Goal: Communication & Community: Answer question/provide support

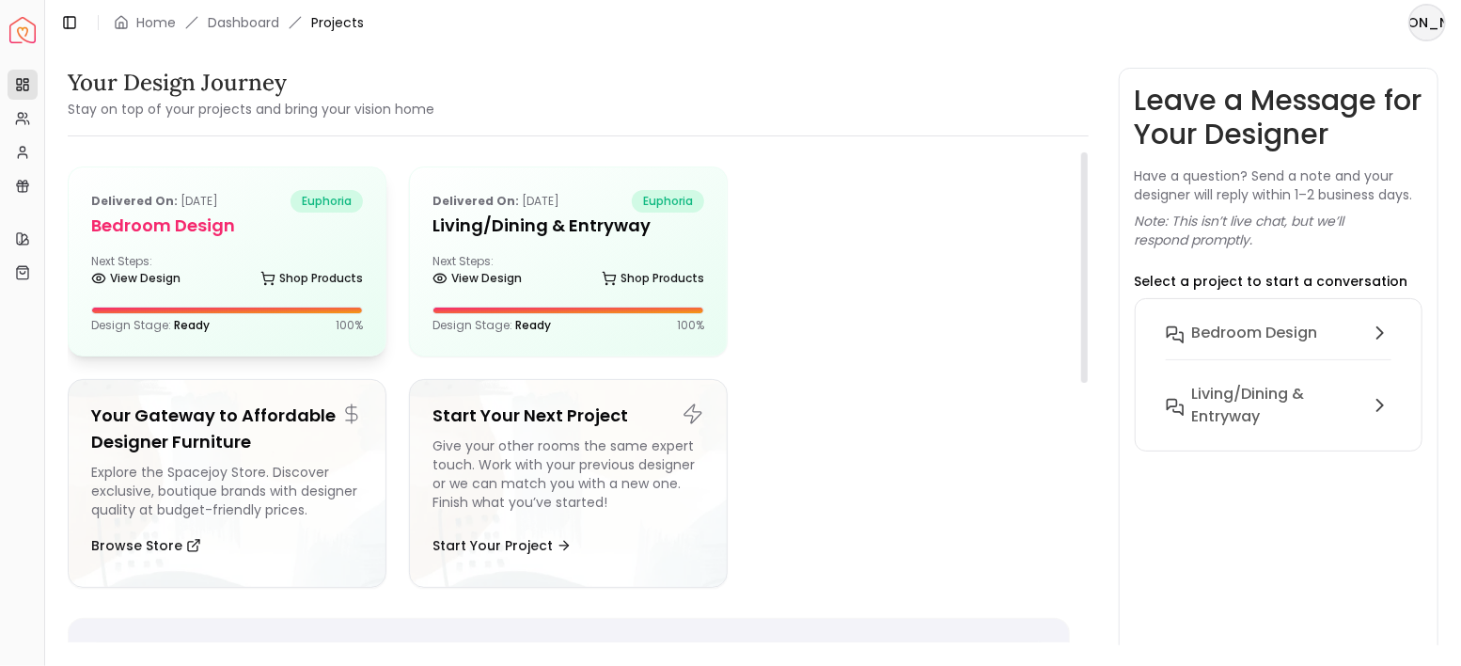
click at [288, 260] on div "Next Steps: View Design Shop Products" at bounding box center [227, 273] width 272 height 38
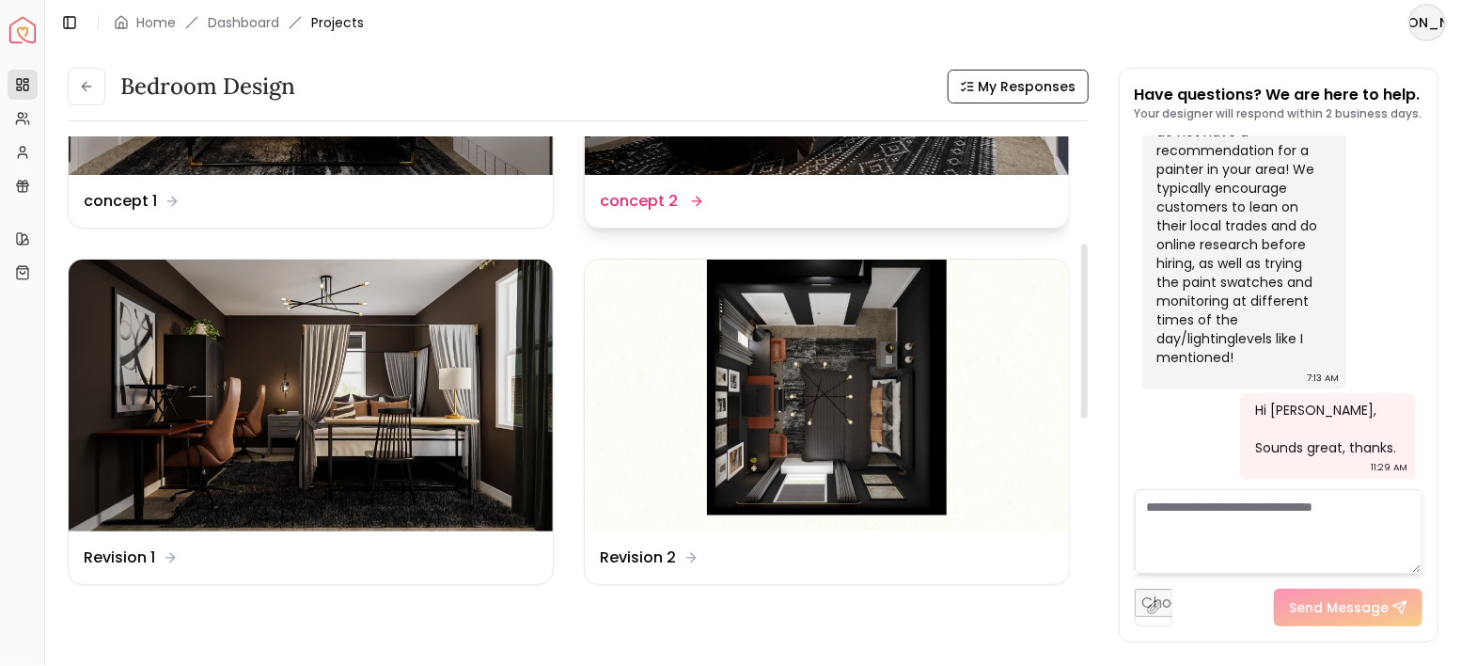
scroll to position [313, 0]
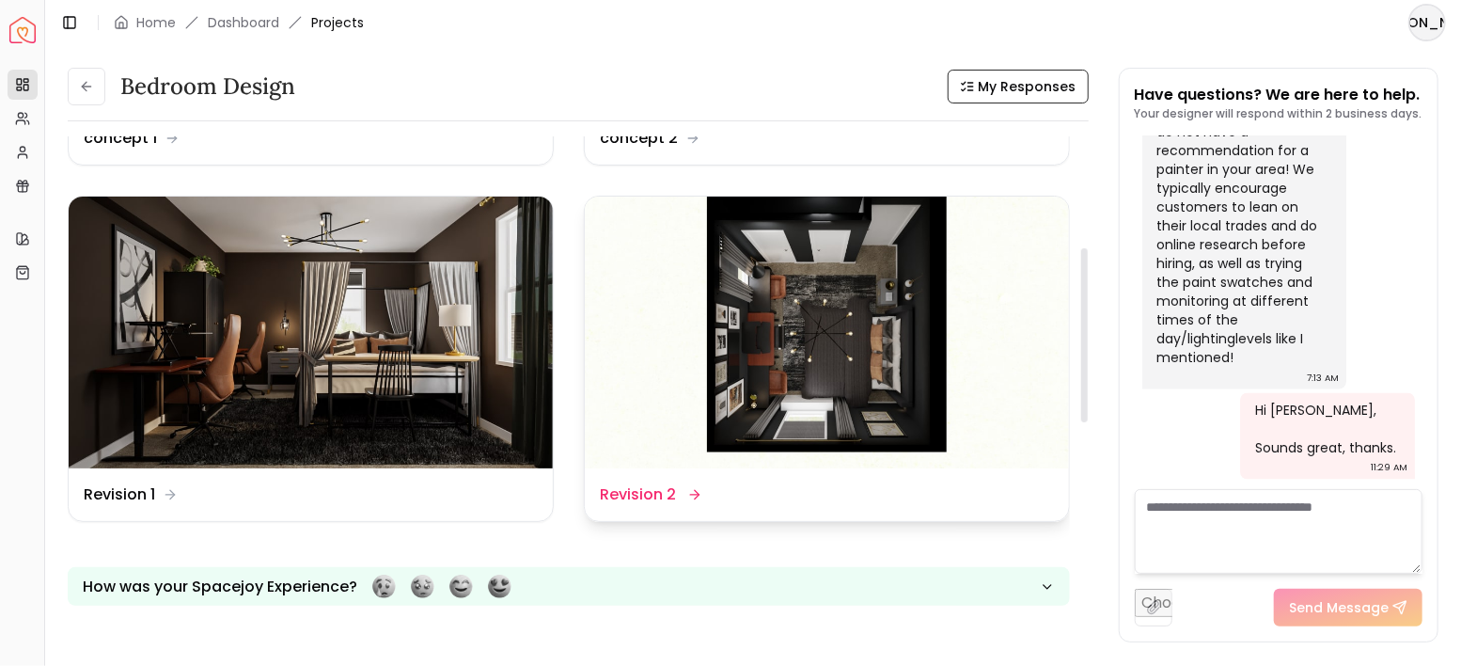
click at [877, 317] on img at bounding box center [827, 333] width 484 height 273
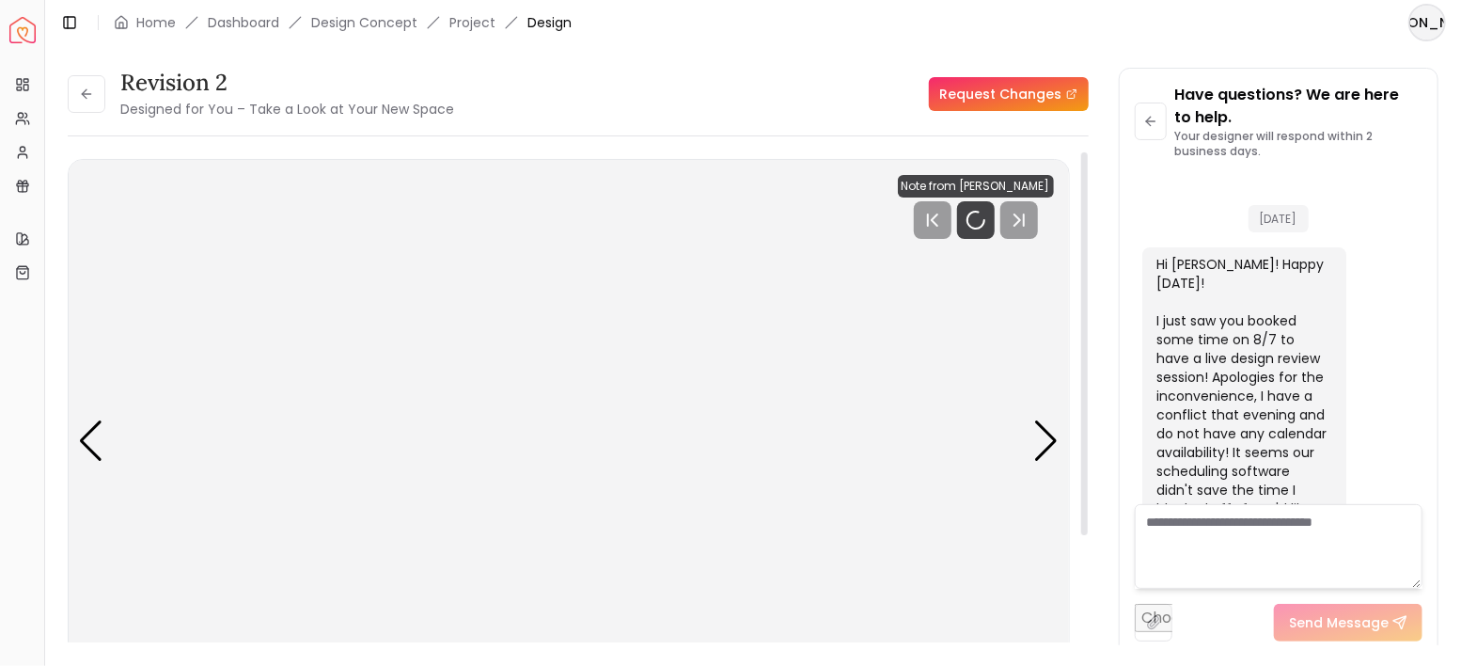
scroll to position [5659, 0]
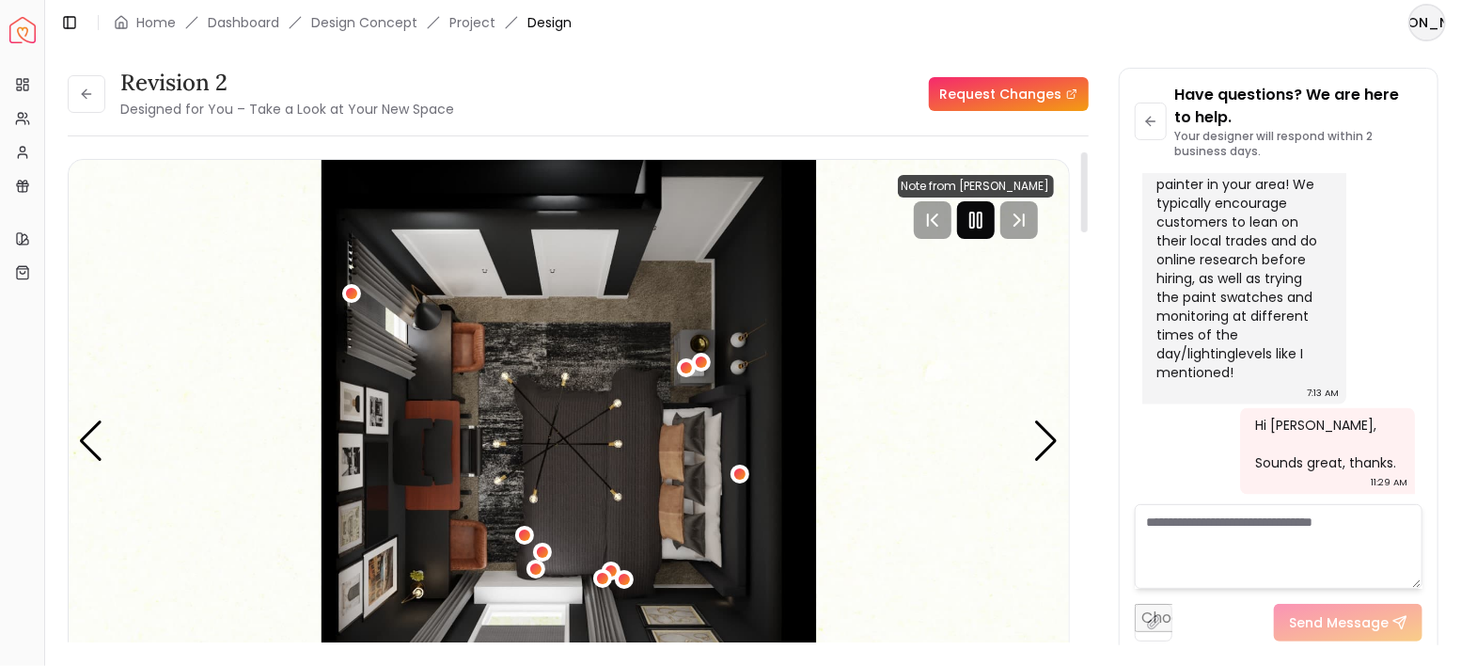
click at [980, 231] on div at bounding box center [976, 220] width 38 height 38
click at [763, 353] on img "1 / 4" at bounding box center [569, 441] width 1000 height 563
click at [730, 292] on img "1 / 4" at bounding box center [569, 441] width 1000 height 563
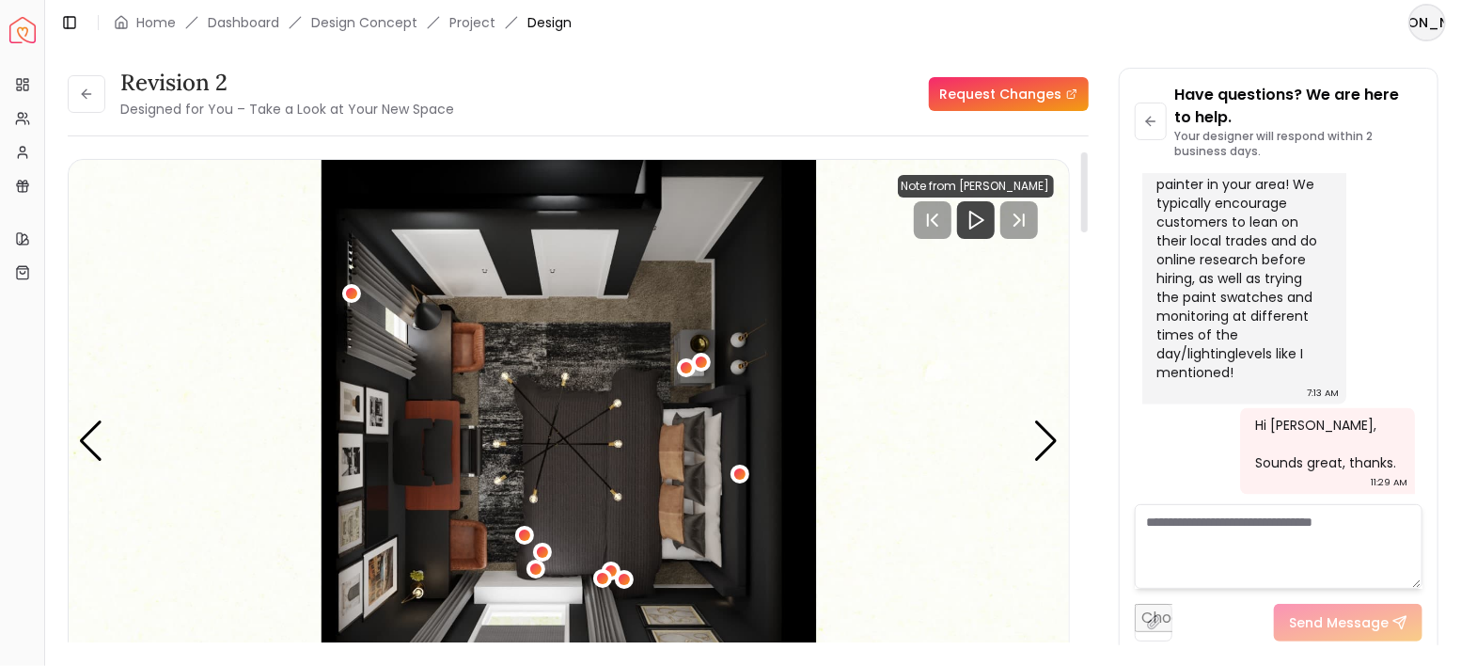
click at [730, 292] on img "1 / 4" at bounding box center [569, 441] width 1000 height 563
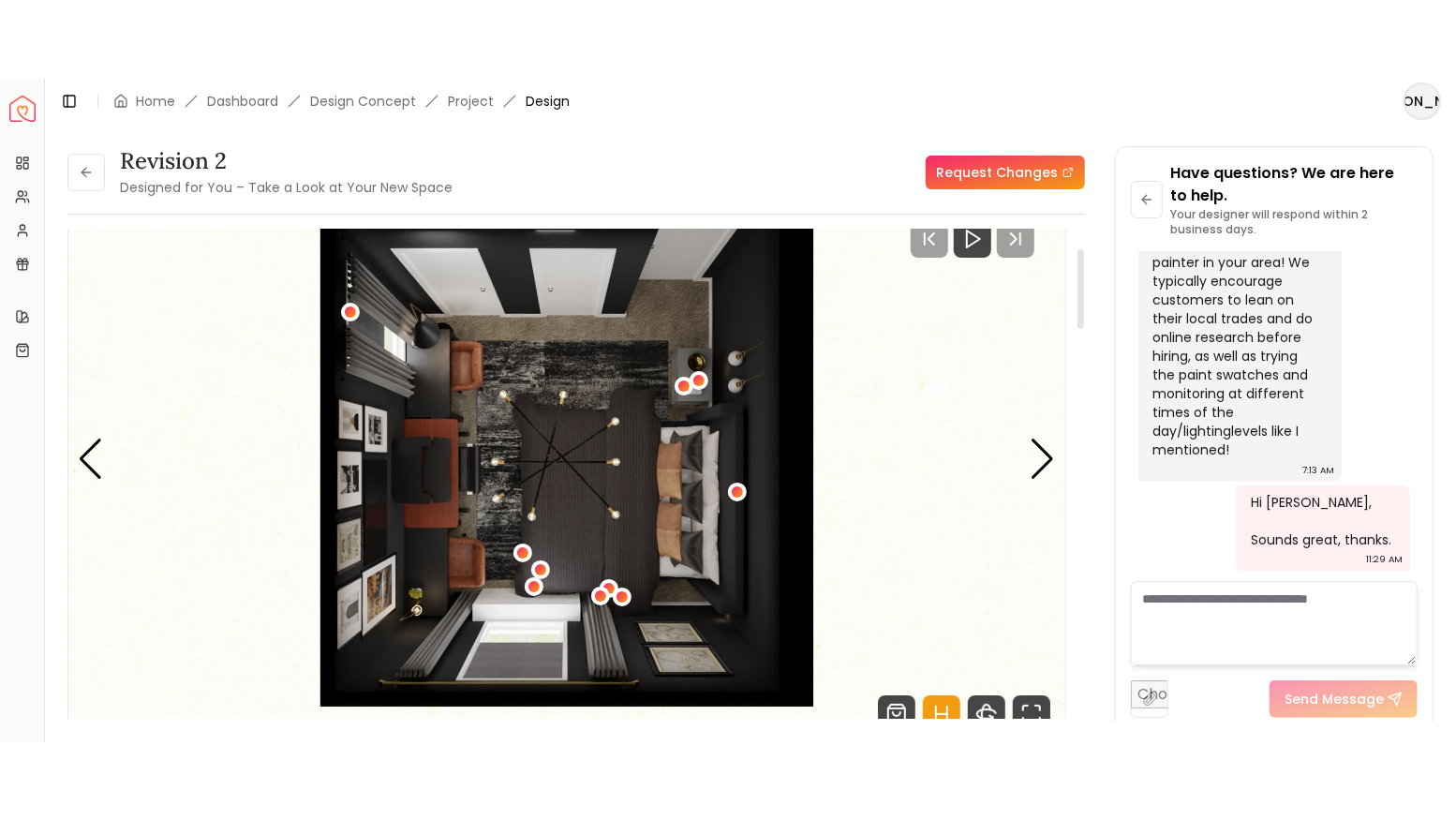
scroll to position [125, 0]
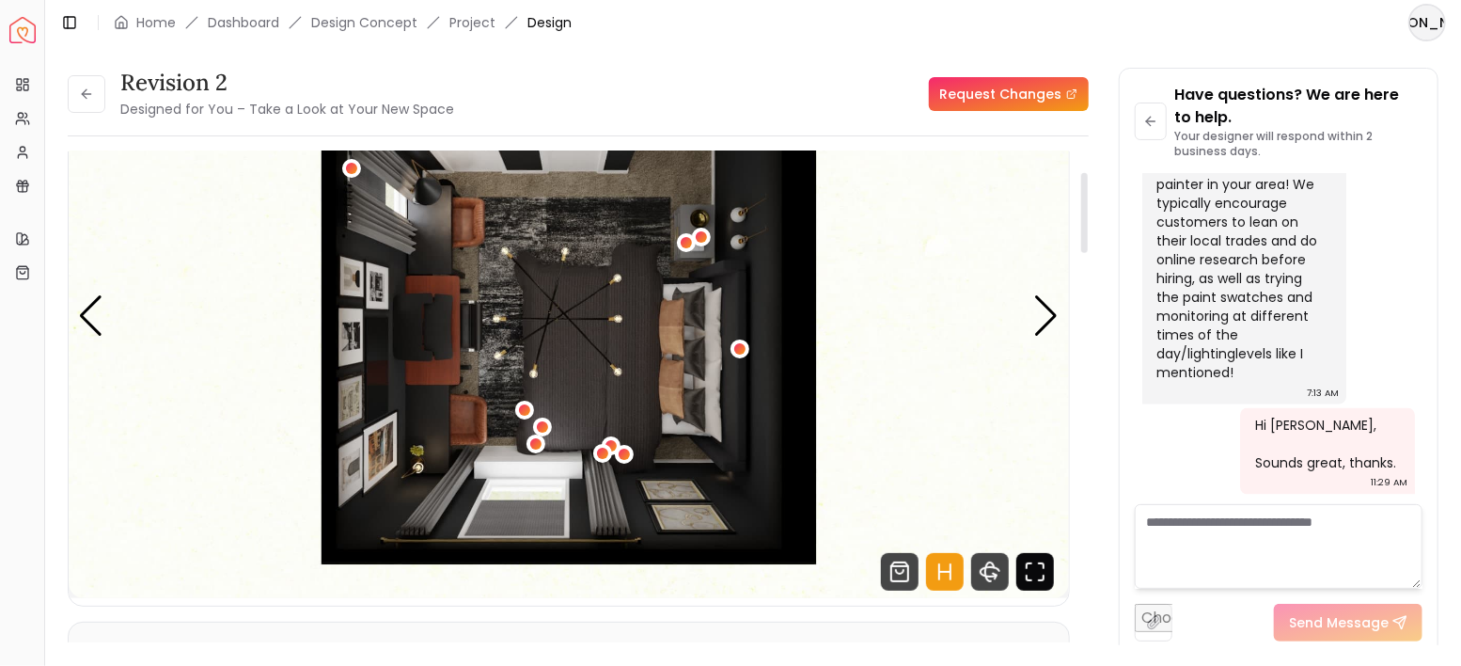
click at [1041, 575] on icon "Fullscreen" at bounding box center [1035, 572] width 38 height 38
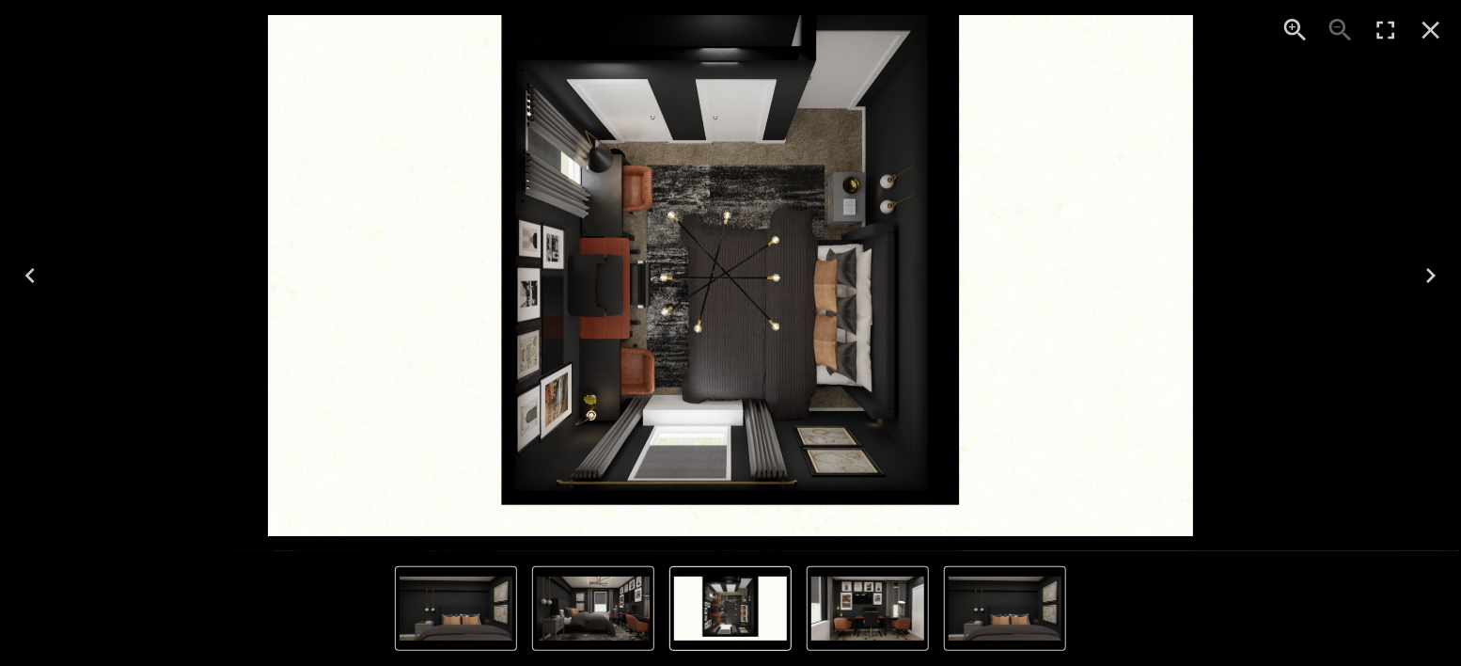
click at [1374, 26] on icon "Enter Fullscreen" at bounding box center [1386, 30] width 30 height 30
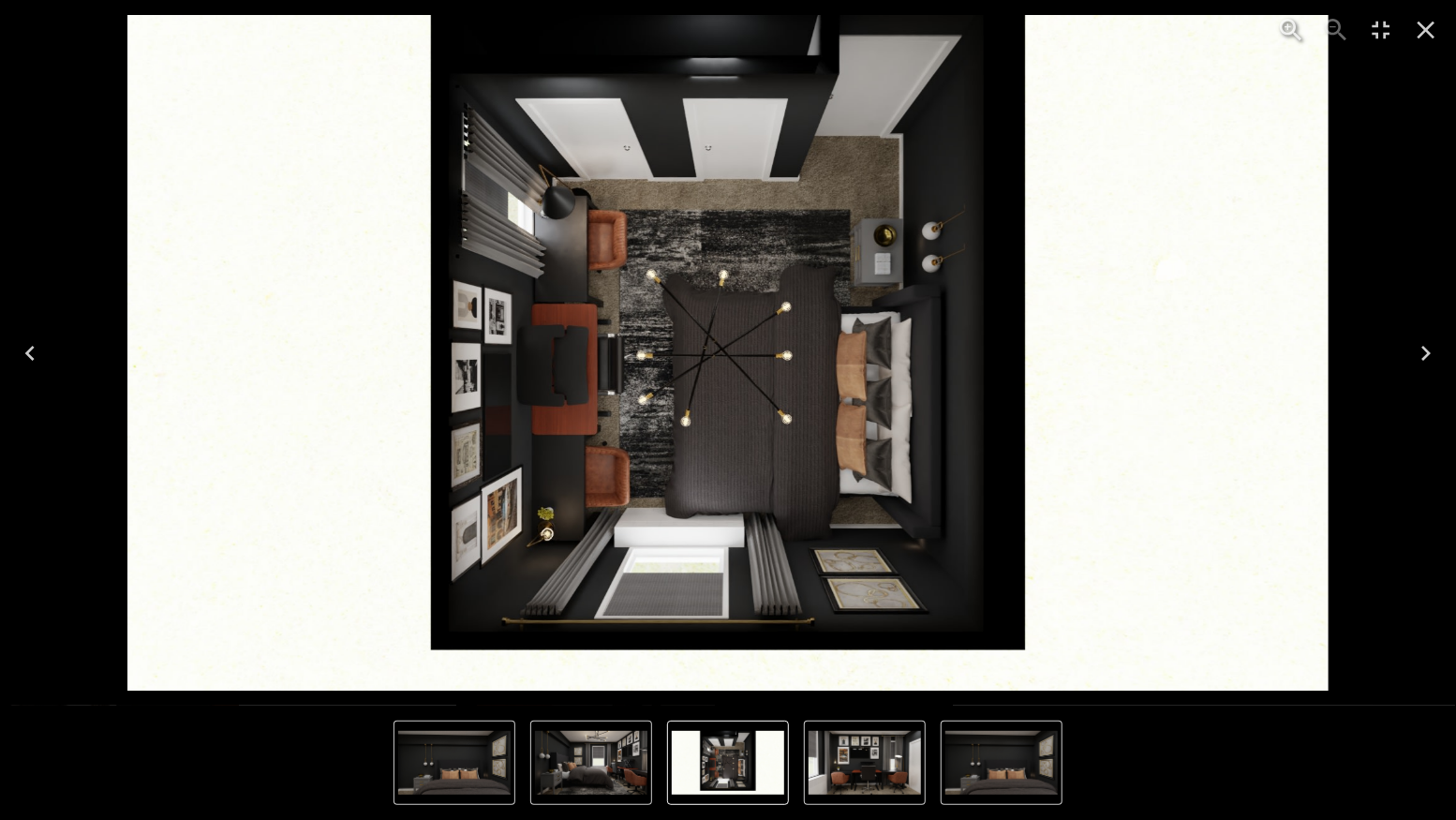
scroll to position [5483, 0]
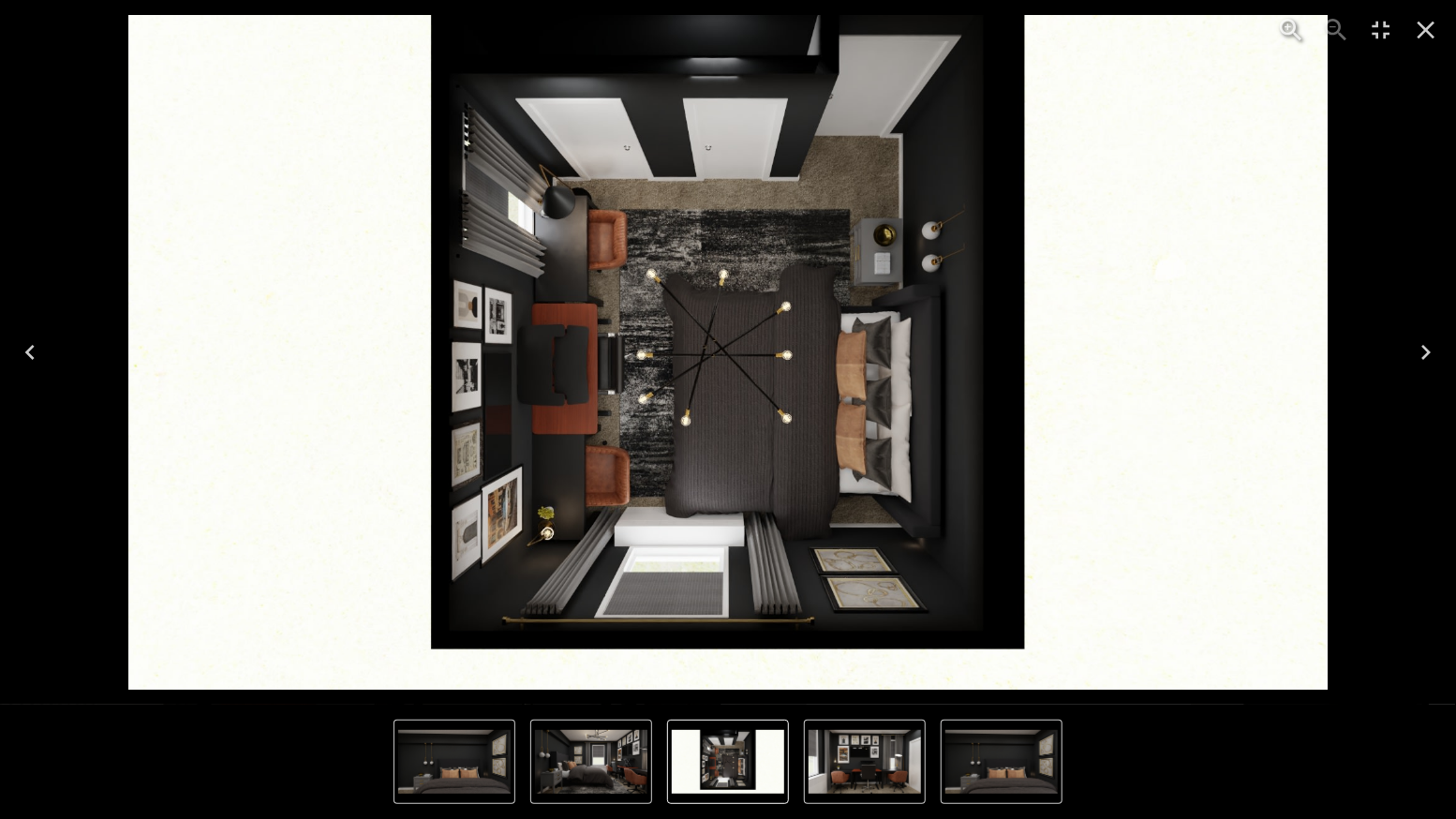
click at [1424, 348] on icon "Next" at bounding box center [1425, 352] width 9 height 15
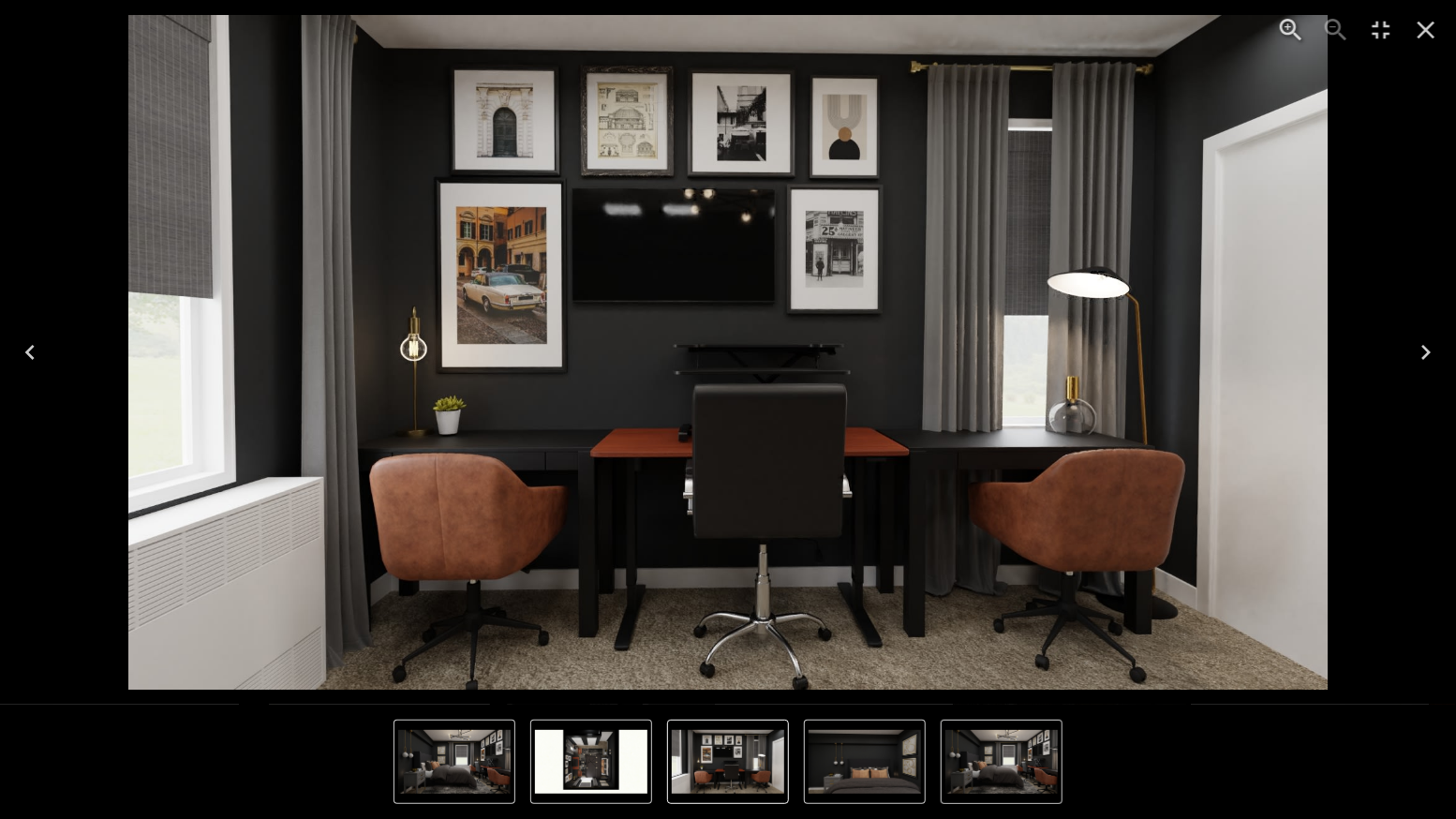
scroll to position [5482, 0]
click at [1425, 348] on icon "Next" at bounding box center [1425, 353] width 9 height 15
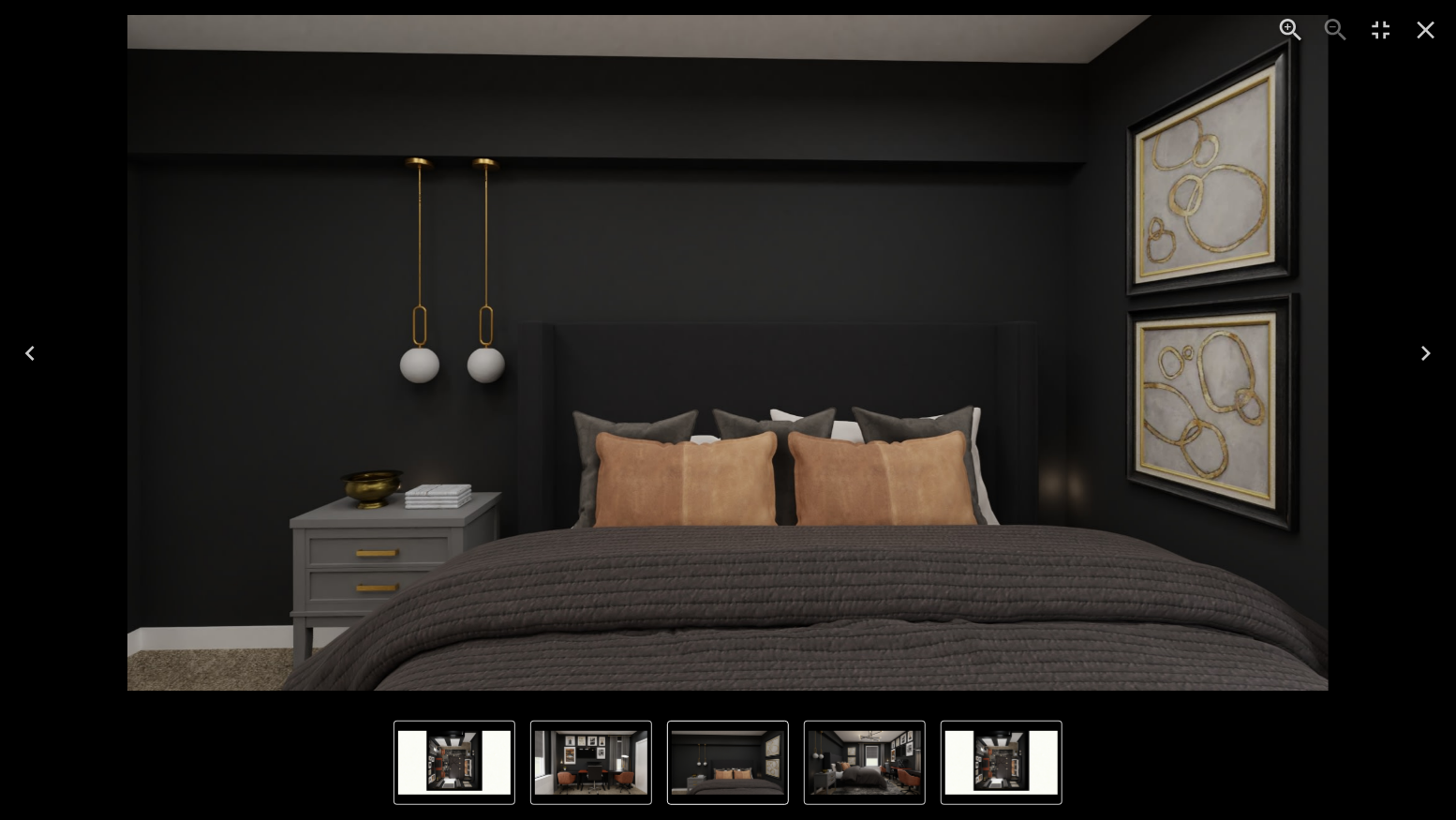
click at [1431, 347] on icon "Next" at bounding box center [1426, 353] width 30 height 30
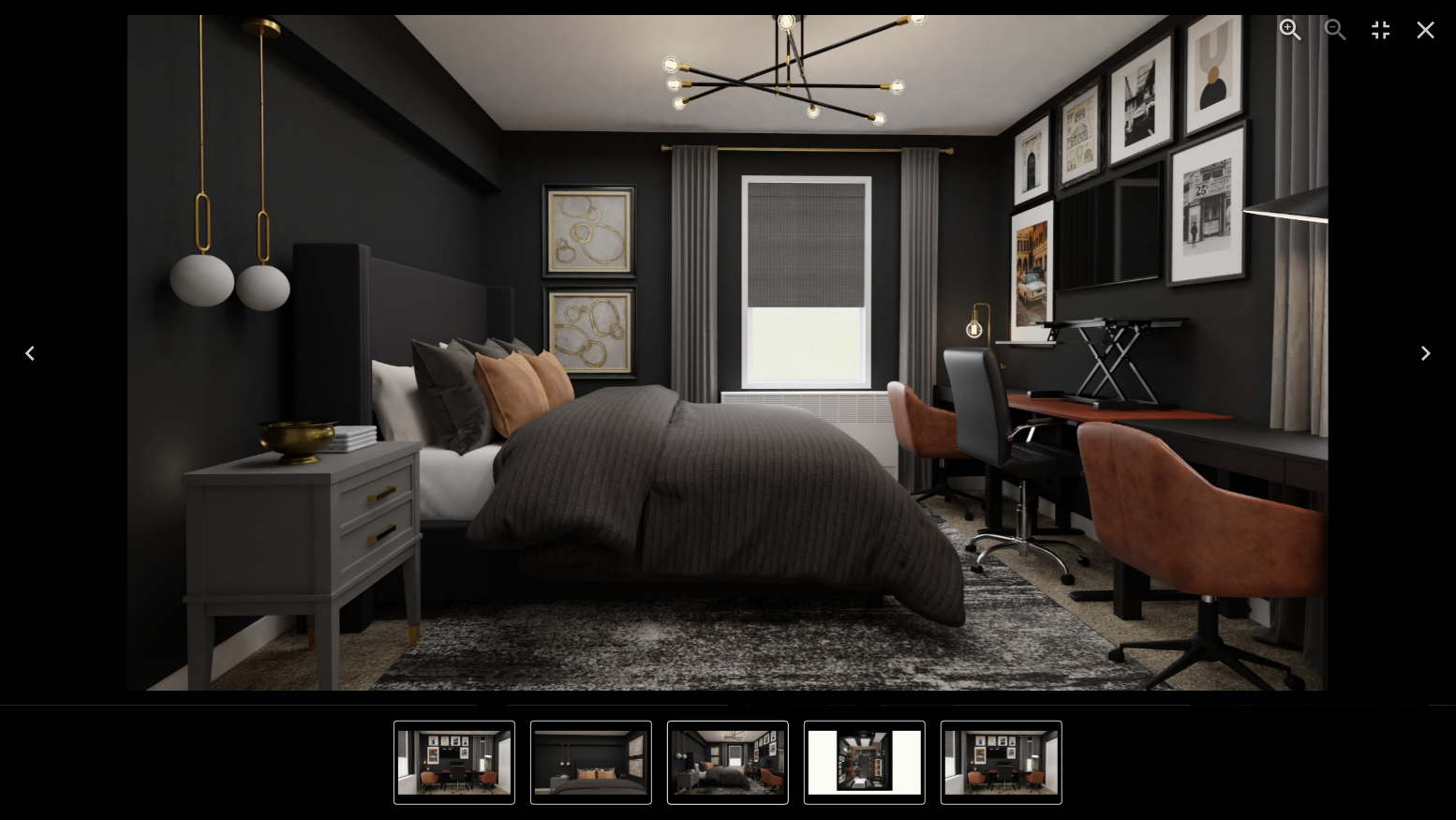
click at [1428, 355] on icon "Next" at bounding box center [1425, 353] width 9 height 15
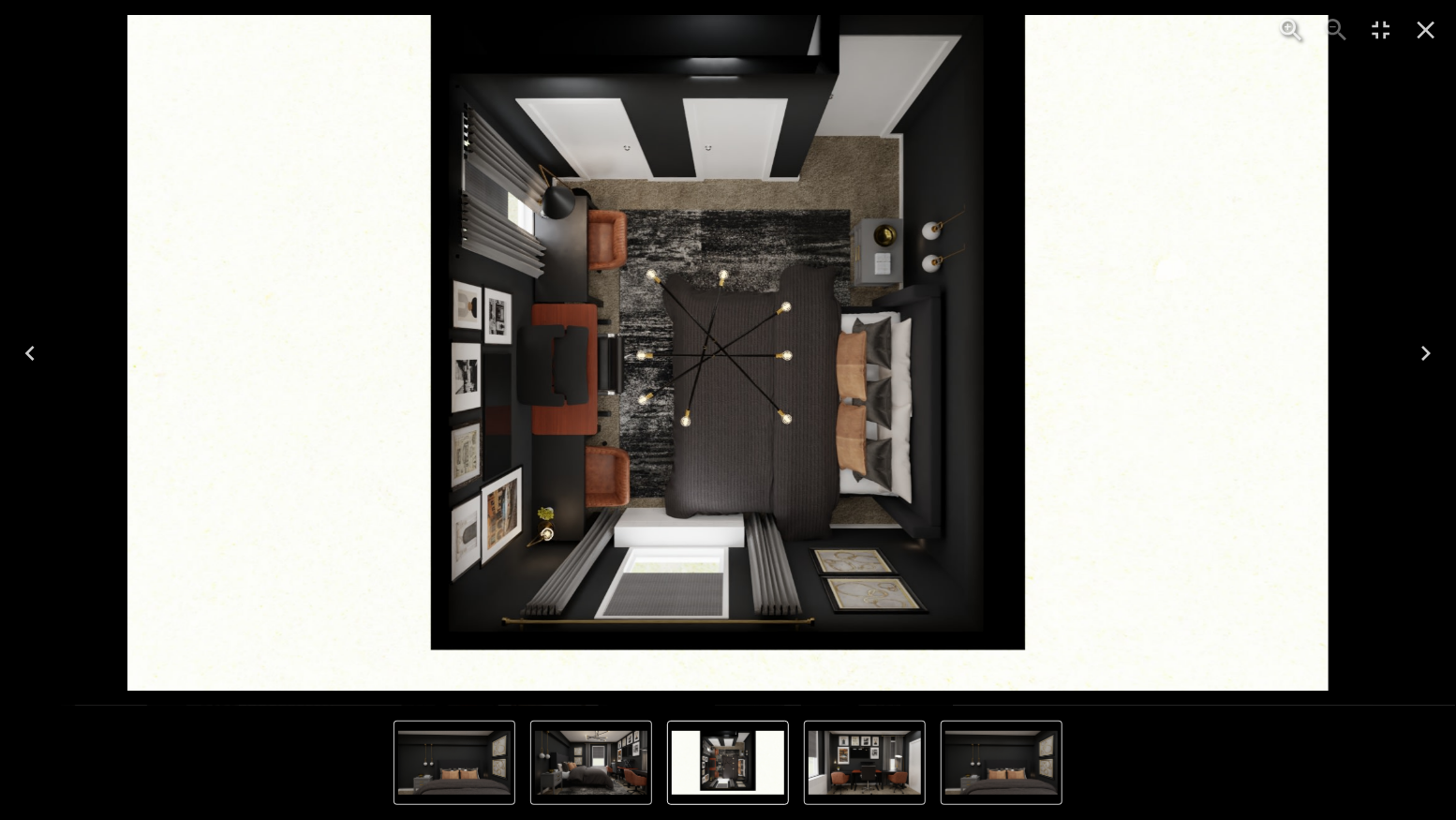
click at [1428, 355] on icon "Next" at bounding box center [1425, 353] width 9 height 15
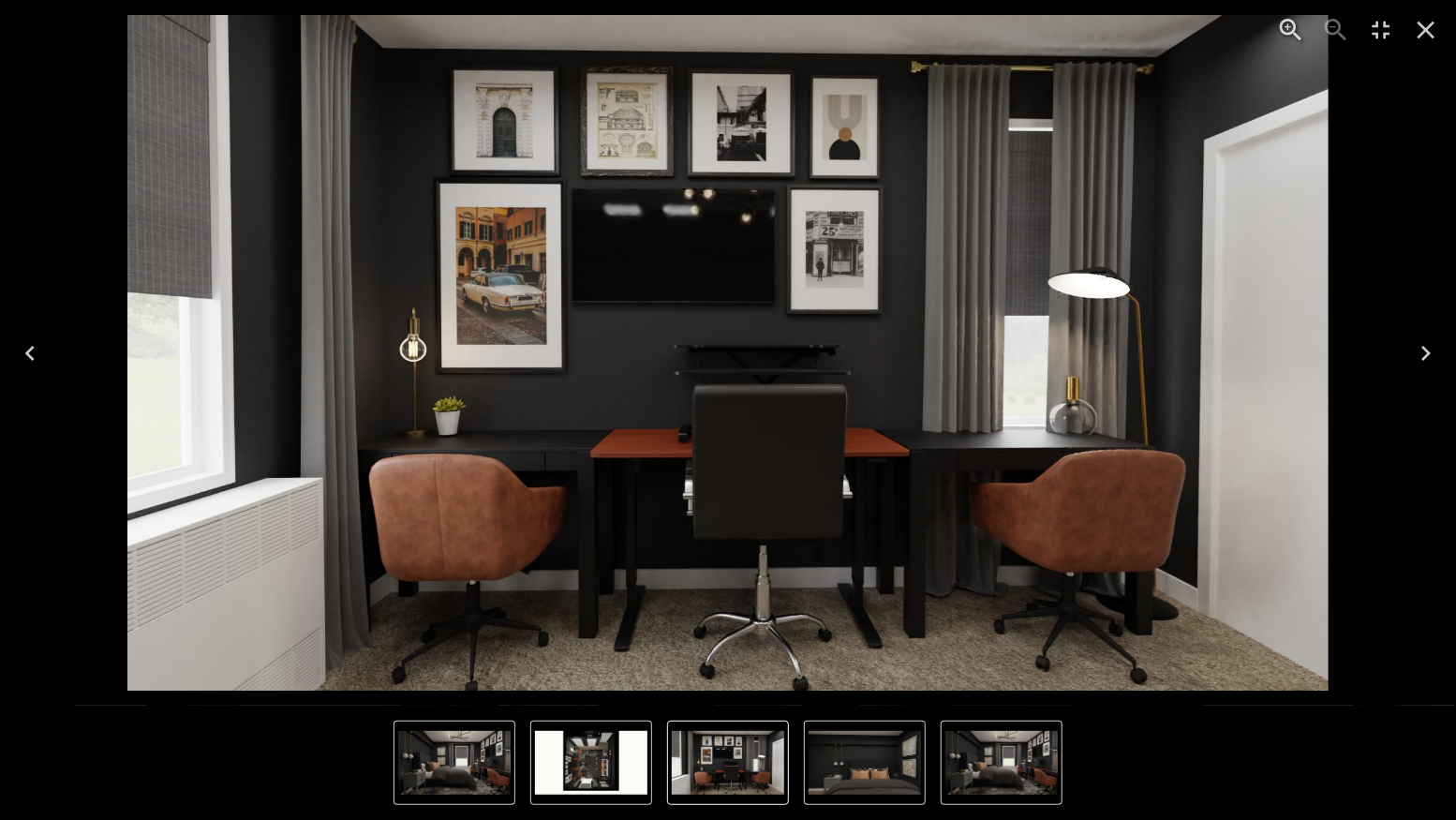
click at [1428, 355] on icon "Next" at bounding box center [1425, 353] width 9 height 15
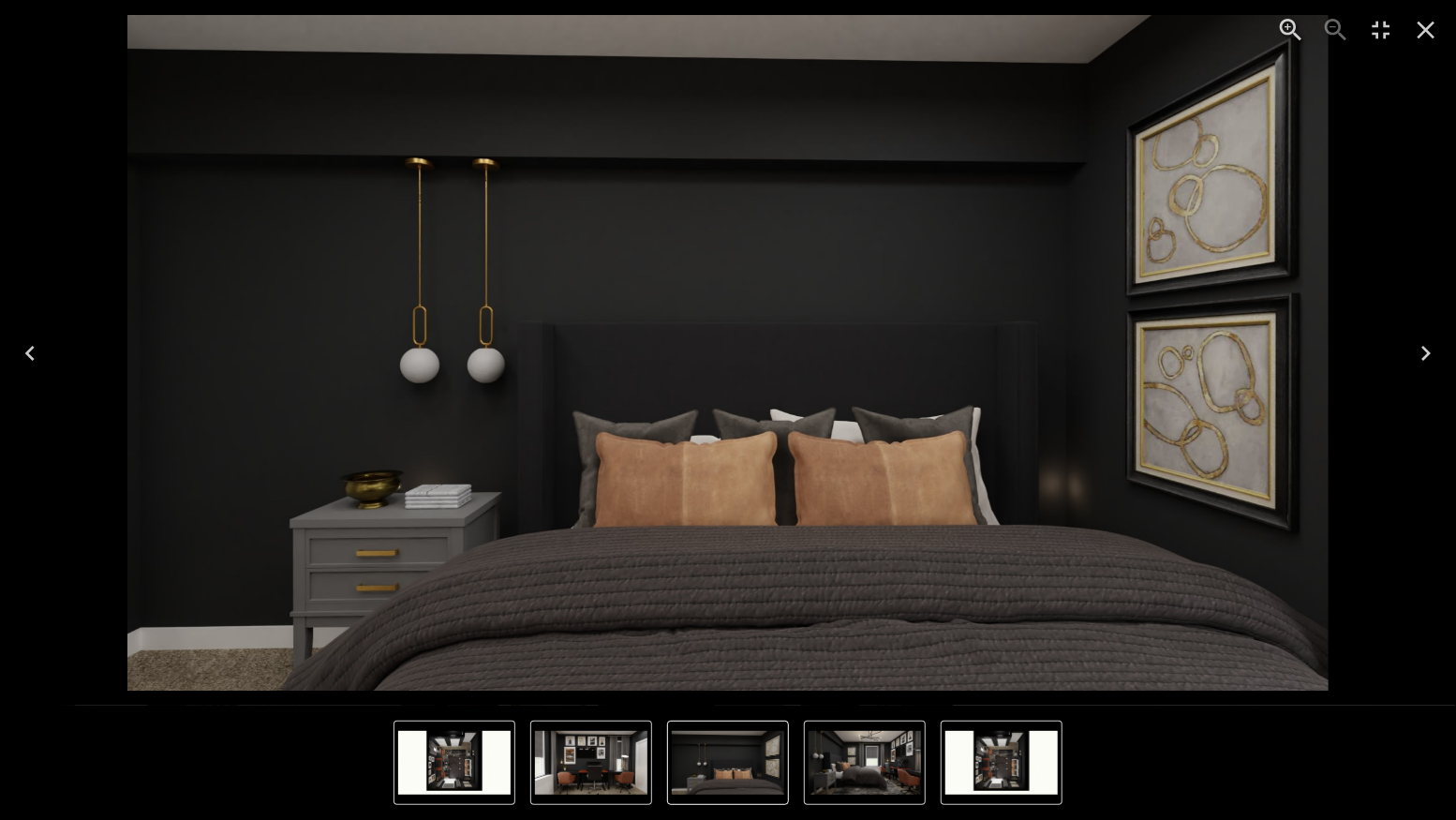
click at [1426, 356] on icon "Next" at bounding box center [1425, 353] width 9 height 15
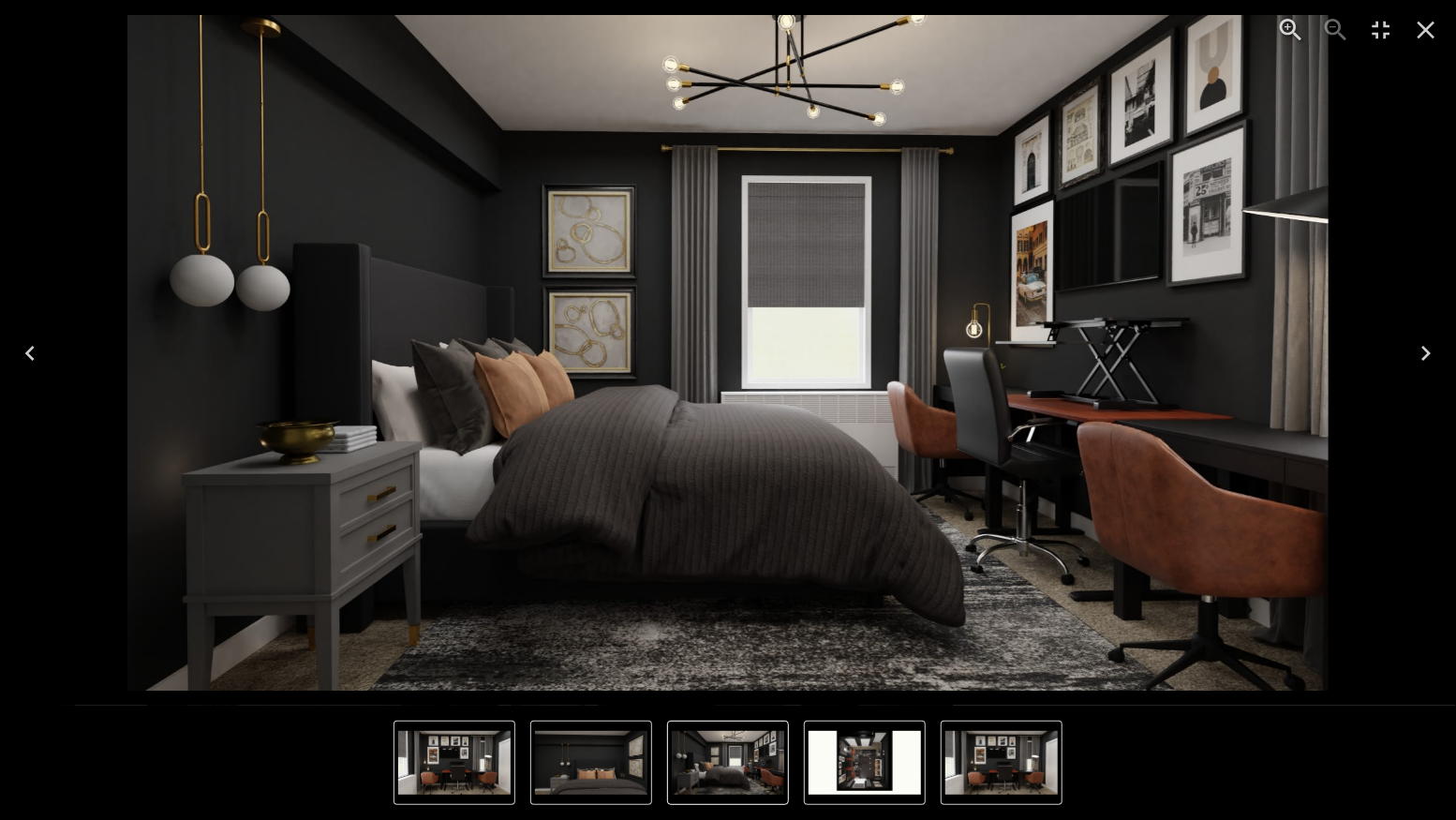
click at [1426, 356] on icon "Next" at bounding box center [1425, 353] width 9 height 15
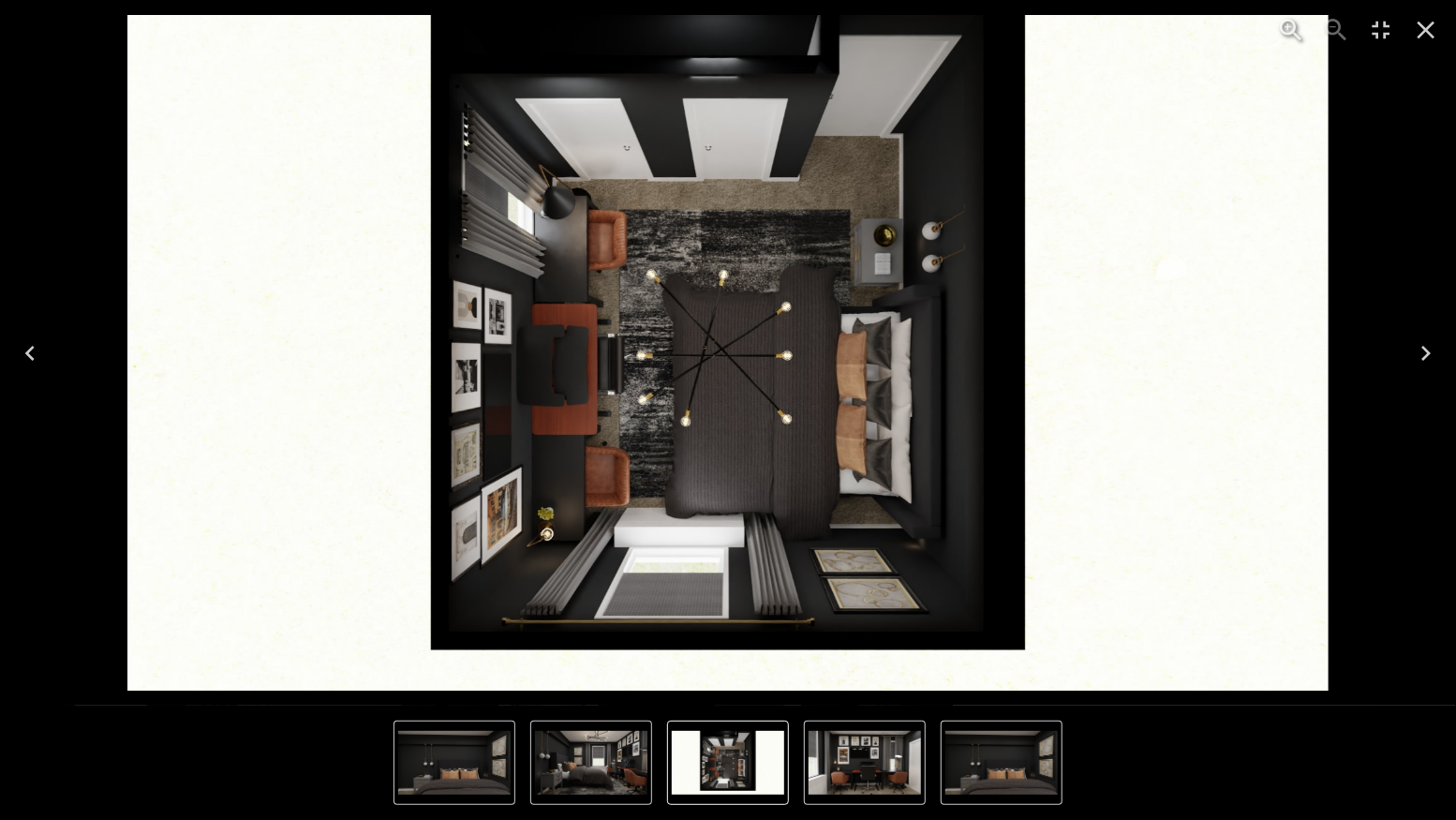
click at [1426, 356] on icon "Next" at bounding box center [1425, 353] width 9 height 15
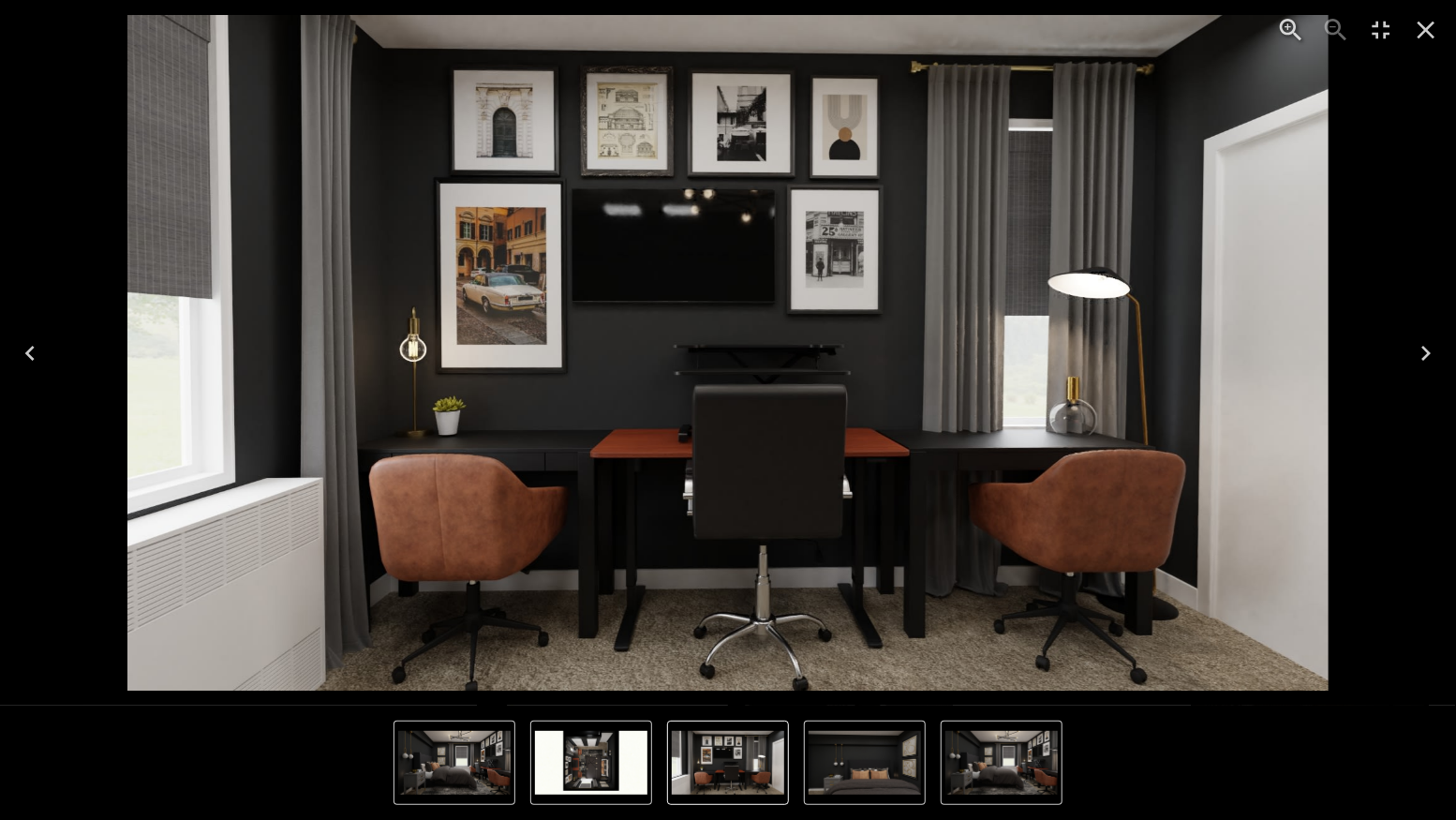
scroll to position [5483, 0]
click at [1436, 343] on icon "Next" at bounding box center [1426, 352] width 30 height 30
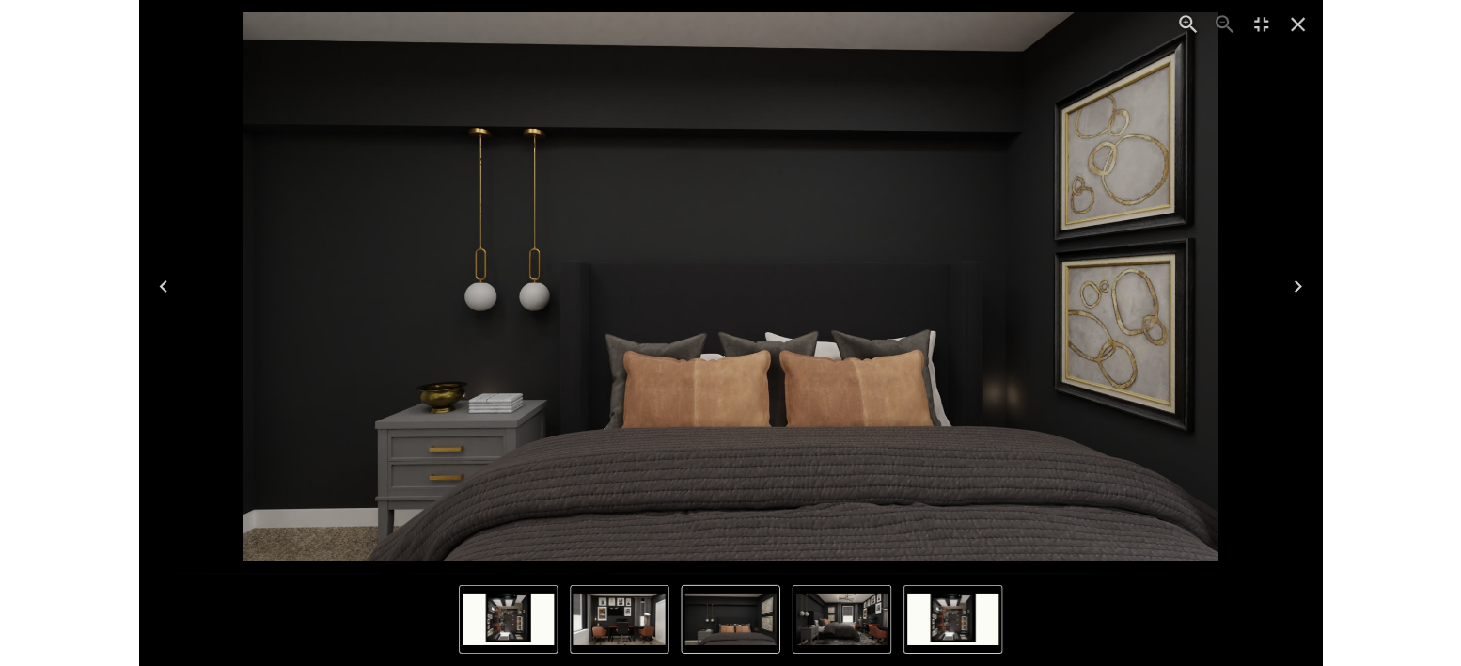
scroll to position [5502, 0]
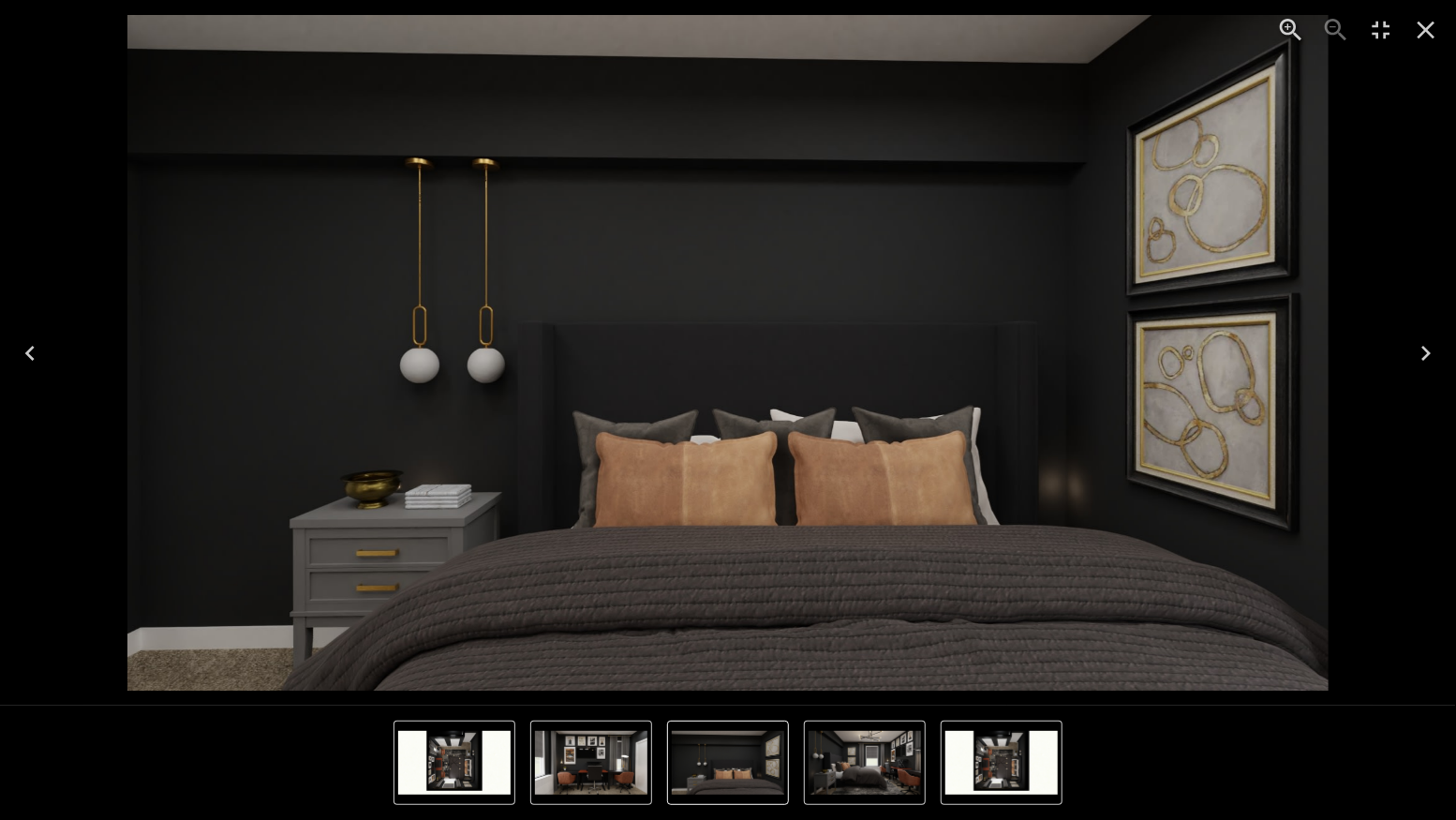
click at [1436, 345] on icon "Next" at bounding box center [1426, 353] width 30 height 30
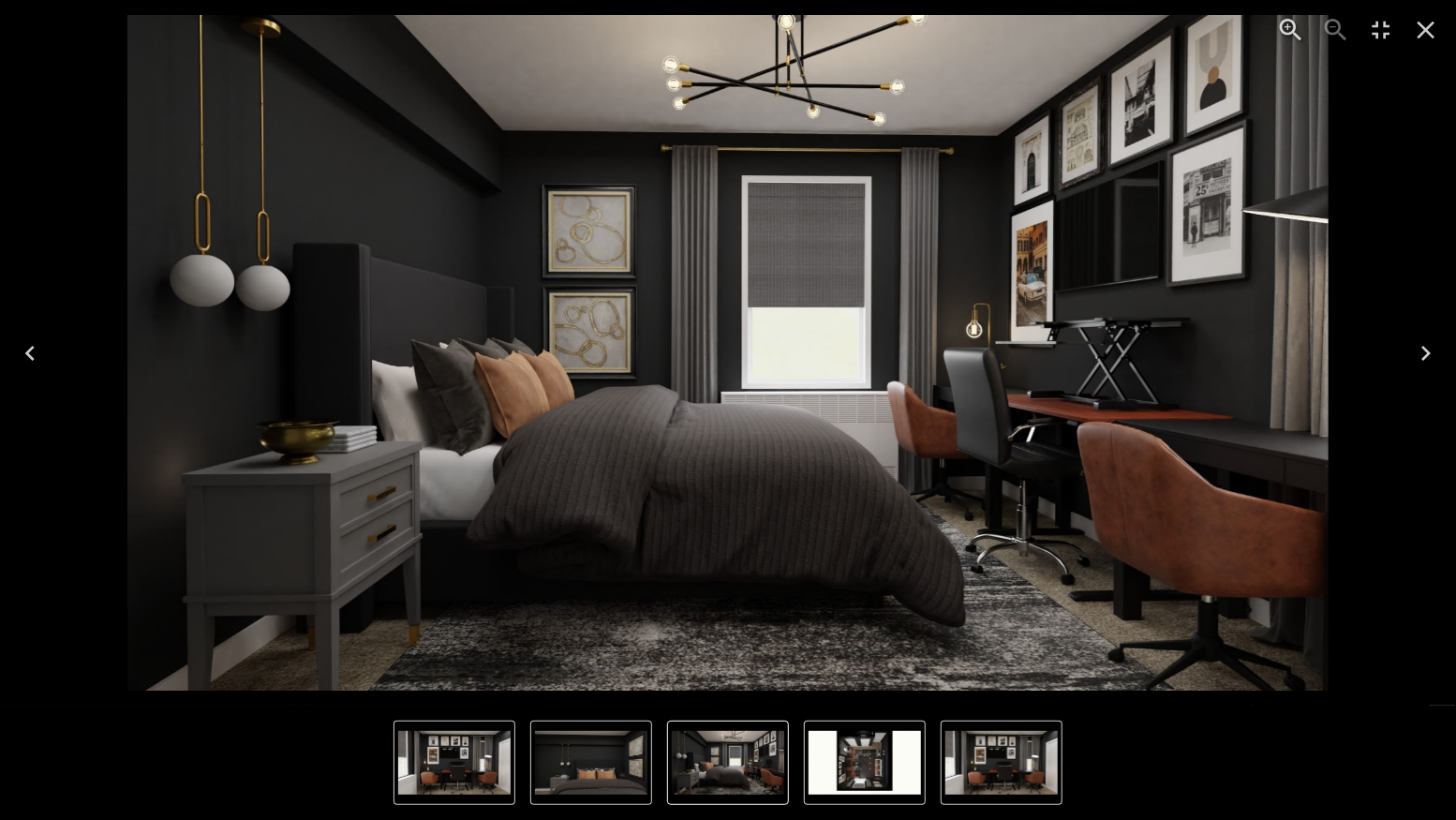
click at [29, 356] on icon "Previous" at bounding box center [29, 353] width 9 height 15
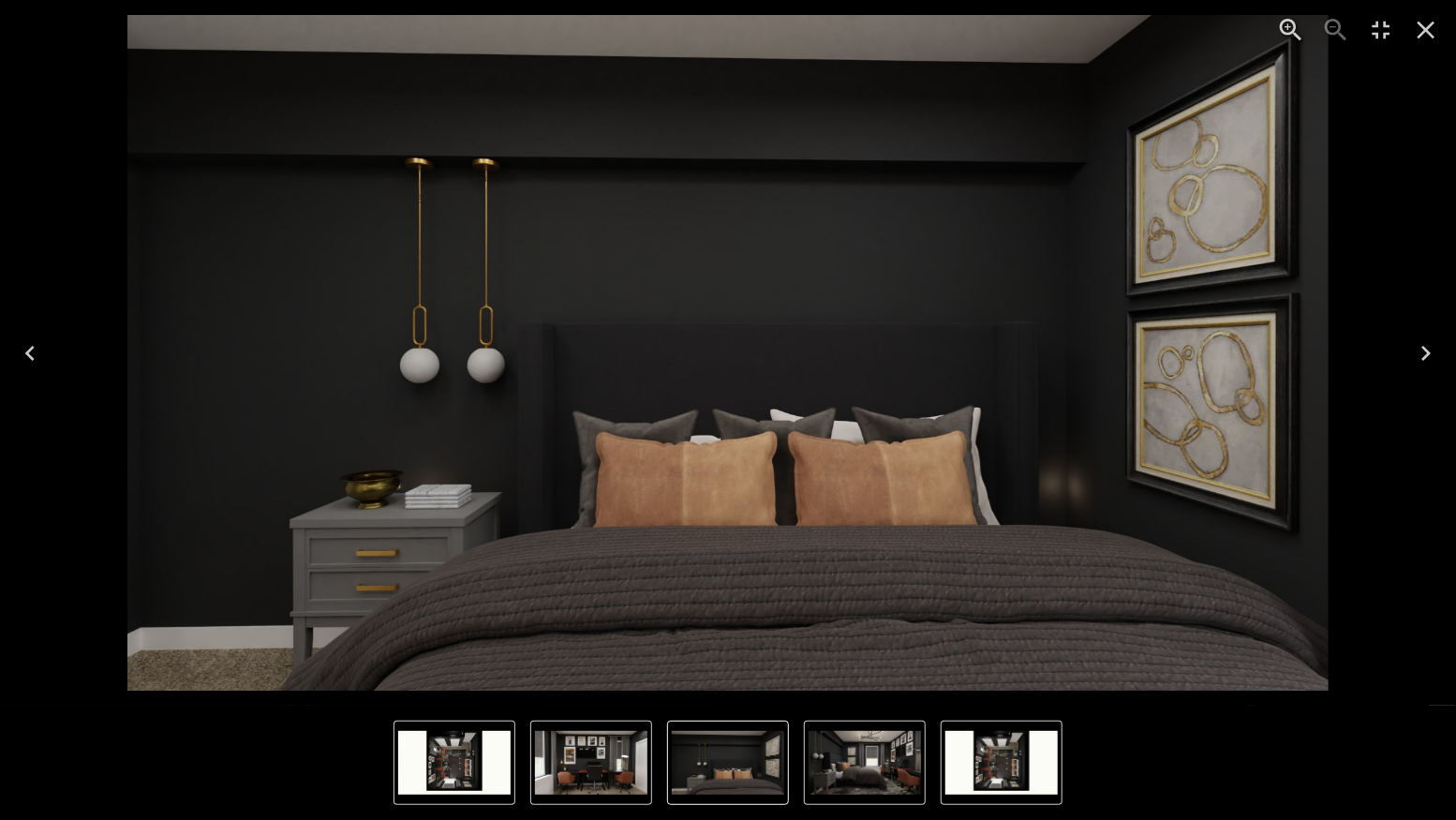
click at [29, 356] on icon "Previous" at bounding box center [29, 353] width 9 height 15
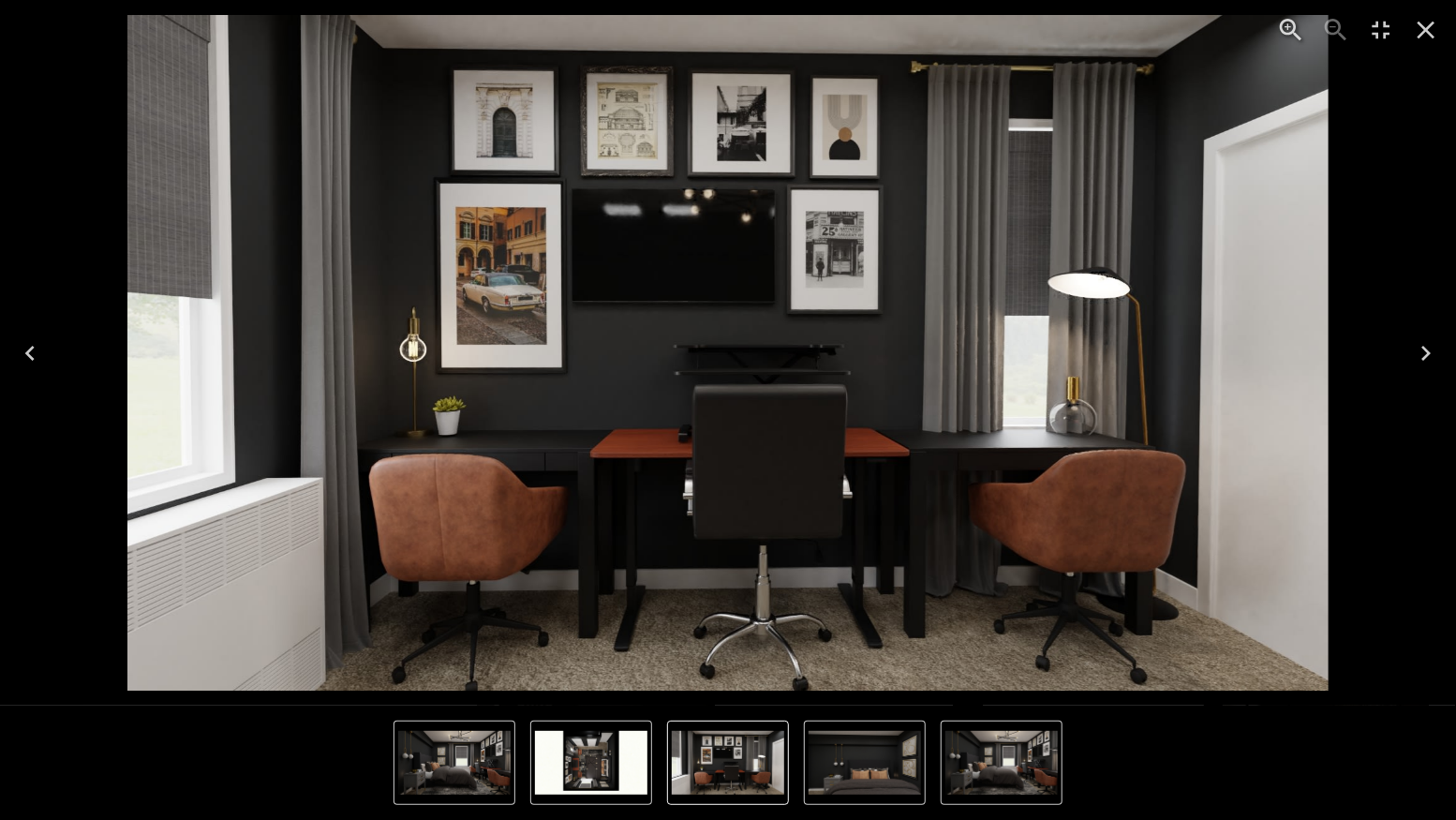
click at [1420, 350] on icon "Next" at bounding box center [1426, 353] width 30 height 30
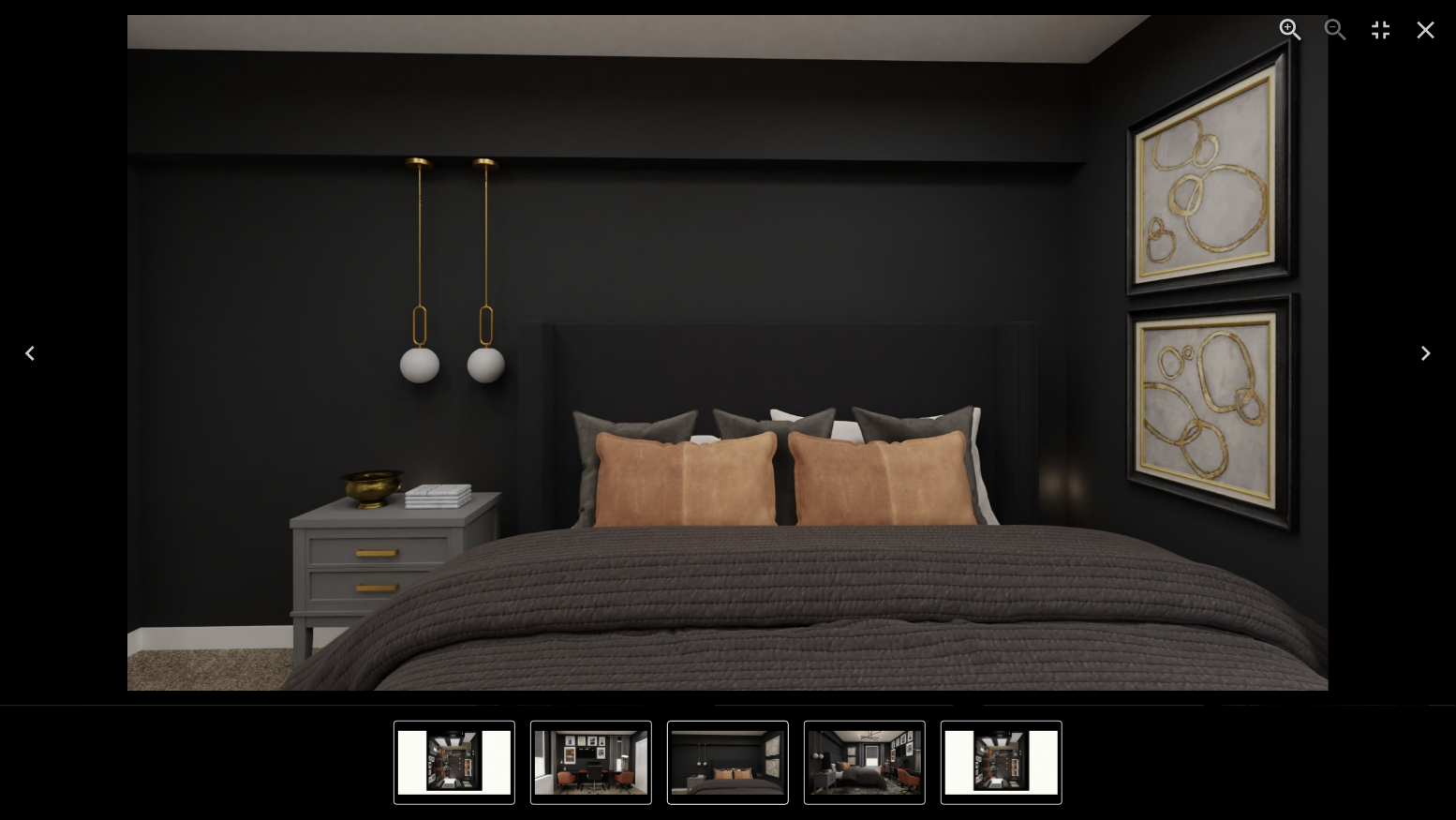
click at [1420, 350] on icon "Next" at bounding box center [1426, 353] width 30 height 30
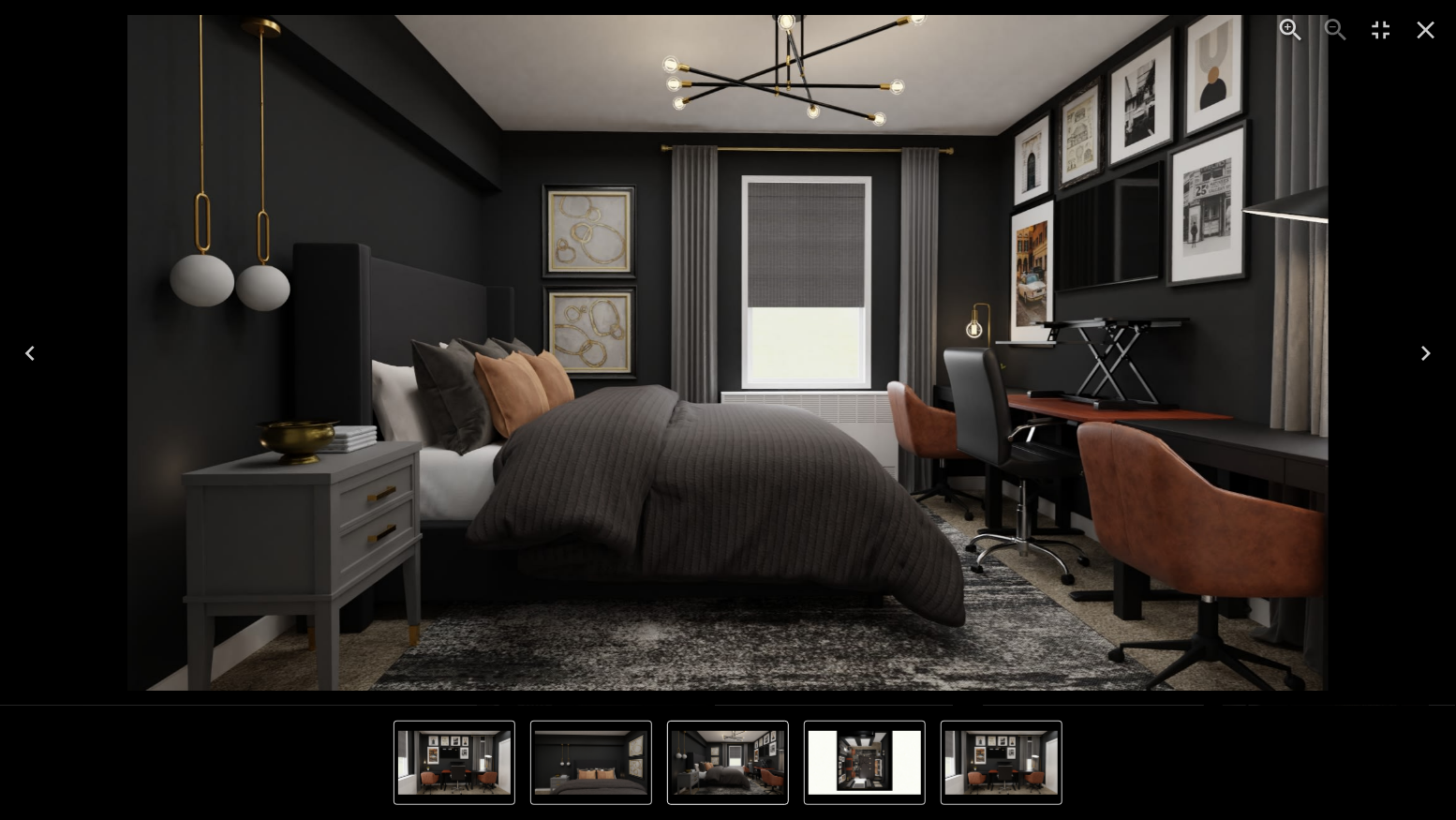
click at [1420, 350] on icon "Next" at bounding box center [1426, 353] width 30 height 30
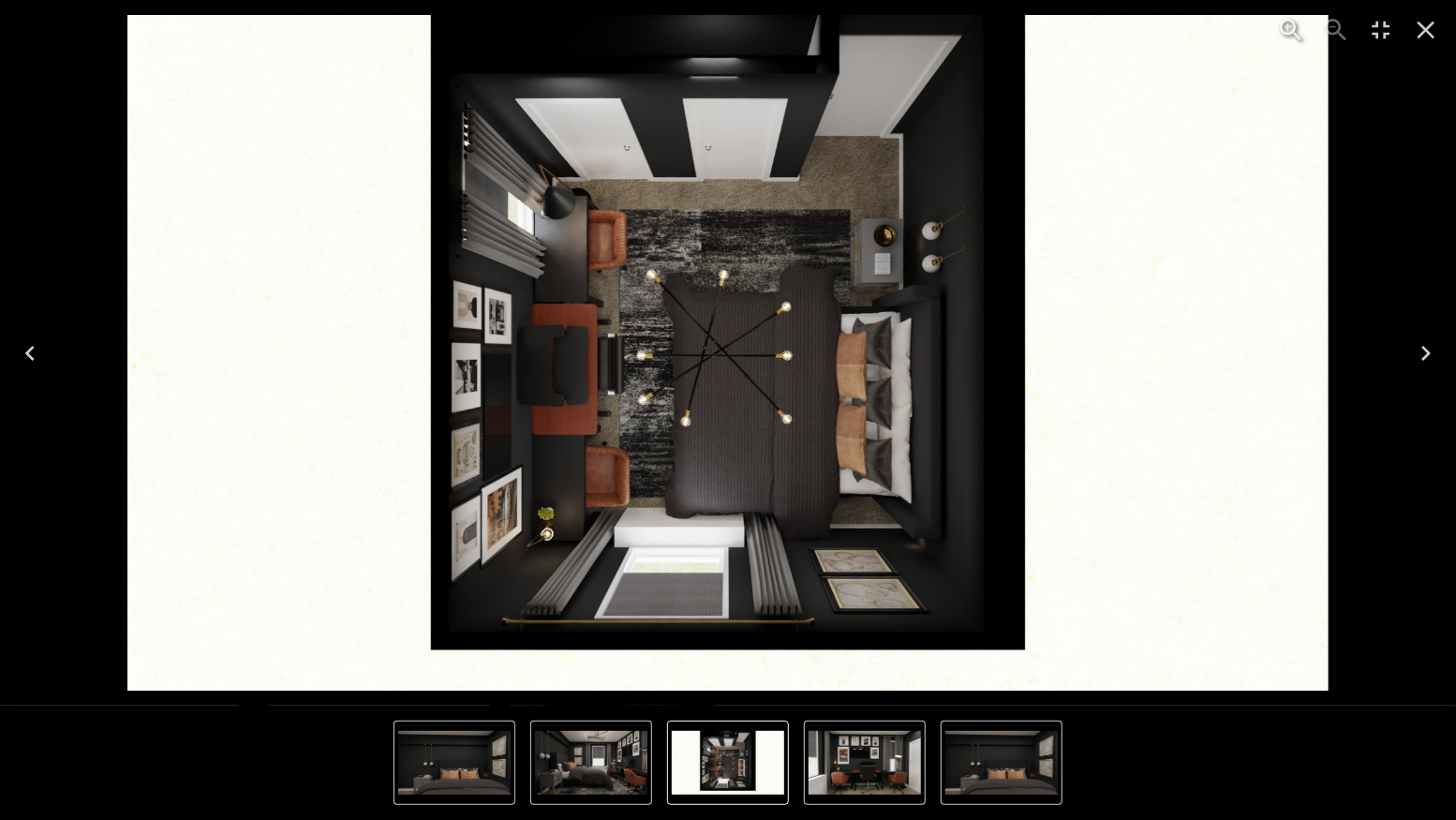
click at [1421, 356] on icon "Next" at bounding box center [1426, 353] width 30 height 30
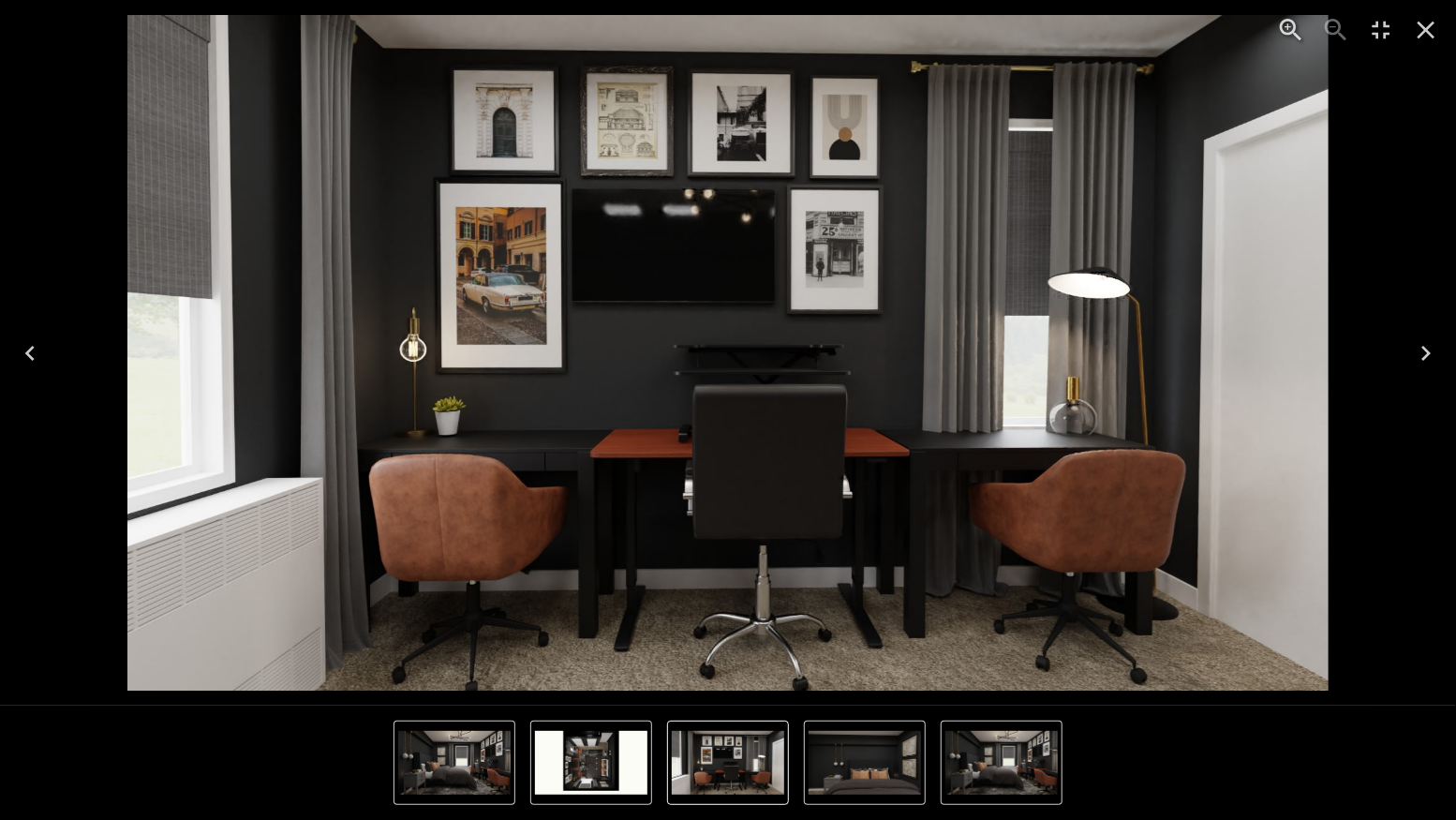
click at [1422, 34] on icon "Close" at bounding box center [1427, 31] width 18 height 18
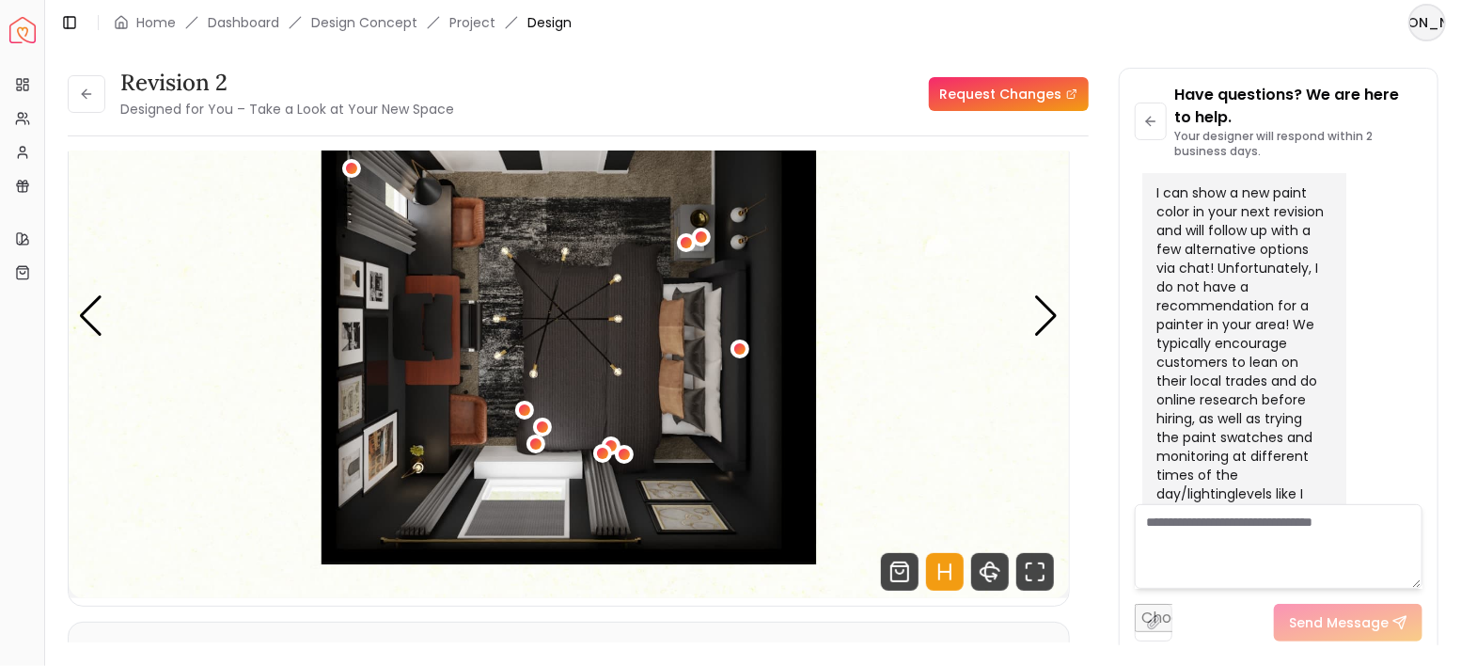
scroll to position [5659, 0]
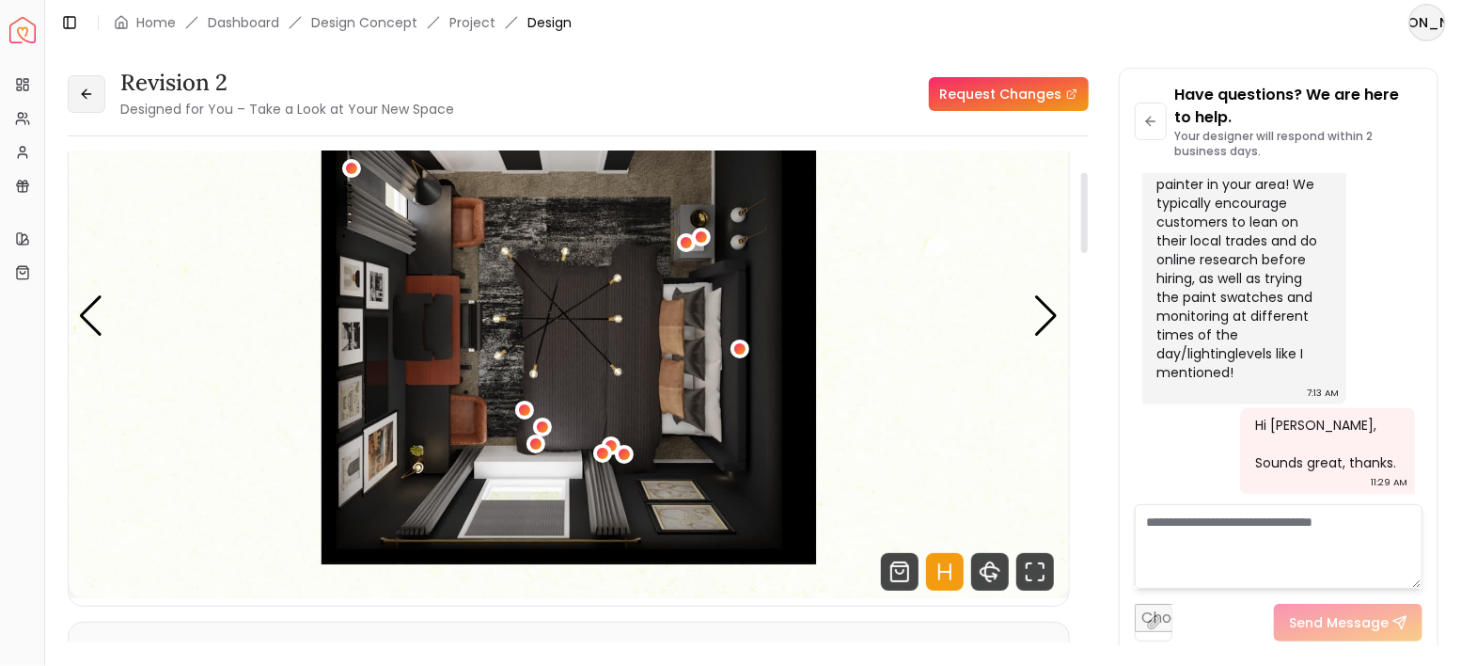
click at [75, 90] on button at bounding box center [87, 94] width 38 height 38
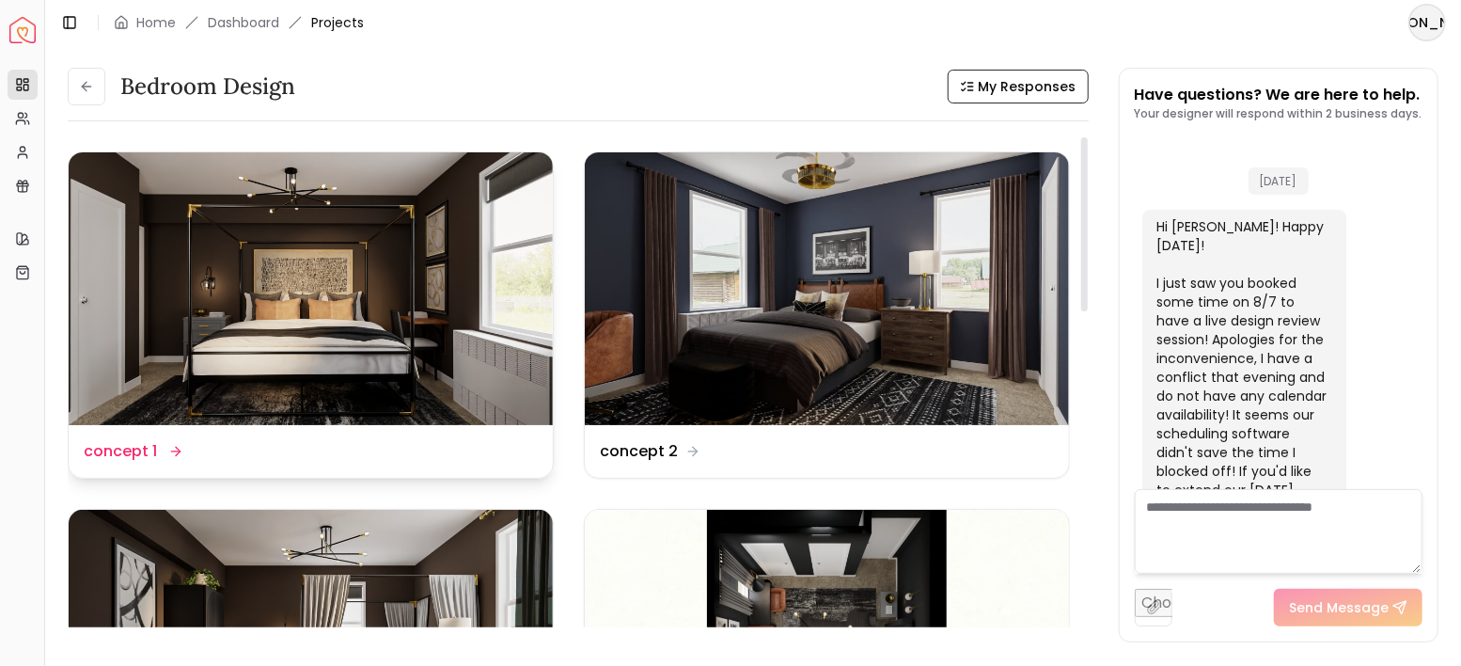
scroll to position [5637, 0]
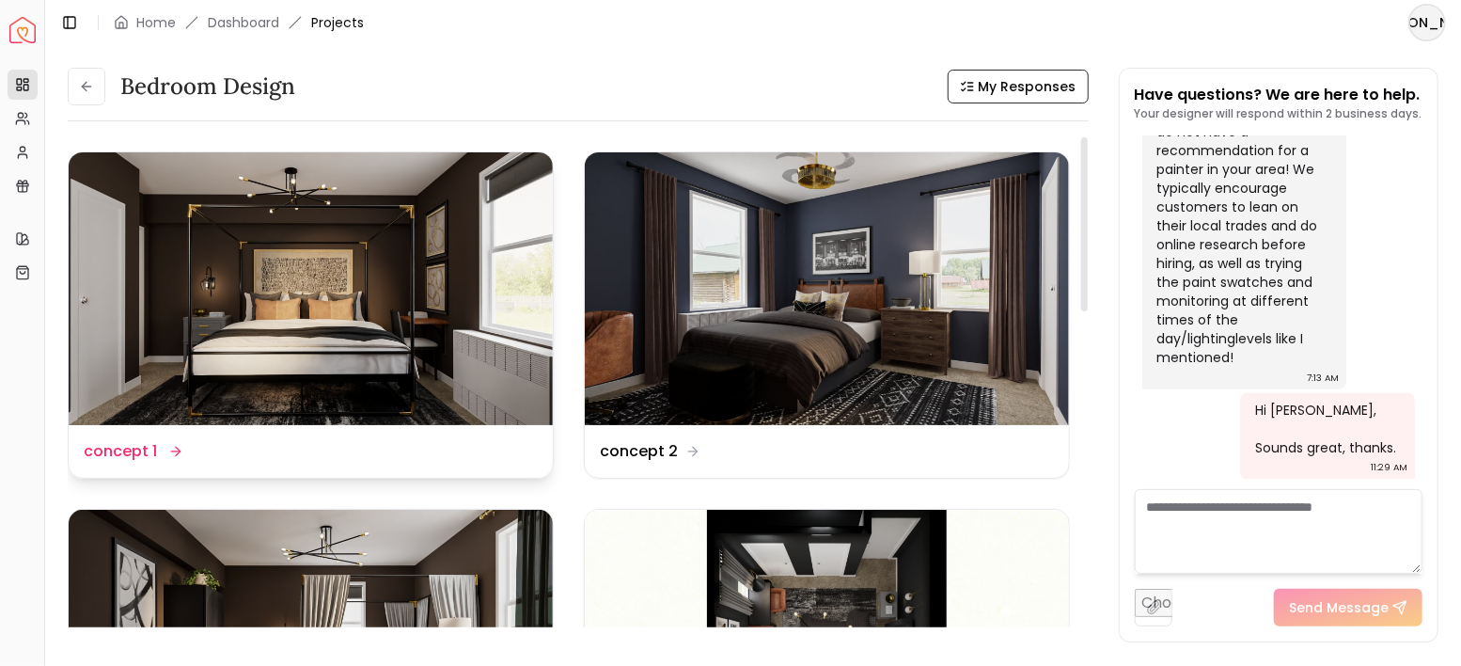
click at [443, 299] on img at bounding box center [311, 288] width 484 height 273
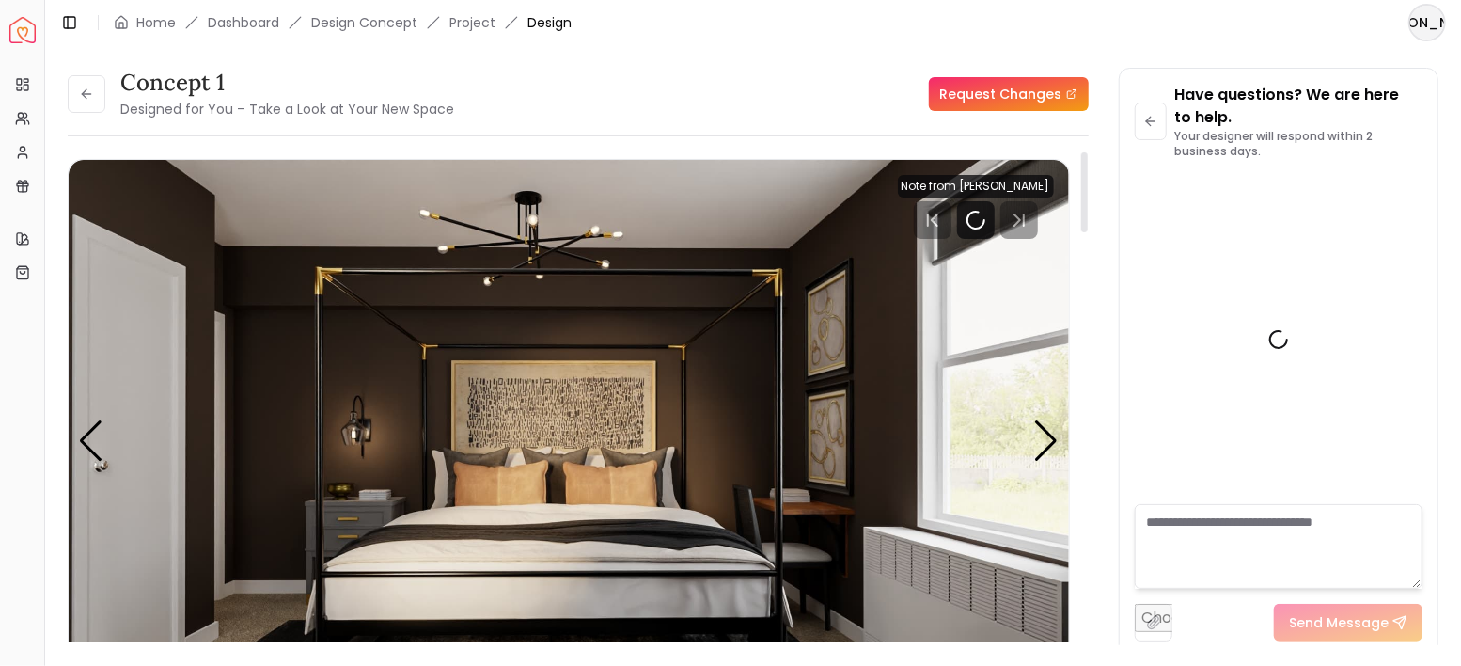
scroll to position [5659, 0]
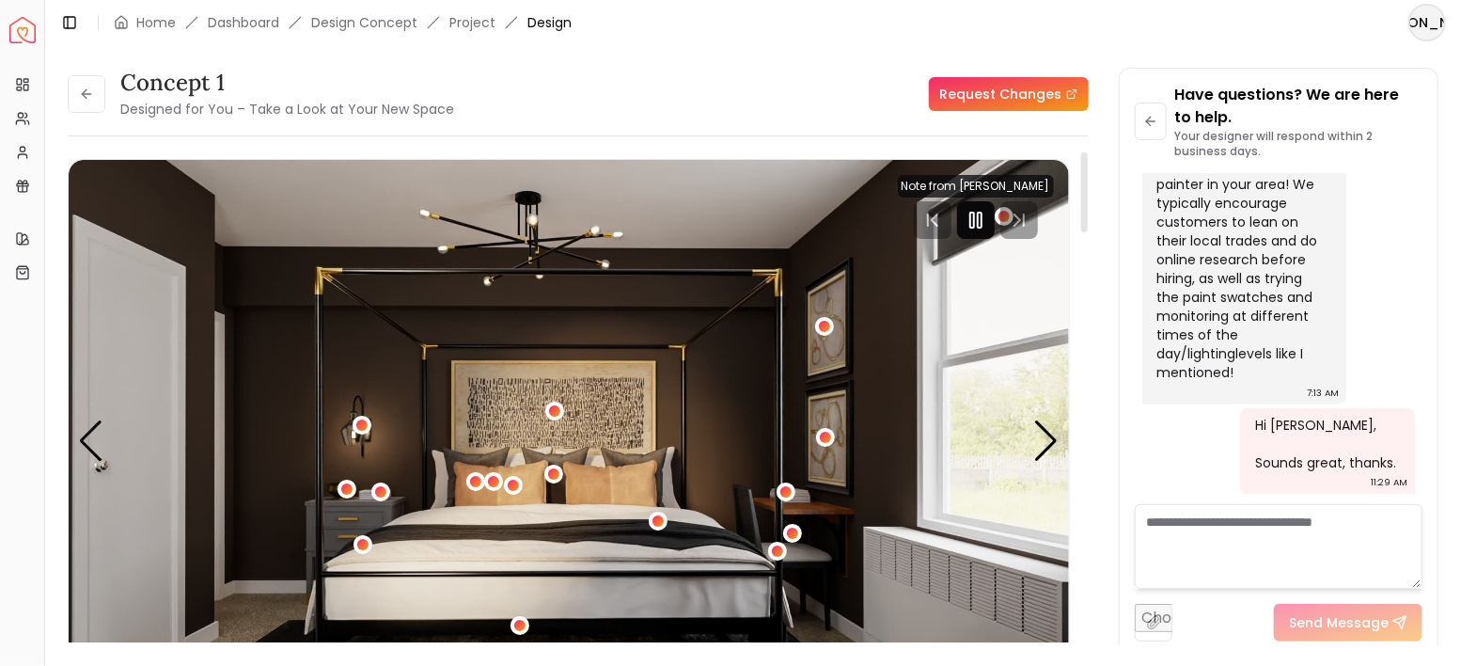
click at [973, 231] on div at bounding box center [976, 220] width 38 height 38
click at [1060, 438] on img "1 / 5" at bounding box center [569, 441] width 1000 height 563
click at [1050, 444] on div "Next slide" at bounding box center [1046, 440] width 25 height 41
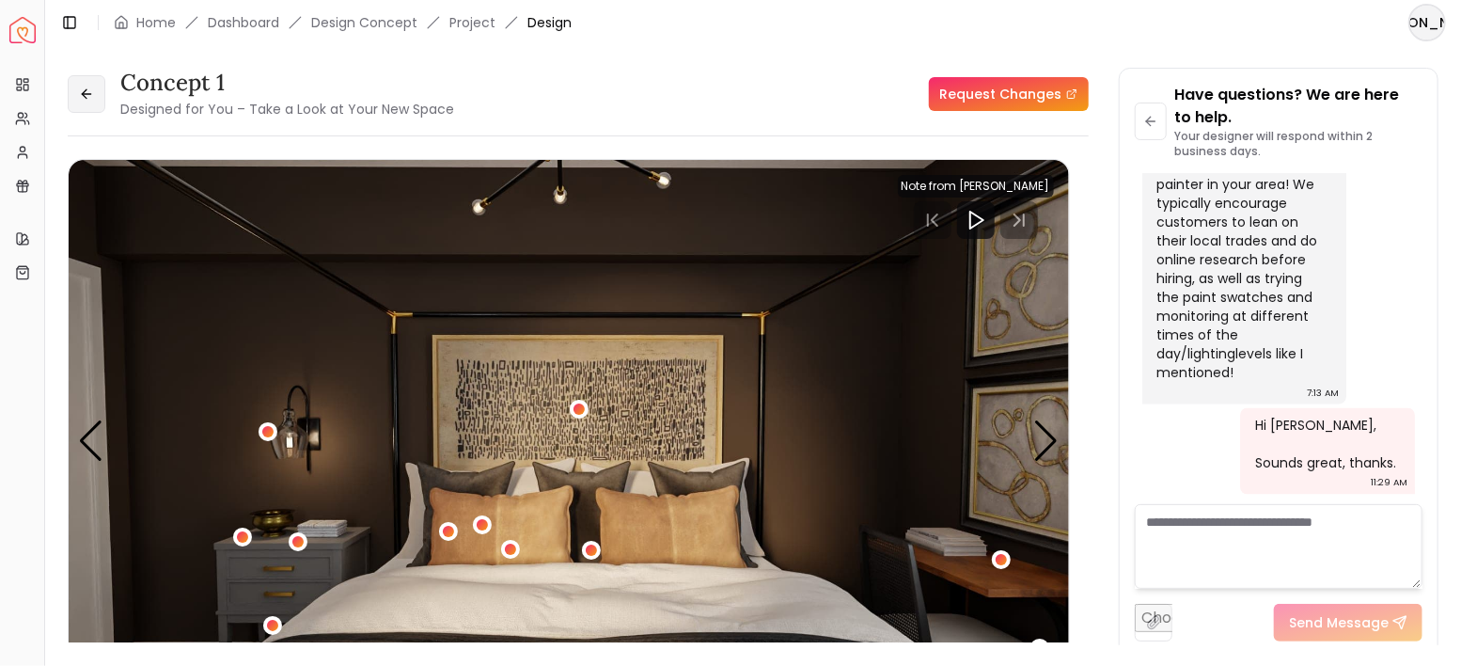
click at [87, 87] on icon at bounding box center [86, 94] width 15 height 15
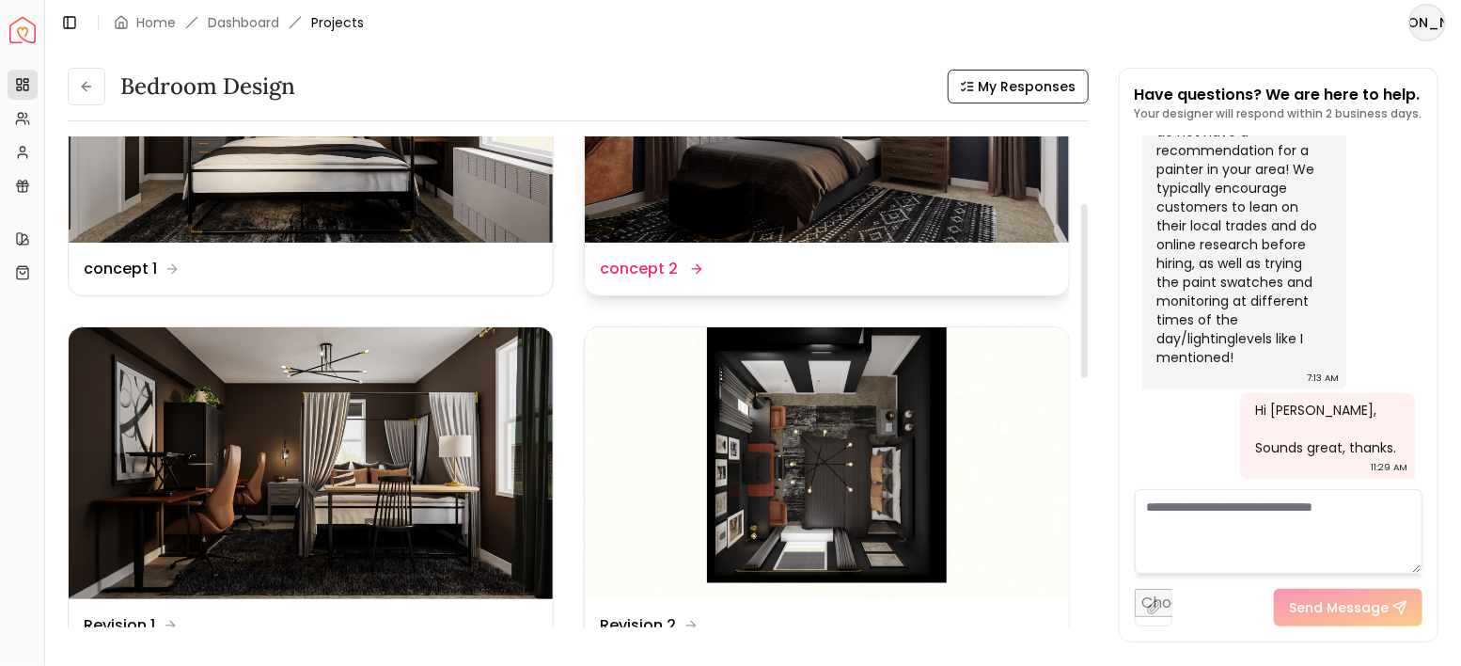
scroll to position [188, 0]
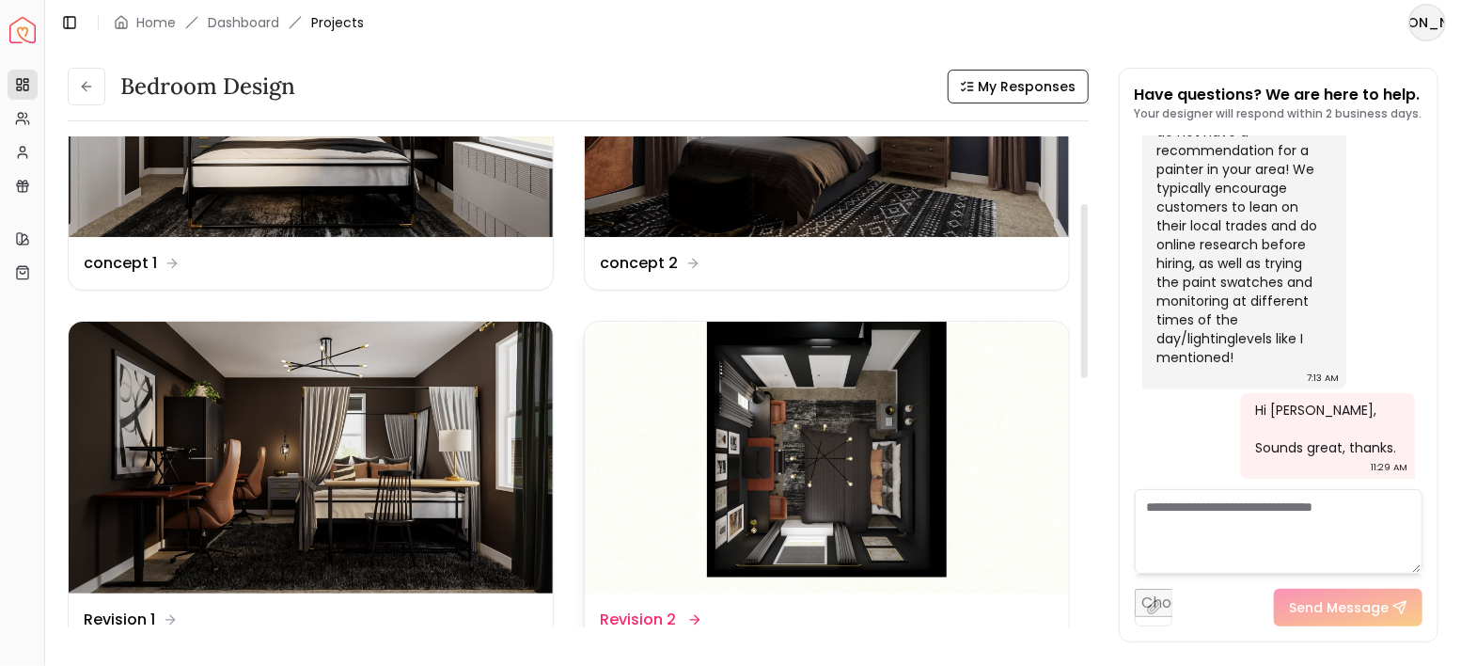
click at [796, 459] on img at bounding box center [827, 458] width 484 height 273
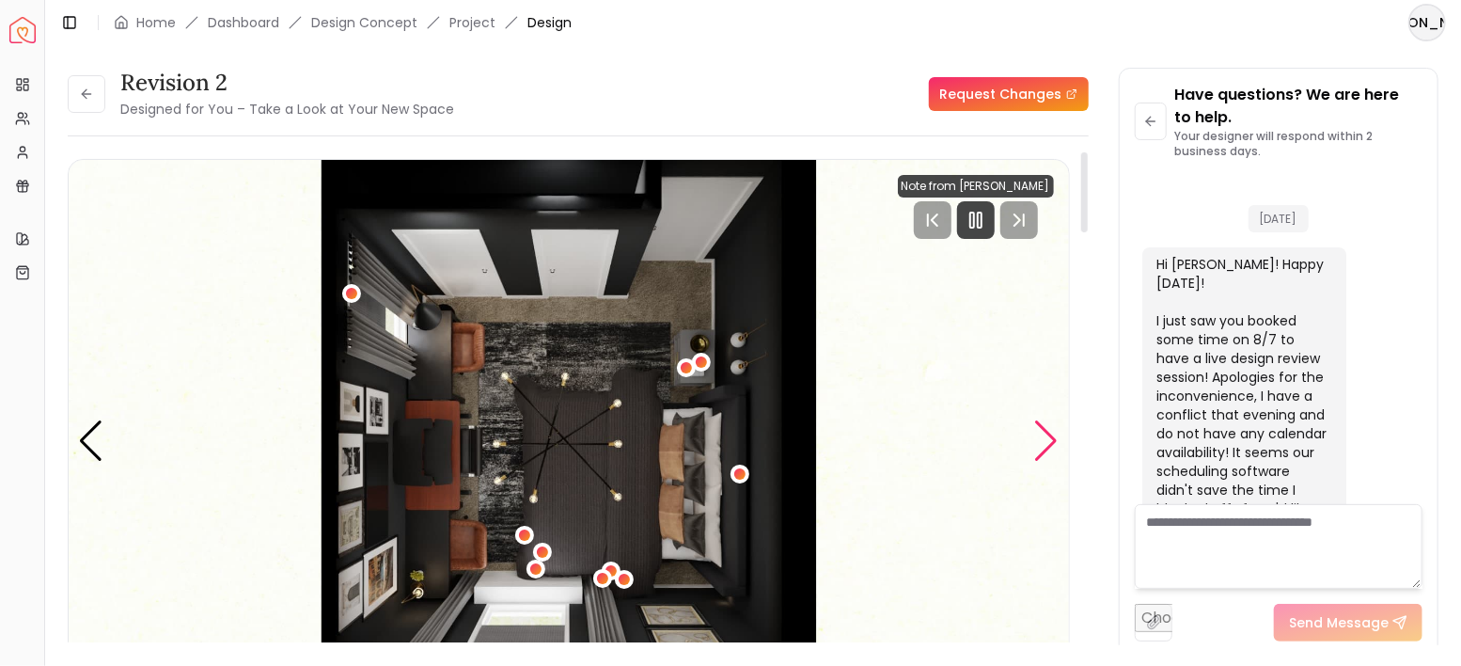
scroll to position [5659, 0]
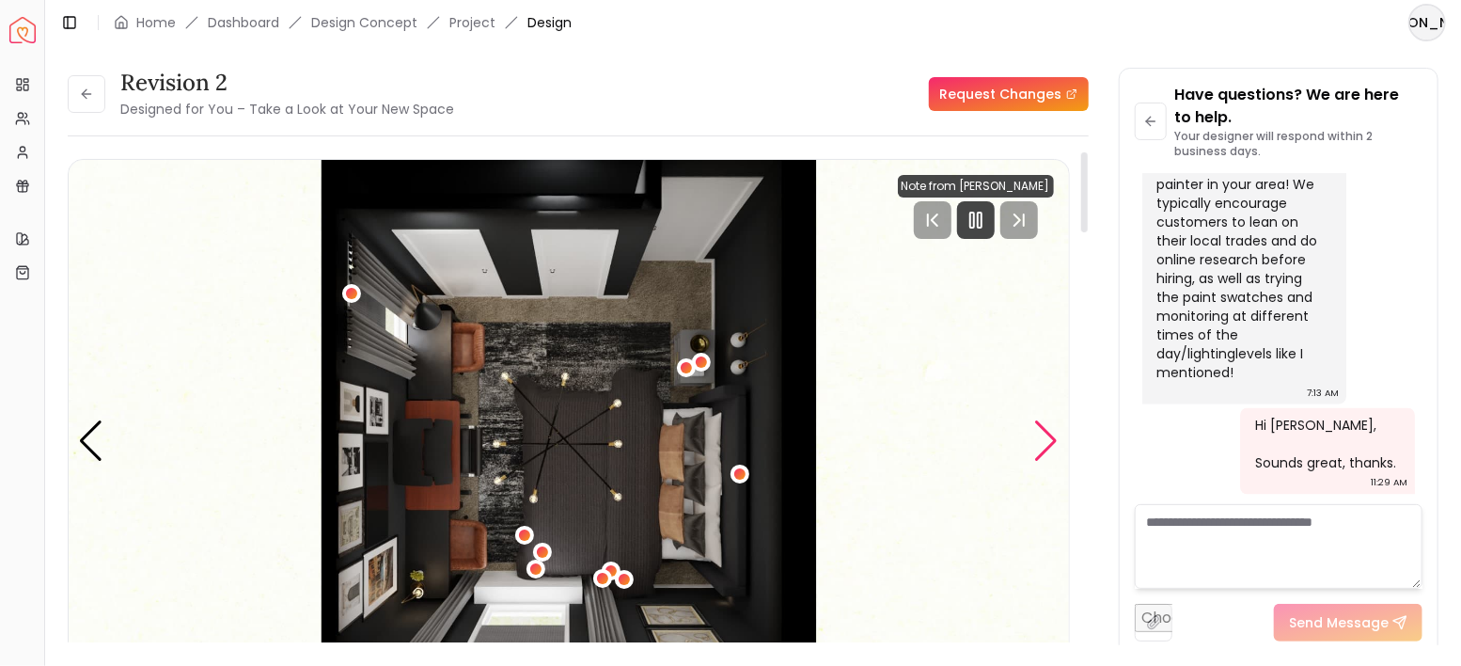
click at [1051, 431] on div "Next slide" at bounding box center [1046, 440] width 25 height 41
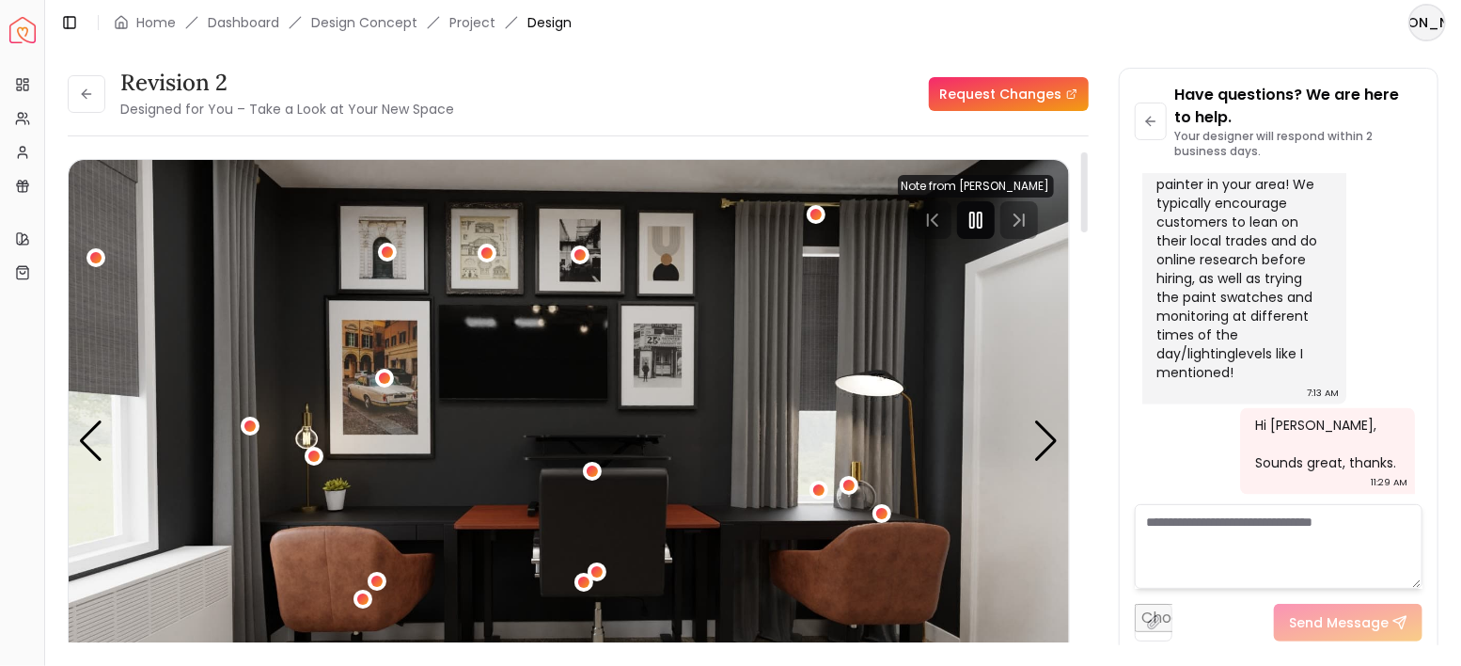
click at [982, 217] on icon "Pause" at bounding box center [976, 220] width 23 height 23
click at [1045, 444] on div "Next slide" at bounding box center [1046, 440] width 25 height 41
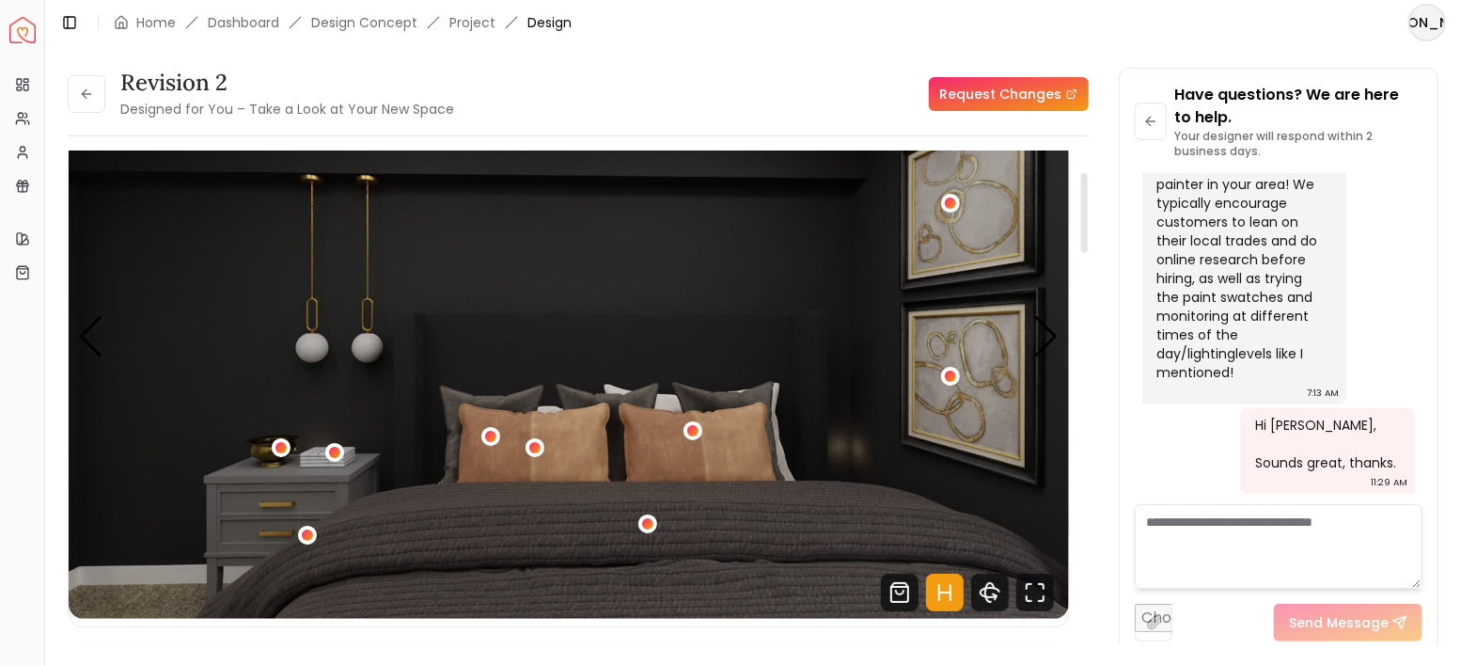
scroll to position [125, 0]
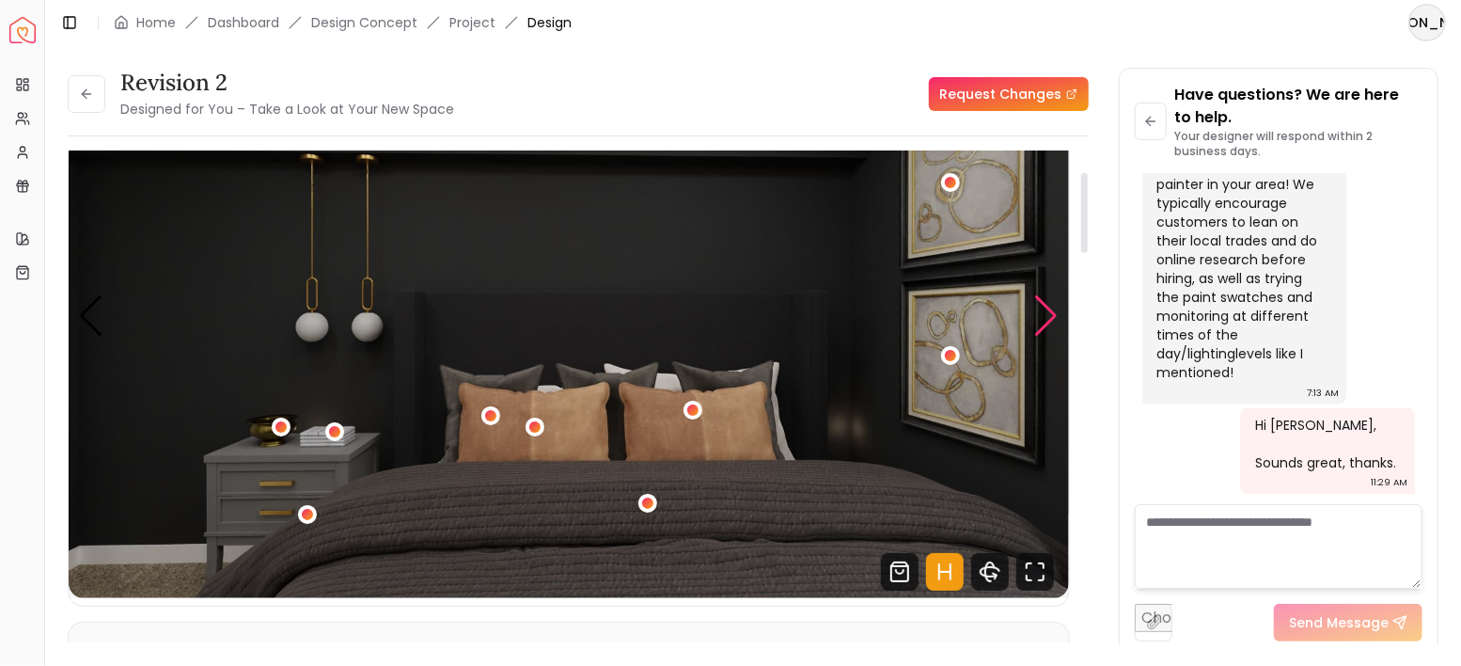
click at [1036, 319] on div "Next slide" at bounding box center [1046, 315] width 25 height 41
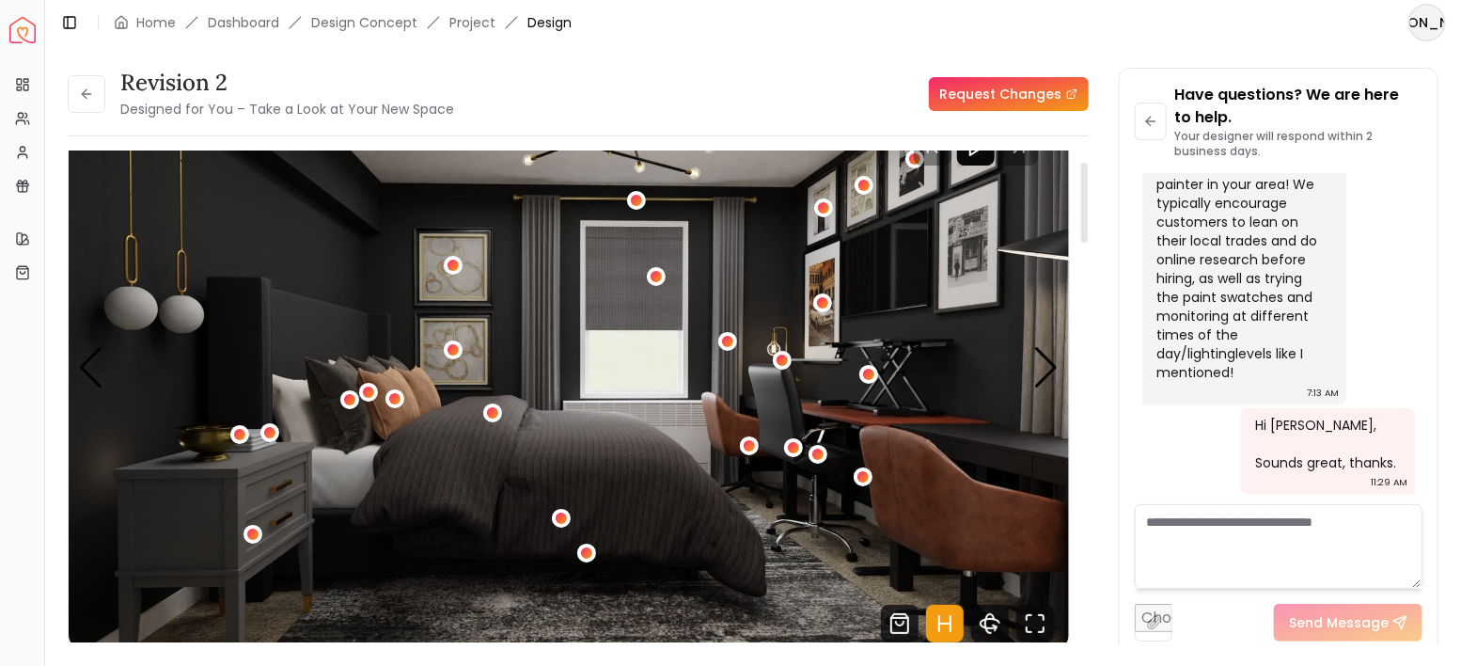
scroll to position [62, 0]
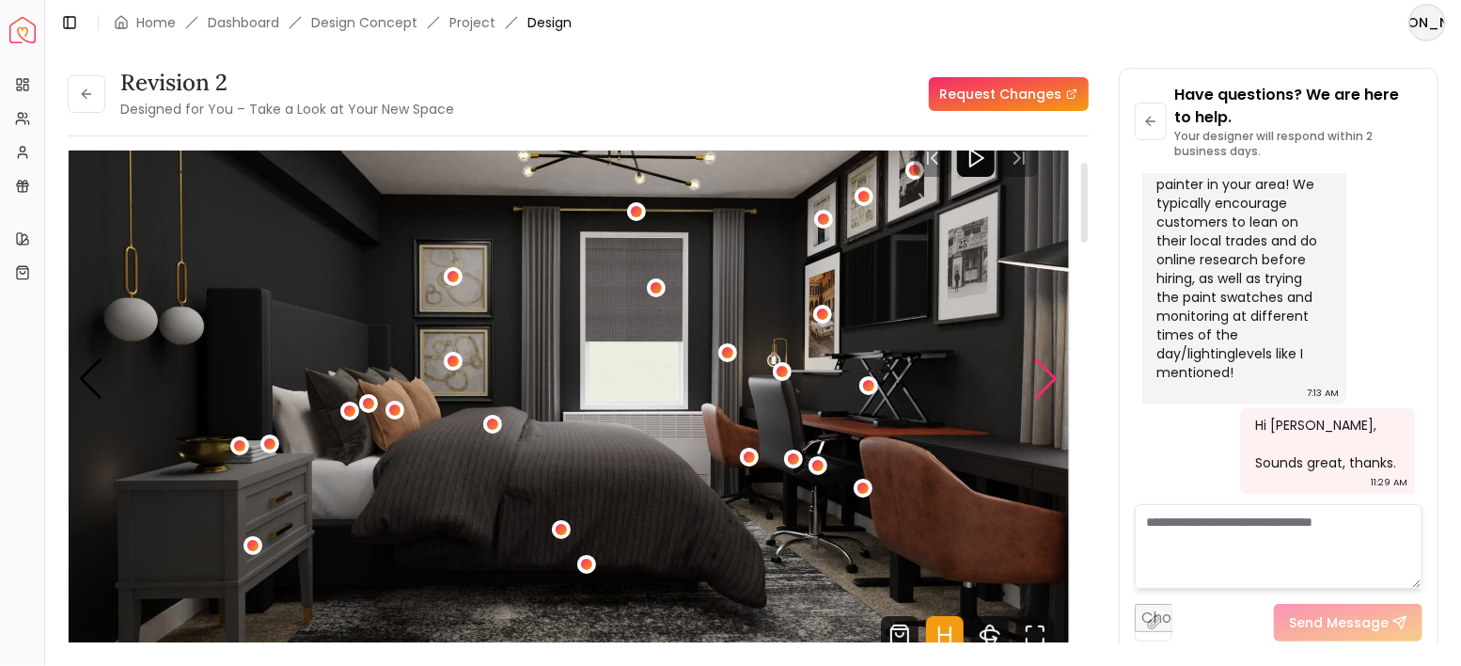
click at [1045, 379] on div "Next slide" at bounding box center [1046, 378] width 25 height 41
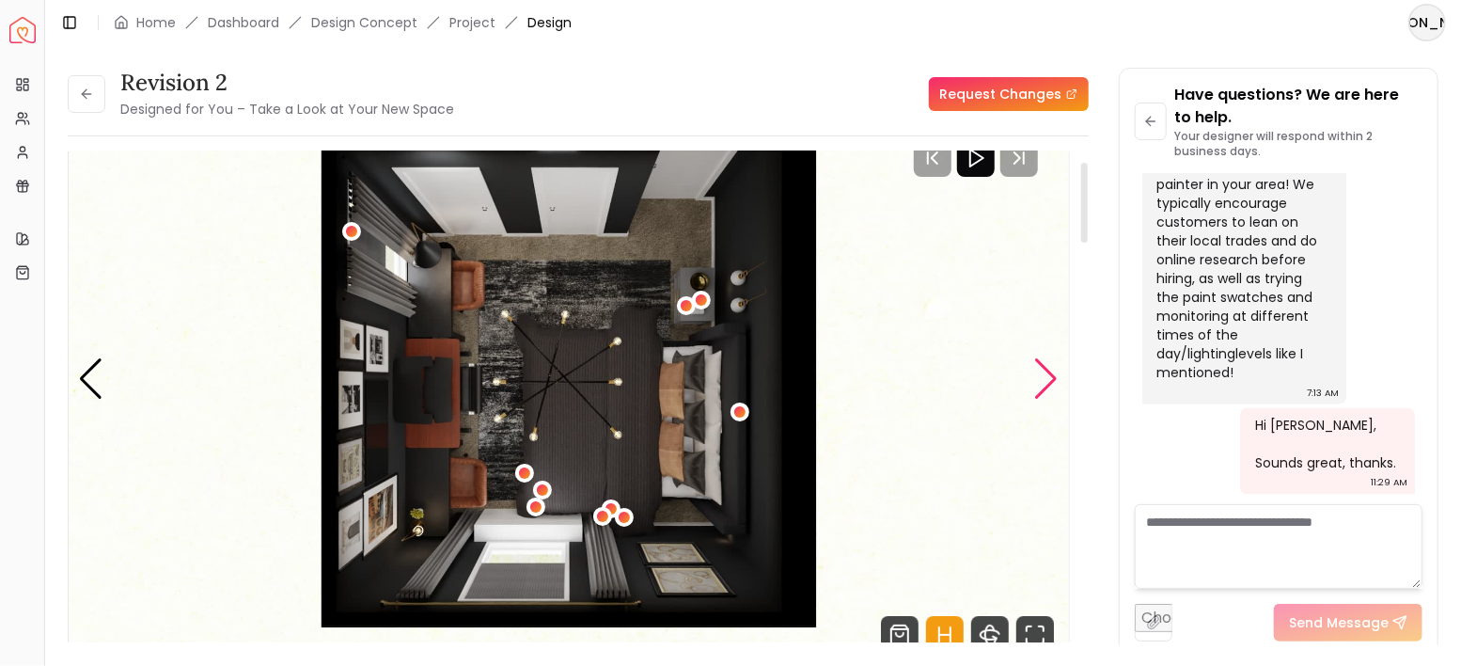
click at [1046, 381] on div "Next slide" at bounding box center [1046, 378] width 25 height 41
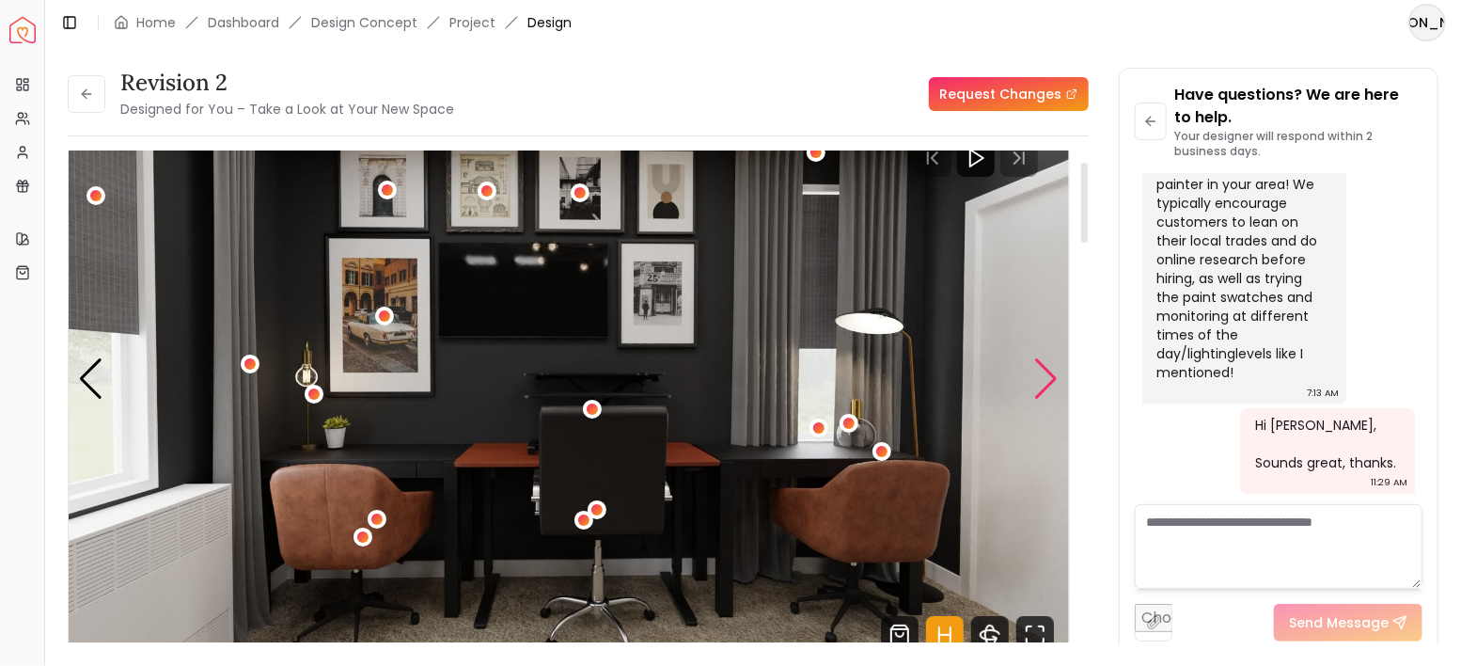
click at [1046, 381] on div "Next slide" at bounding box center [1046, 378] width 25 height 41
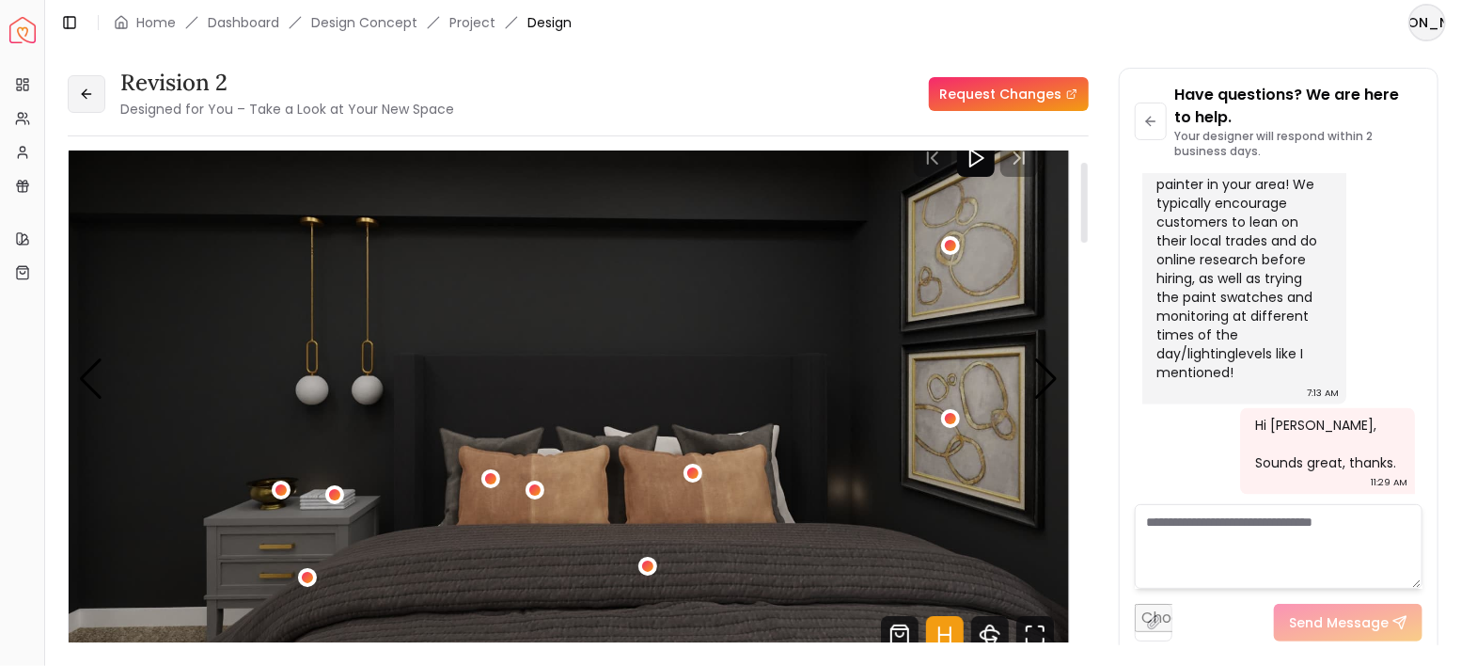
click at [82, 75] on button at bounding box center [87, 94] width 38 height 38
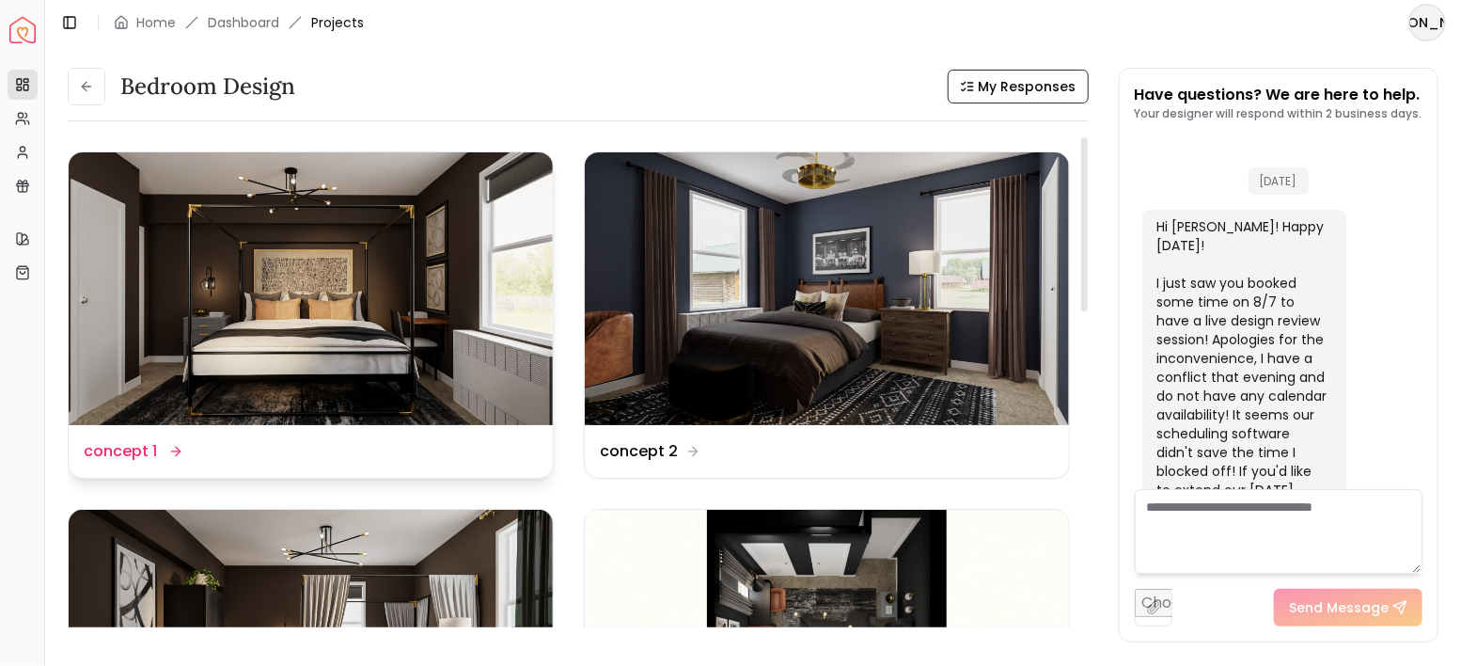
scroll to position [5637, 0]
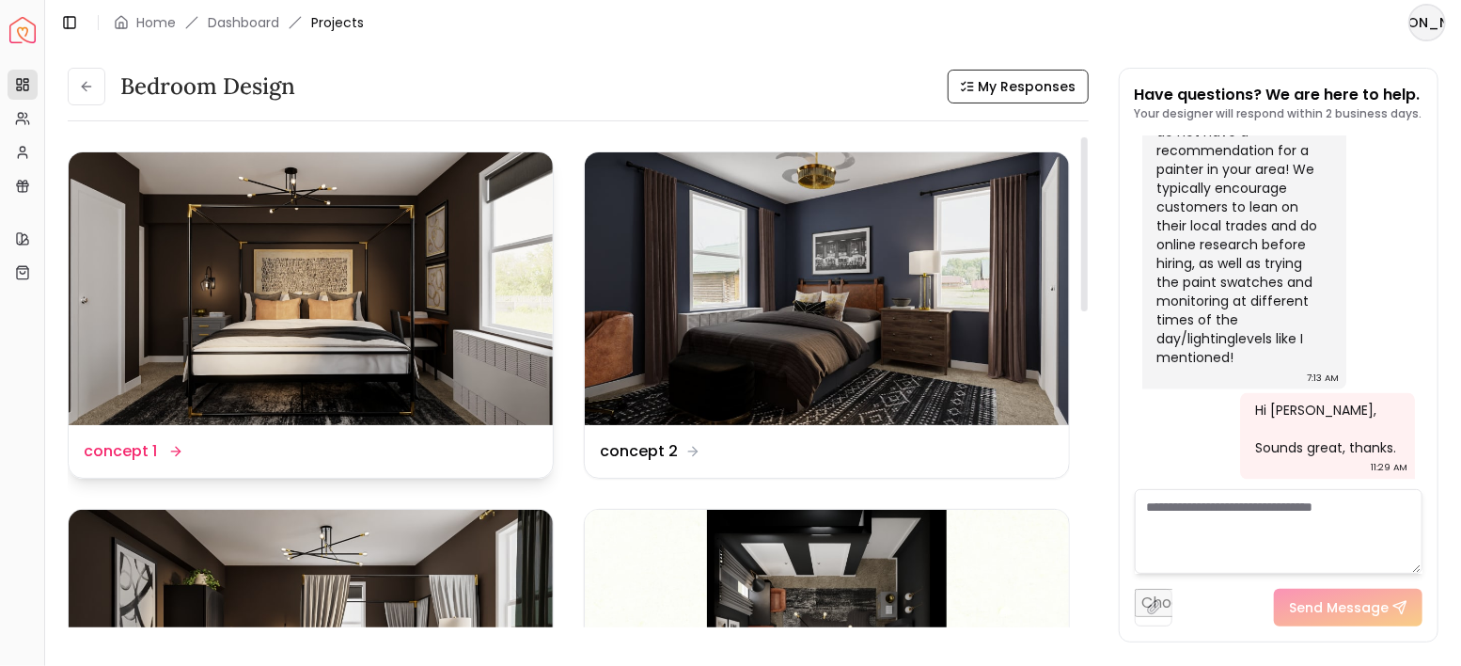
click at [408, 299] on img at bounding box center [311, 288] width 484 height 273
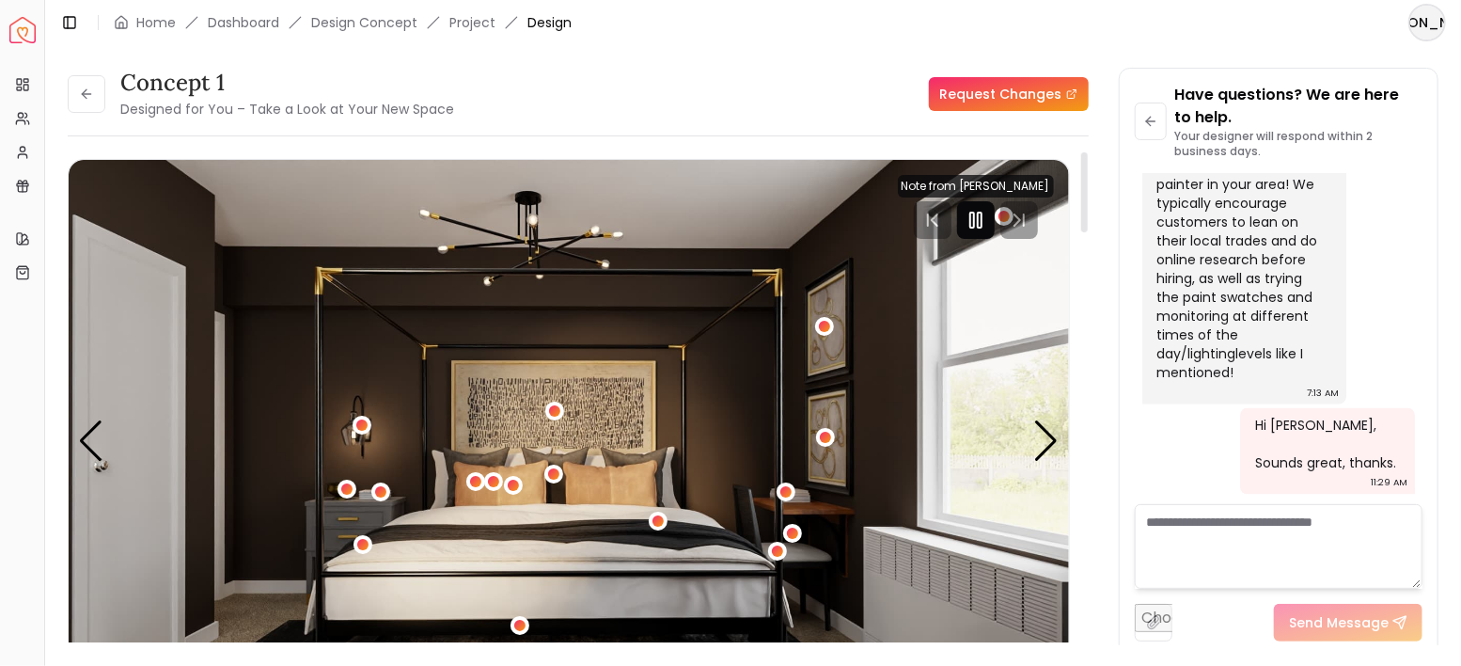
click at [975, 228] on icon "Pause" at bounding box center [976, 220] width 23 height 23
click at [1044, 442] on div "Next slide" at bounding box center [1046, 440] width 25 height 41
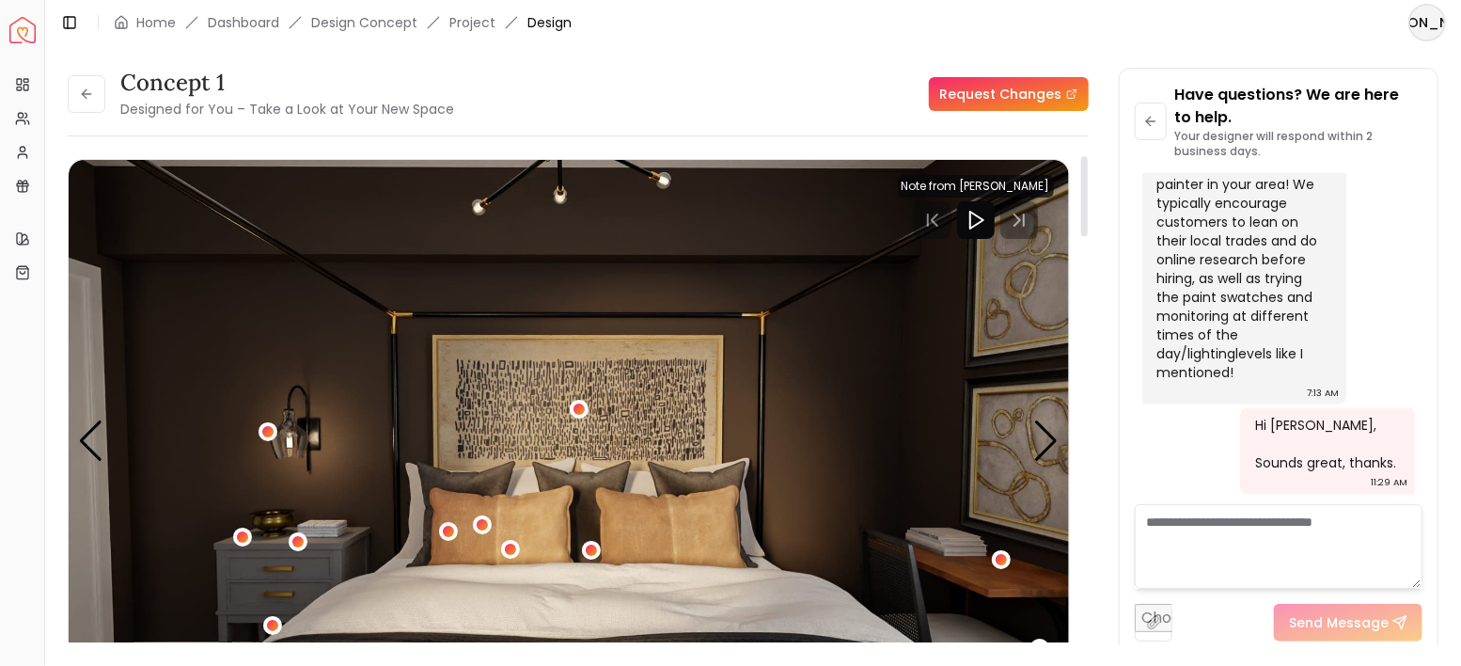
scroll to position [62, 0]
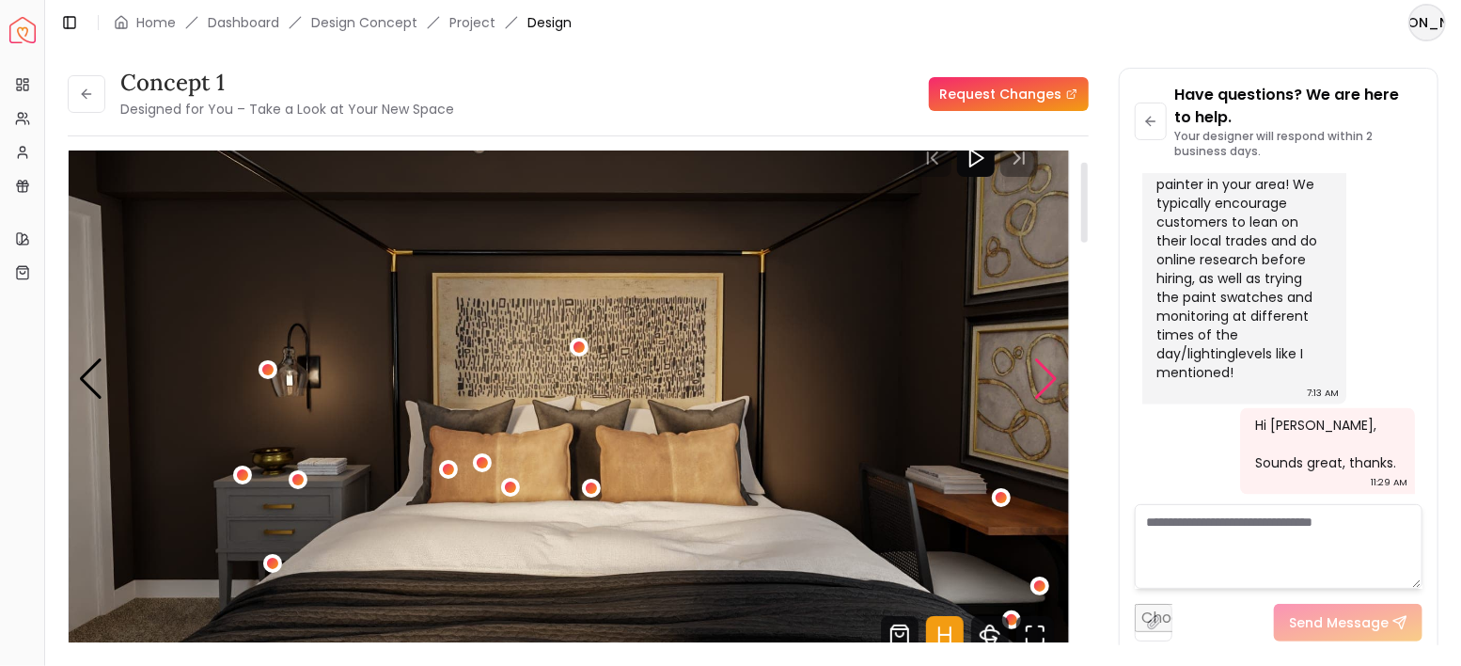
click at [1049, 376] on div "Next slide" at bounding box center [1046, 378] width 25 height 41
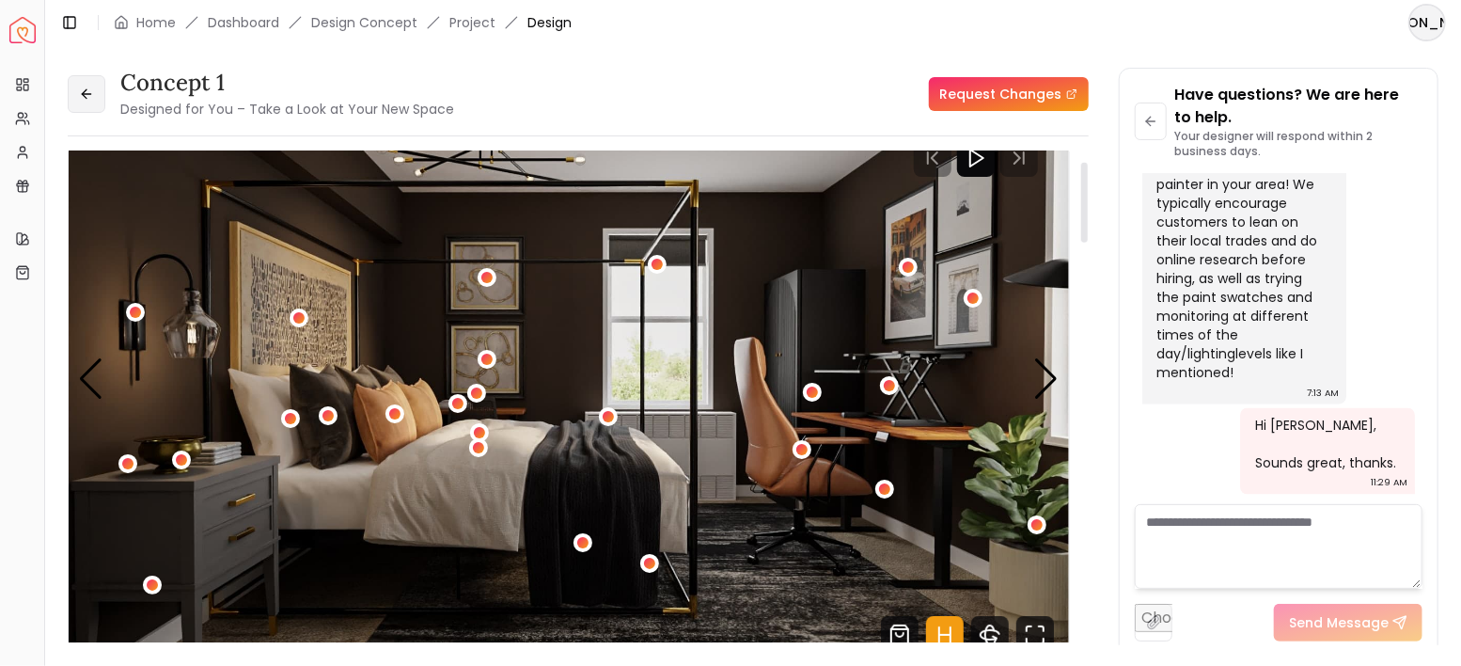
click at [87, 88] on icon at bounding box center [86, 94] width 15 height 15
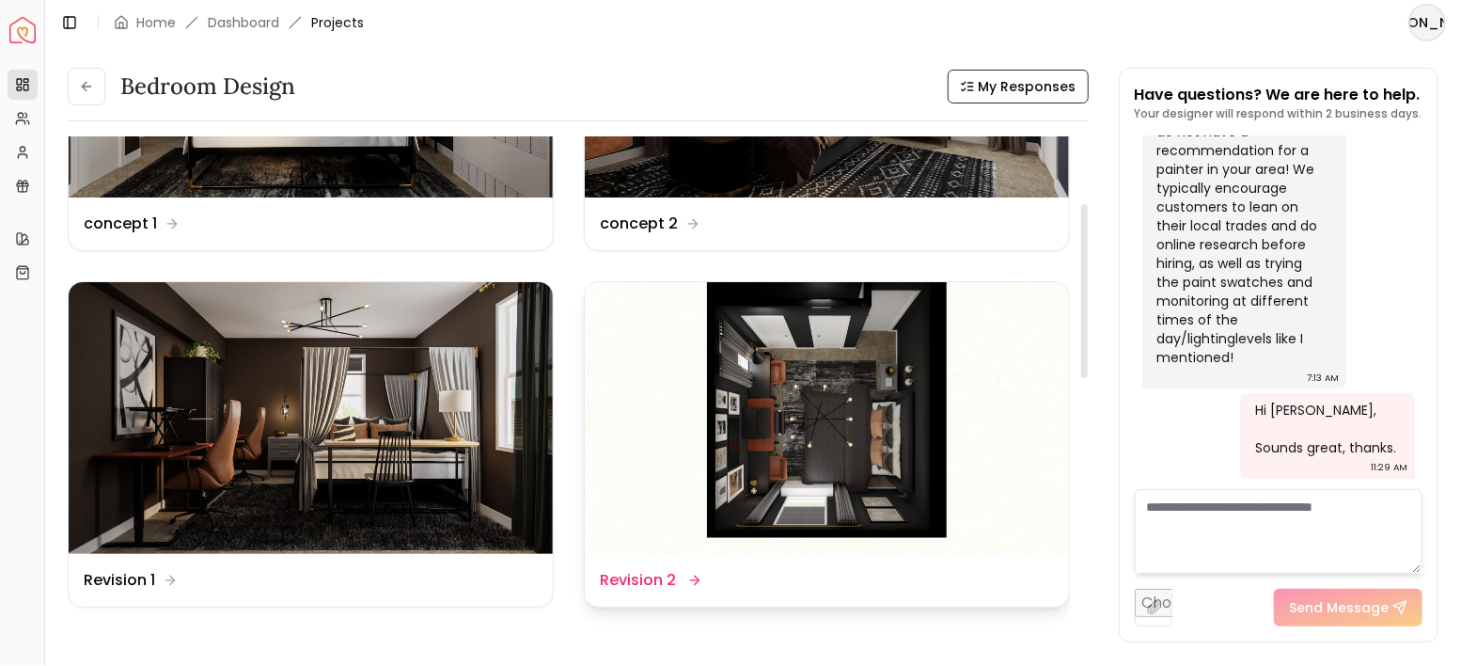
scroll to position [250, 0]
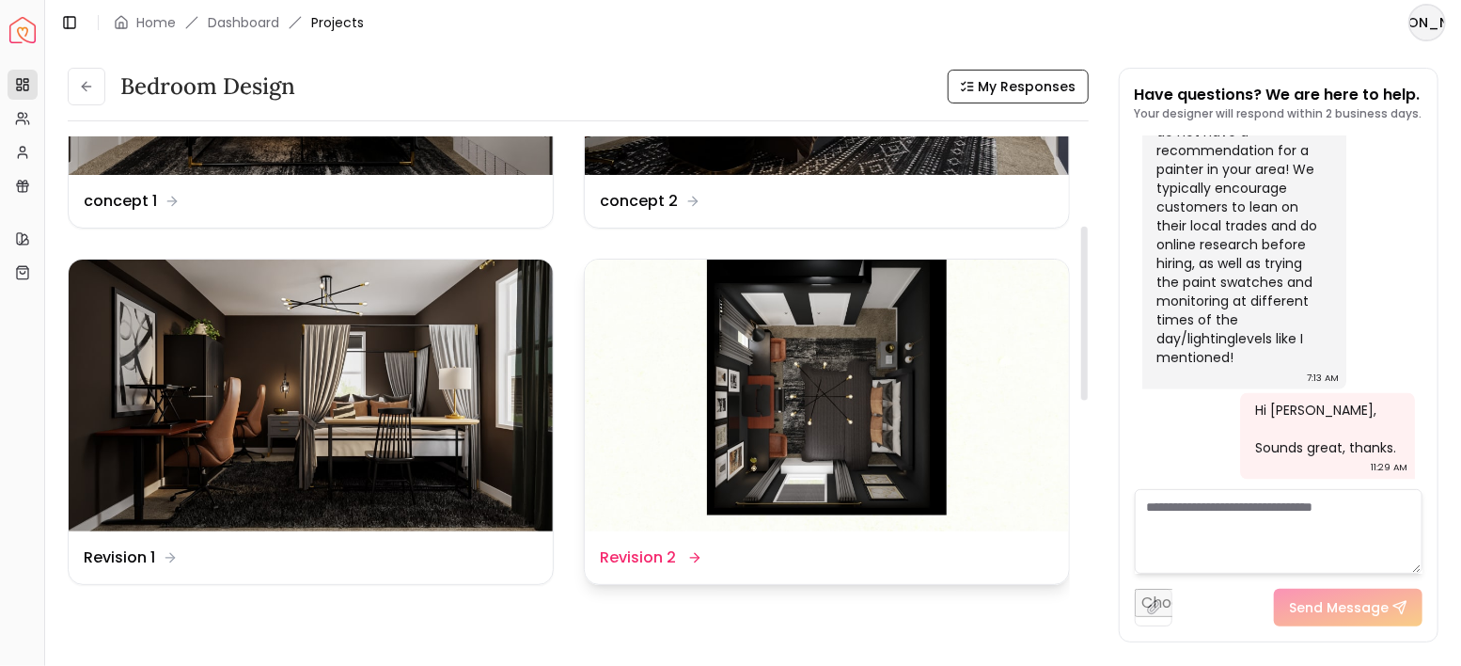
click at [795, 380] on img at bounding box center [827, 396] width 484 height 273
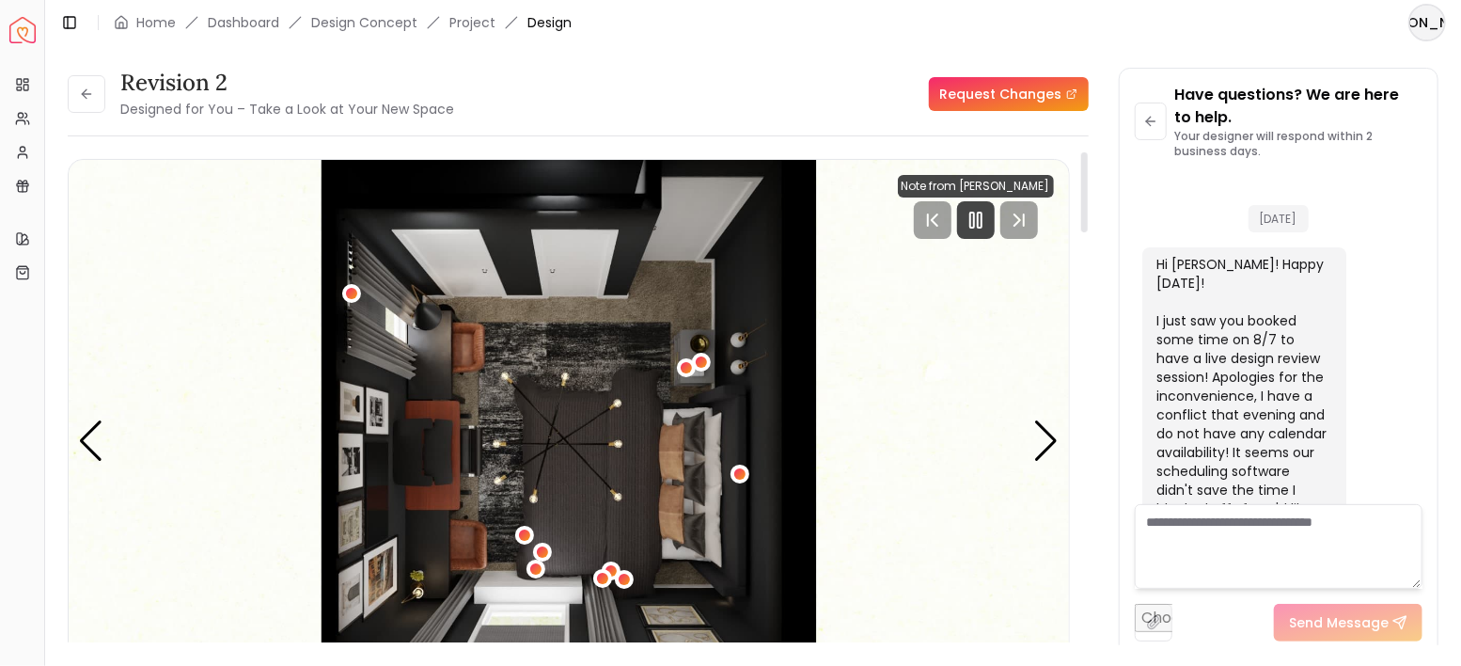
scroll to position [5659, 0]
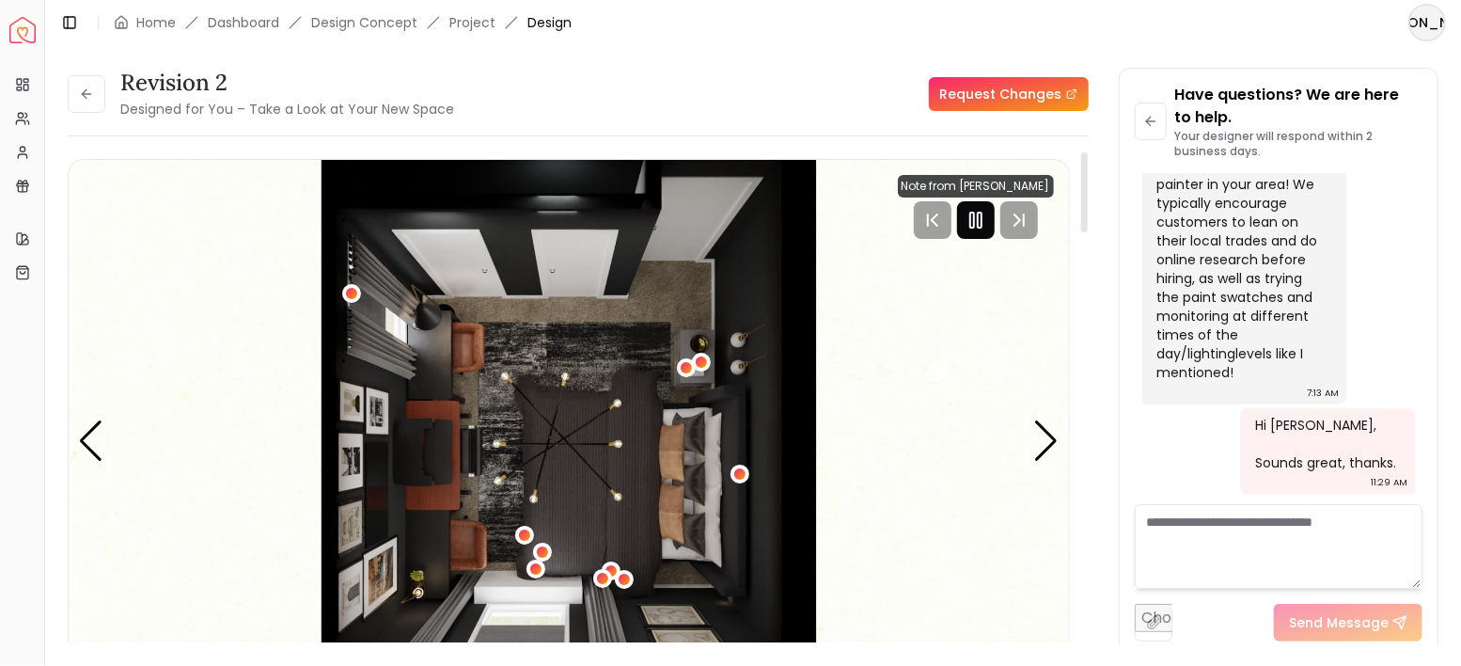
click at [980, 214] on rect "Pause" at bounding box center [980, 219] width 4 height 15
click at [779, 417] on img "1 / 4" at bounding box center [569, 441] width 1000 height 563
click at [744, 424] on img "1 / 4" at bounding box center [569, 441] width 1000 height 563
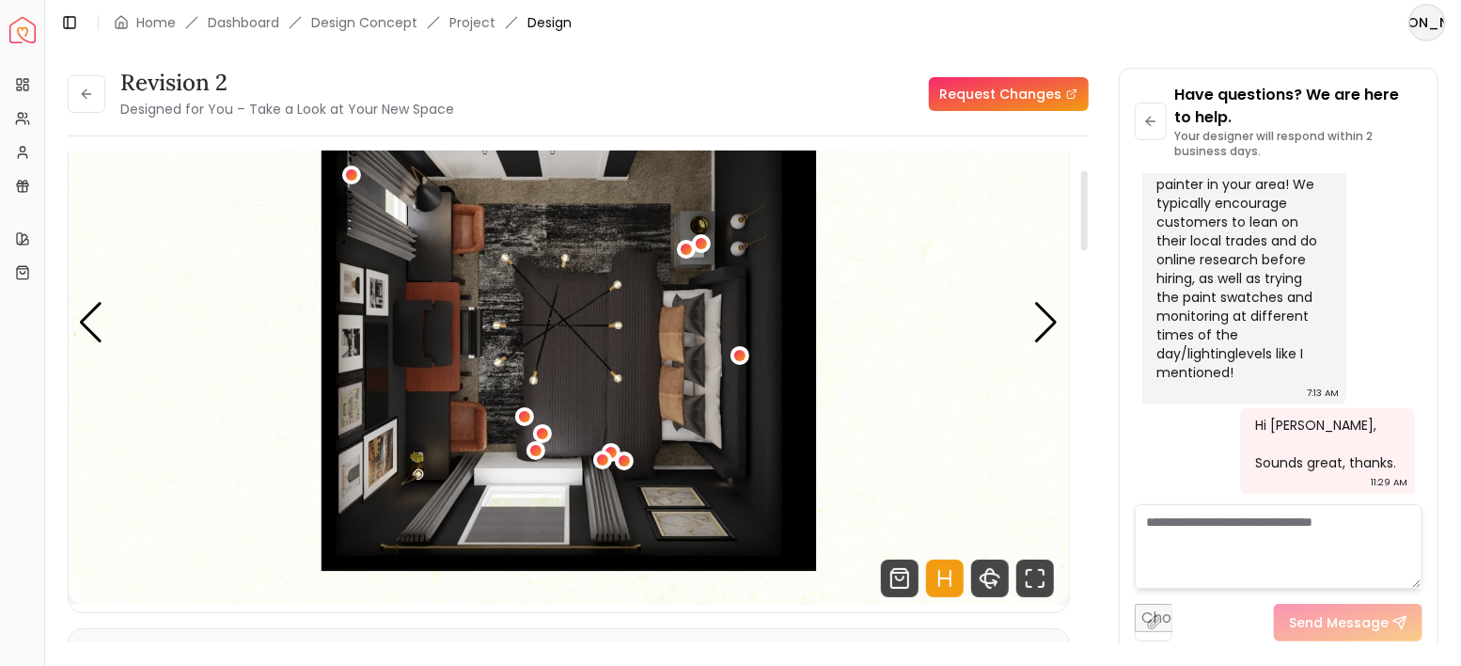
scroll to position [125, 0]
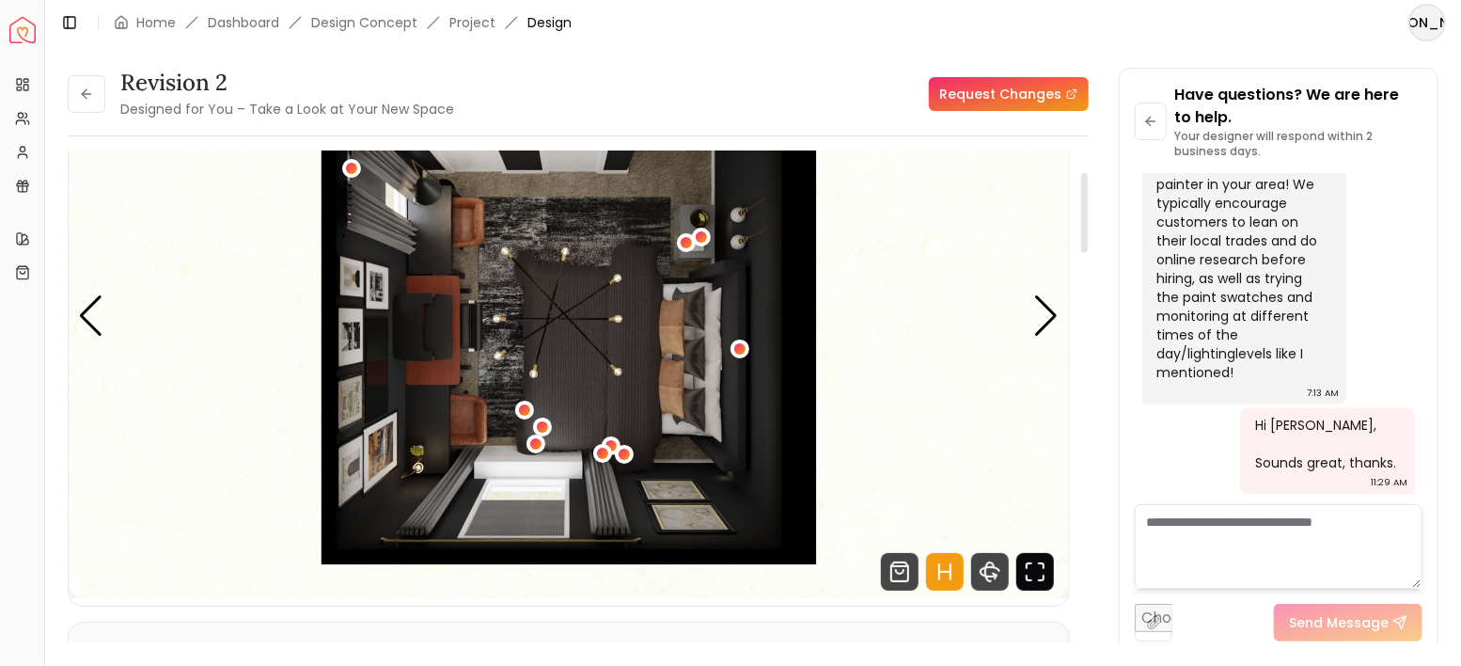
click at [1036, 573] on icon "Fullscreen" at bounding box center [1035, 572] width 38 height 38
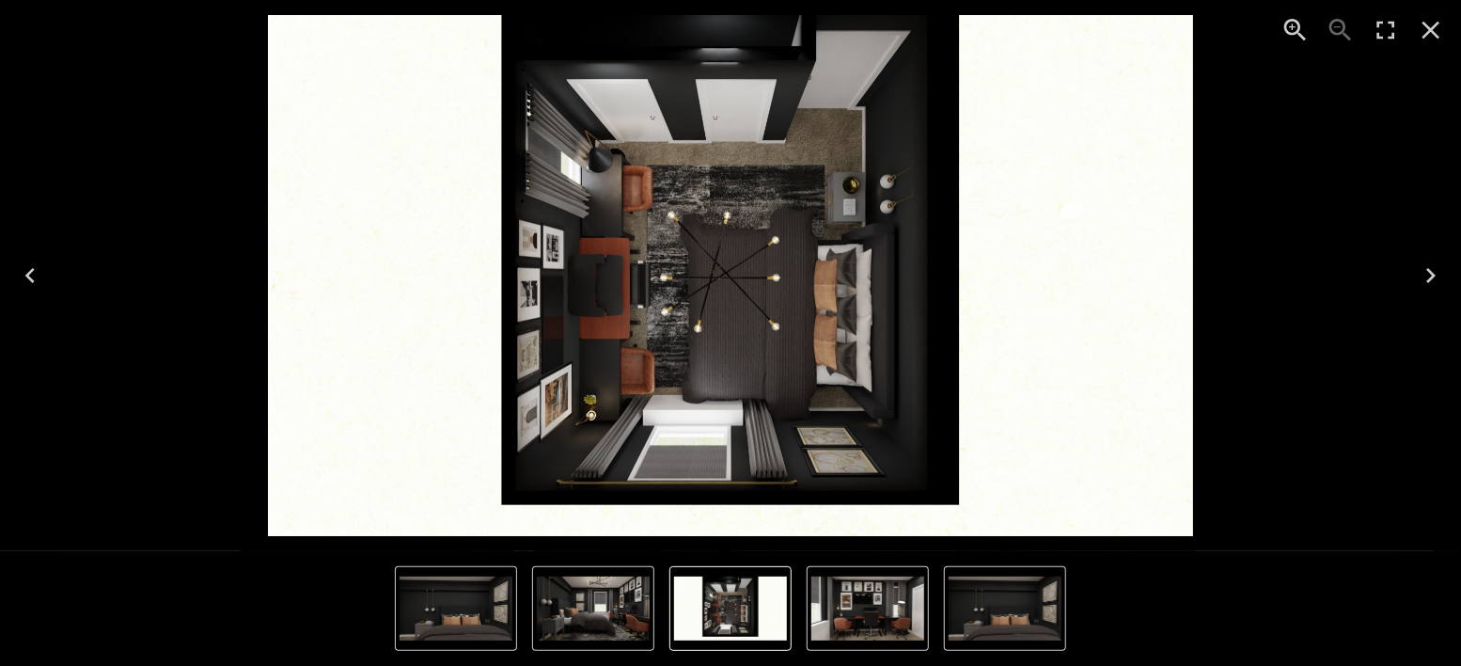
click at [1434, 272] on icon "Next" at bounding box center [1431, 275] width 30 height 30
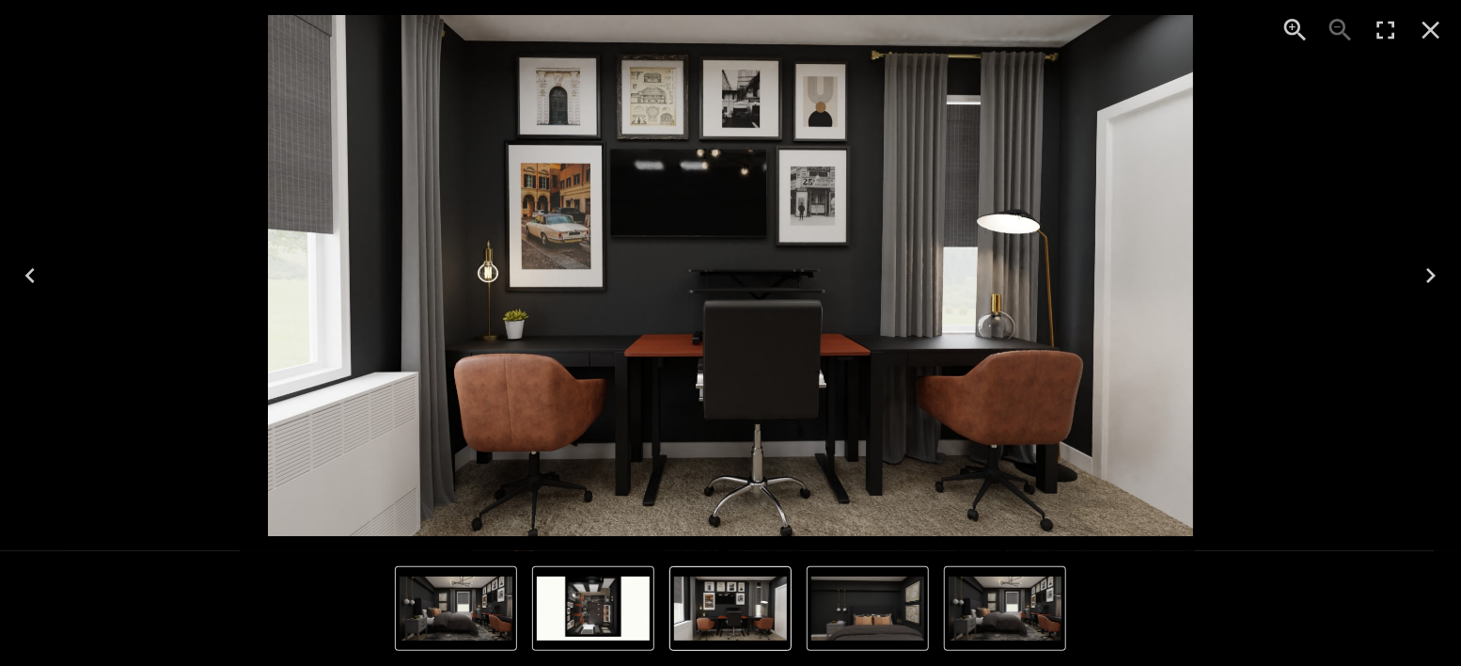
click at [1434, 272] on icon "Next" at bounding box center [1431, 275] width 30 height 30
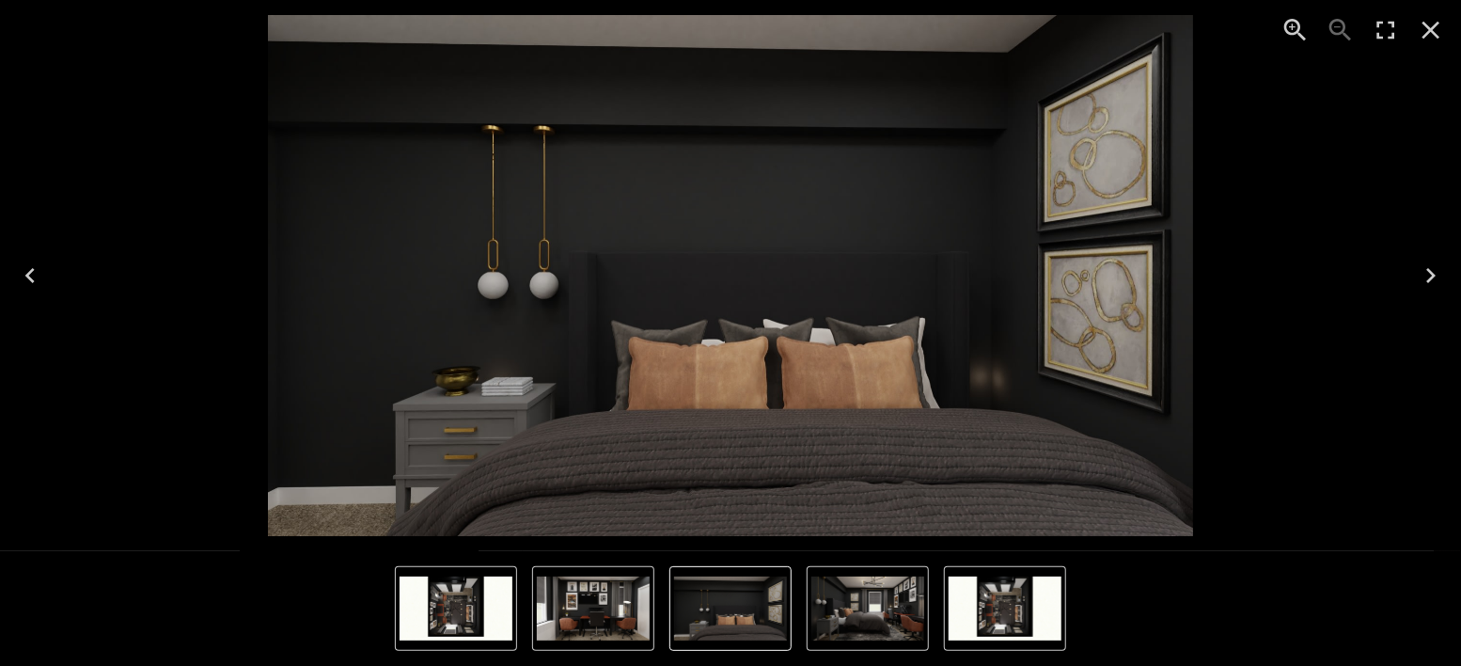
click at [1429, 36] on icon "Close" at bounding box center [1431, 30] width 30 height 30
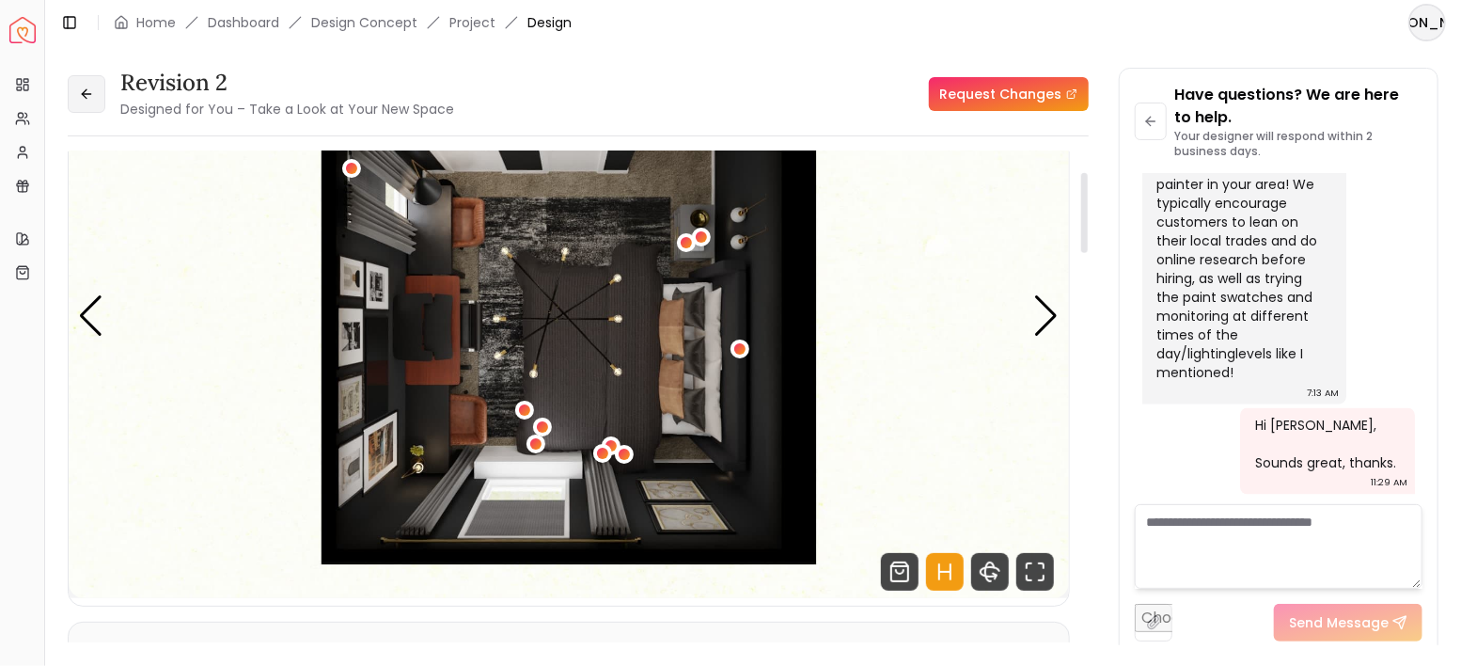
click at [88, 98] on icon at bounding box center [86, 94] width 15 height 15
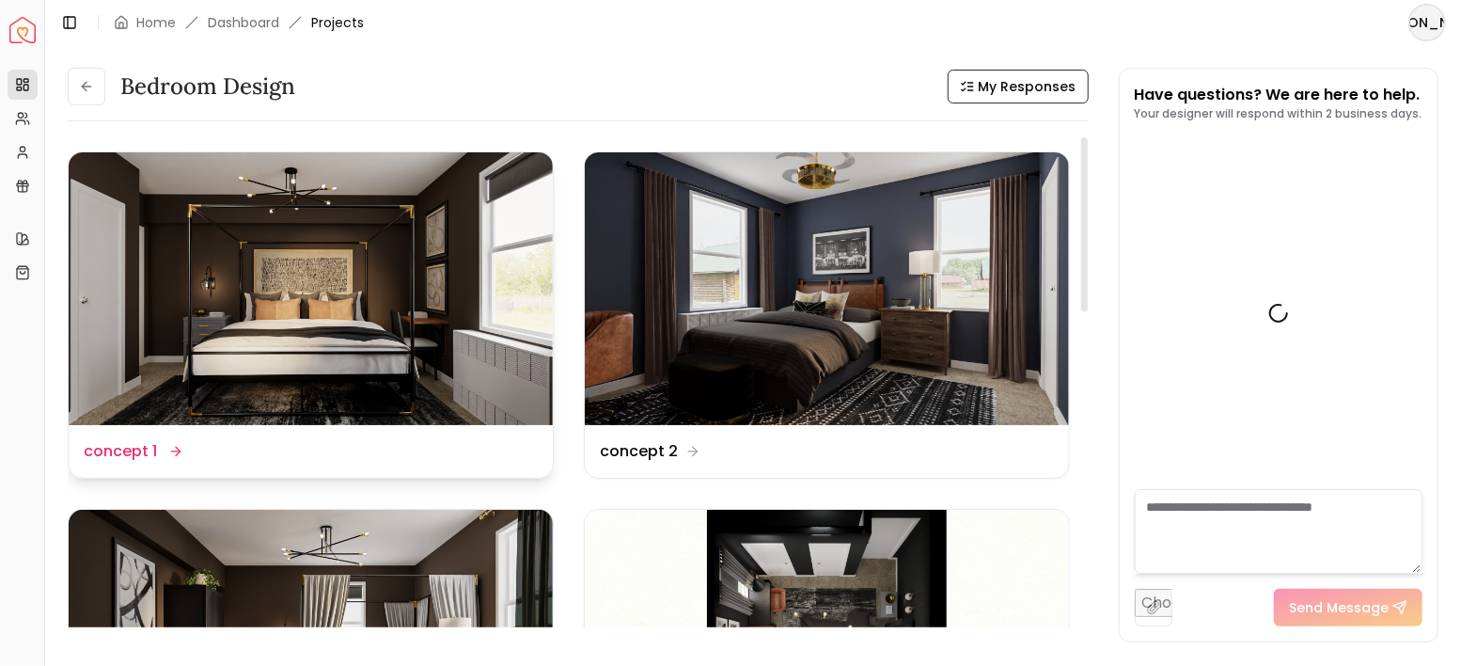
click at [356, 297] on img at bounding box center [311, 288] width 484 height 273
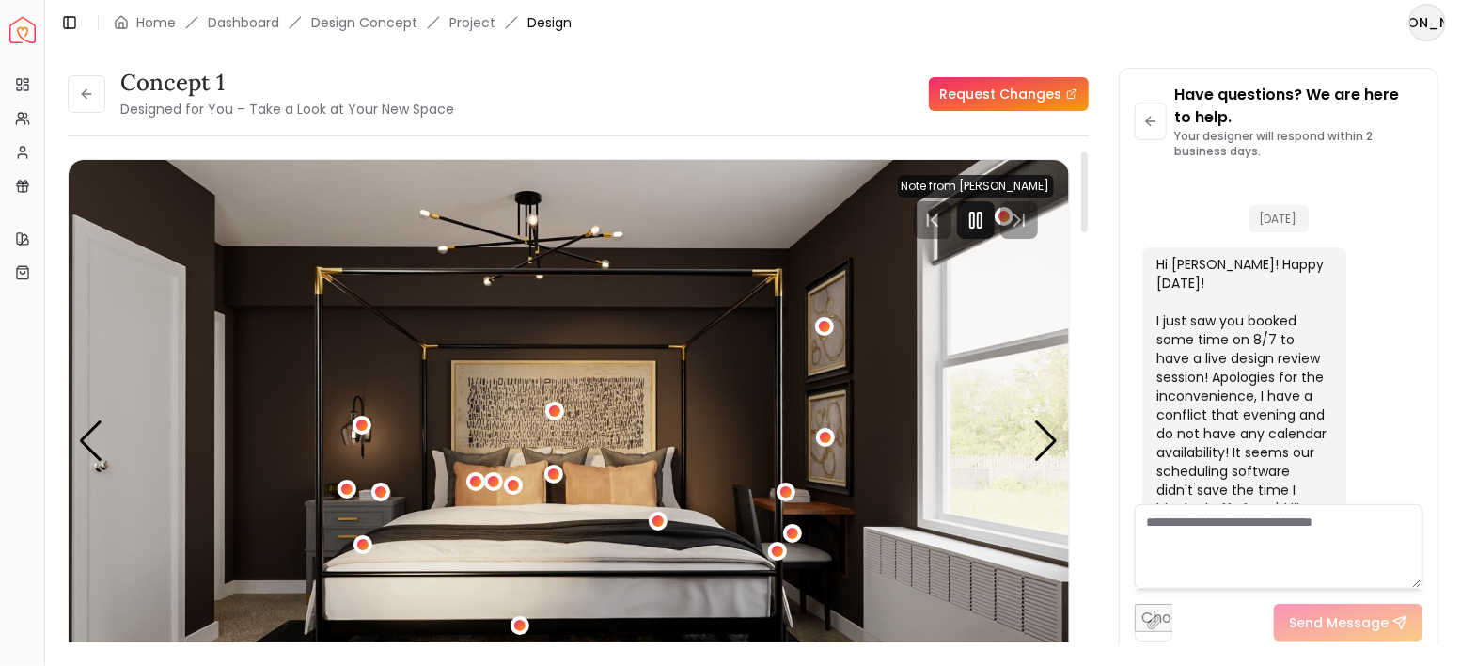
scroll to position [5659, 0]
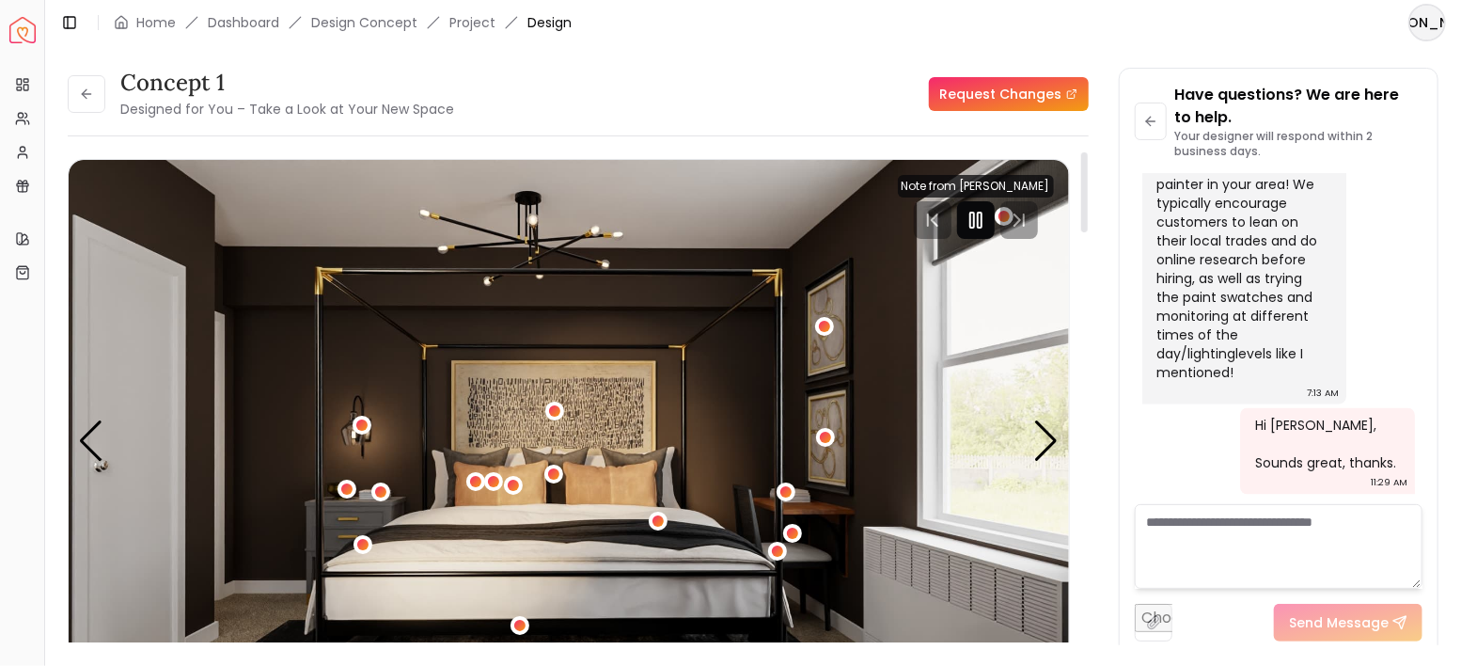
click at [980, 237] on div at bounding box center [976, 220] width 38 height 38
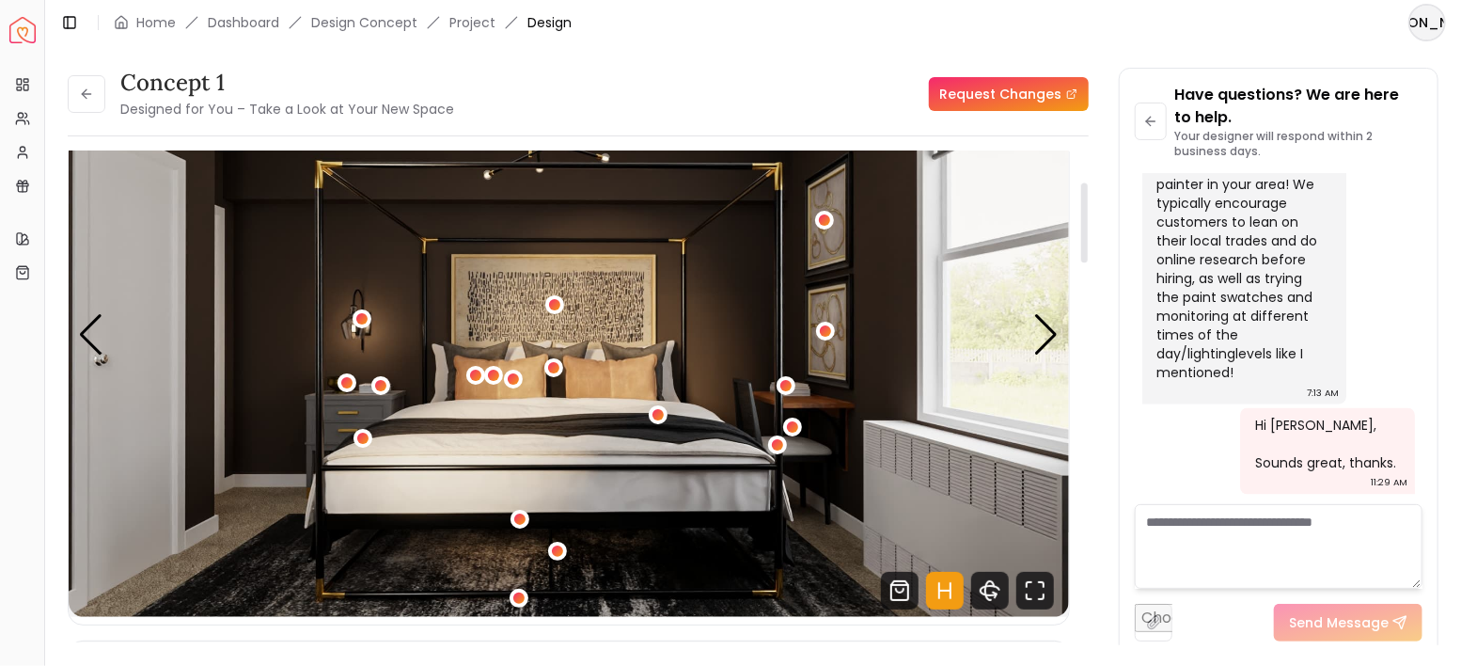
scroll to position [188, 0]
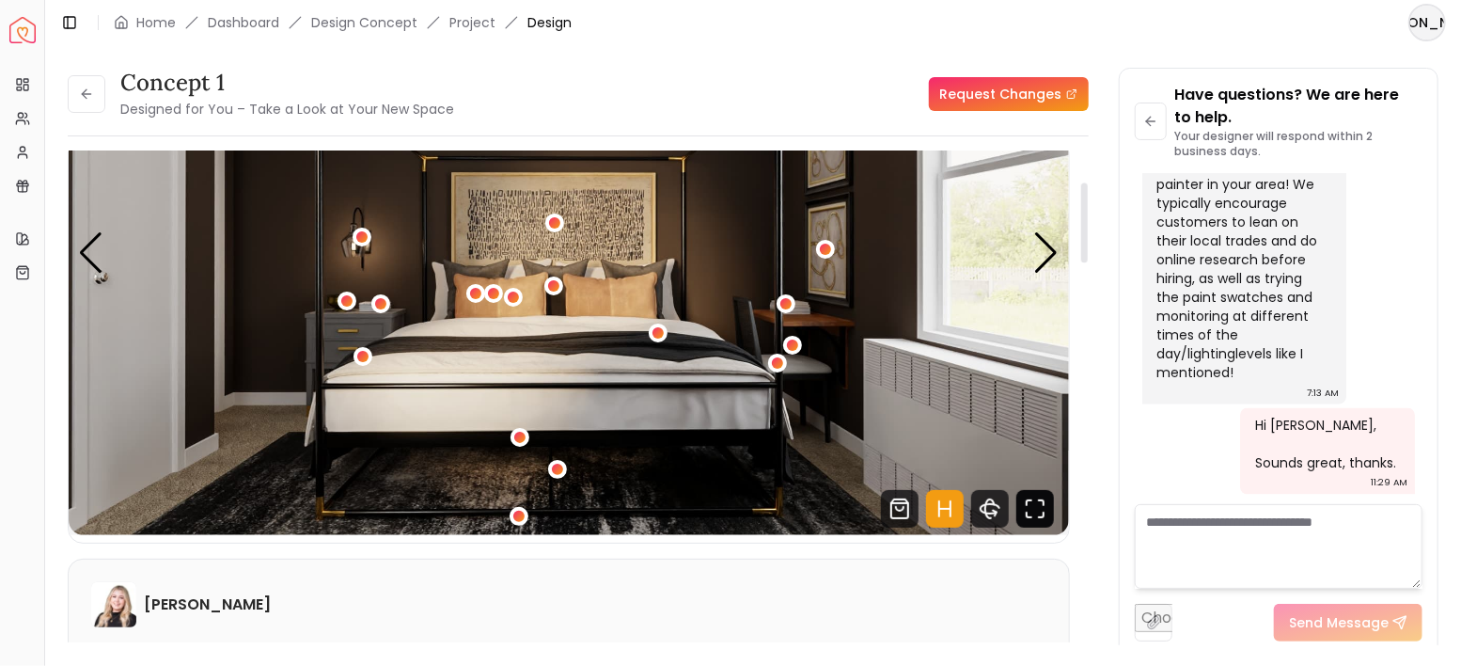
click at [1029, 511] on icon "Fullscreen" at bounding box center [1035, 509] width 38 height 38
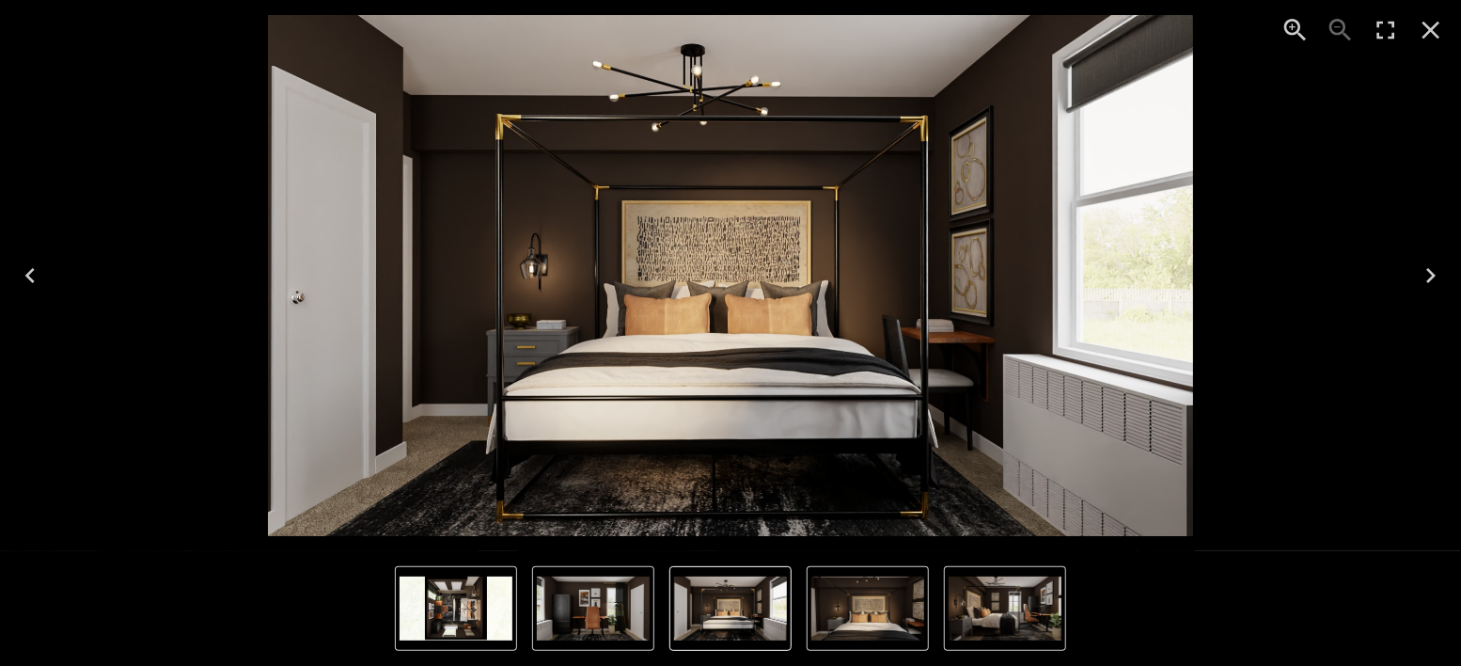
click at [1439, 266] on icon "Next" at bounding box center [1431, 275] width 30 height 30
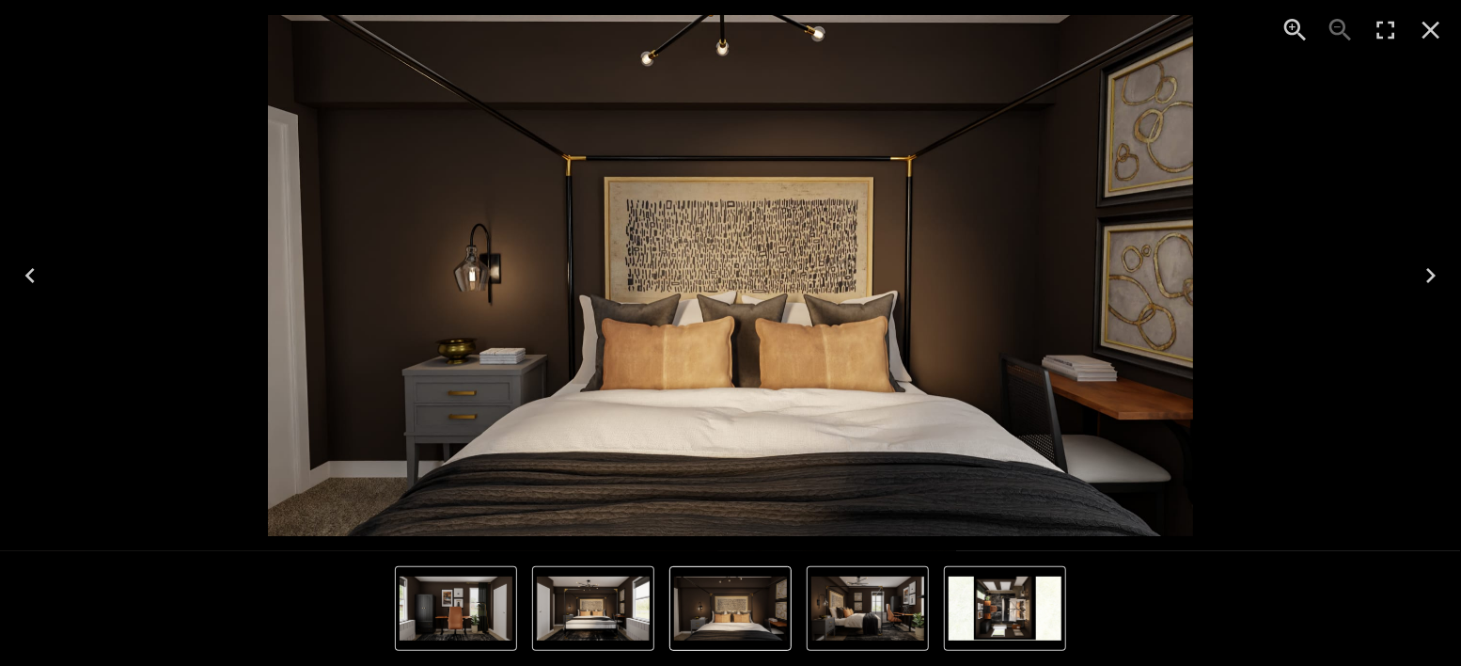
click at [1437, 275] on icon "Next" at bounding box center [1431, 275] width 30 height 30
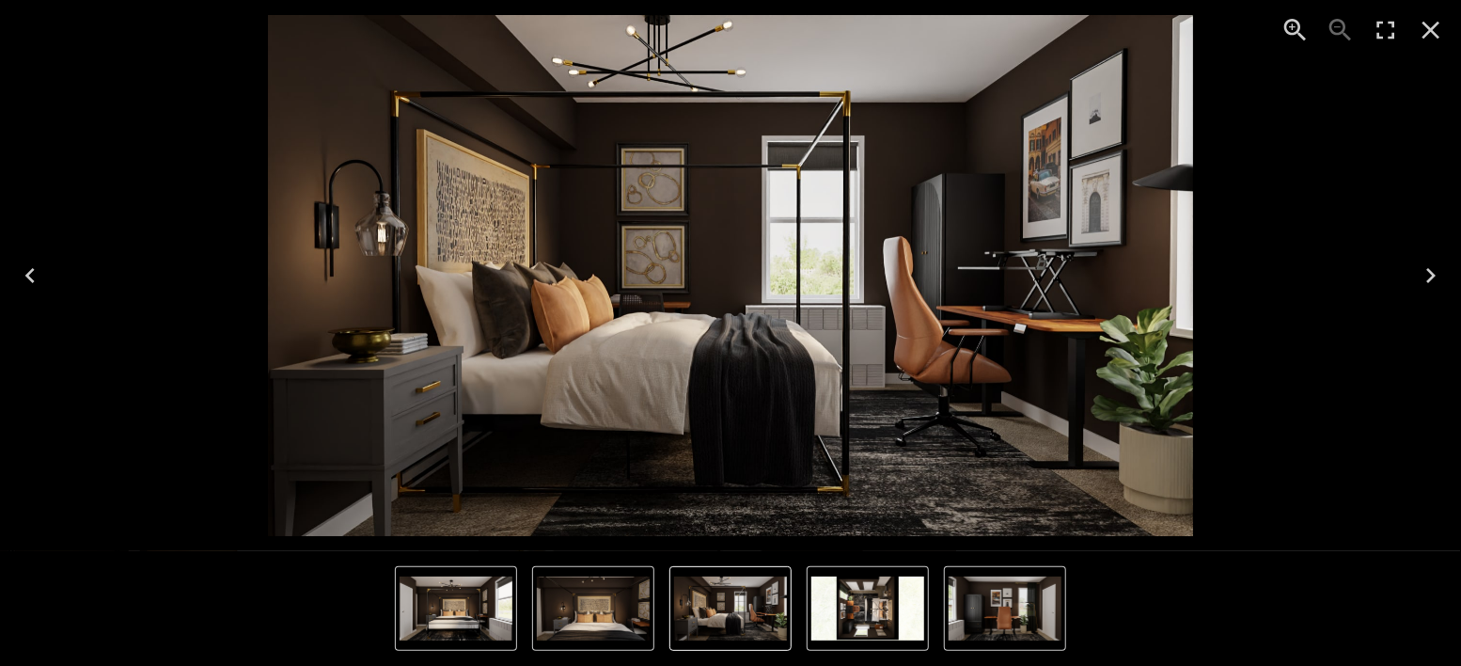
click at [1437, 275] on icon "Next" at bounding box center [1431, 275] width 30 height 30
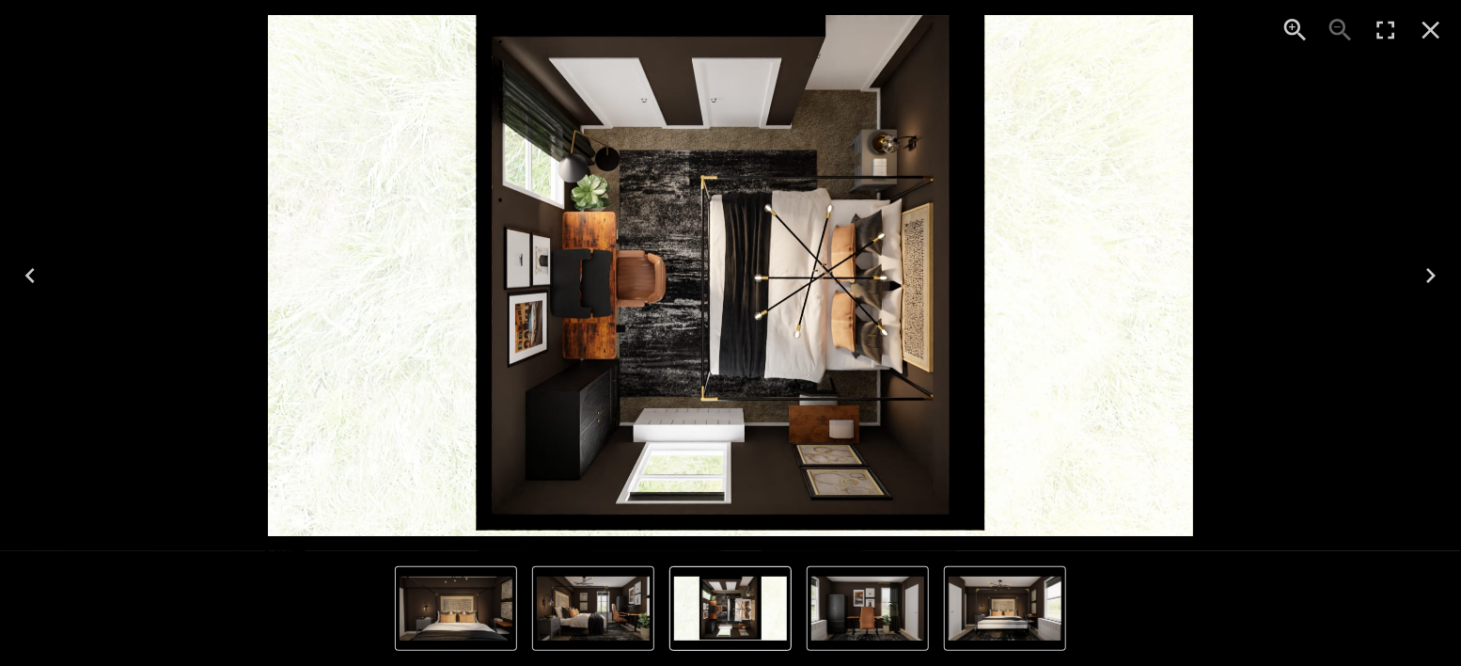
click at [1433, 275] on icon "Next" at bounding box center [1430, 275] width 9 height 15
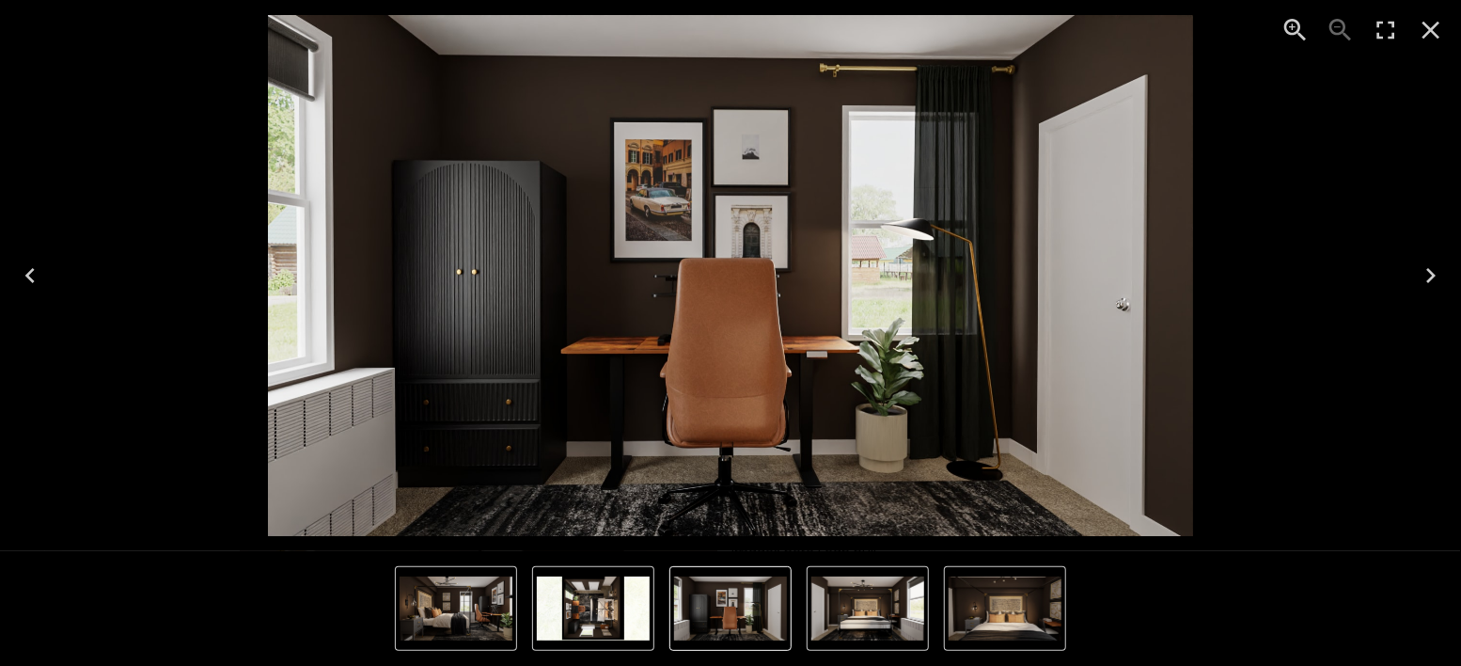
click at [1432, 275] on icon "Next" at bounding box center [1431, 275] width 30 height 30
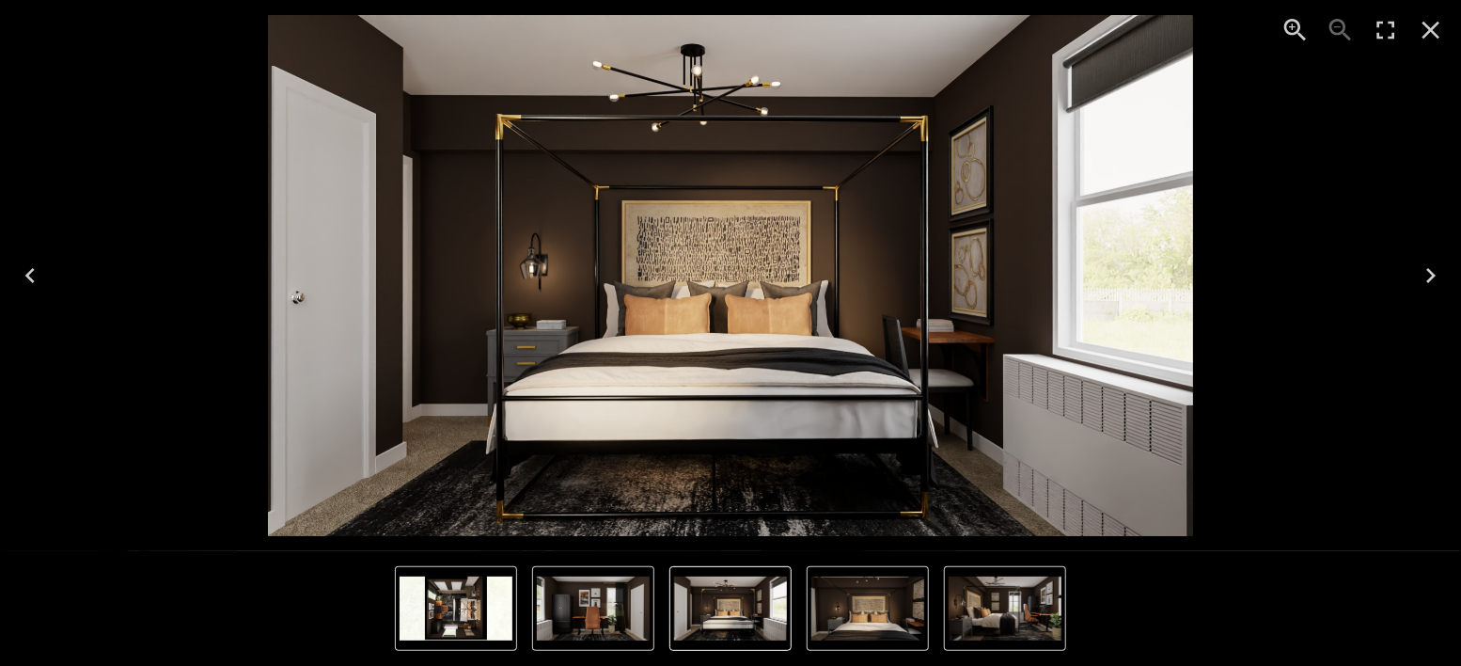
click at [1432, 275] on icon "Next" at bounding box center [1431, 275] width 30 height 30
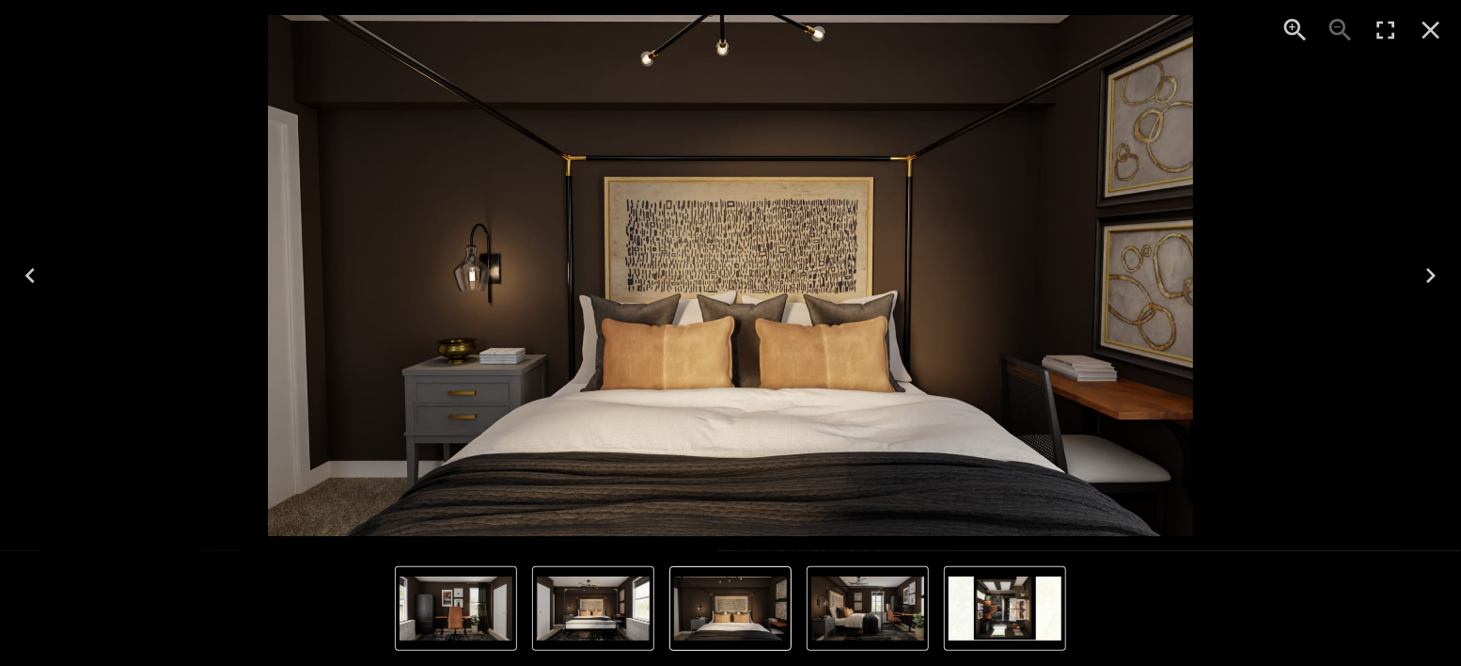
click at [1432, 275] on icon "Next" at bounding box center [1431, 275] width 30 height 30
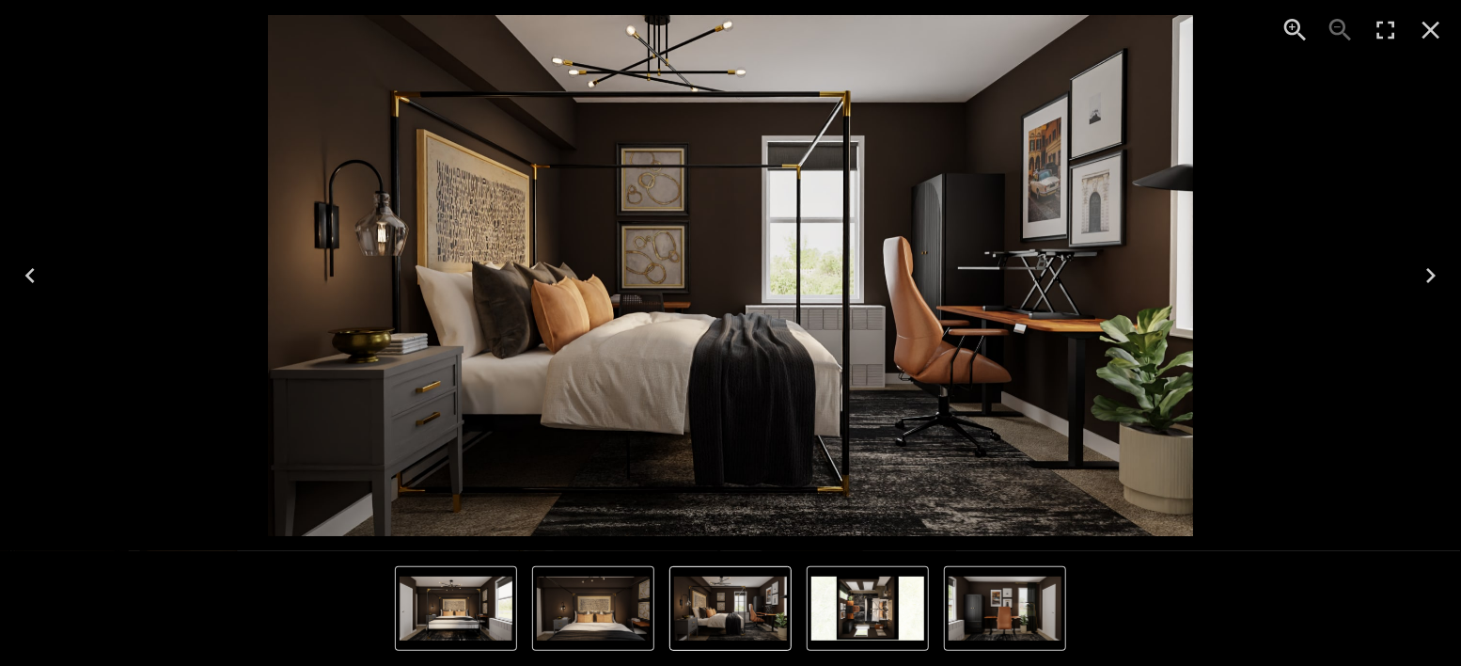
click at [1434, 30] on icon "Close" at bounding box center [1431, 30] width 30 height 30
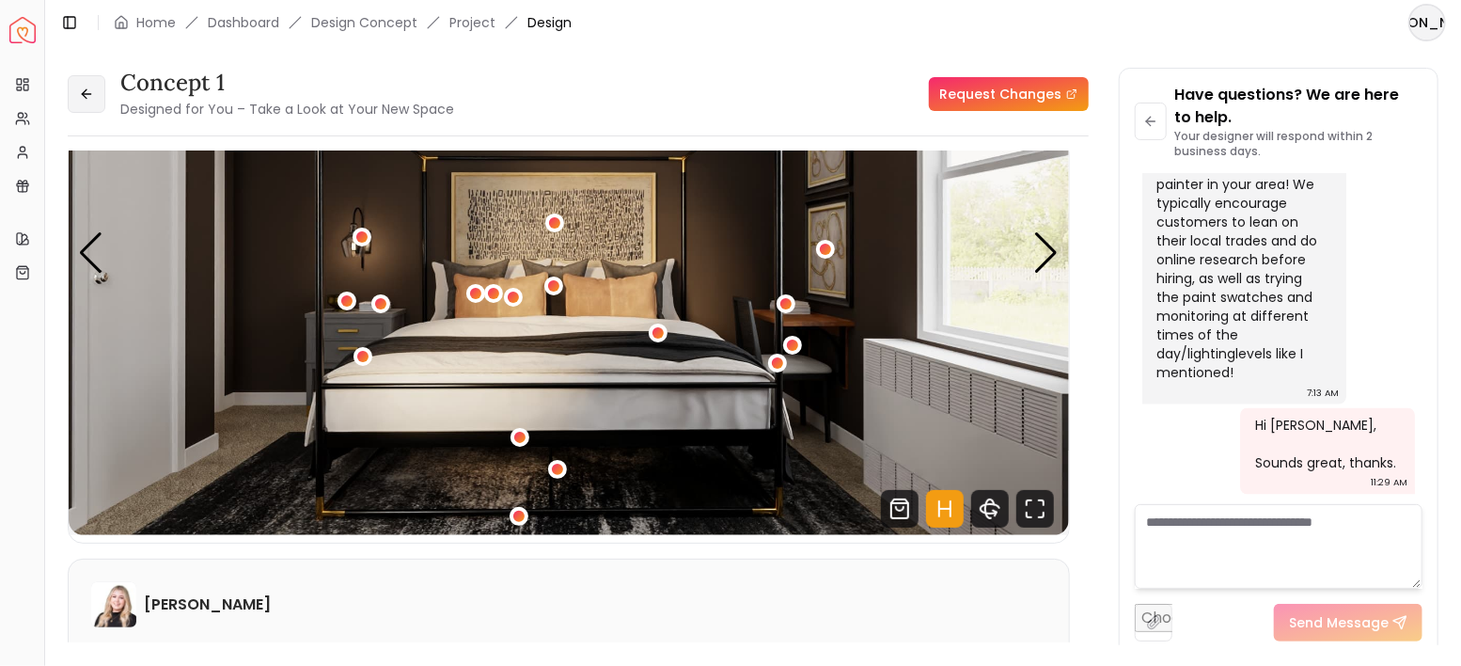
click at [75, 83] on button at bounding box center [87, 94] width 38 height 38
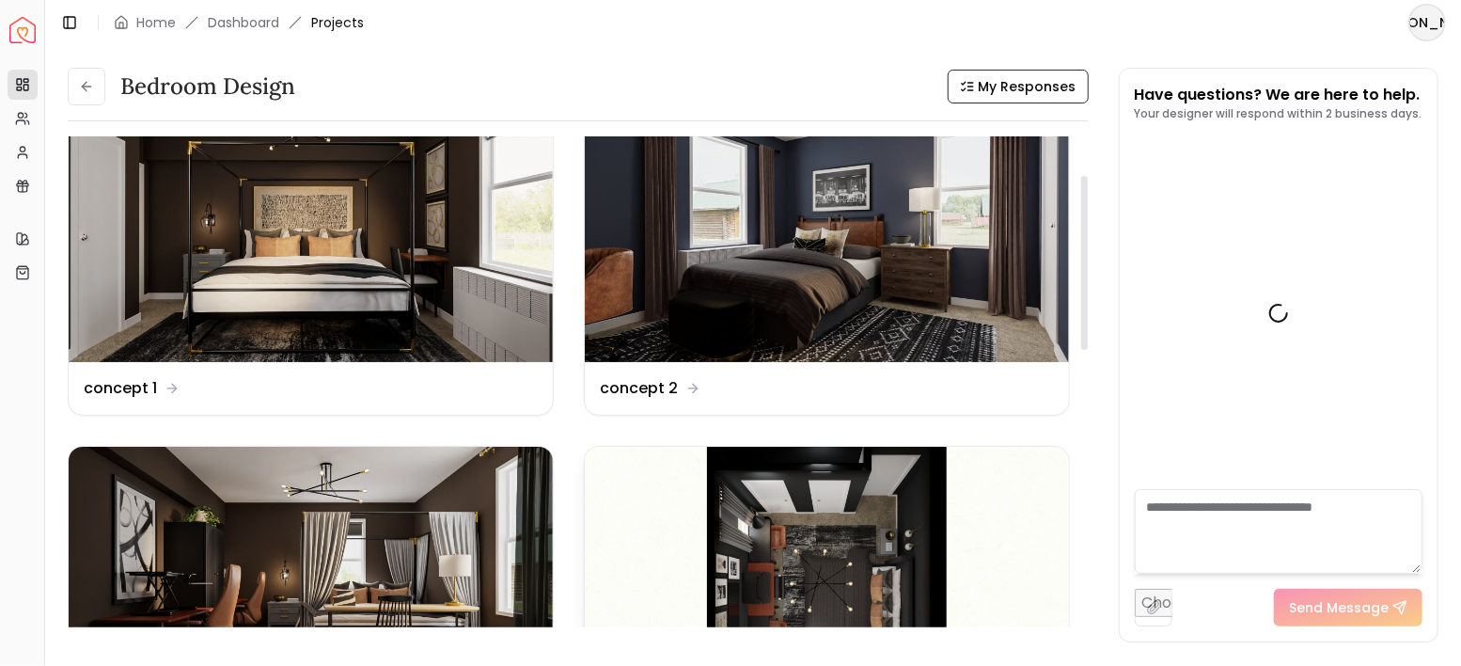
scroll to position [125, 0]
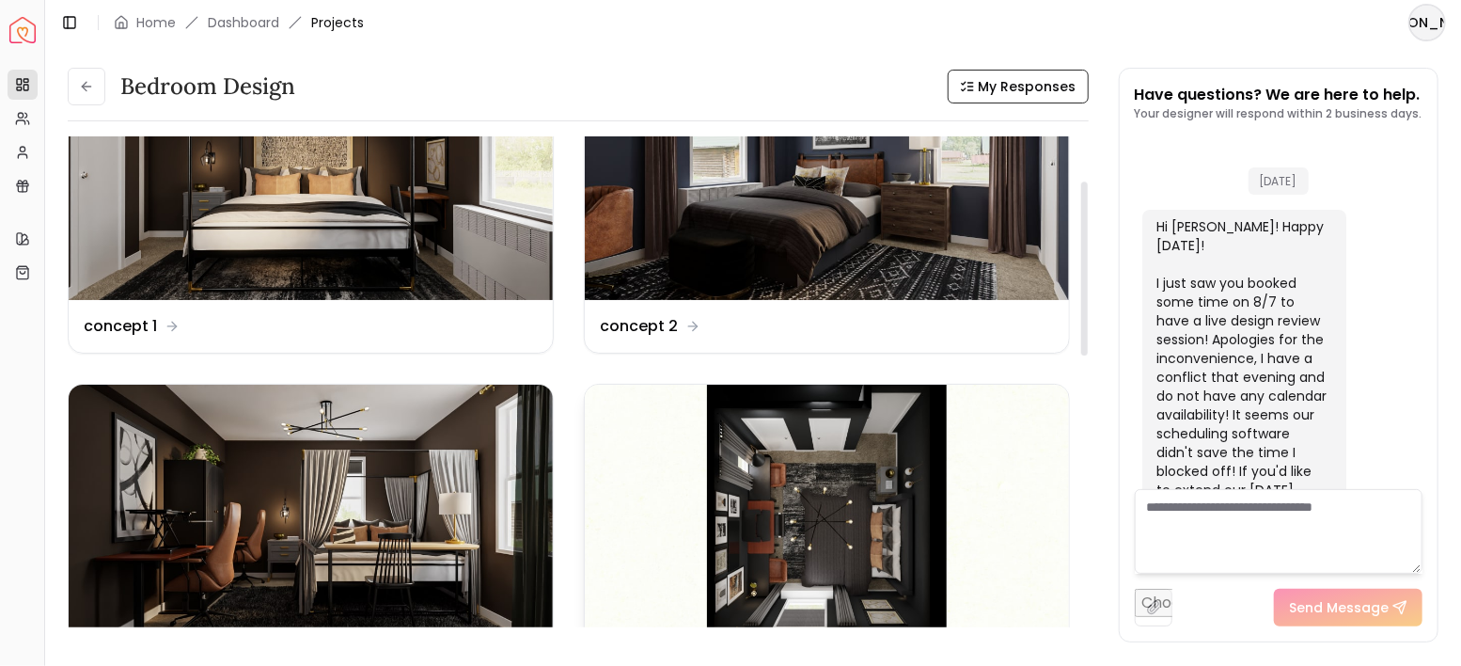
click at [846, 457] on img at bounding box center [827, 521] width 484 height 273
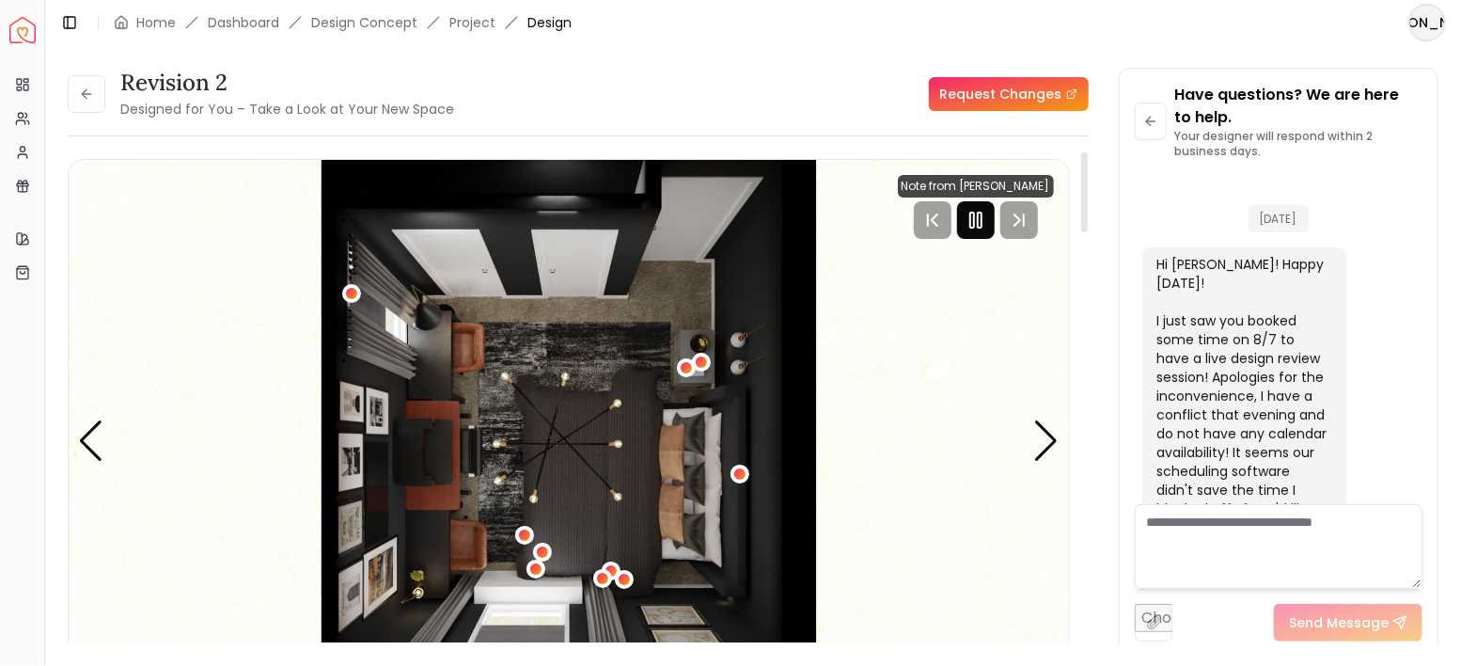
scroll to position [5659, 0]
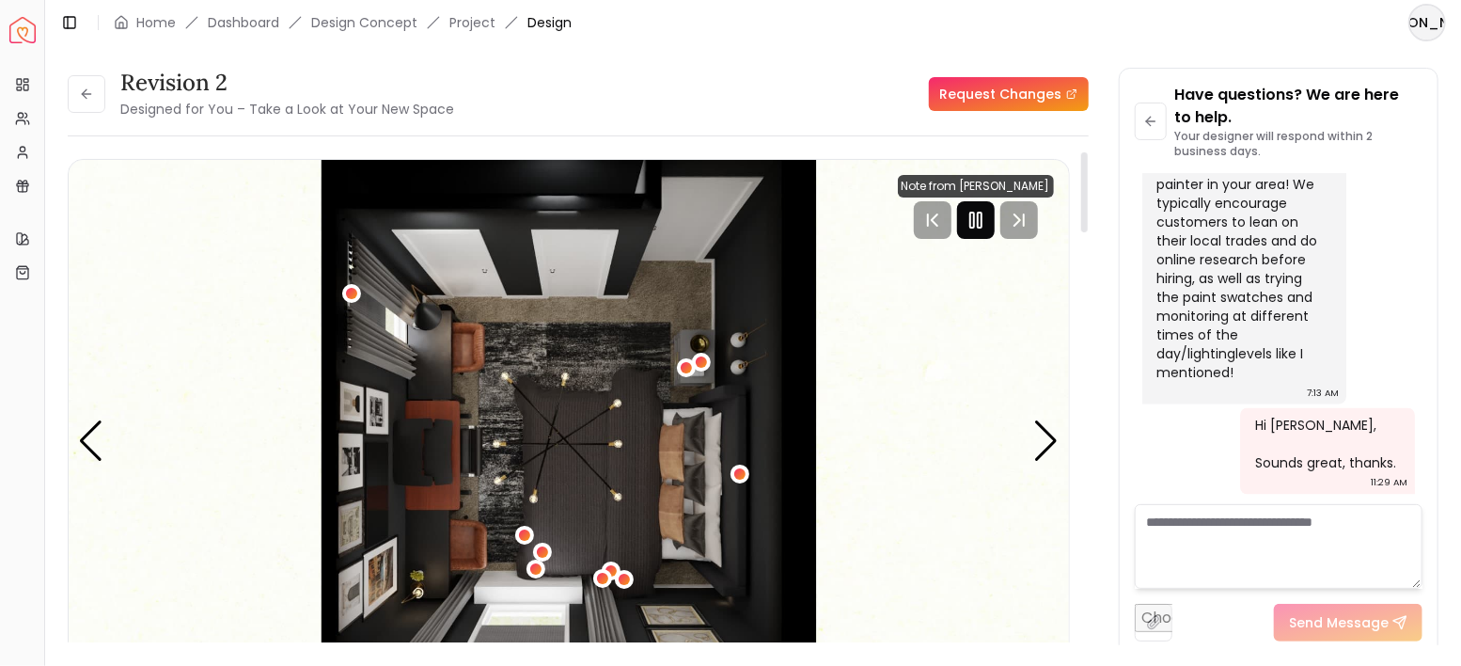
click at [974, 224] on rect "Pause" at bounding box center [972, 219] width 4 height 15
click at [1044, 440] on div "Next slide" at bounding box center [1046, 440] width 25 height 41
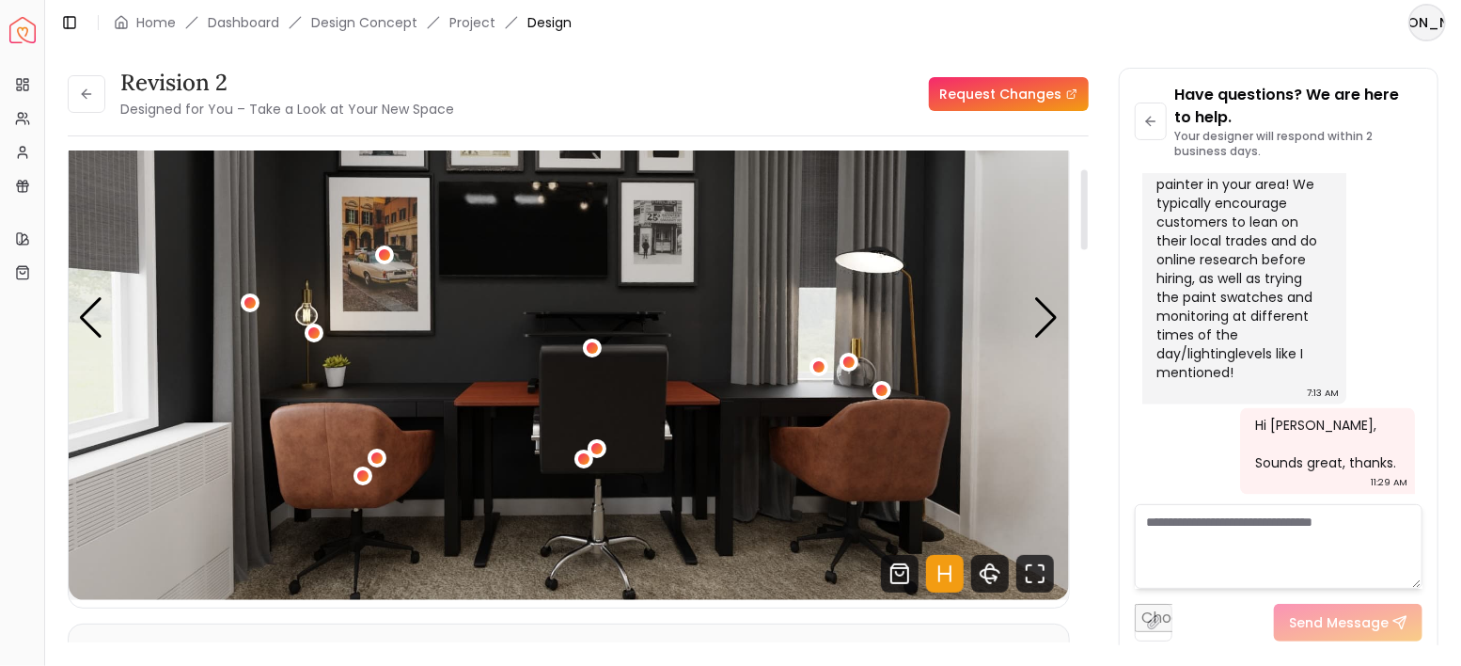
scroll to position [125, 0]
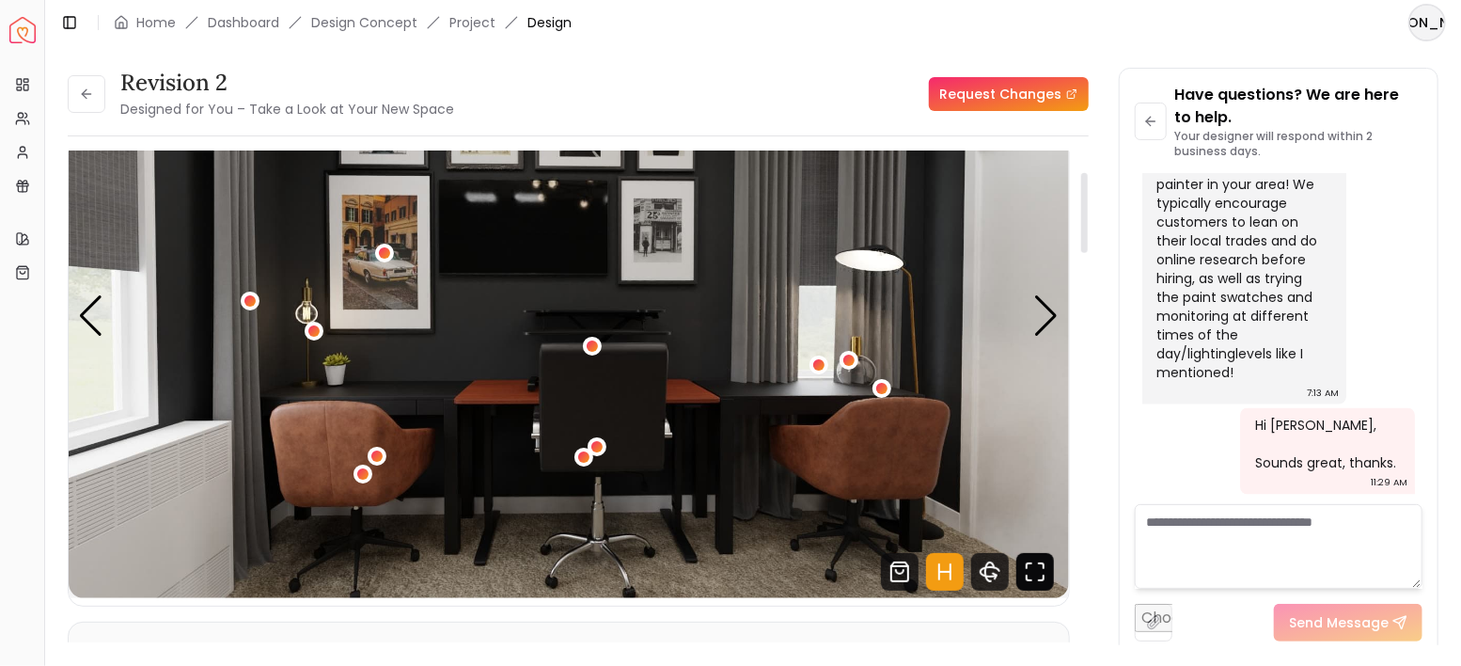
click at [1035, 569] on icon "Fullscreen" at bounding box center [1035, 572] width 38 height 38
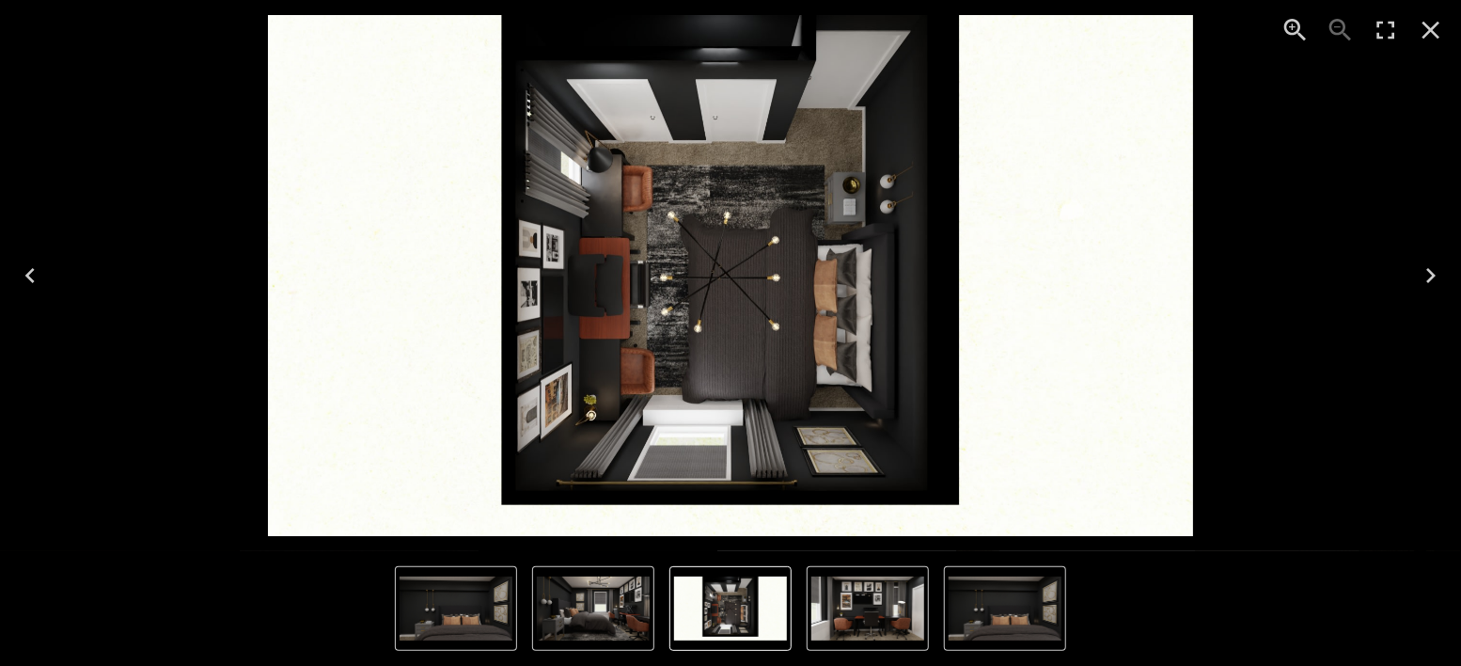
click at [1425, 276] on icon "Next" at bounding box center [1431, 275] width 30 height 30
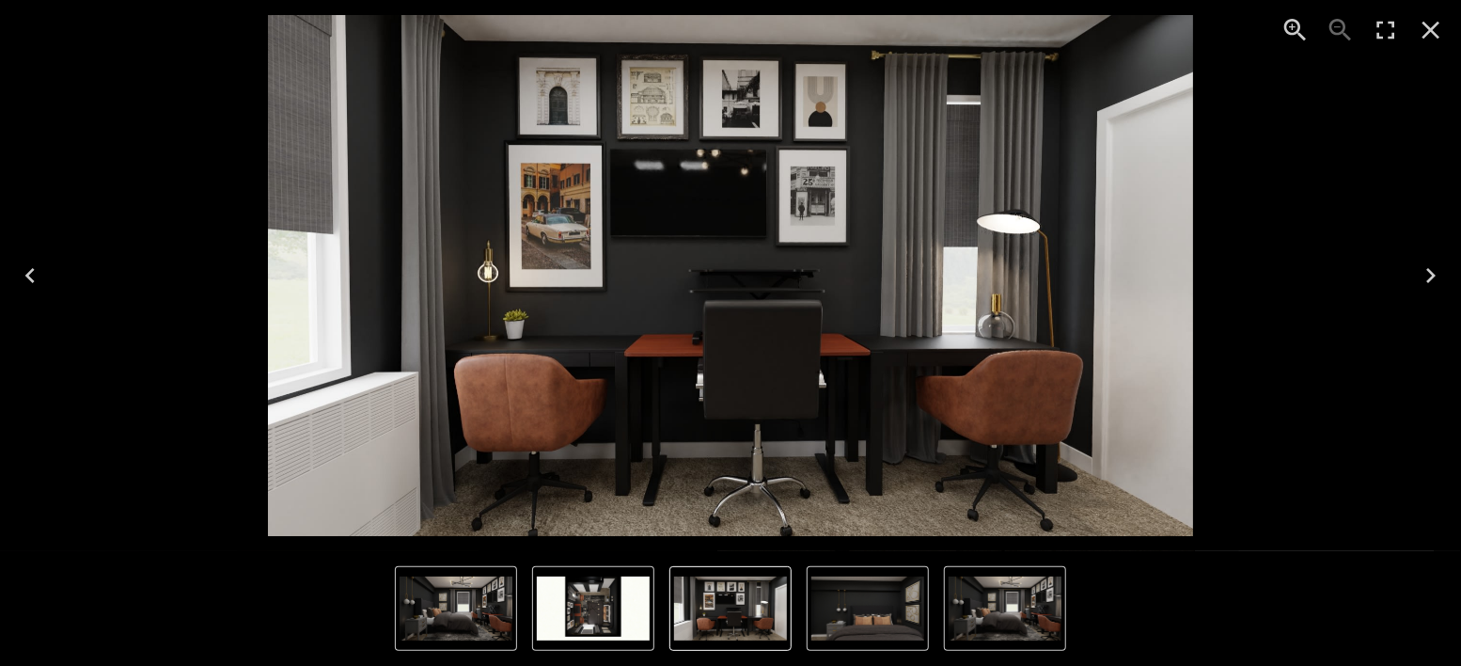
click at [1002, 321] on img "2 of 4" at bounding box center [731, 275] width 926 height 521
click at [1437, 268] on icon "Next" at bounding box center [1431, 275] width 30 height 30
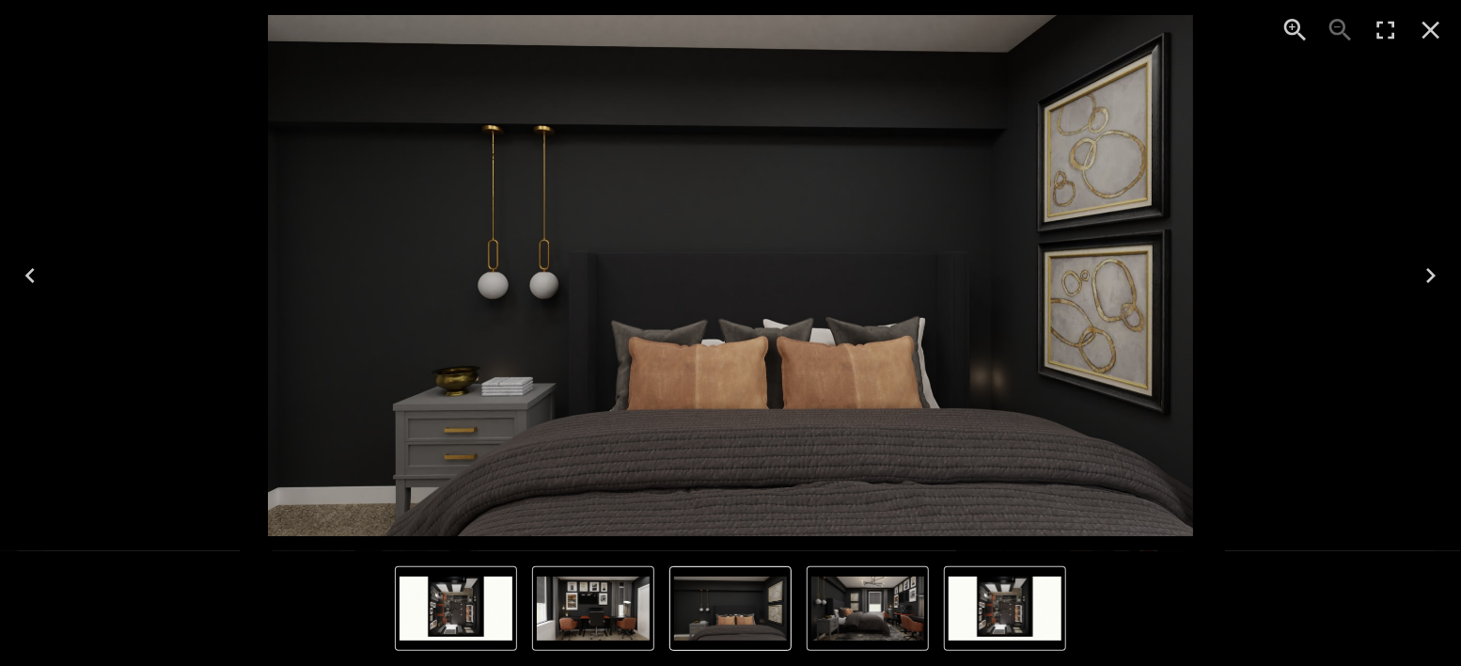
click at [1437, 268] on icon "Next" at bounding box center [1431, 275] width 30 height 30
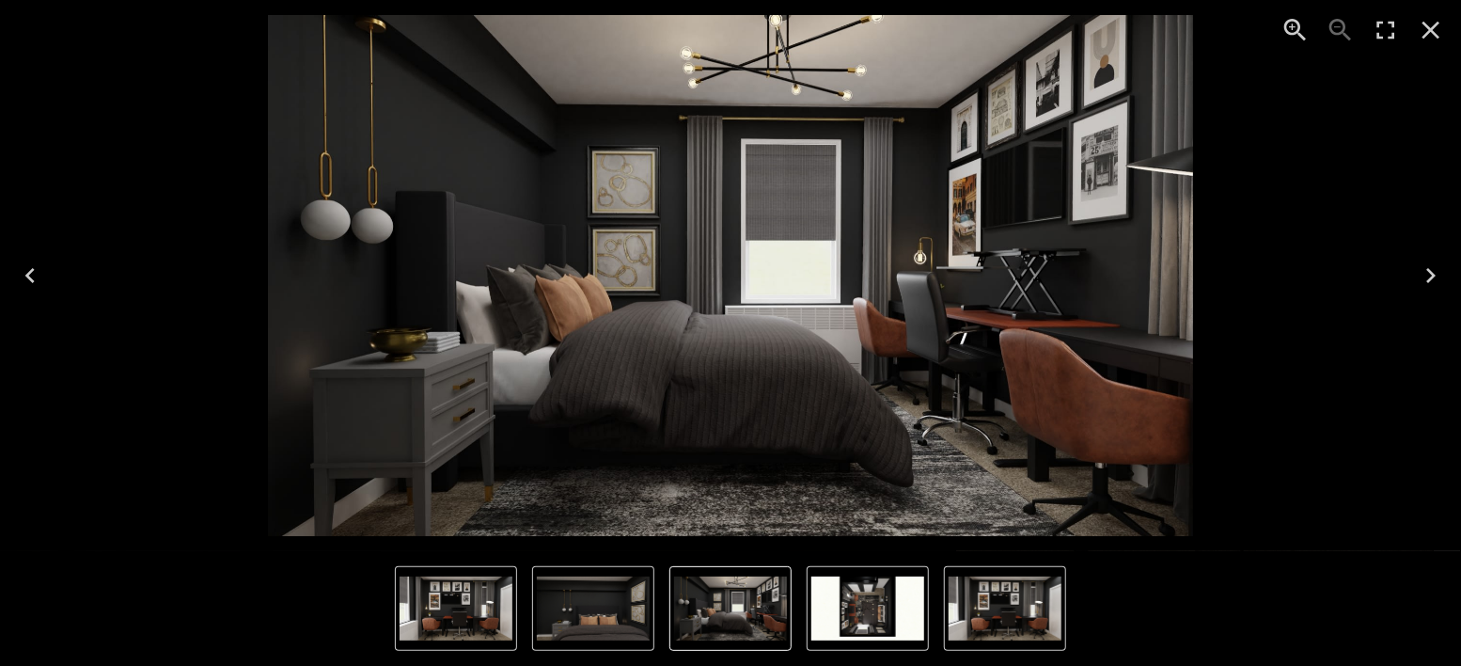
click at [1437, 268] on icon "Next" at bounding box center [1431, 275] width 30 height 30
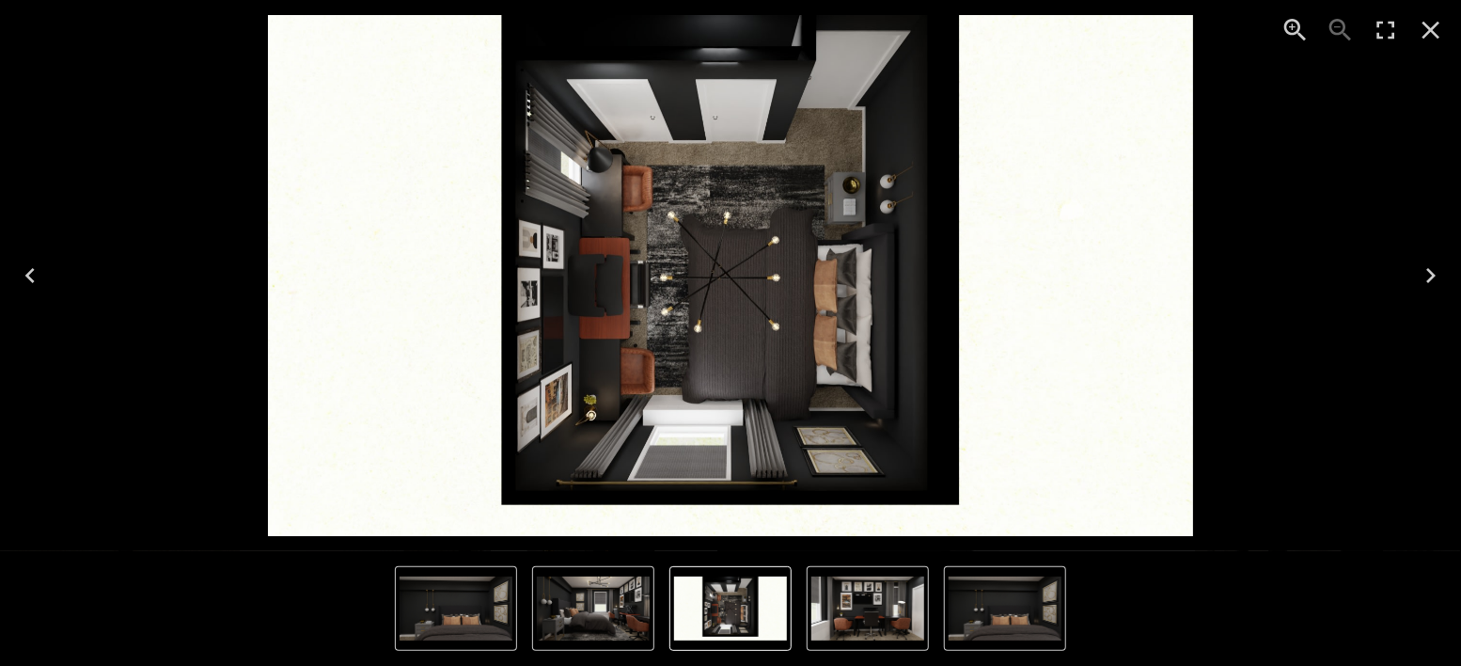
click at [1437, 268] on icon "Next" at bounding box center [1431, 275] width 30 height 30
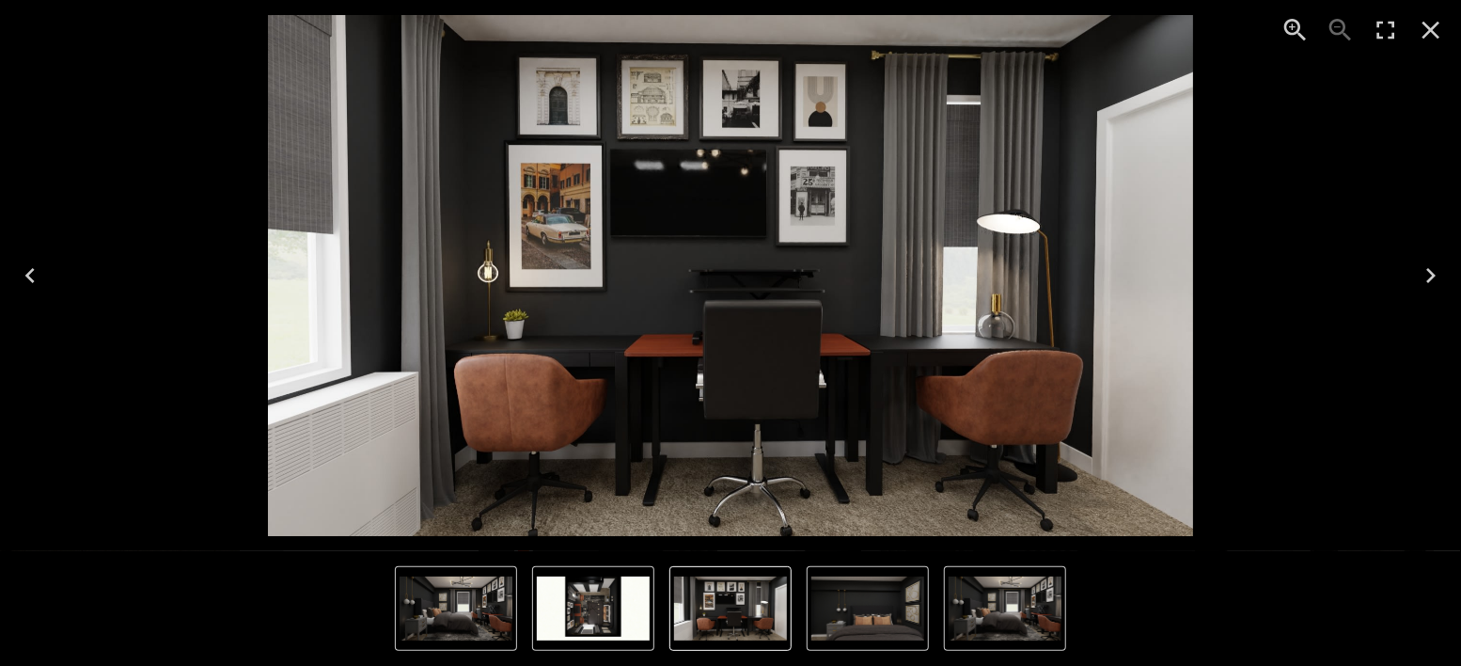
click at [1431, 28] on icon "Close" at bounding box center [1432, 31] width 18 height 18
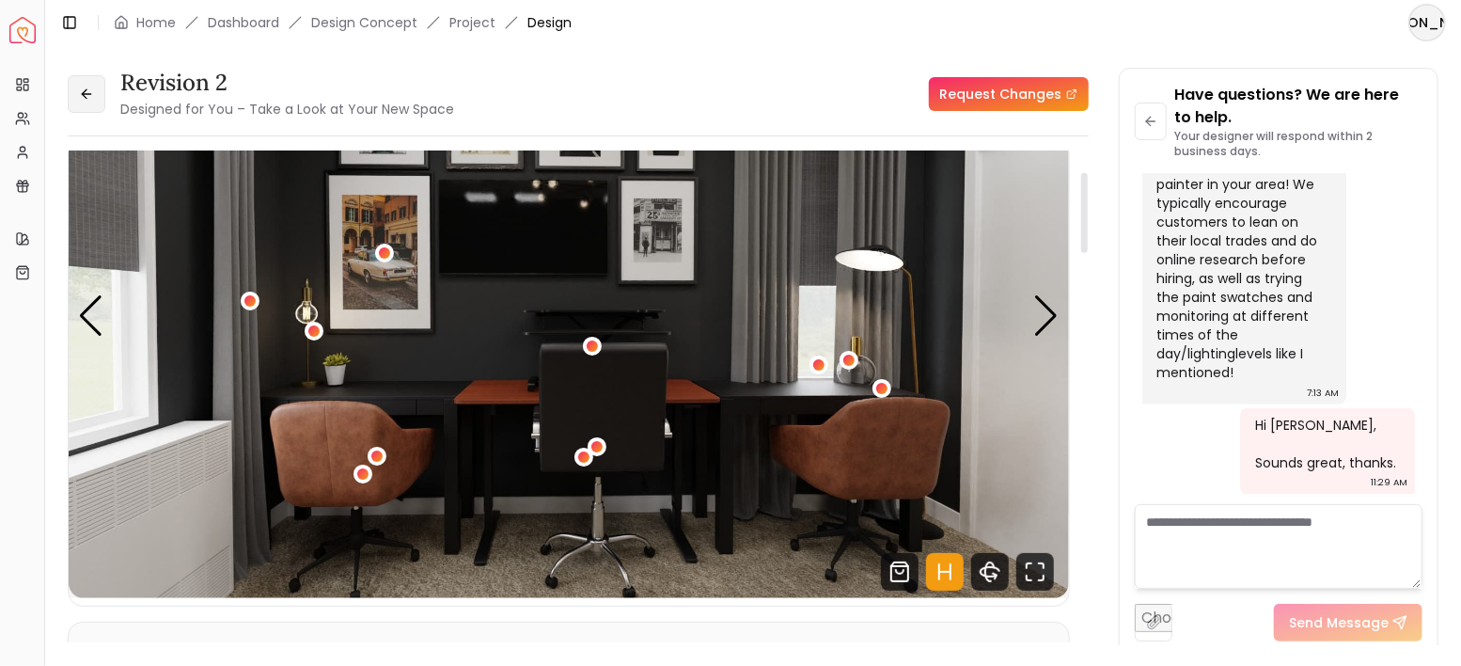
click at [82, 89] on icon at bounding box center [86, 94] width 15 height 15
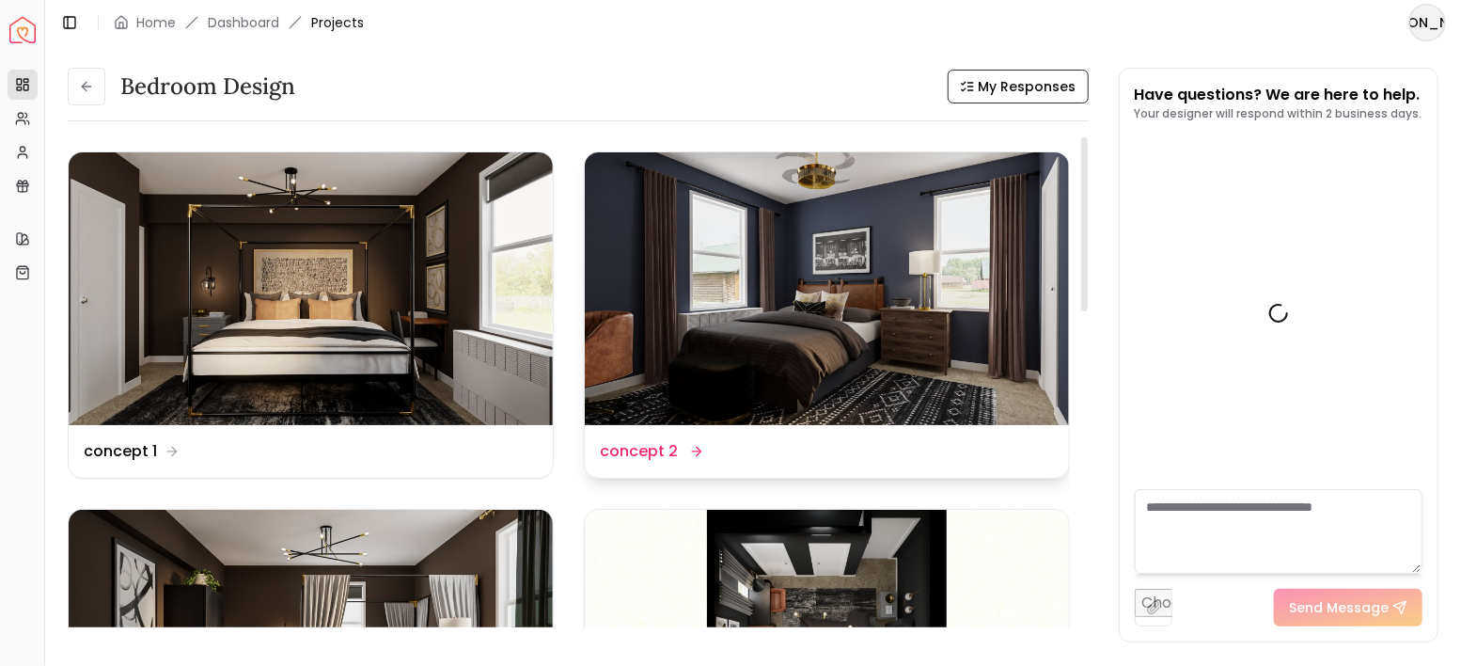
scroll to position [5637, 0]
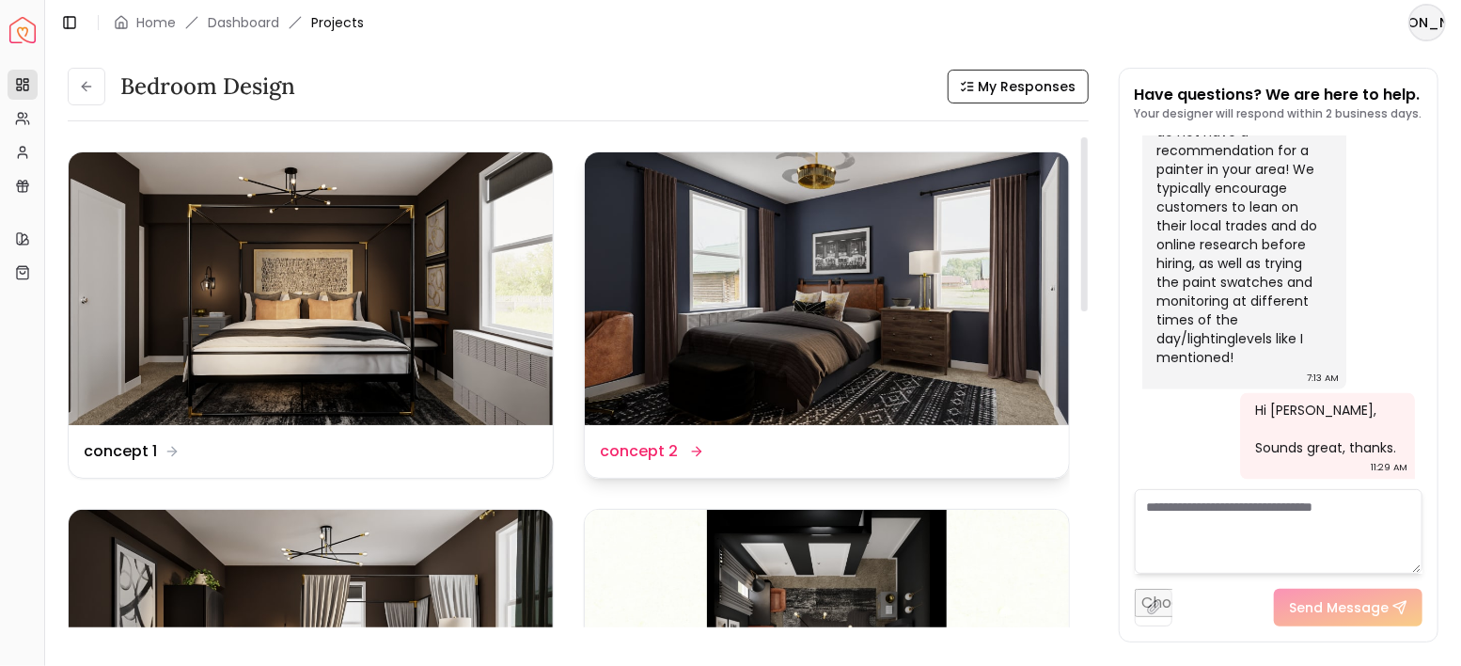
click at [823, 338] on img at bounding box center [827, 288] width 484 height 273
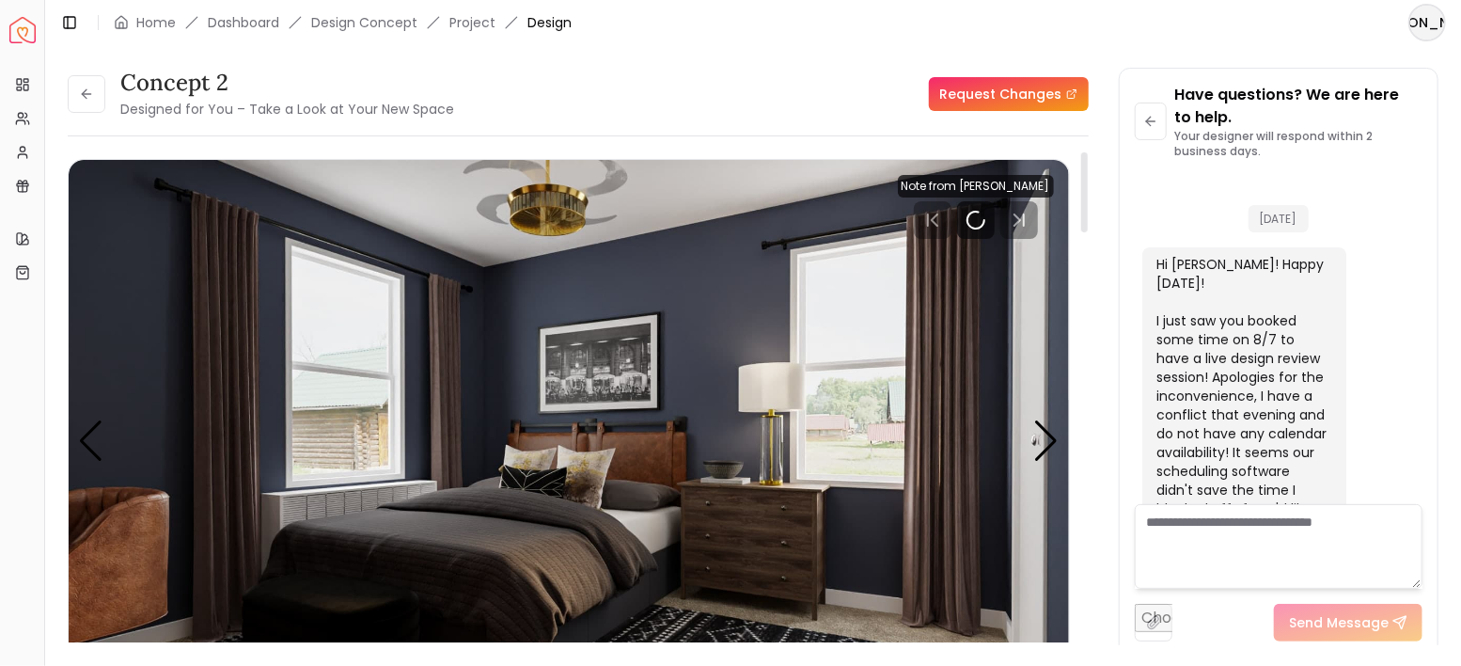
scroll to position [5659, 0]
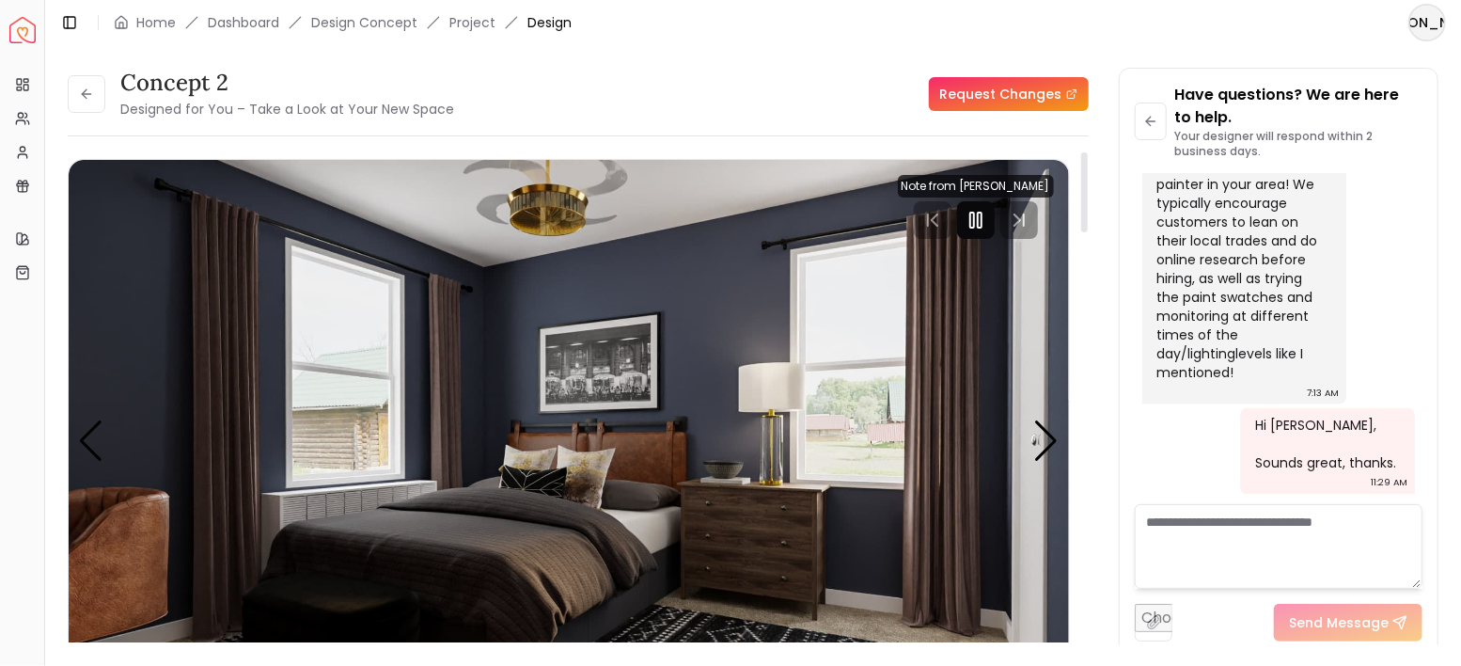
click at [979, 228] on icon "Pause" at bounding box center [976, 220] width 23 height 23
click at [1050, 434] on div "Next slide" at bounding box center [1046, 440] width 25 height 41
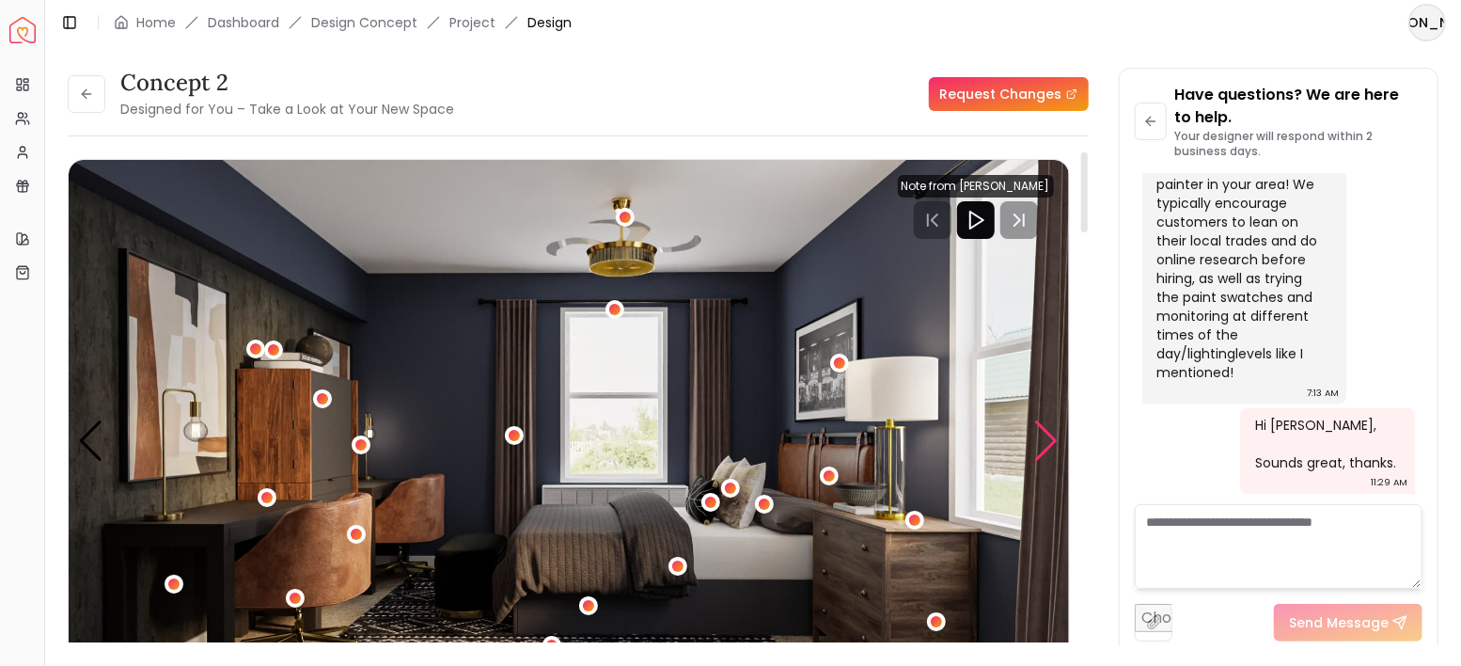
click at [1050, 435] on div "Next slide" at bounding box center [1046, 440] width 25 height 41
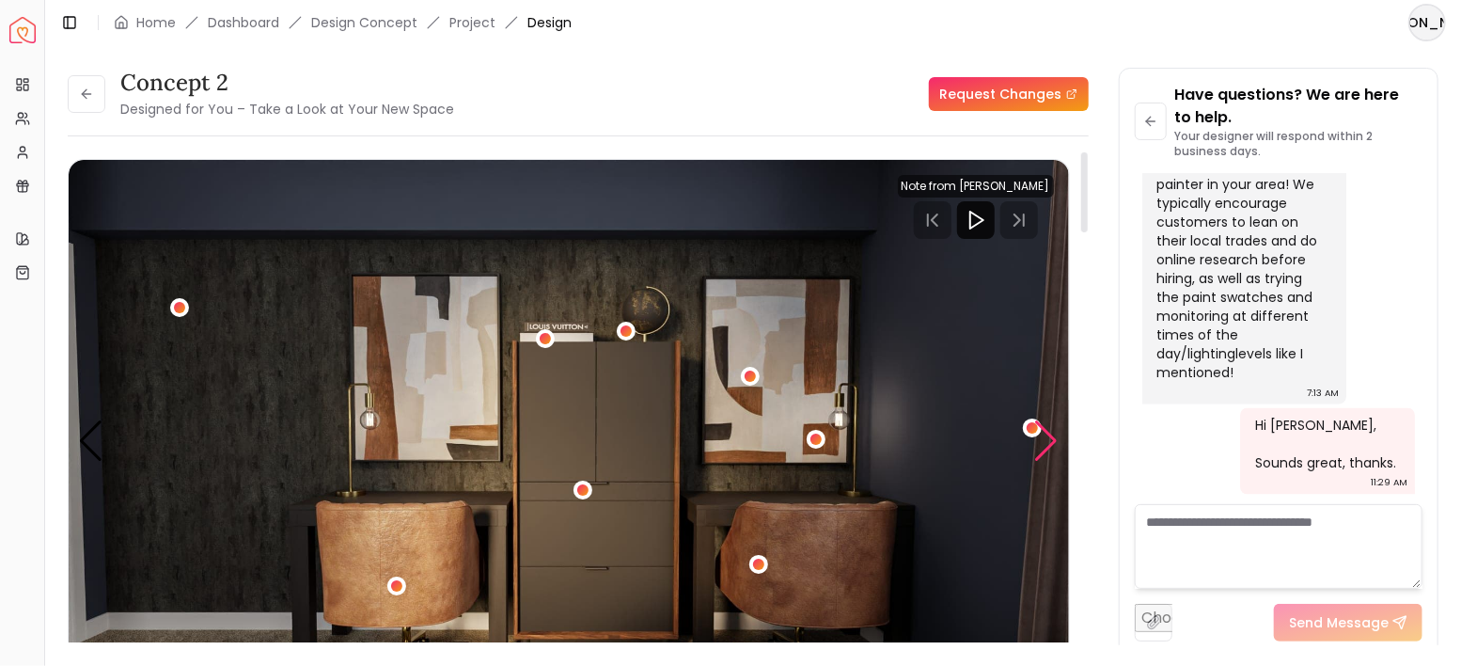
click at [1049, 442] on div "Next slide" at bounding box center [1046, 440] width 25 height 41
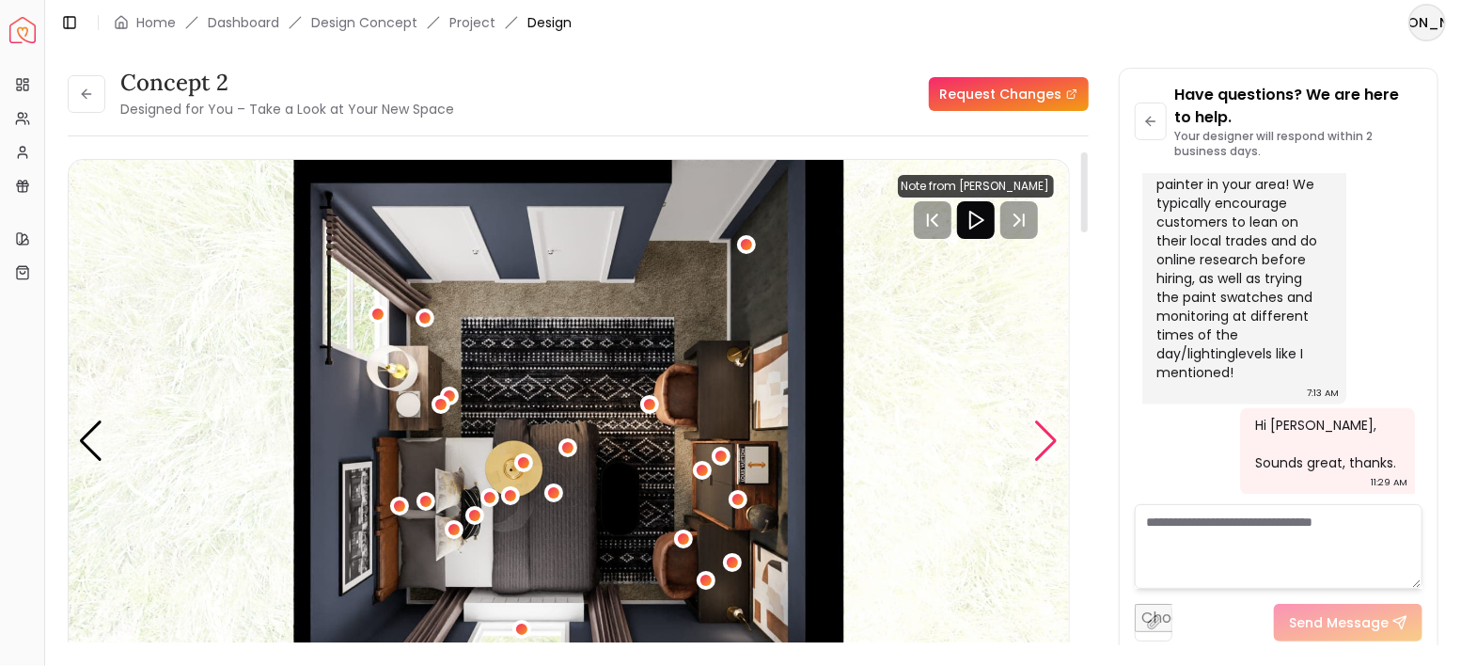
click at [1049, 442] on div "Next slide" at bounding box center [1046, 440] width 25 height 41
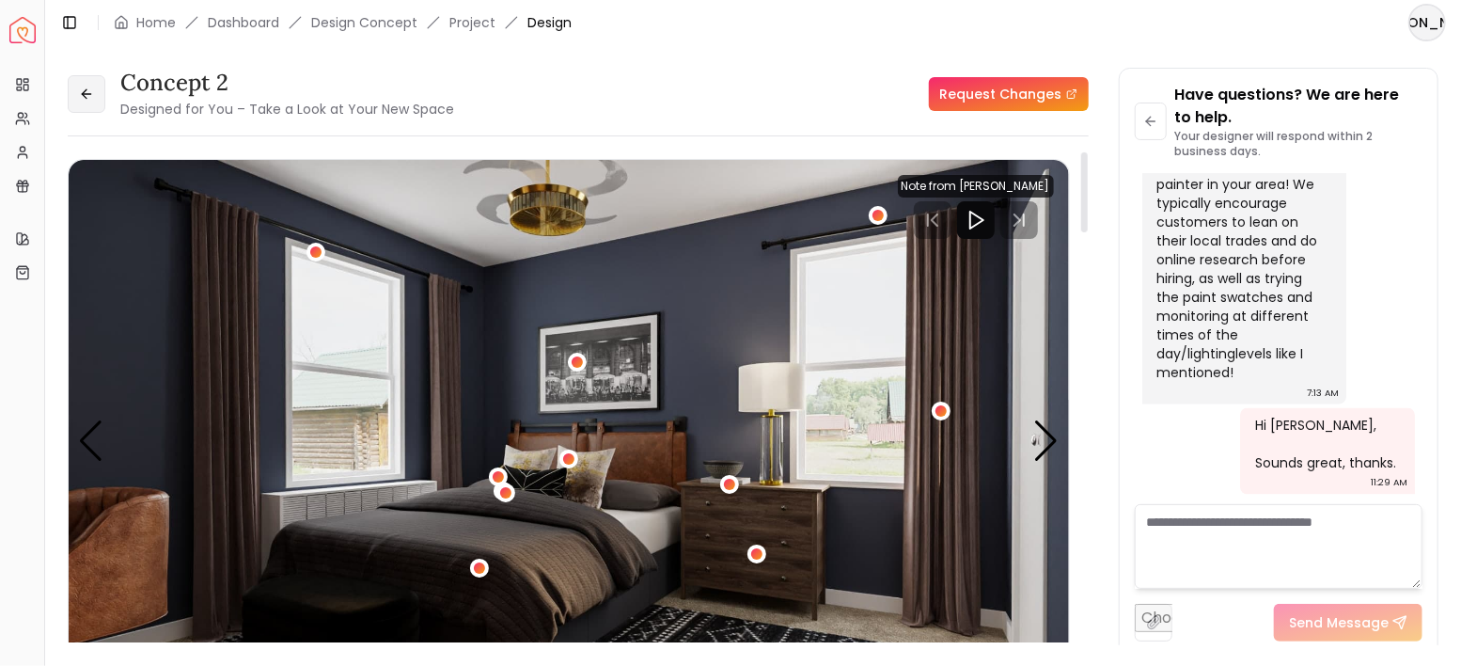
click at [79, 98] on icon at bounding box center [86, 94] width 15 height 15
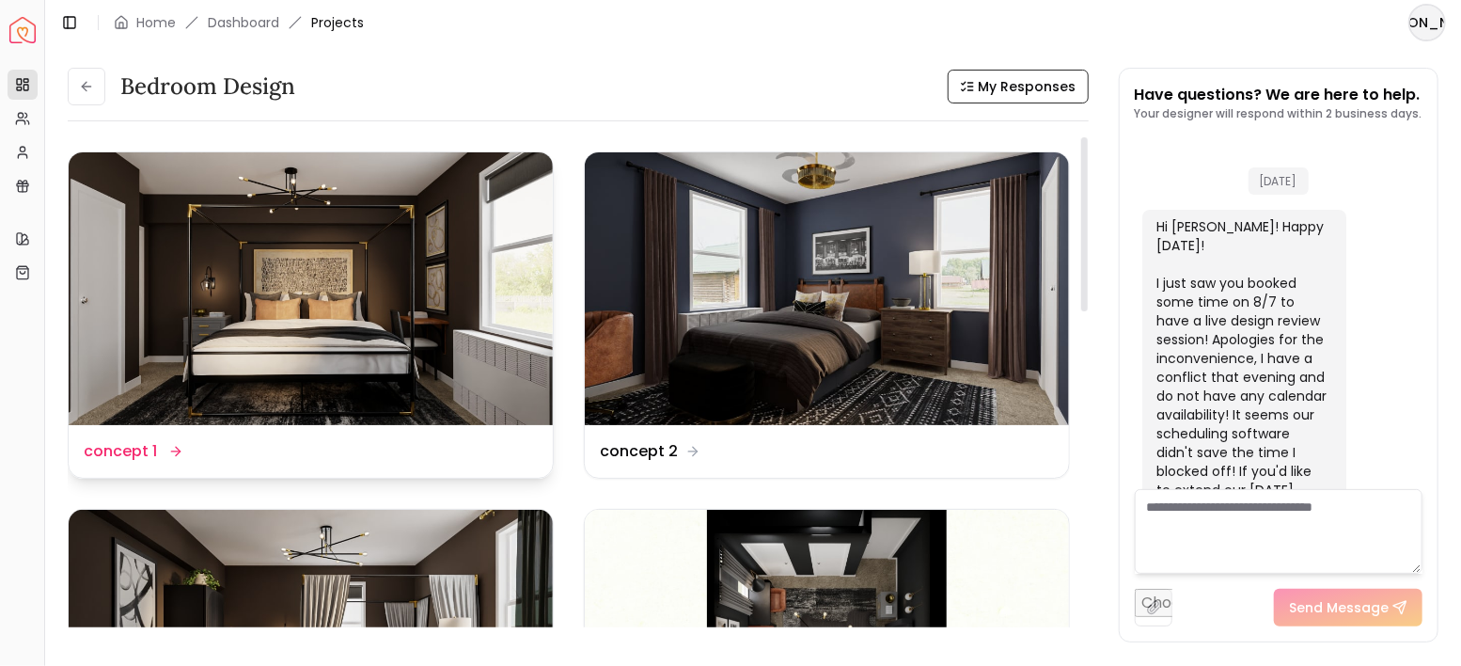
scroll to position [5637, 0]
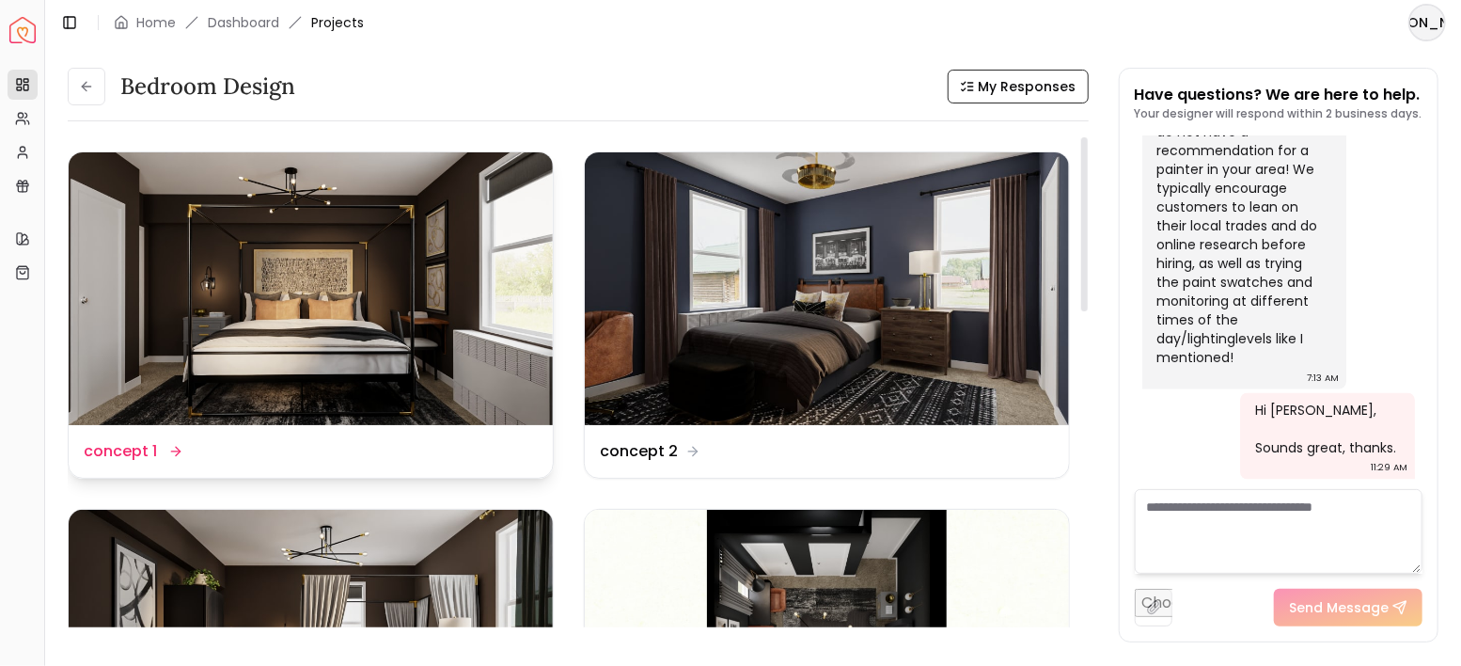
click at [350, 293] on img at bounding box center [311, 288] width 484 height 273
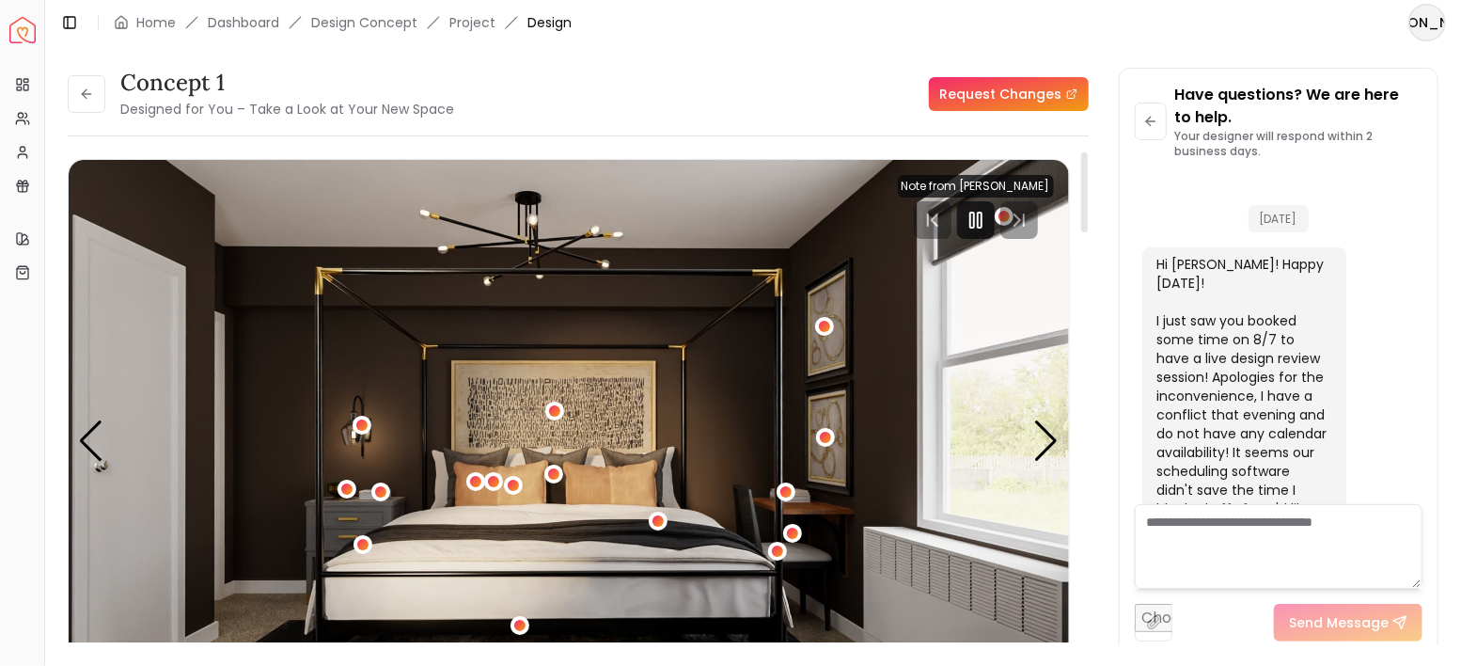
scroll to position [5659, 0]
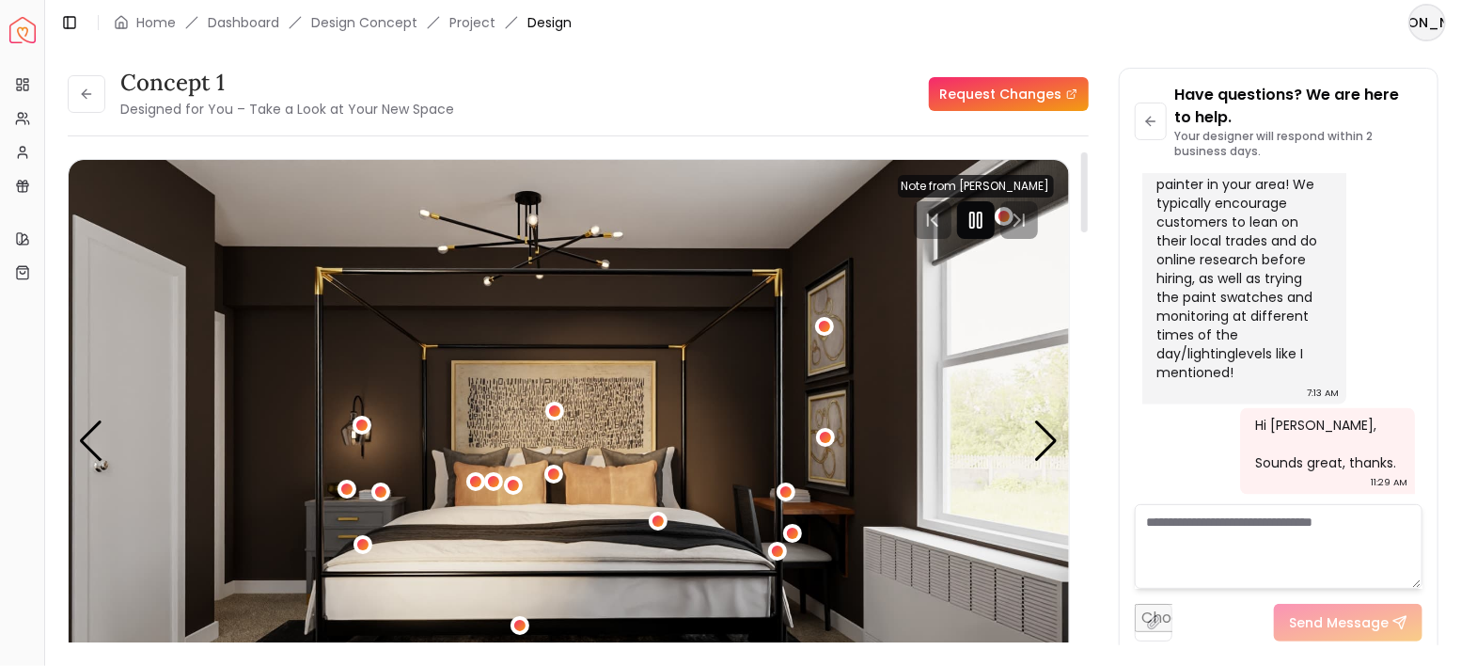
click at [980, 228] on icon "Pause" at bounding box center [976, 220] width 23 height 23
click at [1051, 446] on div "Next slide" at bounding box center [1046, 440] width 25 height 41
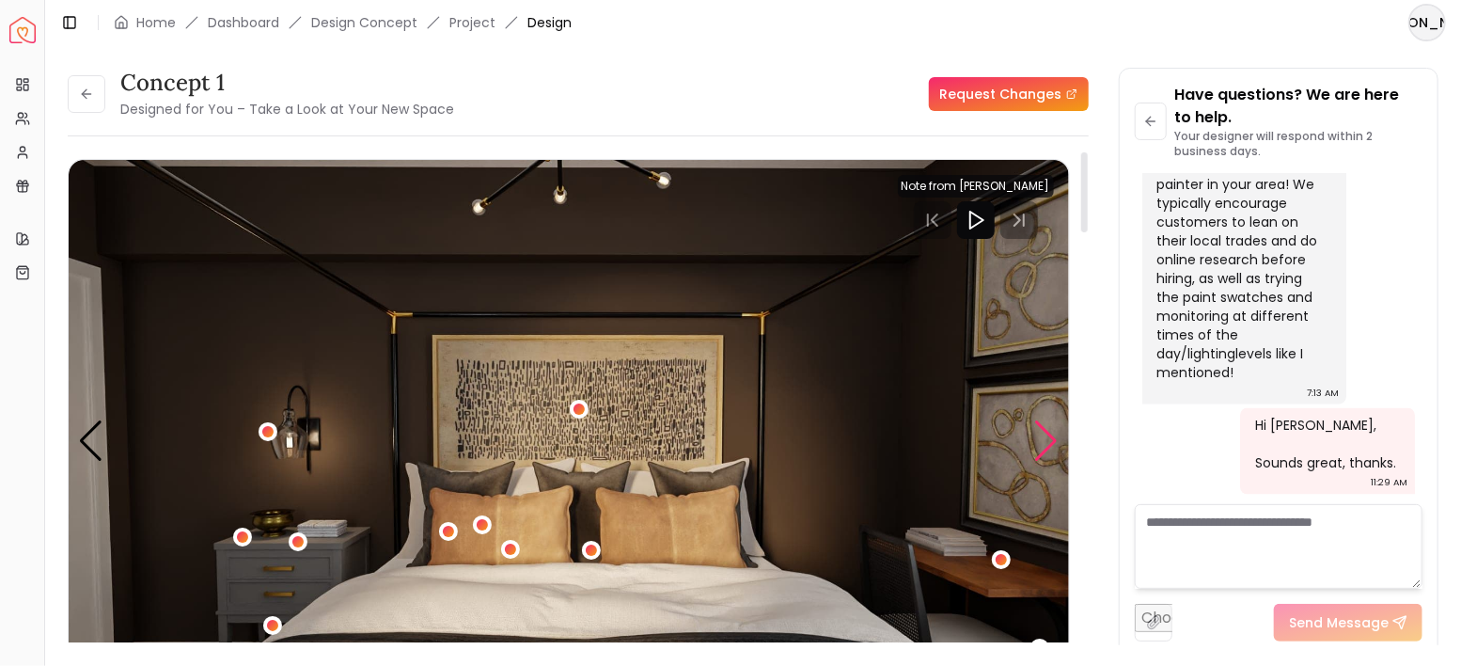
click at [1051, 446] on div "Next slide" at bounding box center [1046, 440] width 25 height 41
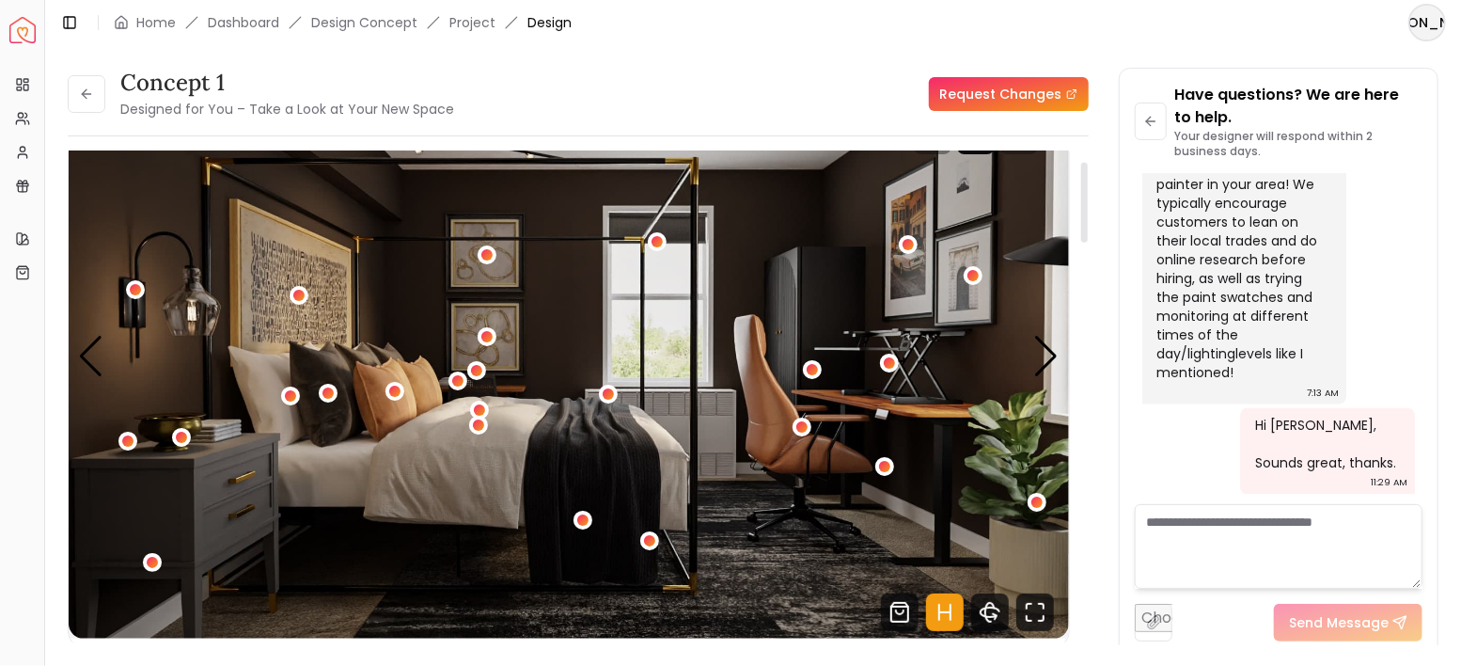
scroll to position [62, 0]
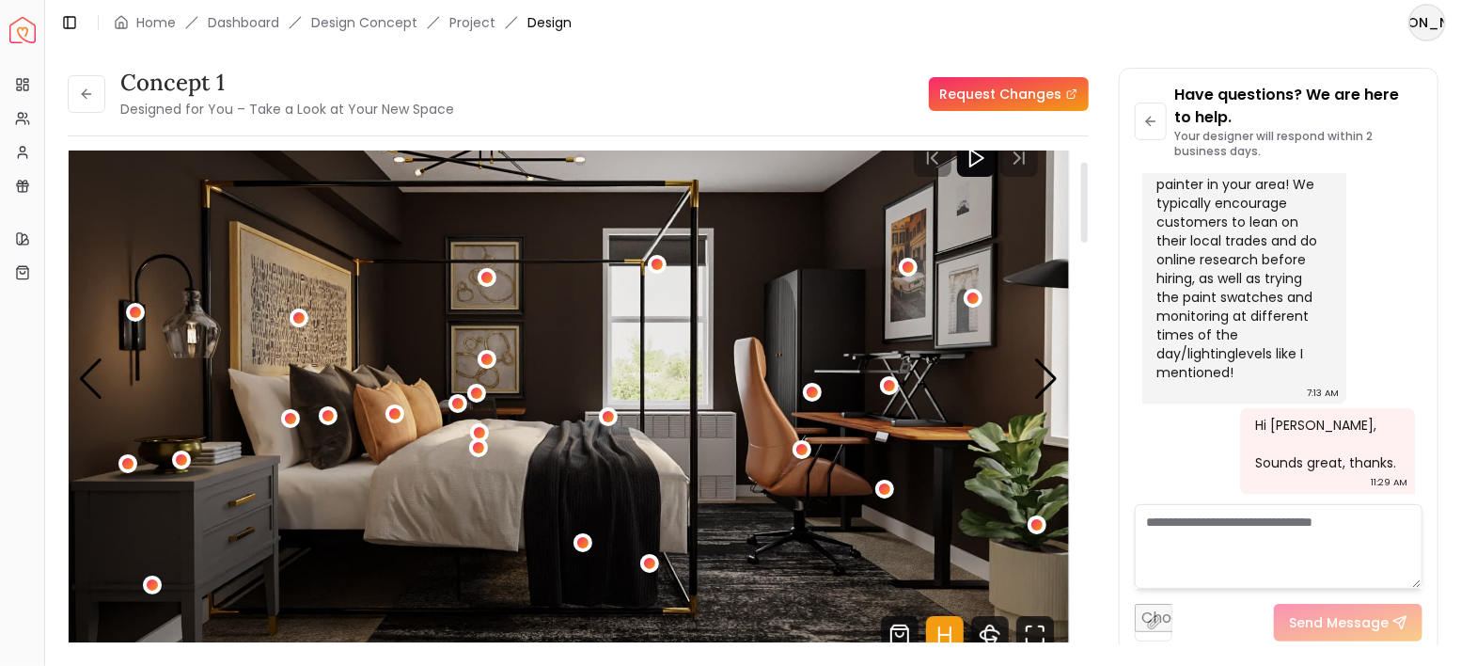
click at [948, 626] on icon "Hotspots Toggle" at bounding box center [945, 635] width 38 height 38
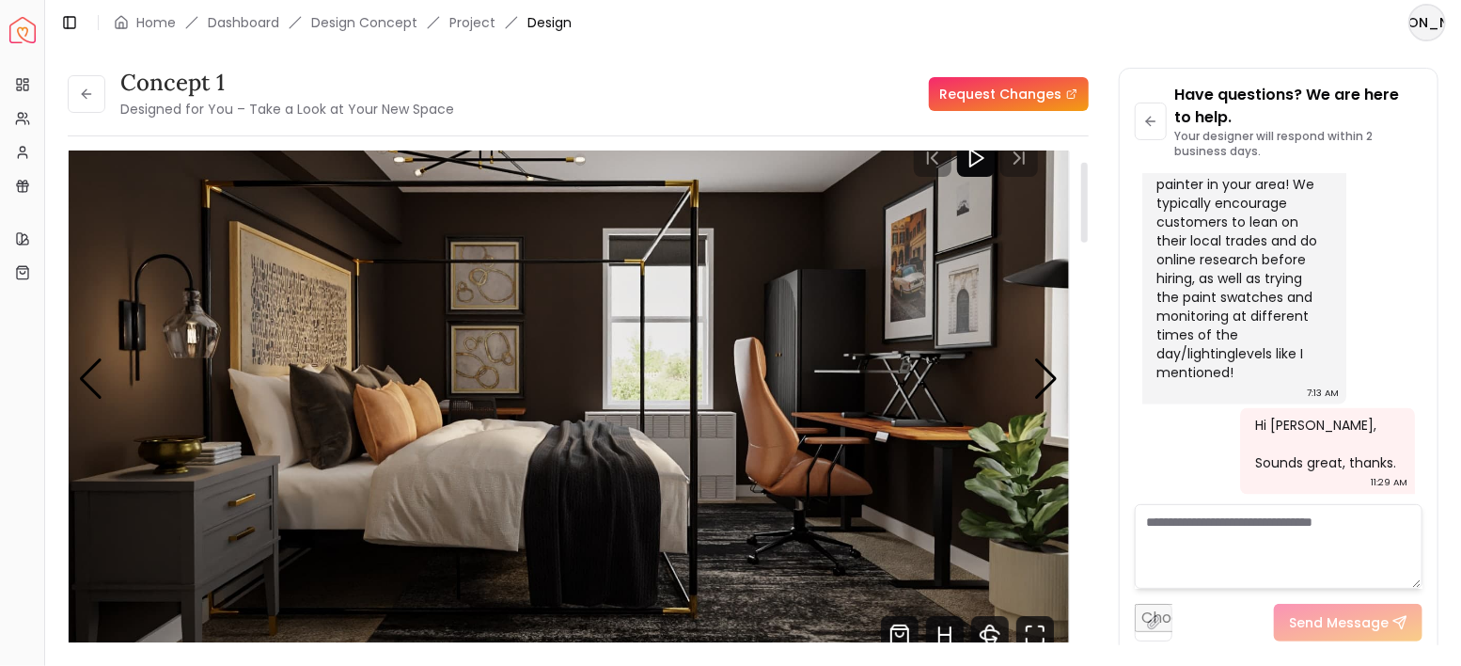
scroll to position [125, 0]
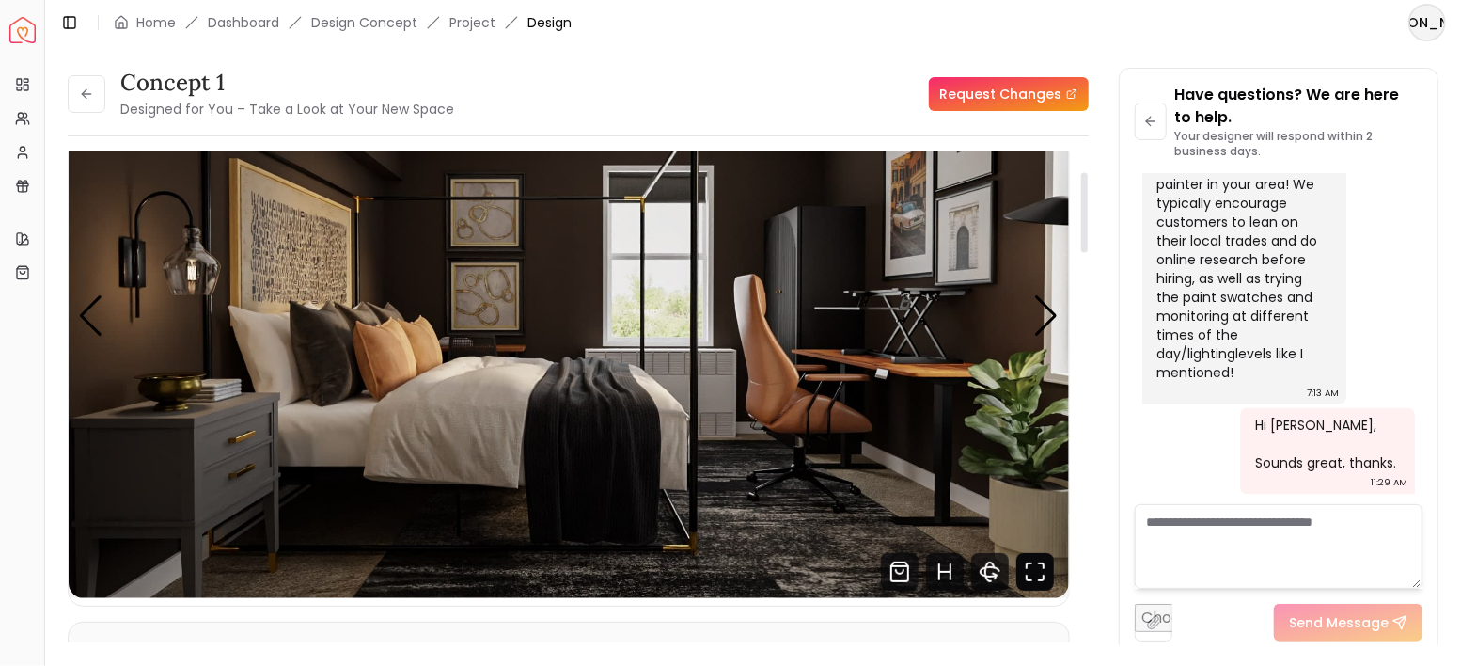
click at [1039, 573] on icon "Fullscreen" at bounding box center [1035, 572] width 38 height 38
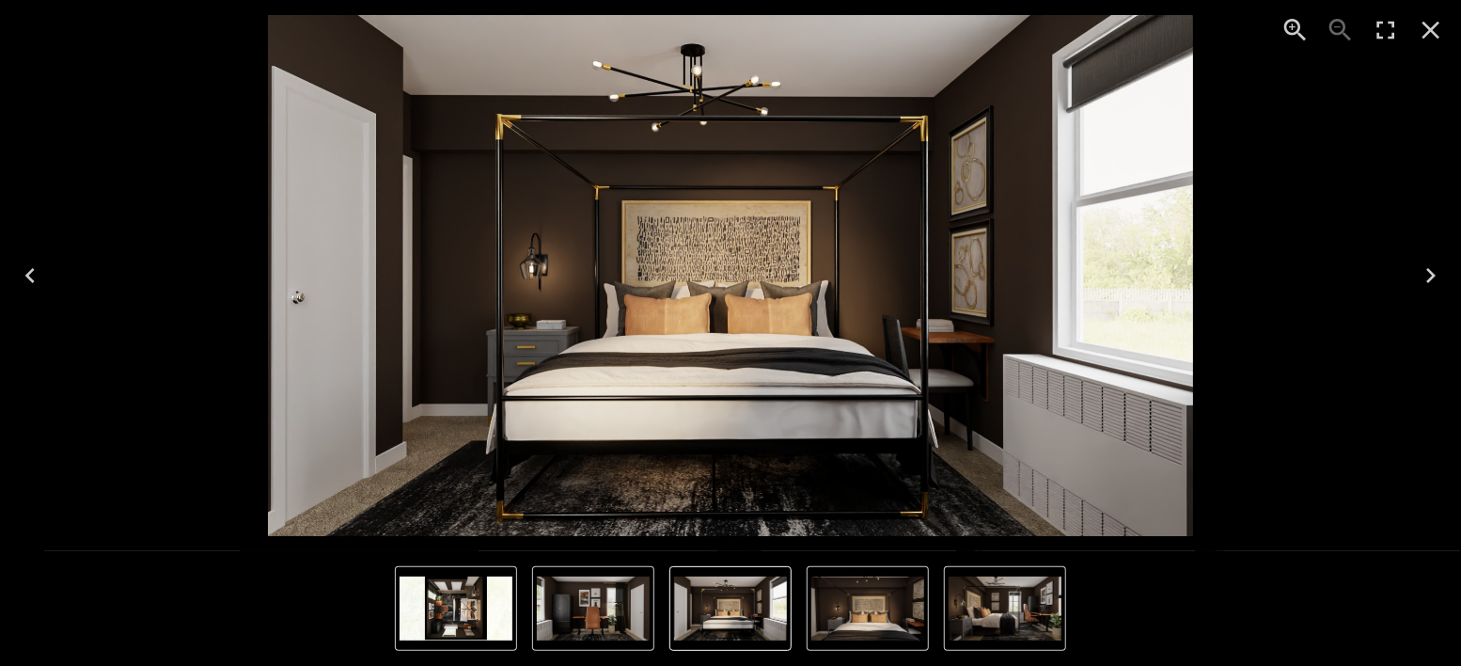
click at [1437, 275] on icon "Next" at bounding box center [1431, 275] width 30 height 30
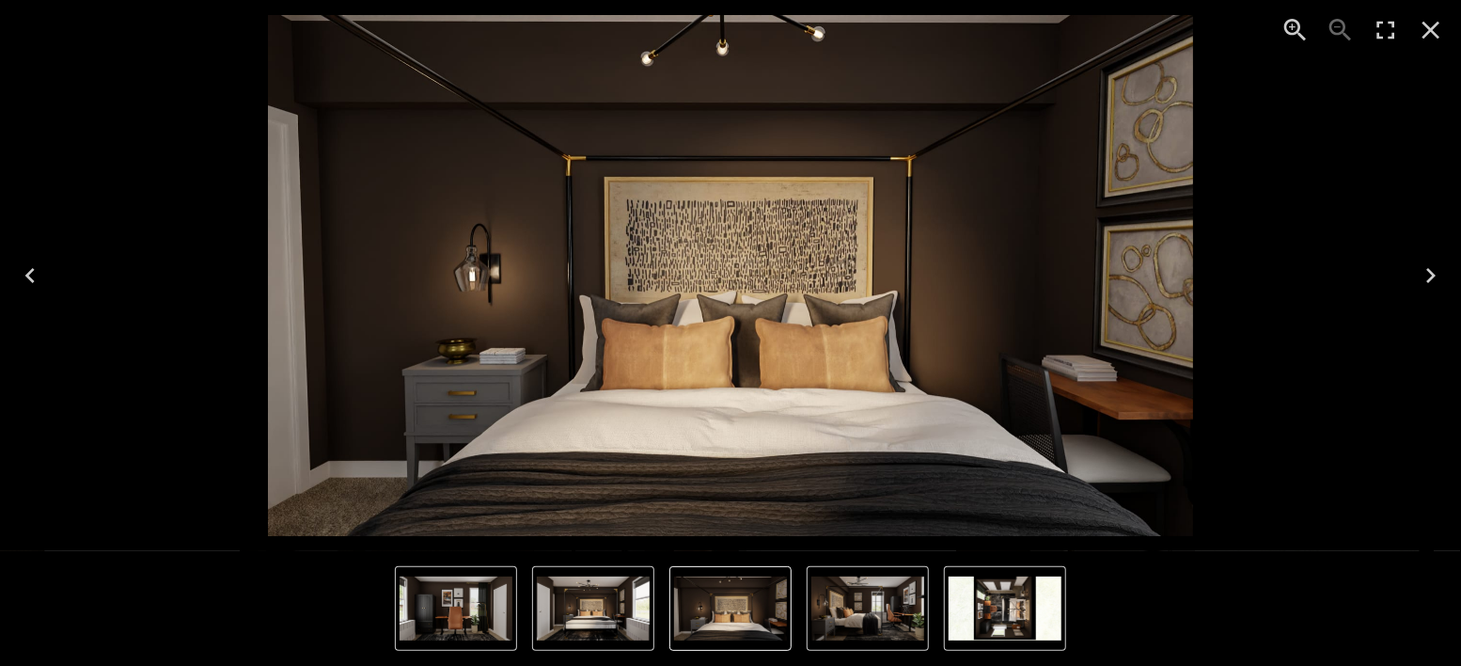
click at [1434, 37] on icon "Close" at bounding box center [1431, 30] width 30 height 30
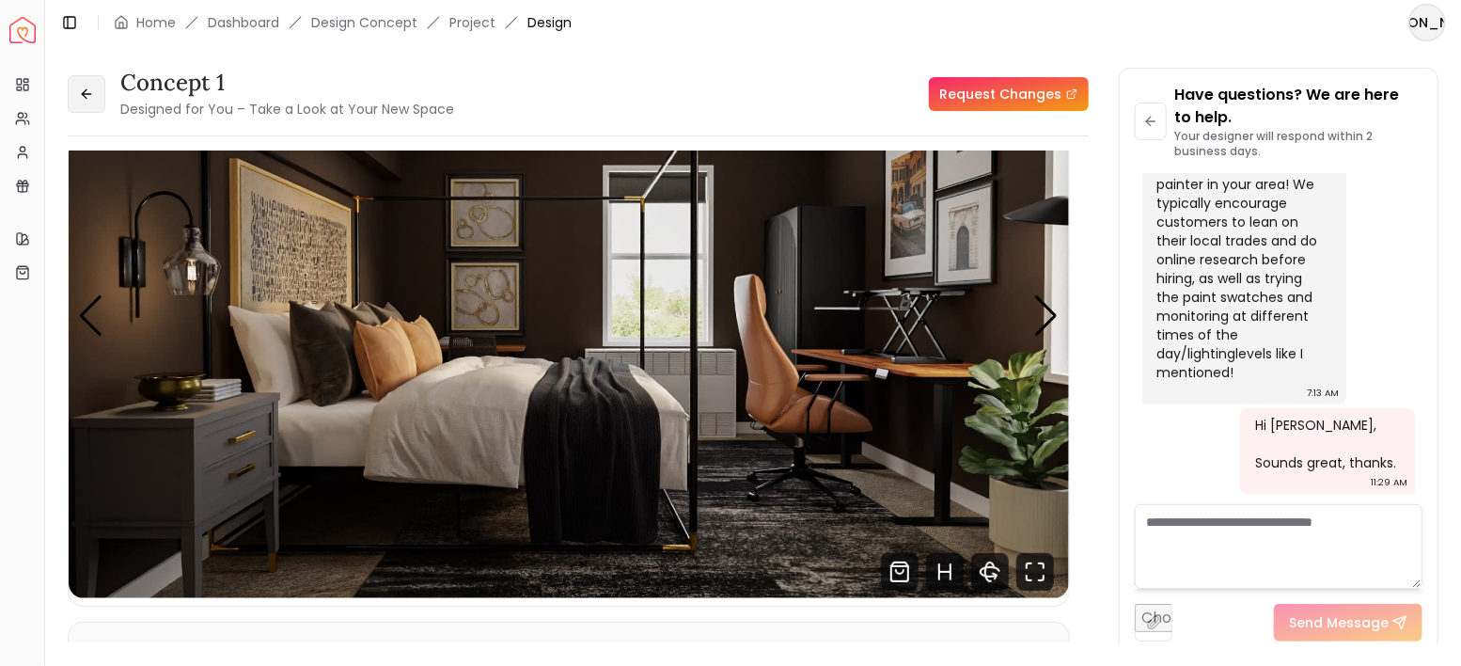
click at [82, 99] on icon at bounding box center [86, 94] width 15 height 15
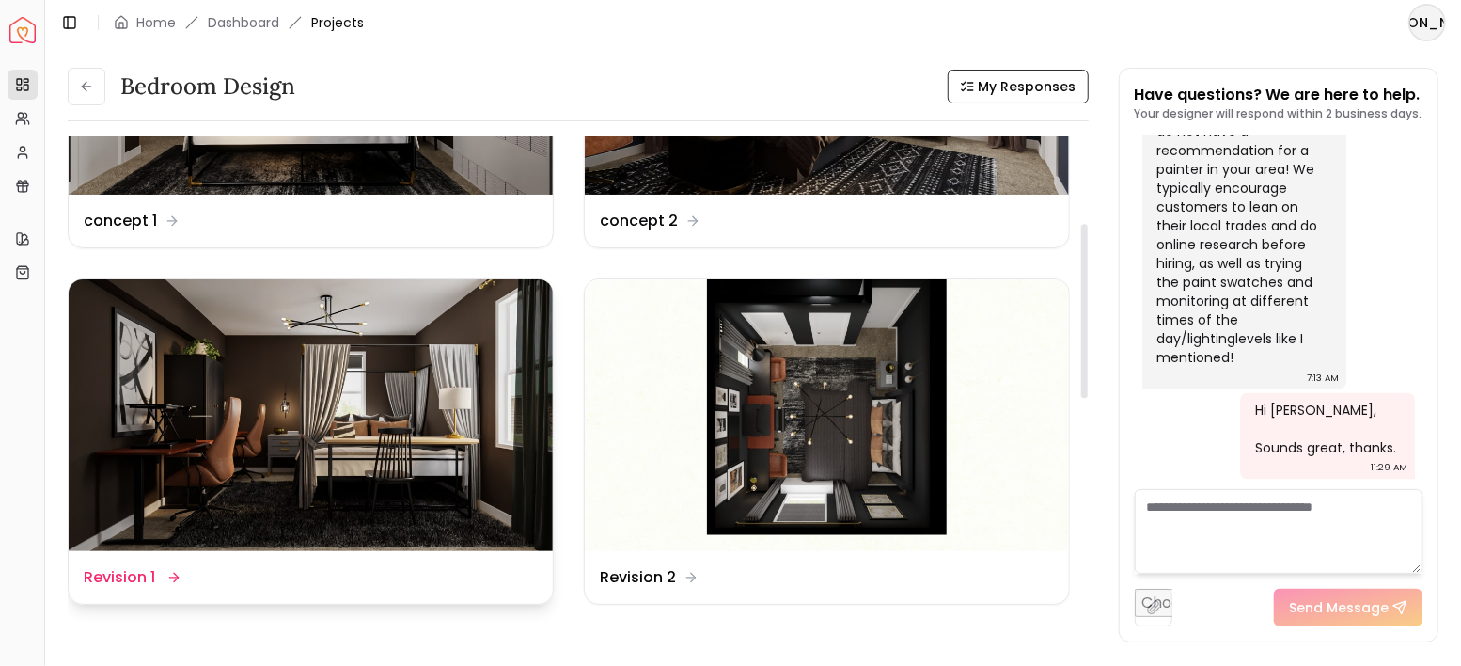
scroll to position [250, 0]
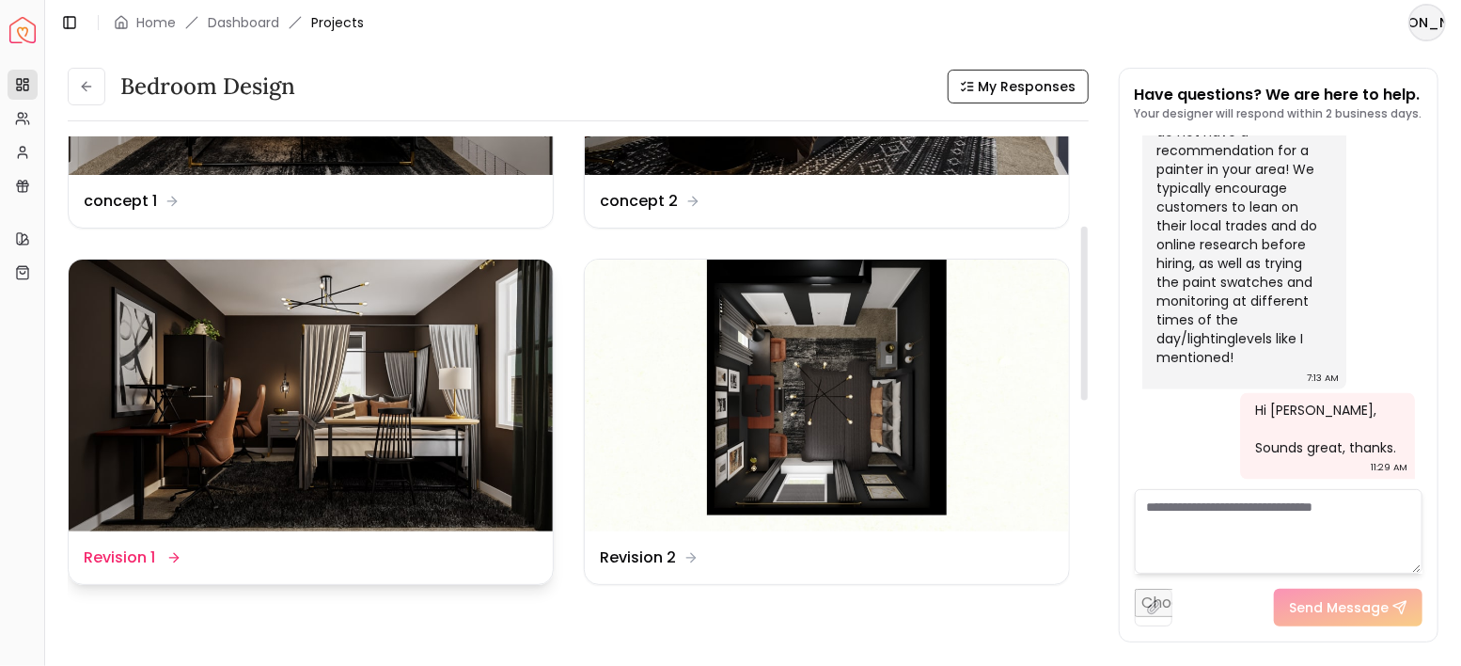
click at [403, 404] on img at bounding box center [311, 396] width 484 height 273
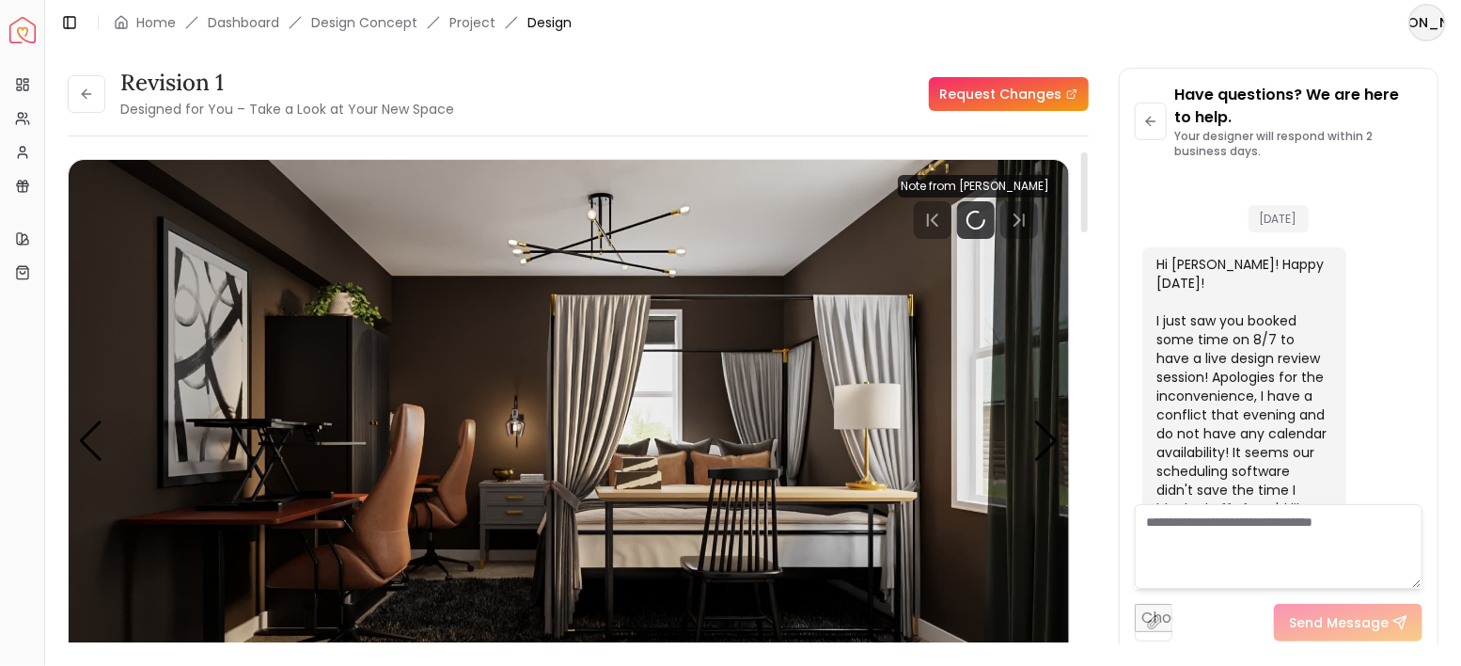
scroll to position [5659, 0]
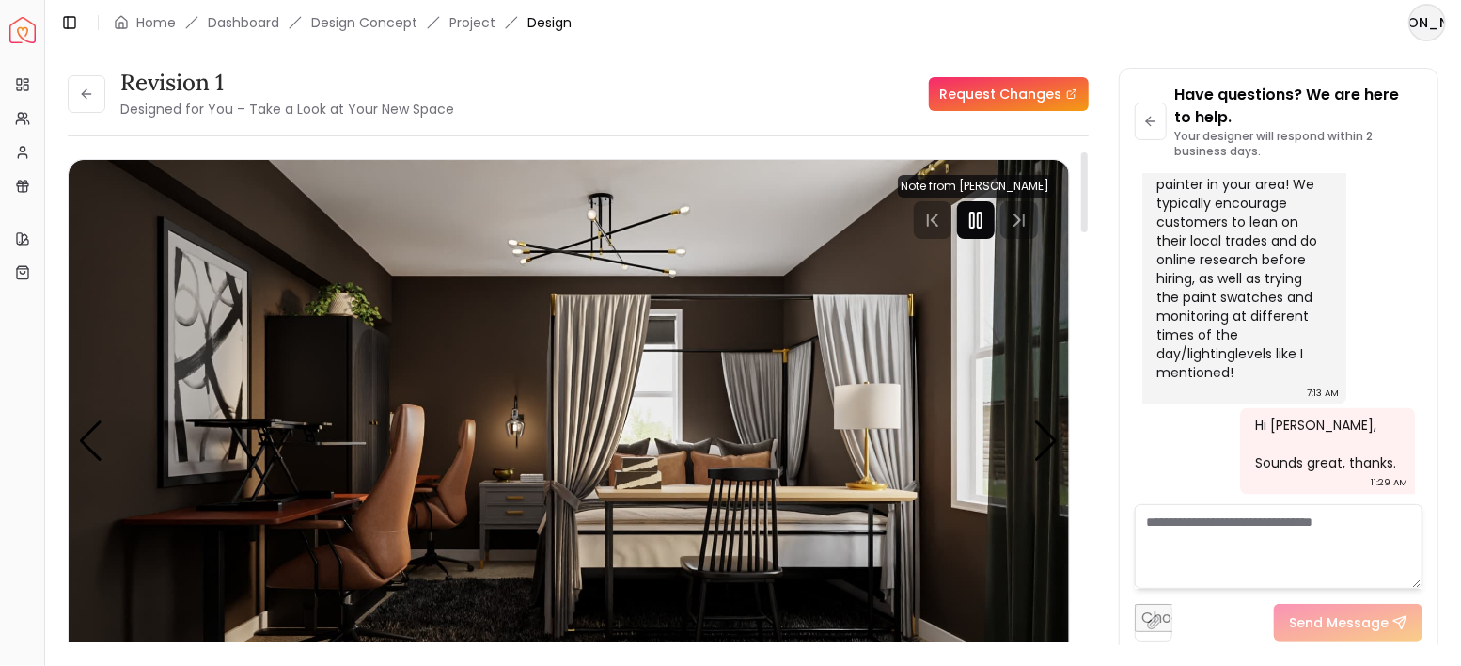
click at [973, 228] on icon "Pause" at bounding box center [976, 220] width 23 height 23
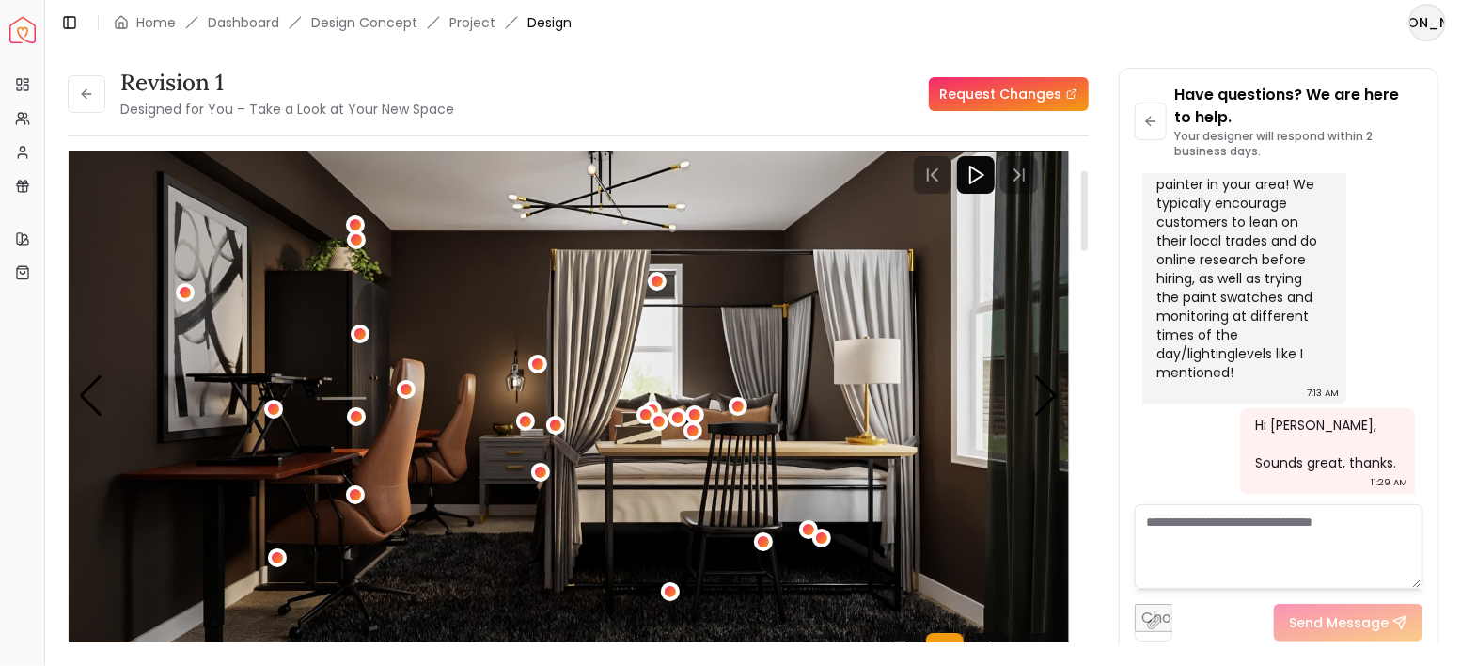
scroll to position [125, 0]
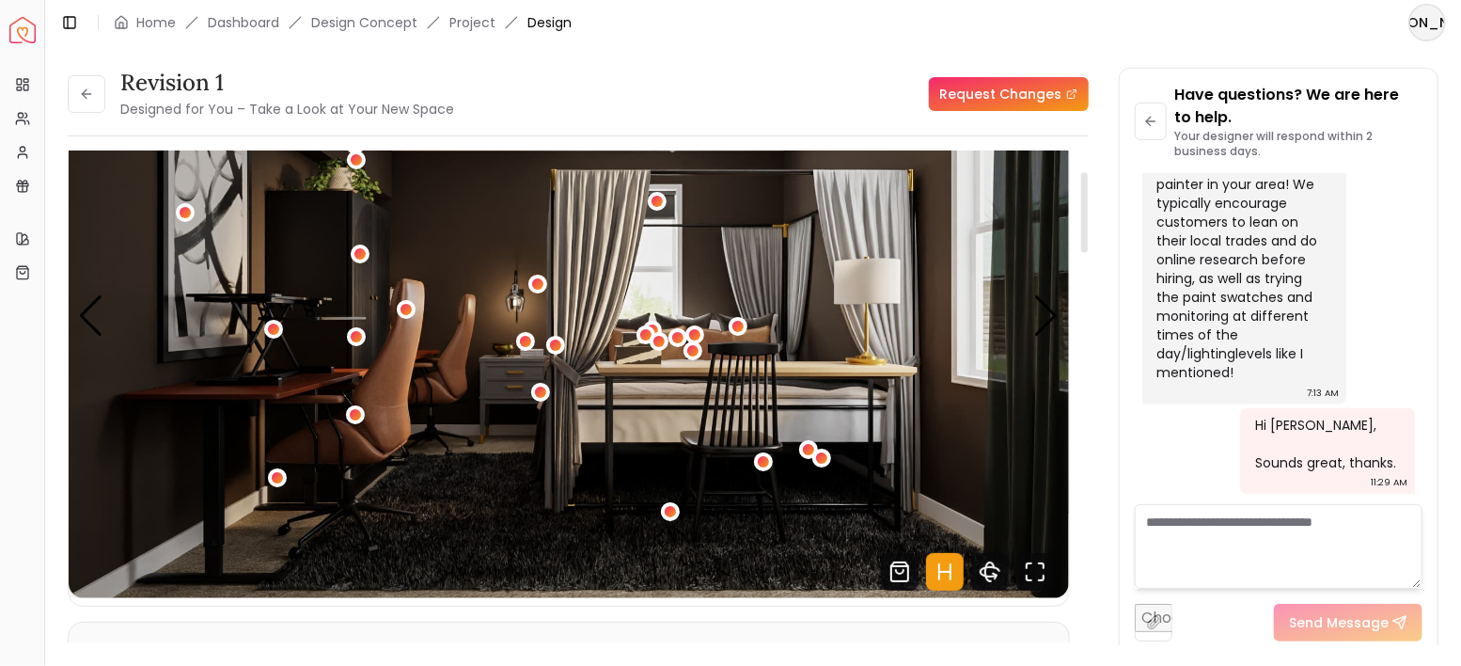
click at [928, 574] on icon "Hotspots Toggle" at bounding box center [945, 572] width 38 height 38
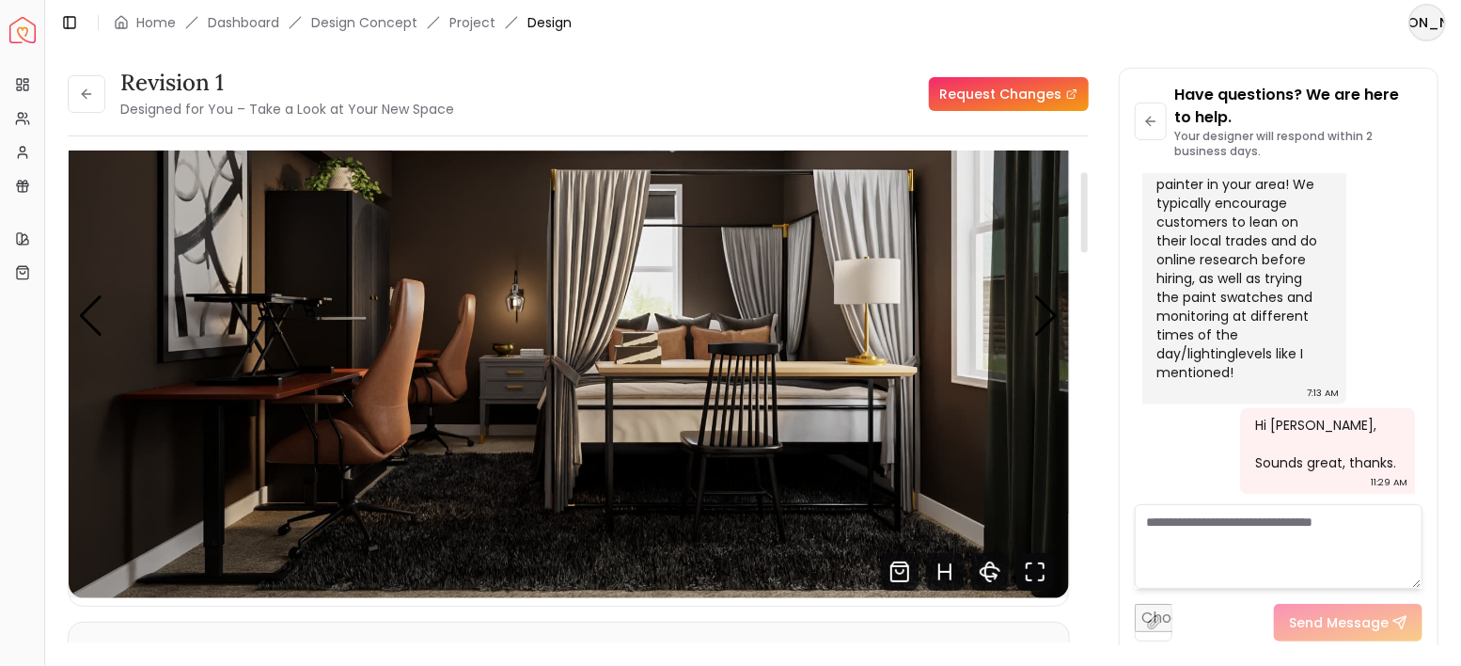
click at [1032, 578] on icon "Fullscreen" at bounding box center [1035, 572] width 38 height 38
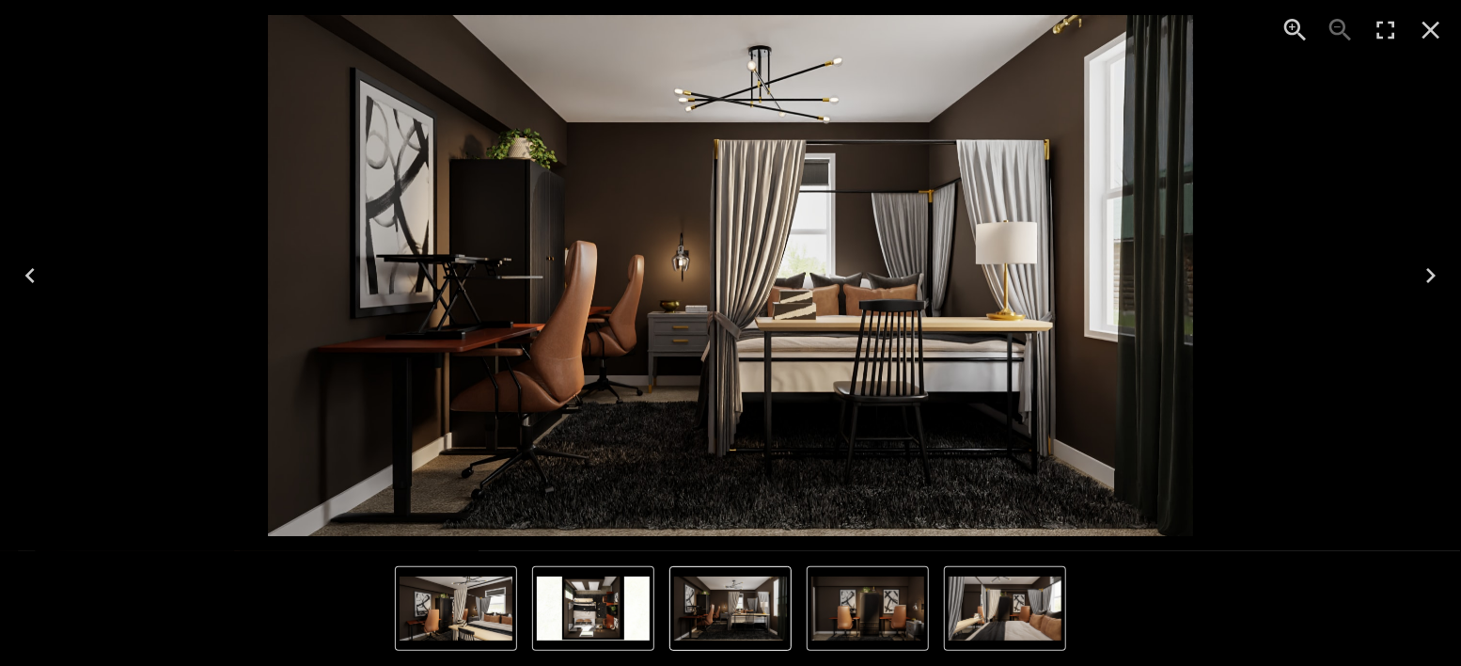
click at [1437, 26] on icon "Close" at bounding box center [1431, 30] width 30 height 30
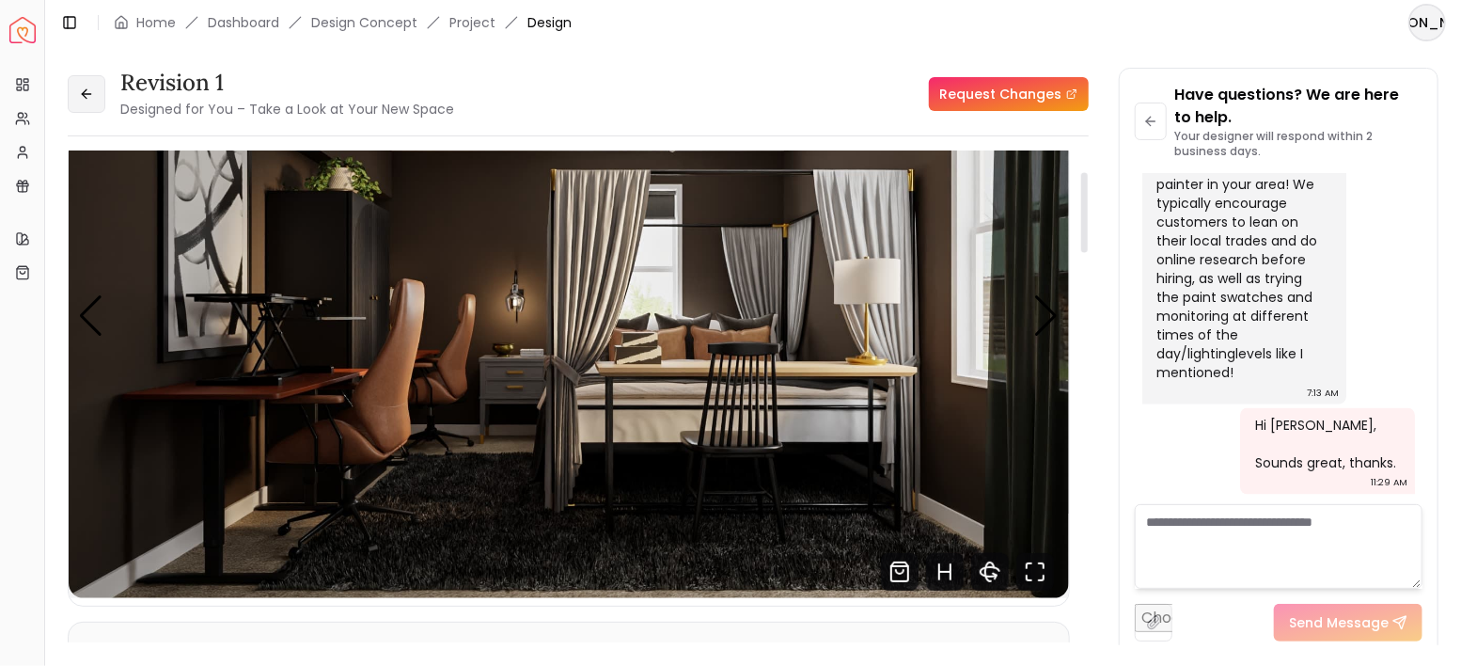
click at [81, 90] on icon at bounding box center [86, 94] width 15 height 15
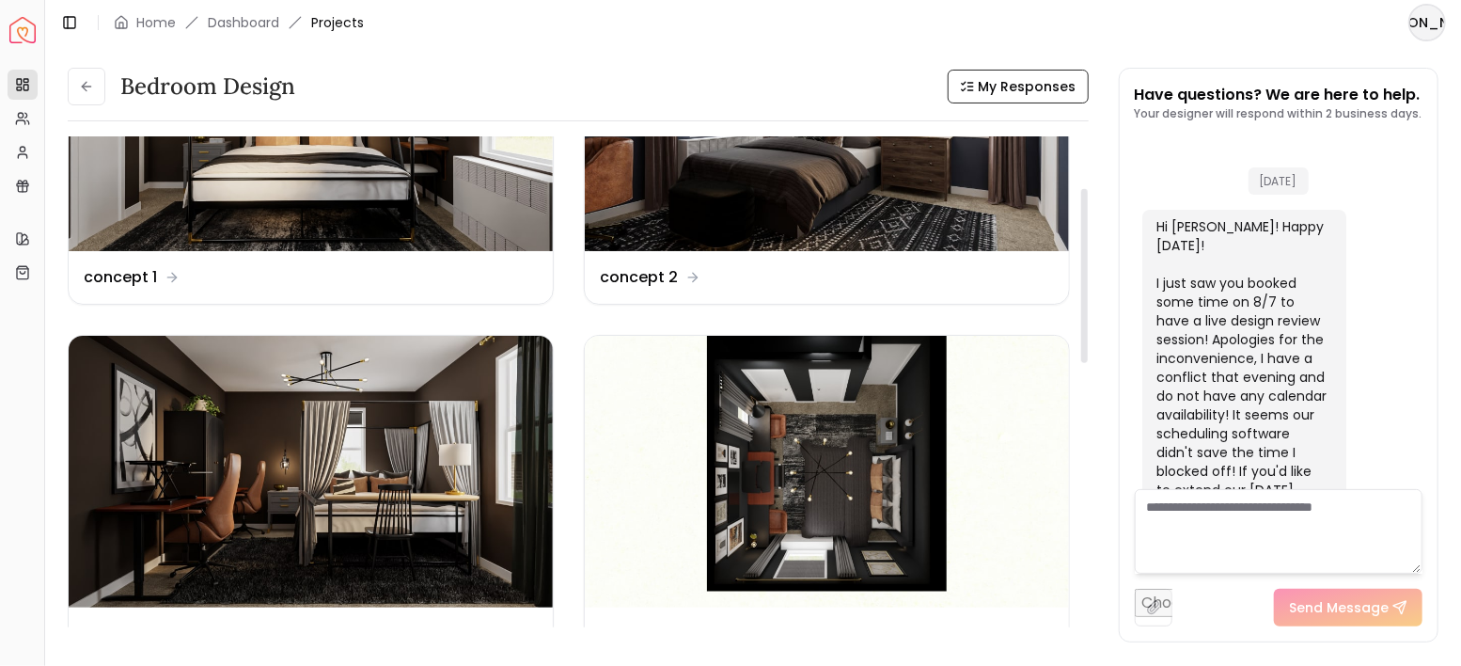
scroll to position [5637, 0]
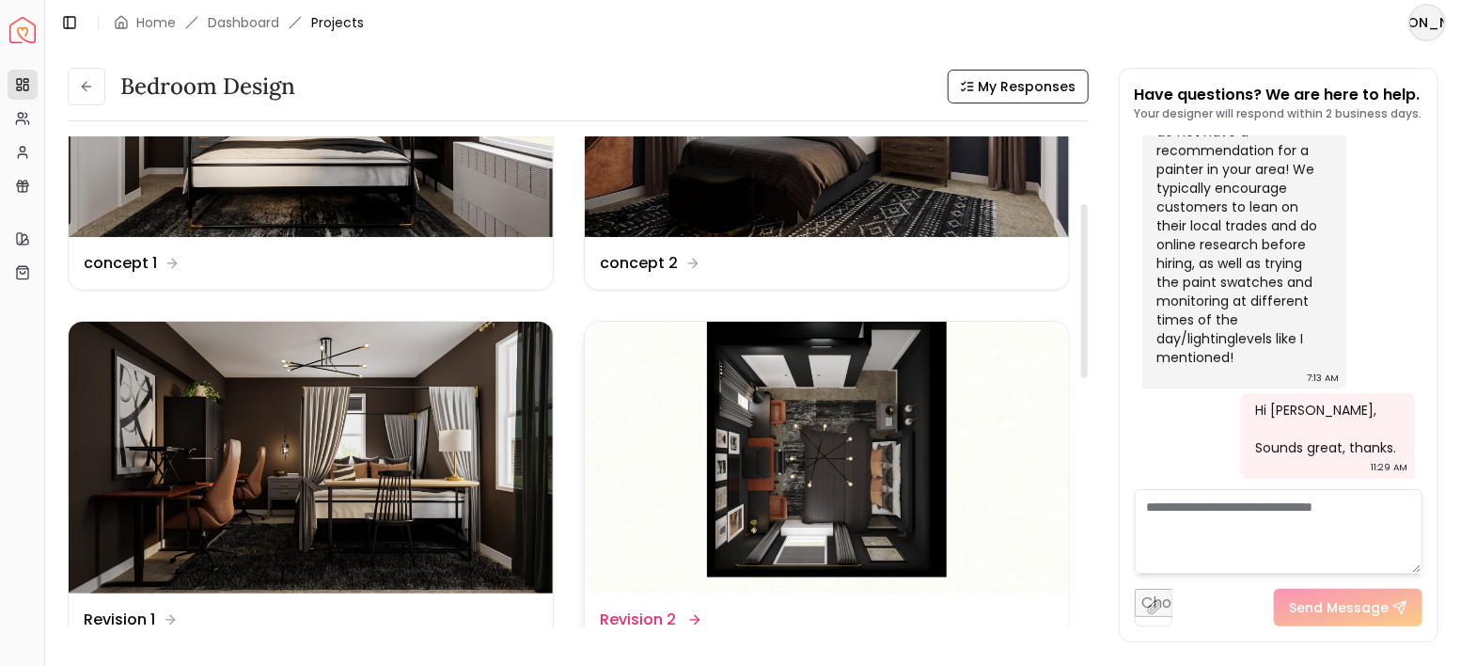
click at [834, 478] on img at bounding box center [827, 458] width 484 height 273
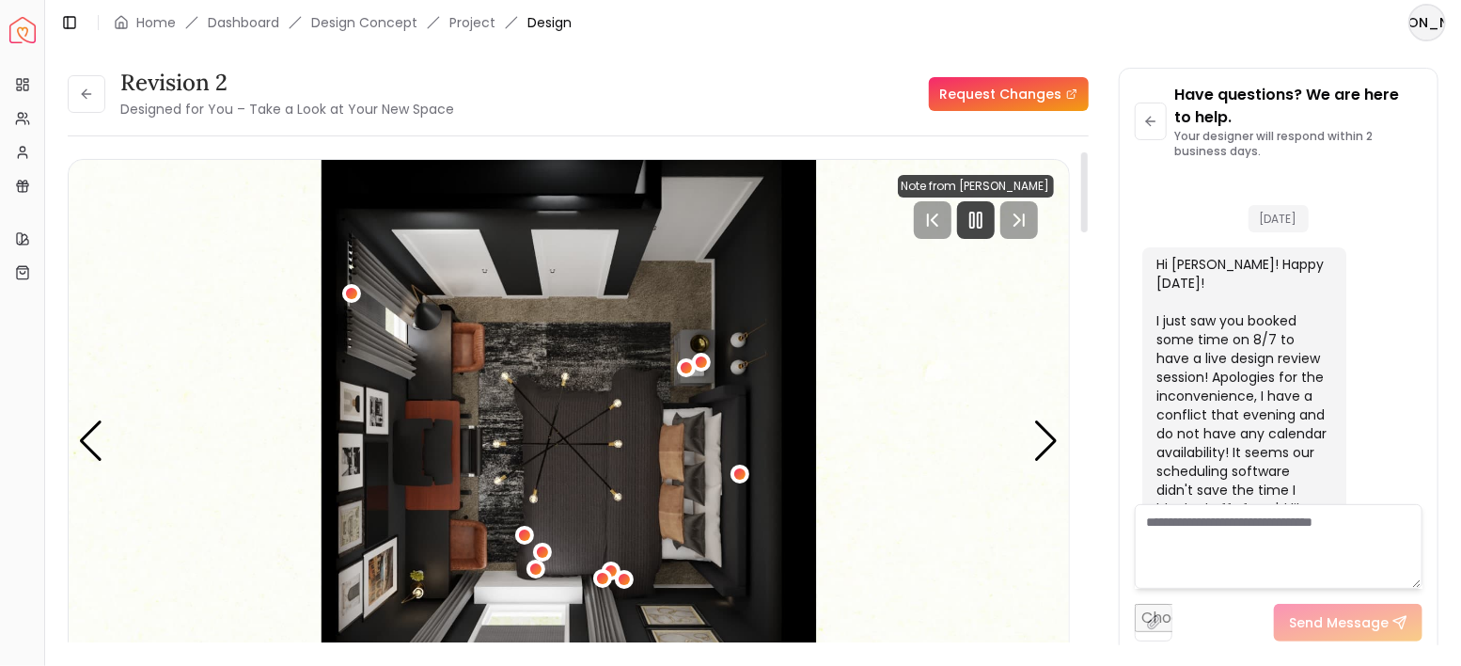
scroll to position [5659, 0]
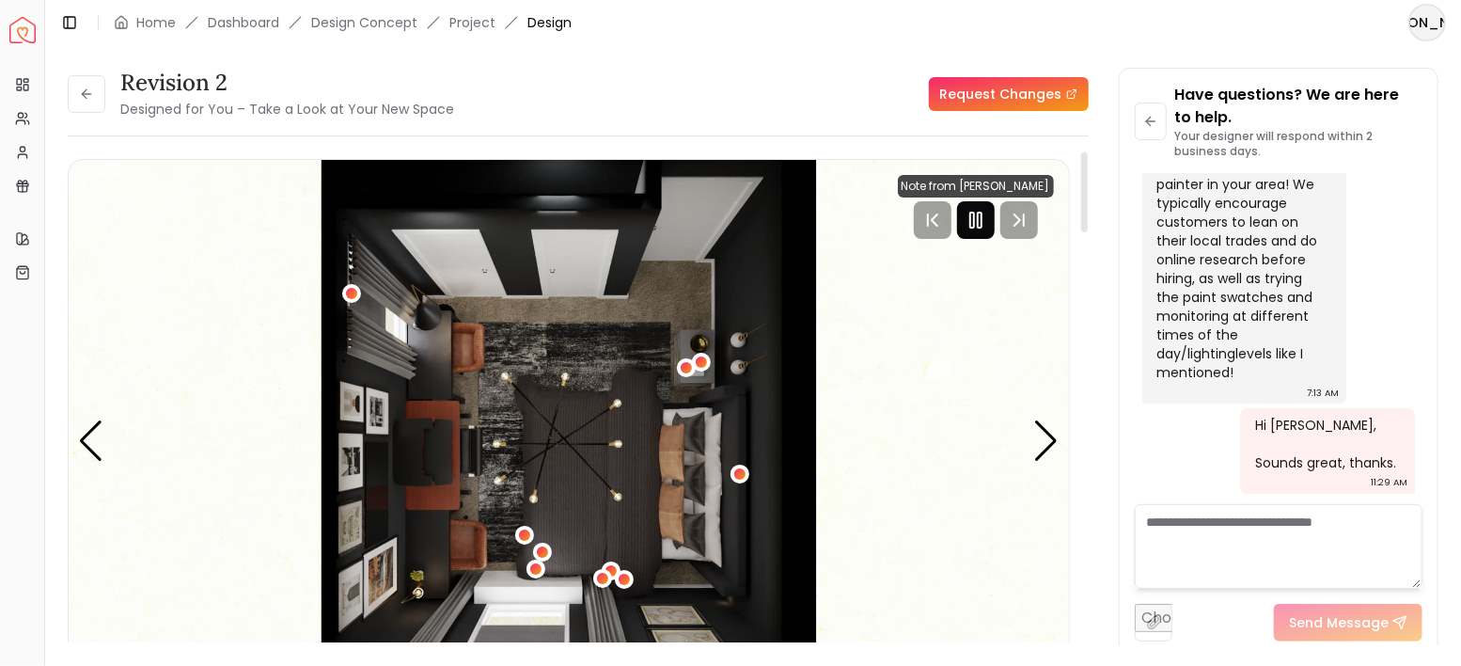
click at [974, 220] on rect "Pause" at bounding box center [972, 219] width 4 height 15
click at [81, 89] on icon at bounding box center [86, 94] width 15 height 15
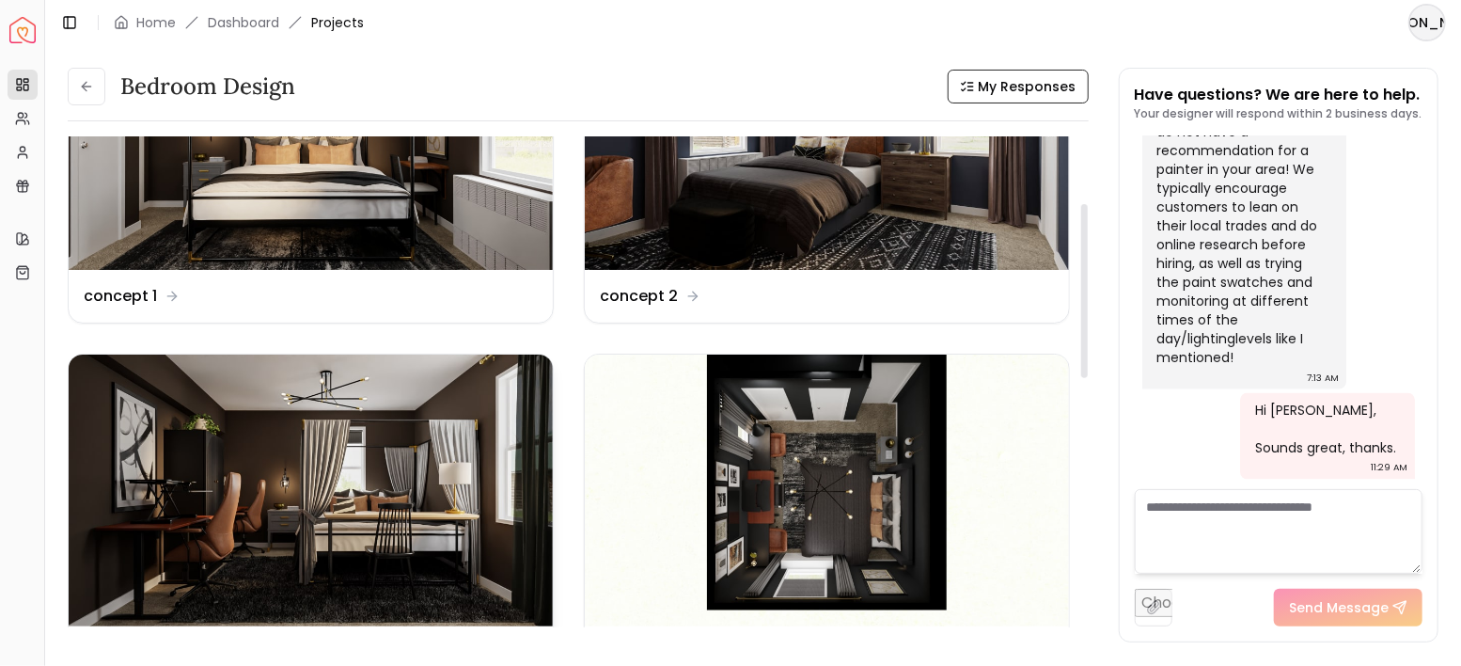
scroll to position [188, 0]
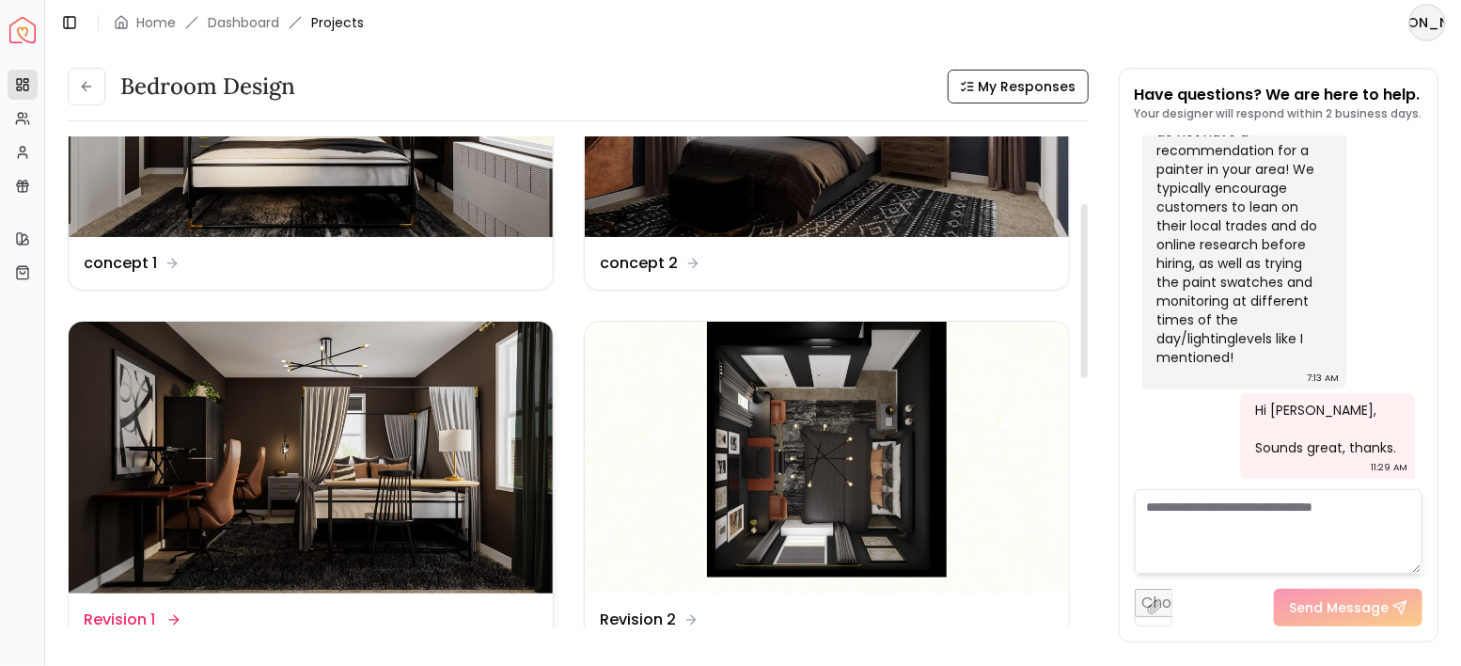
click at [397, 414] on img at bounding box center [311, 458] width 484 height 273
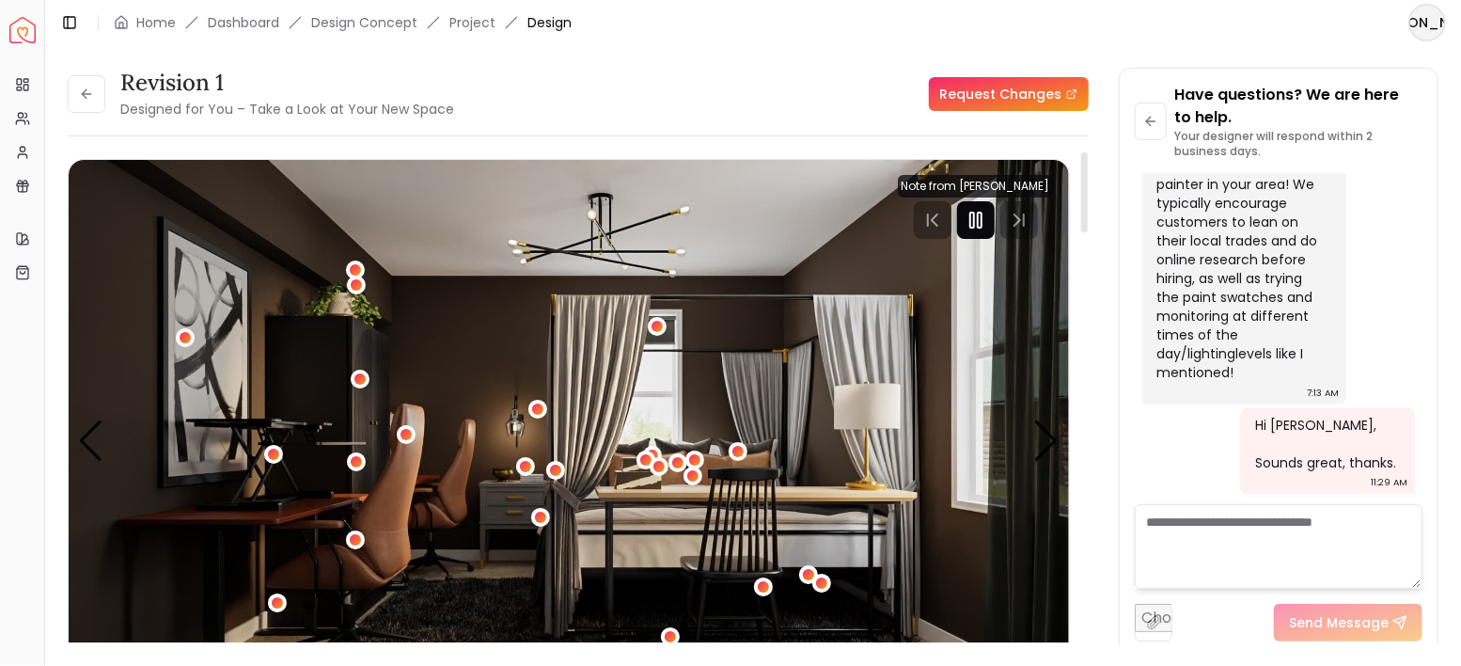
click at [982, 220] on rect "Pause" at bounding box center [980, 219] width 4 height 15
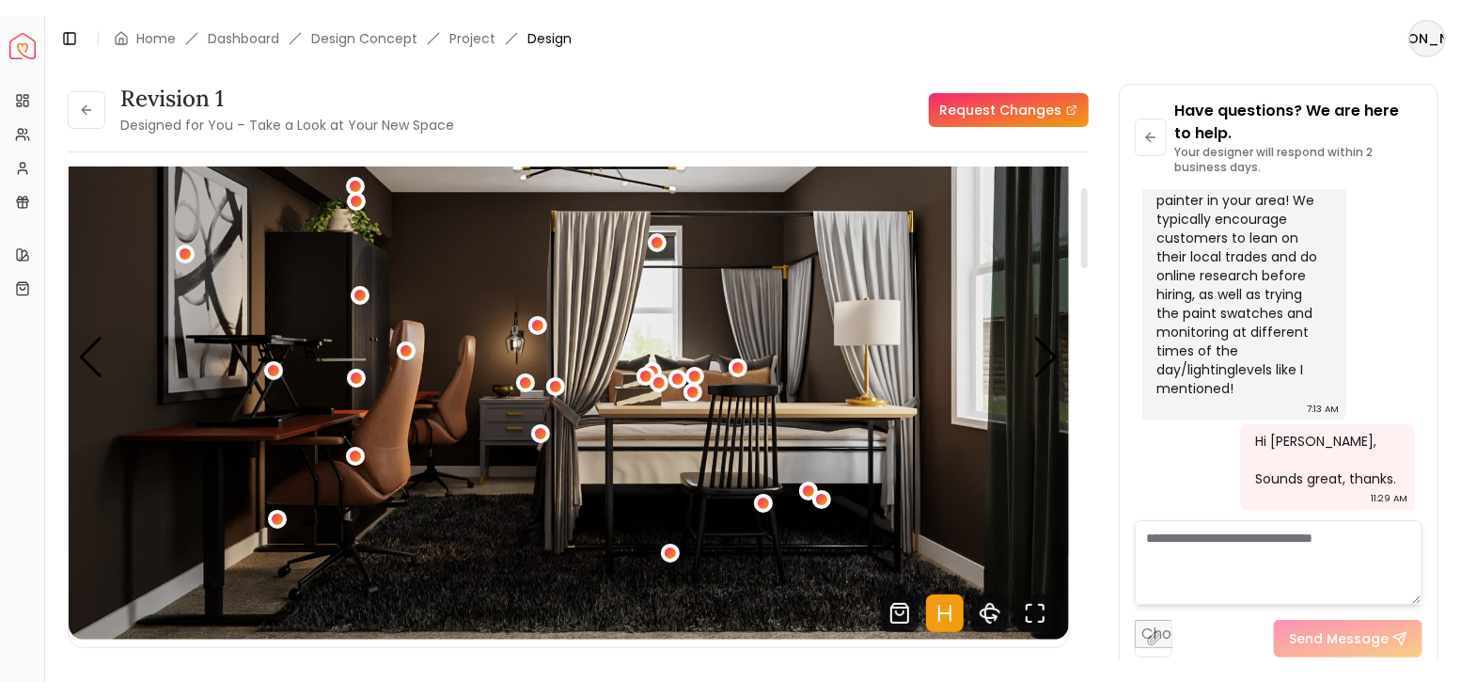
scroll to position [125, 0]
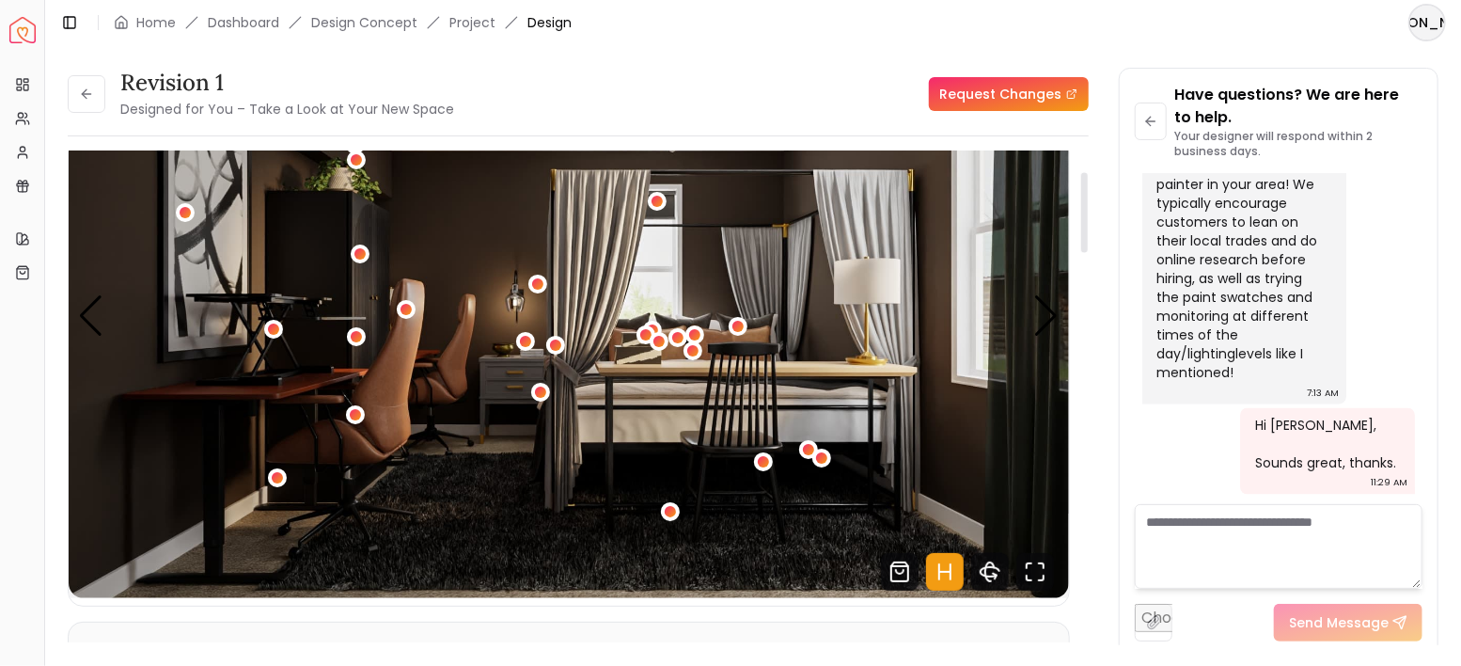
click at [944, 573] on icon "Hotspots Toggle" at bounding box center [945, 572] width 38 height 38
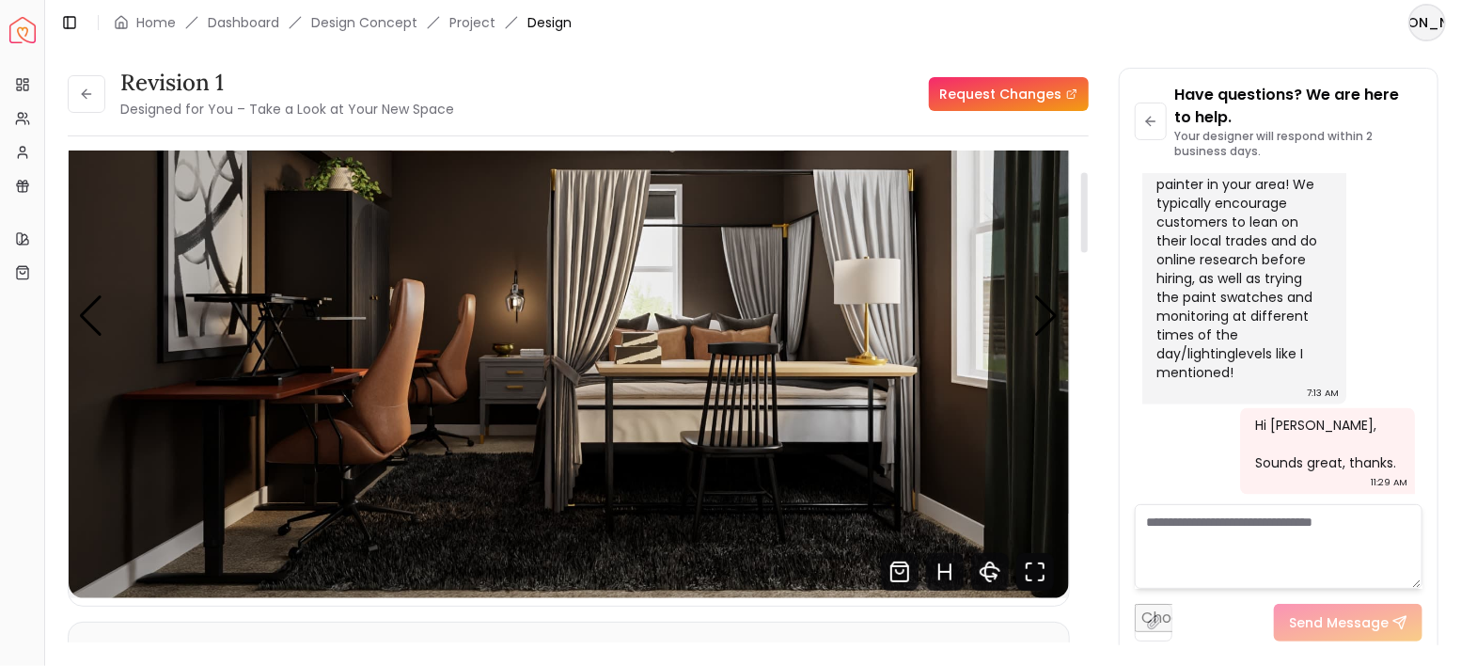
click at [1028, 572] on icon "Fullscreen" at bounding box center [1035, 572] width 38 height 38
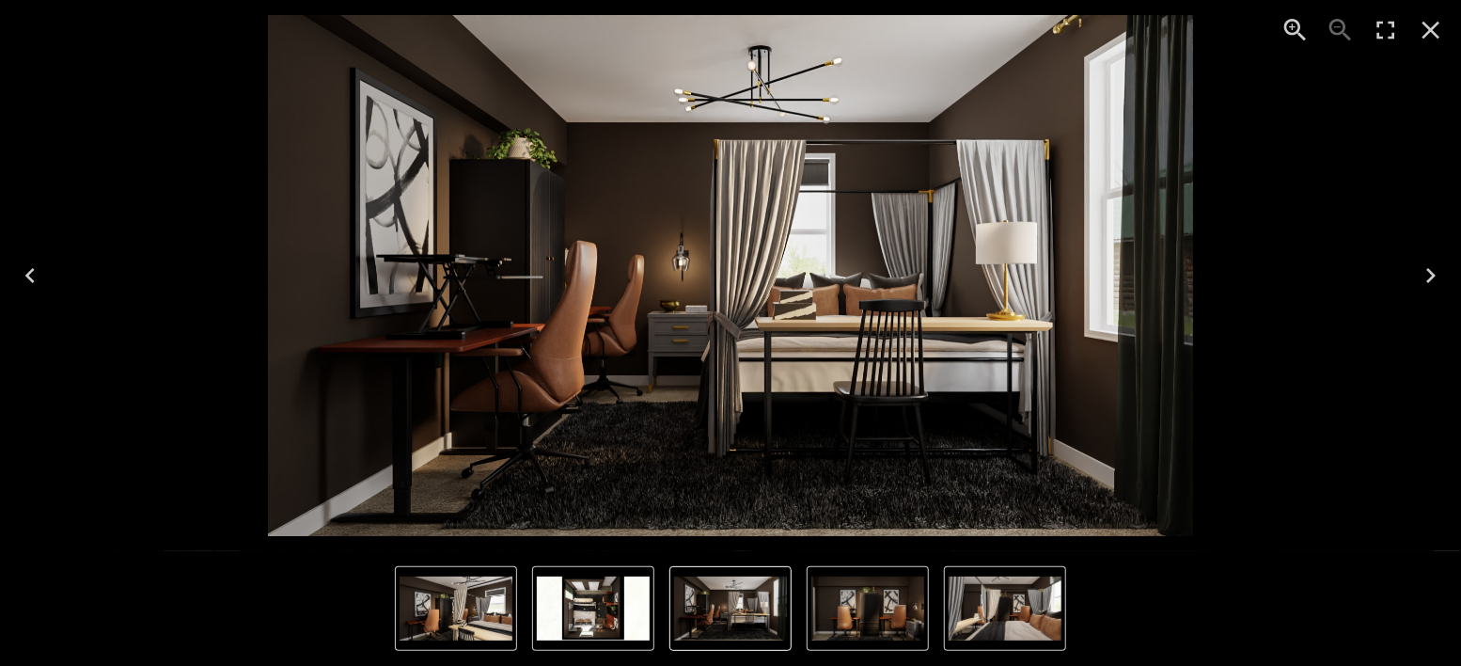
click at [585, 603] on img "5 of 5" at bounding box center [593, 608] width 113 height 64
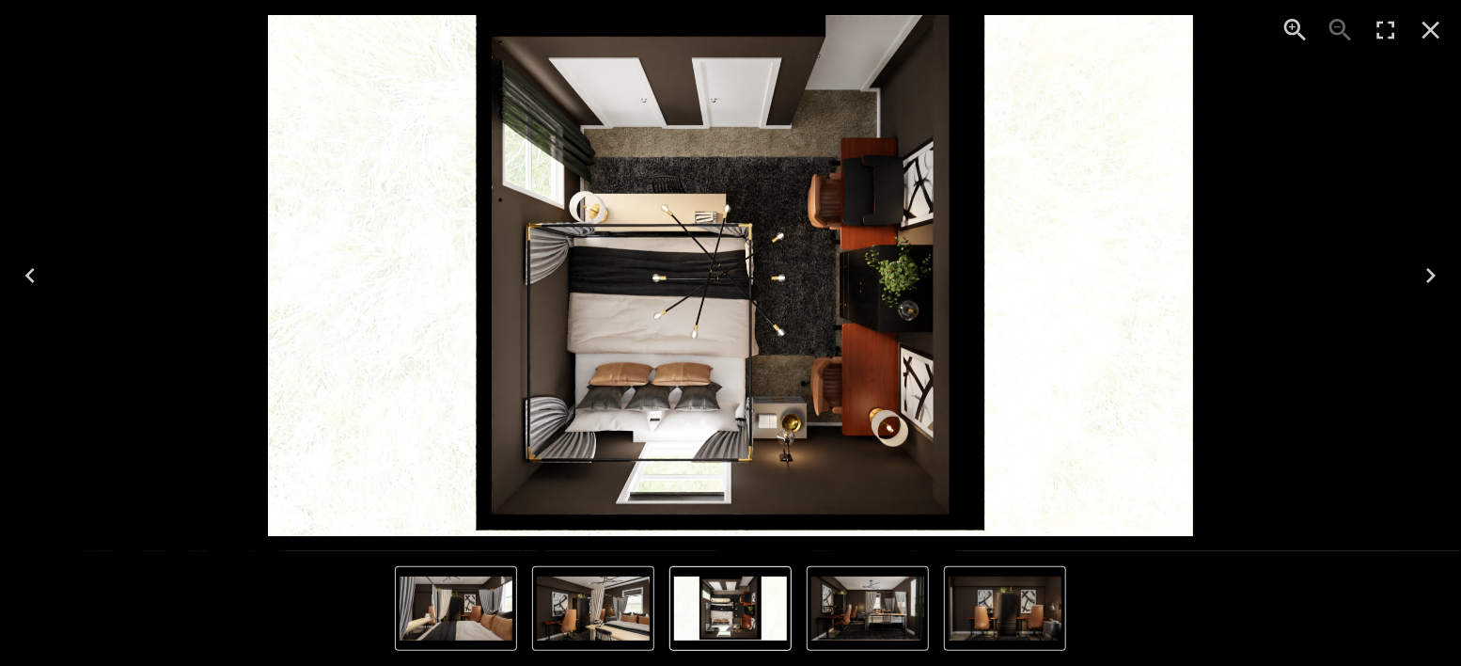
click at [710, 634] on img "5 of 5" at bounding box center [730, 608] width 113 height 64
click at [819, 612] on img "1 of 5" at bounding box center [867, 608] width 113 height 64
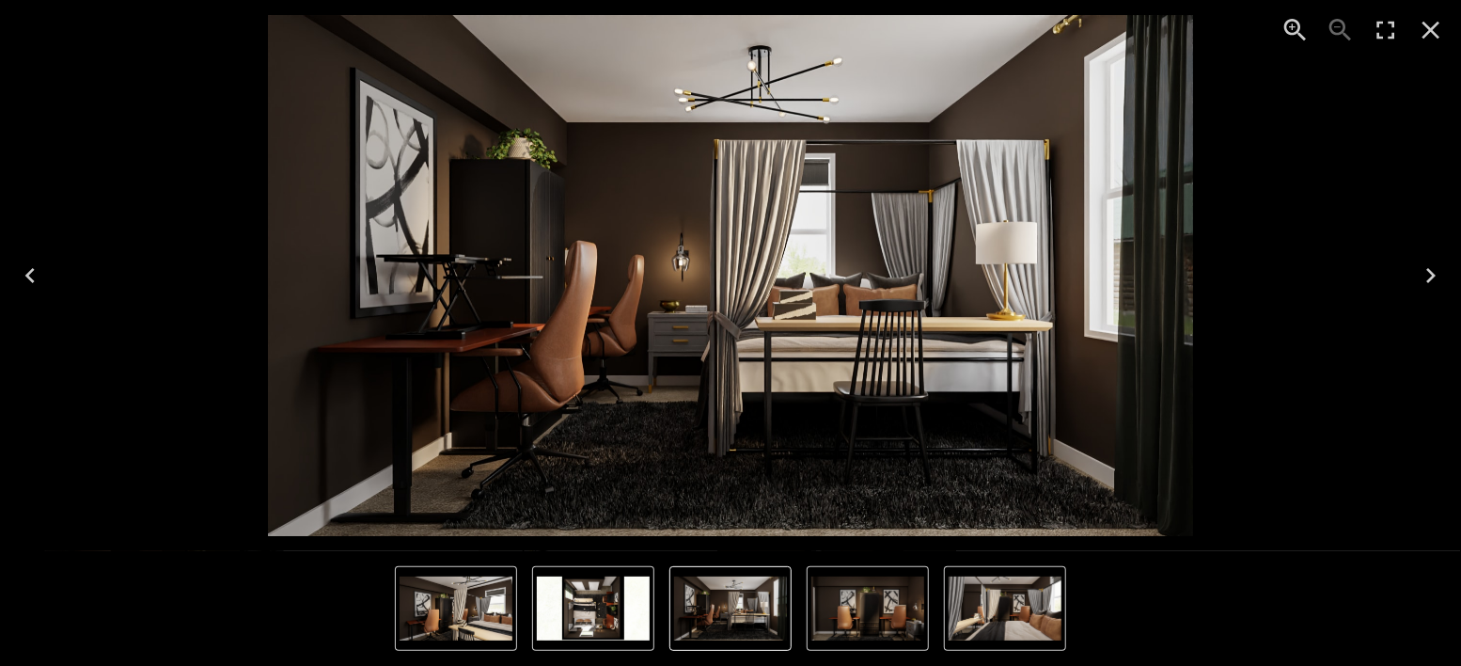
click at [903, 611] on img "2 of 5" at bounding box center [867, 608] width 113 height 64
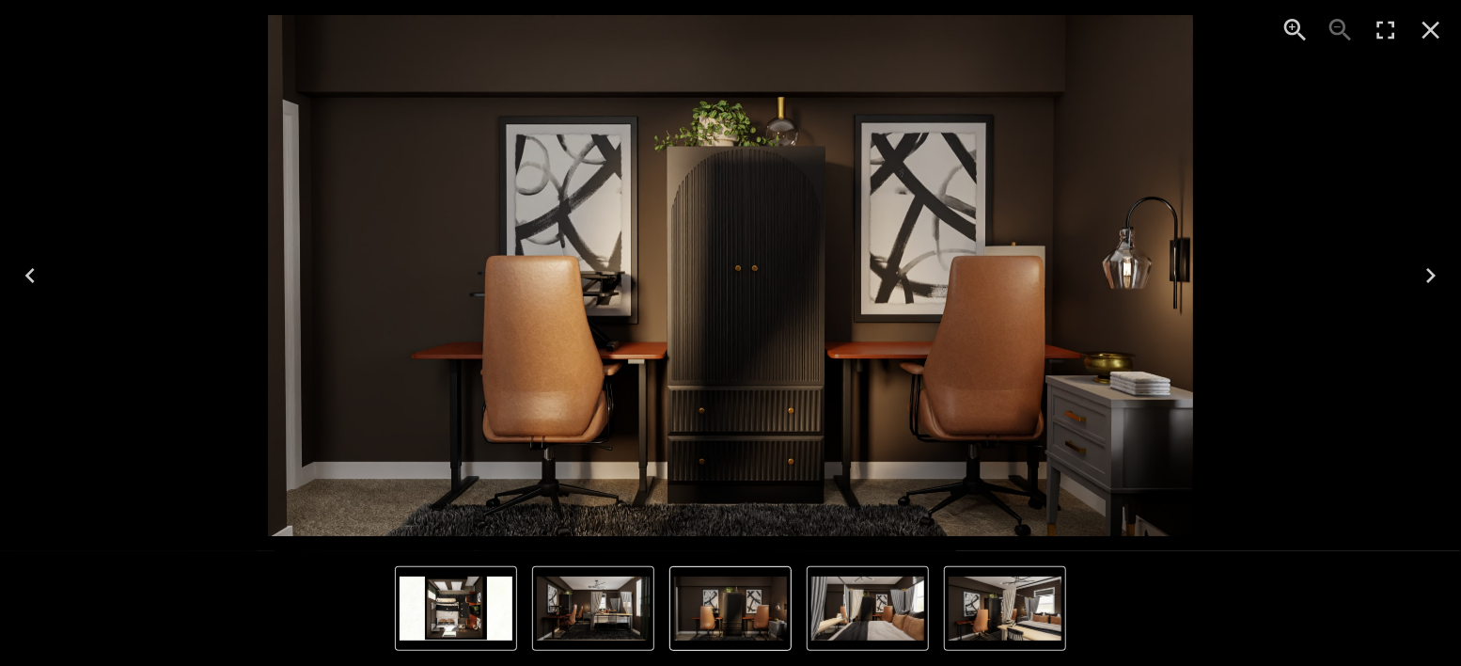
click at [908, 603] on img "3 of 5" at bounding box center [867, 608] width 113 height 64
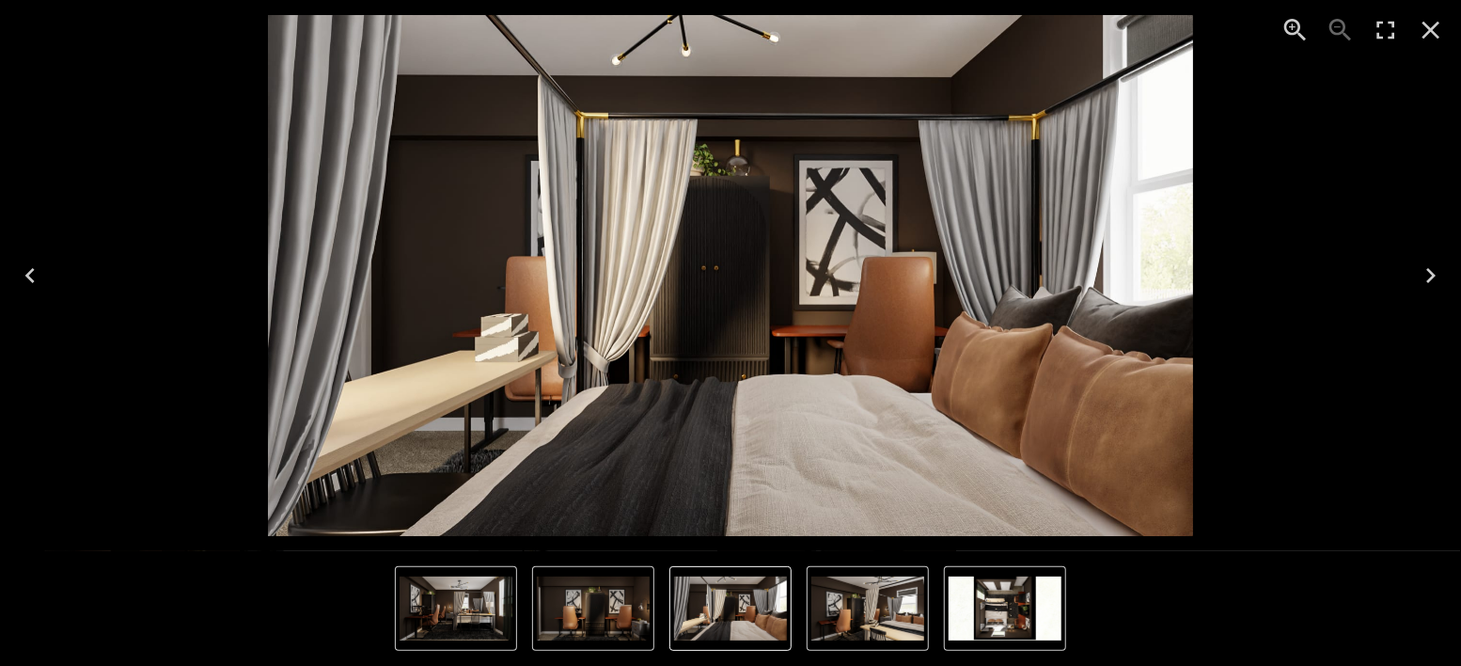
click at [889, 613] on img "4 of 5" at bounding box center [867, 608] width 113 height 64
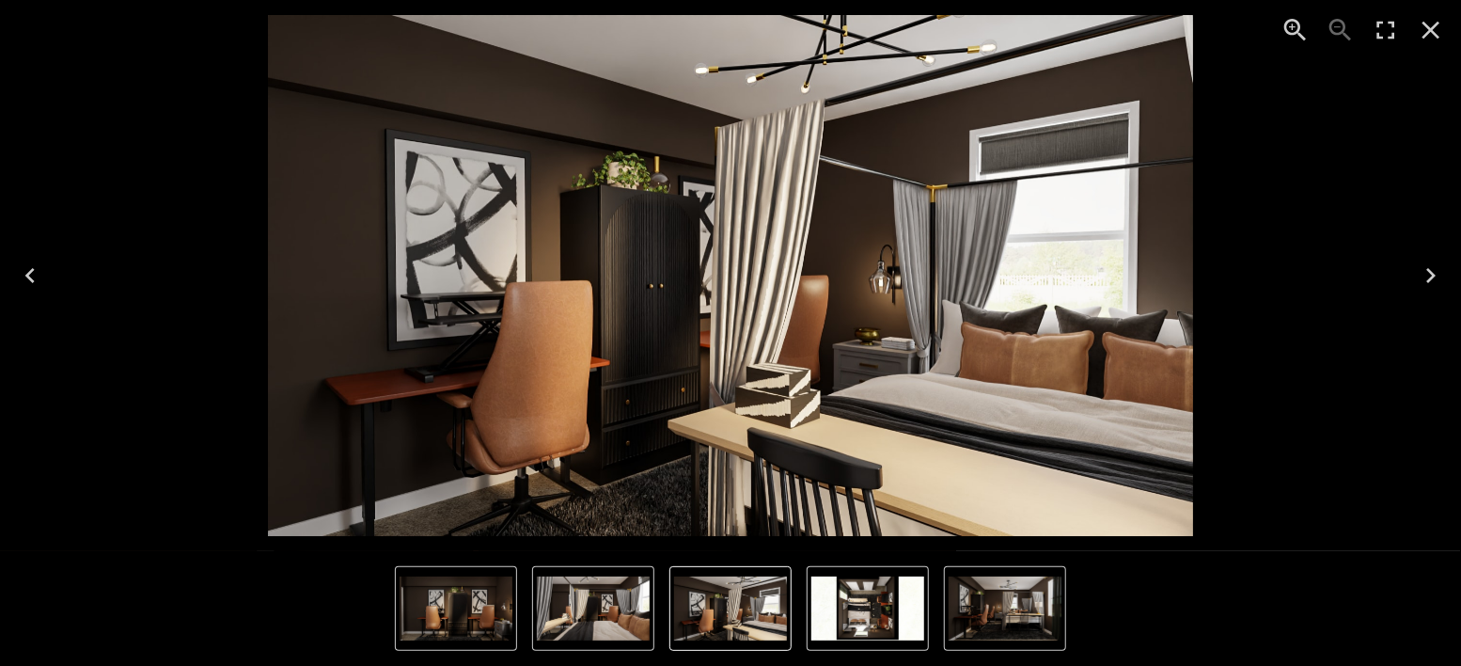
click at [1433, 273] on icon "Next" at bounding box center [1430, 275] width 9 height 15
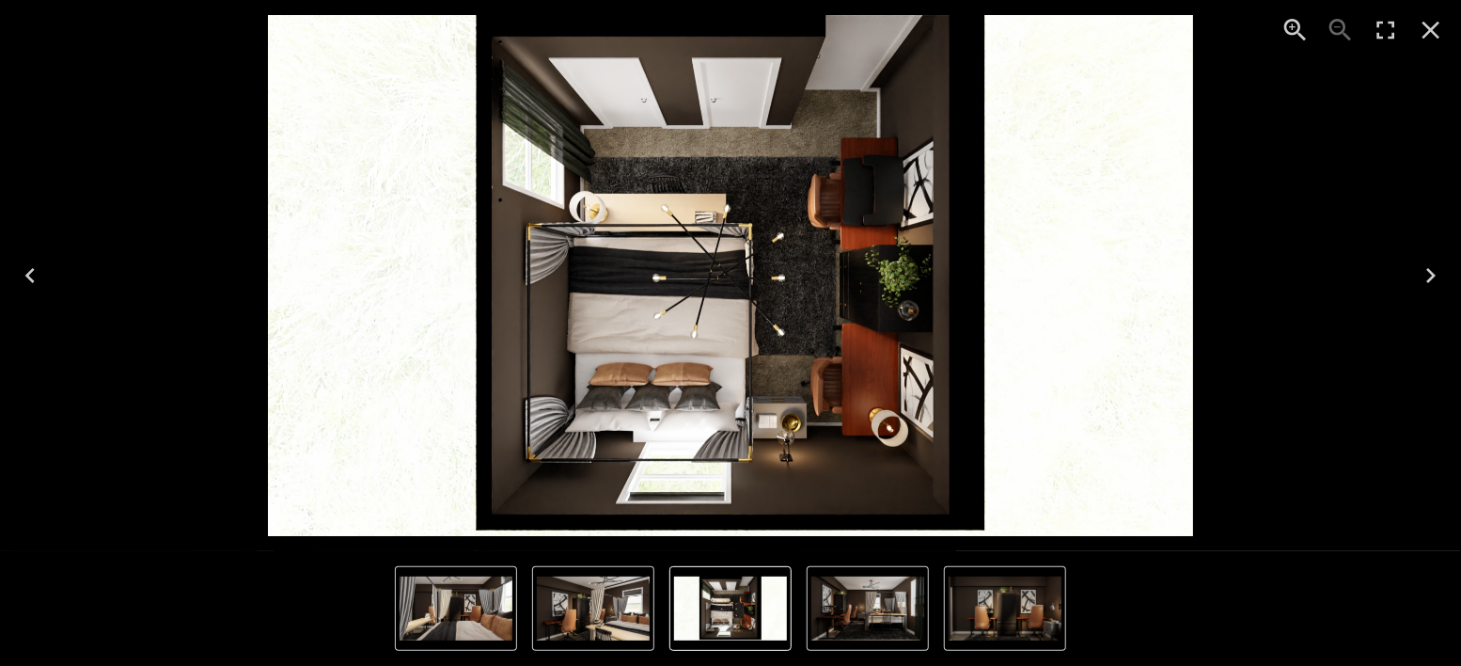
click at [1433, 273] on icon "Next" at bounding box center [1430, 275] width 9 height 15
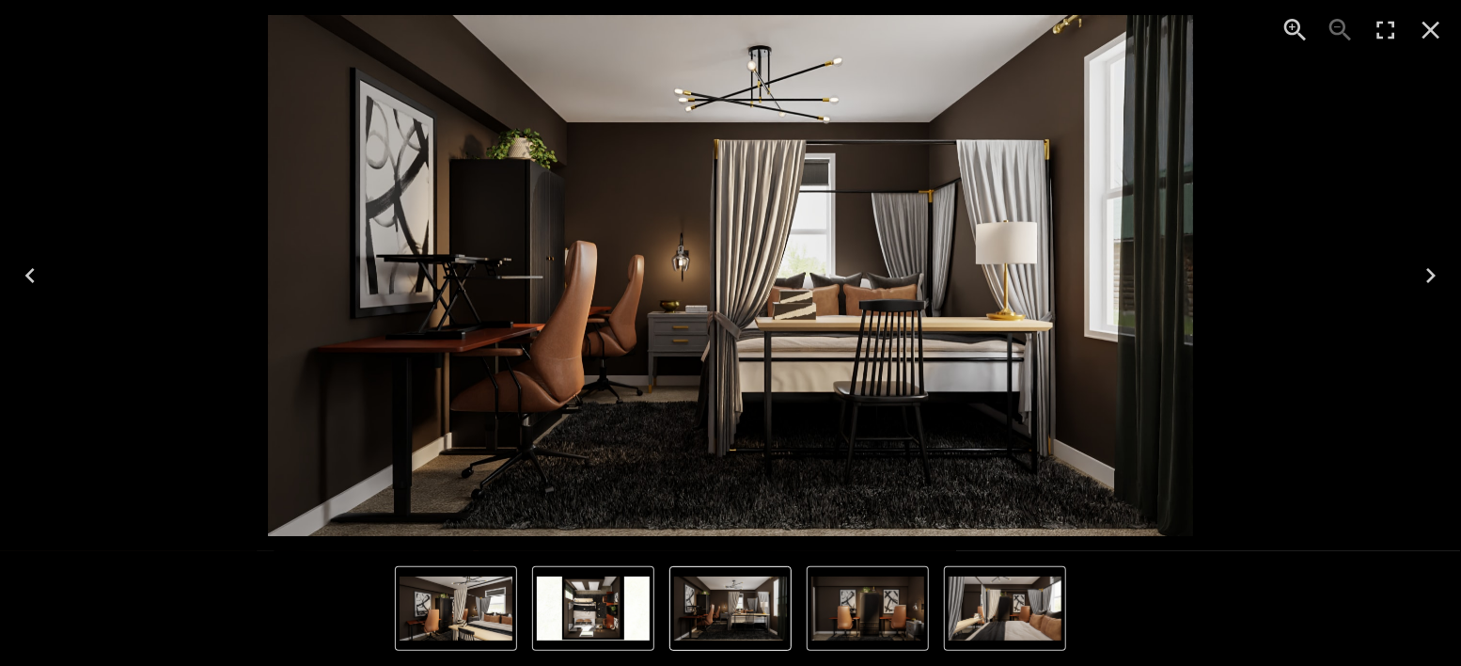
click at [1433, 273] on icon "Next" at bounding box center [1430, 275] width 9 height 15
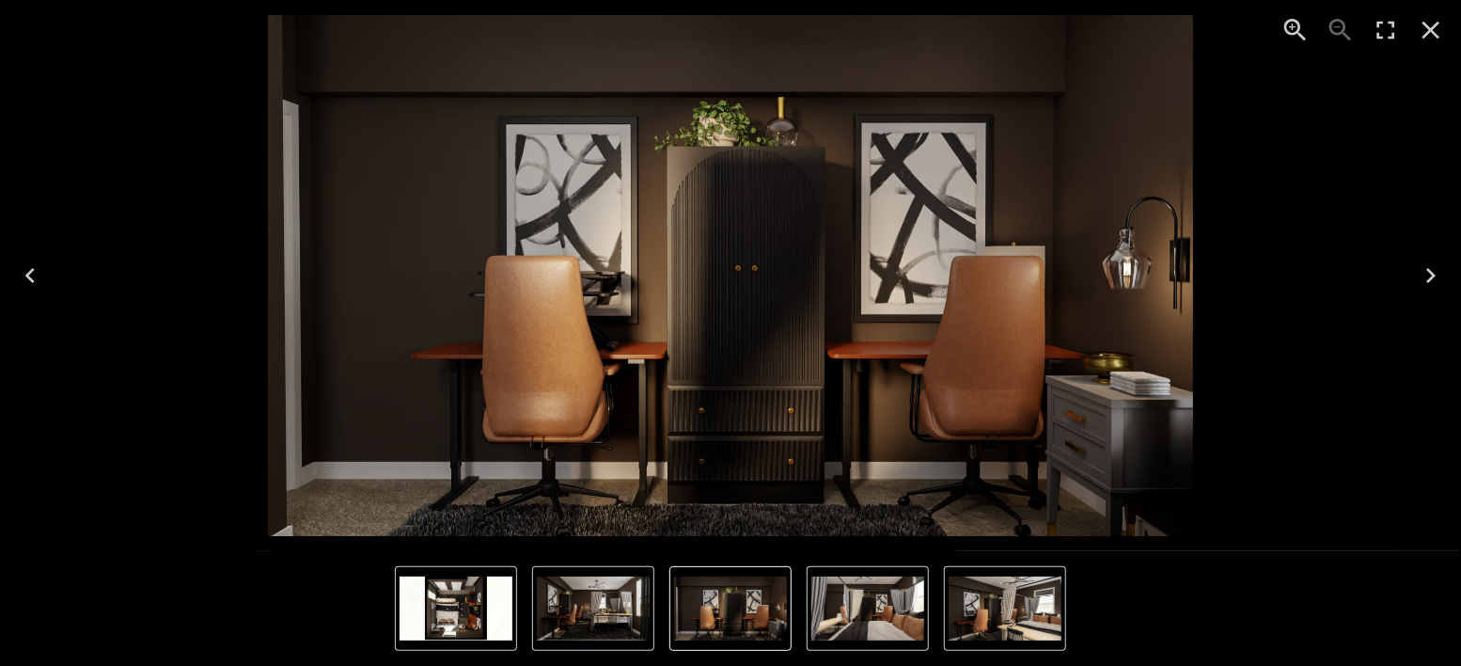
click at [1435, 274] on icon "Next" at bounding box center [1430, 275] width 9 height 15
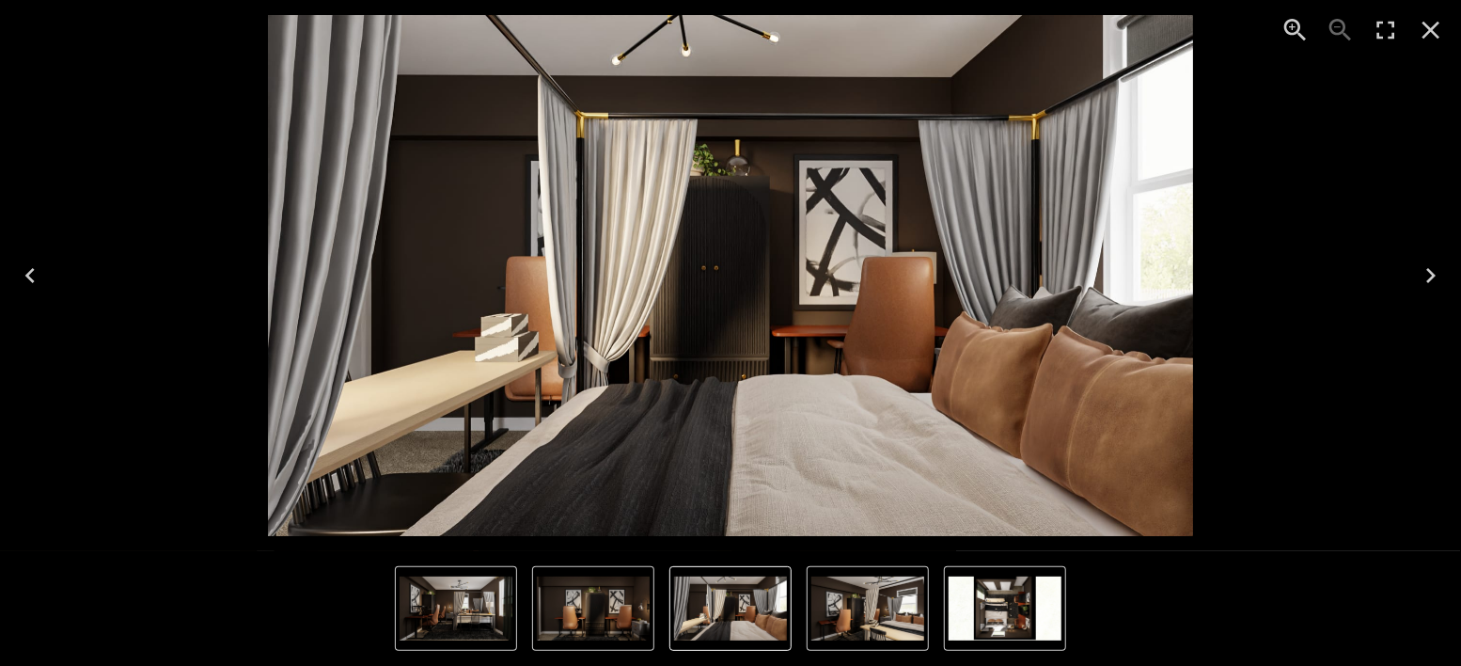
click at [38, 269] on icon "Previous" at bounding box center [30, 275] width 30 height 30
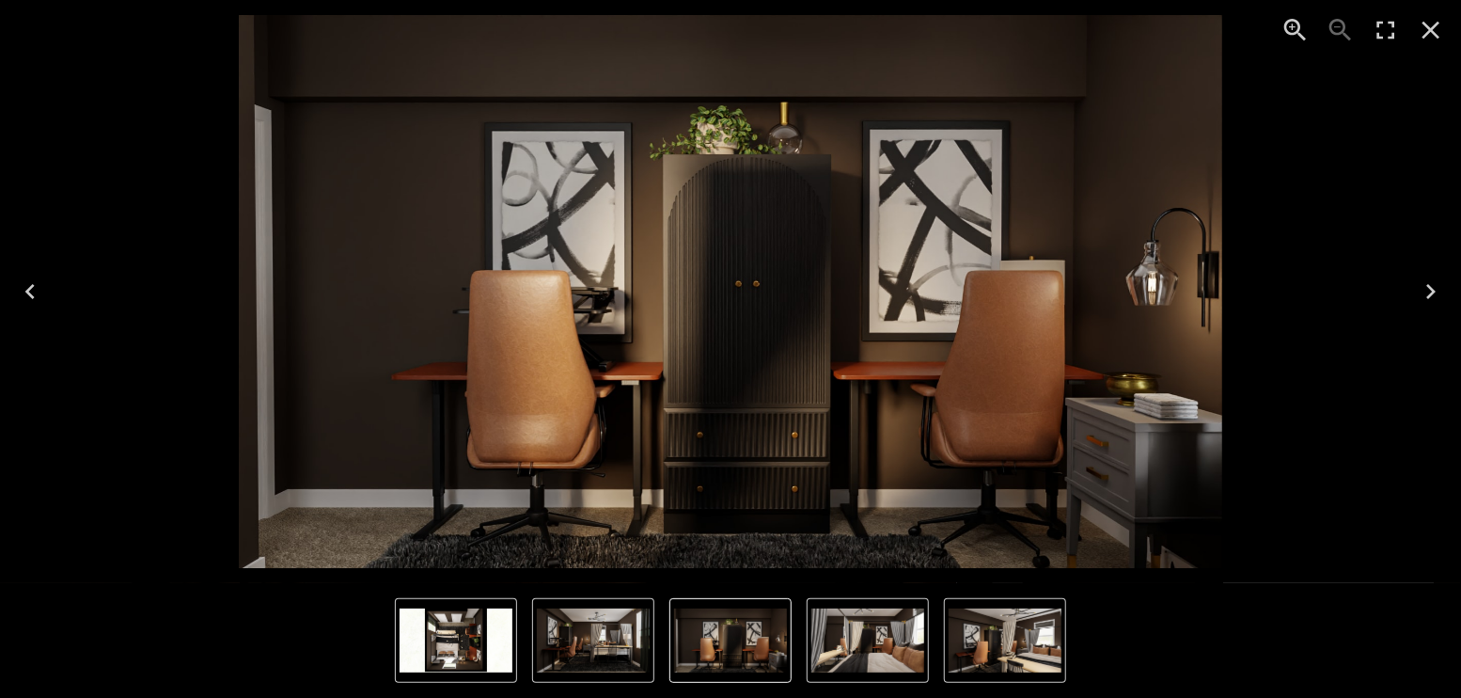
scroll to position [5627, 0]
click at [148, 150] on div "2 of 5" at bounding box center [730, 291] width 1431 height 553
click at [1358, 180] on div "2 of 5" at bounding box center [730, 291] width 1431 height 553
click at [1424, 36] on icon "Close" at bounding box center [1432, 31] width 18 height 18
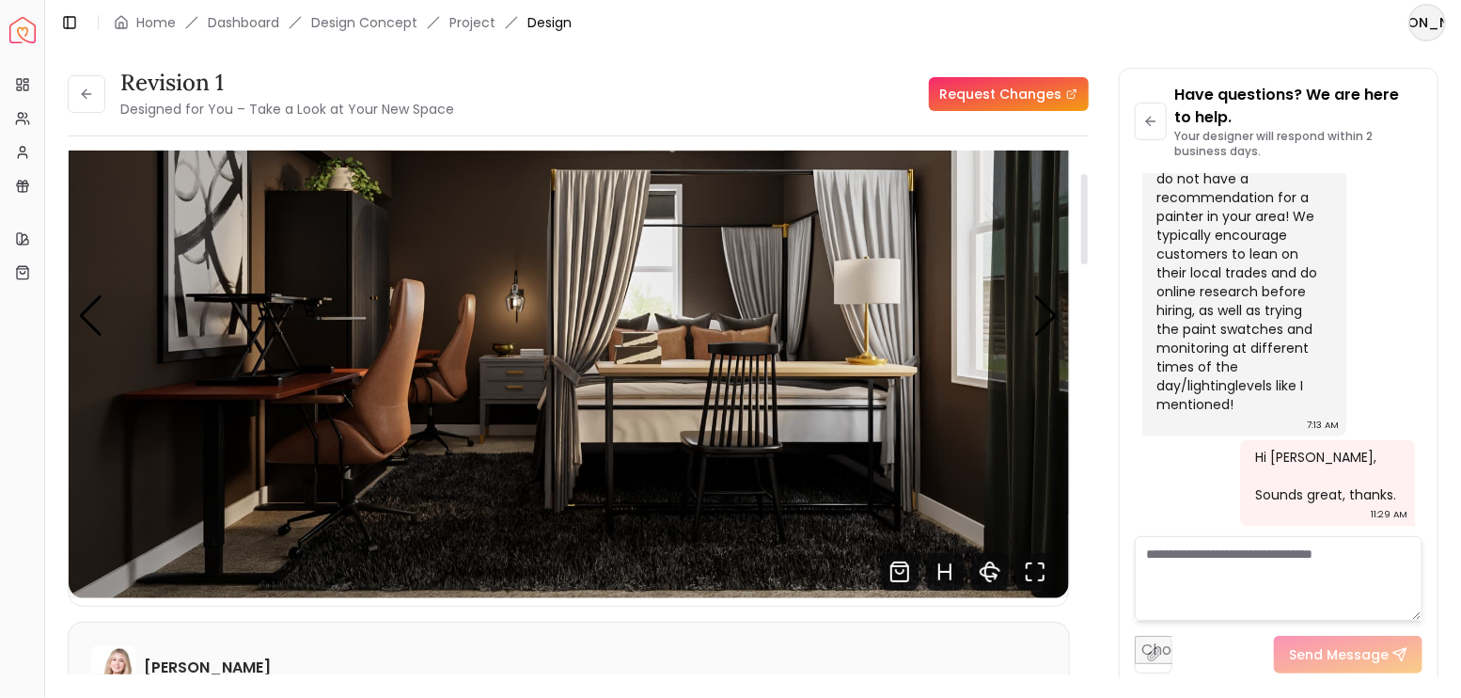
click at [96, 97] on button at bounding box center [87, 94] width 38 height 38
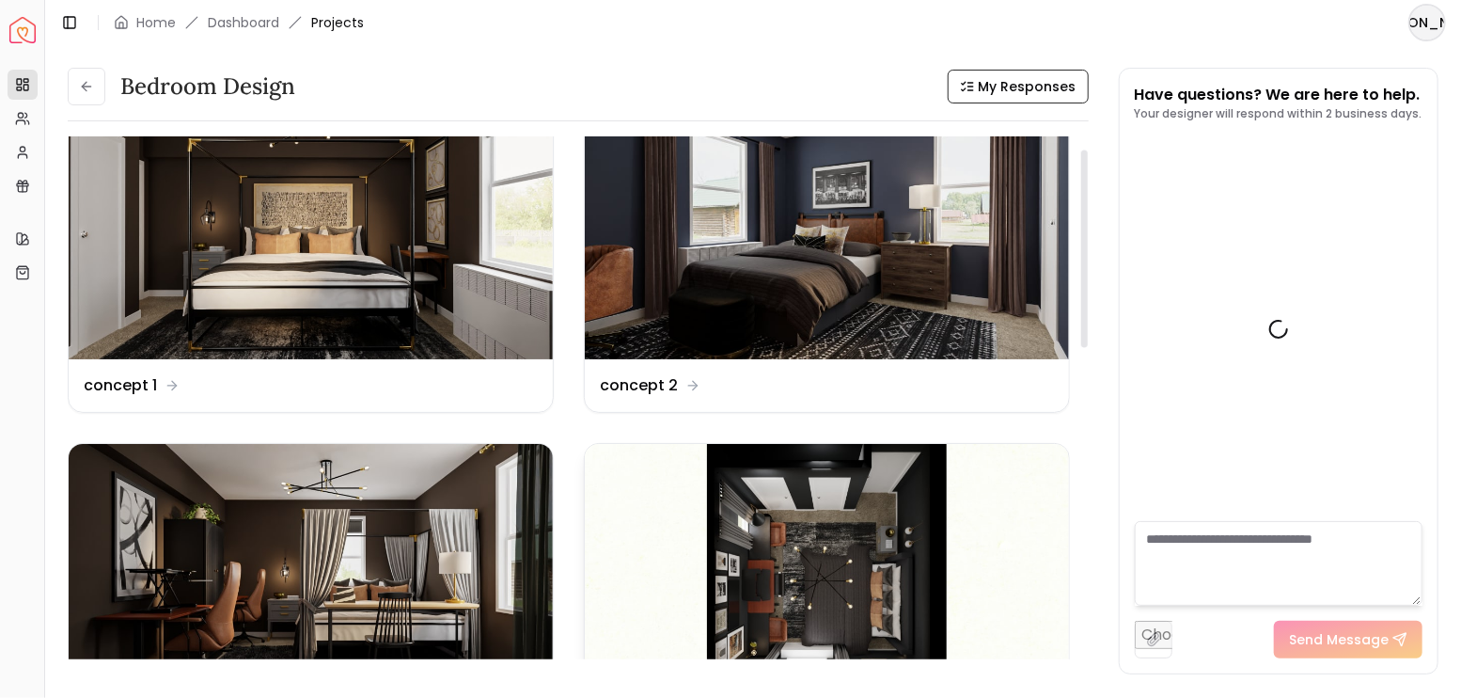
scroll to position [125, 0]
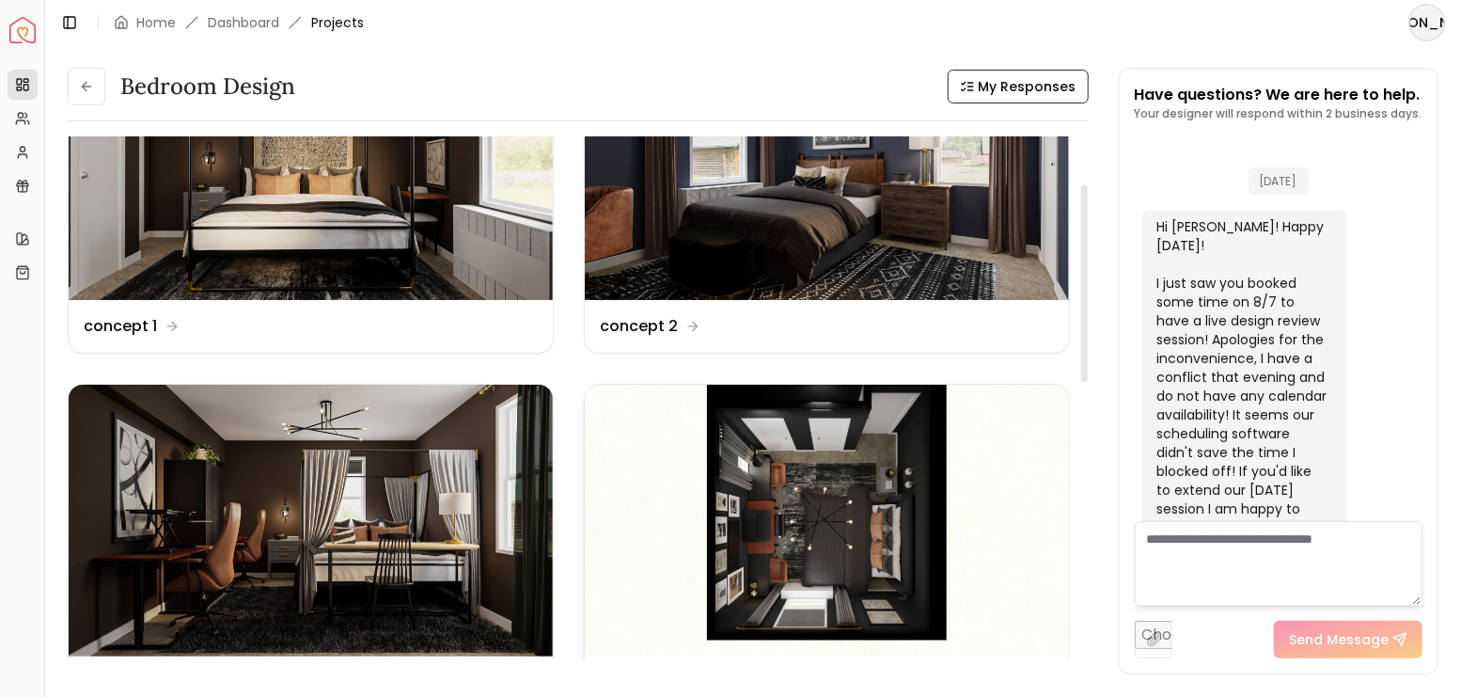
click at [832, 455] on img at bounding box center [827, 521] width 484 height 273
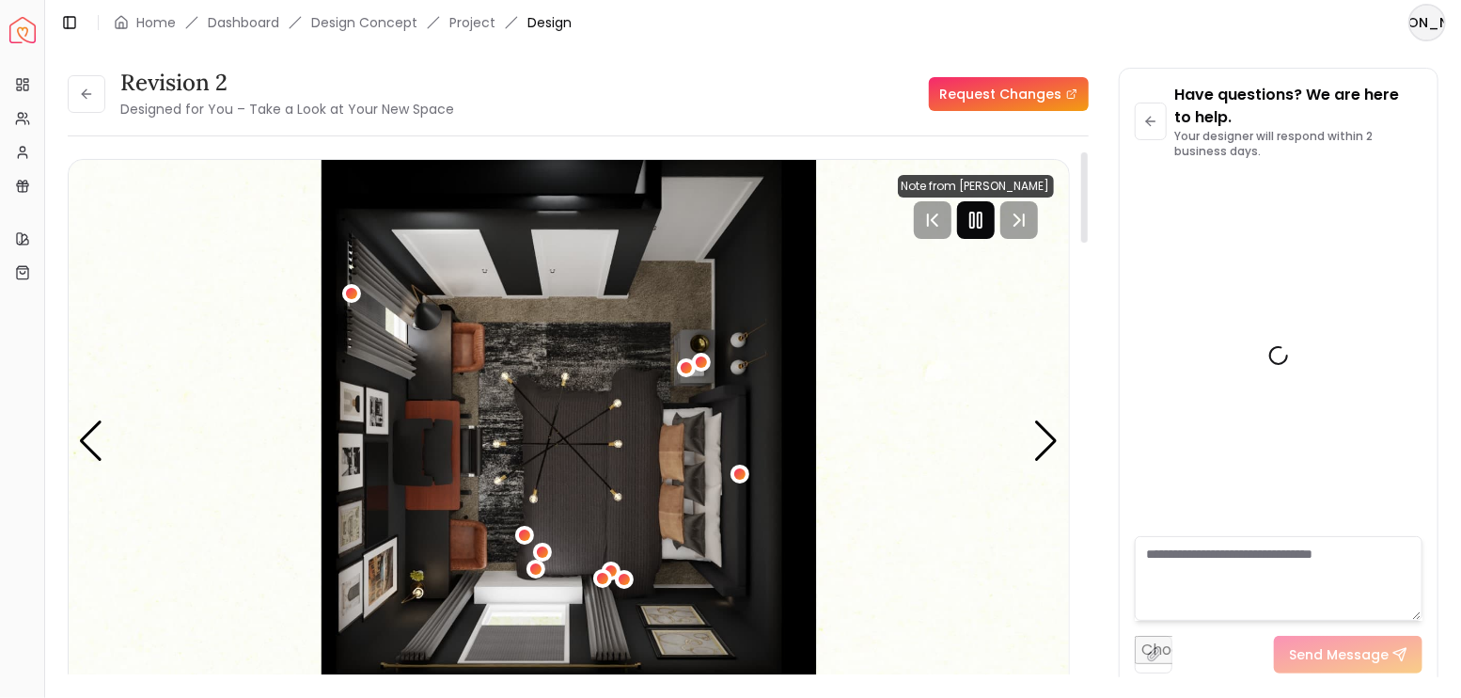
scroll to position [5627, 0]
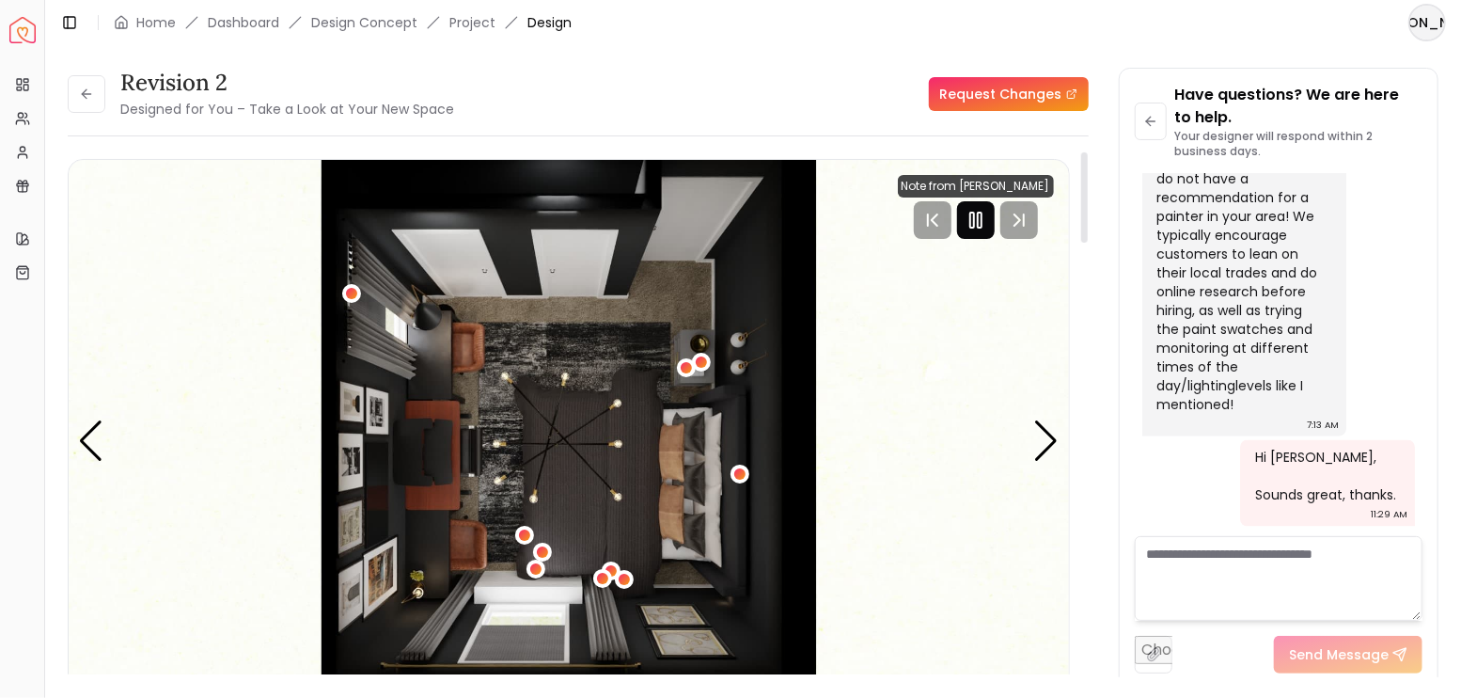
click at [984, 215] on icon "Pause" at bounding box center [976, 220] width 23 height 23
click at [1049, 440] on div "Next slide" at bounding box center [1046, 440] width 25 height 41
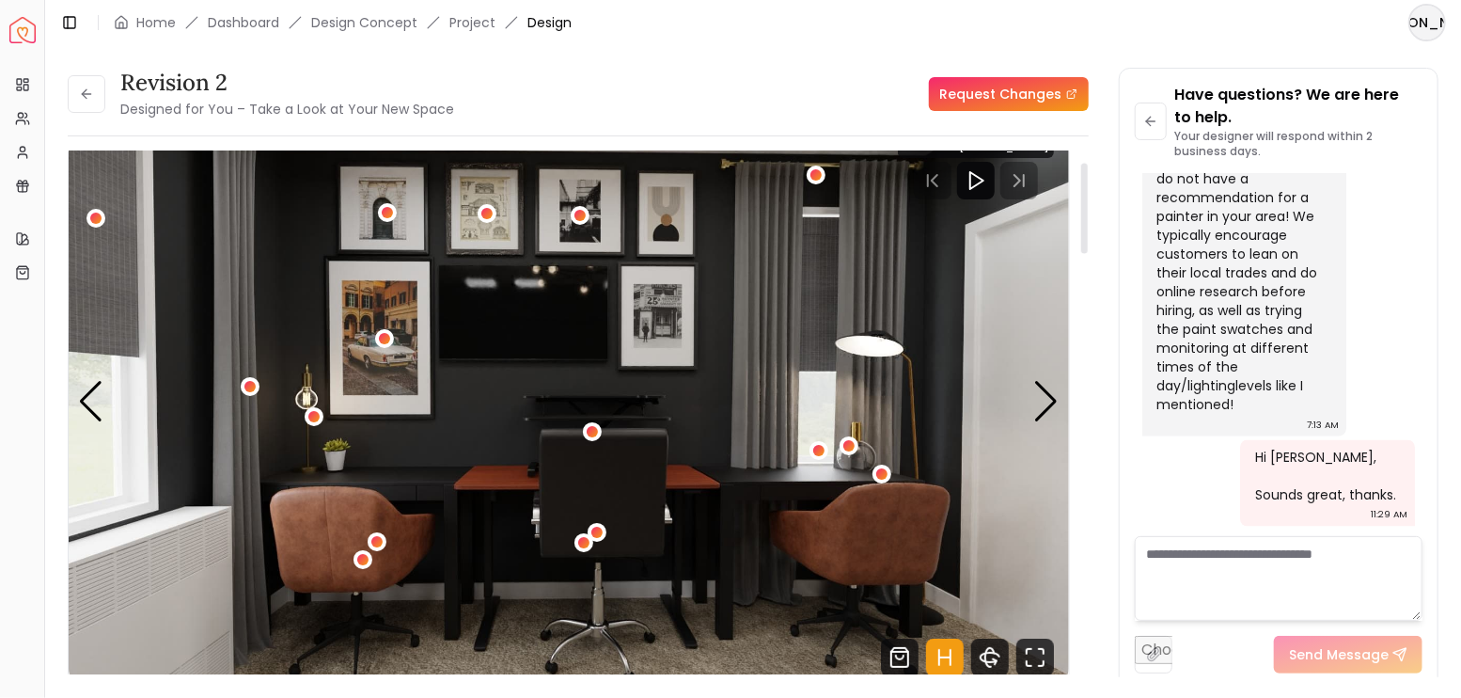
scroll to position [62, 0]
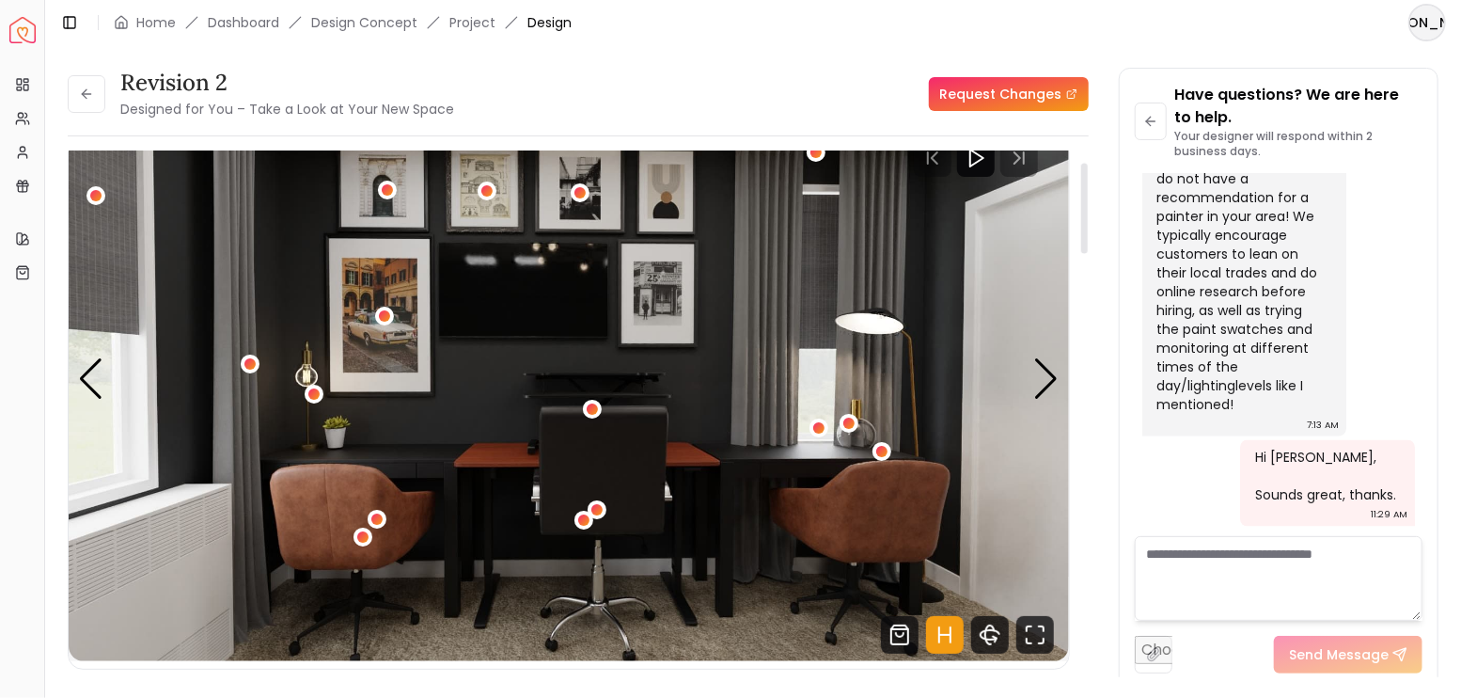
click at [936, 635] on icon "Hotspots Toggle" at bounding box center [945, 635] width 38 height 38
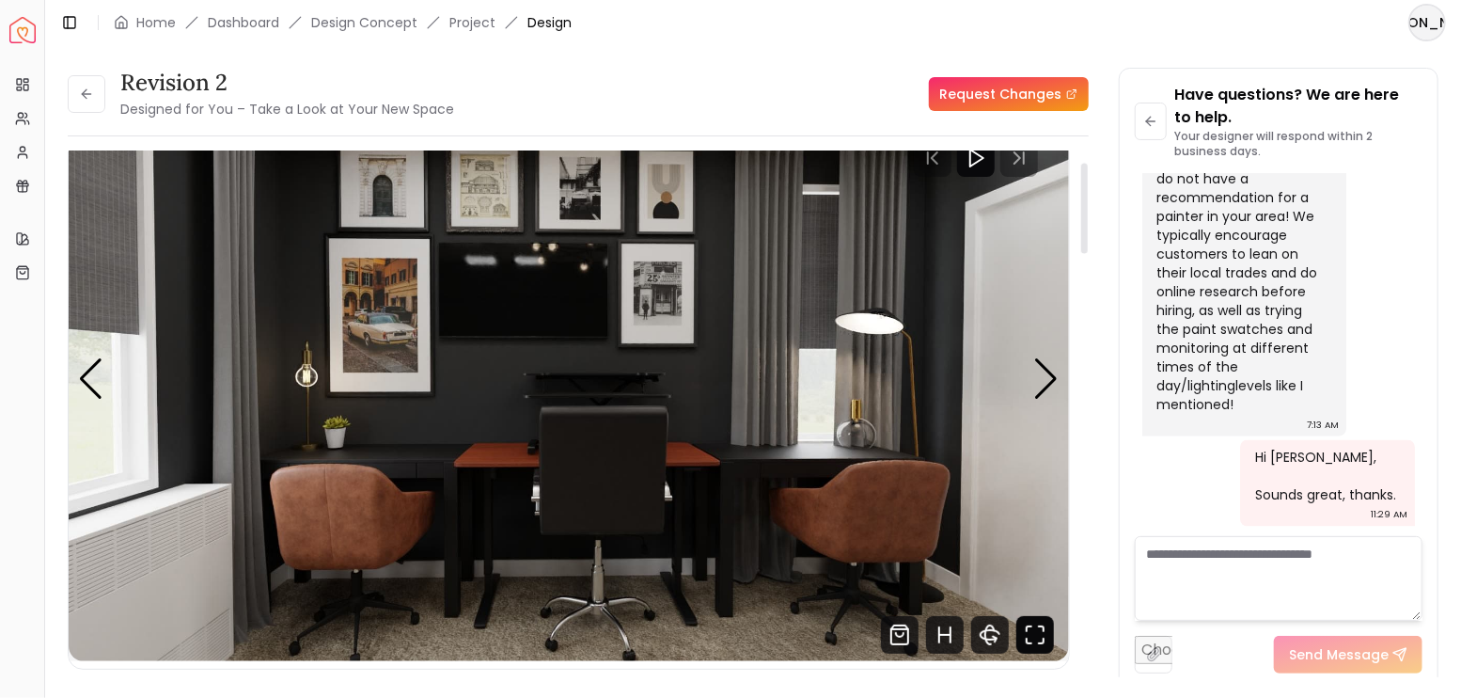
click at [1034, 635] on icon "Fullscreen" at bounding box center [1035, 635] width 38 height 38
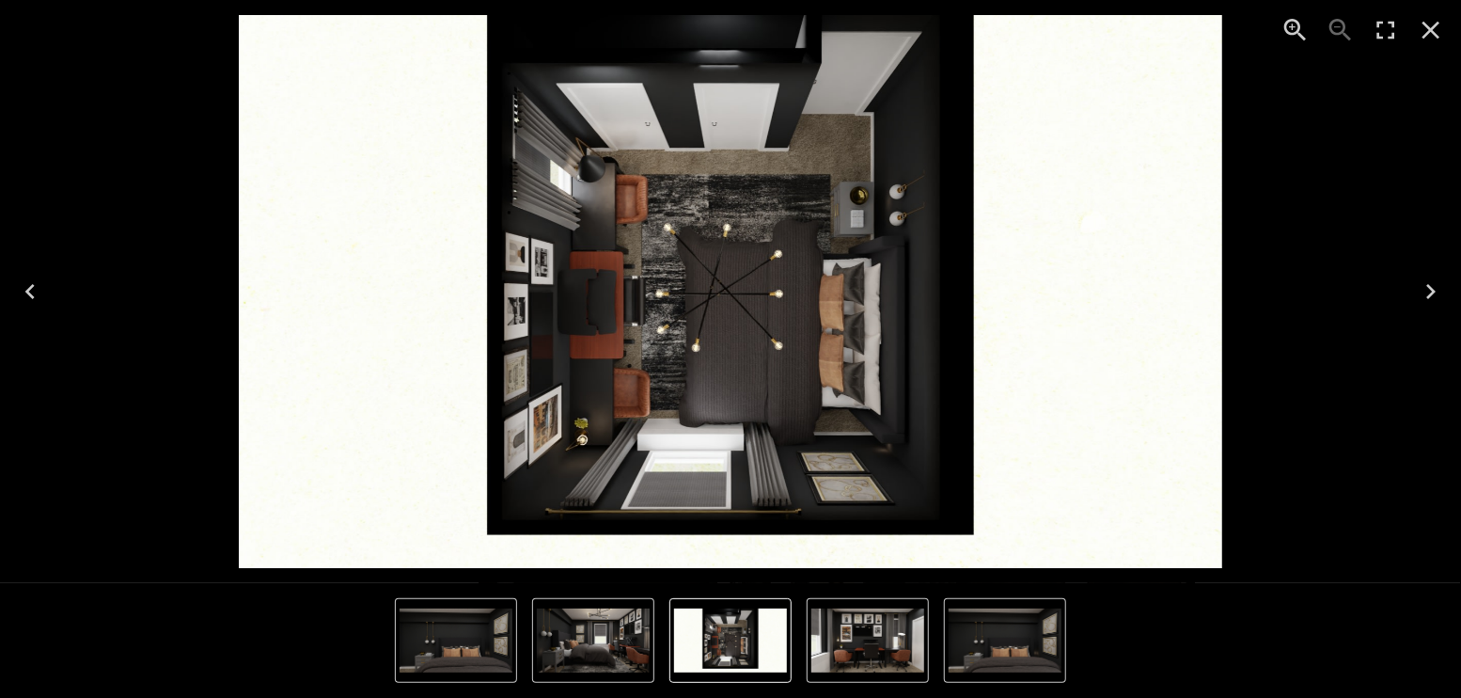
click at [1423, 281] on icon "Next" at bounding box center [1431, 291] width 30 height 30
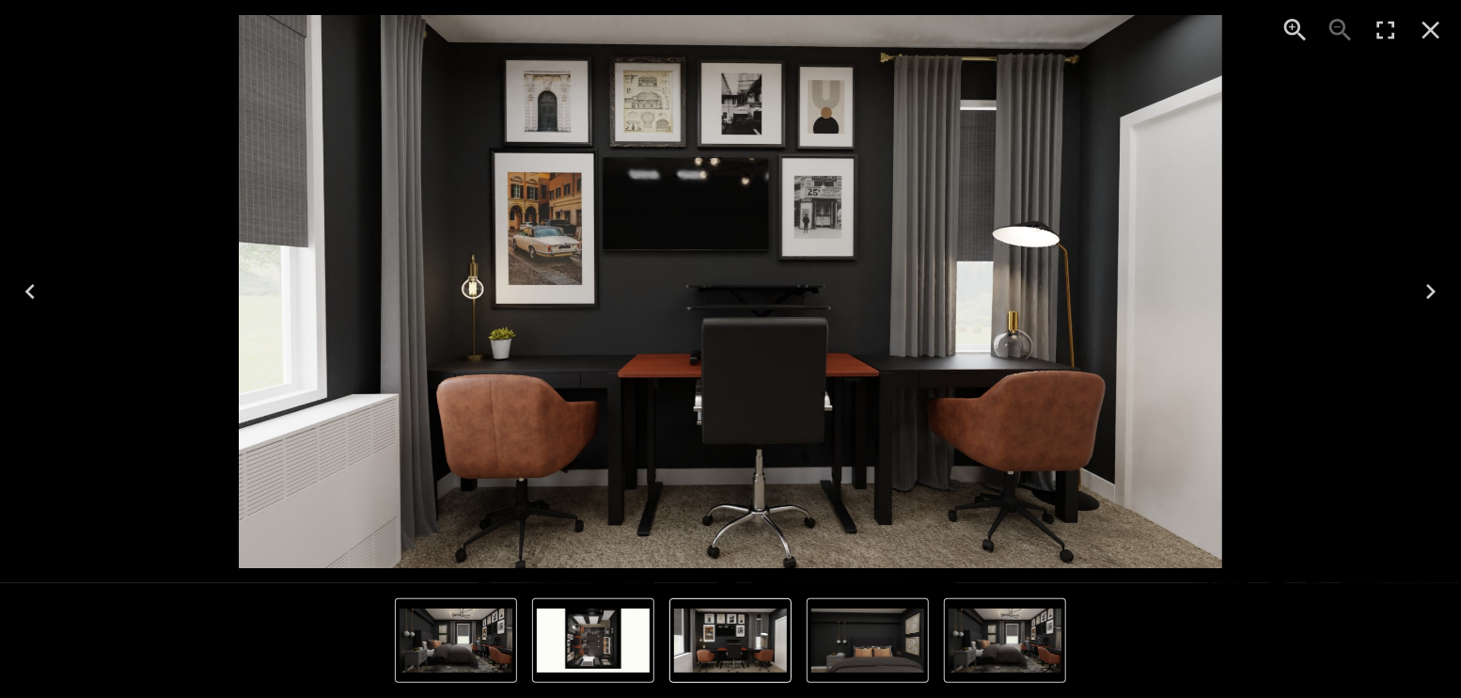
click at [1424, 290] on icon "Next" at bounding box center [1431, 291] width 30 height 30
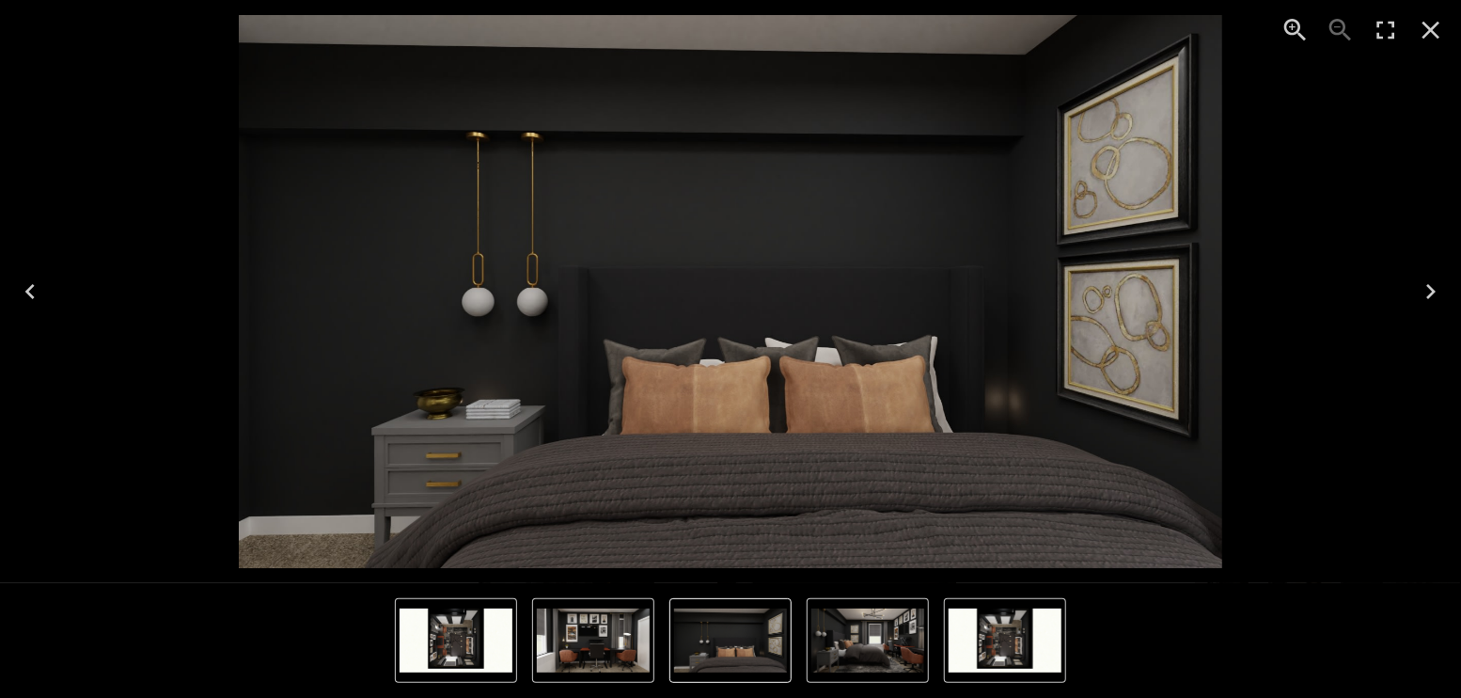
click at [1424, 290] on icon "Next" at bounding box center [1431, 291] width 30 height 30
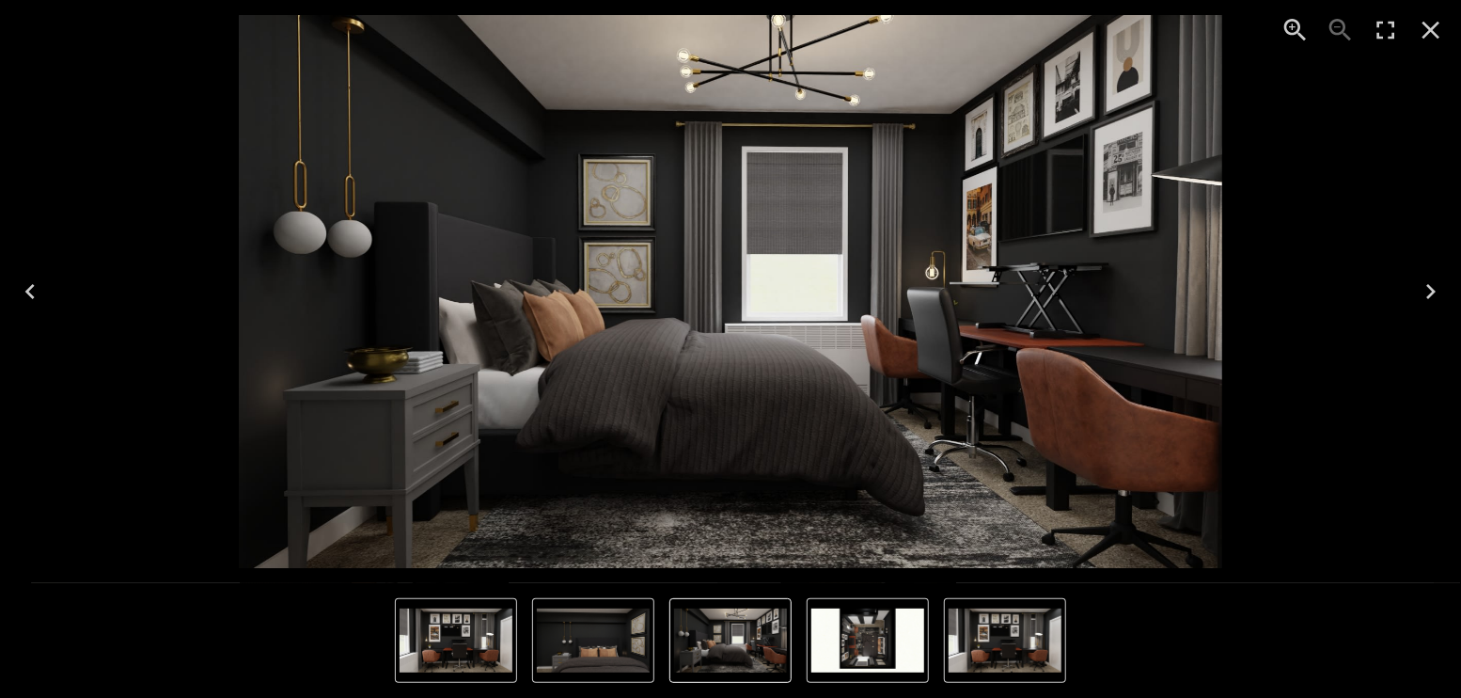
click at [1424, 292] on icon "Next" at bounding box center [1431, 291] width 30 height 30
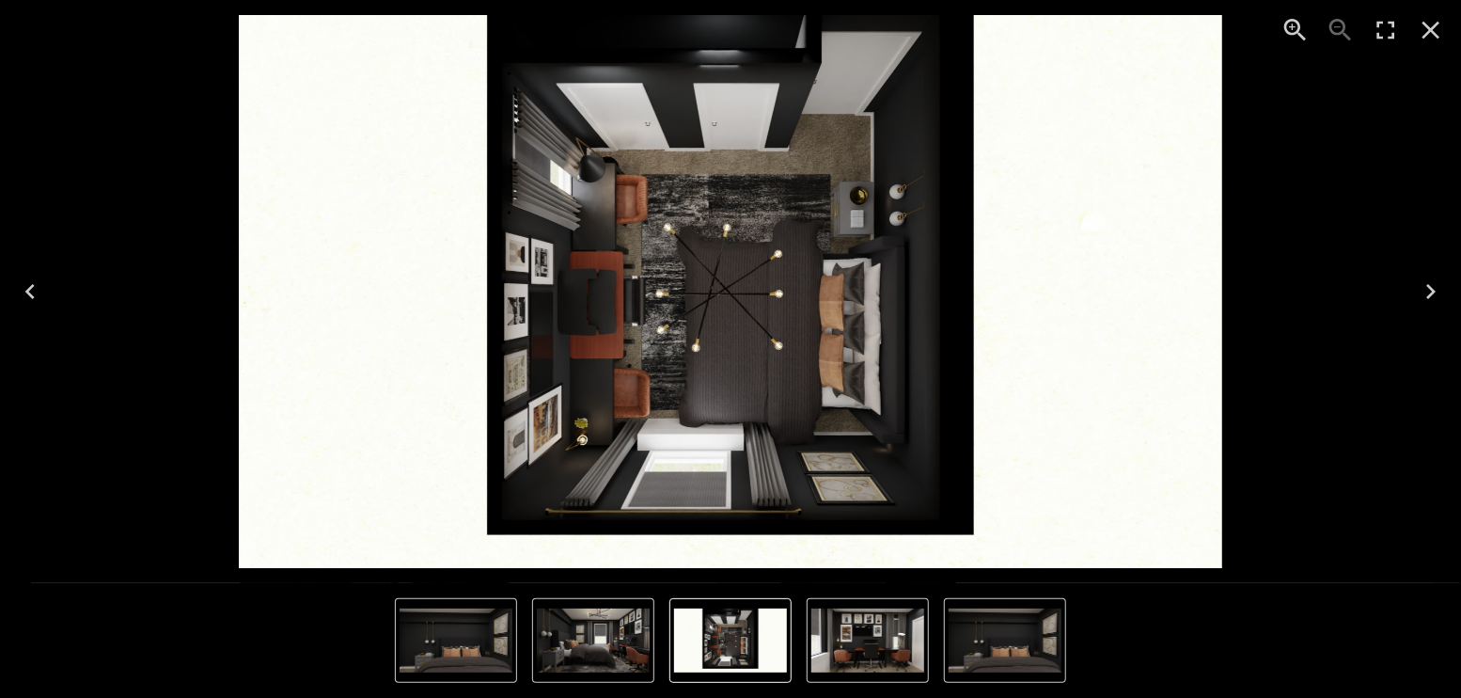
click at [17, 287] on icon "Previous" at bounding box center [30, 291] width 30 height 30
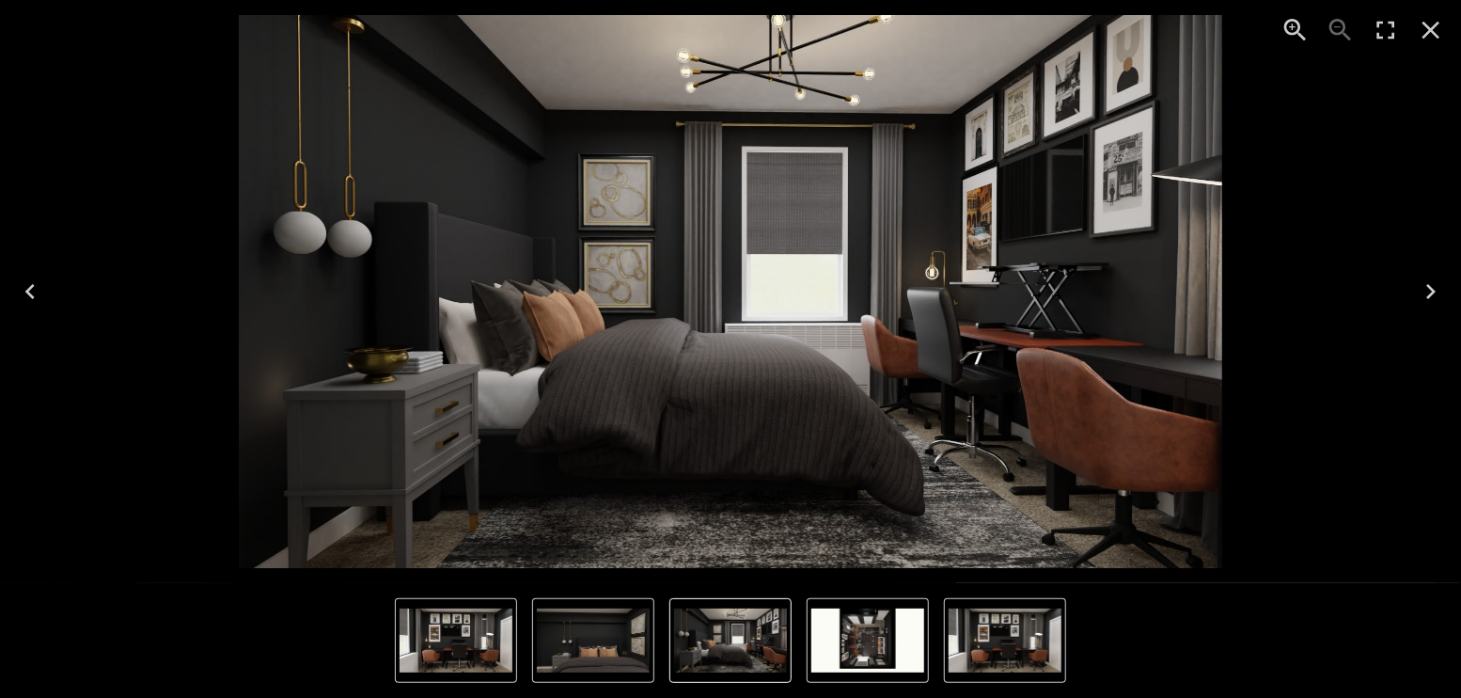
click at [31, 287] on icon "Previous" at bounding box center [29, 291] width 9 height 15
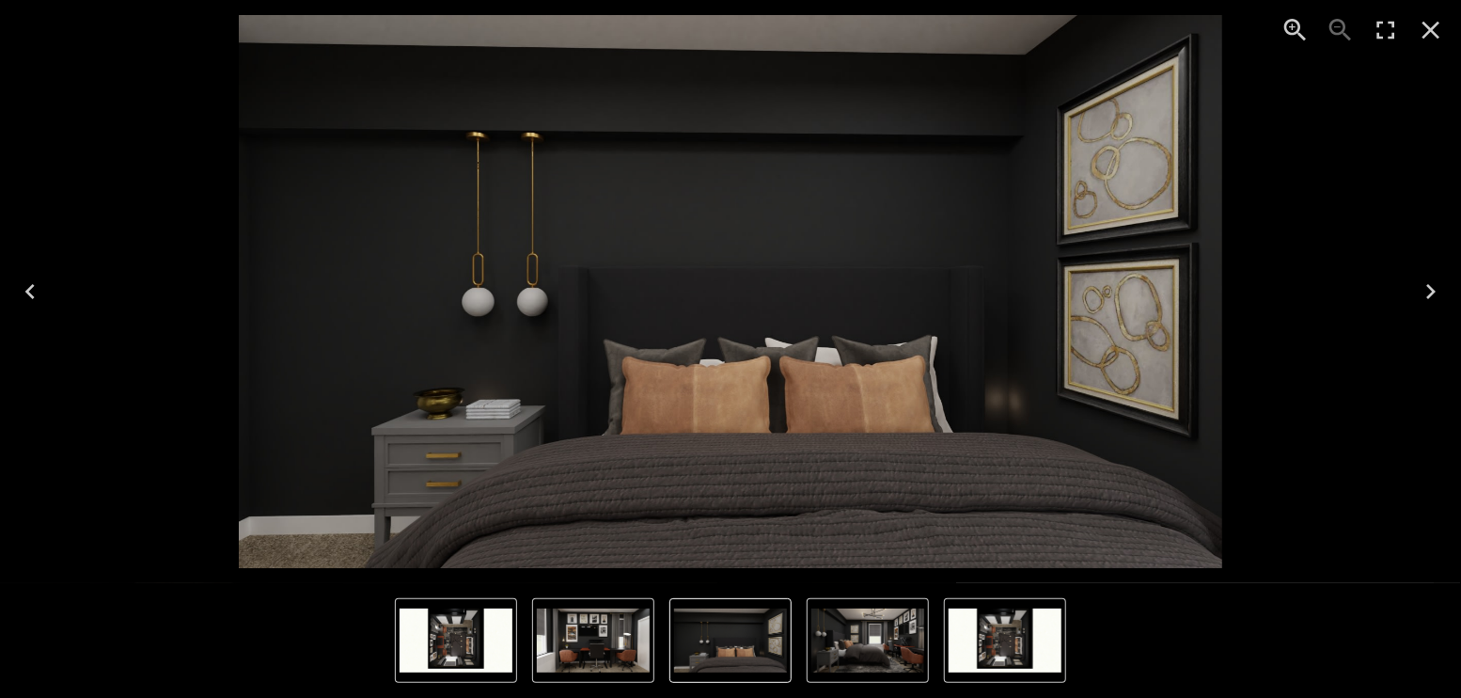
click at [33, 288] on icon "Previous" at bounding box center [30, 291] width 30 height 30
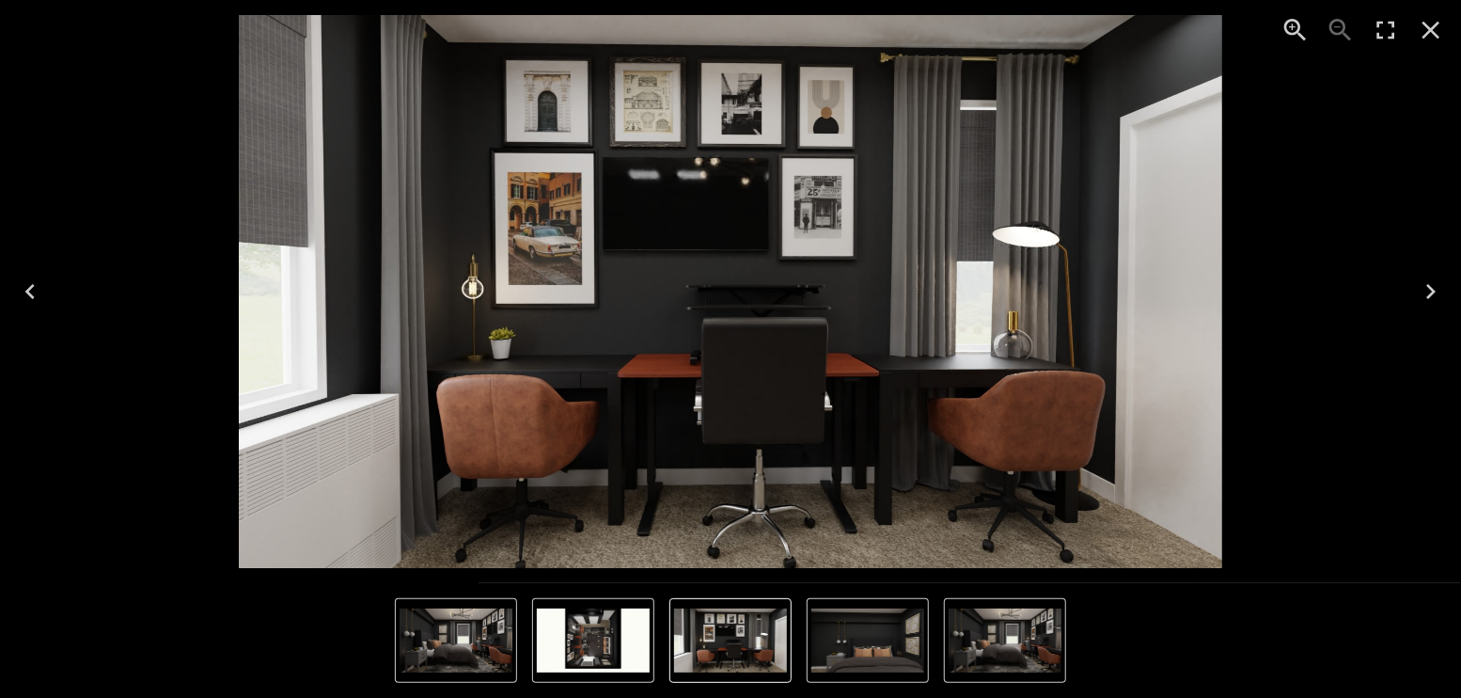
click at [1426, 32] on icon "Close" at bounding box center [1431, 30] width 30 height 30
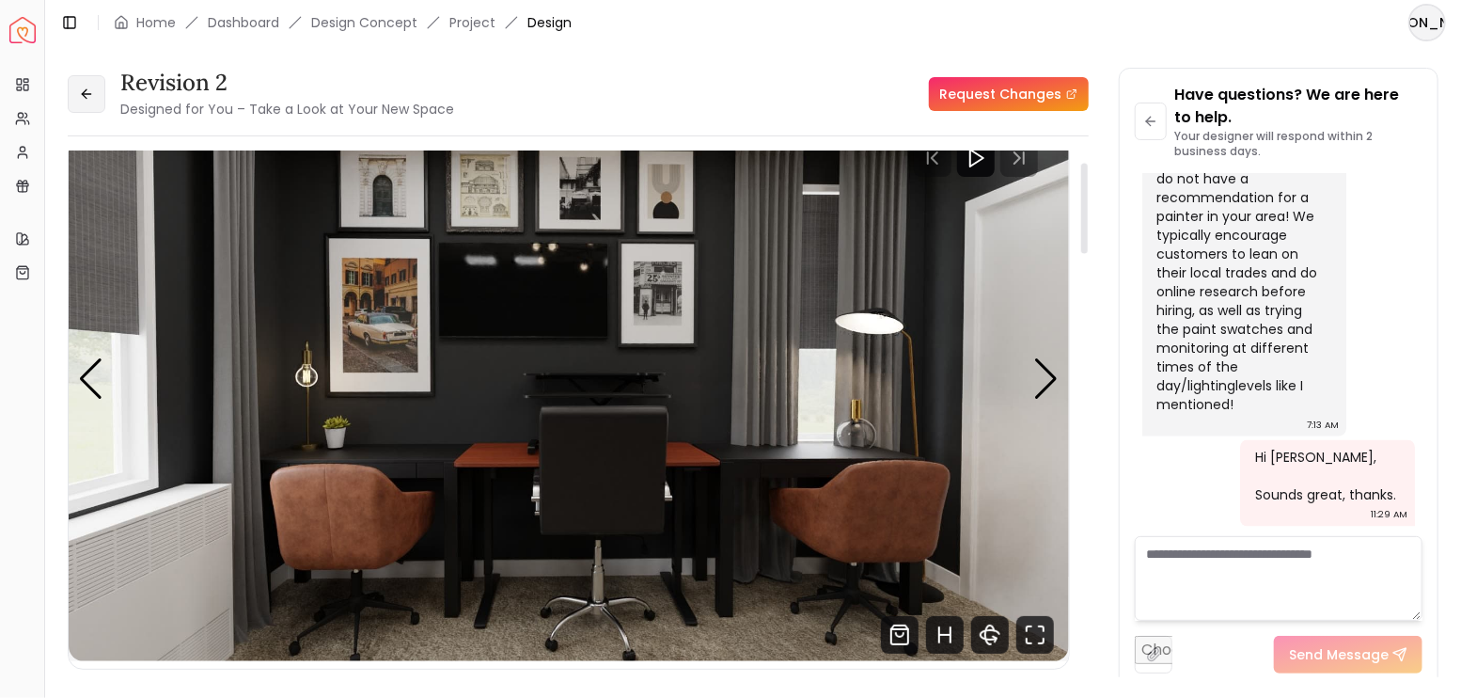
click at [96, 88] on button at bounding box center [87, 94] width 38 height 38
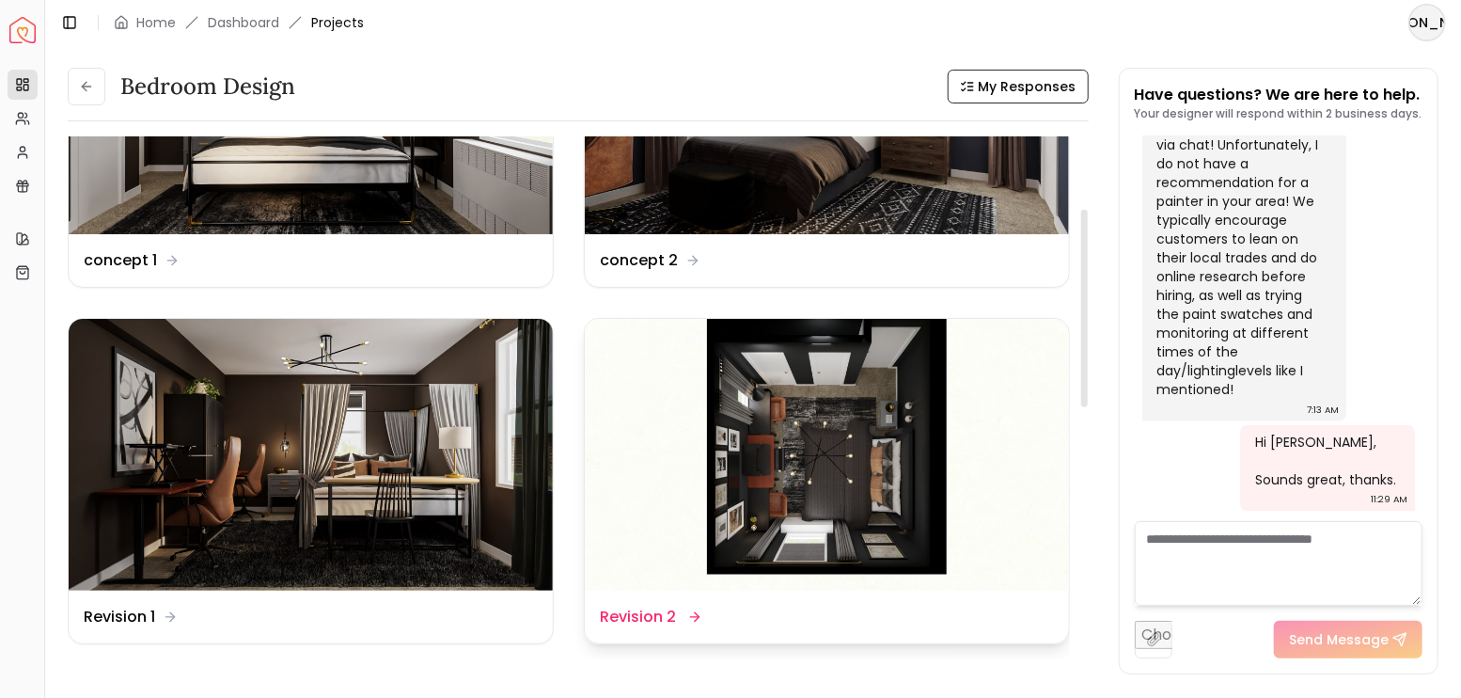
scroll to position [250, 0]
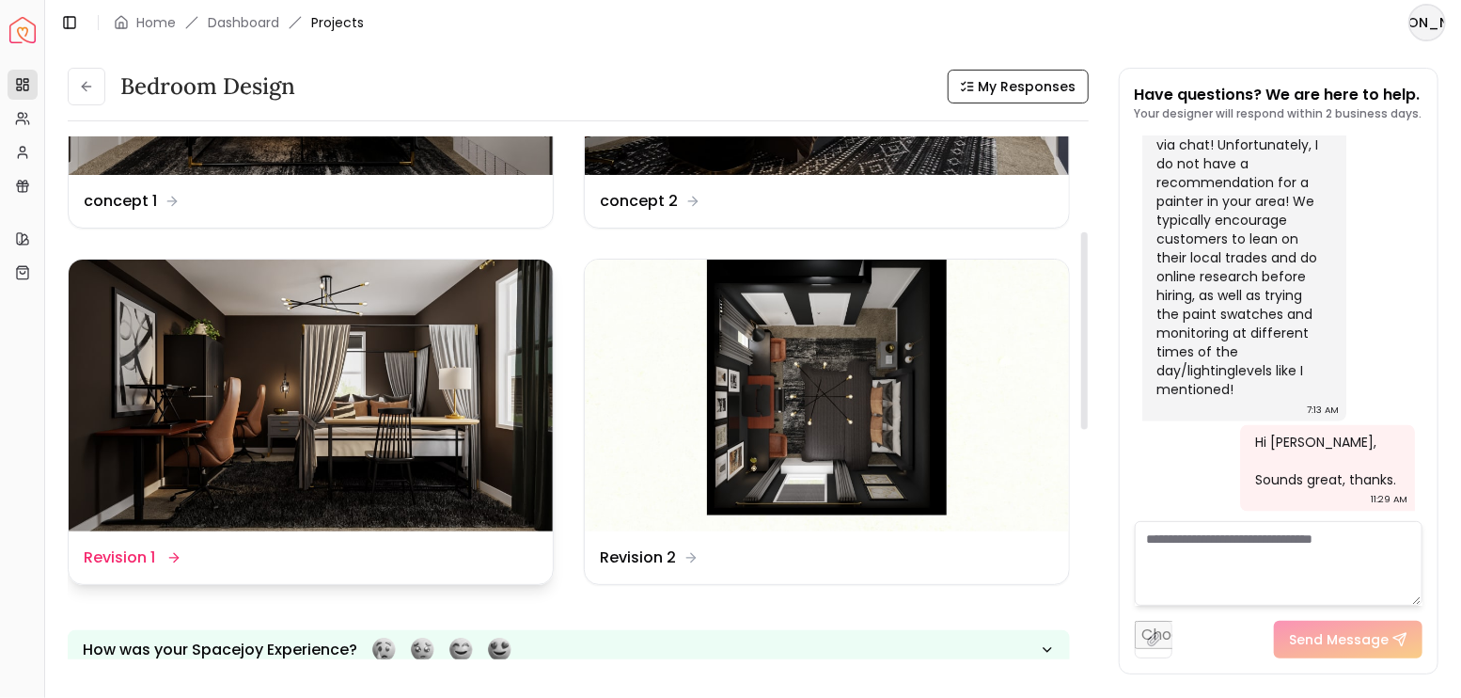
click at [354, 391] on img at bounding box center [311, 396] width 484 height 273
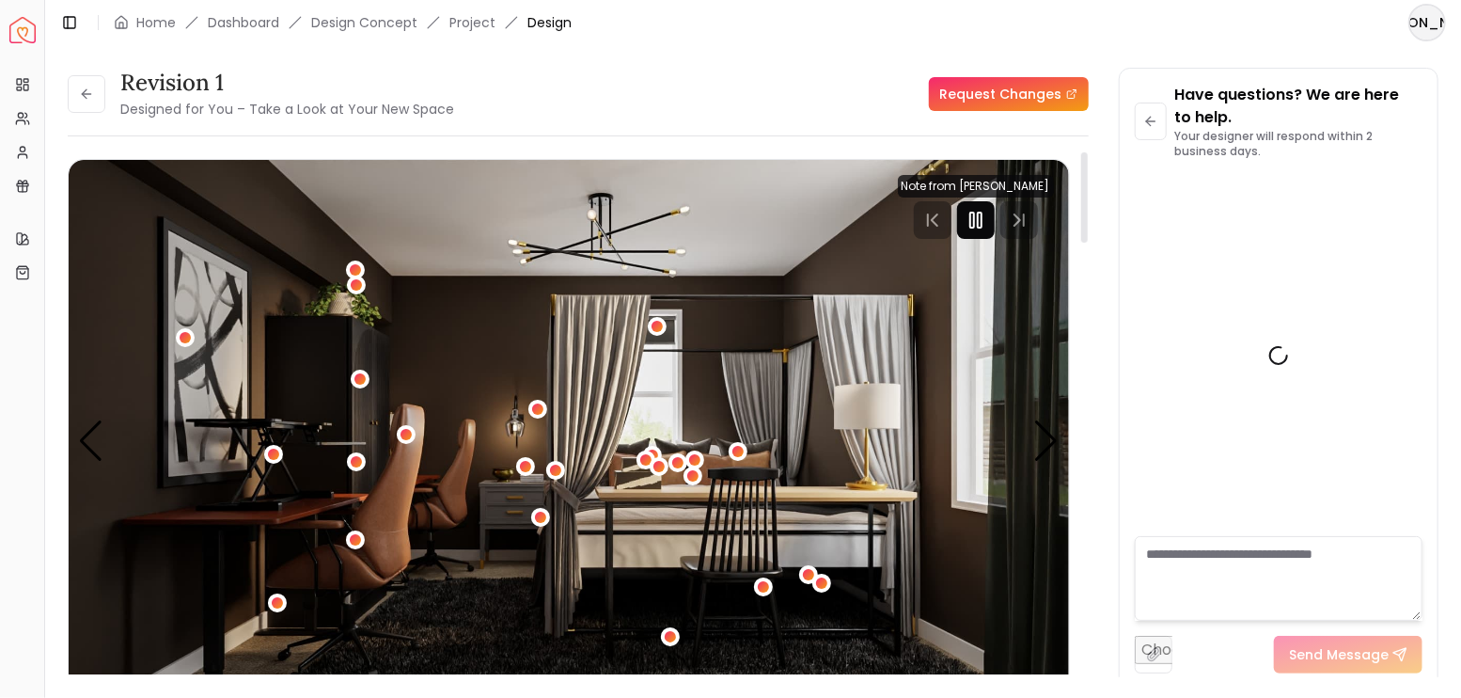
click at [985, 215] on icon "Pause" at bounding box center [976, 220] width 23 height 23
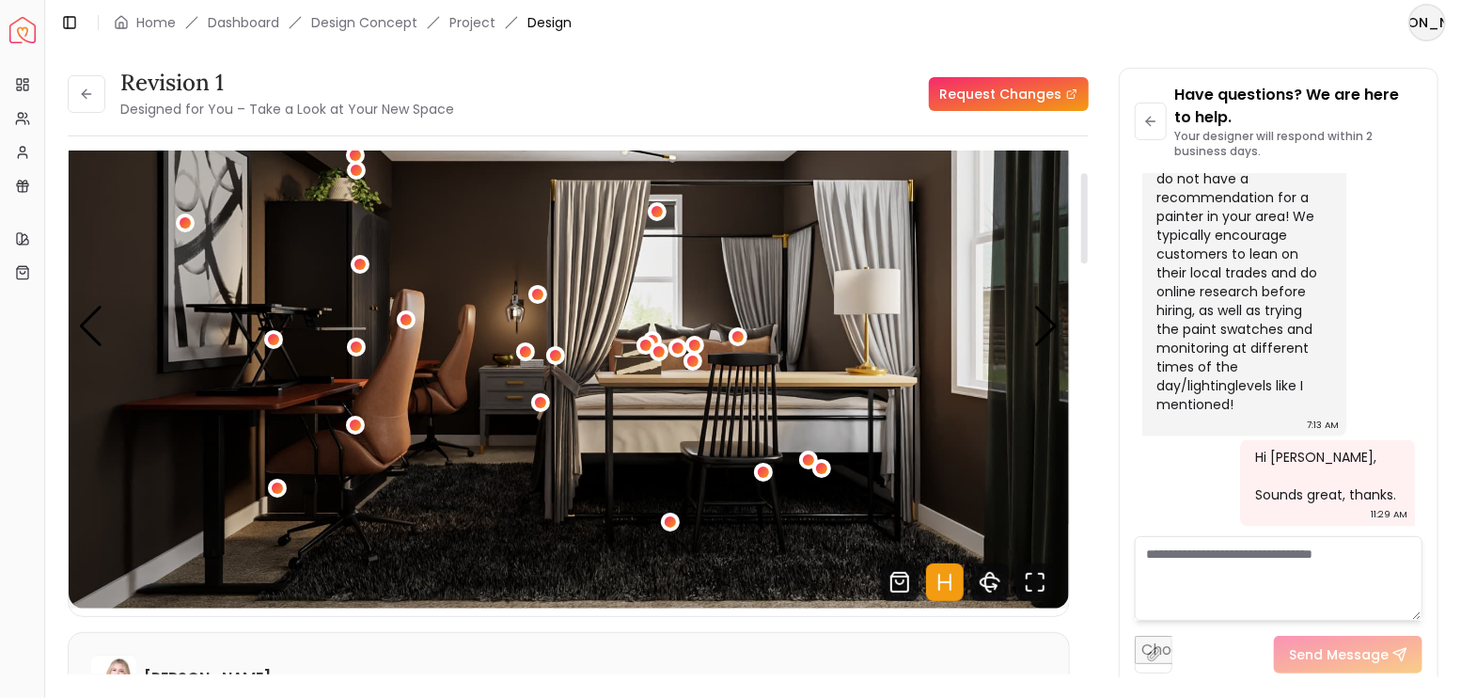
scroll to position [125, 0]
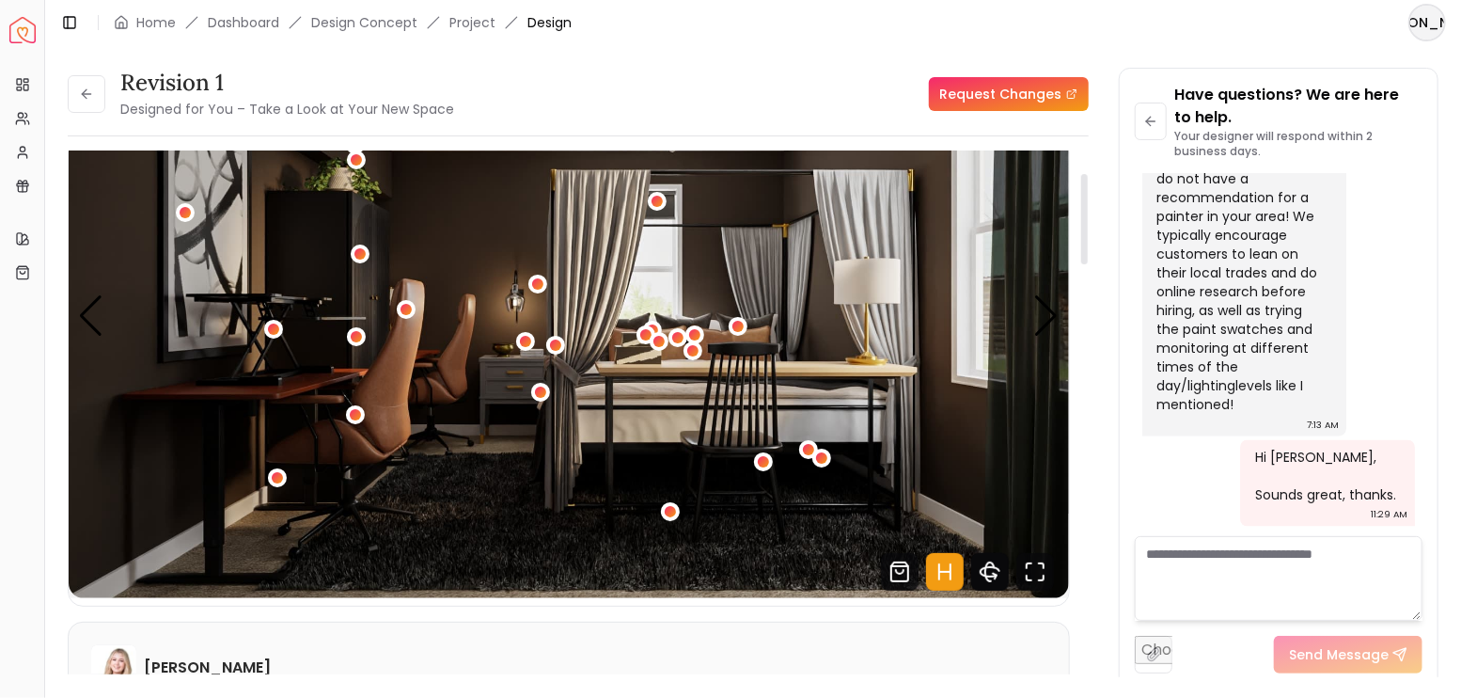
click at [945, 583] on icon "Hotspots Toggle" at bounding box center [945, 572] width 38 height 38
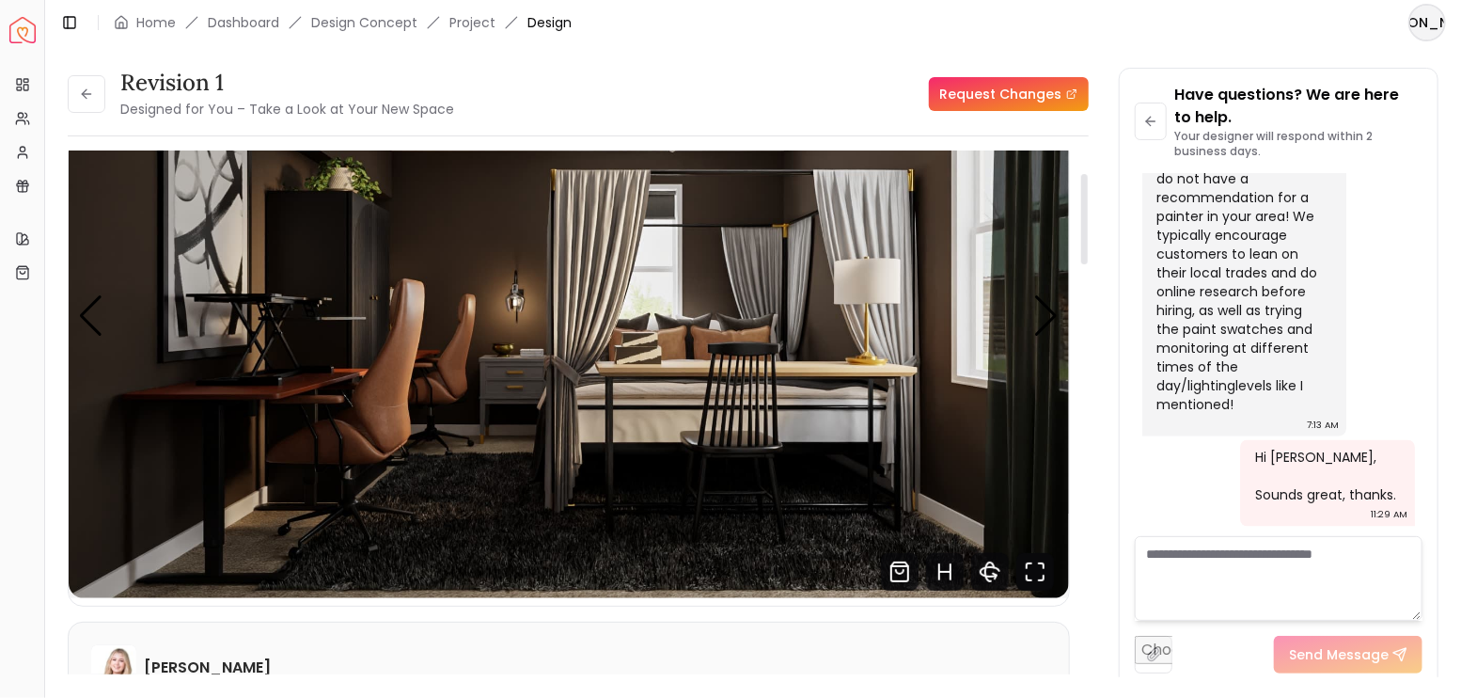
click at [1031, 569] on icon "Fullscreen" at bounding box center [1035, 572] width 38 height 38
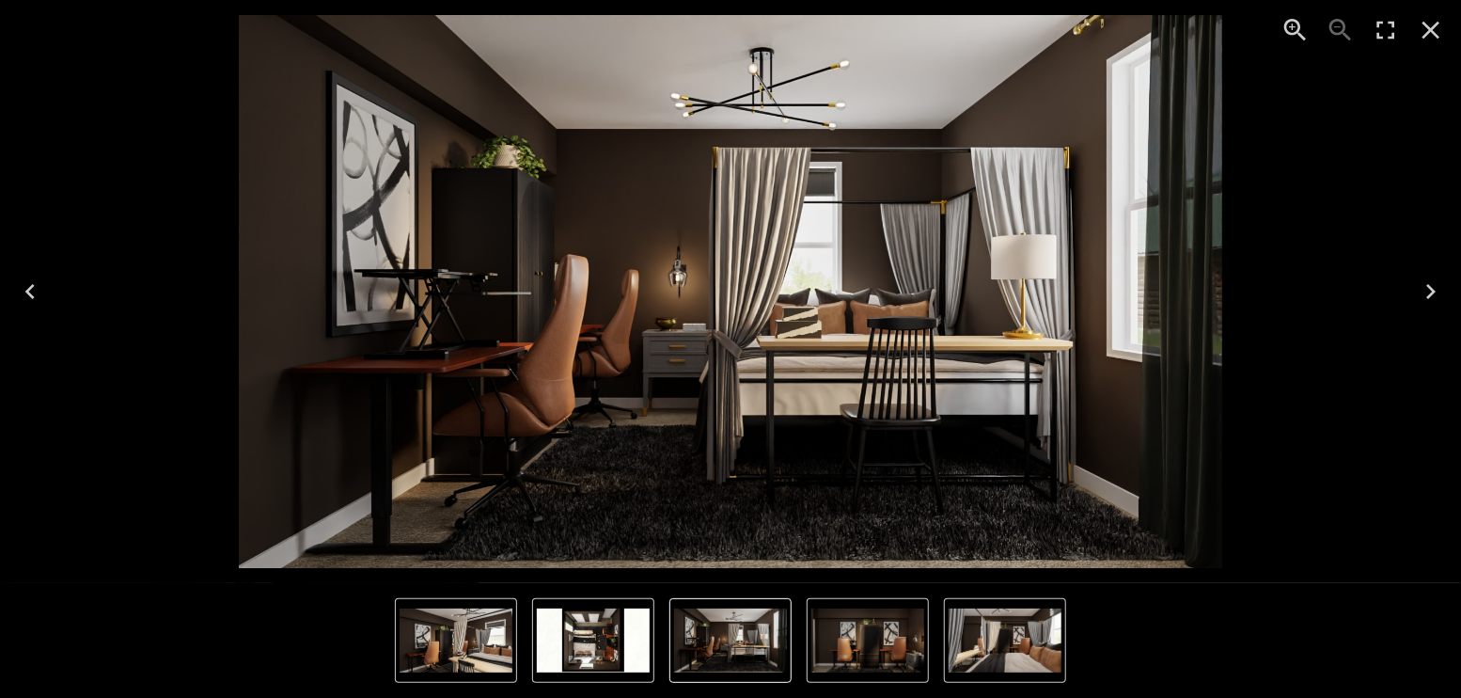
click at [561, 636] on img "5 of 5" at bounding box center [593, 640] width 113 height 64
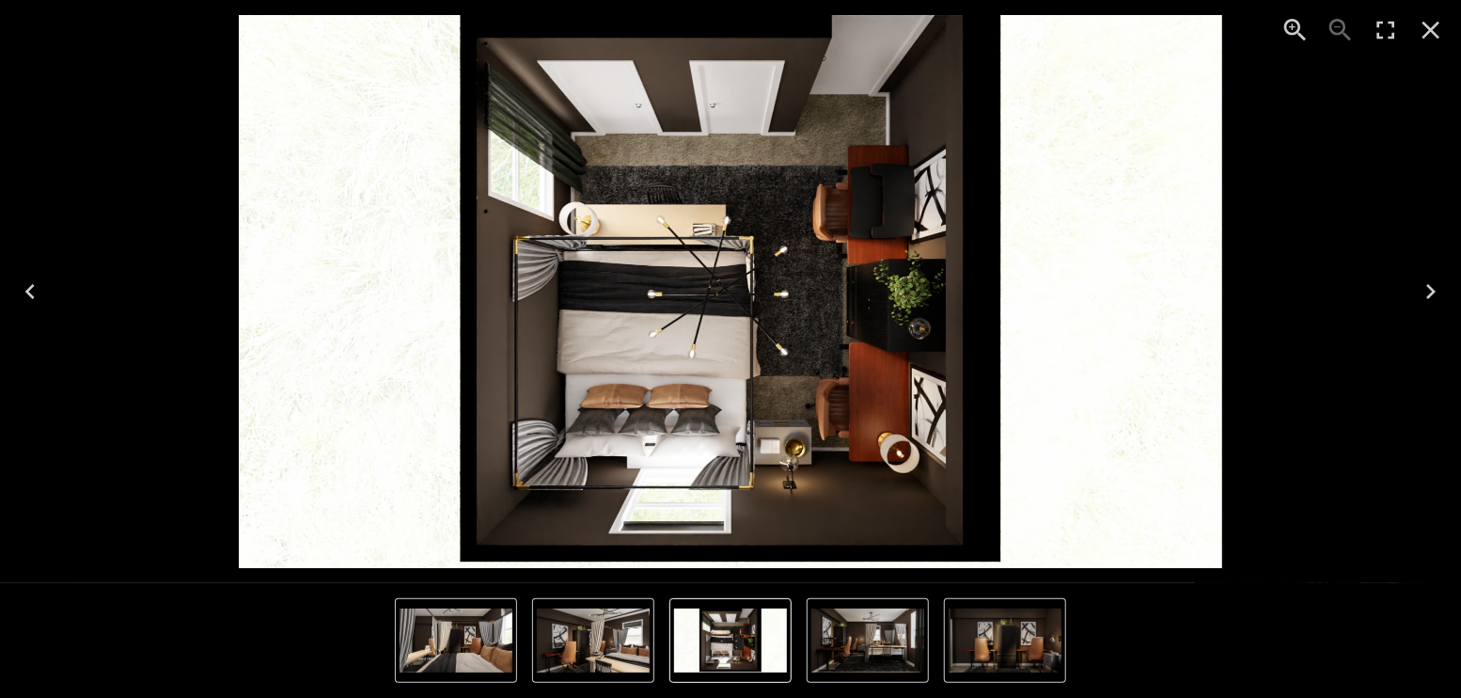
click at [871, 642] on img "1 of 5" at bounding box center [867, 640] width 113 height 64
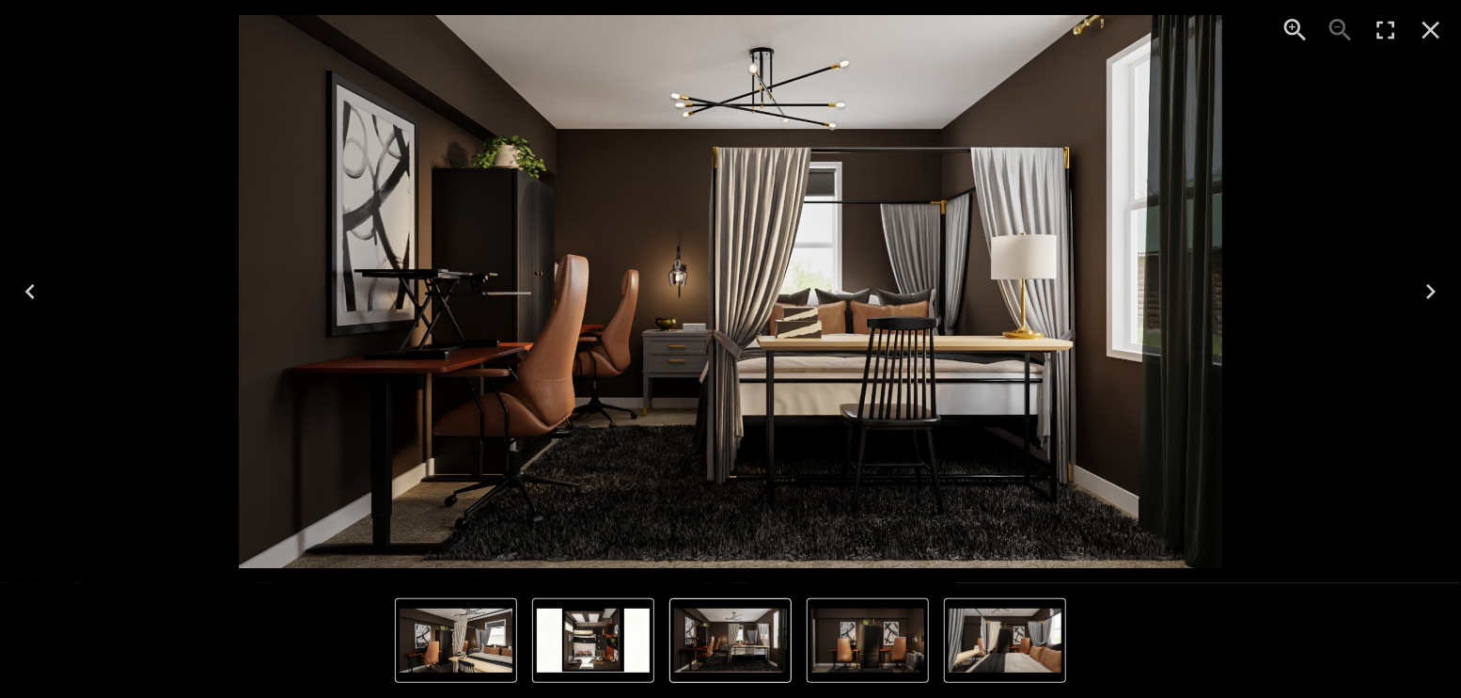
click at [955, 639] on img "3 of 5" at bounding box center [1005, 640] width 113 height 64
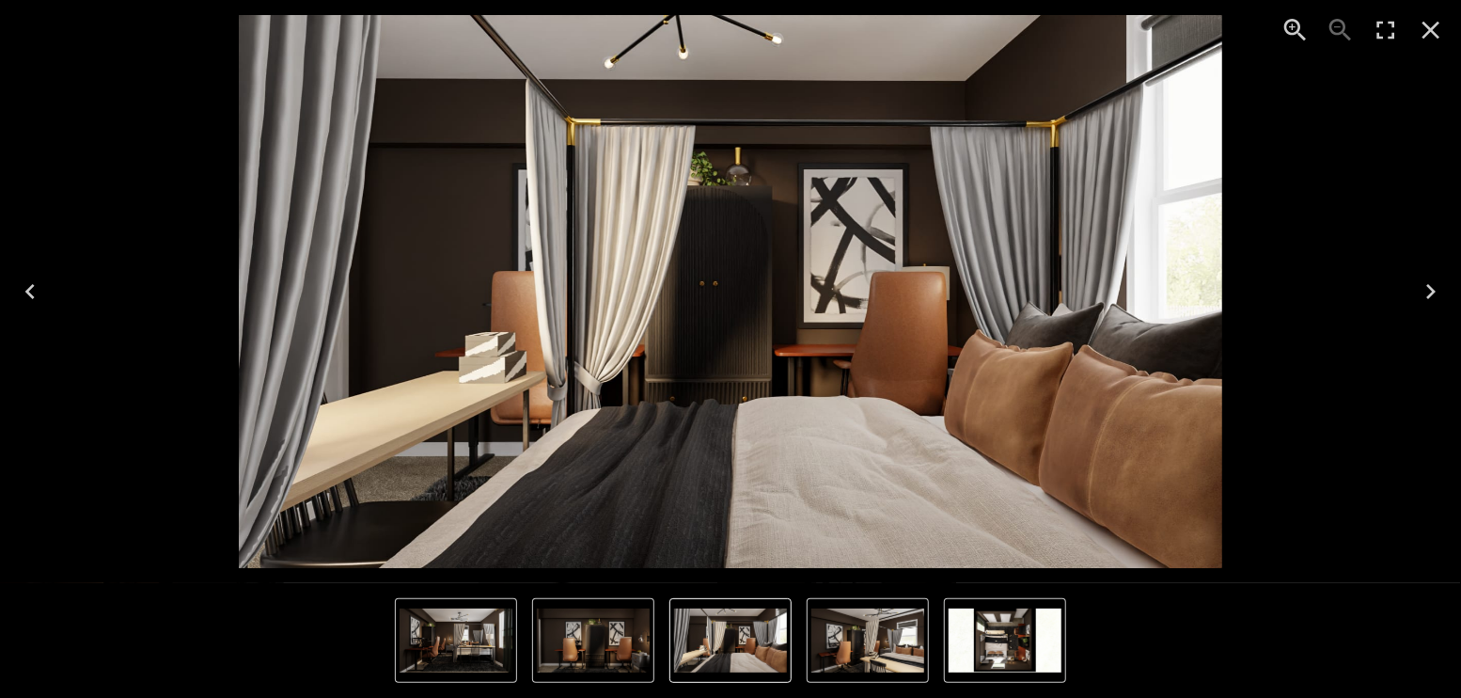
click at [968, 639] on img "5 of 5" at bounding box center [1005, 640] width 113 height 64
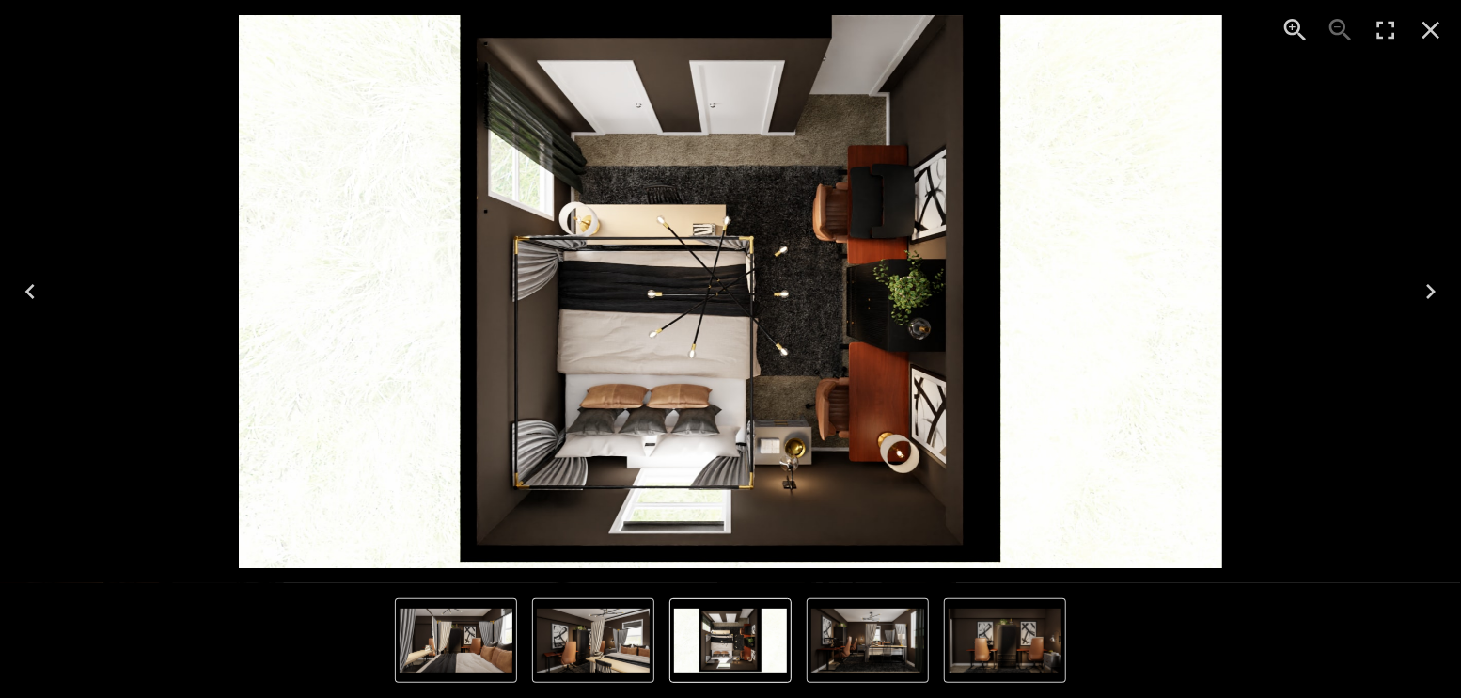
click at [968, 639] on img "2 of 5" at bounding box center [1005, 640] width 113 height 64
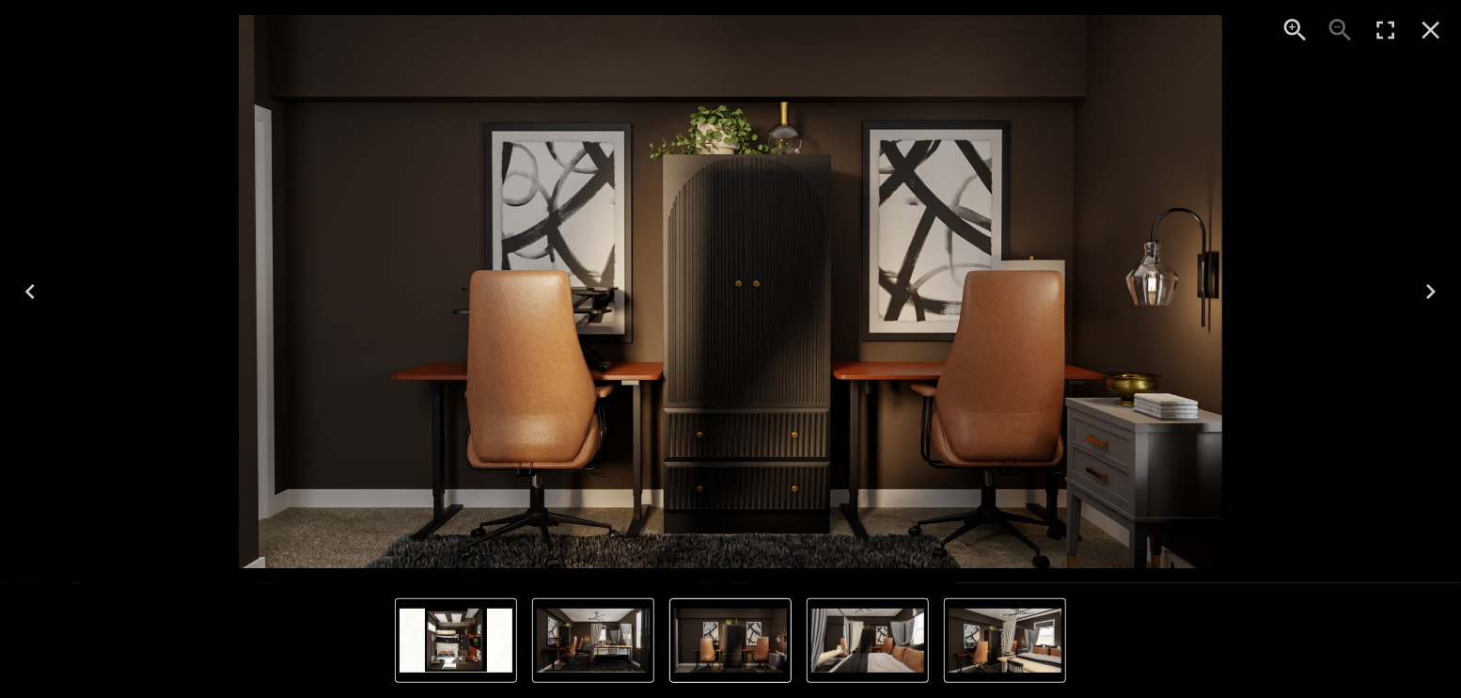
click at [1430, 33] on icon "Close" at bounding box center [1431, 30] width 30 height 30
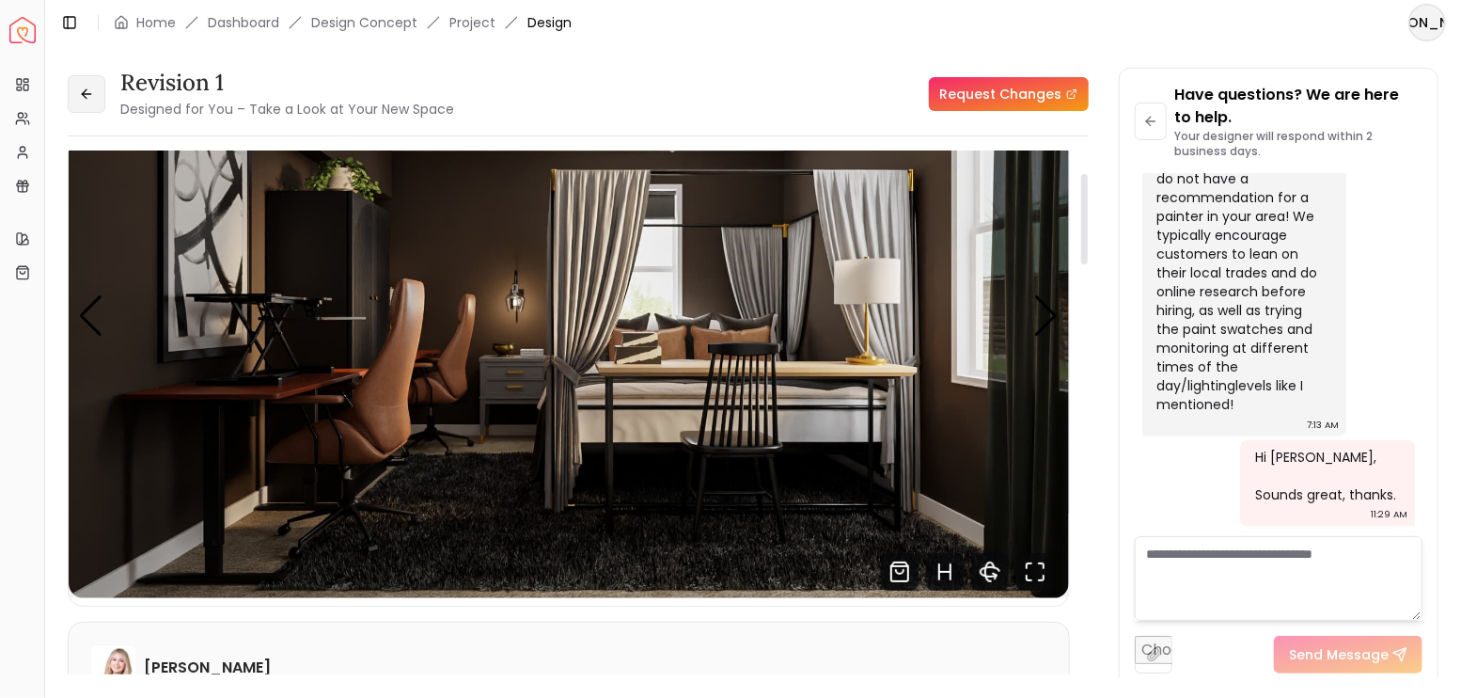
click at [91, 102] on button at bounding box center [87, 94] width 38 height 38
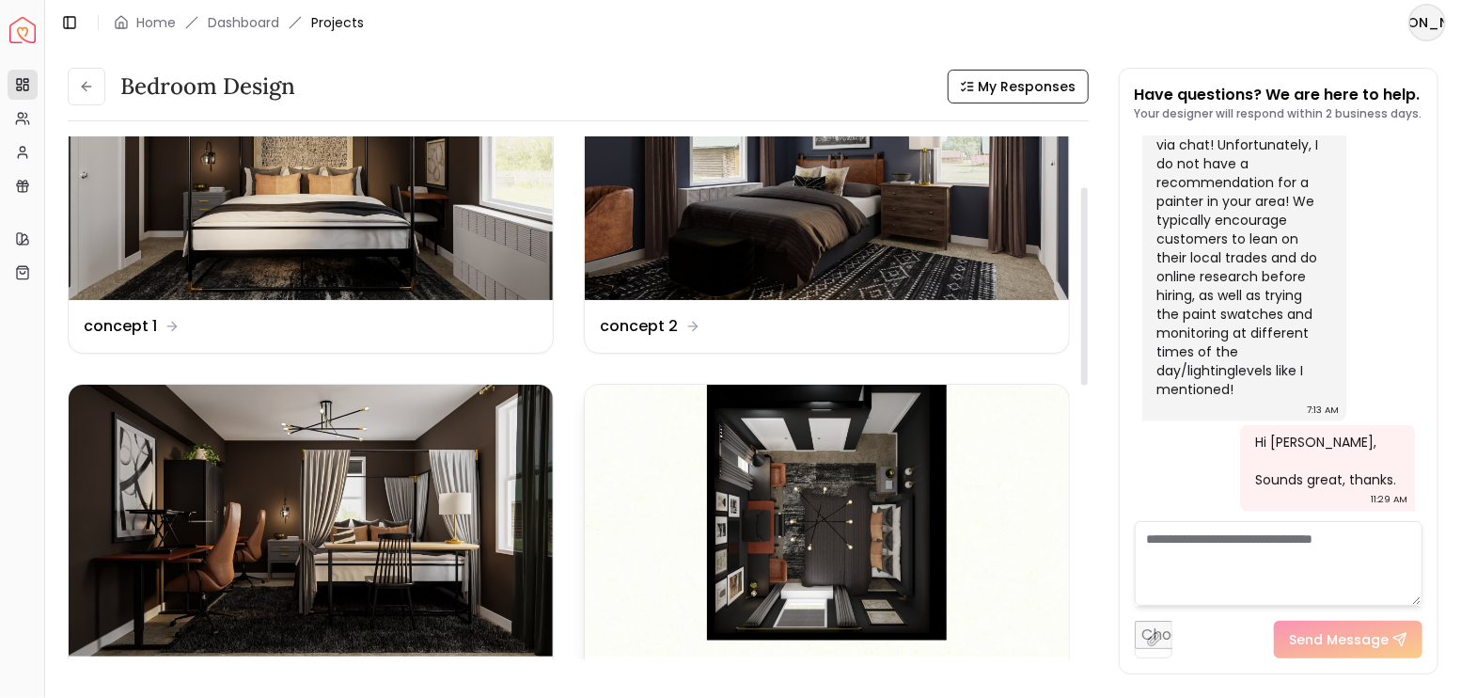
scroll to position [188, 0]
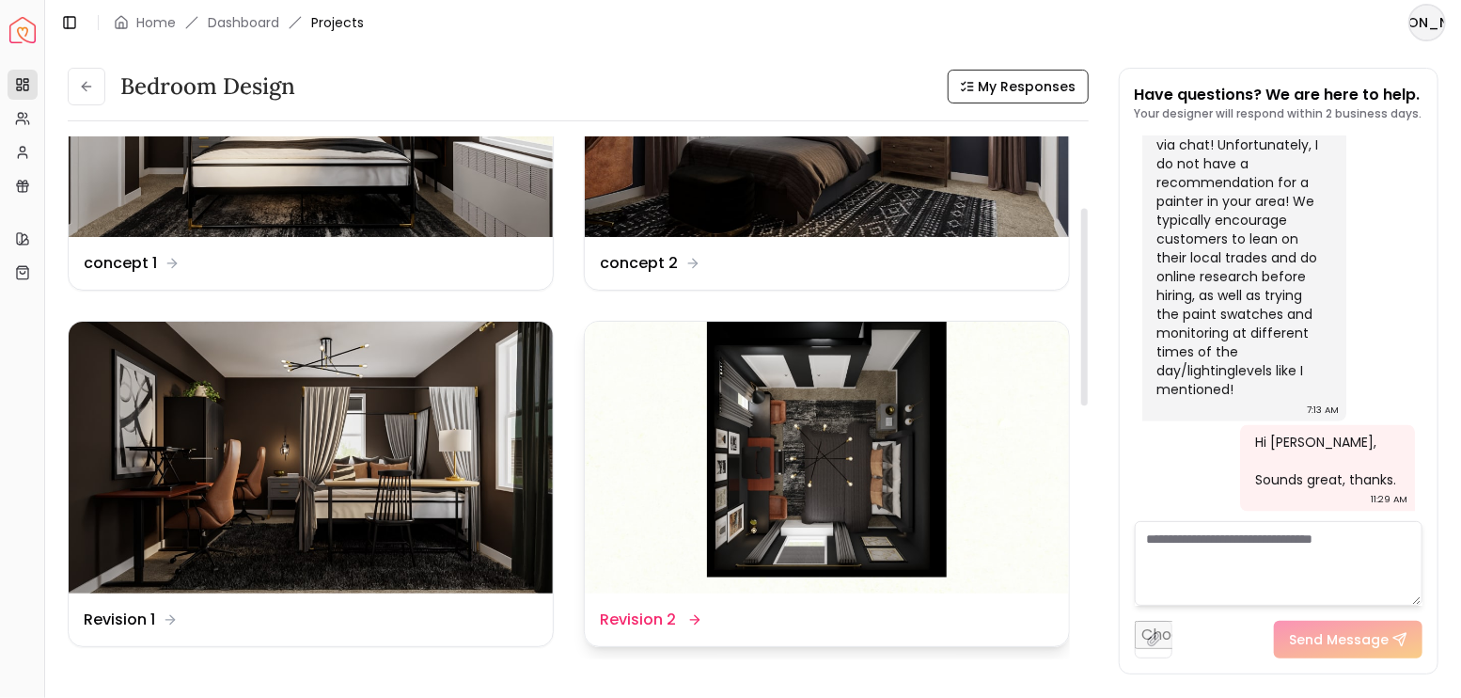
click at [827, 435] on img at bounding box center [827, 458] width 484 height 273
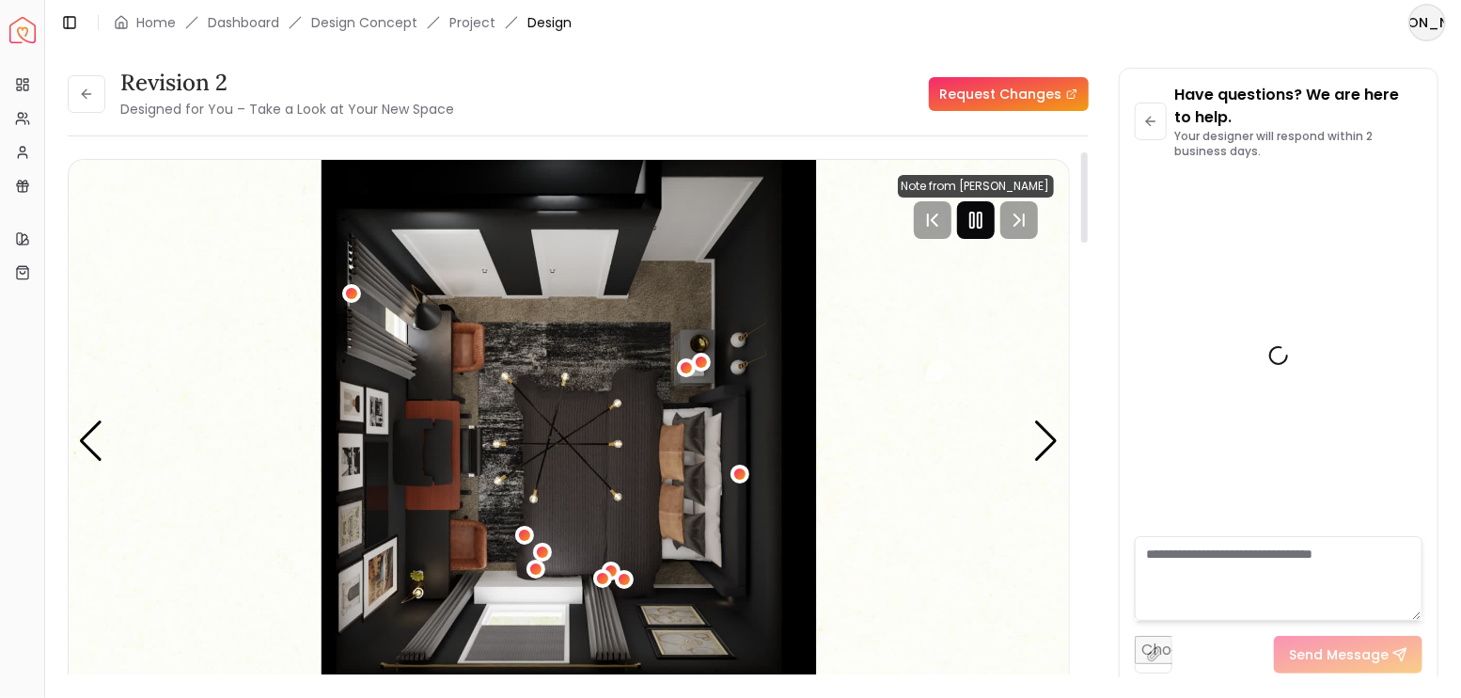
click at [984, 224] on icon "Pause" at bounding box center [976, 220] width 23 height 23
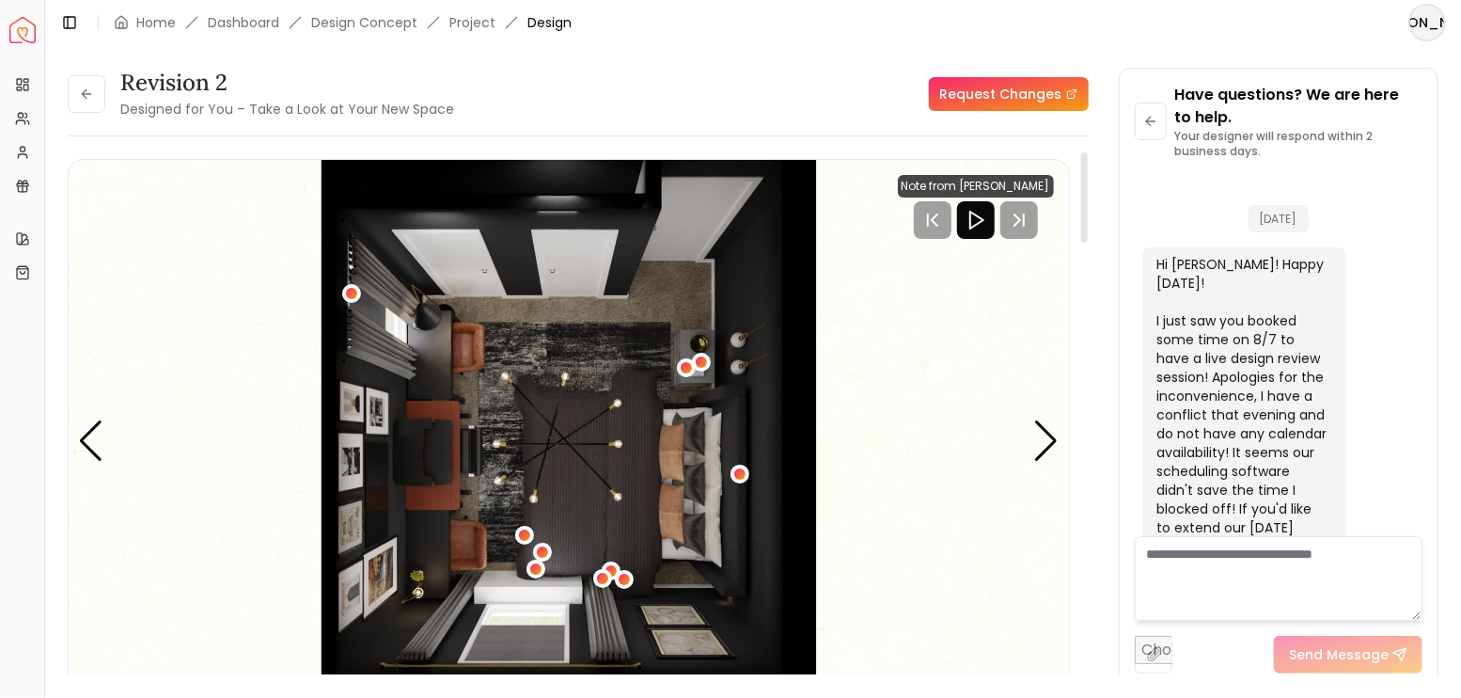
scroll to position [5627, 0]
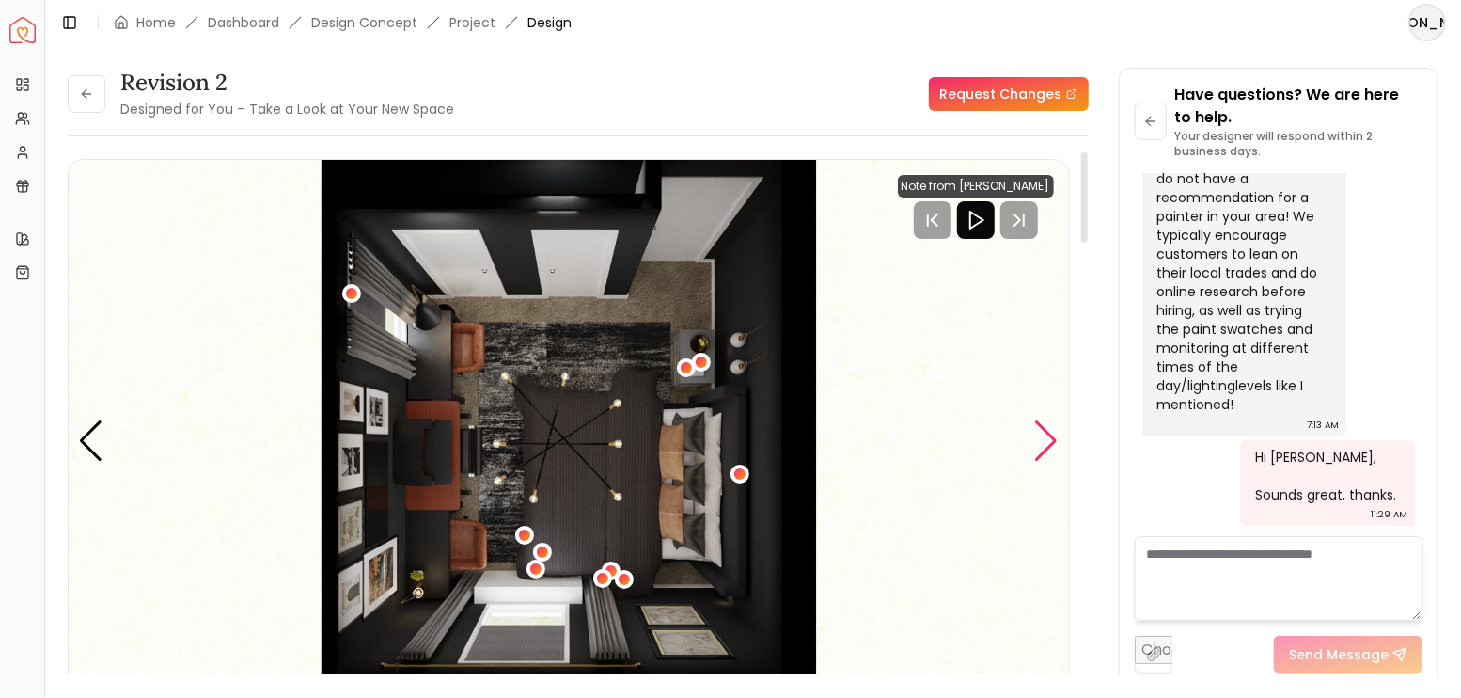
click at [1043, 445] on div "Next slide" at bounding box center [1046, 440] width 25 height 41
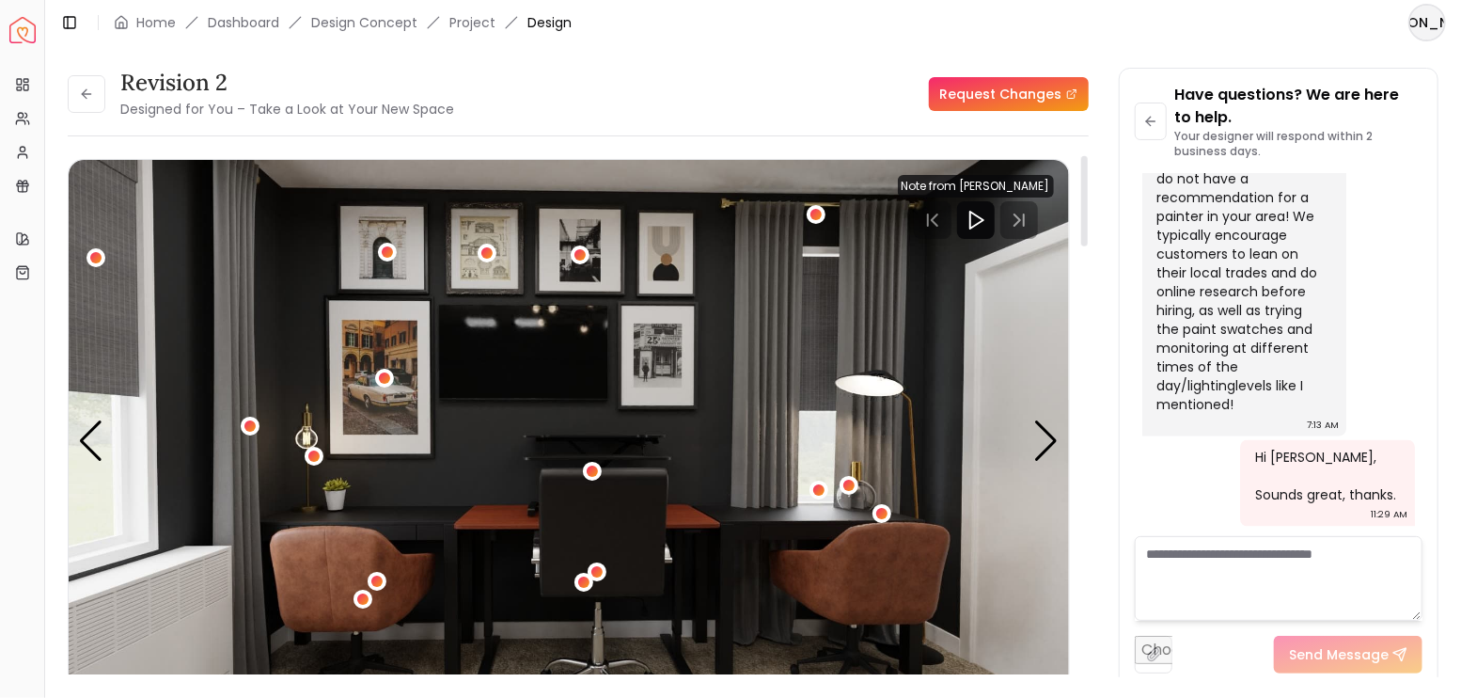
scroll to position [62, 0]
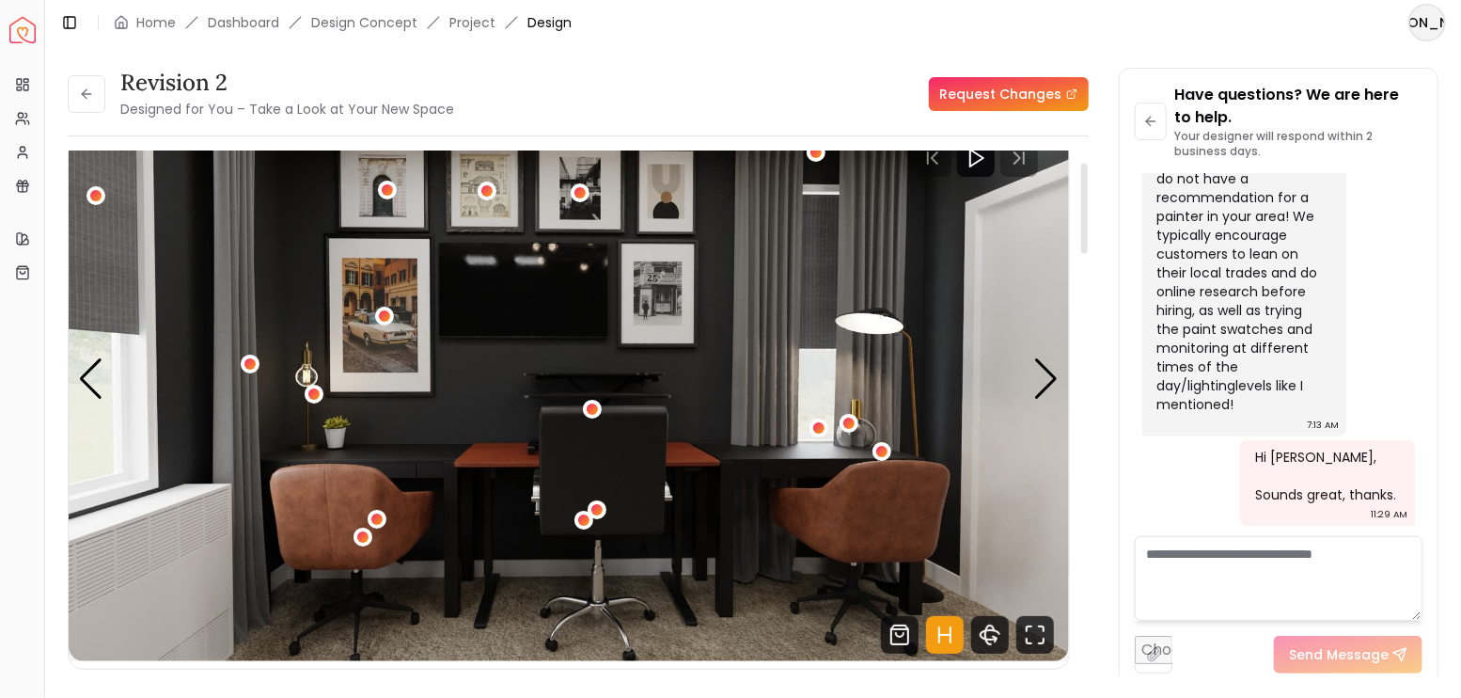
click at [952, 635] on icon "Hotspots Toggle" at bounding box center [945, 635] width 38 height 38
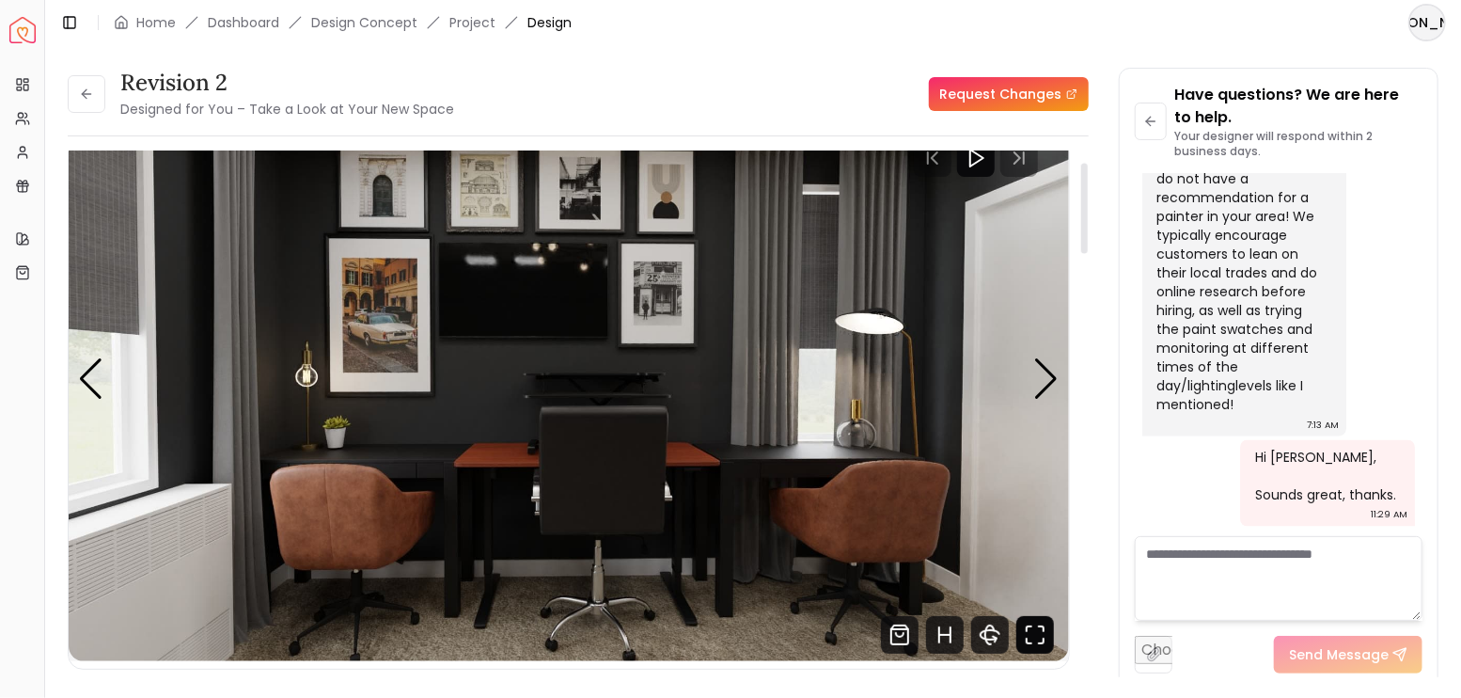
click at [1040, 639] on icon "Fullscreen" at bounding box center [1035, 635] width 38 height 38
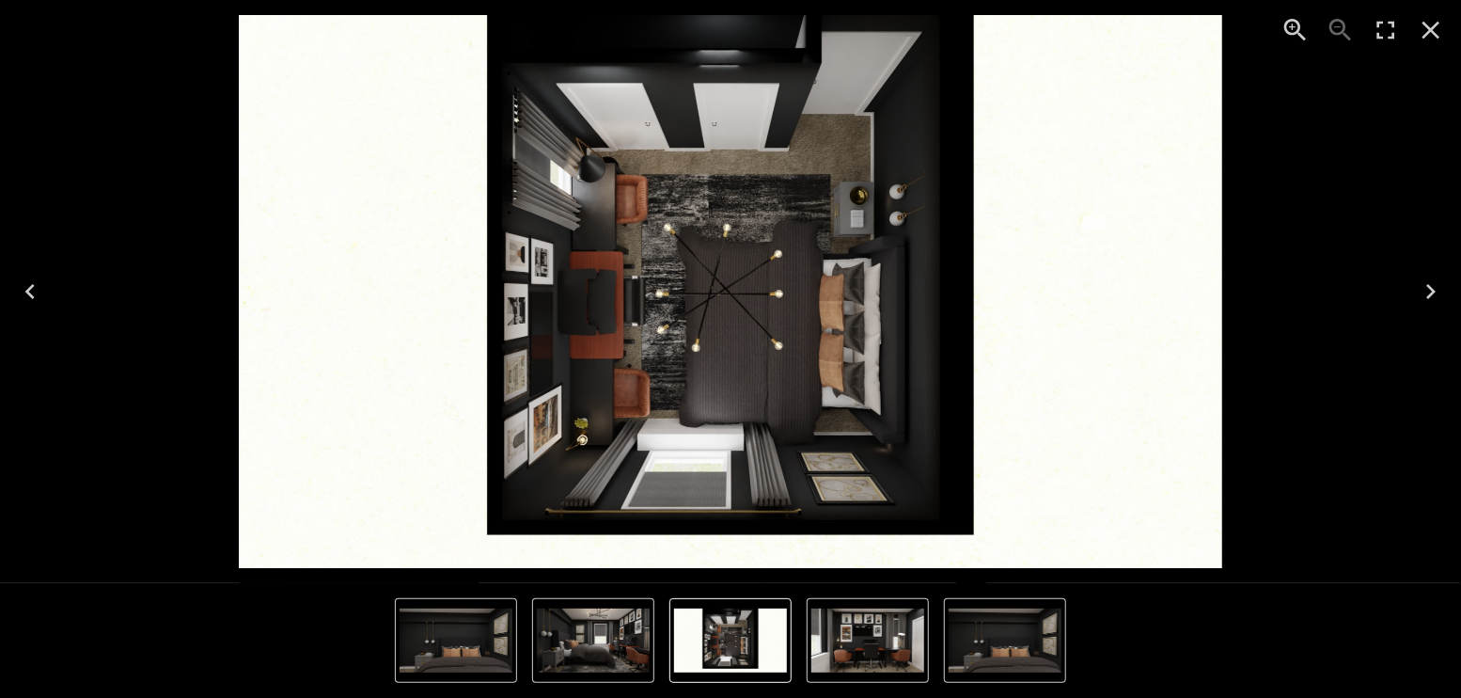
click at [1436, 285] on icon "Next" at bounding box center [1431, 291] width 30 height 30
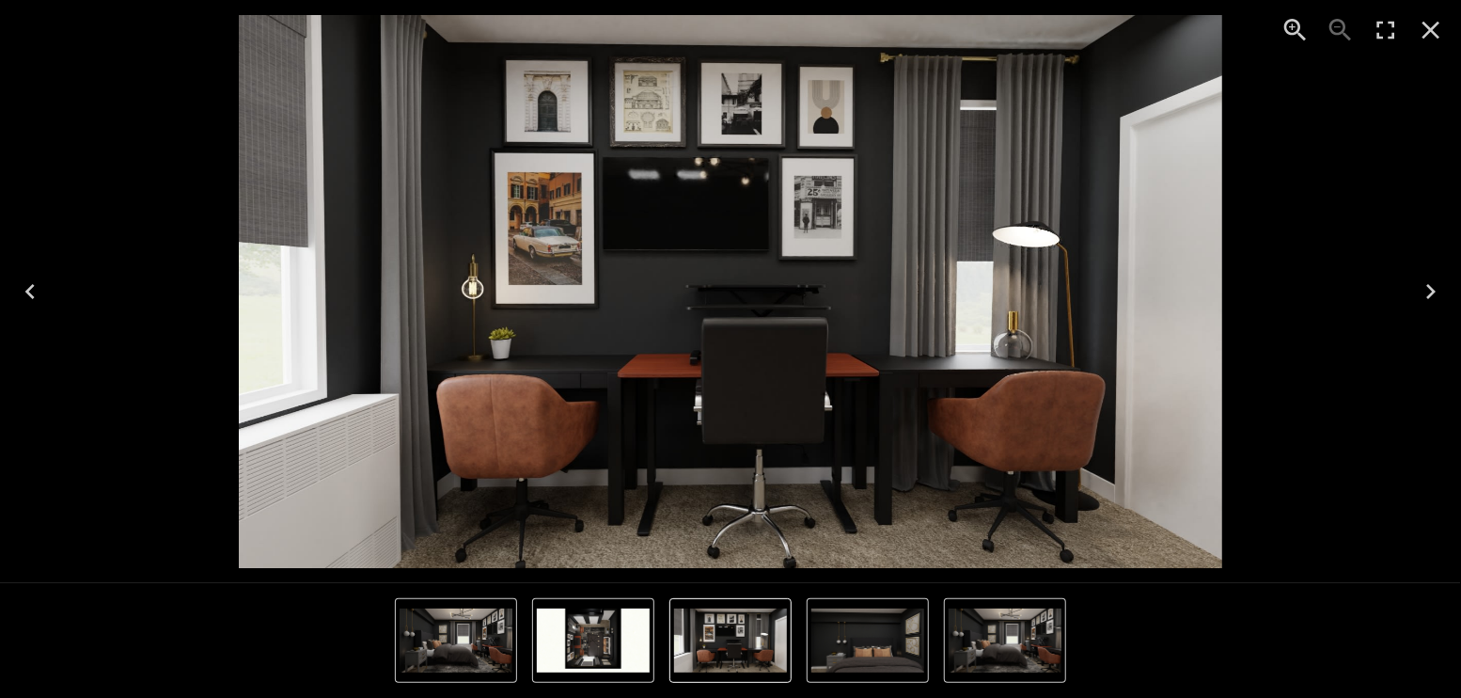
click at [30, 298] on icon "Previous" at bounding box center [30, 291] width 30 height 30
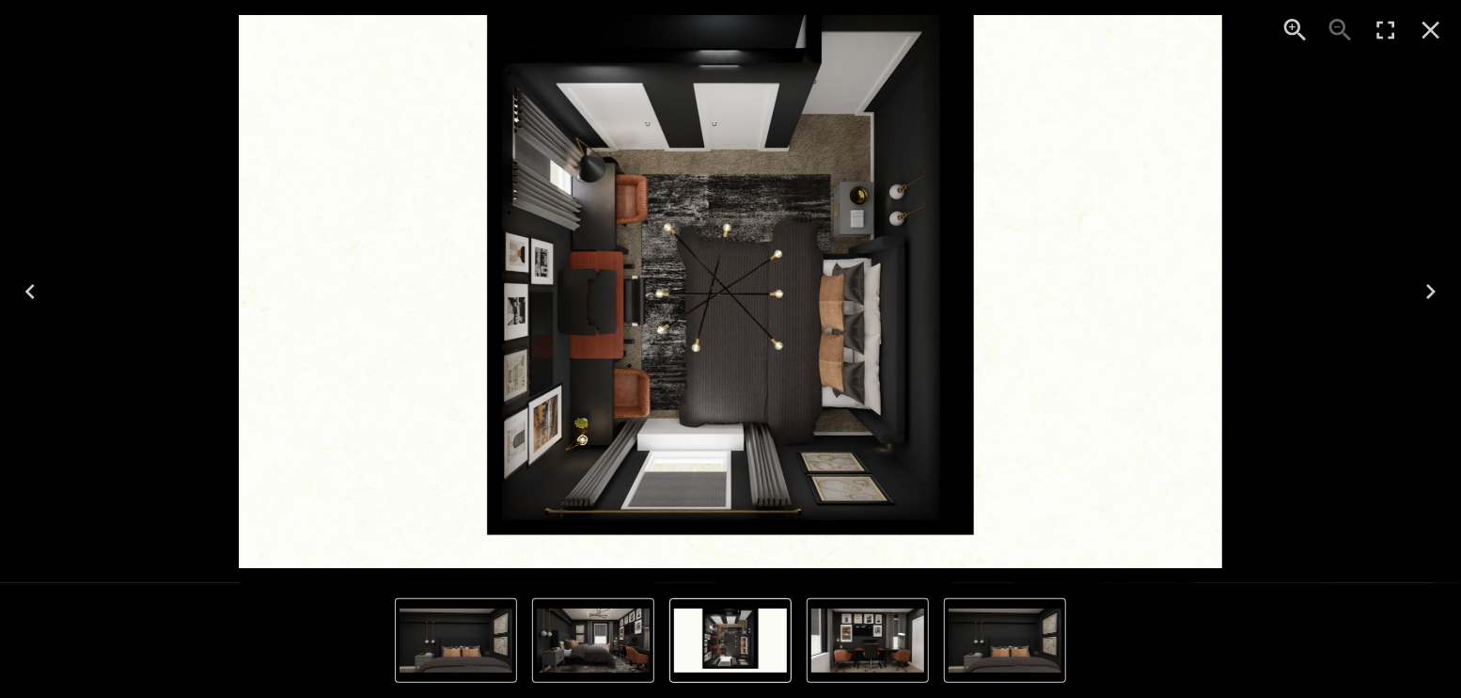
click at [1201, 331] on img "1 of 4" at bounding box center [730, 291] width 983 height 553
click at [991, 308] on img "1 of 4" at bounding box center [730, 291] width 983 height 553
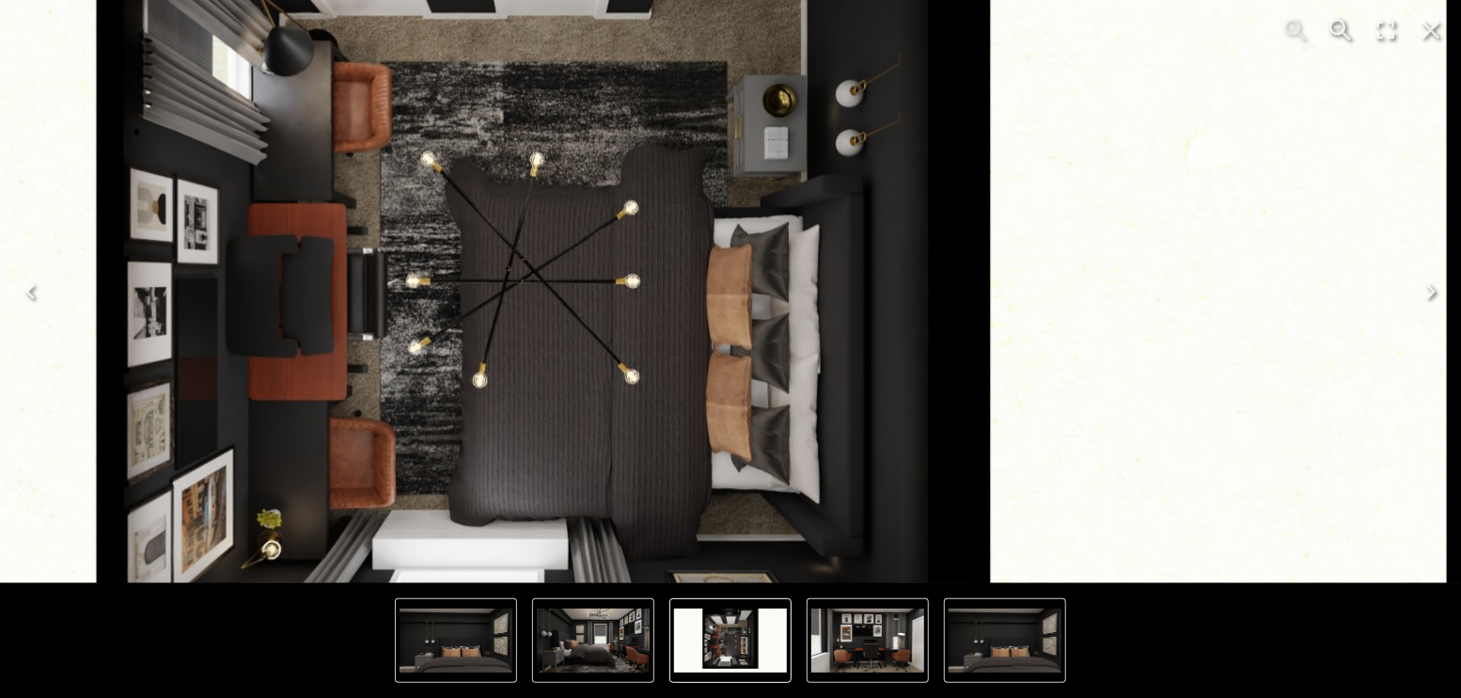
click at [1059, 303] on img "1 of 4" at bounding box center [544, 276] width 1806 height 1015
click at [34, 294] on icon "Previous" at bounding box center [30, 291] width 30 height 30
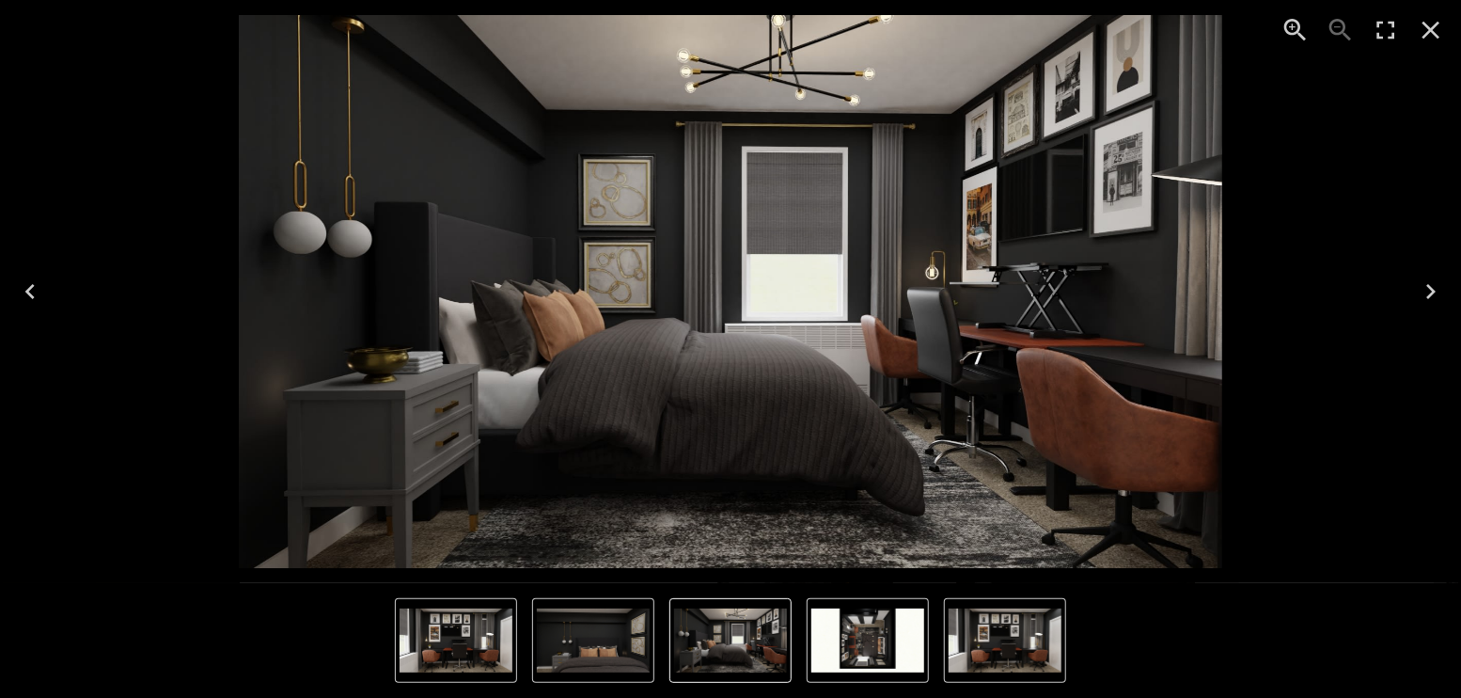
click at [29, 299] on icon "Previous" at bounding box center [30, 291] width 30 height 30
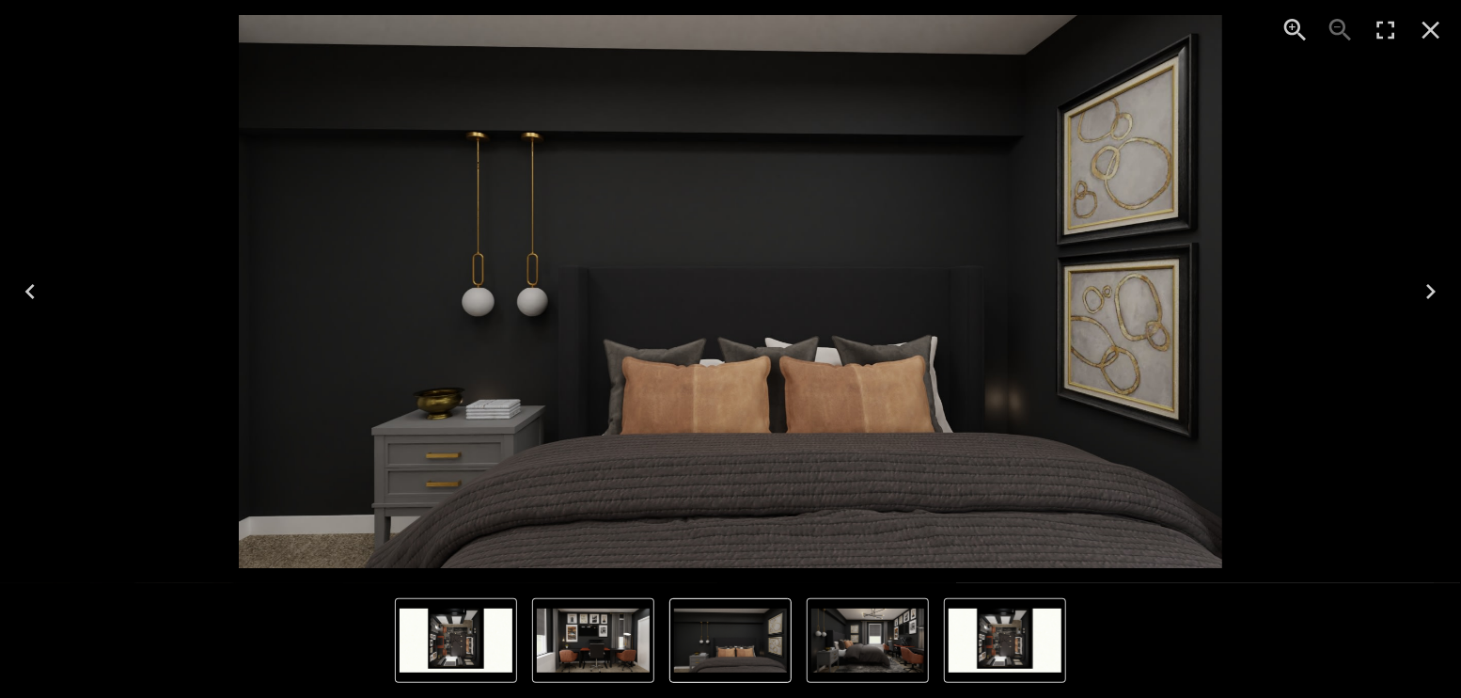
click at [1437, 34] on icon "Close" at bounding box center [1432, 31] width 18 height 18
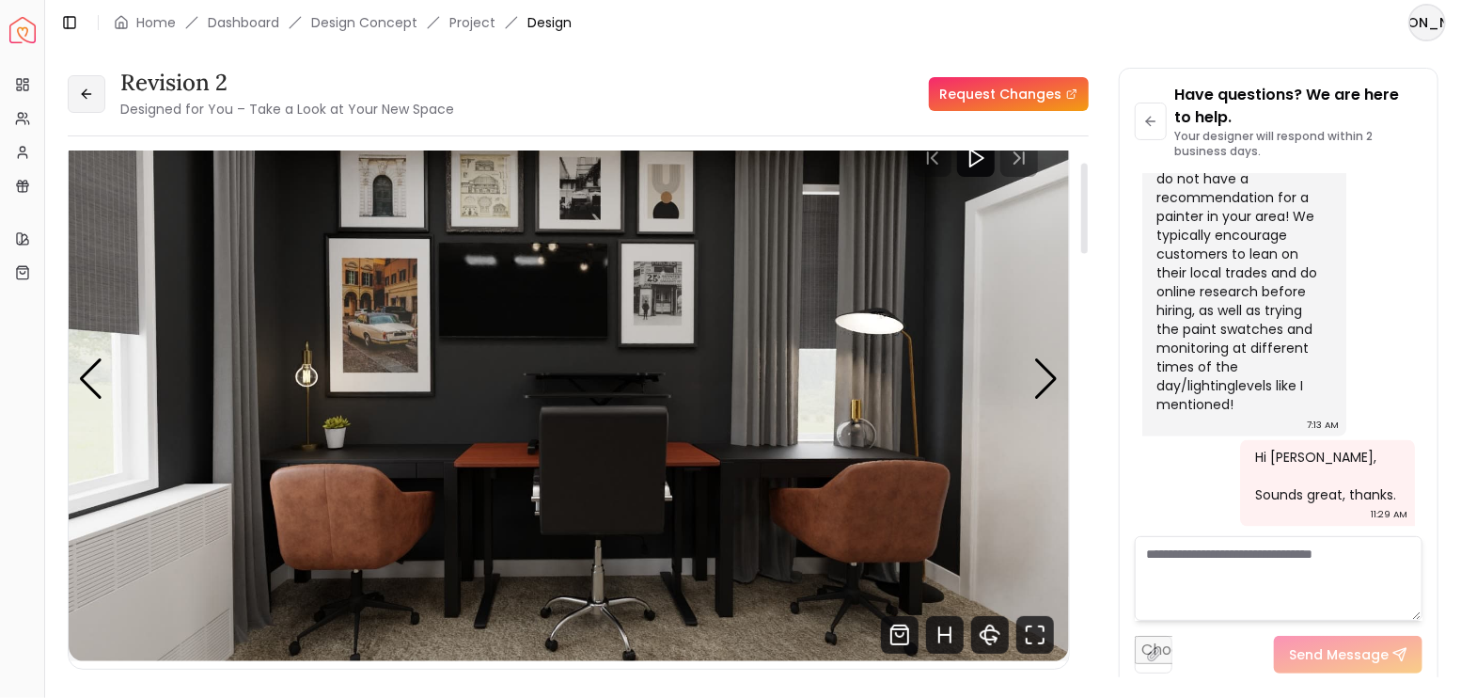
click at [79, 96] on icon at bounding box center [86, 94] width 15 height 15
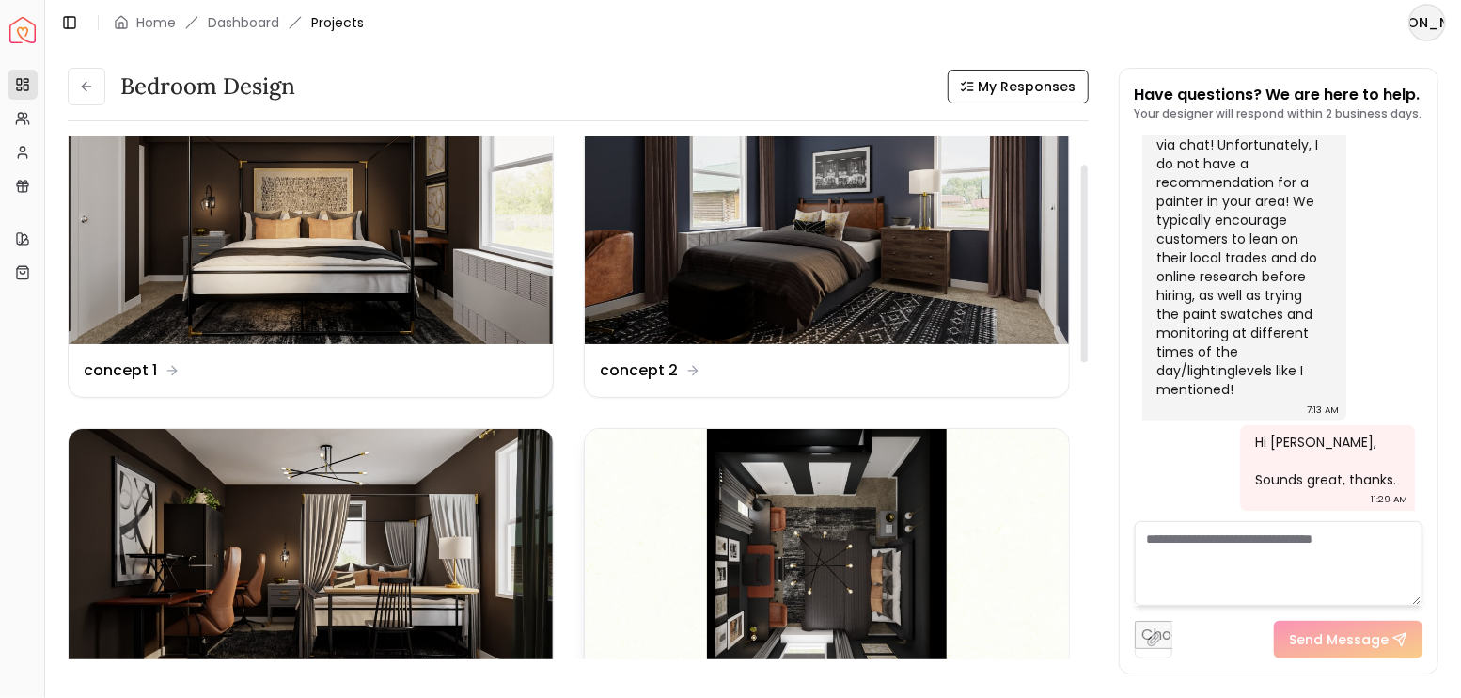
scroll to position [62, 0]
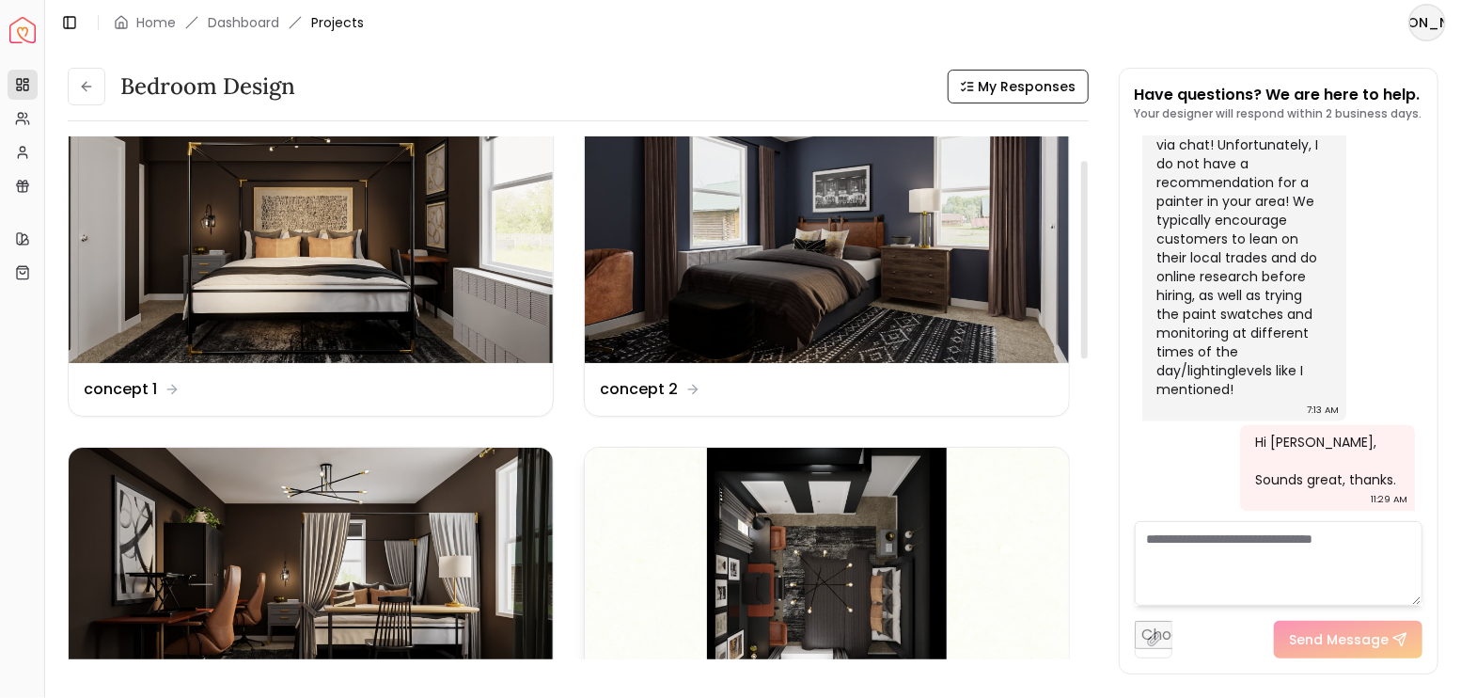
click at [845, 522] on img at bounding box center [827, 584] width 484 height 273
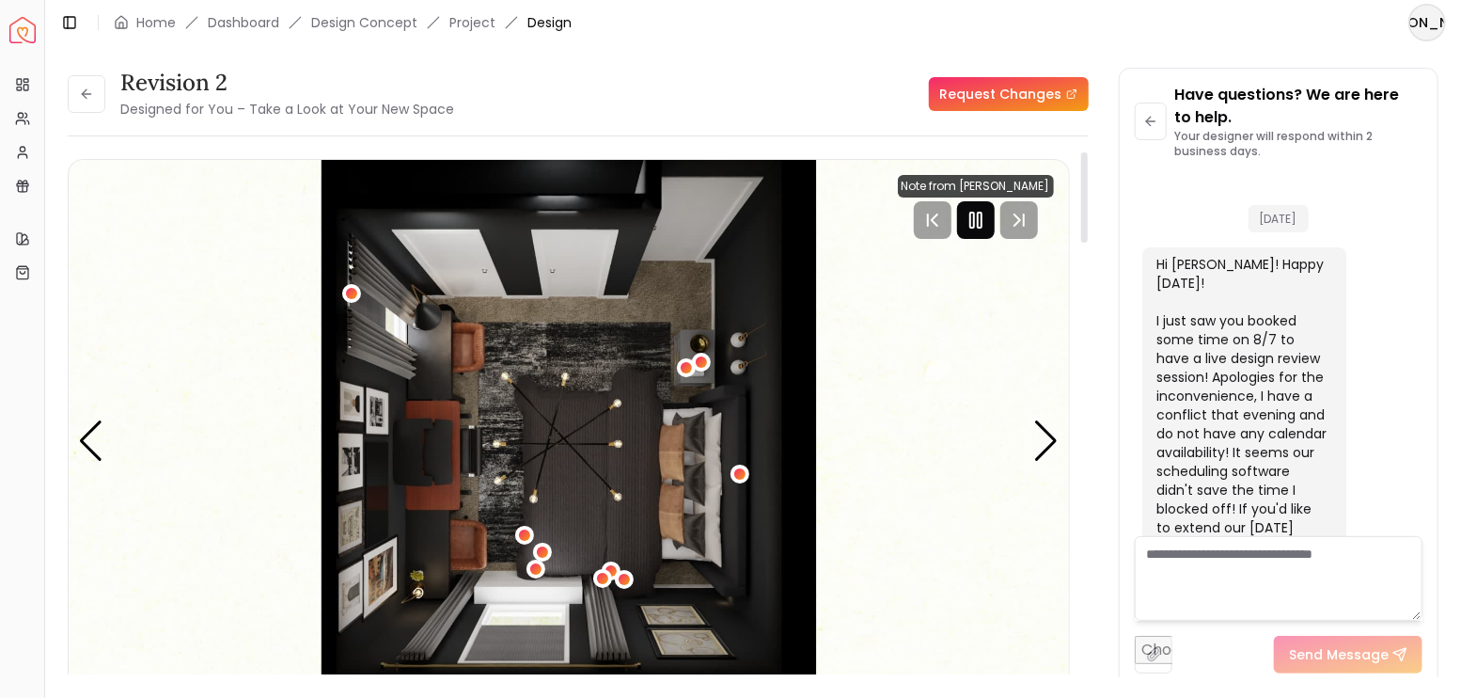
scroll to position [5627, 0]
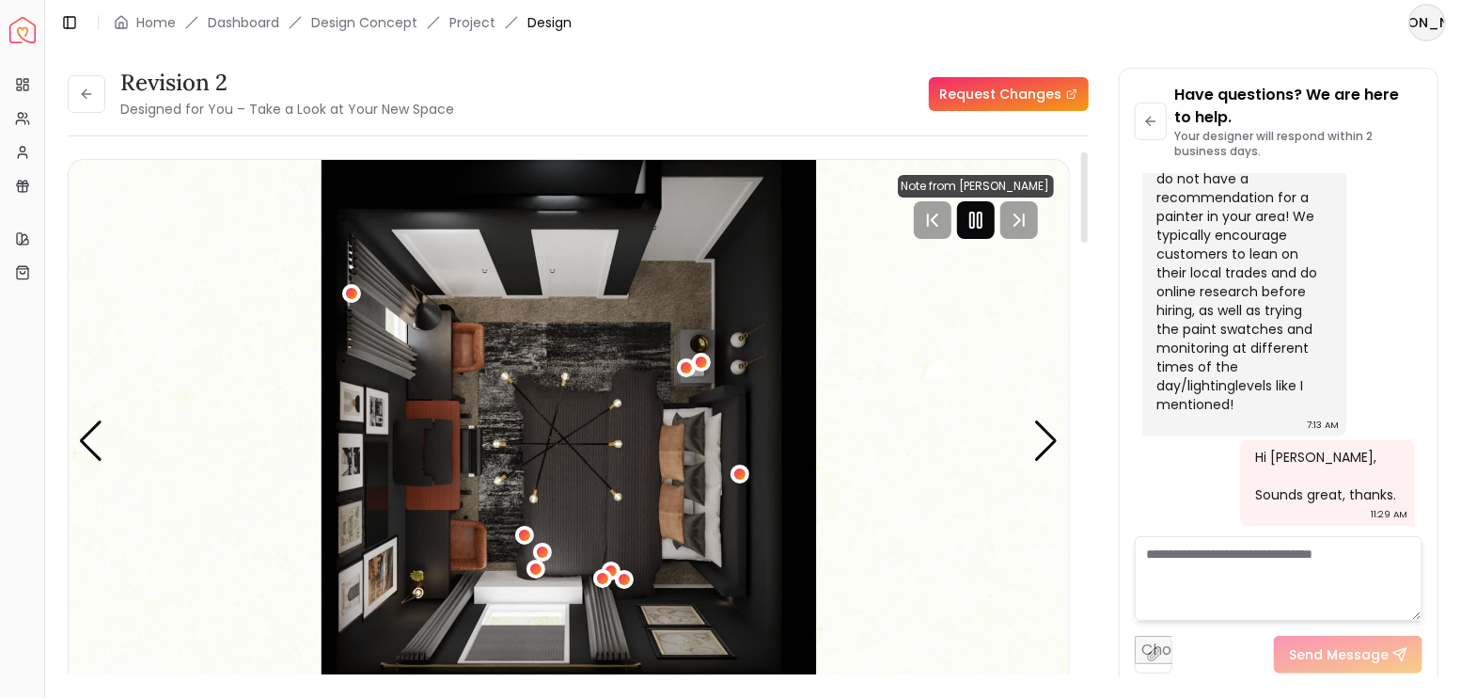
click at [979, 222] on rect "Pause" at bounding box center [980, 219] width 4 height 15
click at [1054, 436] on div "Next slide" at bounding box center [1046, 440] width 25 height 41
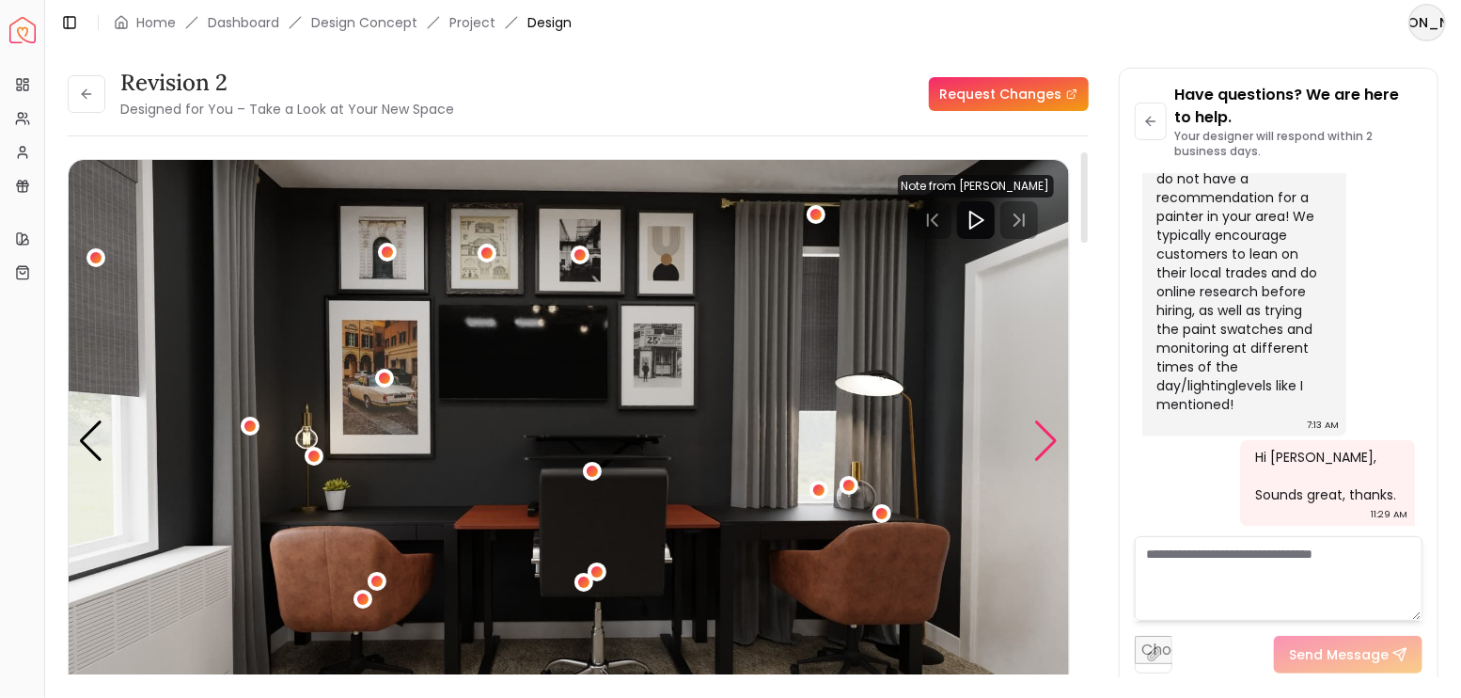
click at [1052, 439] on div "Next slide" at bounding box center [1046, 440] width 25 height 41
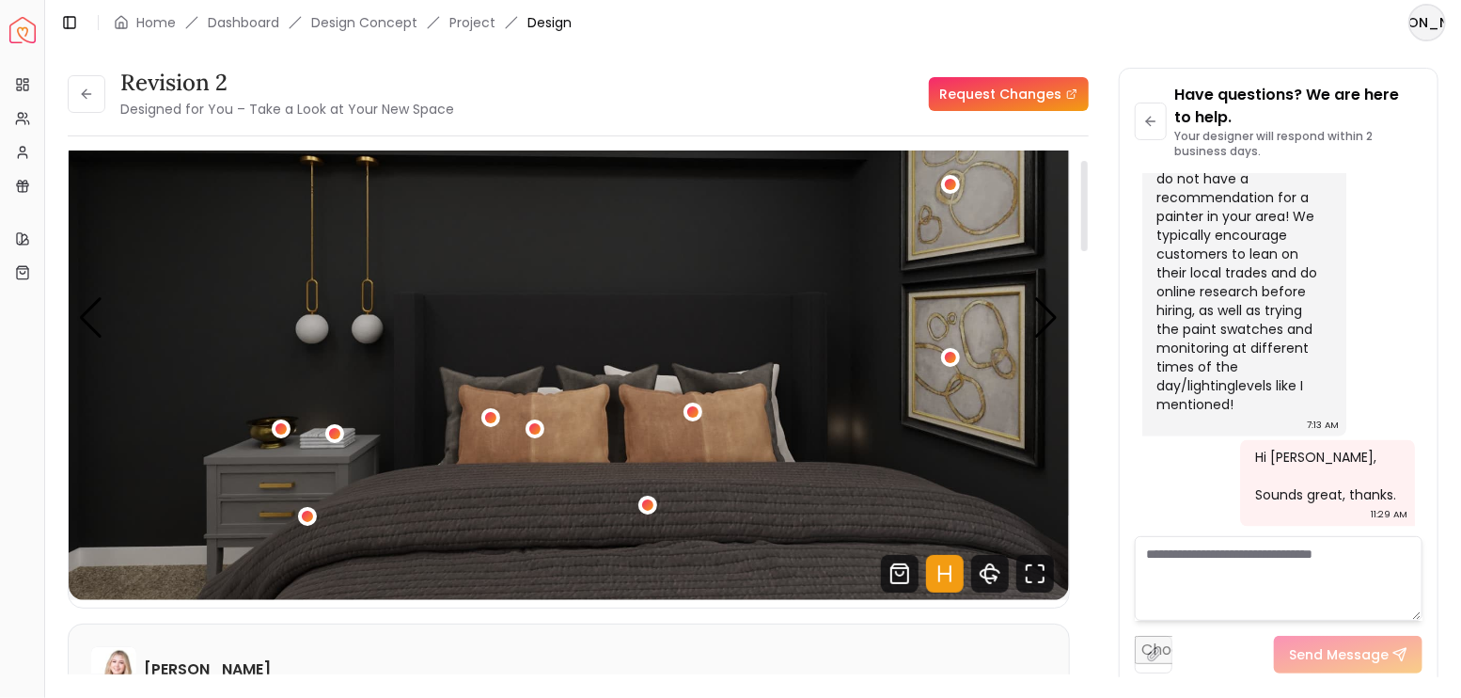
scroll to position [125, 0]
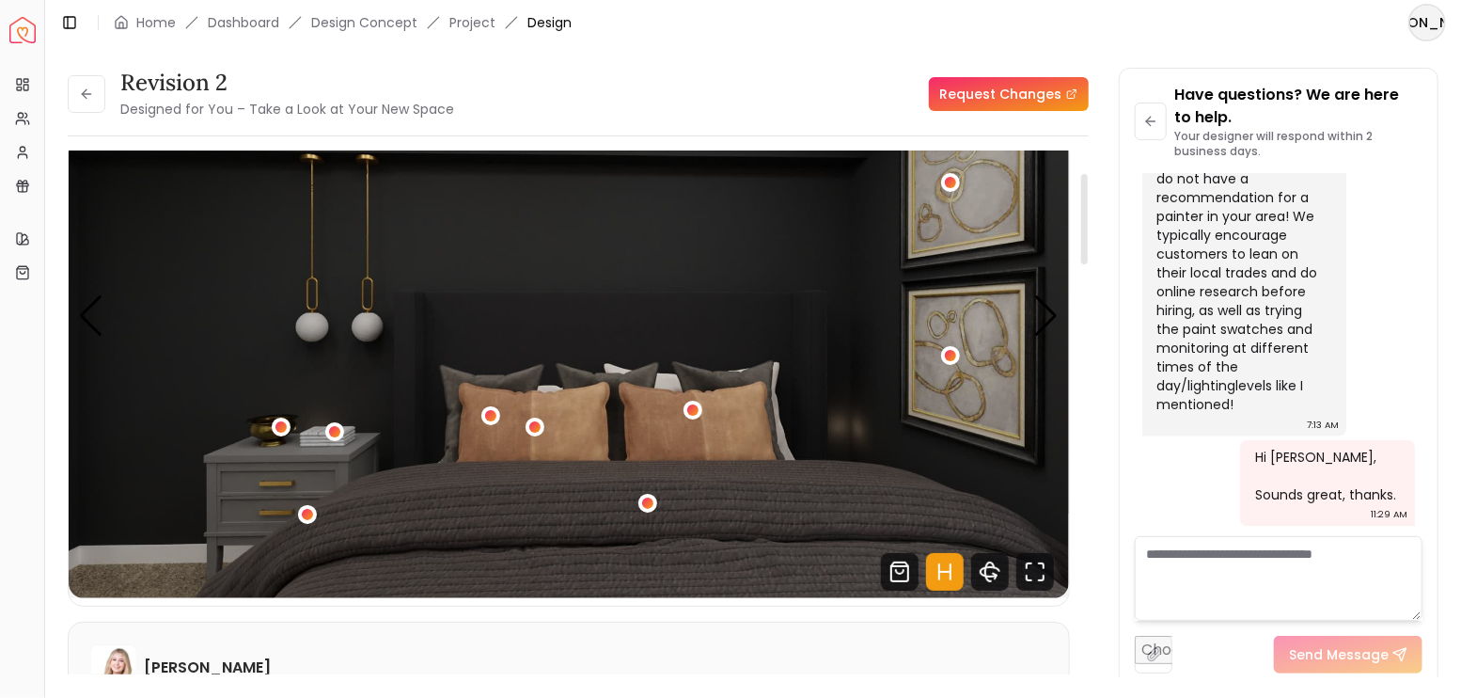
click at [943, 578] on icon "Hotspots Toggle" at bounding box center [945, 572] width 38 height 38
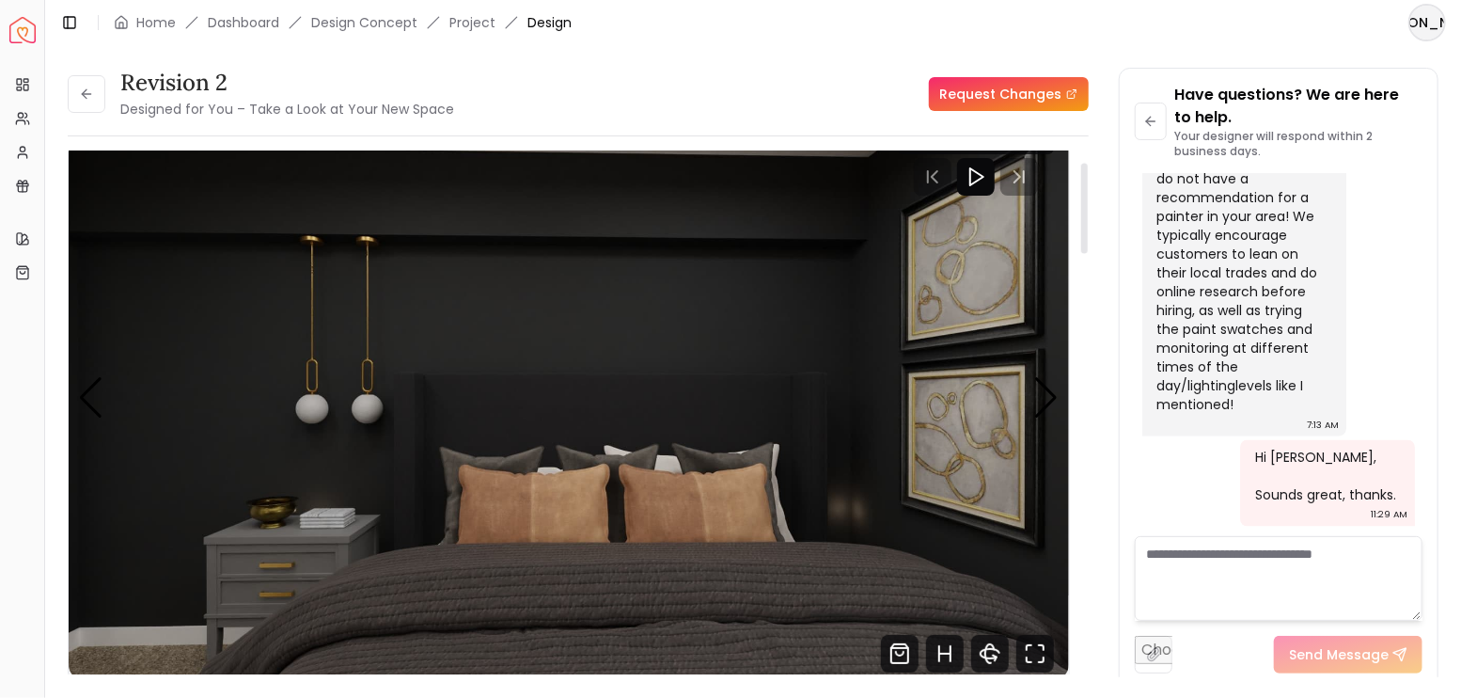
scroll to position [62, 0]
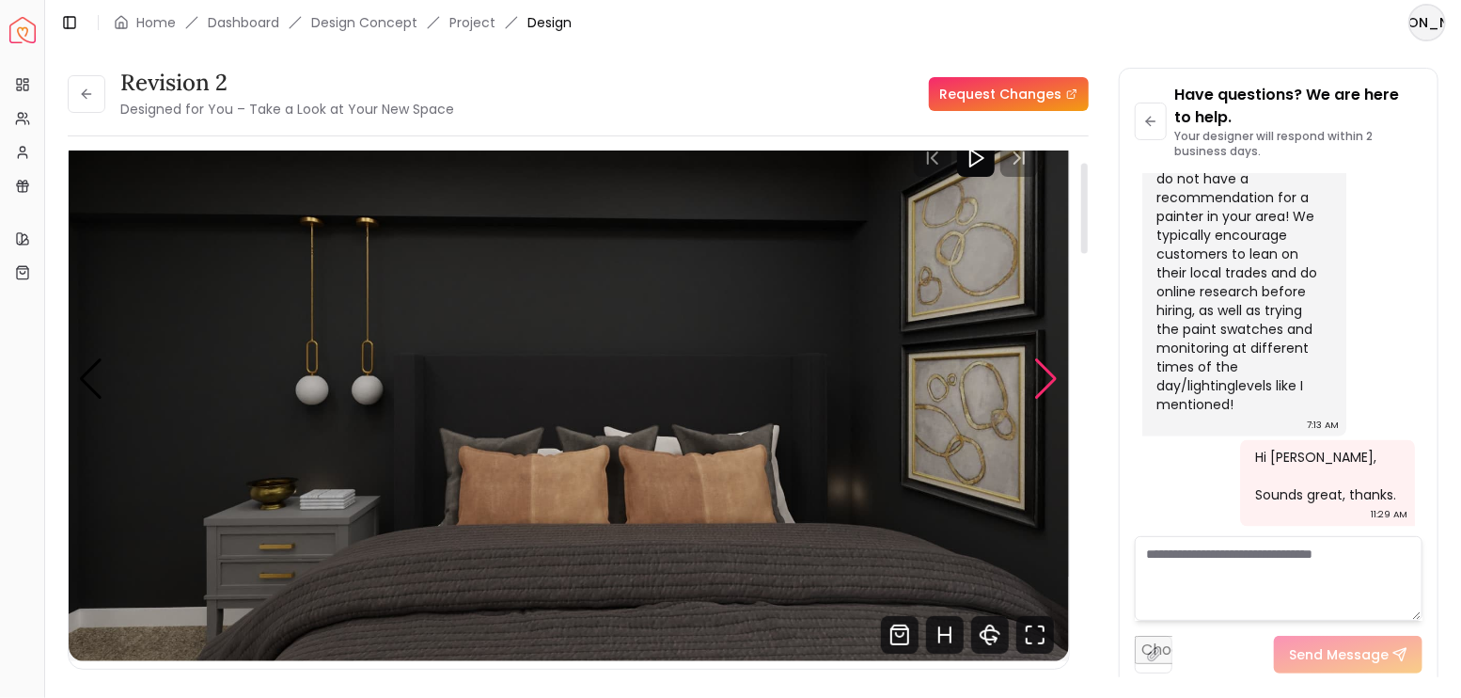
click at [1043, 378] on div "Next slide" at bounding box center [1046, 378] width 25 height 41
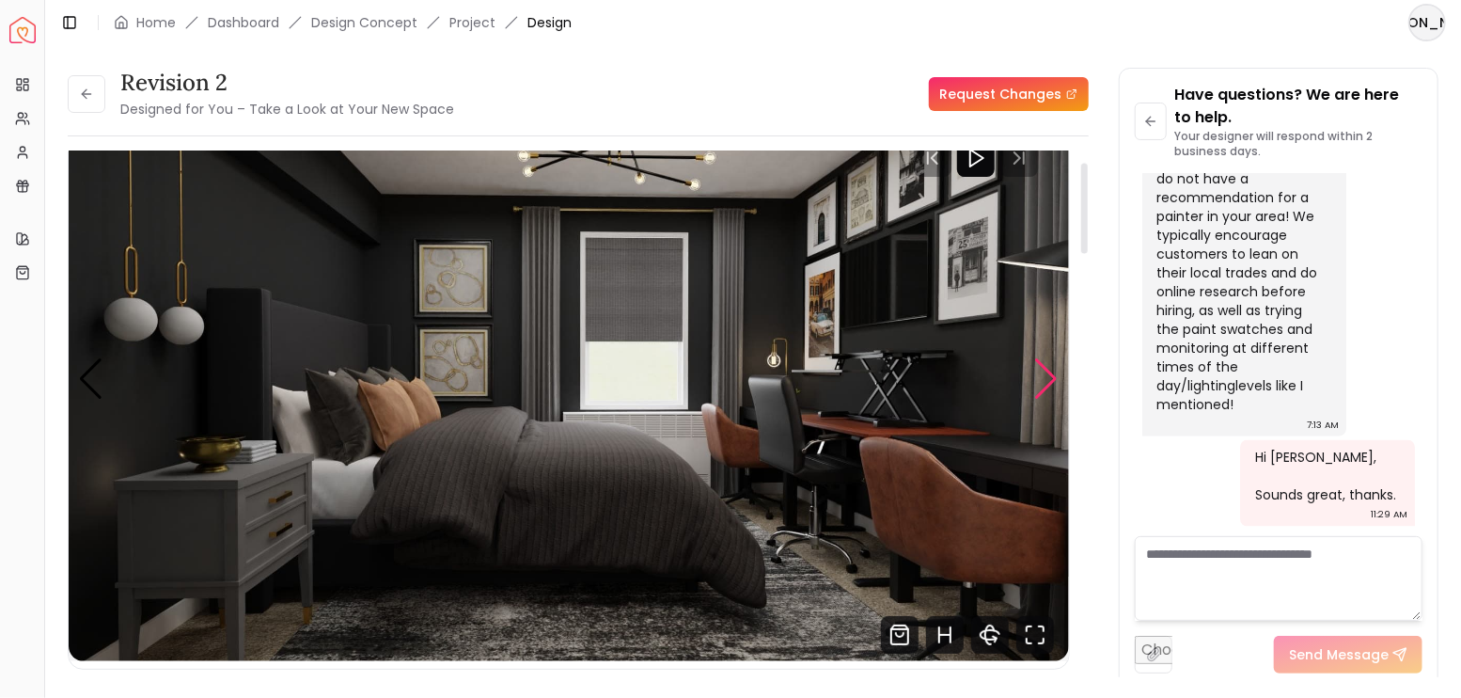
click at [1043, 378] on div "Next slide" at bounding box center [1046, 378] width 25 height 41
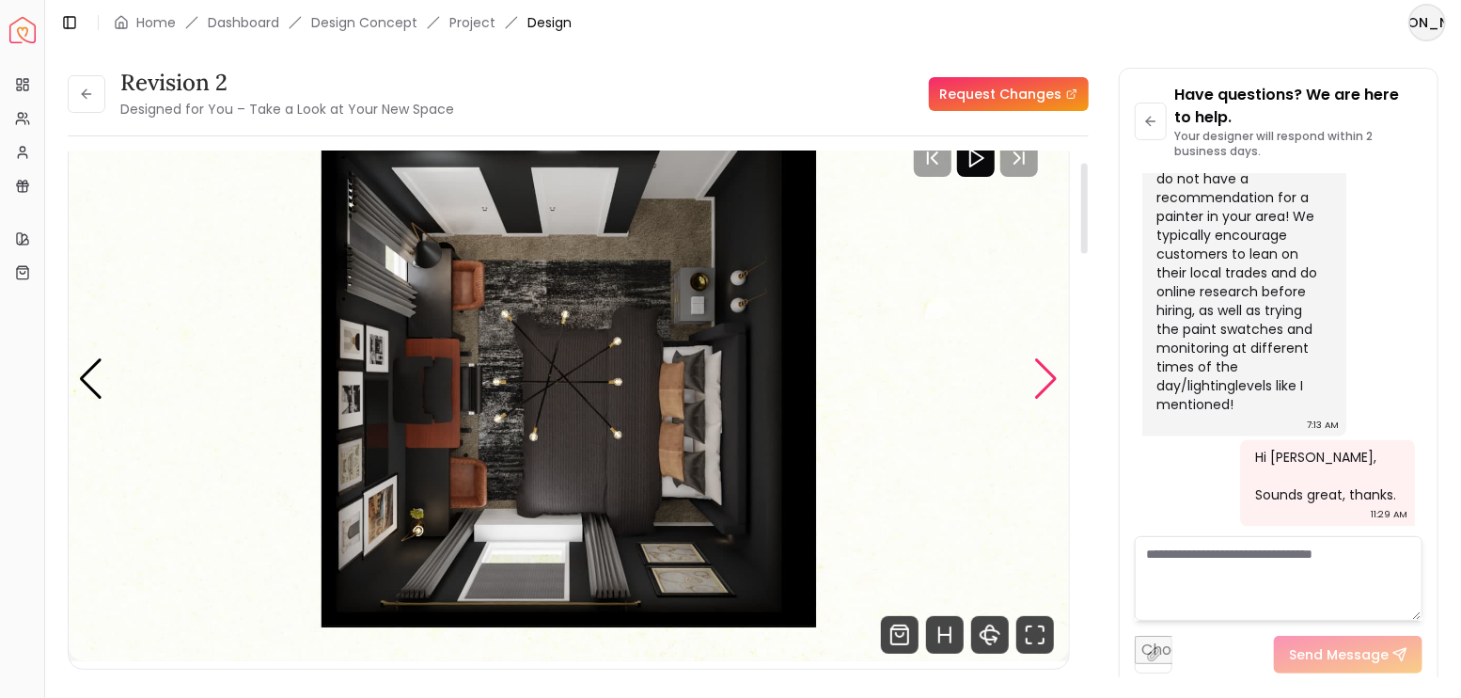
click at [1043, 378] on div "Next slide" at bounding box center [1046, 378] width 25 height 41
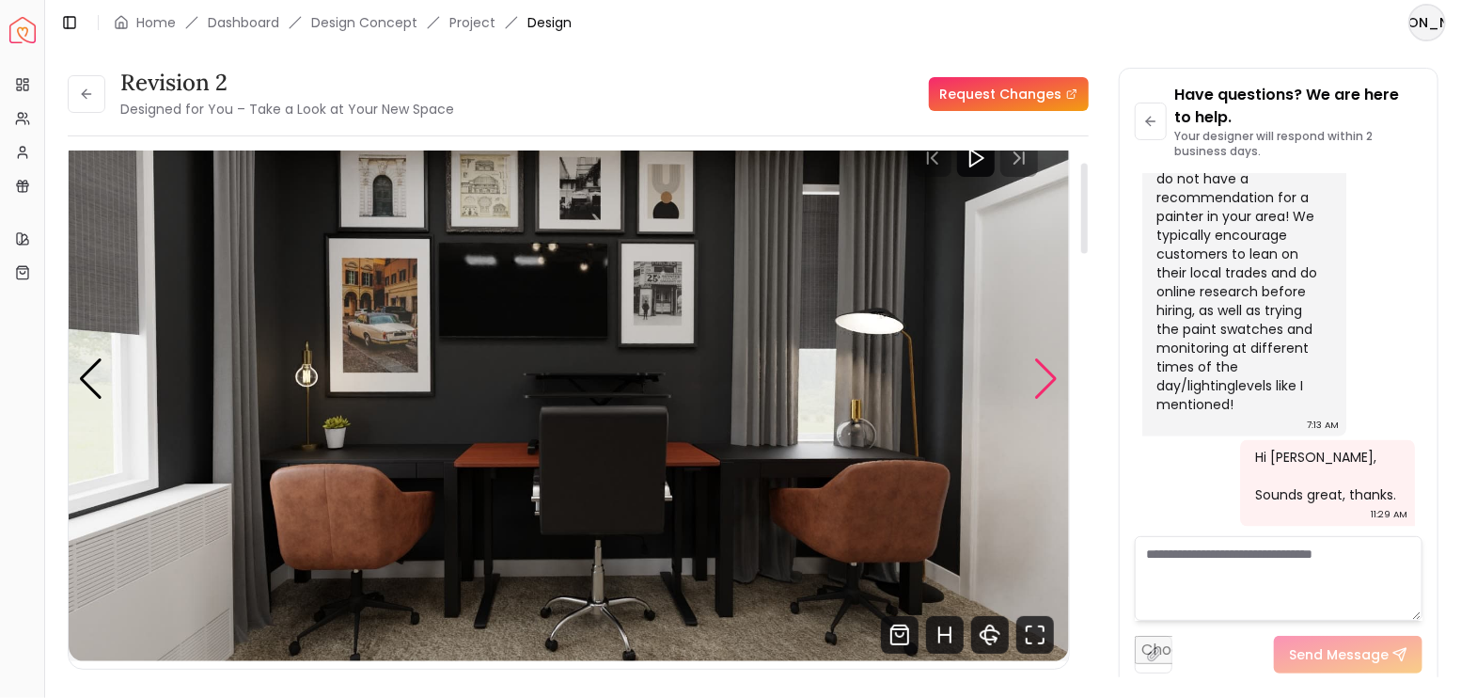
click at [1043, 378] on div "Next slide" at bounding box center [1046, 378] width 25 height 41
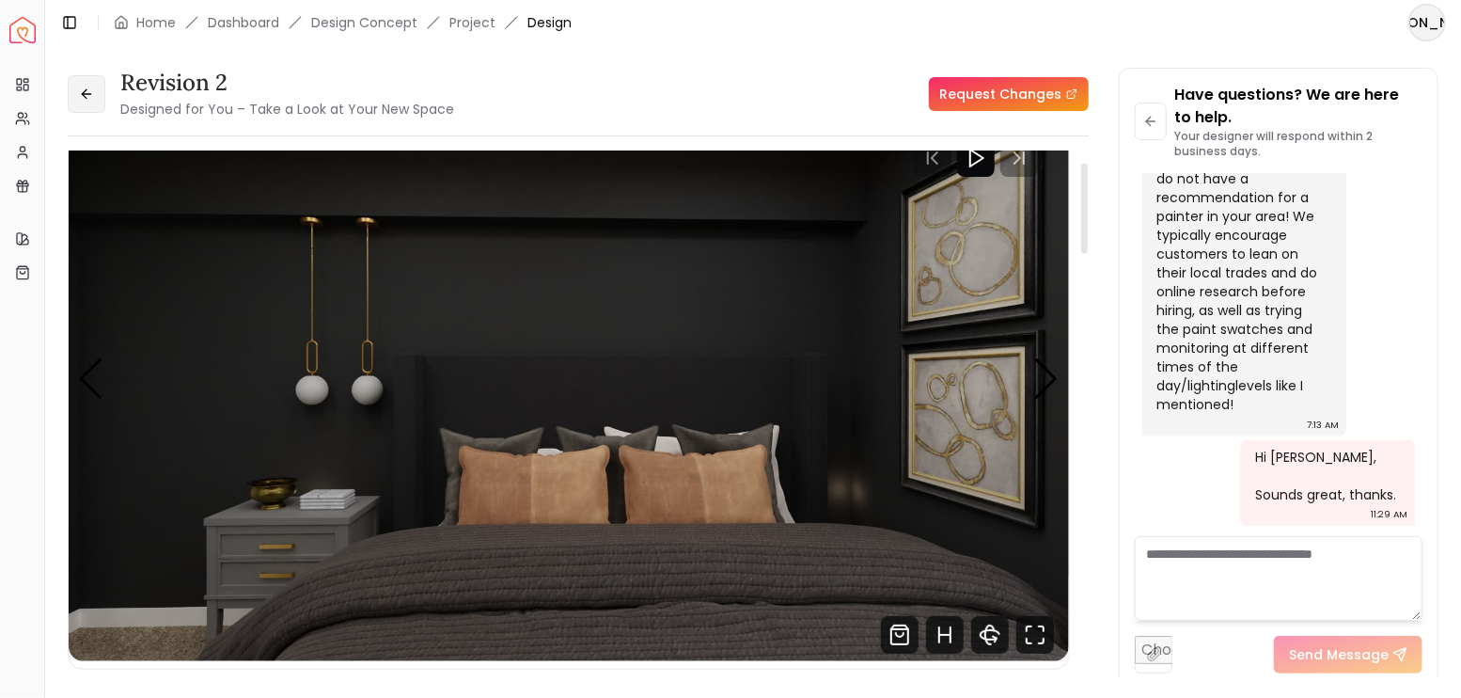
click at [87, 81] on button at bounding box center [87, 94] width 38 height 38
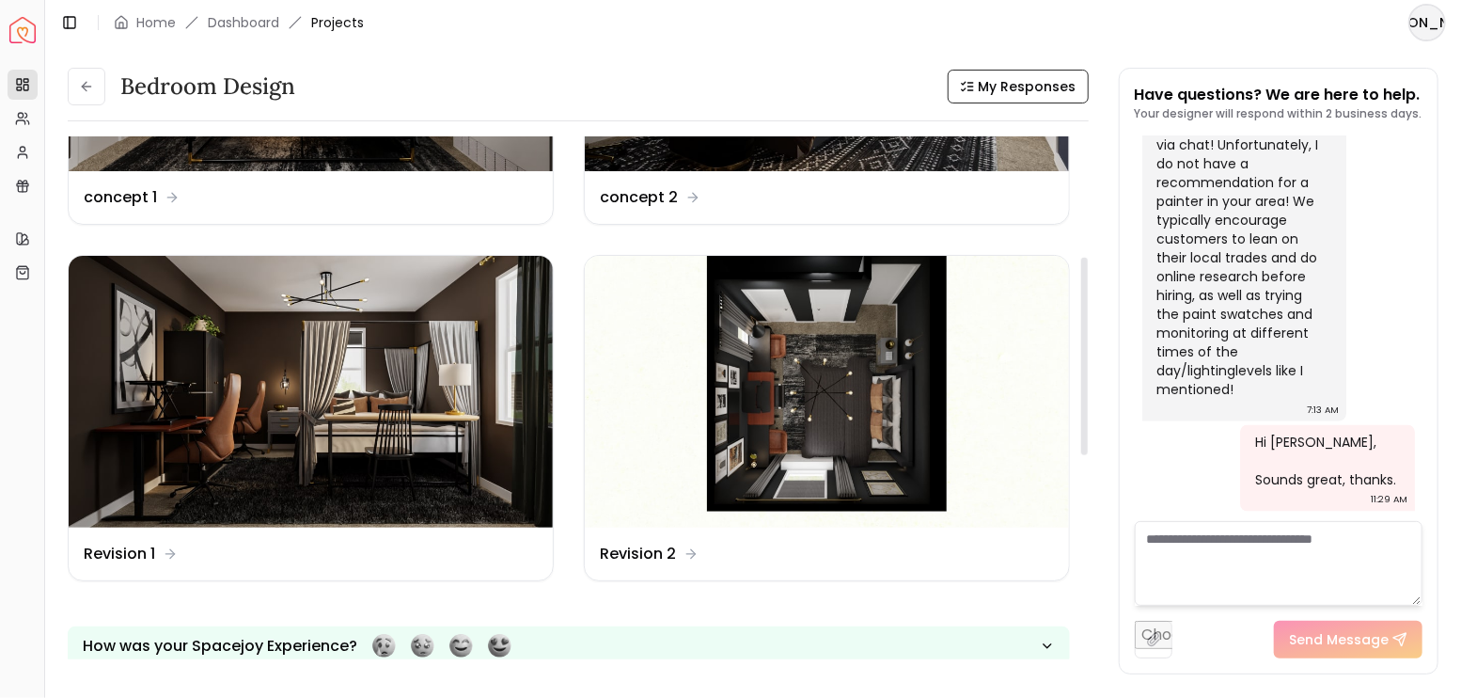
scroll to position [250, 0]
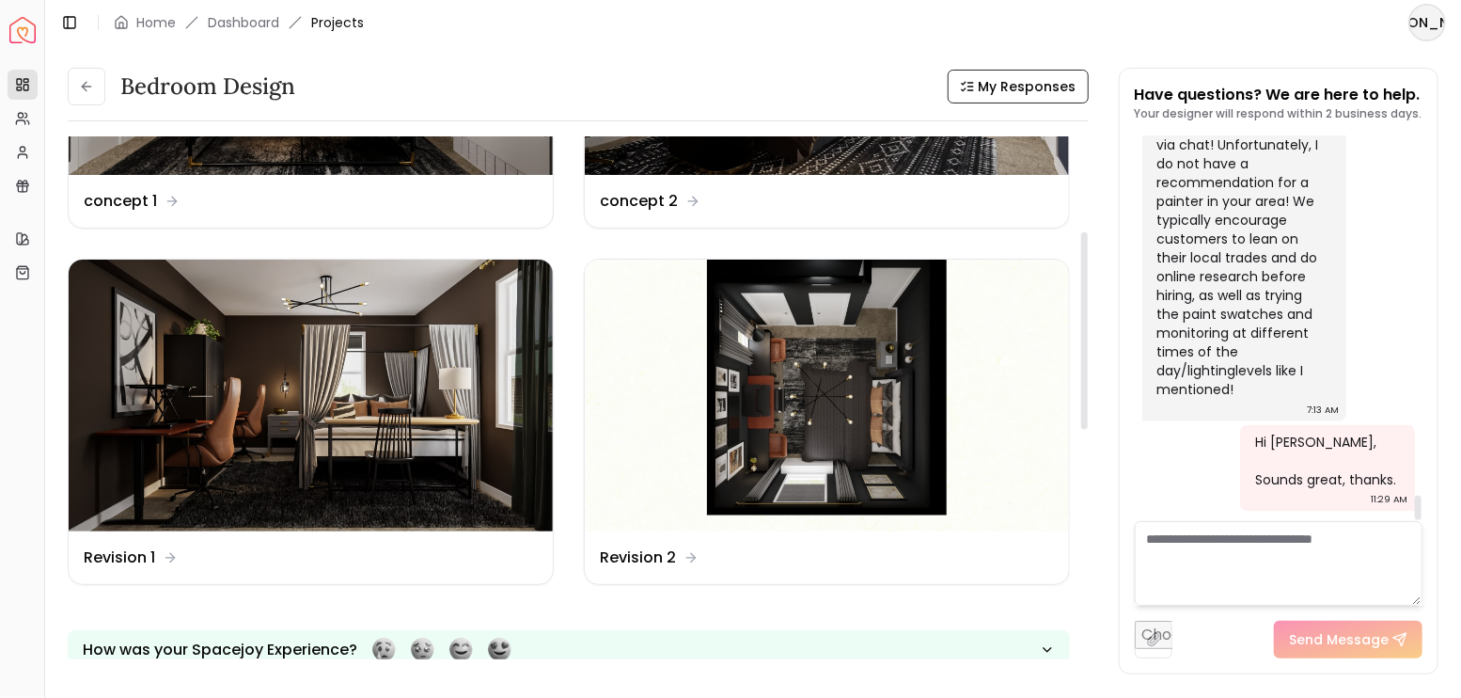
click at [1266, 567] on textarea at bounding box center [1279, 563] width 289 height 85
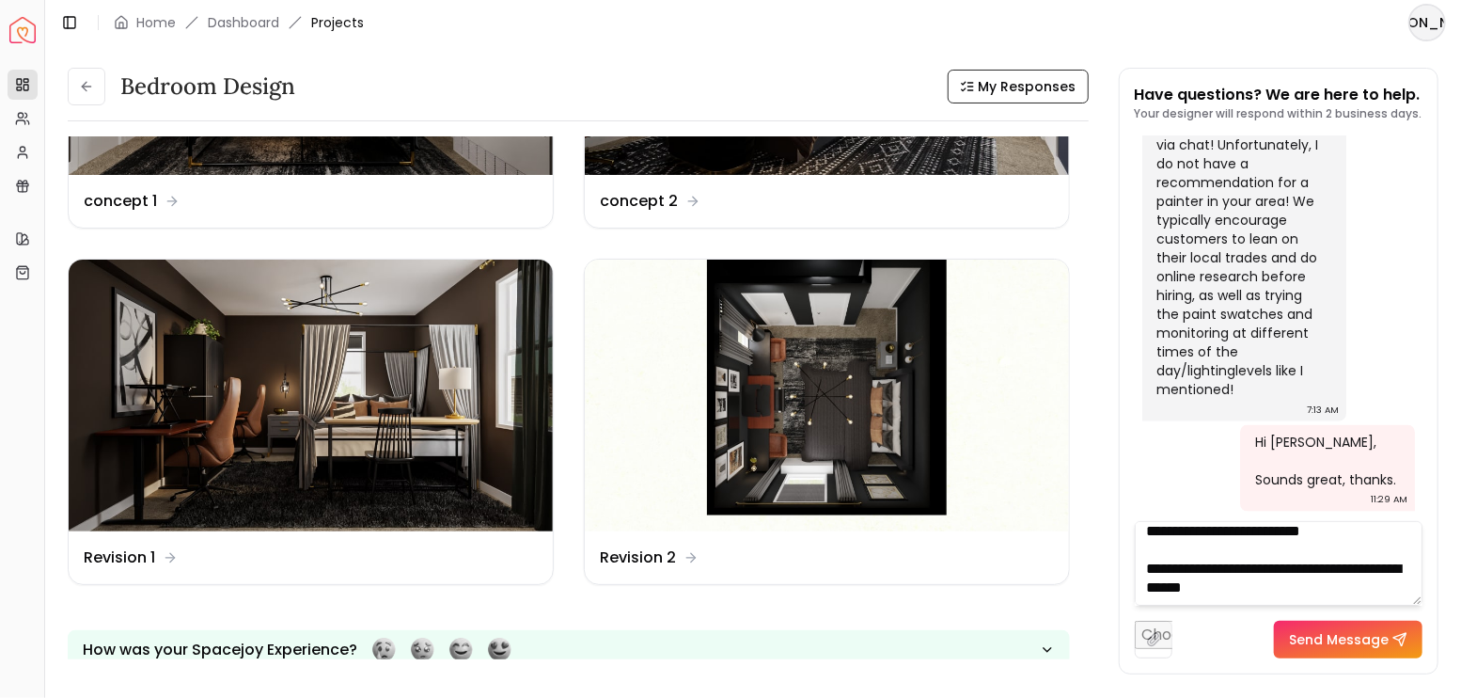
scroll to position [44, 0]
type textarea "**********"
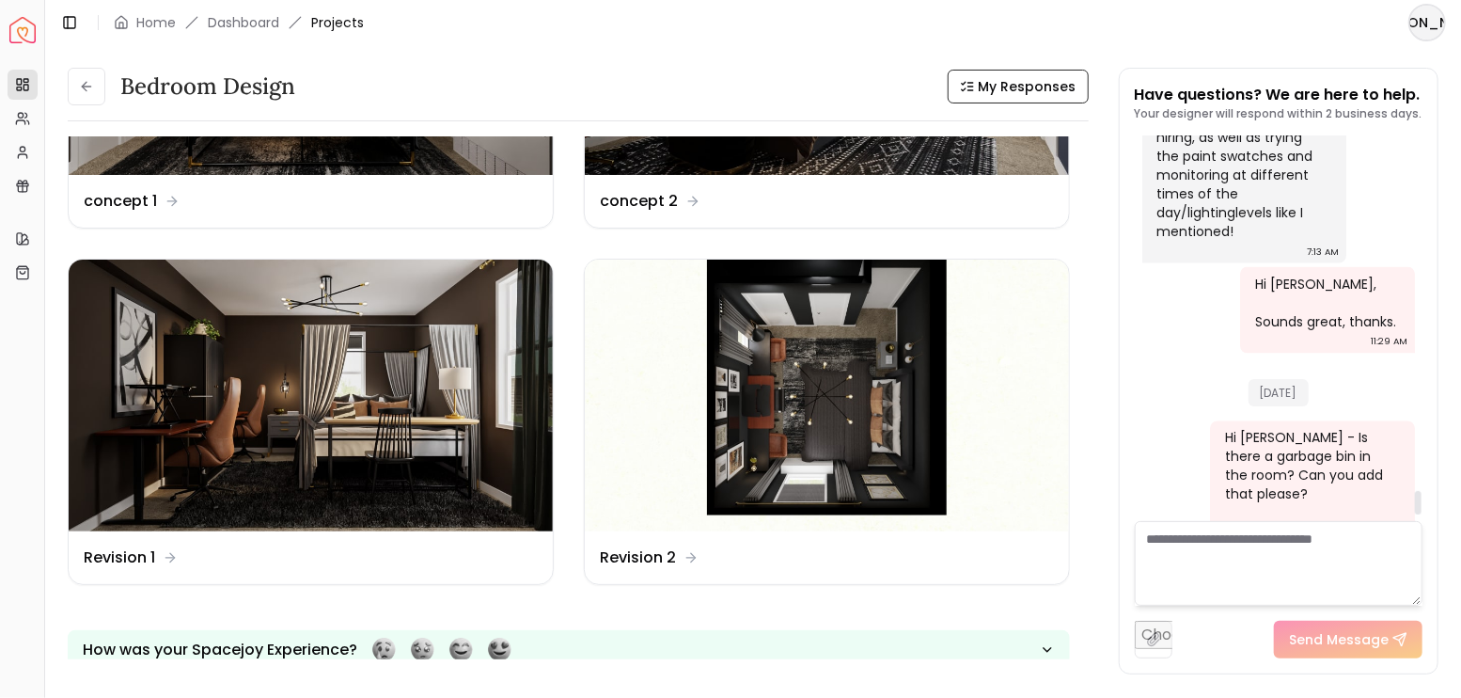
scroll to position [5833, 0]
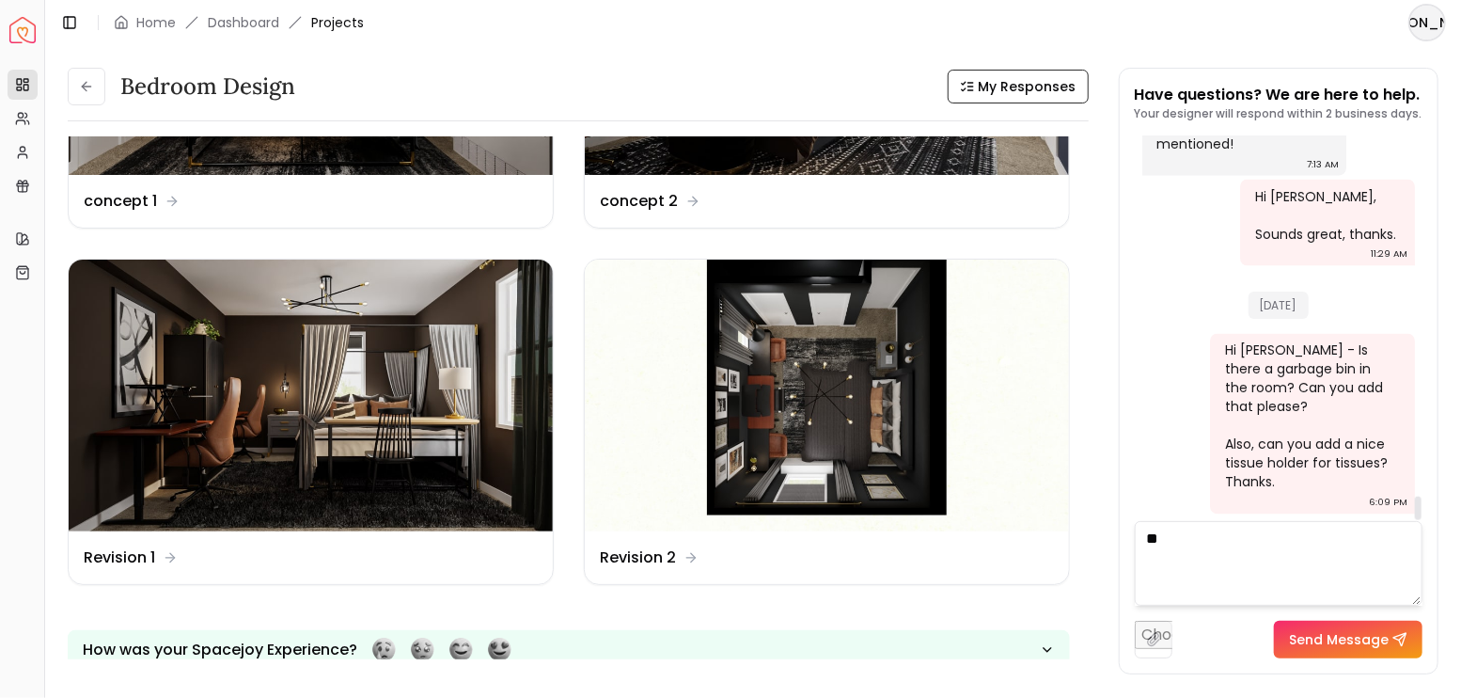
type textarea "*"
paste textarea "**********"
type textarea "**********"
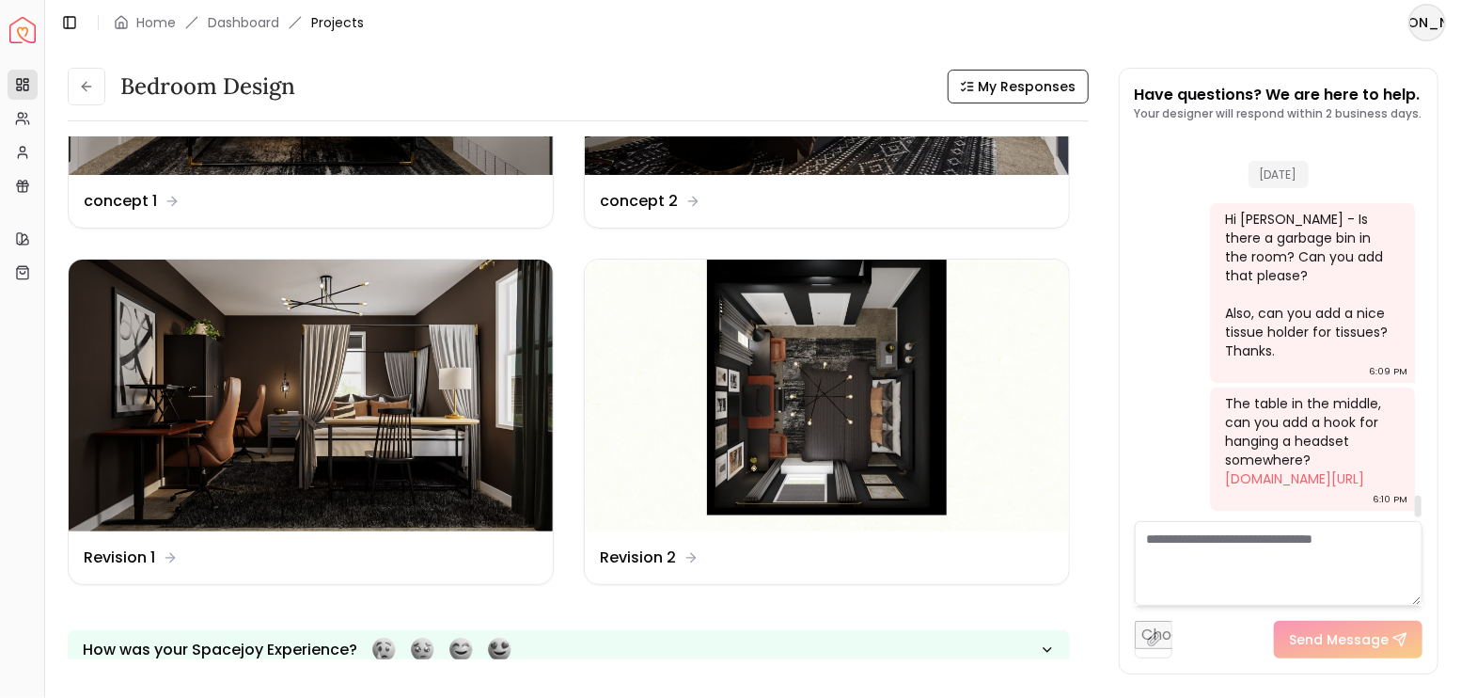
scroll to position [6375, 0]
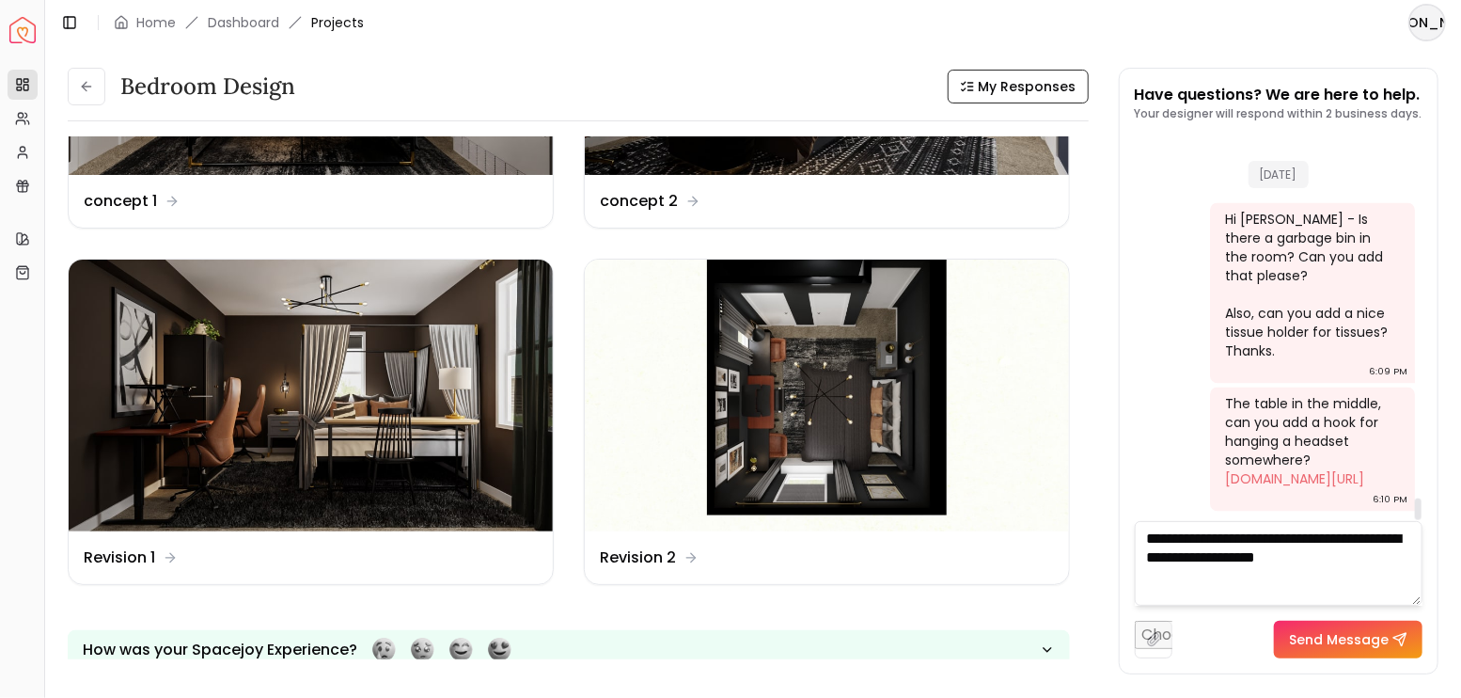
type textarea "**********"
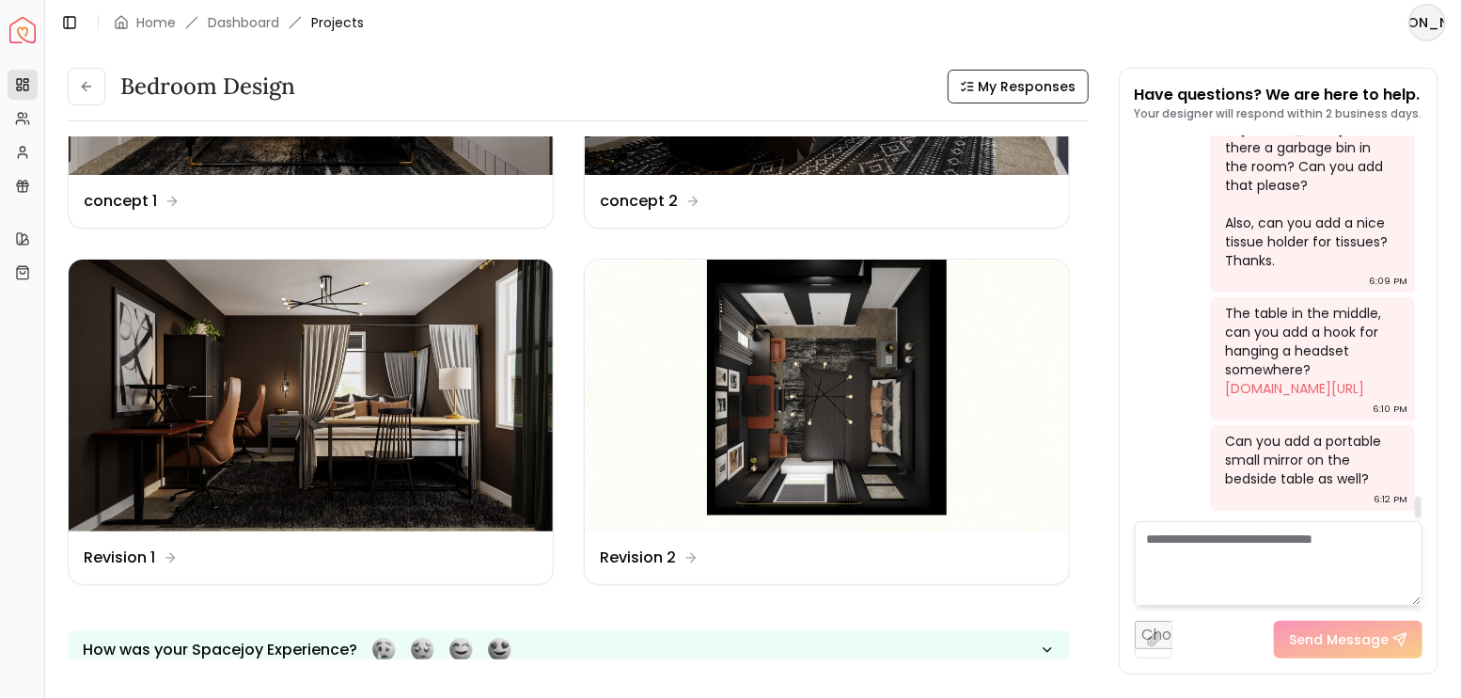
scroll to position [6465, 0]
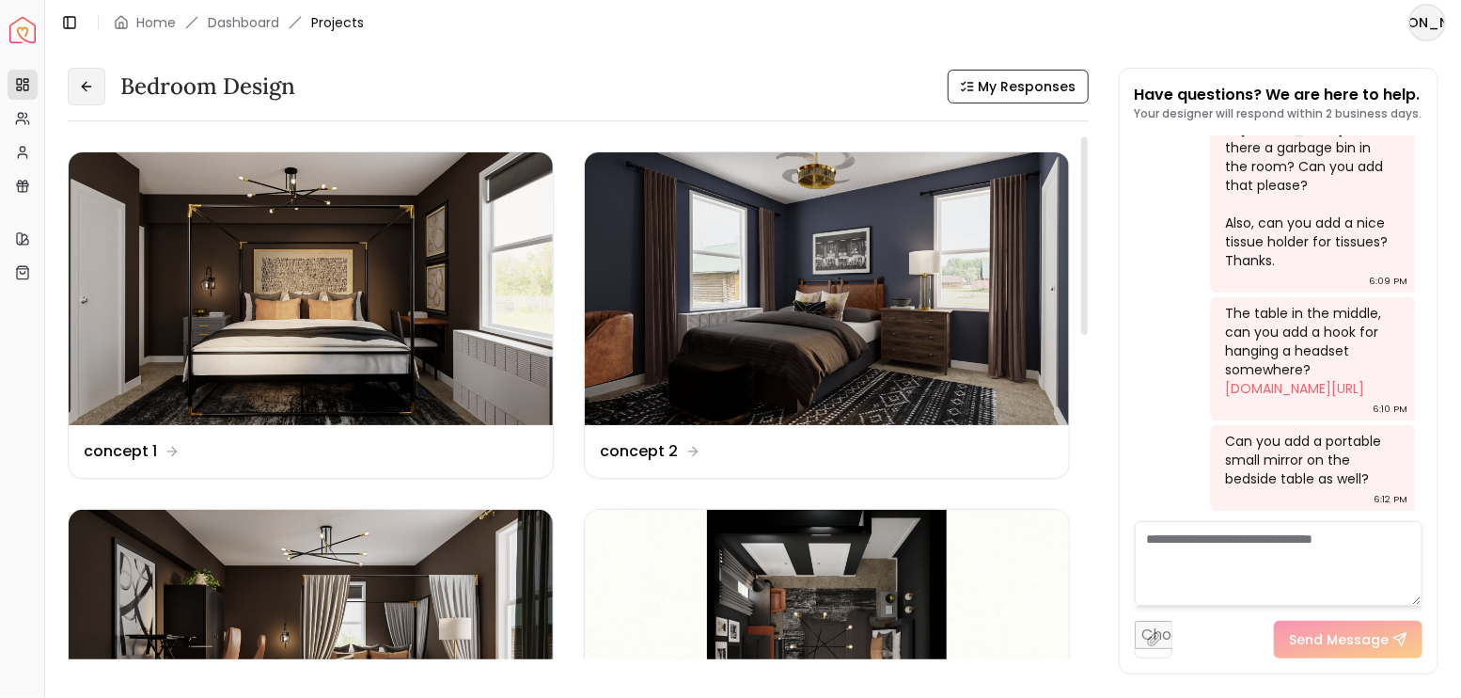
click at [81, 90] on icon at bounding box center [86, 86] width 15 height 15
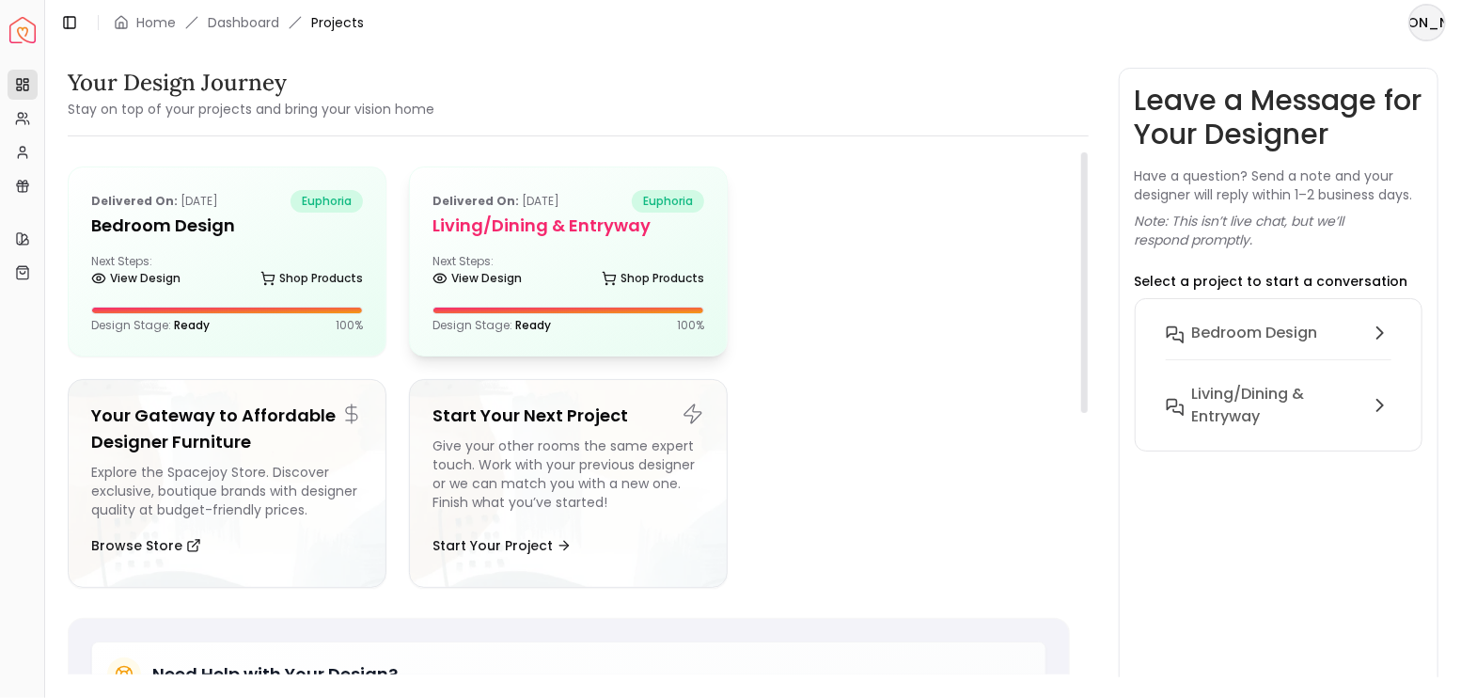
click at [604, 252] on div "Delivered on: [DATE] euphoria Living/Dining & Entryway Next Steps: View Design …" at bounding box center [568, 261] width 317 height 188
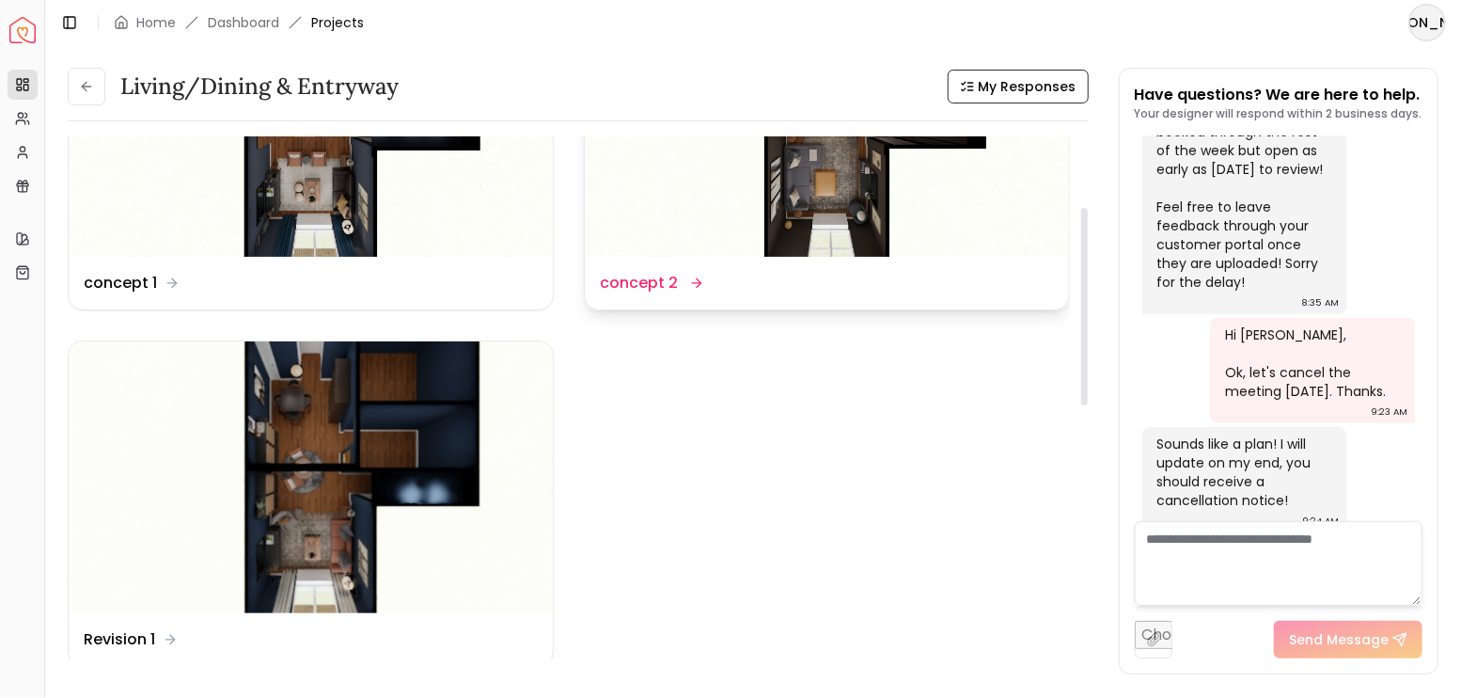
scroll to position [250, 0]
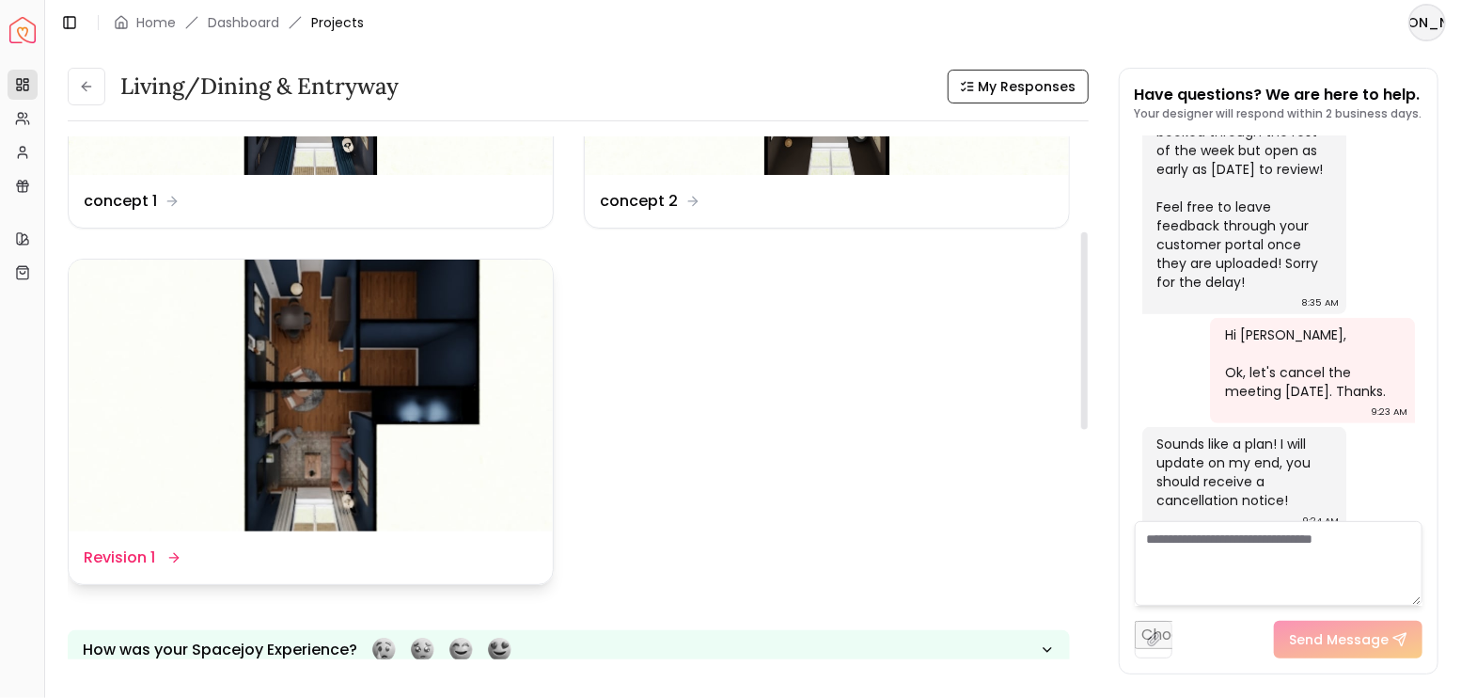
click at [390, 329] on img at bounding box center [311, 396] width 484 height 273
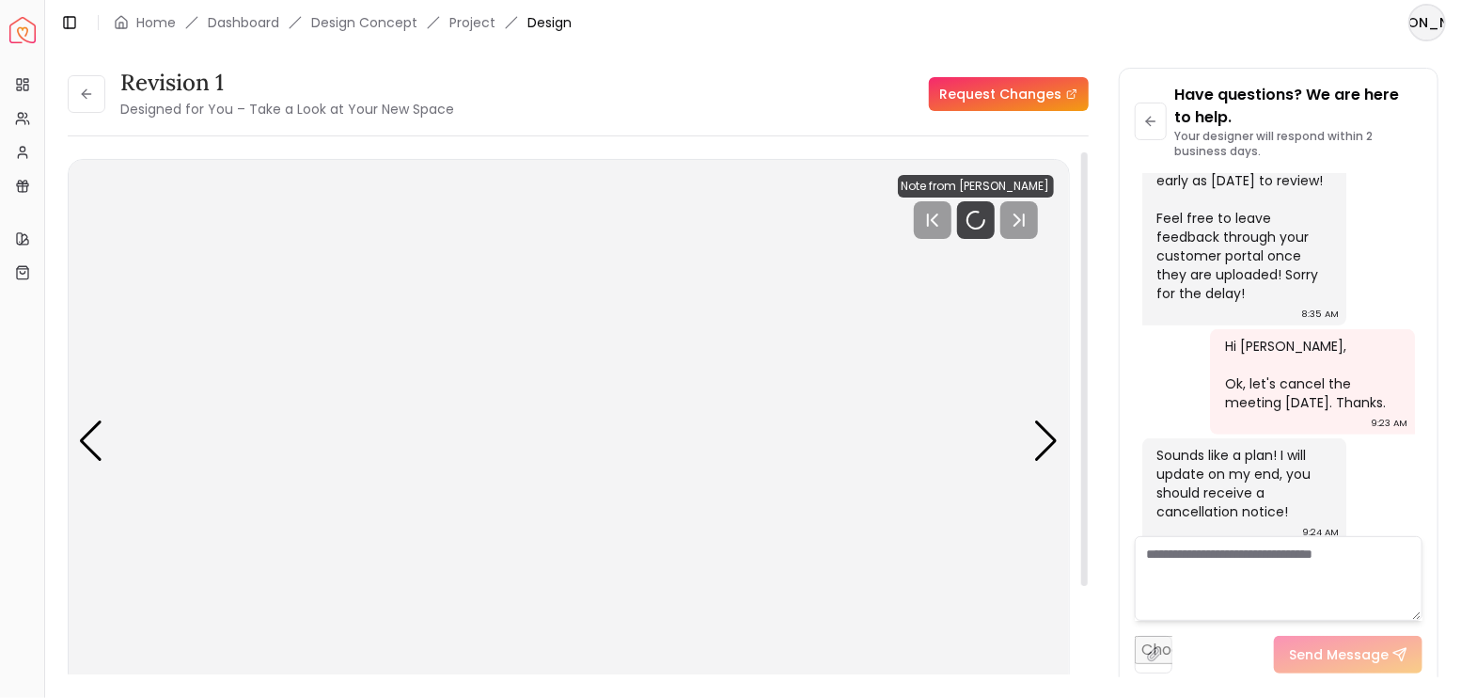
scroll to position [4554, 0]
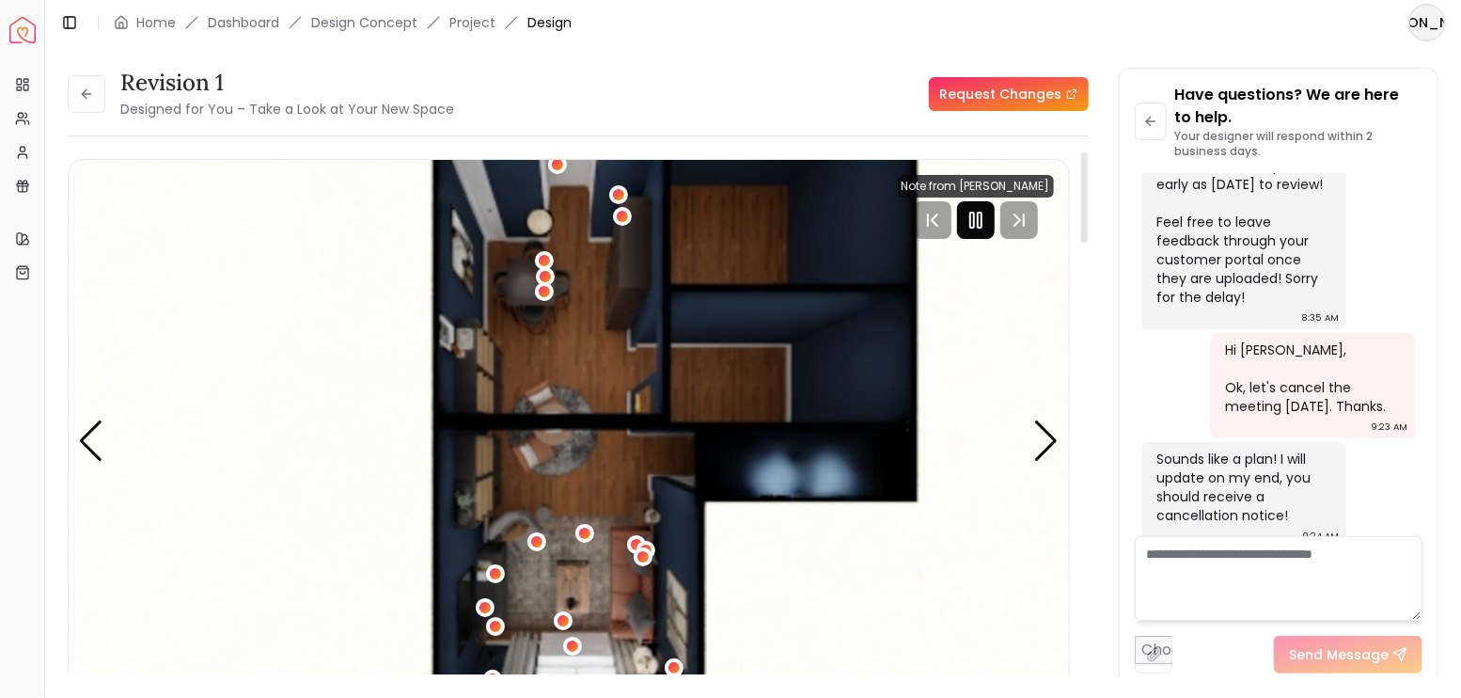
click at [979, 227] on rect "Pause" at bounding box center [980, 219] width 4 height 15
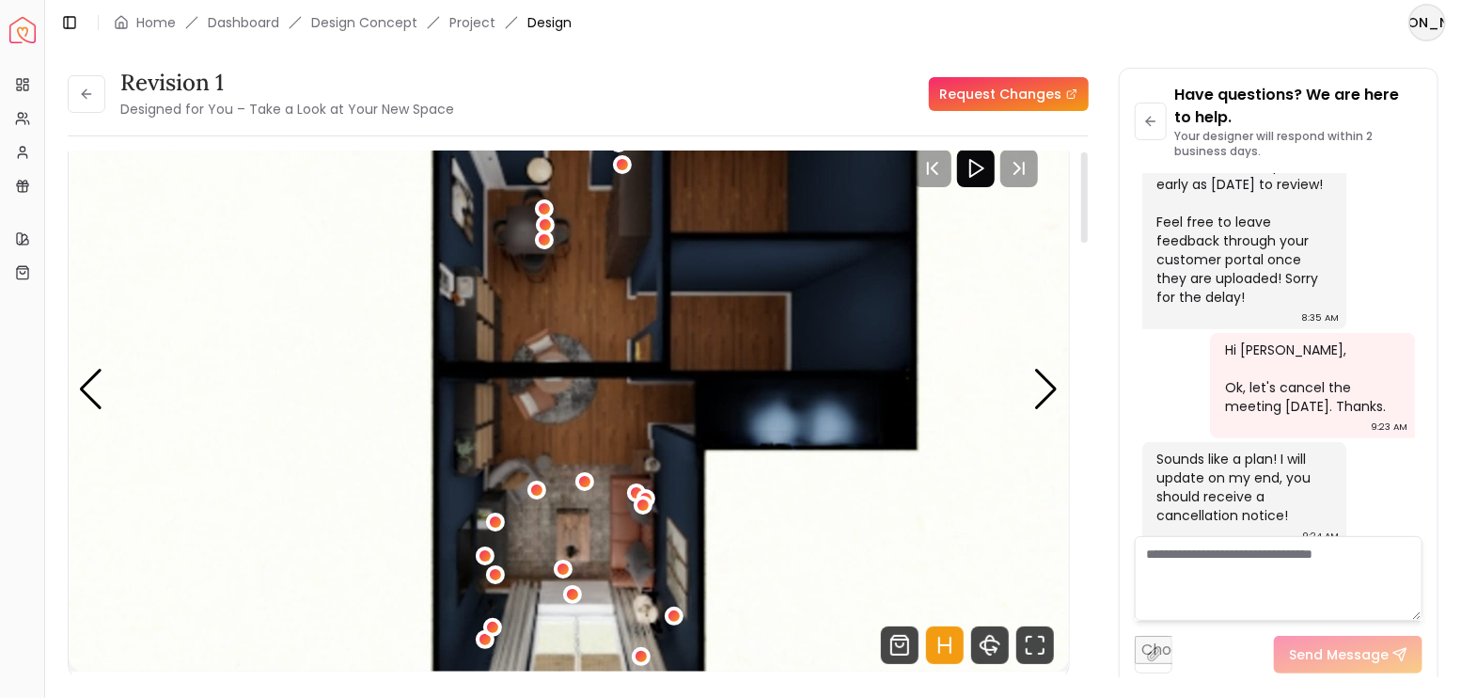
scroll to position [125, 0]
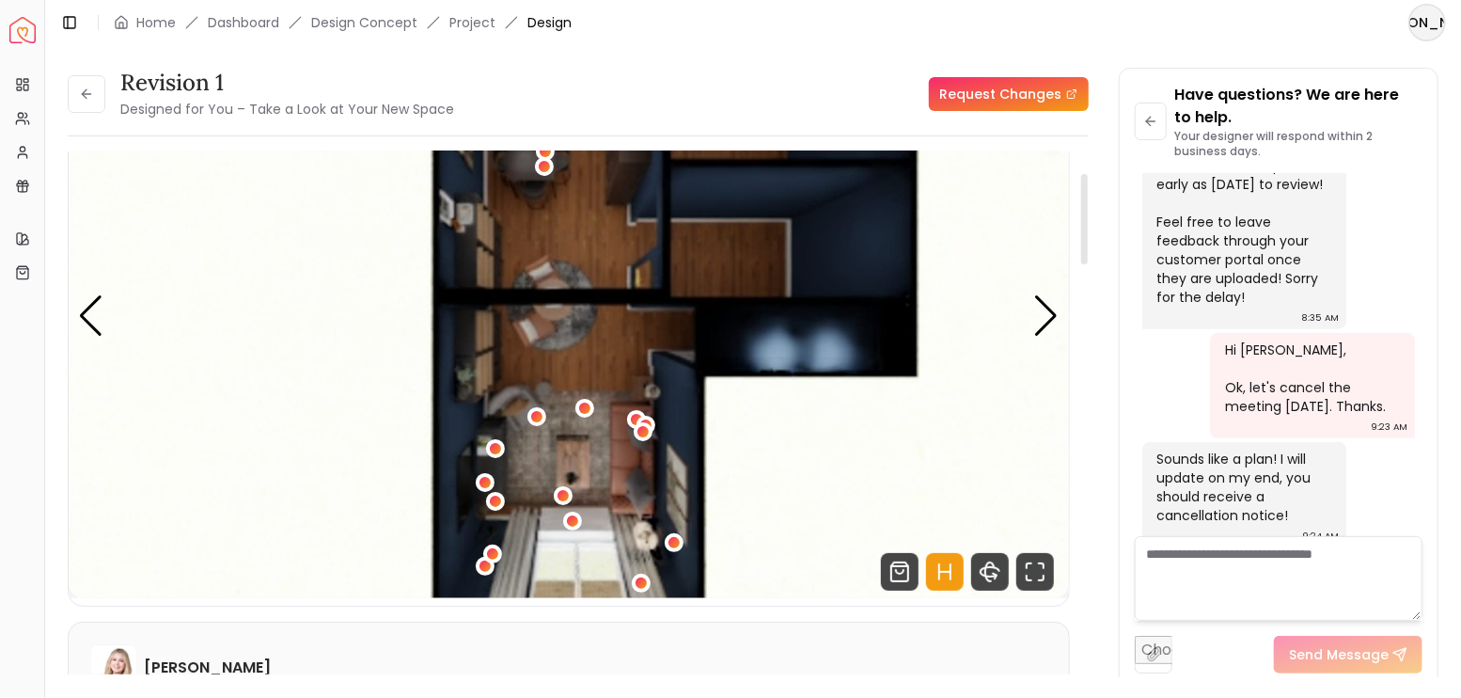
click at [949, 568] on icon "Hotspots Toggle" at bounding box center [945, 572] width 38 height 38
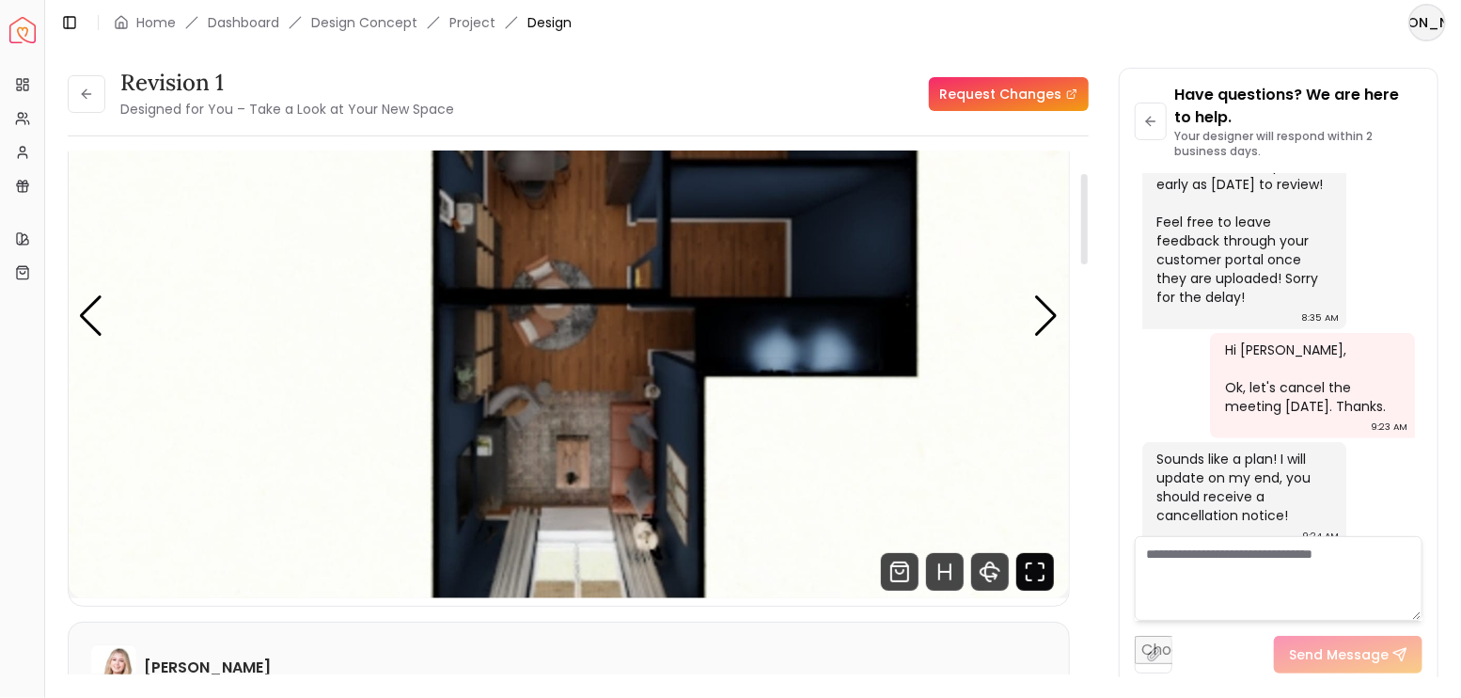
click at [1034, 562] on icon "Fullscreen" at bounding box center [1035, 572] width 38 height 38
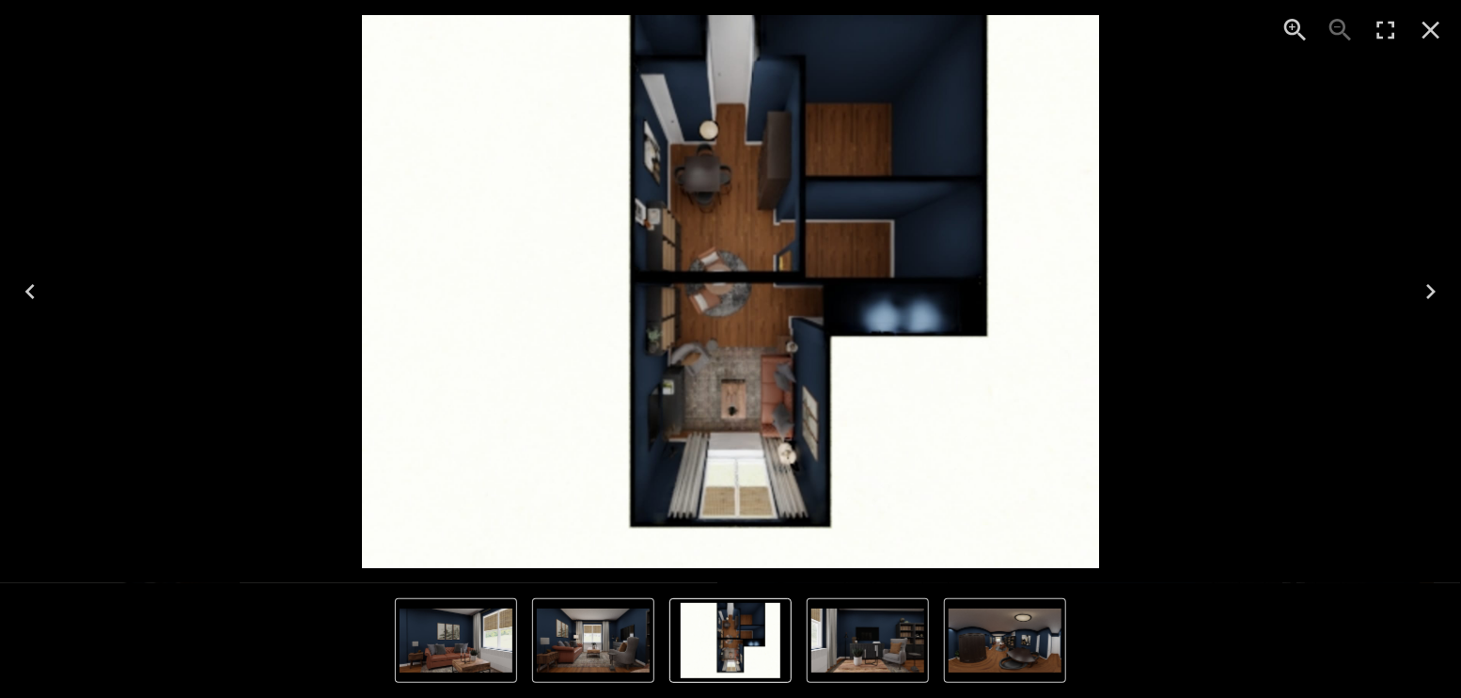
click at [1426, 289] on icon "Next" at bounding box center [1431, 291] width 30 height 30
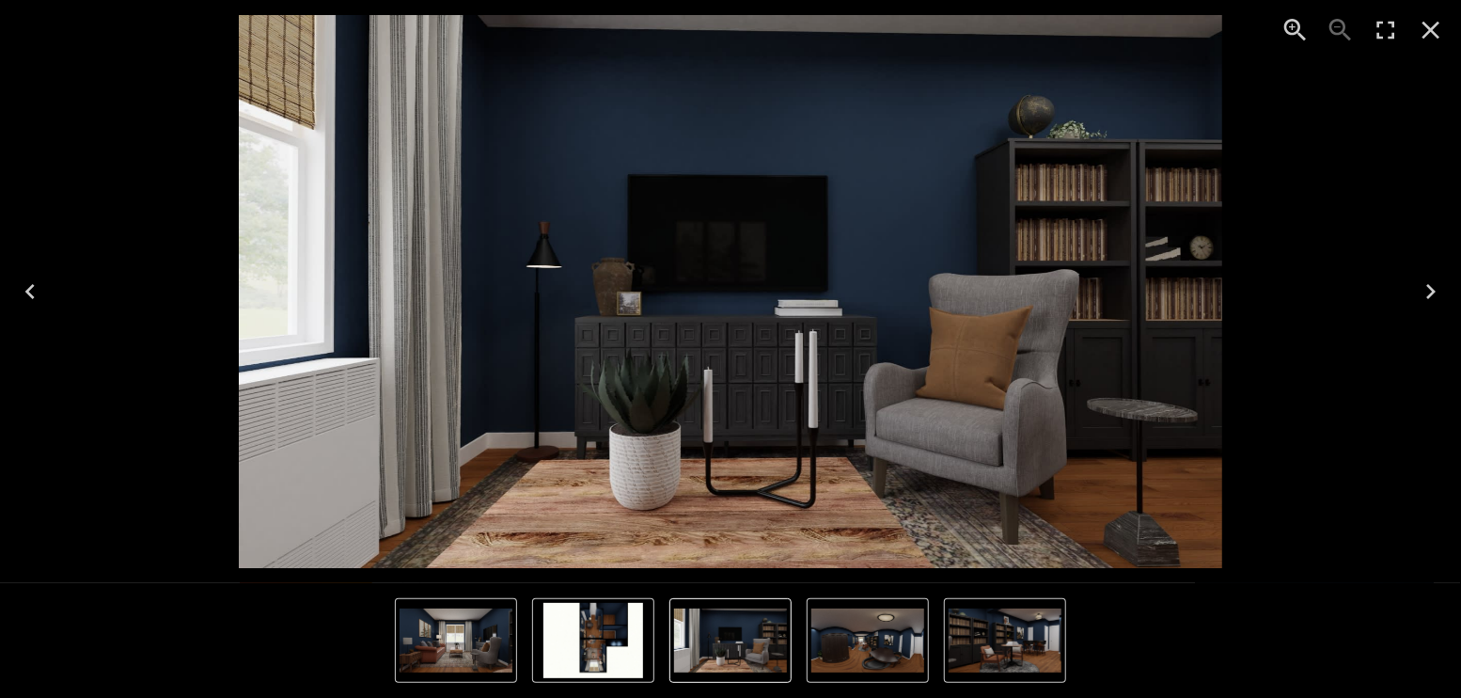
click at [1426, 289] on icon "Next" at bounding box center [1431, 291] width 30 height 30
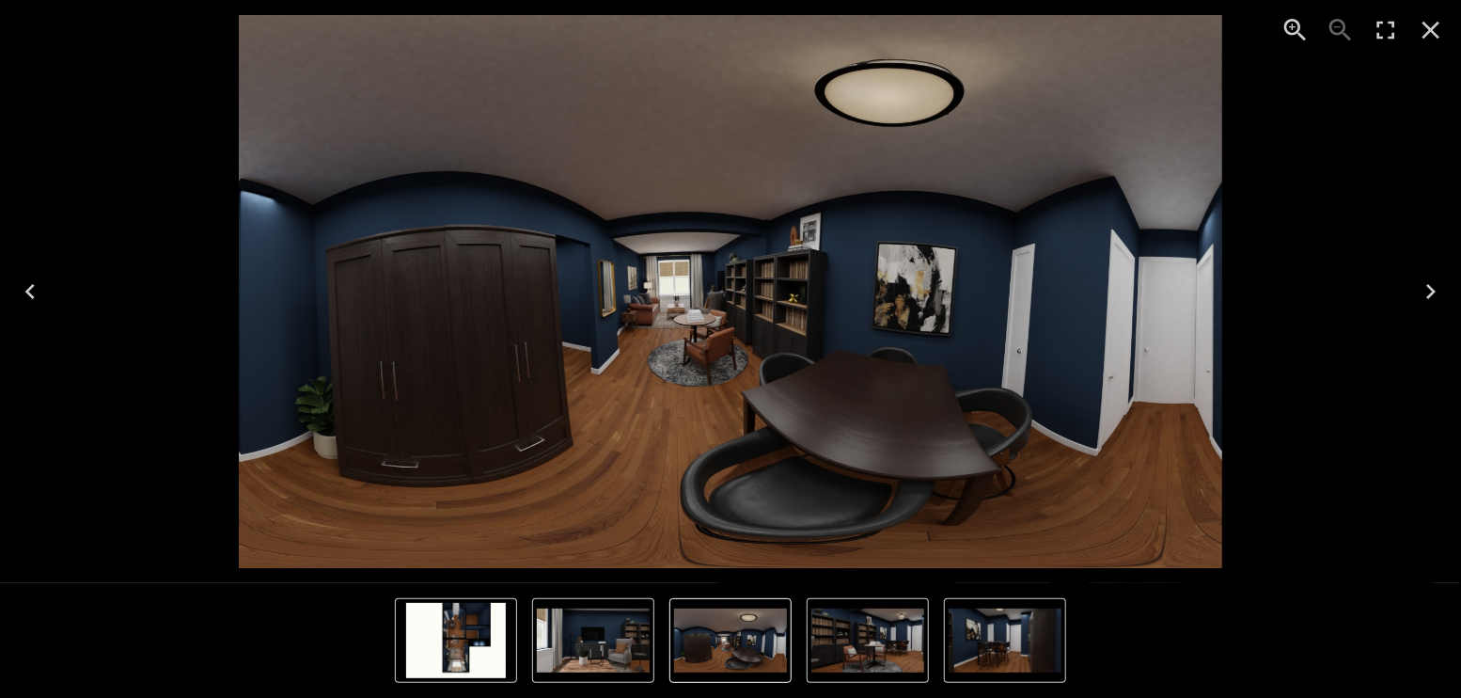
click at [1441, 283] on icon "Next" at bounding box center [1431, 291] width 30 height 30
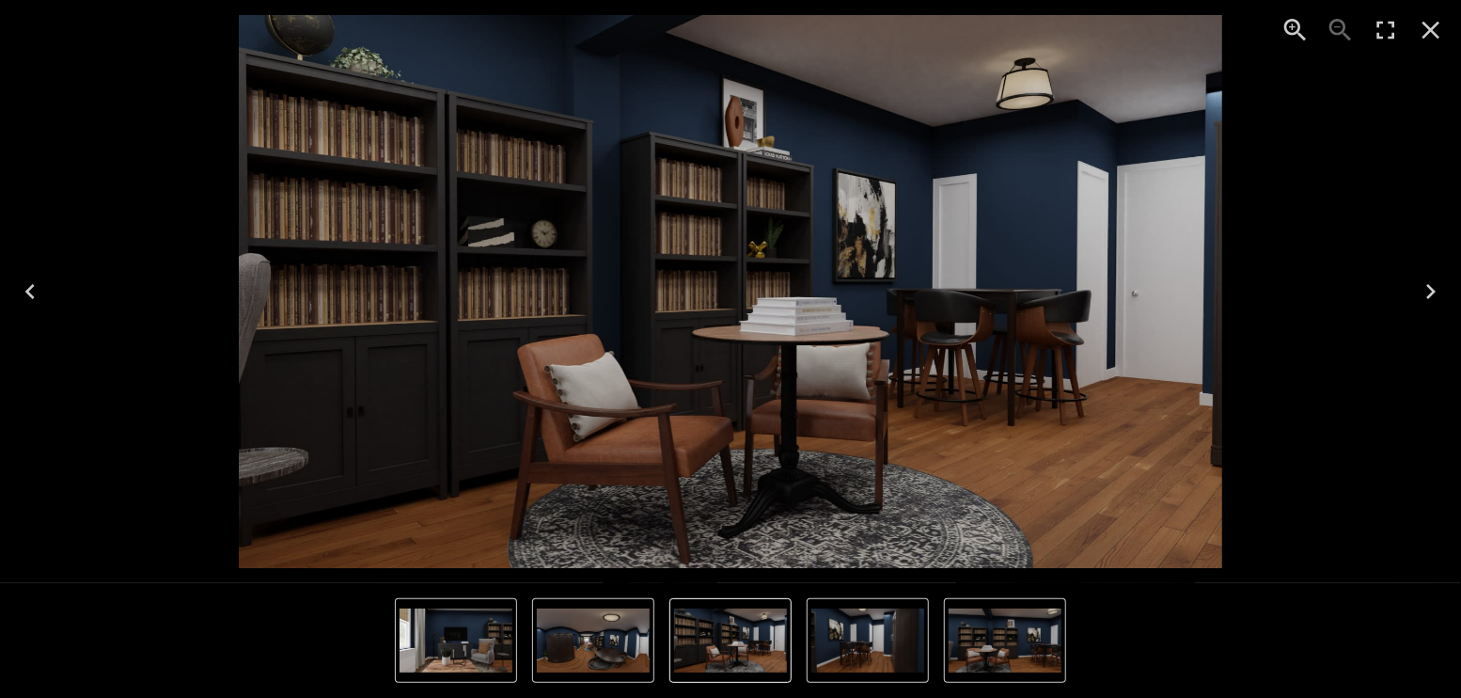
click at [1437, 286] on icon "Next" at bounding box center [1431, 291] width 30 height 30
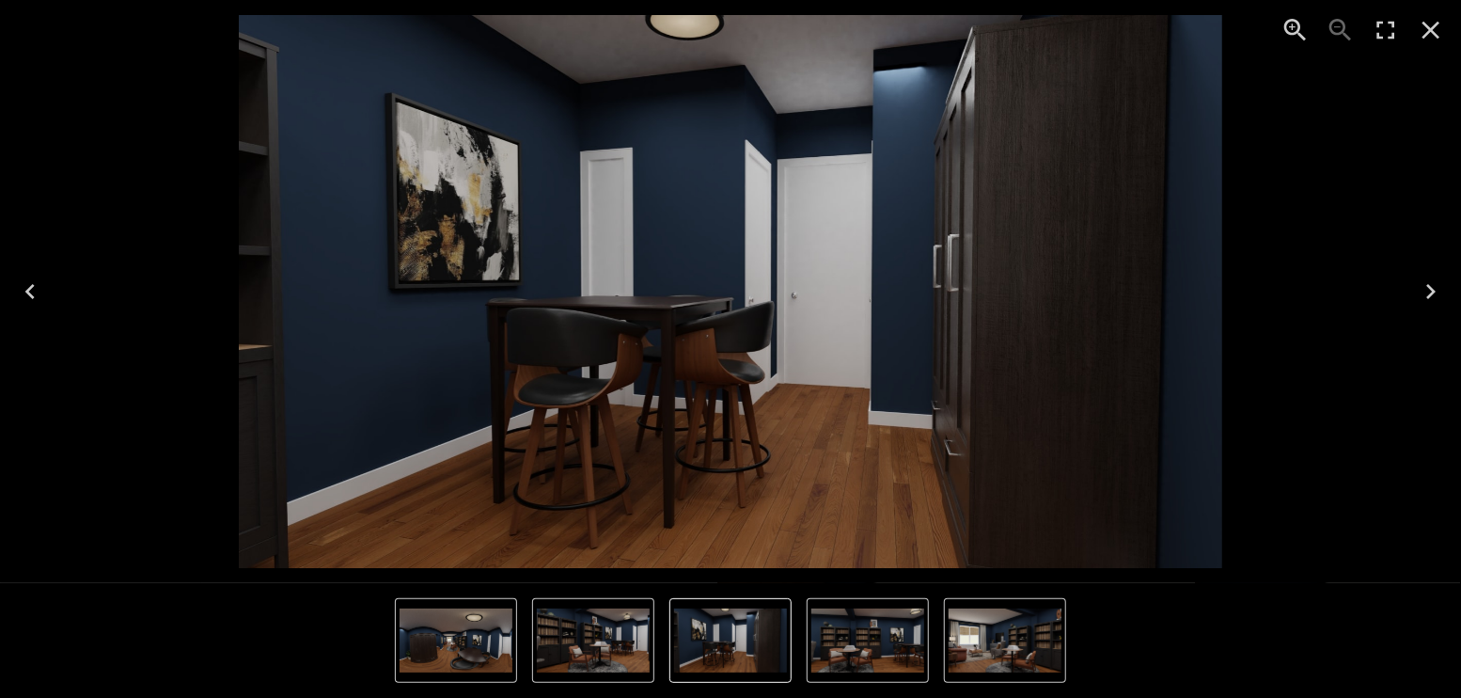
click at [1430, 287] on icon "Next" at bounding box center [1430, 291] width 9 height 15
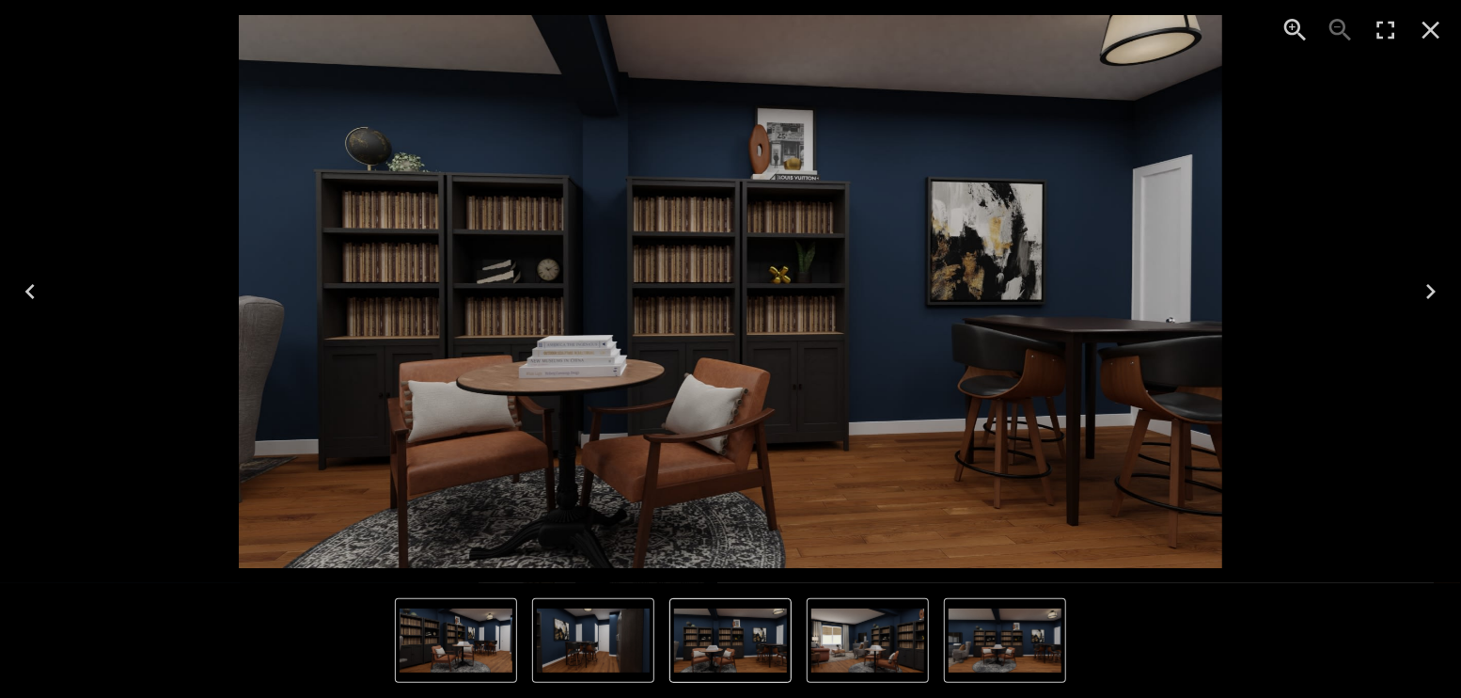
click at [1430, 287] on icon "Next" at bounding box center [1430, 291] width 9 height 15
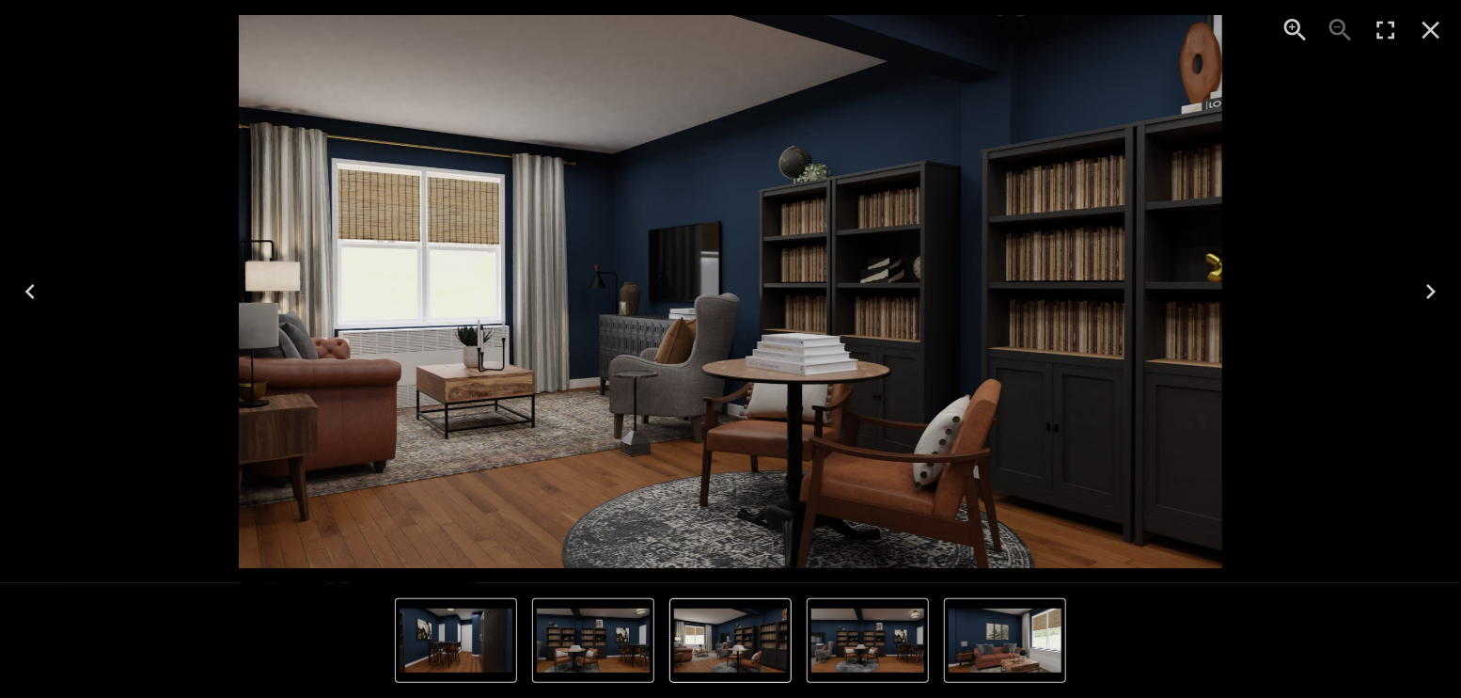
click at [1430, 287] on icon "Next" at bounding box center [1430, 291] width 9 height 15
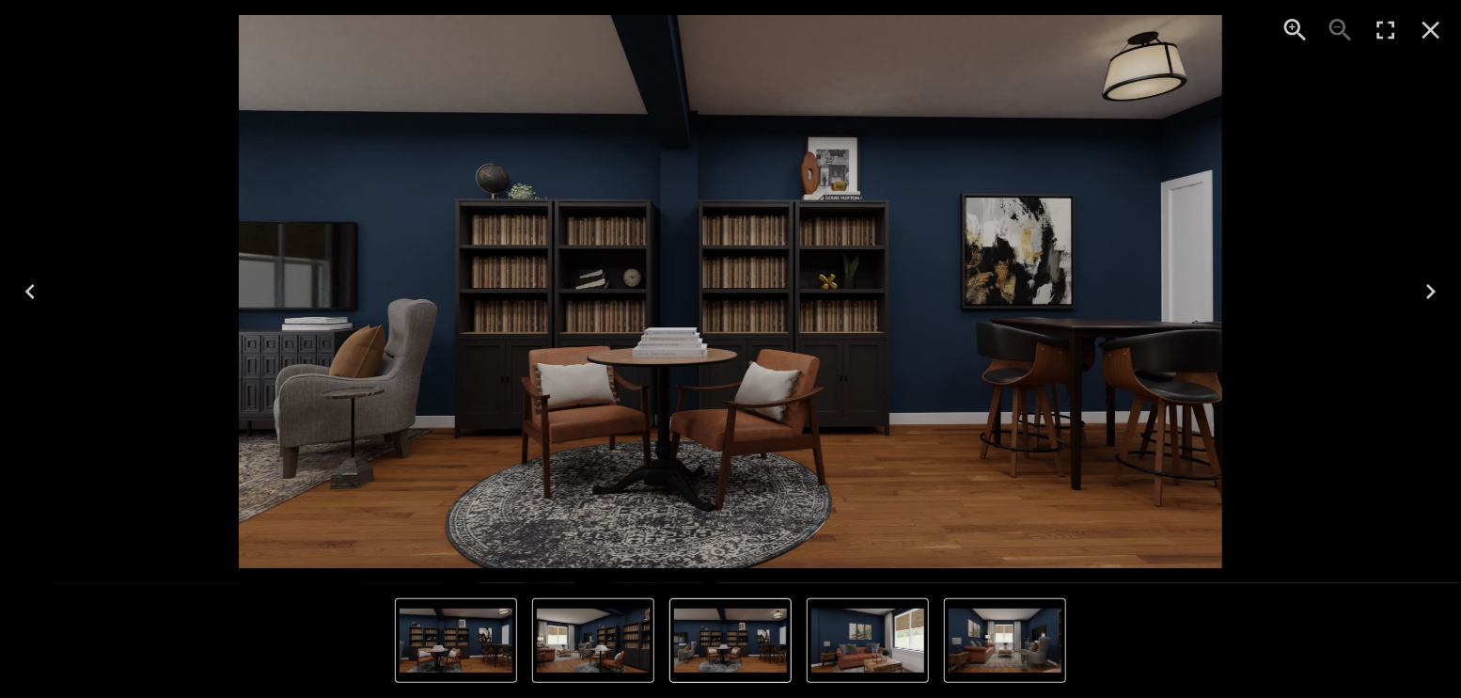
click at [1430, 287] on icon "Next" at bounding box center [1430, 291] width 9 height 15
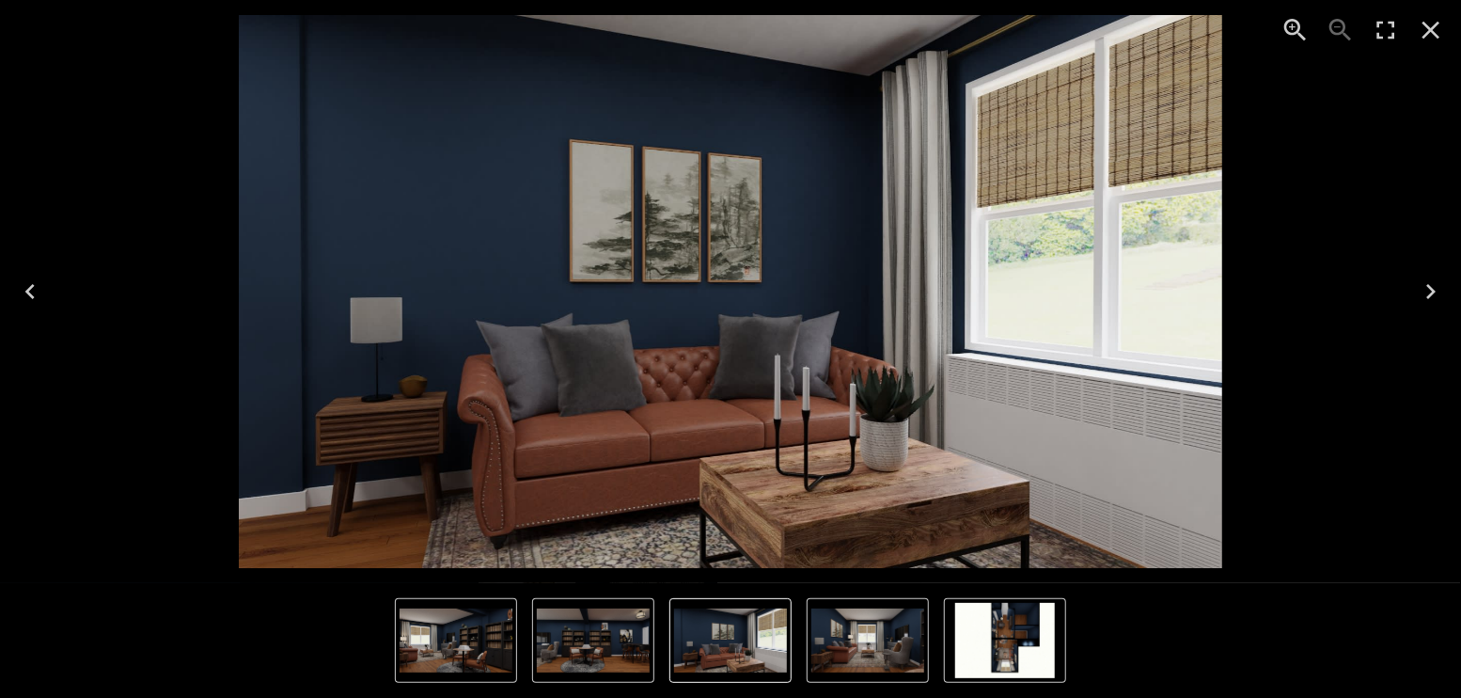
click at [1430, 287] on icon "Next" at bounding box center [1430, 291] width 9 height 15
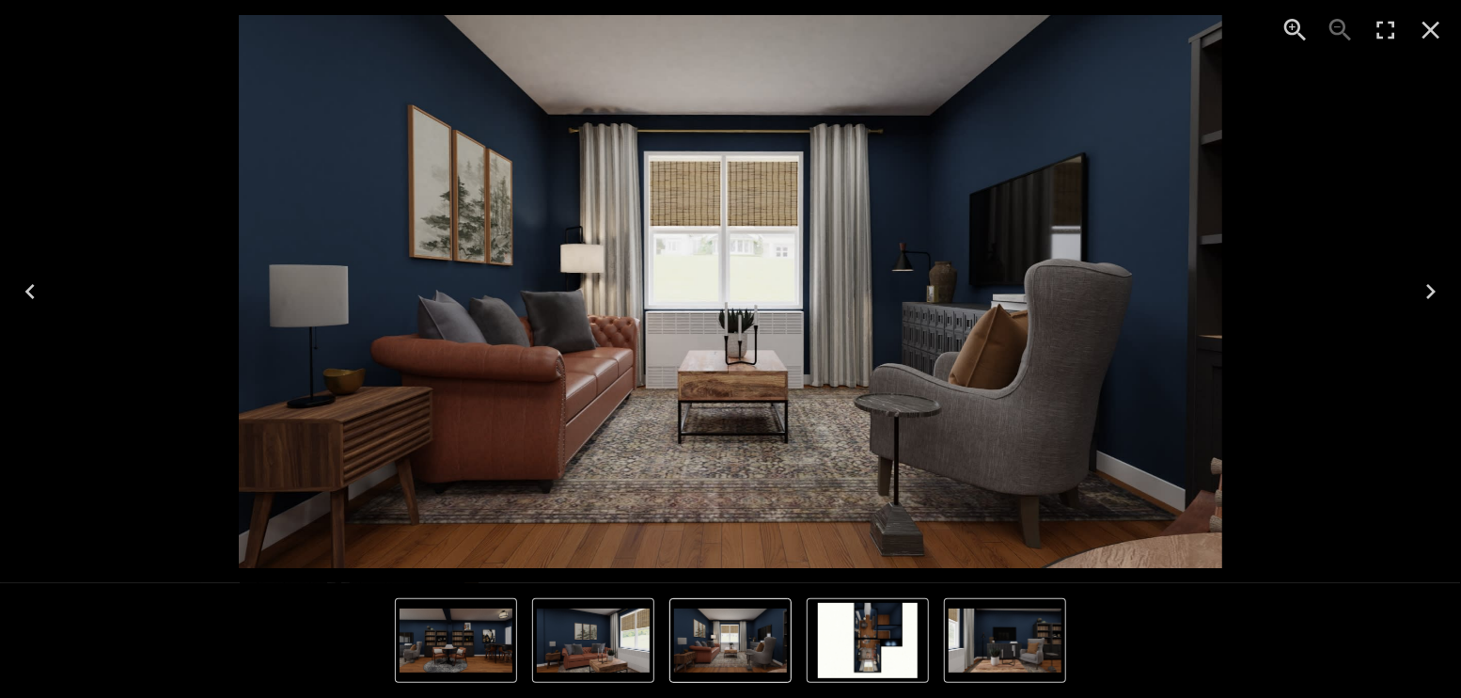
click at [1430, 287] on icon "Next" at bounding box center [1430, 291] width 9 height 15
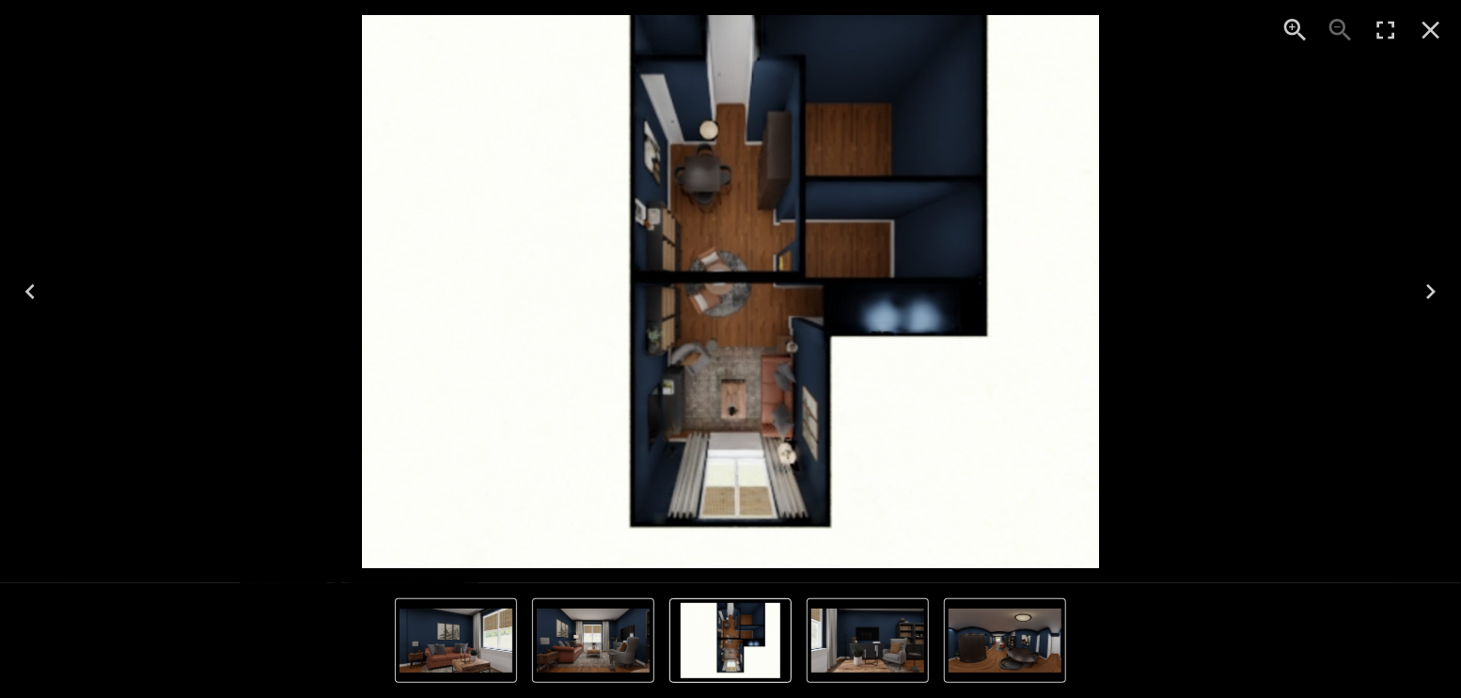
click at [1440, 37] on icon "Close" at bounding box center [1432, 31] width 18 height 18
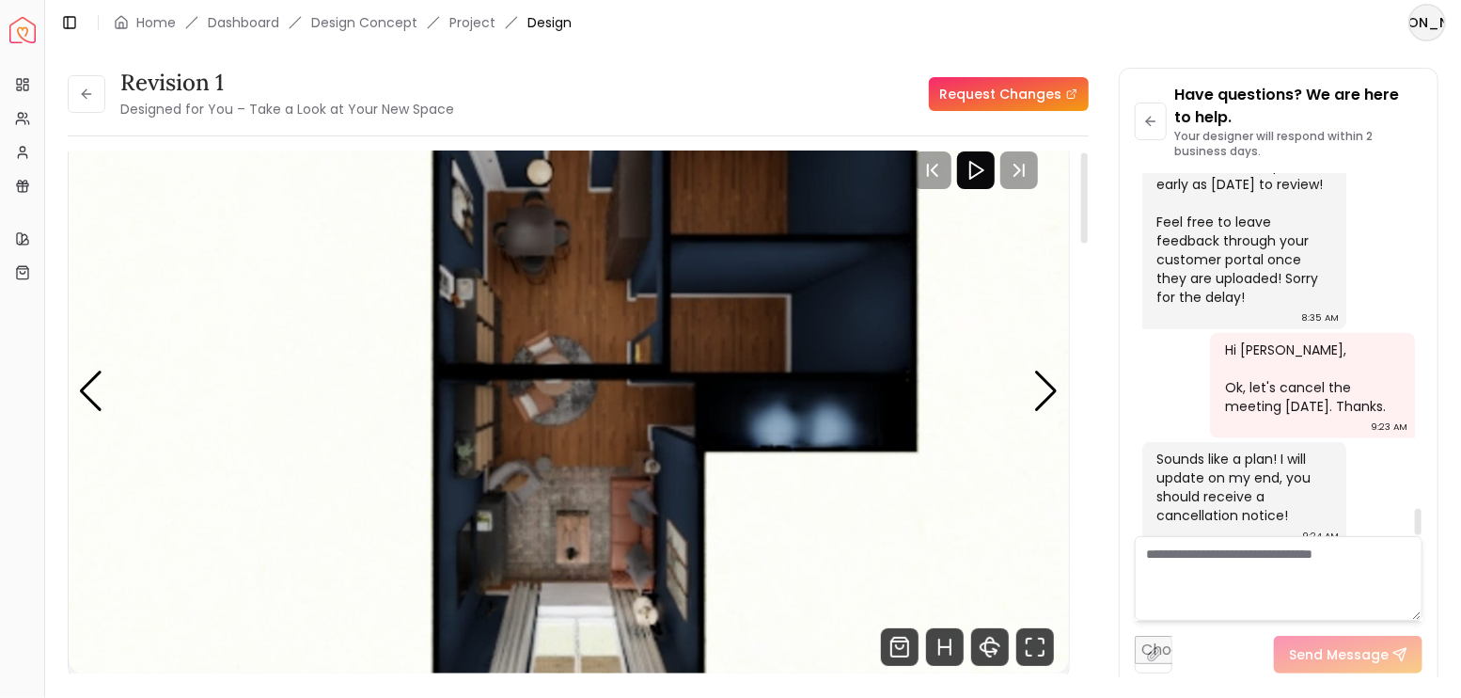
scroll to position [0, 0]
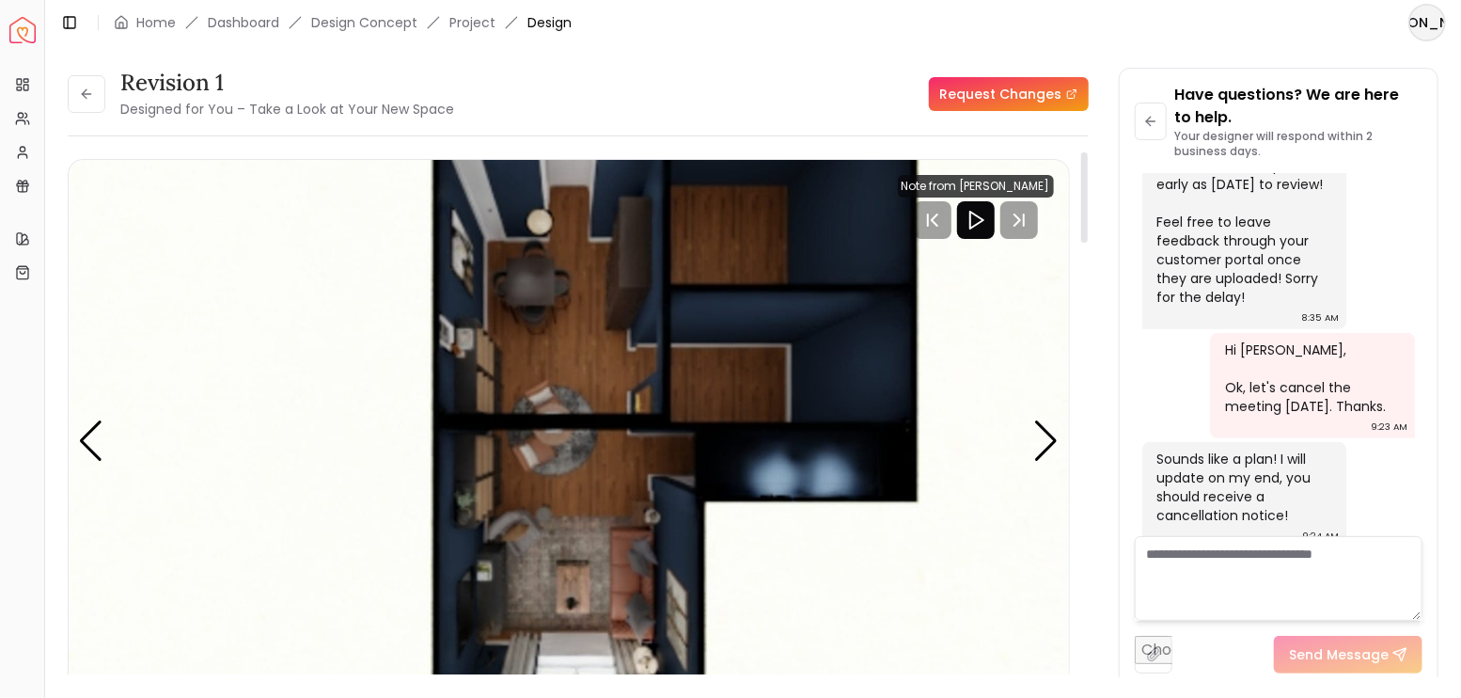
click at [102, 105] on button at bounding box center [87, 94] width 38 height 38
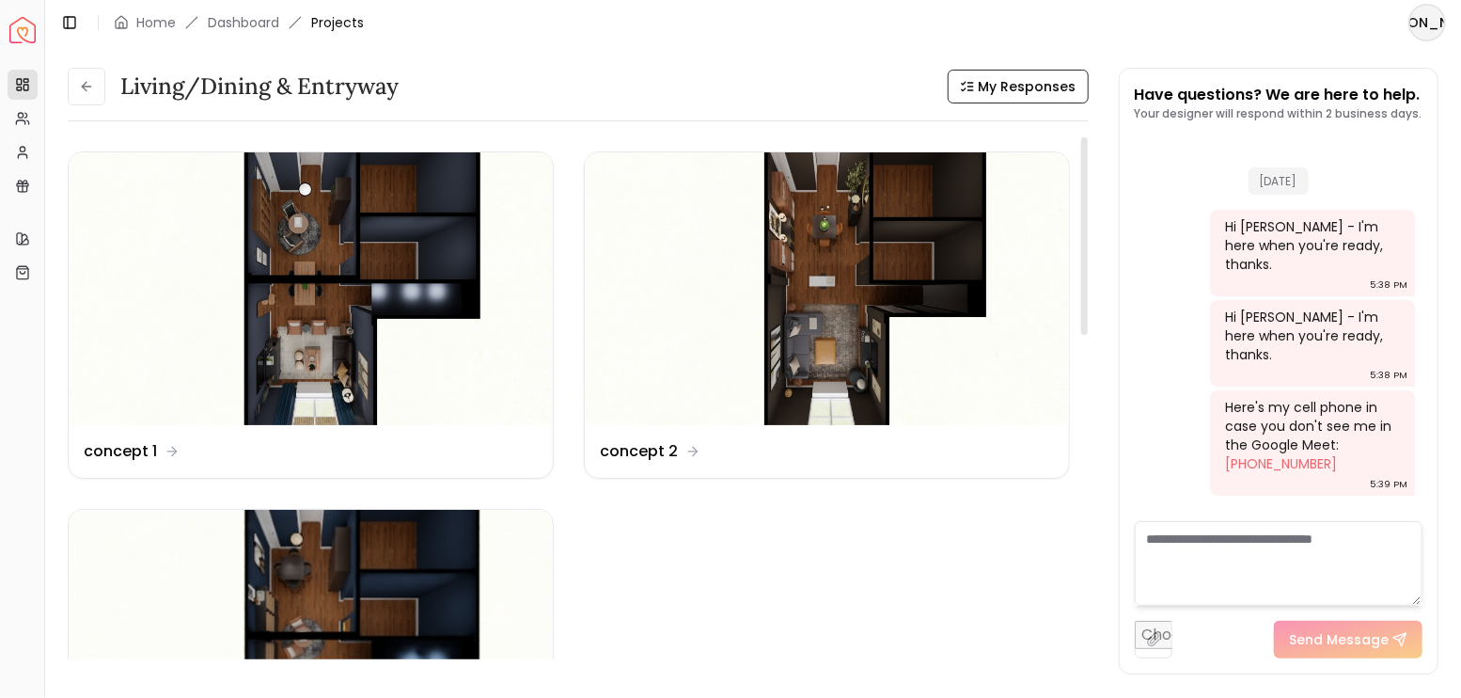
scroll to position [4531, 0]
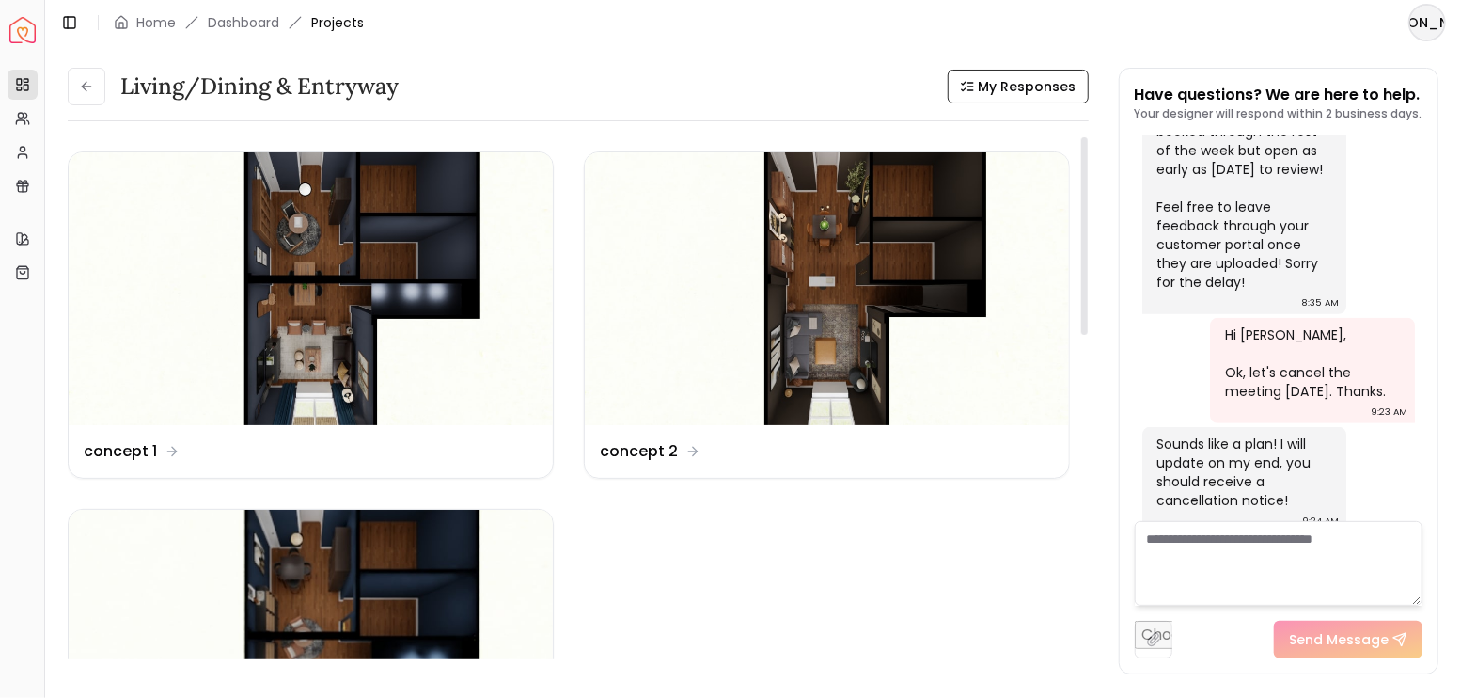
click at [842, 305] on img at bounding box center [827, 288] width 484 height 273
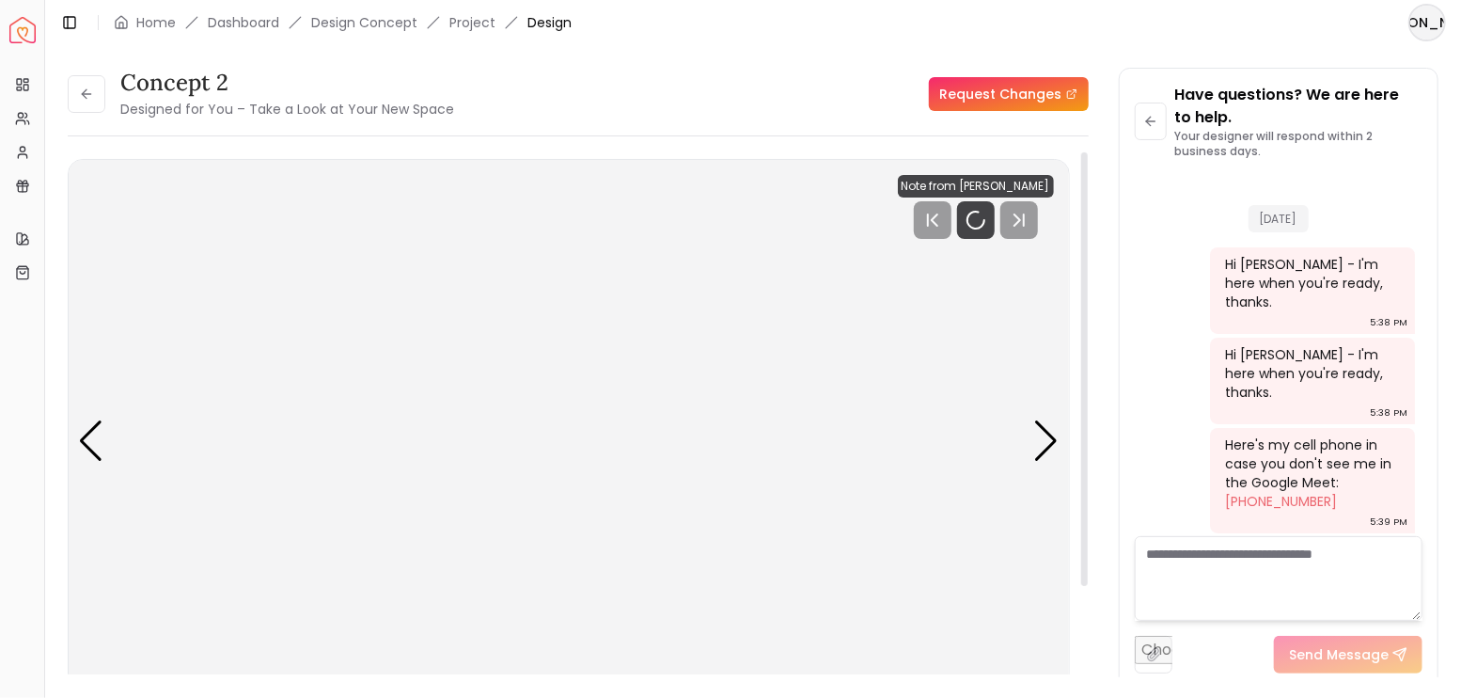
scroll to position [4554, 0]
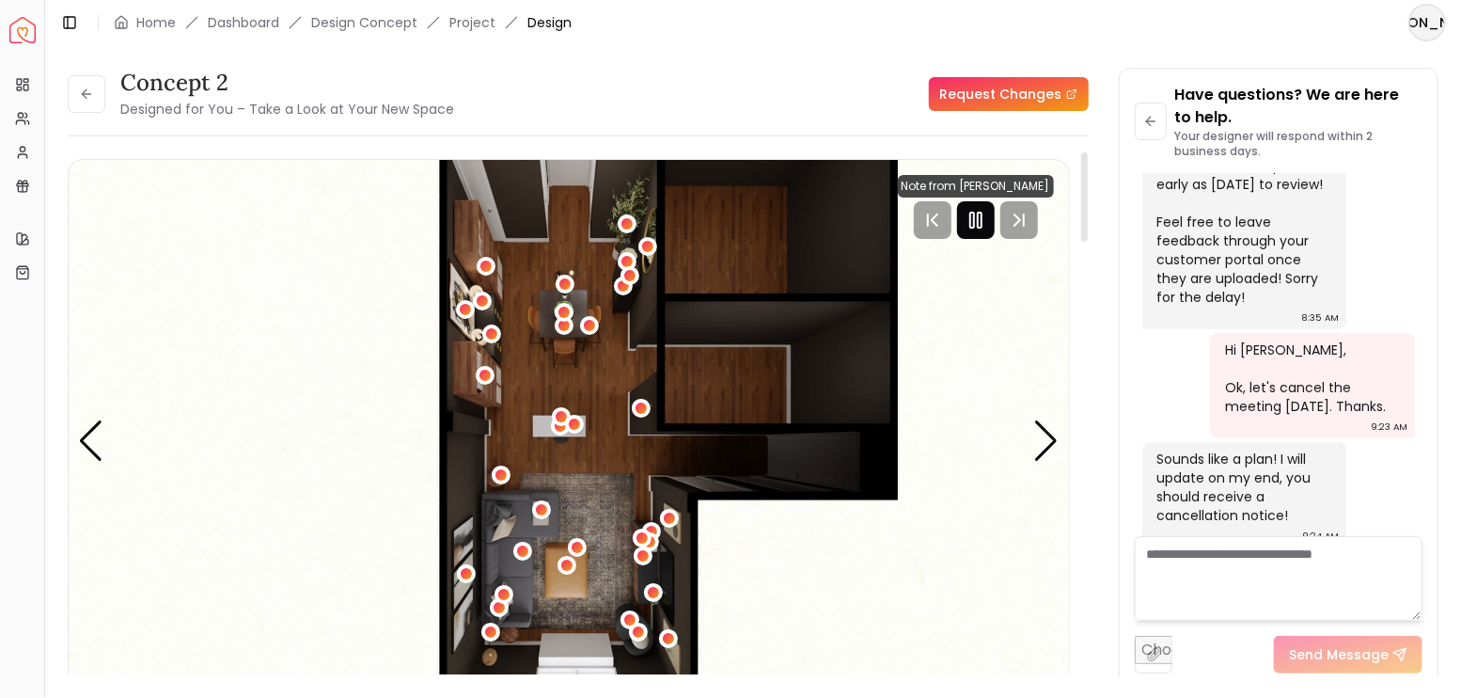
click at [987, 228] on icon "Pause" at bounding box center [976, 220] width 23 height 23
click at [1047, 432] on div "Next slide" at bounding box center [1046, 440] width 25 height 41
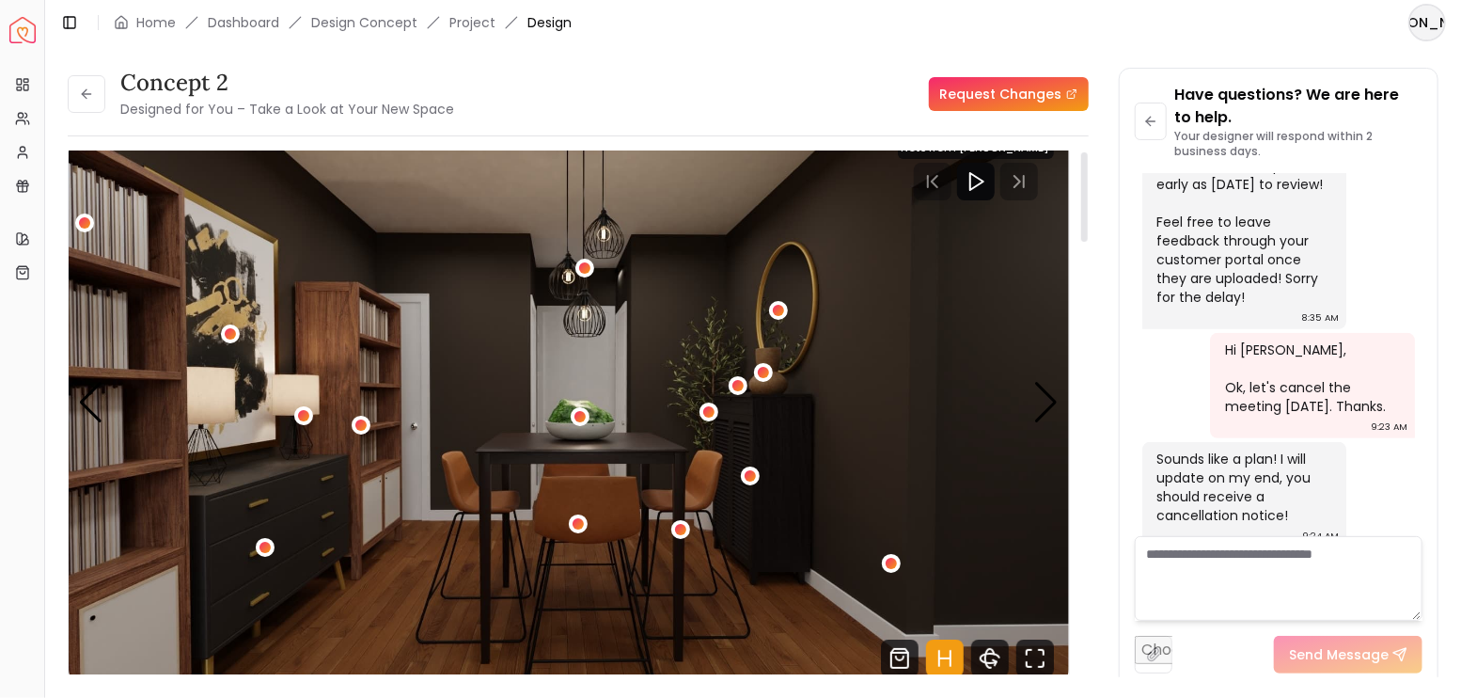
scroll to position [62, 0]
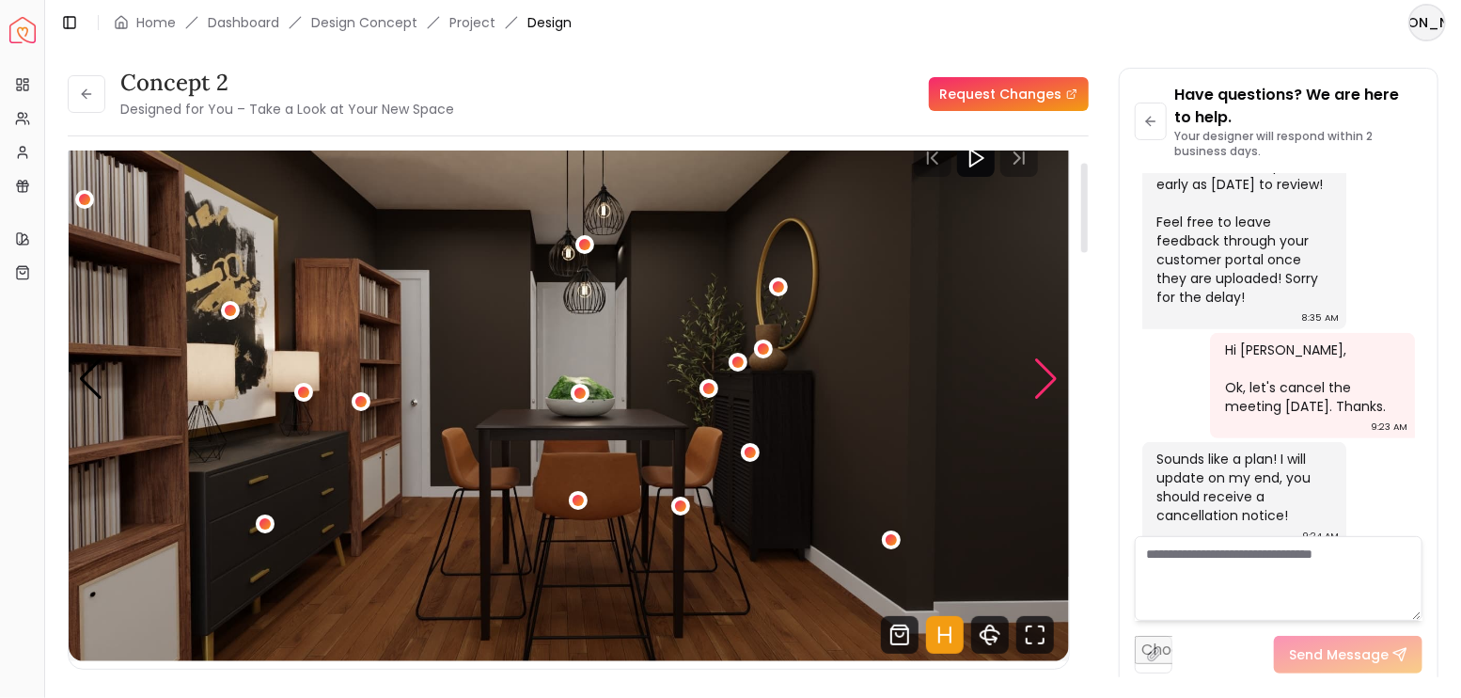
click at [1040, 375] on div "Next slide" at bounding box center [1046, 378] width 25 height 41
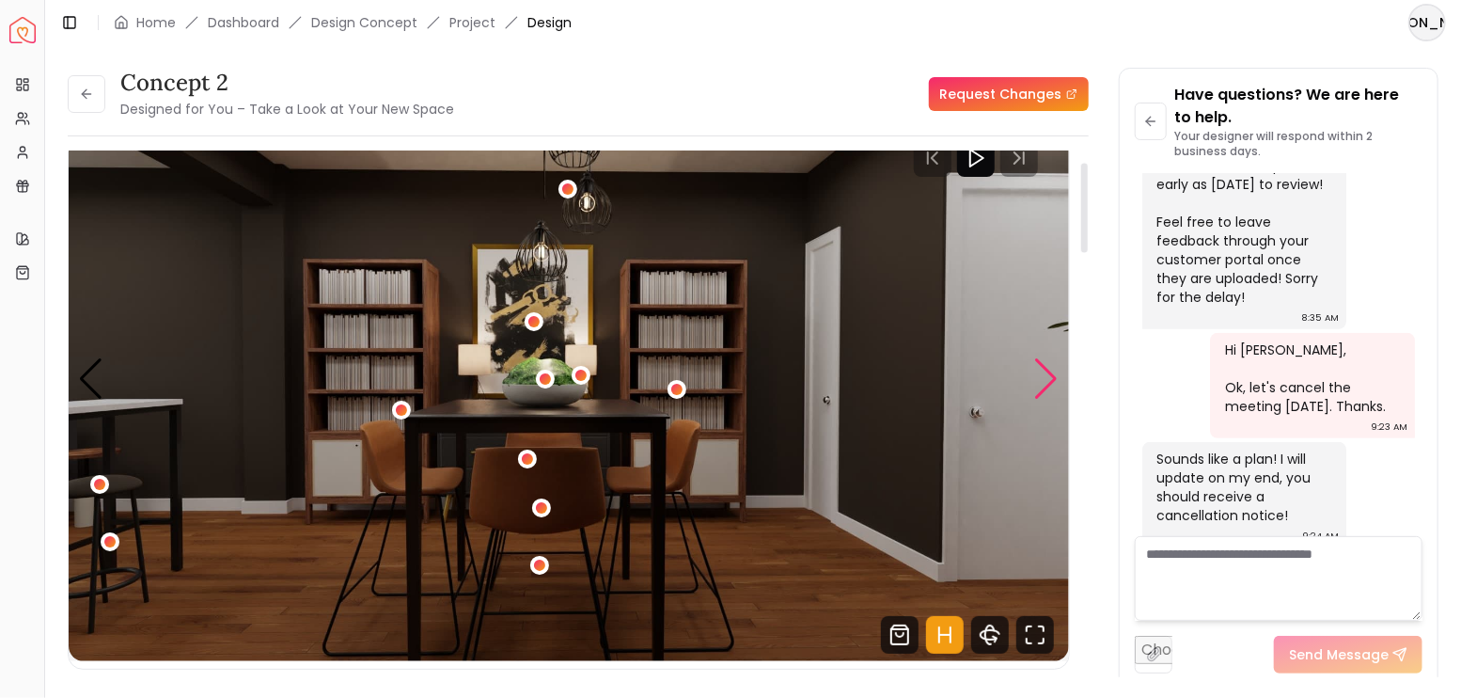
click at [1040, 375] on div "Next slide" at bounding box center [1046, 378] width 25 height 41
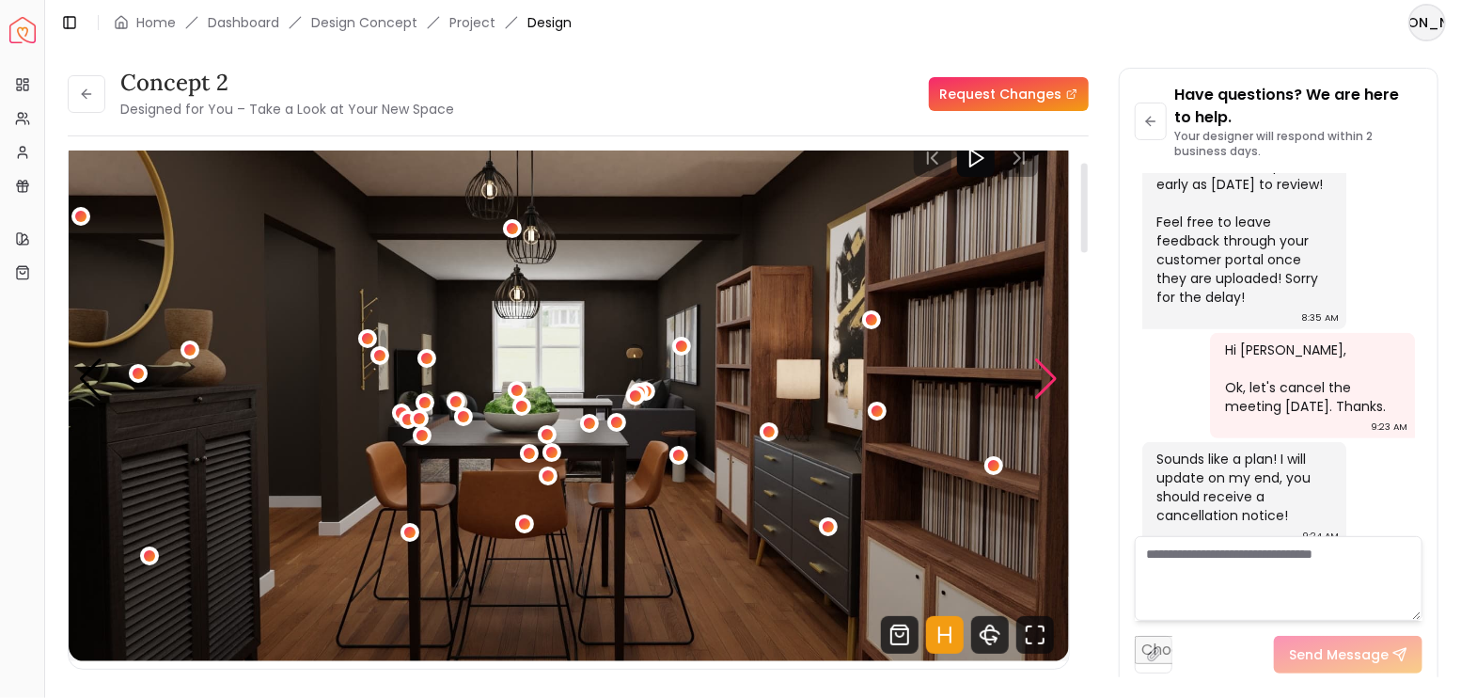
click at [1040, 375] on div "Next slide" at bounding box center [1046, 378] width 25 height 41
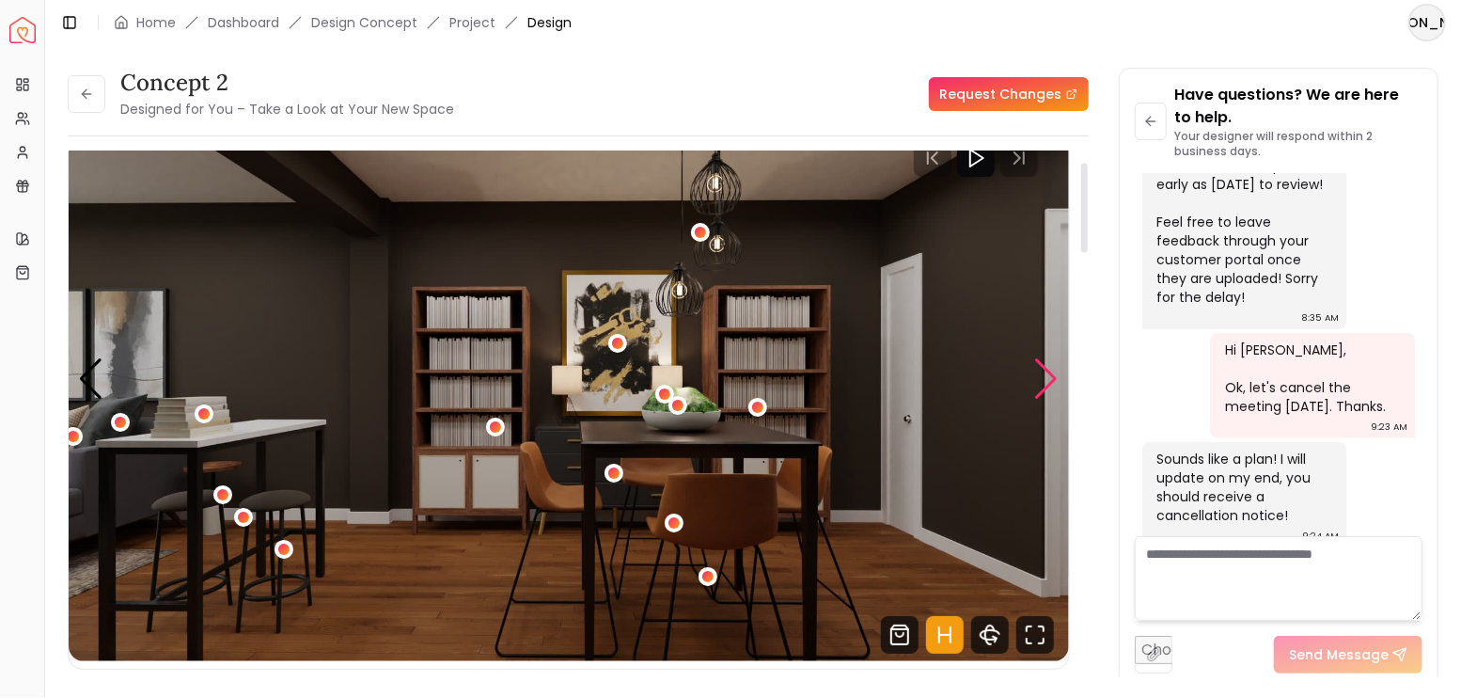
click at [1040, 375] on div "Next slide" at bounding box center [1046, 378] width 25 height 41
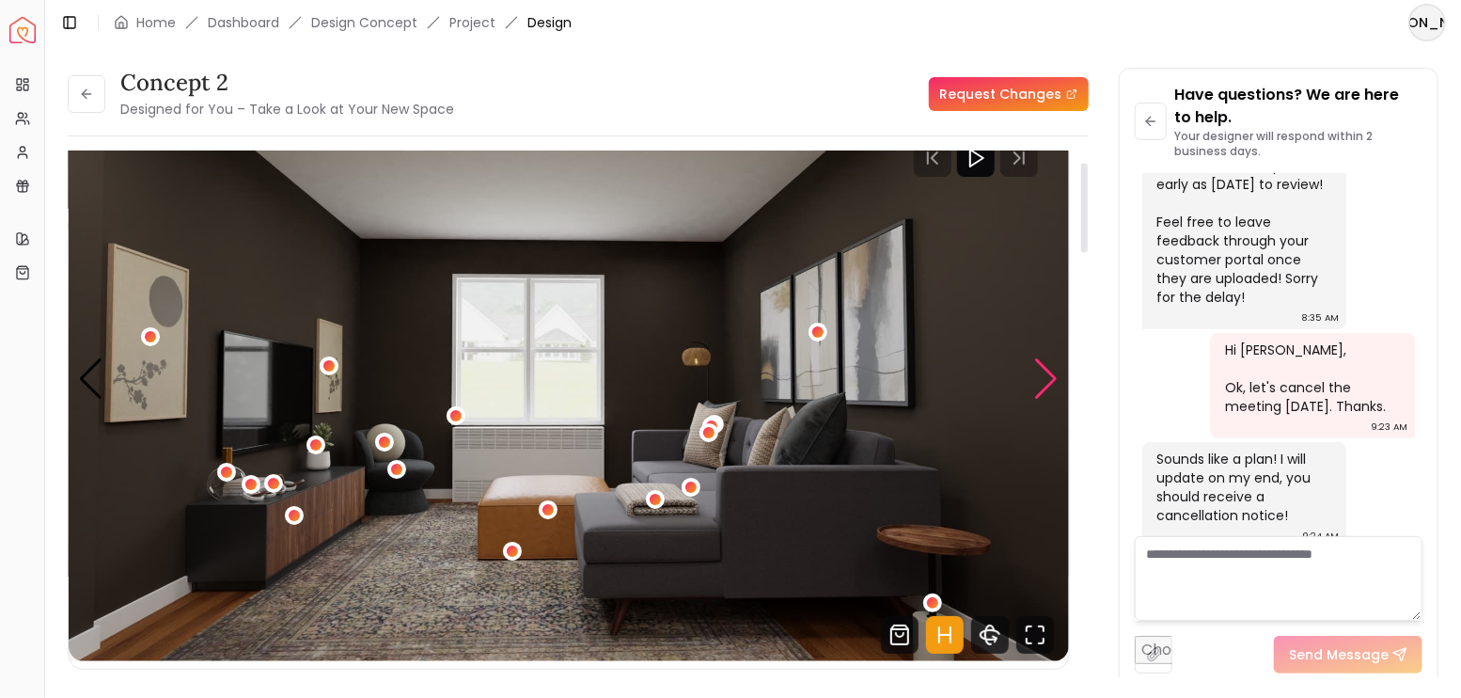
click at [1040, 375] on div "Next slide" at bounding box center [1046, 378] width 25 height 41
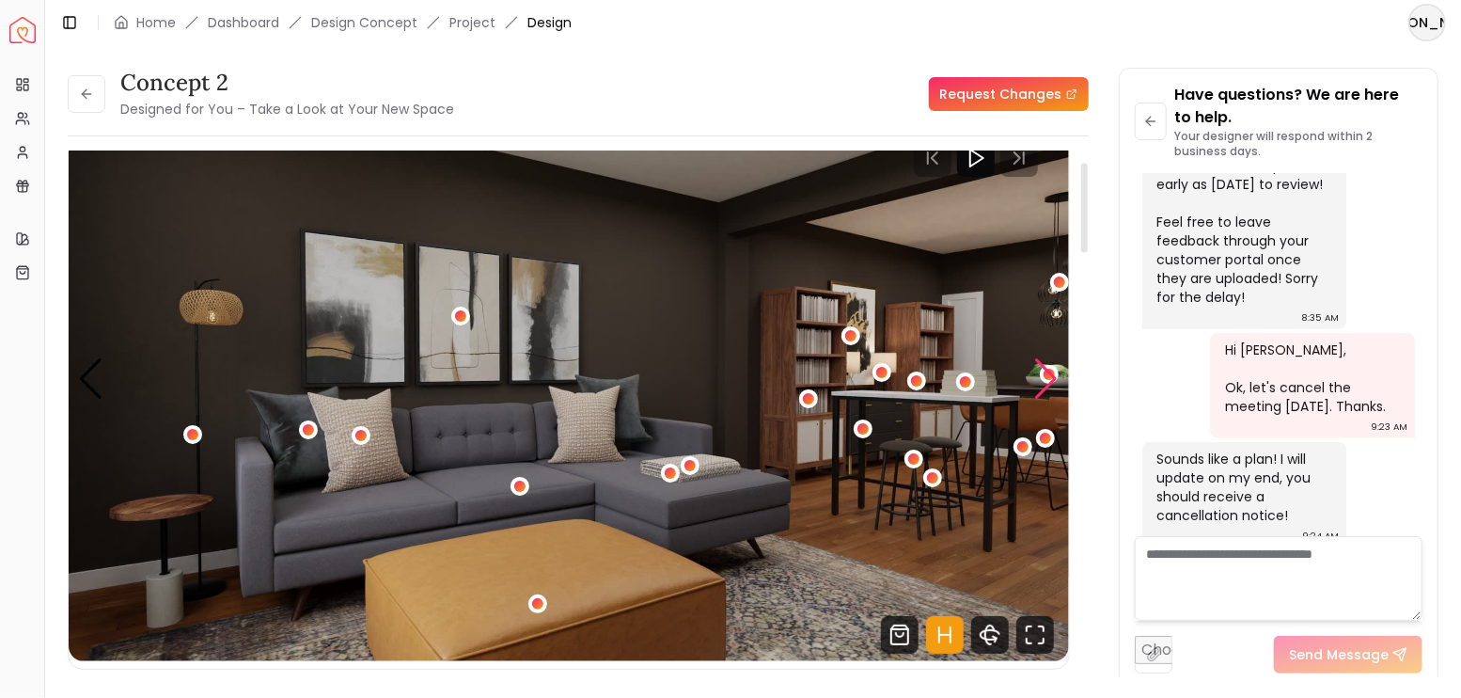
click at [1040, 375] on div "Next slide" at bounding box center [1046, 378] width 25 height 41
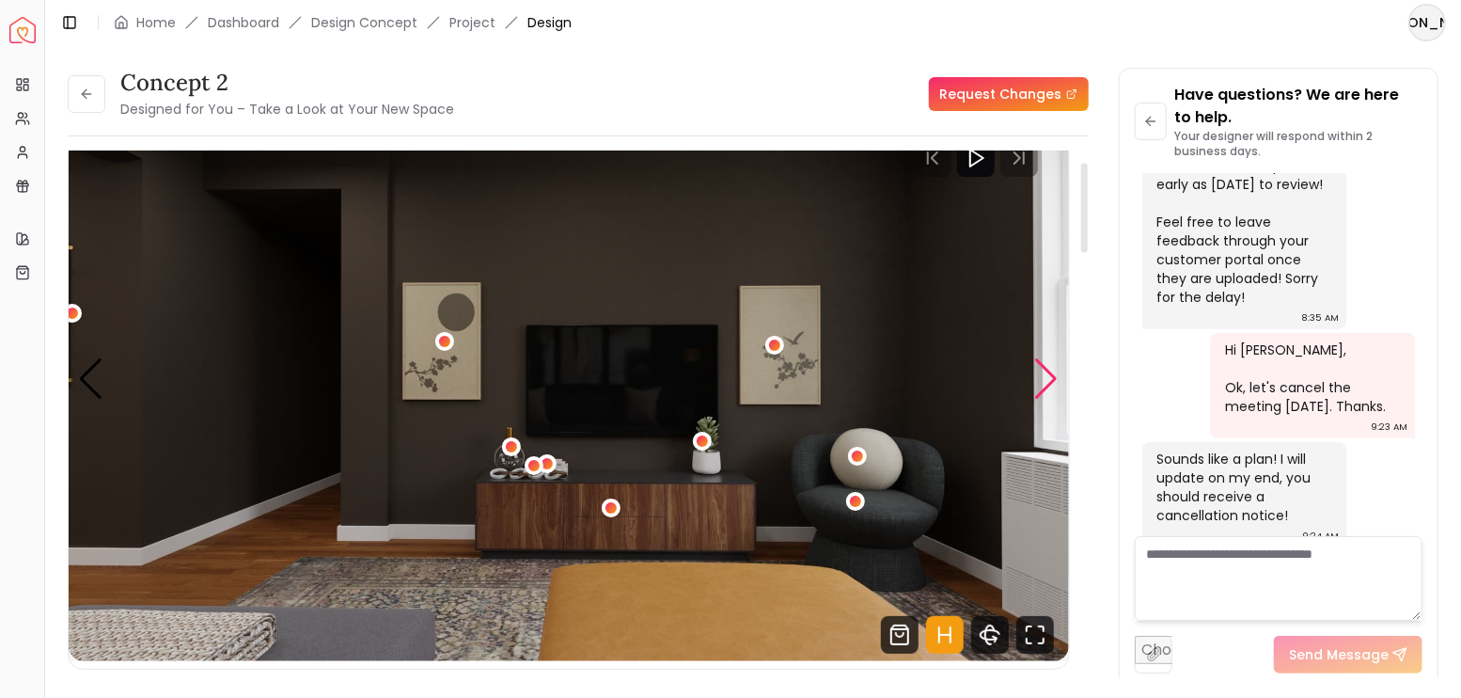
click at [1040, 375] on div "Next slide" at bounding box center [1046, 378] width 25 height 41
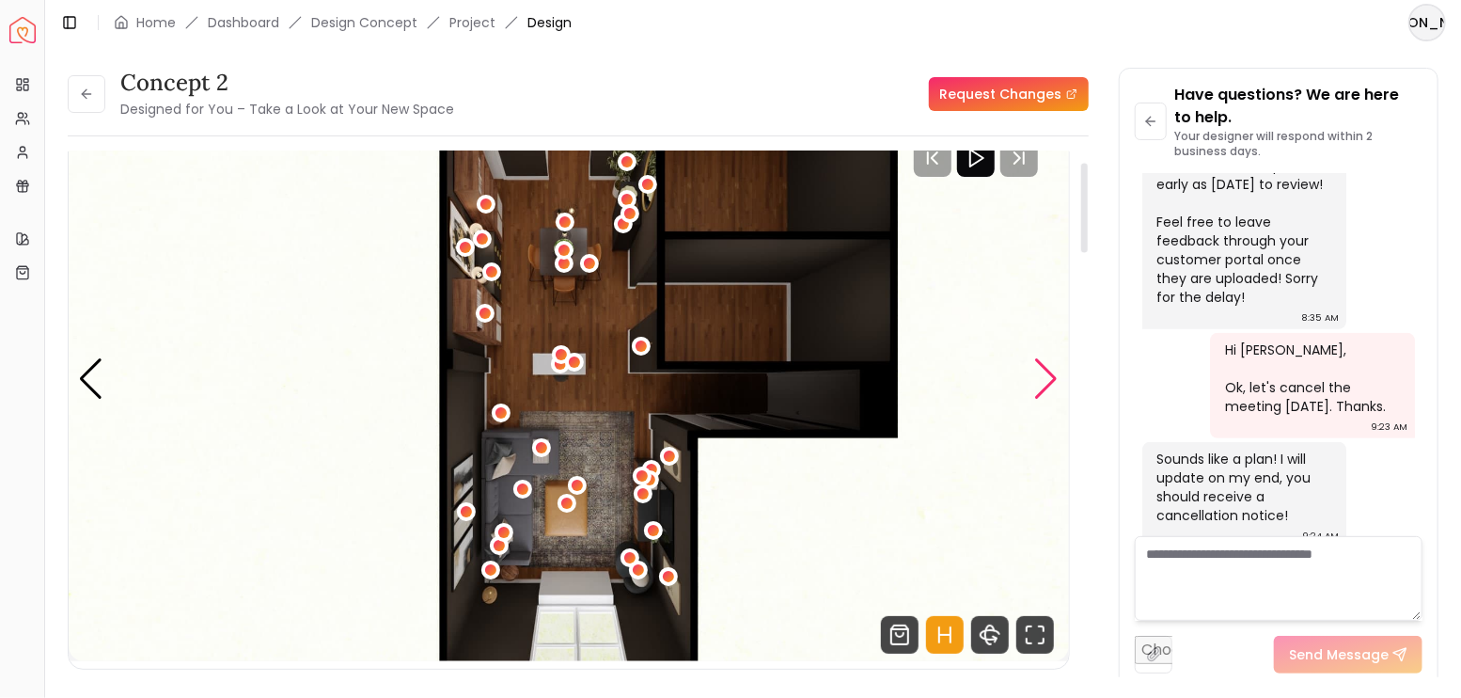
click at [1040, 375] on div "Next slide" at bounding box center [1046, 378] width 25 height 41
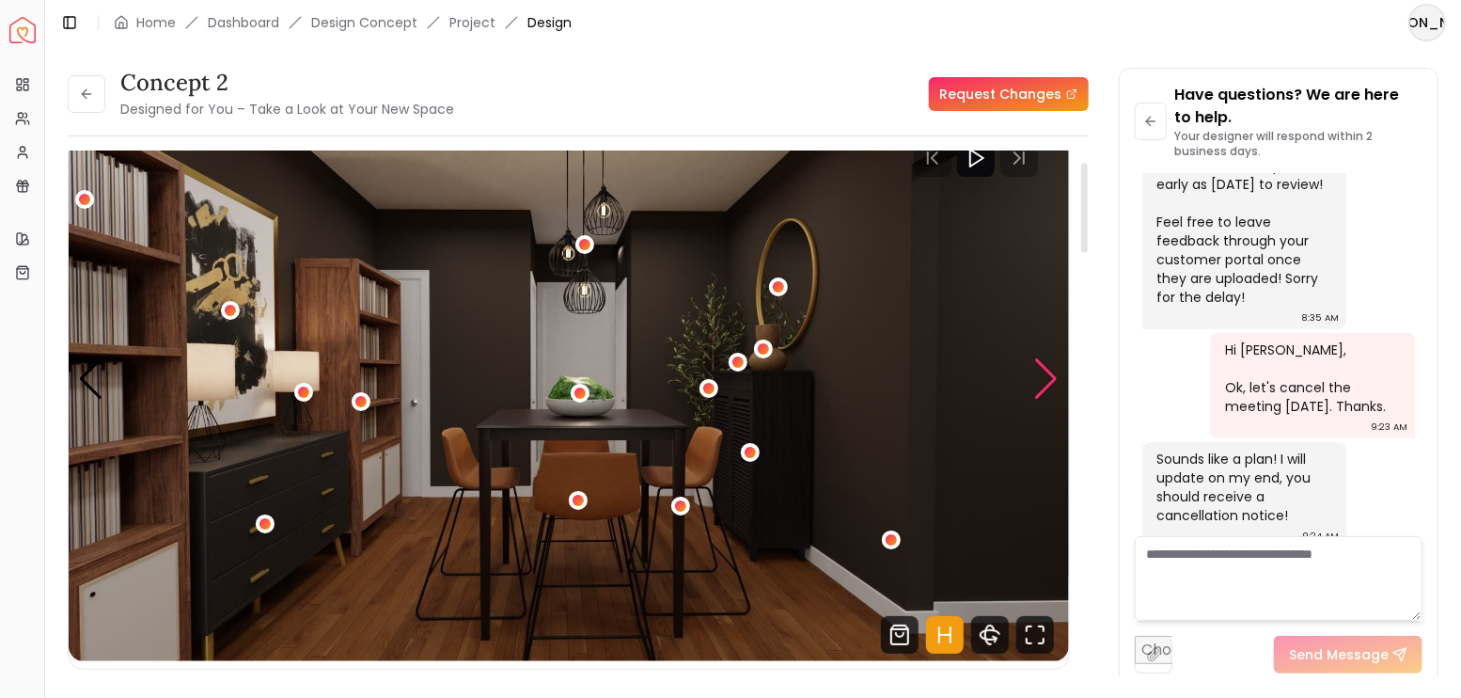
click at [1040, 375] on div "Next slide" at bounding box center [1046, 378] width 25 height 41
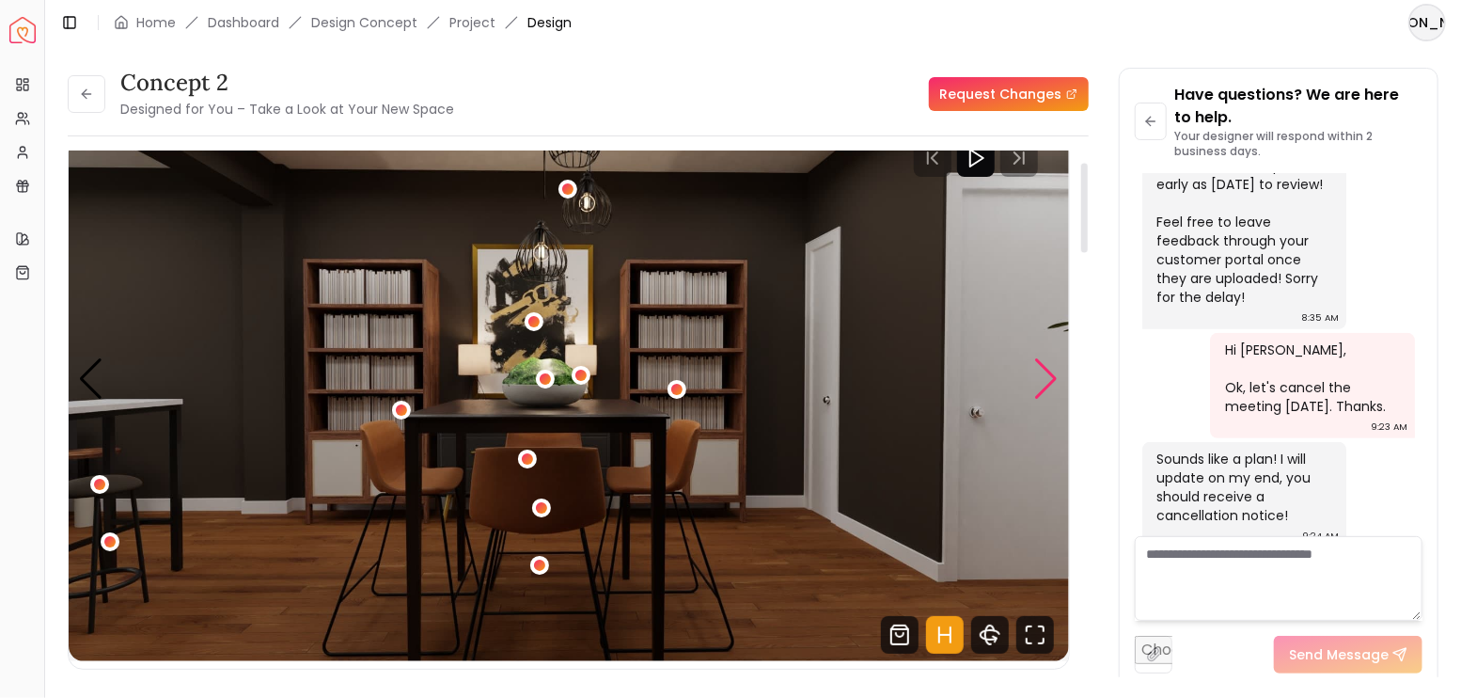
click at [1040, 375] on div "Next slide" at bounding box center [1046, 378] width 25 height 41
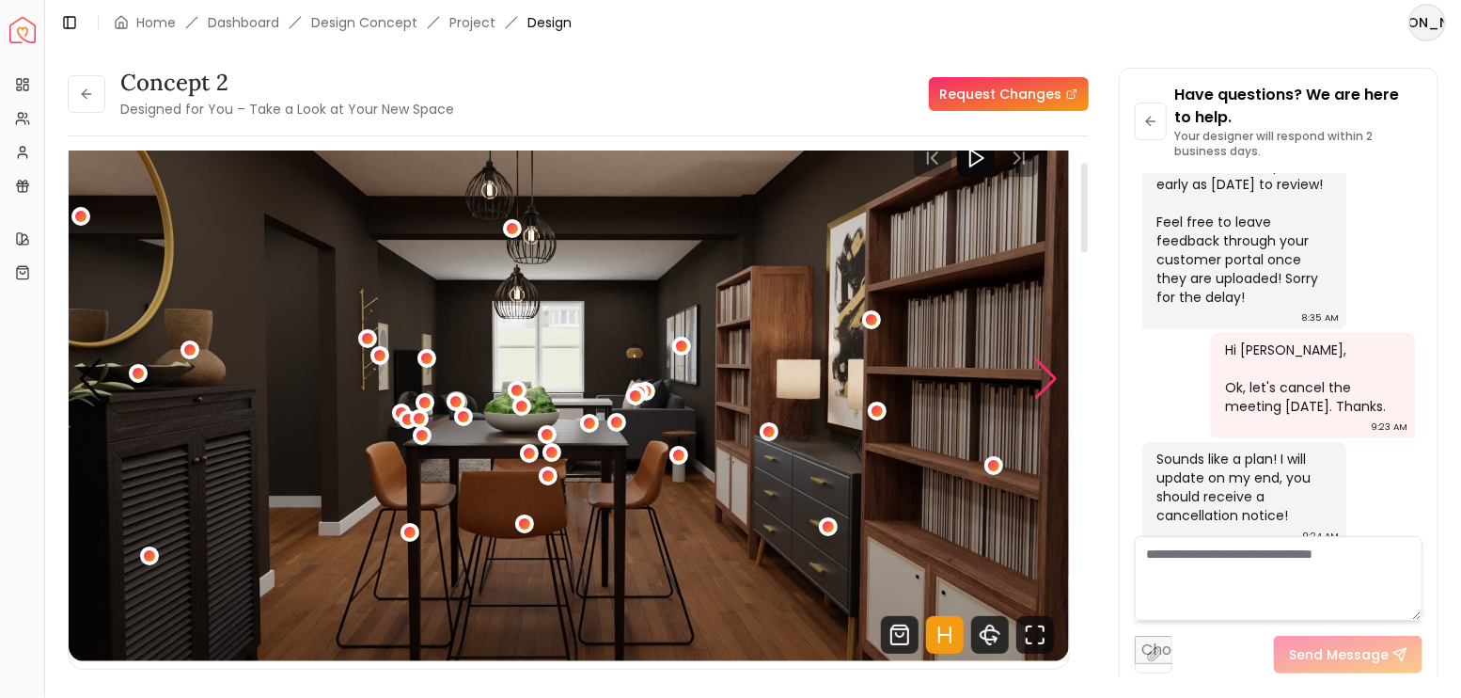
click at [1040, 375] on div "Next slide" at bounding box center [1046, 378] width 25 height 41
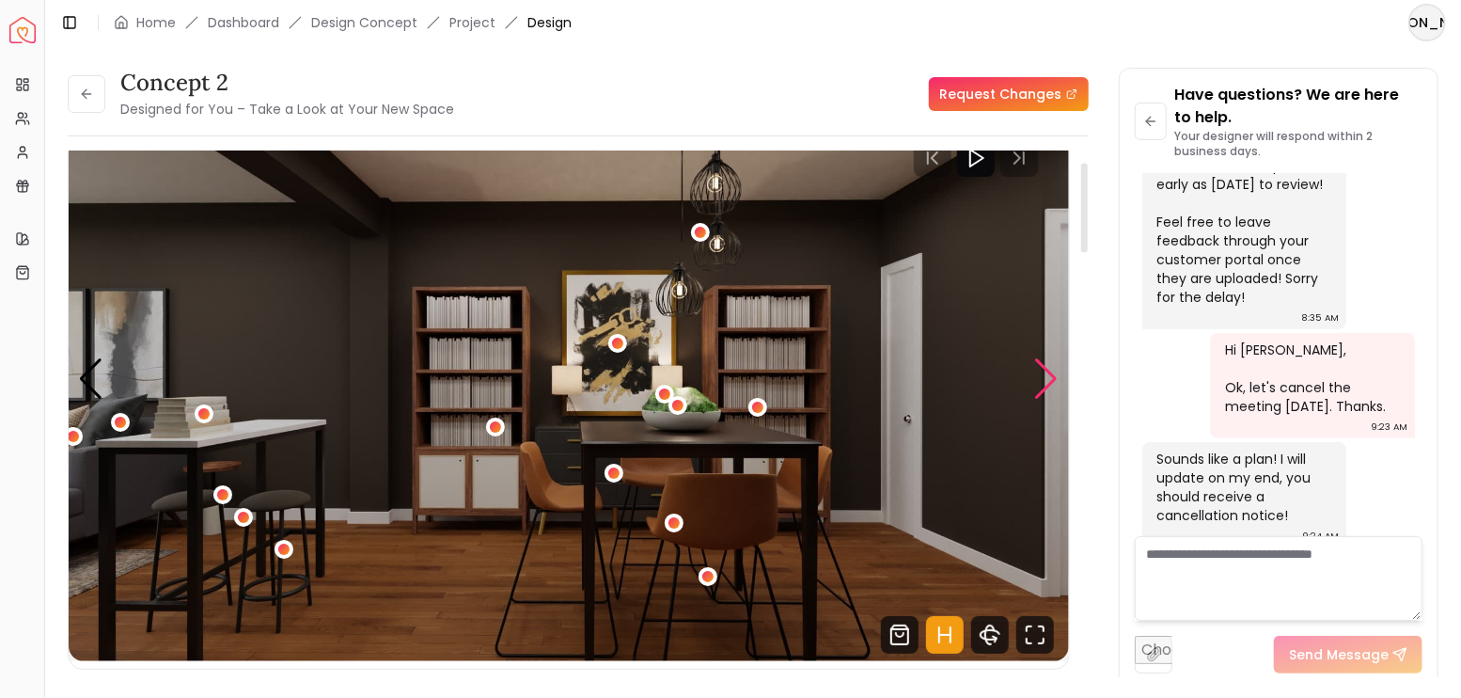
click at [1040, 375] on div "Next slide" at bounding box center [1046, 378] width 25 height 41
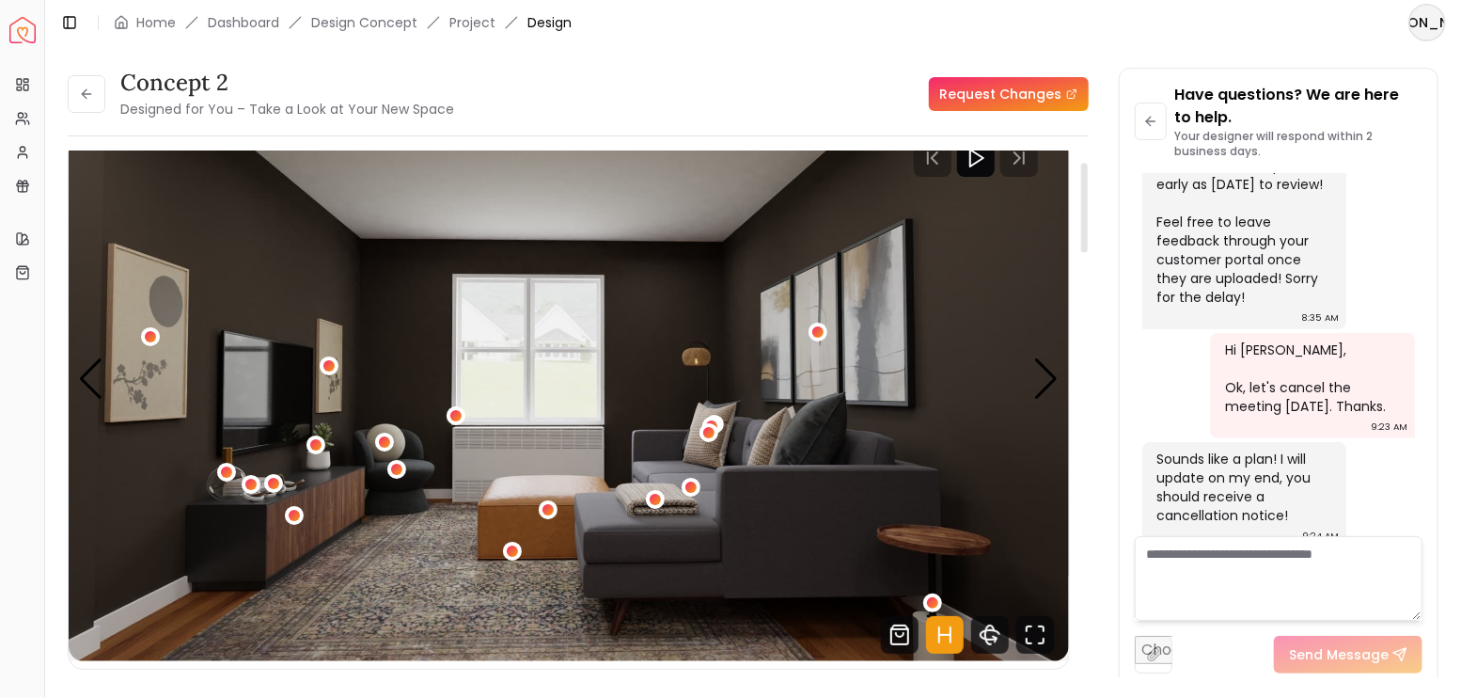
click at [108, 100] on div "concept 2 Designed for You – Take a Look at Your New Space" at bounding box center [261, 94] width 386 height 53
click at [93, 97] on icon at bounding box center [86, 94] width 15 height 15
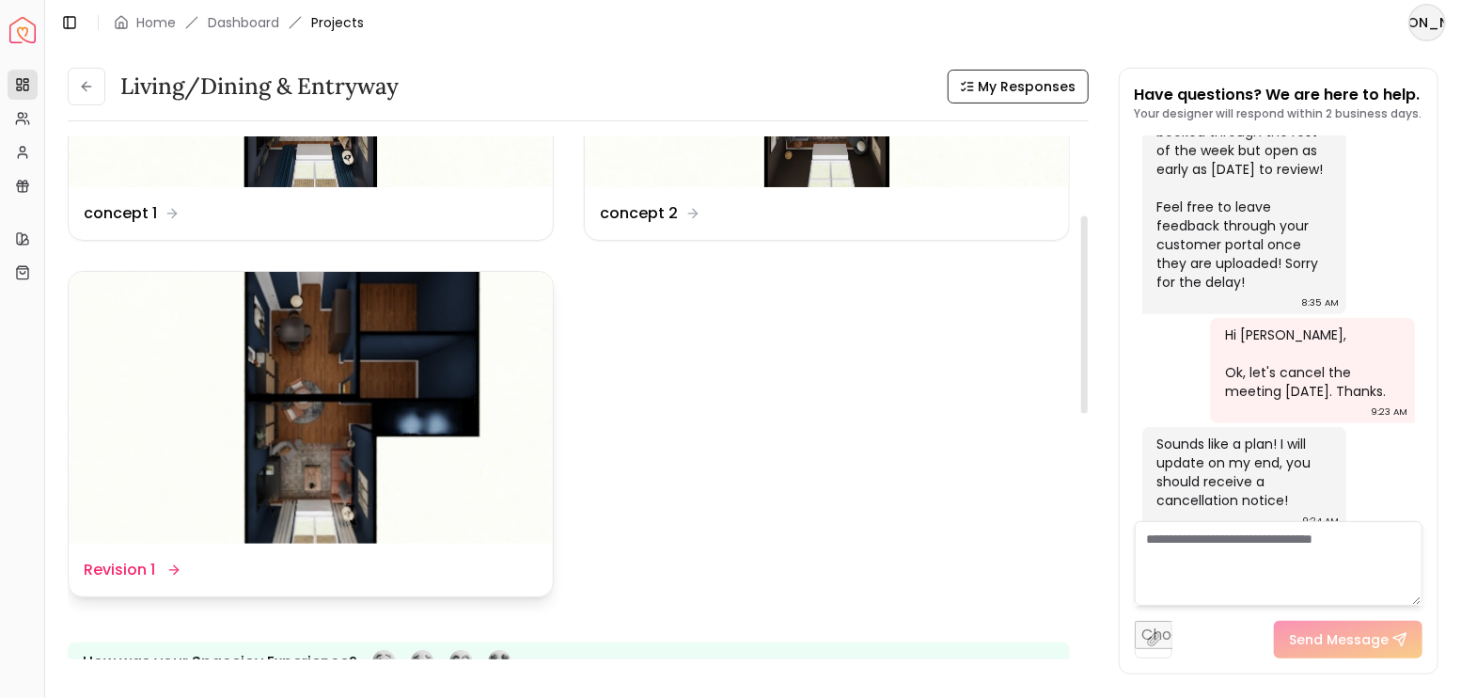
scroll to position [313, 0]
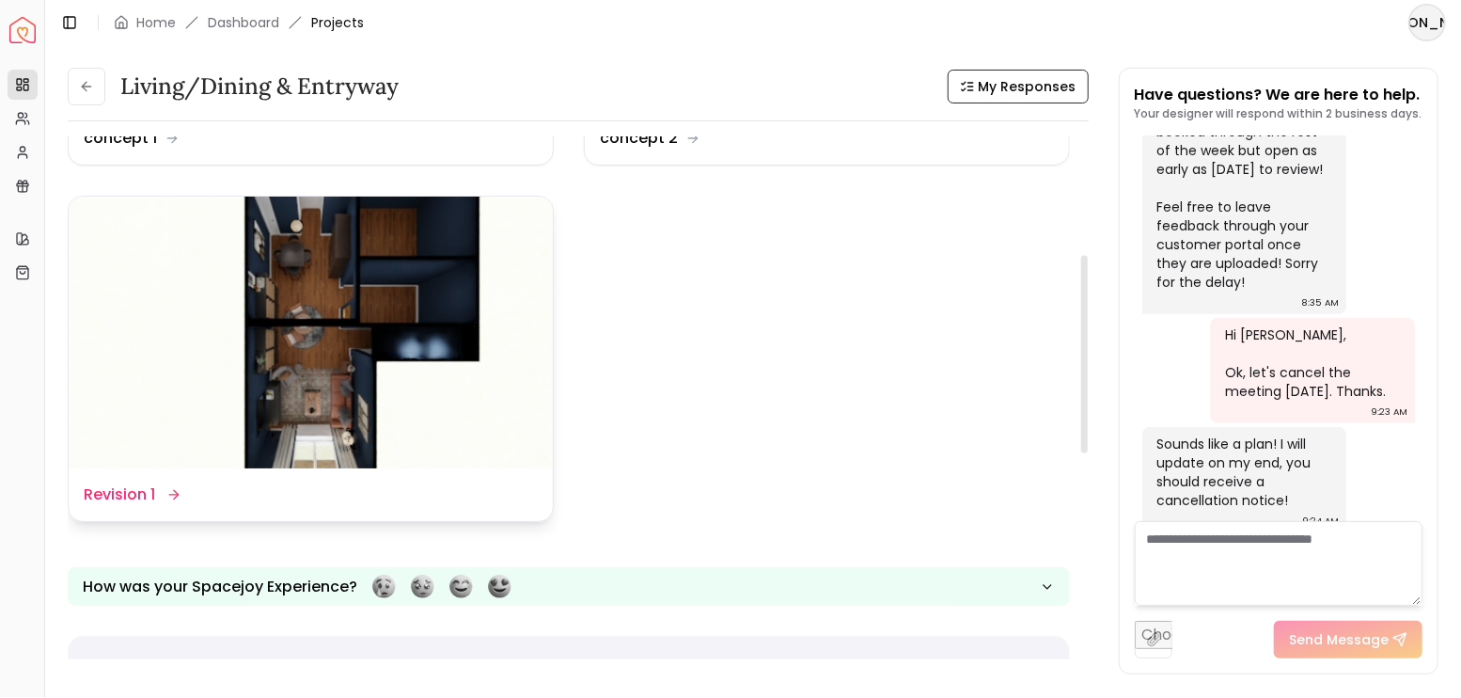
click at [363, 336] on img at bounding box center [311, 333] width 484 height 273
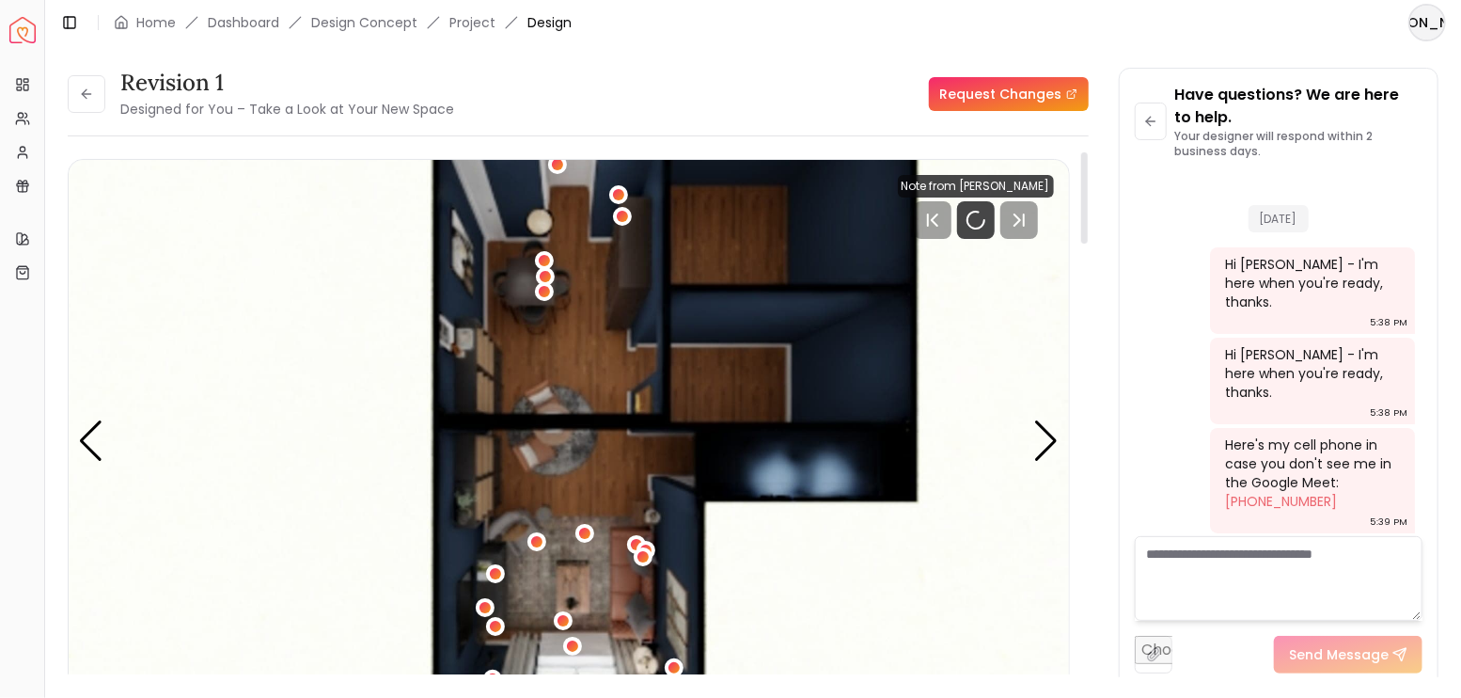
scroll to position [4554, 0]
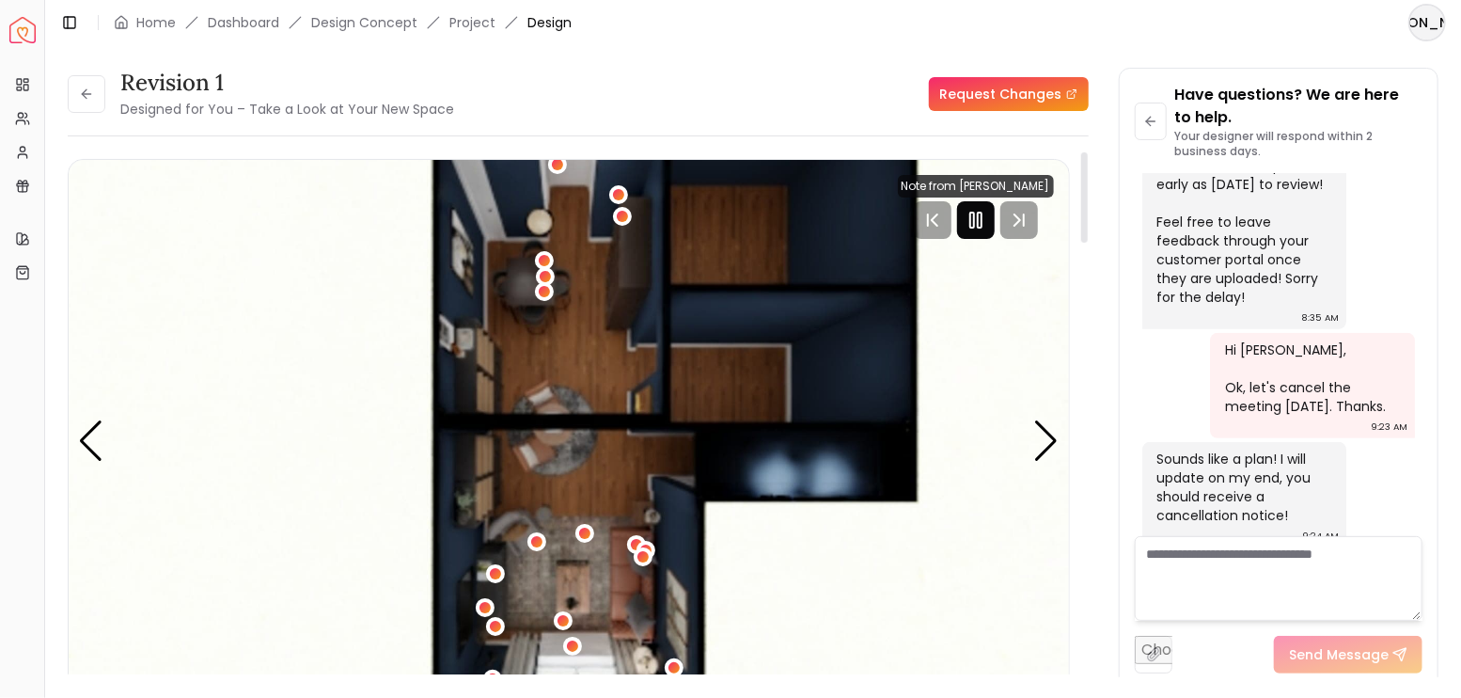
click at [979, 225] on rect "Pause" at bounding box center [980, 219] width 4 height 15
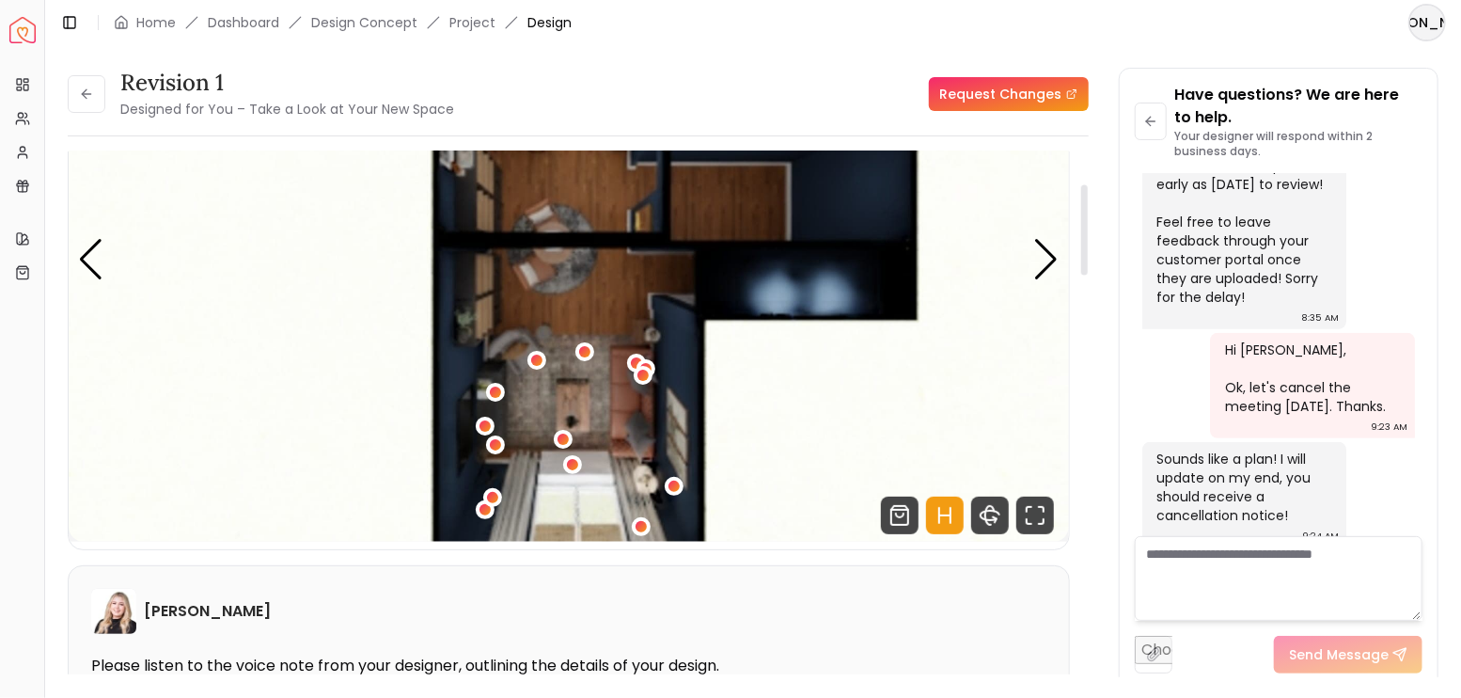
scroll to position [188, 0]
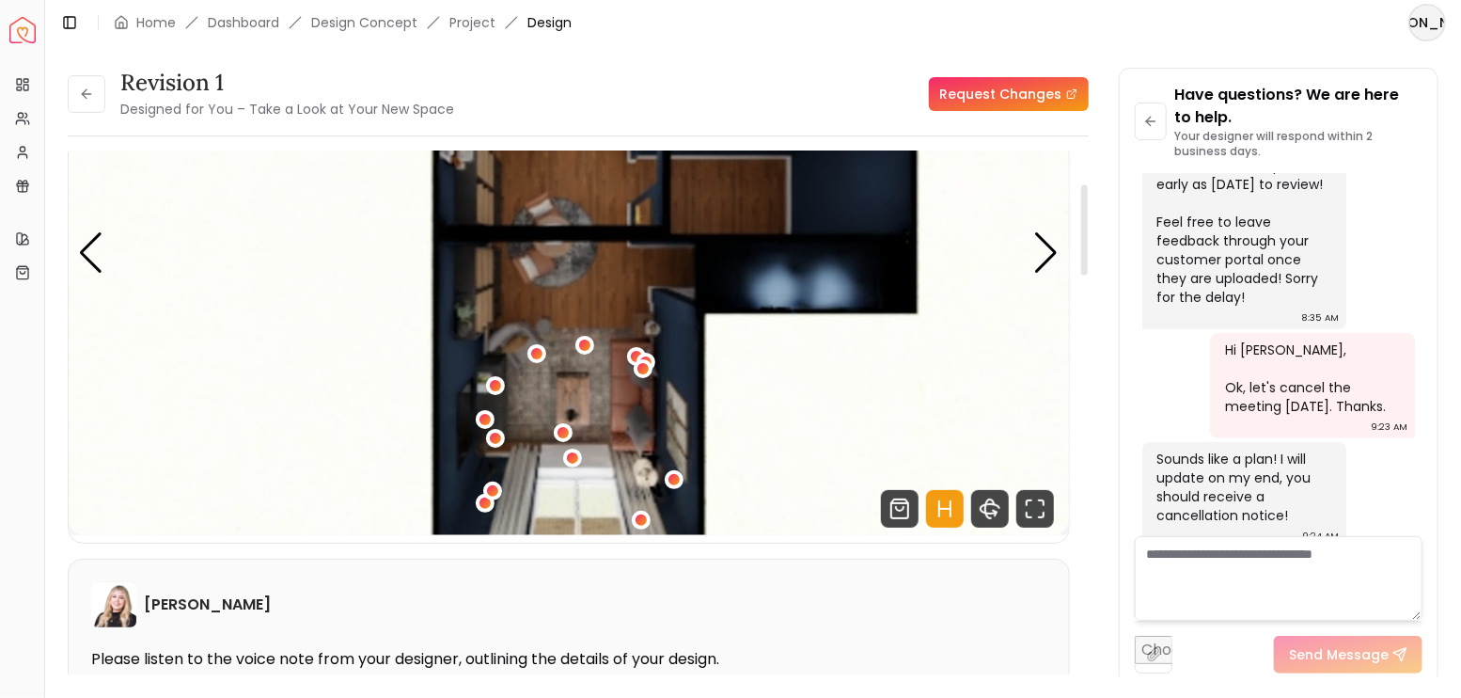
click at [951, 509] on icon "Hotspots Toggle" at bounding box center [951, 508] width 0 height 15
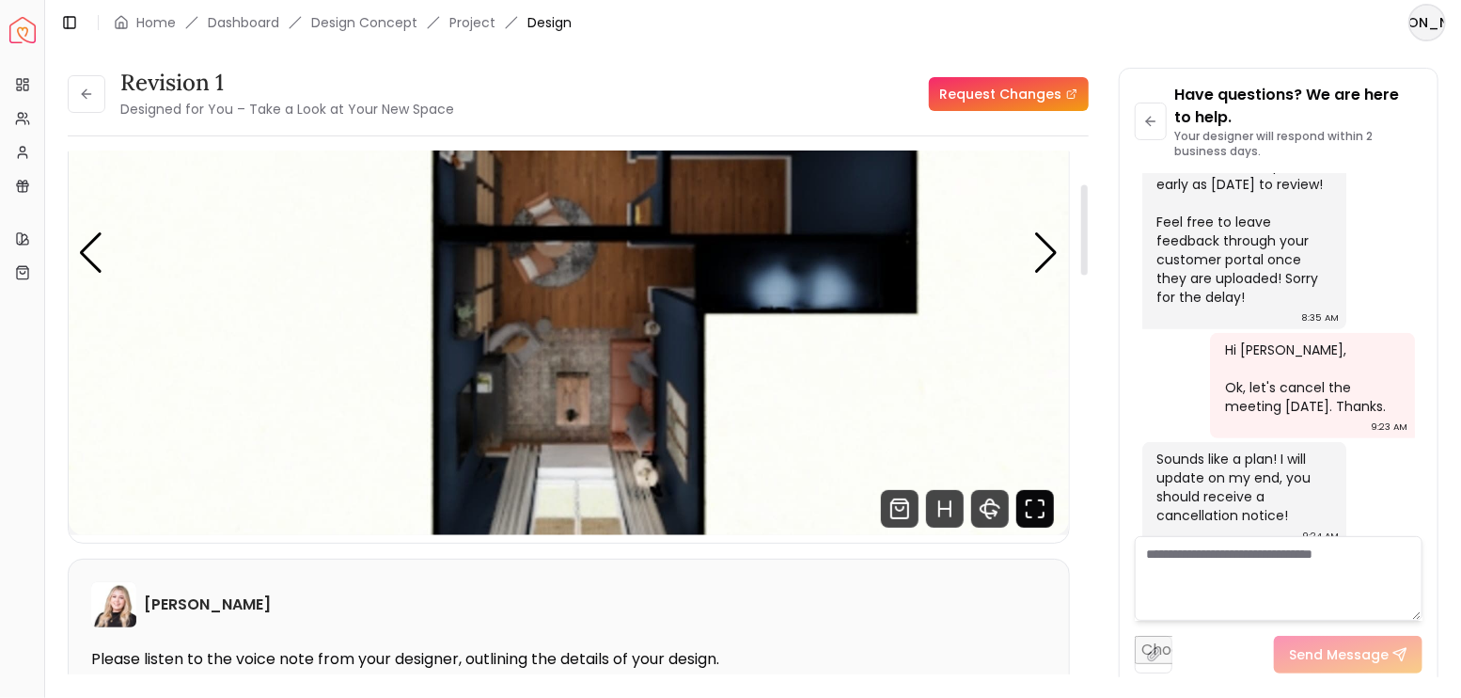
click at [1024, 508] on icon "Fullscreen" at bounding box center [1035, 509] width 38 height 38
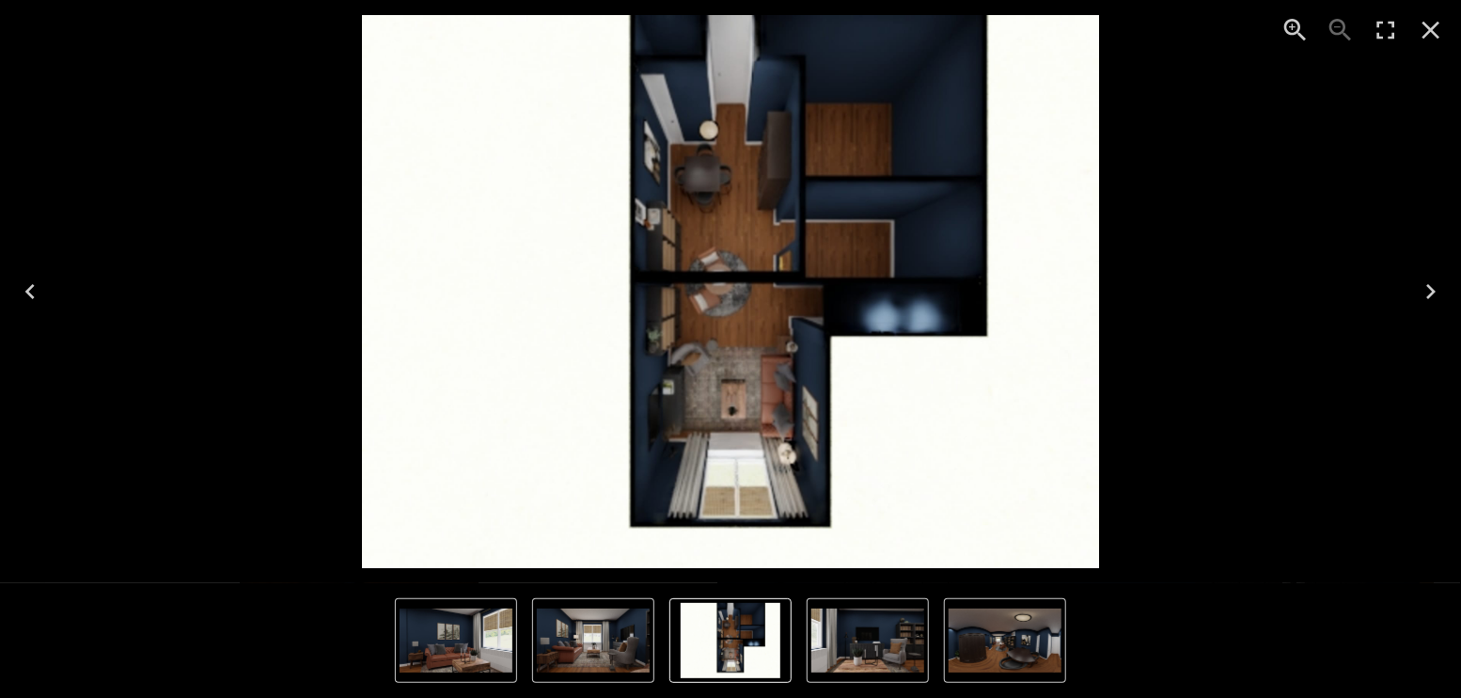
click at [1432, 290] on icon "Next" at bounding box center [1430, 291] width 9 height 15
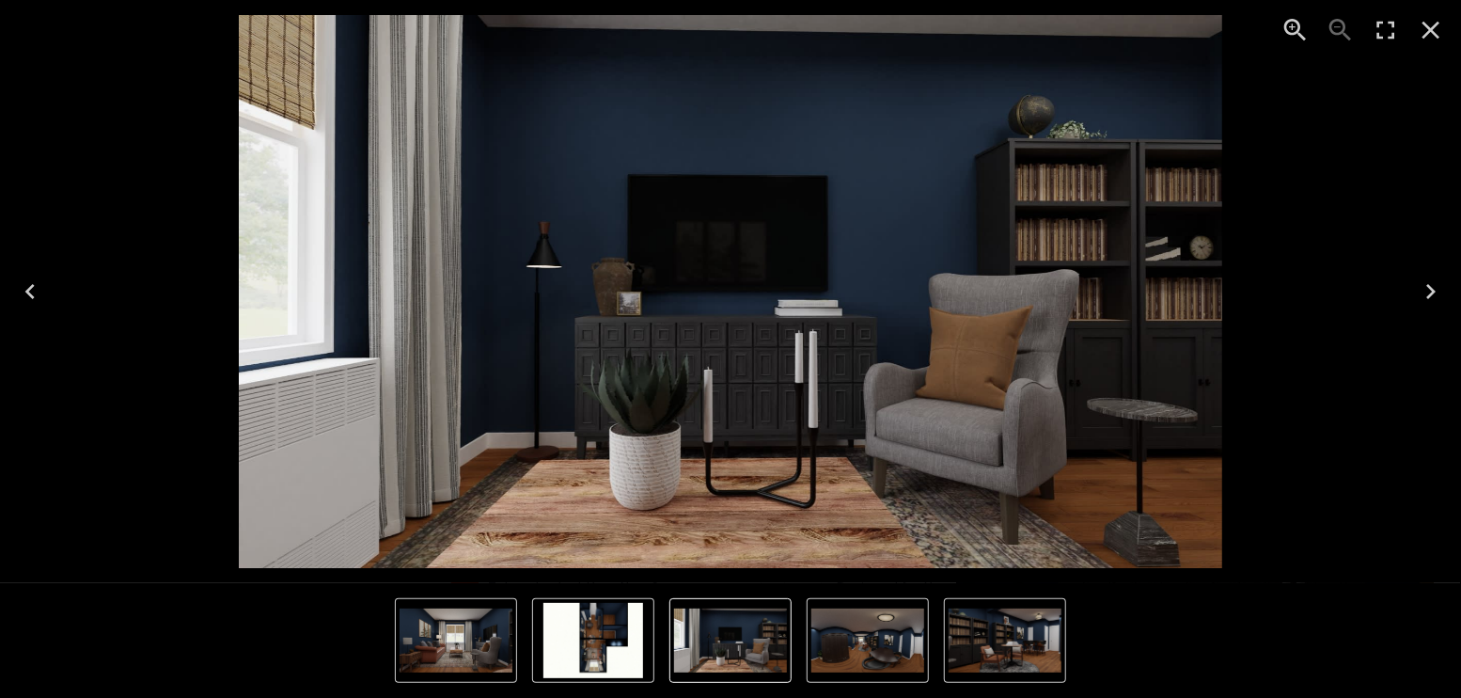
click at [1431, 284] on icon "Next" at bounding box center [1431, 291] width 30 height 30
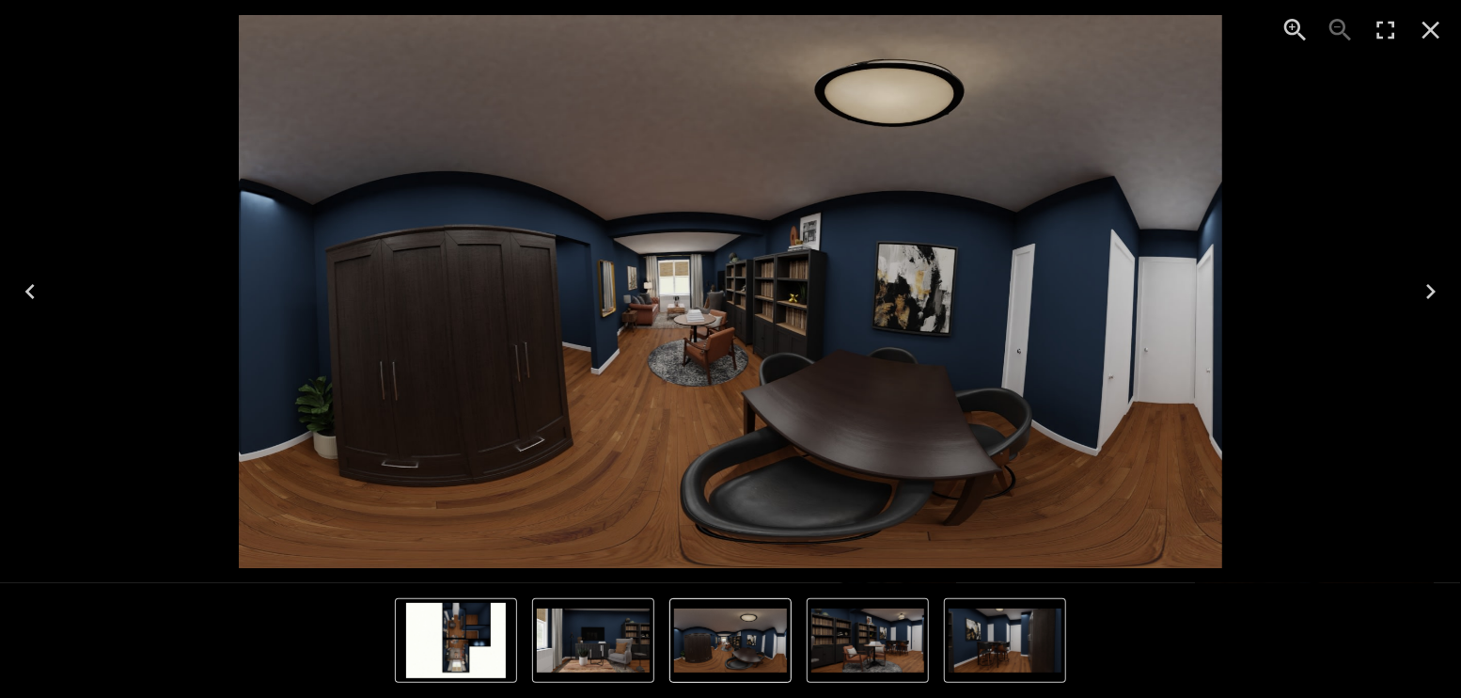
click at [1431, 284] on icon "Next" at bounding box center [1431, 291] width 30 height 30
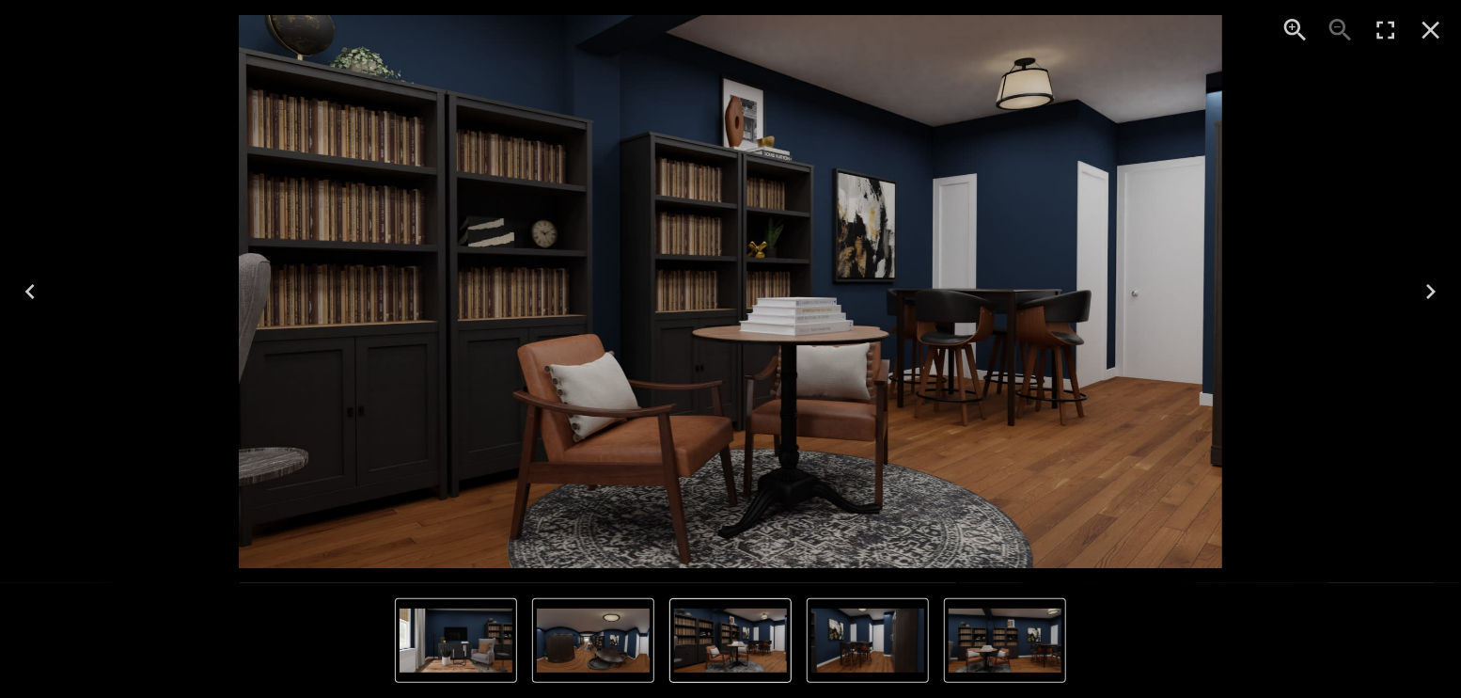
click at [1431, 284] on icon "Next" at bounding box center [1431, 291] width 30 height 30
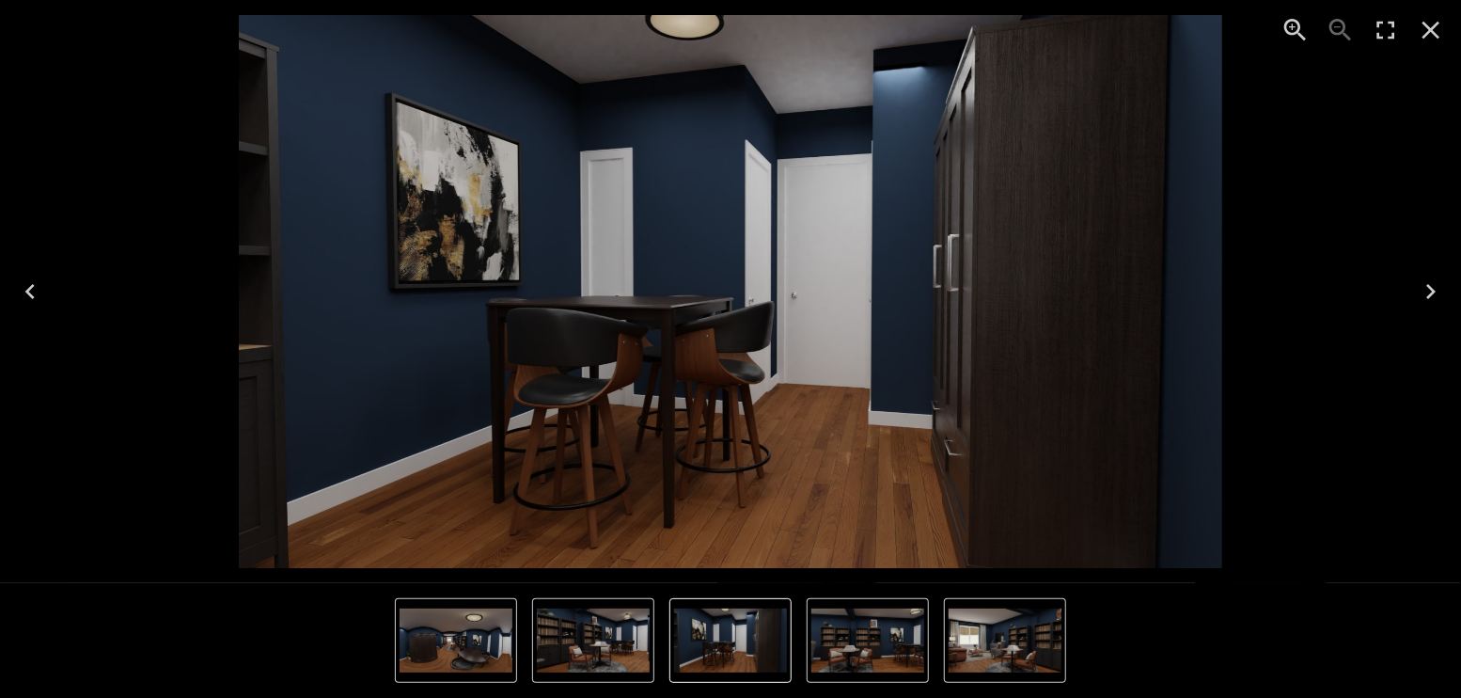
click at [1431, 284] on icon "Next" at bounding box center [1431, 291] width 30 height 30
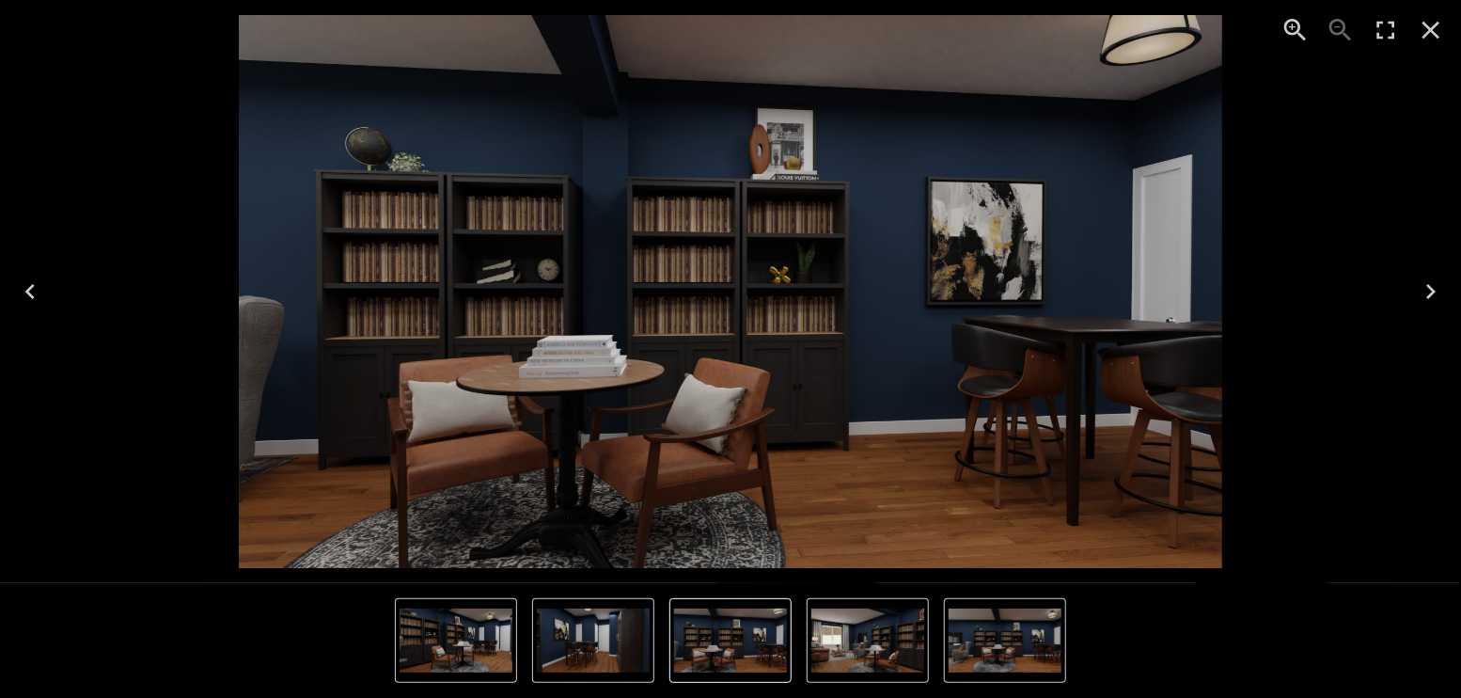
click at [1431, 284] on icon "Next" at bounding box center [1431, 291] width 30 height 30
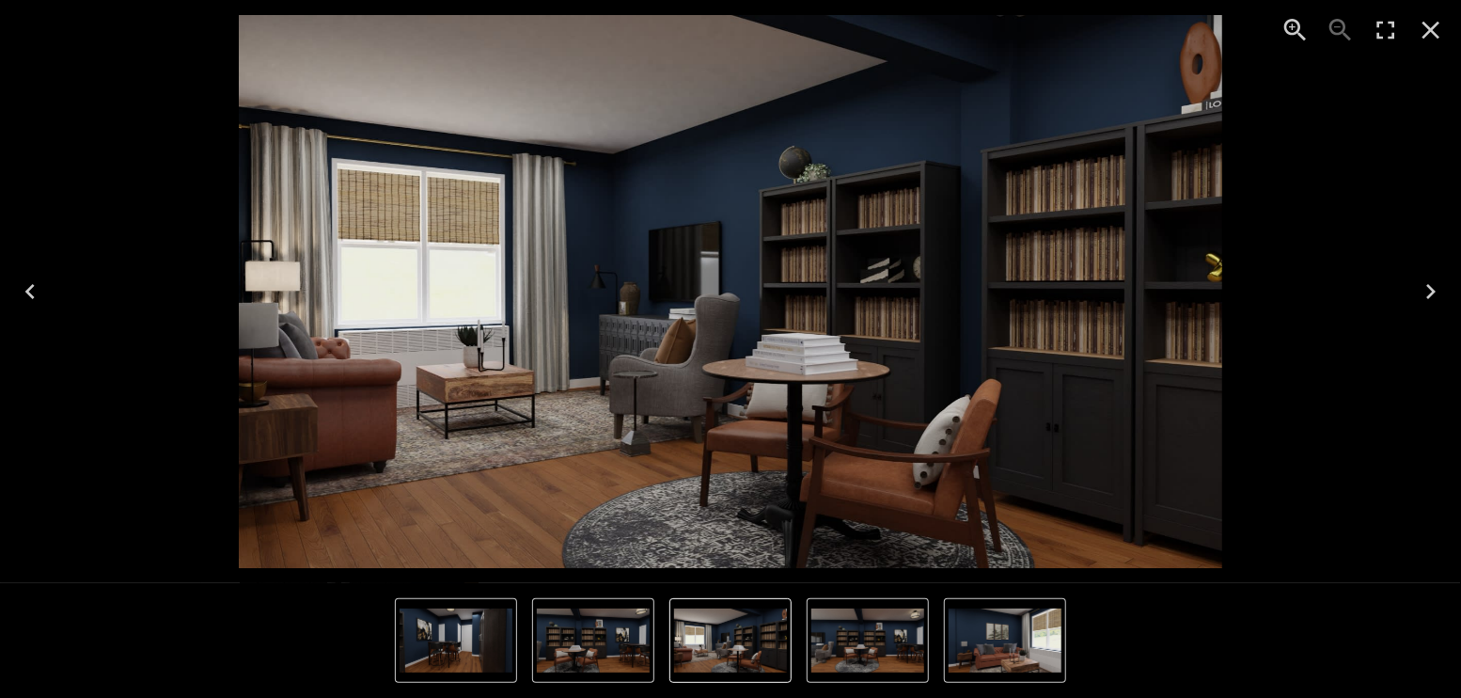
click at [1431, 284] on icon "Next" at bounding box center [1431, 291] width 30 height 30
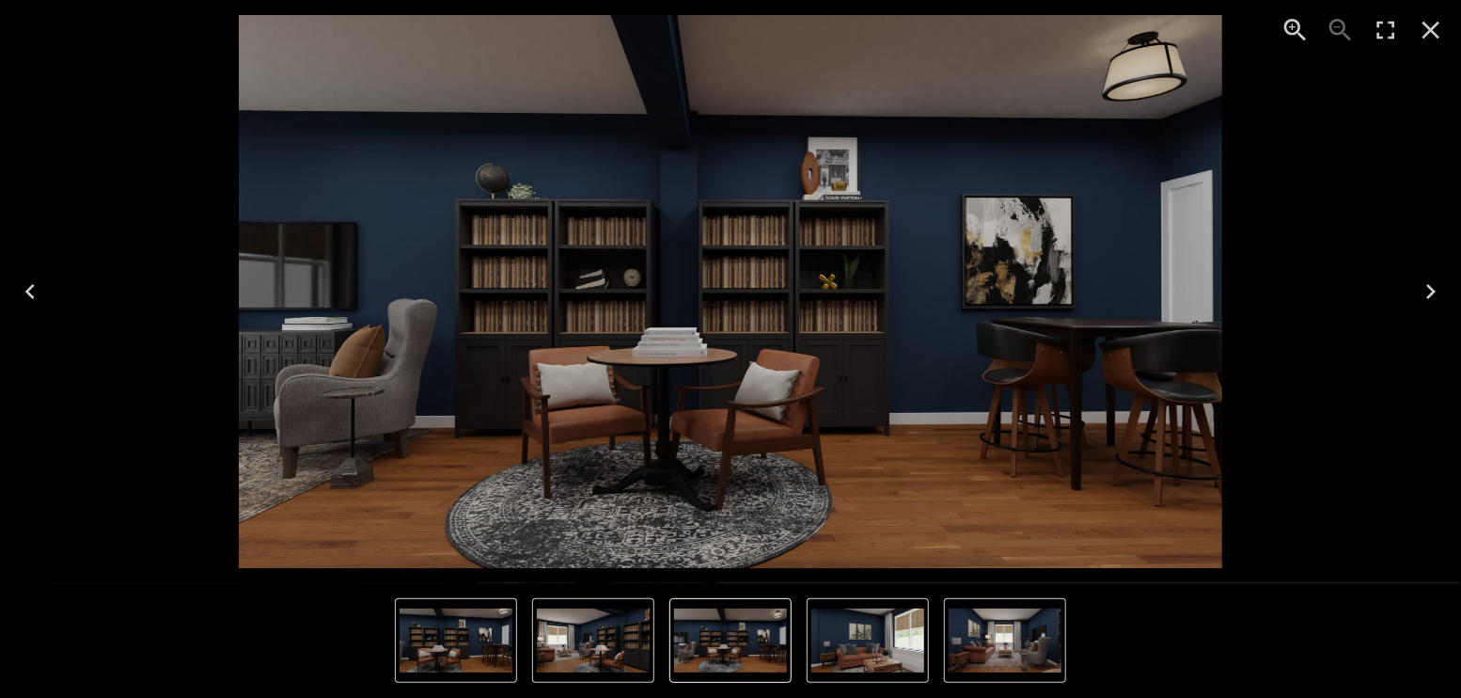
click at [1431, 284] on icon "Next" at bounding box center [1431, 291] width 30 height 30
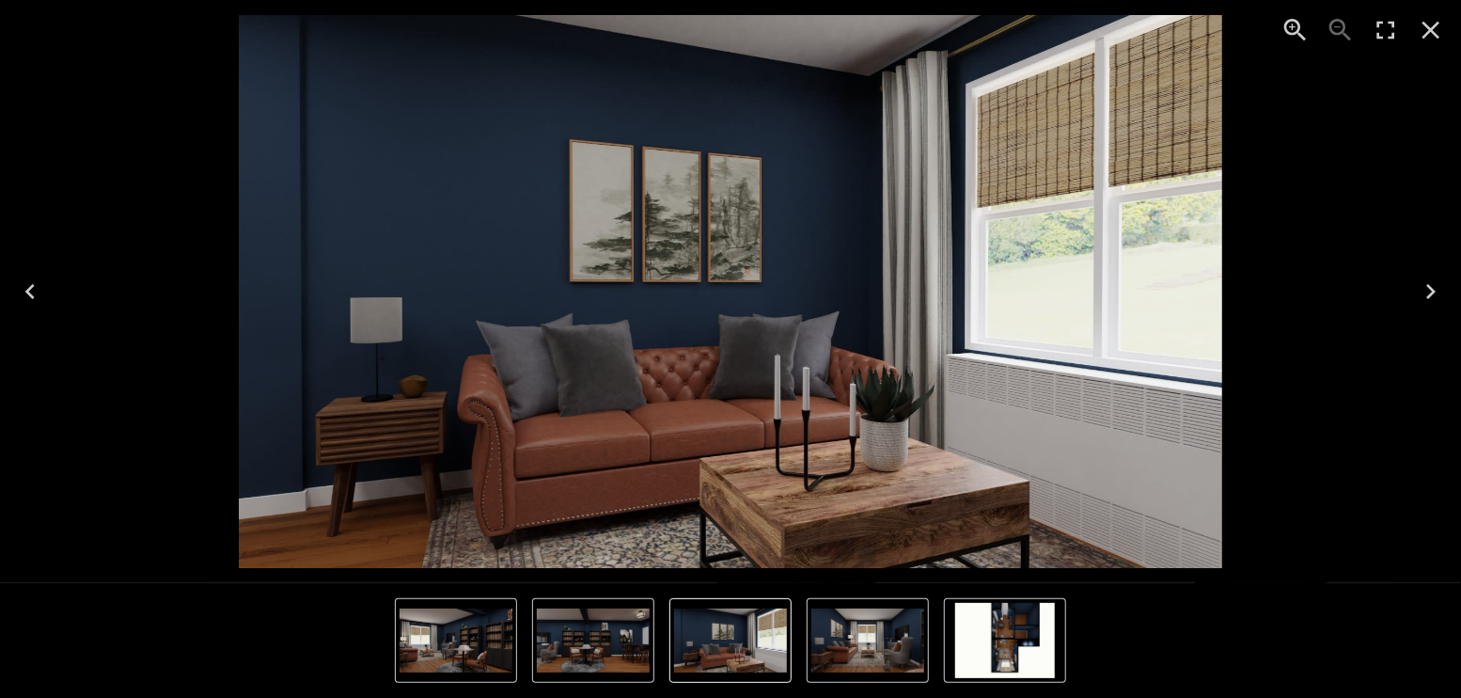
click at [1431, 284] on icon "Next" at bounding box center [1431, 291] width 30 height 30
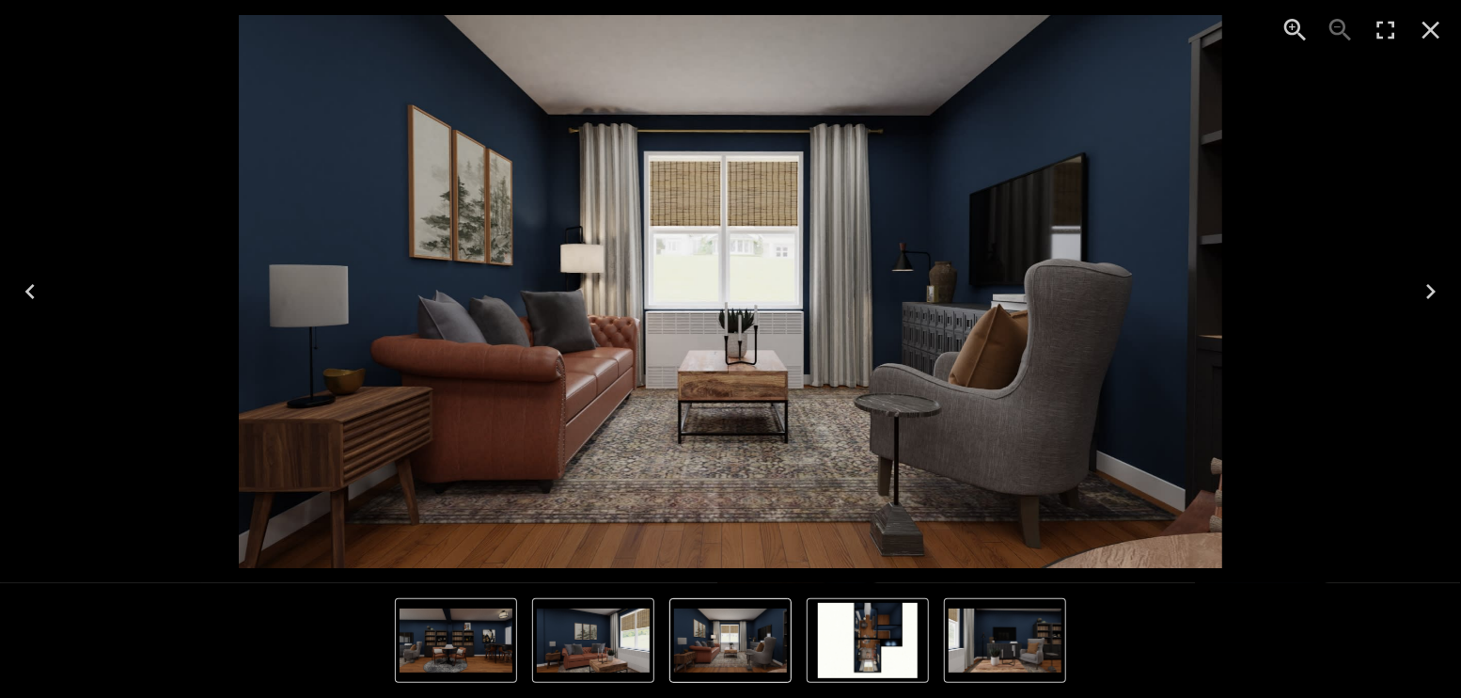
click at [1431, 284] on icon "Next" at bounding box center [1431, 291] width 30 height 30
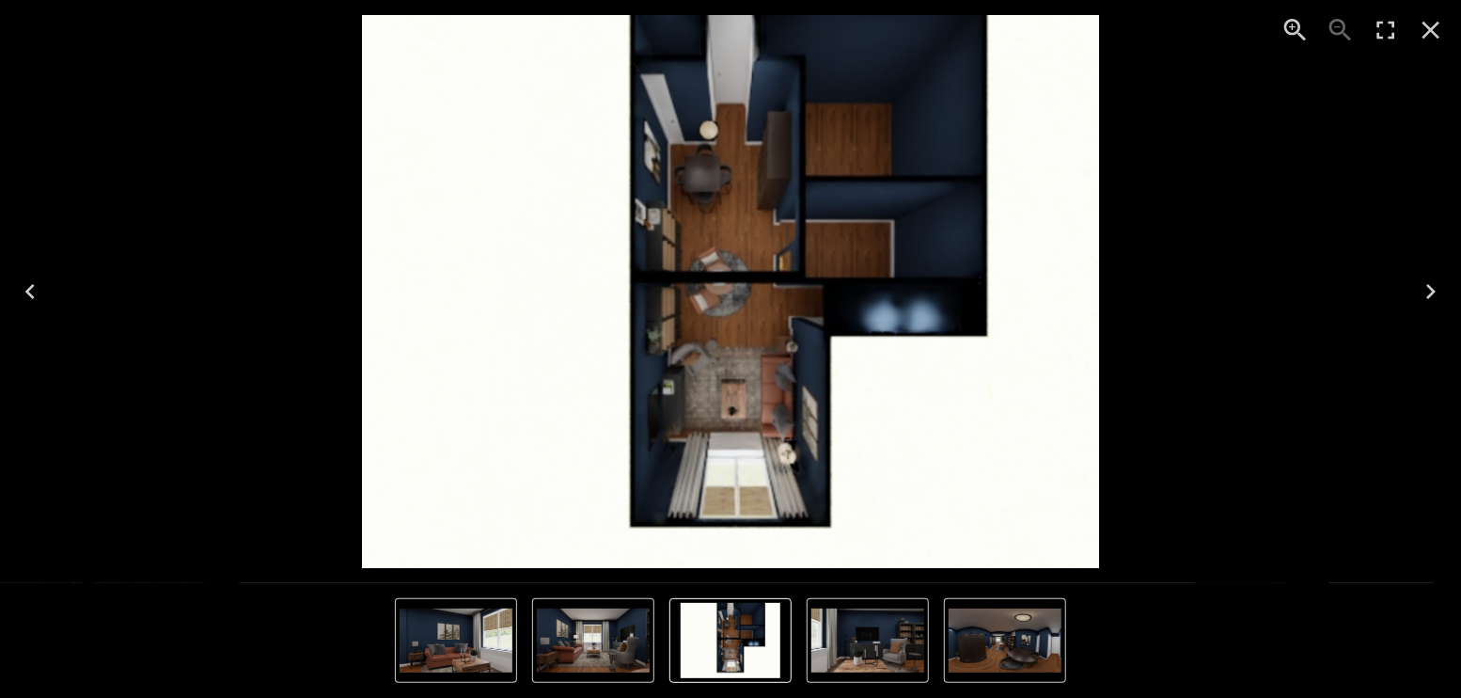
click at [1433, 276] on icon "Next" at bounding box center [1431, 291] width 30 height 30
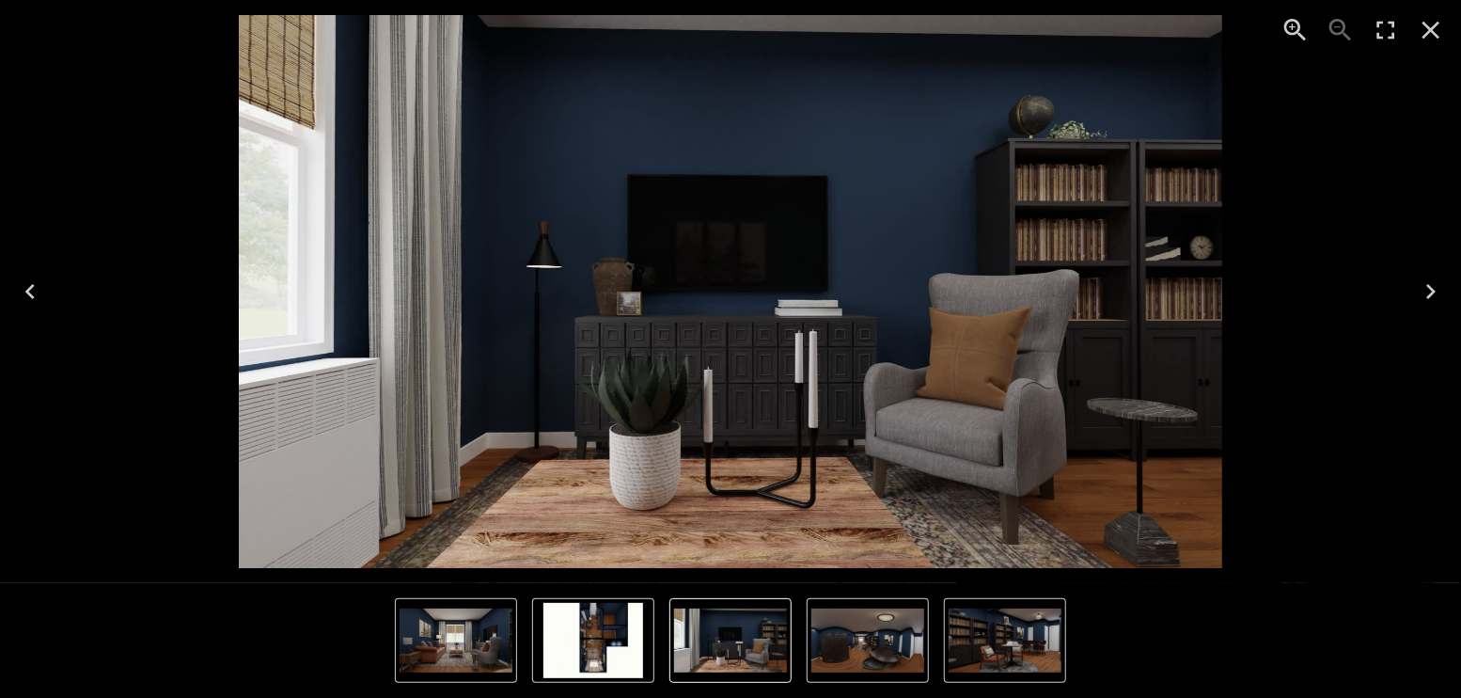
click at [1433, 277] on icon "Next" at bounding box center [1431, 291] width 30 height 30
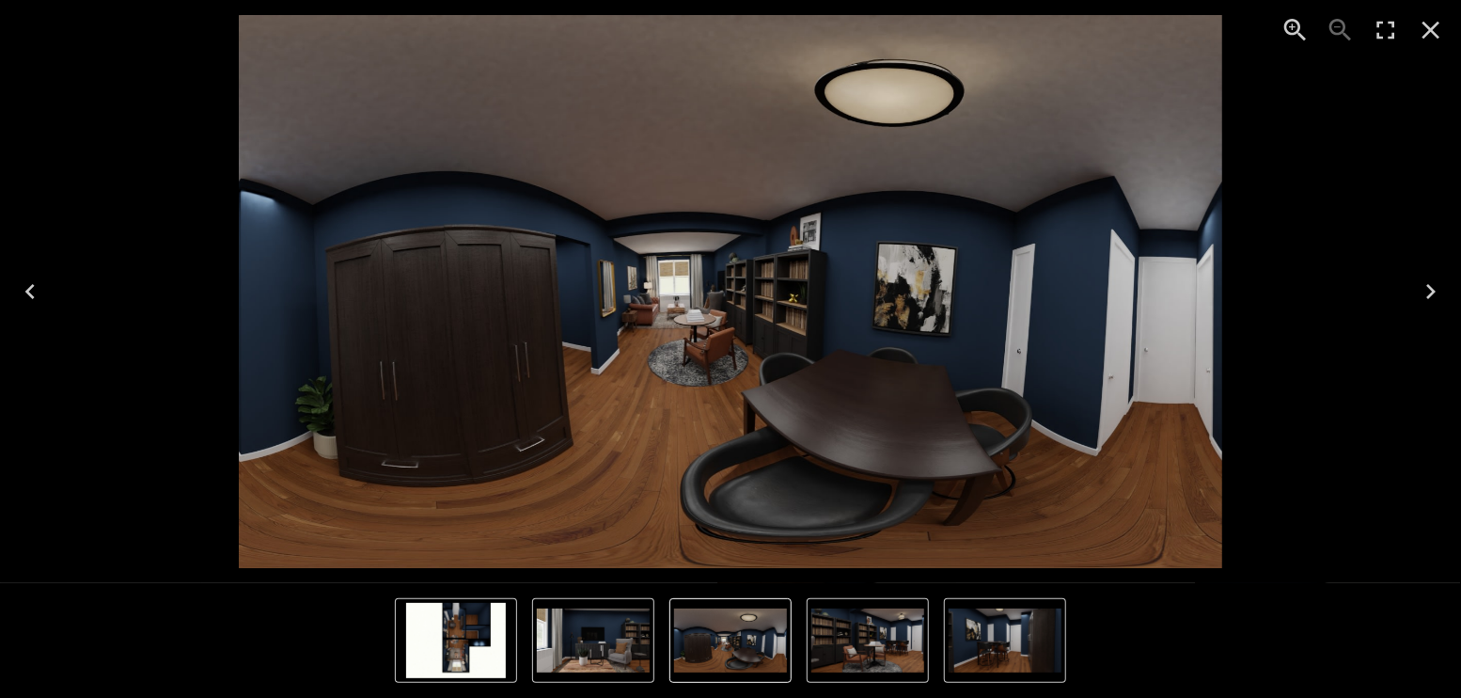
click at [1433, 277] on icon "Next" at bounding box center [1431, 291] width 30 height 30
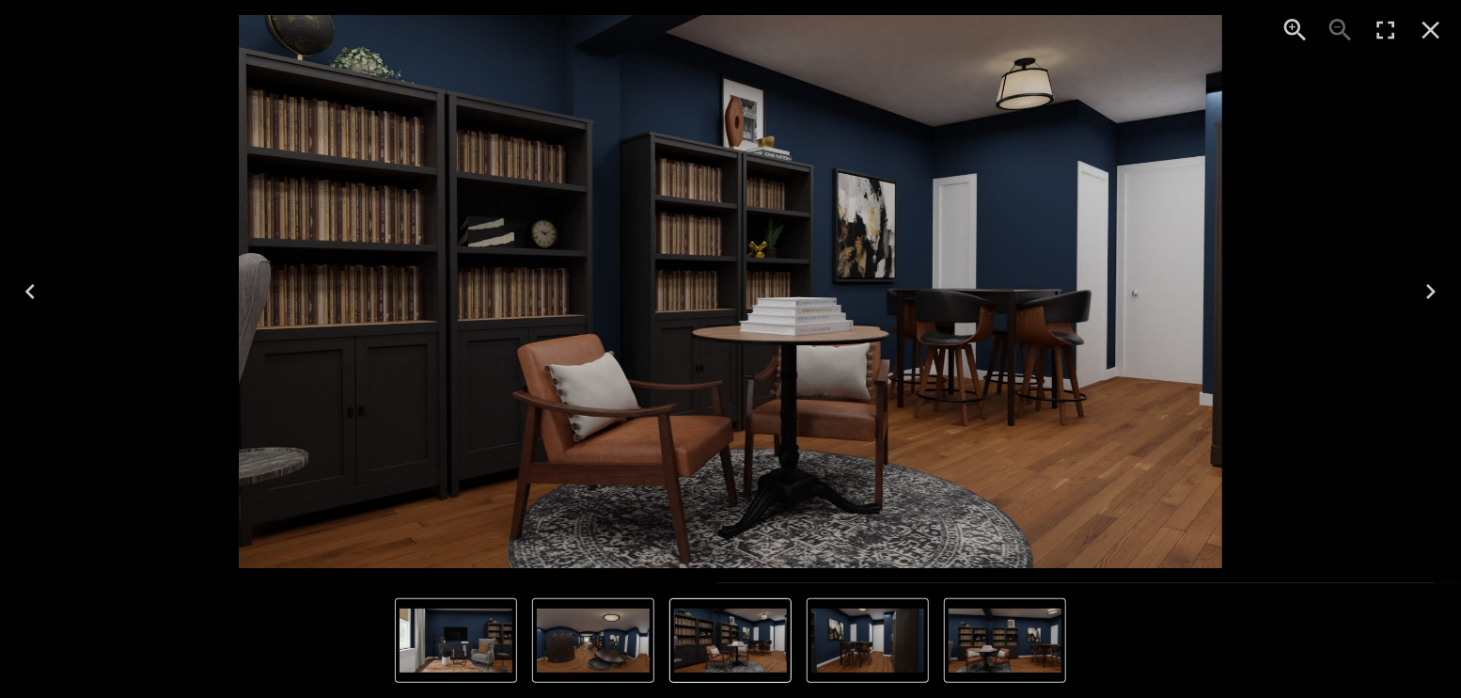
click at [23, 294] on icon "Previous" at bounding box center [30, 291] width 30 height 30
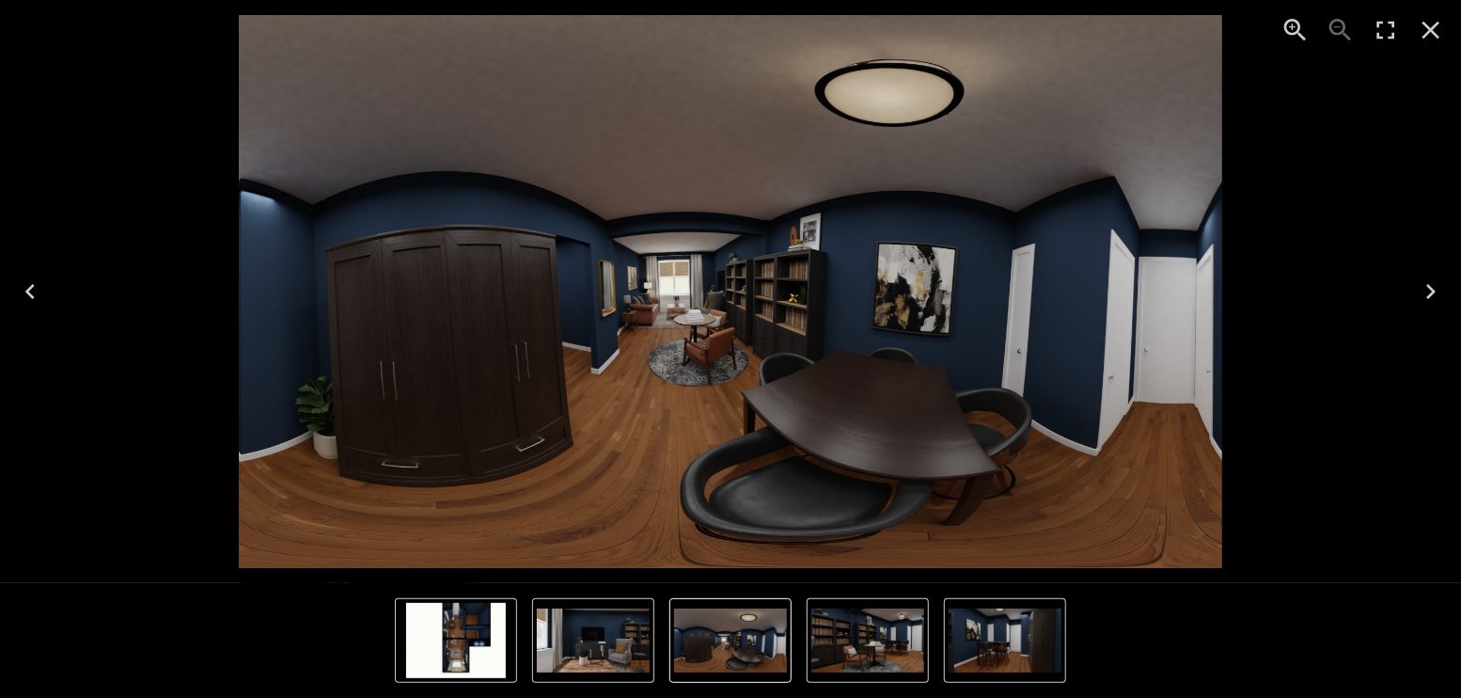
click at [23, 294] on icon "Previous" at bounding box center [30, 291] width 30 height 30
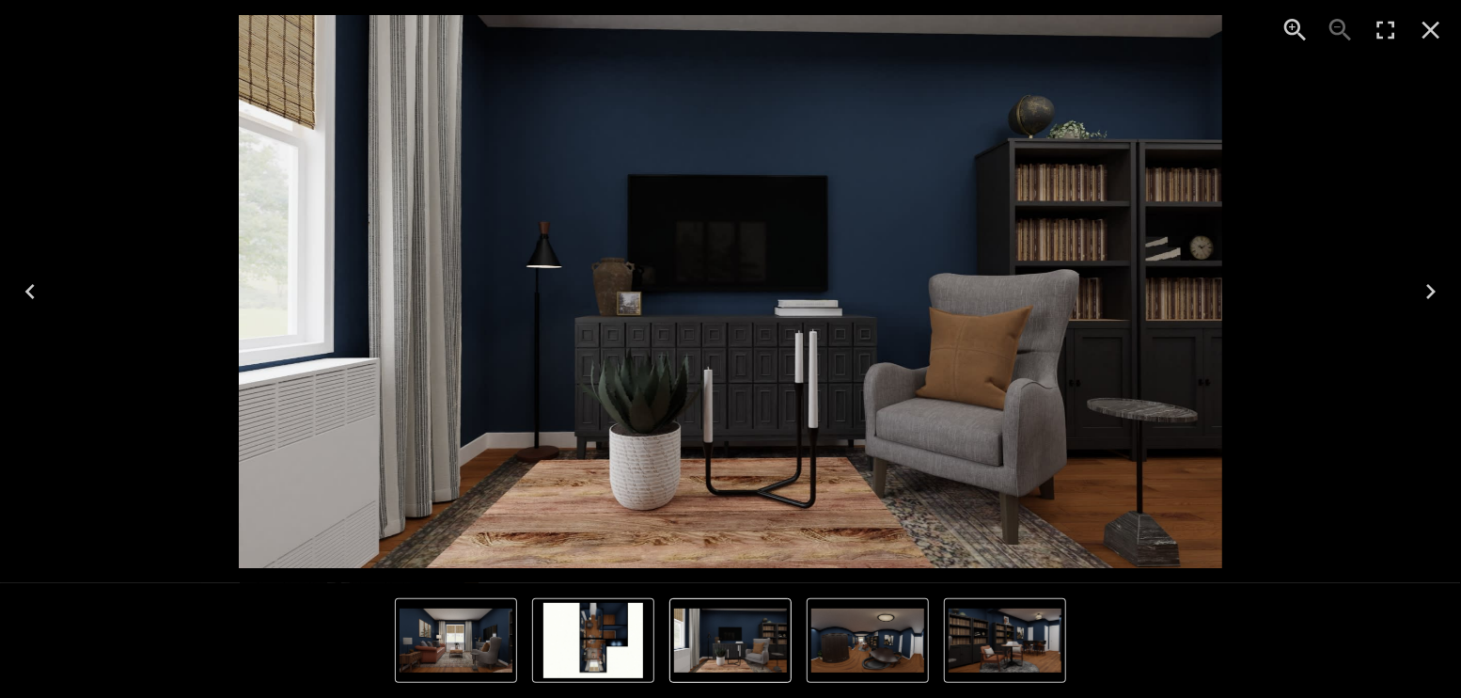
click at [1433, 19] on icon "Close" at bounding box center [1431, 30] width 30 height 30
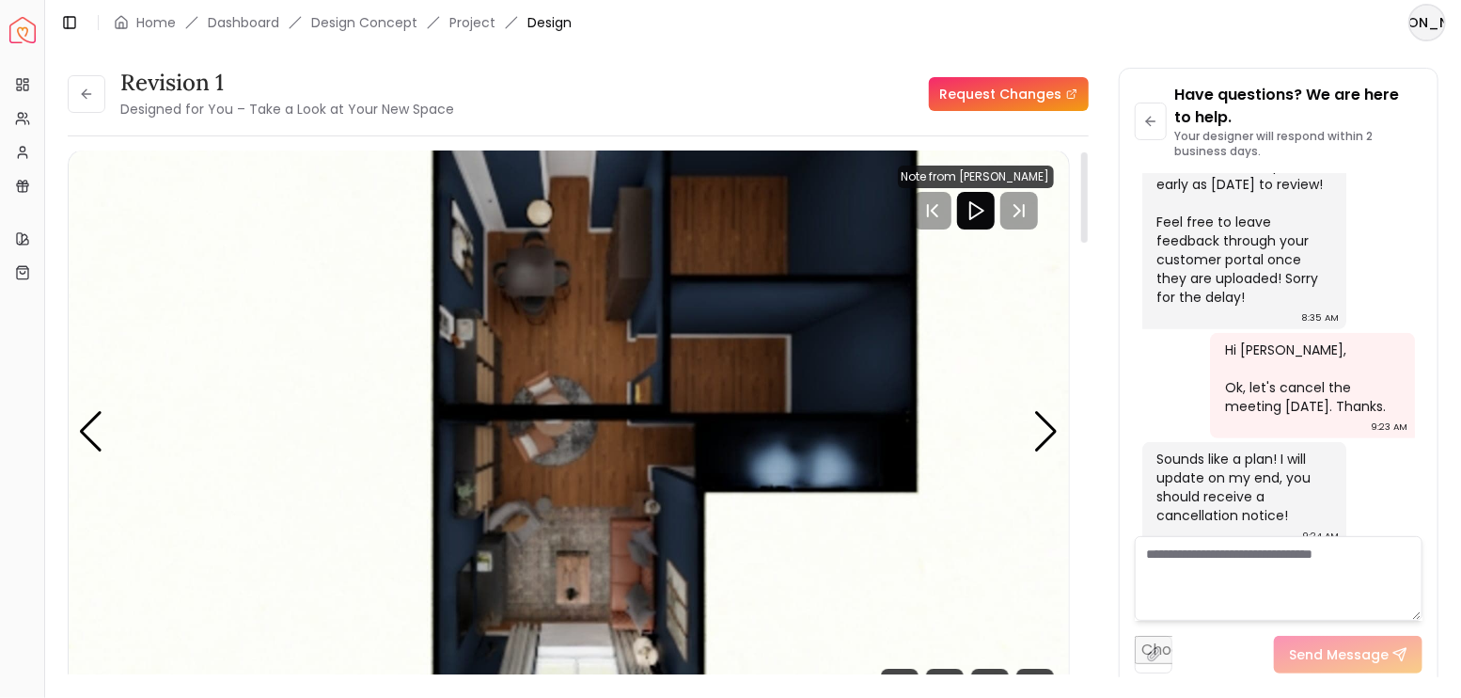
scroll to position [0, 0]
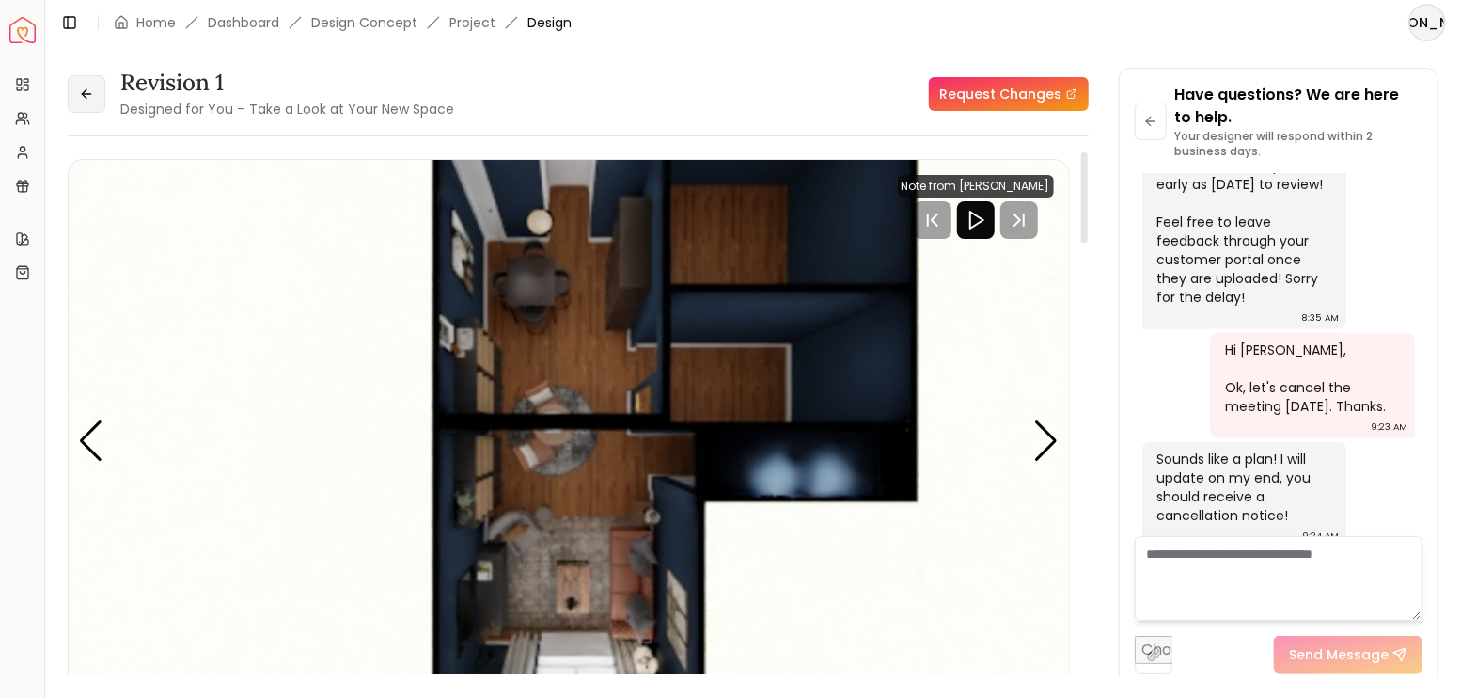
click at [79, 104] on button at bounding box center [87, 94] width 38 height 38
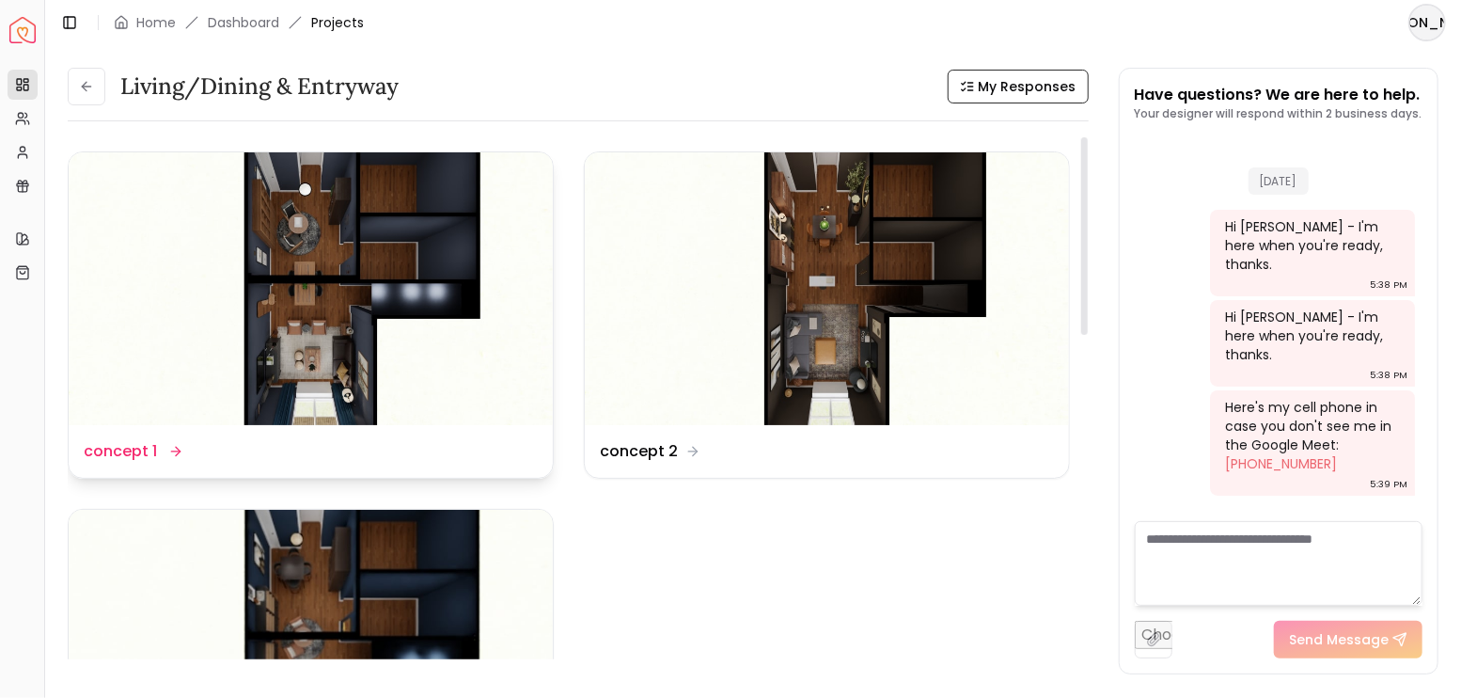
scroll to position [4531, 0]
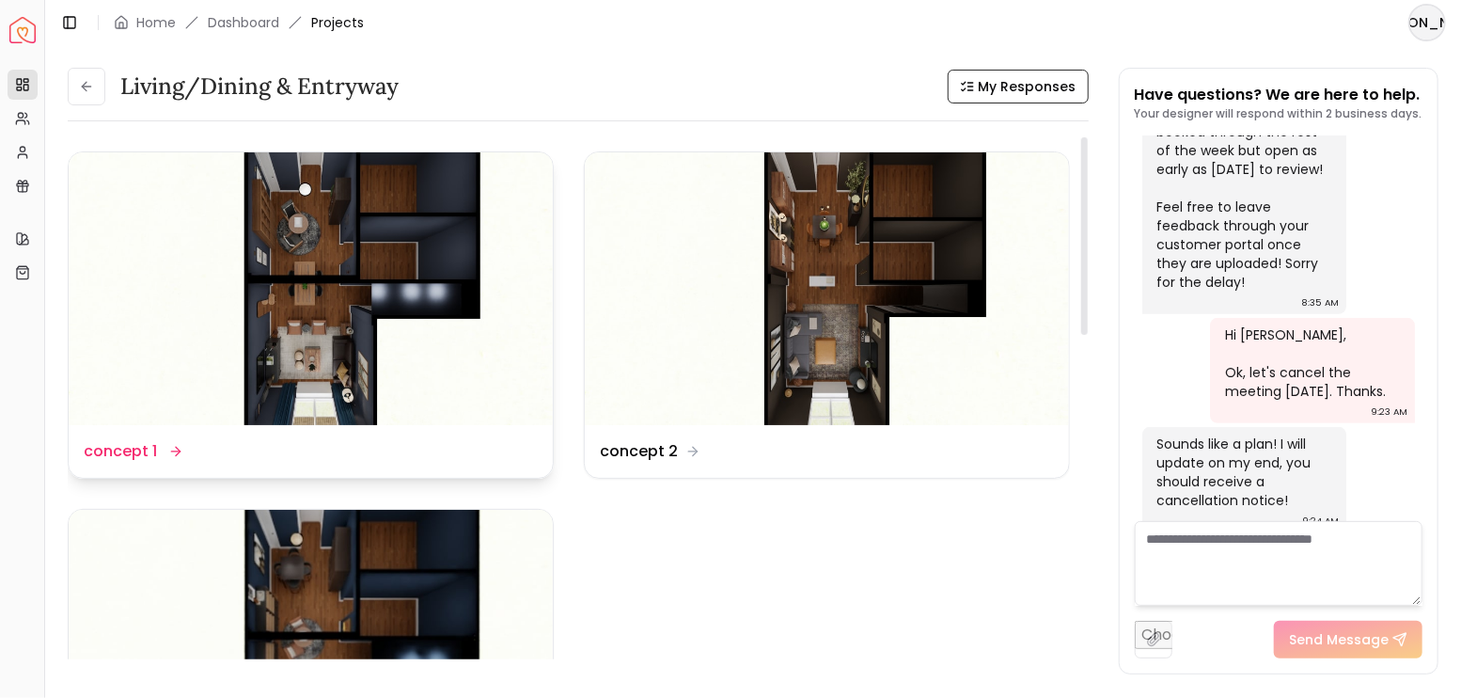
click at [370, 244] on img at bounding box center [311, 288] width 484 height 273
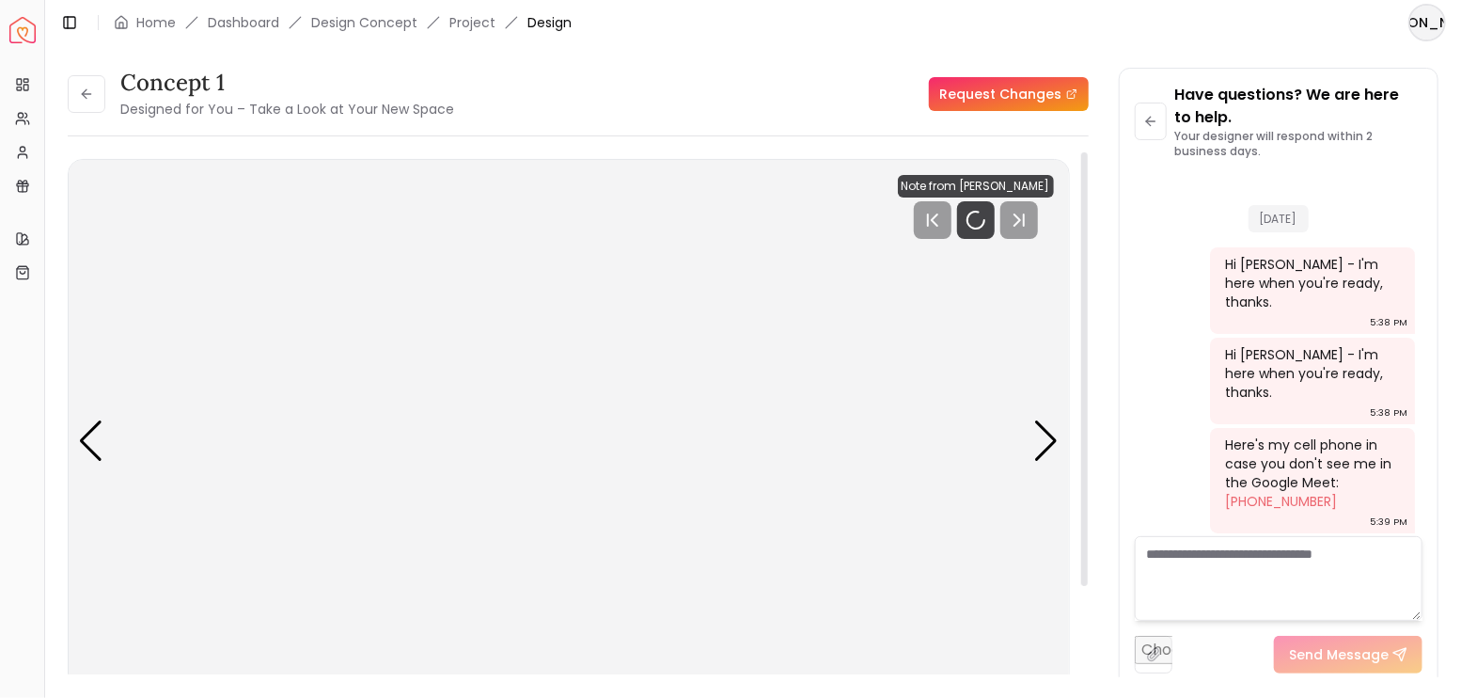
scroll to position [4554, 0]
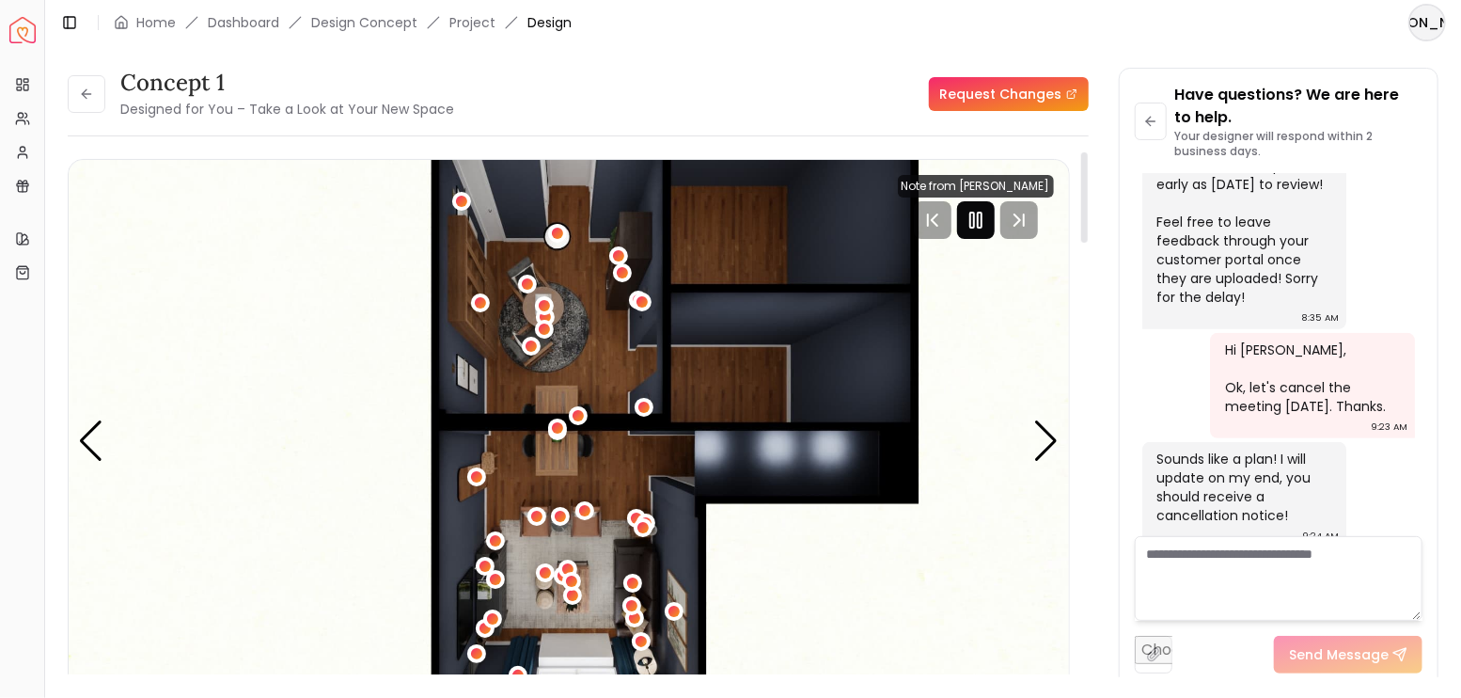
click at [977, 210] on icon "Pause" at bounding box center [976, 220] width 23 height 23
click at [1034, 447] on div "Next slide" at bounding box center [1046, 440] width 25 height 41
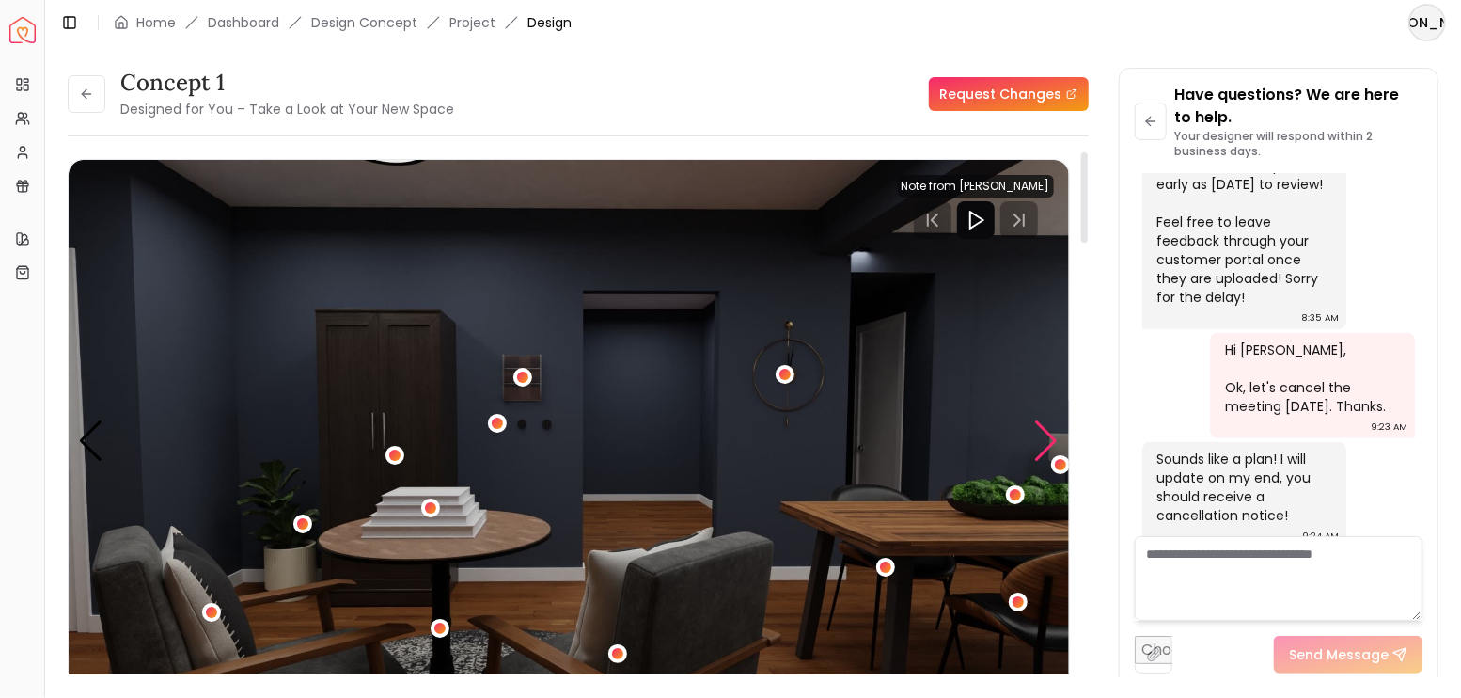
click at [1040, 445] on div "Next slide" at bounding box center [1046, 440] width 25 height 41
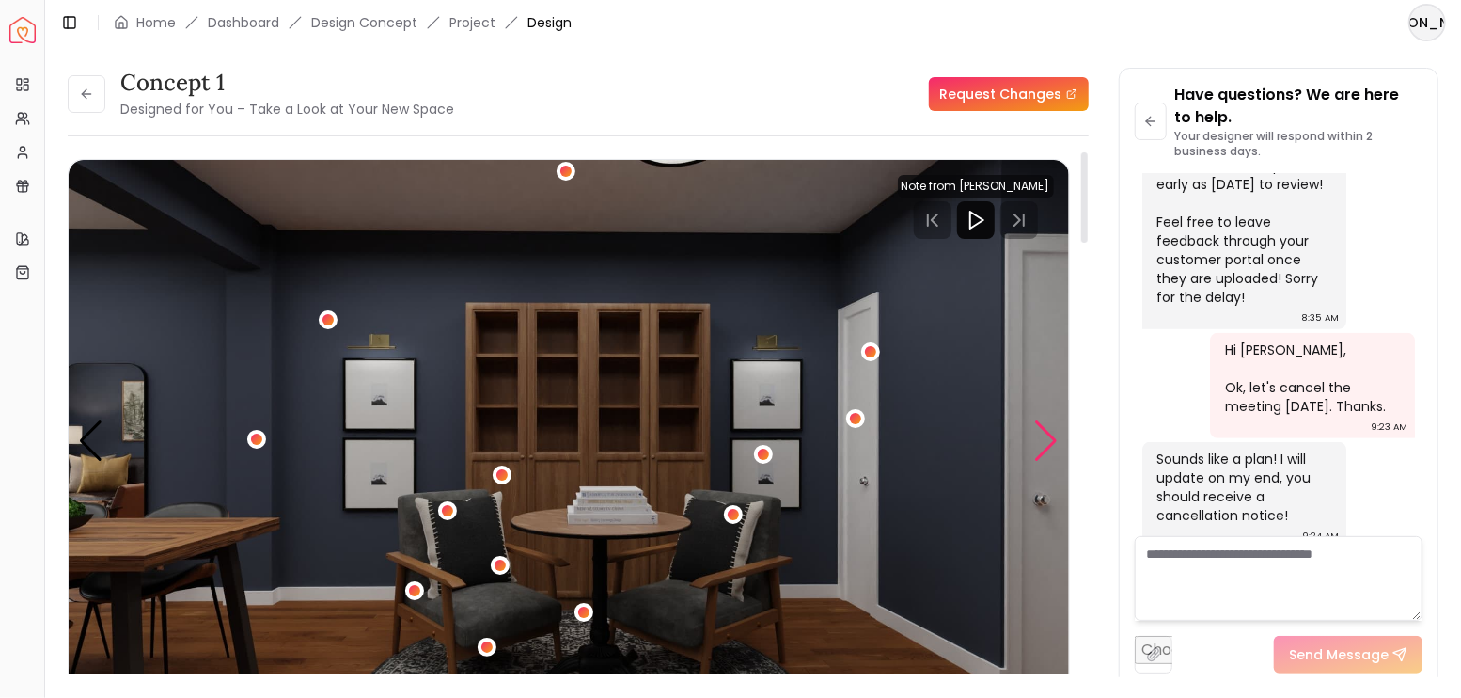
click at [1040, 445] on div "Next slide" at bounding box center [1046, 440] width 25 height 41
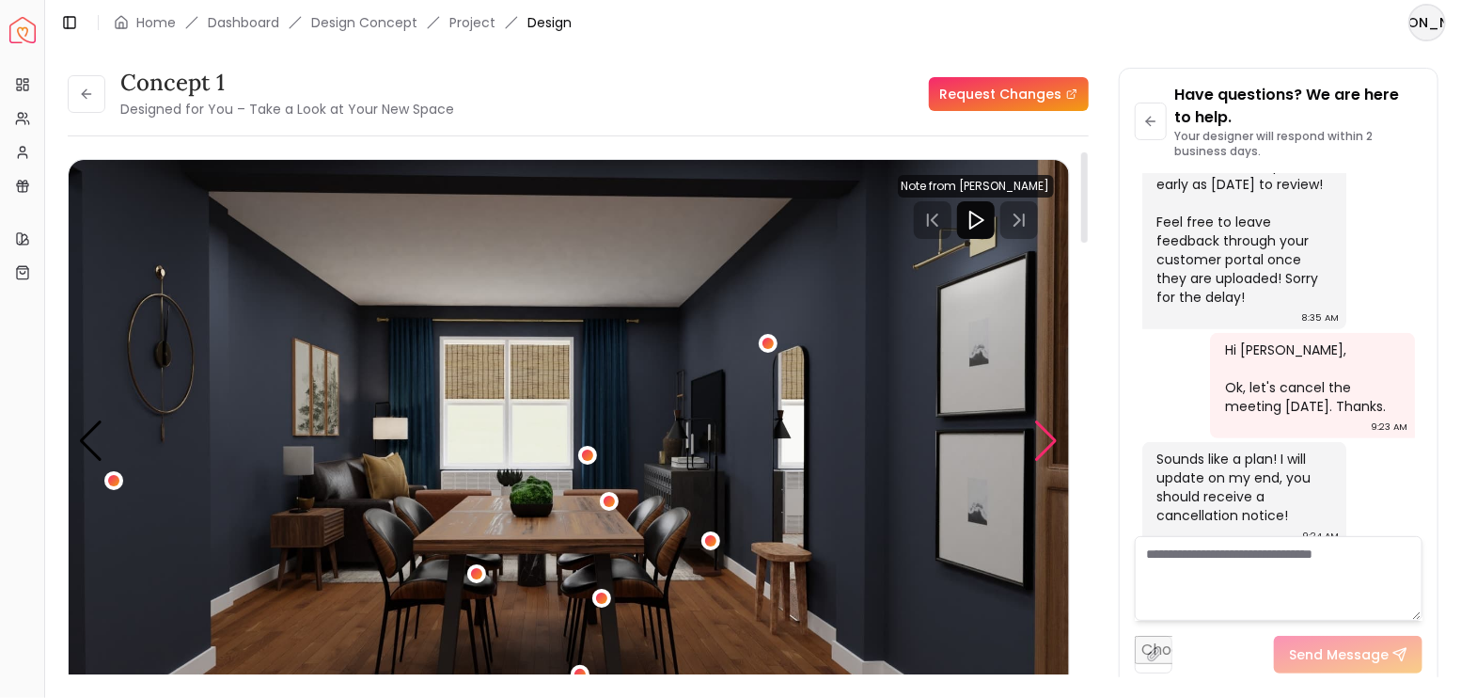
click at [1040, 445] on div "Next slide" at bounding box center [1046, 440] width 25 height 41
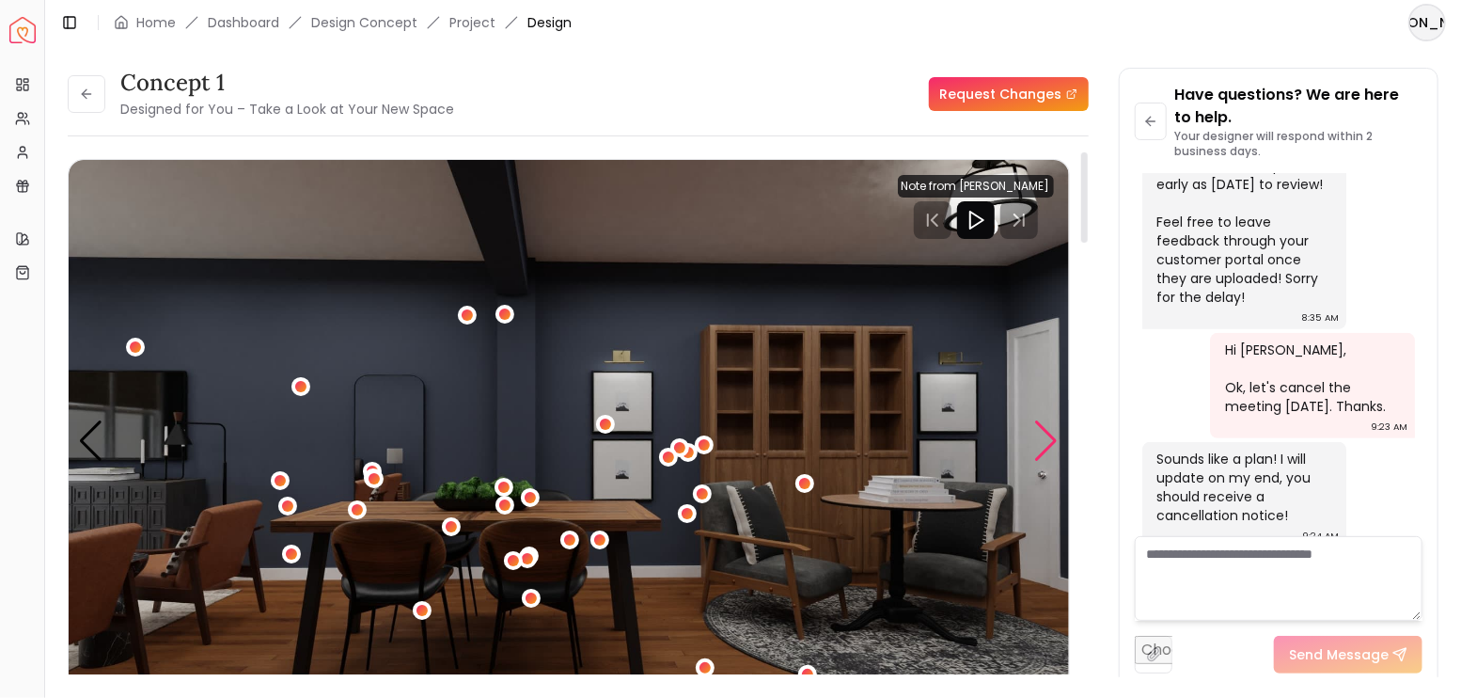
click at [1039, 445] on div "Next slide" at bounding box center [1046, 440] width 25 height 41
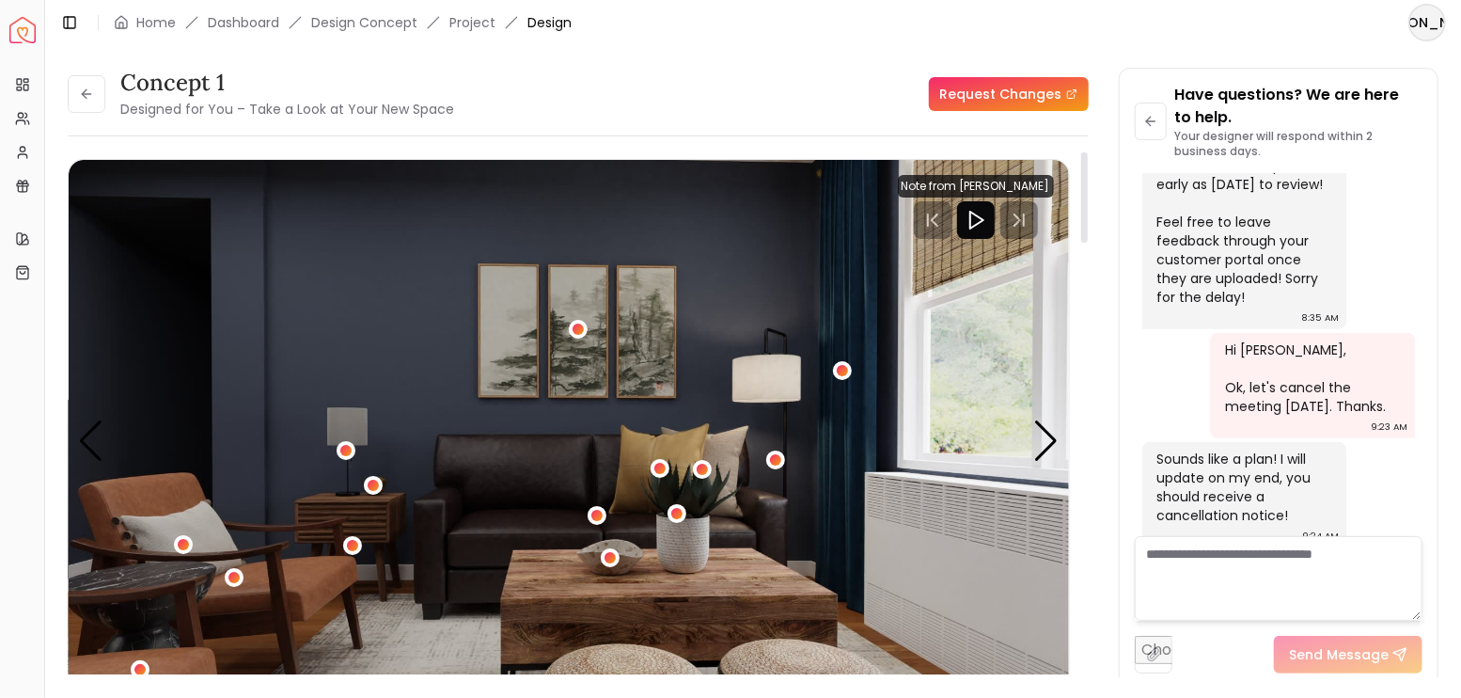
scroll to position [125, 0]
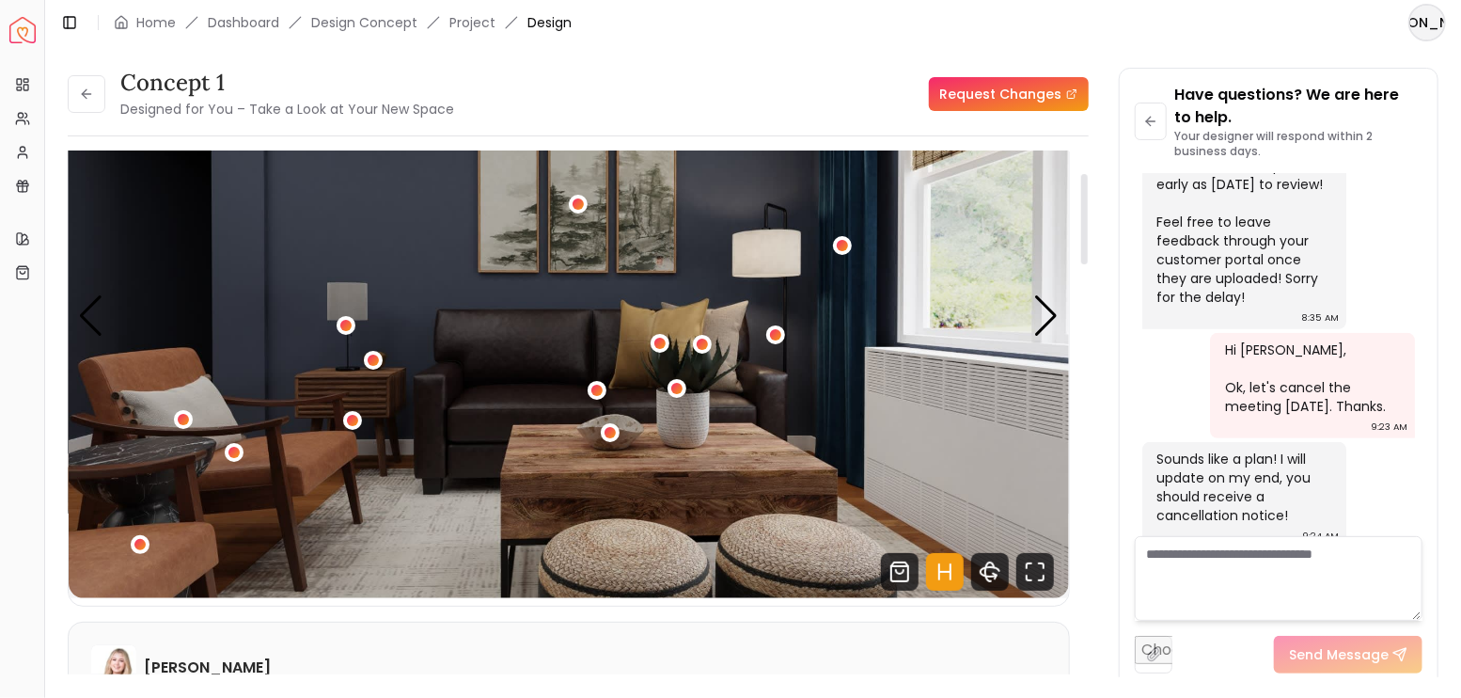
click at [441, 521] on img "6 / 8" at bounding box center [569, 316] width 1000 height 563
click at [942, 567] on icon "Hotspots Toggle" at bounding box center [945, 572] width 38 height 38
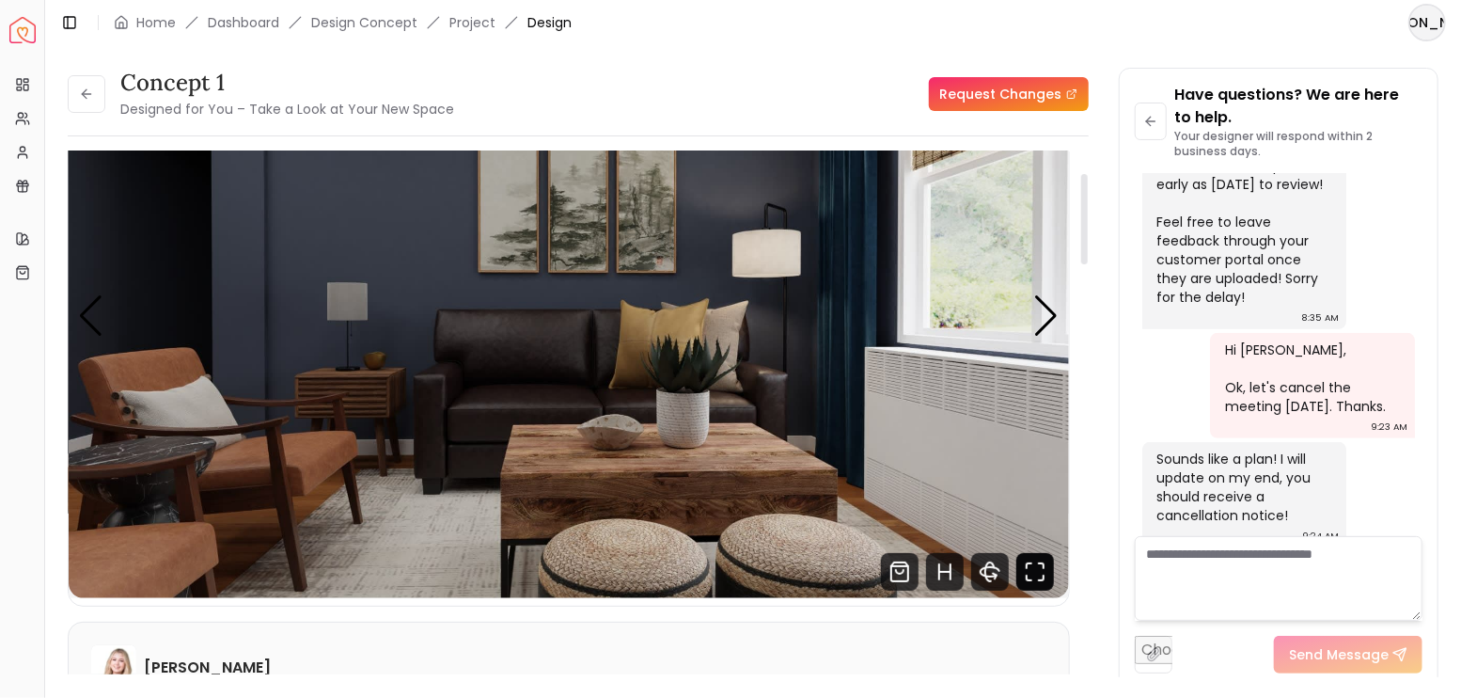
click at [1034, 568] on icon "Fullscreen" at bounding box center [1035, 572] width 38 height 38
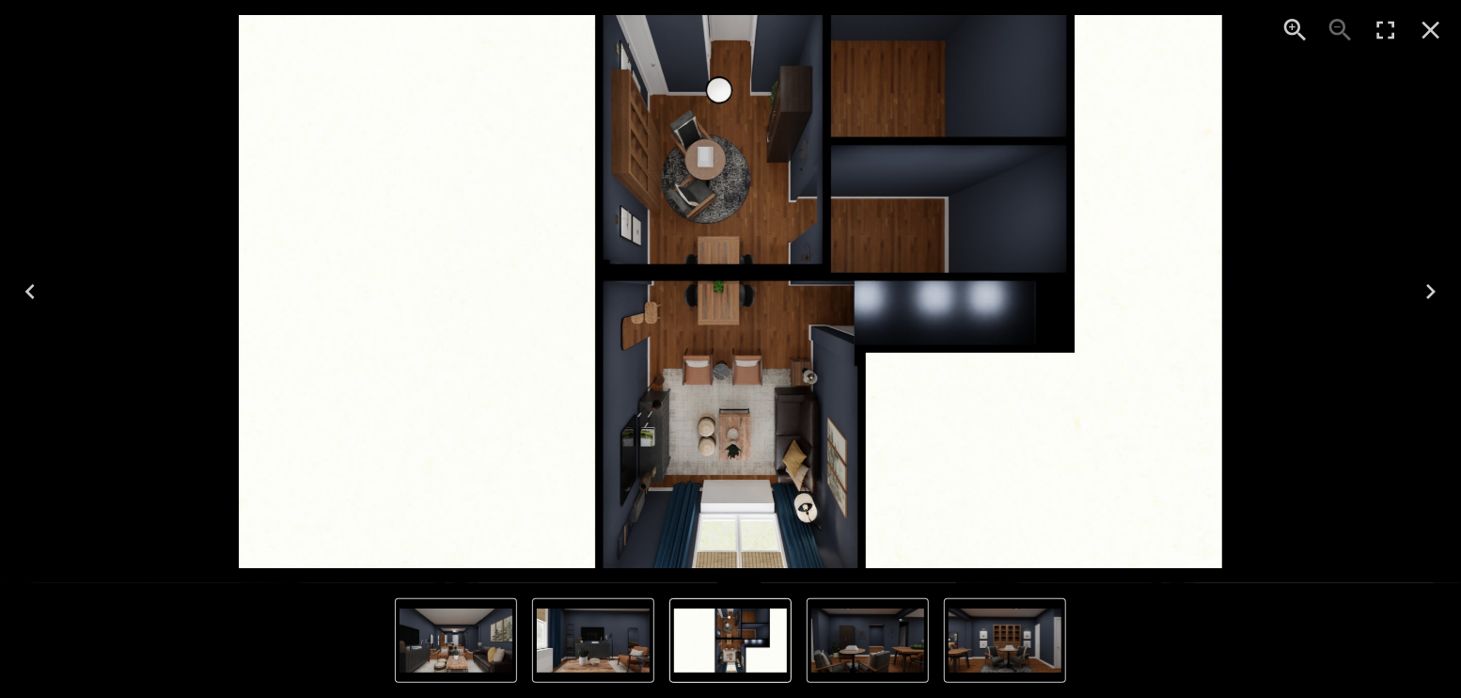
click at [1423, 294] on icon "Next" at bounding box center [1431, 291] width 30 height 30
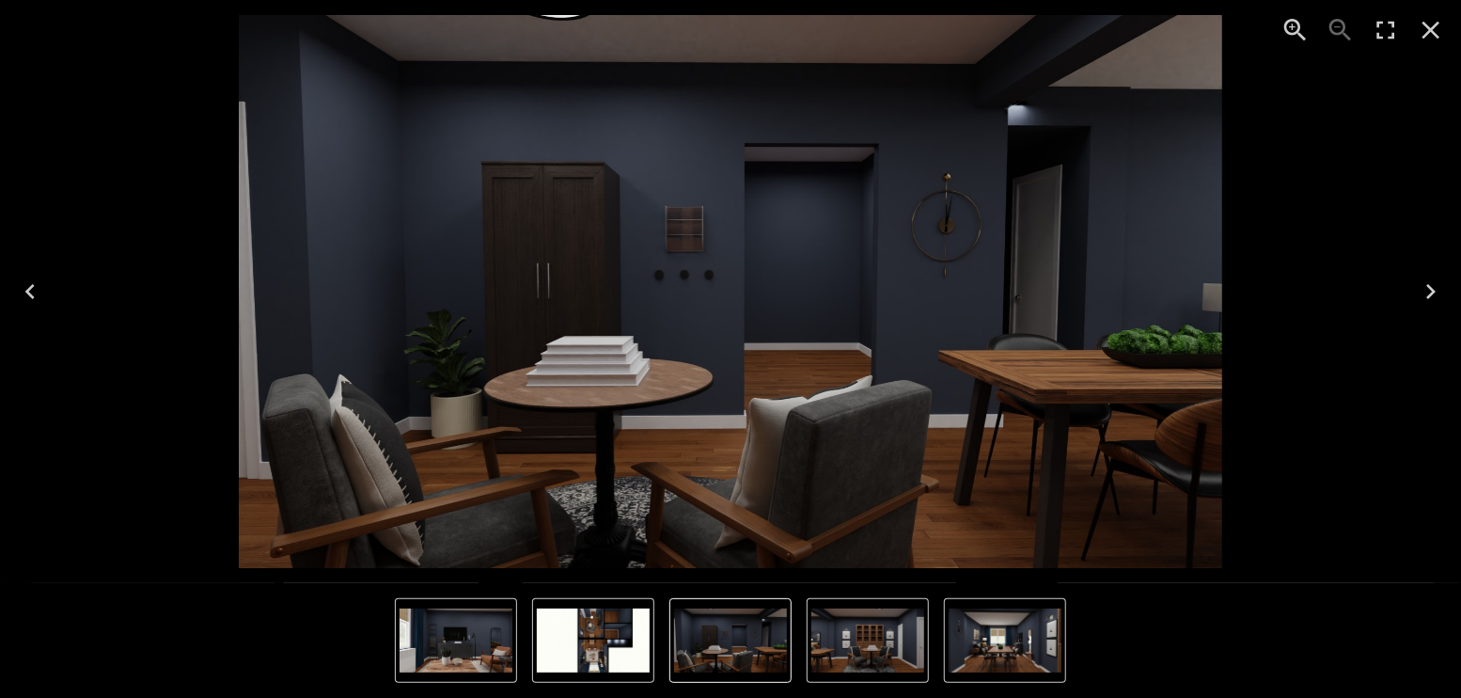
click at [1423, 294] on icon "Next" at bounding box center [1431, 291] width 30 height 30
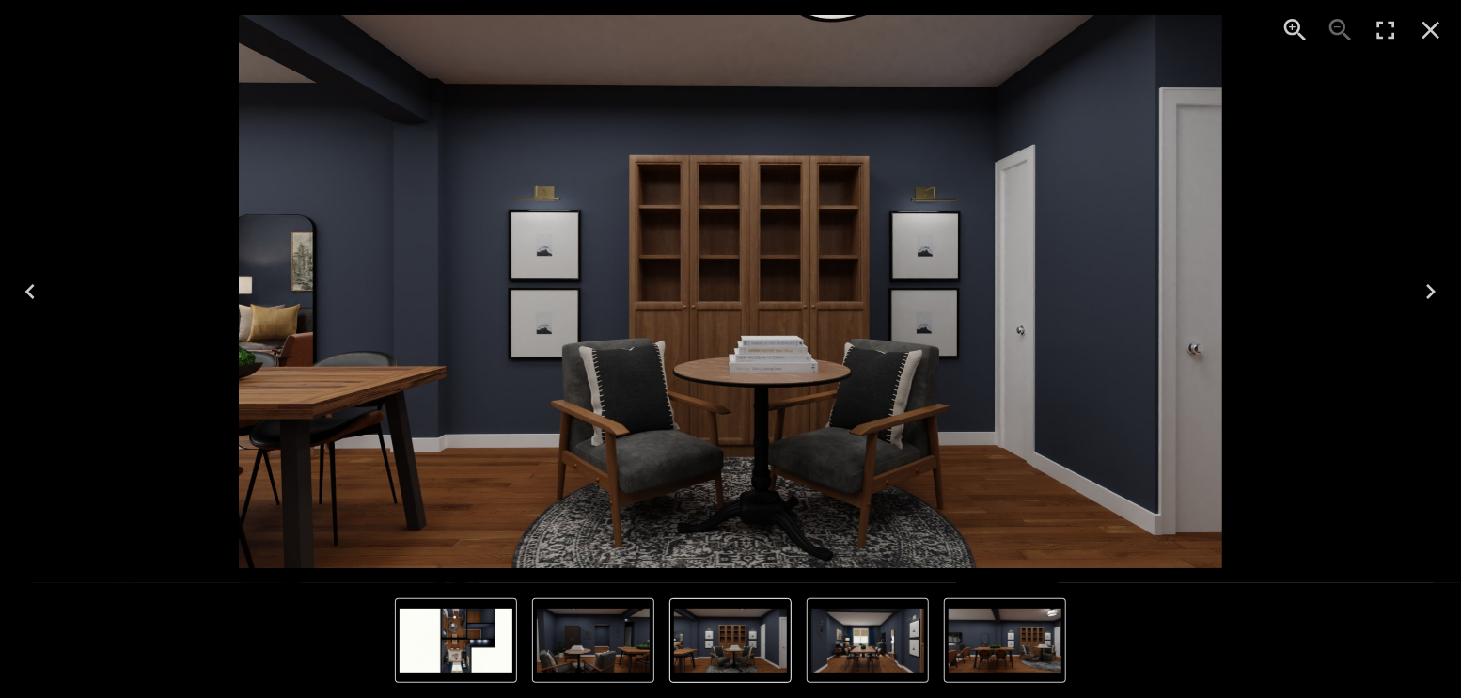
click at [1423, 294] on icon "Next" at bounding box center [1431, 291] width 30 height 30
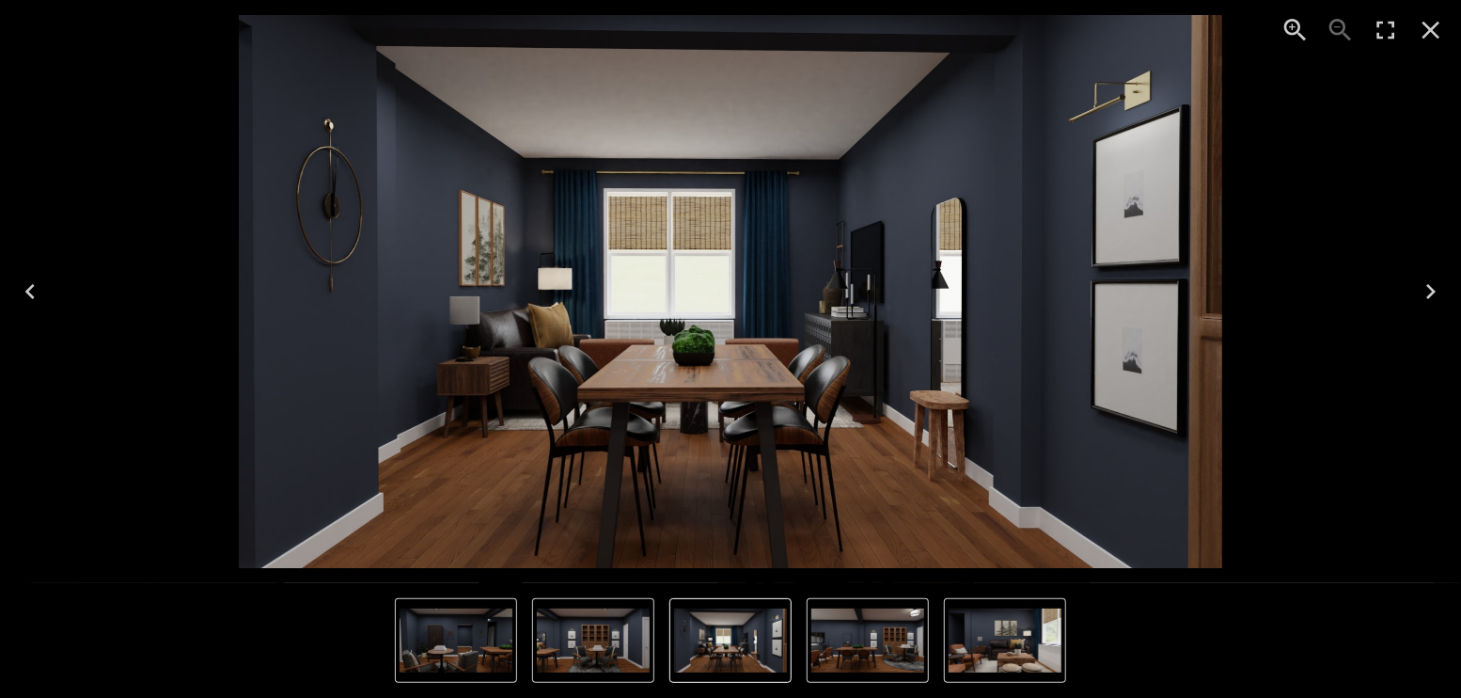
click at [1423, 294] on icon "Next" at bounding box center [1431, 291] width 30 height 30
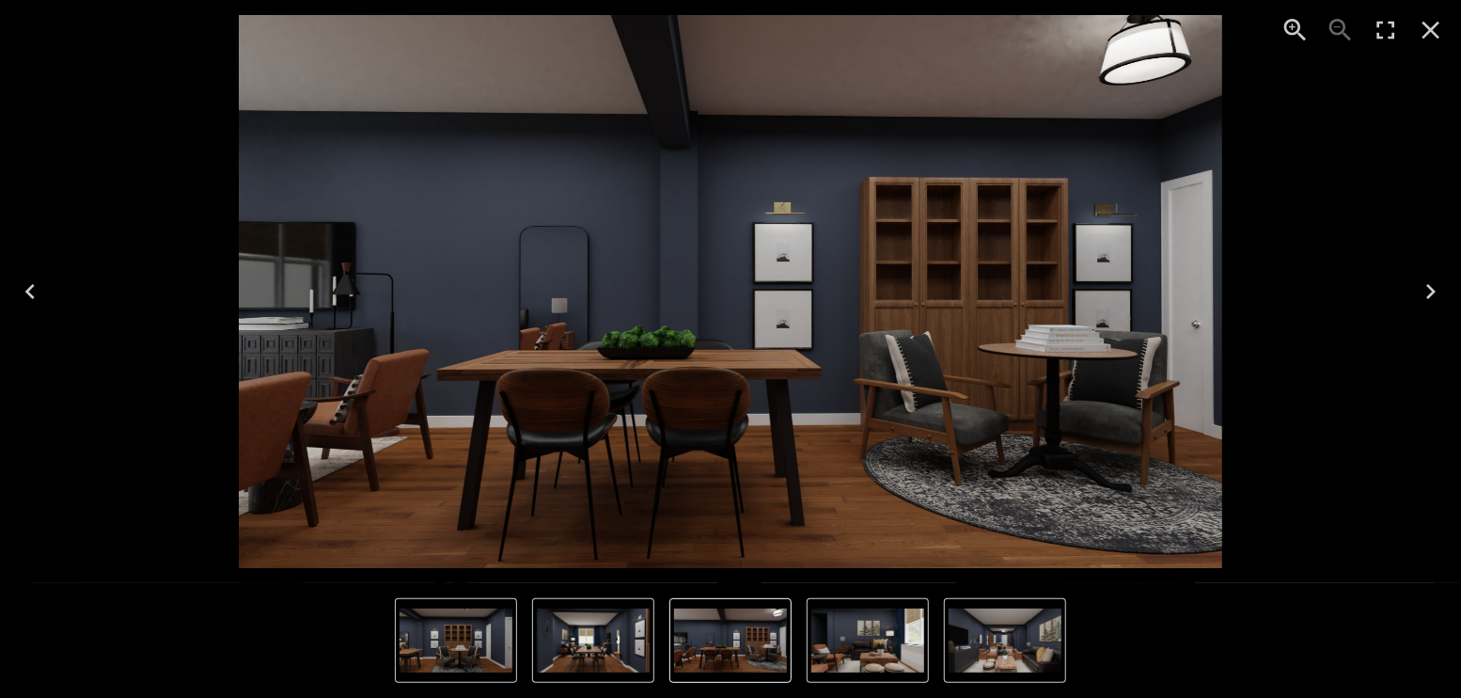
click at [1424, 294] on icon "Next" at bounding box center [1431, 291] width 30 height 30
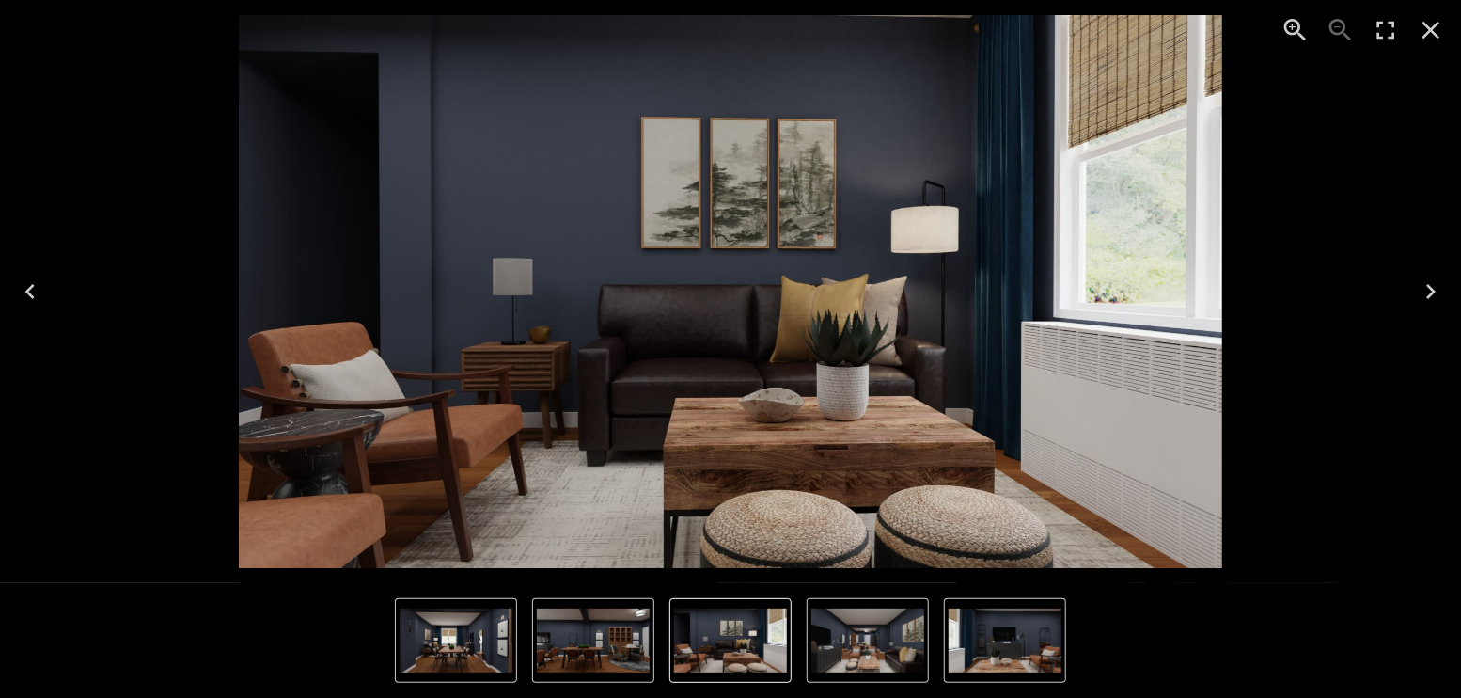
click at [1437, 23] on icon "Close" at bounding box center [1432, 31] width 18 height 18
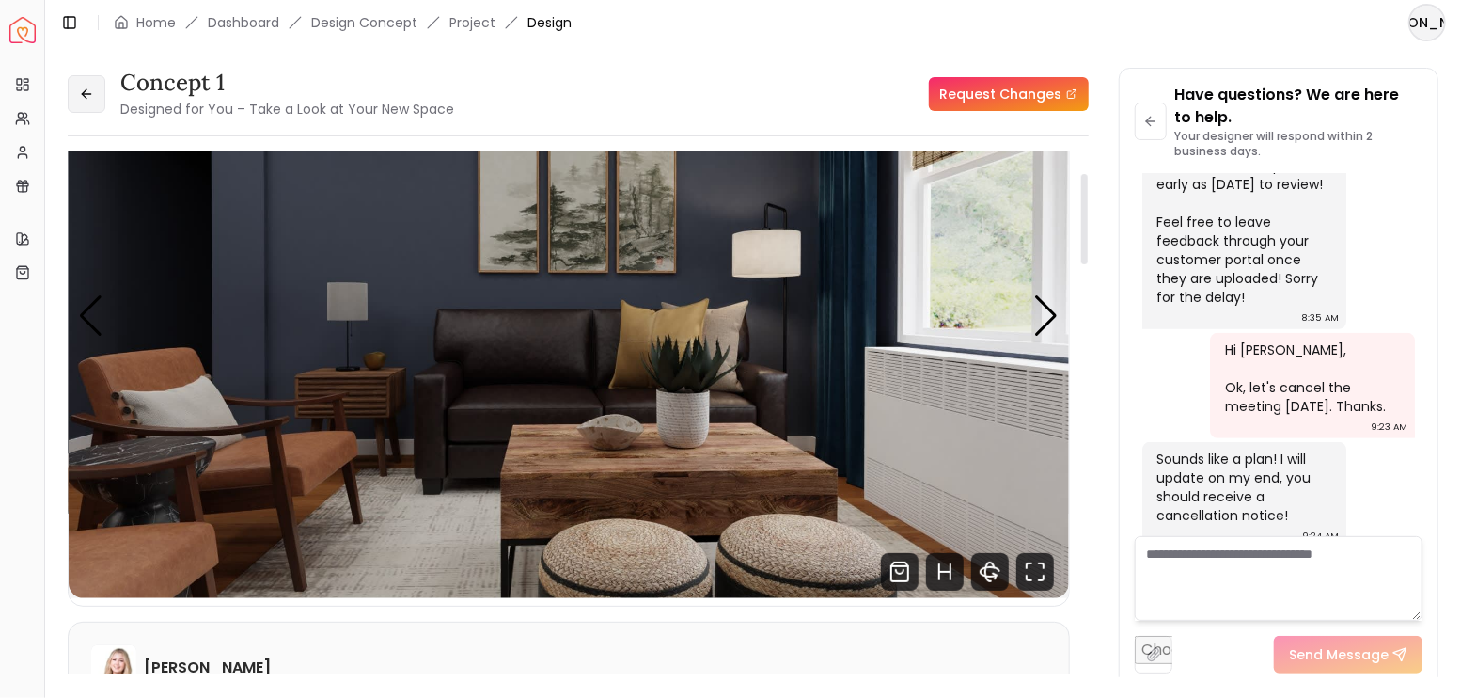
click at [92, 95] on icon at bounding box center [86, 94] width 15 height 15
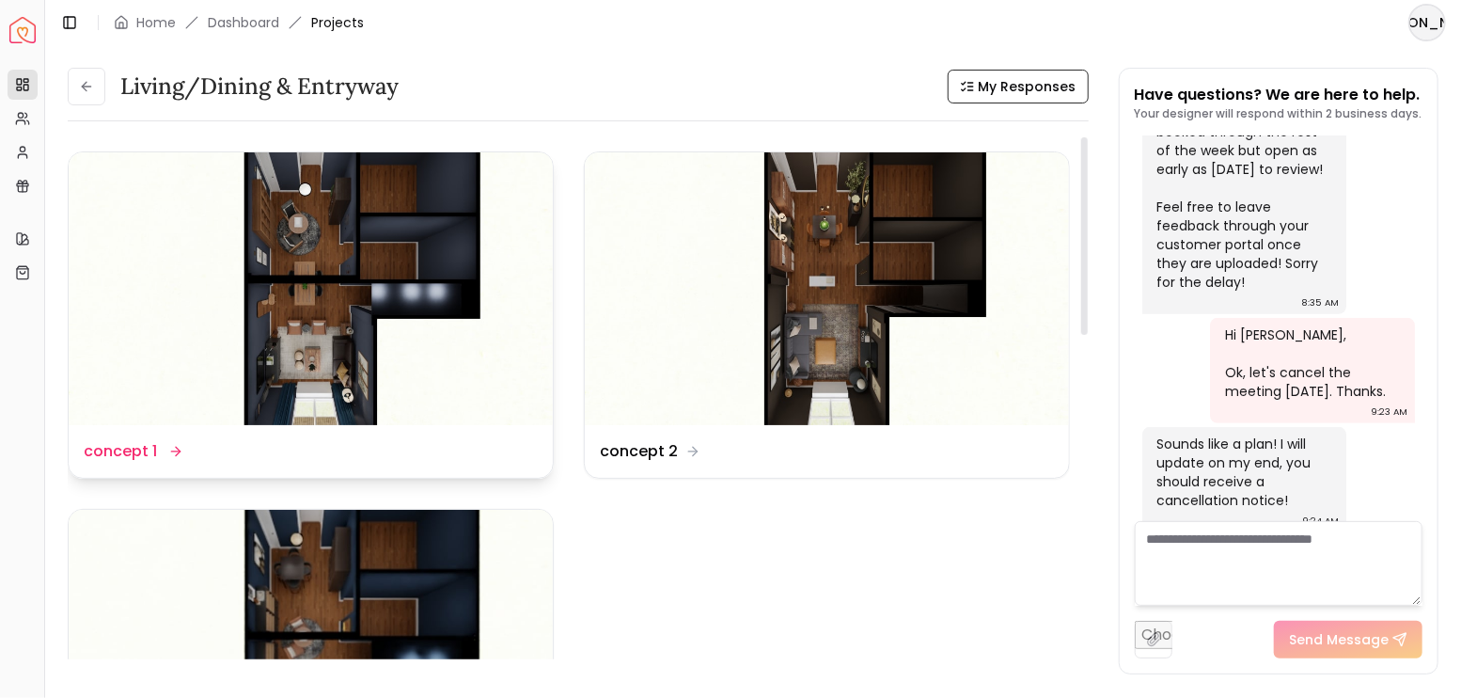
click at [423, 266] on img at bounding box center [311, 288] width 484 height 273
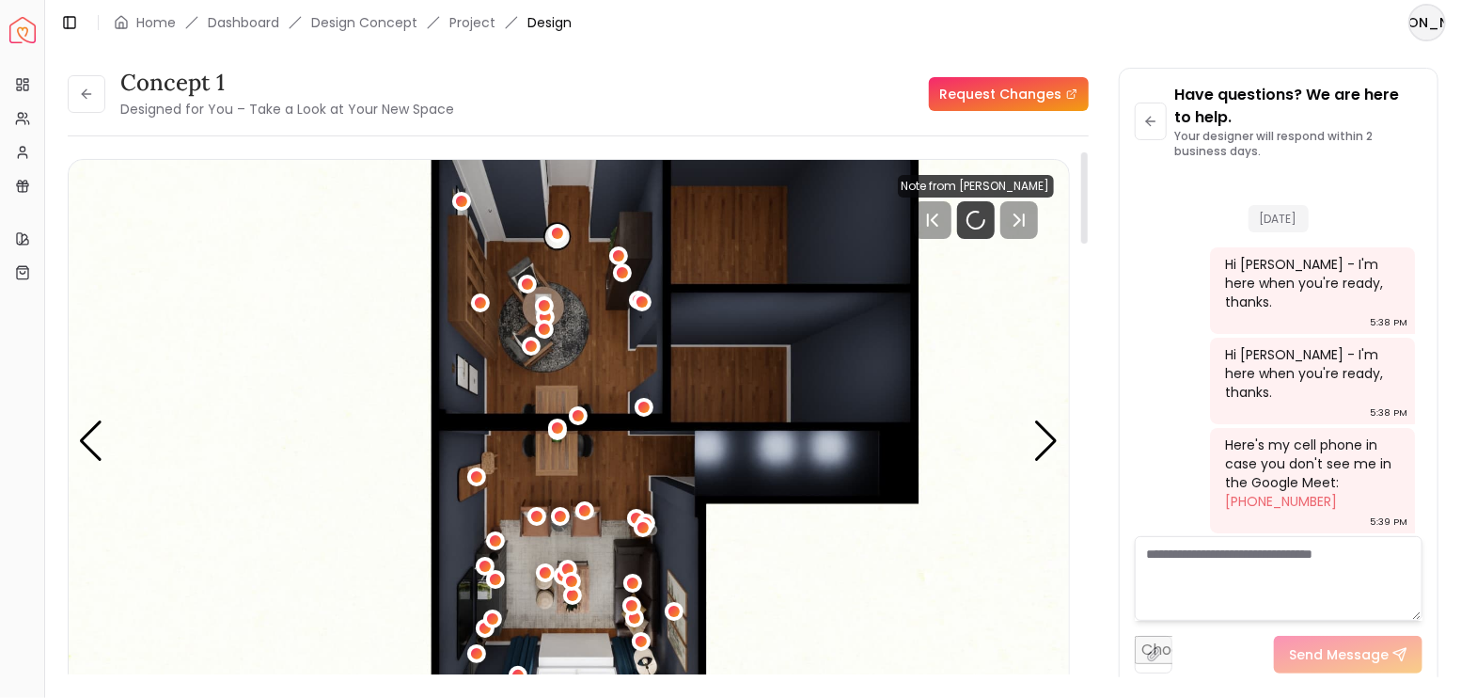
scroll to position [4554, 0]
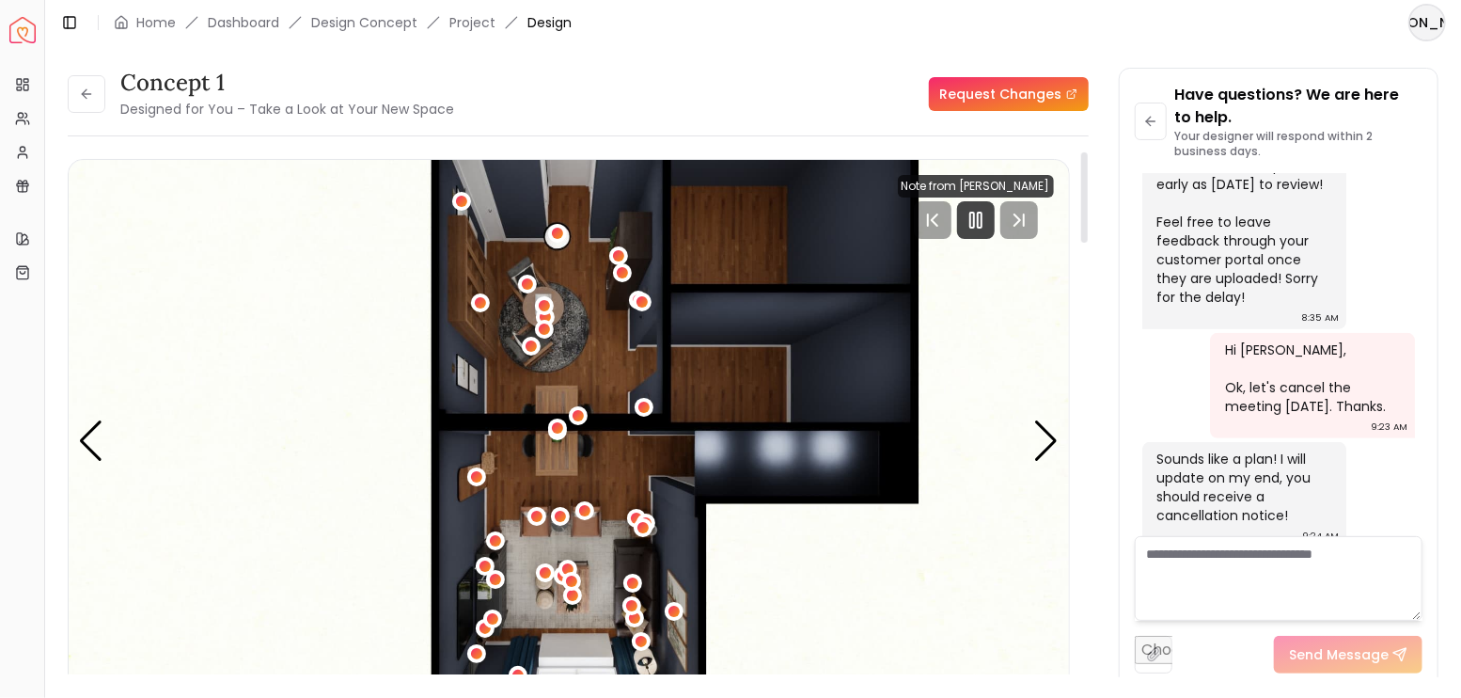
click at [979, 215] on rect "Pause" at bounding box center [980, 219] width 4 height 15
click at [1043, 458] on div "Next slide" at bounding box center [1046, 440] width 25 height 41
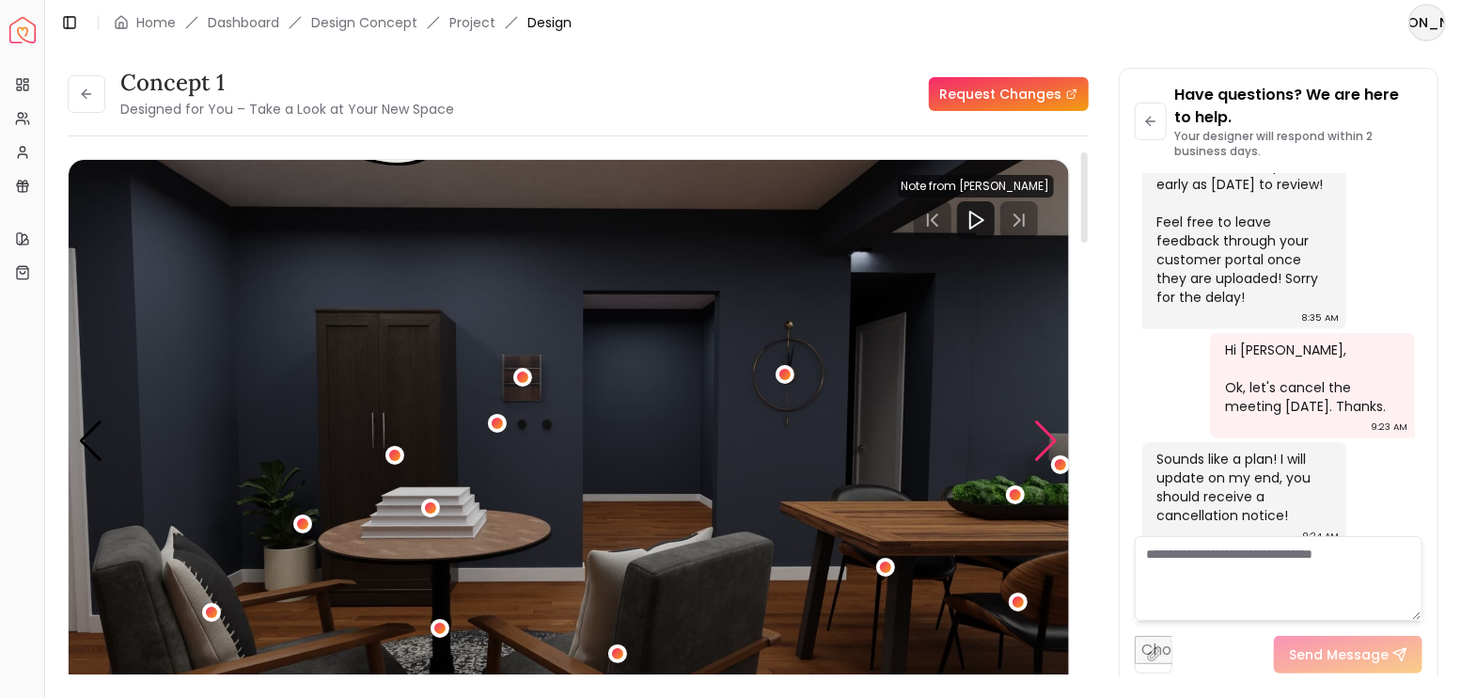
click at [1044, 456] on div "Next slide" at bounding box center [1046, 440] width 25 height 41
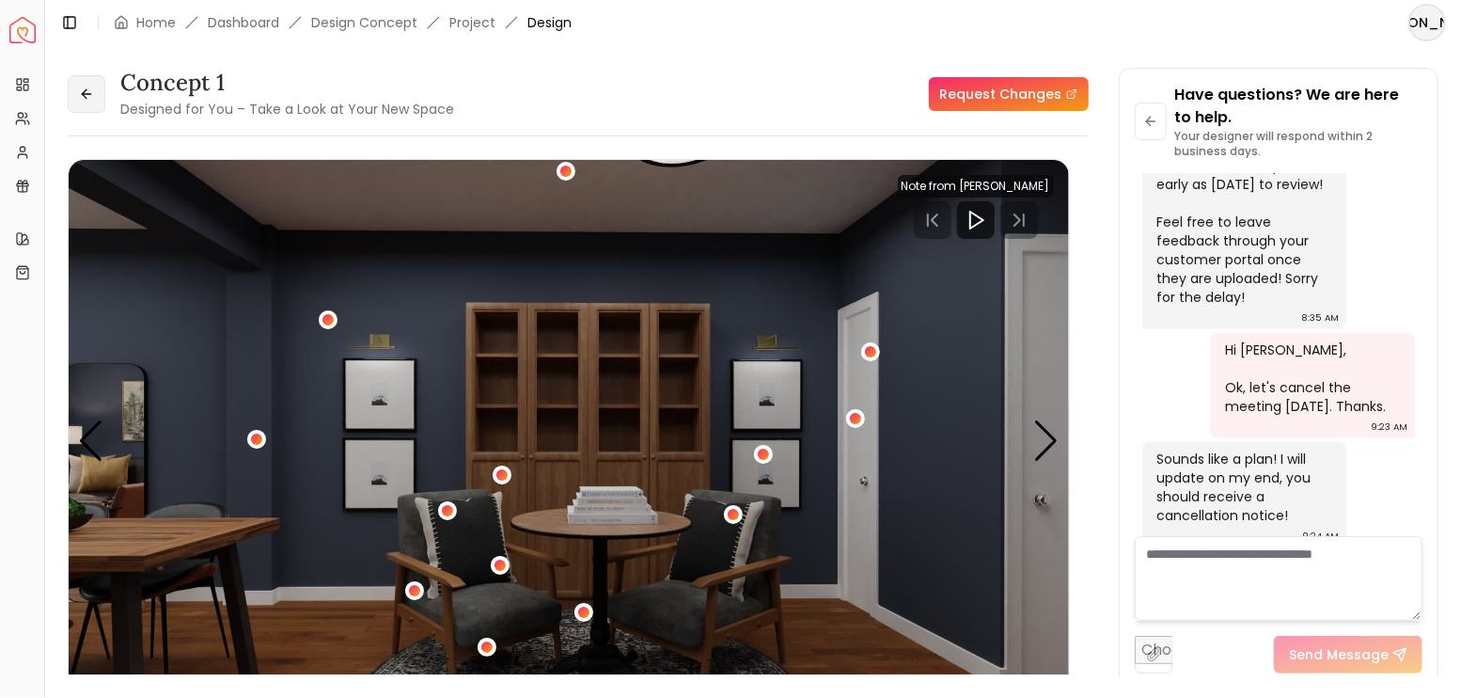
click at [94, 95] on button at bounding box center [87, 94] width 38 height 38
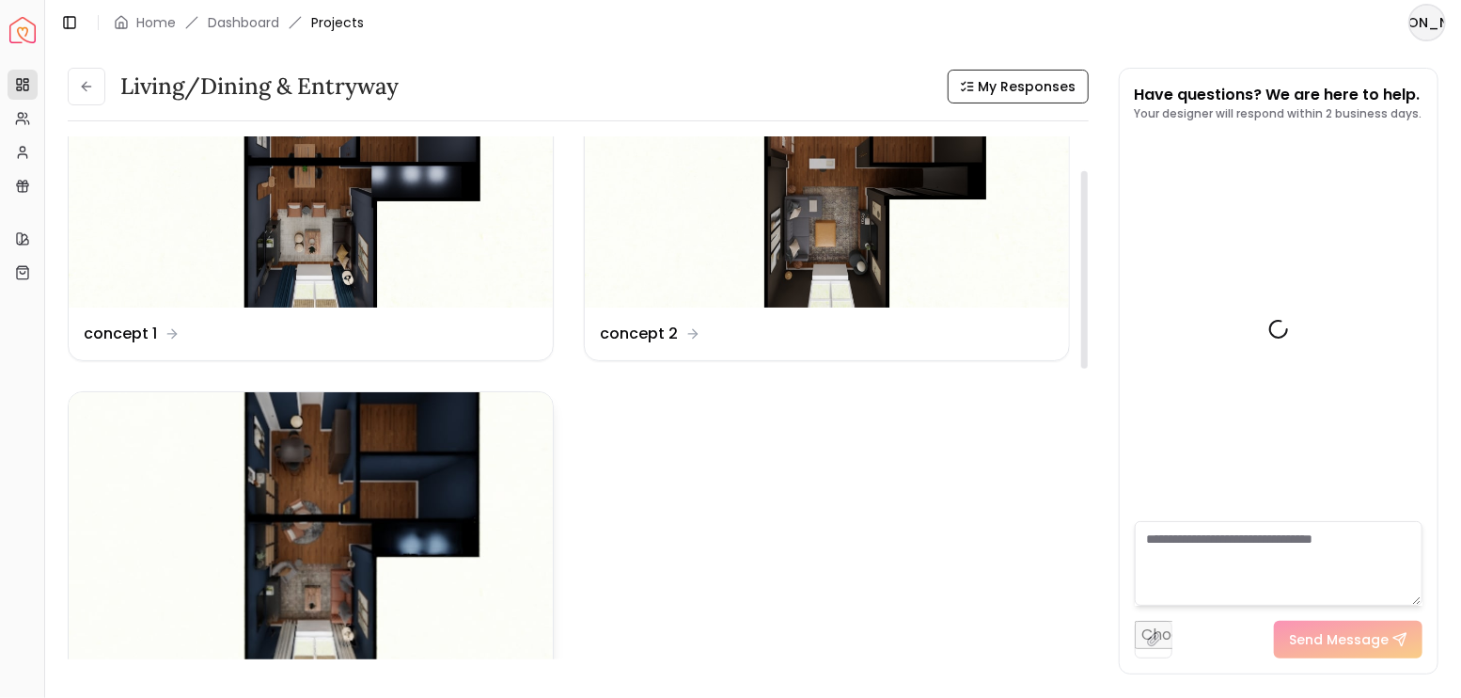
scroll to position [125, 0]
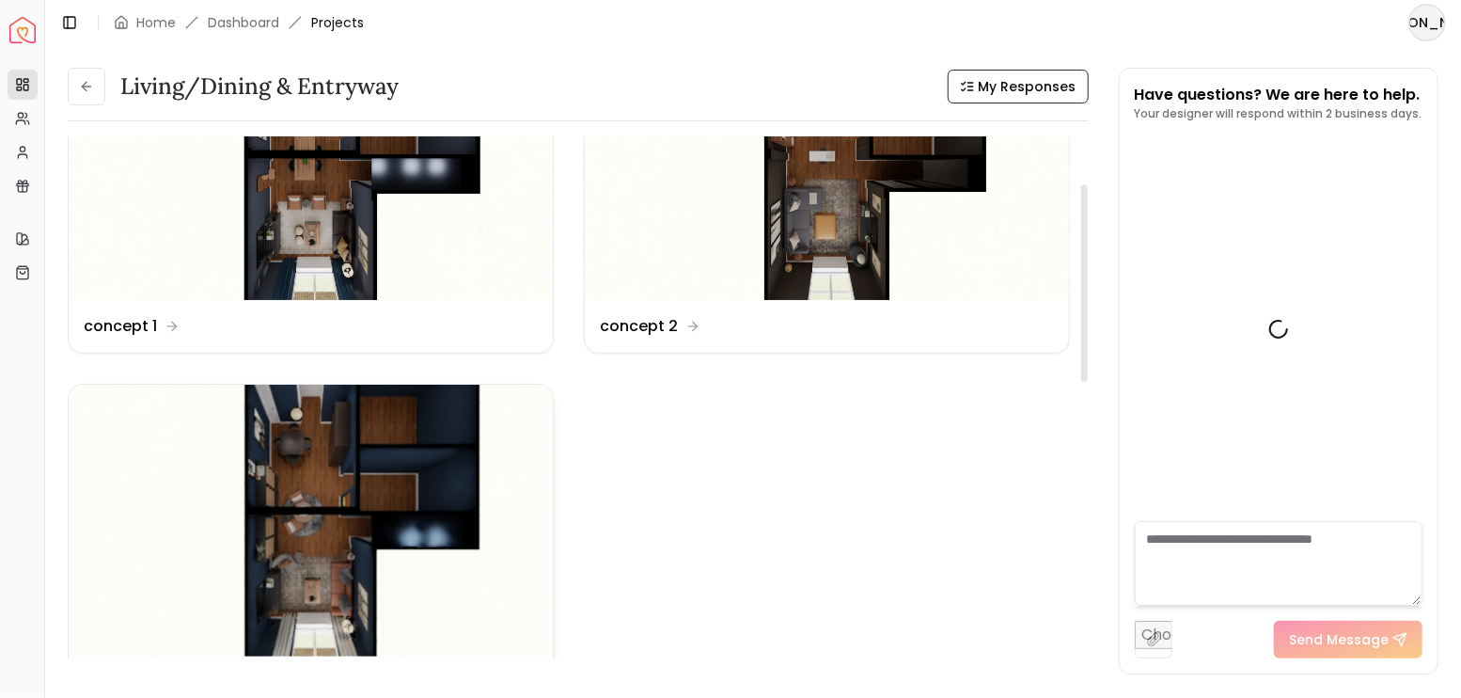
click at [408, 479] on img at bounding box center [311, 521] width 484 height 273
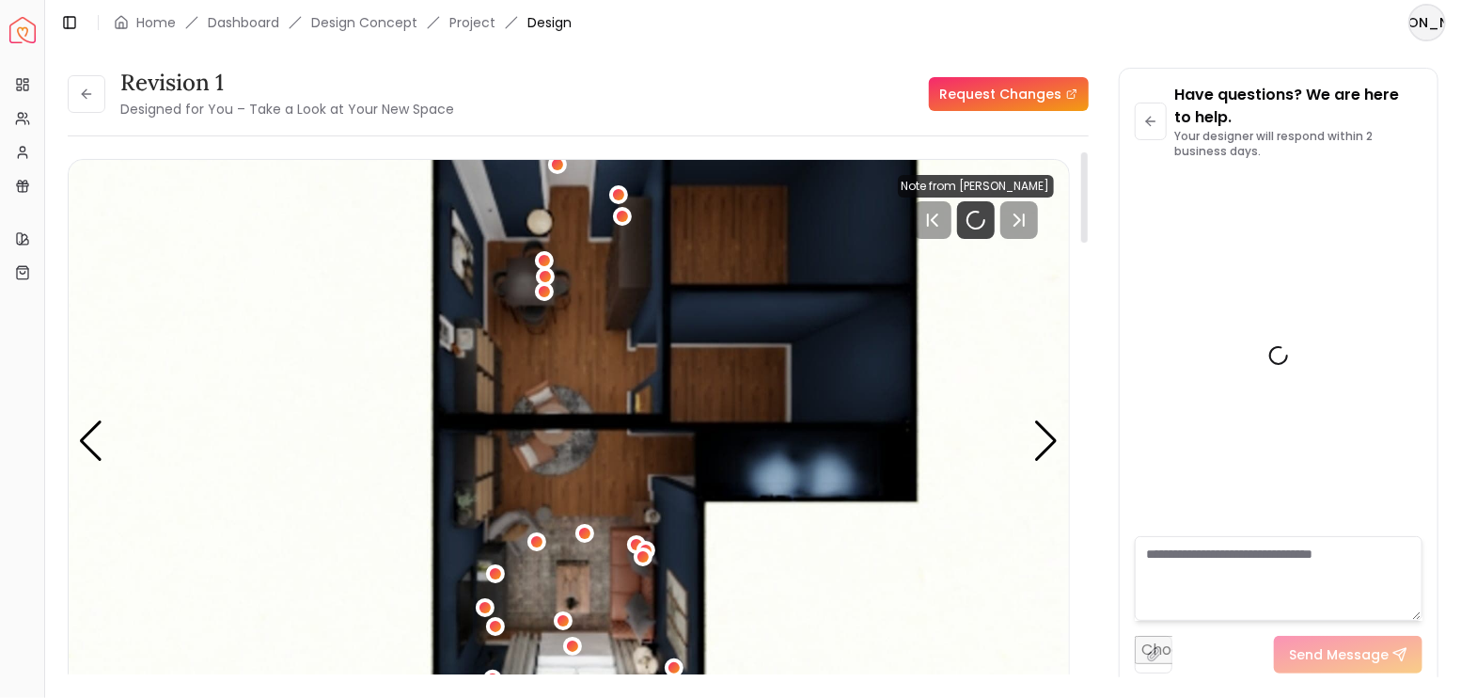
scroll to position [4554, 0]
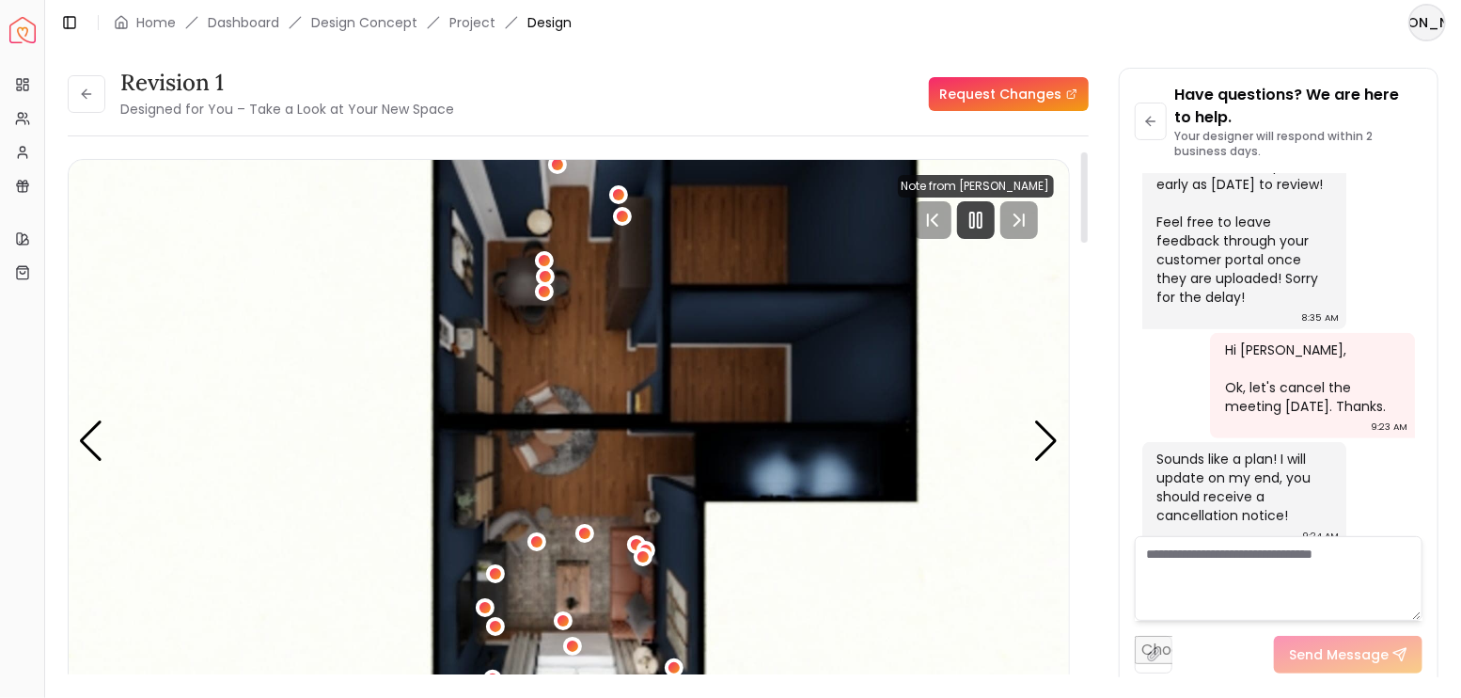
click at [976, 224] on icon "Pause" at bounding box center [976, 220] width 23 height 23
click at [1045, 450] on div "Next slide" at bounding box center [1046, 440] width 25 height 41
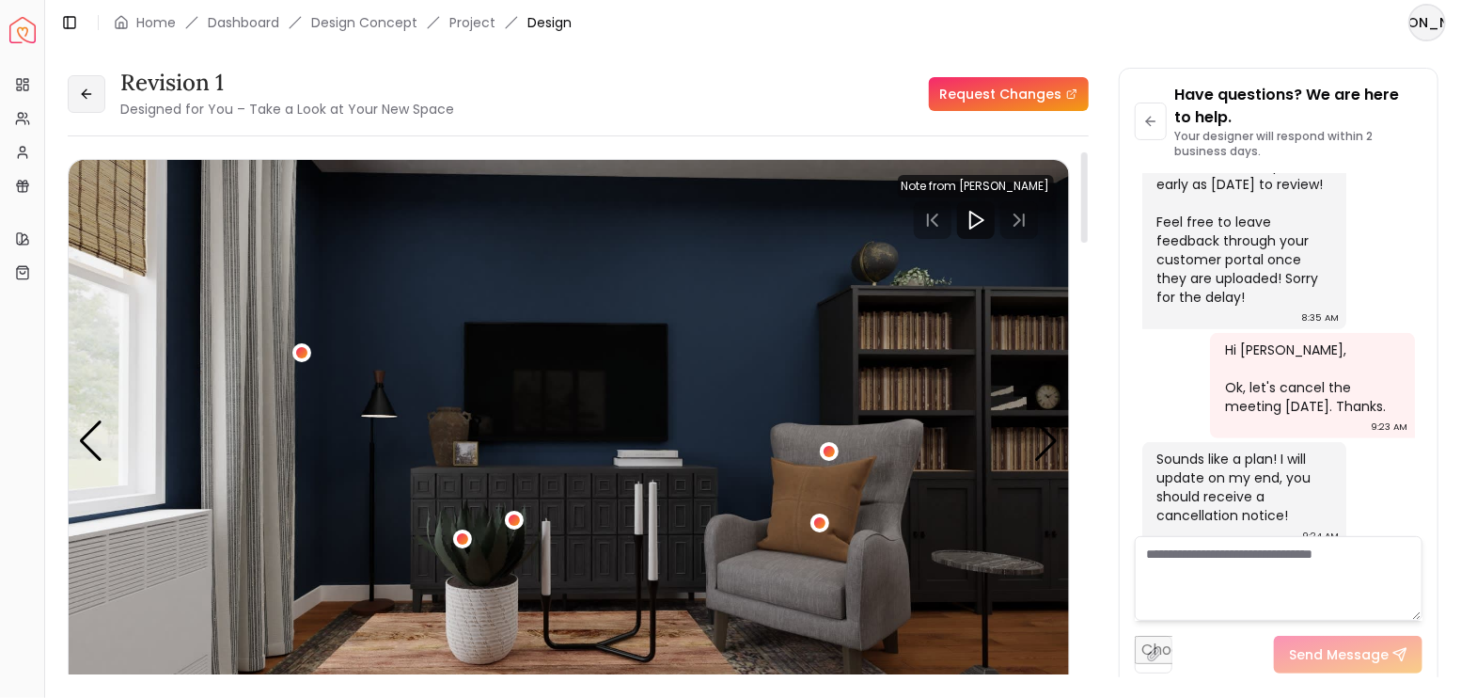
click at [90, 103] on button at bounding box center [87, 94] width 38 height 38
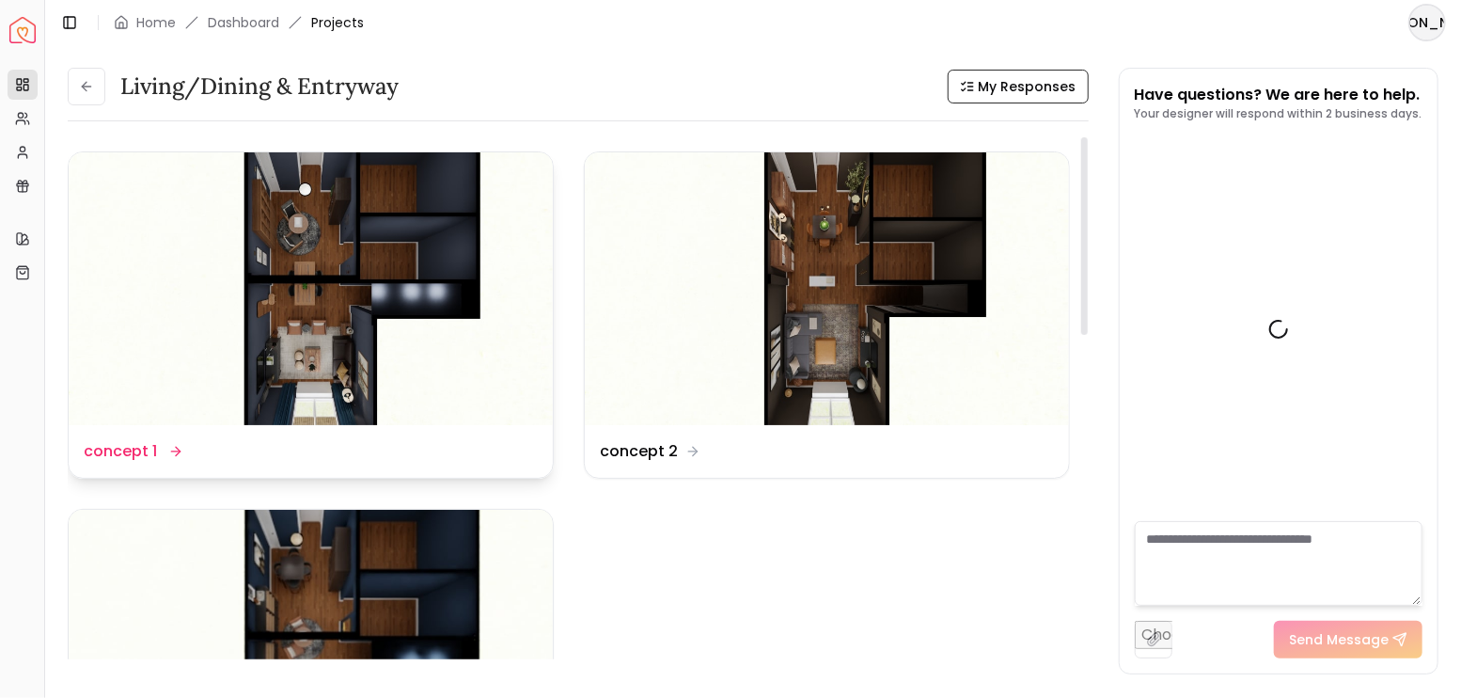
scroll to position [4531, 0]
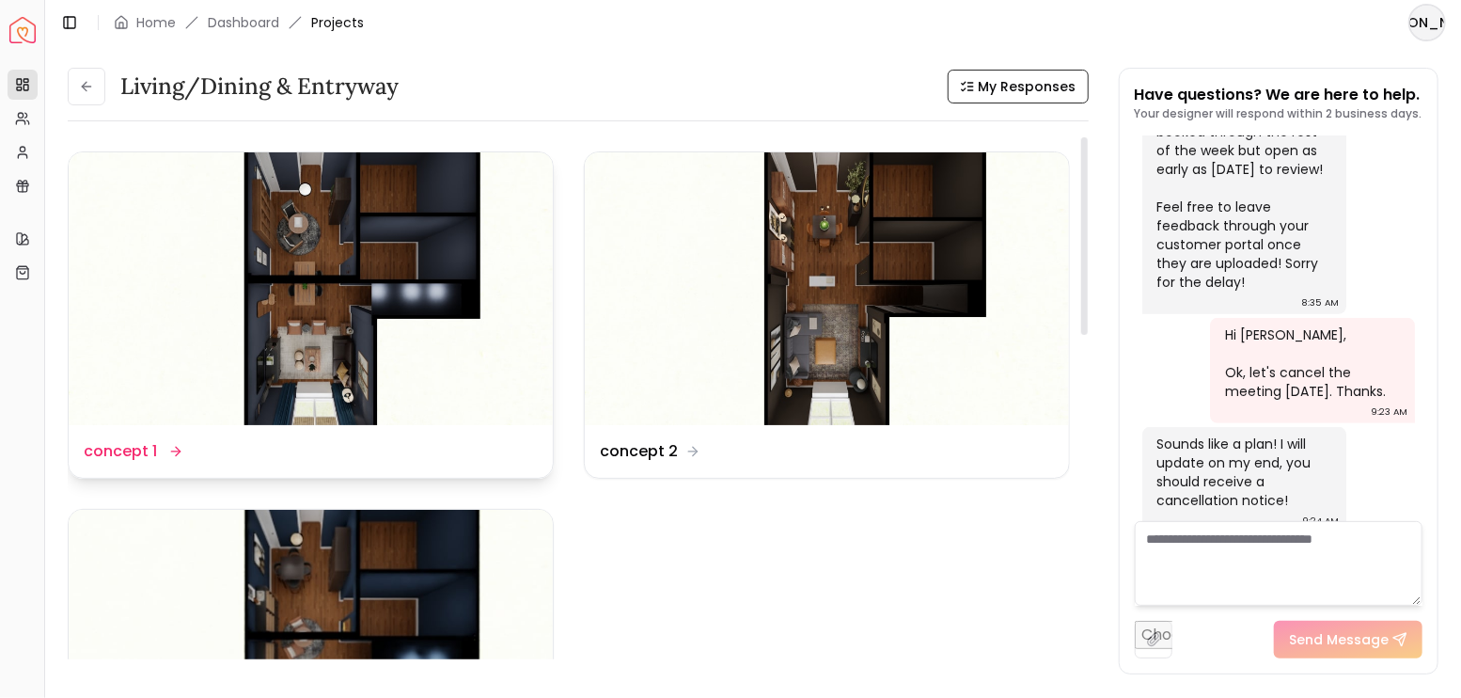
click at [394, 288] on img at bounding box center [311, 288] width 484 height 273
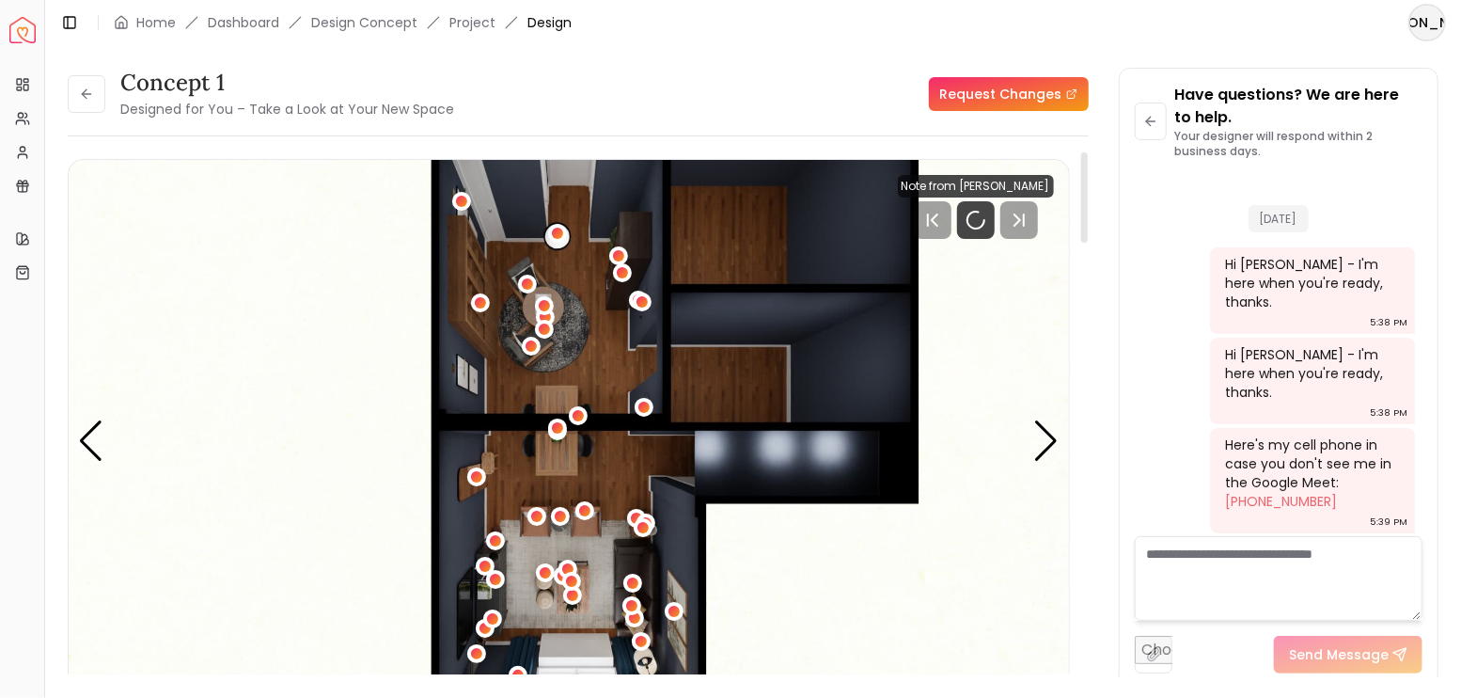
scroll to position [4554, 0]
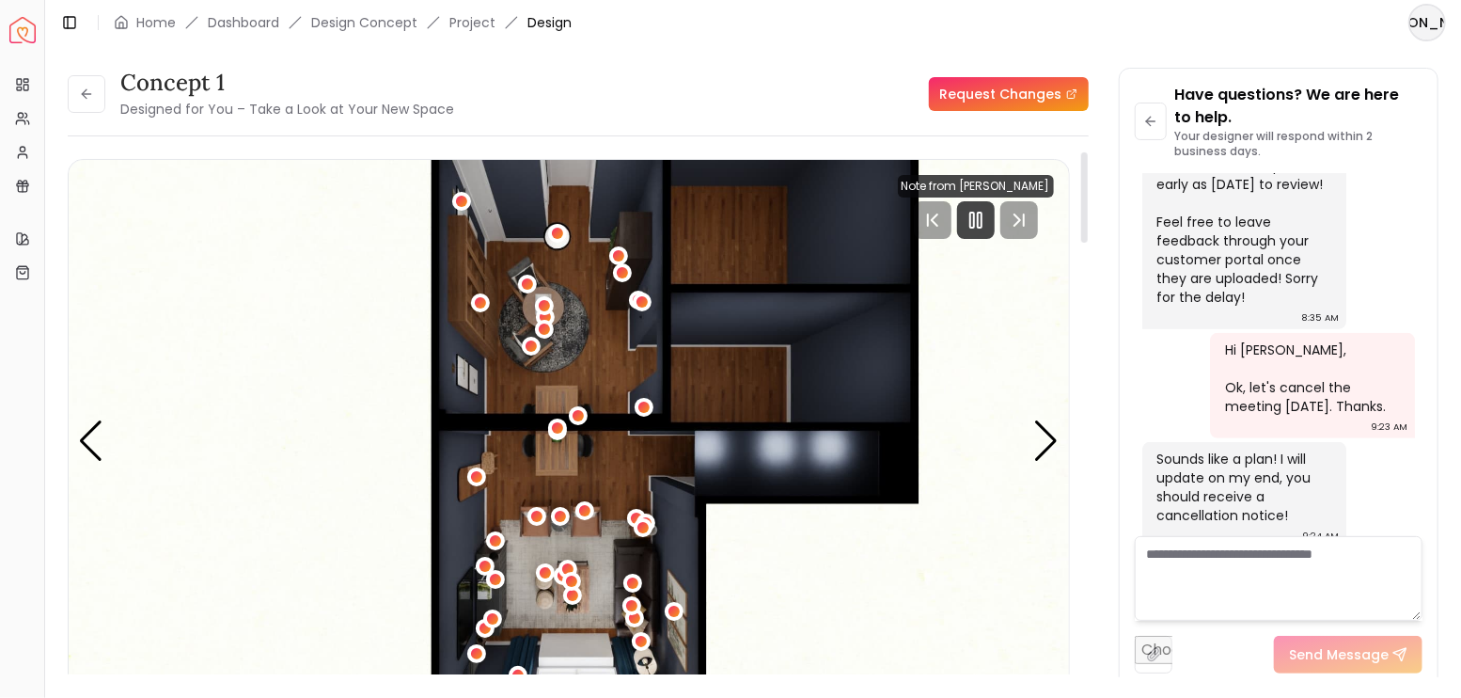
click at [974, 217] on rect "Pause" at bounding box center [972, 219] width 4 height 15
click at [1047, 440] on div "Next slide" at bounding box center [1046, 440] width 25 height 41
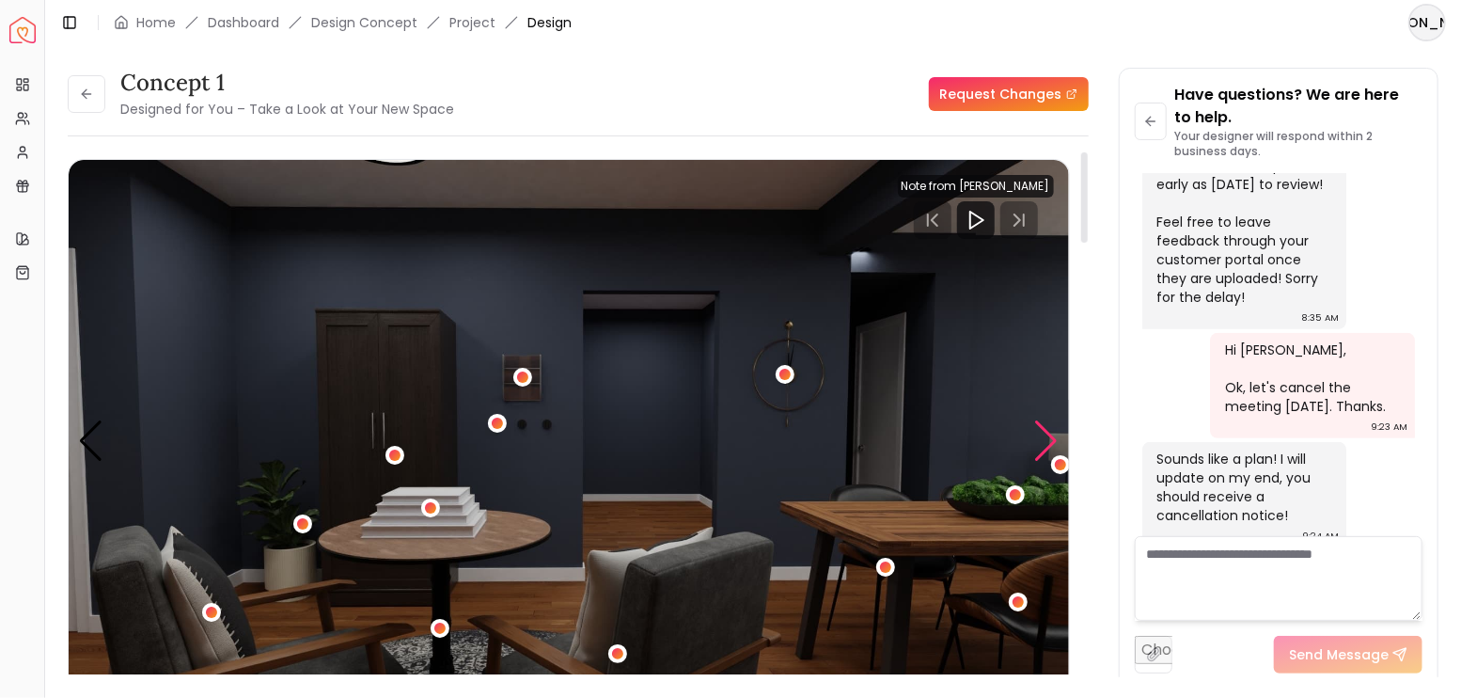
click at [1047, 440] on div "Next slide" at bounding box center [1046, 440] width 25 height 41
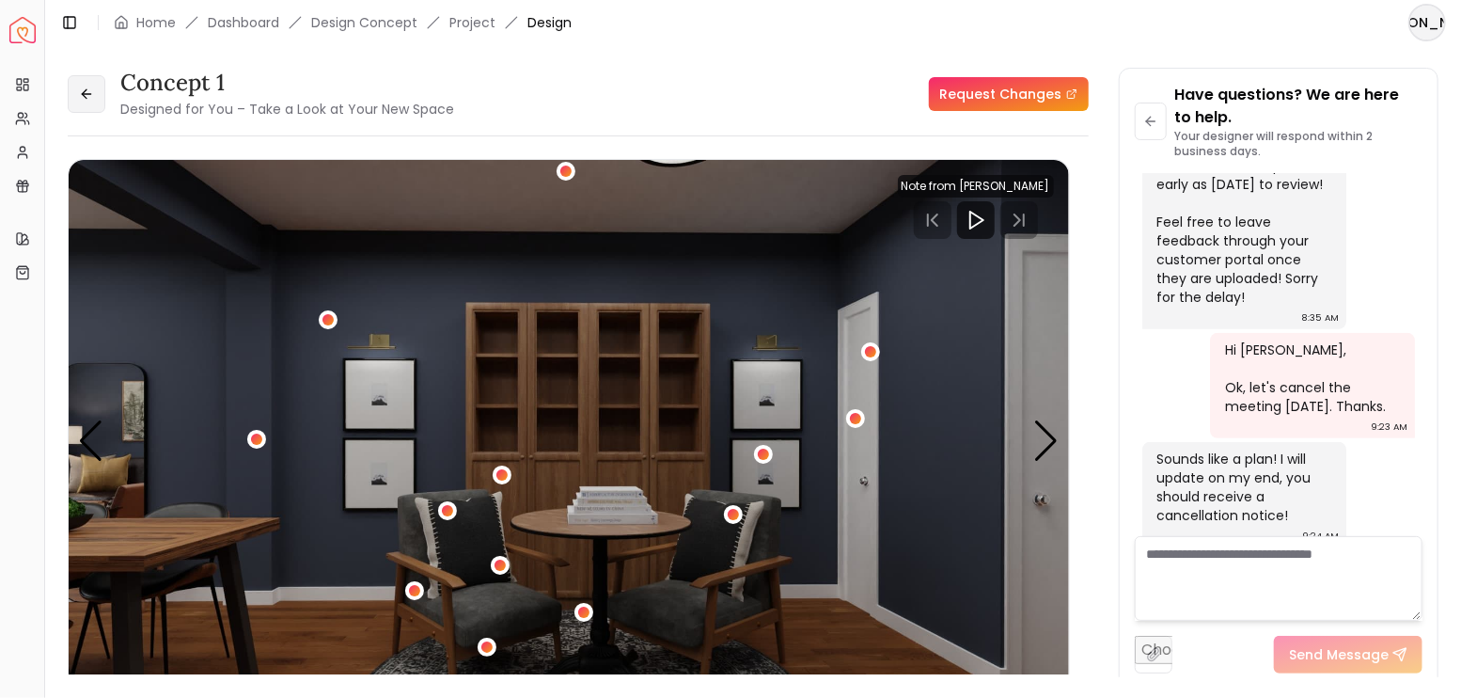
click at [93, 96] on icon at bounding box center [86, 94] width 15 height 15
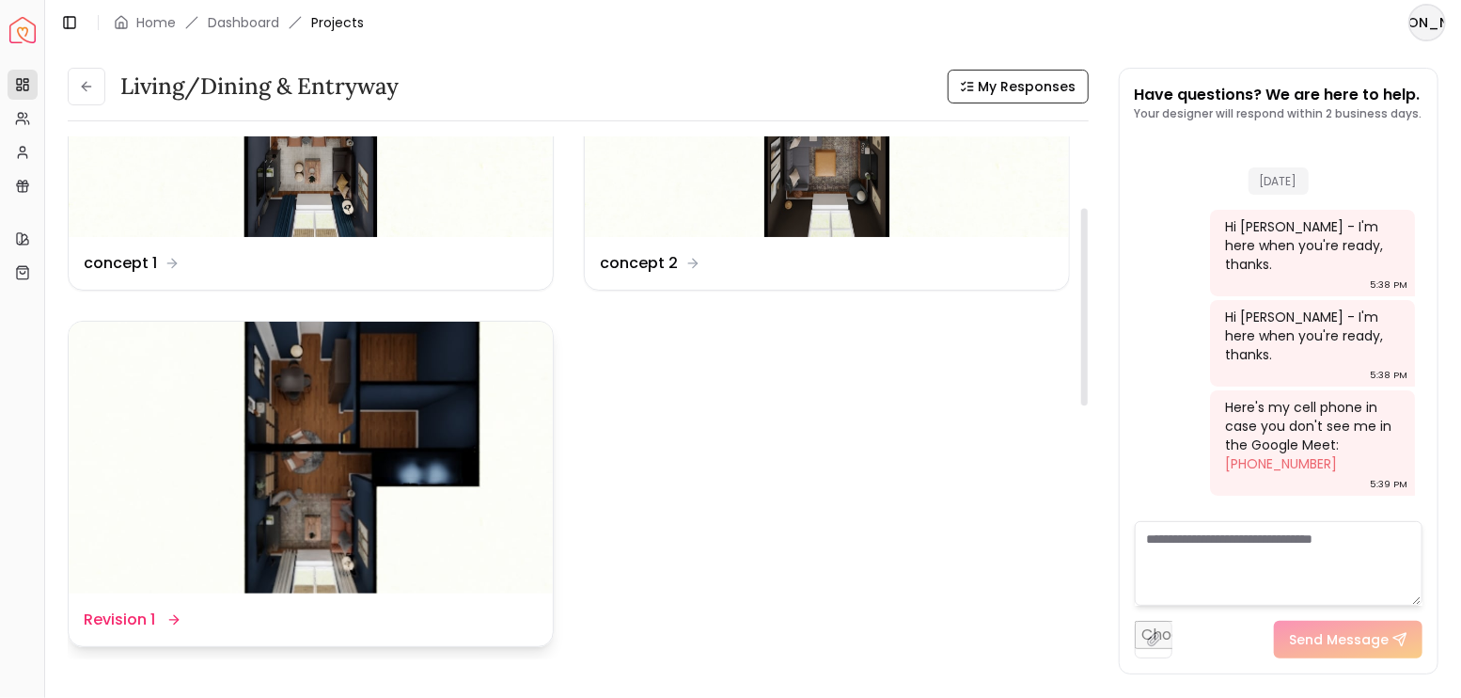
scroll to position [4531, 0]
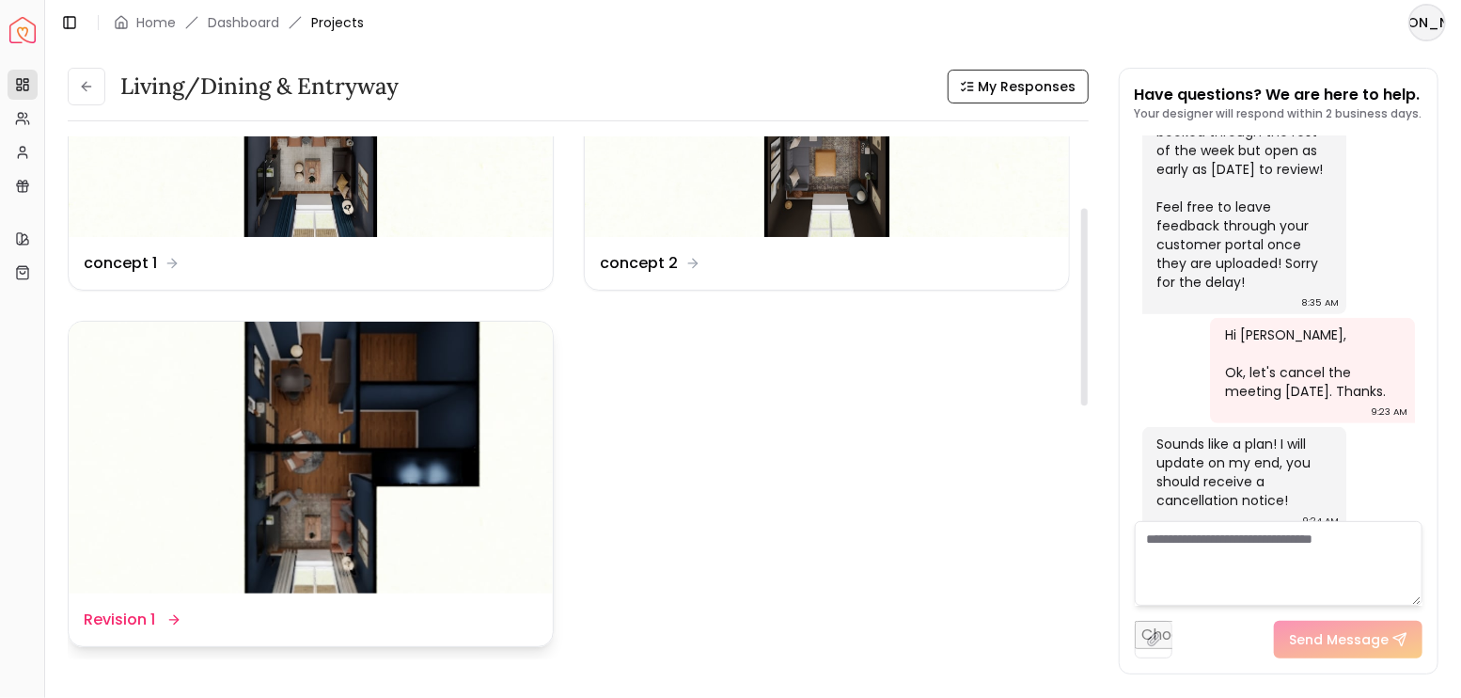
click at [302, 414] on img at bounding box center [311, 458] width 484 height 273
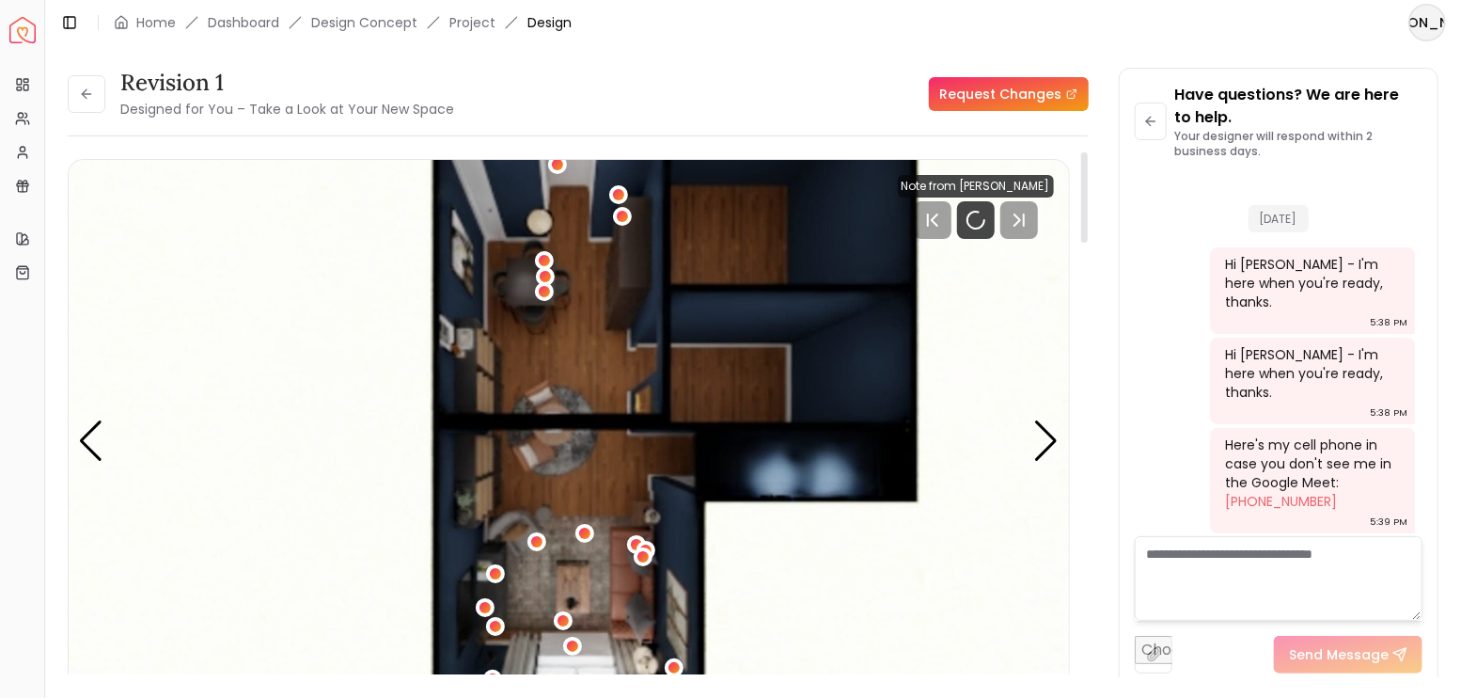
scroll to position [4554, 0]
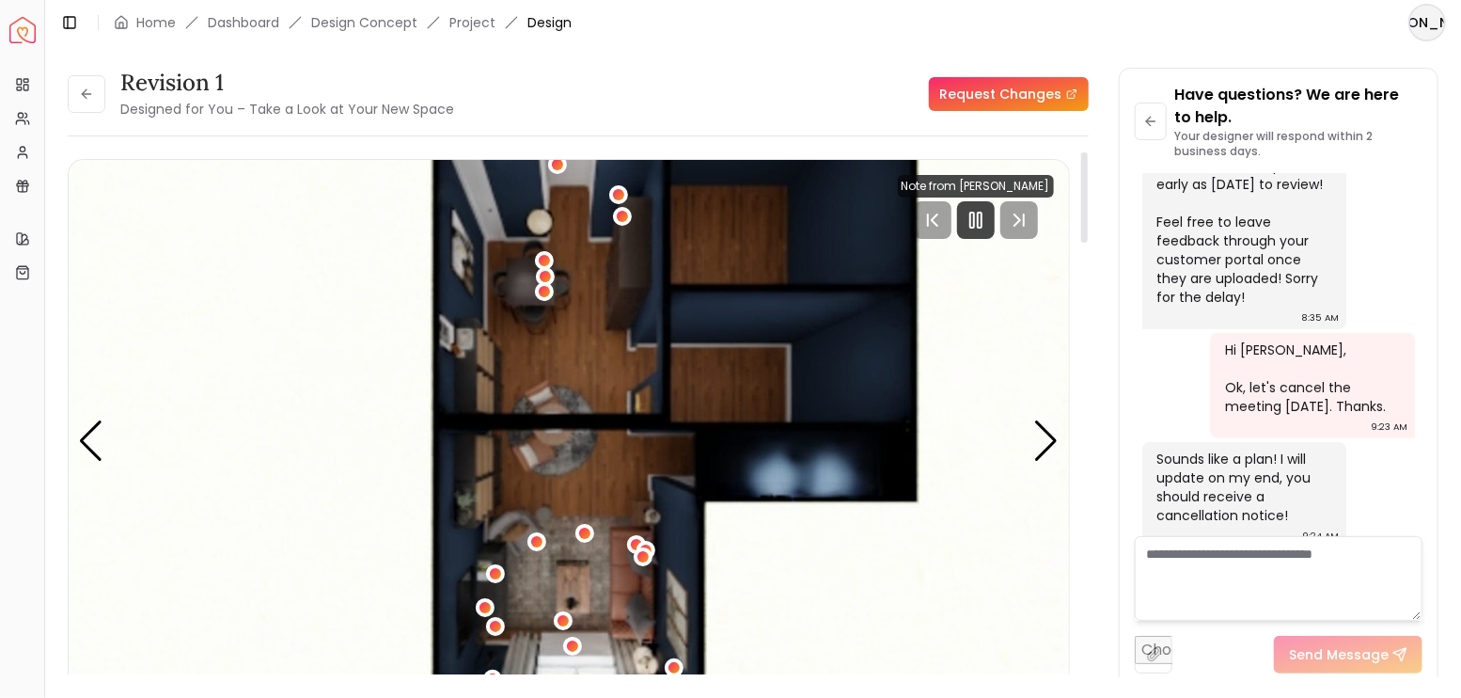
click at [974, 219] on rect "Pause" at bounding box center [972, 219] width 4 height 15
click at [1043, 442] on div "Next slide" at bounding box center [1046, 440] width 25 height 41
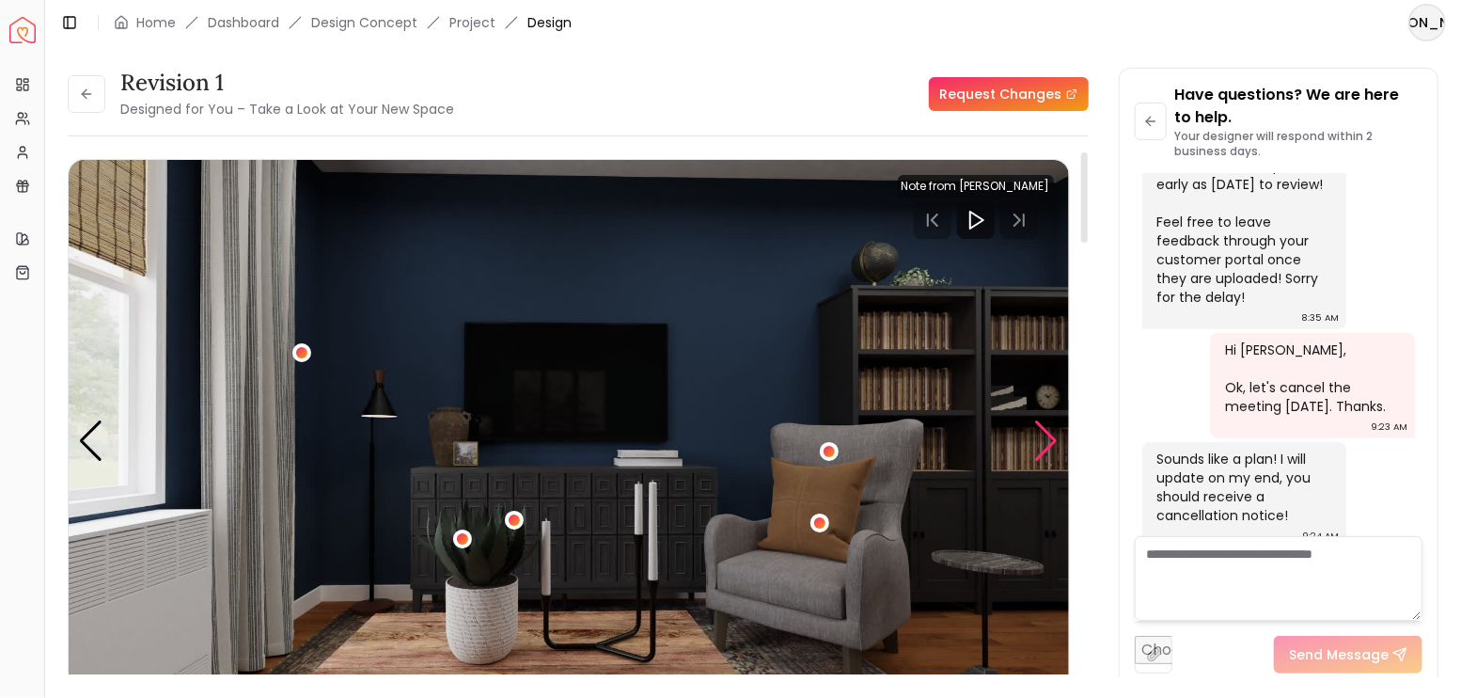
click at [1041, 440] on div "Next slide" at bounding box center [1046, 440] width 25 height 41
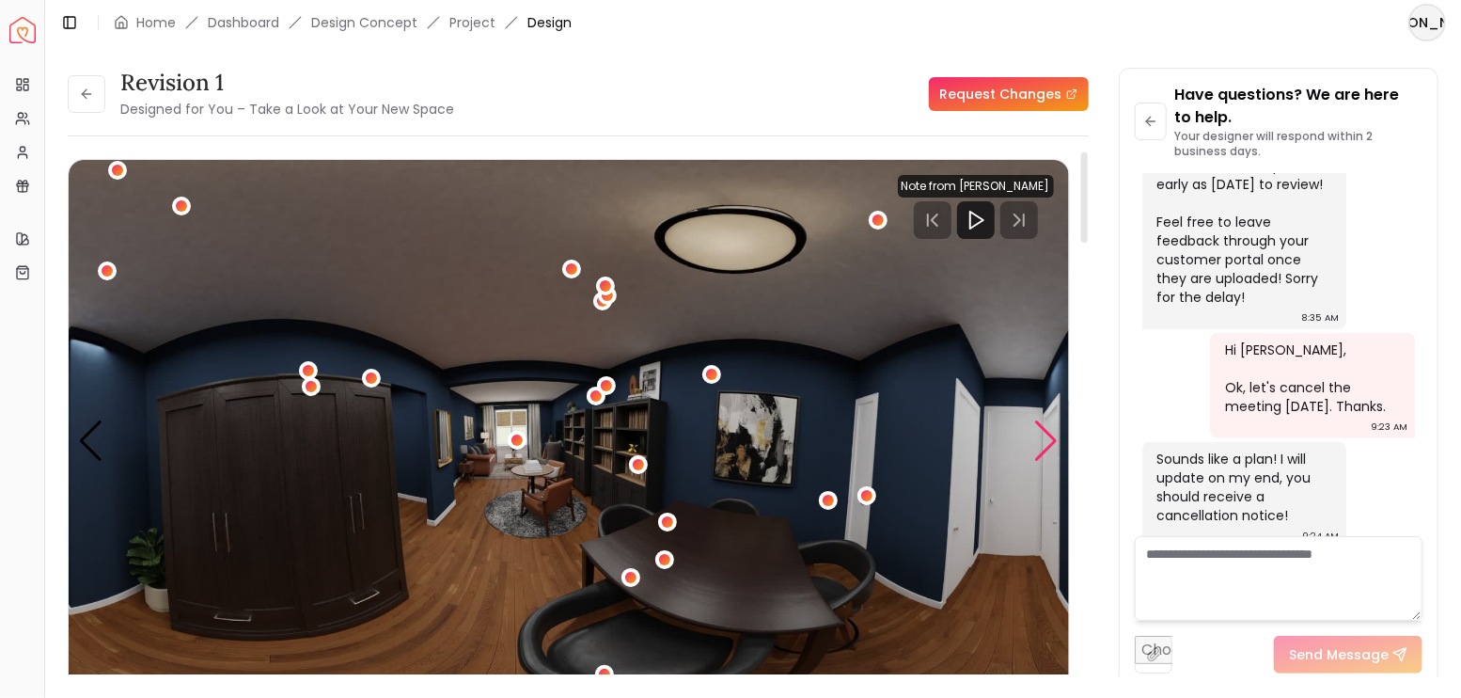
click at [1041, 440] on div "Next slide" at bounding box center [1046, 440] width 25 height 41
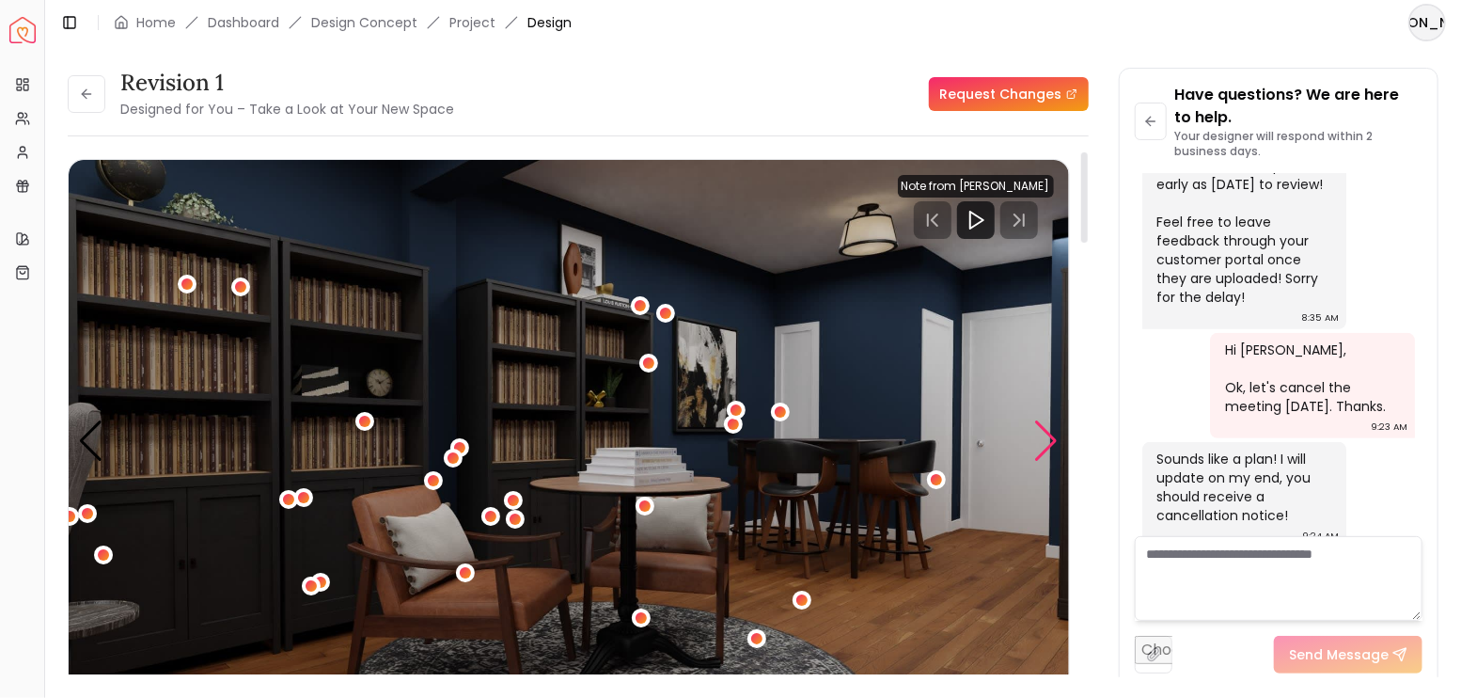
click at [1041, 439] on div "Next slide" at bounding box center [1046, 440] width 25 height 41
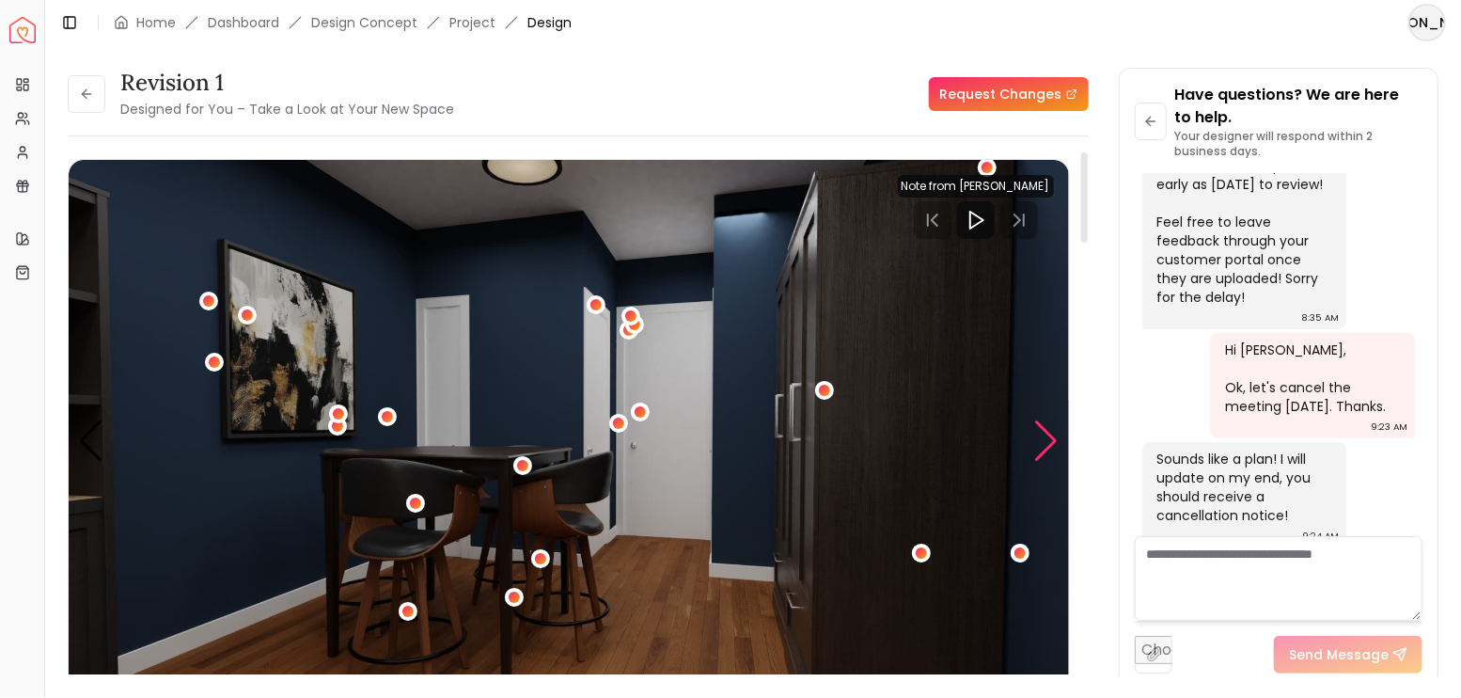
click at [1042, 433] on div "Next slide" at bounding box center [1046, 440] width 25 height 41
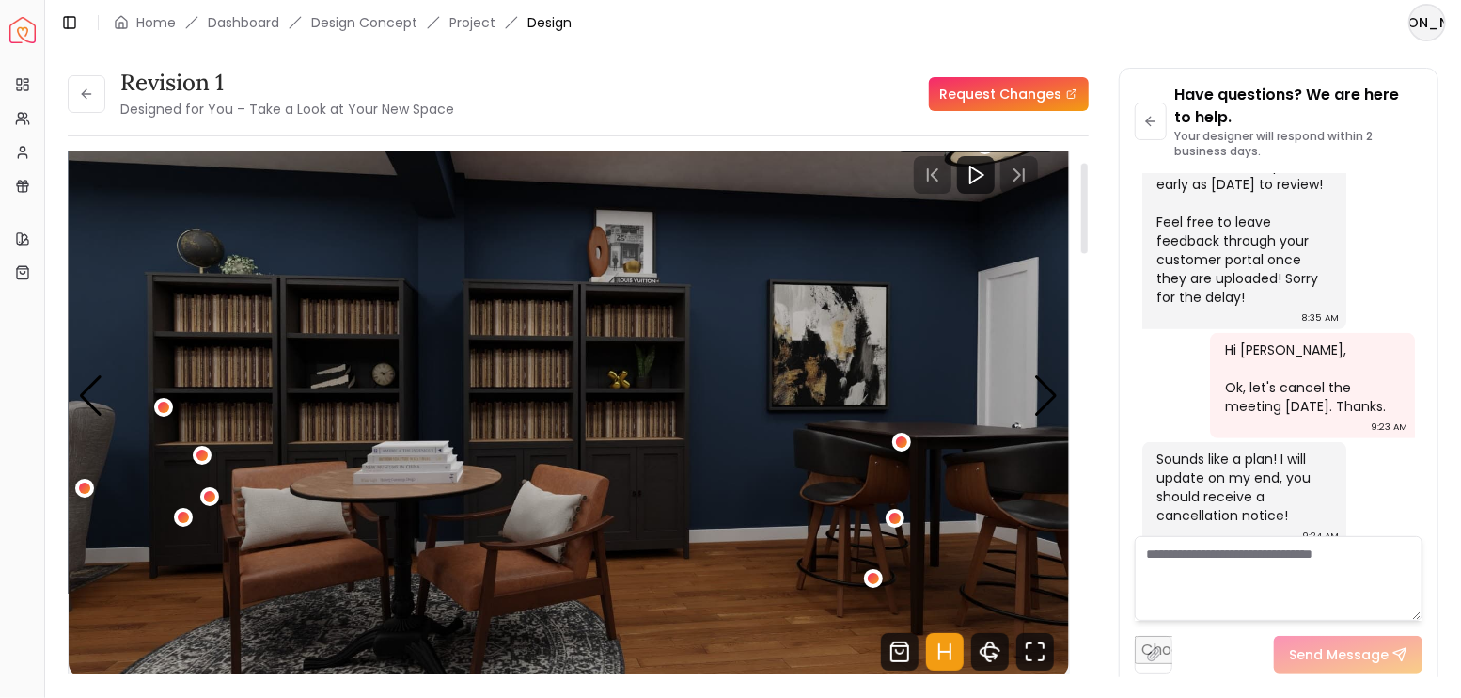
scroll to position [62, 0]
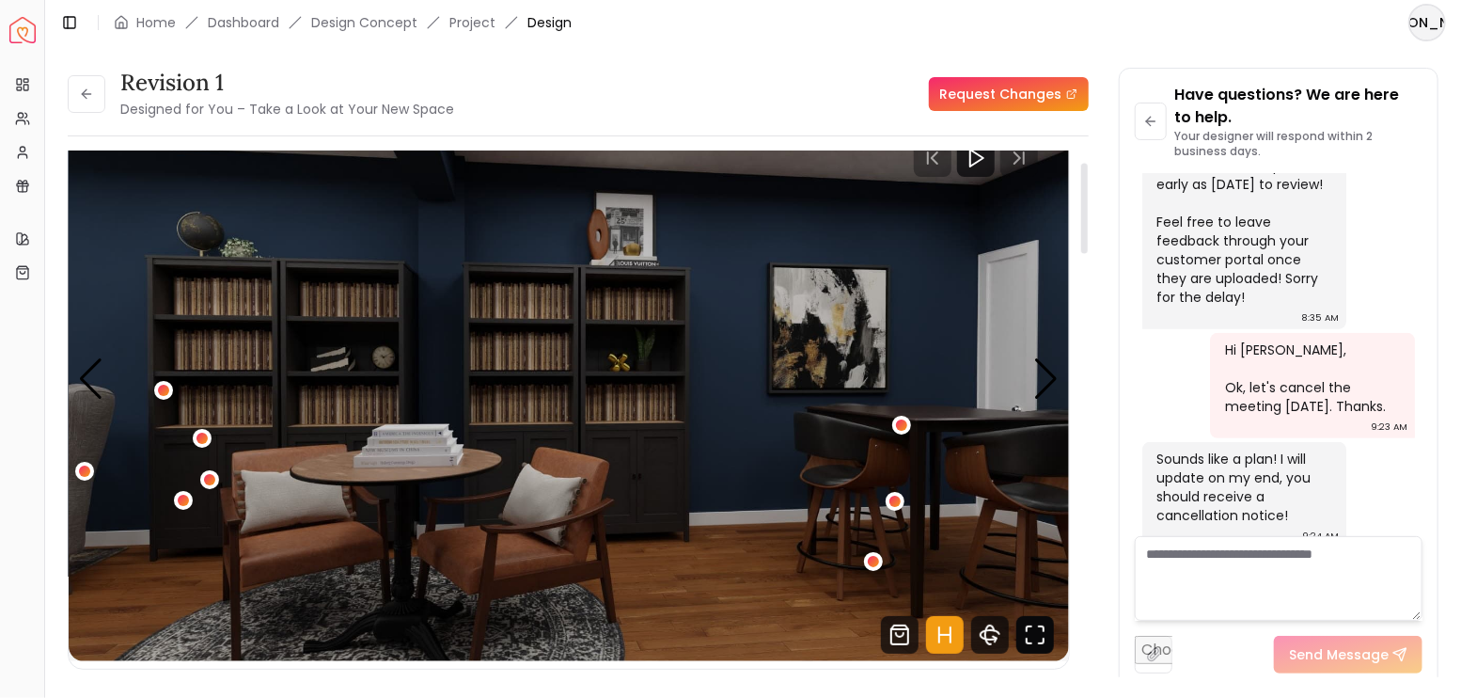
click at [1035, 629] on icon "Fullscreen" at bounding box center [1035, 635] width 38 height 38
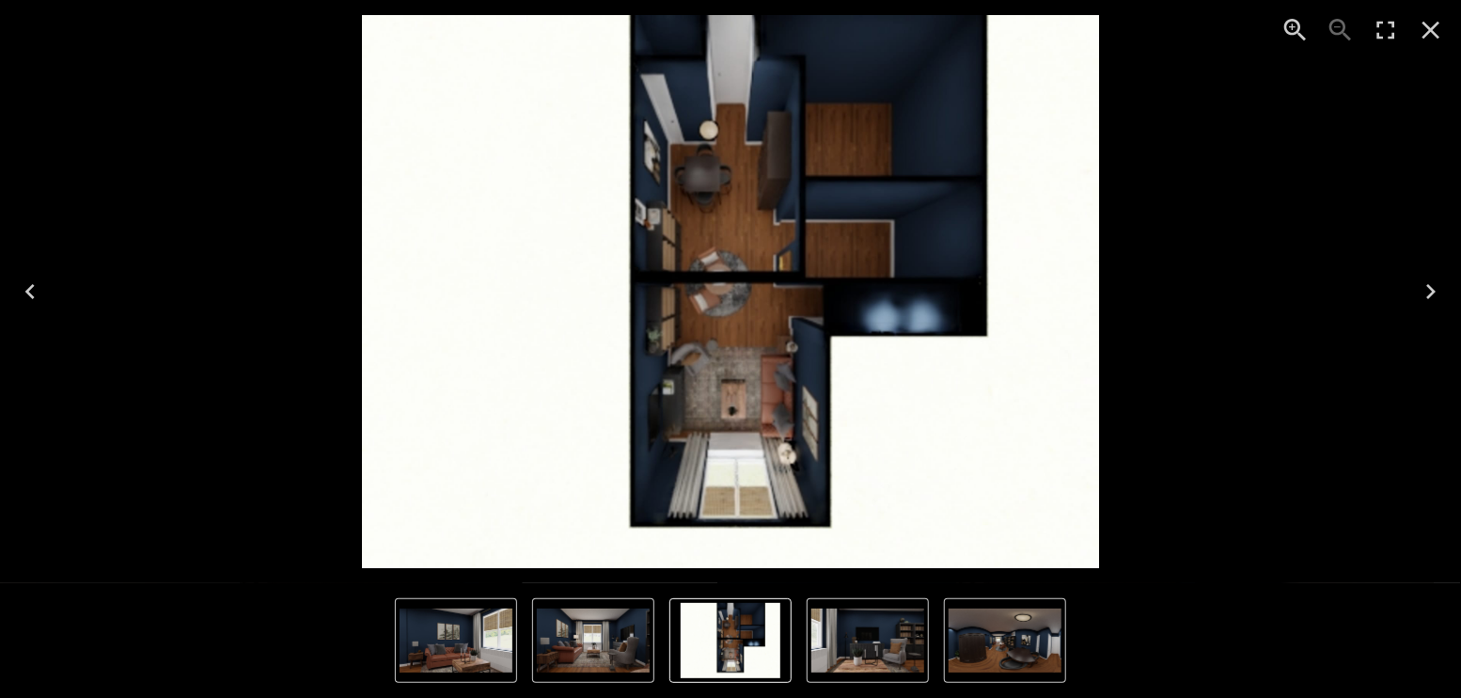
click at [1429, 282] on icon "Next" at bounding box center [1431, 291] width 30 height 30
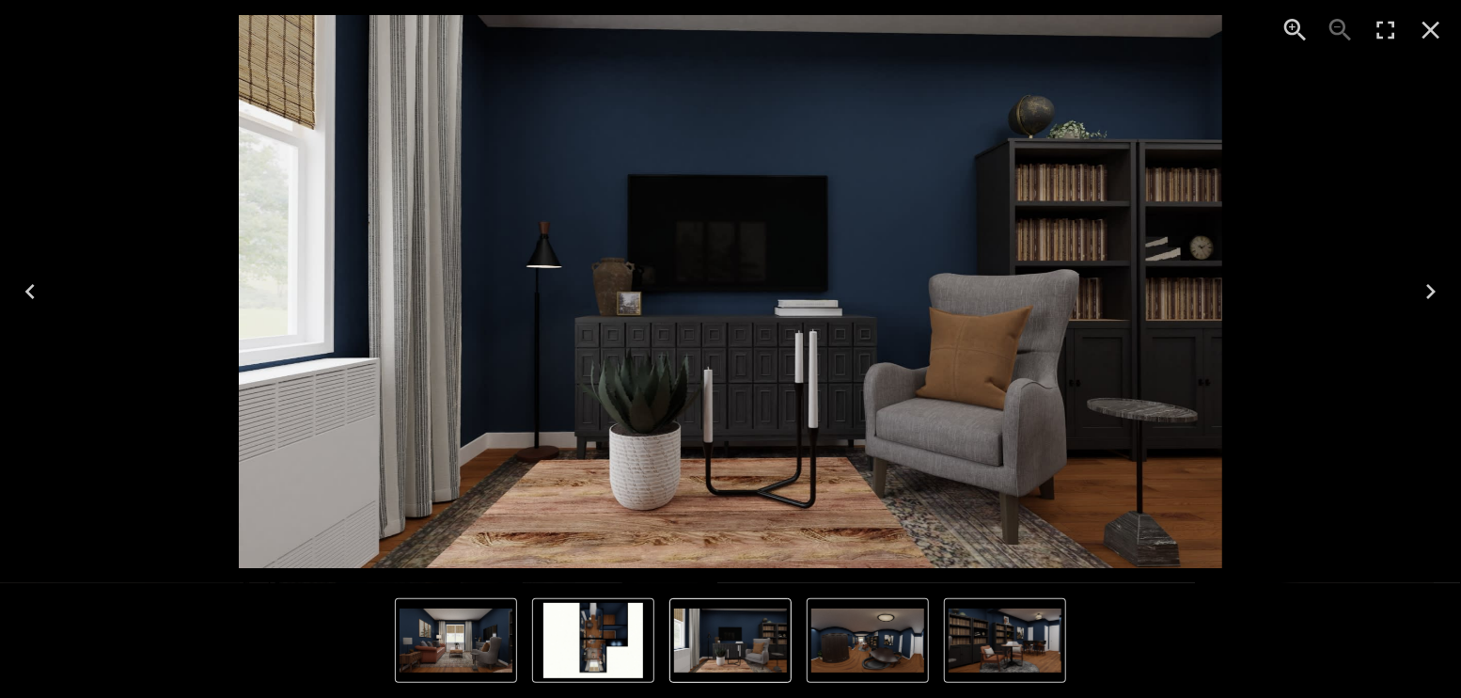
click at [1429, 282] on icon "Next" at bounding box center [1431, 291] width 30 height 30
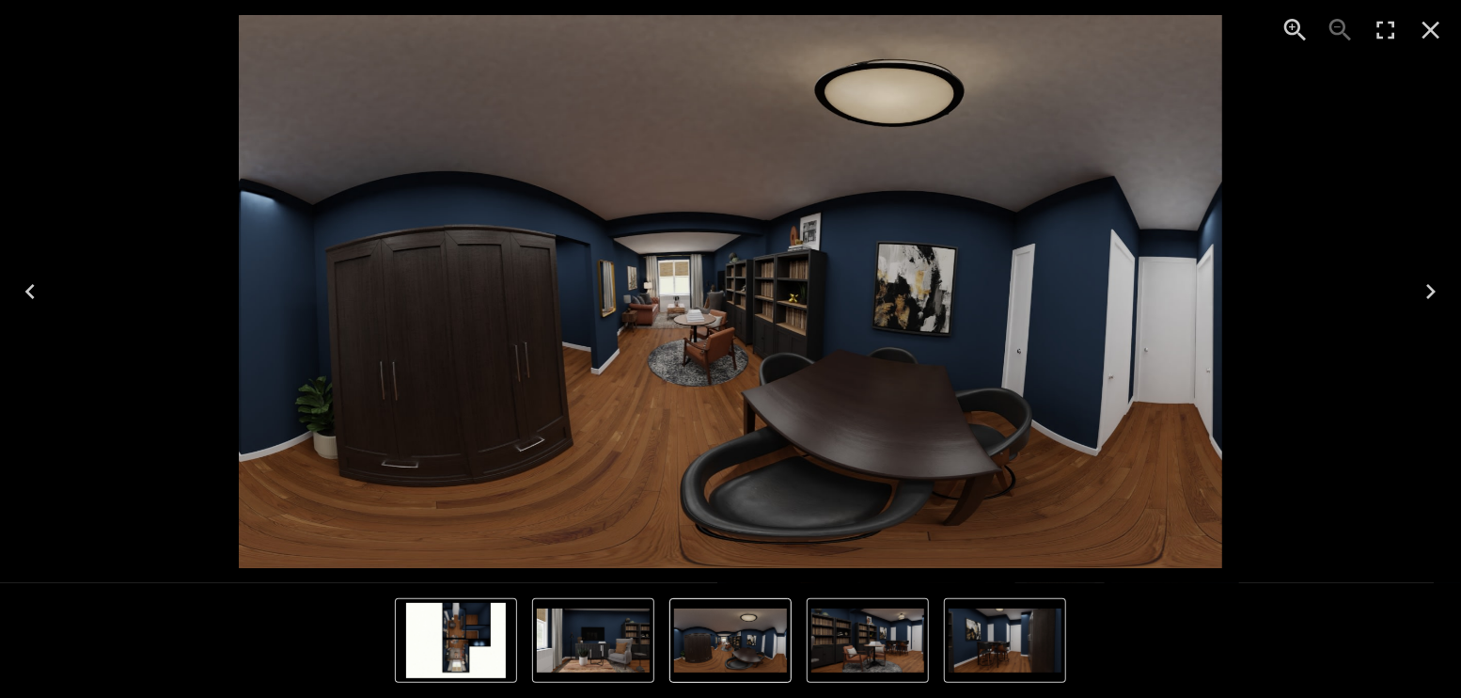
click at [1429, 282] on icon "Next" at bounding box center [1431, 291] width 30 height 30
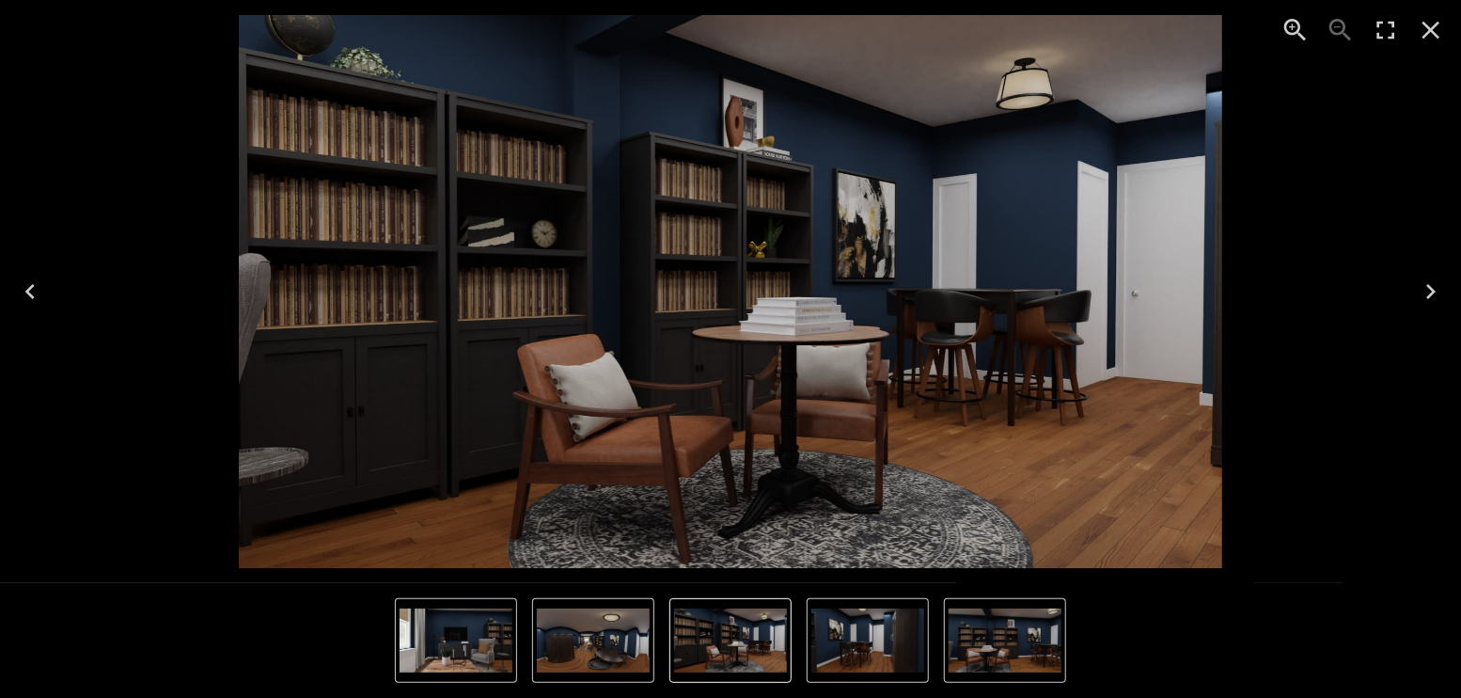
click at [1429, 282] on icon "Next" at bounding box center [1431, 291] width 30 height 30
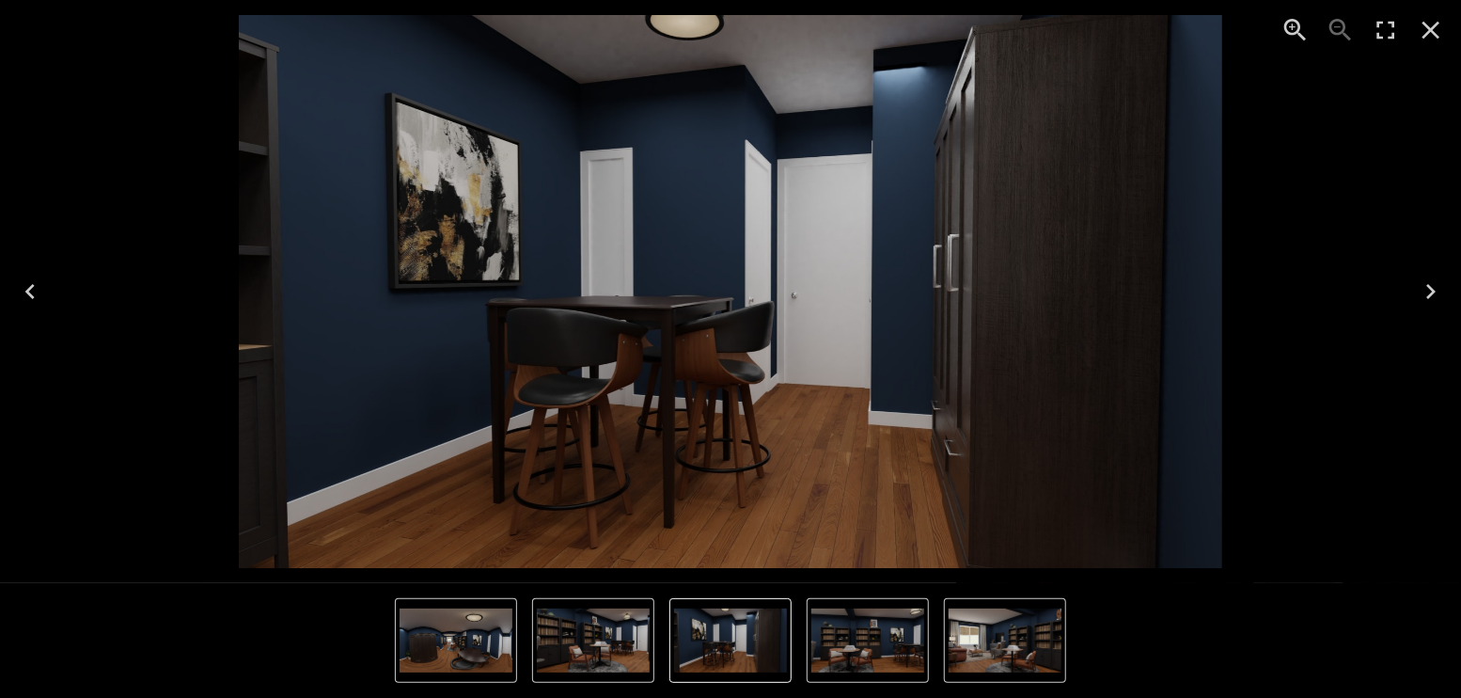
click at [1436, 282] on icon "Next" at bounding box center [1431, 291] width 30 height 30
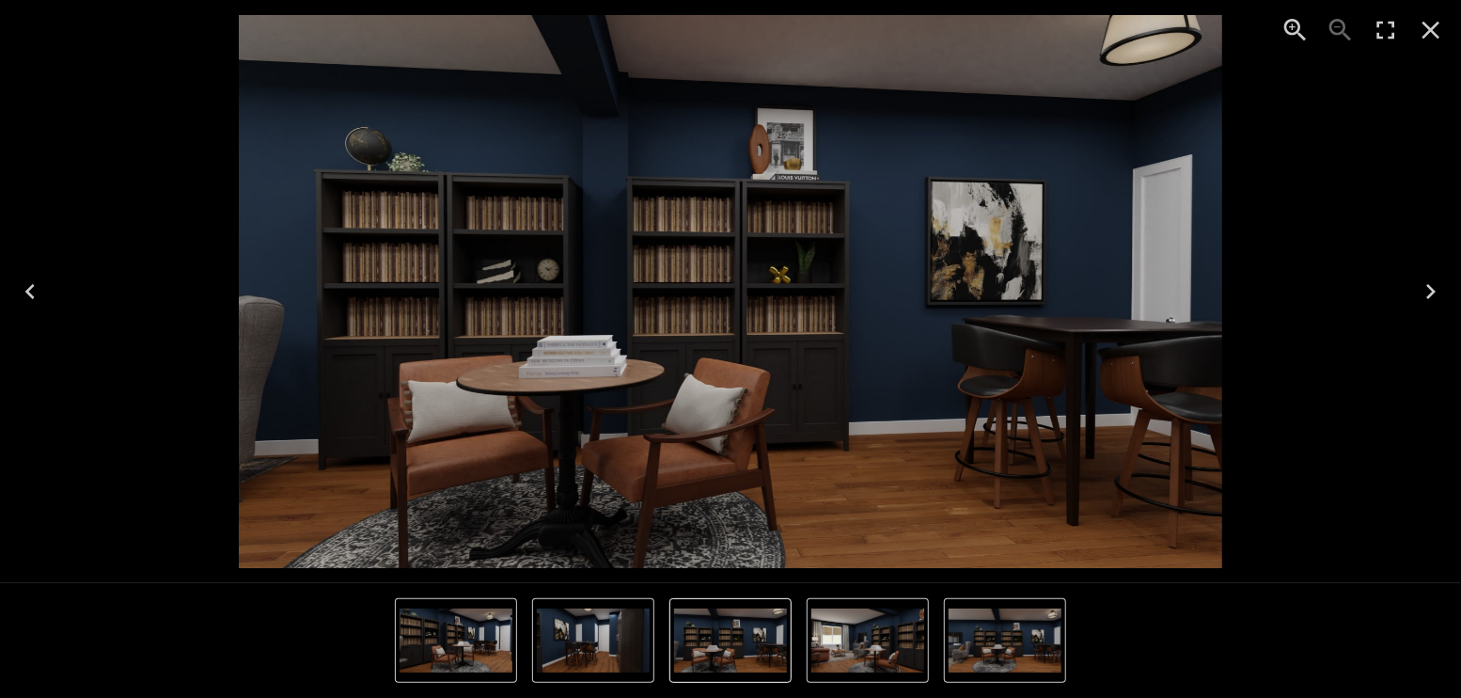
click at [33, 298] on icon "Previous" at bounding box center [30, 291] width 30 height 30
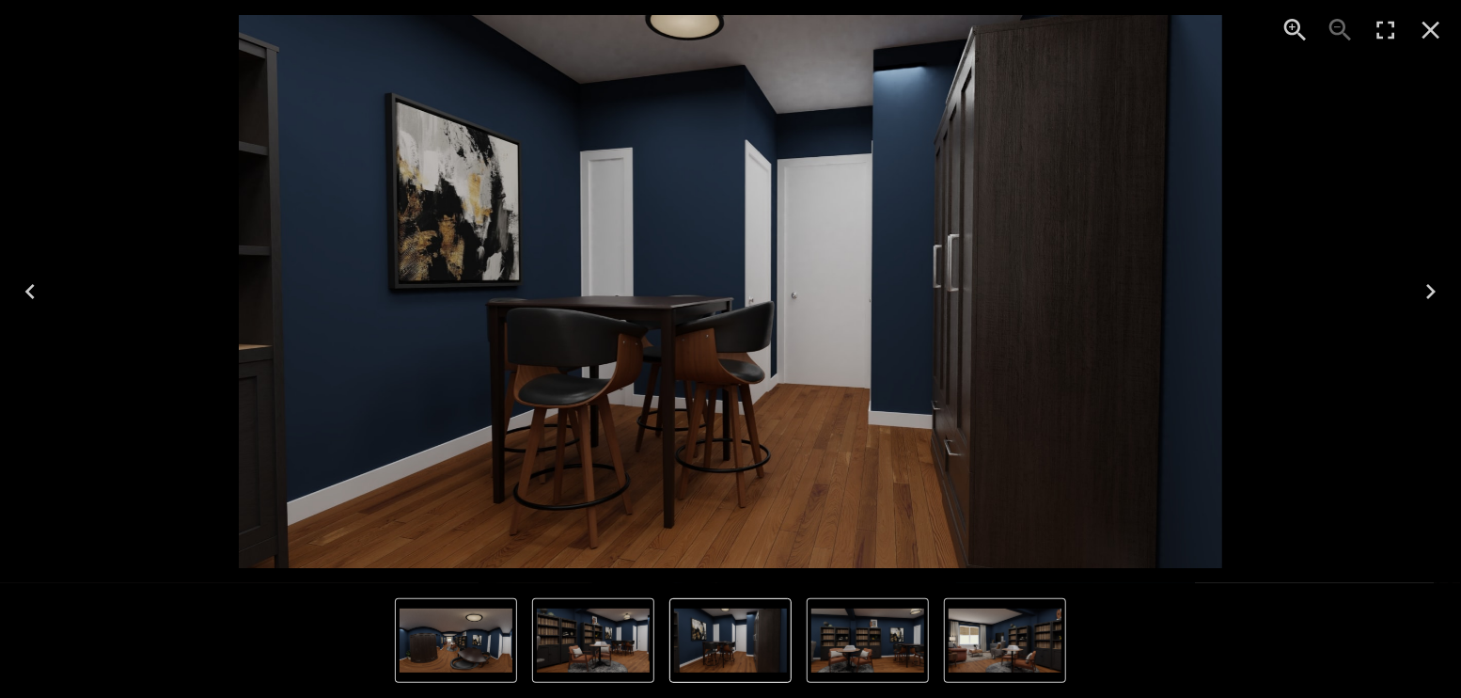
click at [1432, 293] on icon "Next" at bounding box center [1430, 291] width 9 height 15
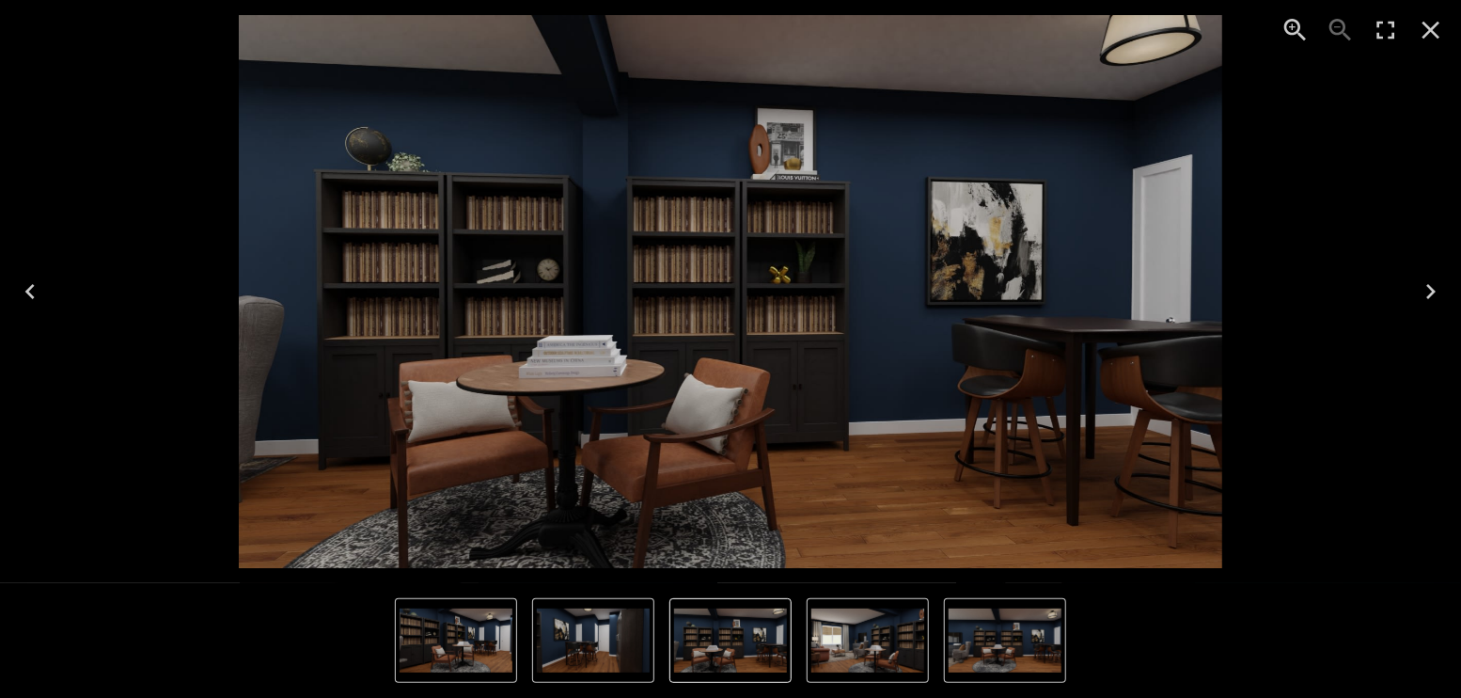
click at [1270, 326] on div "6 of 10" at bounding box center [730, 291] width 1431 height 553
click at [793, 389] on img "6 of 10" at bounding box center [730, 291] width 983 height 553
click at [31, 290] on icon "Previous" at bounding box center [30, 291] width 30 height 30
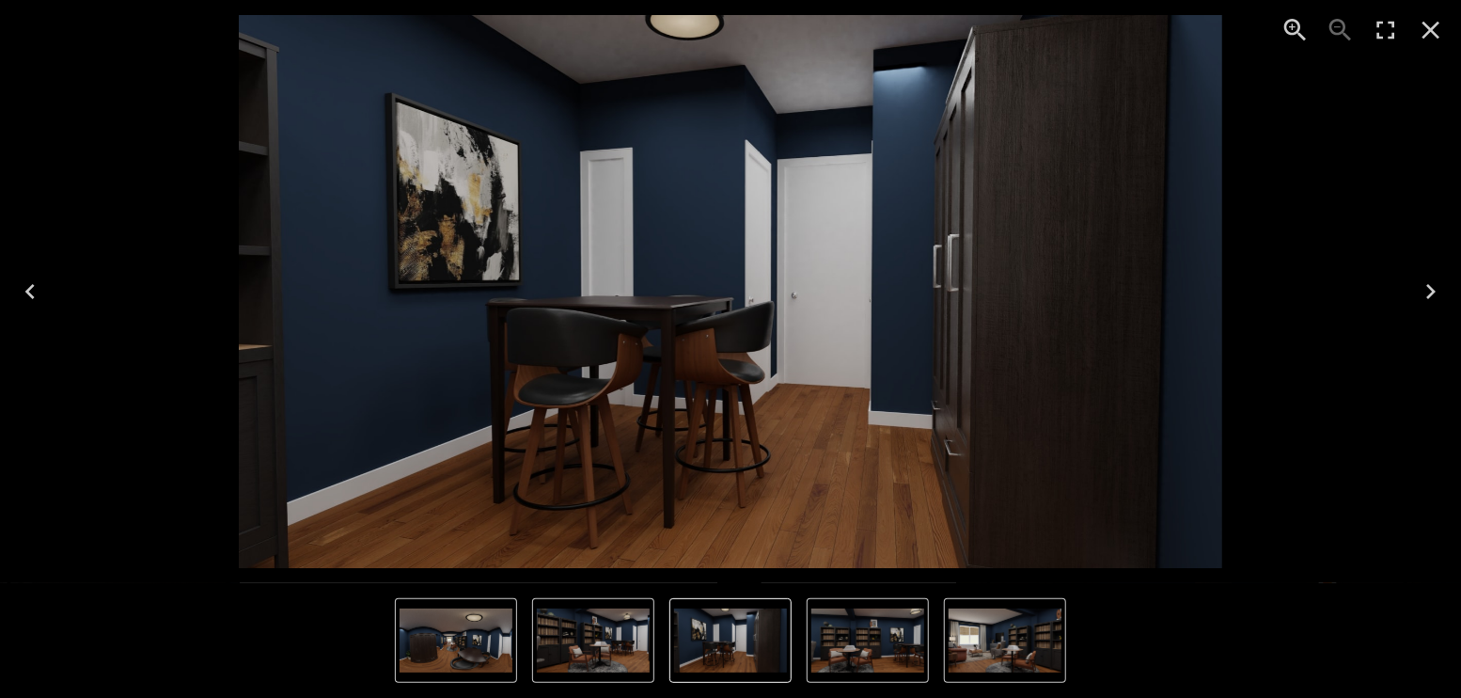
click at [1430, 26] on icon "Close" at bounding box center [1431, 30] width 30 height 30
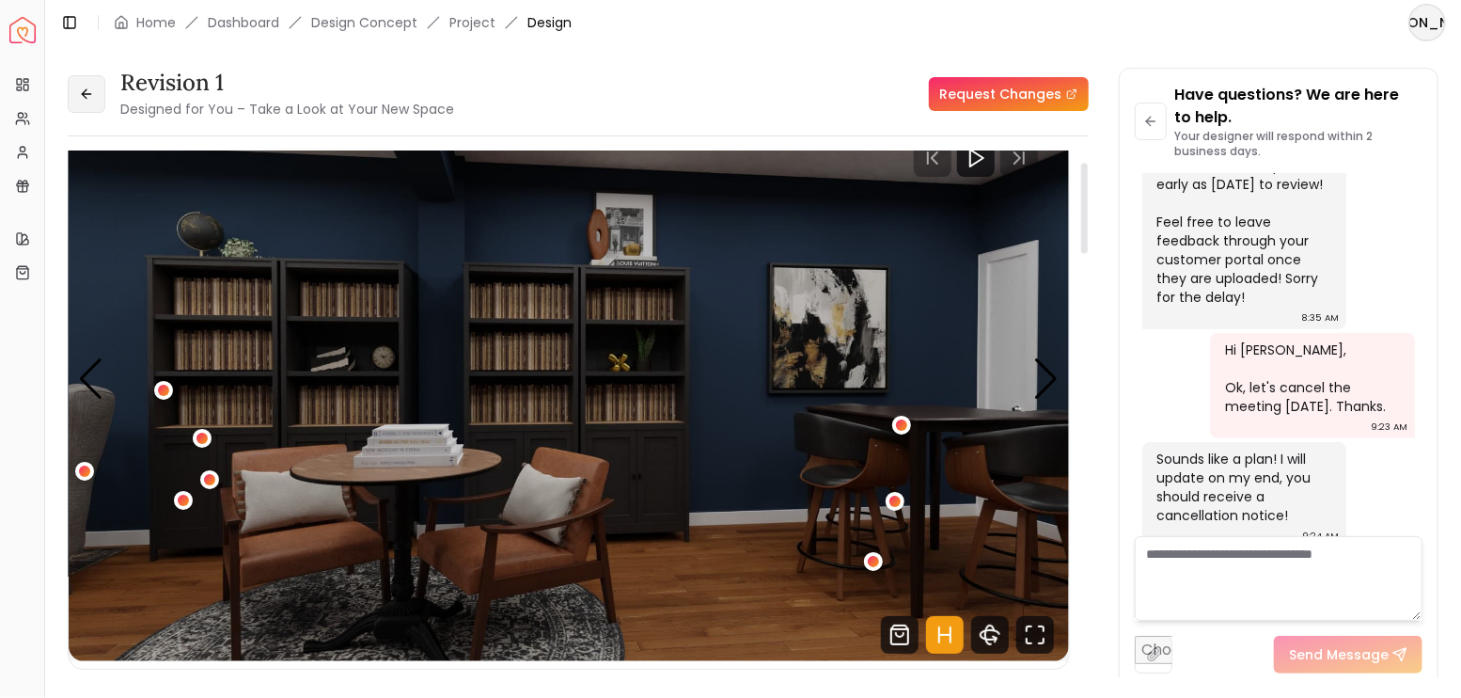
click at [88, 101] on icon at bounding box center [86, 94] width 15 height 15
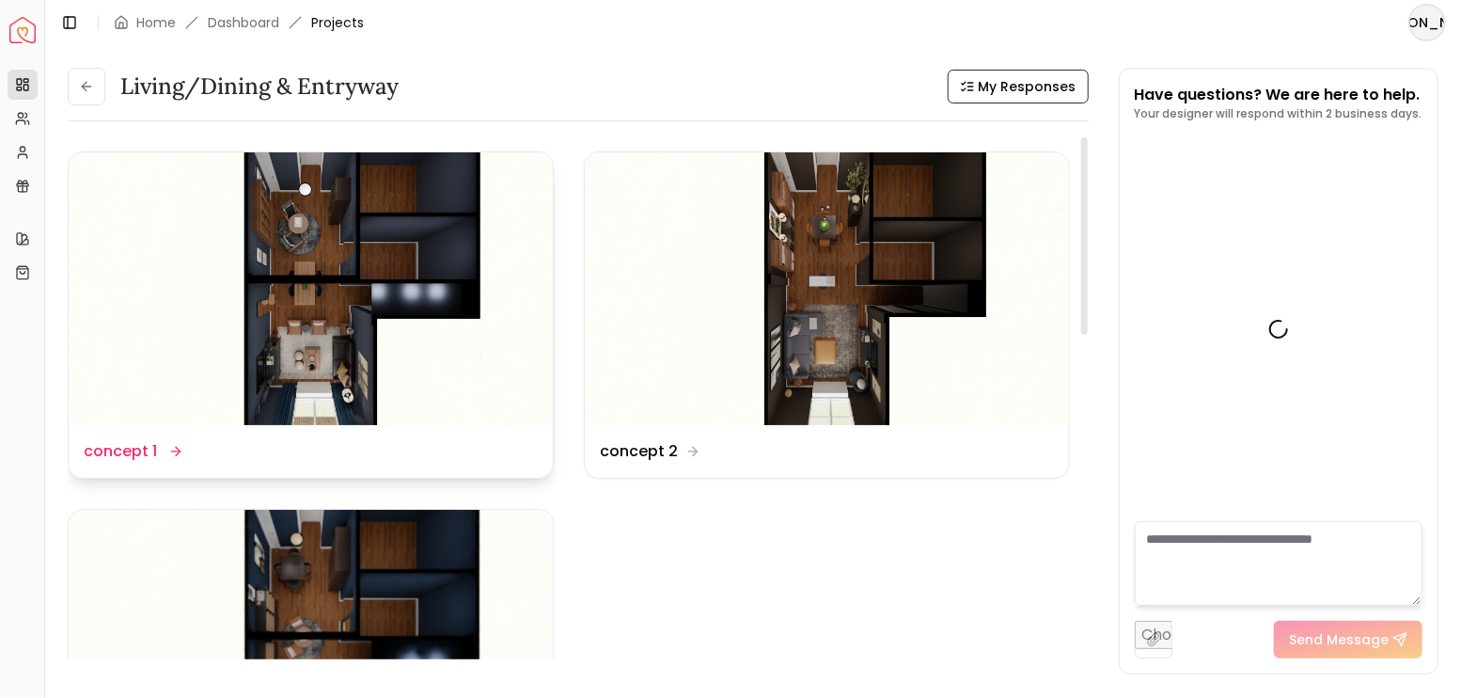
scroll to position [4531, 0]
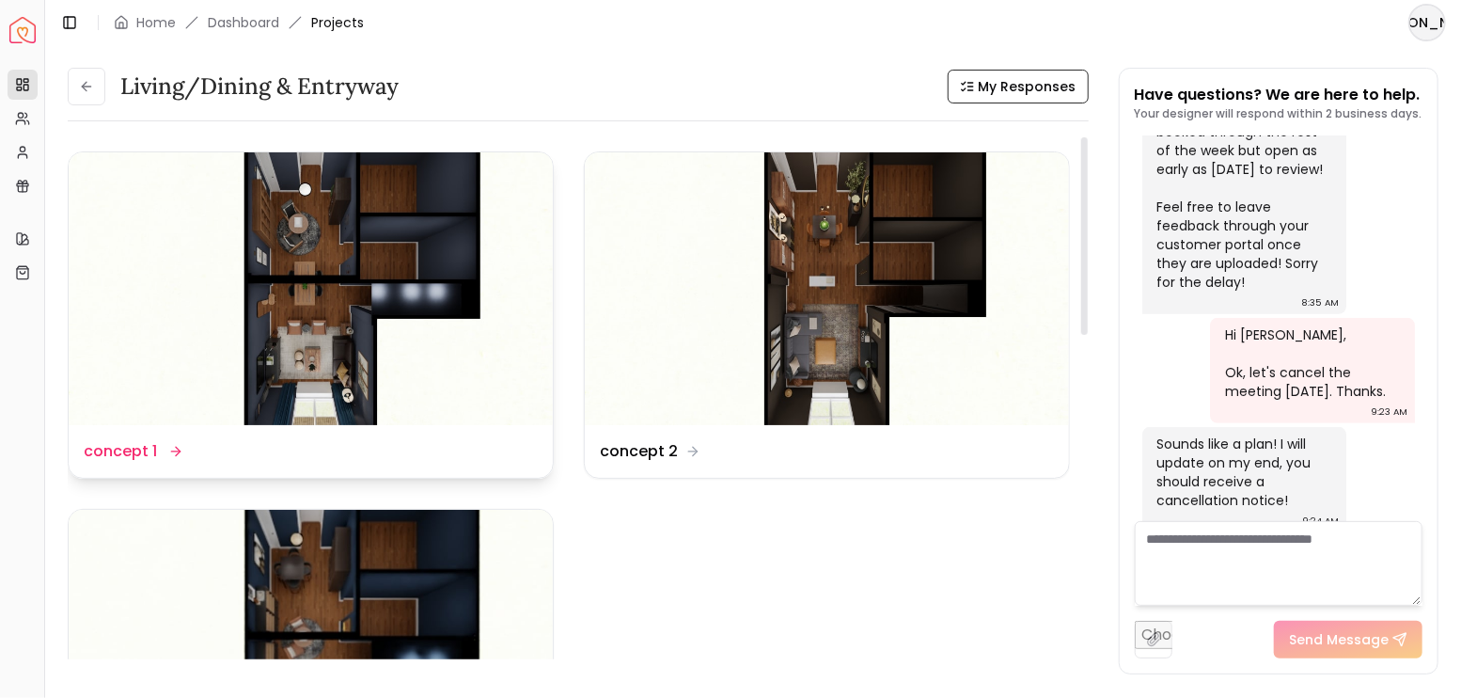
click at [420, 270] on img at bounding box center [311, 288] width 484 height 273
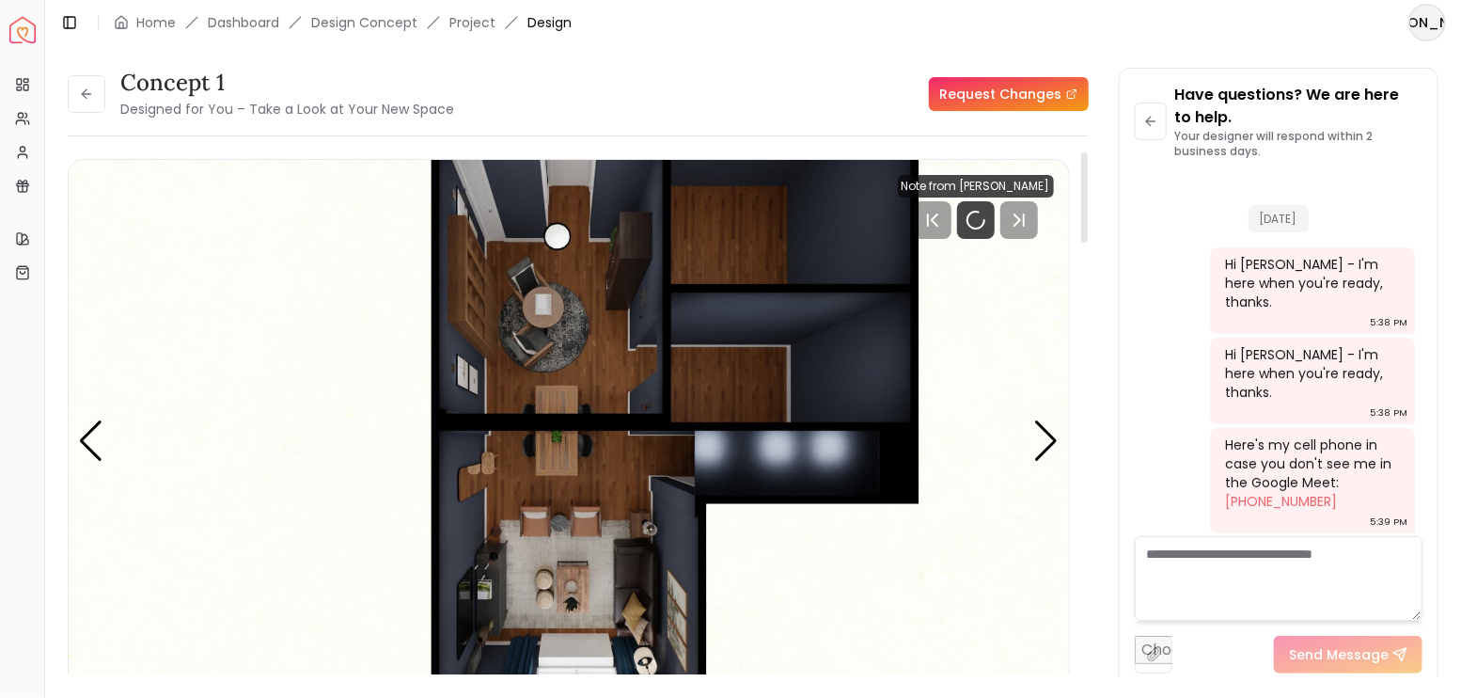
scroll to position [4554, 0]
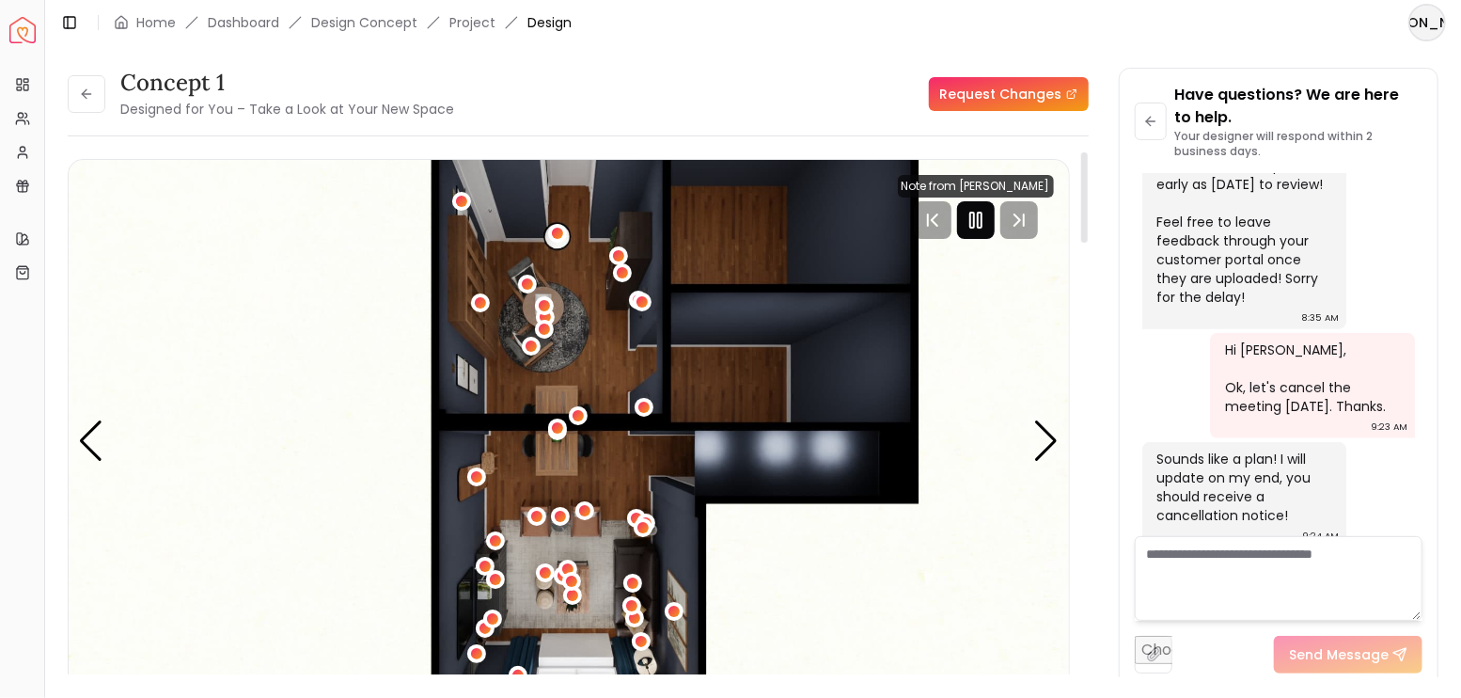
click at [984, 217] on icon "Pause" at bounding box center [976, 220] width 23 height 23
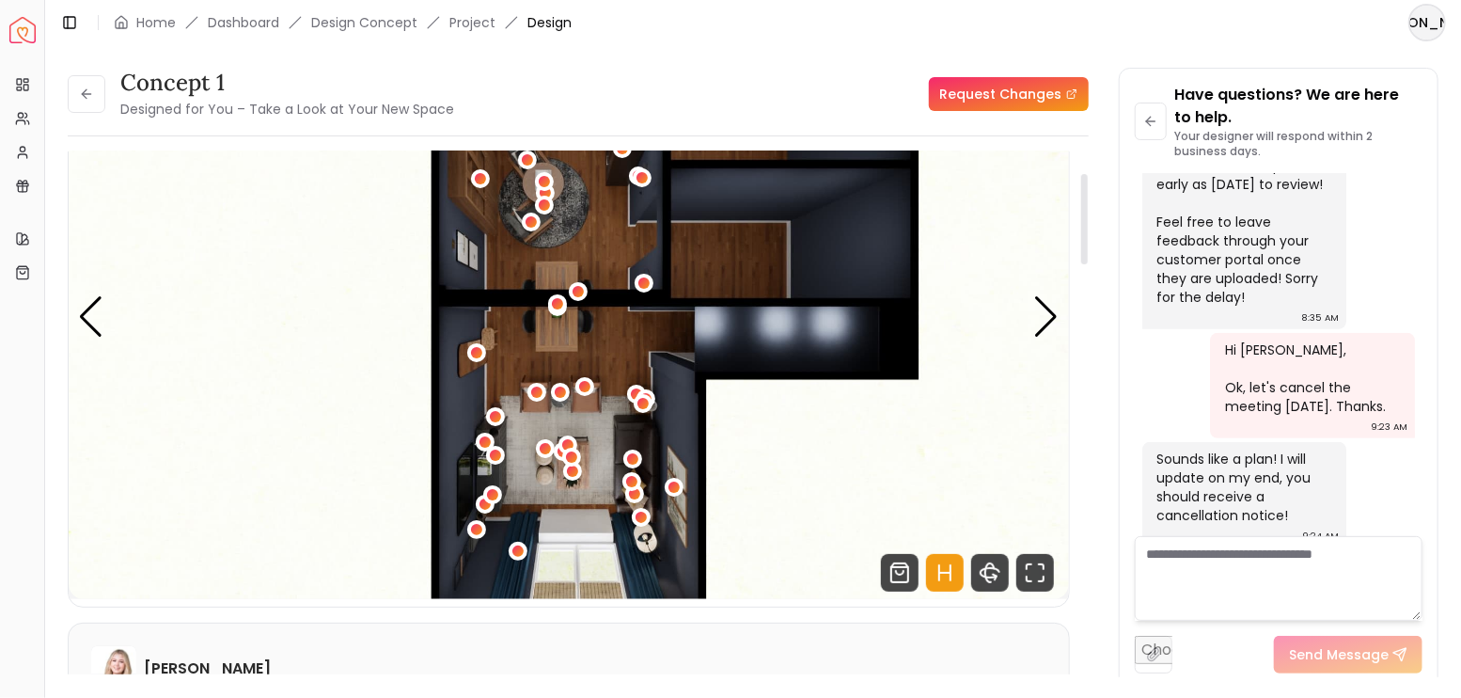
scroll to position [125, 0]
click at [946, 576] on icon "Hotspots Toggle" at bounding box center [945, 572] width 38 height 38
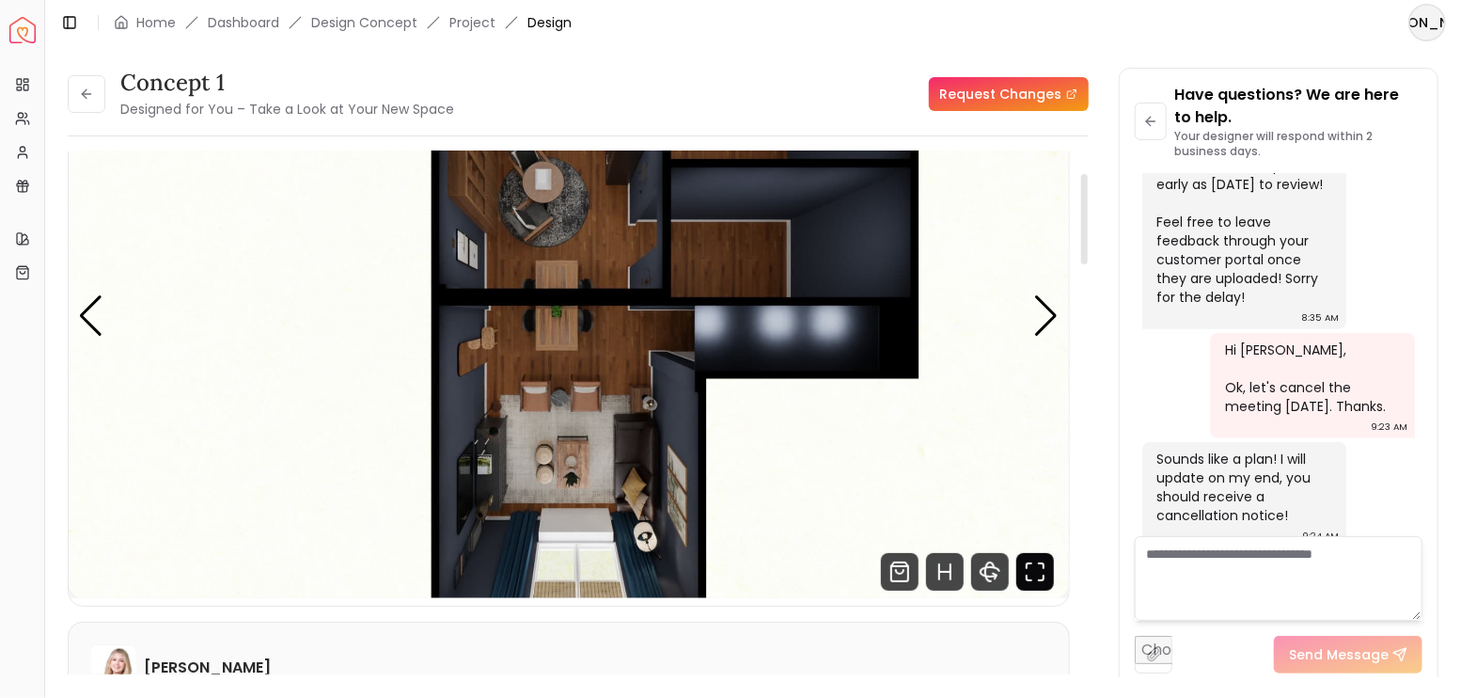
click at [1041, 574] on icon "Fullscreen" at bounding box center [1035, 572] width 38 height 38
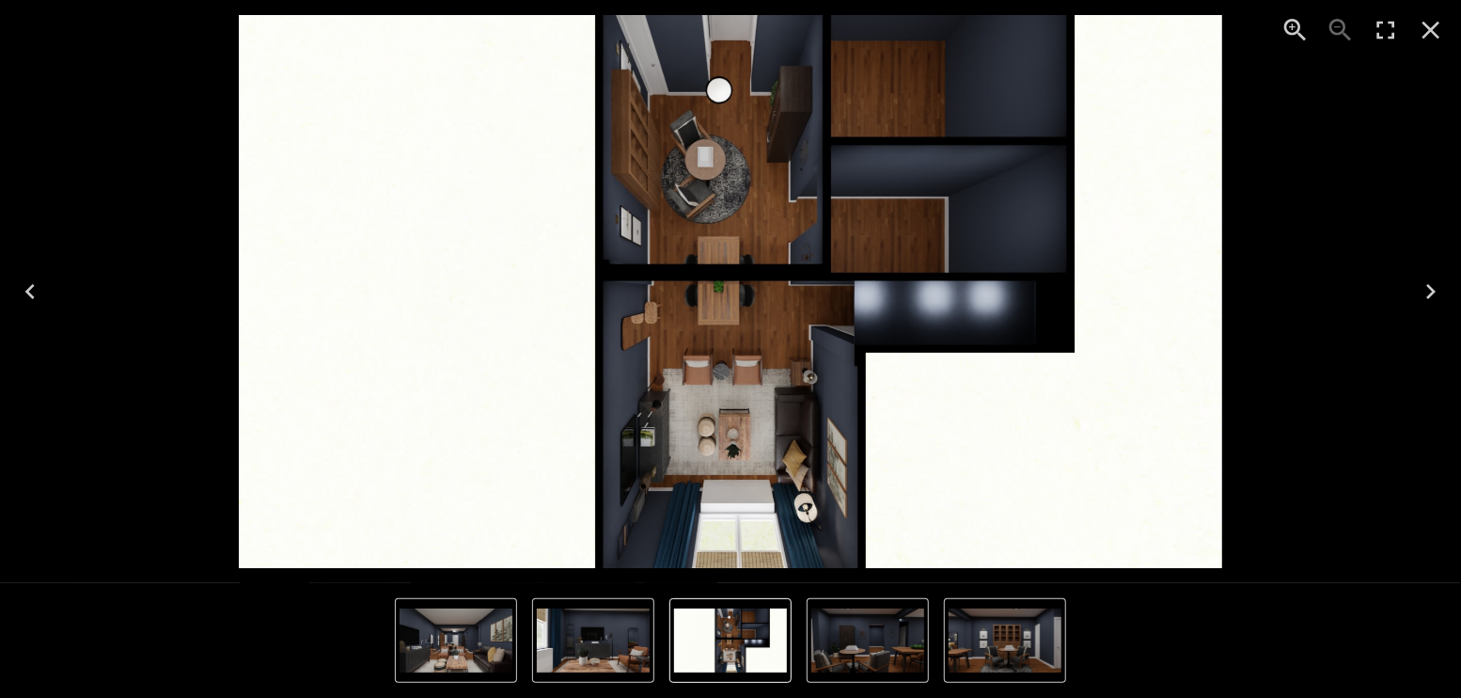
click at [1437, 288] on icon "Next" at bounding box center [1431, 291] width 30 height 30
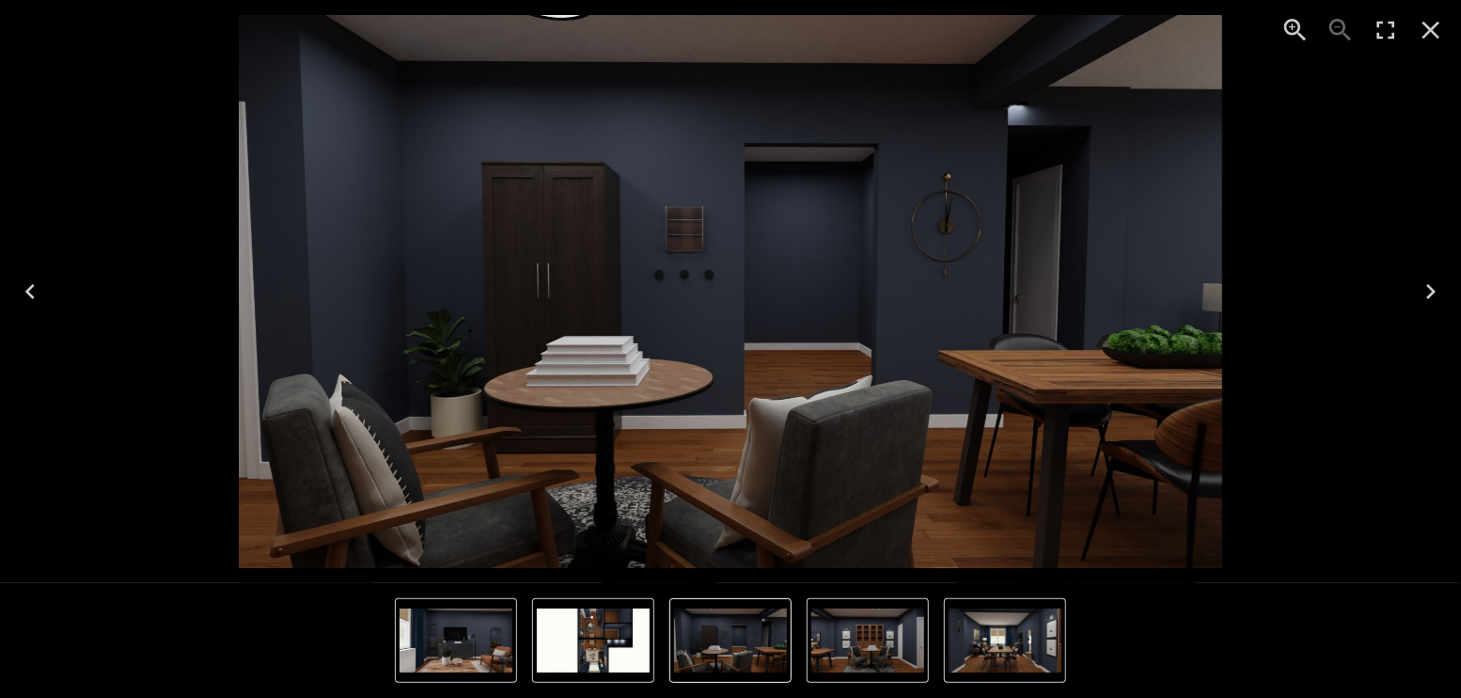
click at [1433, 289] on icon "Next" at bounding box center [1430, 291] width 9 height 15
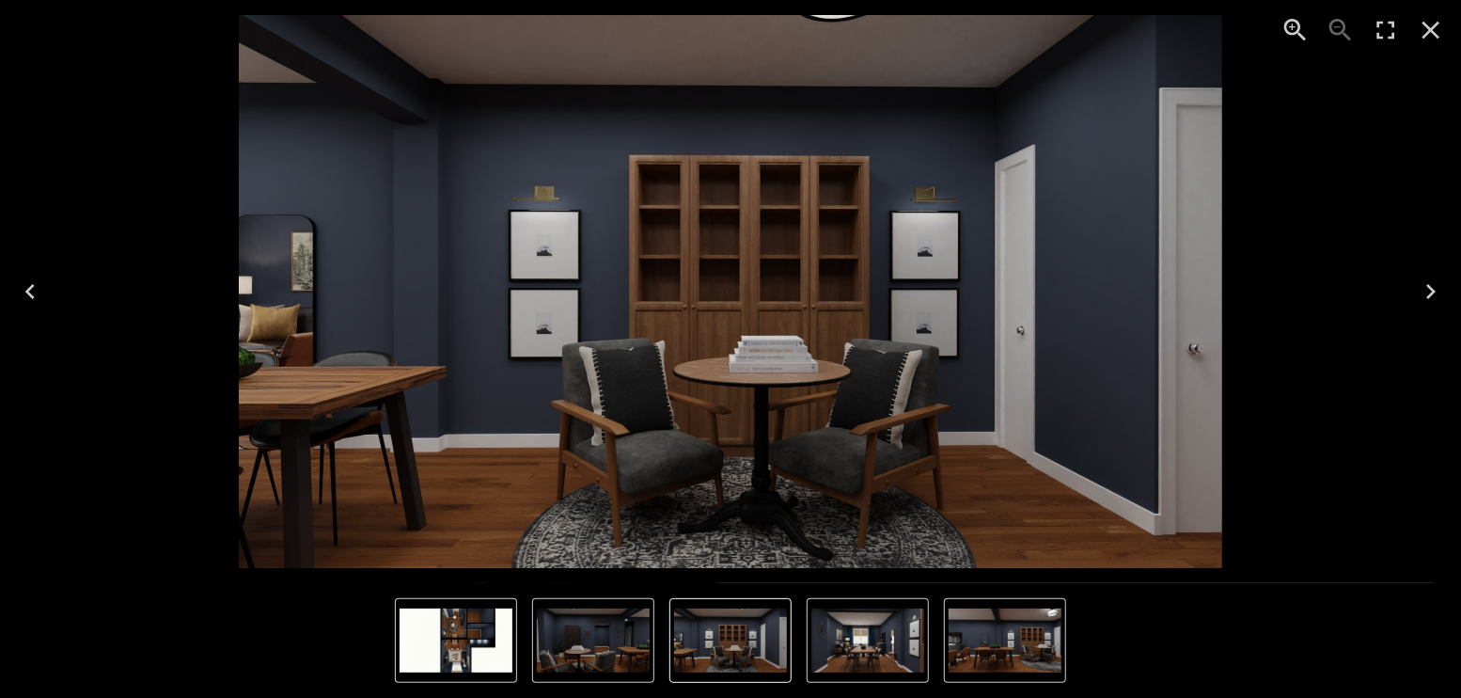
click at [1432, 291] on icon "Next" at bounding box center [1431, 291] width 30 height 30
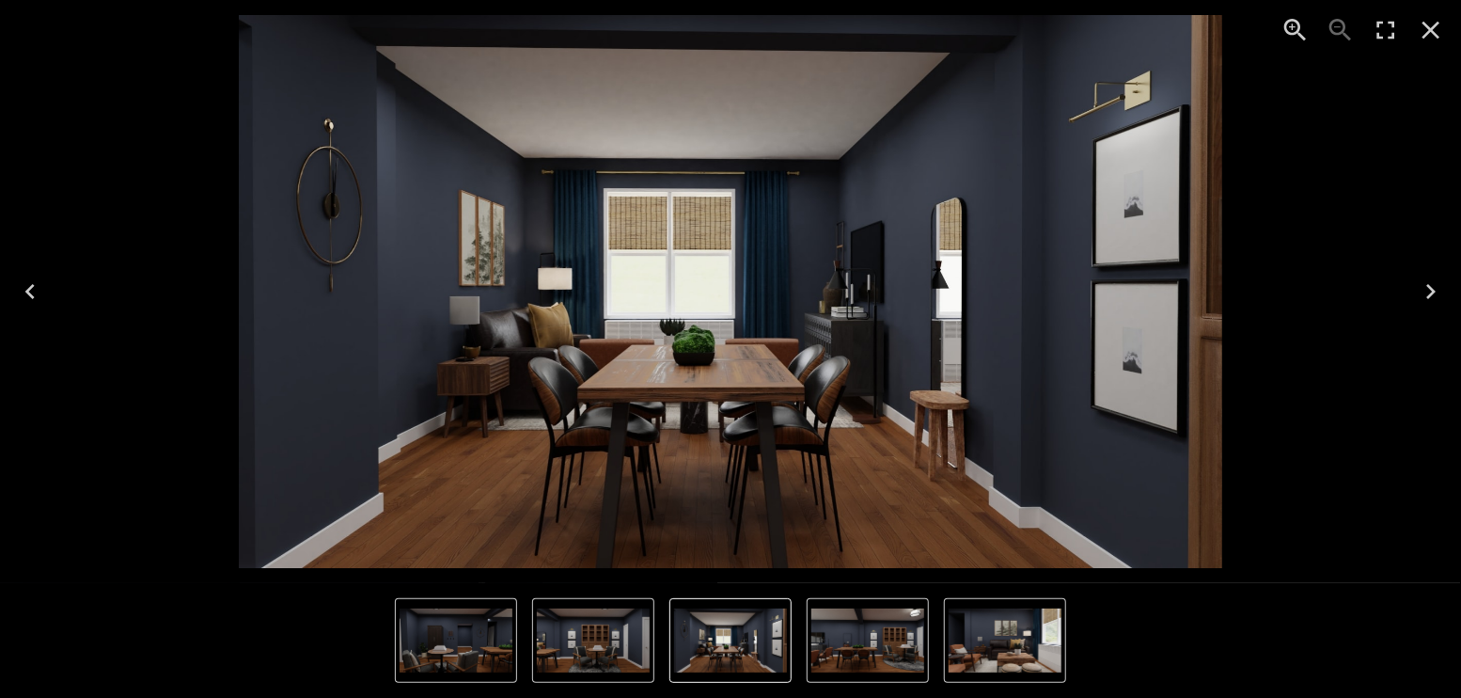
click at [1440, 291] on icon "Next" at bounding box center [1431, 291] width 30 height 30
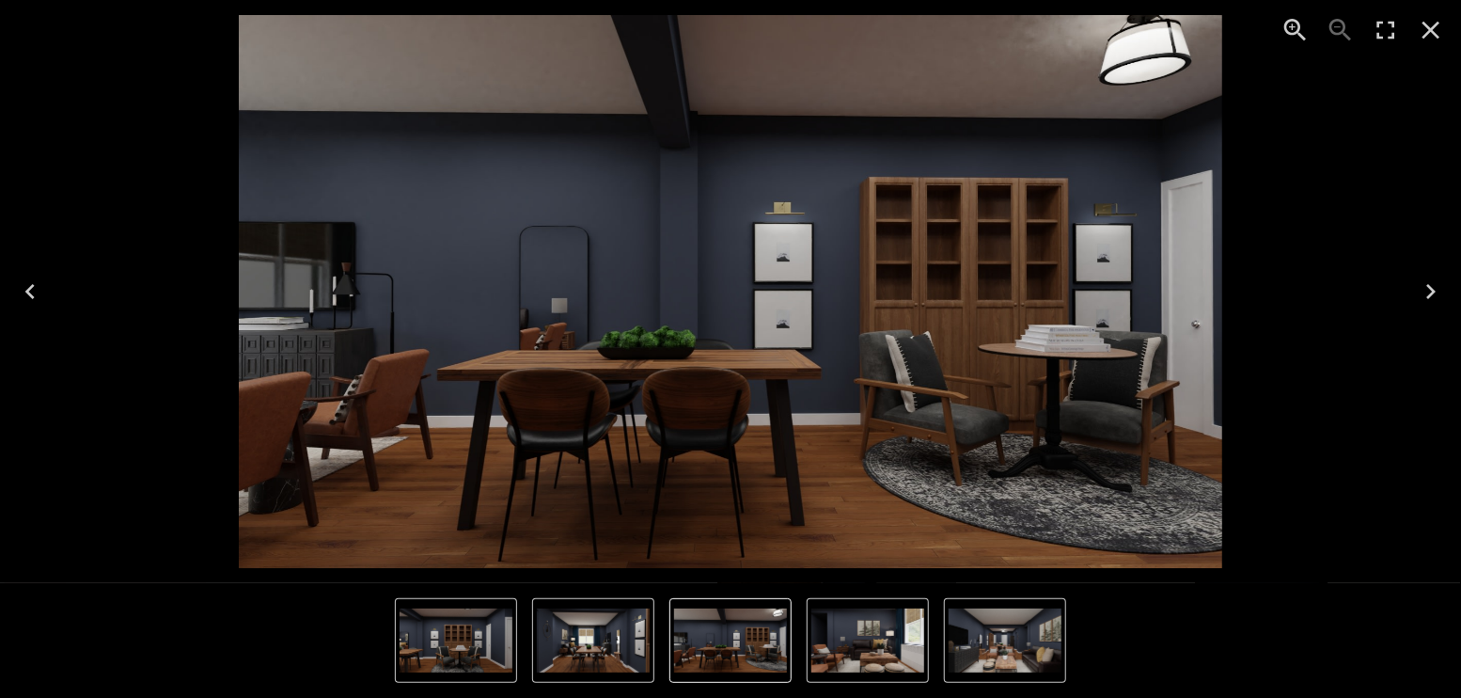
click at [1432, 284] on icon "Next" at bounding box center [1431, 291] width 30 height 30
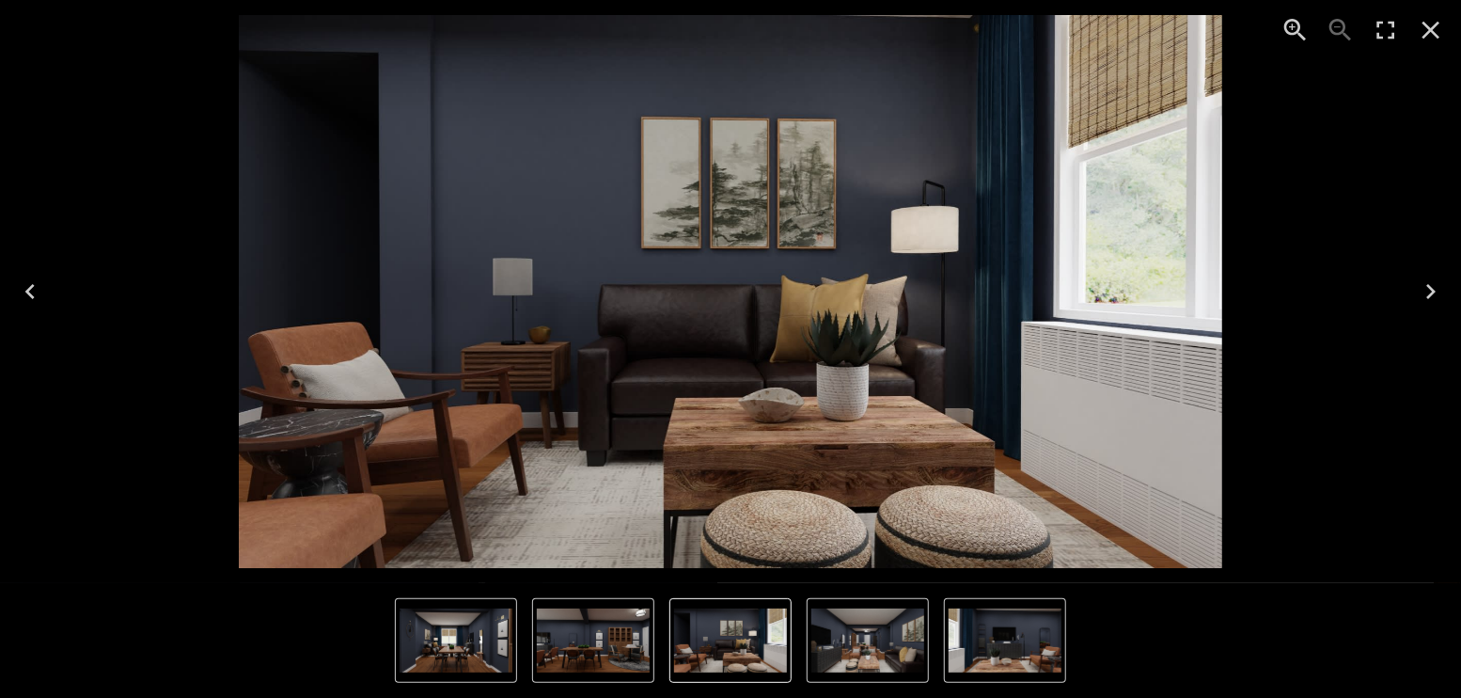
click at [1432, 284] on icon "Next" at bounding box center [1431, 291] width 30 height 30
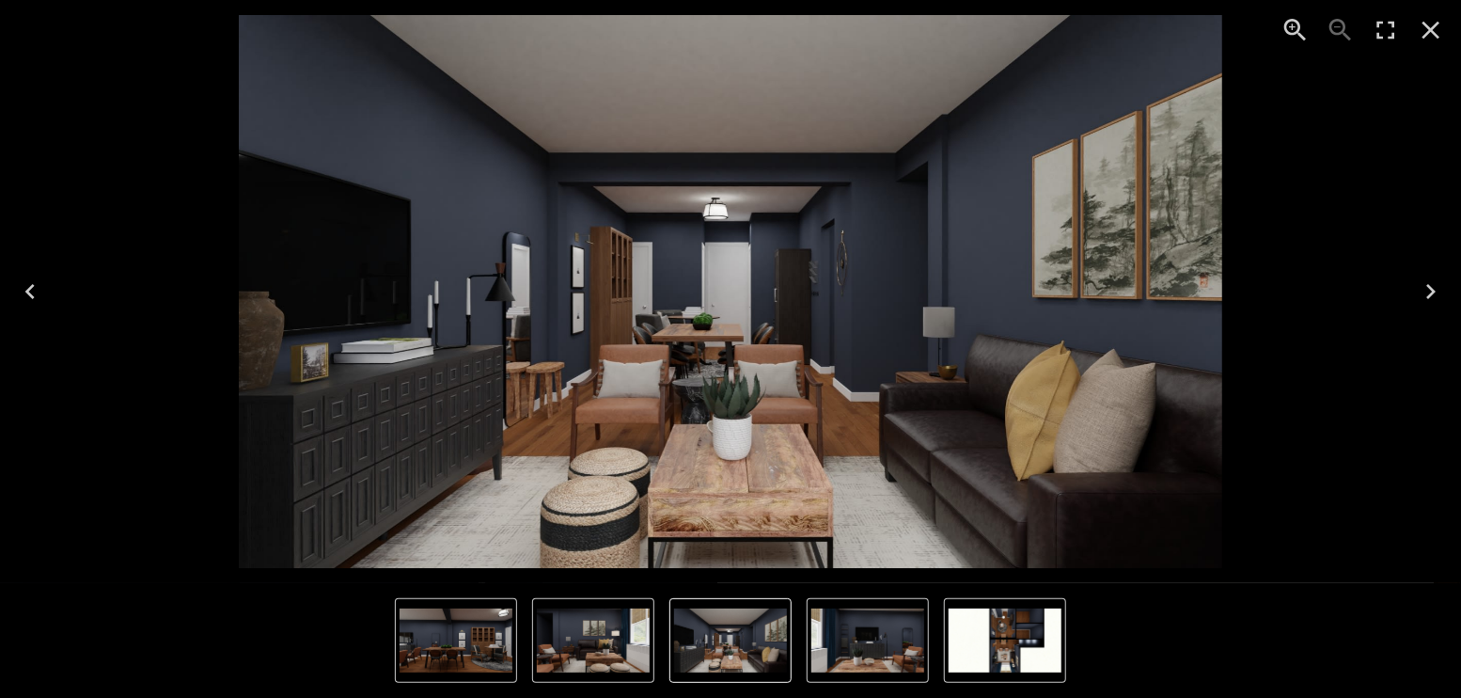
click at [30, 283] on icon "Previous" at bounding box center [30, 291] width 30 height 30
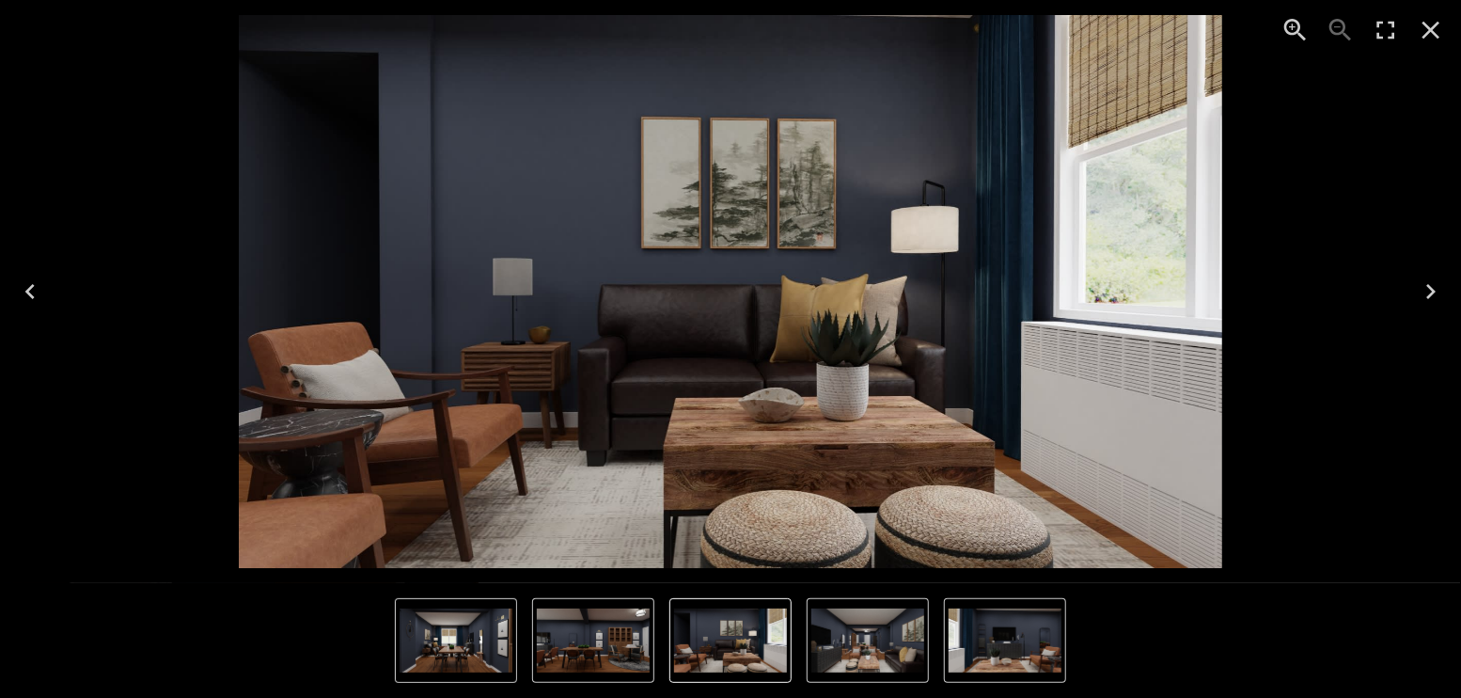
click at [30, 283] on icon "Previous" at bounding box center [30, 291] width 30 height 30
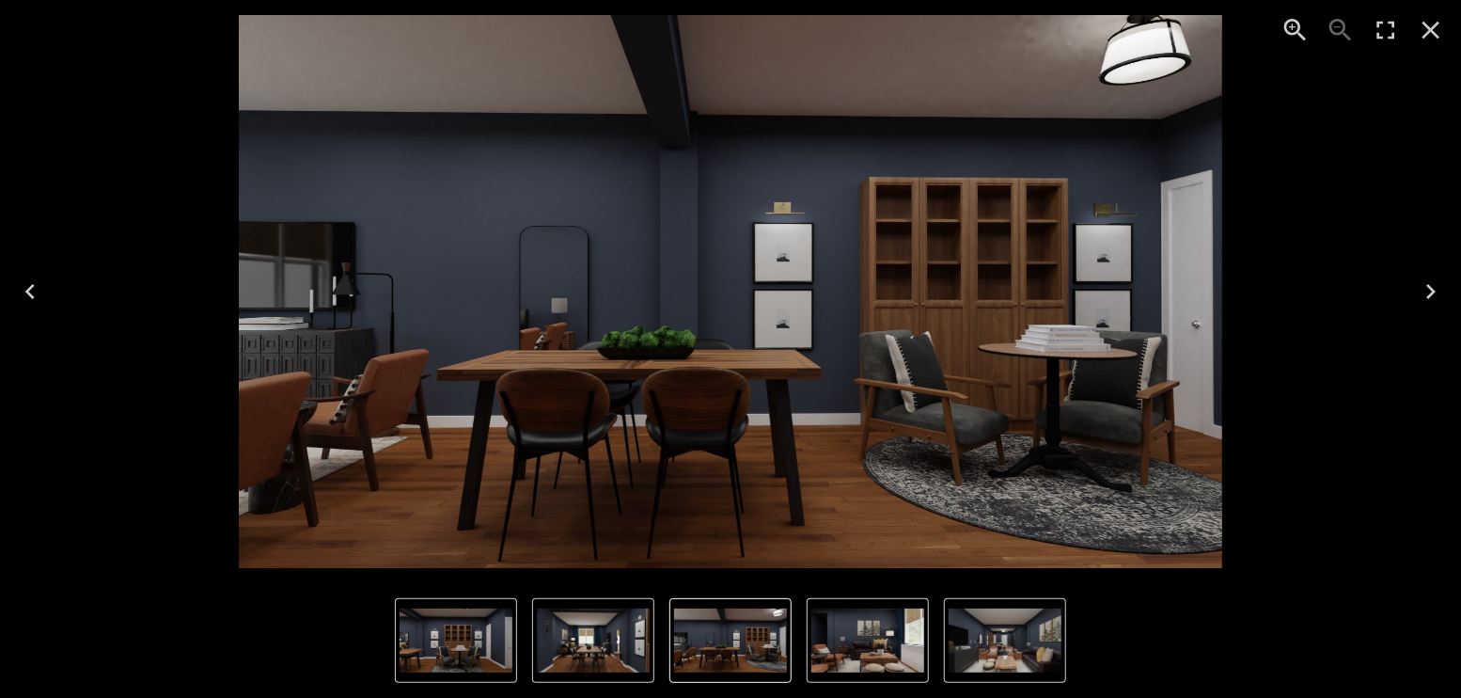
click at [30, 283] on icon "Previous" at bounding box center [30, 291] width 30 height 30
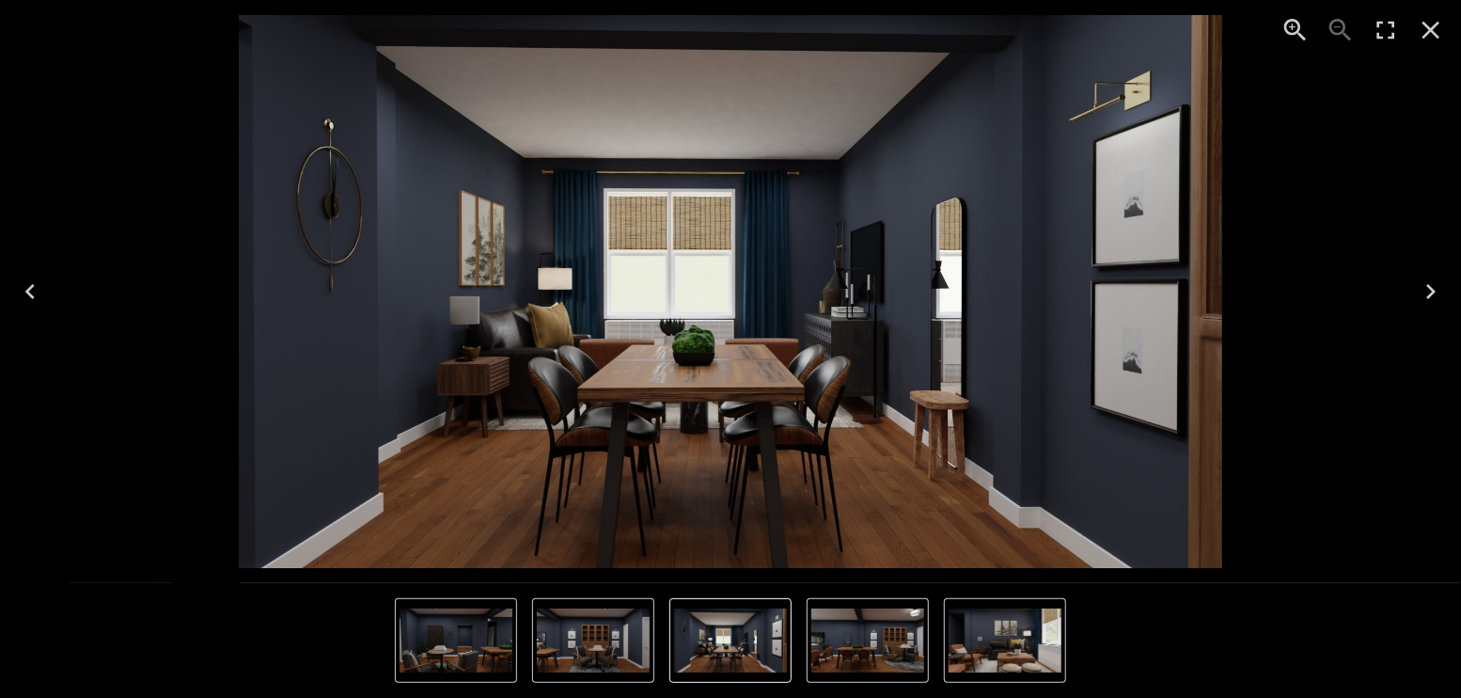
click at [30, 283] on icon "Previous" at bounding box center [30, 291] width 30 height 30
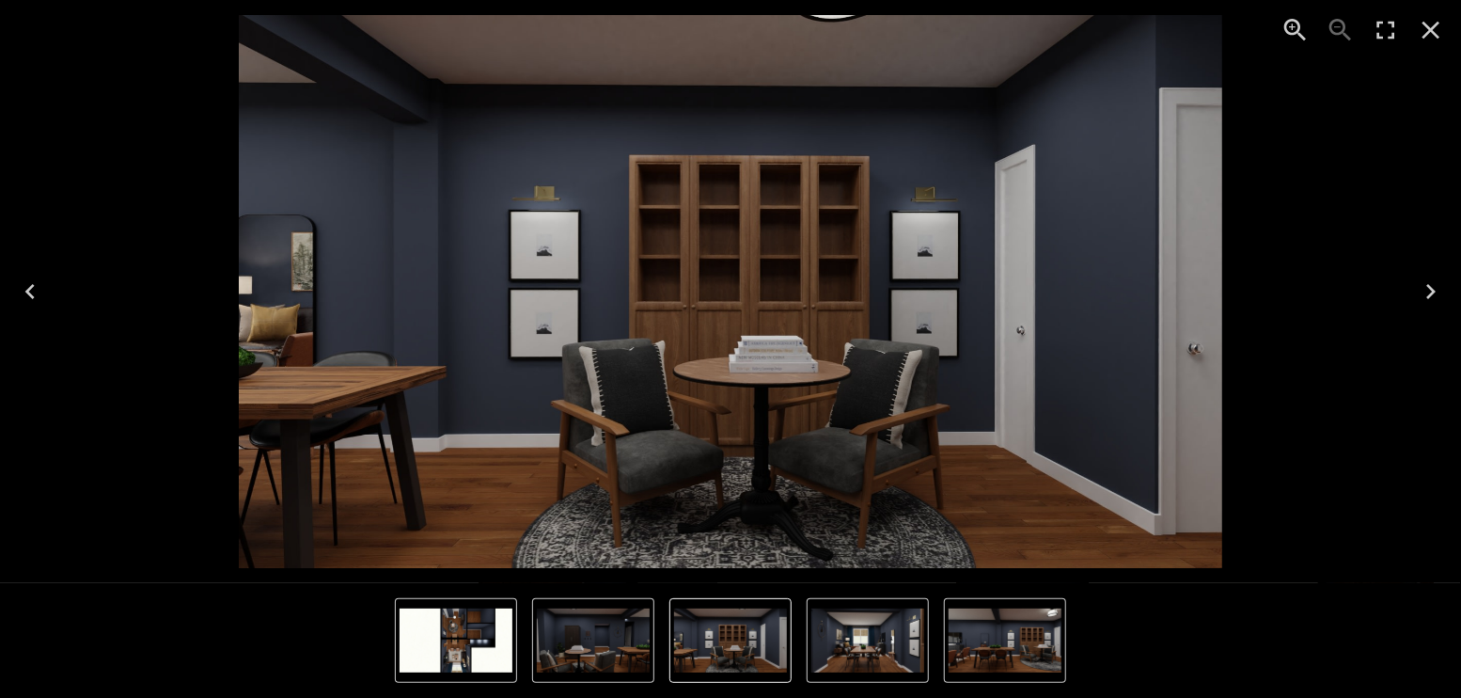
click at [30, 283] on icon "Previous" at bounding box center [30, 291] width 30 height 30
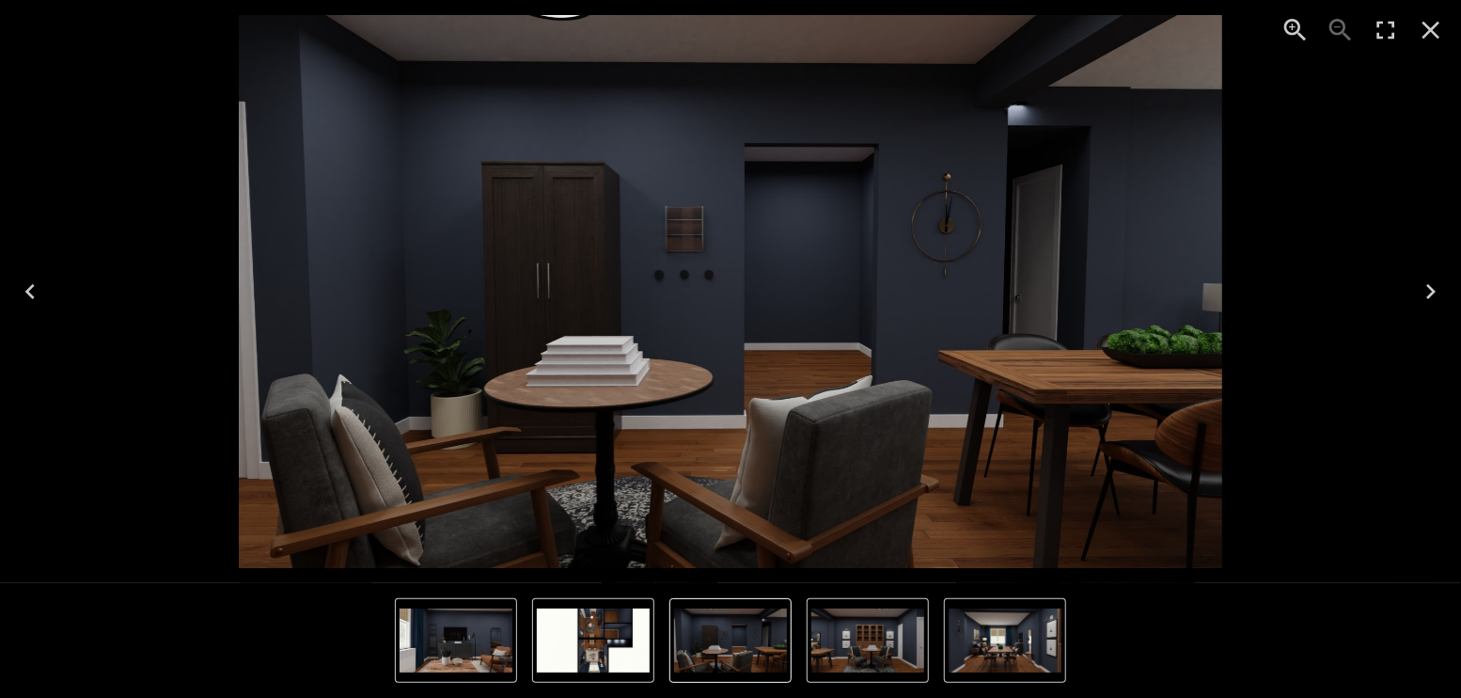
click at [1438, 290] on icon "Next" at bounding box center [1431, 291] width 30 height 30
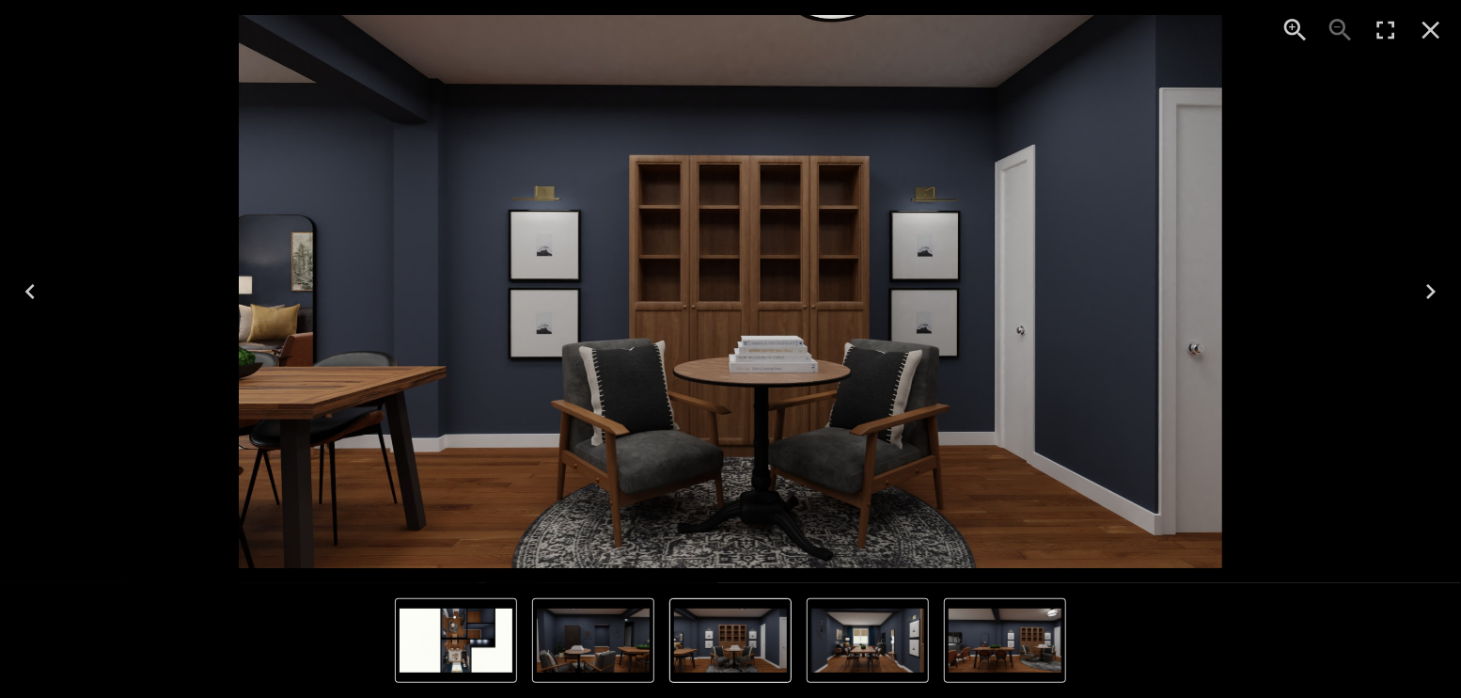
click at [1431, 27] on icon "Close" at bounding box center [1431, 30] width 30 height 30
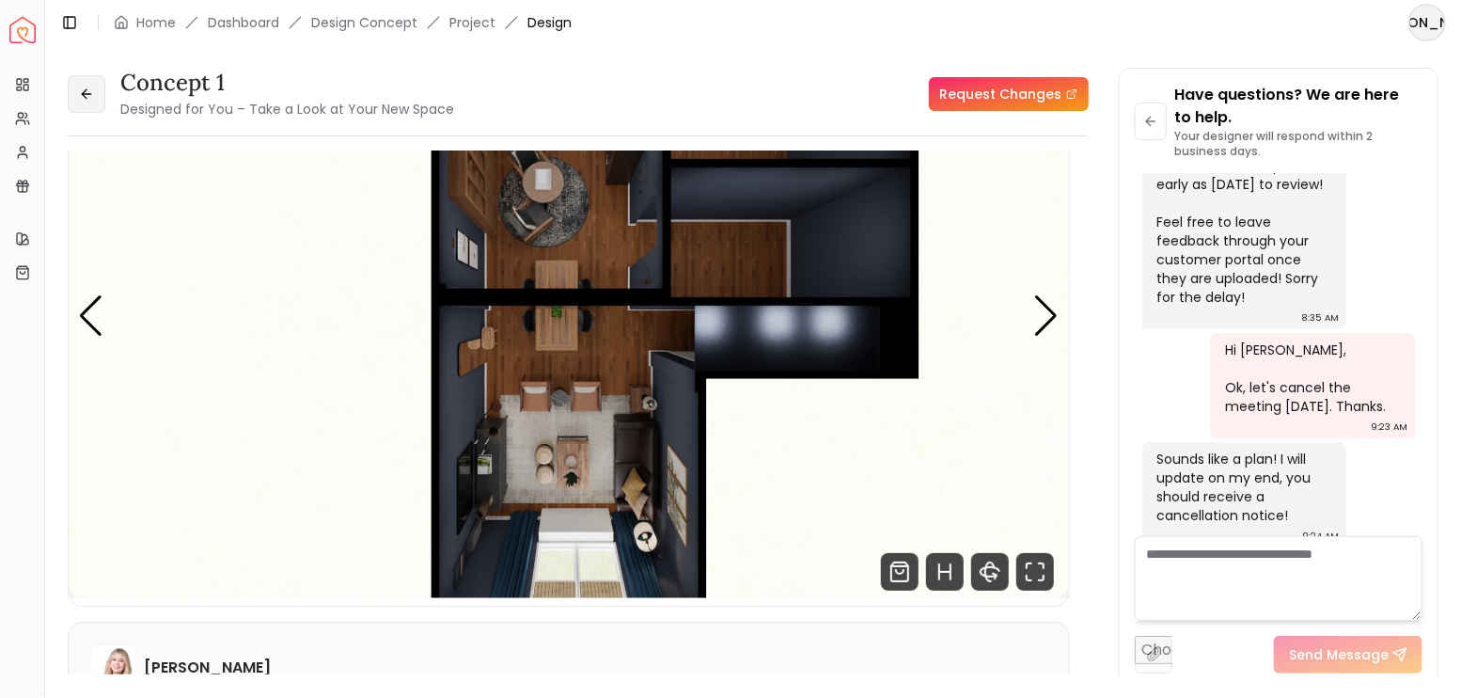
click at [86, 102] on button at bounding box center [87, 94] width 38 height 38
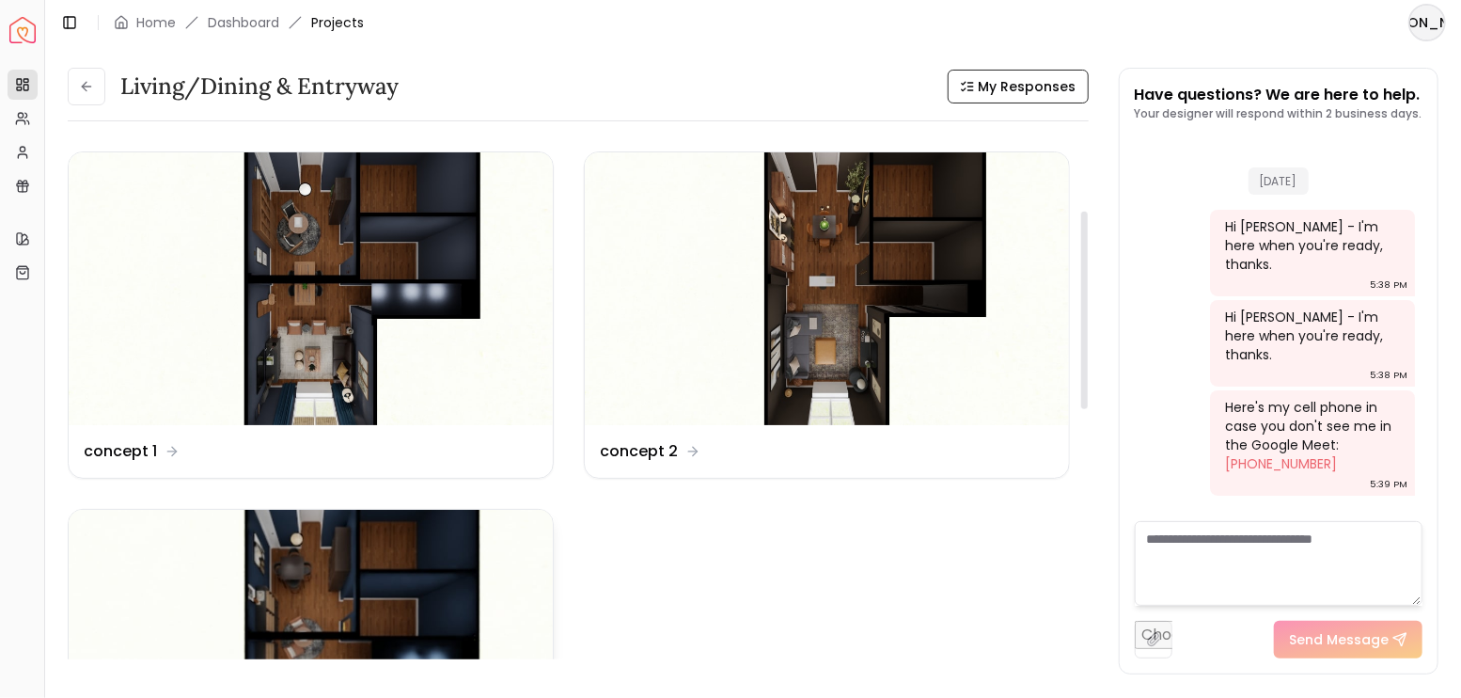
scroll to position [250, 0]
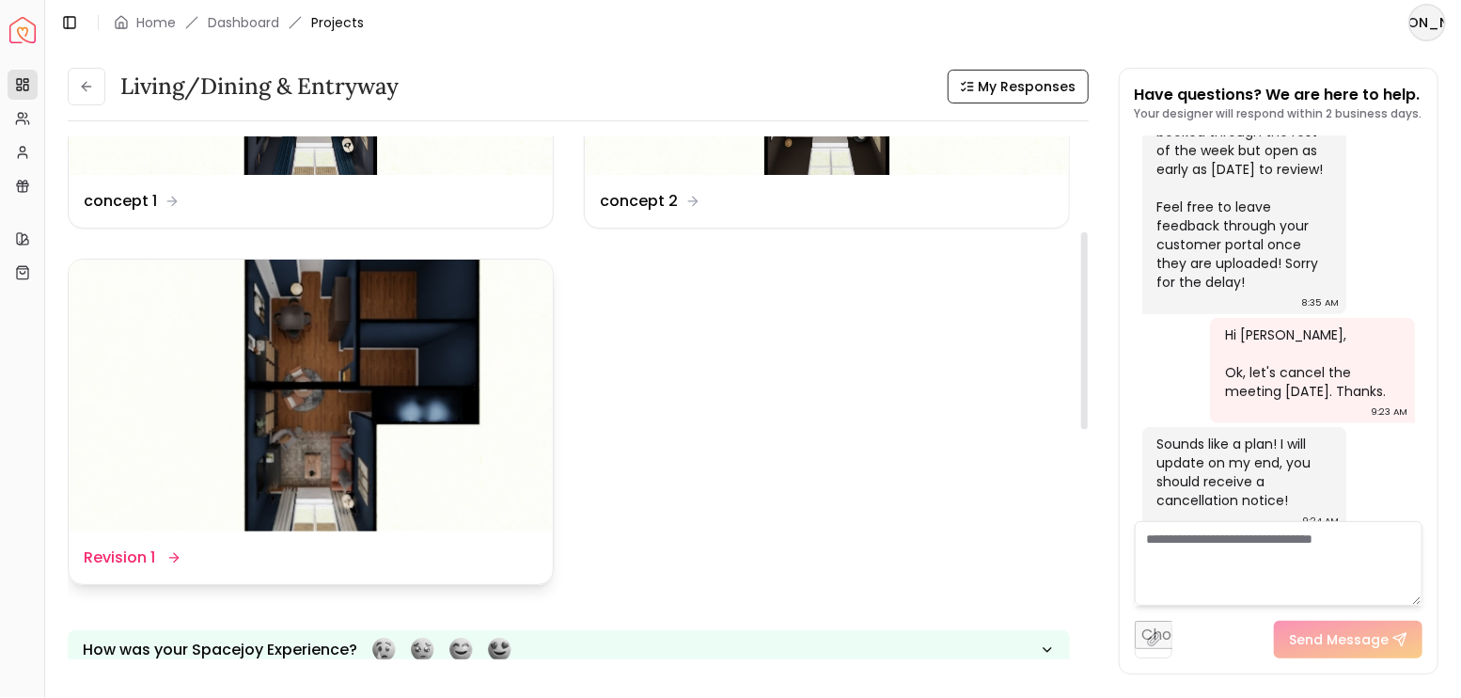
click at [367, 374] on img at bounding box center [311, 396] width 484 height 273
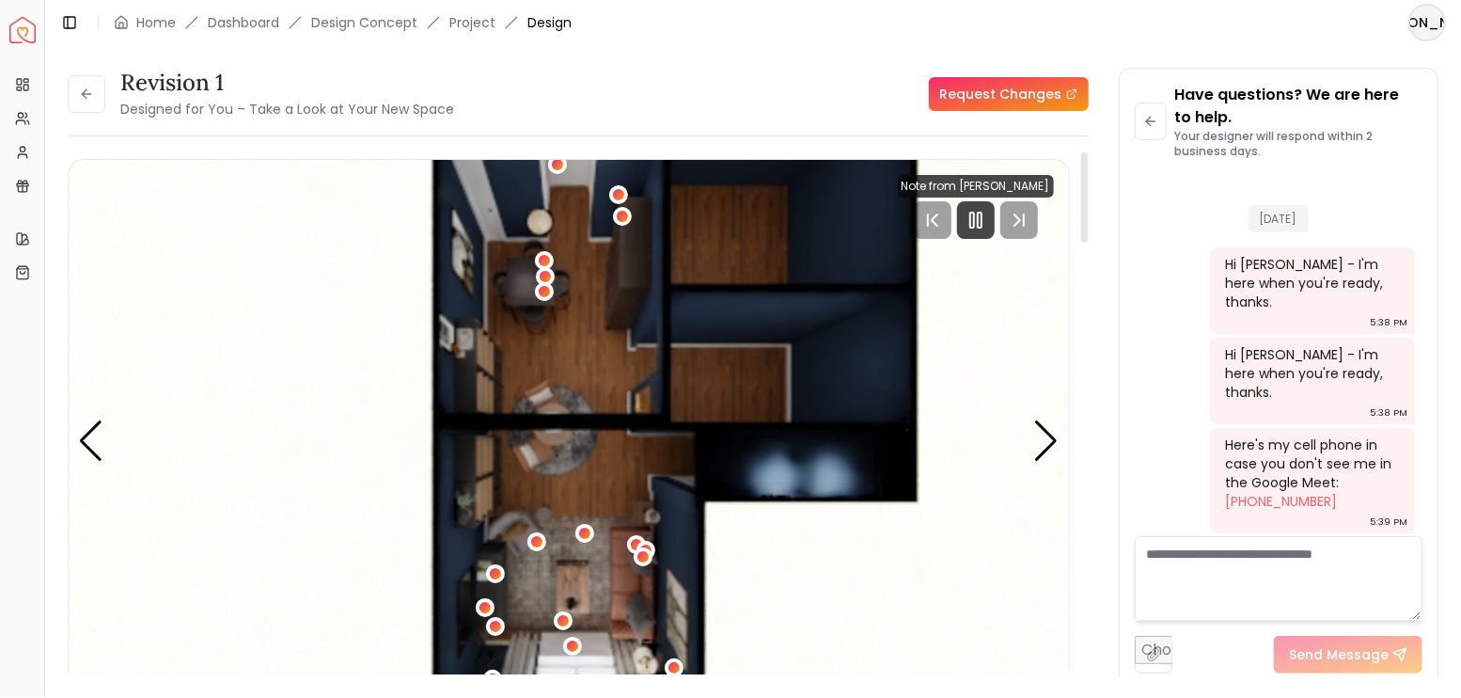
scroll to position [4554, 0]
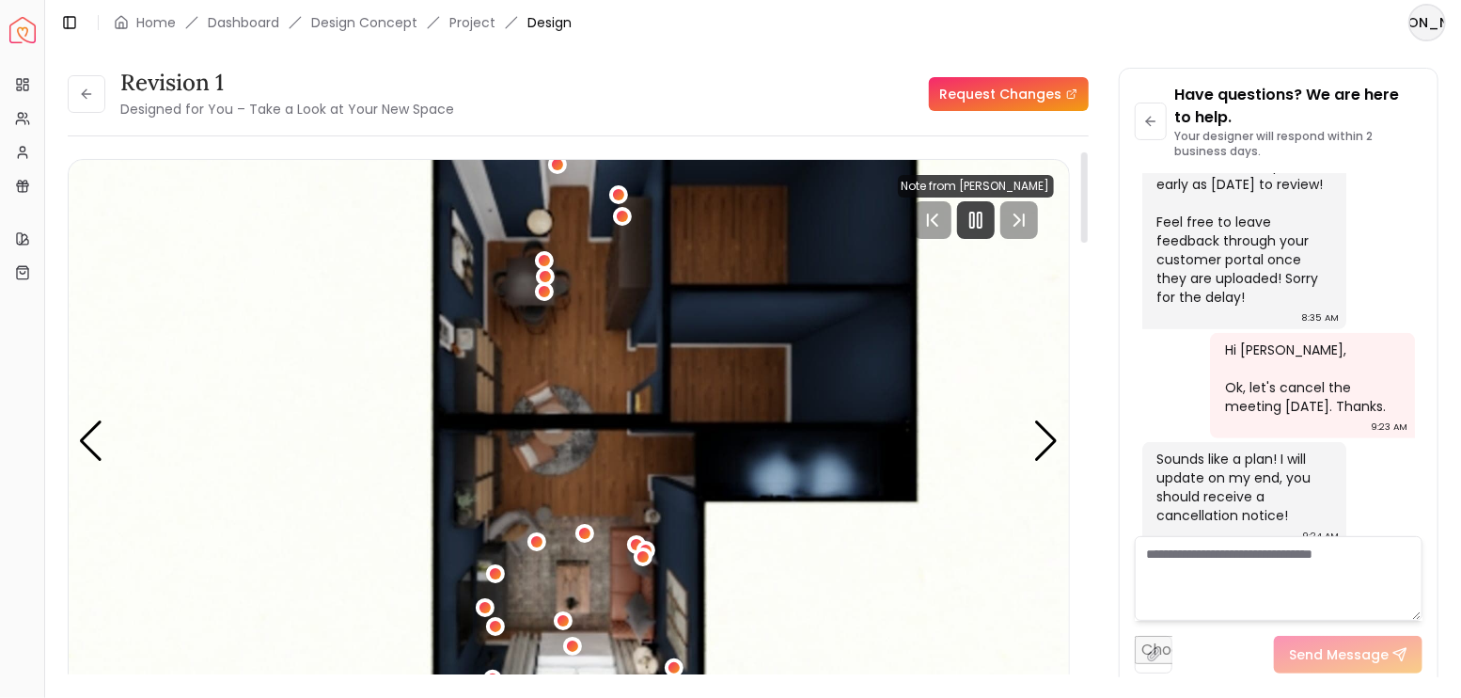
click at [986, 222] on icon "Pause" at bounding box center [976, 220] width 23 height 23
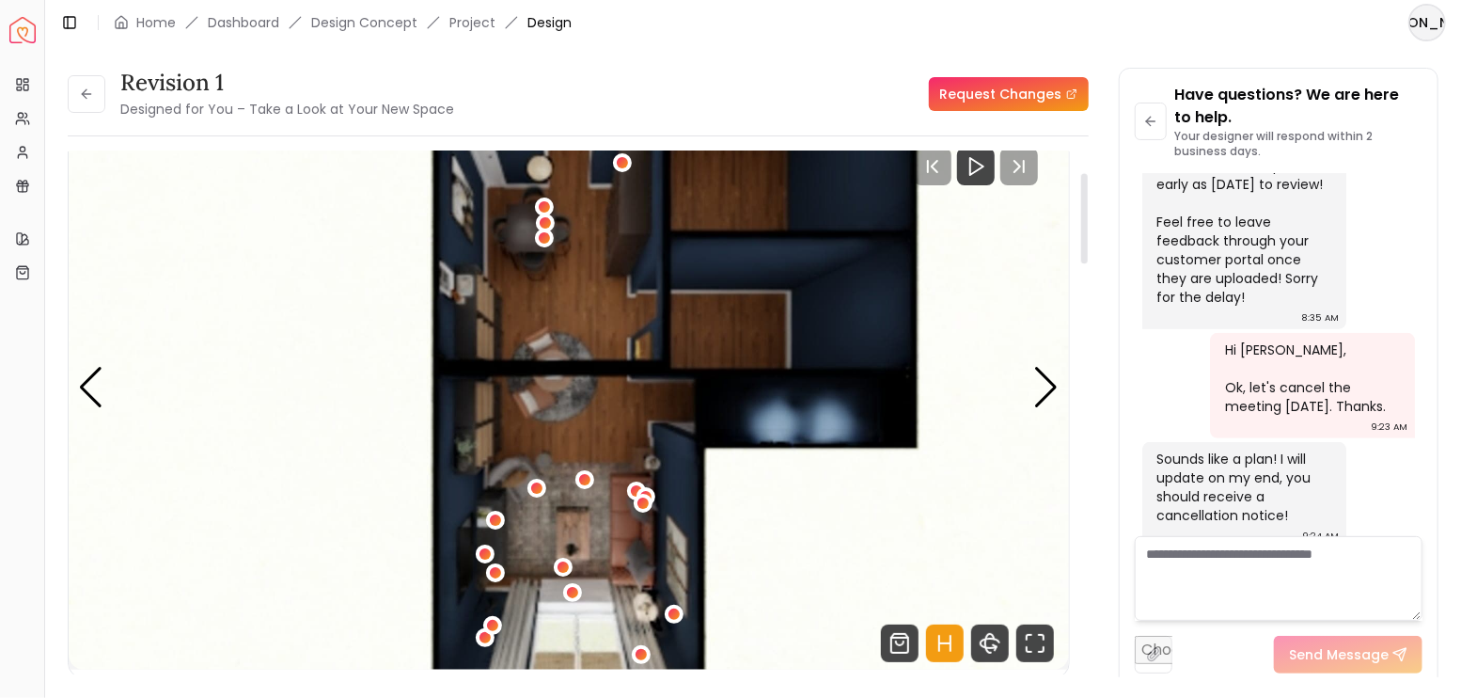
scroll to position [125, 0]
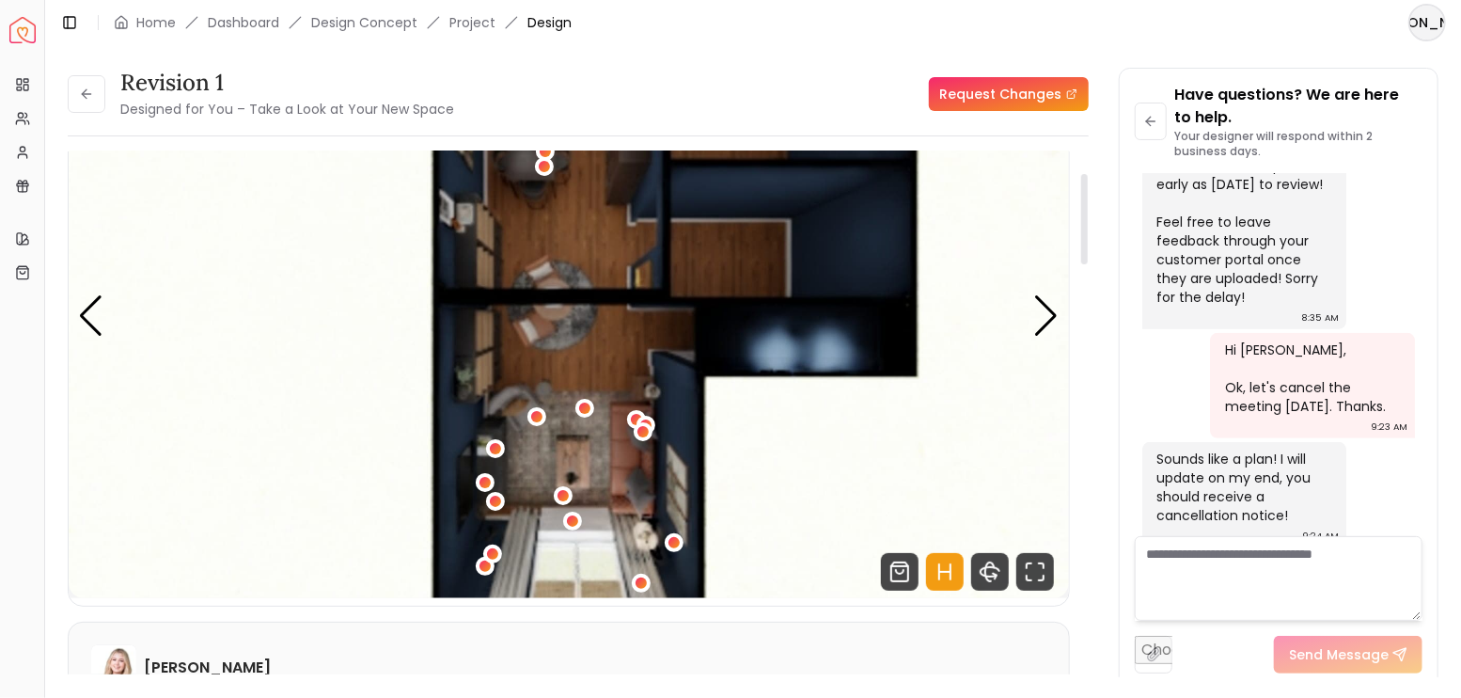
click at [956, 574] on icon "Hotspots Toggle" at bounding box center [945, 572] width 38 height 38
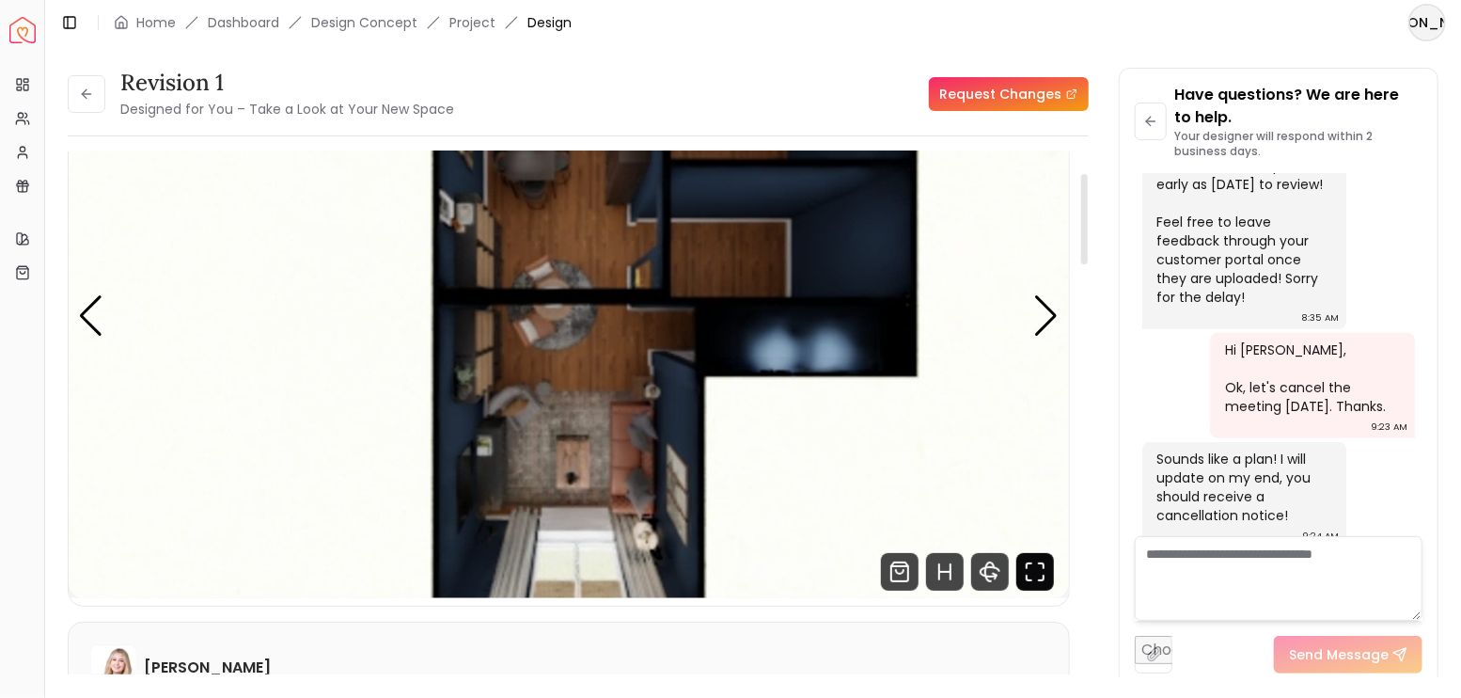
click at [1033, 574] on icon "Fullscreen" at bounding box center [1035, 572] width 38 height 38
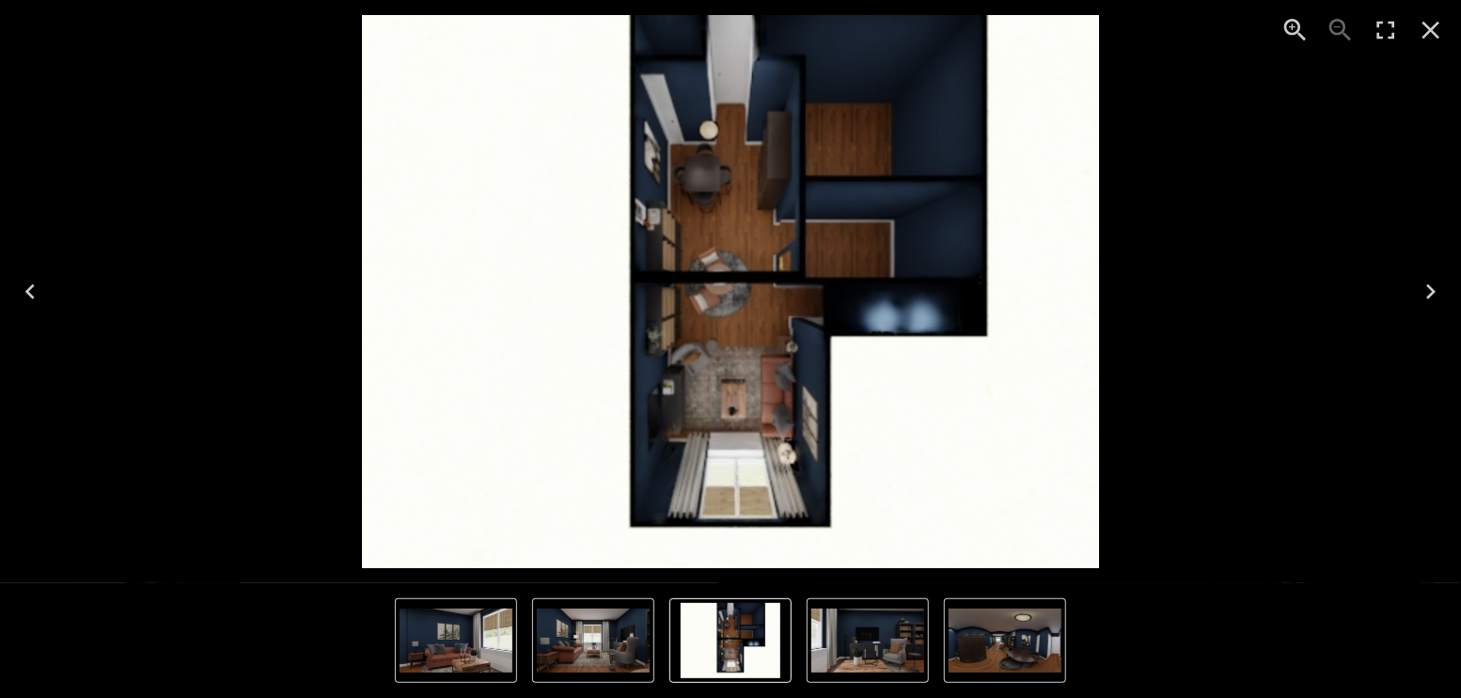
click at [1441, 285] on icon "Next" at bounding box center [1431, 291] width 30 height 30
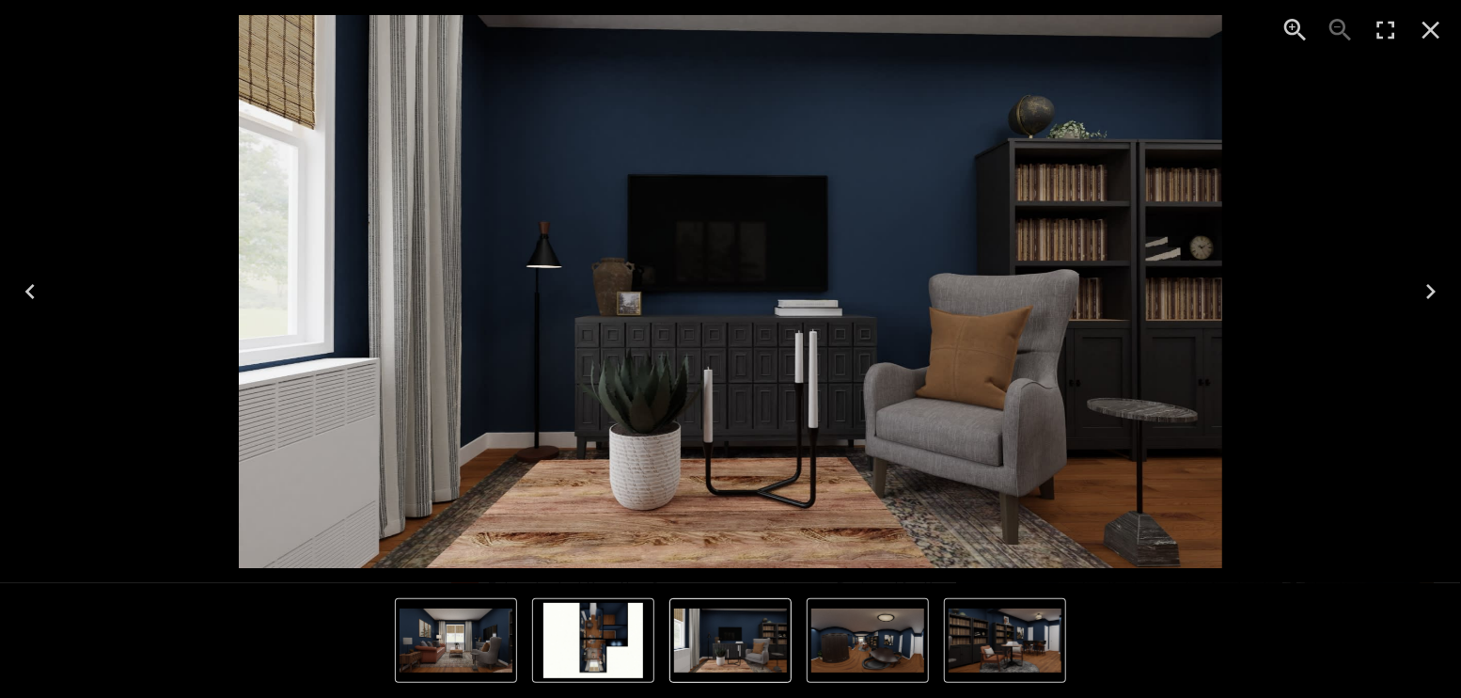
click at [1436, 285] on icon "Next" at bounding box center [1431, 291] width 30 height 30
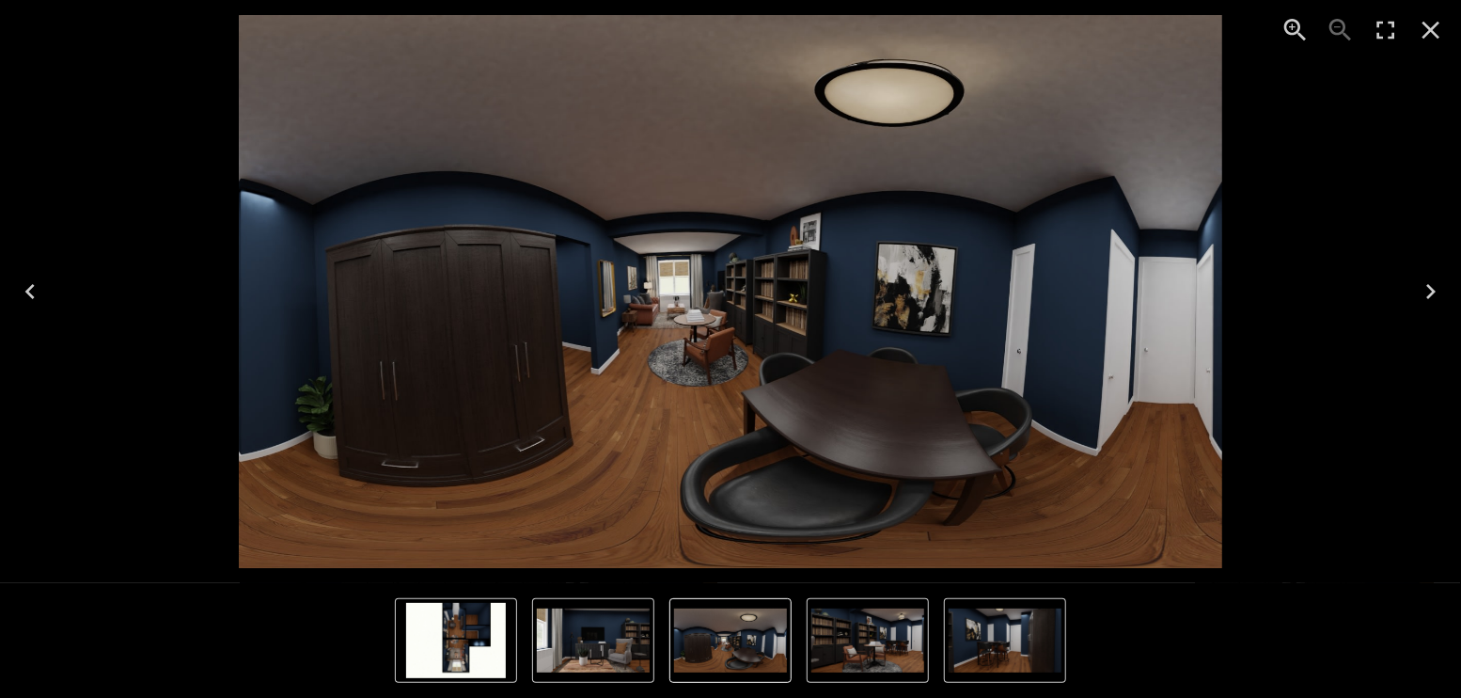
click at [1430, 285] on icon "Next" at bounding box center [1431, 291] width 30 height 30
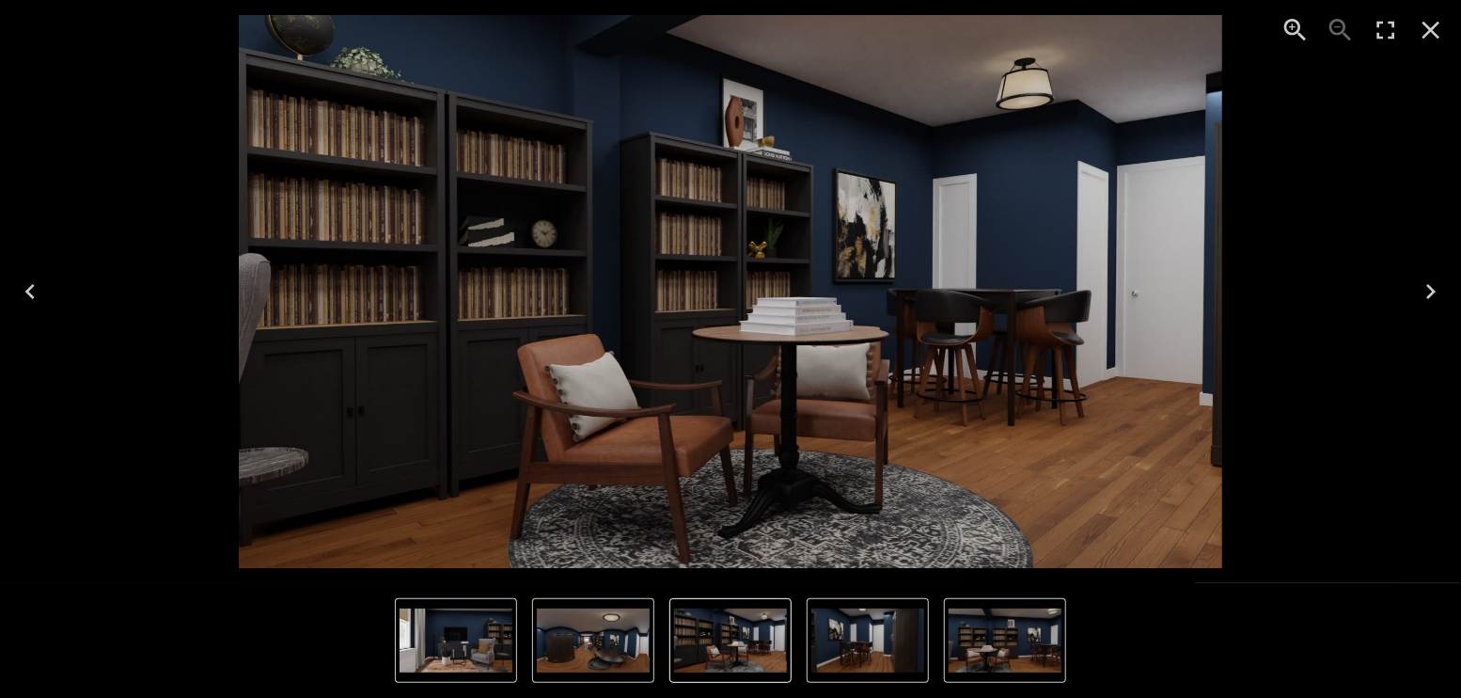
click at [1430, 285] on icon "Next" at bounding box center [1431, 291] width 30 height 30
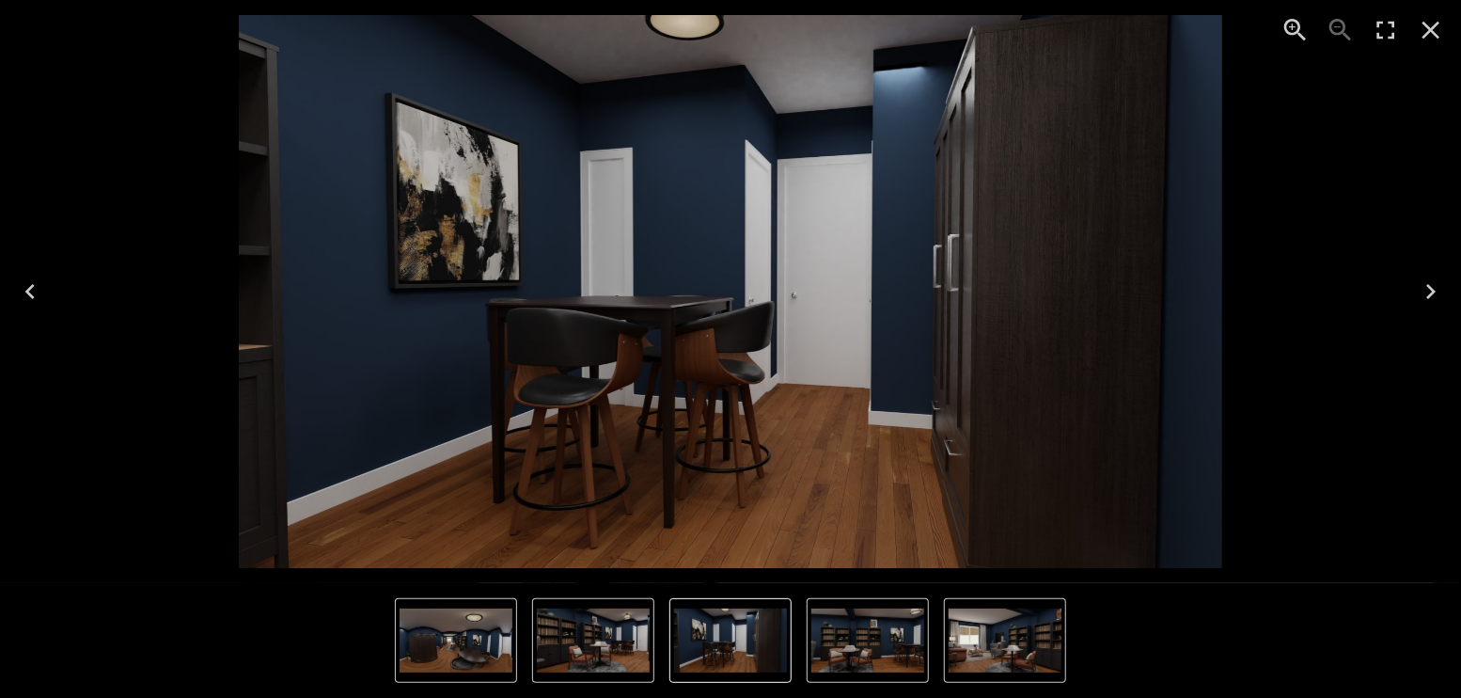
click at [1440, 28] on icon "Close" at bounding box center [1431, 30] width 30 height 30
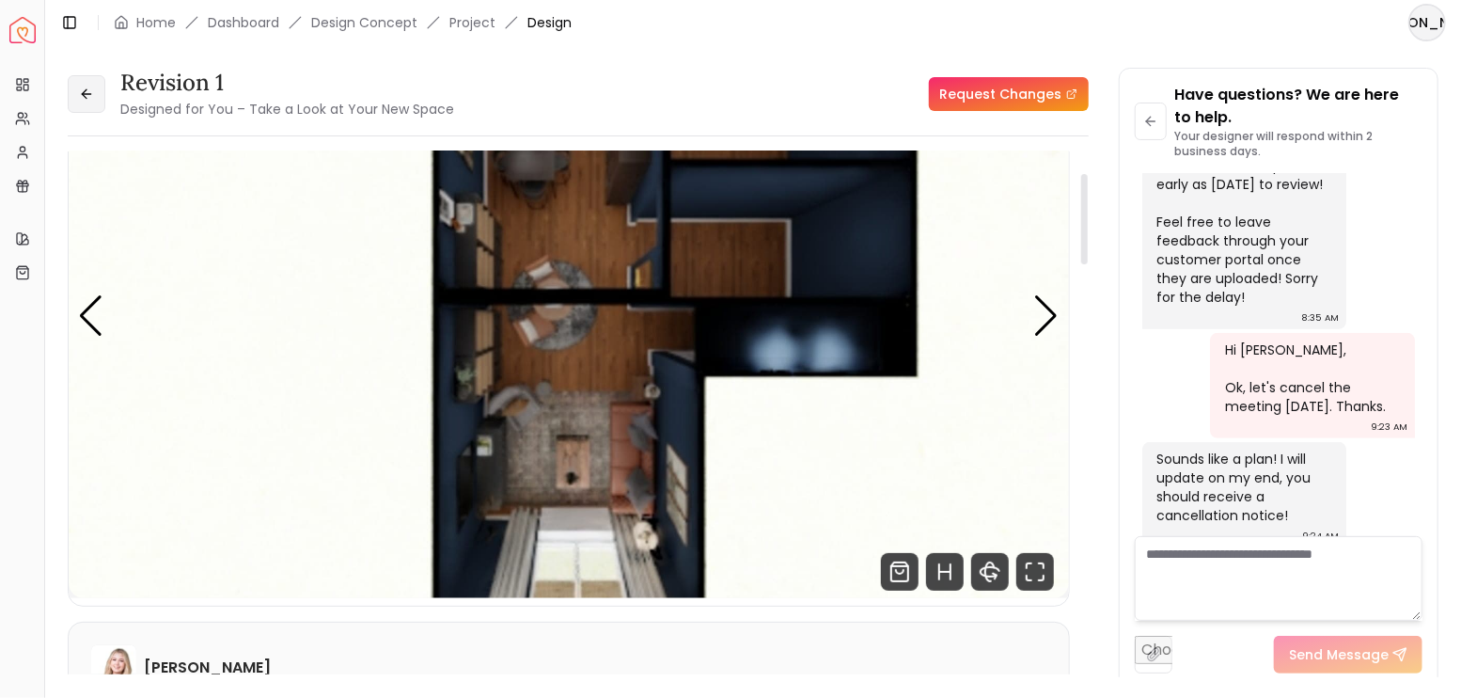
click at [94, 86] on button at bounding box center [87, 94] width 38 height 38
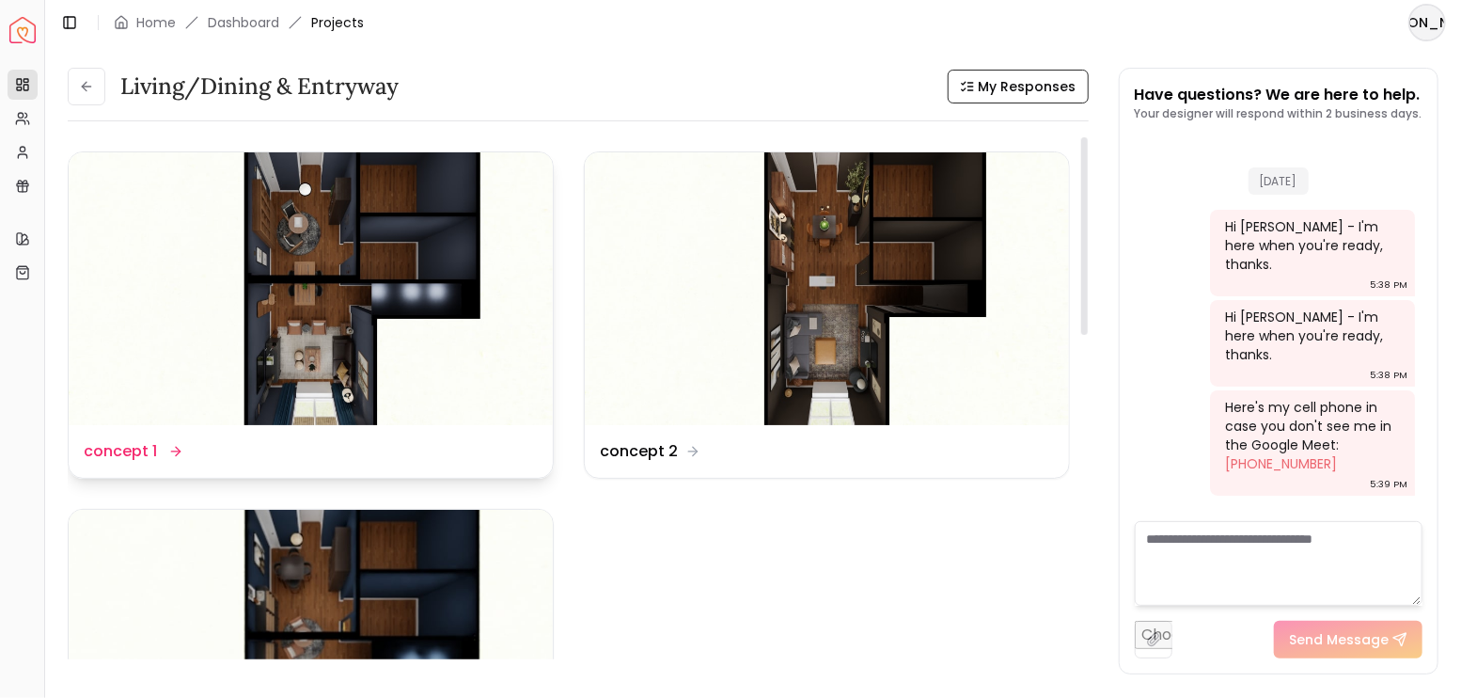
scroll to position [4531, 0]
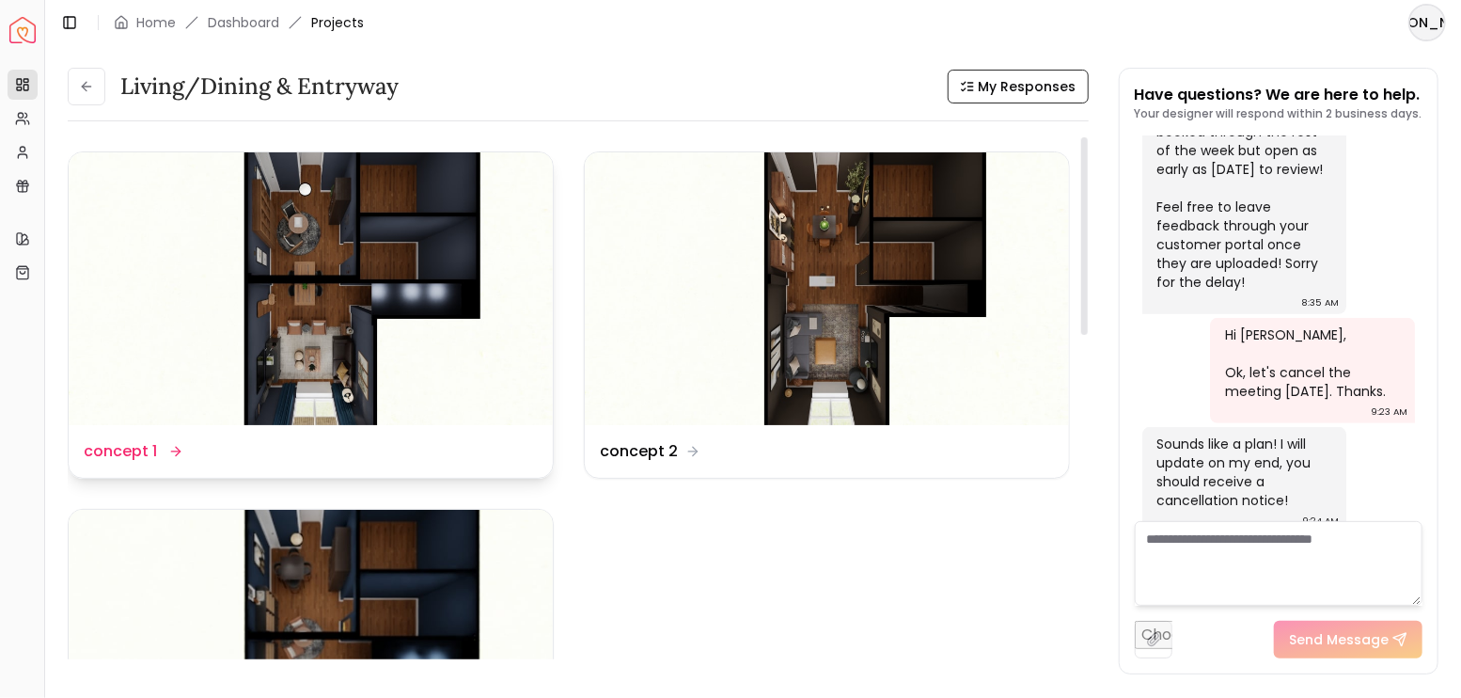
click at [364, 282] on img at bounding box center [311, 288] width 484 height 273
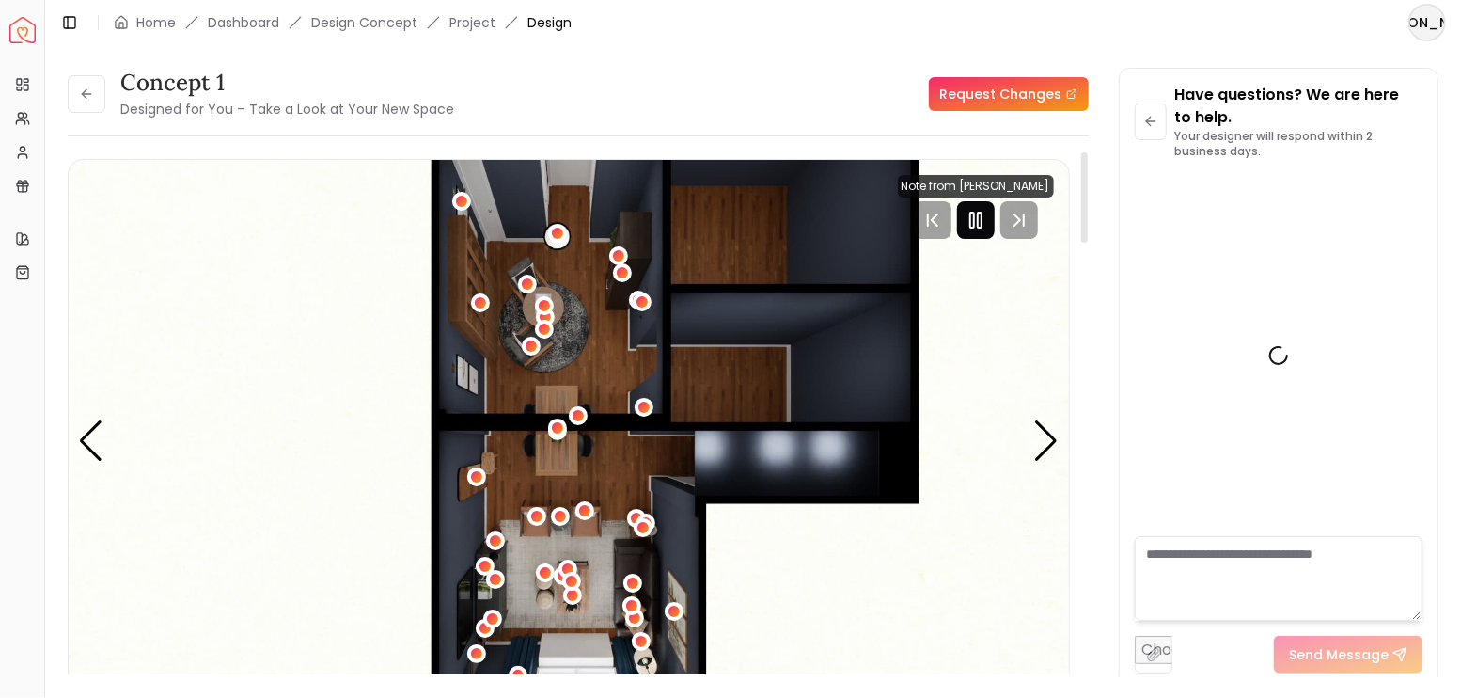
click at [979, 219] on icon "Pause" at bounding box center [976, 220] width 23 height 23
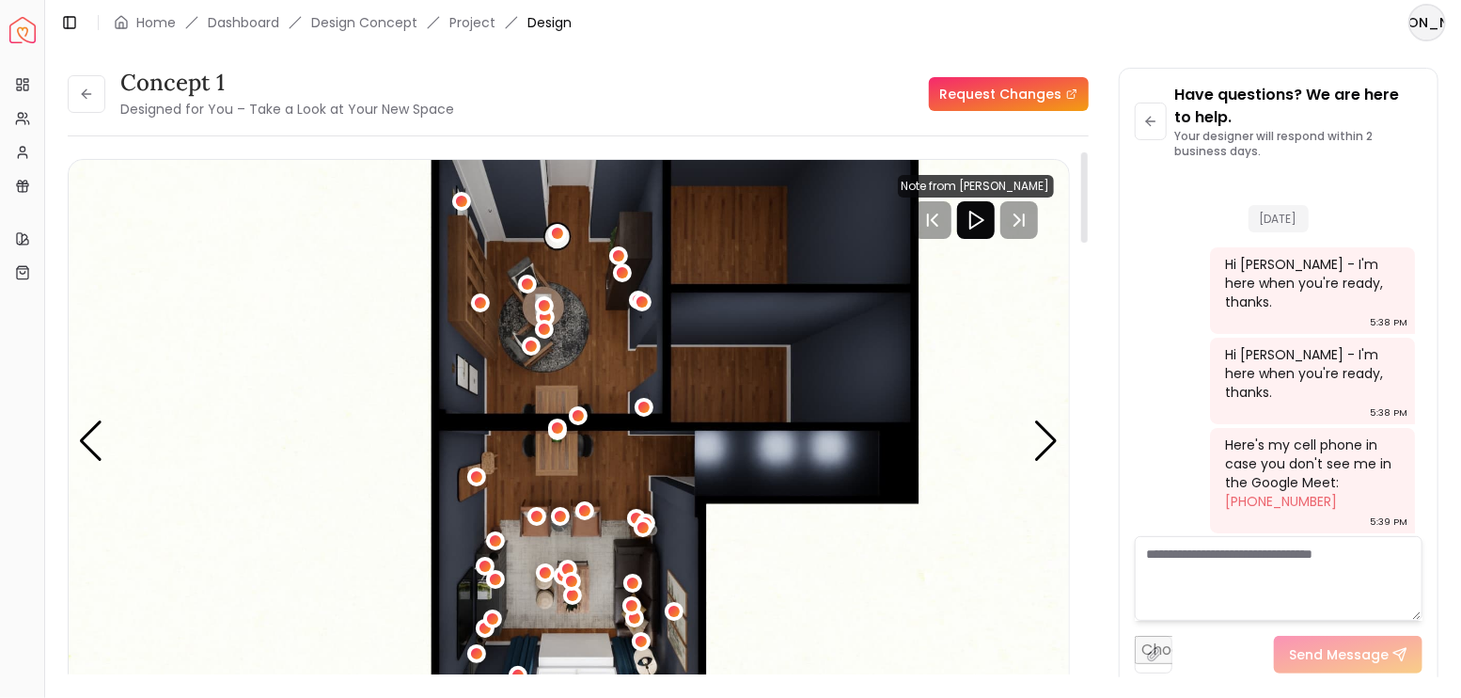
scroll to position [4554, 0]
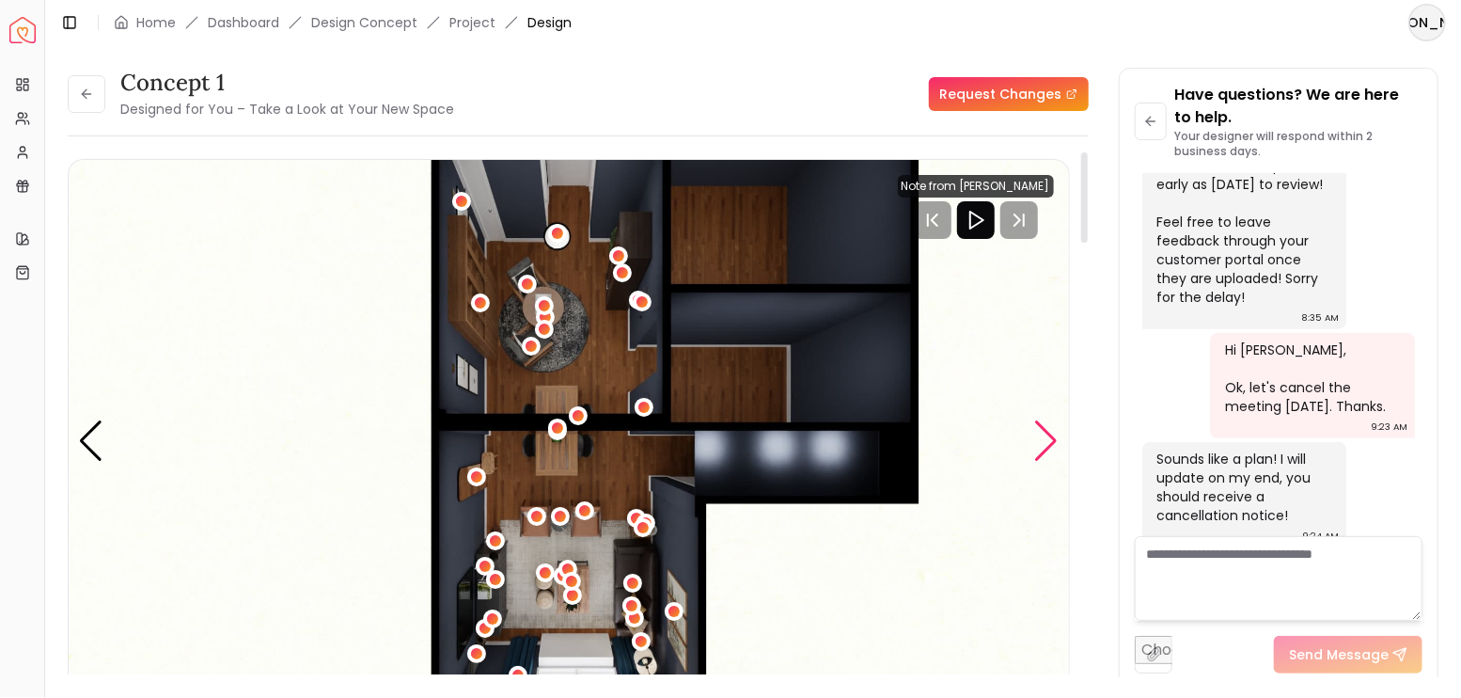
click at [1047, 446] on div "Next slide" at bounding box center [1046, 440] width 25 height 41
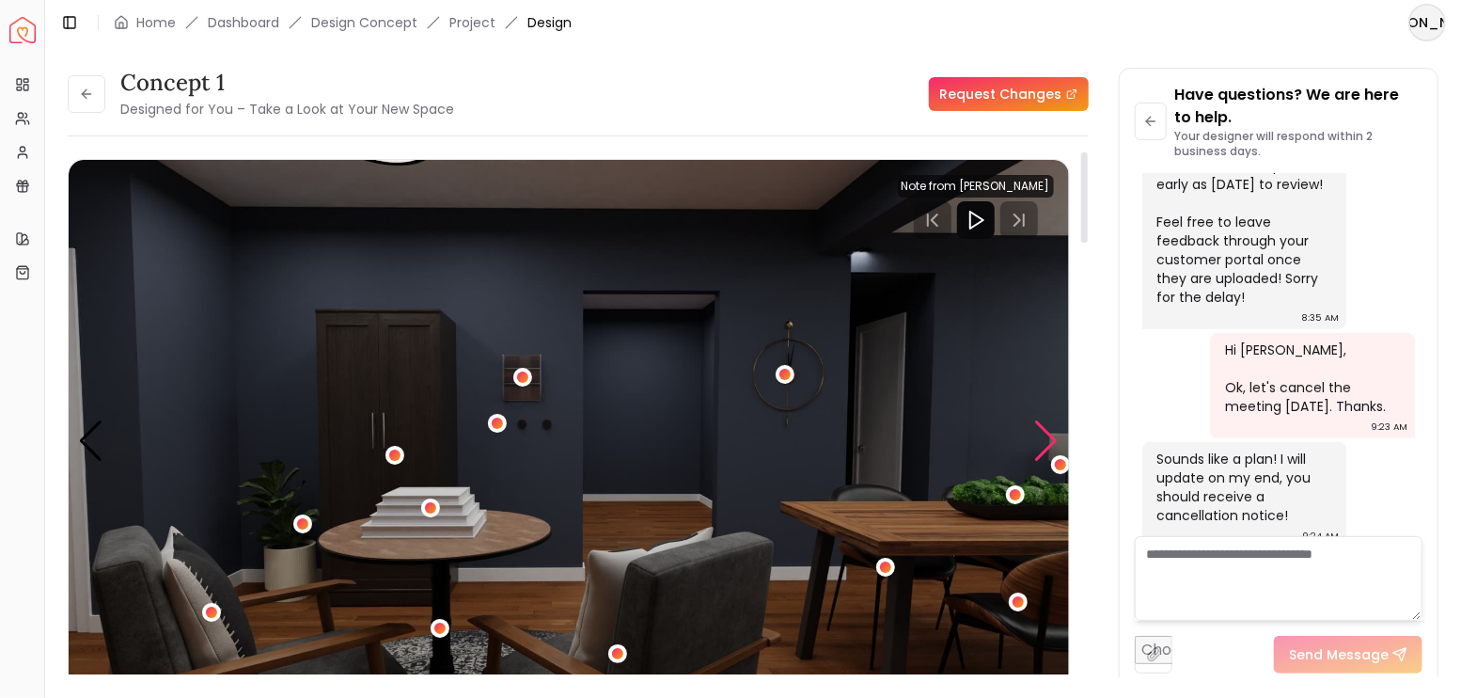
click at [1047, 446] on div "Next slide" at bounding box center [1046, 440] width 25 height 41
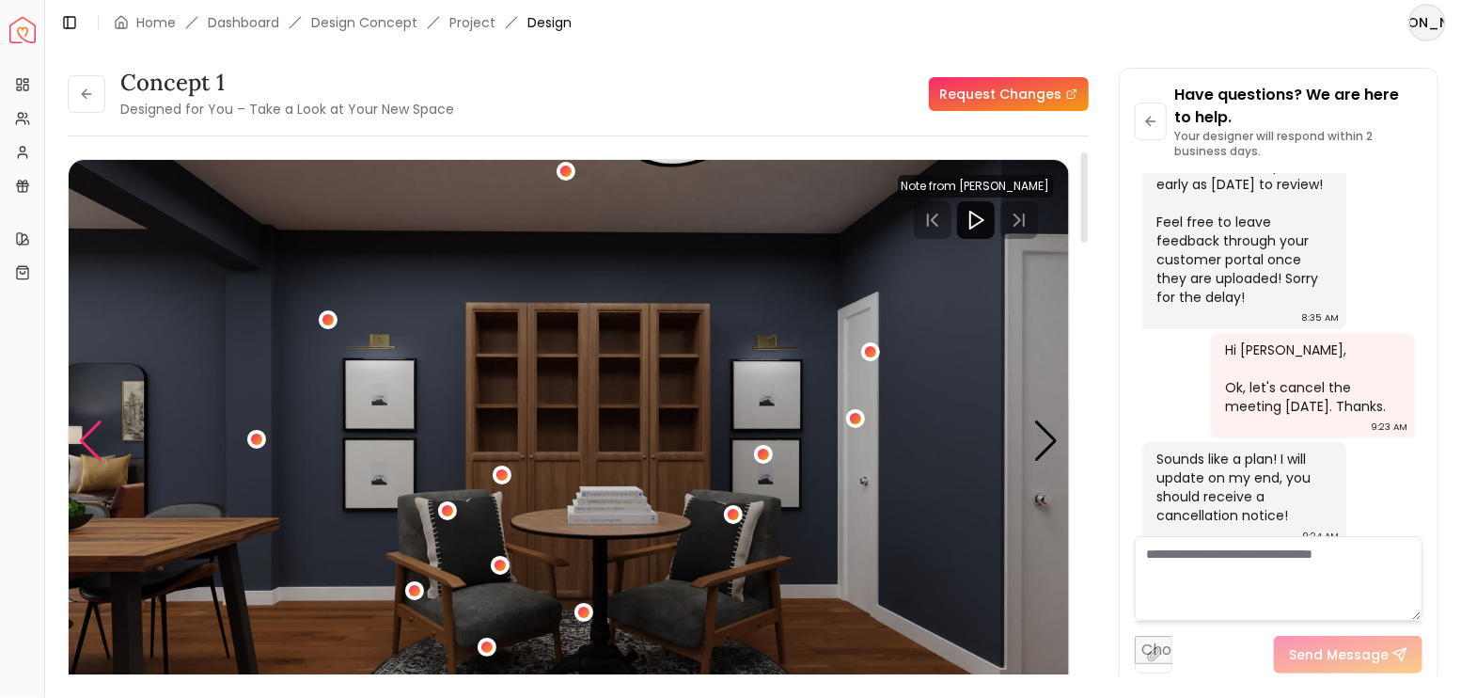
click at [86, 445] on div "Previous slide" at bounding box center [90, 440] width 25 height 41
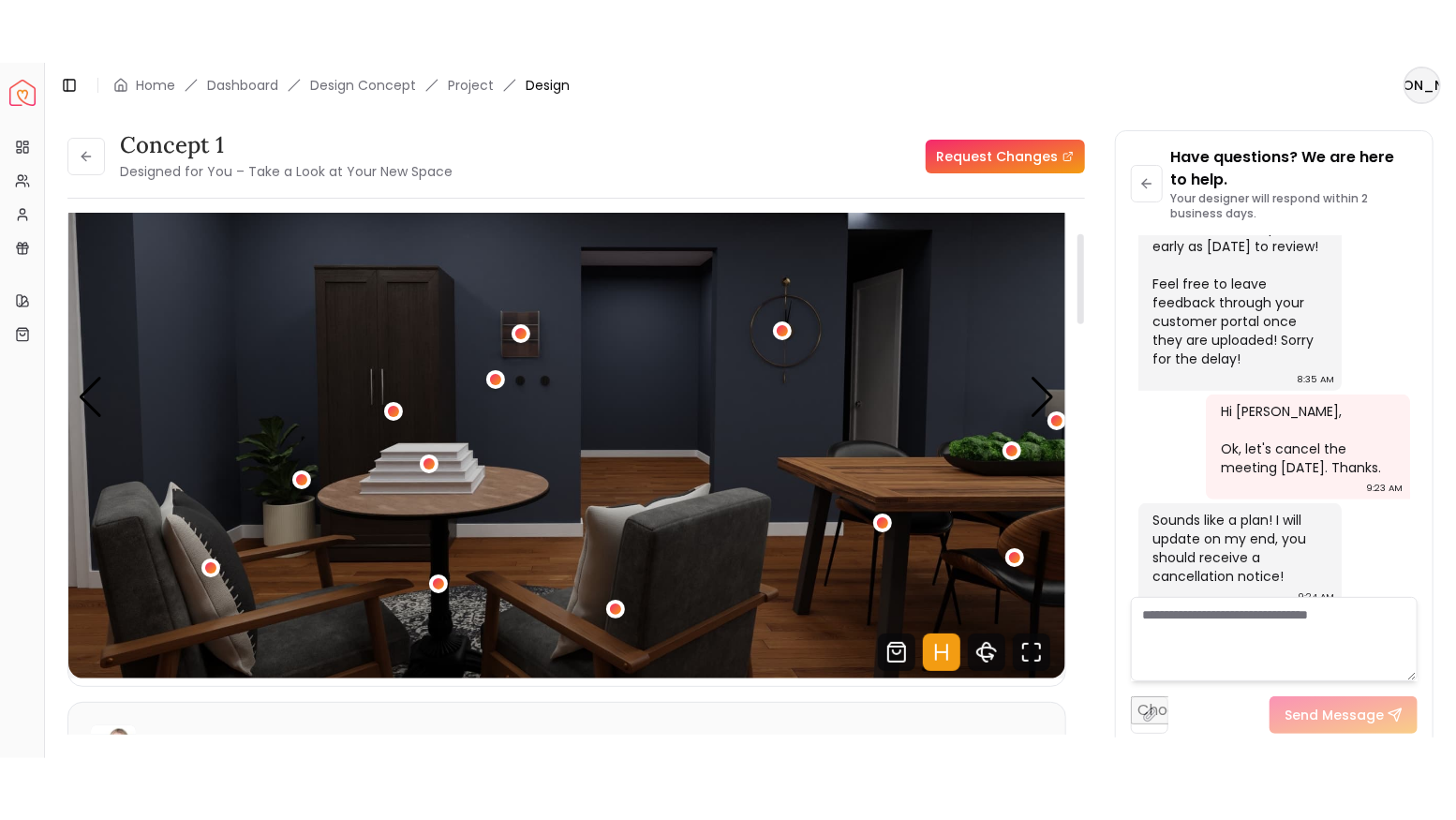
scroll to position [125, 0]
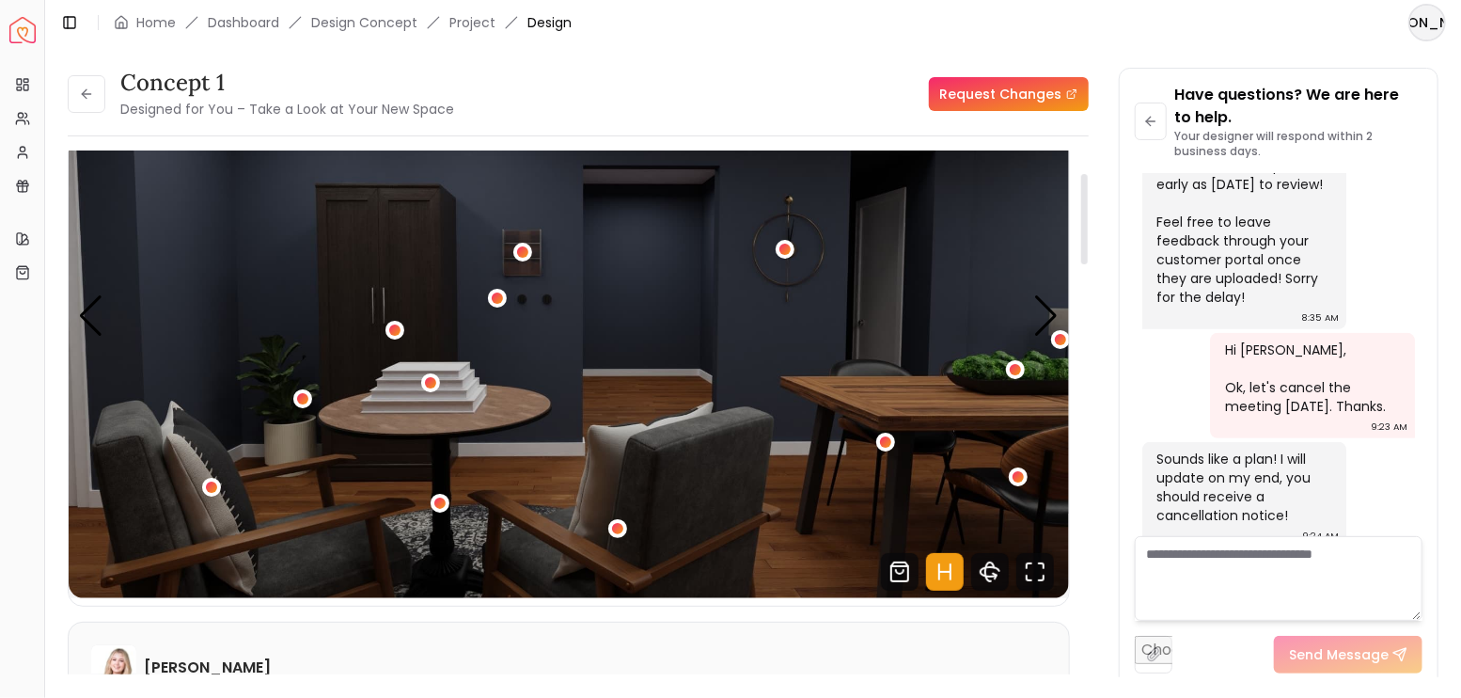
click at [957, 565] on icon "Hotspots Toggle" at bounding box center [945, 572] width 38 height 38
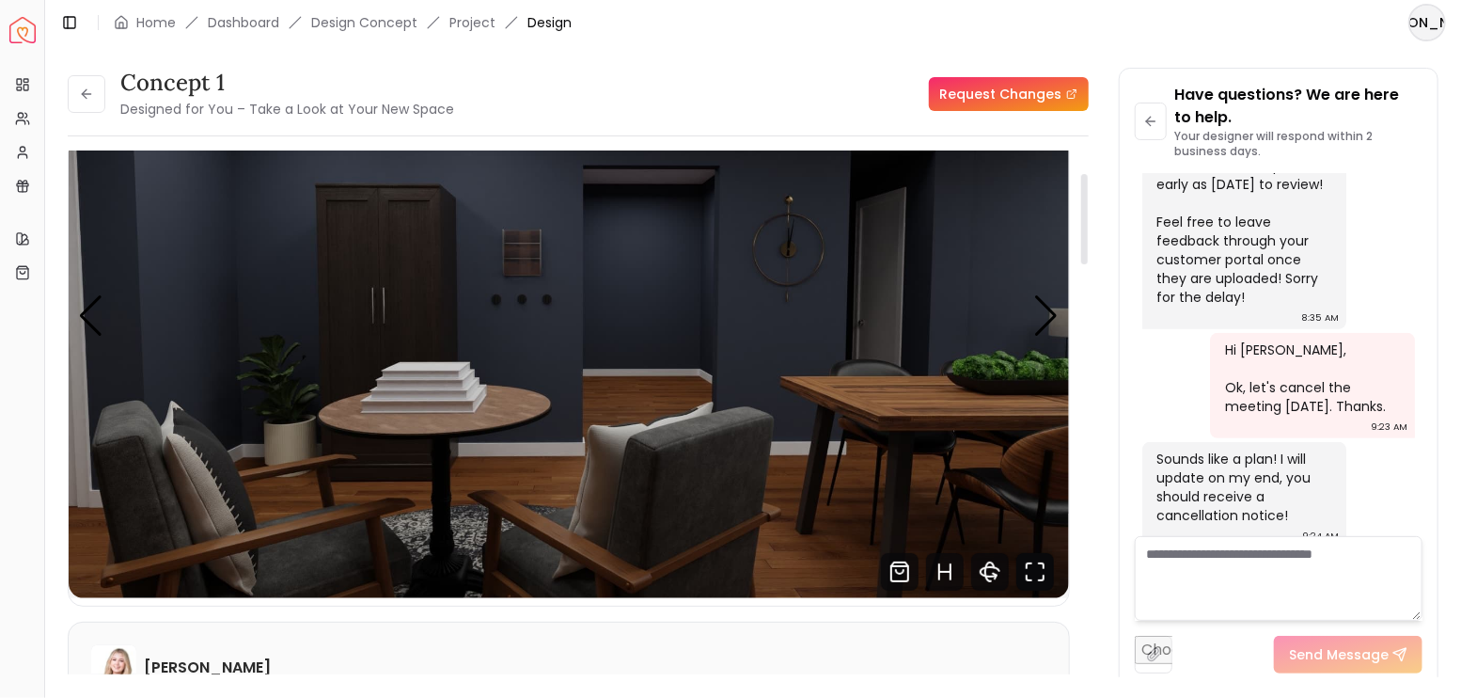
click at [1030, 579] on icon "Fullscreen" at bounding box center [1029, 577] width 5 height 5
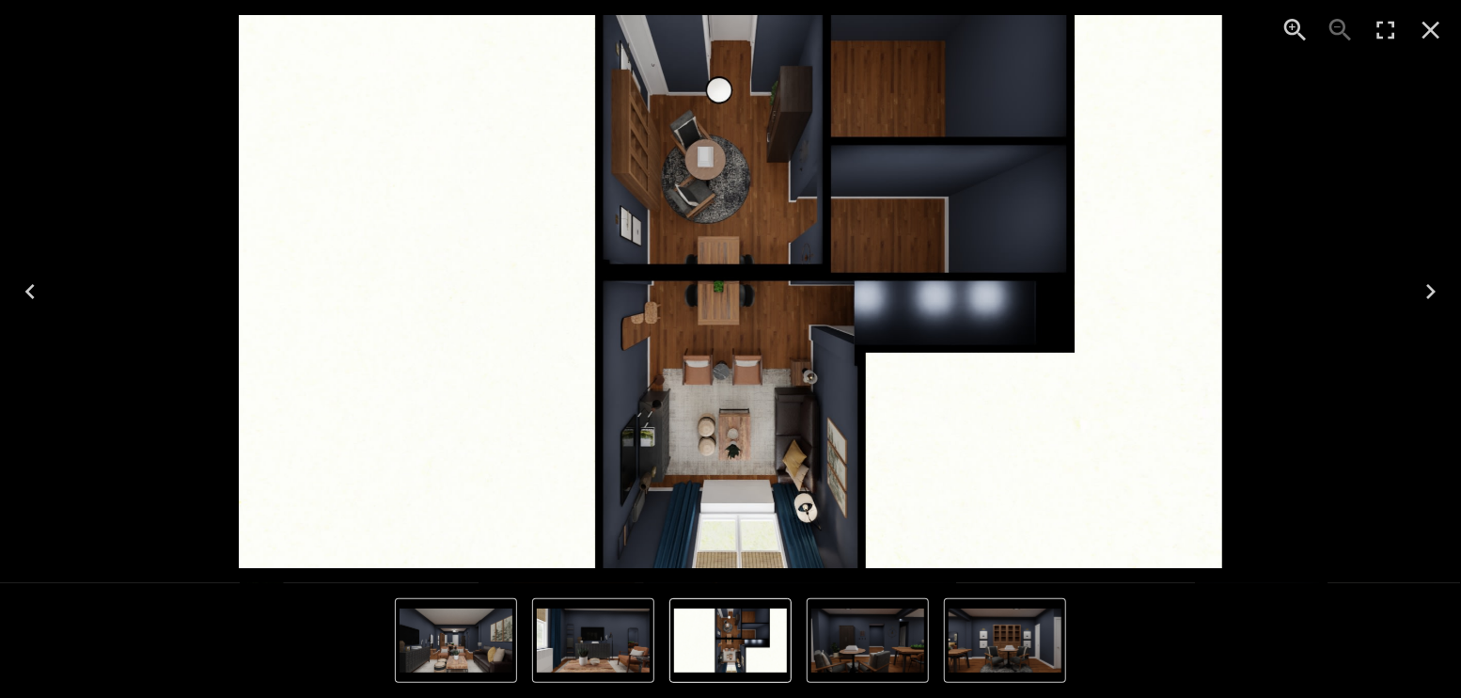
click at [1425, 281] on icon "Next" at bounding box center [1431, 291] width 30 height 30
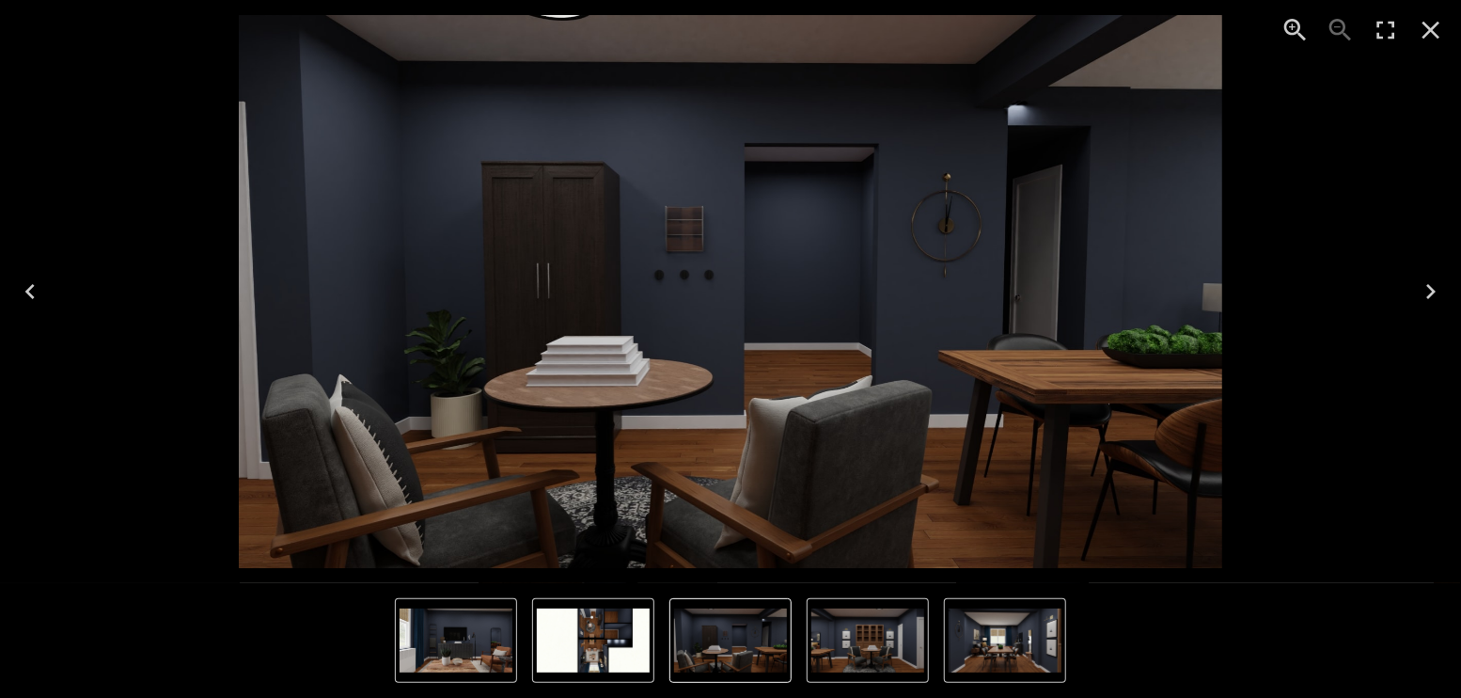
click at [1378, 35] on icon "Enter Fullscreen" at bounding box center [1386, 31] width 18 height 18
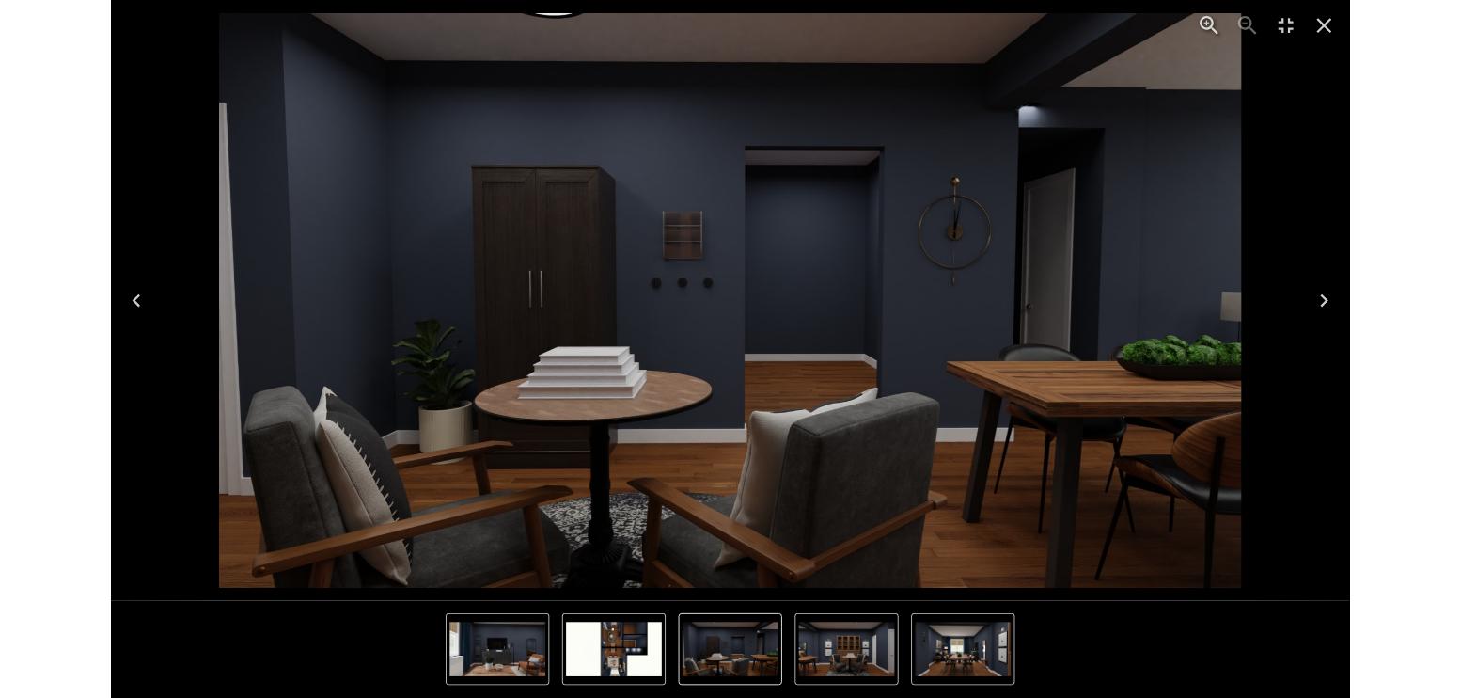
scroll to position [4429, 0]
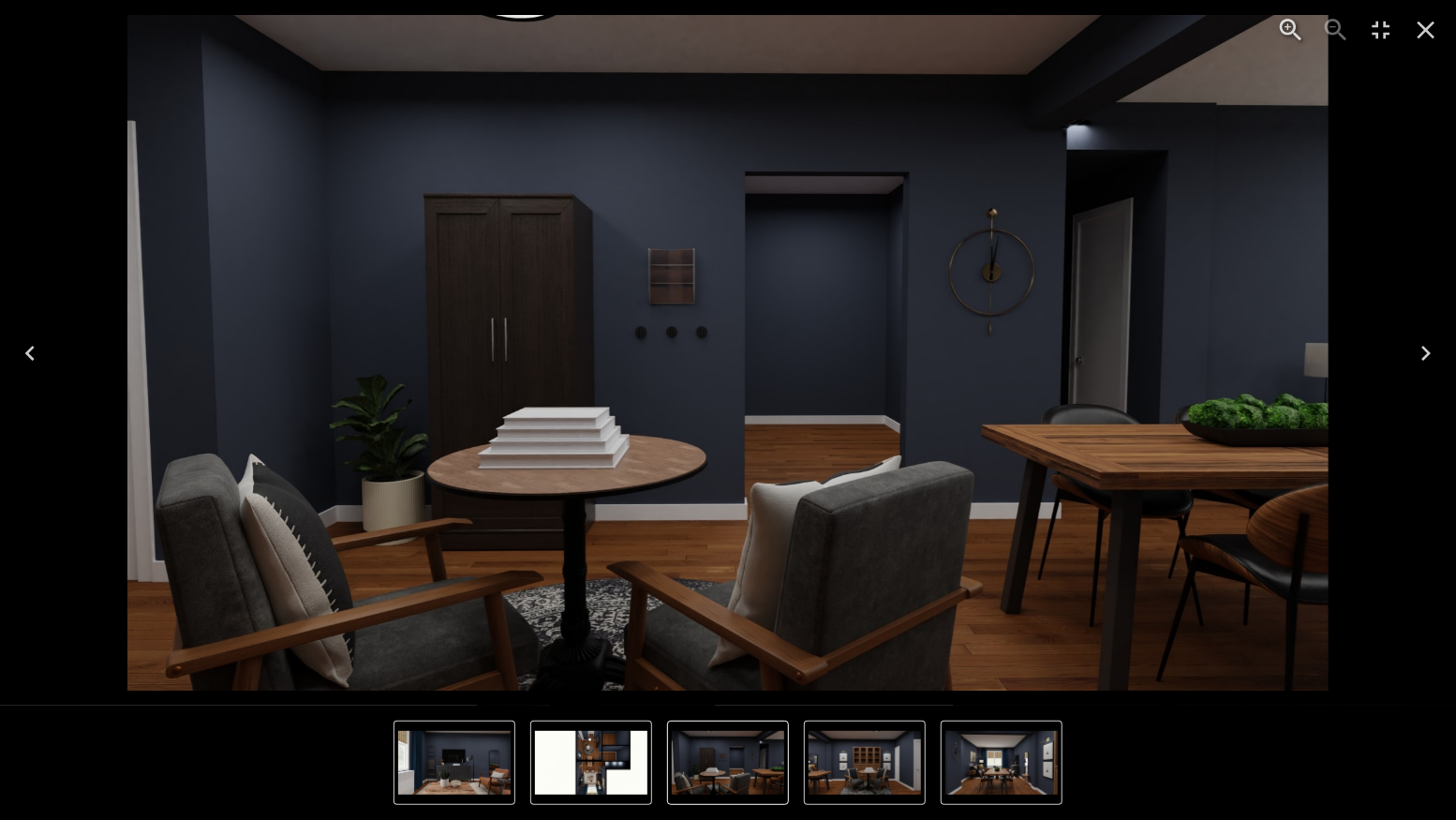
click at [1423, 33] on icon "Close" at bounding box center [1427, 31] width 18 height 18
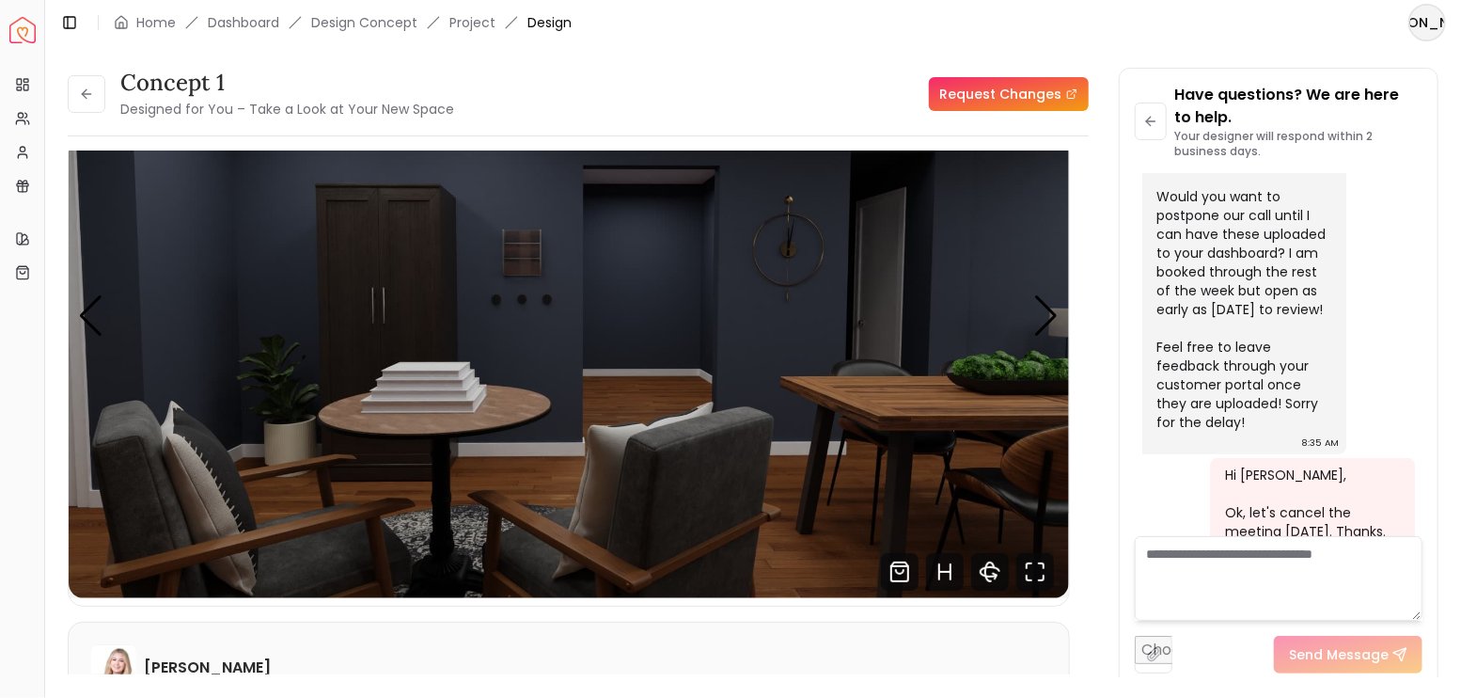
scroll to position [4554, 0]
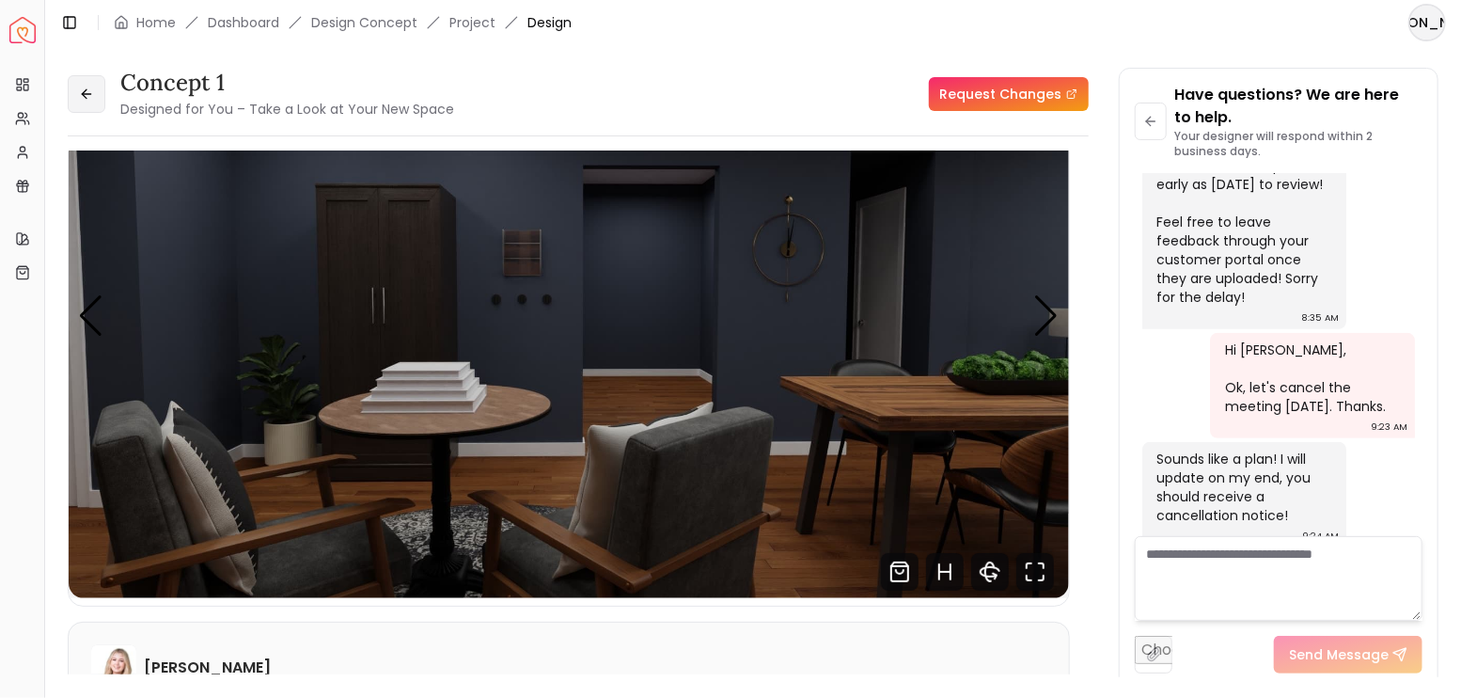
click at [90, 94] on icon at bounding box center [86, 94] width 8 height 0
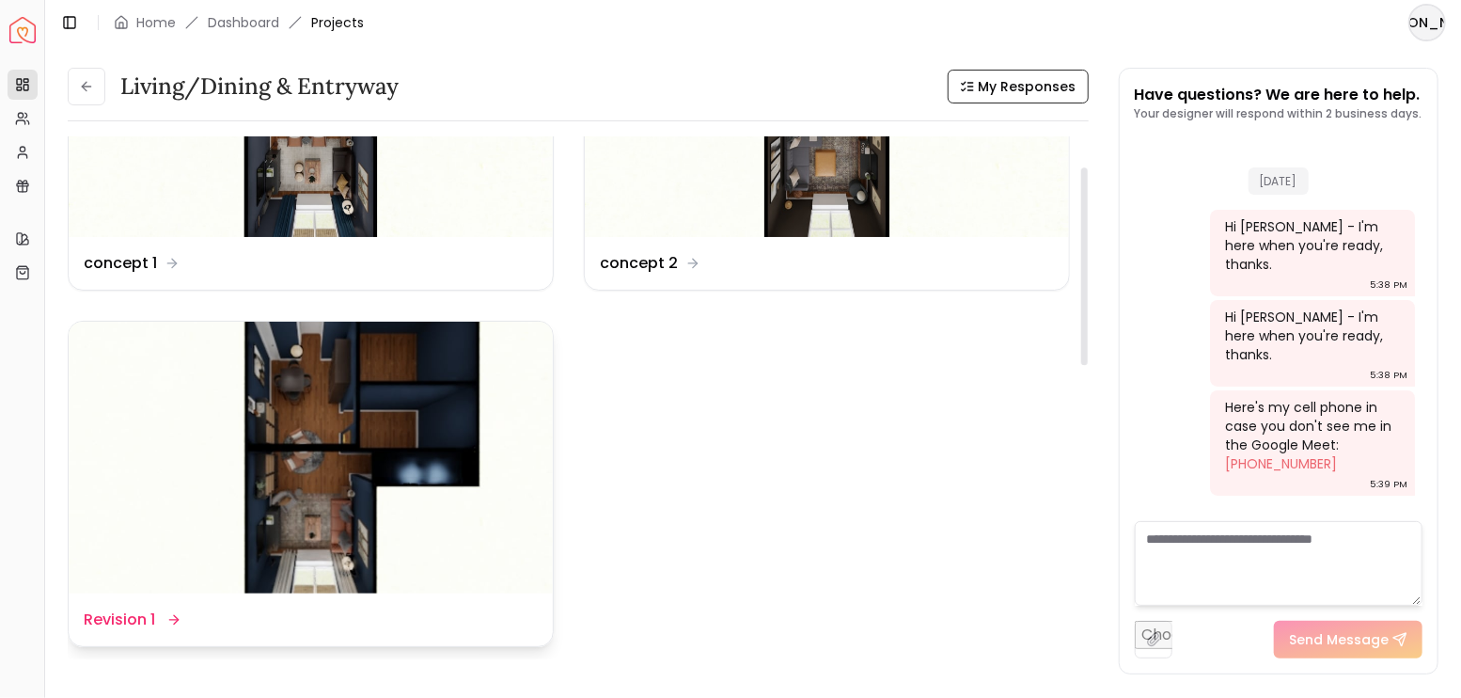
scroll to position [4531, 0]
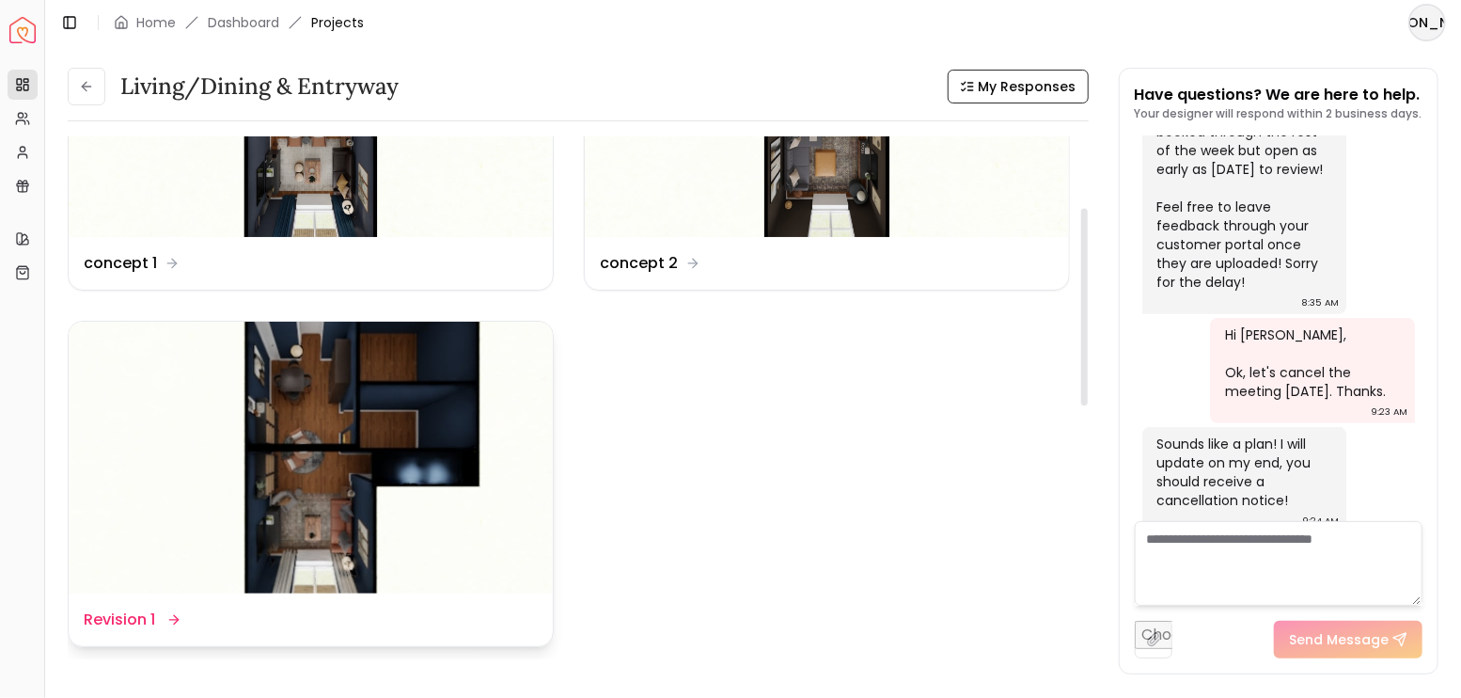
click at [377, 446] on img at bounding box center [311, 458] width 484 height 273
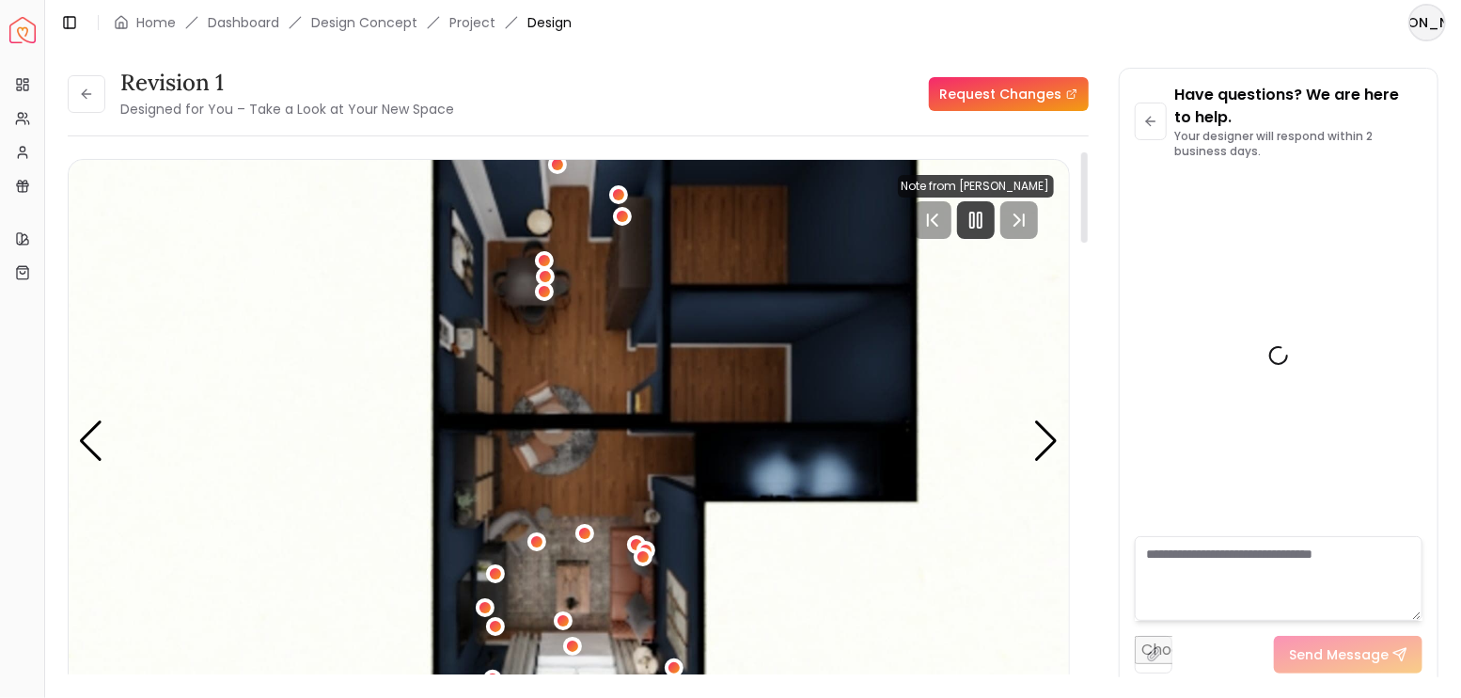
click at [977, 220] on icon "Pause" at bounding box center [976, 220] width 23 height 23
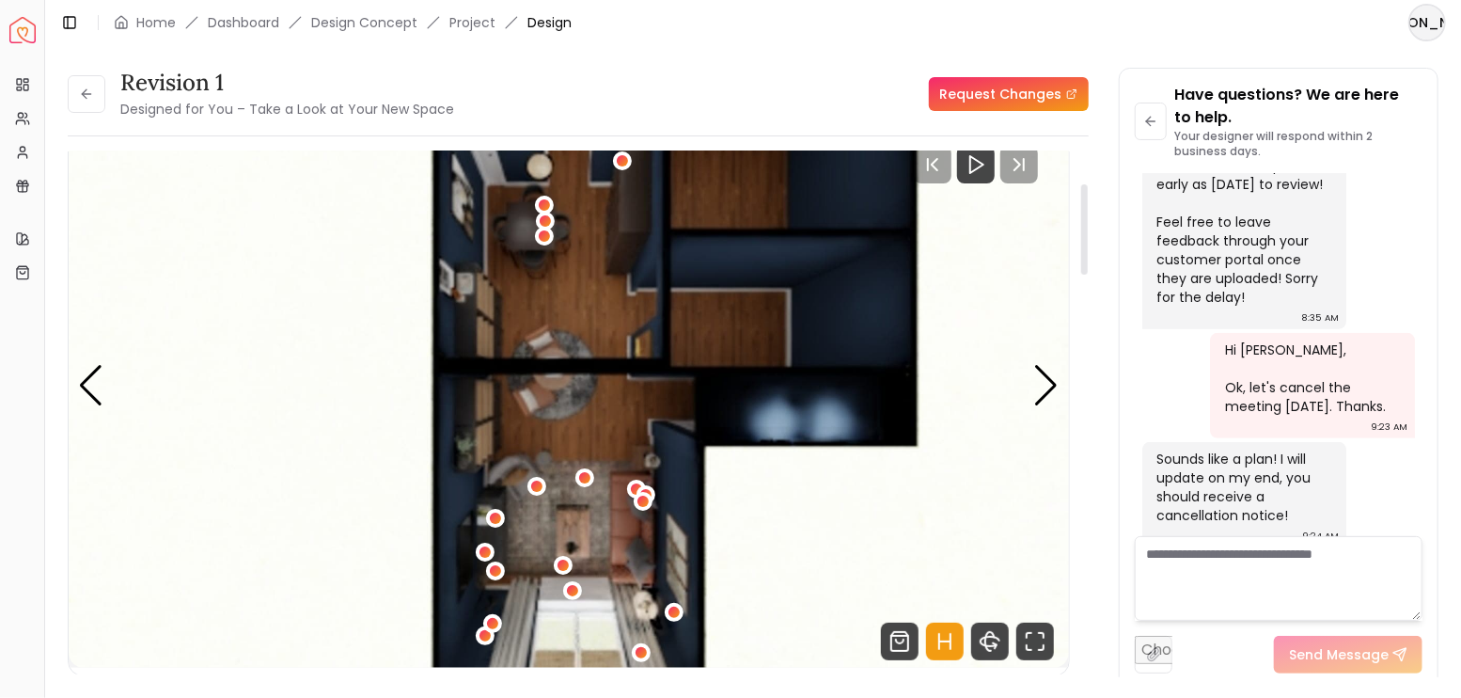
scroll to position [188, 0]
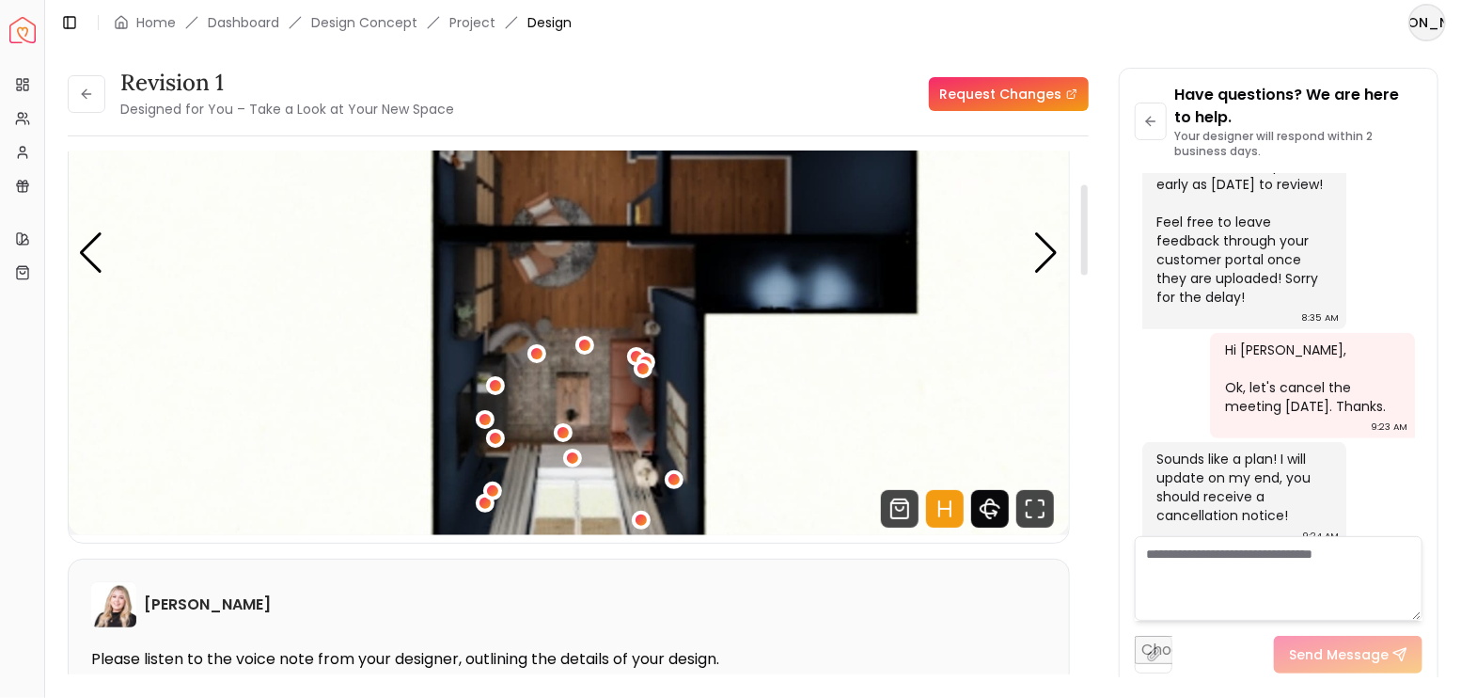
click at [947, 509] on icon "Hotspots Toggle" at bounding box center [944, 509] width 11 height 0
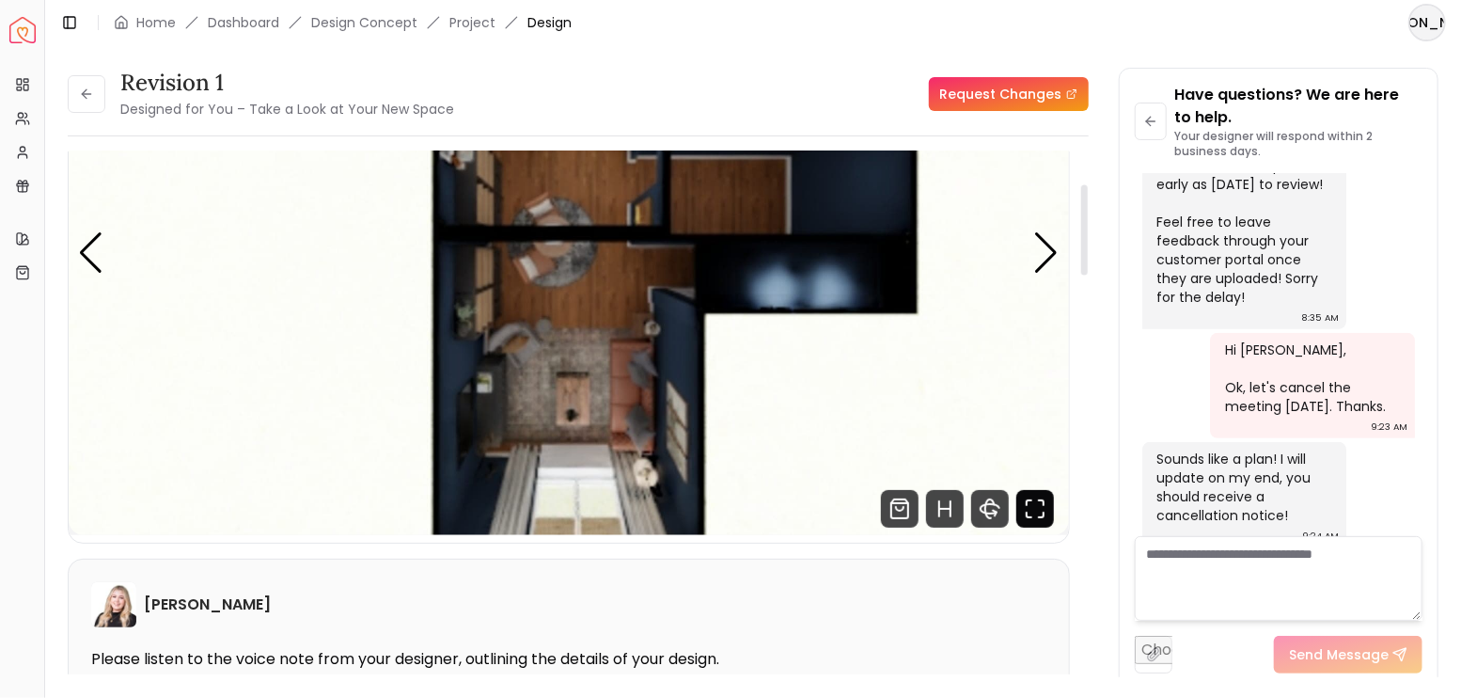
click at [1039, 506] on icon "Fullscreen" at bounding box center [1035, 509] width 38 height 38
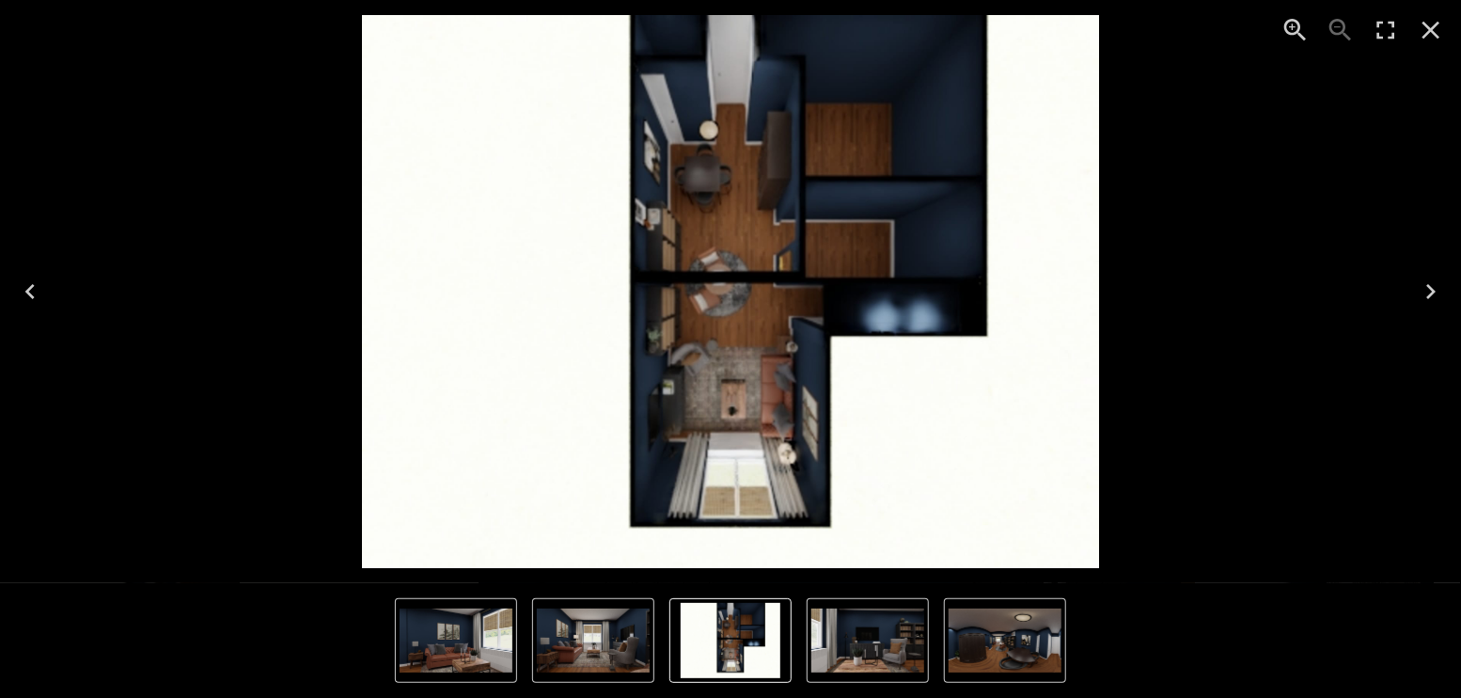
click at [1432, 291] on icon "Next" at bounding box center [1431, 291] width 30 height 30
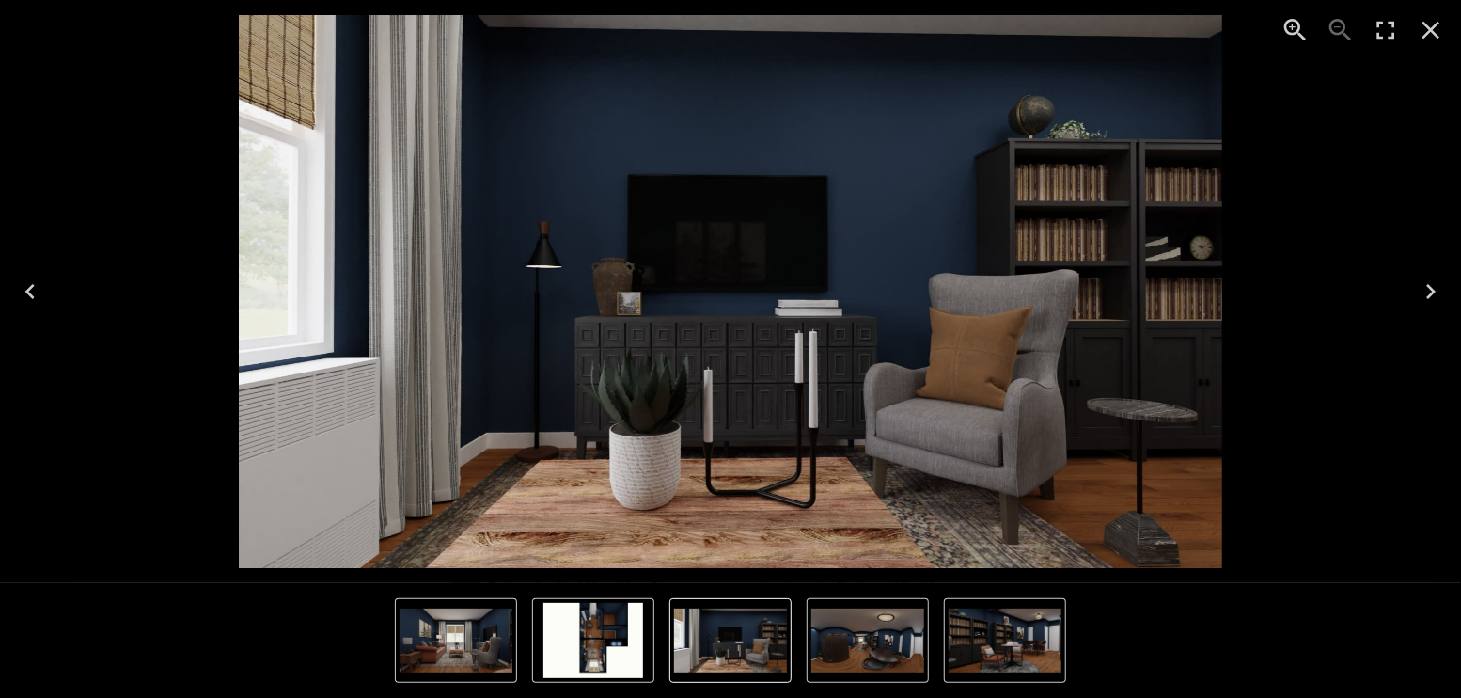
click at [1432, 291] on icon "Next" at bounding box center [1431, 291] width 30 height 30
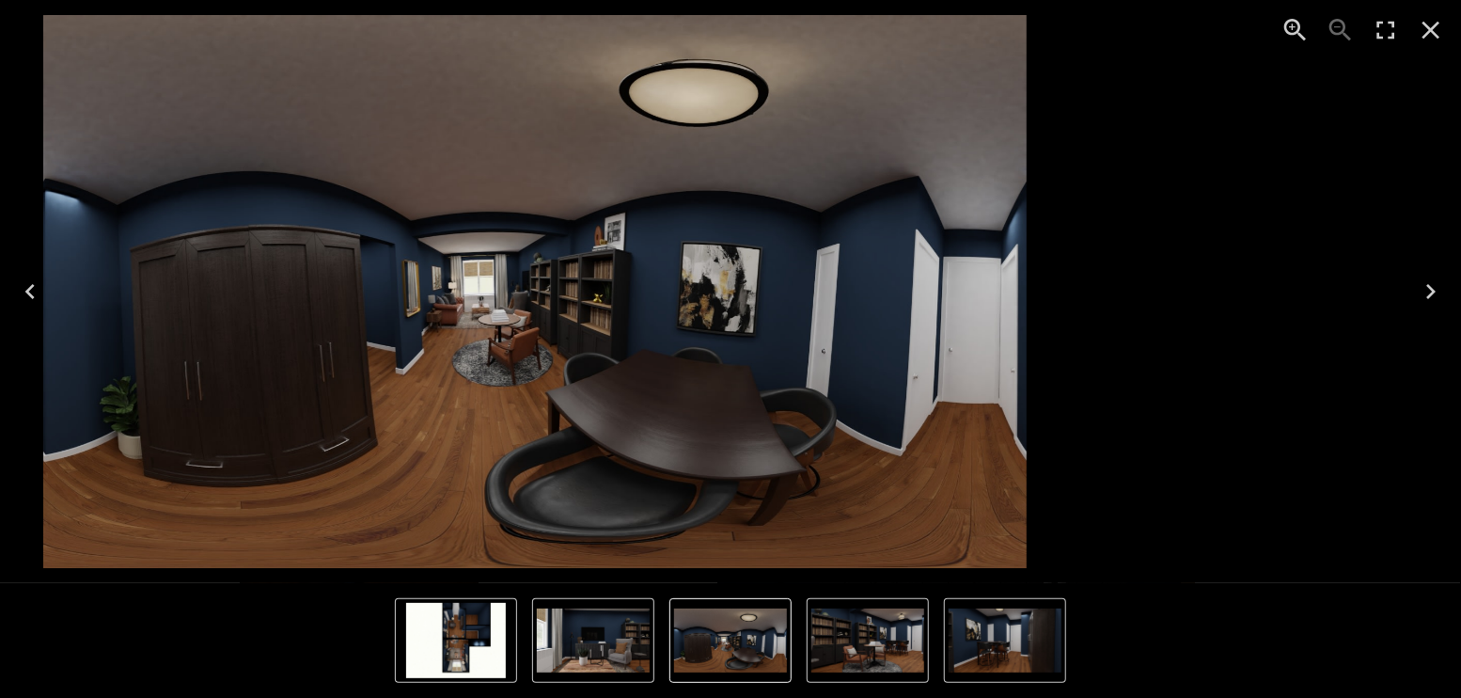
drag, startPoint x: 1108, startPoint y: 341, endPoint x: 877, endPoint y: 338, distance: 230.4
click at [877, 338] on img "3 of 10" at bounding box center [534, 291] width 983 height 553
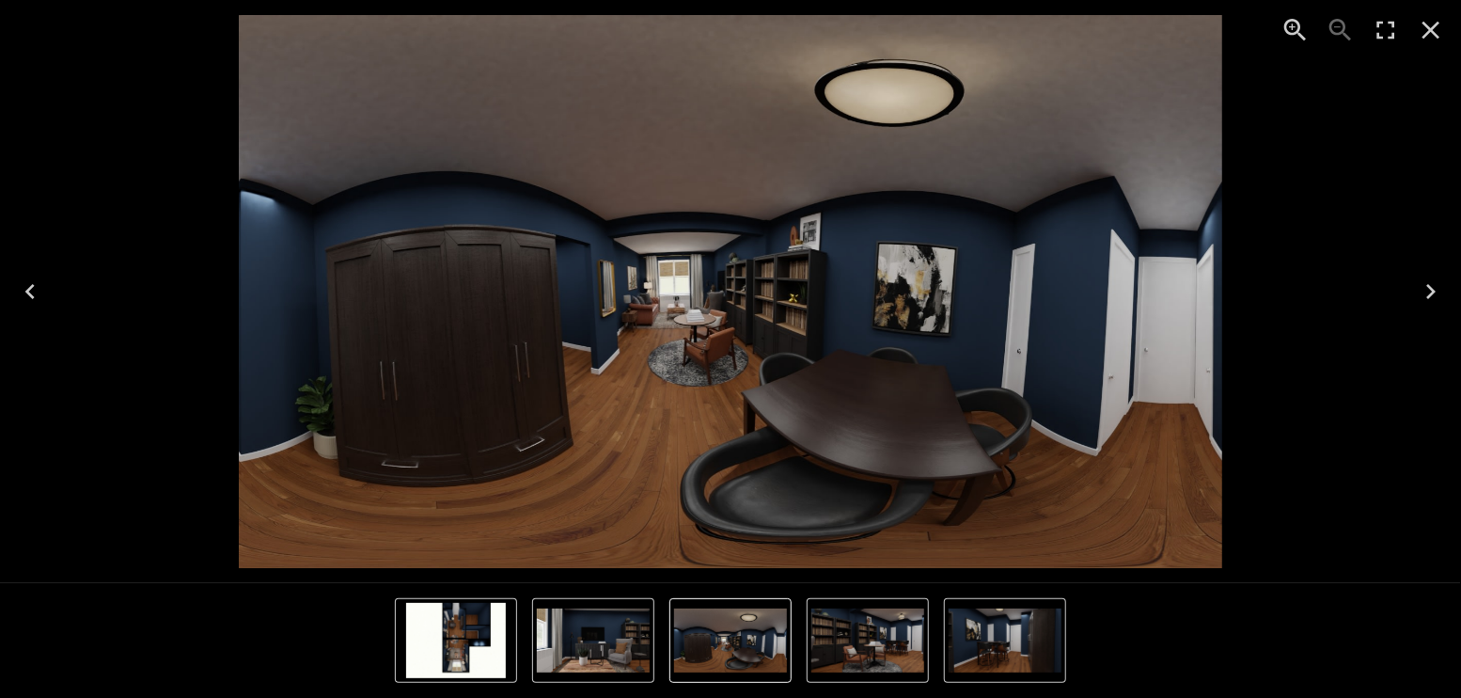
click at [1436, 28] on icon "Close" at bounding box center [1431, 30] width 30 height 30
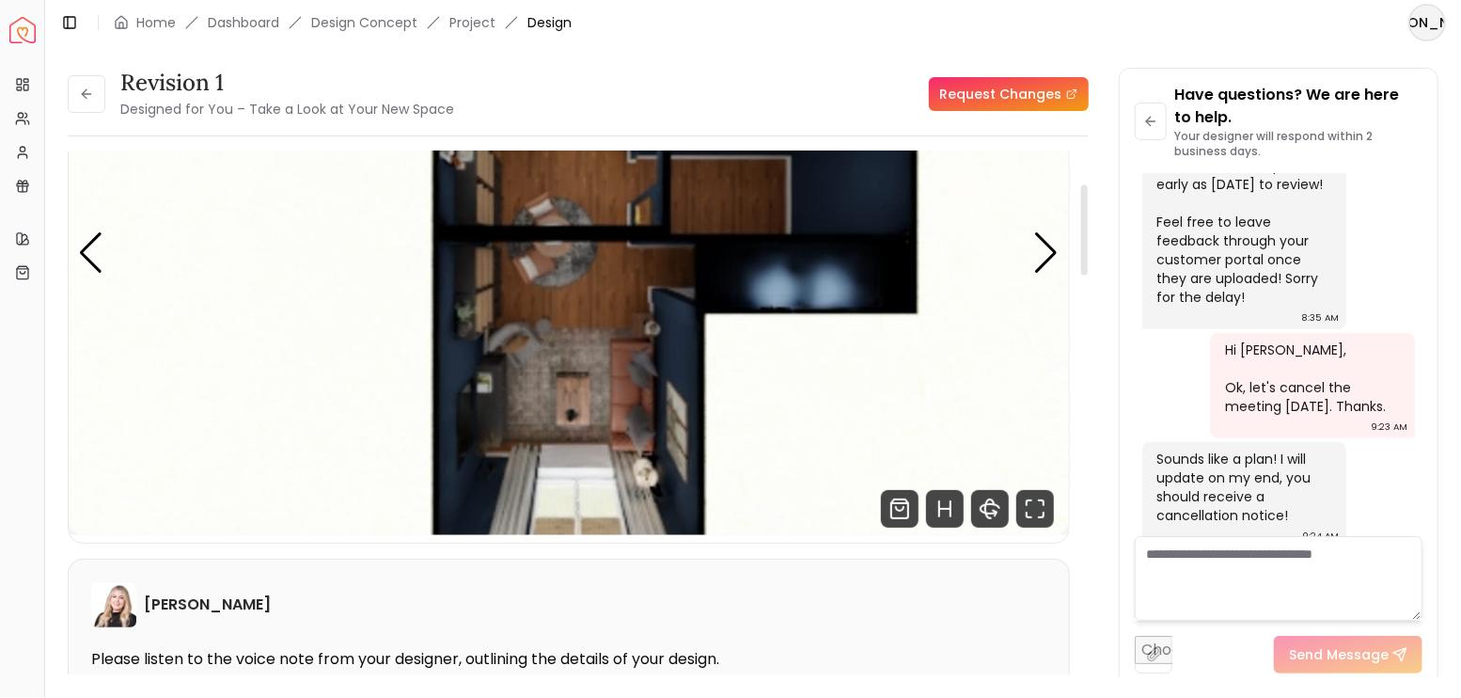
click at [601, 325] on img "1 / 10" at bounding box center [569, 253] width 1000 height 563
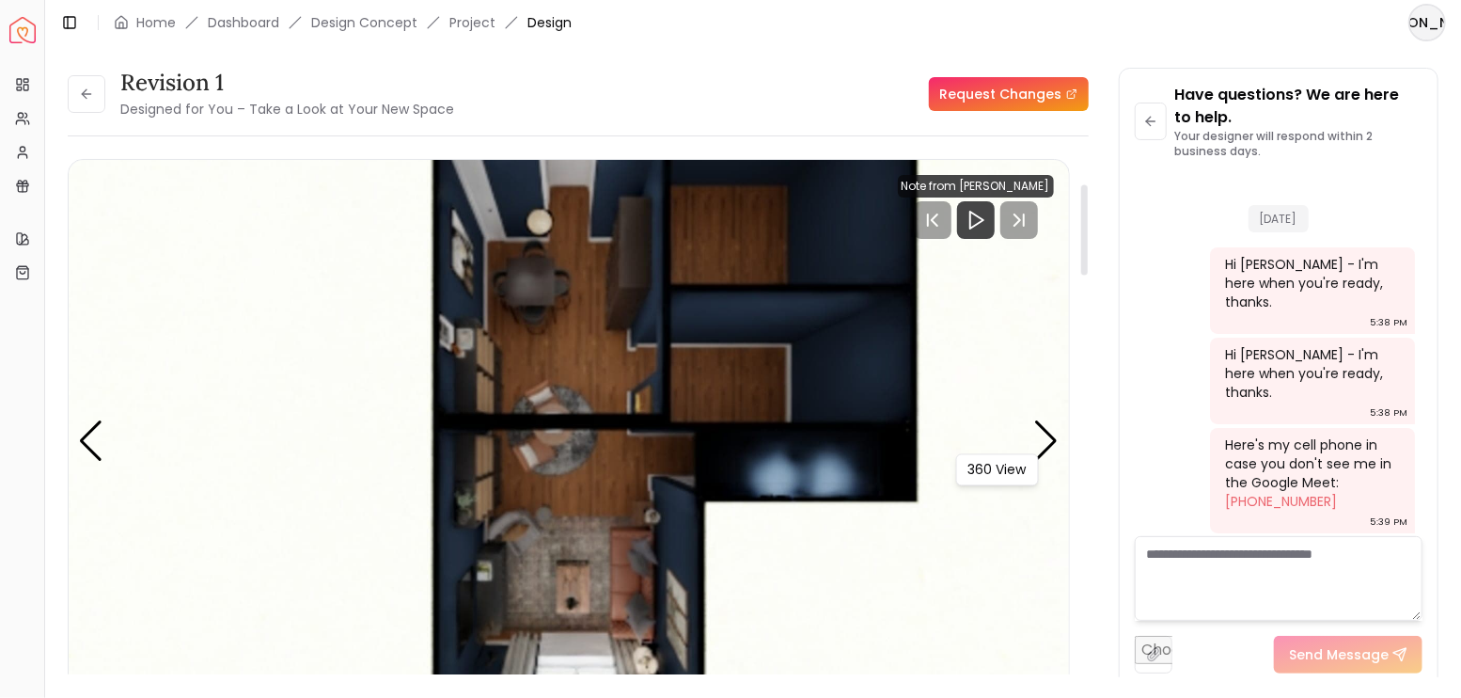
scroll to position [188, 0]
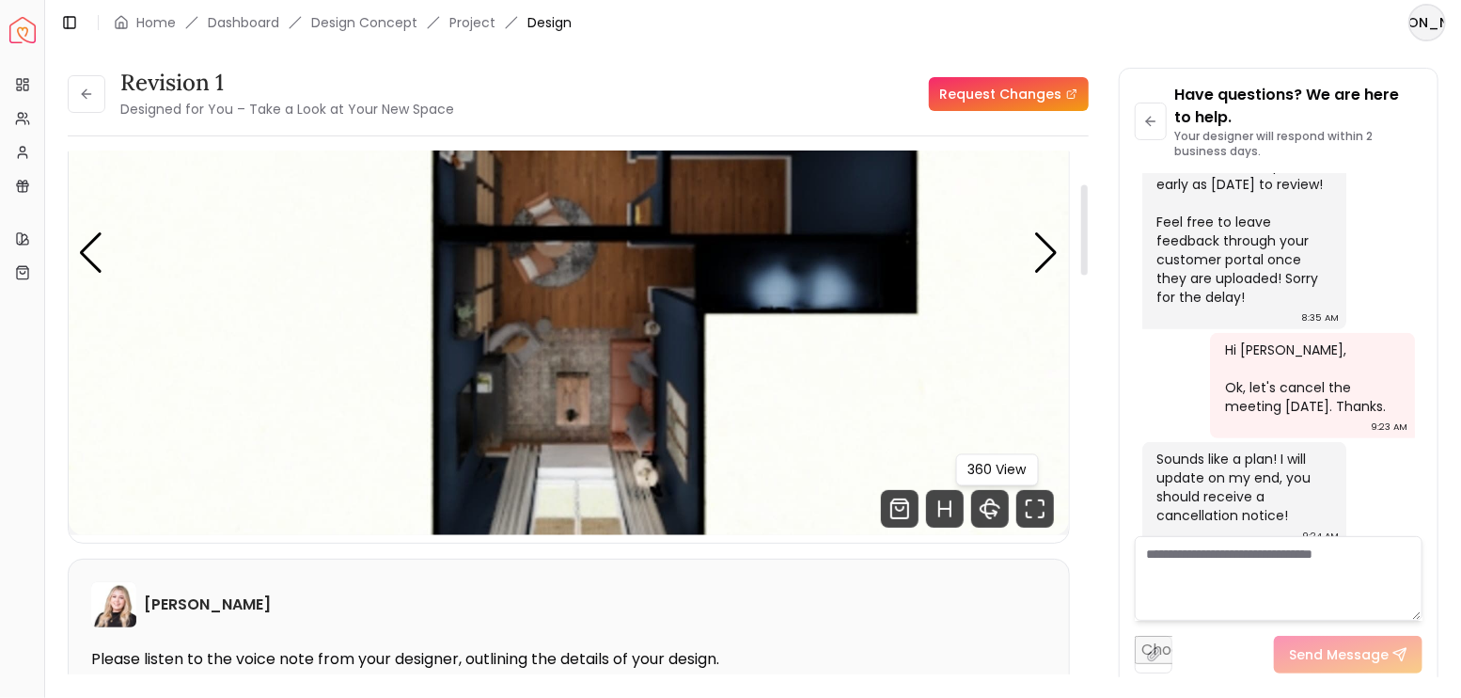
click at [992, 512] on icon "360 View" at bounding box center [990, 508] width 19 height 9
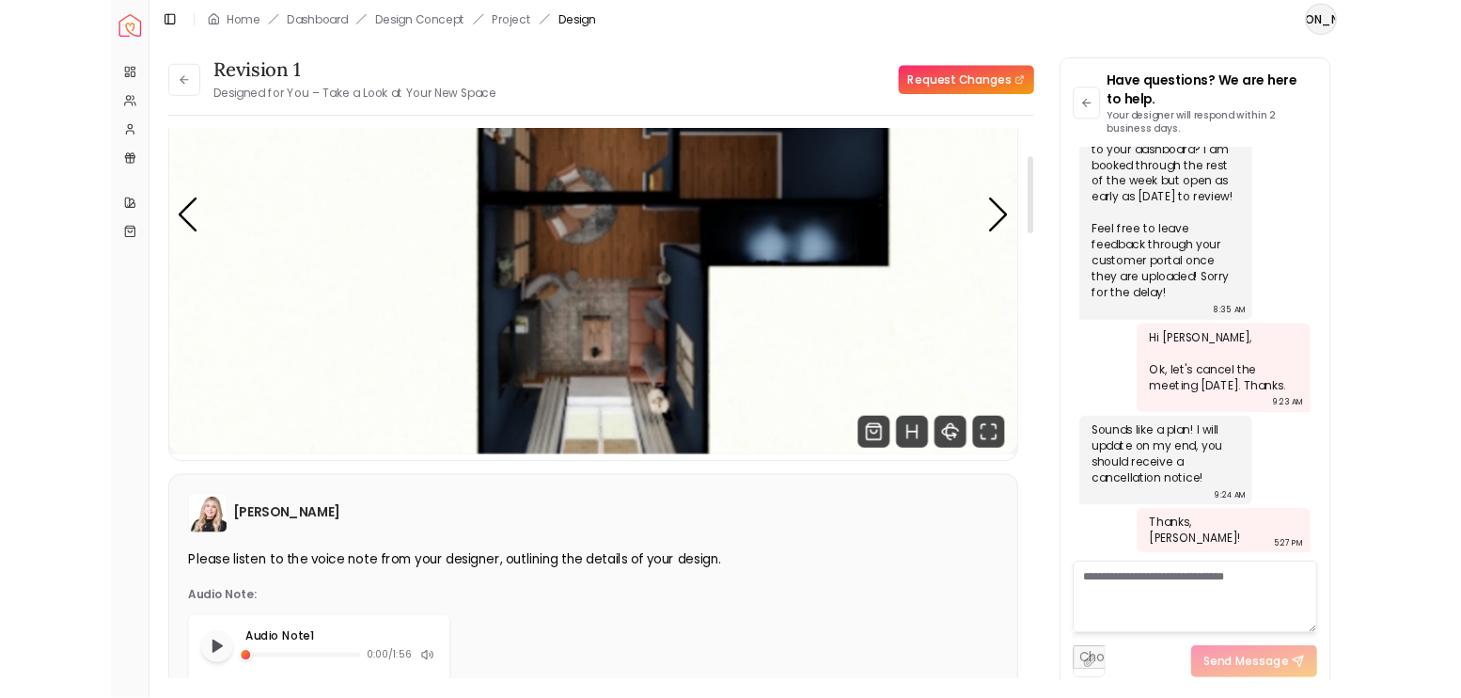
scroll to position [4429, 0]
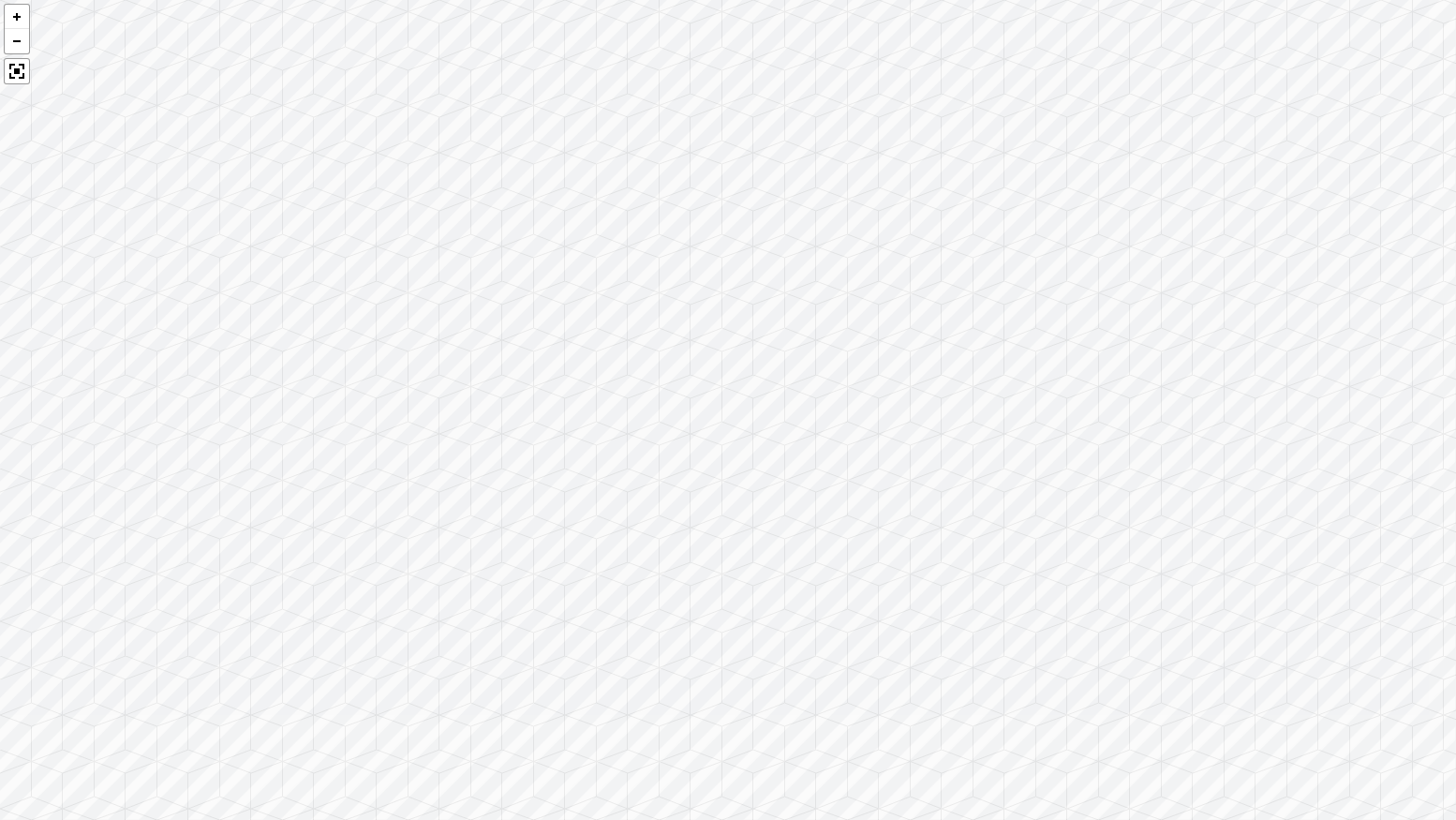
drag, startPoint x: 898, startPoint y: 488, endPoint x: 458, endPoint y: 419, distance: 445.4
click at [458, 419] on div at bounding box center [728, 410] width 1456 height 820
drag, startPoint x: 831, startPoint y: 483, endPoint x: 443, endPoint y: 327, distance: 418.2
click at [444, 327] on div at bounding box center [728, 410] width 1456 height 820
drag, startPoint x: 955, startPoint y: 407, endPoint x: 611, endPoint y: 233, distance: 385.5
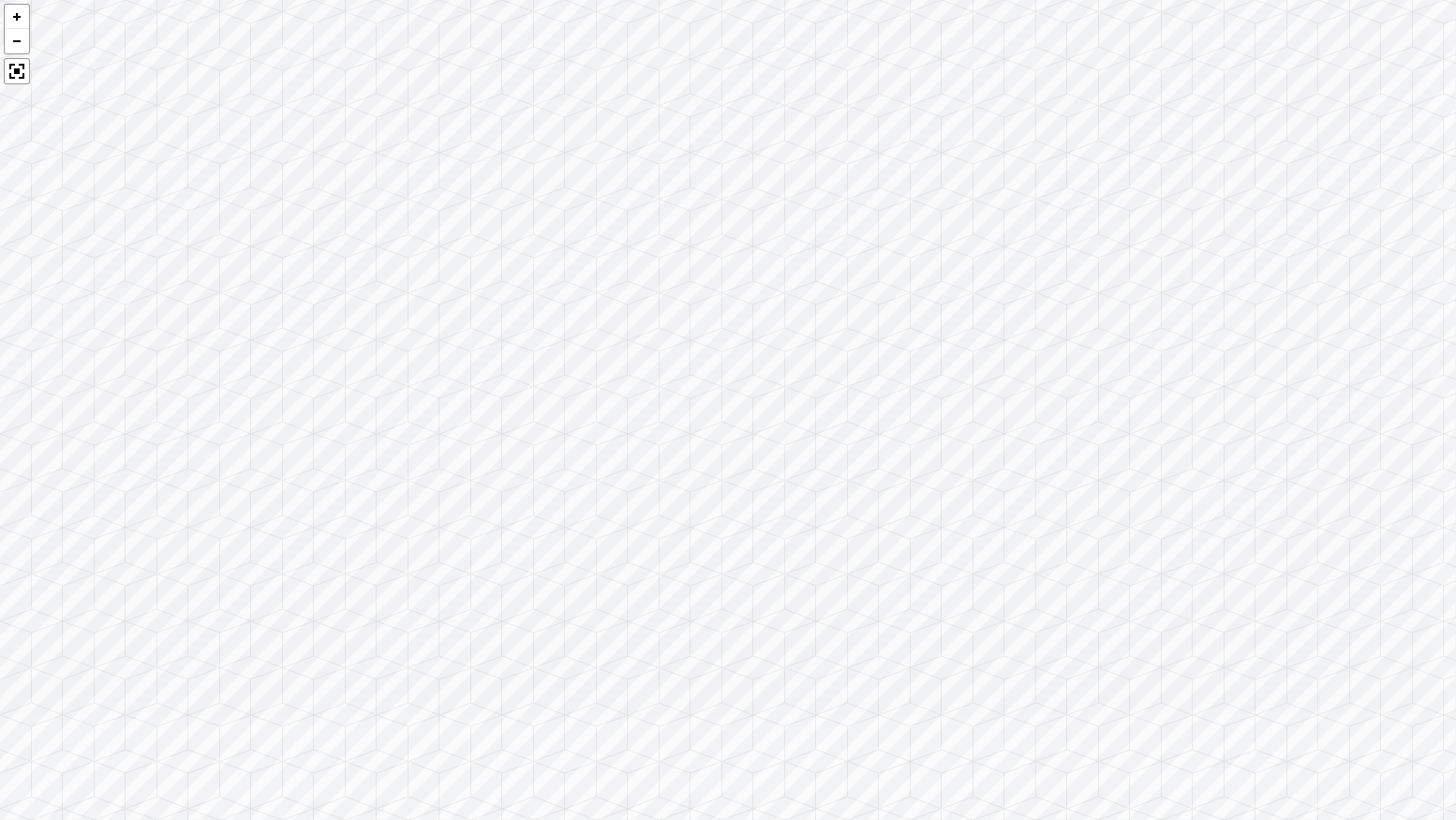
click at [611, 233] on div at bounding box center [728, 410] width 1456 height 820
drag, startPoint x: 984, startPoint y: 297, endPoint x: 495, endPoint y: 259, distance: 490.5
click at [496, 259] on div at bounding box center [728, 410] width 1456 height 820
drag, startPoint x: 794, startPoint y: 296, endPoint x: 450, endPoint y: 394, distance: 357.7
click at [452, 397] on div at bounding box center [728, 410] width 1456 height 820
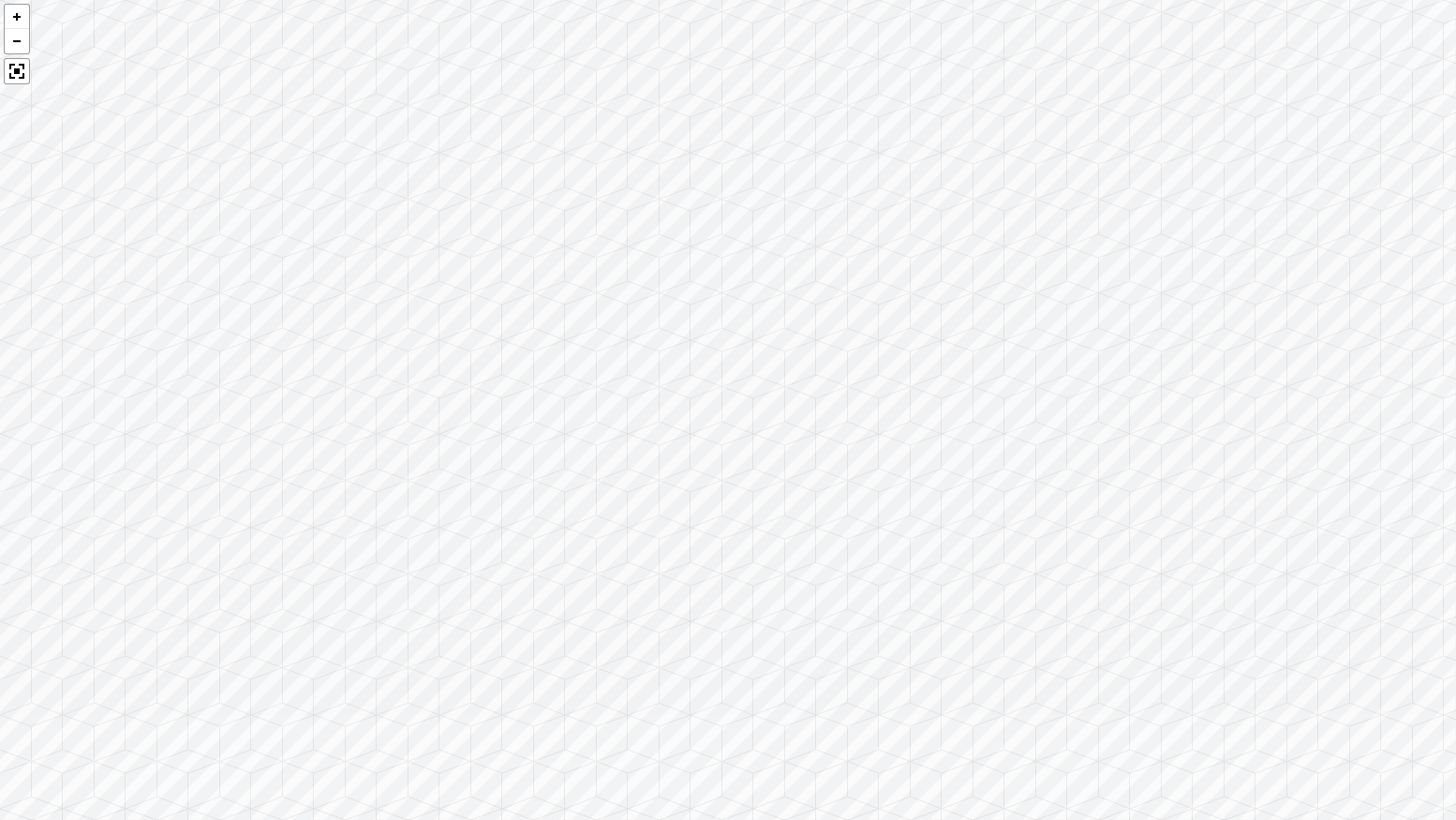
drag, startPoint x: 866, startPoint y: 367, endPoint x: 494, endPoint y: 468, distance: 385.5
click at [494, 468] on div at bounding box center [728, 410] width 1456 height 820
drag, startPoint x: 786, startPoint y: 348, endPoint x: 610, endPoint y: 468, distance: 213.0
click at [622, 478] on div at bounding box center [728, 410] width 1456 height 820
drag, startPoint x: 1038, startPoint y: 411, endPoint x: 957, endPoint y: 364, distance: 93.6
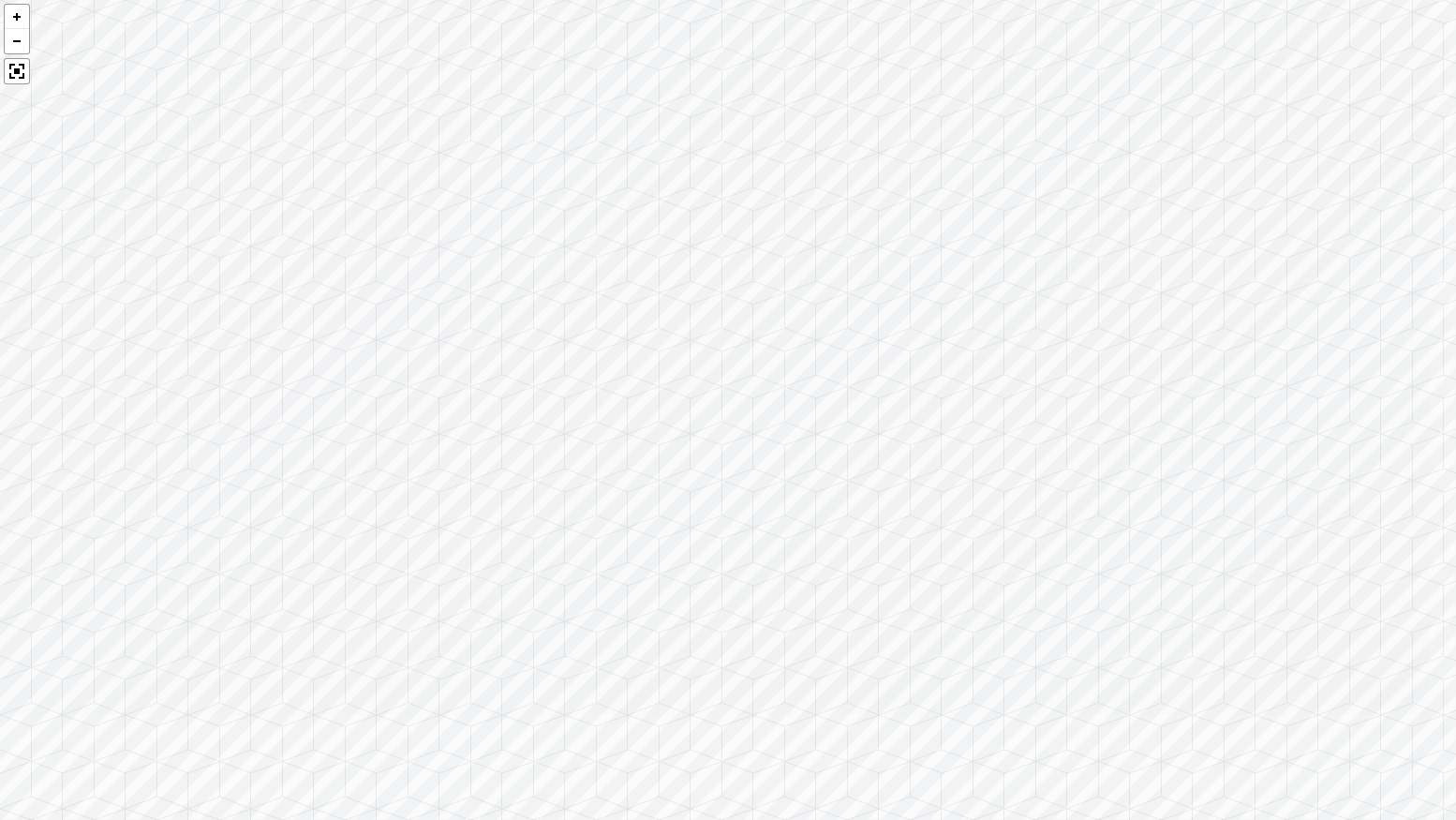
click at [1027, 359] on div at bounding box center [728, 410] width 1456 height 820
drag, startPoint x: 575, startPoint y: 304, endPoint x: 866, endPoint y: 320, distance: 291.4
click at [866, 320] on div at bounding box center [728, 410] width 1456 height 820
click at [875, 334] on div at bounding box center [728, 410] width 1456 height 820
drag, startPoint x: 439, startPoint y: 408, endPoint x: 923, endPoint y: 327, distance: 490.7
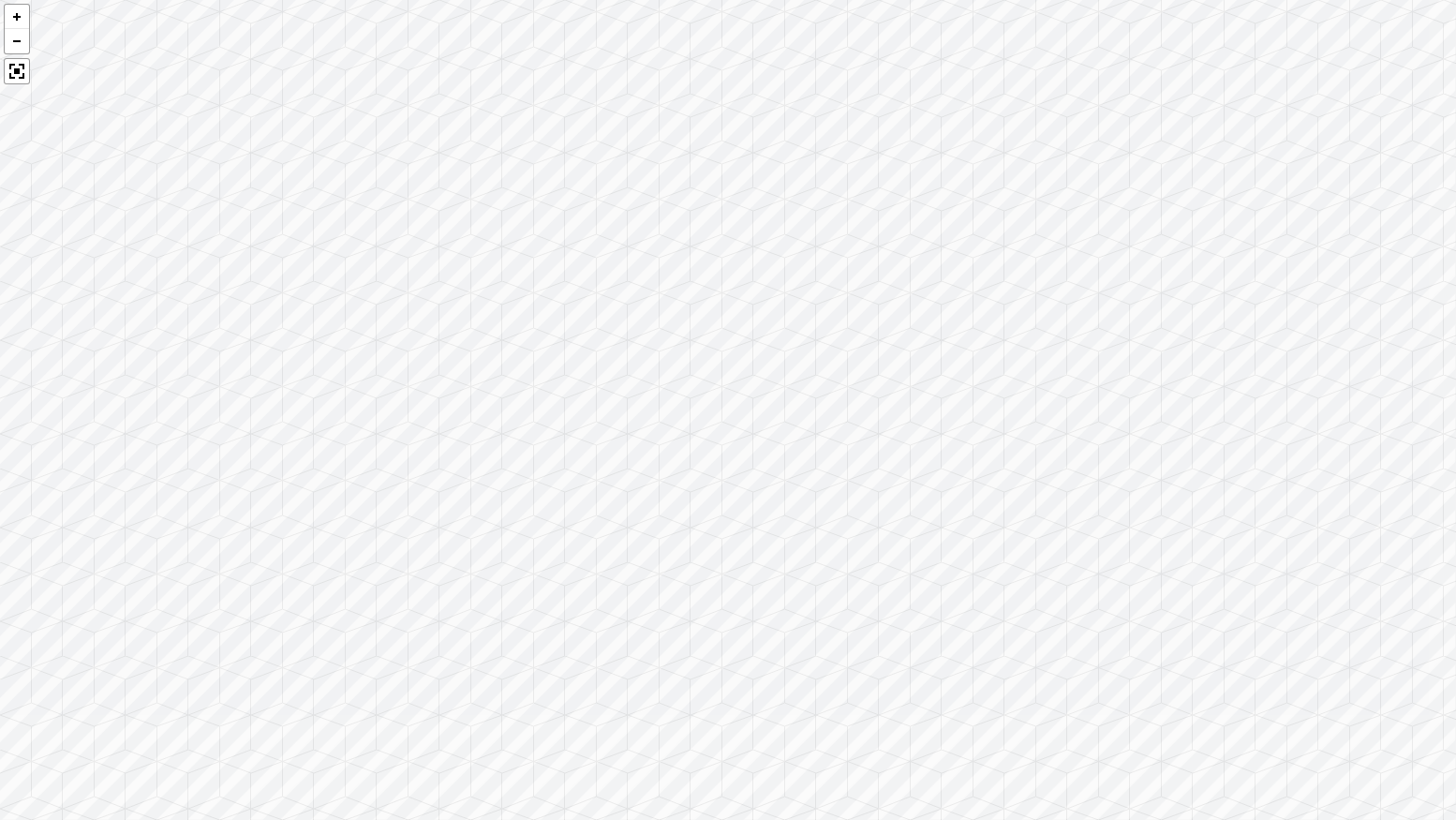
click at [923, 327] on div at bounding box center [728, 410] width 1456 height 820
click at [22, 49] on div at bounding box center [17, 40] width 24 height 25
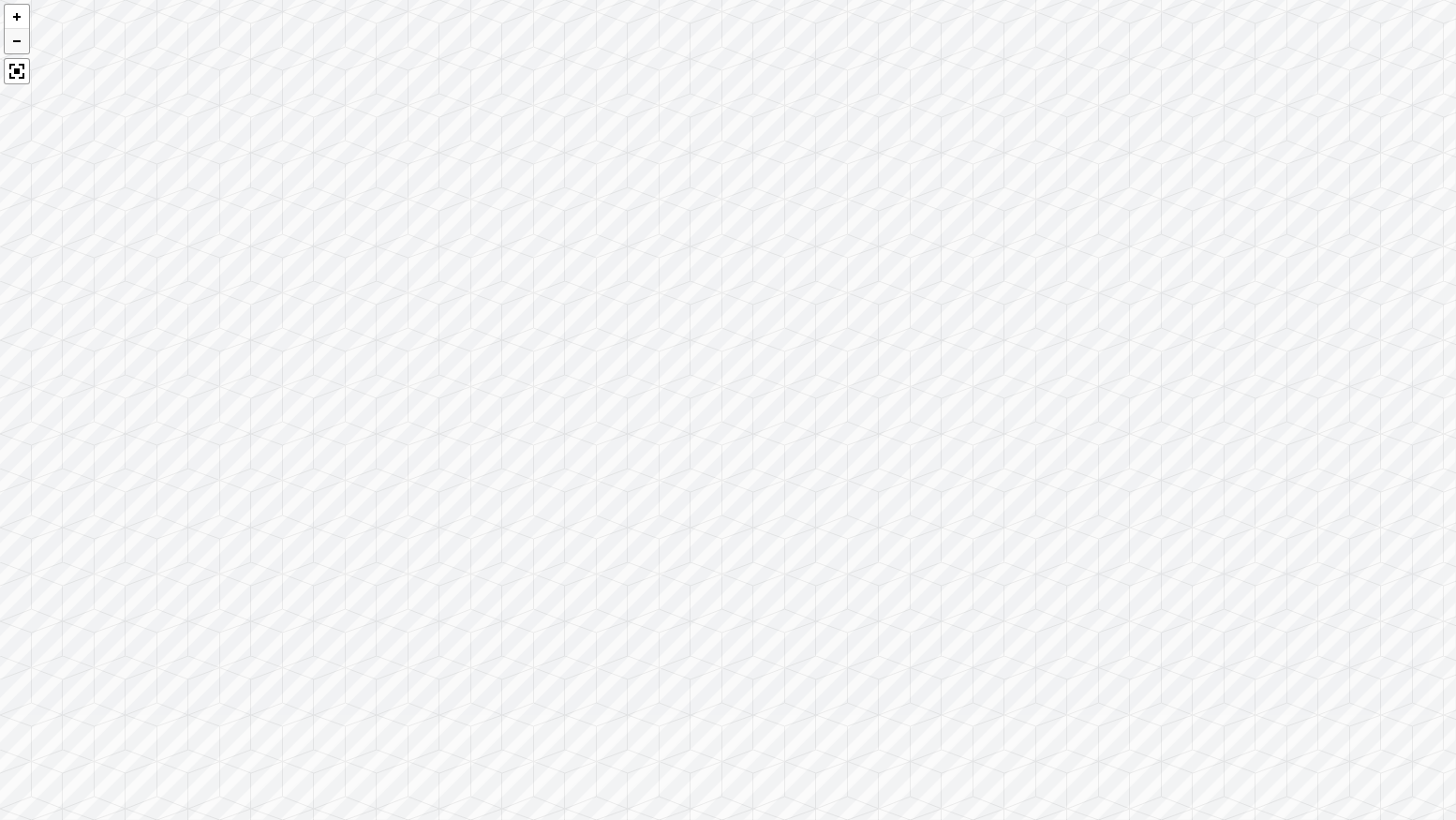
click at [22, 49] on div at bounding box center [17, 40] width 24 height 25
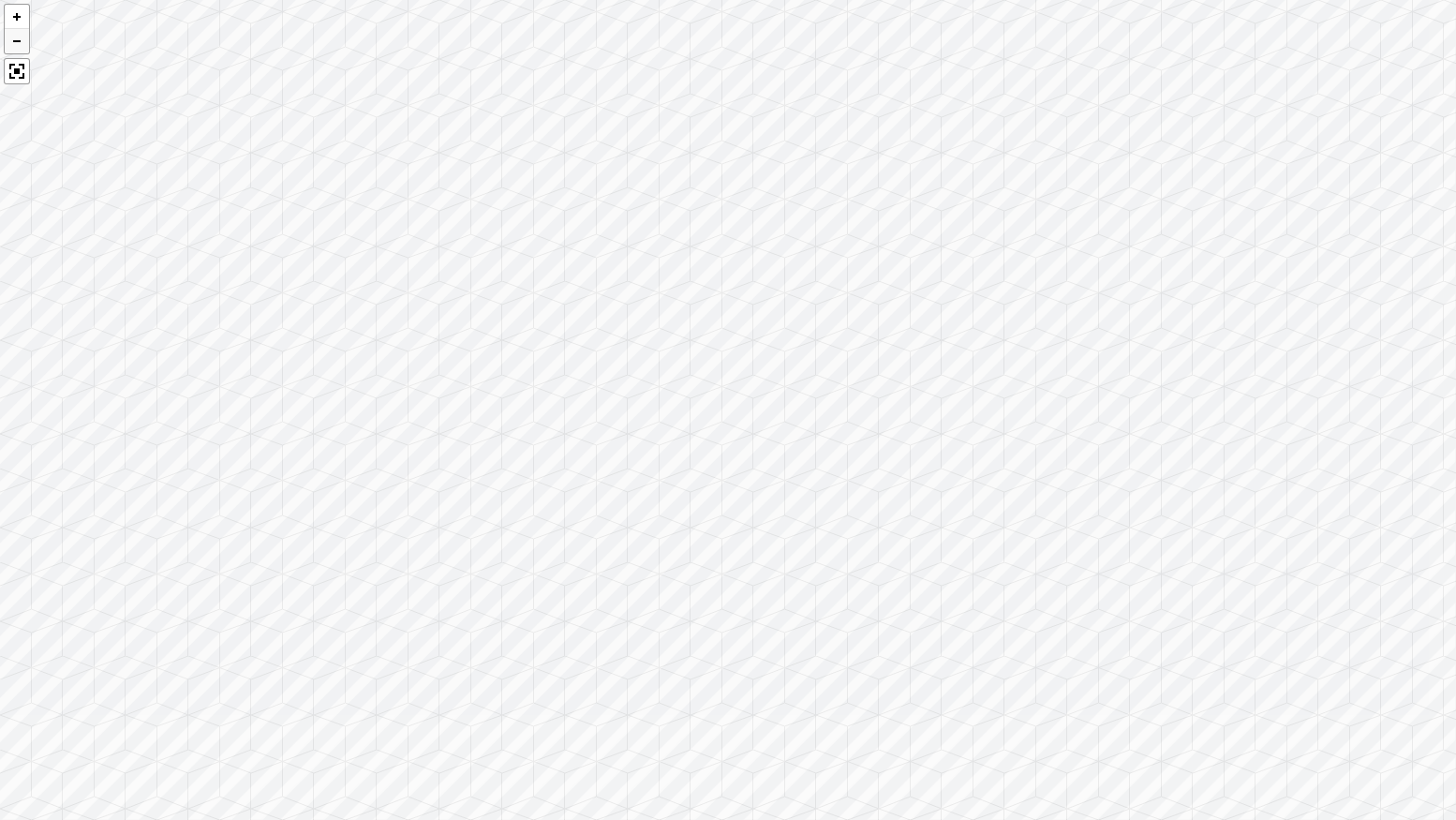
click at [22, 49] on div at bounding box center [17, 40] width 24 height 25
click at [11, 43] on div at bounding box center [17, 40] width 24 height 25
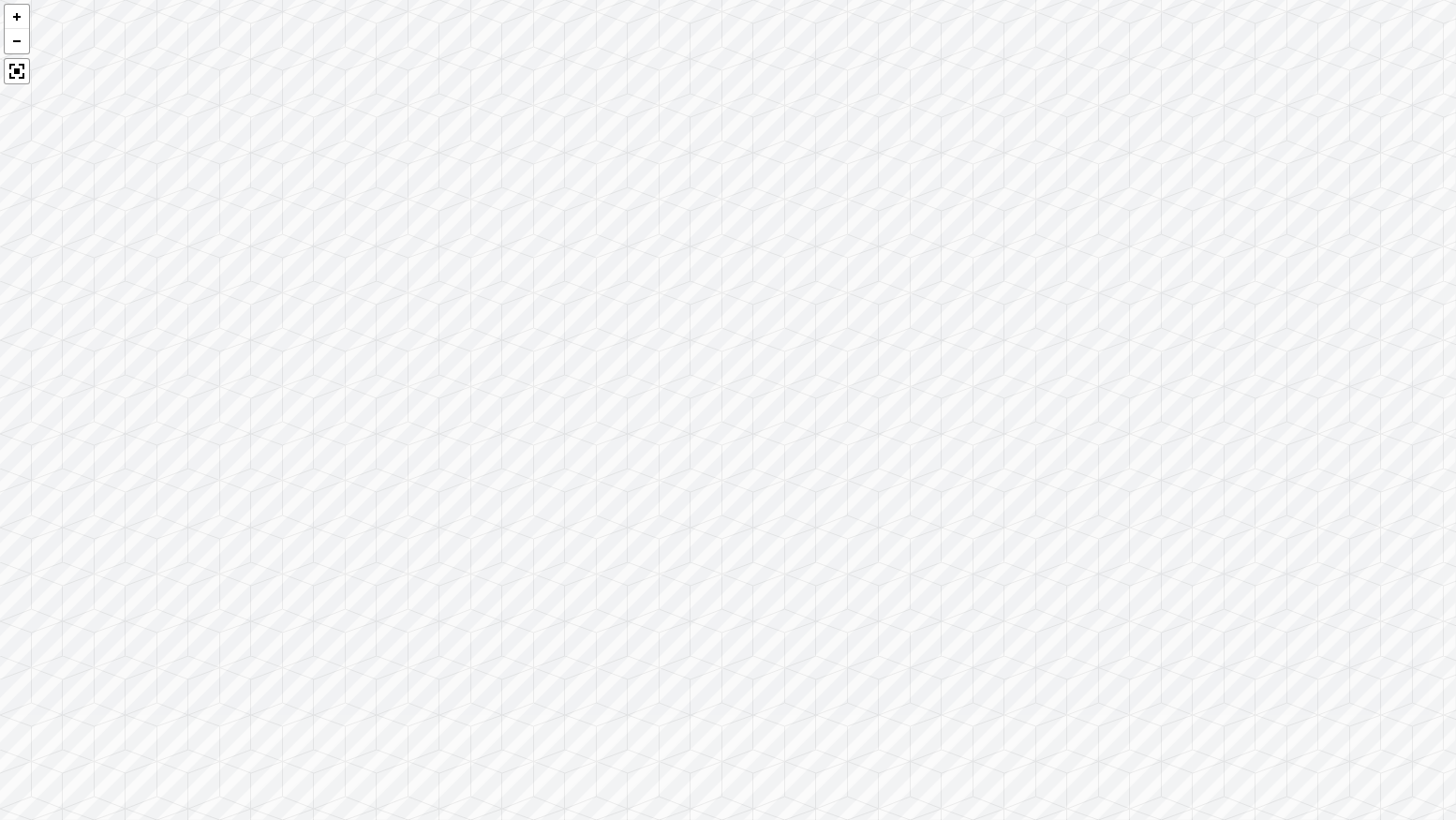
drag, startPoint x: 1079, startPoint y: 687, endPoint x: 492, endPoint y: 613, distance: 591.6
click at [492, 613] on div at bounding box center [728, 410] width 1456 height 820
drag, startPoint x: 867, startPoint y: 517, endPoint x: 419, endPoint y: 557, distance: 449.8
click at [419, 557] on div at bounding box center [728, 410] width 1456 height 820
drag, startPoint x: 863, startPoint y: 481, endPoint x: 410, endPoint y: 441, distance: 454.8
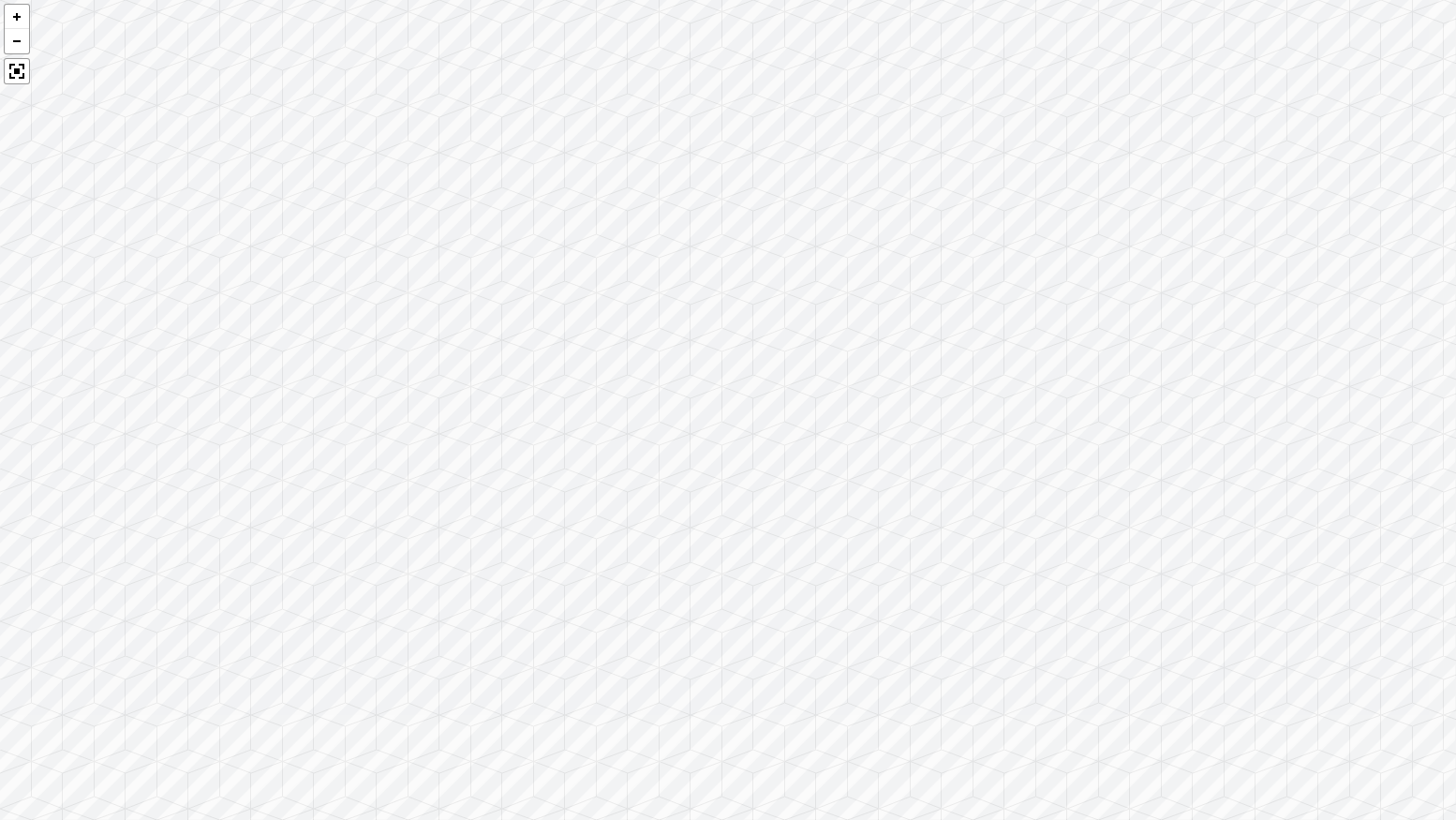
click at [410, 441] on div at bounding box center [728, 410] width 1456 height 820
drag, startPoint x: 1026, startPoint y: 434, endPoint x: 560, endPoint y: 430, distance: 466.0
click at [560, 430] on div at bounding box center [728, 410] width 1456 height 820
click at [10, 74] on div at bounding box center [17, 71] width 26 height 26
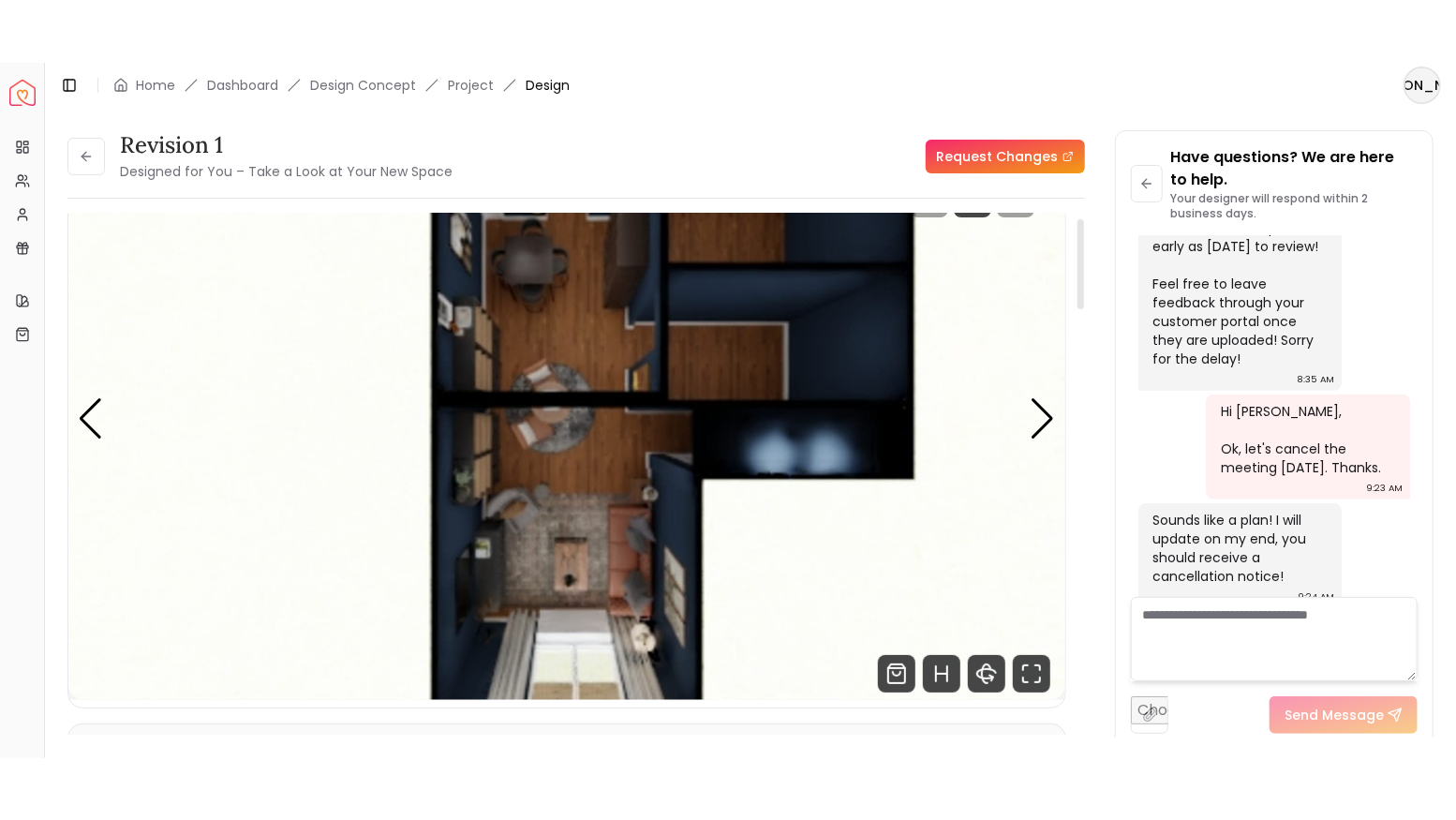
scroll to position [125, 0]
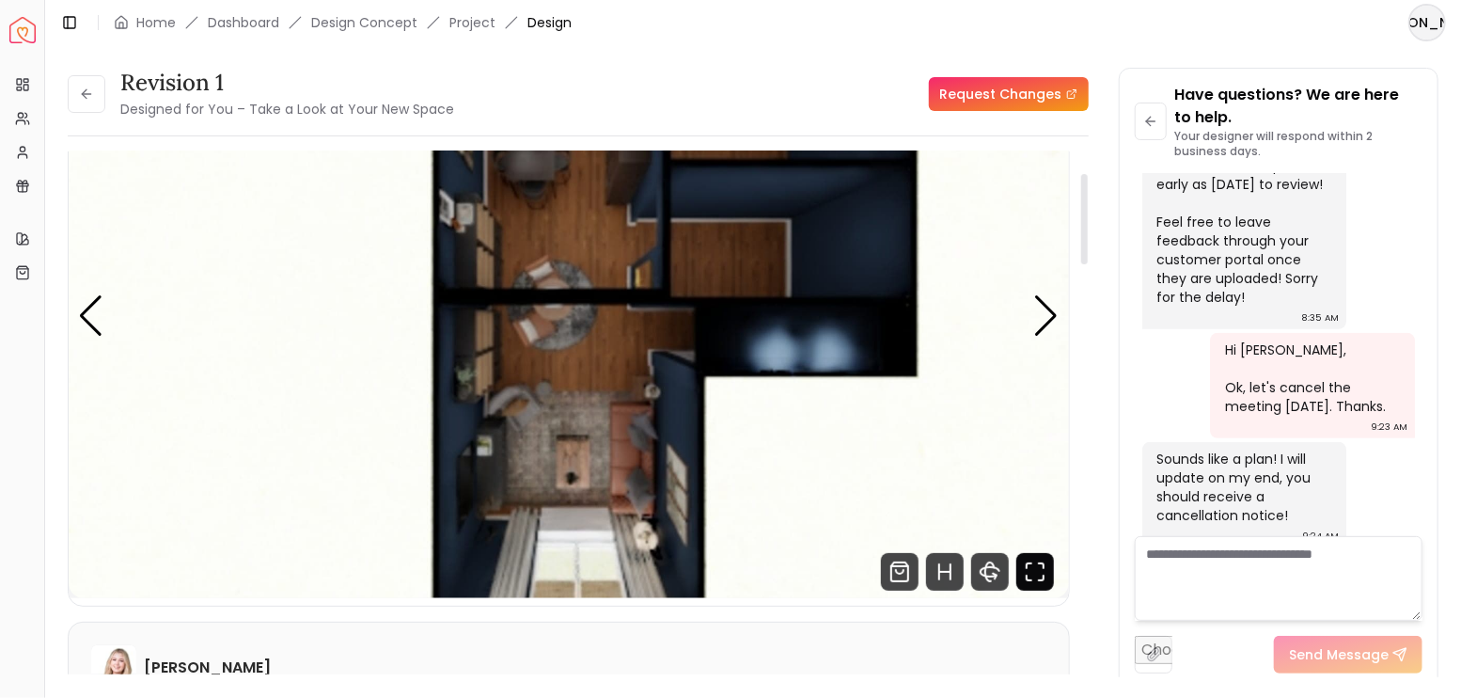
click at [1045, 581] on icon "Fullscreen" at bounding box center [1035, 572] width 38 height 38
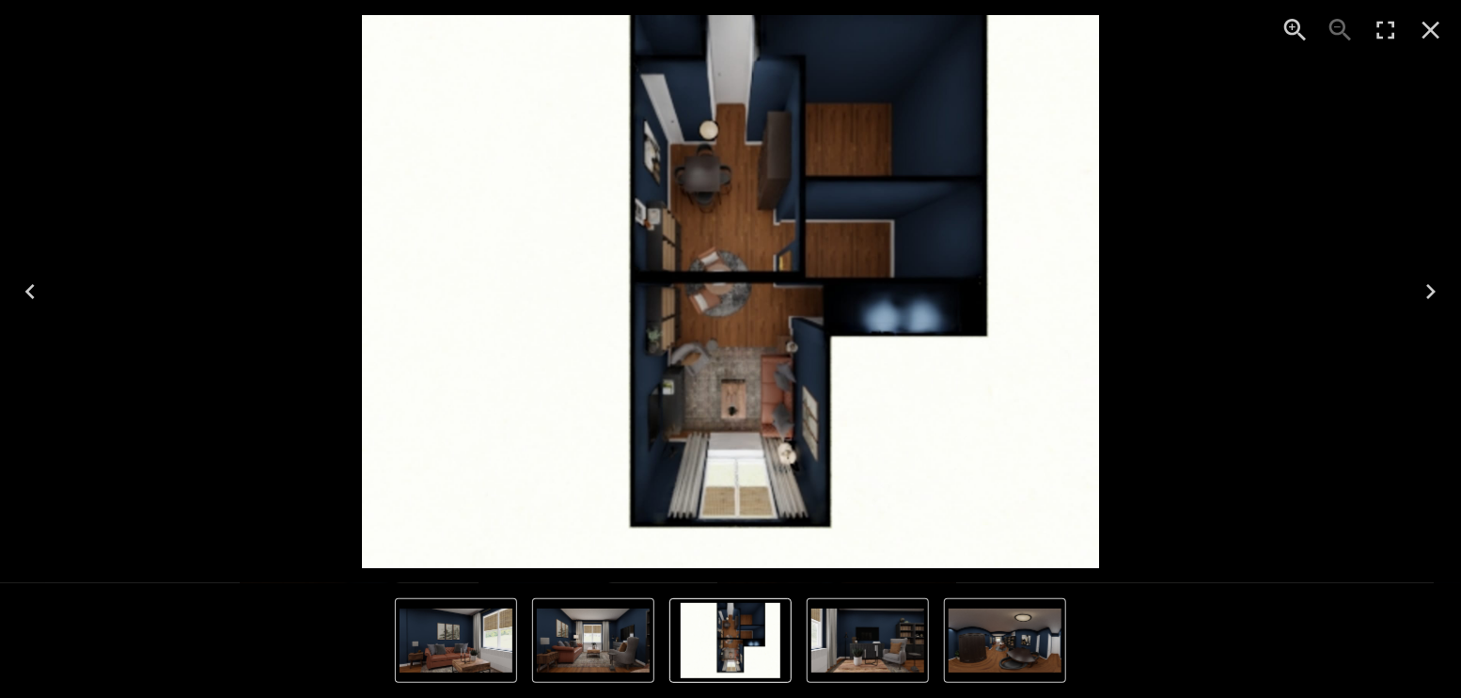
drag, startPoint x: 1378, startPoint y: 24, endPoint x: 1378, endPoint y: 107, distance: 82.7
click at [1378, 25] on icon "Enter Fullscreen" at bounding box center [1386, 31] width 18 height 18
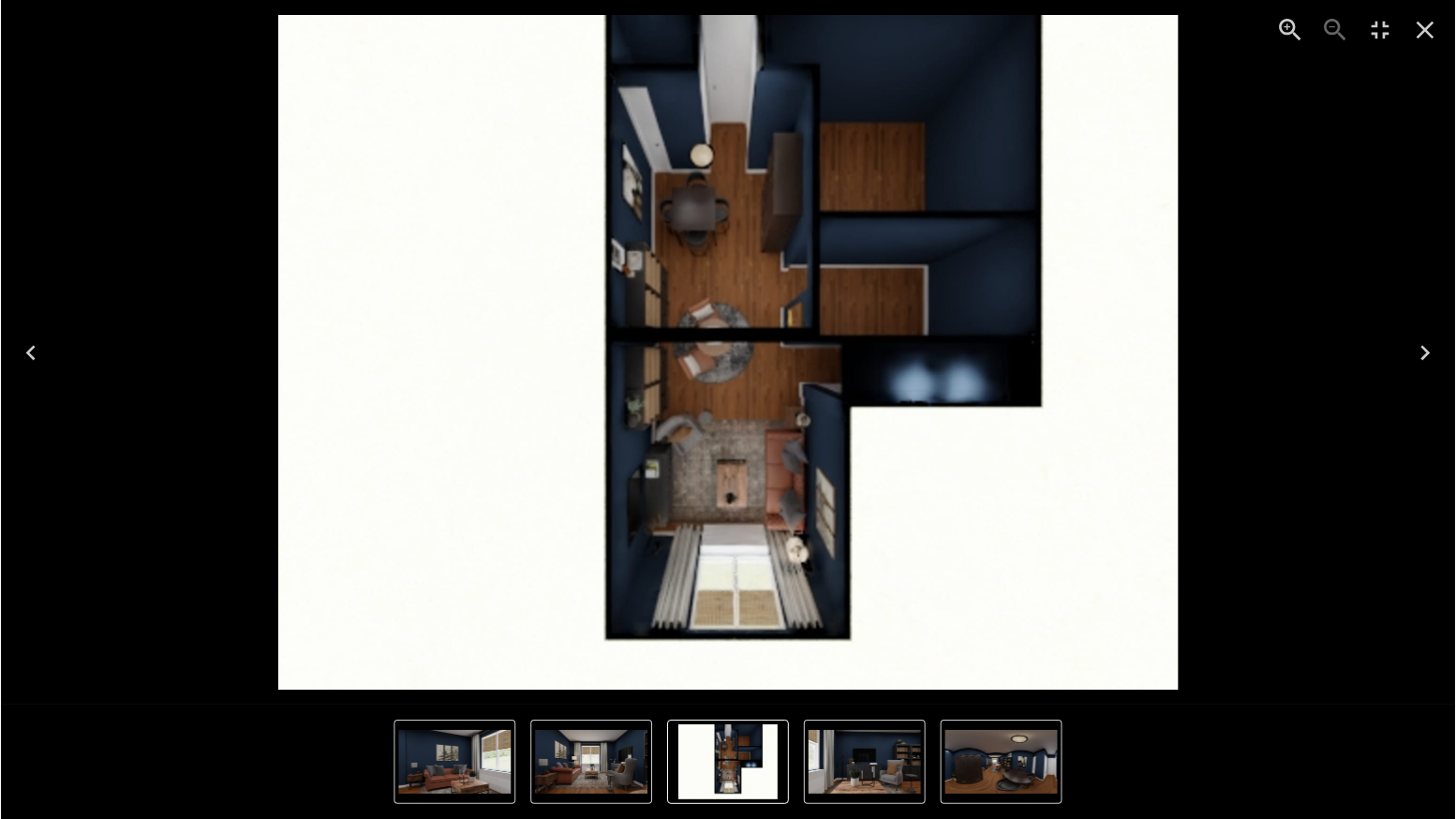
scroll to position [4413, 0]
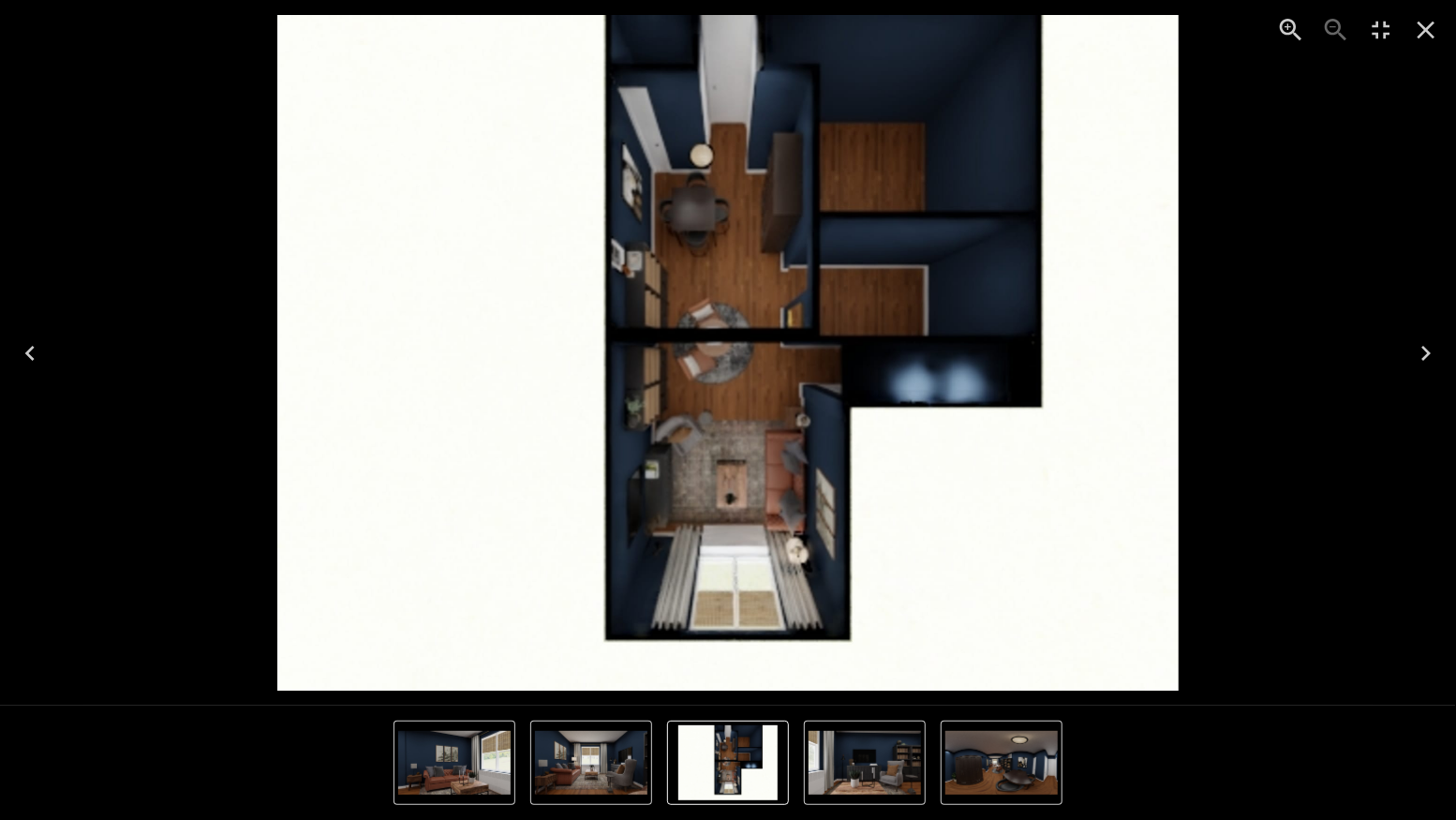
click at [1427, 347] on icon "Next" at bounding box center [1426, 353] width 30 height 30
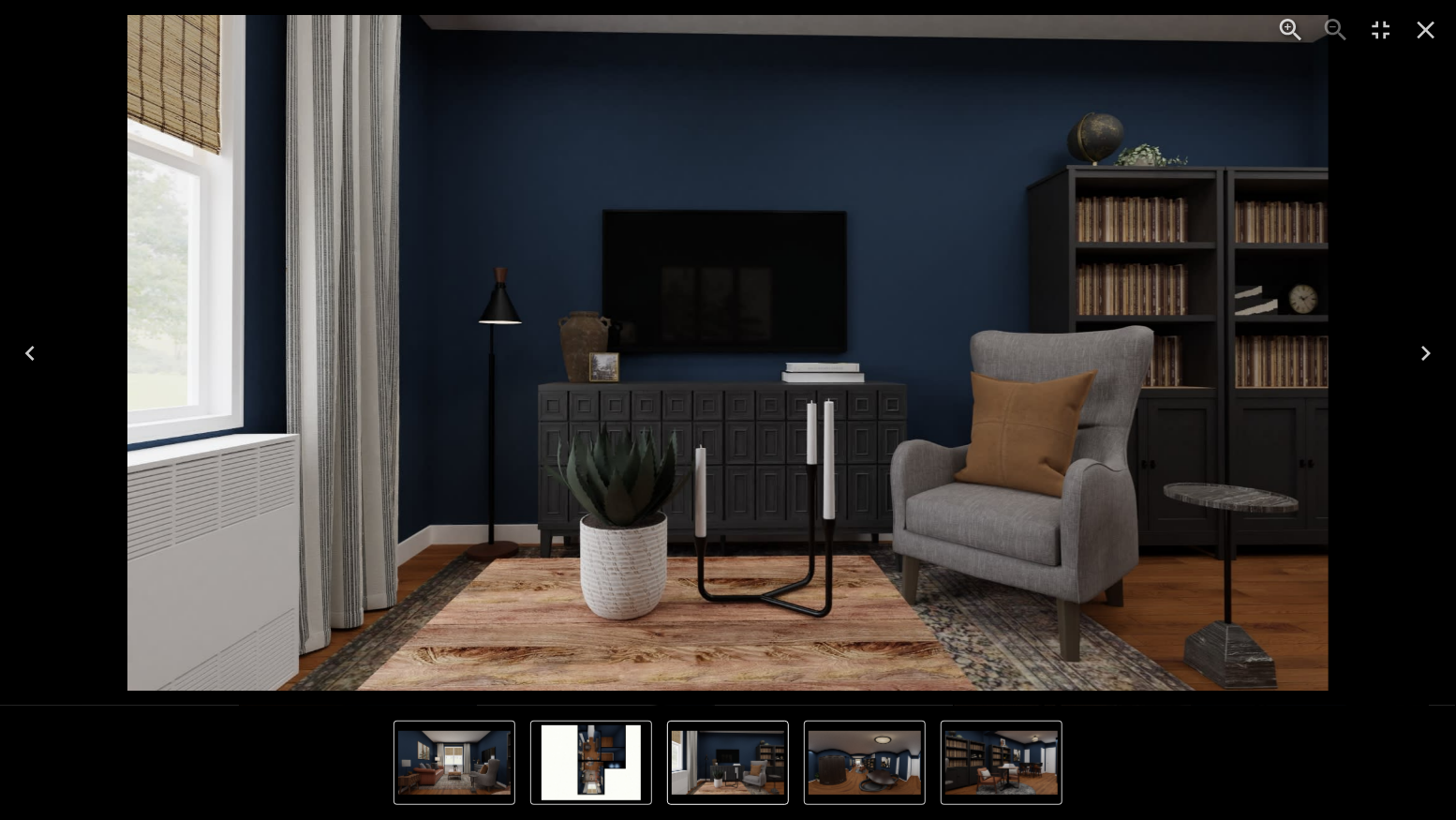
click at [1424, 351] on icon "Next" at bounding box center [1426, 353] width 30 height 30
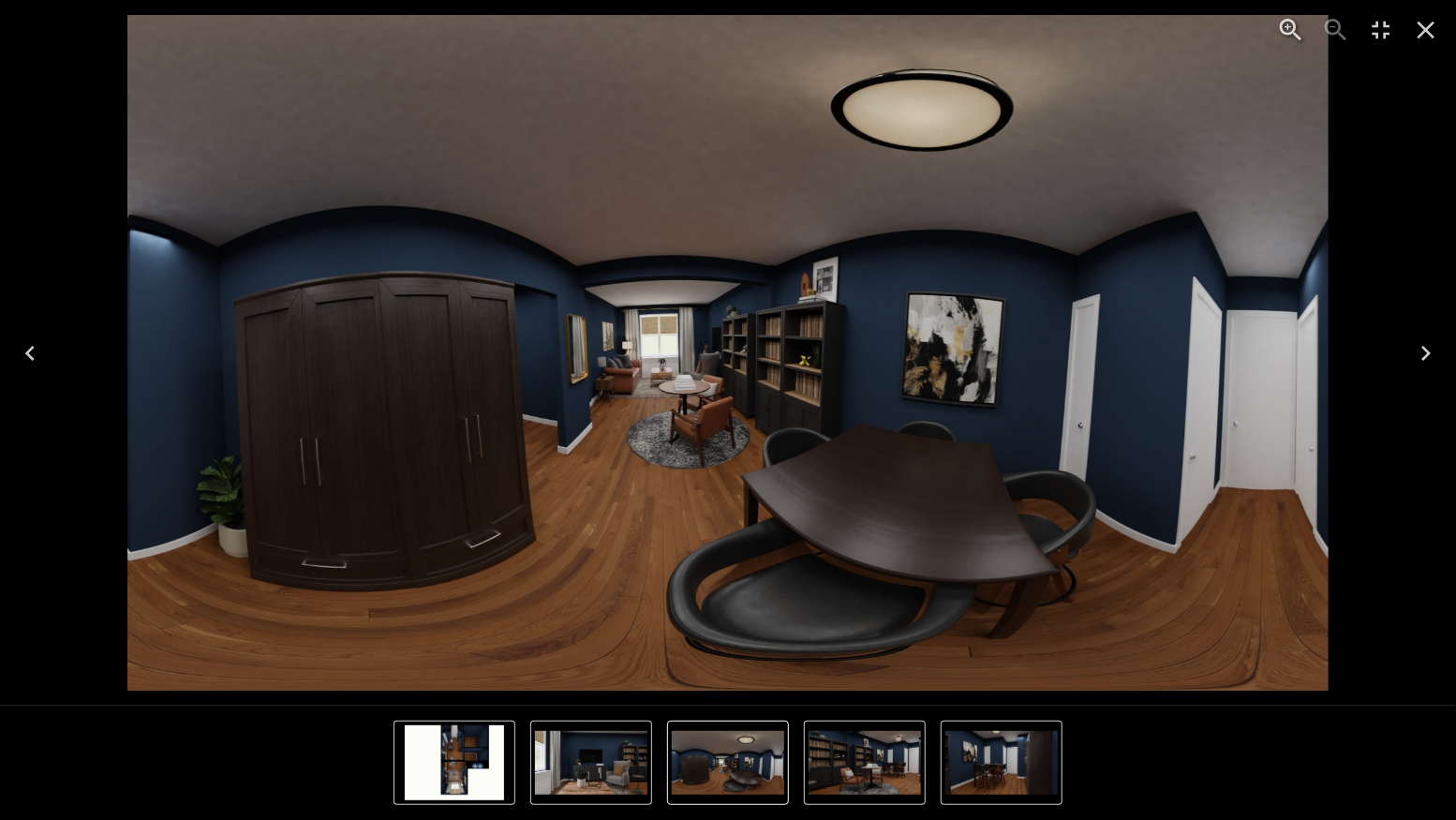
click at [1424, 353] on icon "Next" at bounding box center [1426, 353] width 30 height 30
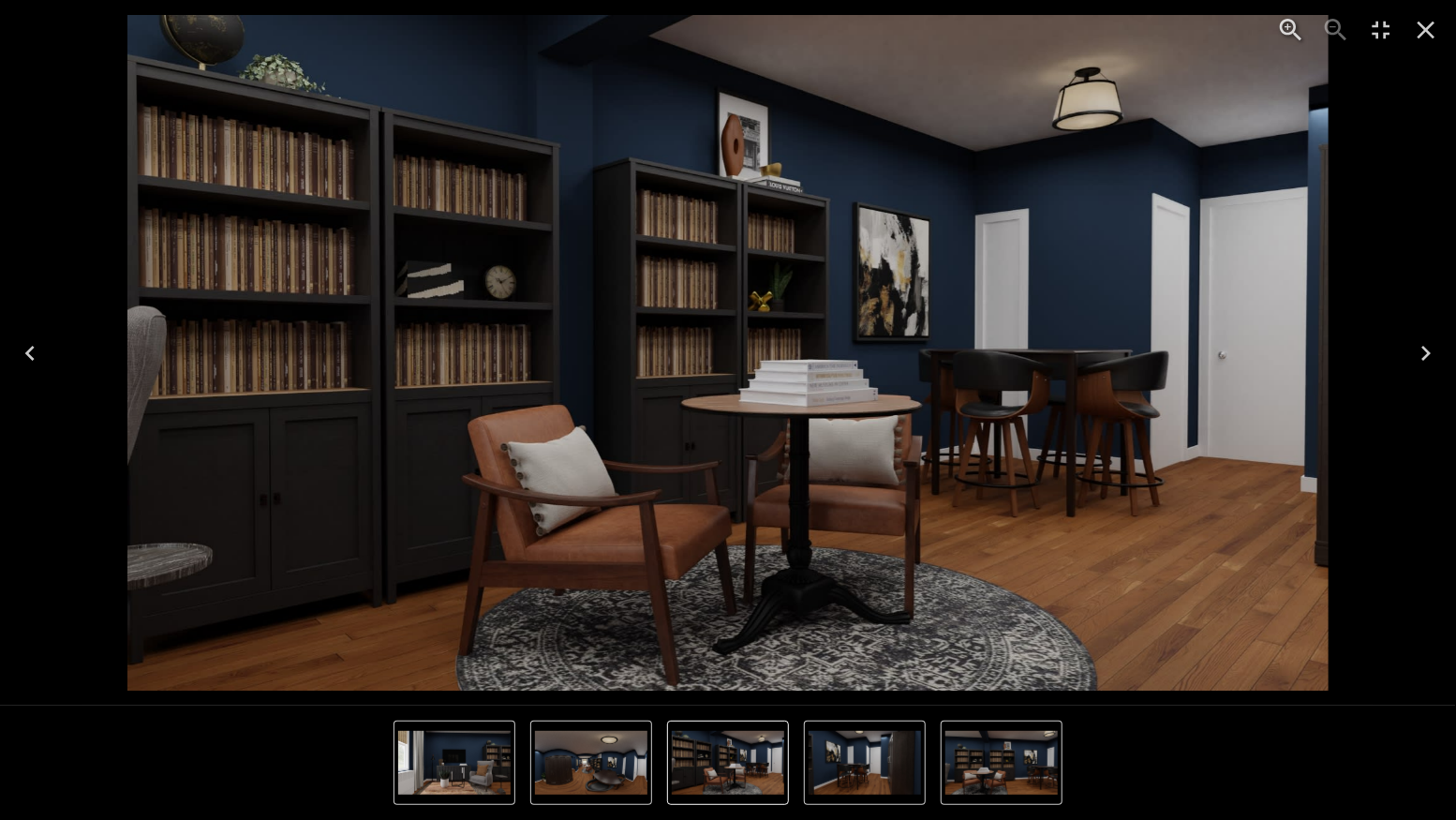
click at [1424, 353] on icon "Next" at bounding box center [1426, 353] width 30 height 30
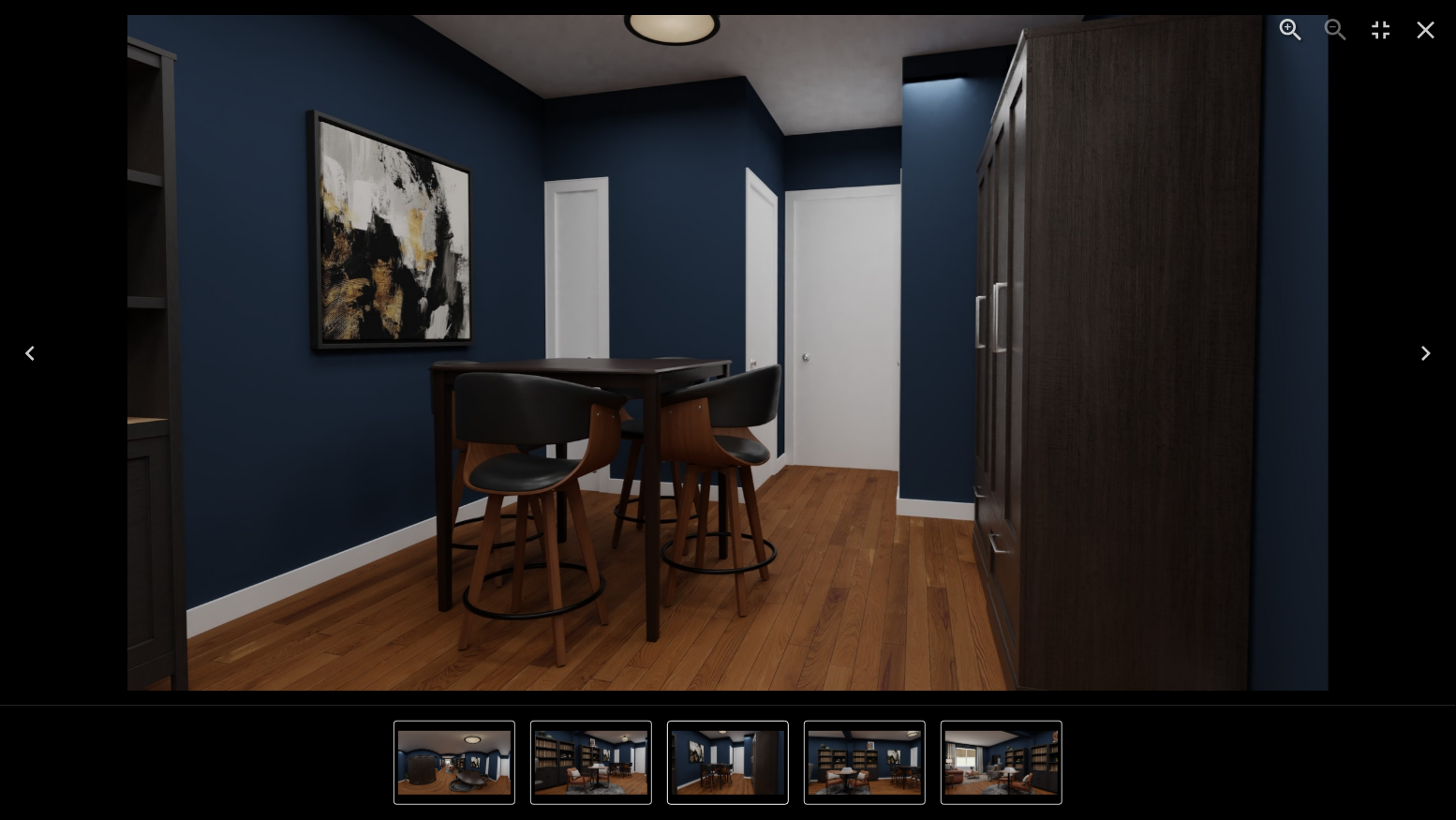
click at [1424, 353] on icon "Next" at bounding box center [1426, 353] width 30 height 30
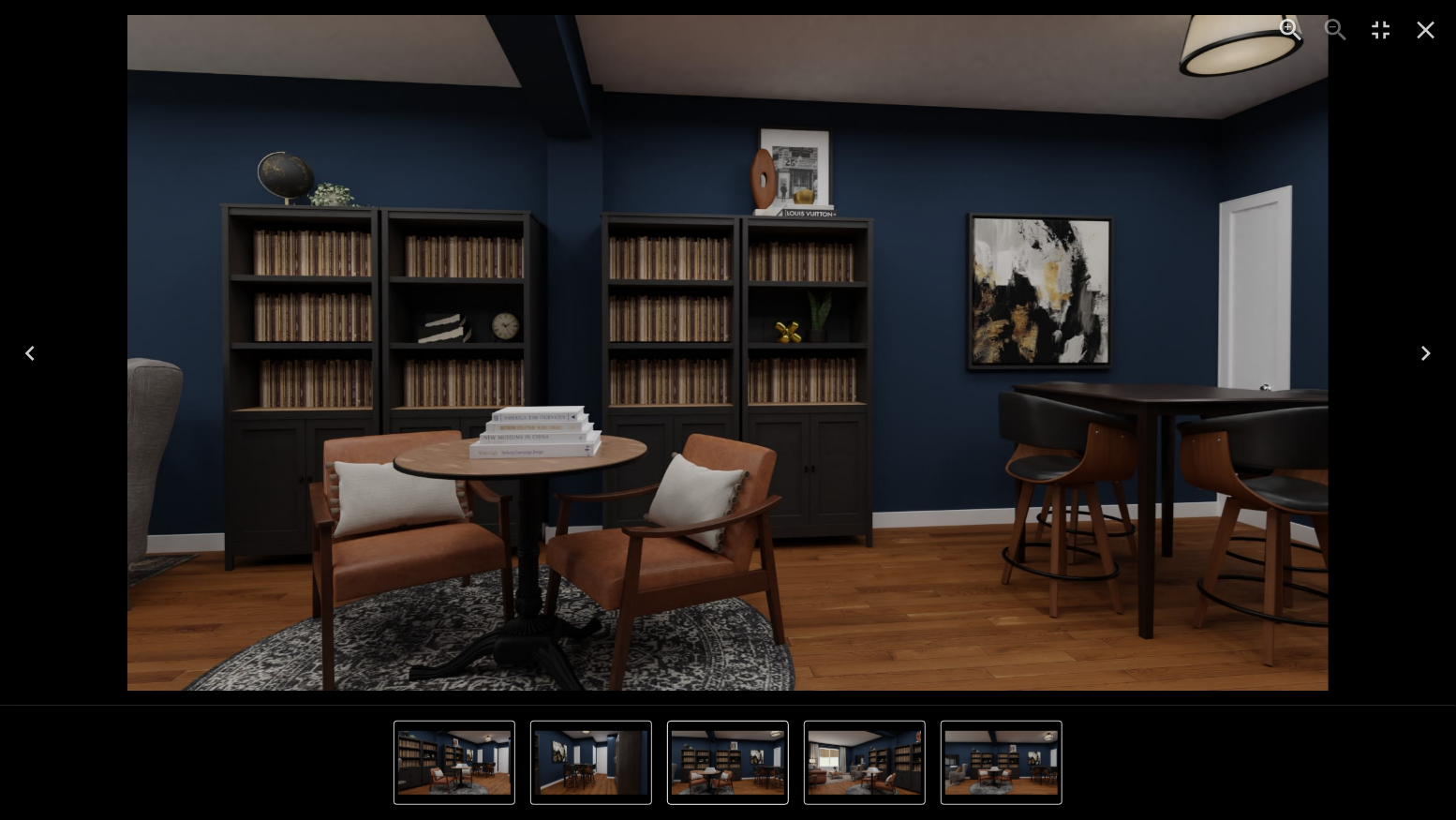
click at [1424, 353] on icon "Next" at bounding box center [1426, 353] width 30 height 30
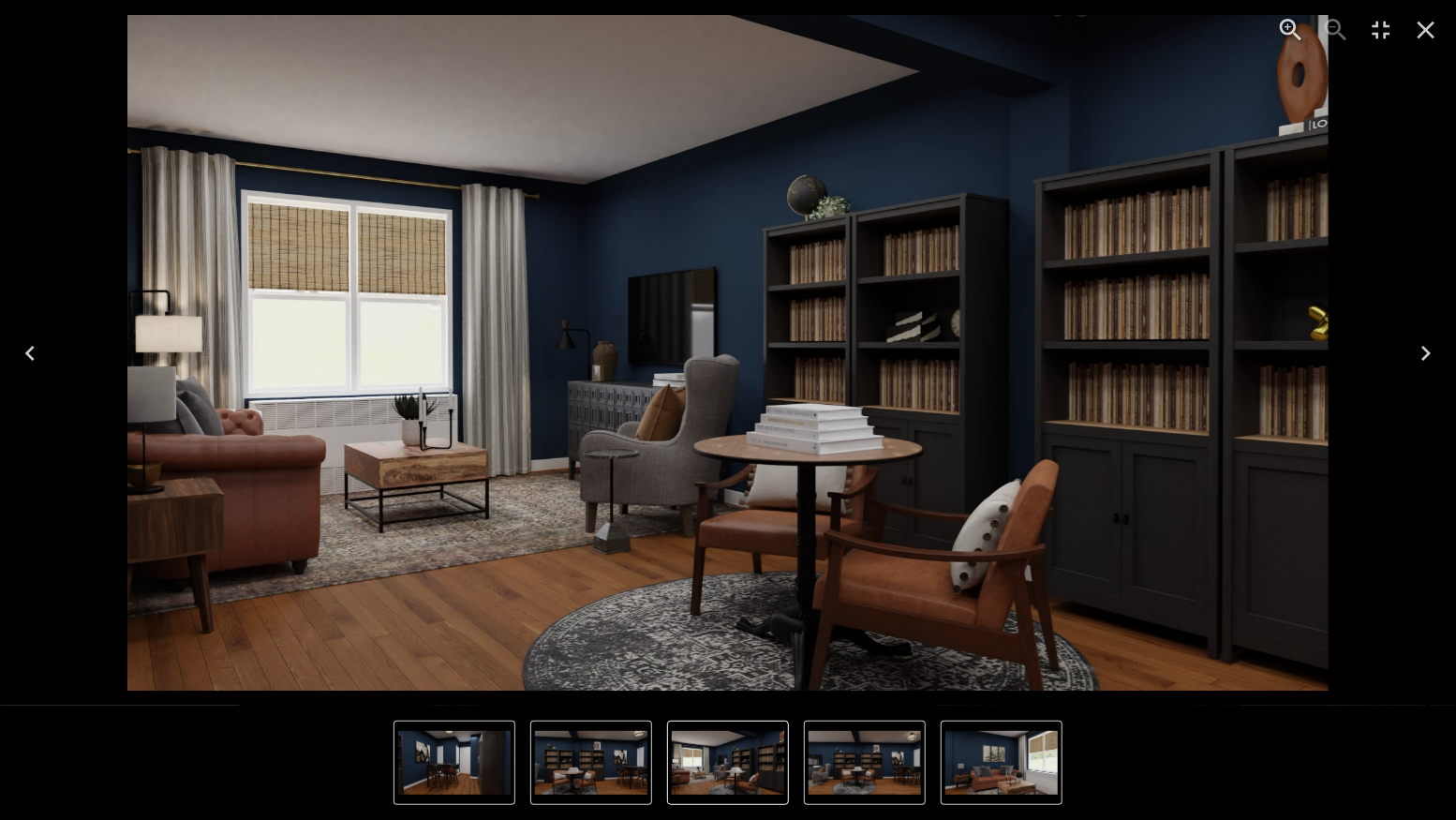
click at [1424, 353] on icon "Next" at bounding box center [1426, 353] width 30 height 30
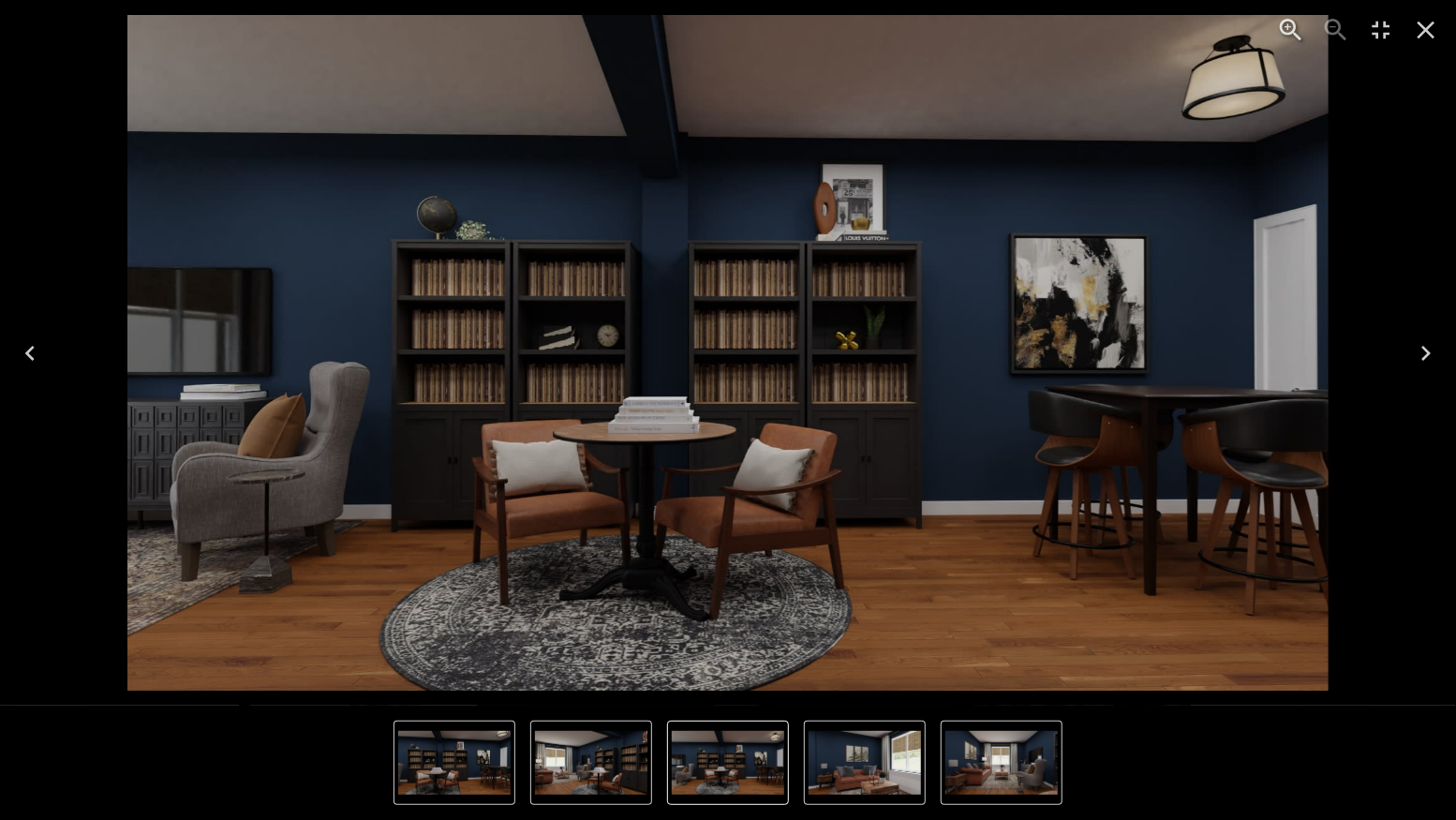
click at [1424, 353] on icon "Next" at bounding box center [1426, 353] width 30 height 30
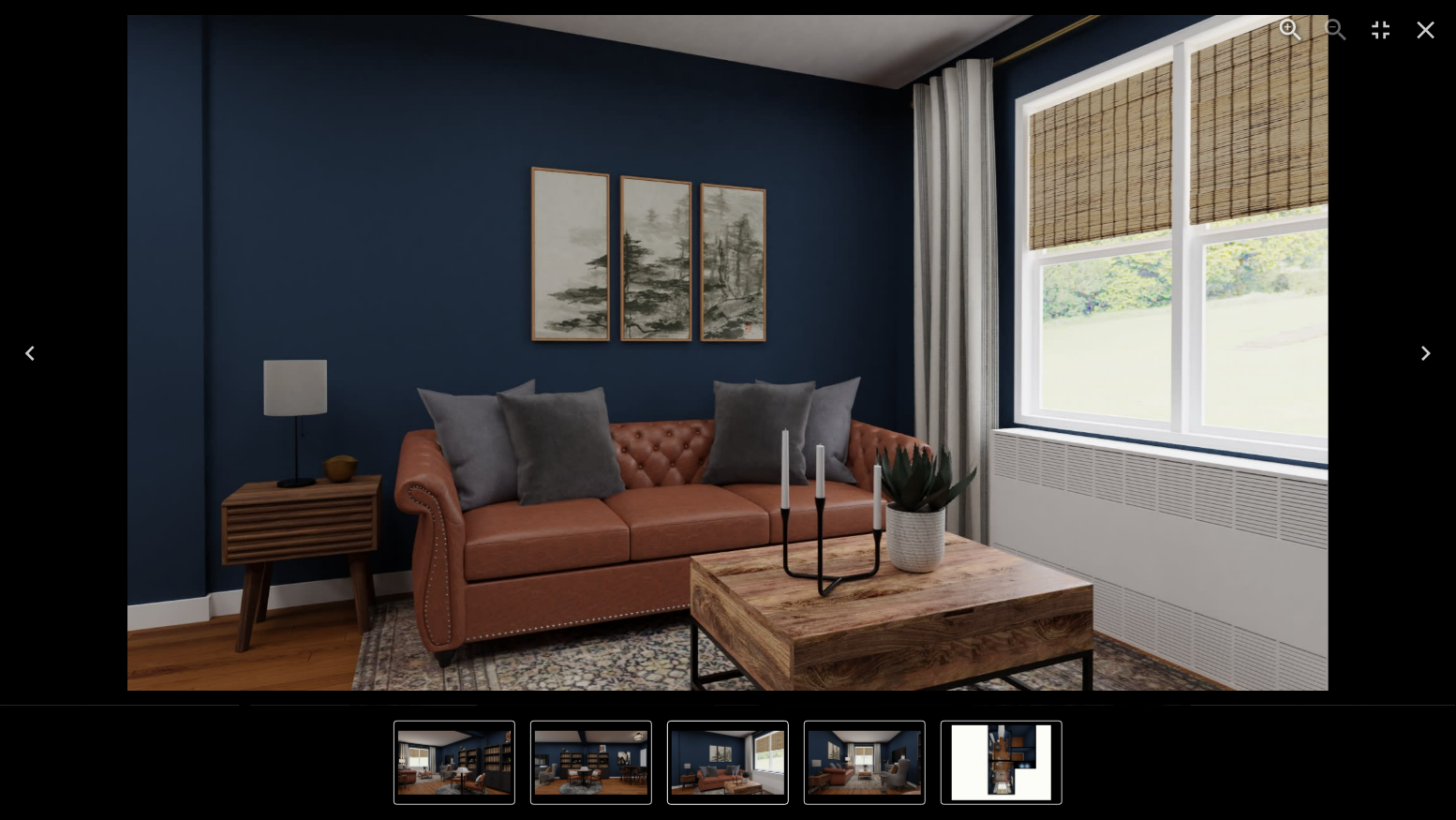
click at [1424, 353] on icon "Next" at bounding box center [1426, 353] width 30 height 30
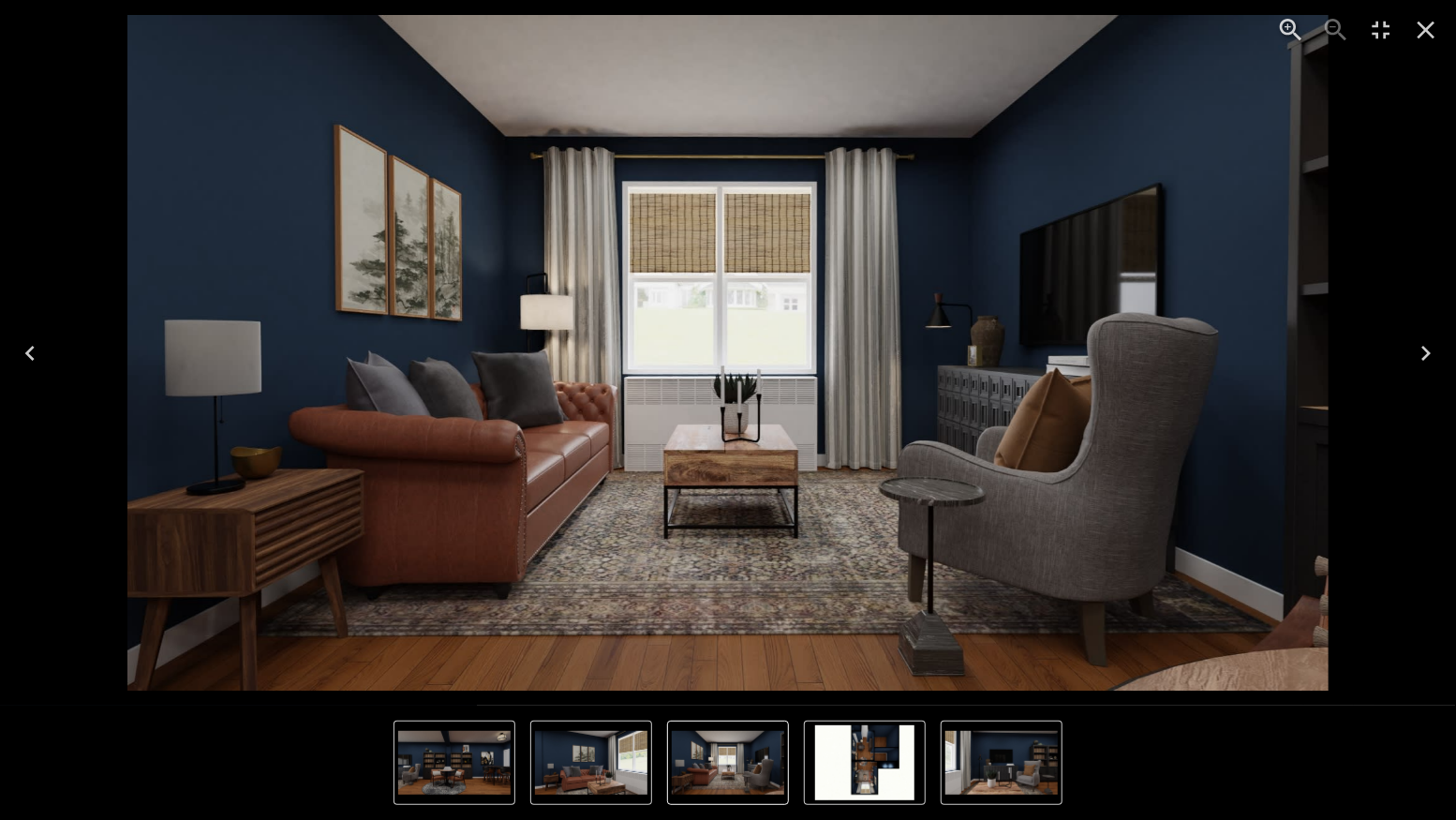
click at [1424, 353] on icon "Next" at bounding box center [1426, 353] width 30 height 30
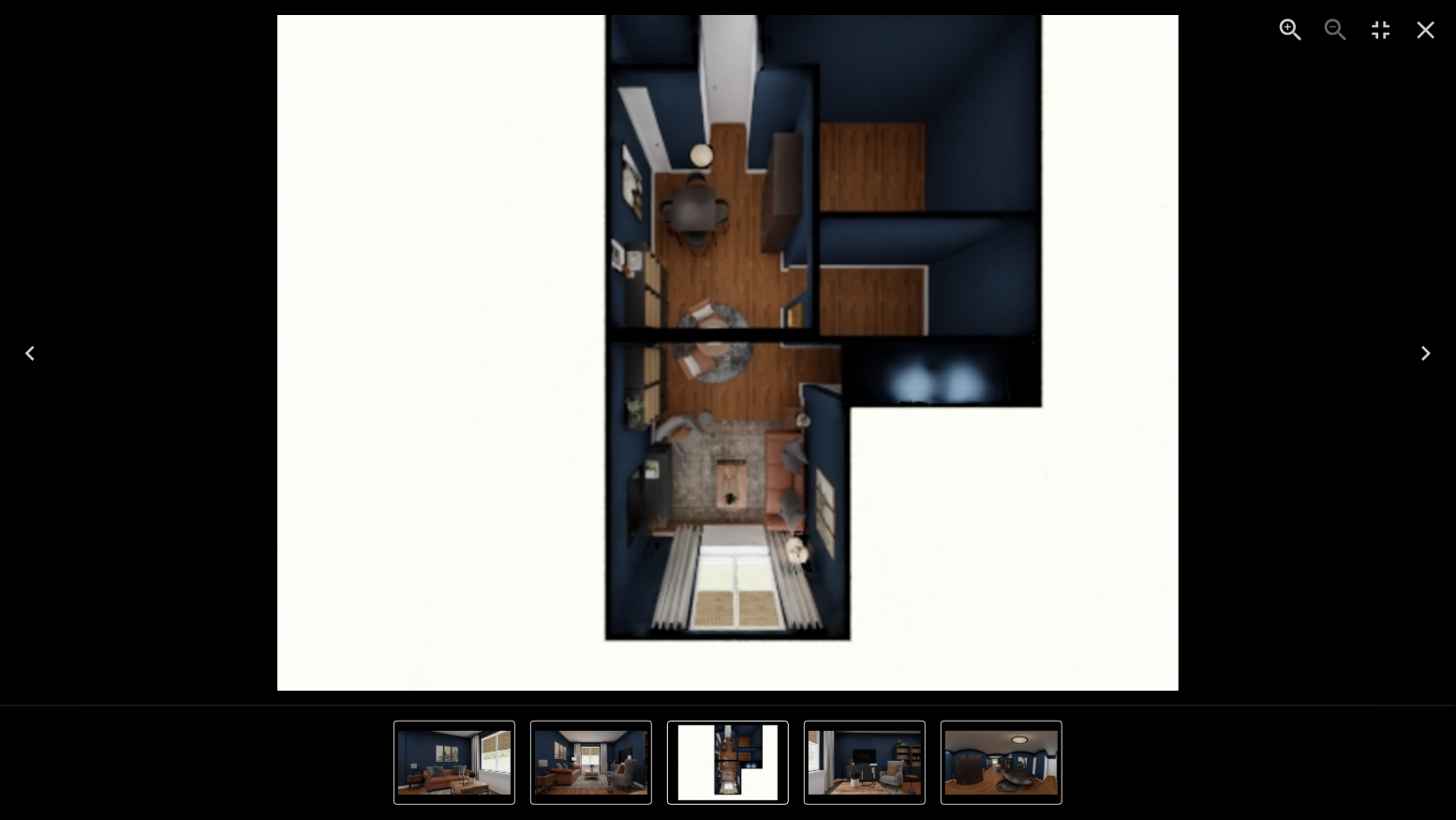
click at [31, 356] on icon "Previous" at bounding box center [29, 353] width 9 height 15
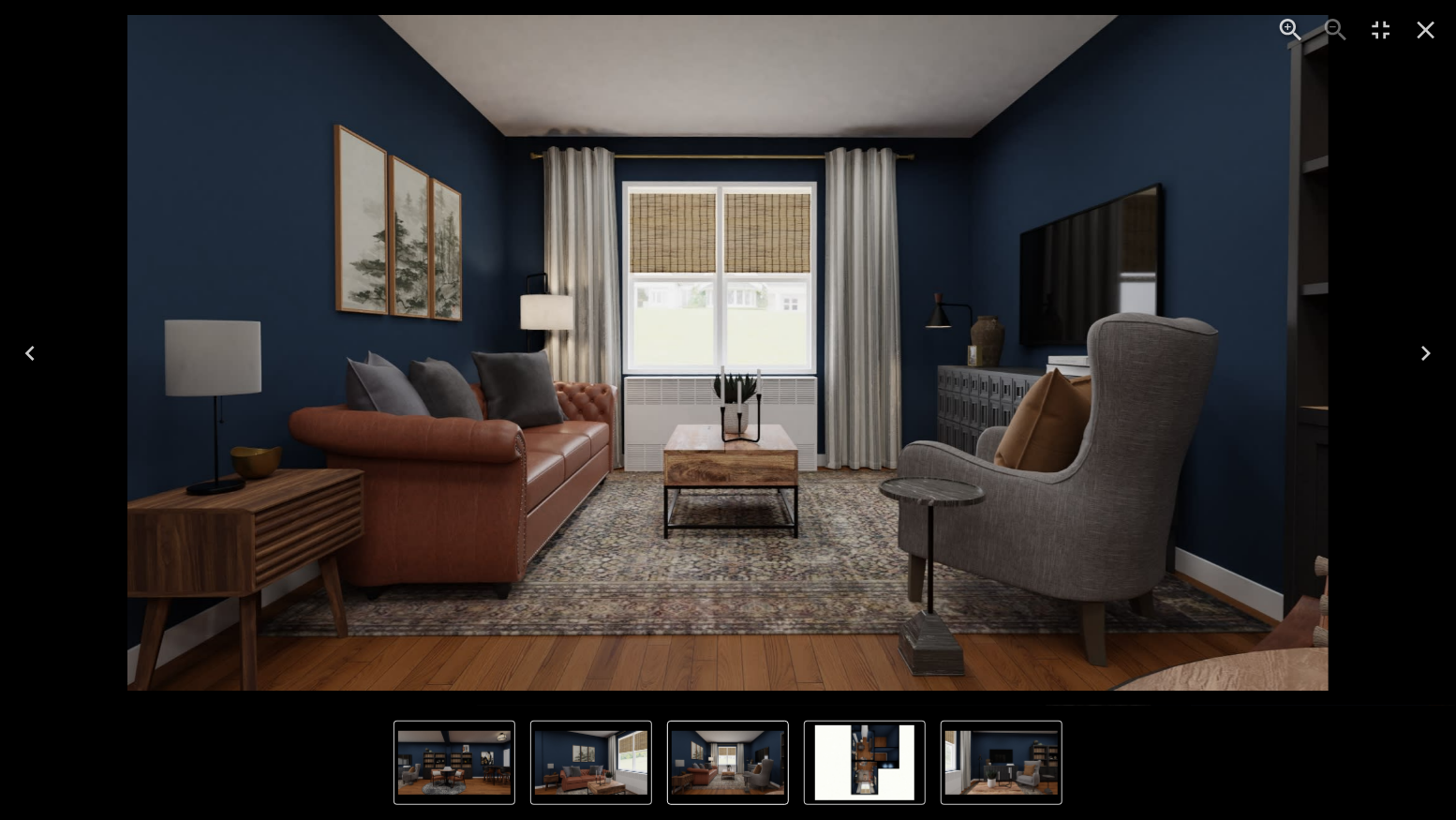
click at [31, 356] on icon "Previous" at bounding box center [29, 353] width 9 height 15
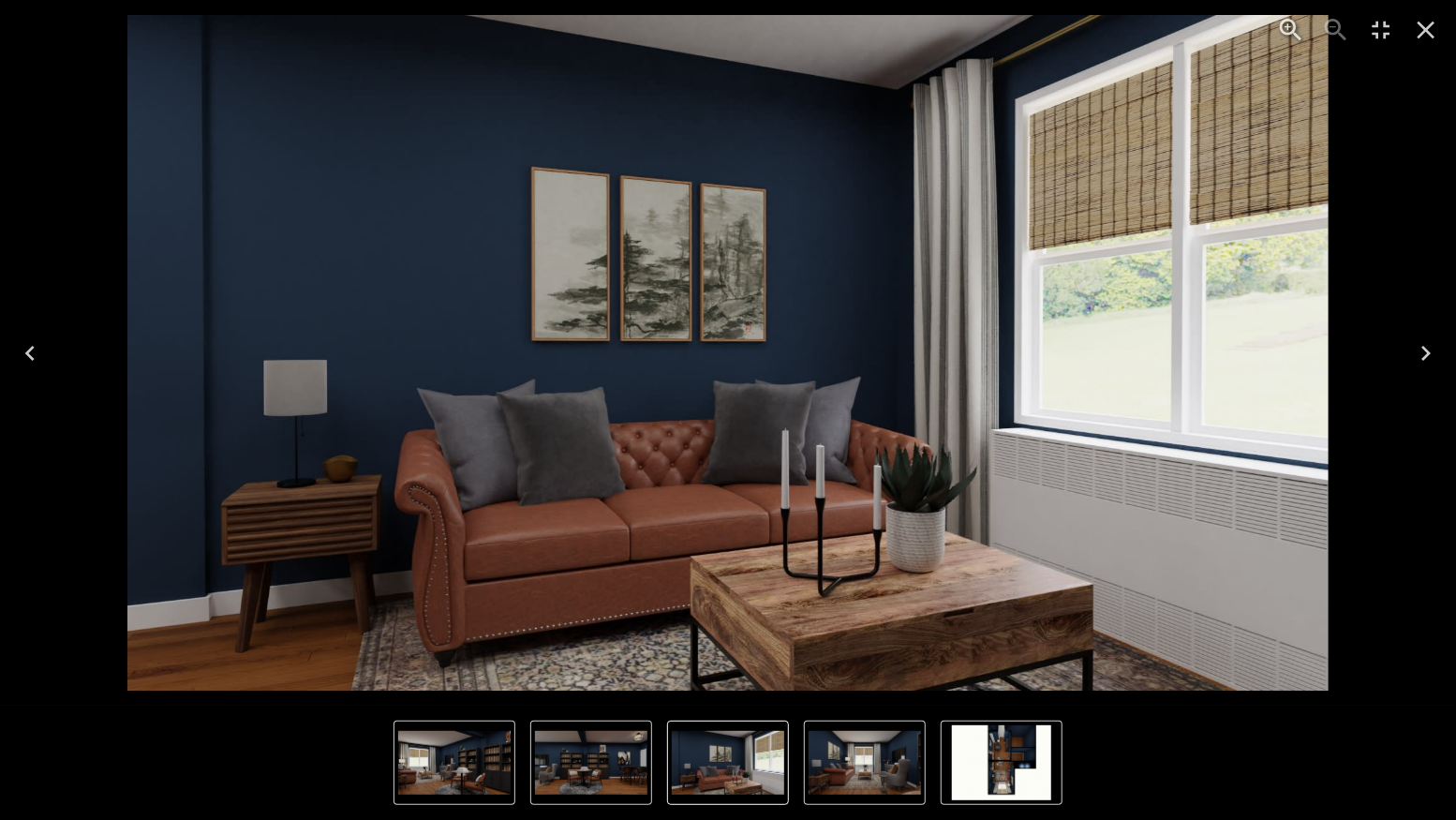
click at [31, 356] on icon "Previous" at bounding box center [29, 353] width 9 height 15
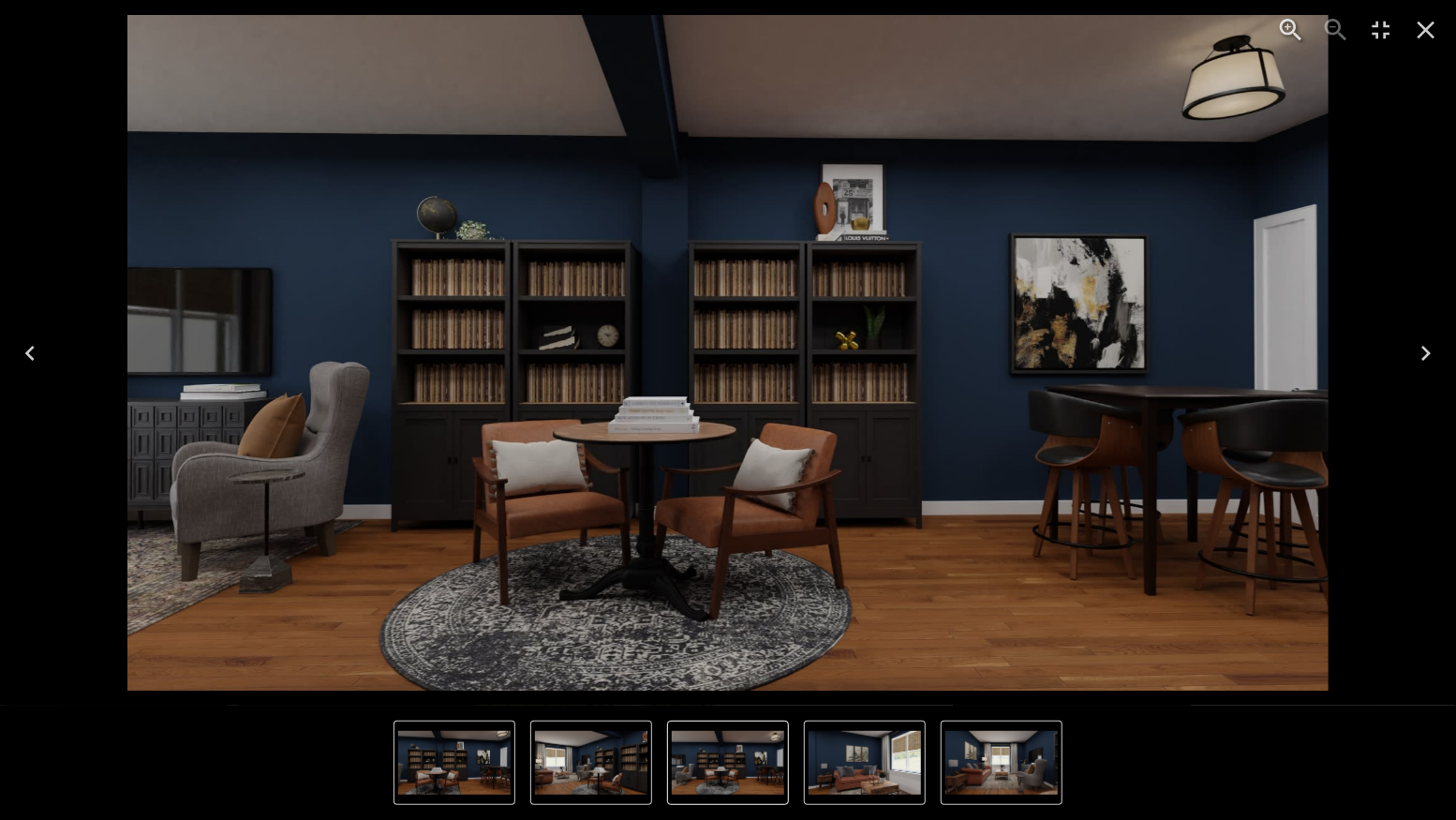
click at [1426, 353] on icon "Next" at bounding box center [1426, 353] width 30 height 30
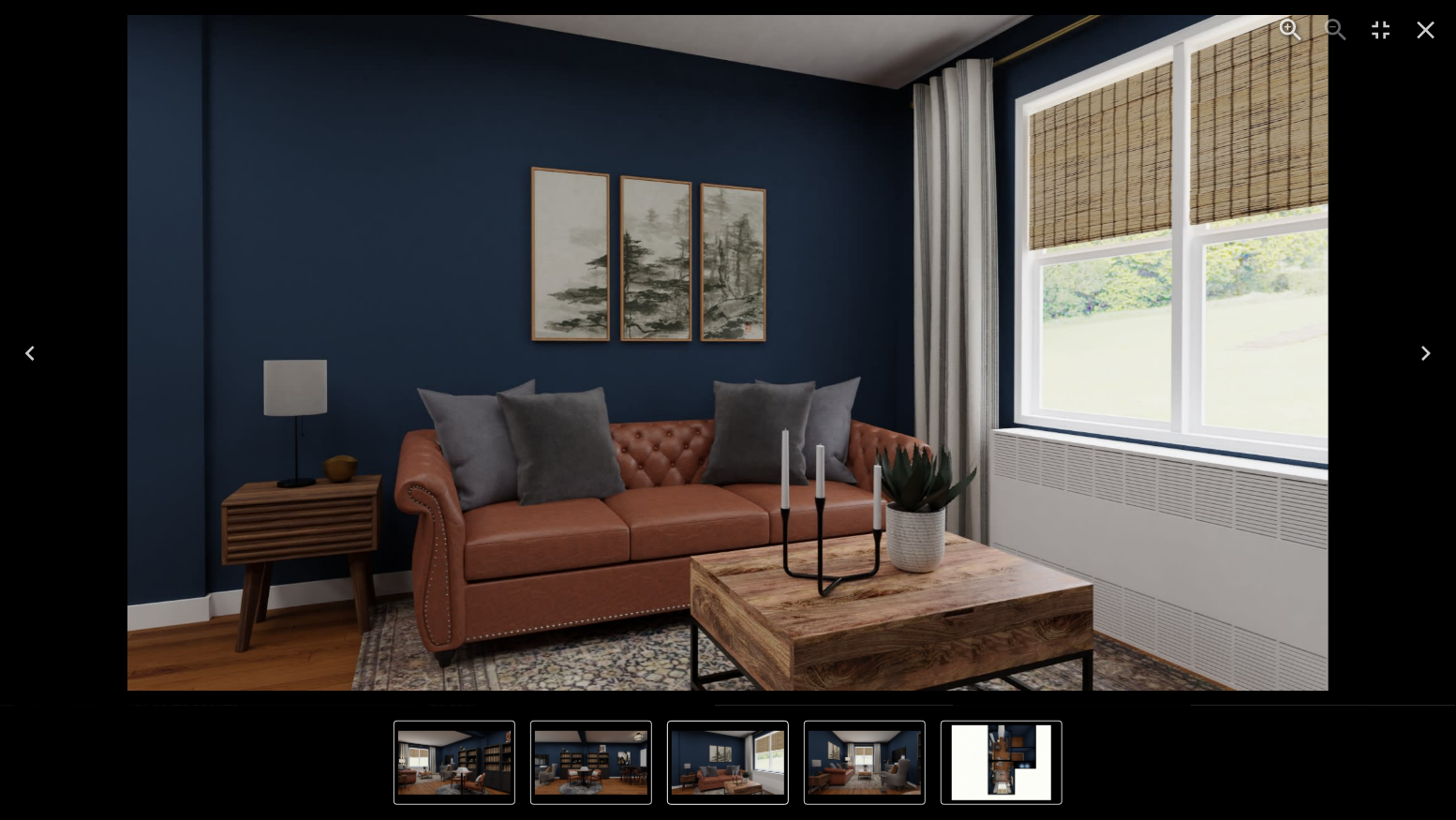
click at [1426, 353] on icon "Next" at bounding box center [1426, 353] width 30 height 30
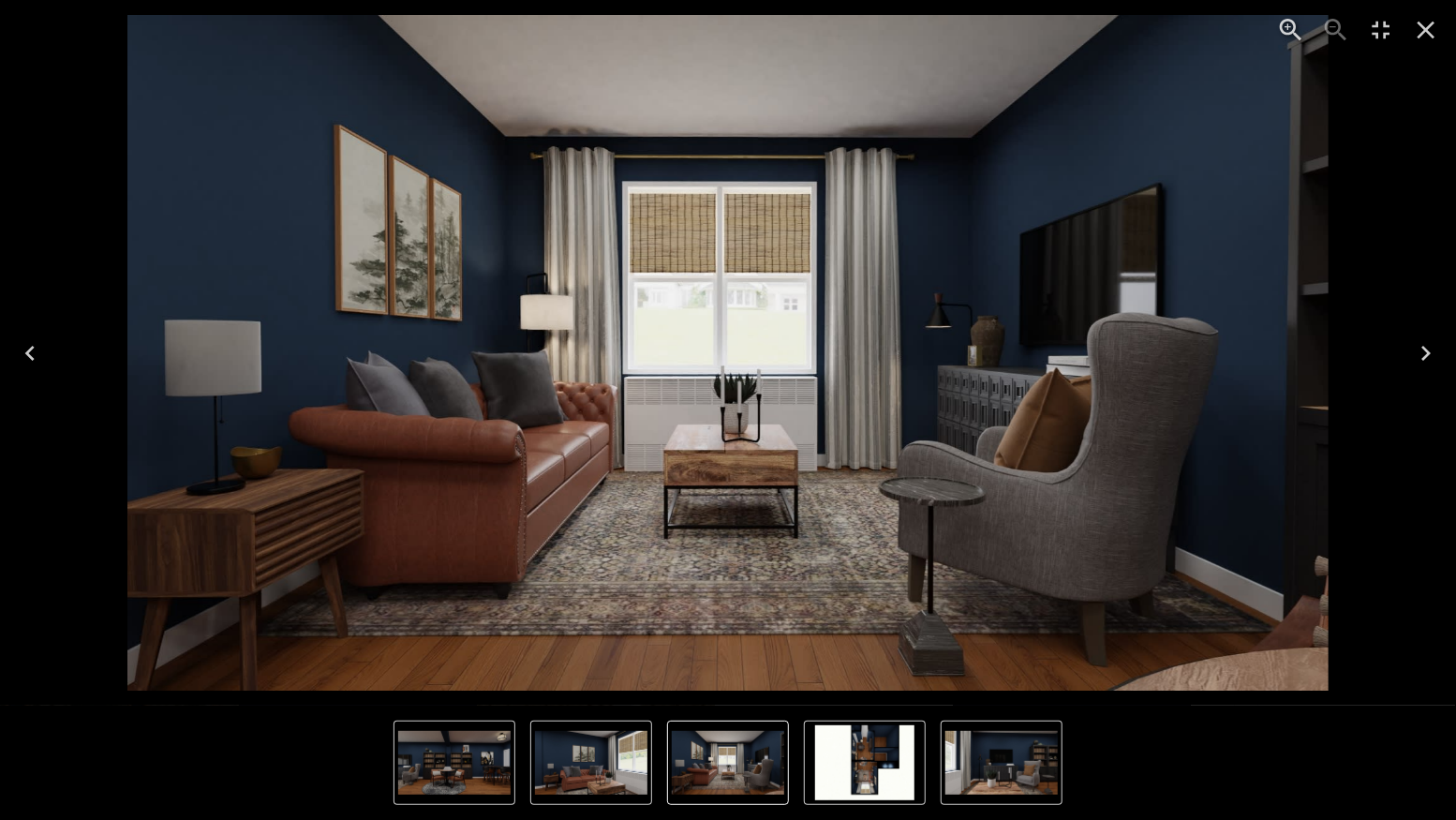
click at [1426, 353] on icon "Next" at bounding box center [1426, 353] width 30 height 30
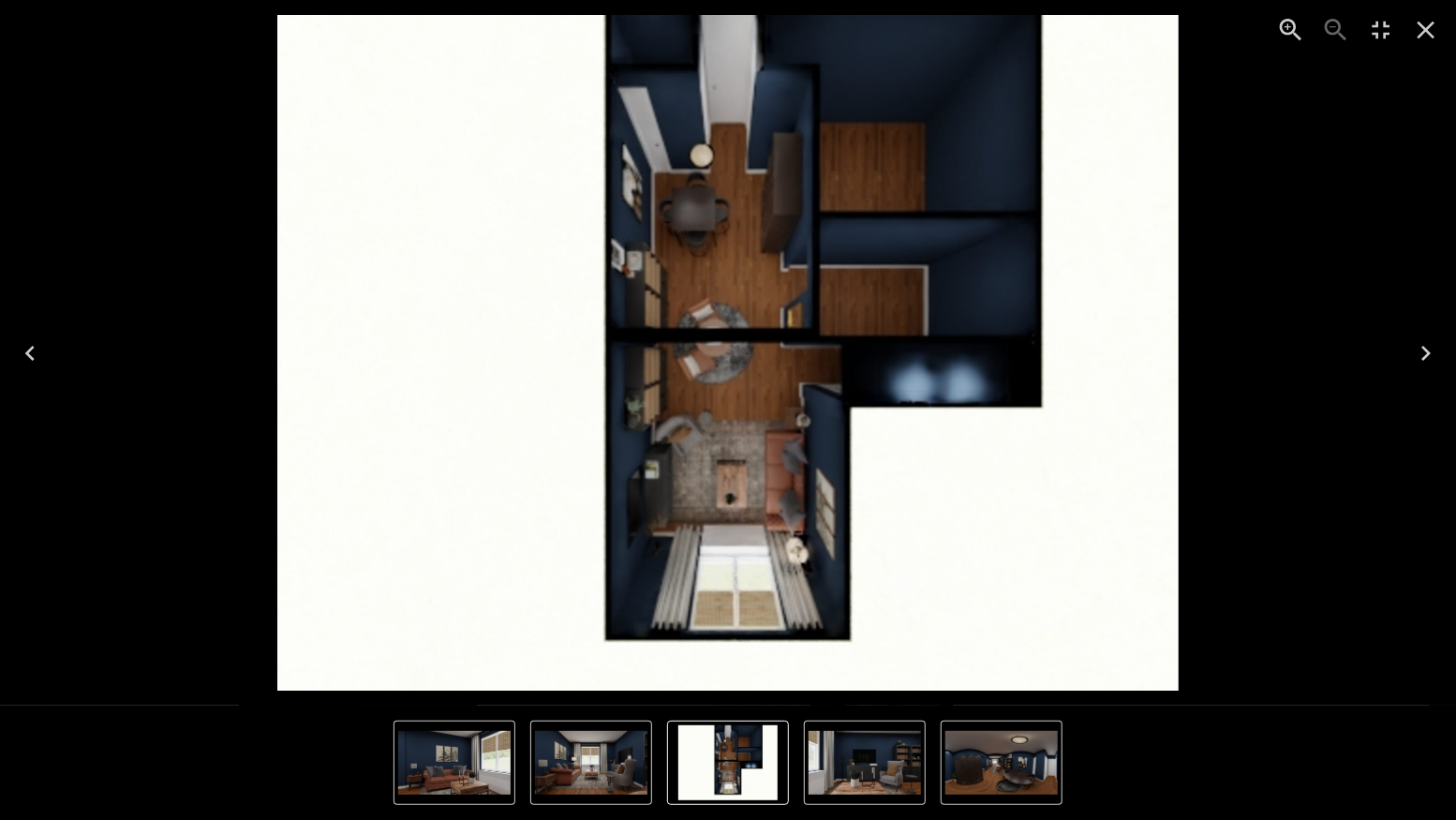
drag, startPoint x: 727, startPoint y: 317, endPoint x: 724, endPoint y: 304, distance: 13.3
click at [728, 317] on img "1 of 10" at bounding box center [728, 353] width 901 height 676
click at [1428, 353] on icon "Next" at bounding box center [1425, 353] width 9 height 15
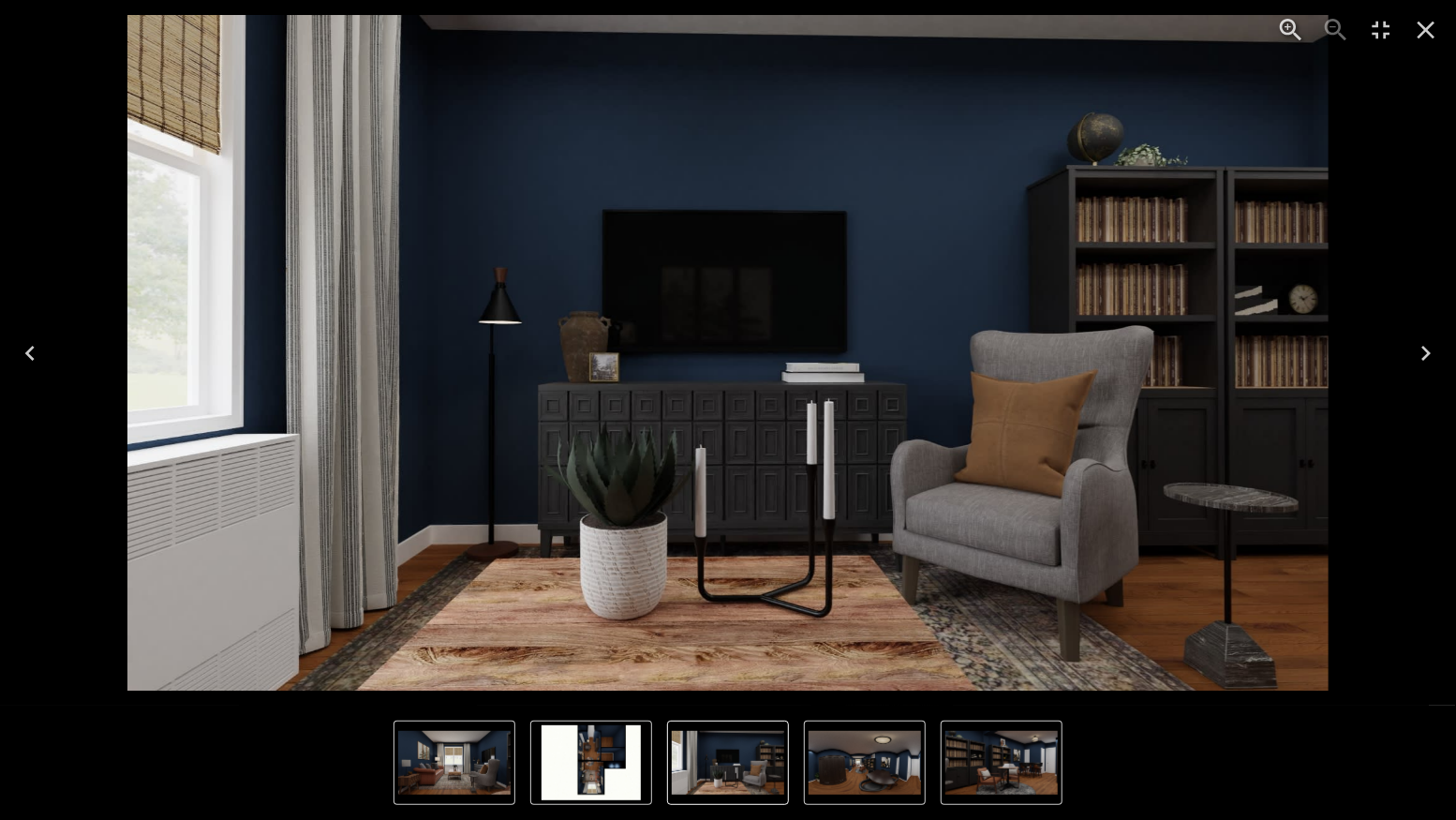
click at [1428, 353] on icon "Next" at bounding box center [1425, 353] width 9 height 15
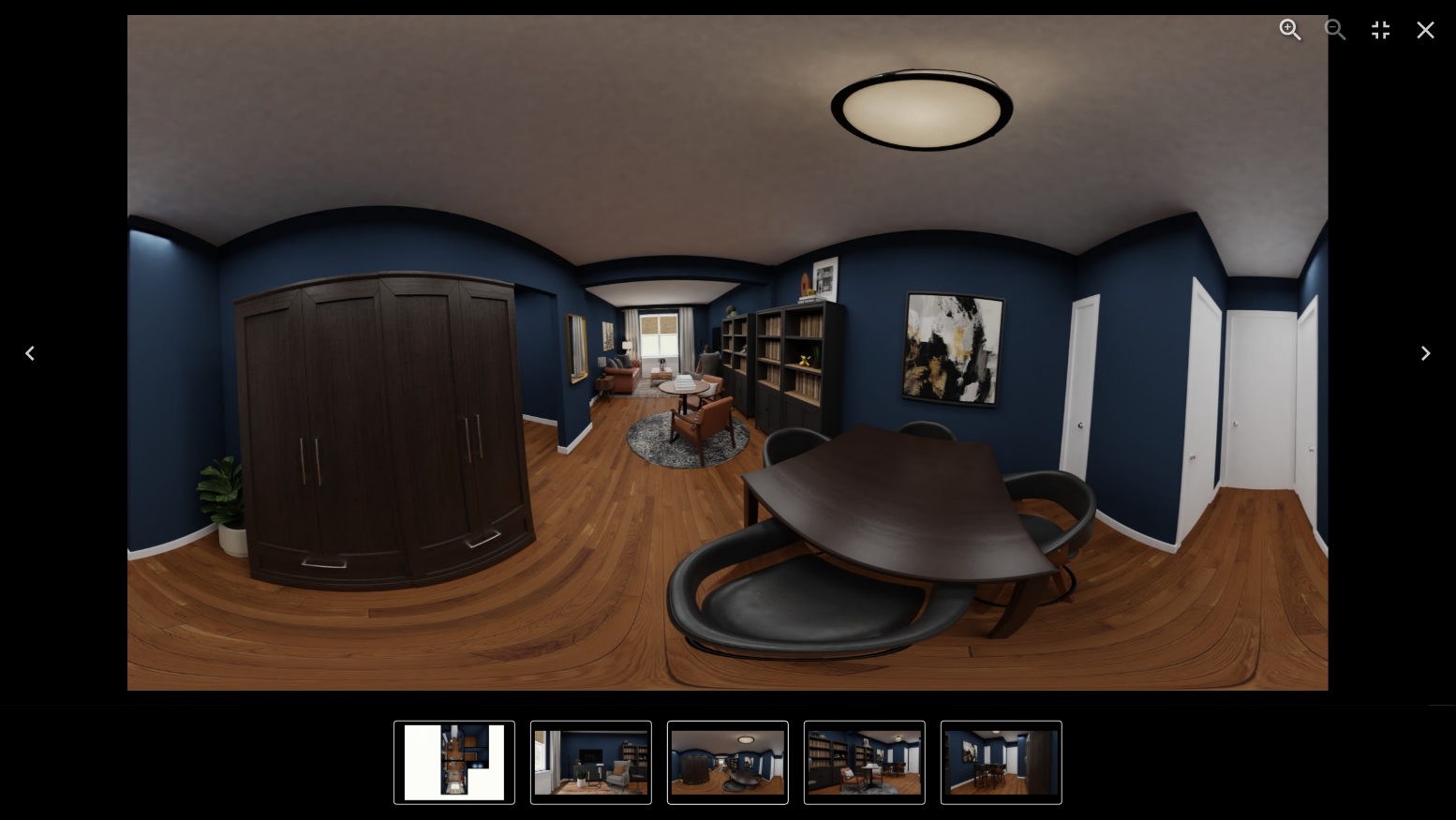
click at [1428, 353] on icon "Next" at bounding box center [1425, 353] width 9 height 15
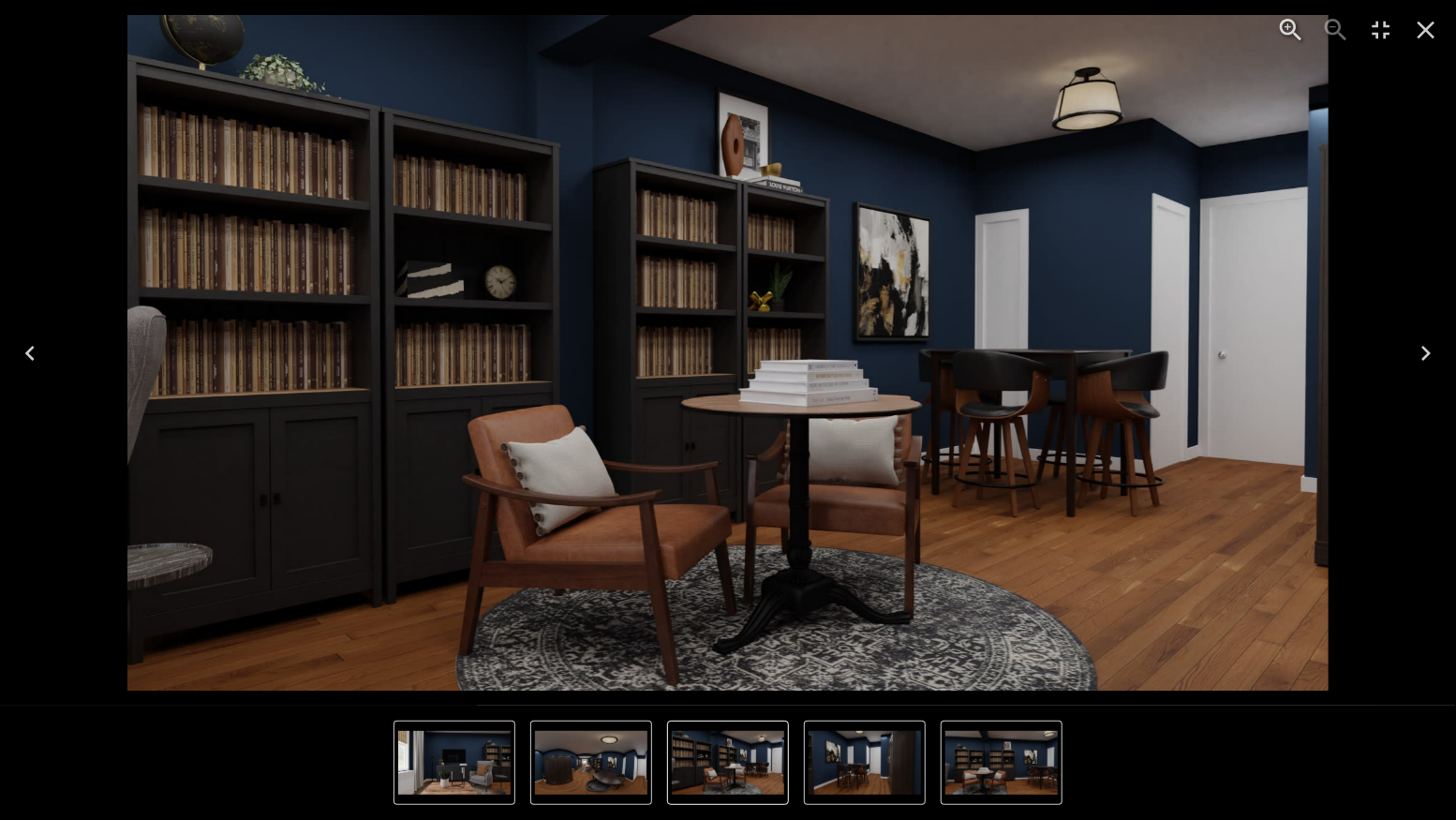
click at [1419, 353] on icon "Next" at bounding box center [1426, 353] width 30 height 30
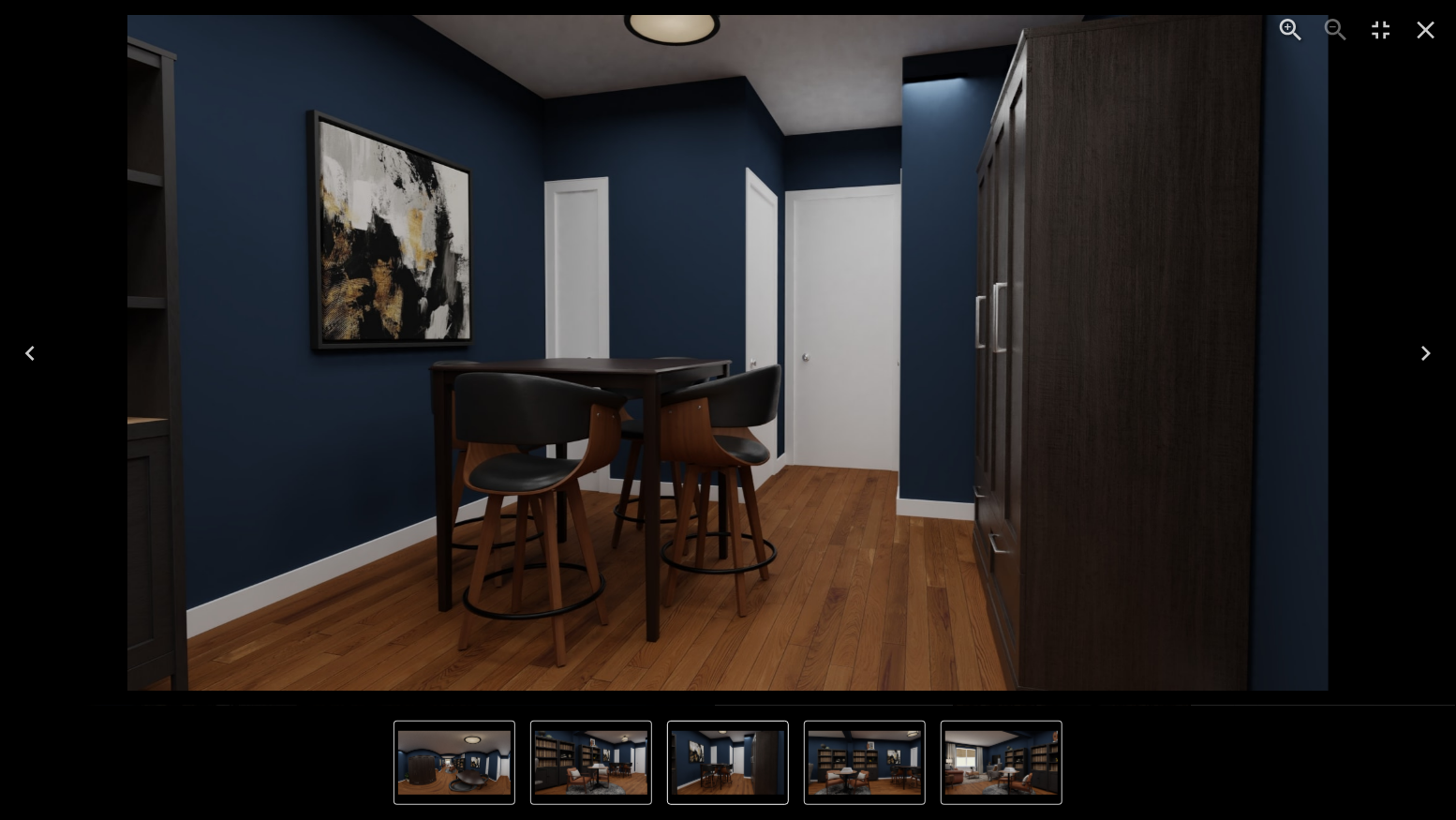
click at [25, 348] on icon "Previous" at bounding box center [30, 353] width 30 height 30
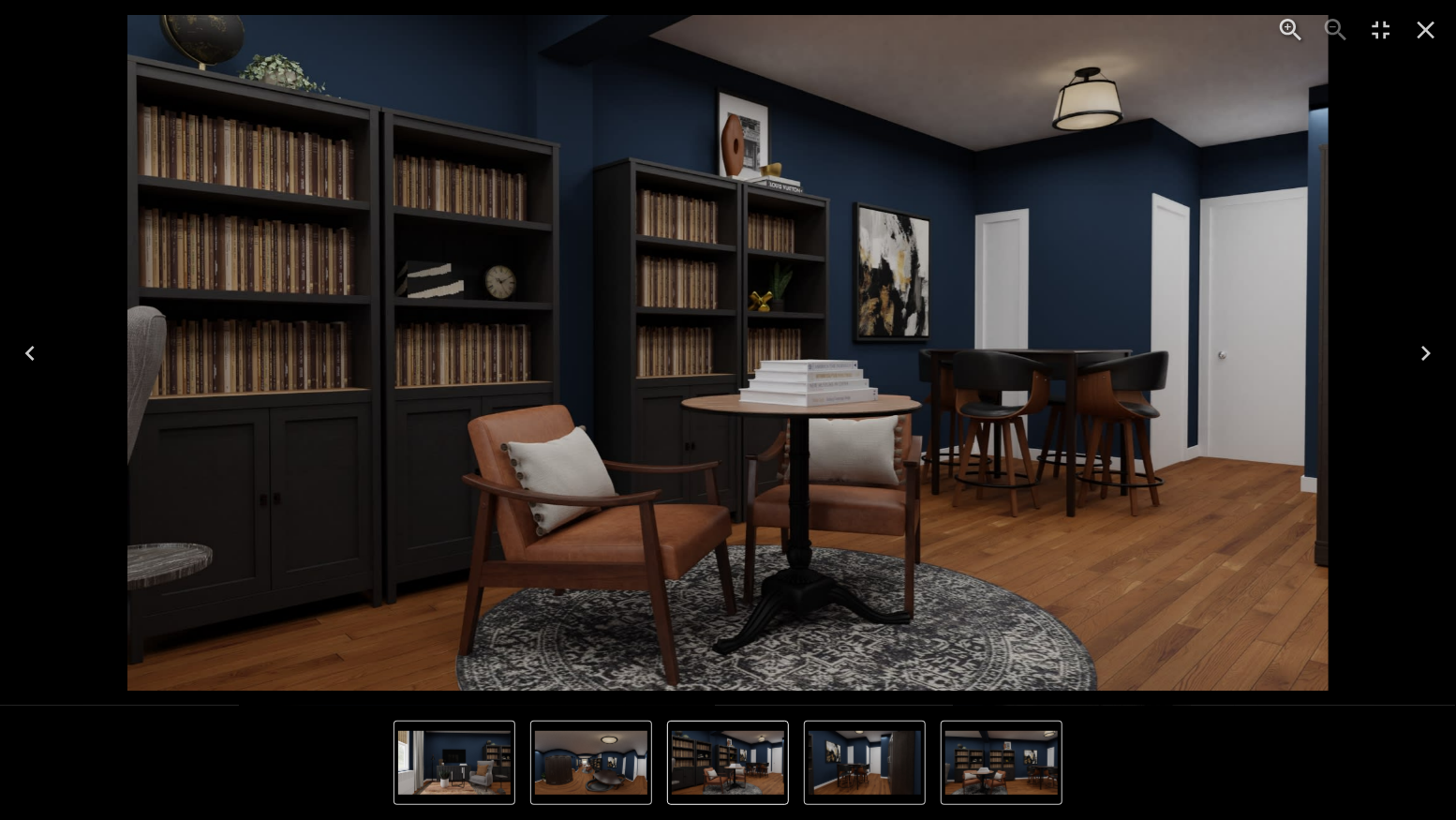
click at [32, 355] on icon "Previous" at bounding box center [30, 353] width 30 height 30
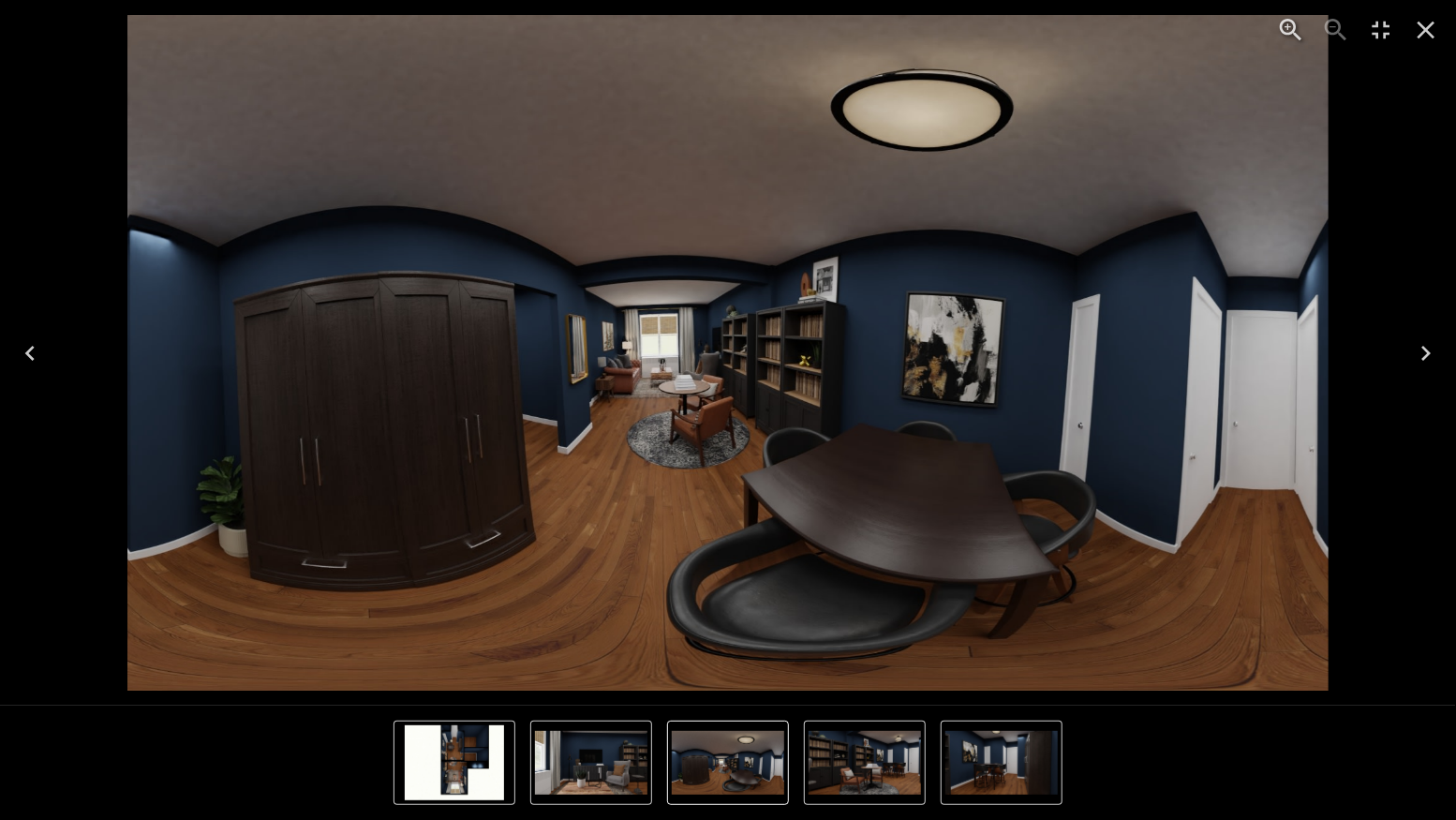
click at [36, 356] on icon "Previous" at bounding box center [30, 353] width 30 height 30
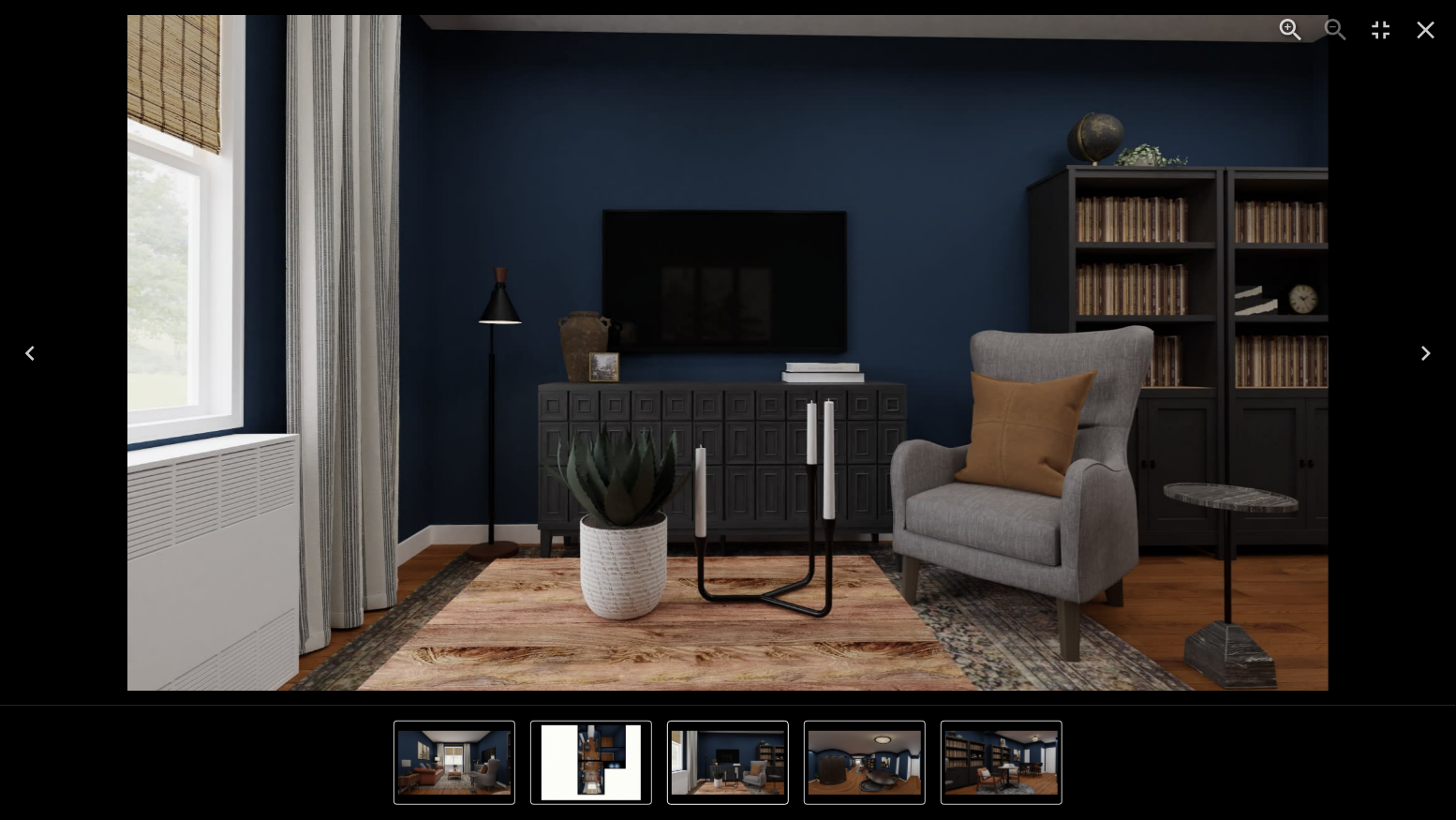
click at [32, 354] on icon "Previous" at bounding box center [30, 353] width 30 height 30
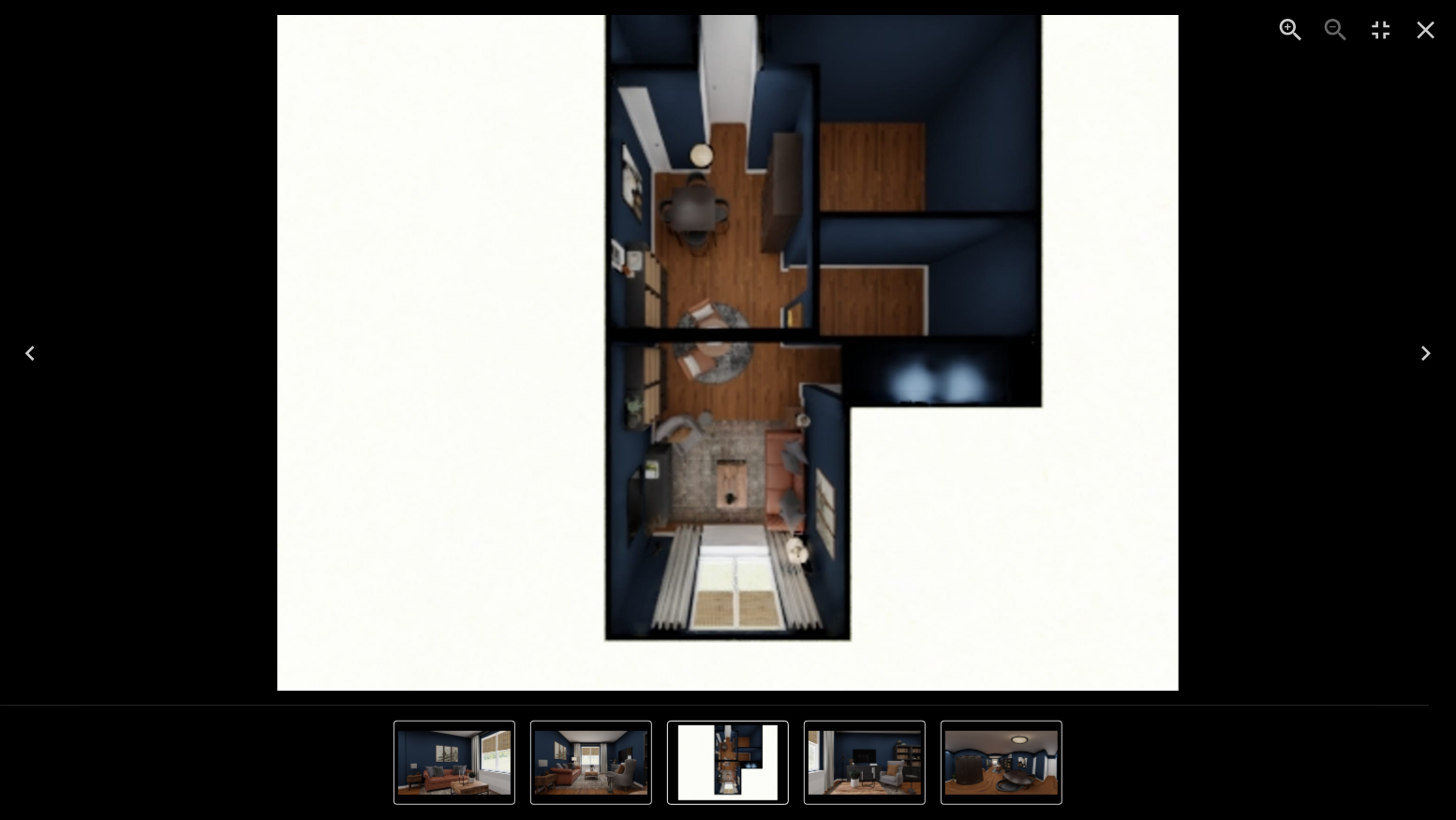
click at [1427, 355] on icon "Next" at bounding box center [1425, 353] width 9 height 15
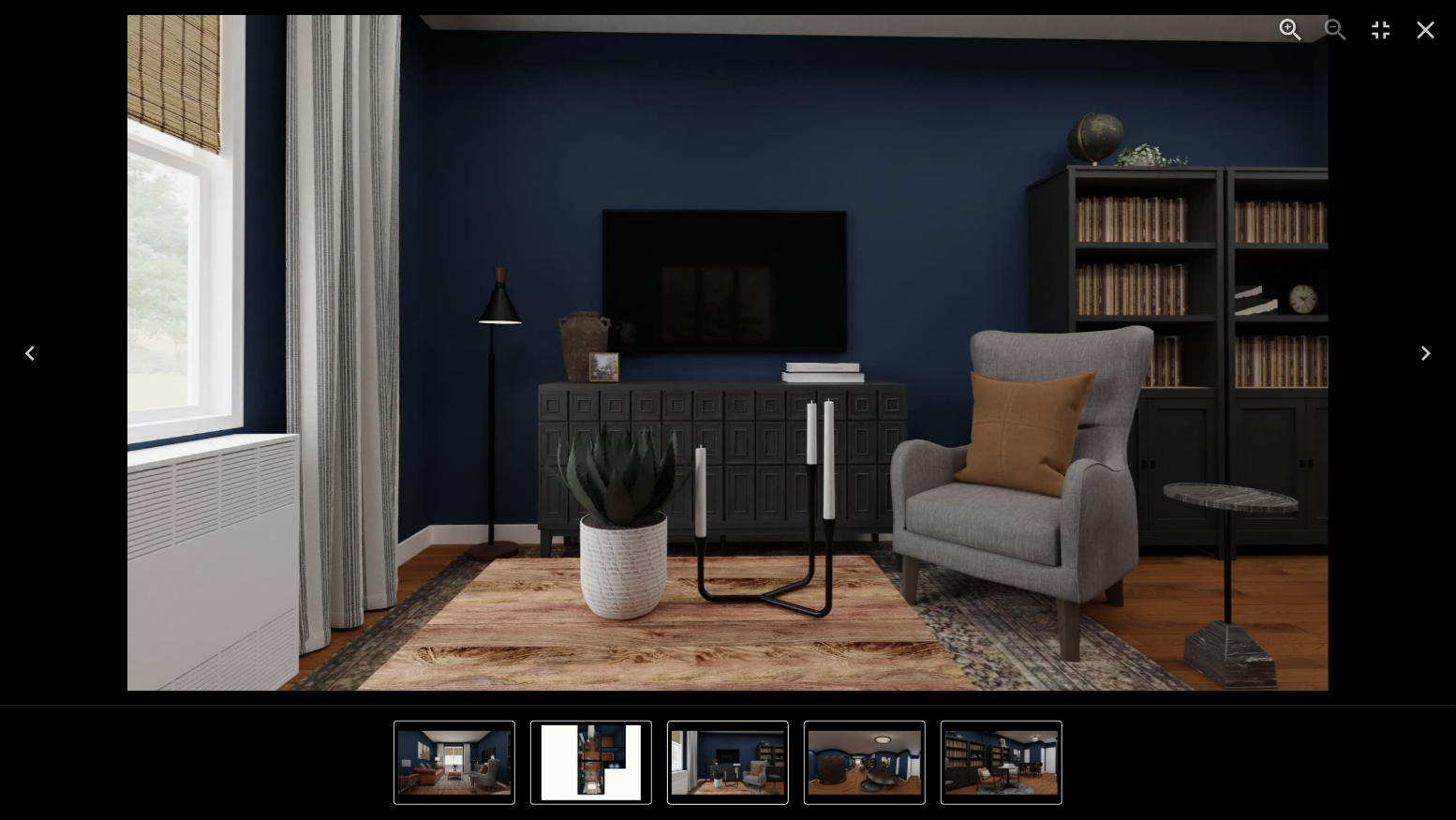
click at [1427, 355] on icon "Next" at bounding box center [1425, 353] width 9 height 15
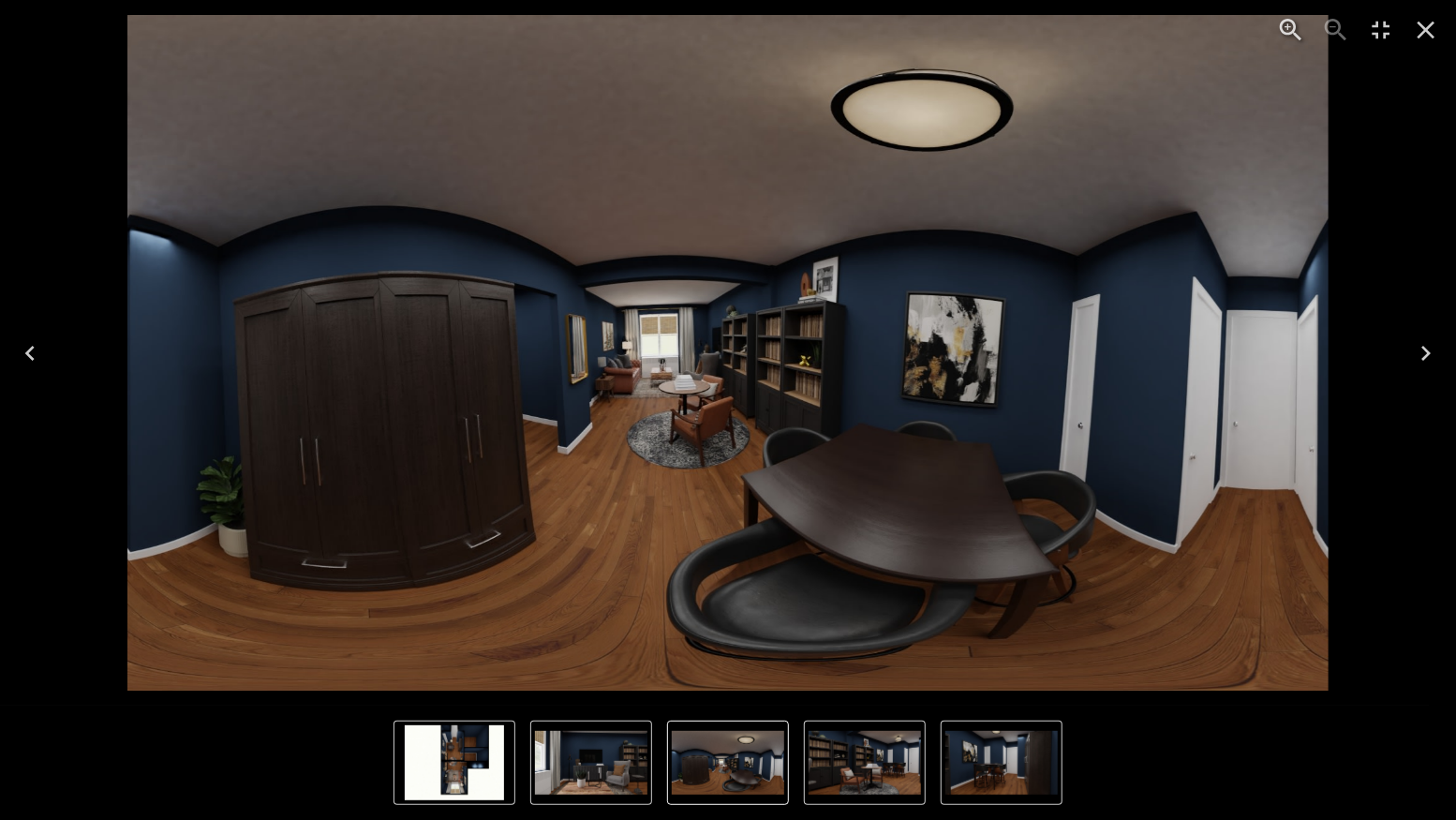
click at [24, 341] on icon "Previous" at bounding box center [30, 353] width 30 height 30
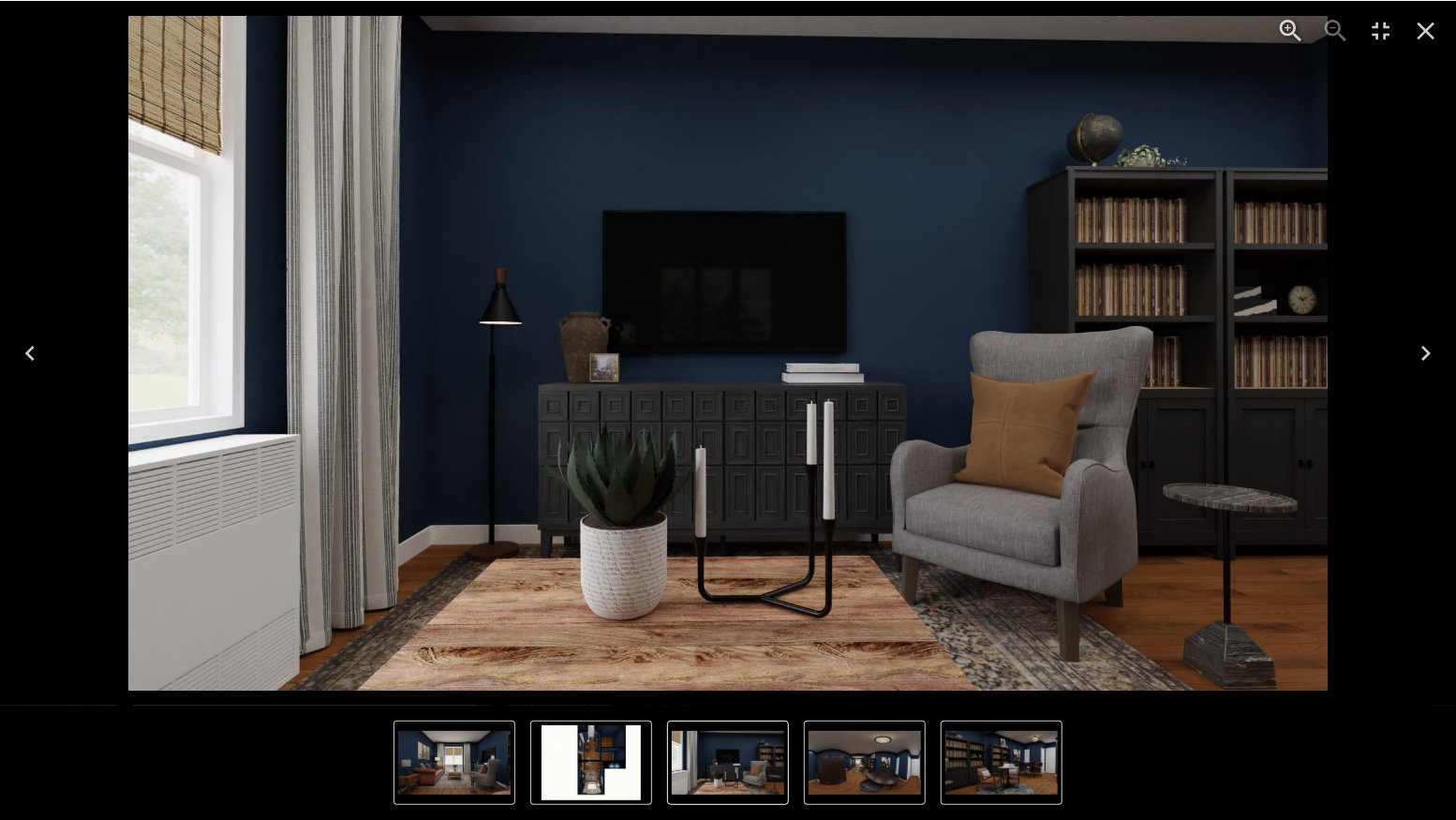
scroll to position [4414, 0]
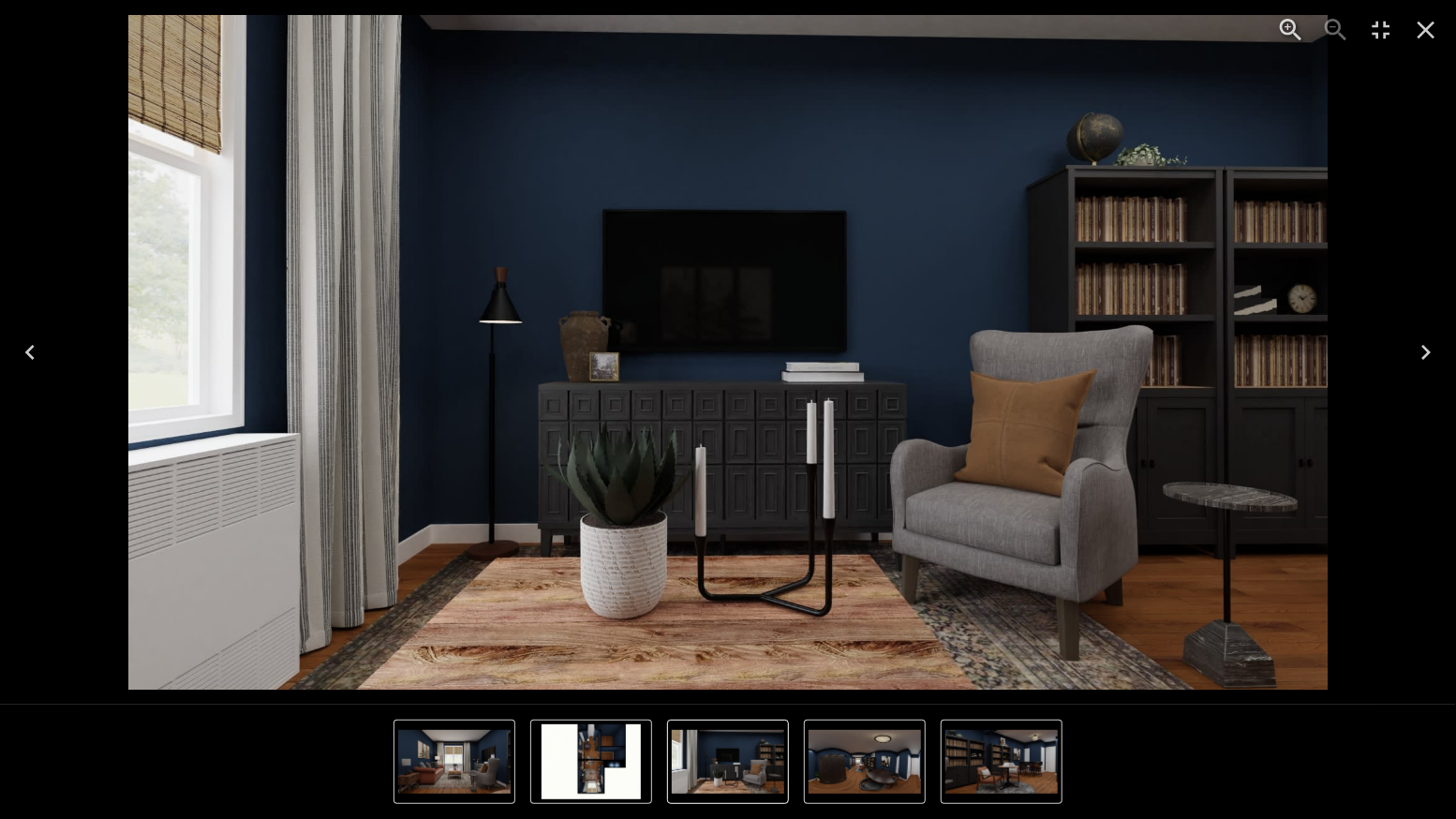
click at [1437, 349] on icon "Next" at bounding box center [1426, 352] width 30 height 30
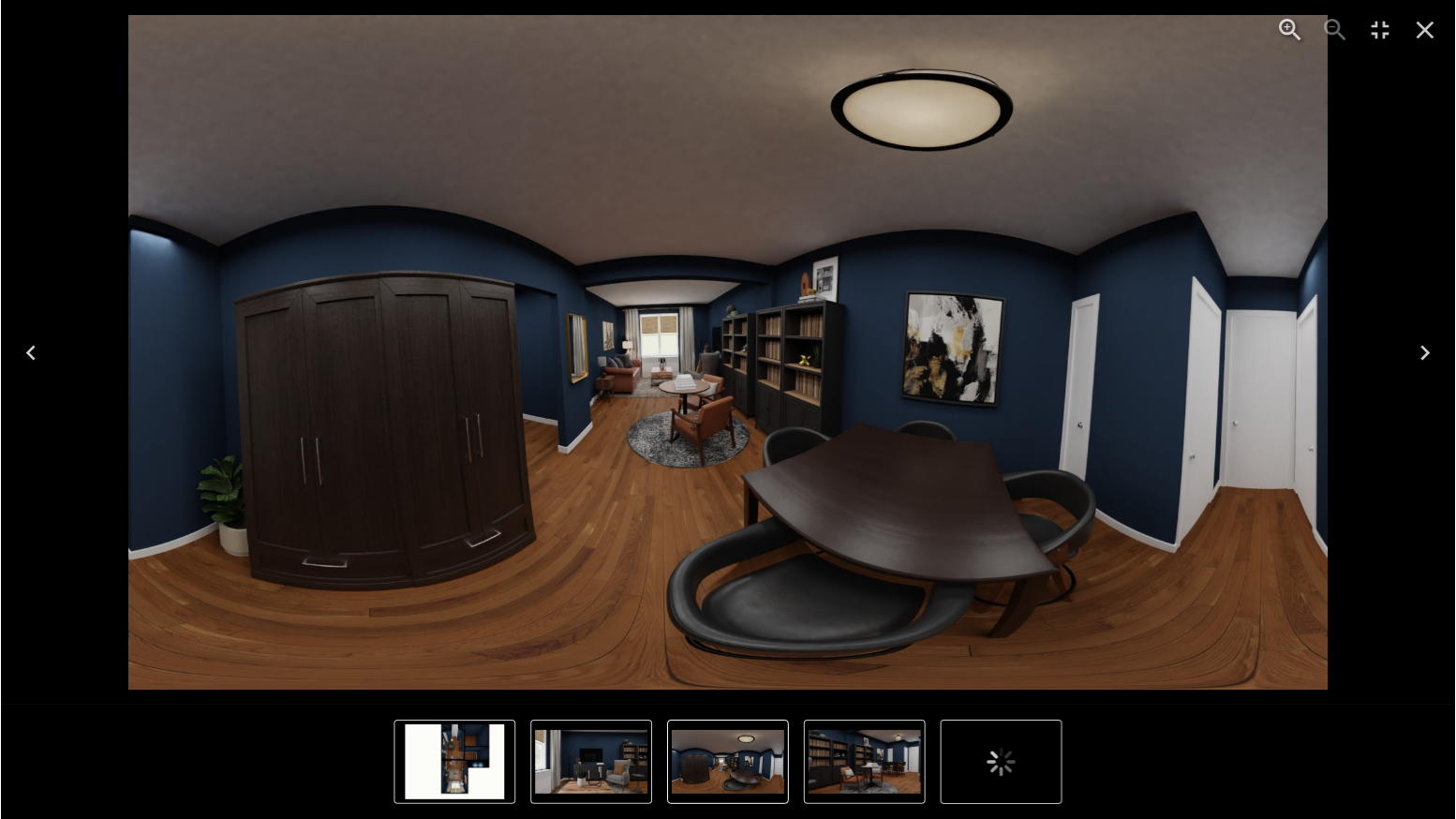
scroll to position [4413, 0]
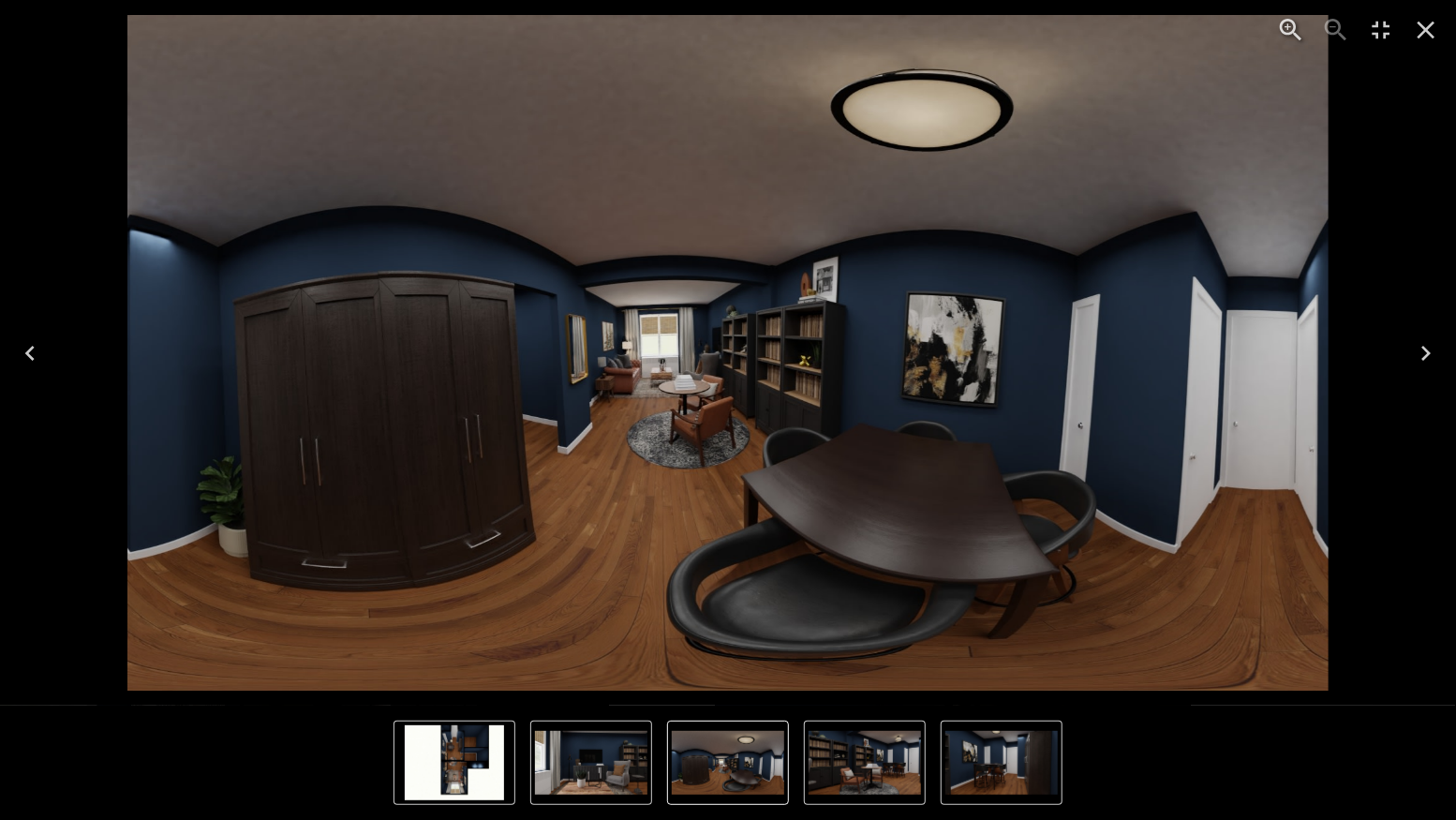
click at [21, 352] on icon "Previous" at bounding box center [30, 353] width 30 height 30
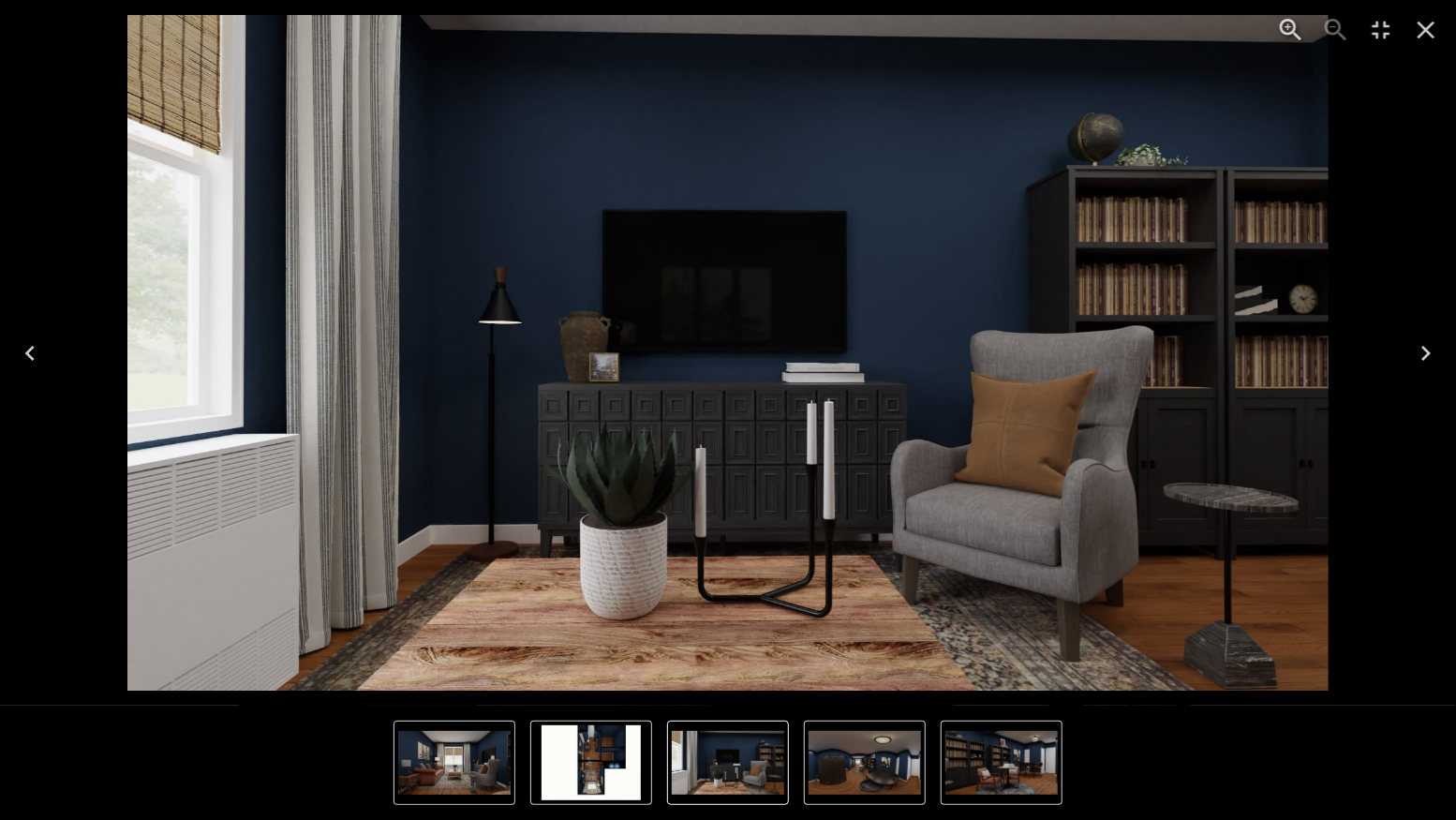
click at [28, 353] on icon "Previous" at bounding box center [29, 353] width 9 height 15
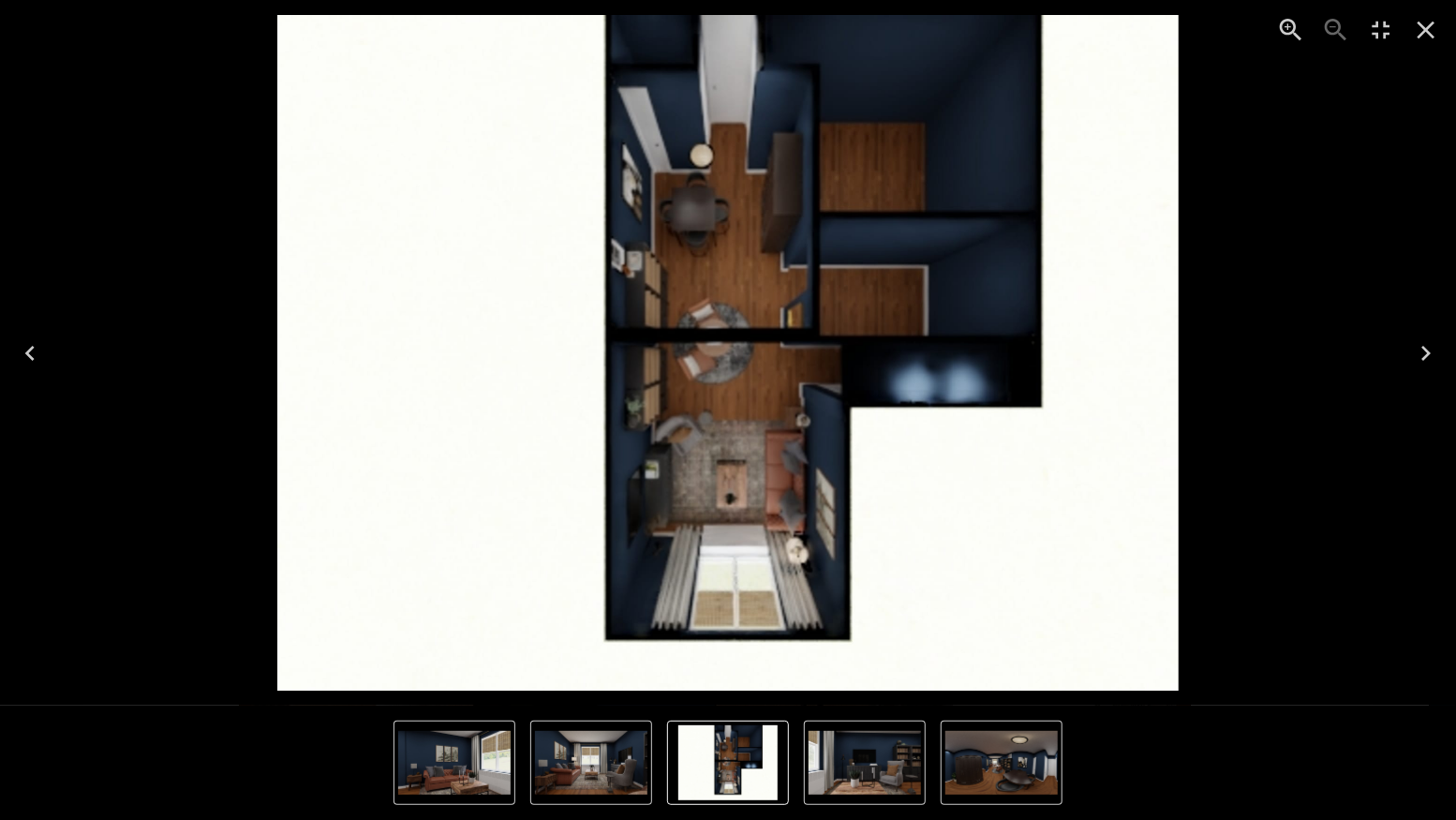
click at [29, 353] on icon "Previous" at bounding box center [29, 353] width 9 height 15
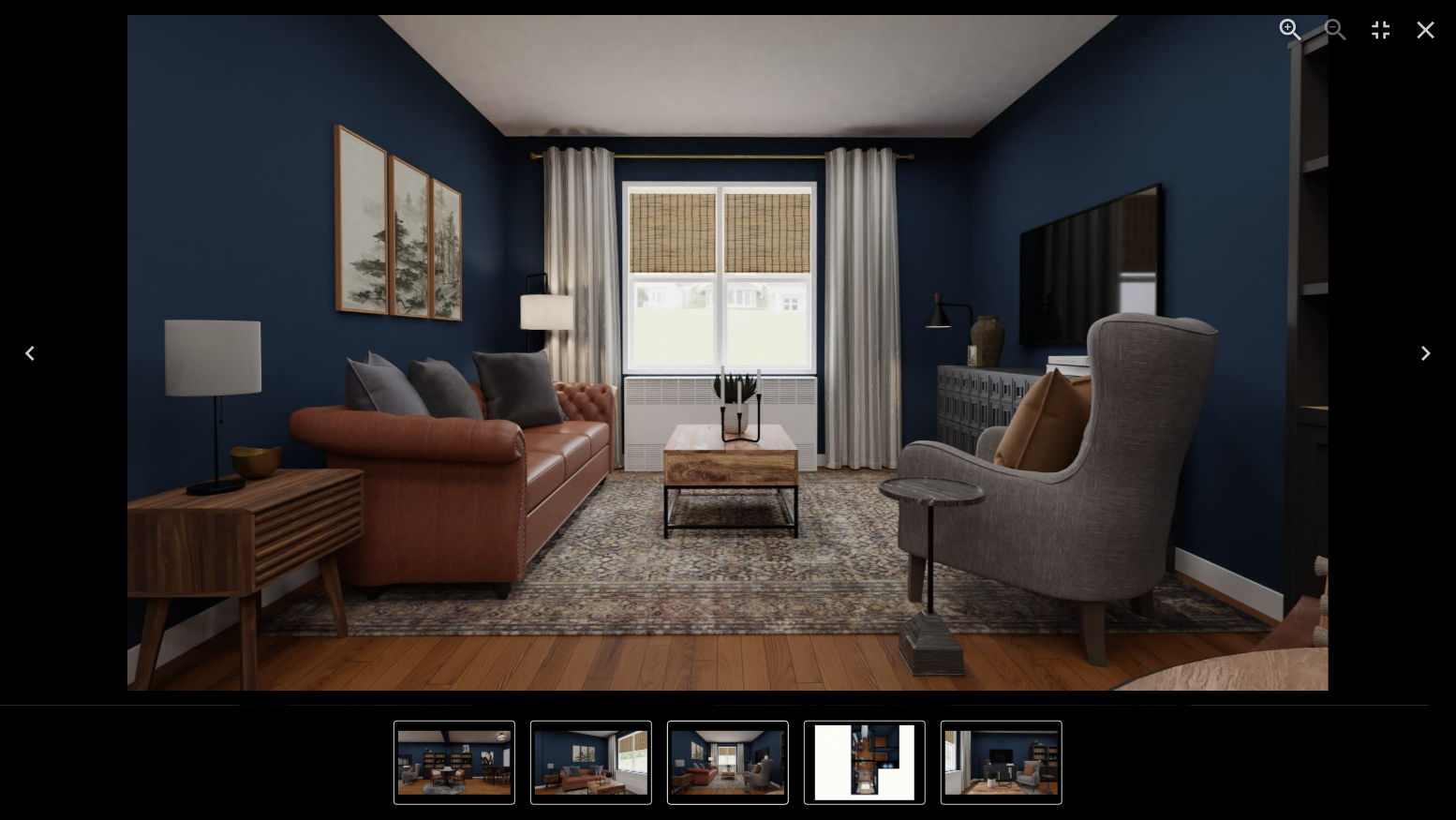
click at [29, 353] on icon "Previous" at bounding box center [29, 353] width 9 height 15
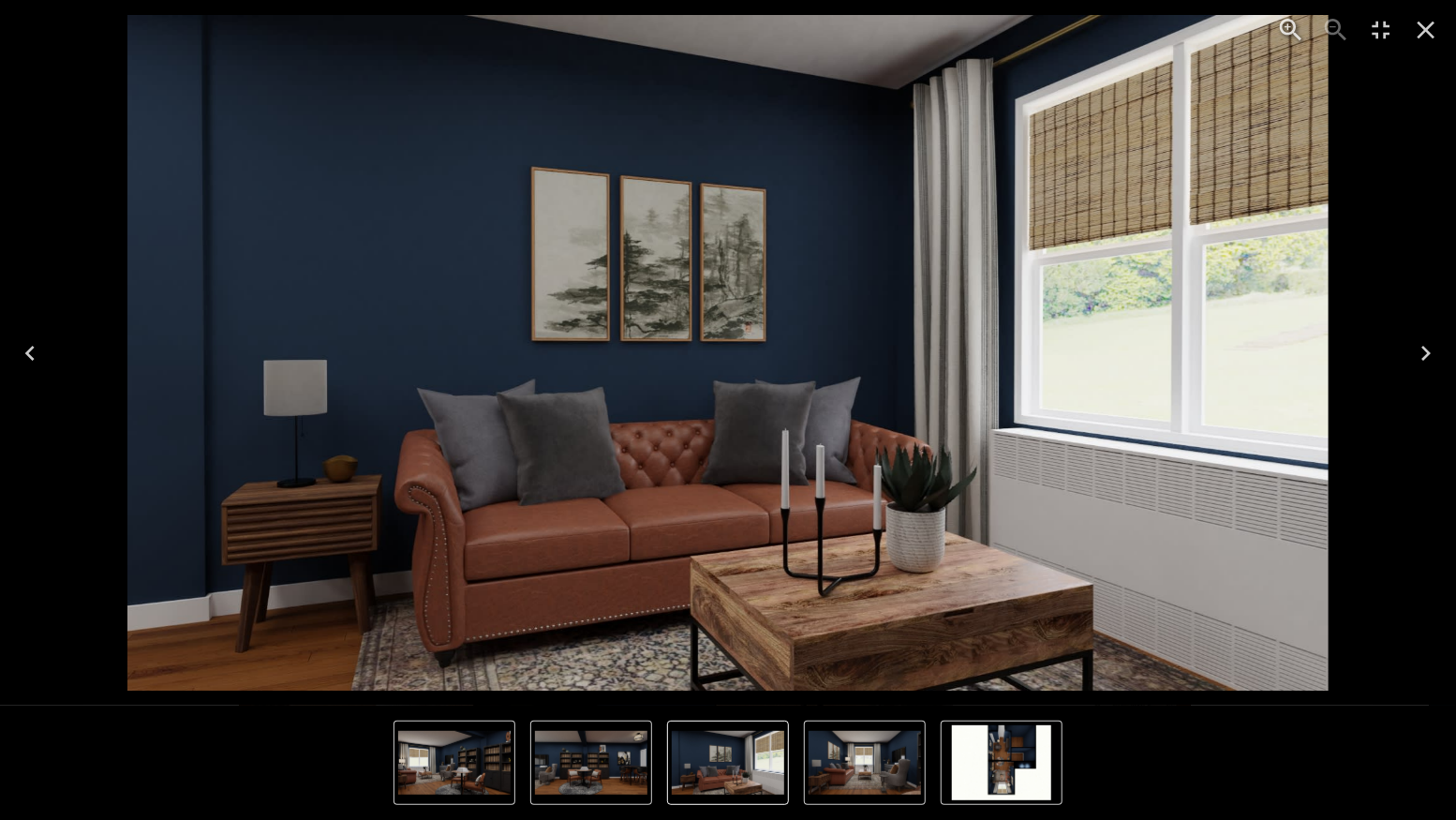
click at [28, 354] on icon "Previous" at bounding box center [29, 353] width 9 height 15
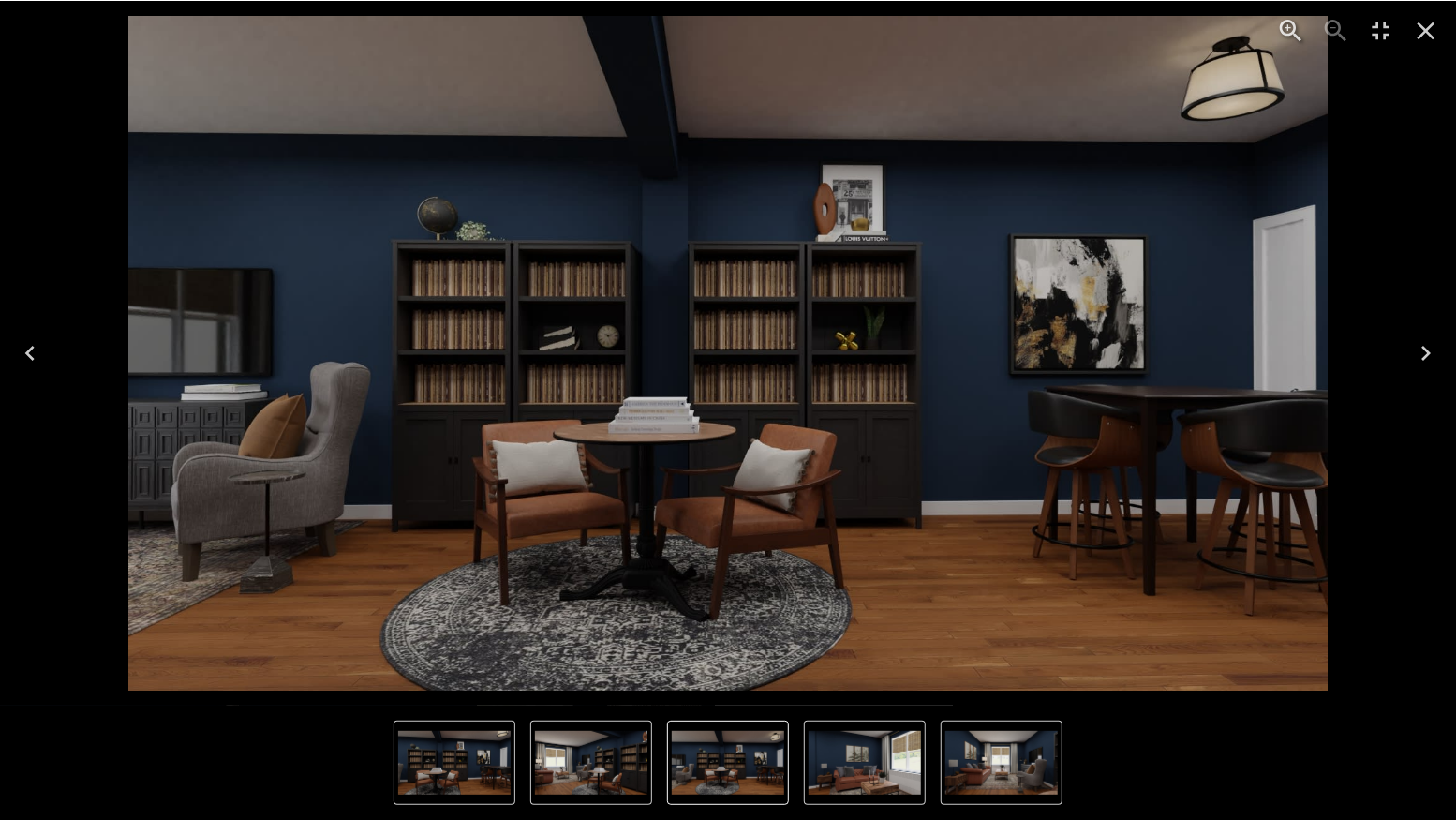
scroll to position [4414, 0]
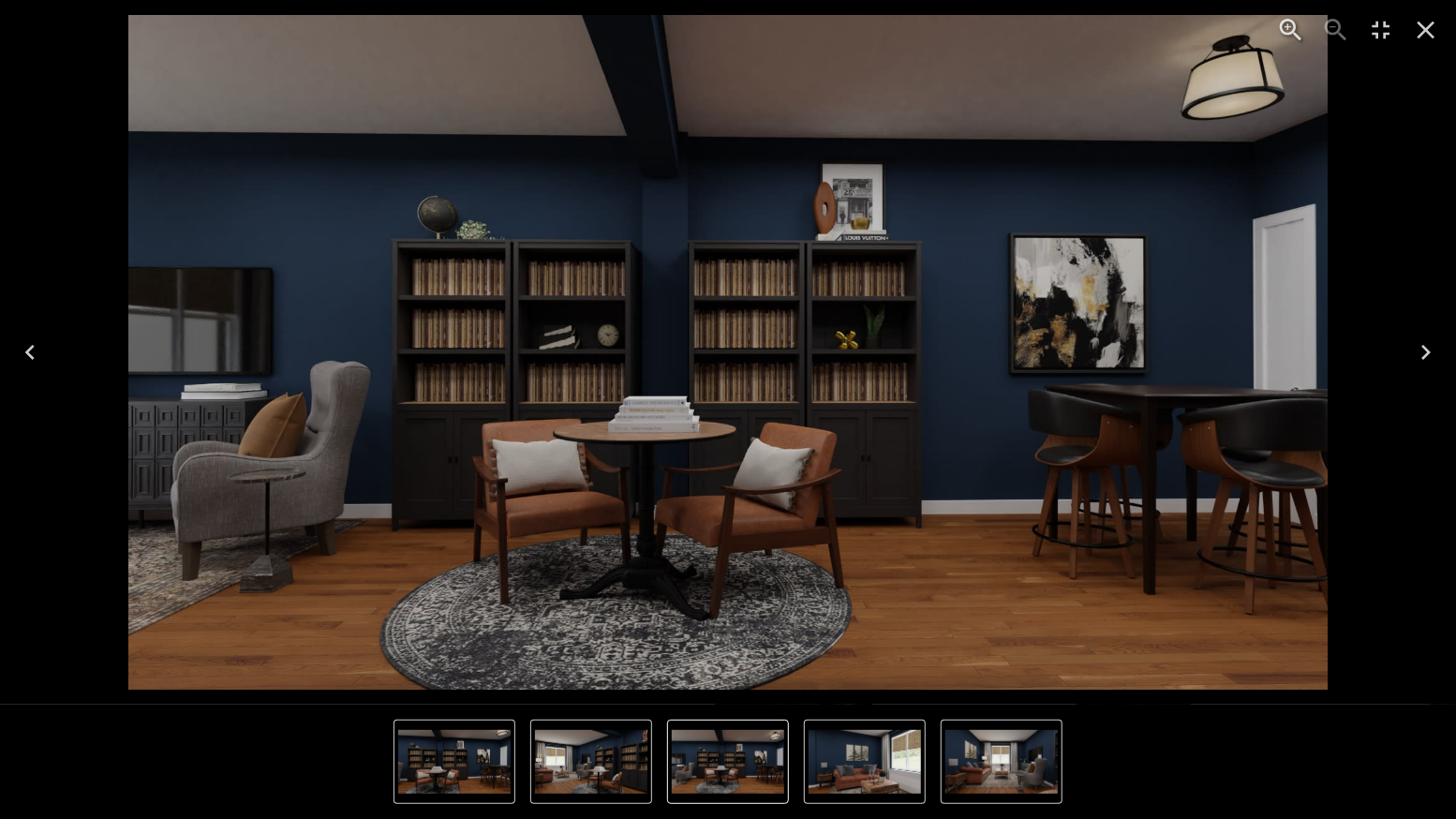
click at [37, 349] on icon "Previous" at bounding box center [30, 352] width 30 height 30
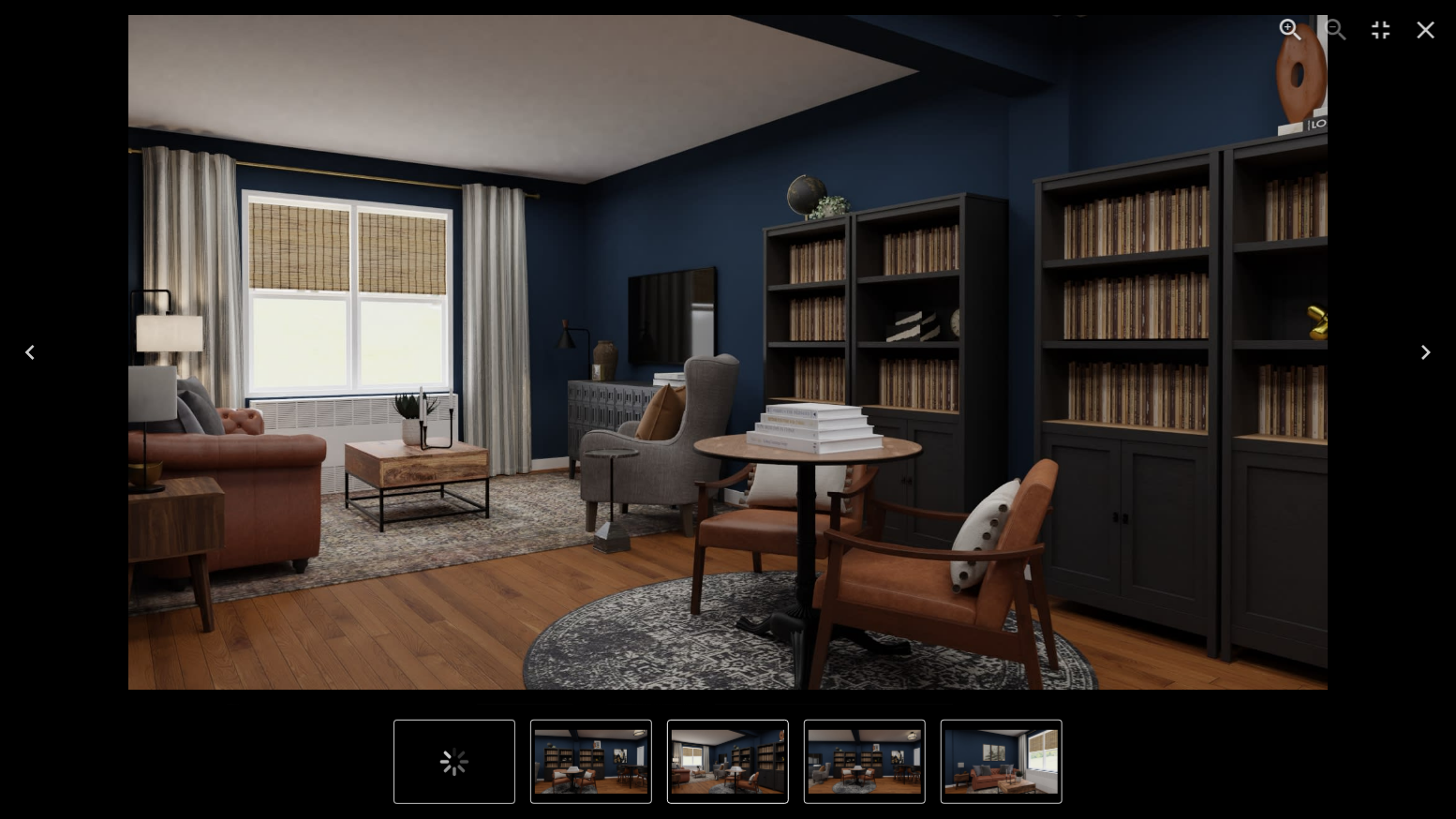
scroll to position [4413, 0]
click at [37, 349] on icon "Previous" at bounding box center [30, 353] width 30 height 30
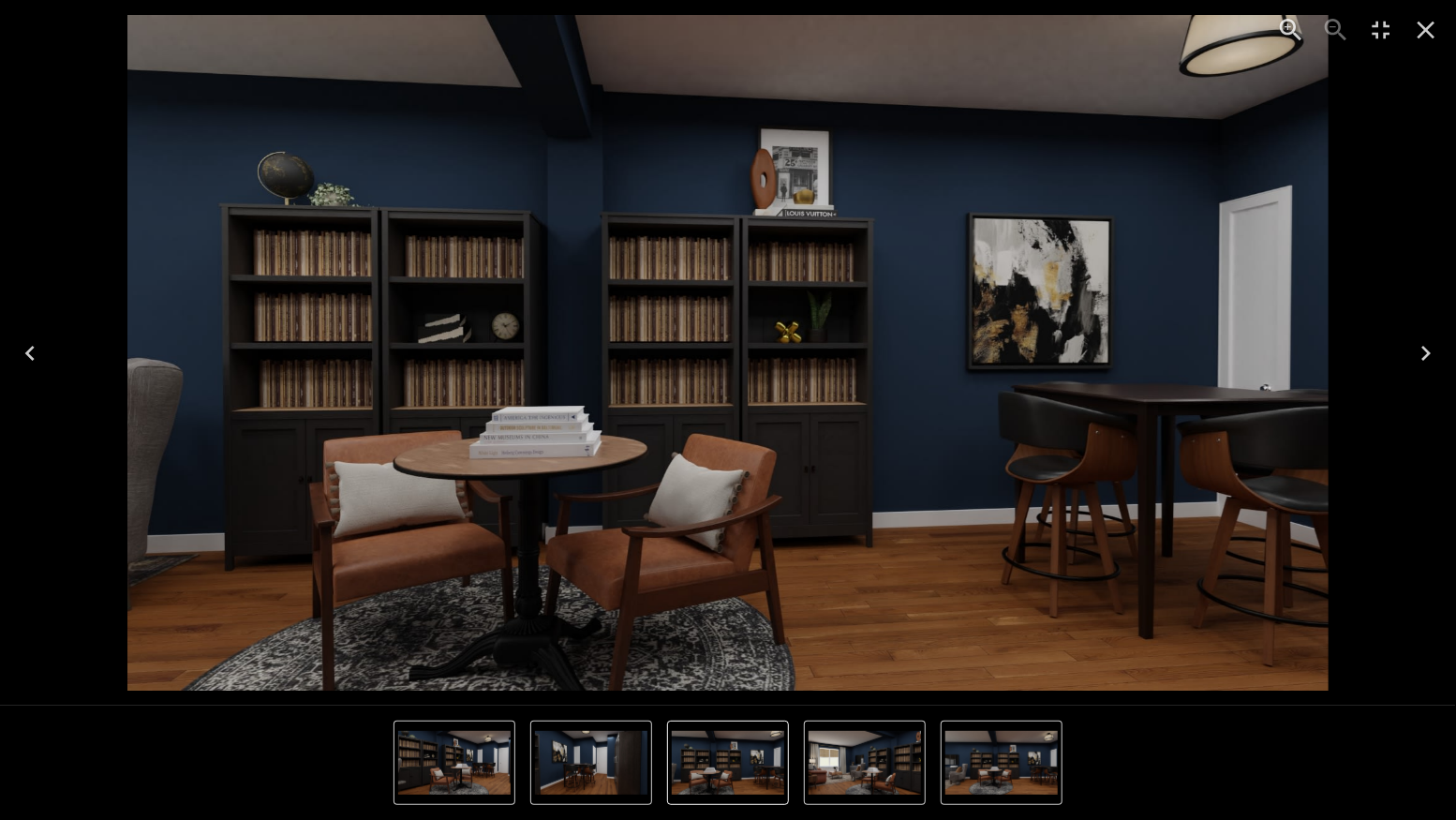
click at [37, 349] on icon "Previous" at bounding box center [30, 353] width 30 height 30
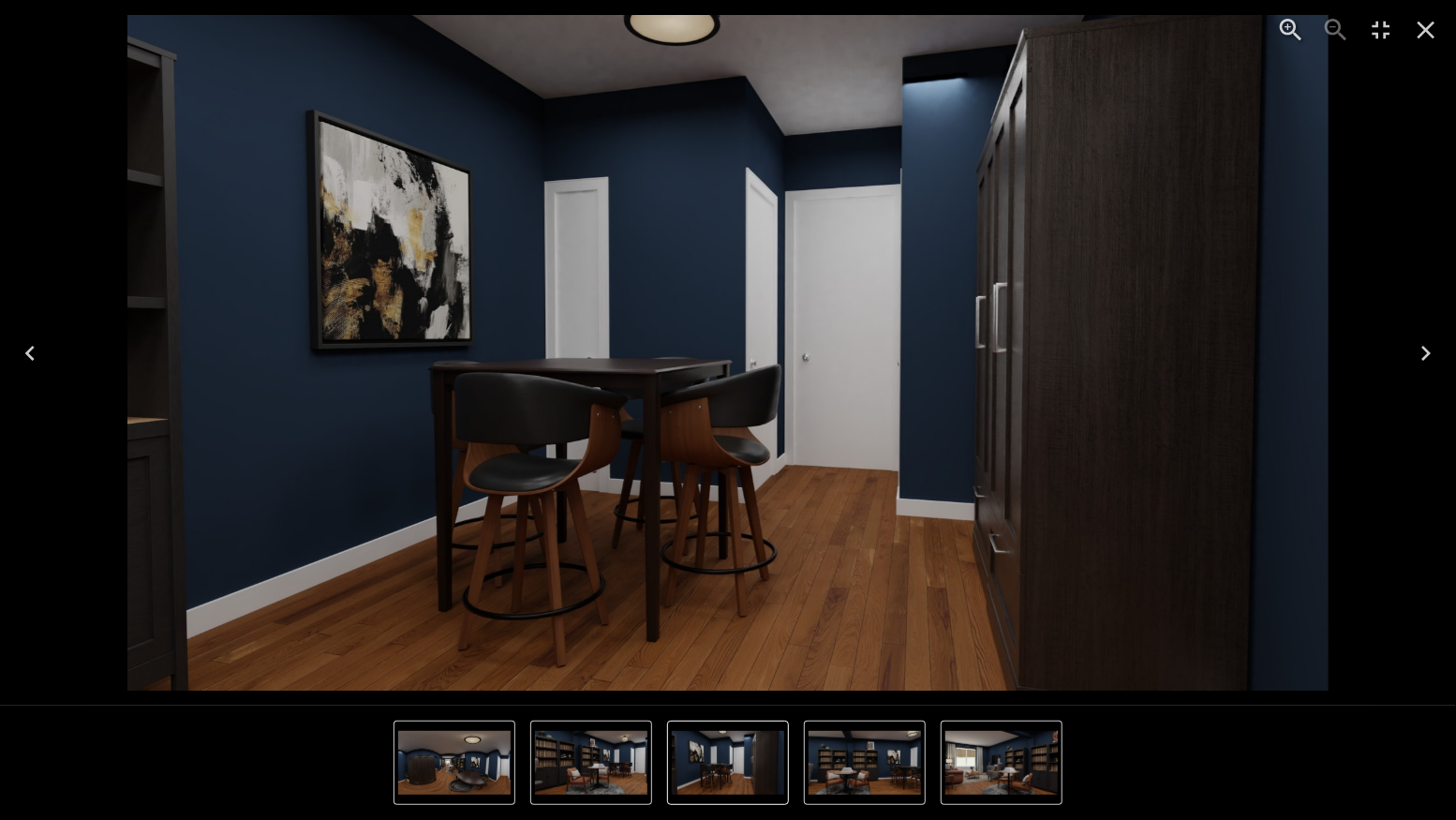
click at [37, 349] on icon "Previous" at bounding box center [30, 353] width 30 height 30
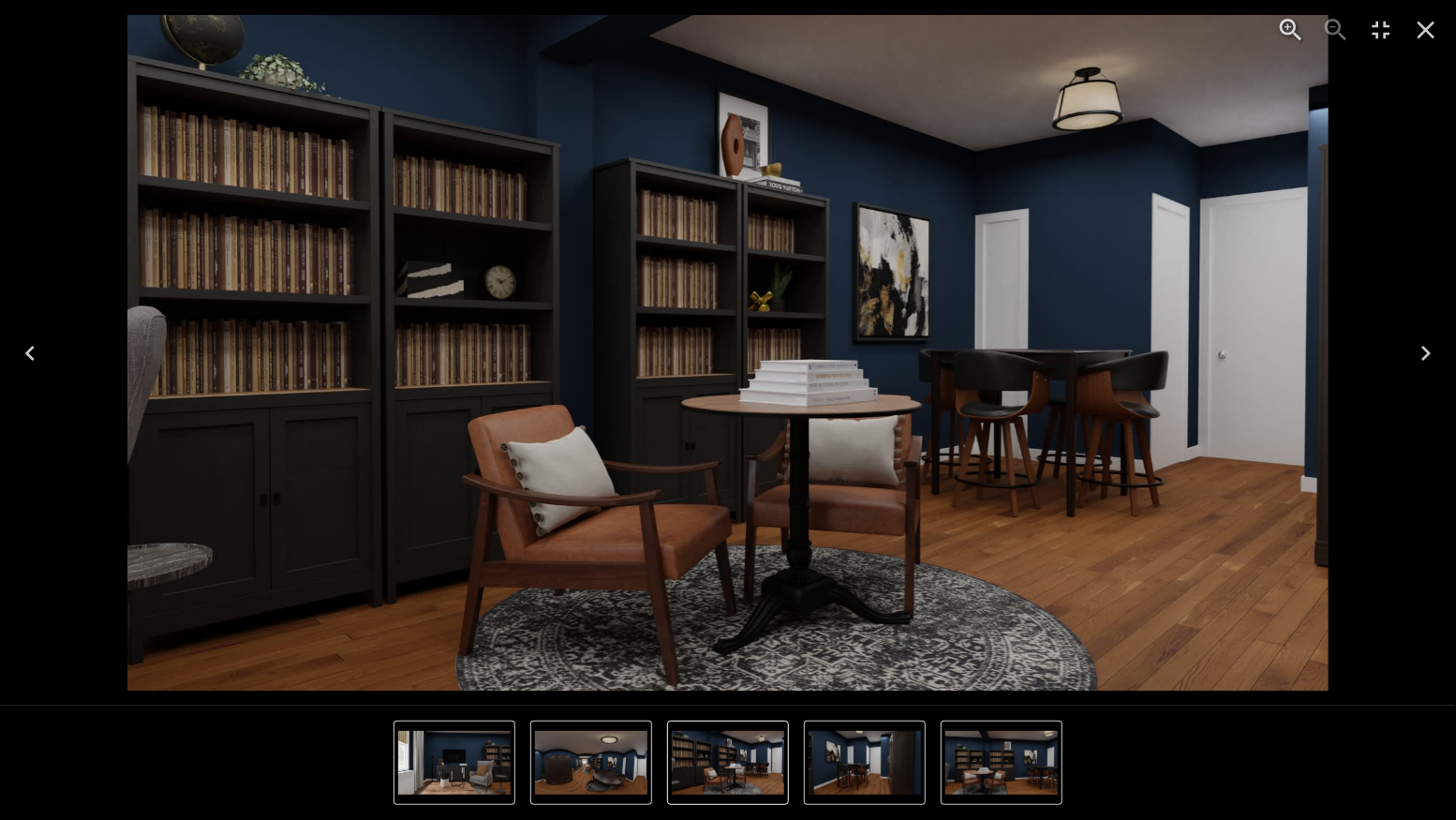
click at [37, 349] on icon "Previous" at bounding box center [30, 353] width 30 height 30
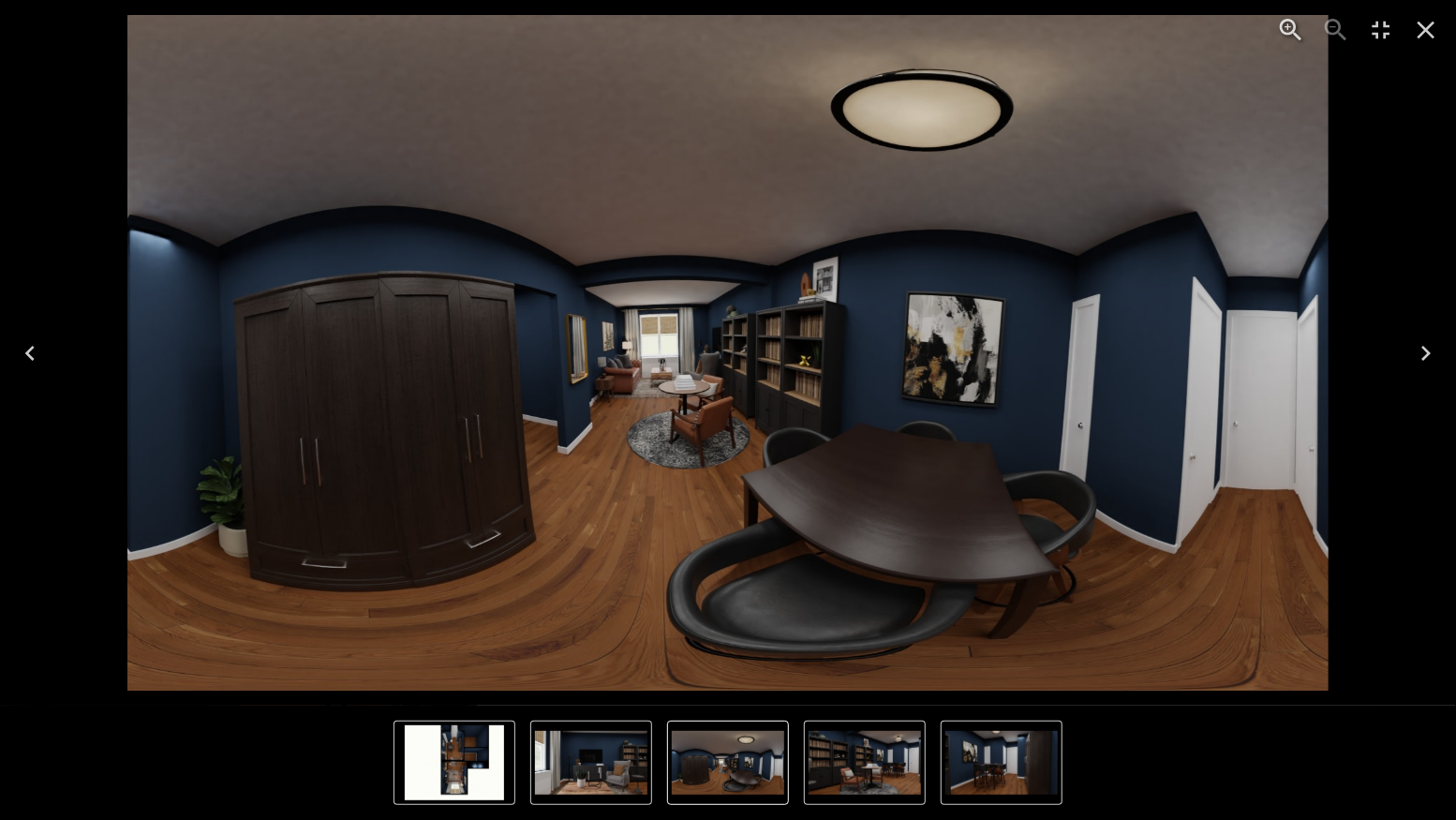
click at [37, 349] on icon "Previous" at bounding box center [30, 353] width 30 height 30
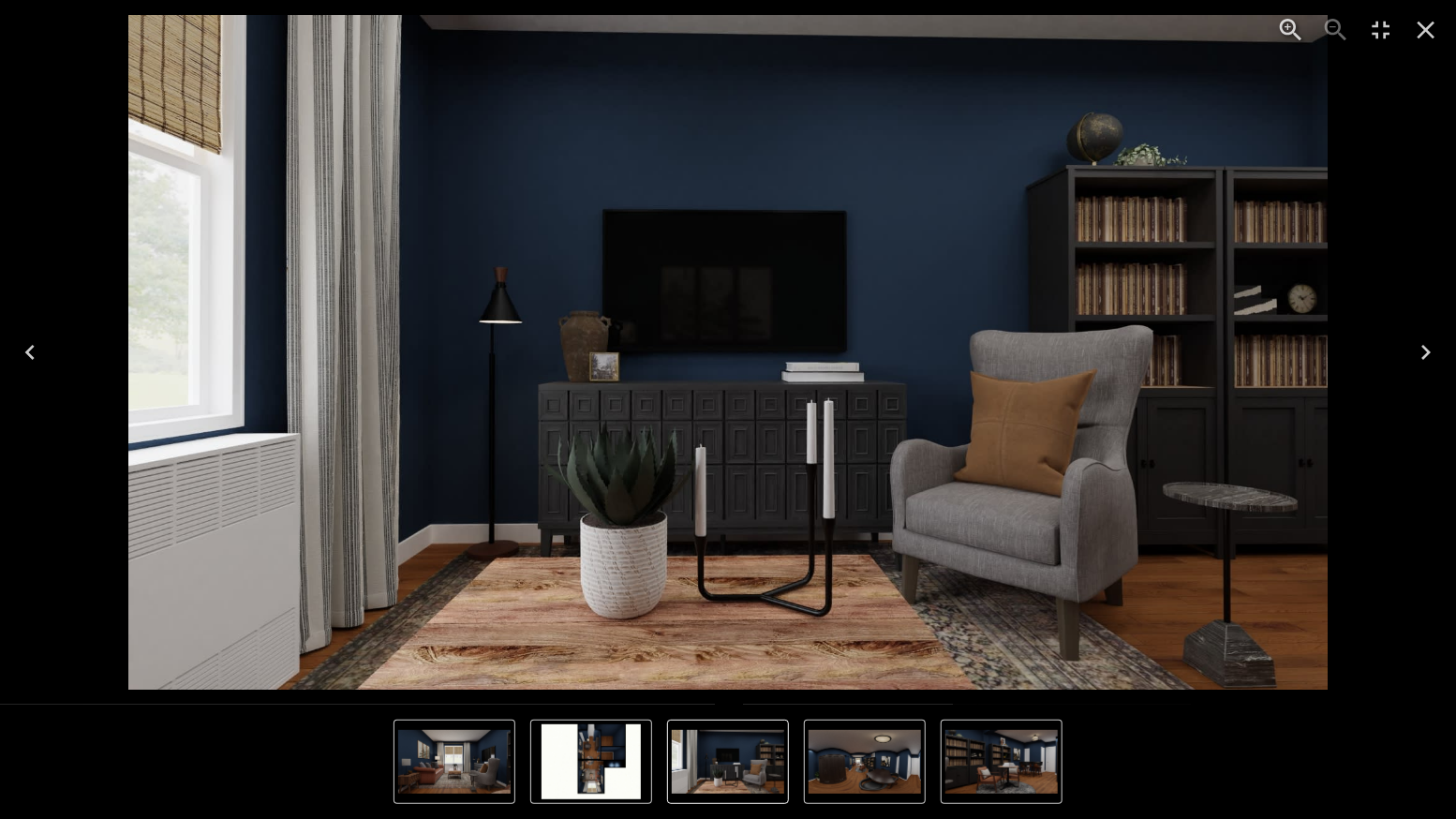
click at [1430, 349] on icon "Next" at bounding box center [1426, 352] width 30 height 30
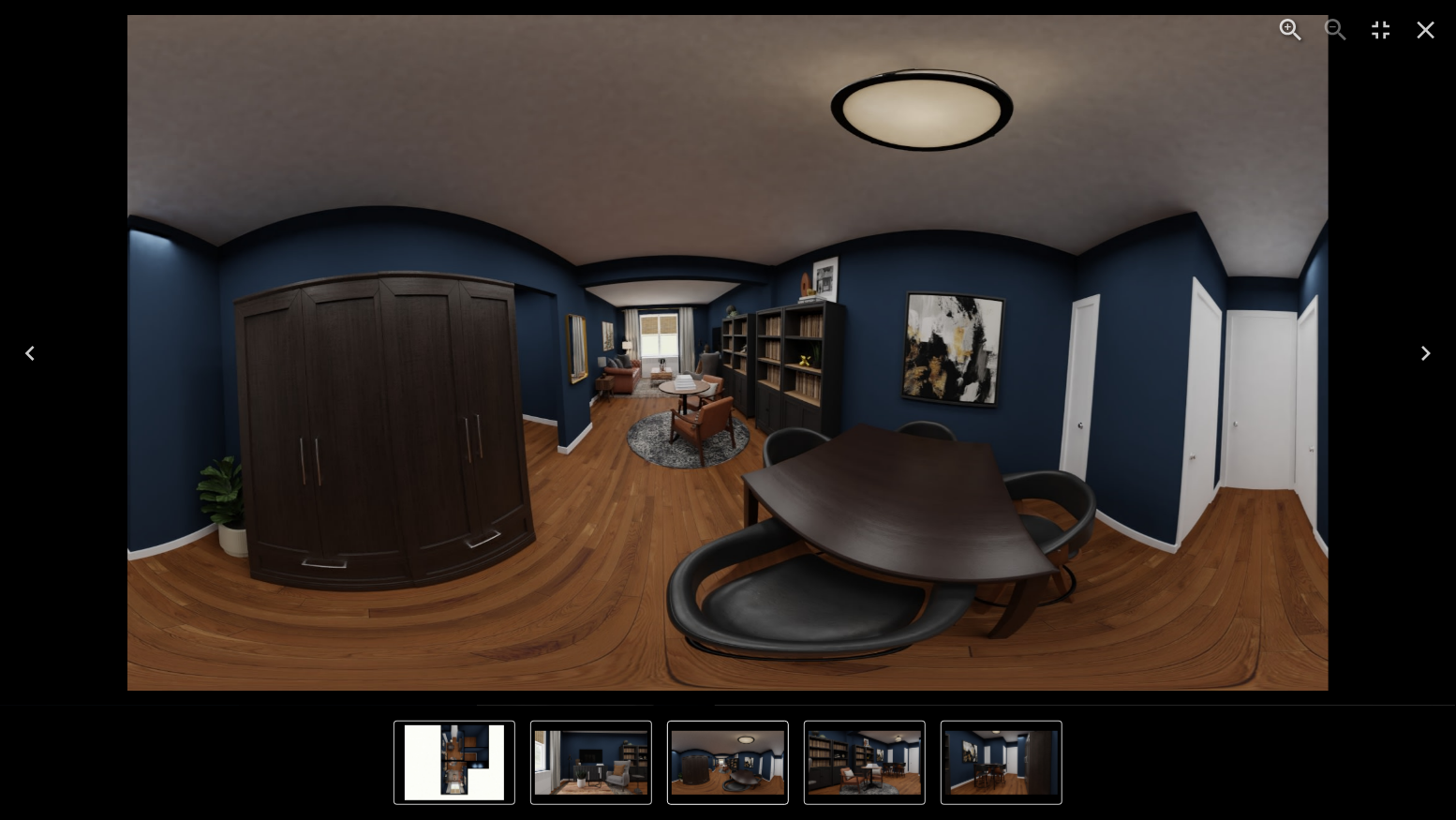
click at [1430, 349] on icon "Next" at bounding box center [1426, 353] width 30 height 30
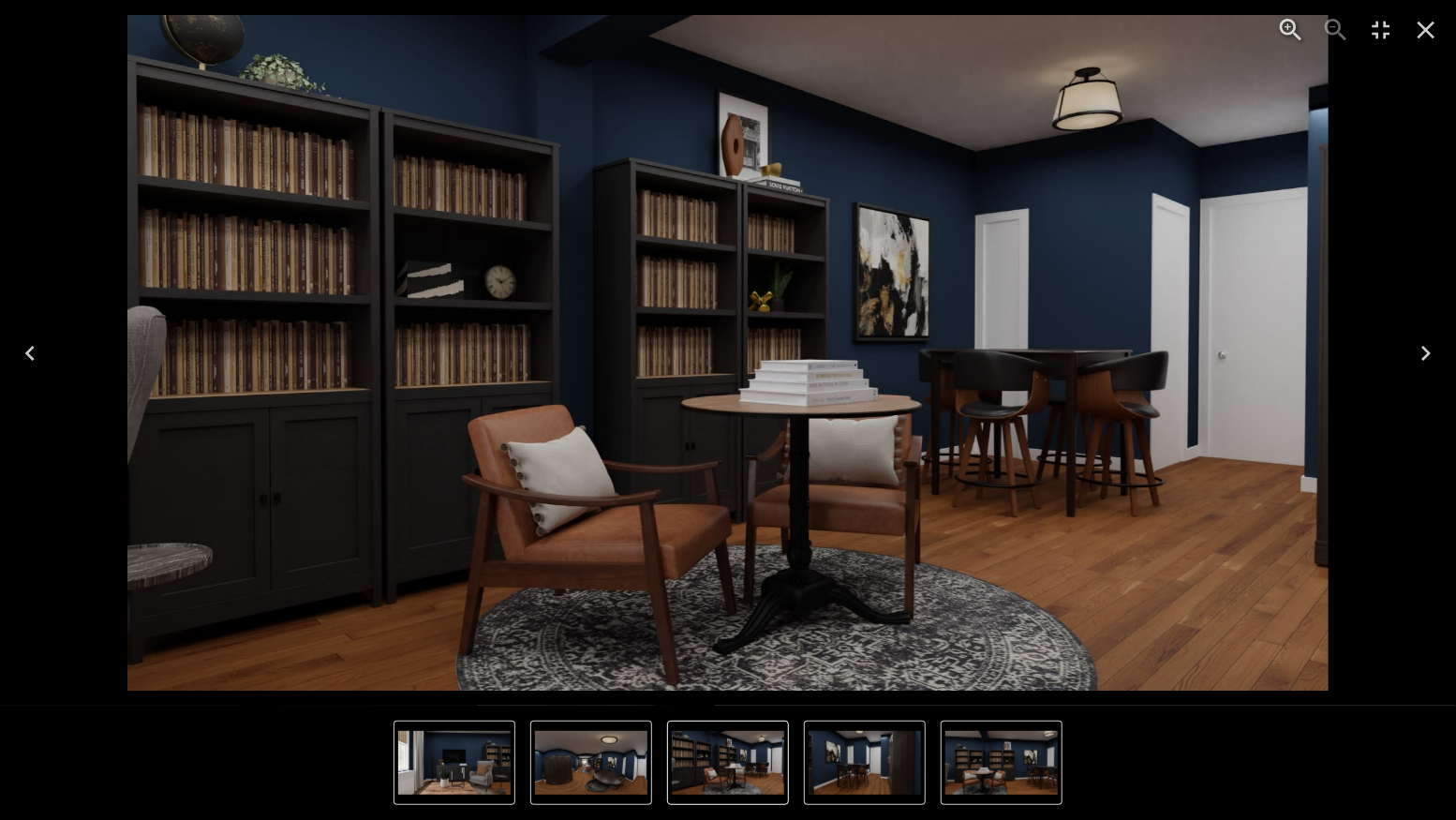
click at [1430, 349] on icon "Next" at bounding box center [1426, 353] width 30 height 30
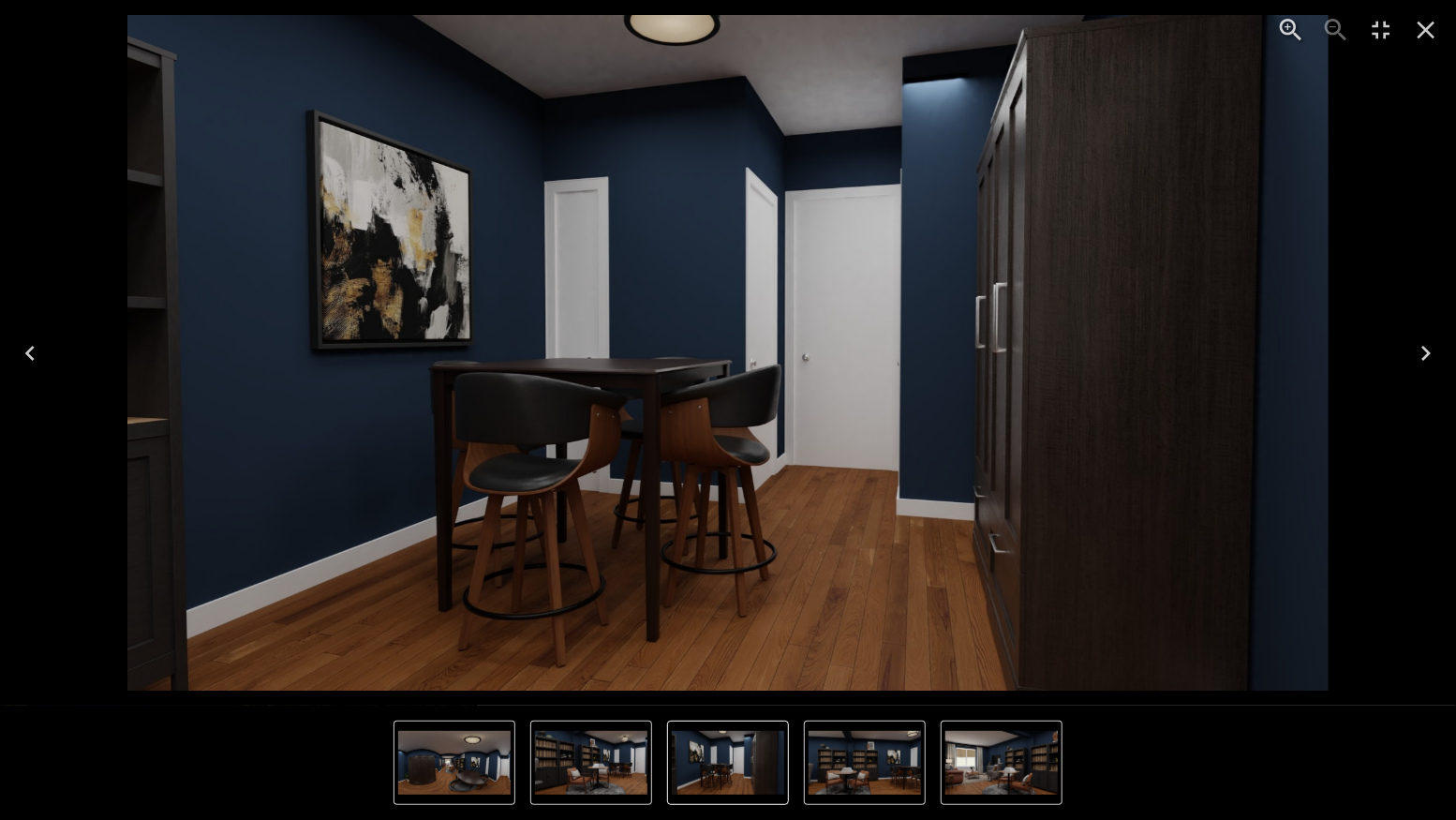
click at [1416, 31] on icon "Close" at bounding box center [1426, 30] width 30 height 30
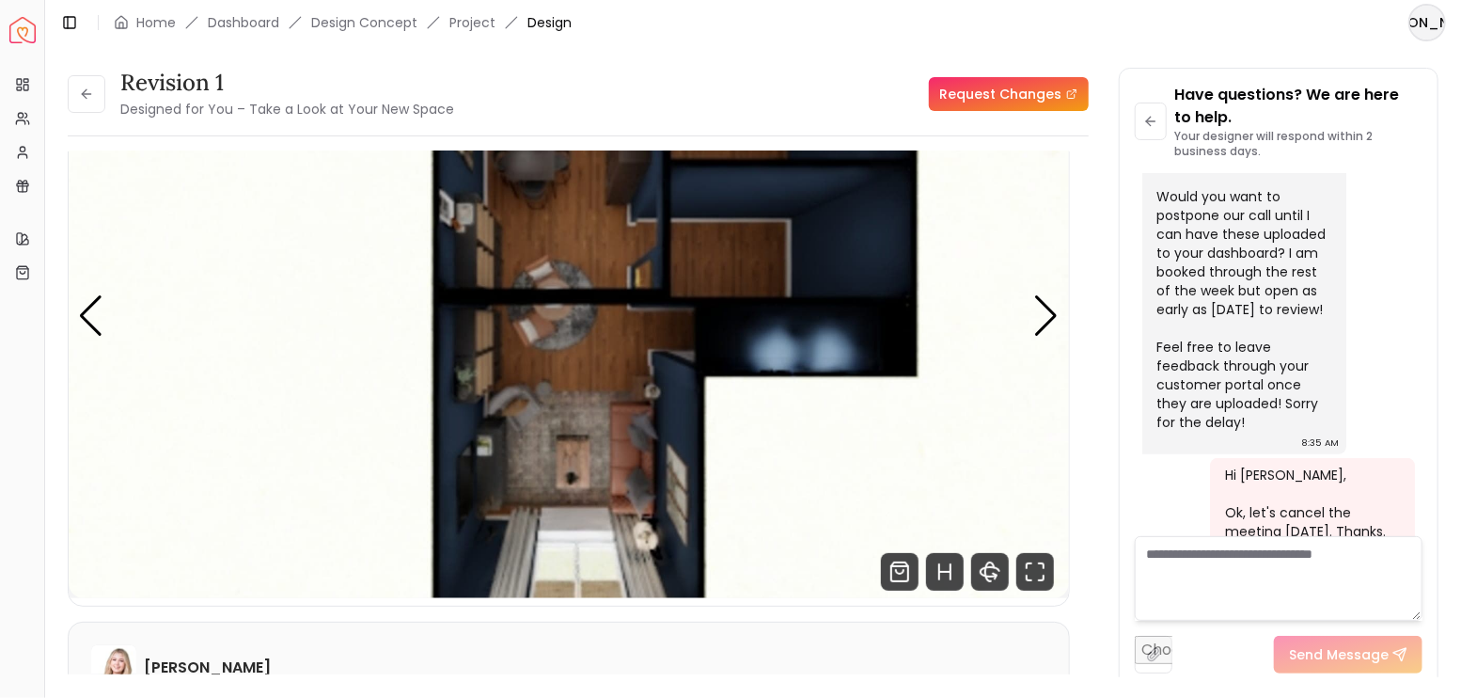
scroll to position [4554, 0]
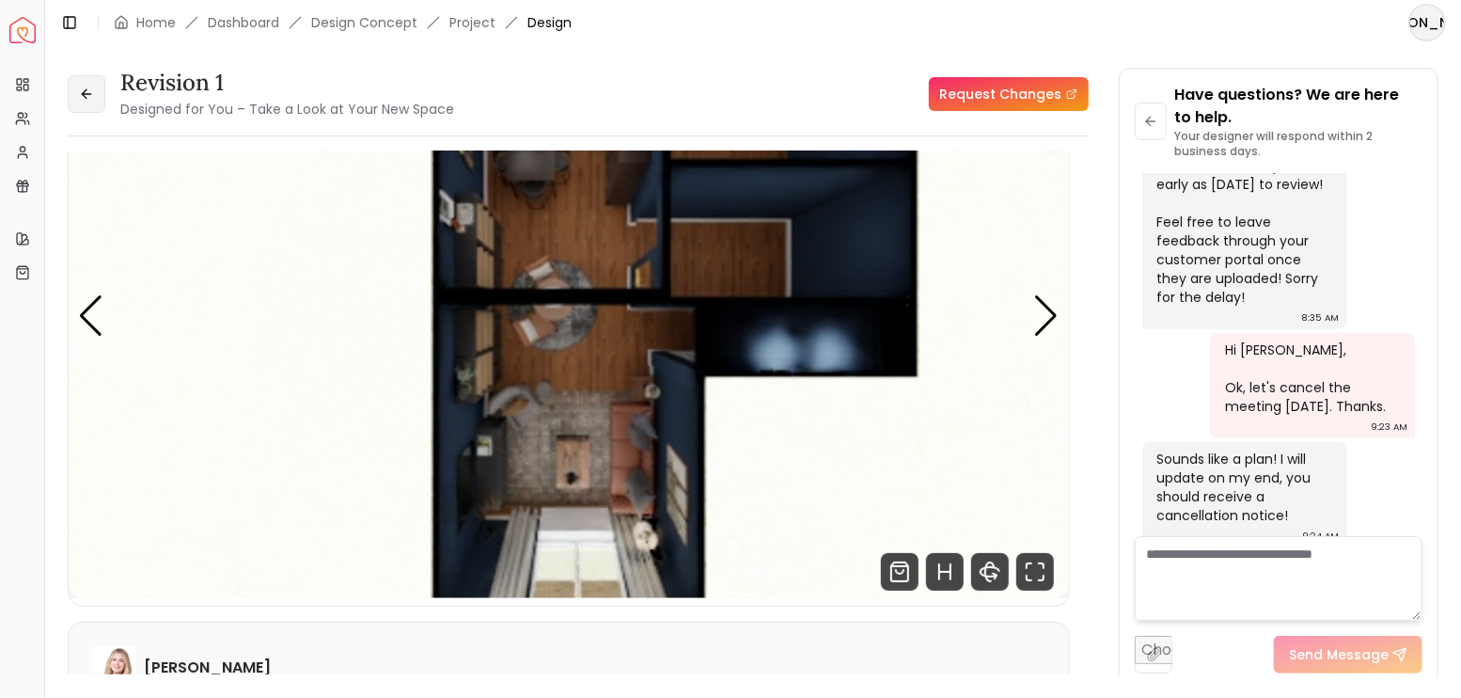
click at [94, 93] on button at bounding box center [87, 94] width 38 height 38
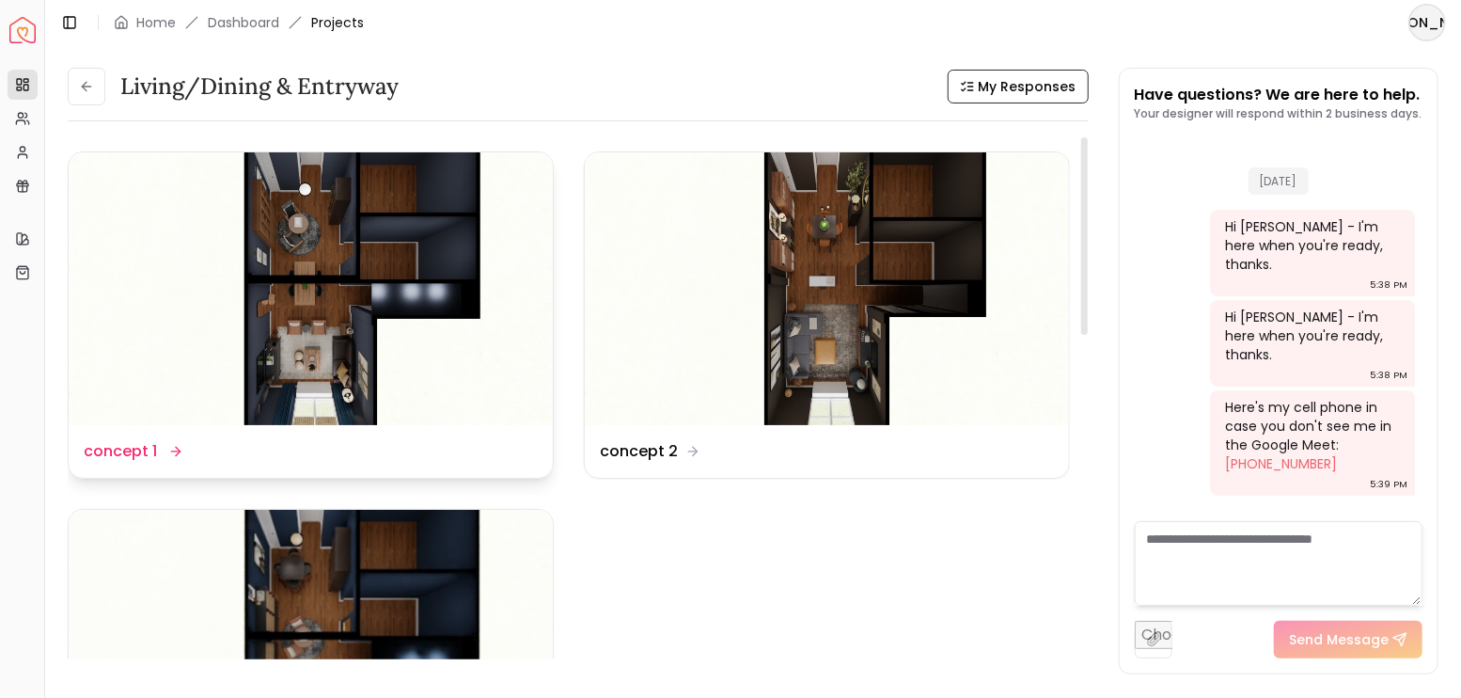
scroll to position [4531, 0]
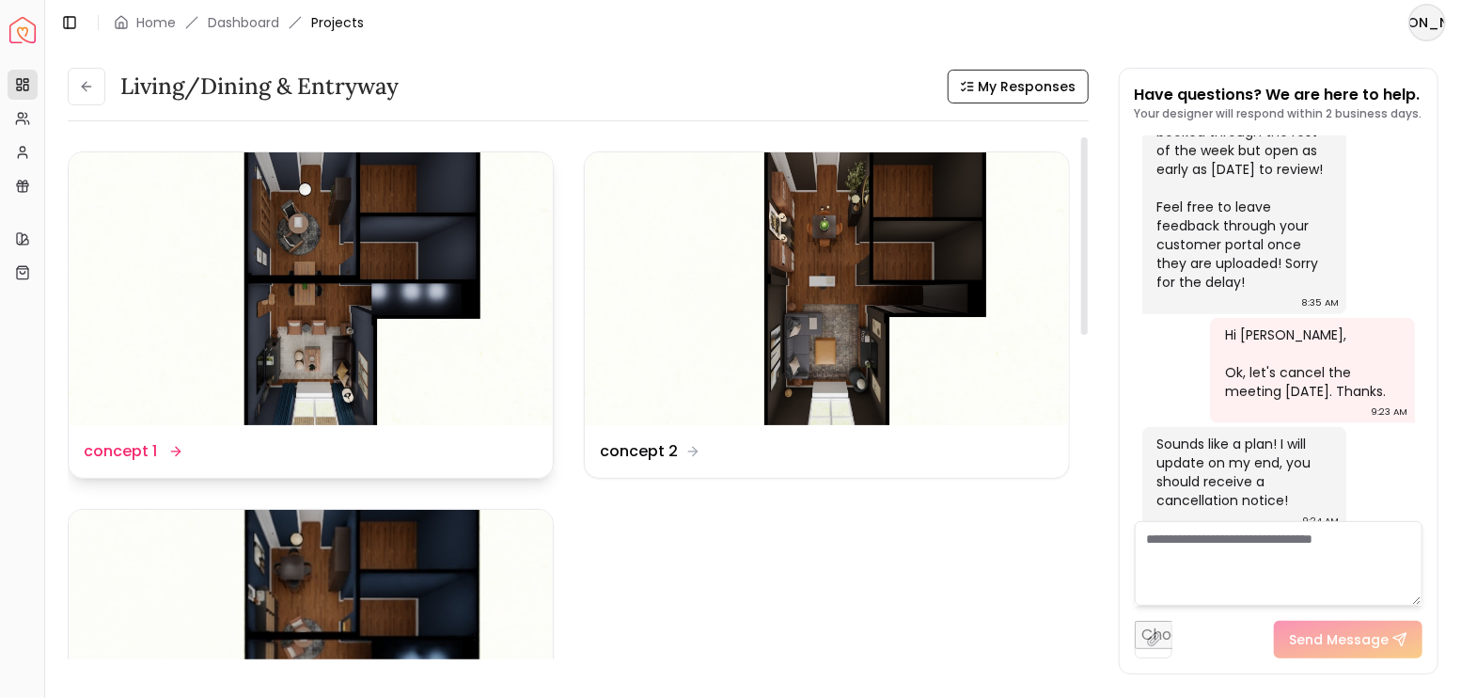
click at [404, 296] on img at bounding box center [311, 288] width 484 height 273
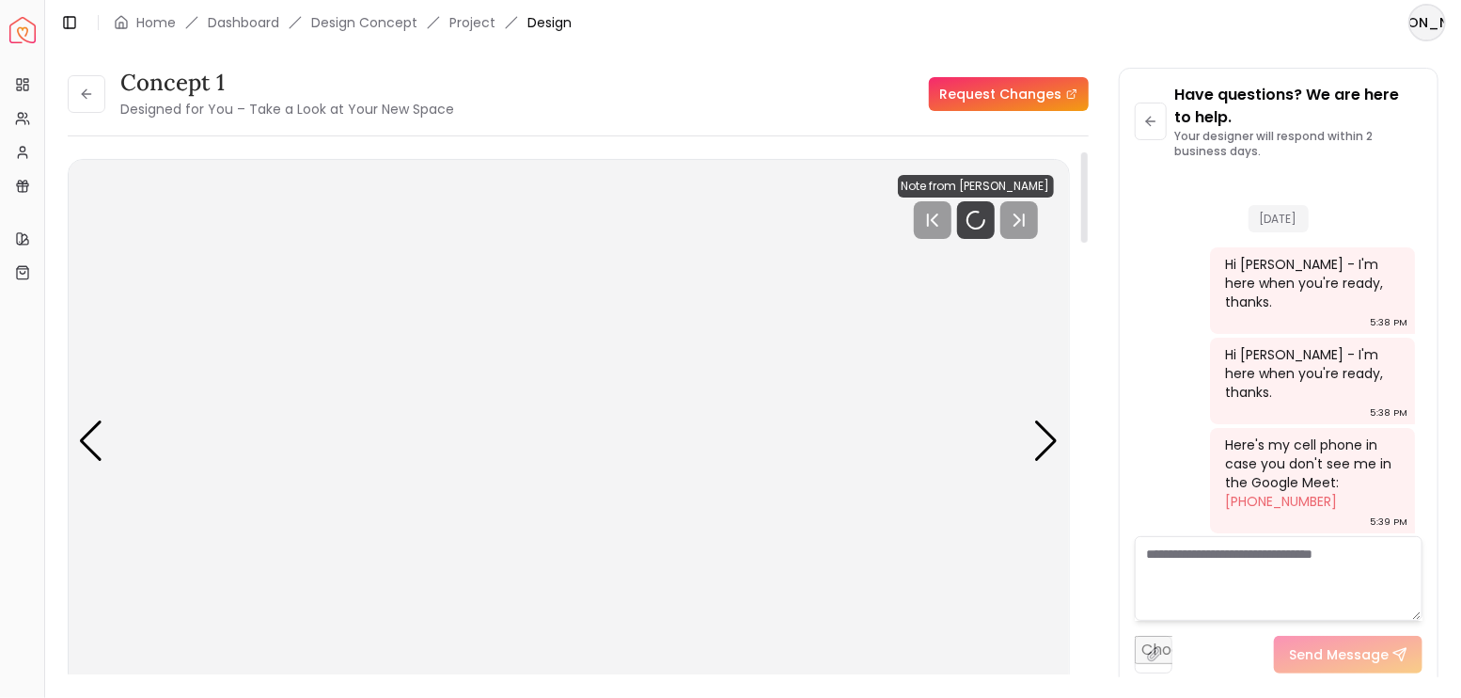
scroll to position [4554, 0]
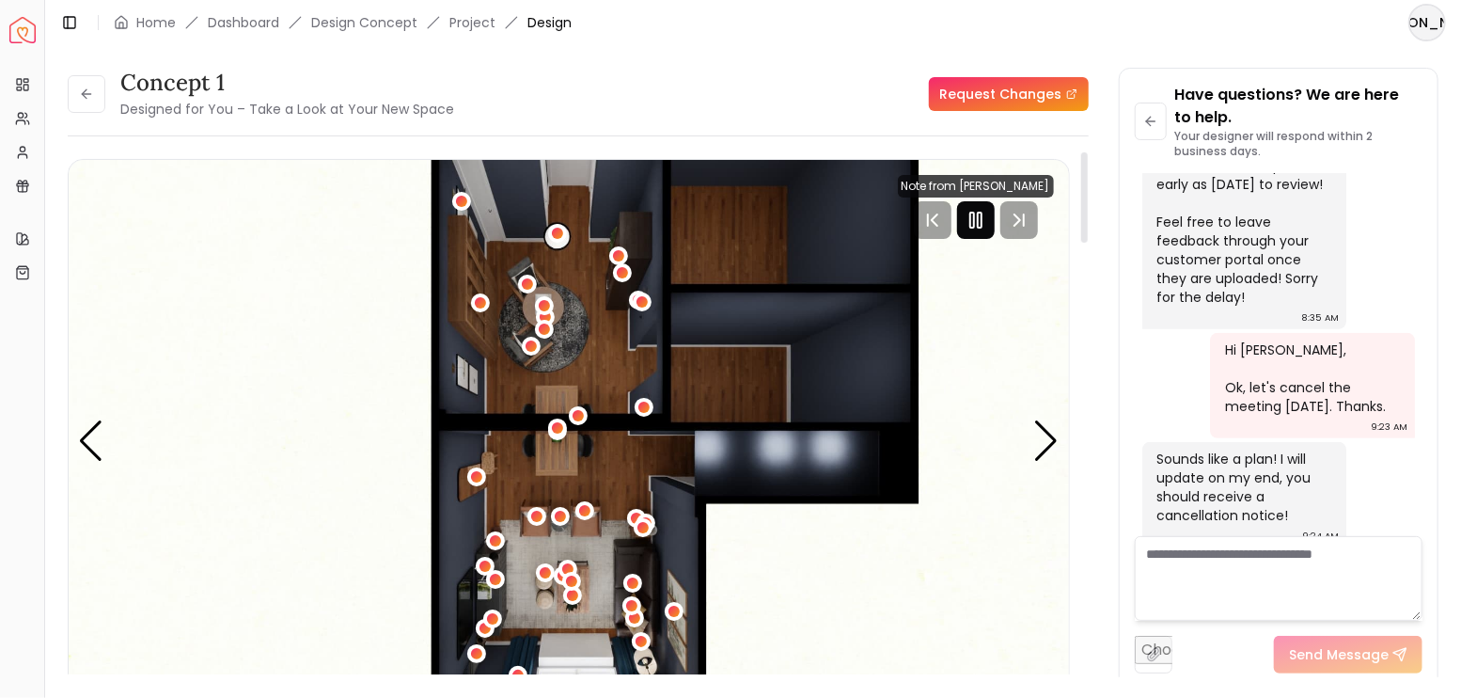
click at [980, 228] on rect "Pause" at bounding box center [980, 219] width 4 height 15
click at [1044, 450] on div "Next slide" at bounding box center [1046, 440] width 25 height 41
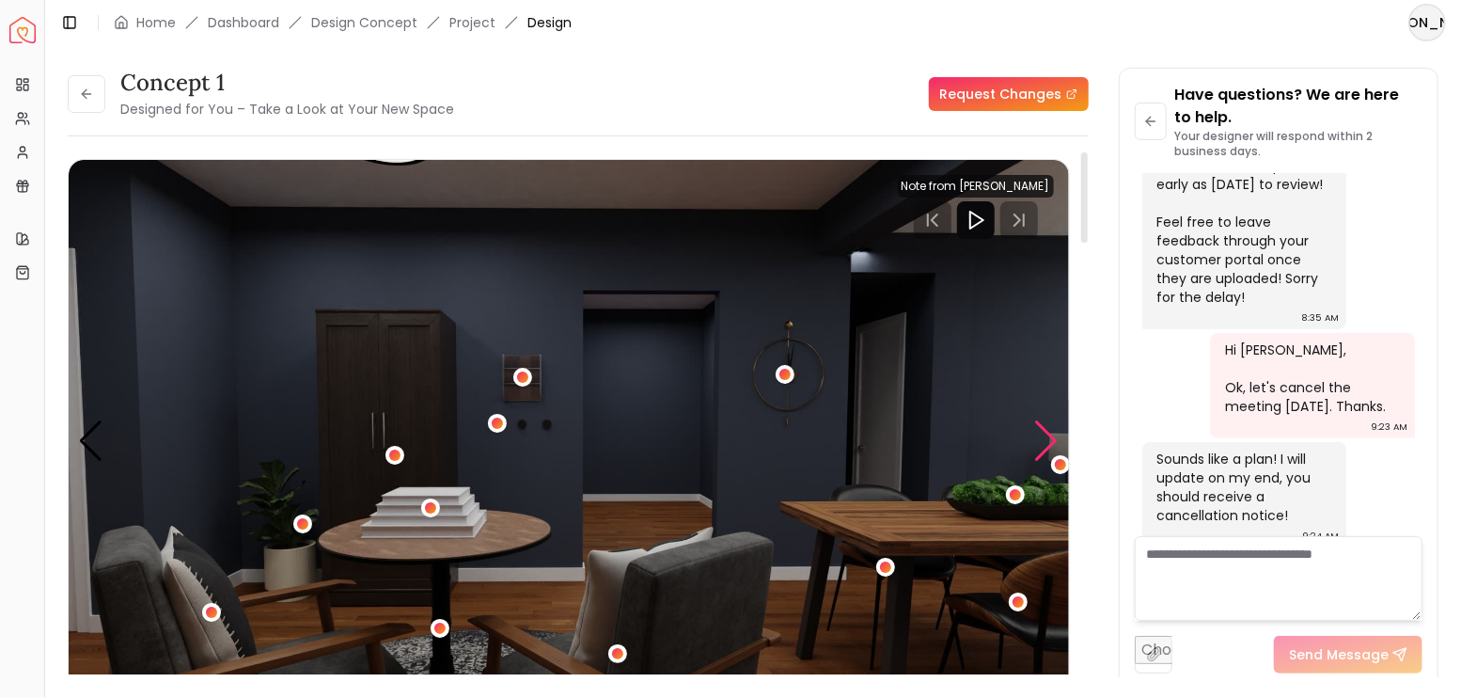
click at [1044, 450] on div "Next slide" at bounding box center [1046, 440] width 25 height 41
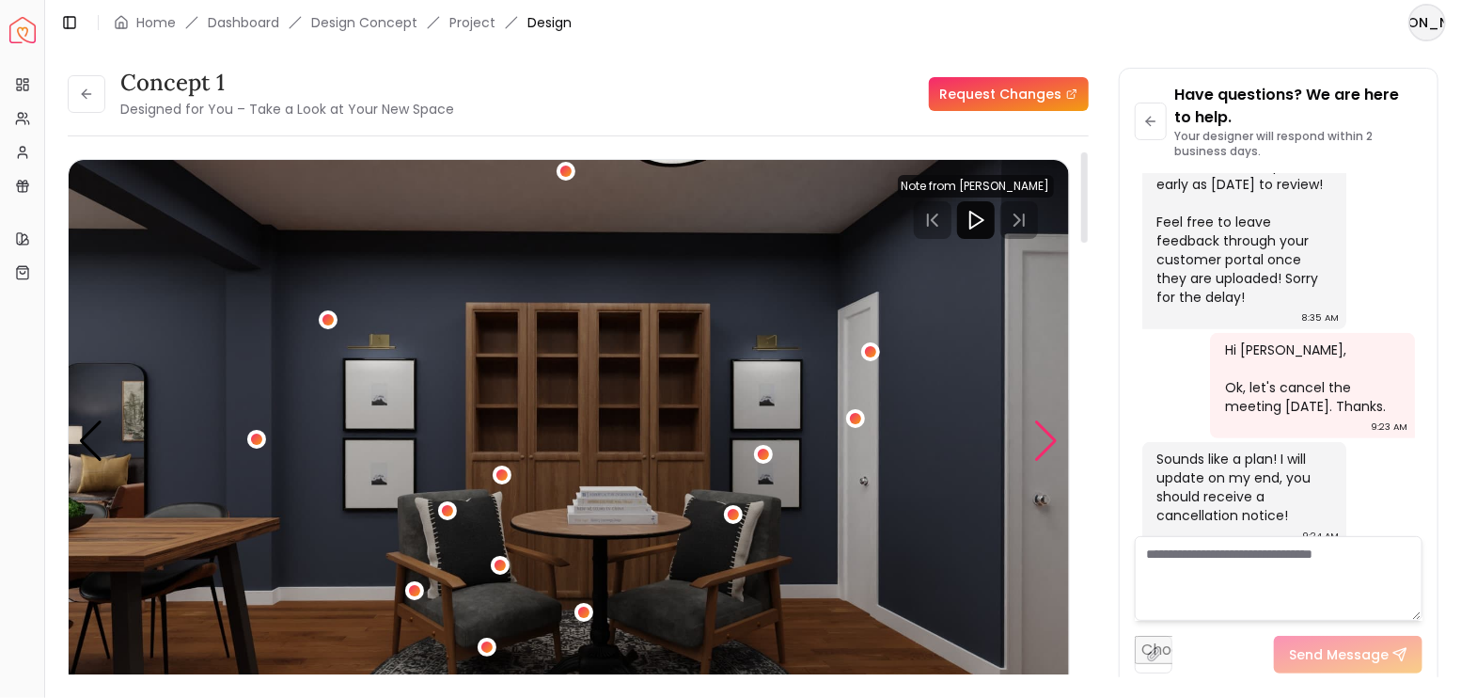
click at [1044, 450] on div "Next slide" at bounding box center [1046, 440] width 25 height 41
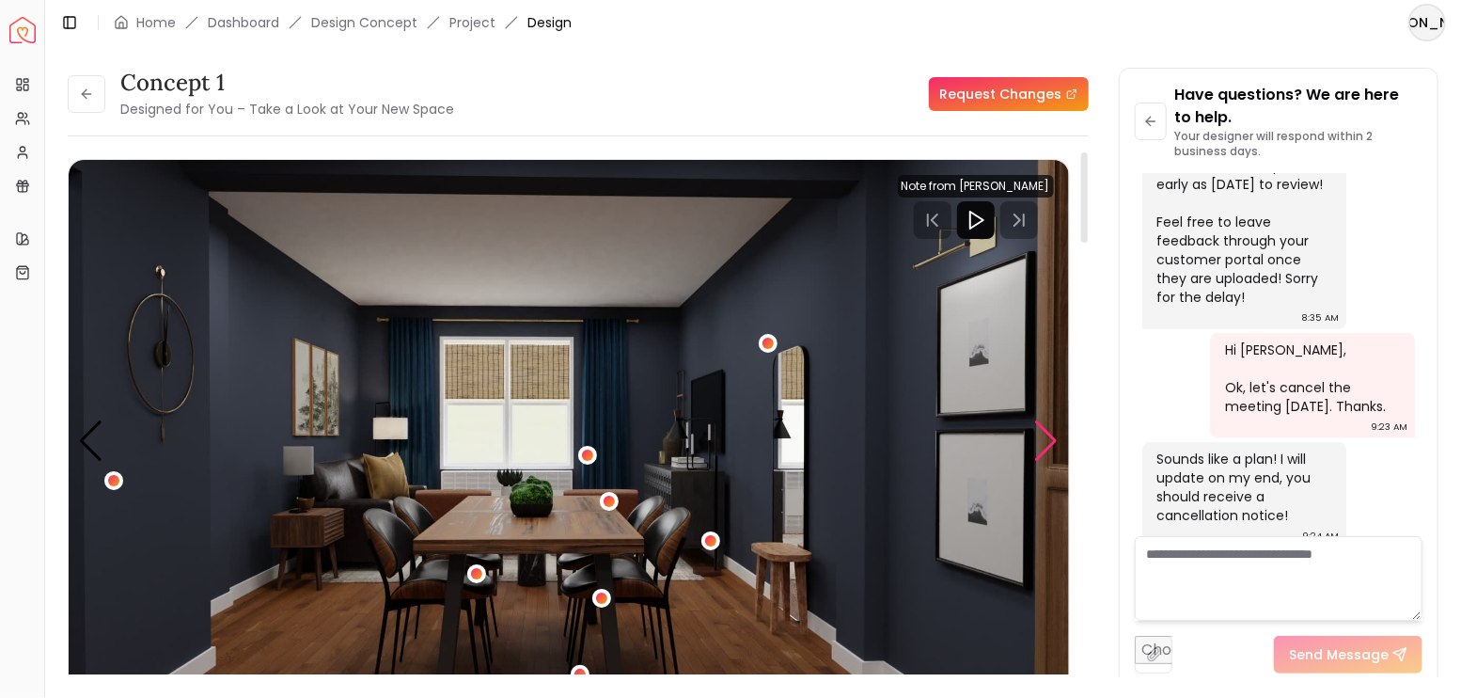
click at [1044, 450] on div "Next slide" at bounding box center [1046, 440] width 25 height 41
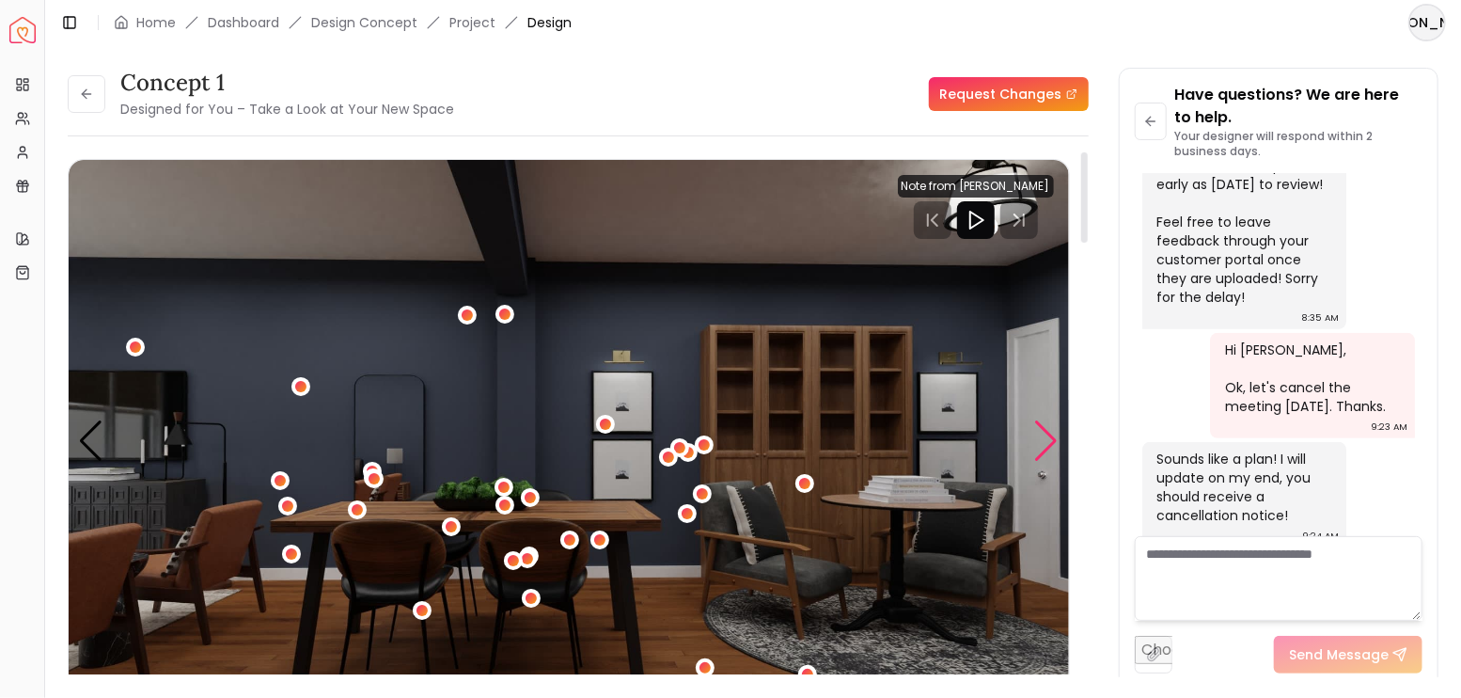
click at [1044, 450] on div "Next slide" at bounding box center [1046, 440] width 25 height 41
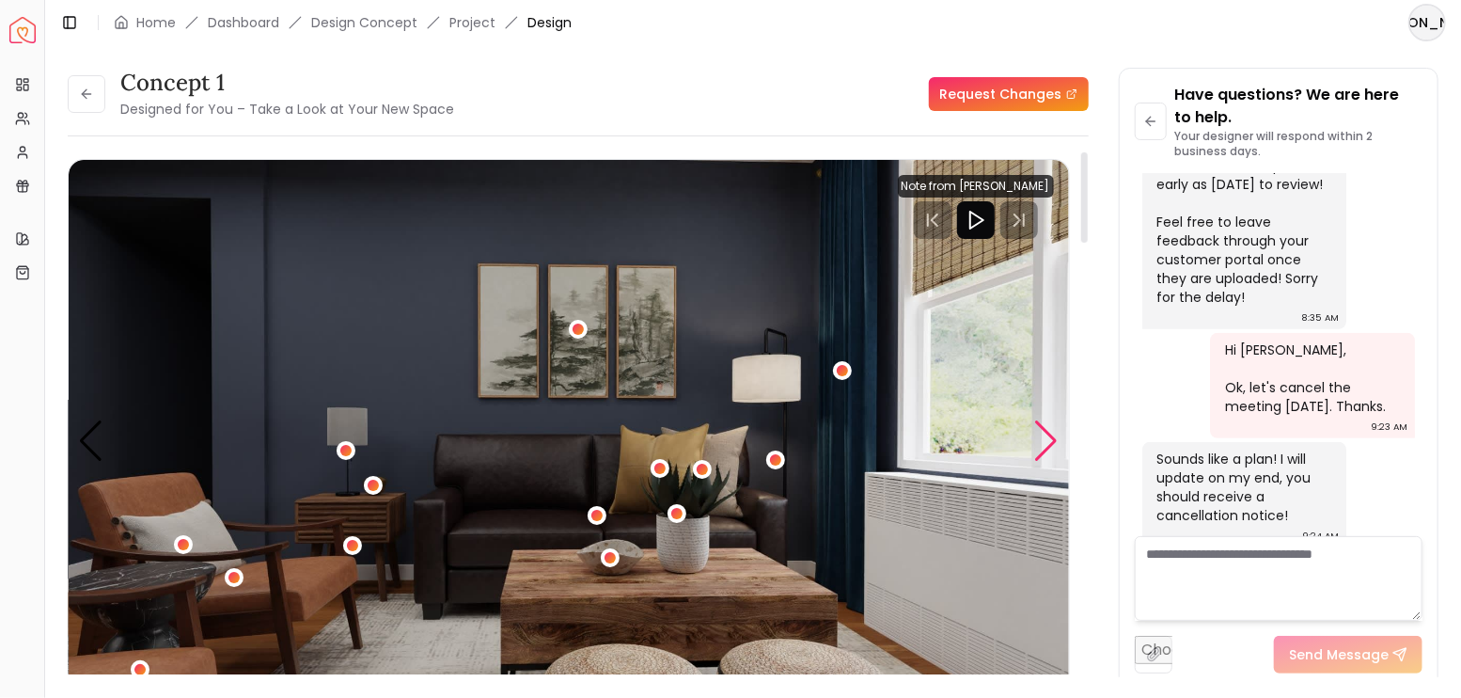
click at [1044, 450] on div "Next slide" at bounding box center [1046, 440] width 25 height 41
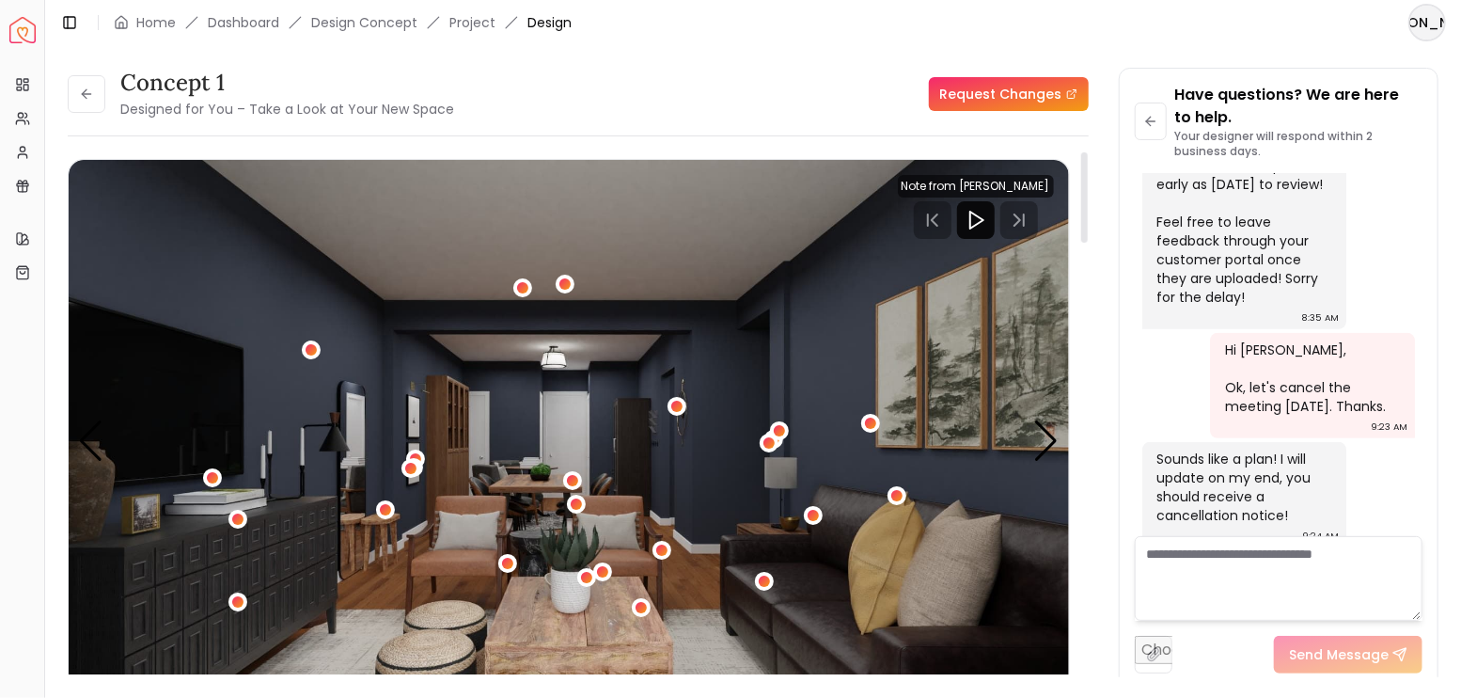
click at [103, 440] on img "7 / 8" at bounding box center [569, 441] width 1000 height 563
click at [85, 437] on div "Previous slide" at bounding box center [90, 440] width 25 height 41
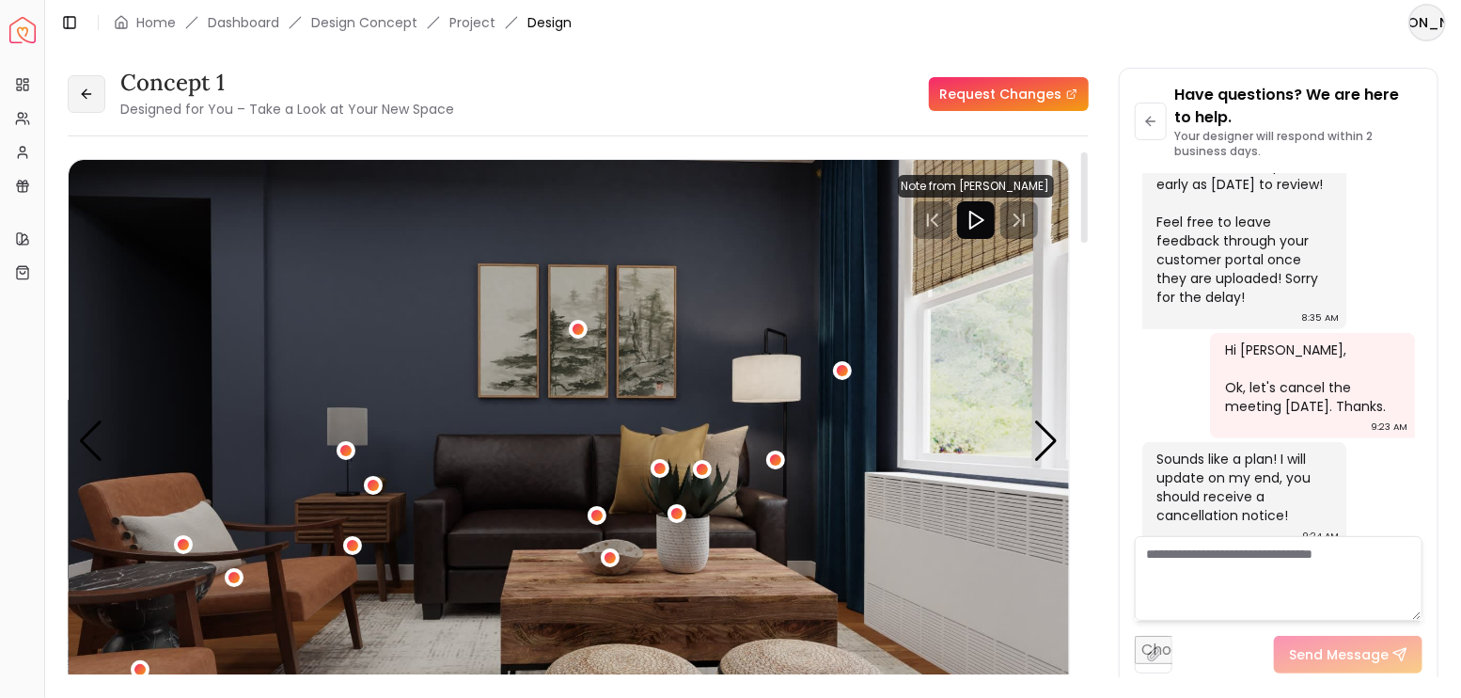
click at [76, 103] on button at bounding box center [87, 94] width 38 height 38
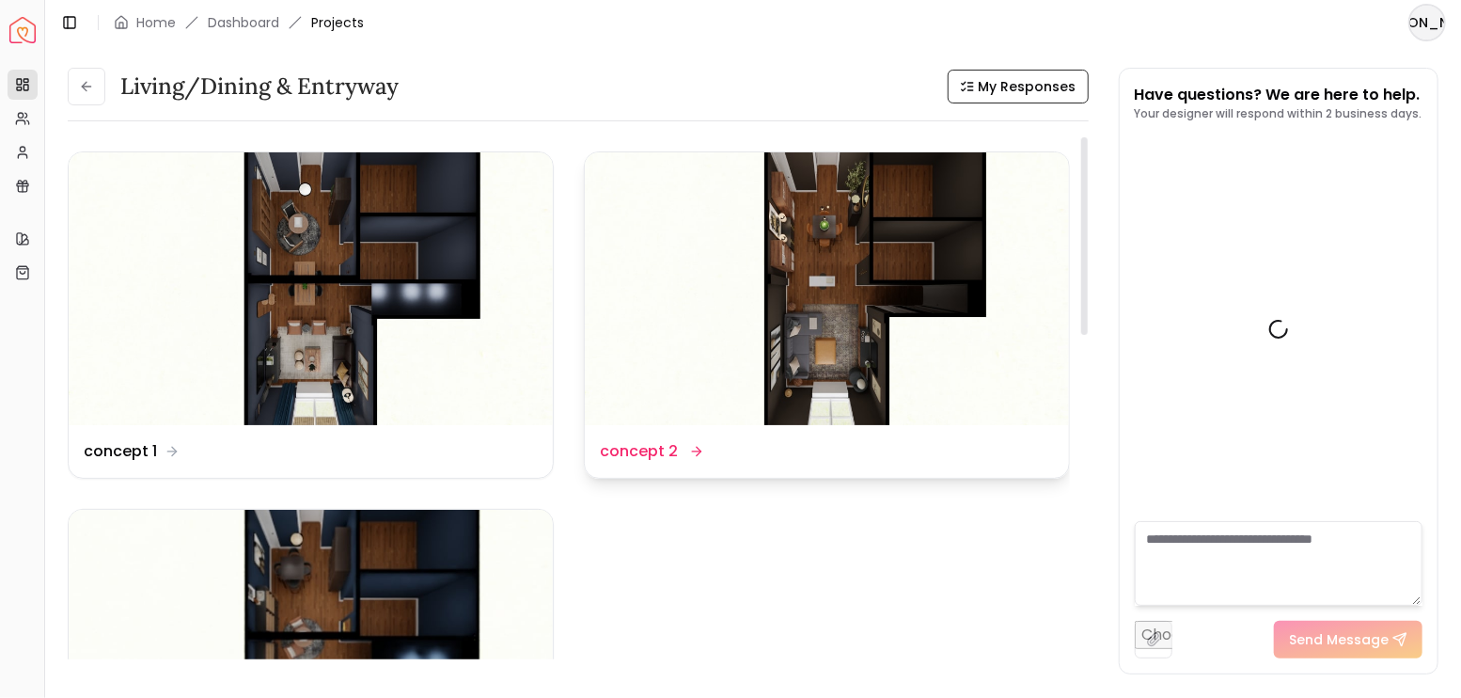
scroll to position [4531, 0]
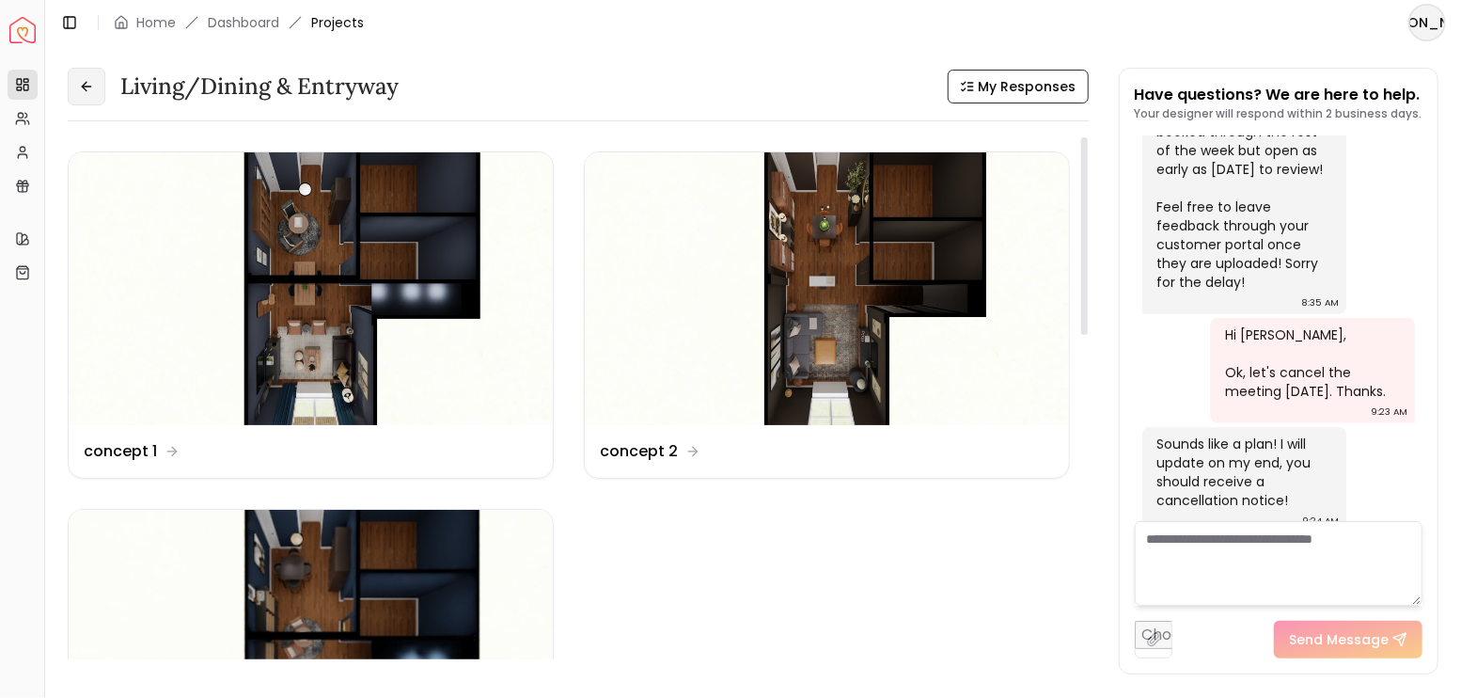
click at [83, 88] on icon at bounding box center [86, 86] width 15 height 15
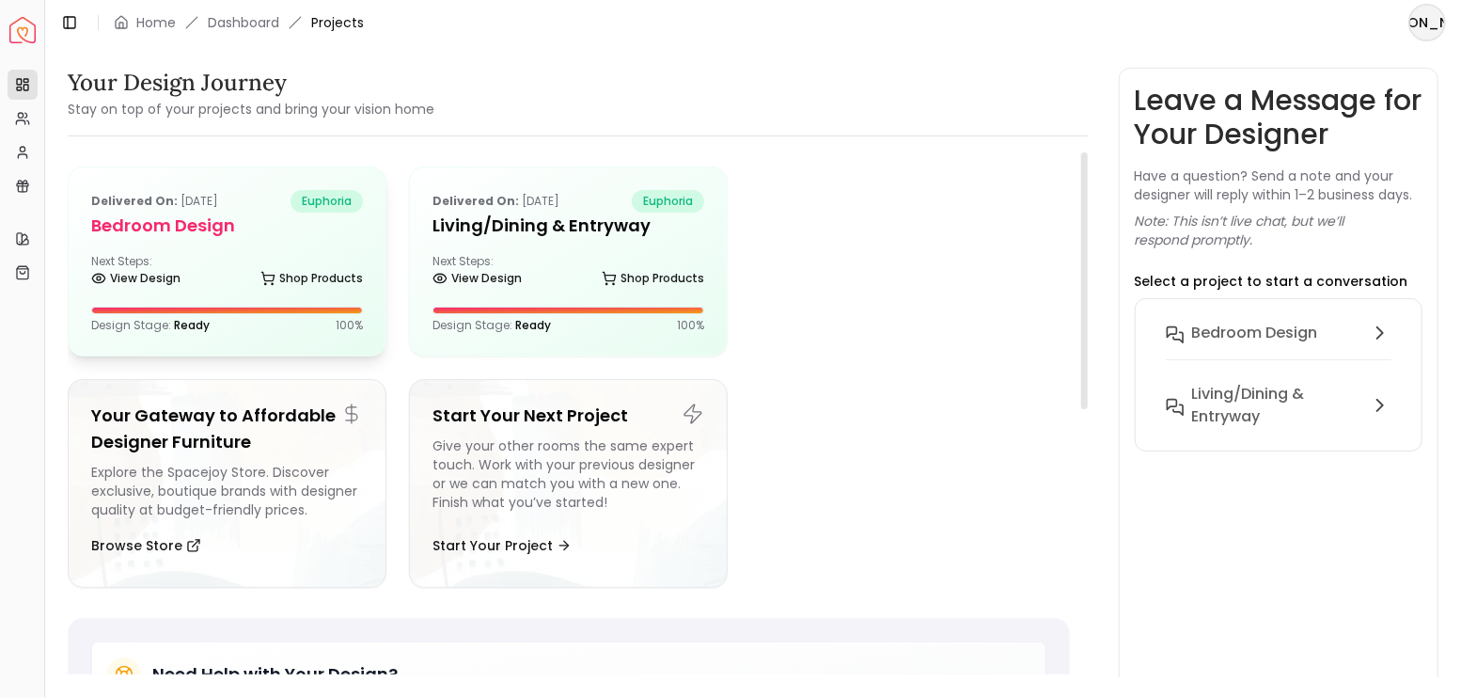
click at [208, 254] on div "Next Steps: View Design Shop Products" at bounding box center [227, 273] width 272 height 38
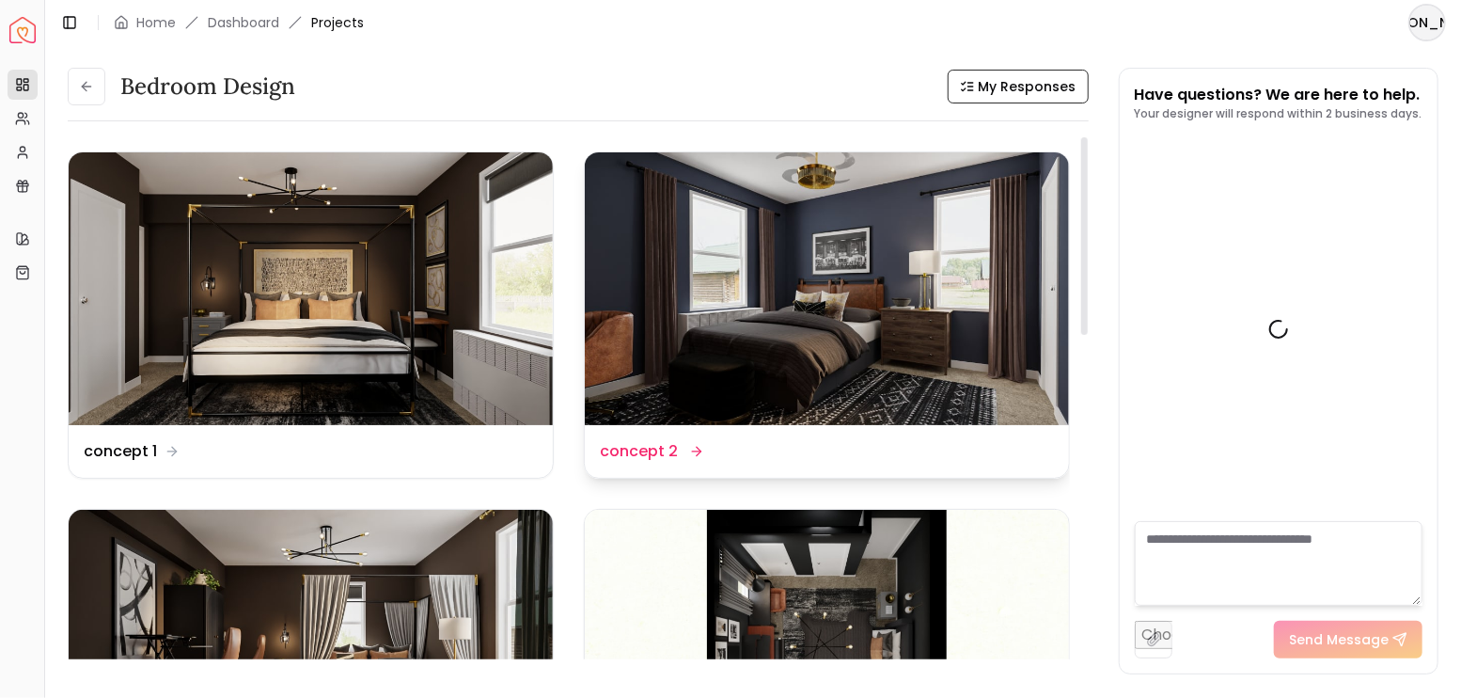
scroll to position [5631, 0]
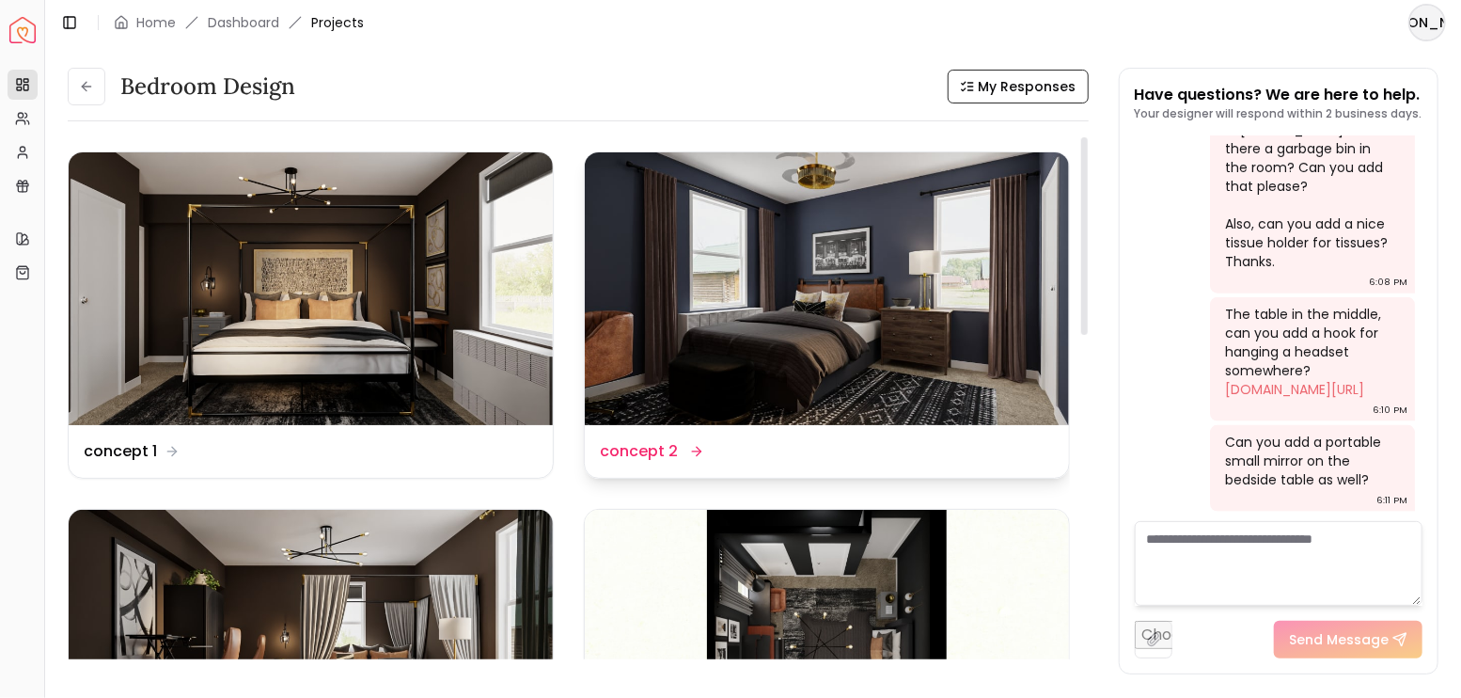
click at [967, 270] on img at bounding box center [827, 288] width 484 height 273
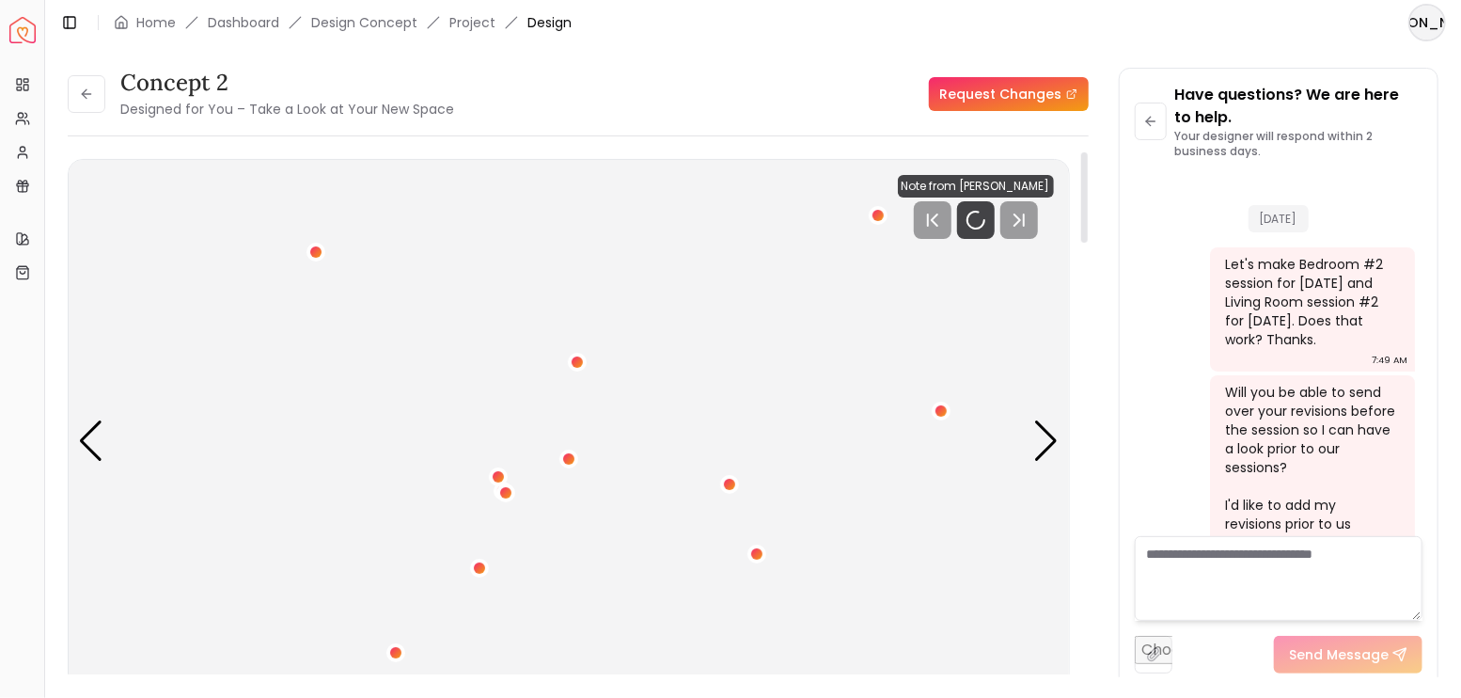
scroll to position [5654, 0]
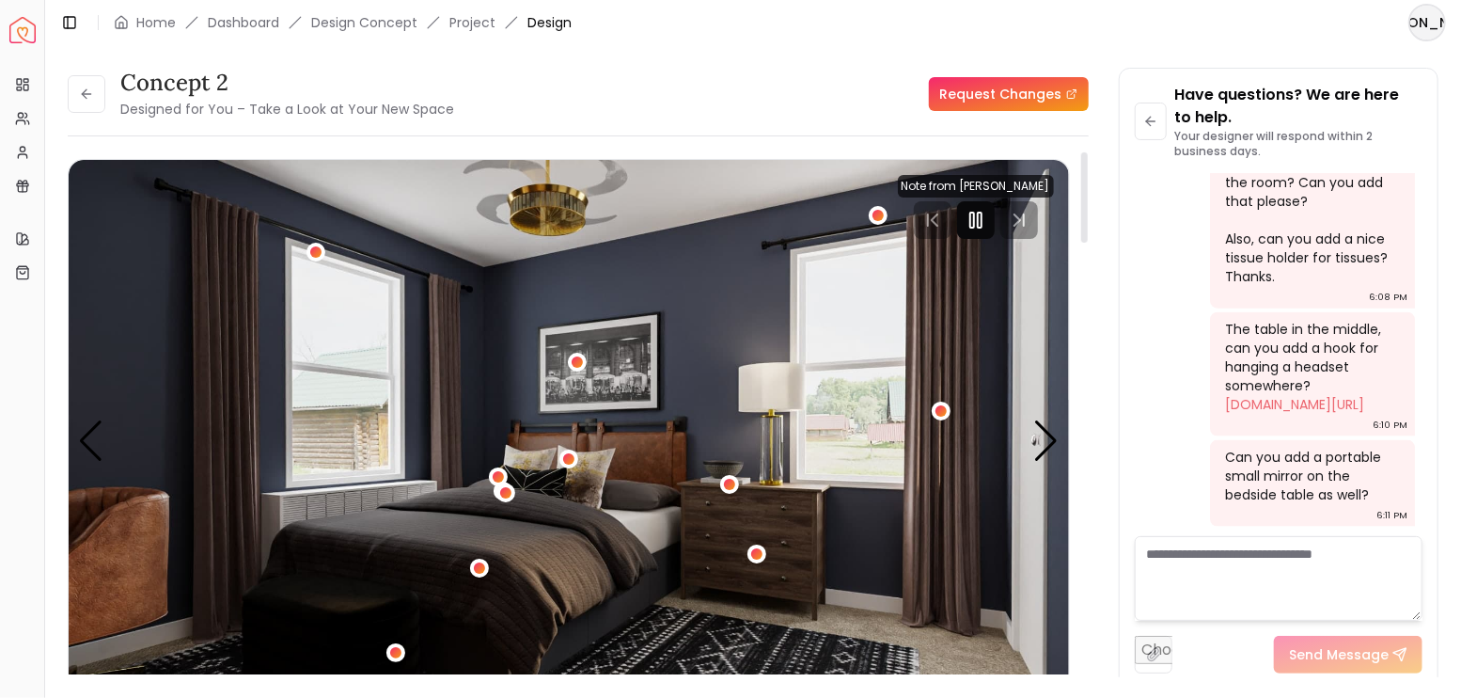
click at [982, 220] on icon "Pause" at bounding box center [976, 220] width 23 height 23
click at [93, 103] on button at bounding box center [87, 94] width 38 height 38
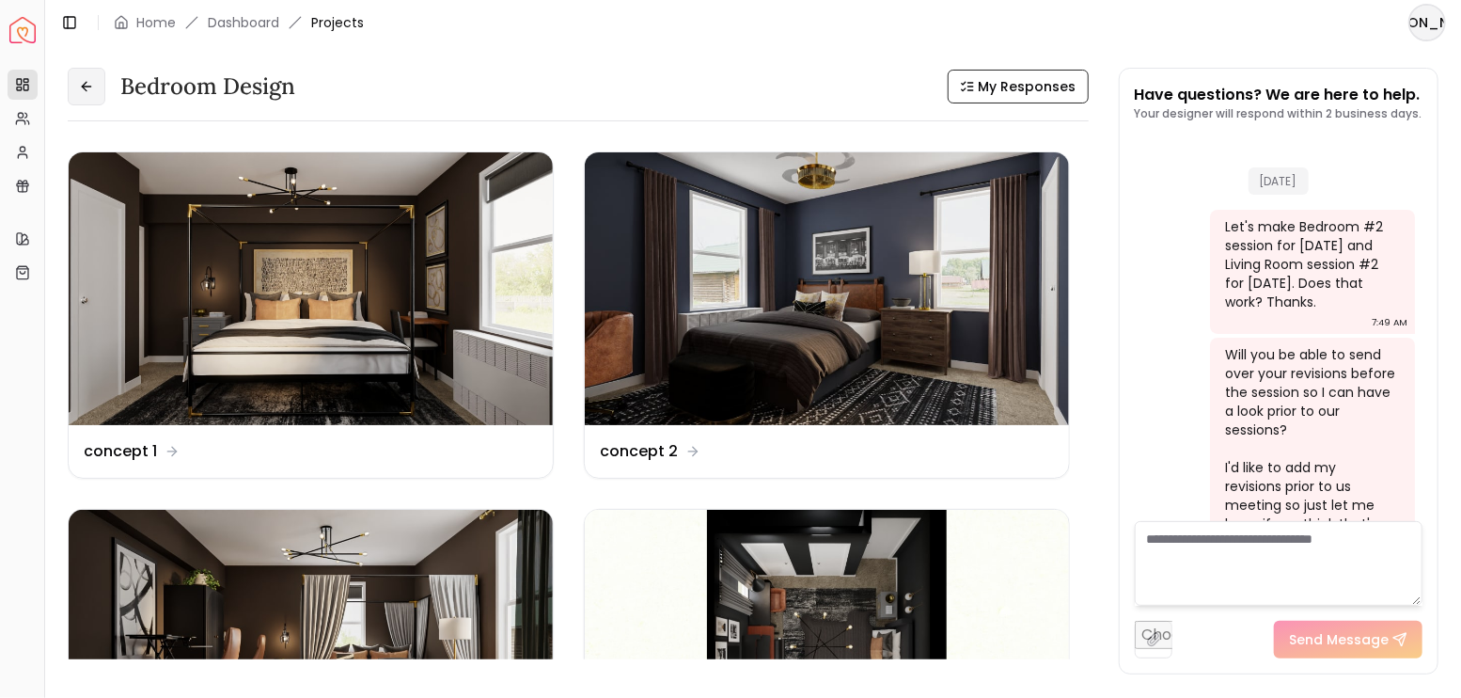
scroll to position [5631, 0]
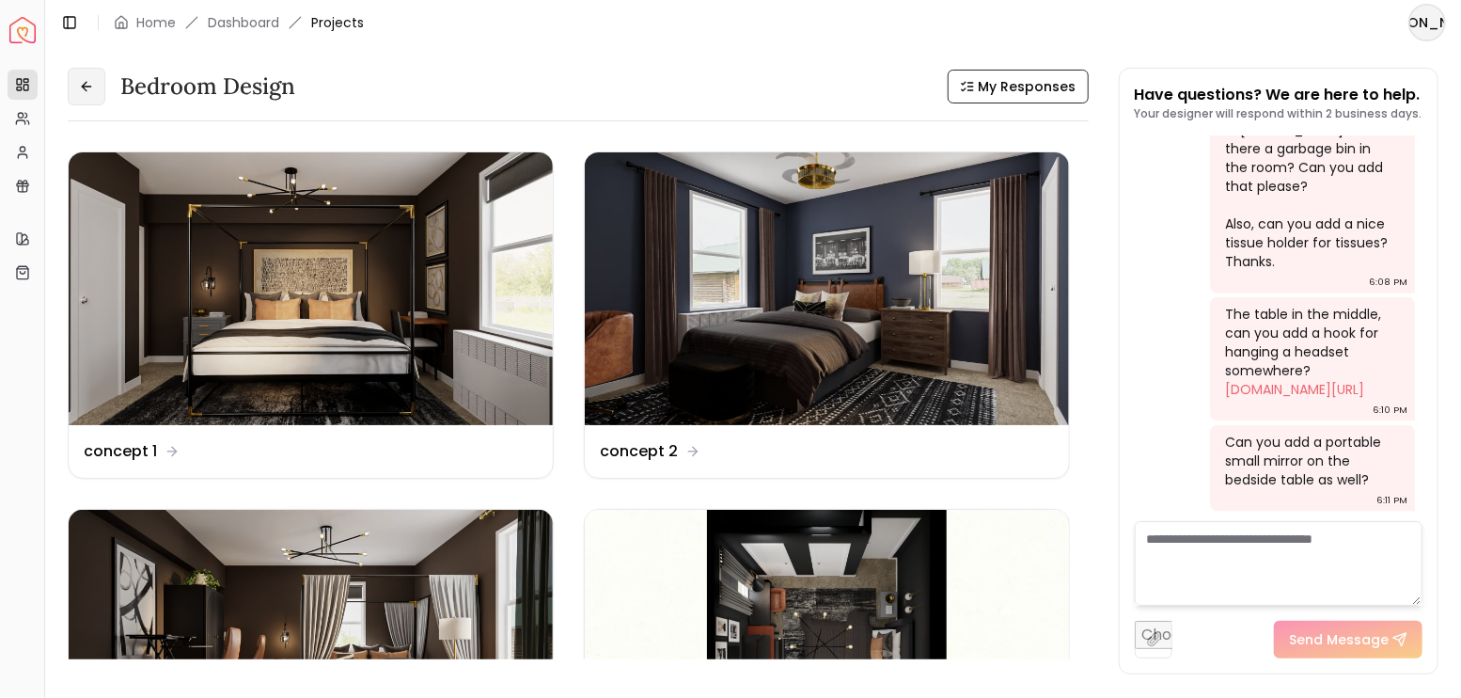
click at [89, 91] on icon at bounding box center [86, 86] width 15 height 15
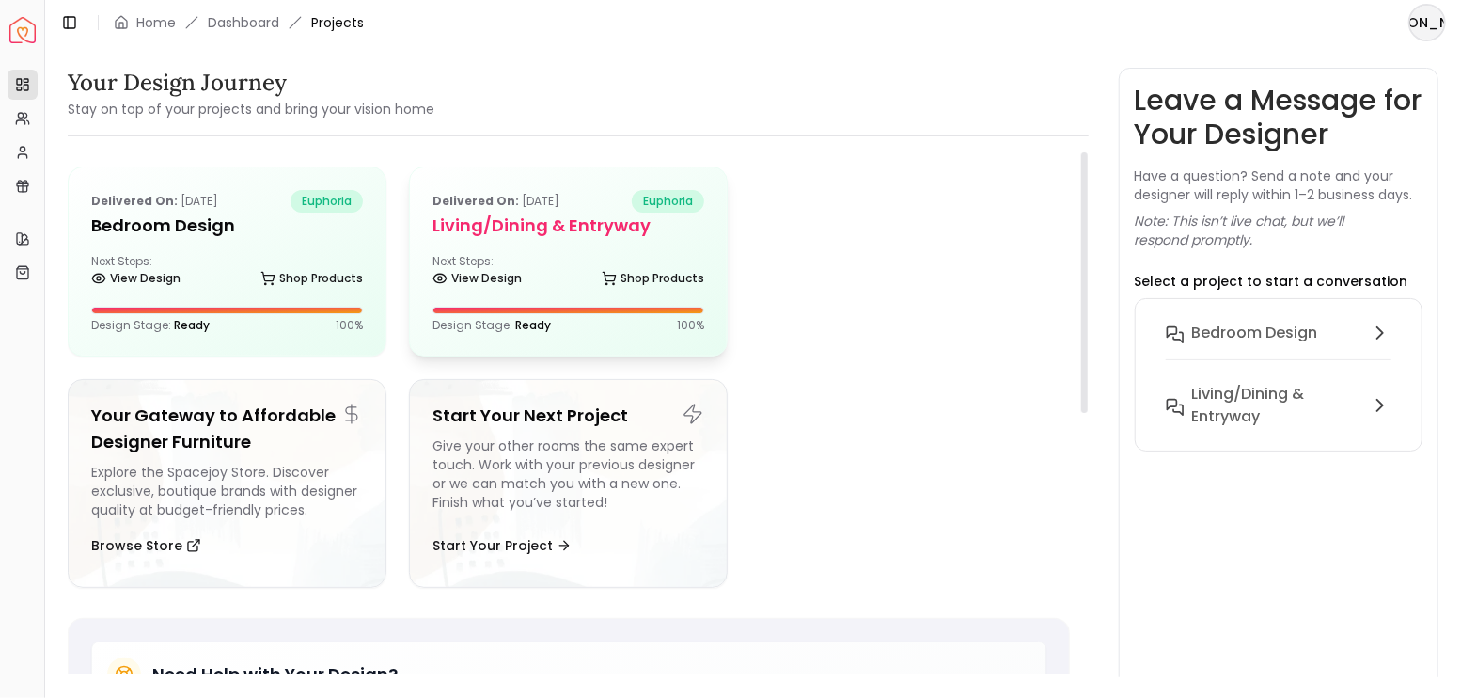
click at [550, 275] on div "View Design Shop Products" at bounding box center [569, 282] width 272 height 19
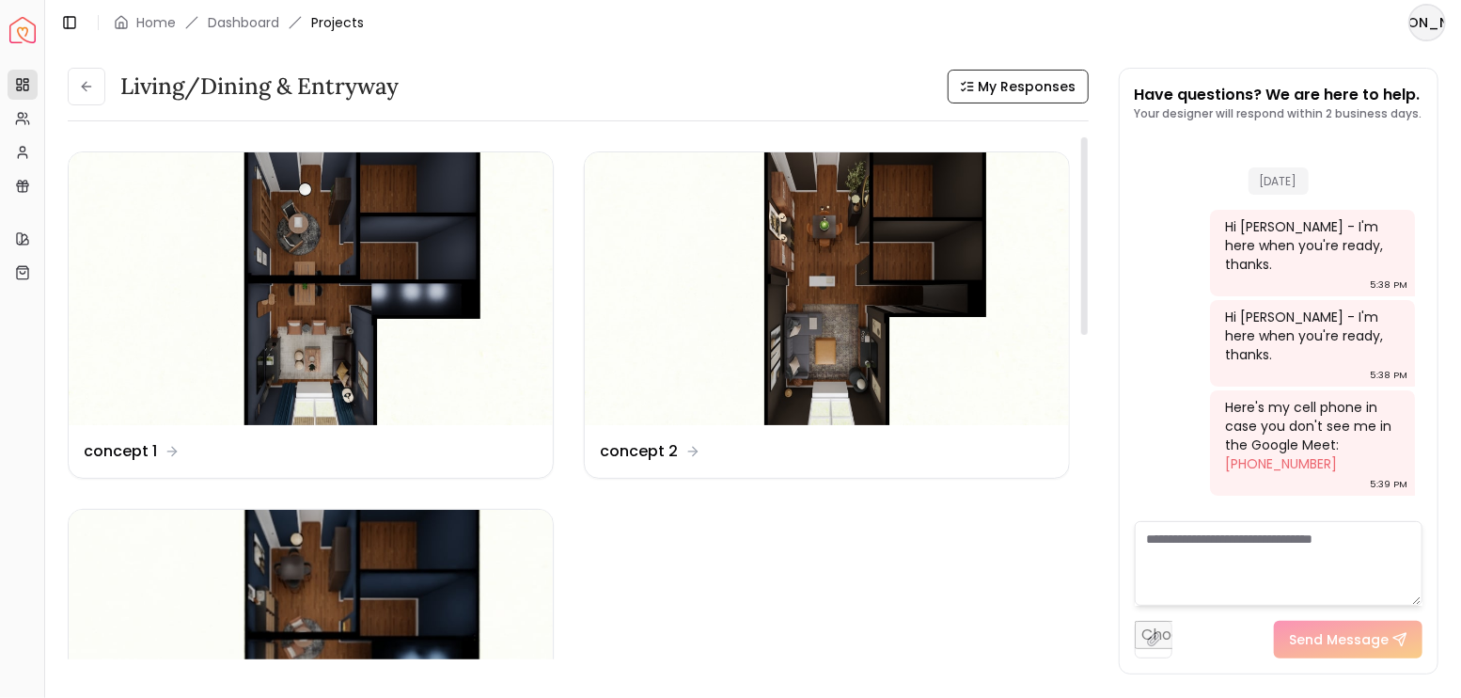
scroll to position [4531, 0]
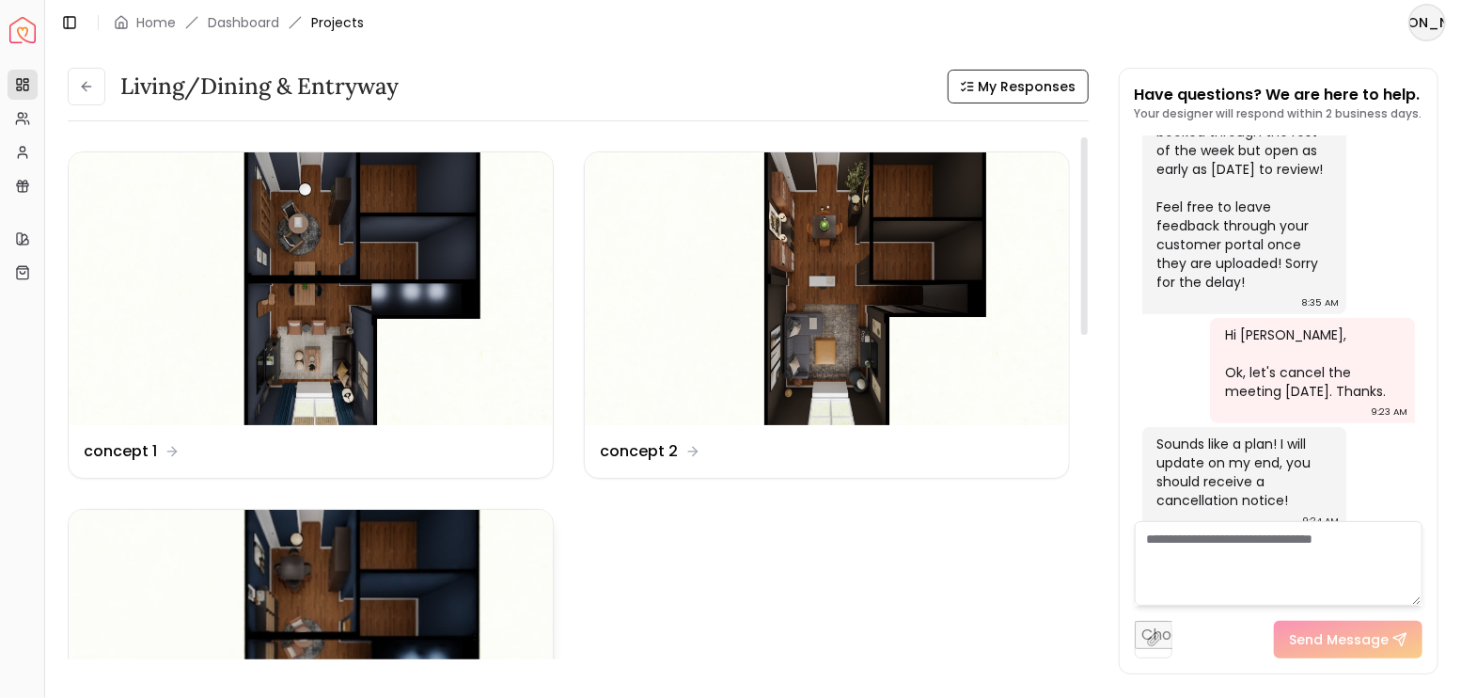
click at [398, 580] on img at bounding box center [311, 646] width 484 height 273
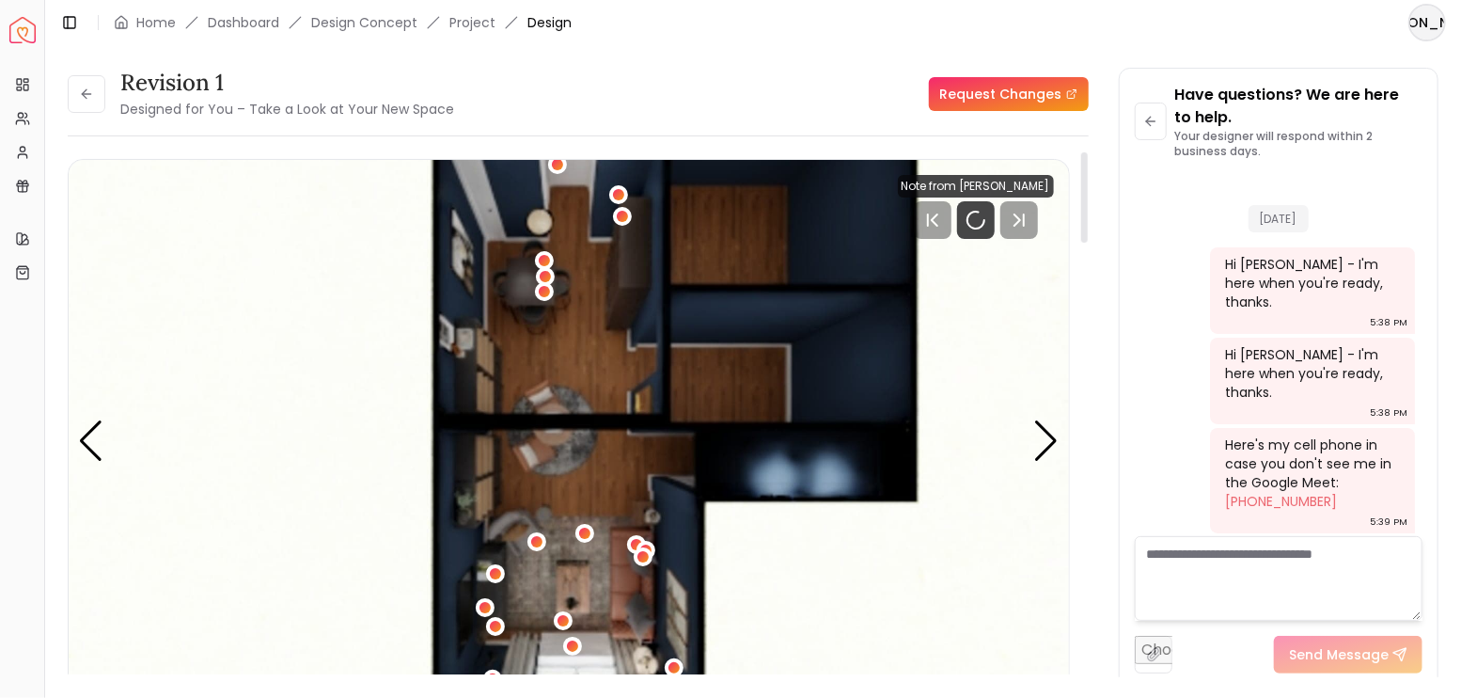
scroll to position [4554, 0]
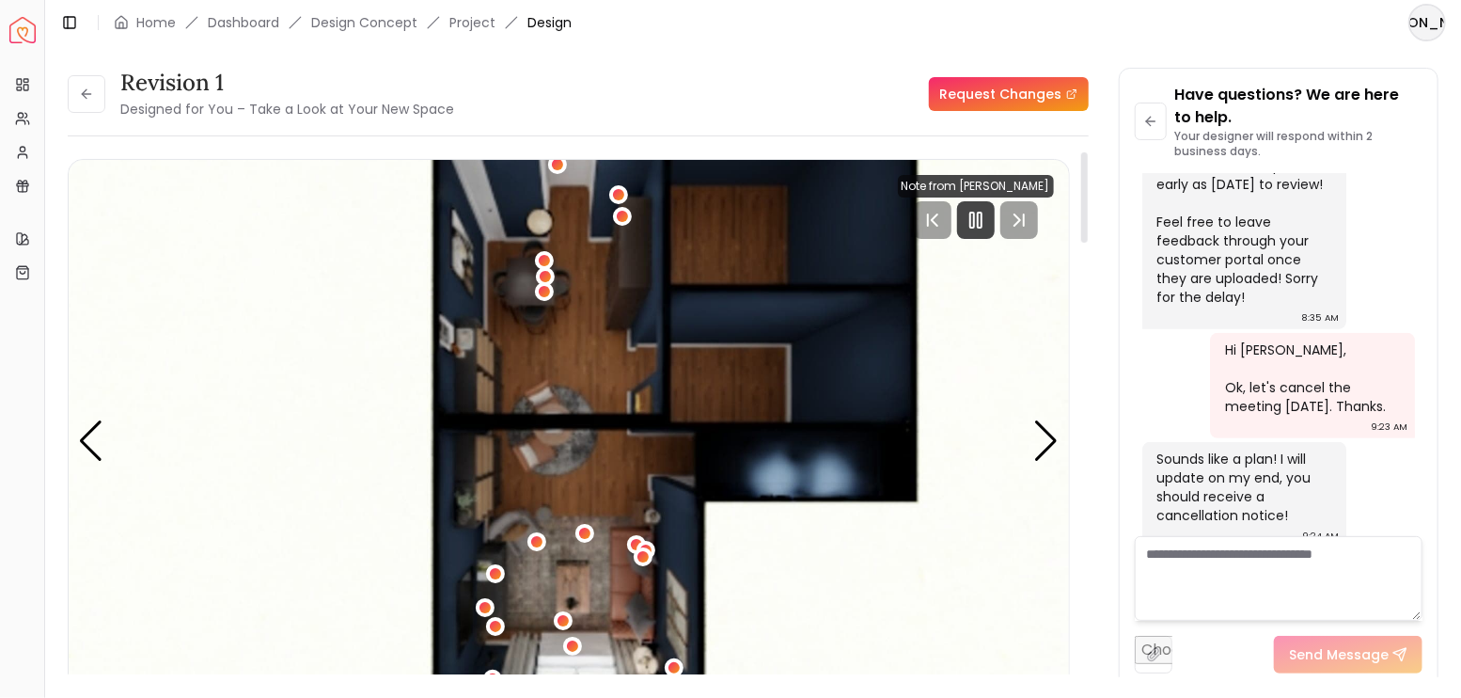
click at [980, 220] on rect "Pause" at bounding box center [980, 219] width 4 height 15
click at [1049, 438] on div "Next slide" at bounding box center [1046, 440] width 25 height 41
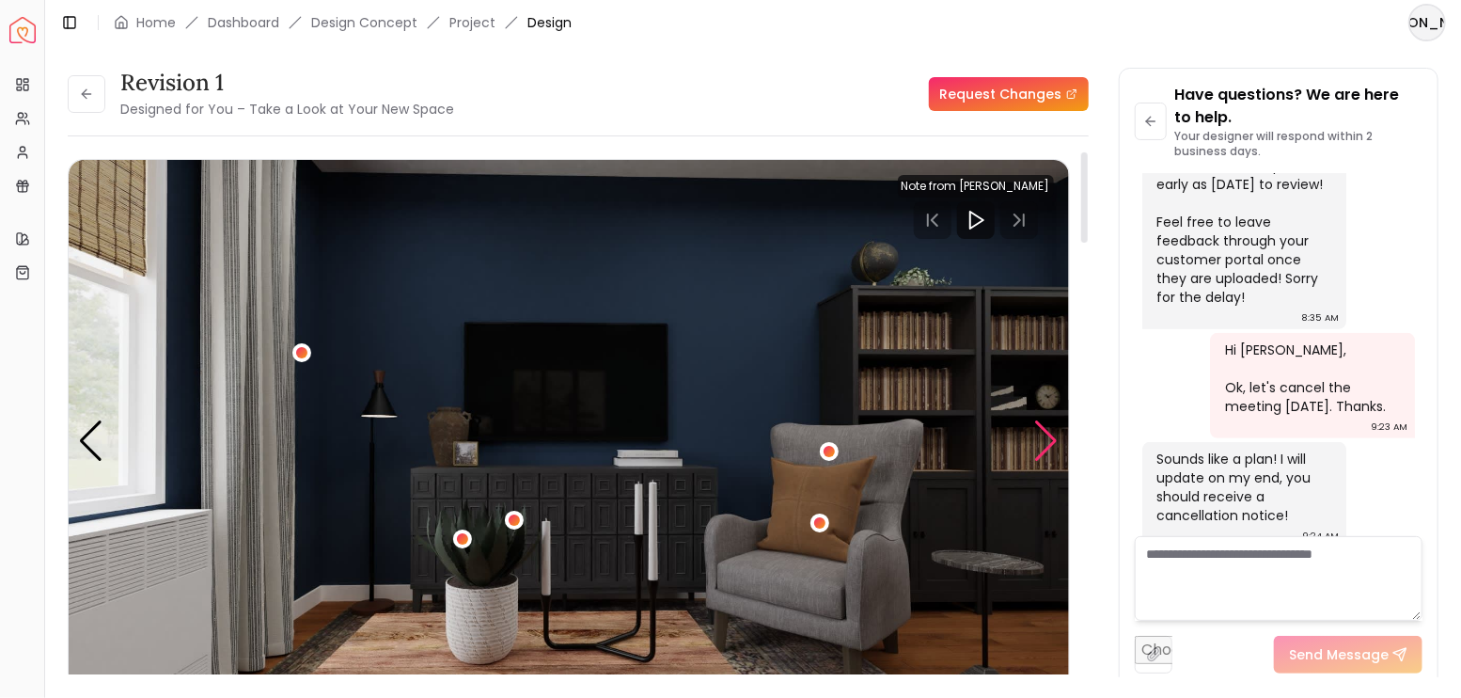
click at [1049, 438] on div "Next slide" at bounding box center [1046, 440] width 25 height 41
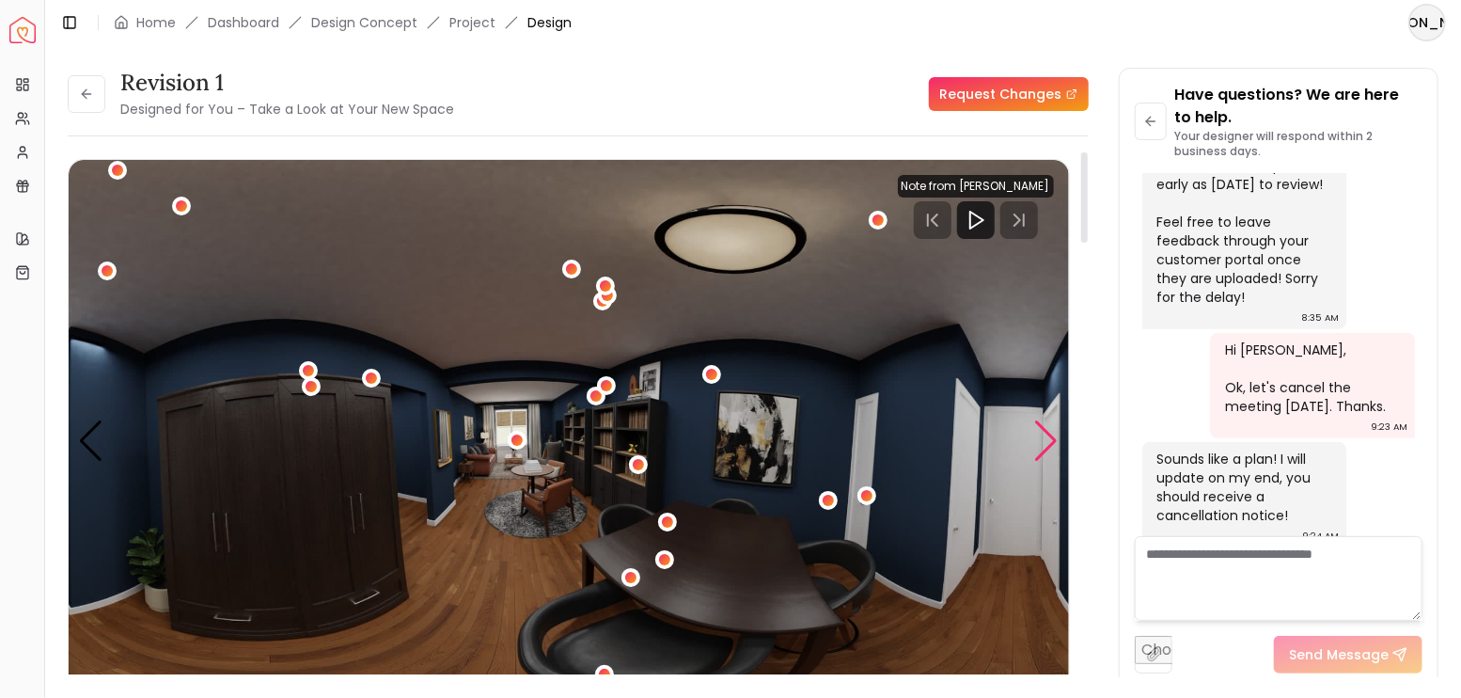
click at [1049, 438] on div "Next slide" at bounding box center [1046, 440] width 25 height 41
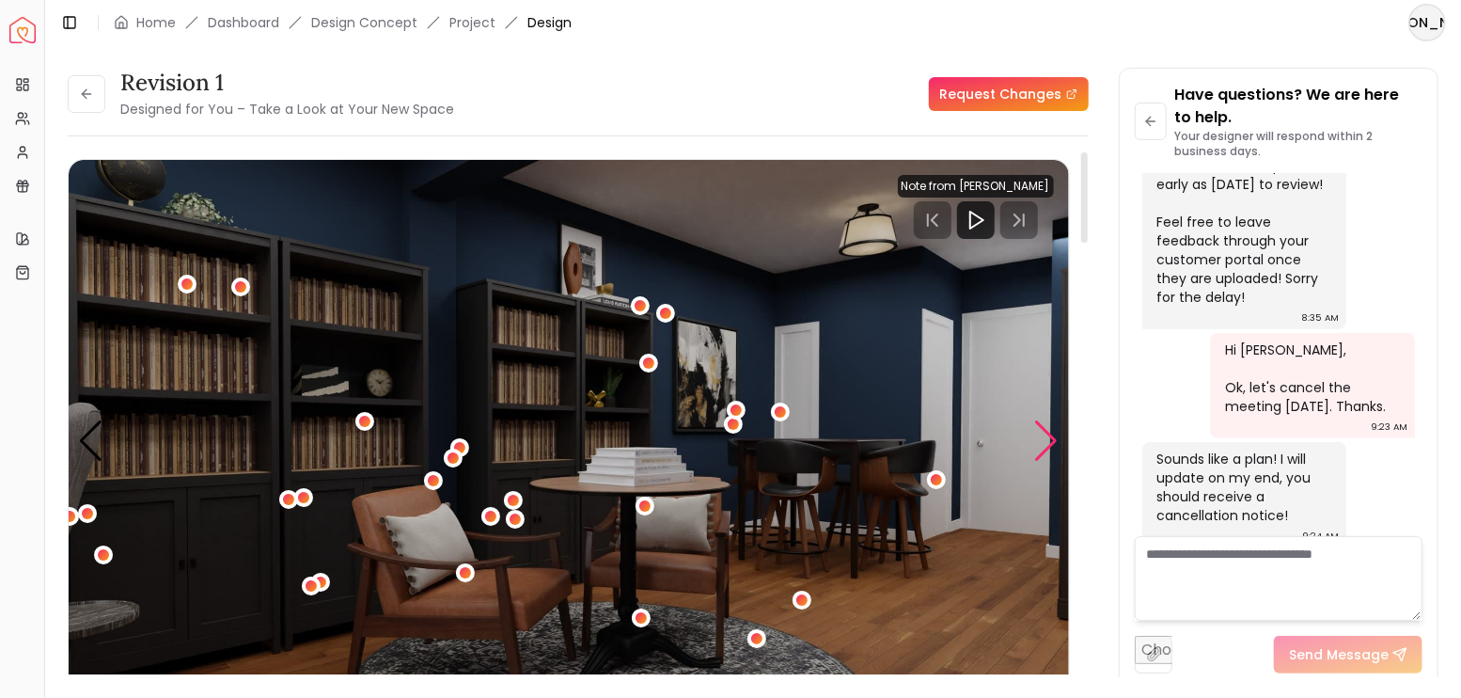
click at [1049, 438] on div "Next slide" at bounding box center [1046, 440] width 25 height 41
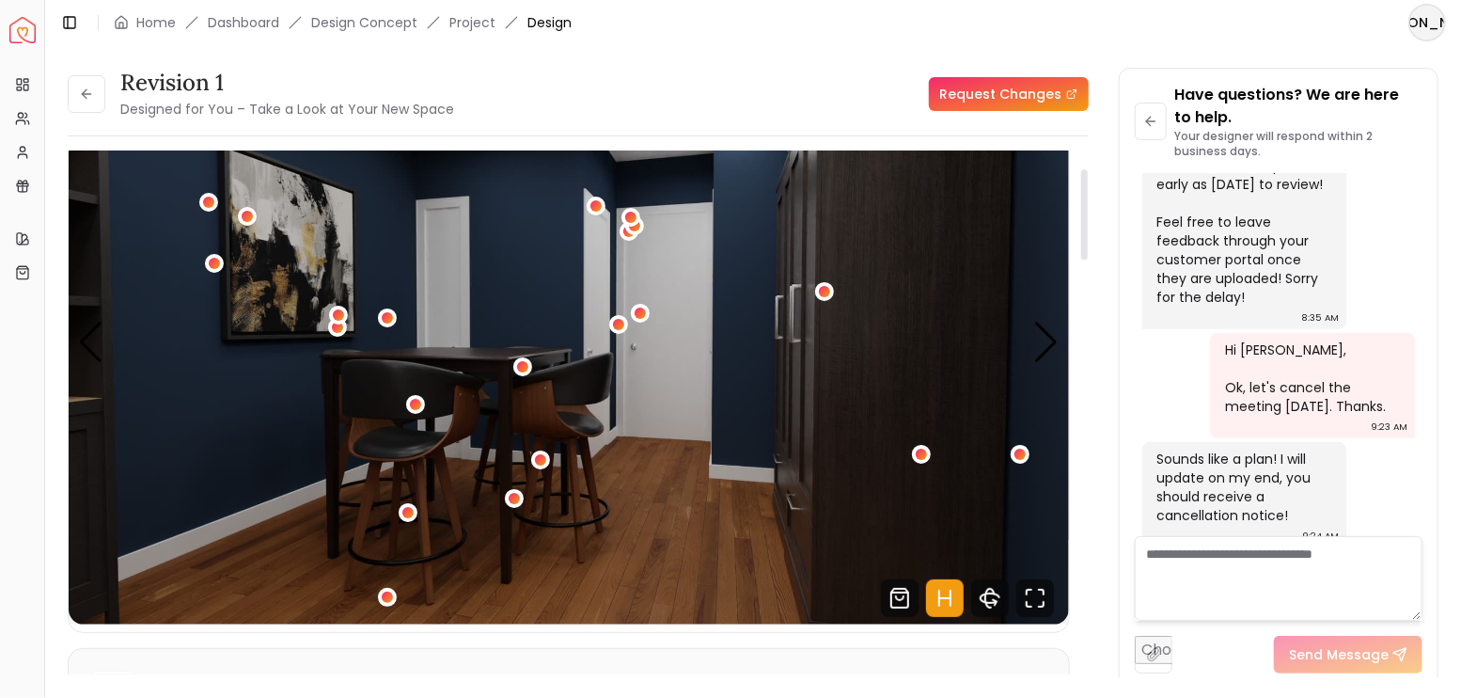
scroll to position [125, 0]
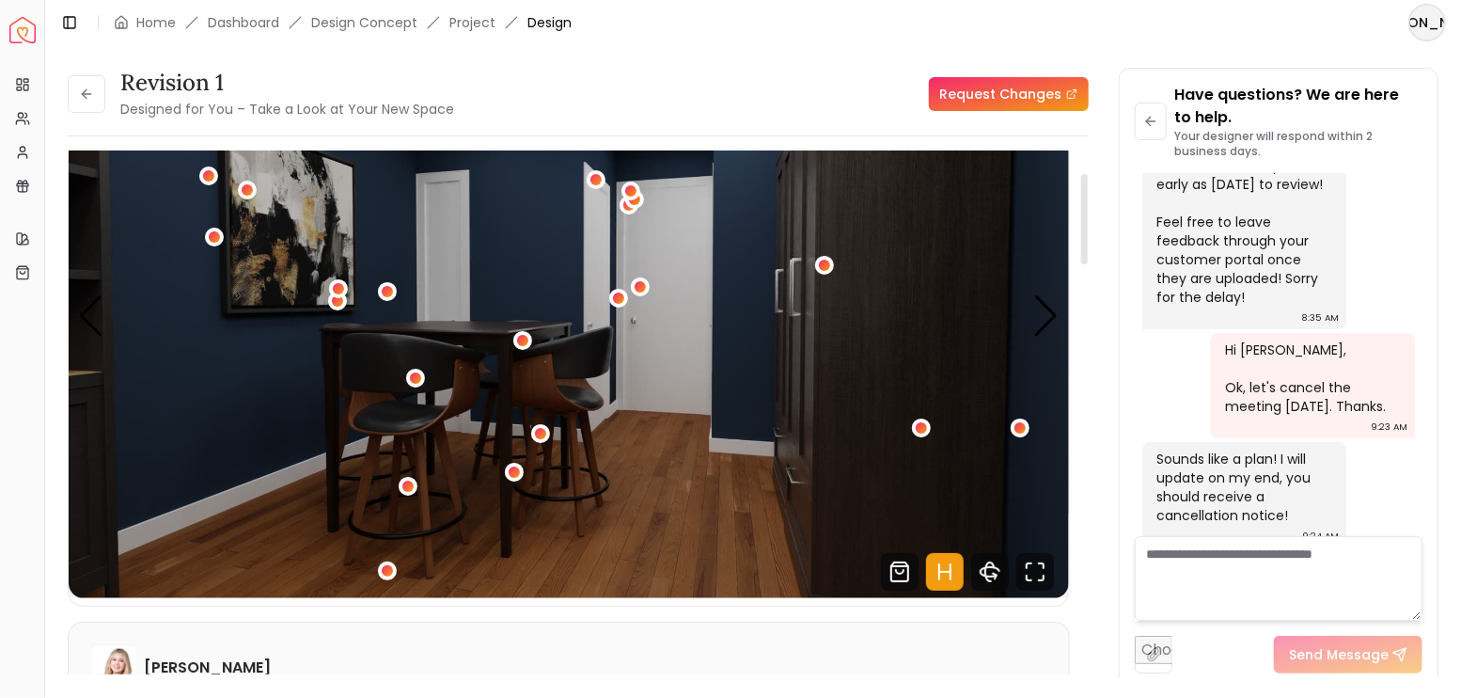
click at [946, 574] on icon "Hotspots Toggle" at bounding box center [945, 572] width 38 height 38
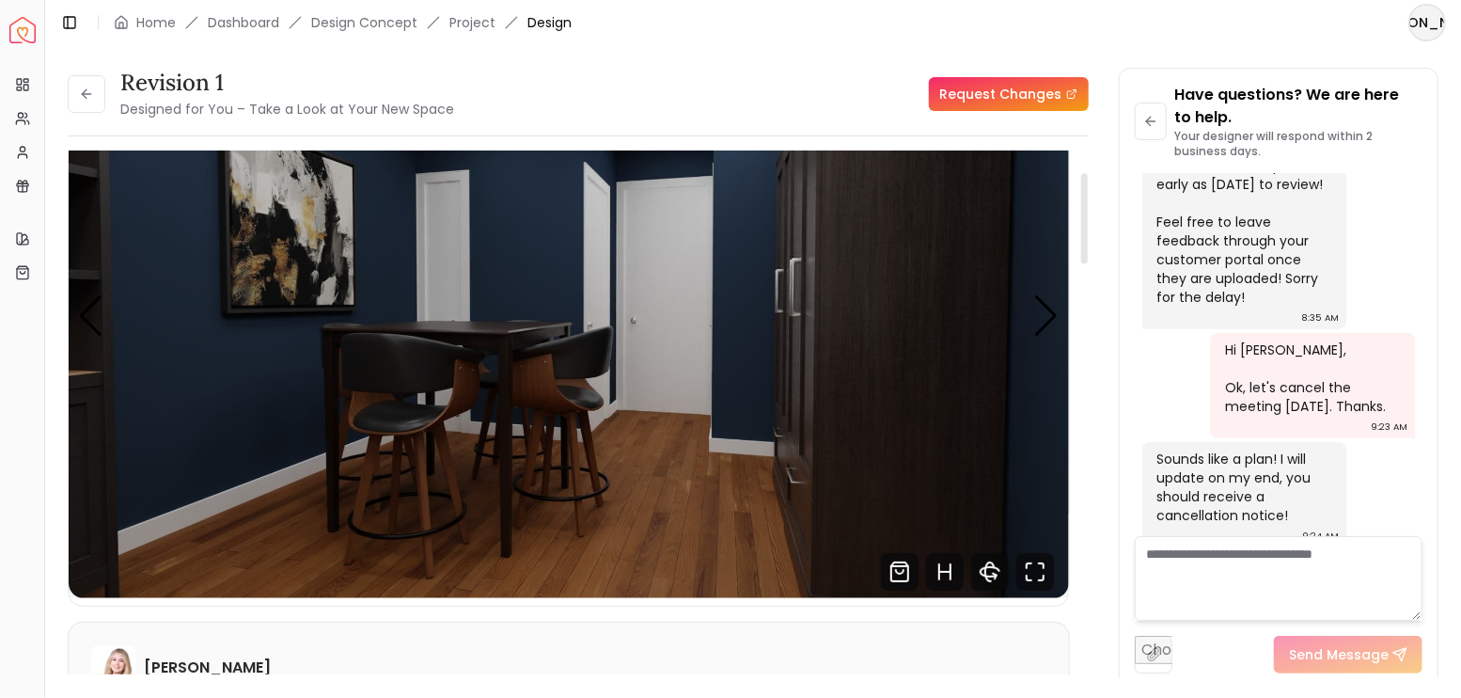
scroll to position [62, 0]
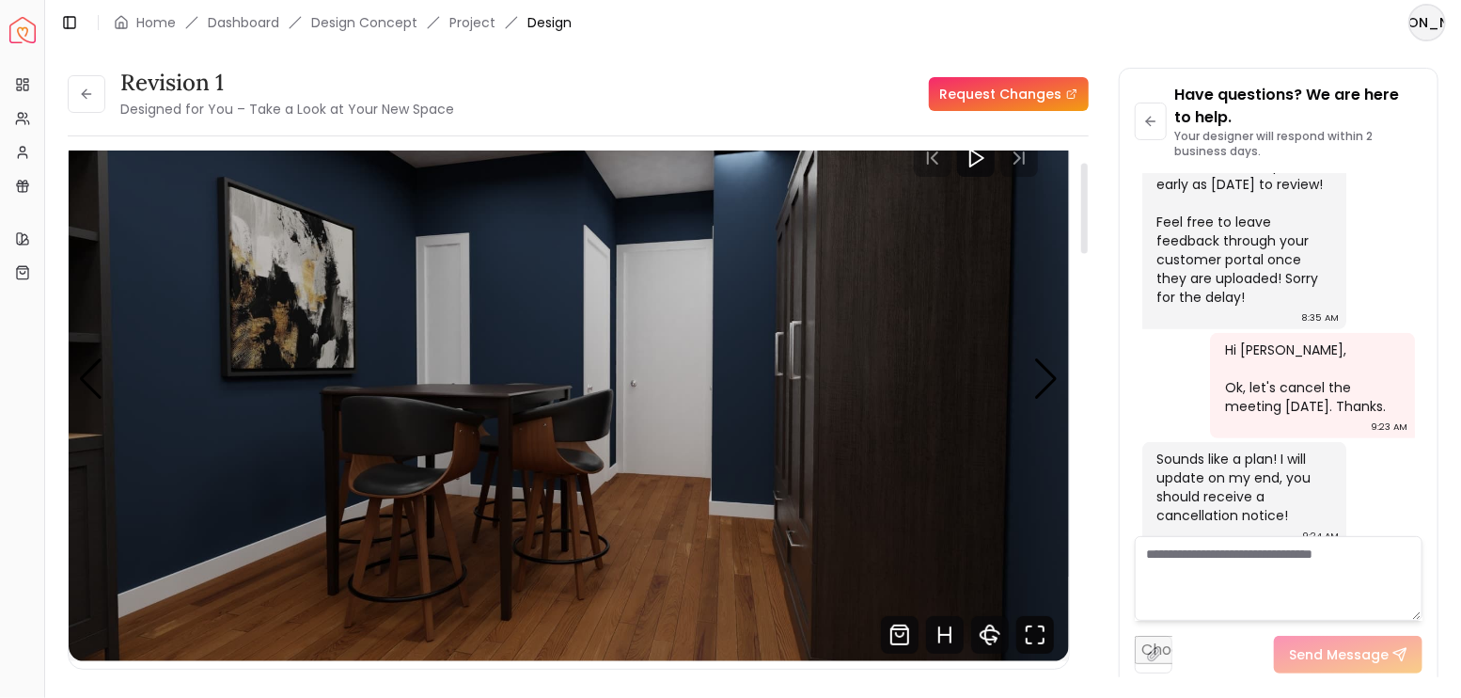
click at [1026, 644] on icon "Fullscreen" at bounding box center [1035, 635] width 38 height 38
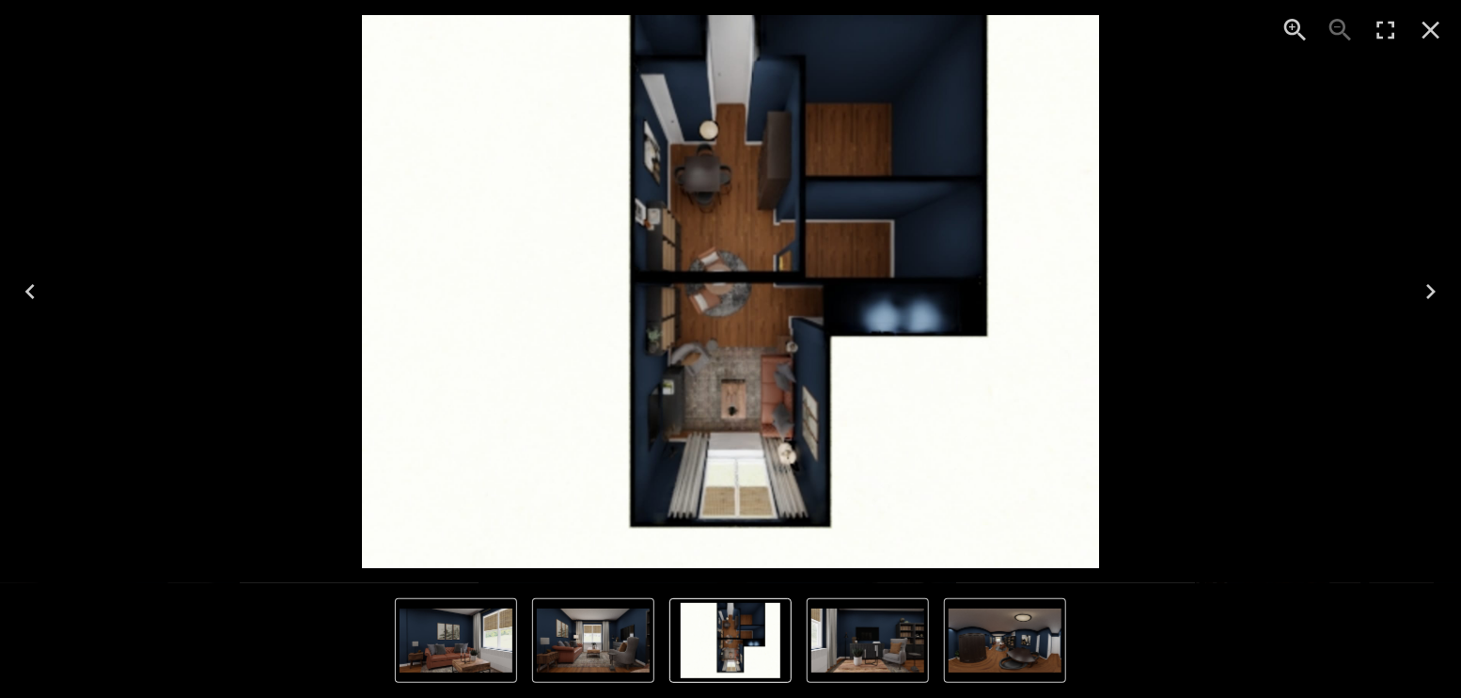
click at [1431, 294] on icon "Next" at bounding box center [1430, 291] width 9 height 15
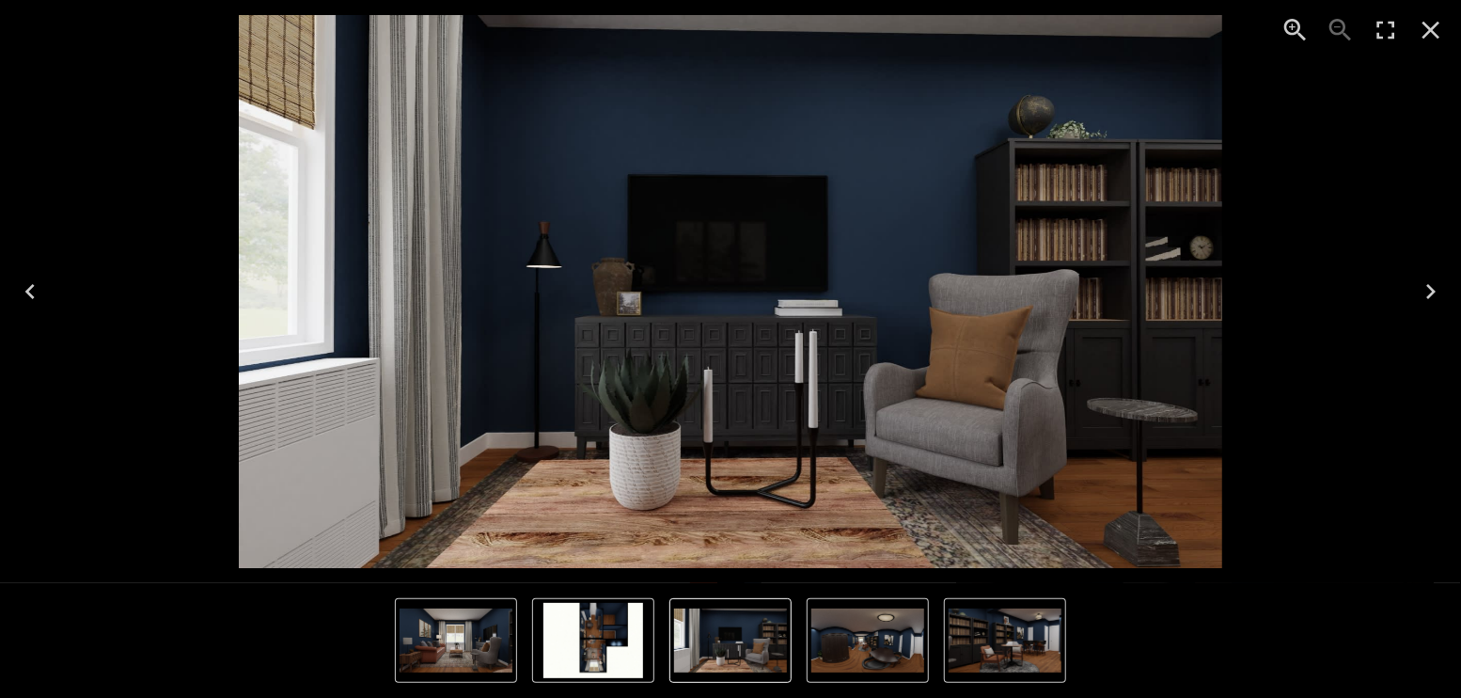
click at [1431, 294] on icon "Next" at bounding box center [1430, 291] width 9 height 15
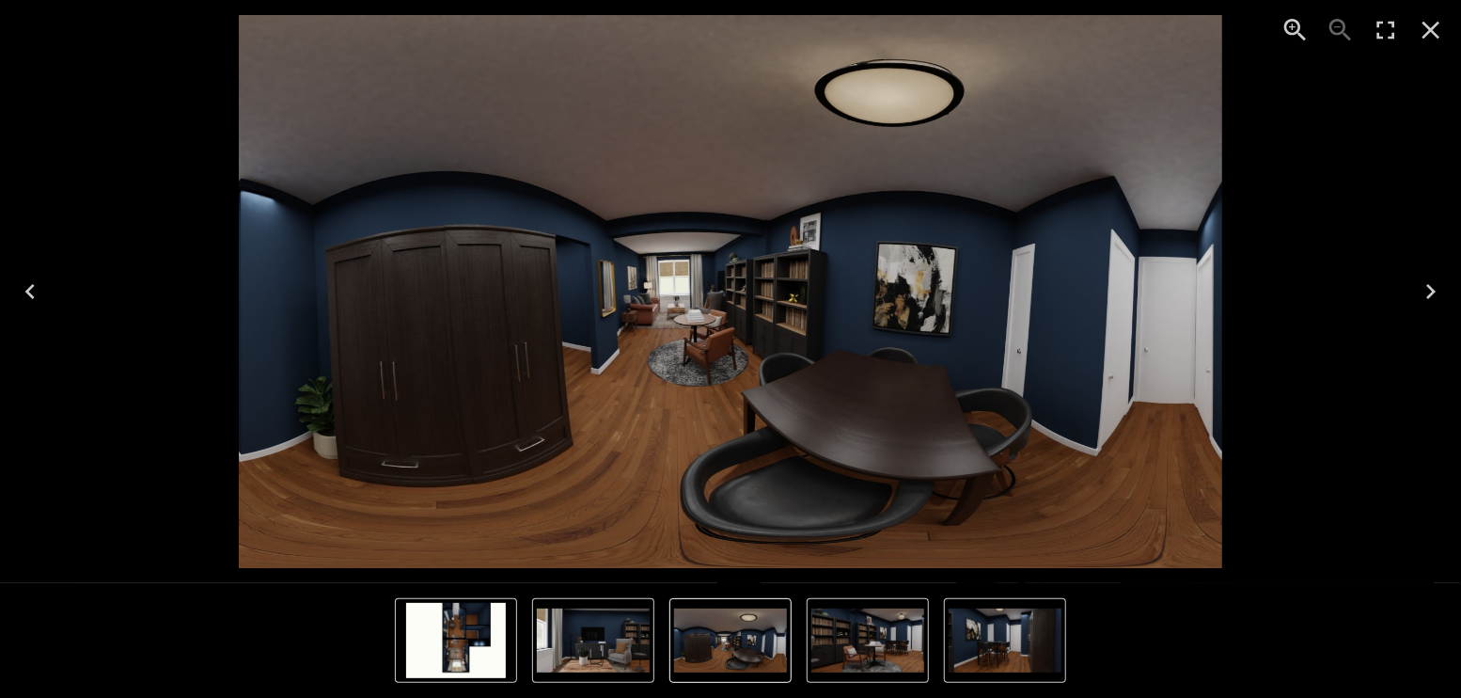
click at [1431, 294] on icon "Next" at bounding box center [1430, 291] width 9 height 15
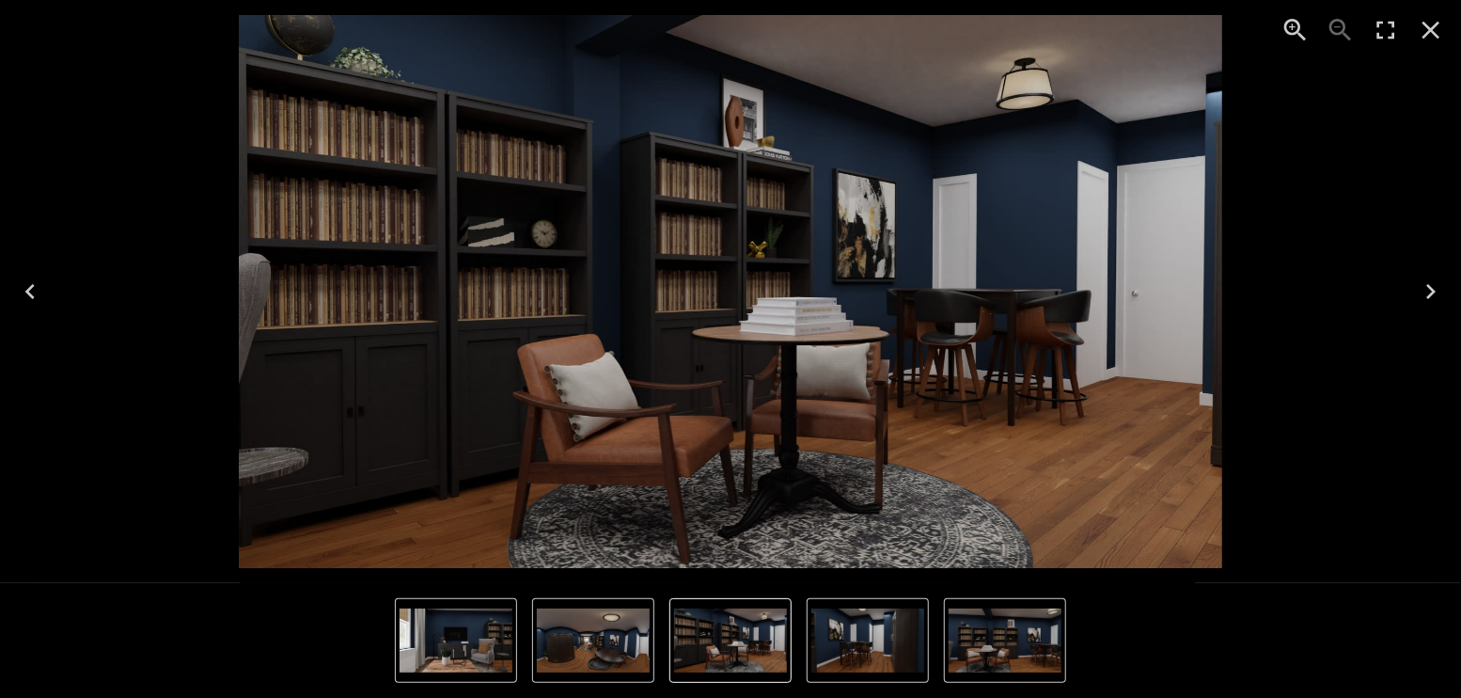
click at [1431, 294] on icon "Next" at bounding box center [1430, 291] width 9 height 15
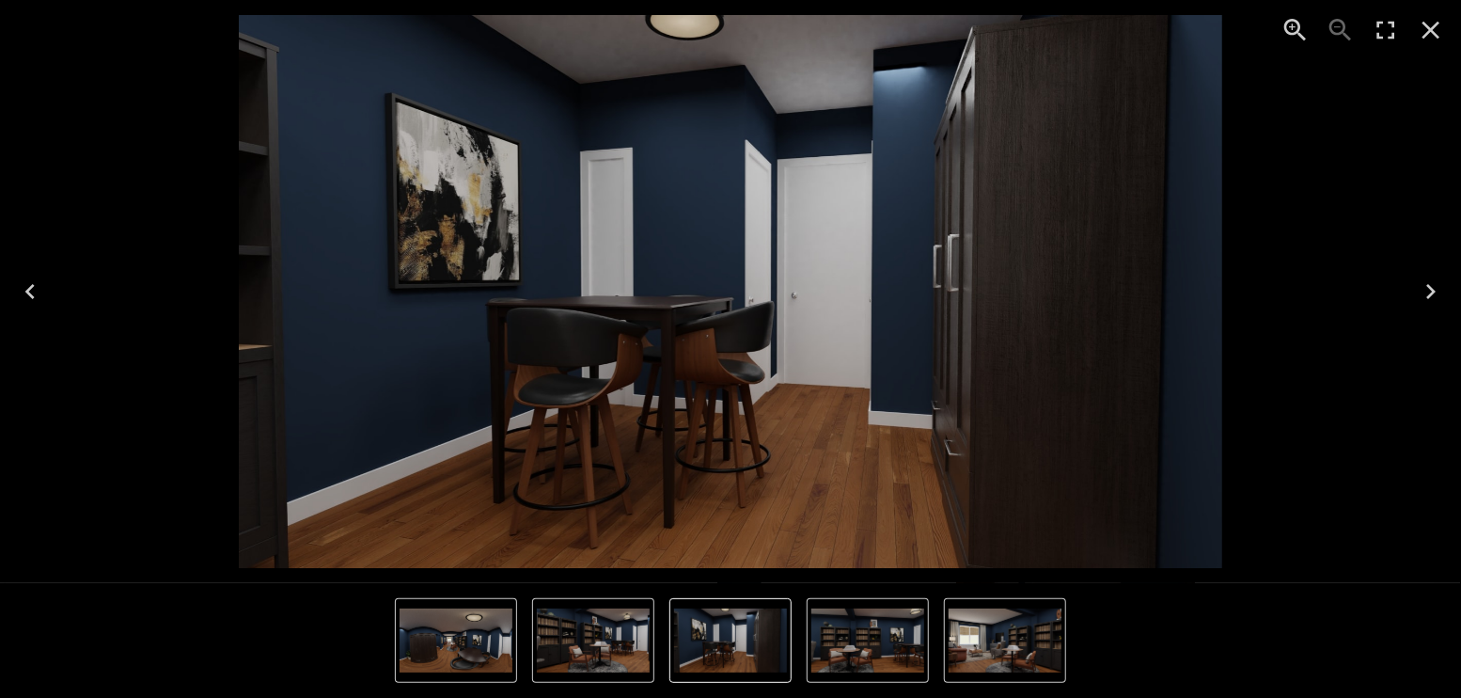
click at [1431, 294] on icon "Next" at bounding box center [1430, 291] width 9 height 15
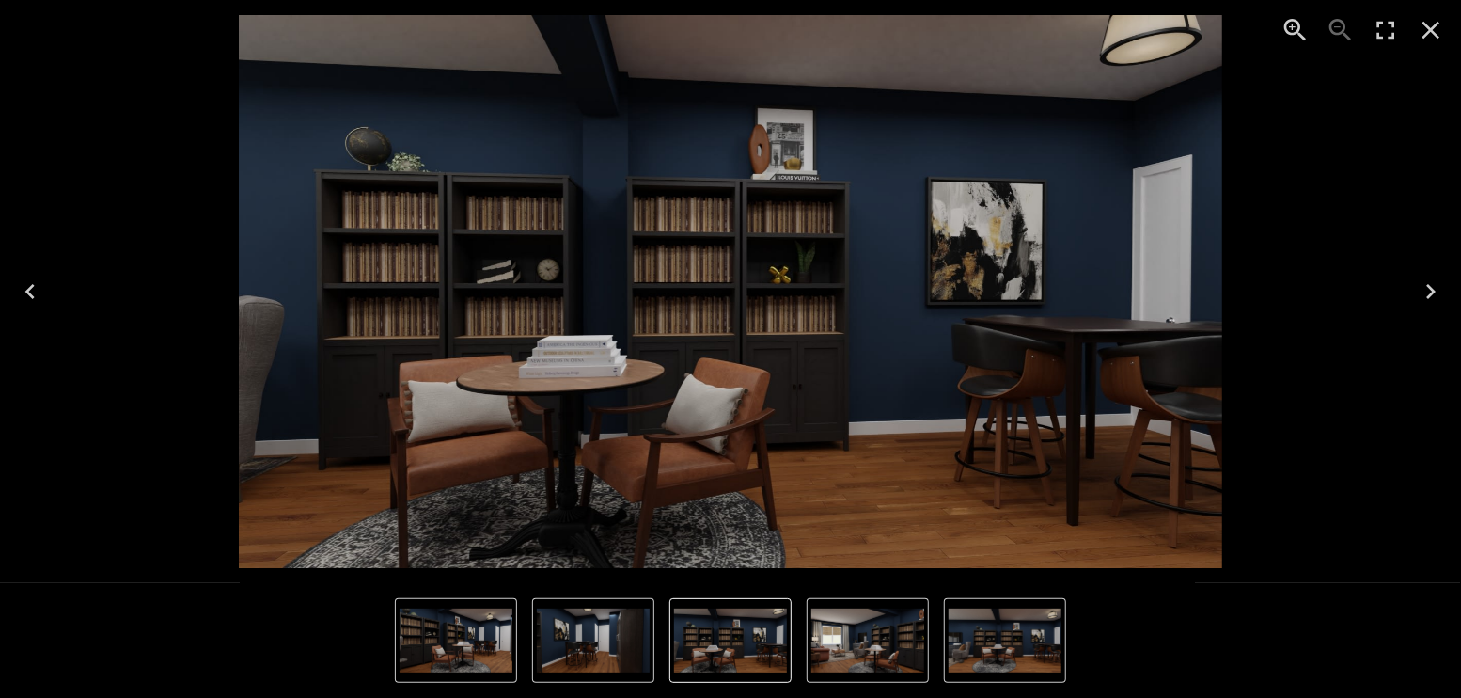
click at [1431, 294] on icon "Next" at bounding box center [1430, 291] width 9 height 15
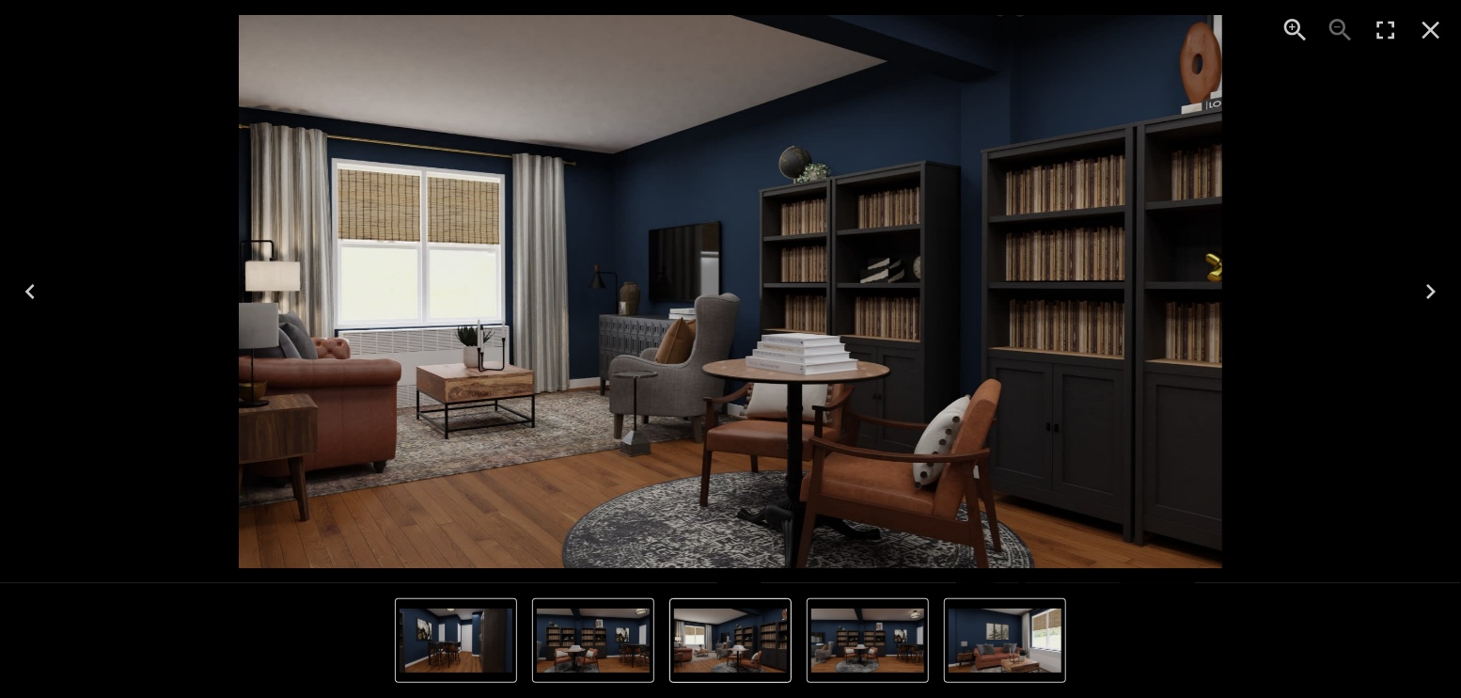
click at [1431, 294] on icon "Next" at bounding box center [1430, 291] width 9 height 15
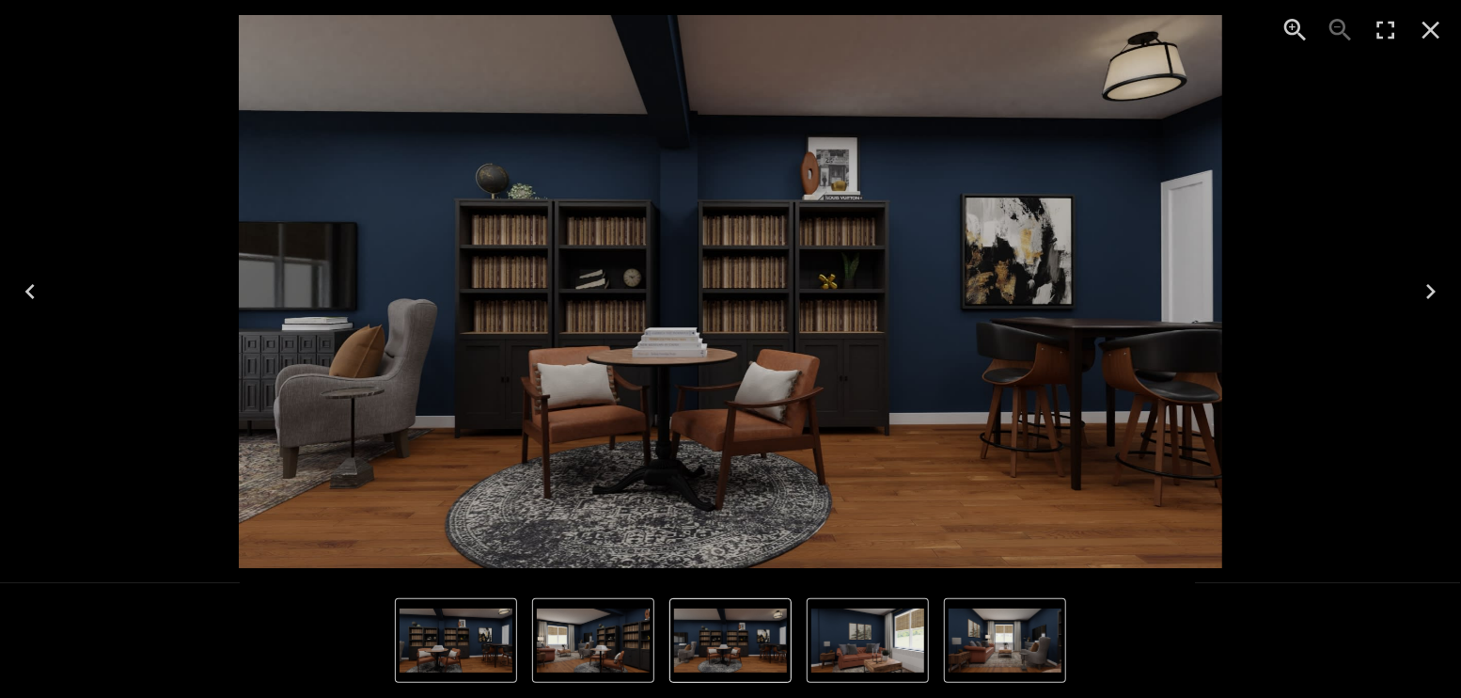
click at [1431, 294] on icon "Next" at bounding box center [1430, 291] width 9 height 15
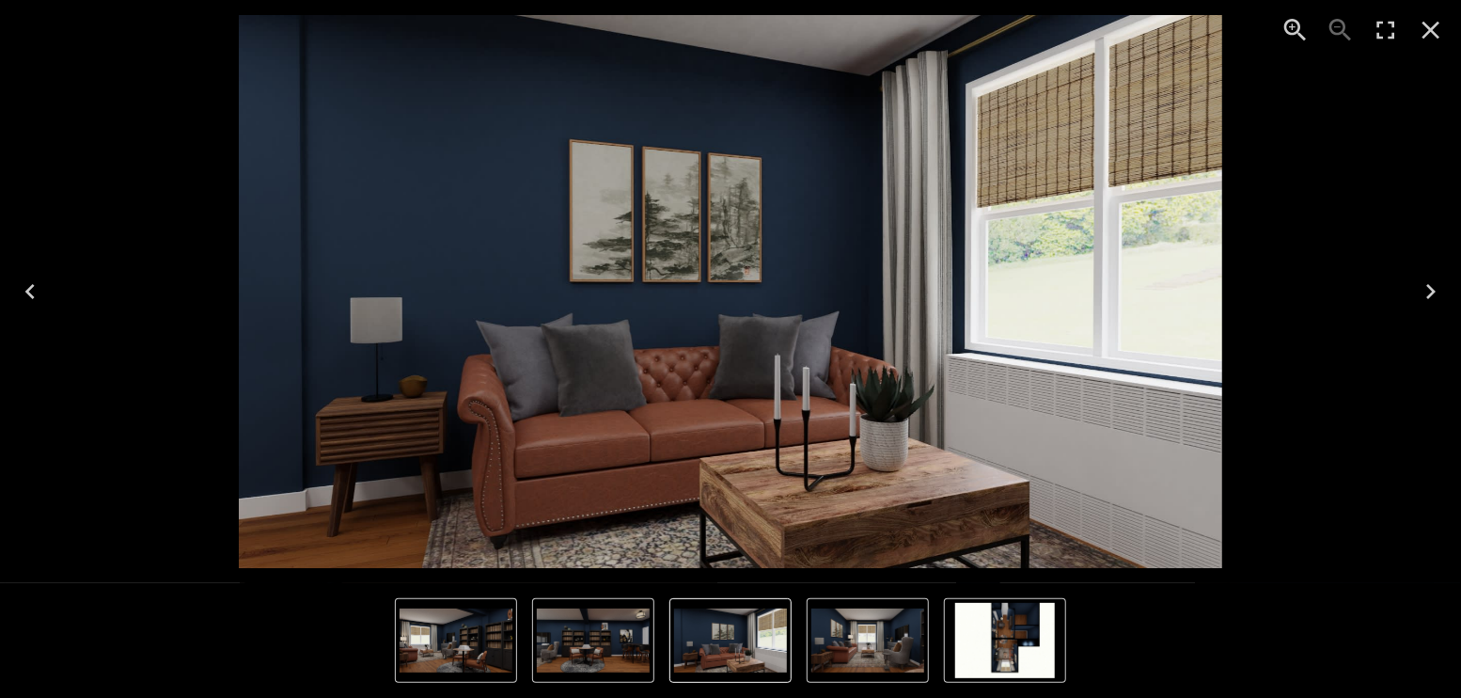
click at [1436, 291] on icon "Next" at bounding box center [1431, 291] width 30 height 30
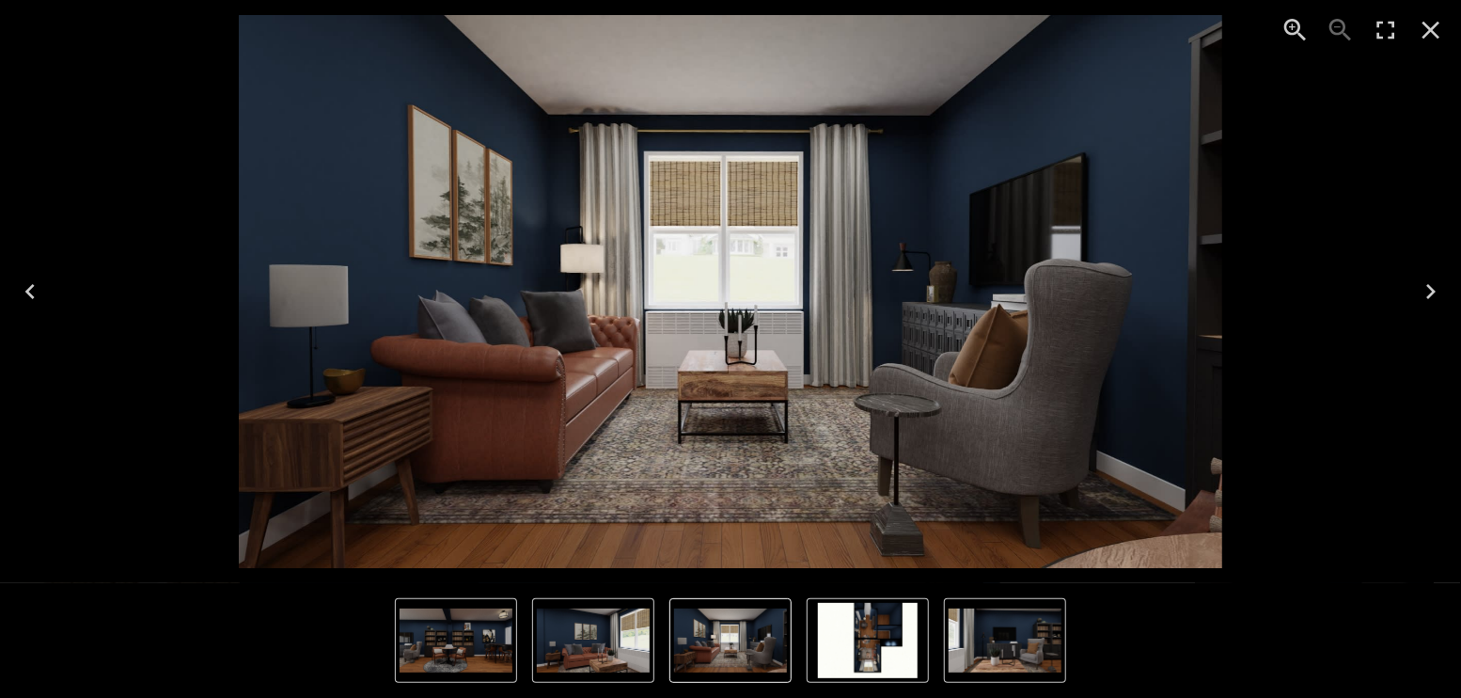
click at [1433, 288] on icon "Next" at bounding box center [1431, 291] width 30 height 30
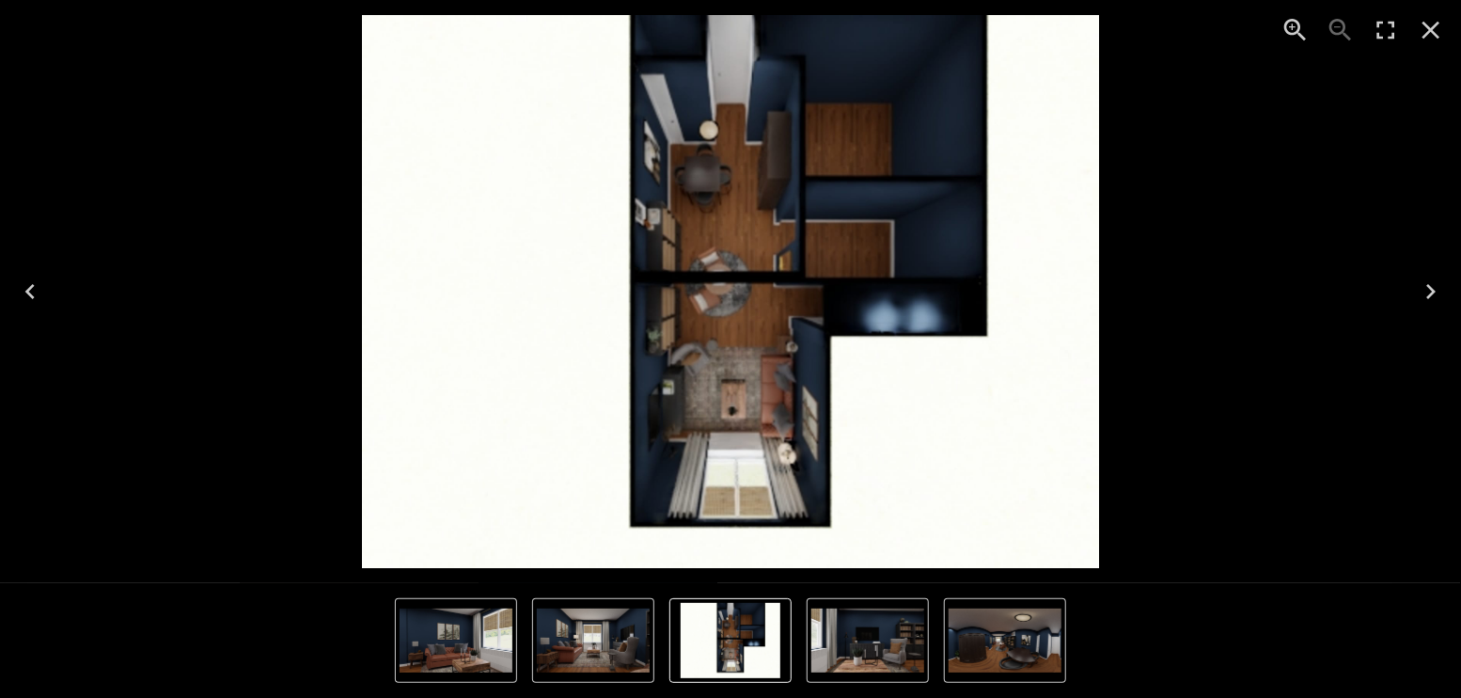
click at [31, 290] on icon "Previous" at bounding box center [30, 291] width 30 height 30
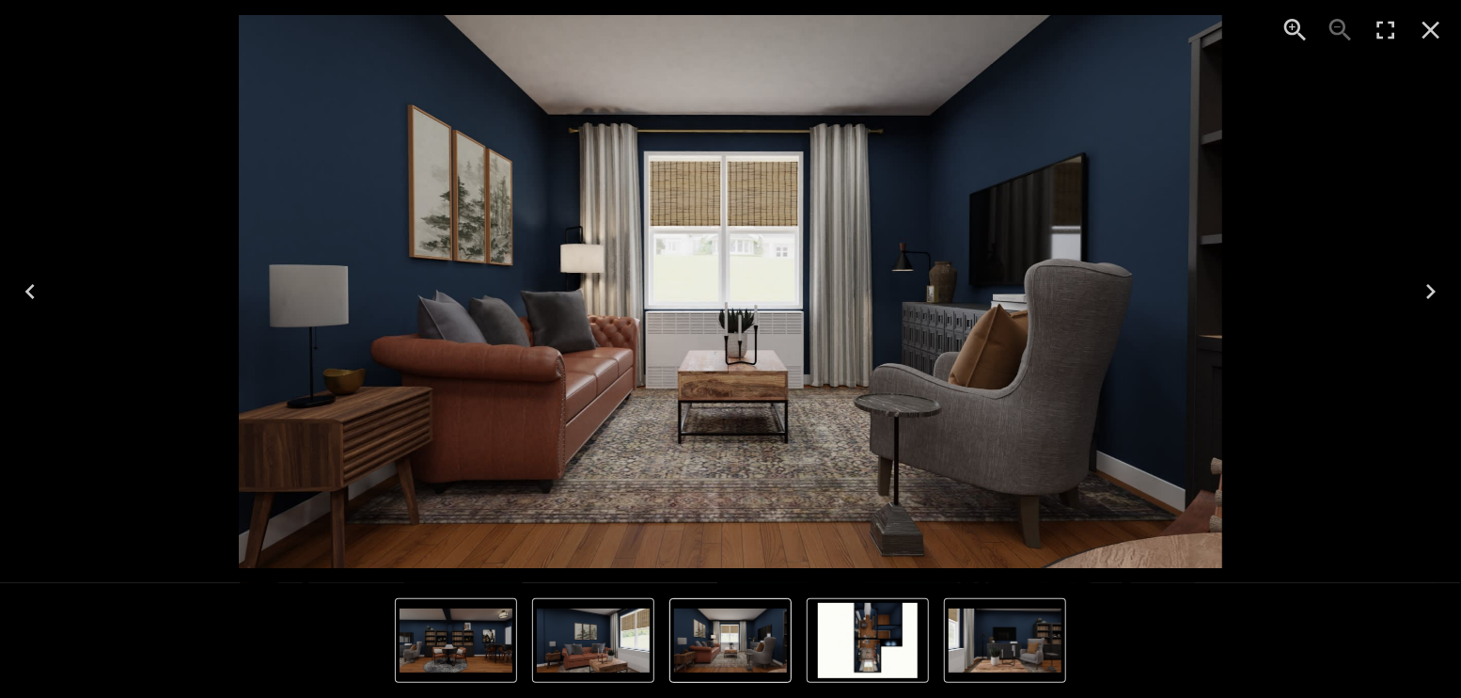
click at [26, 293] on icon "Previous" at bounding box center [30, 291] width 30 height 30
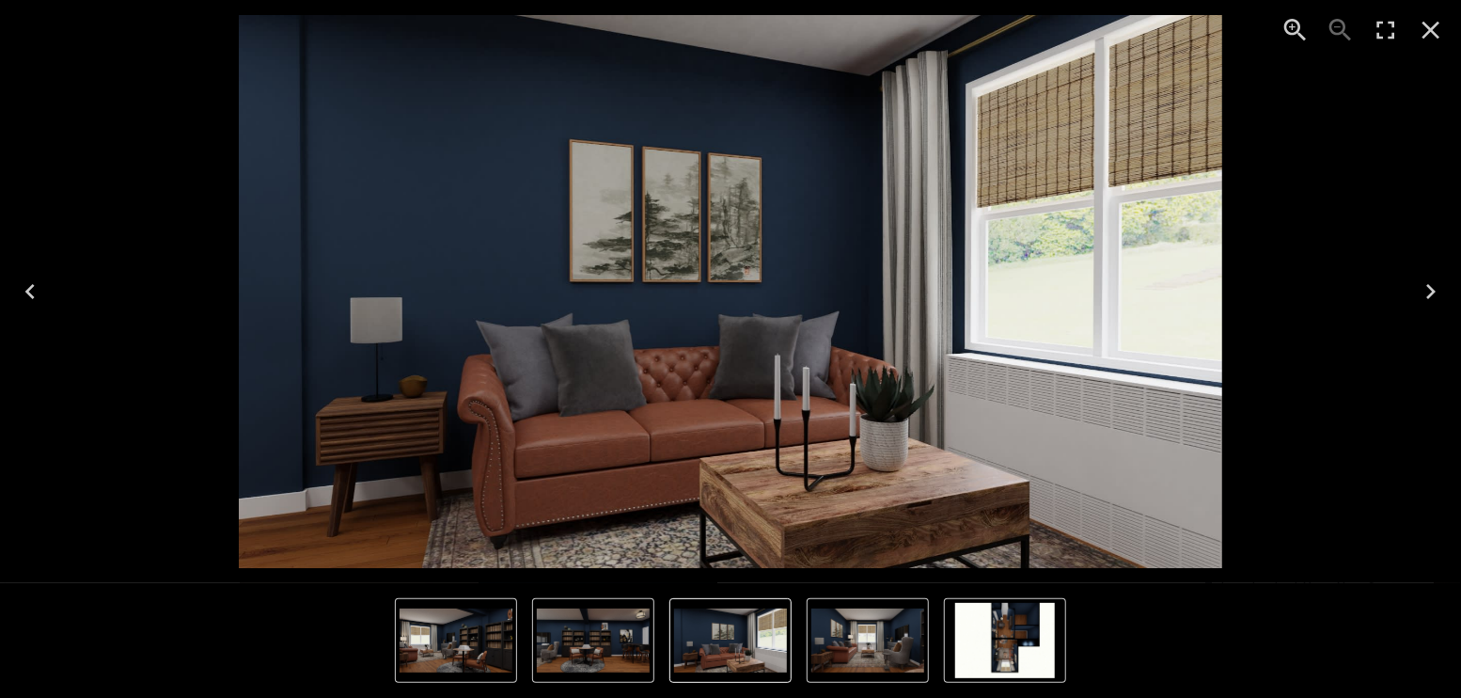
click at [16, 294] on icon "Previous" at bounding box center [30, 291] width 30 height 30
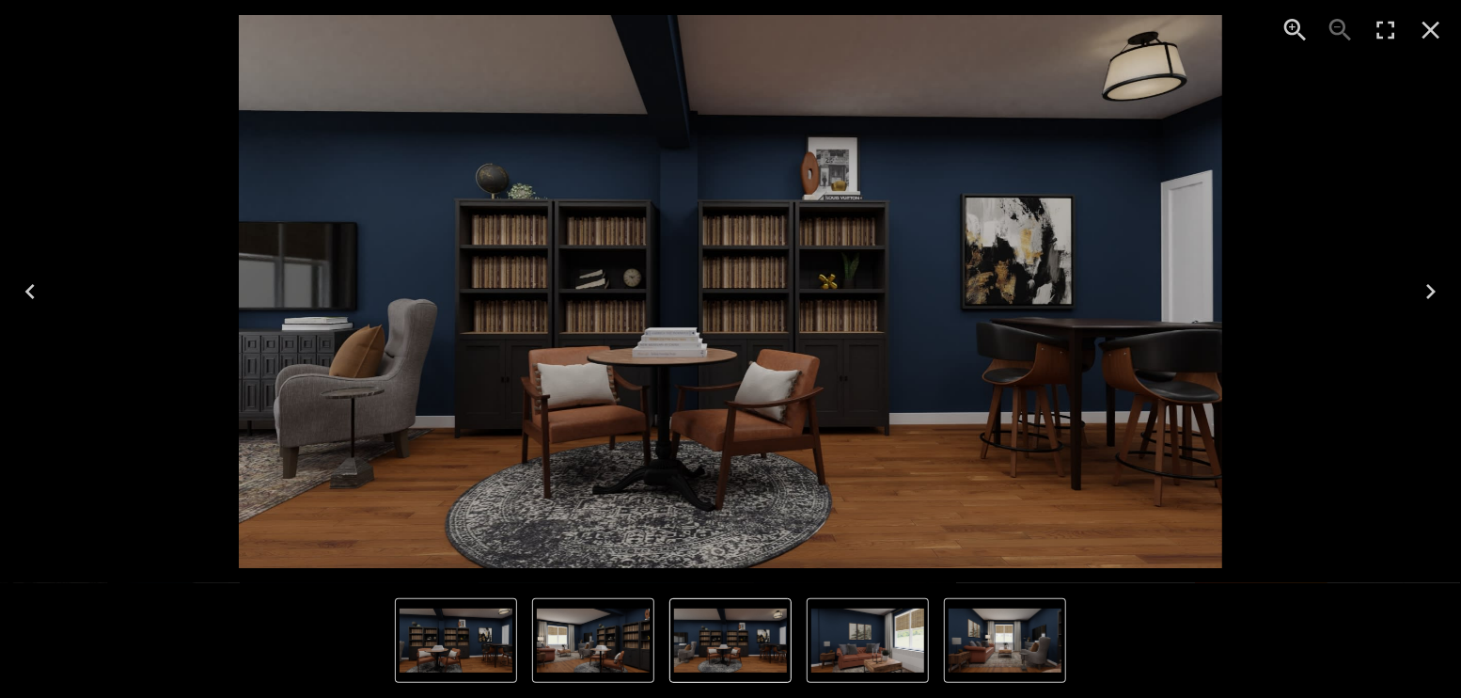
click at [17, 293] on icon "Previous" at bounding box center [30, 291] width 30 height 30
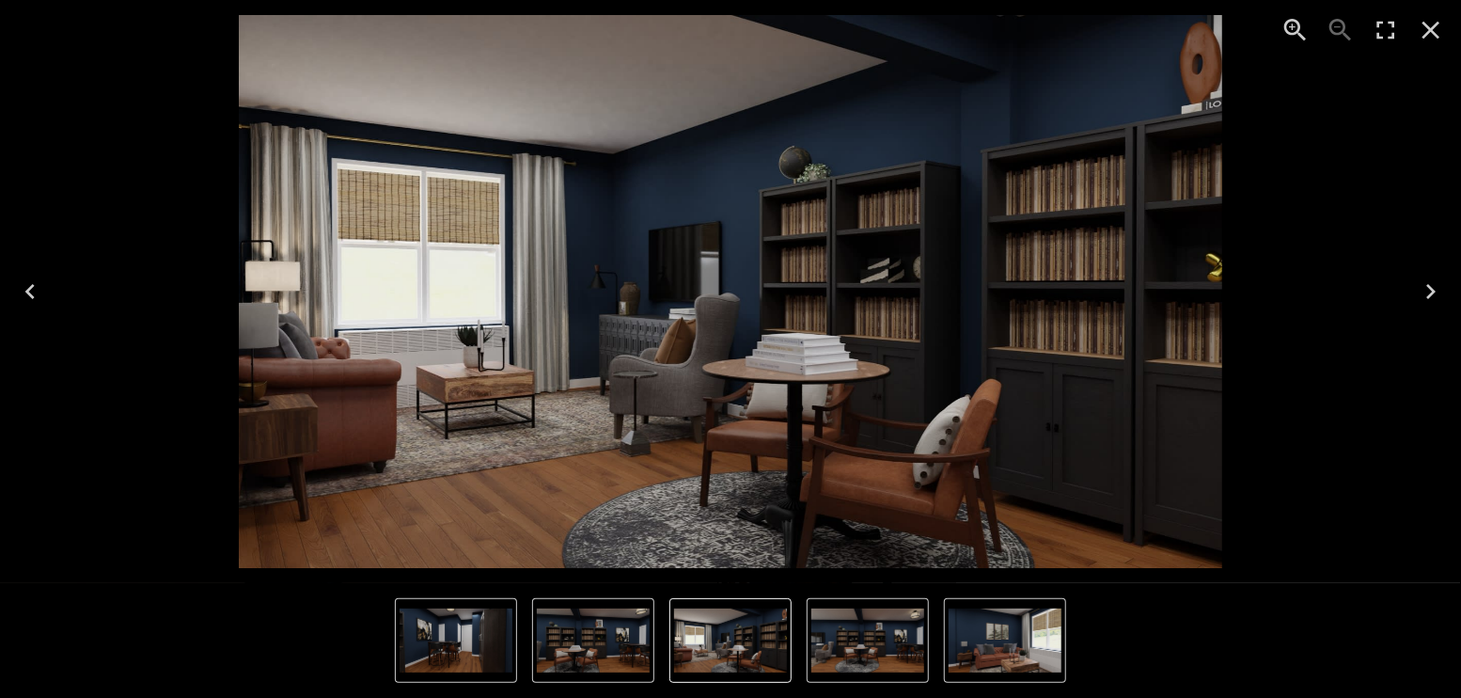
click at [1430, 284] on icon "Next" at bounding box center [1431, 291] width 30 height 30
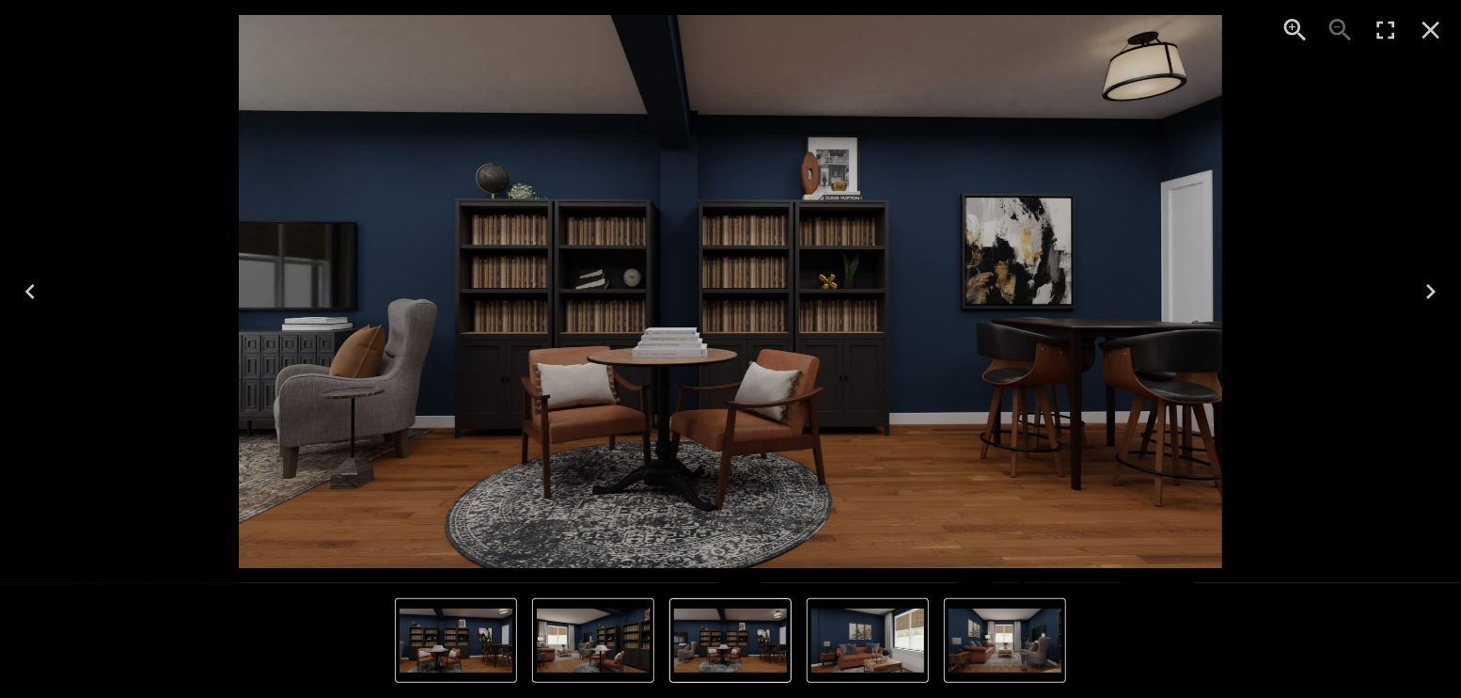
click at [1430, 284] on icon "Next" at bounding box center [1431, 291] width 30 height 30
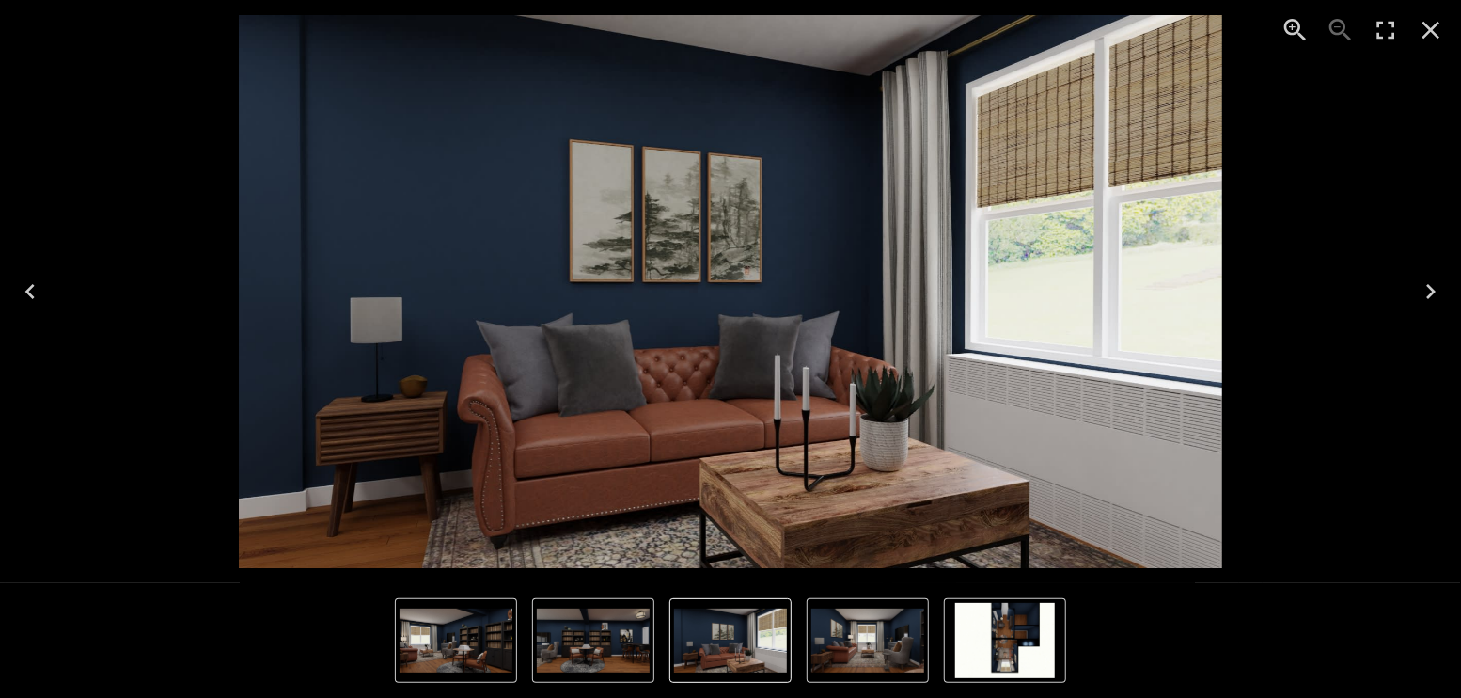
click at [25, 288] on icon "Previous" at bounding box center [30, 291] width 30 height 30
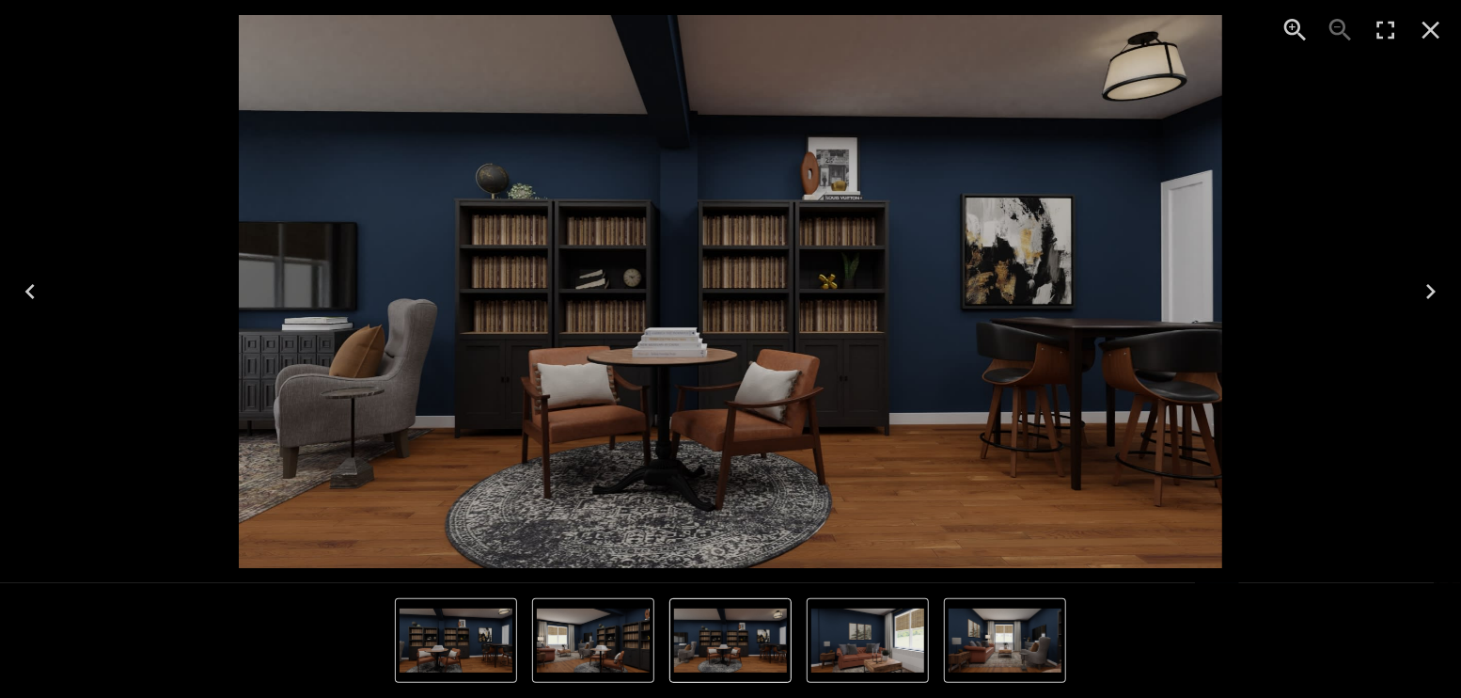
click at [25, 288] on icon "Previous" at bounding box center [30, 291] width 30 height 30
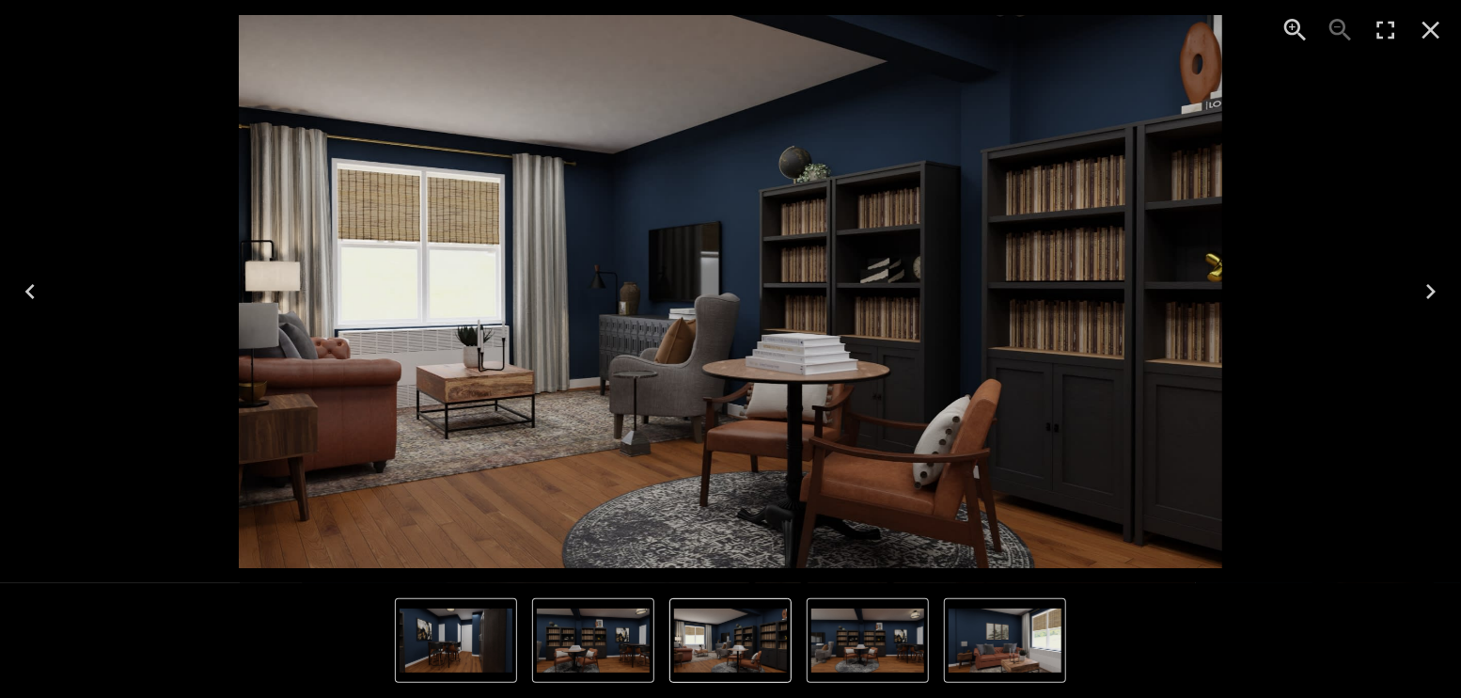
click at [25, 288] on icon "Previous" at bounding box center [30, 291] width 30 height 30
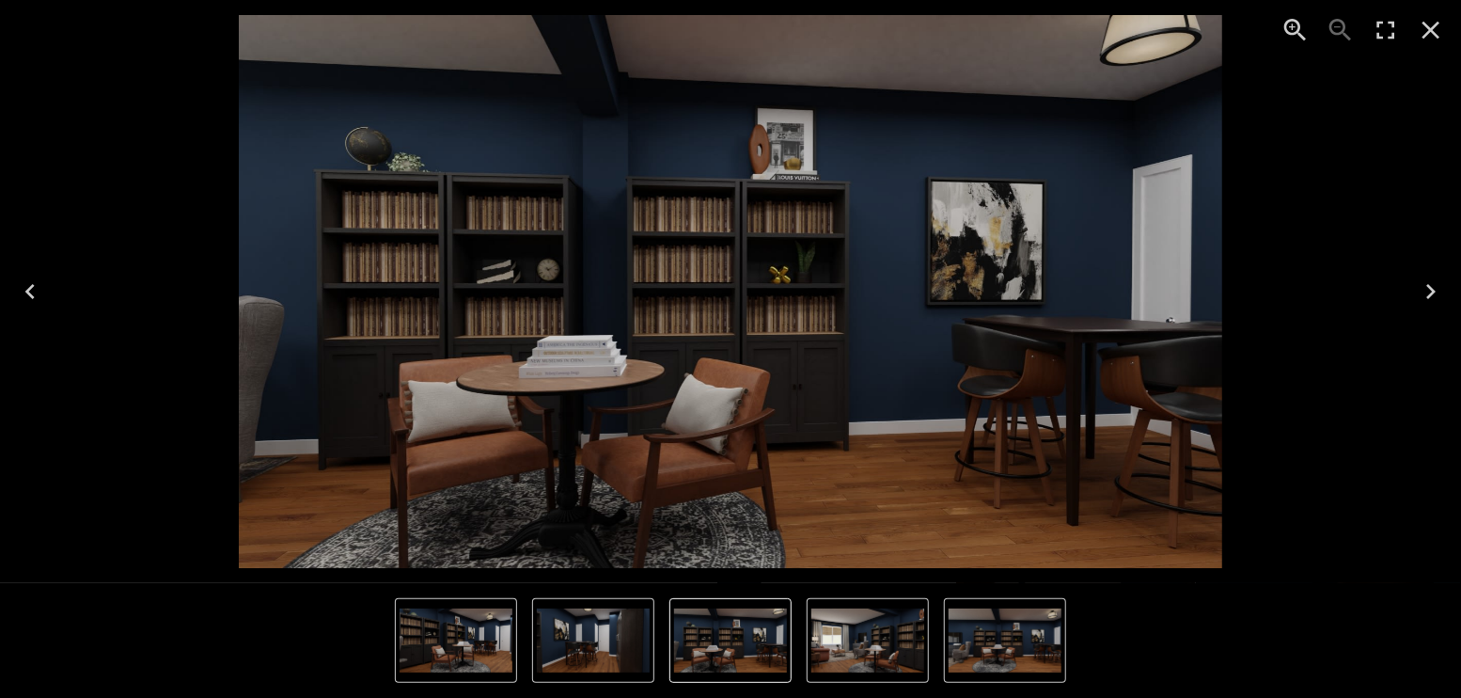
click at [25, 288] on icon "Previous" at bounding box center [30, 291] width 30 height 30
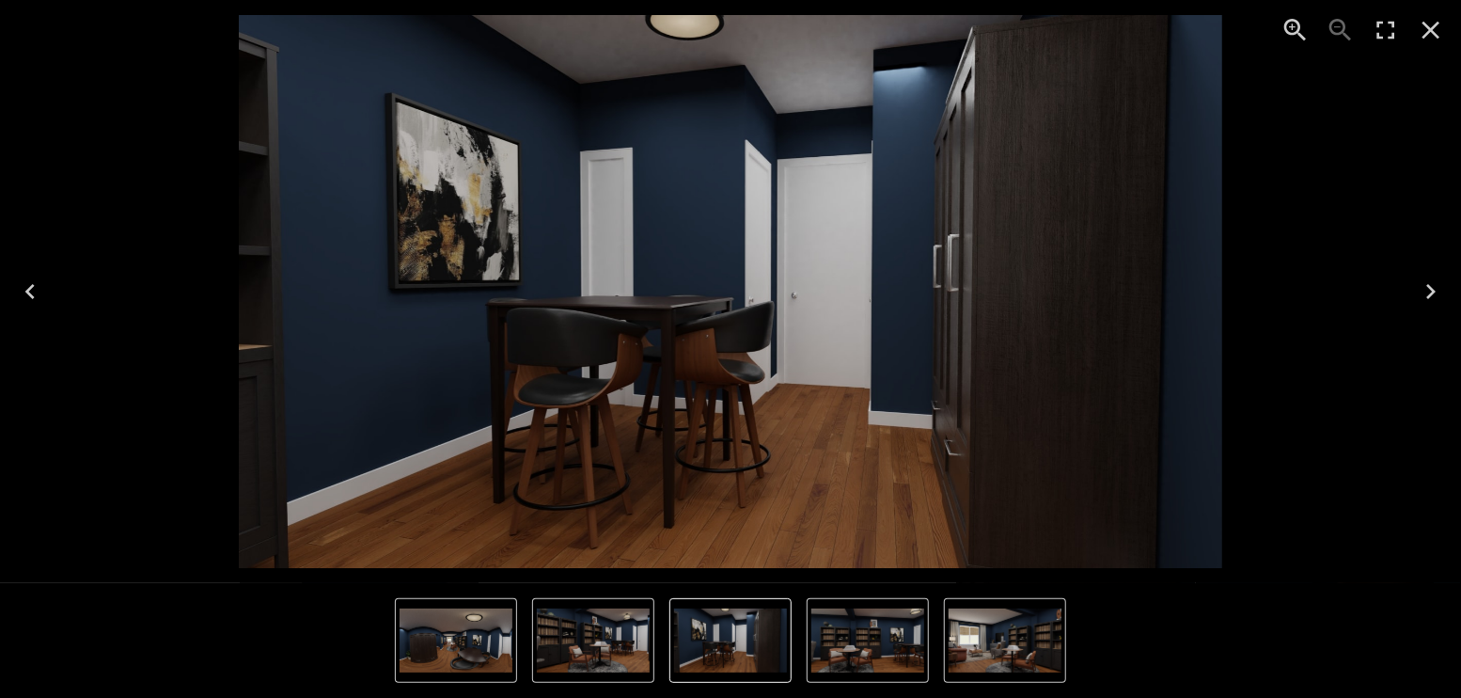
click at [25, 288] on icon "Previous" at bounding box center [30, 291] width 30 height 30
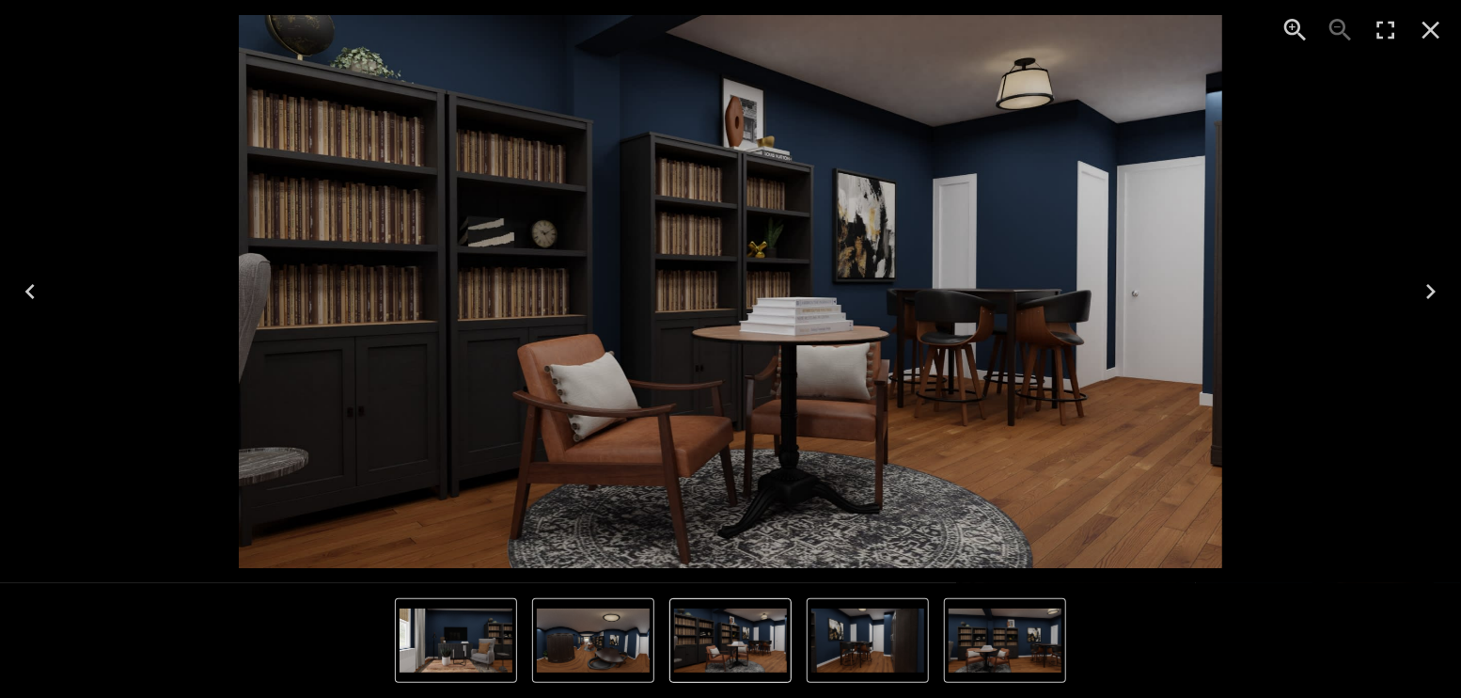
click at [25, 288] on icon "Previous" at bounding box center [30, 291] width 30 height 30
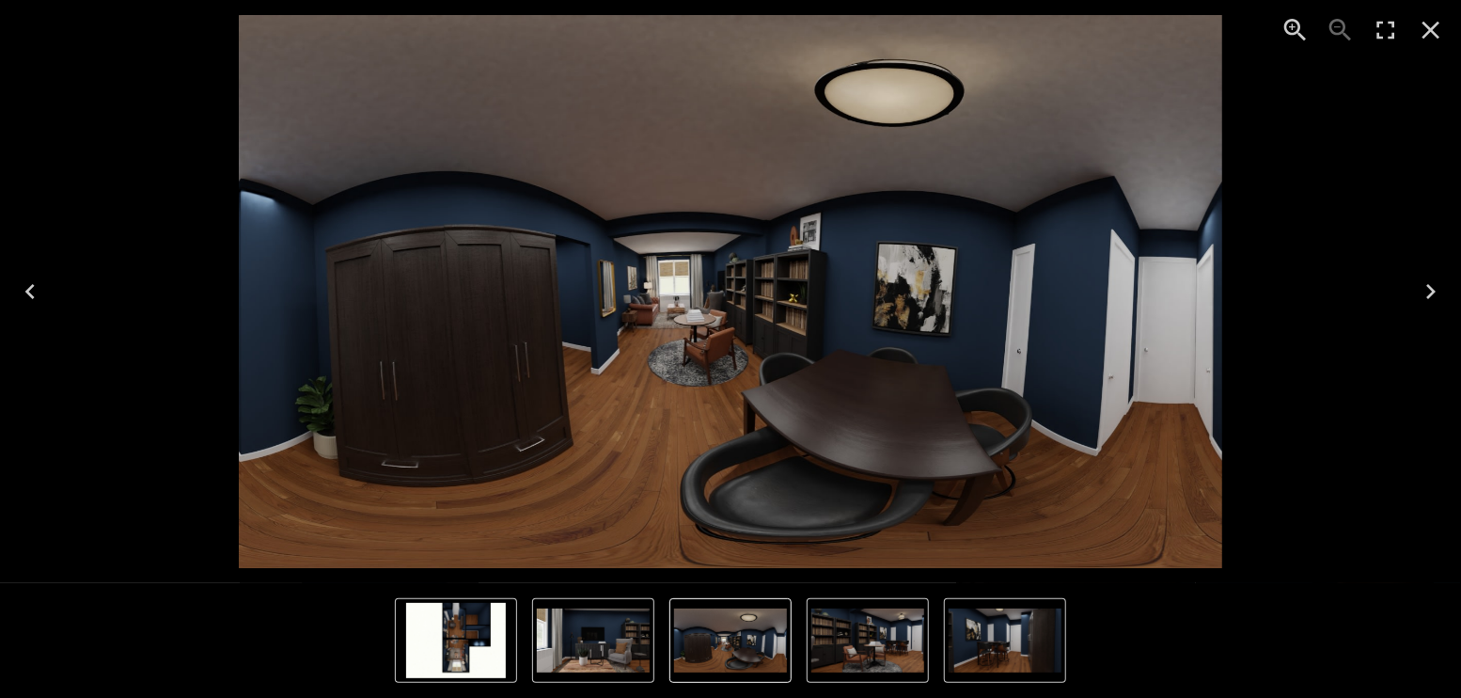
click at [25, 288] on icon "Previous" at bounding box center [30, 291] width 30 height 30
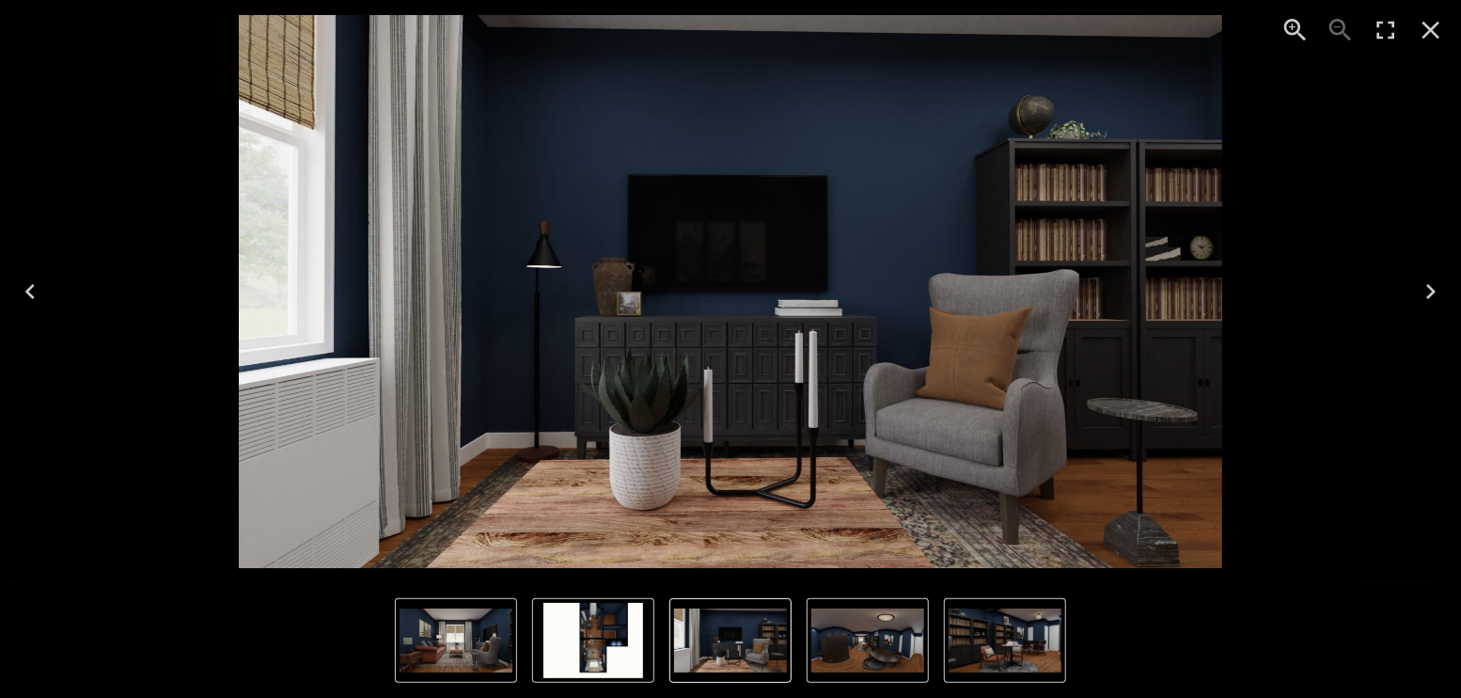
click at [1439, 287] on icon "Next" at bounding box center [1431, 291] width 30 height 30
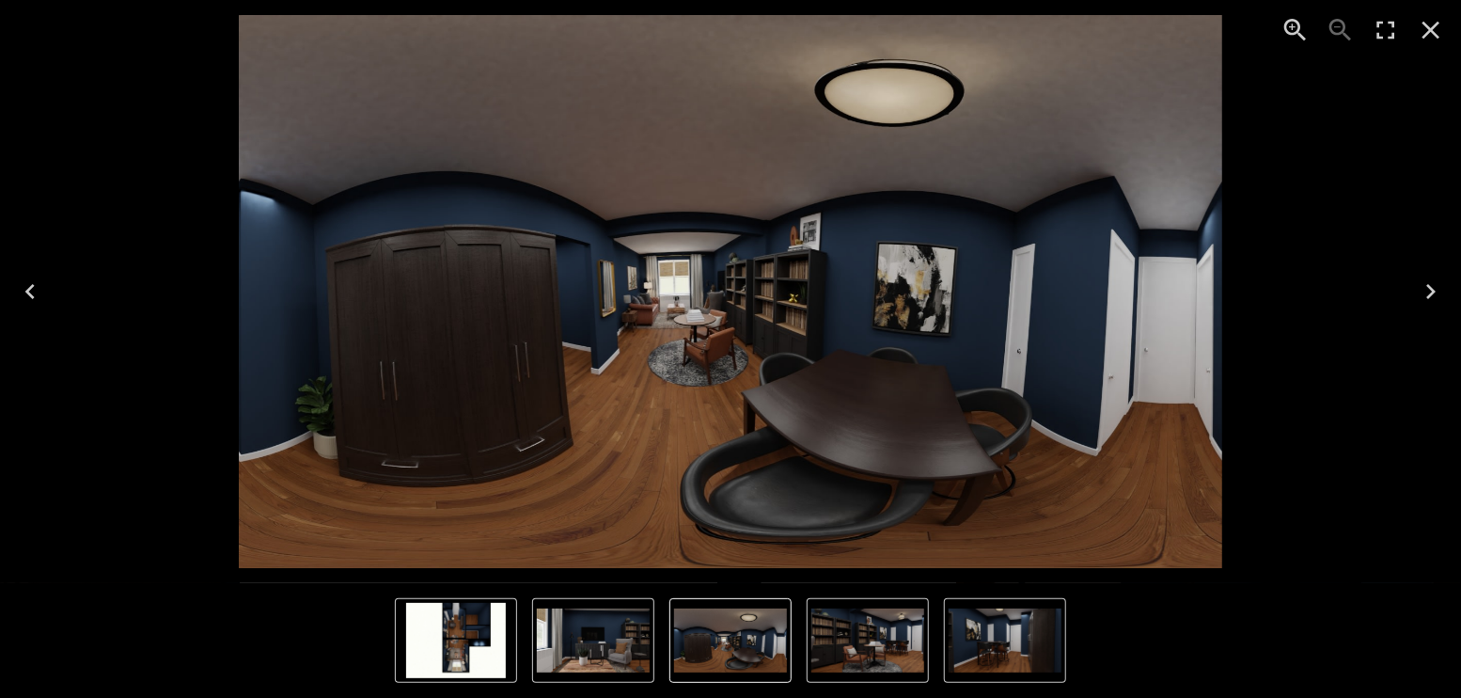
click at [1439, 287] on icon "Next" at bounding box center [1431, 291] width 30 height 30
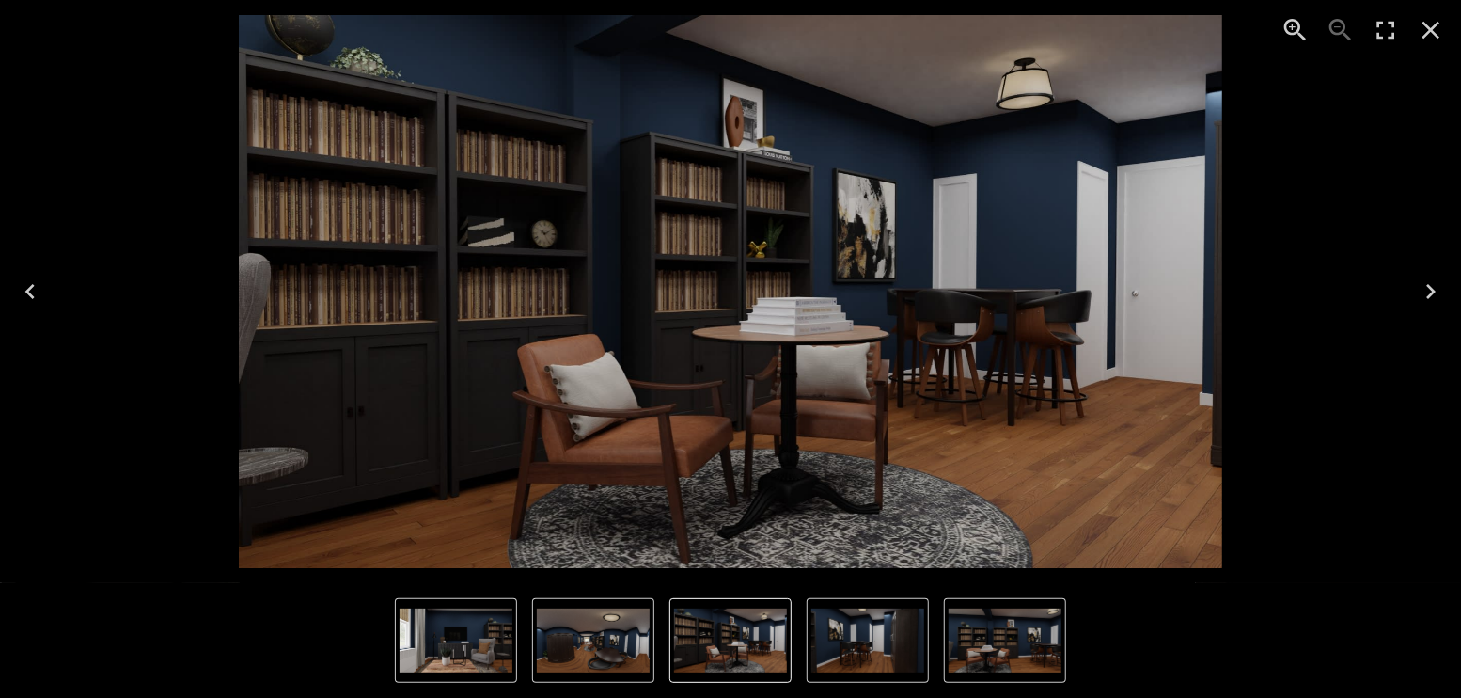
click at [1439, 287] on icon "Next" at bounding box center [1431, 291] width 30 height 30
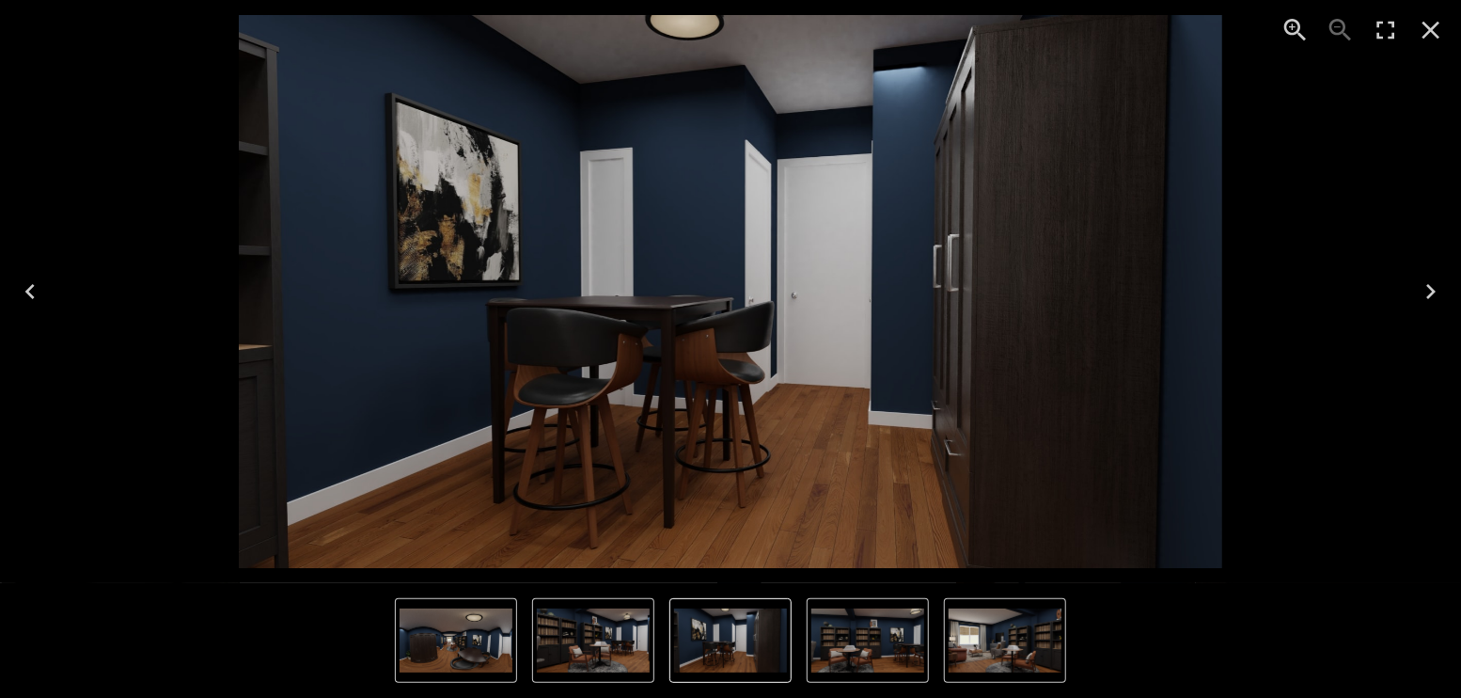
click at [1439, 287] on icon "Next" at bounding box center [1431, 291] width 30 height 30
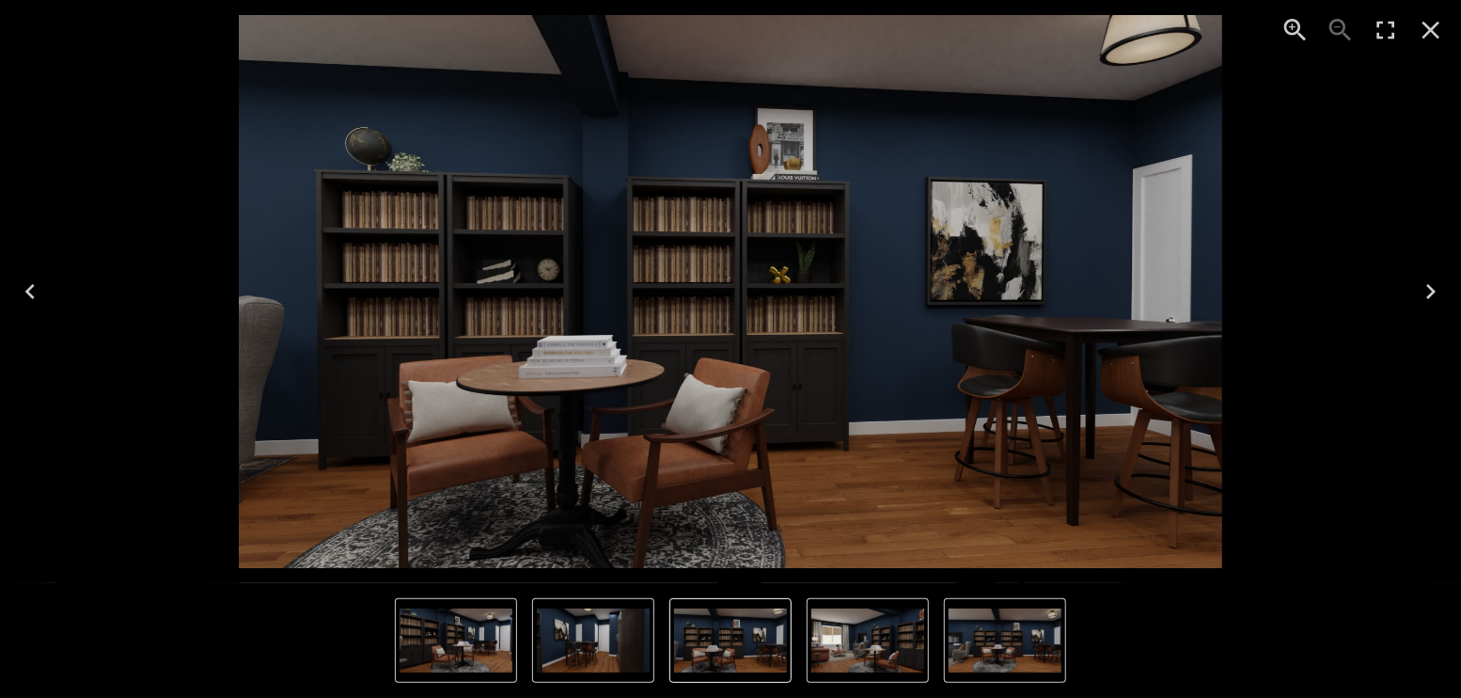
click at [1434, 28] on icon "Close" at bounding box center [1432, 31] width 18 height 18
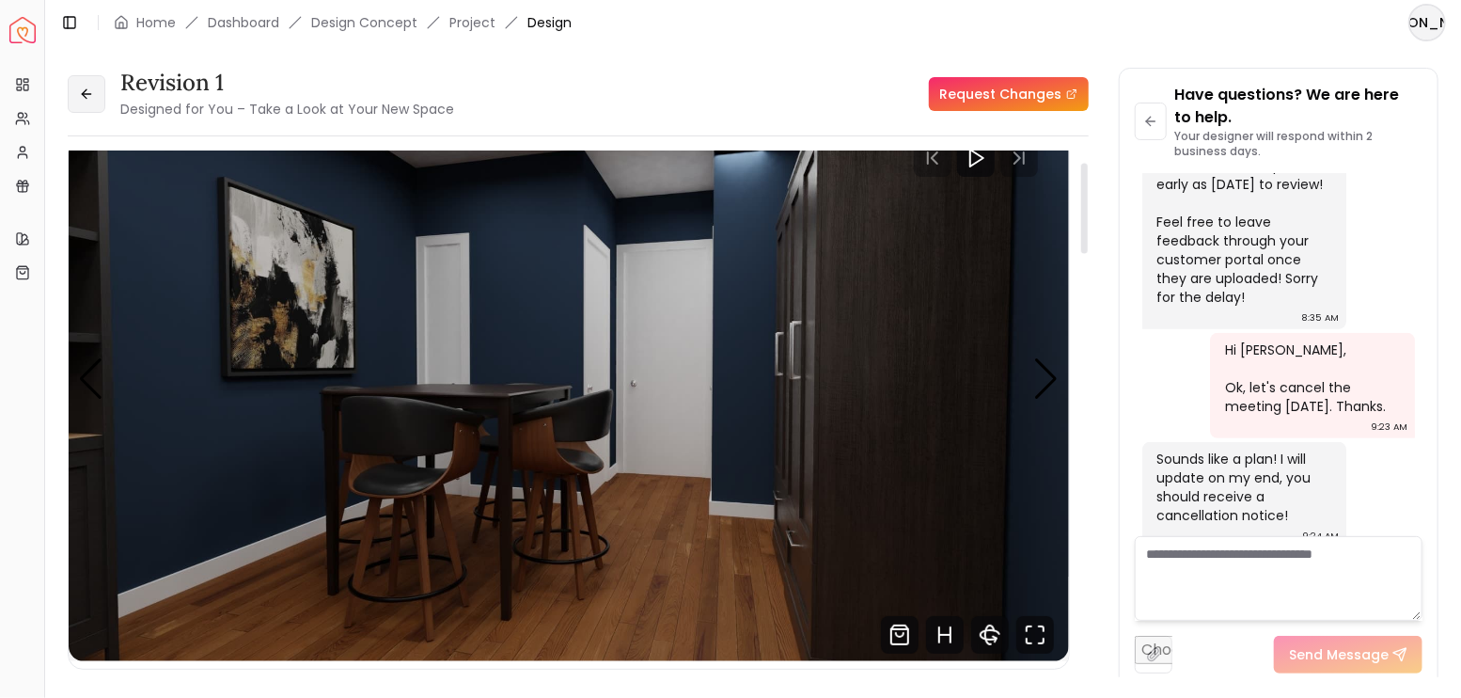
click at [96, 92] on button at bounding box center [87, 94] width 38 height 38
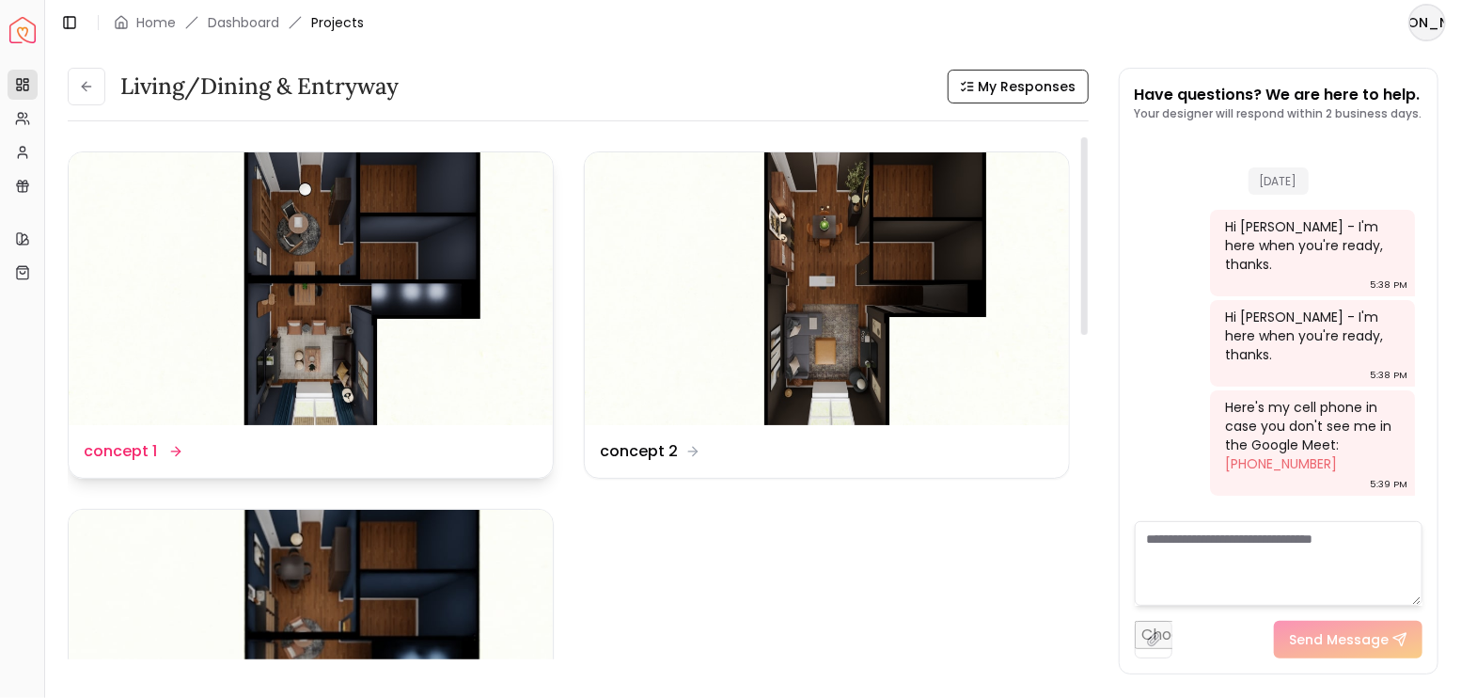
scroll to position [4531, 0]
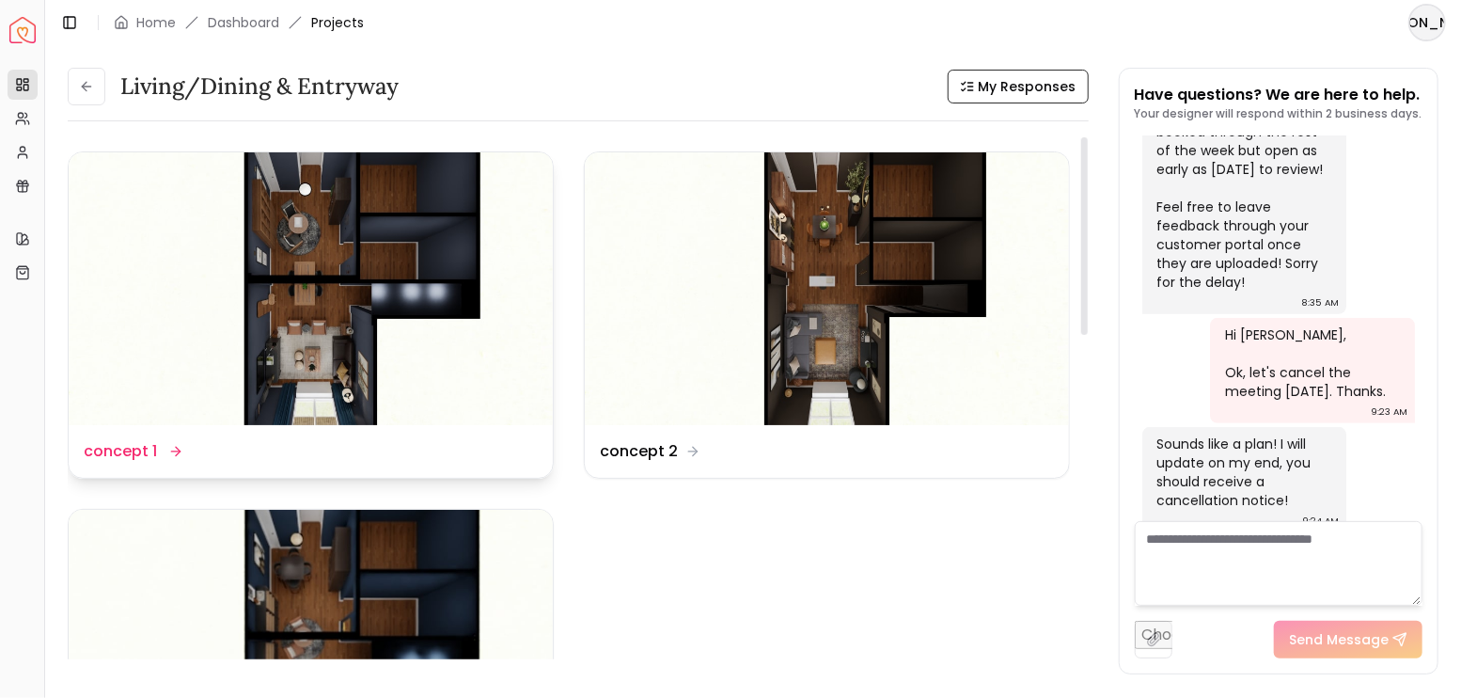
click at [381, 225] on img at bounding box center [311, 288] width 484 height 273
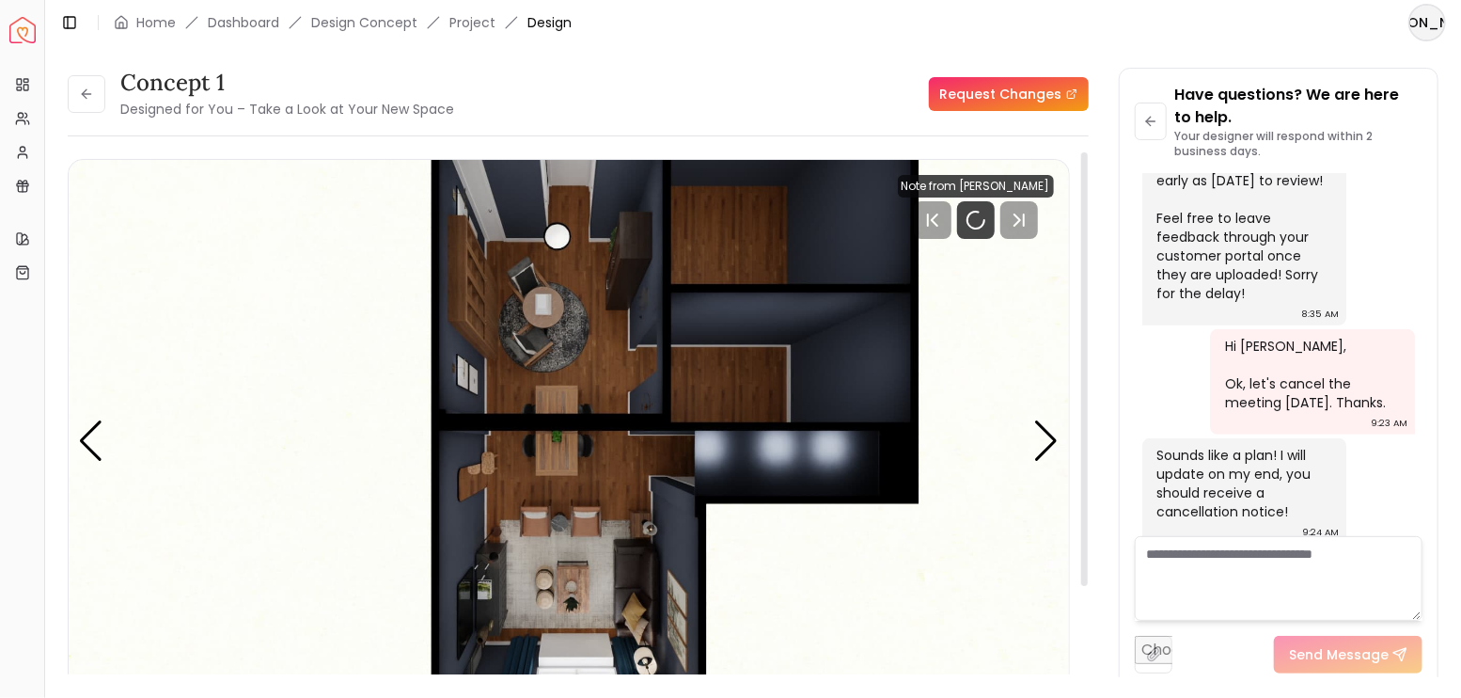
scroll to position [4554, 0]
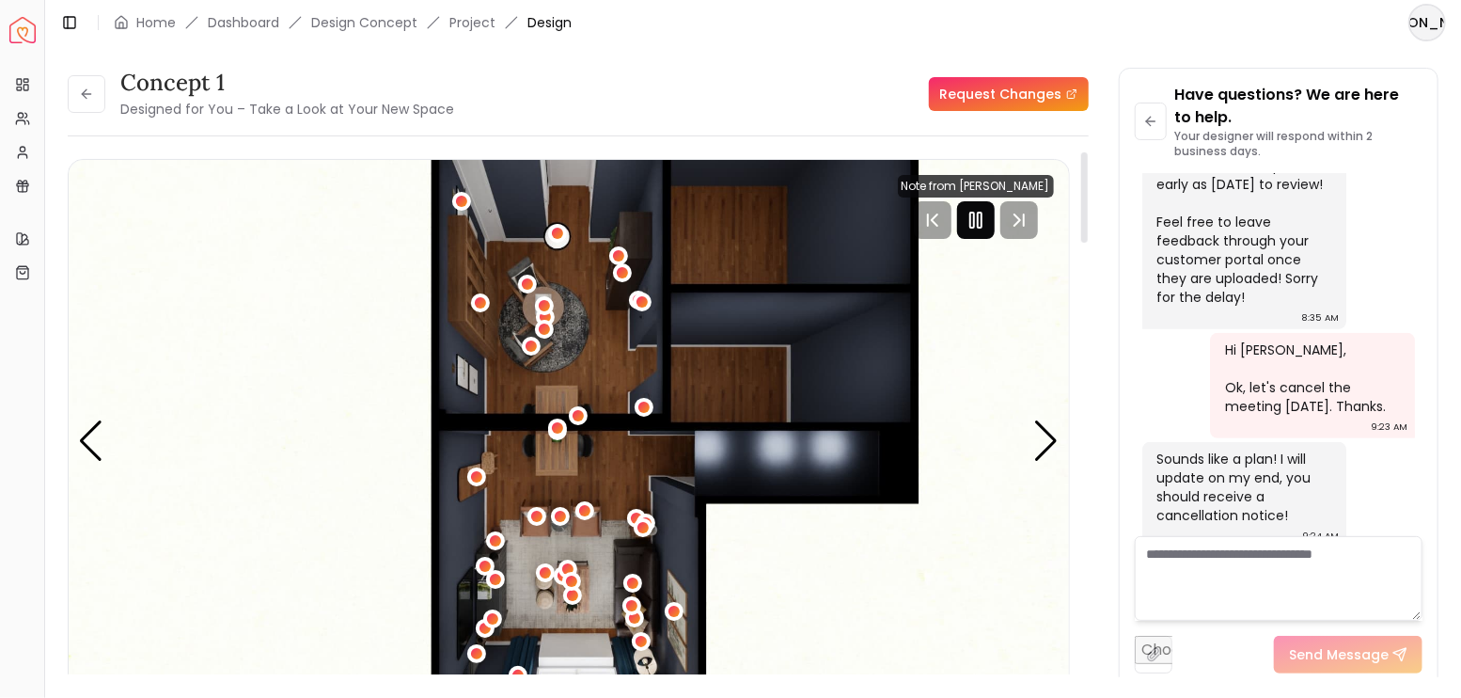
click at [985, 229] on icon "Pause" at bounding box center [976, 220] width 23 height 23
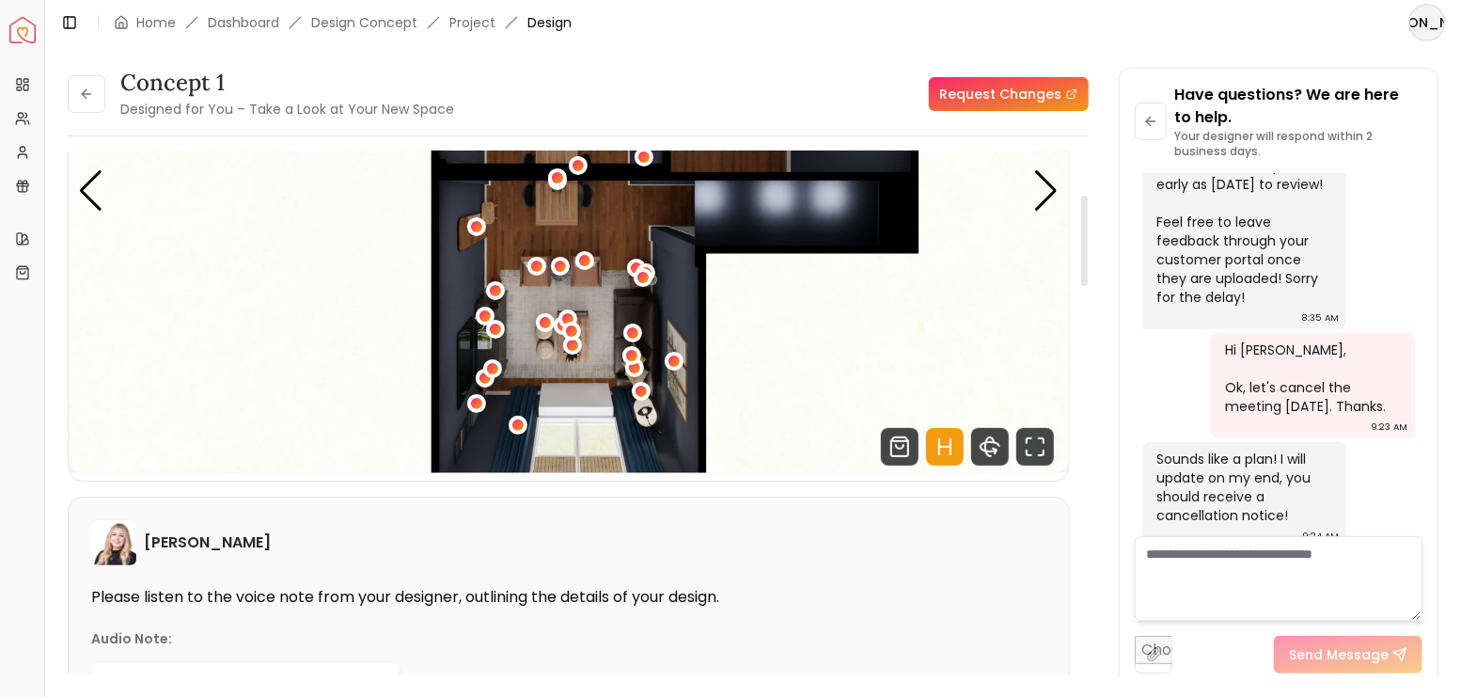
click at [946, 447] on icon "Hotspots Toggle" at bounding box center [944, 447] width 11 height 0
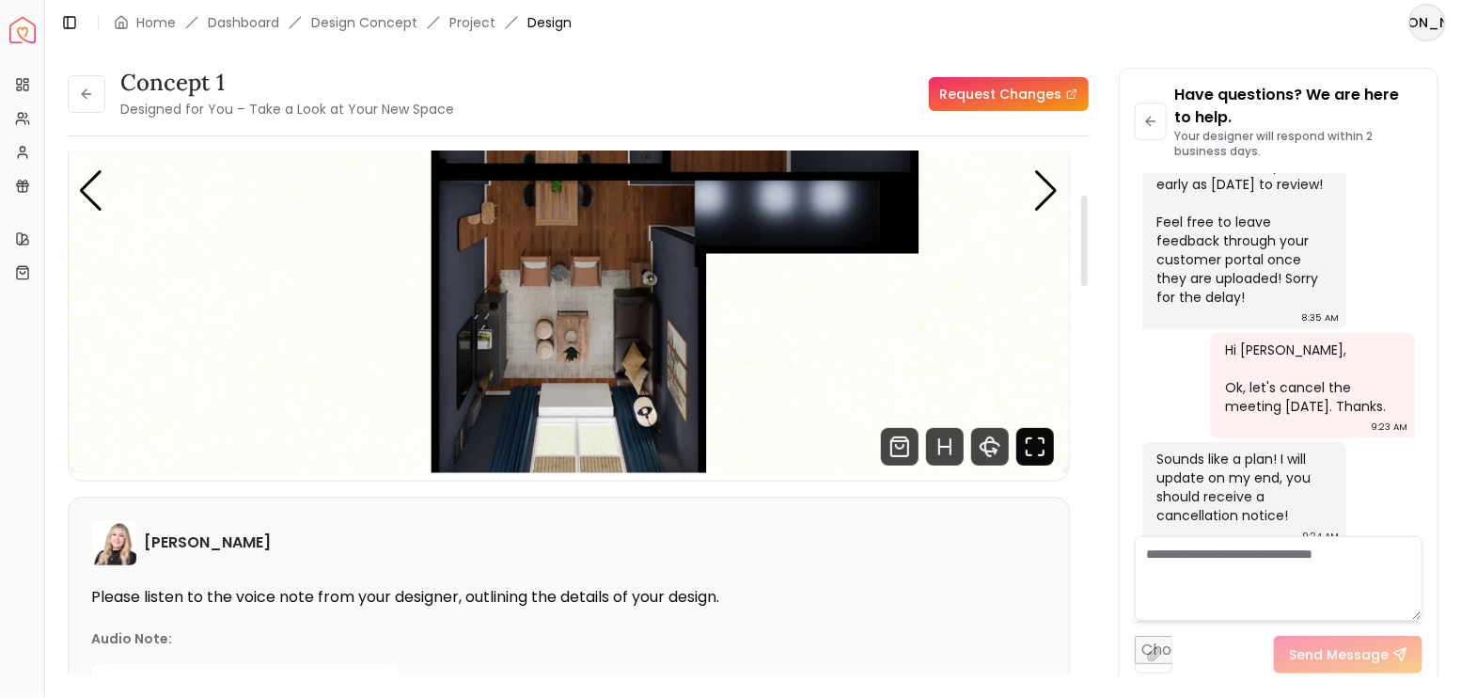
click at [1024, 450] on icon "Fullscreen" at bounding box center [1035, 447] width 38 height 38
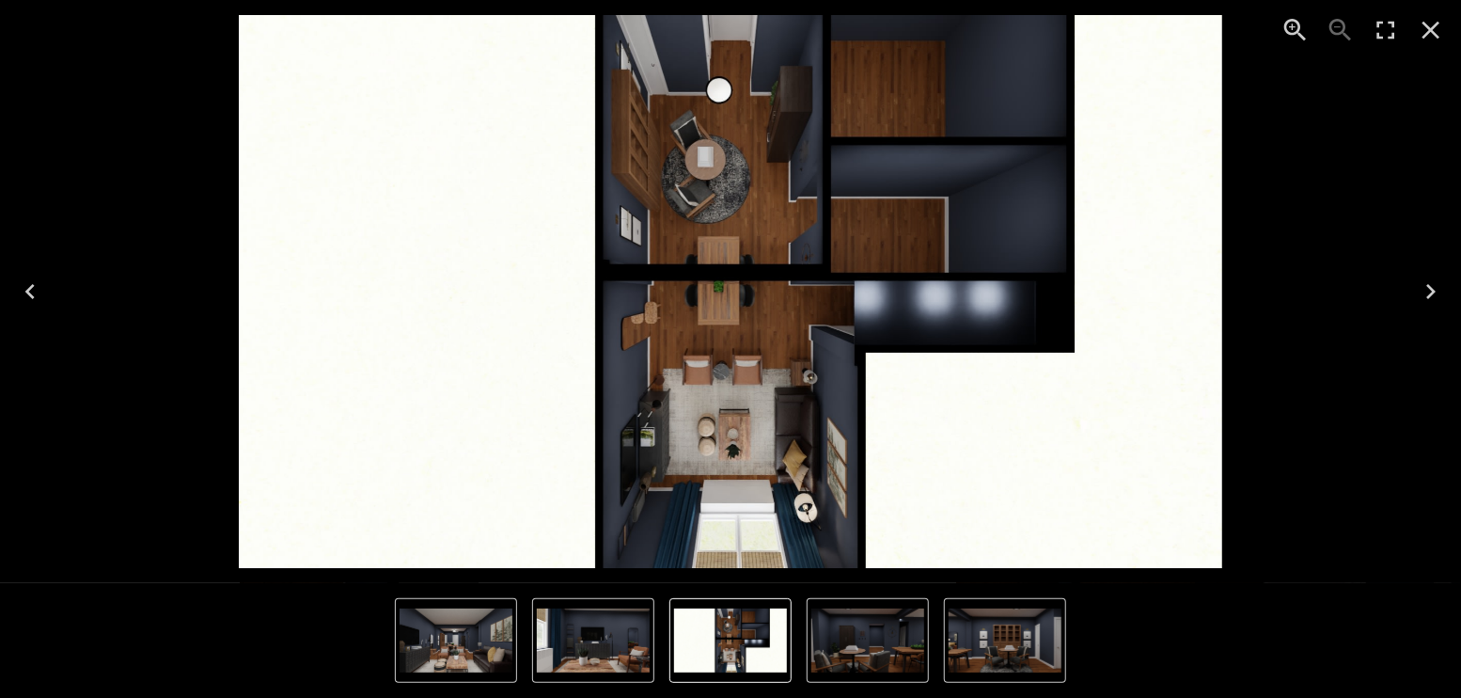
click at [1418, 303] on icon "Next" at bounding box center [1431, 291] width 30 height 30
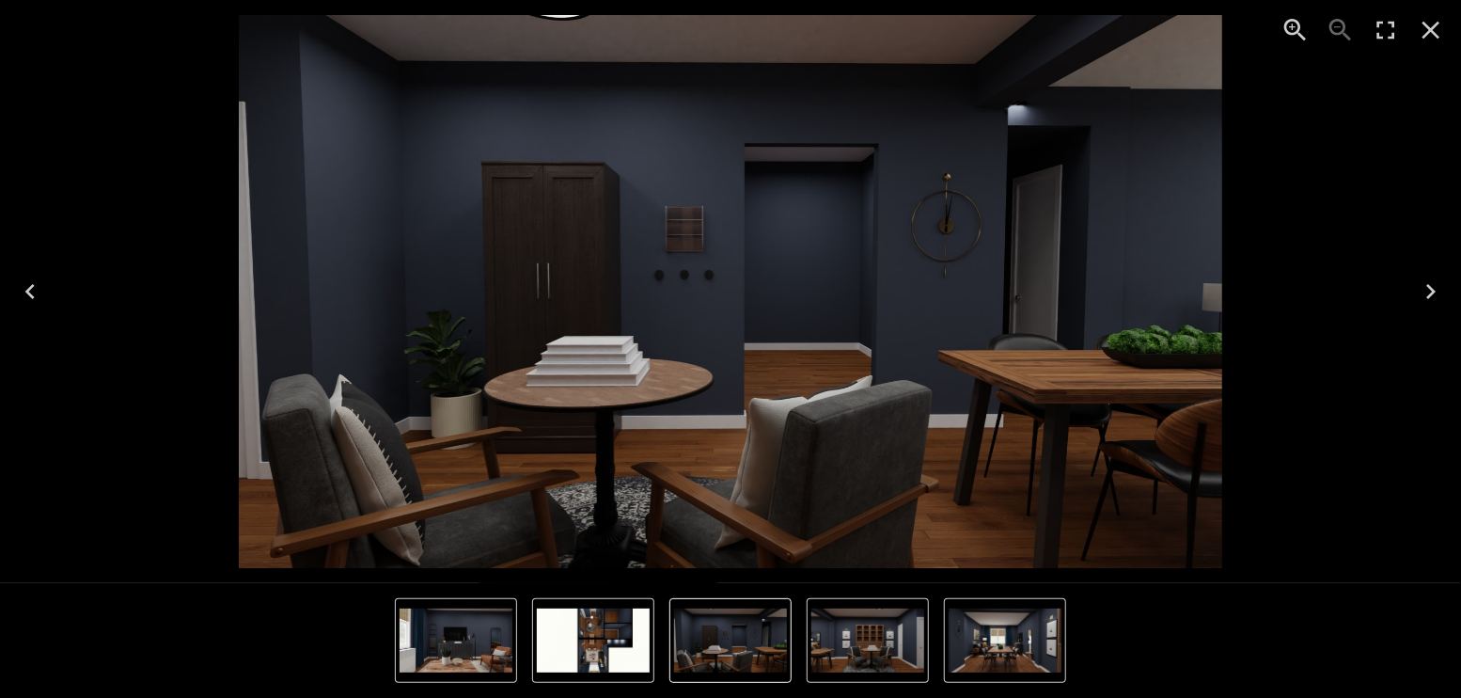
click at [1427, 285] on icon "Next" at bounding box center [1430, 291] width 9 height 15
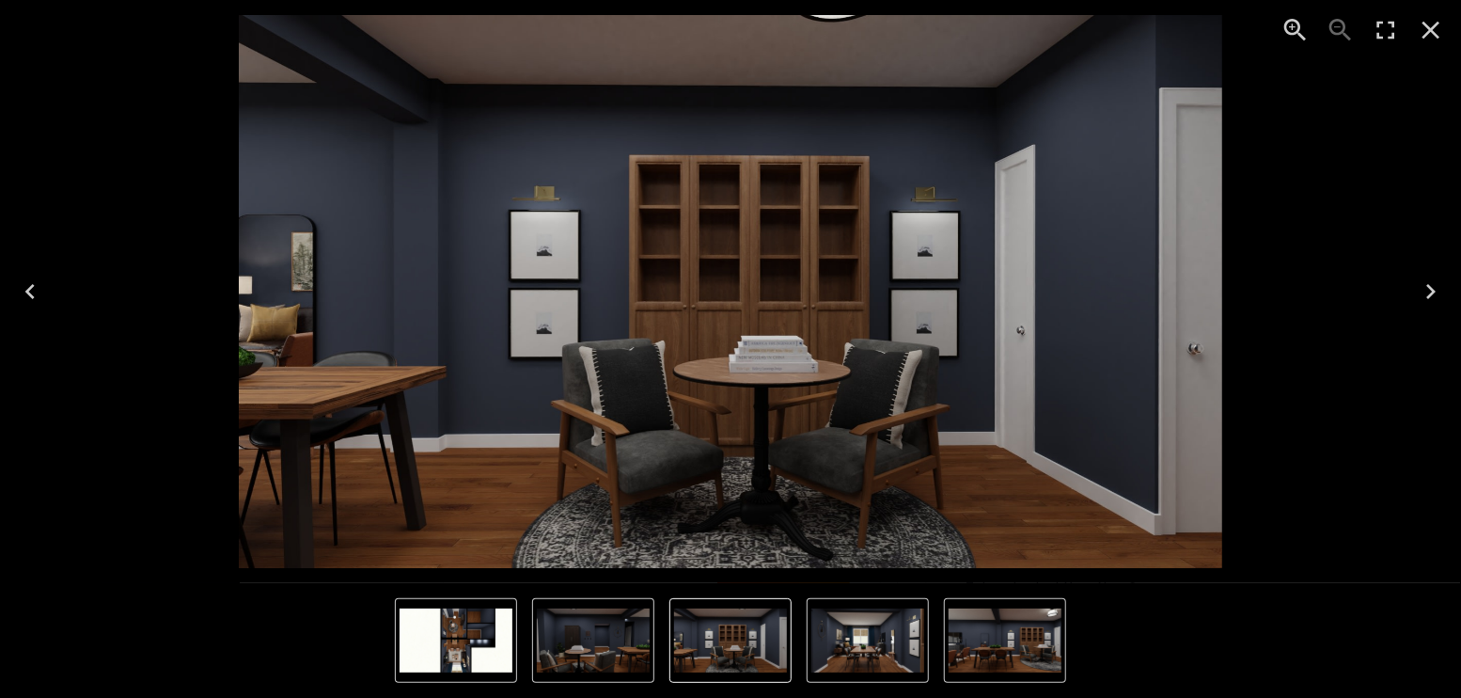
click at [1425, 285] on icon "Next" at bounding box center [1431, 291] width 30 height 30
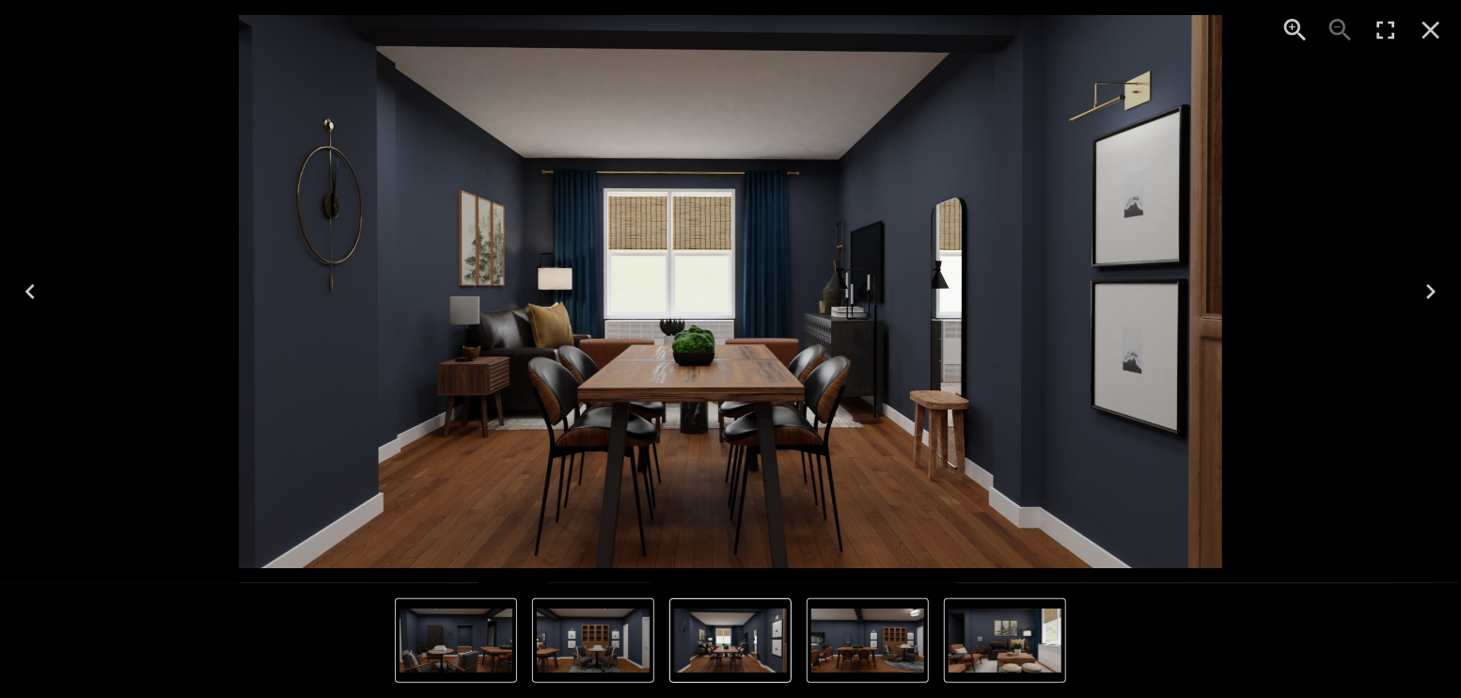
click at [1425, 285] on icon "Next" at bounding box center [1431, 291] width 30 height 30
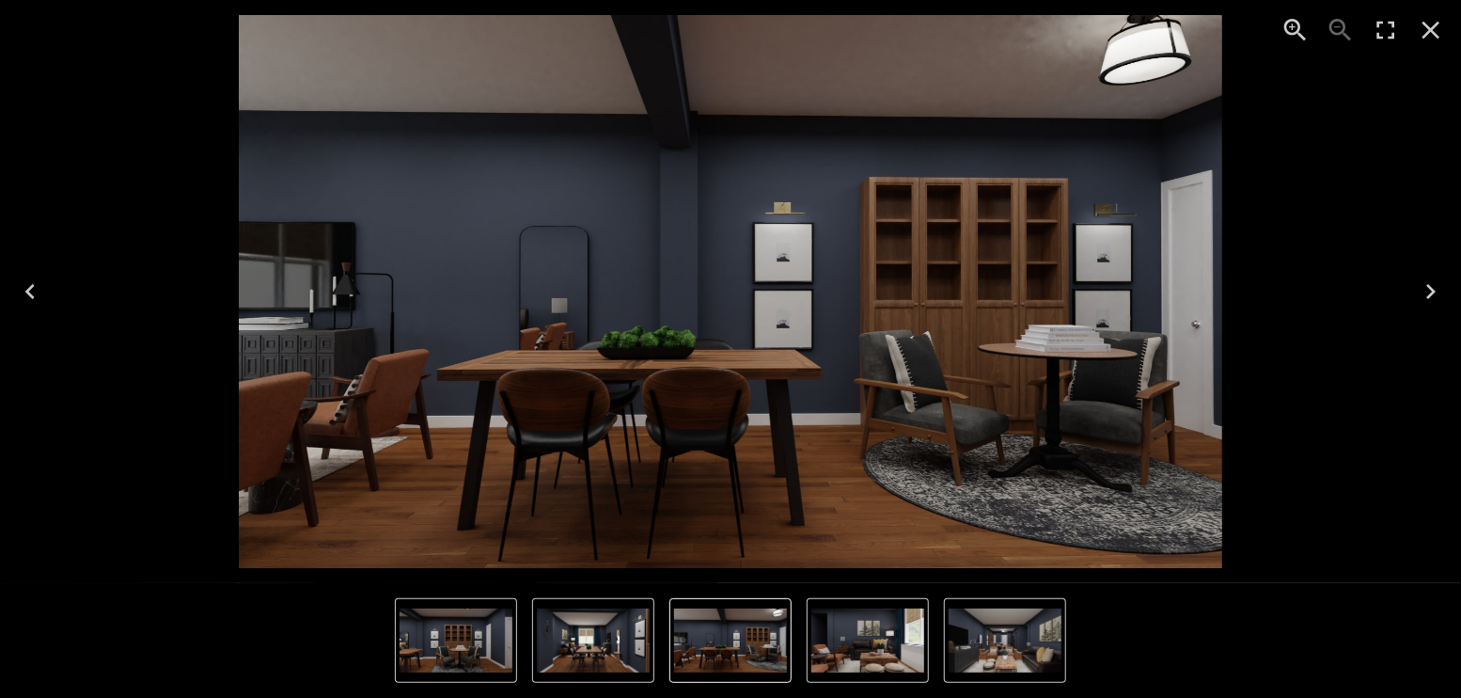
click at [1425, 285] on icon "Next" at bounding box center [1431, 291] width 30 height 30
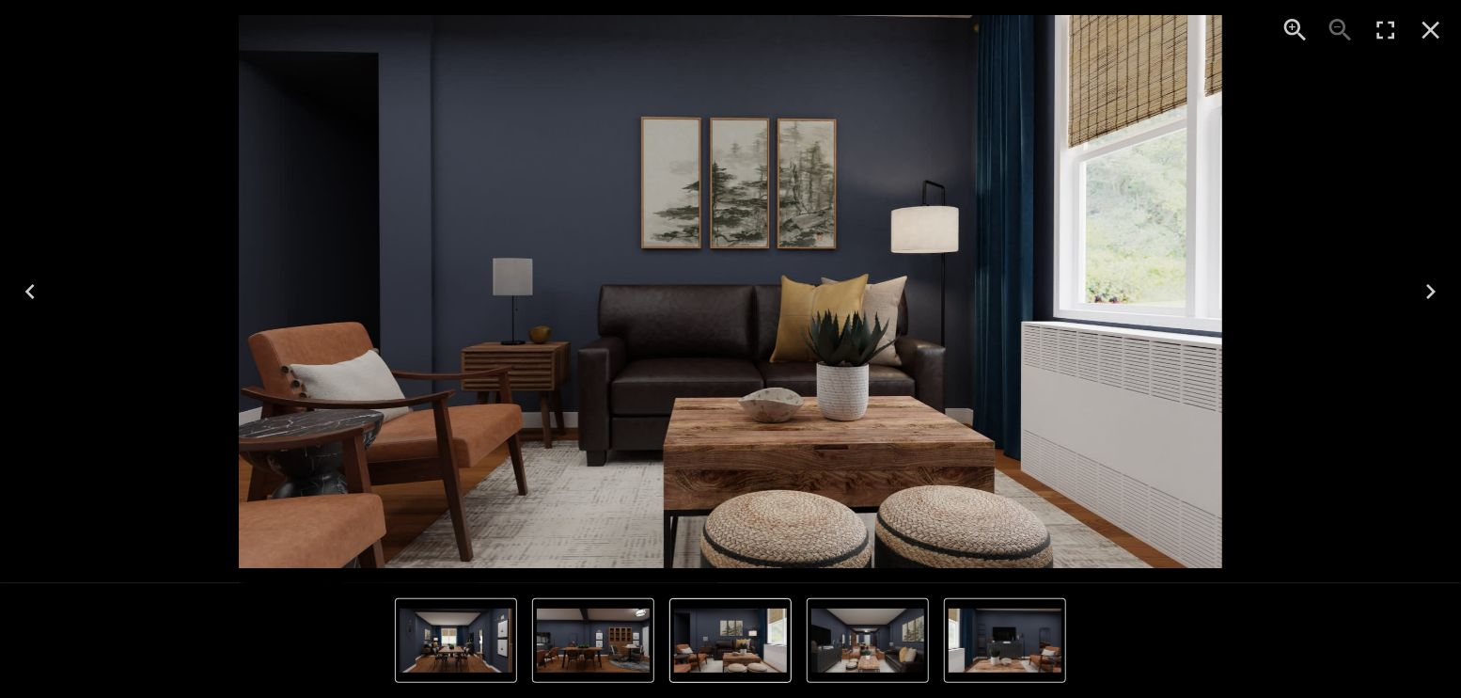
click at [1425, 285] on icon "Next" at bounding box center [1431, 291] width 30 height 30
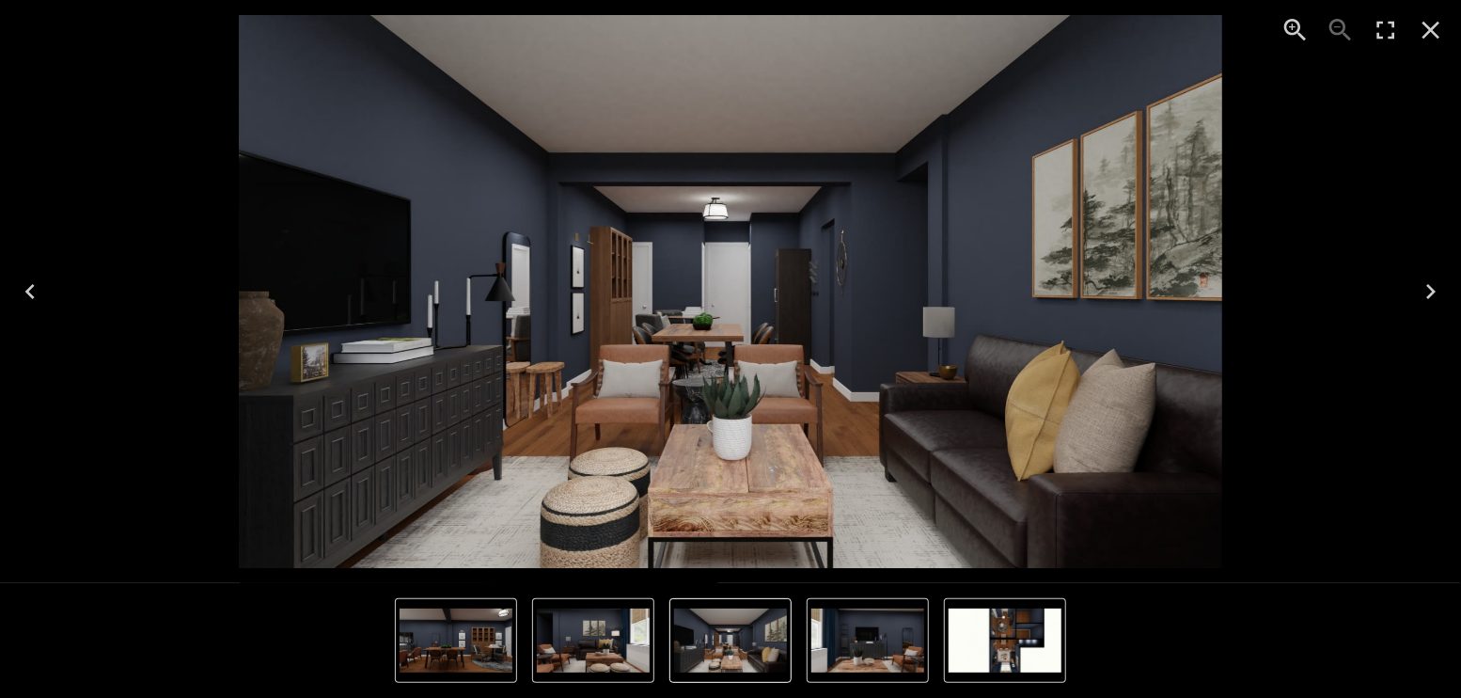
click at [1424, 285] on icon "Next" at bounding box center [1431, 291] width 30 height 30
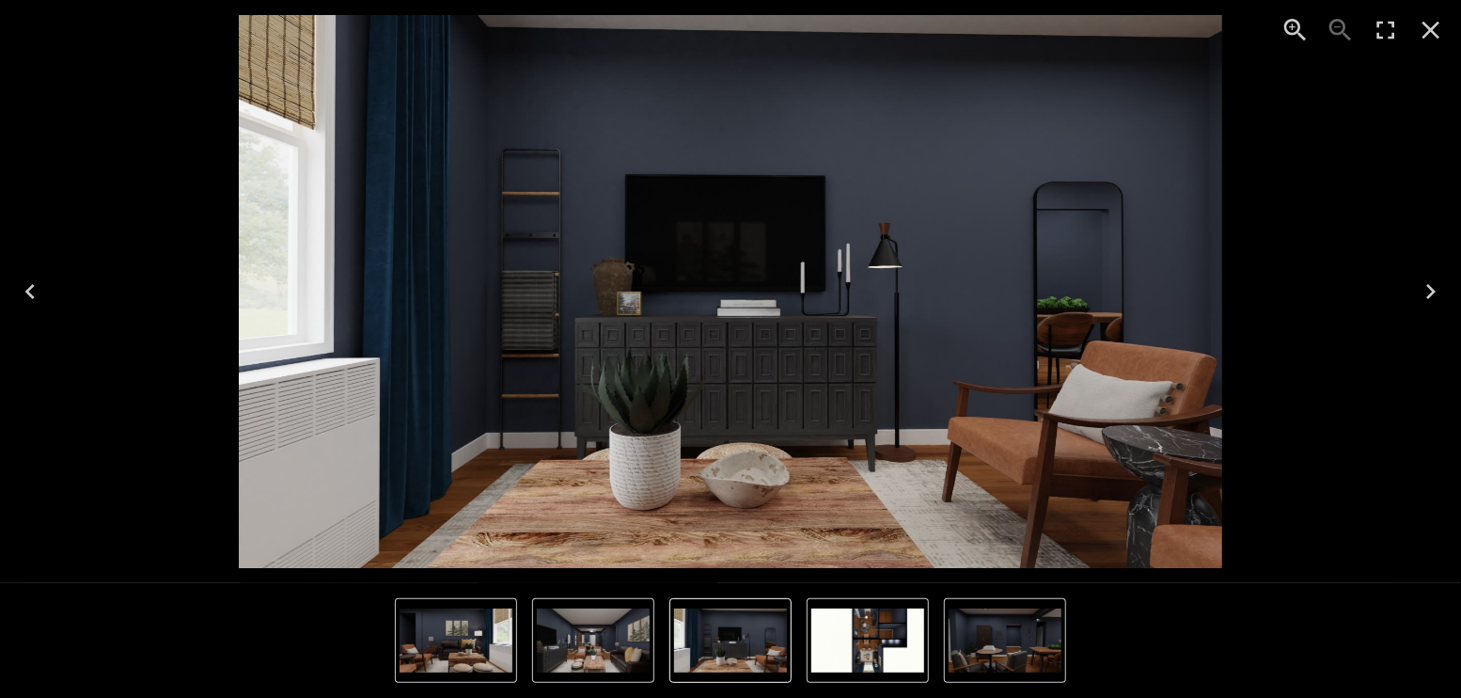
click at [1436, 33] on icon "Close" at bounding box center [1432, 31] width 18 height 18
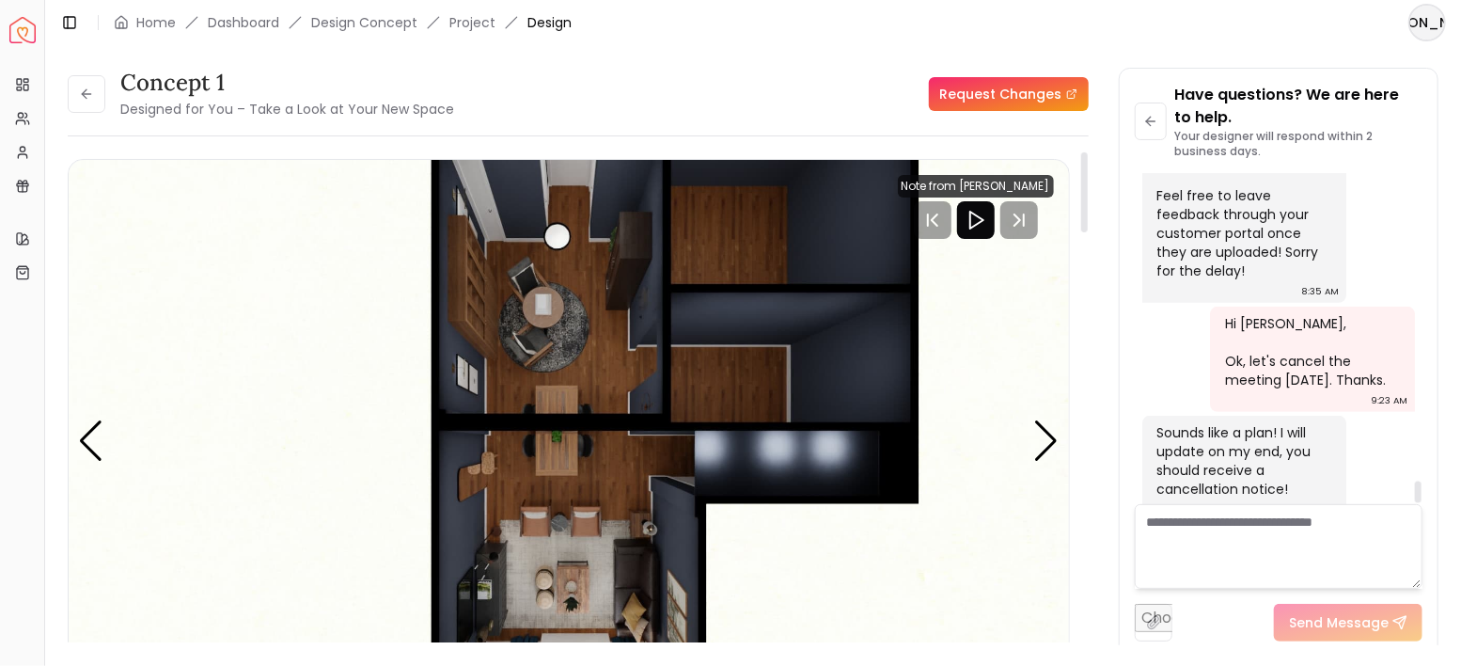
scroll to position [4585, 0]
click at [91, 99] on icon at bounding box center [86, 94] width 15 height 15
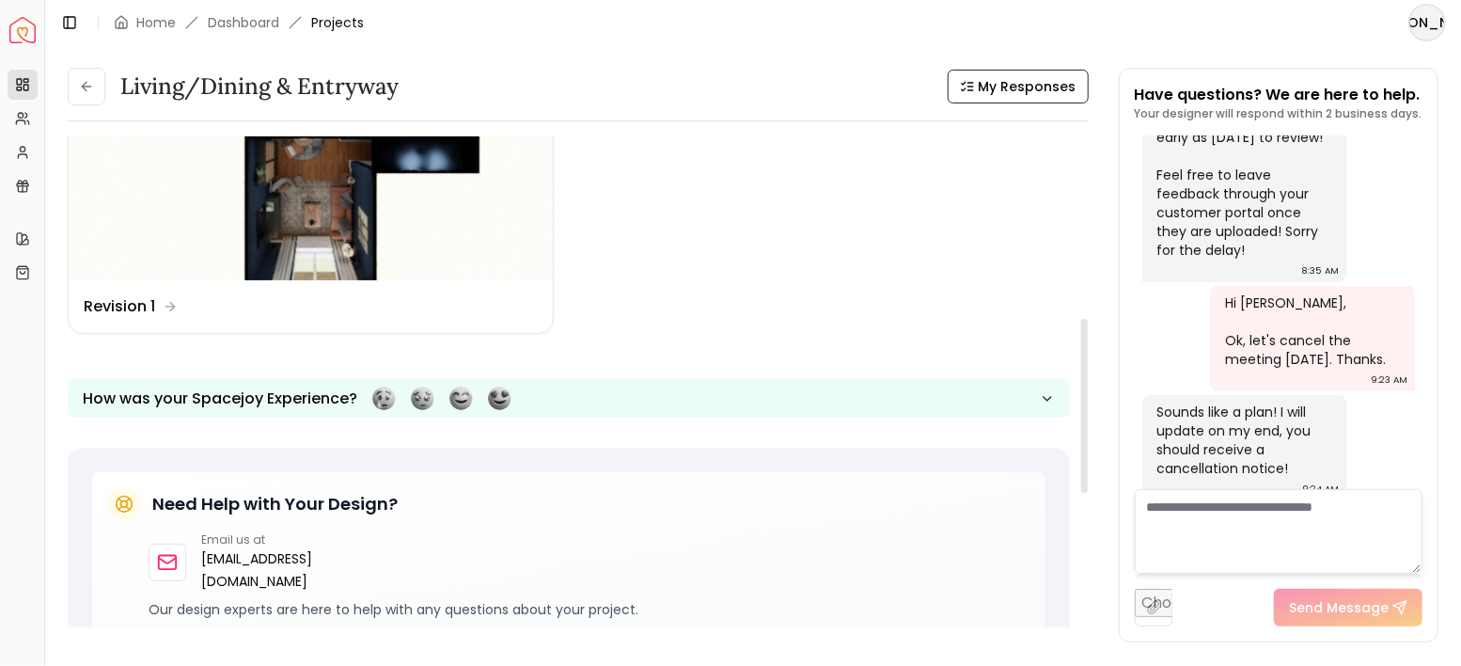
scroll to position [501, 0]
click at [1262, 511] on textarea at bounding box center [1279, 531] width 289 height 85
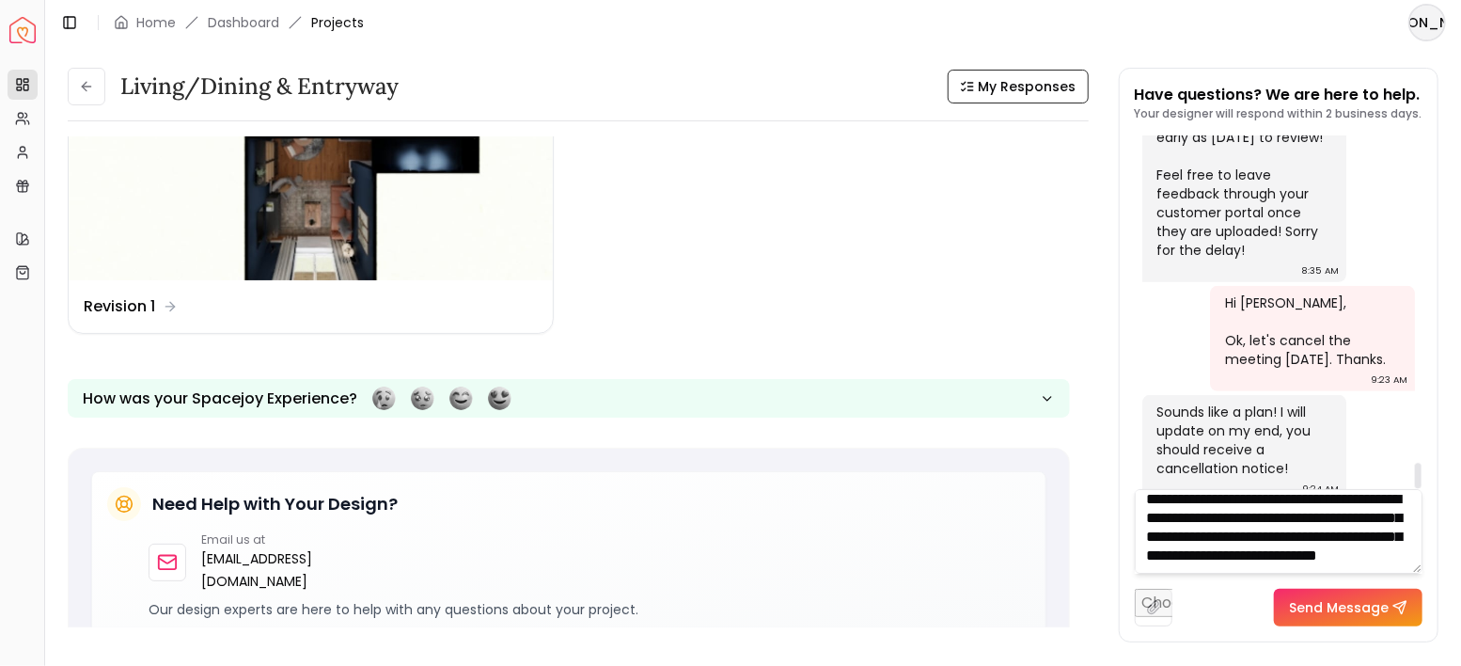
scroll to position [213, 0]
click at [1168, 517] on textarea "**********" at bounding box center [1279, 531] width 289 height 85
click at [1353, 560] on textarea "**********" at bounding box center [1279, 531] width 289 height 85
type textarea "**********"
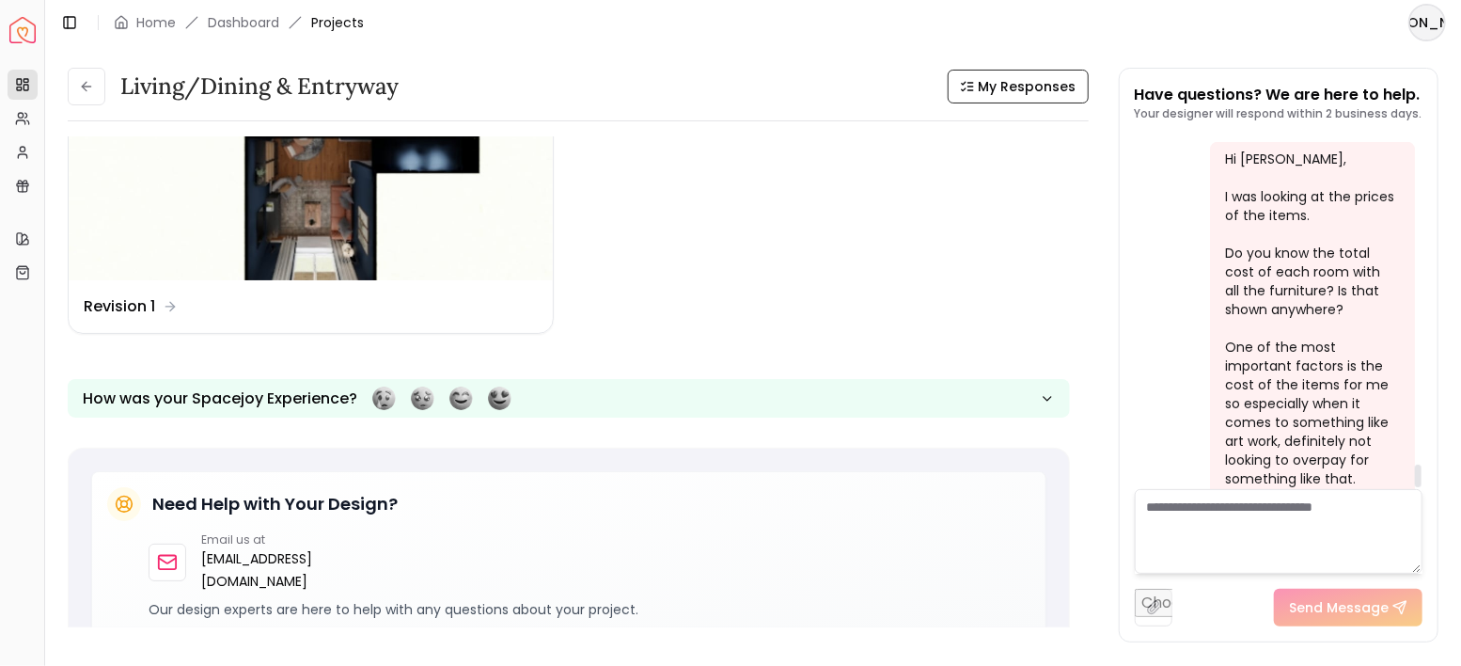
scroll to position [5064, 0]
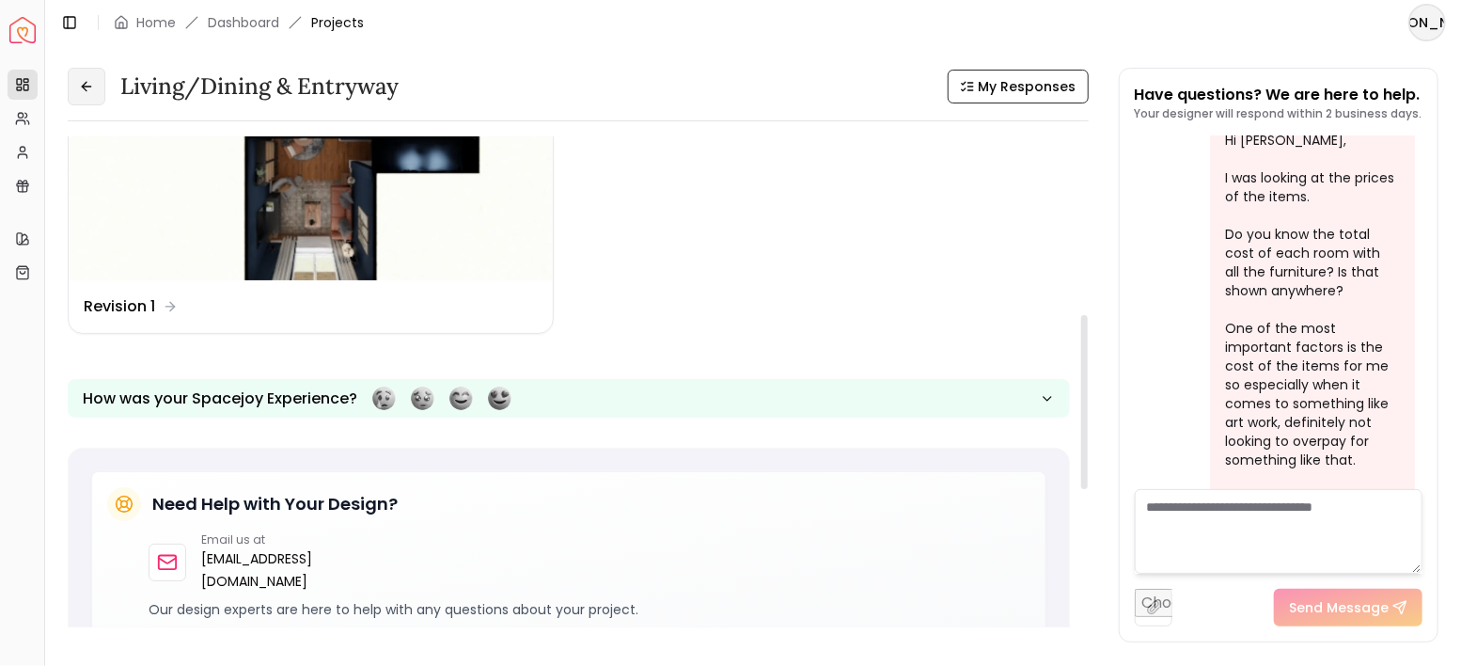
click at [88, 87] on icon at bounding box center [86, 87] width 8 height 0
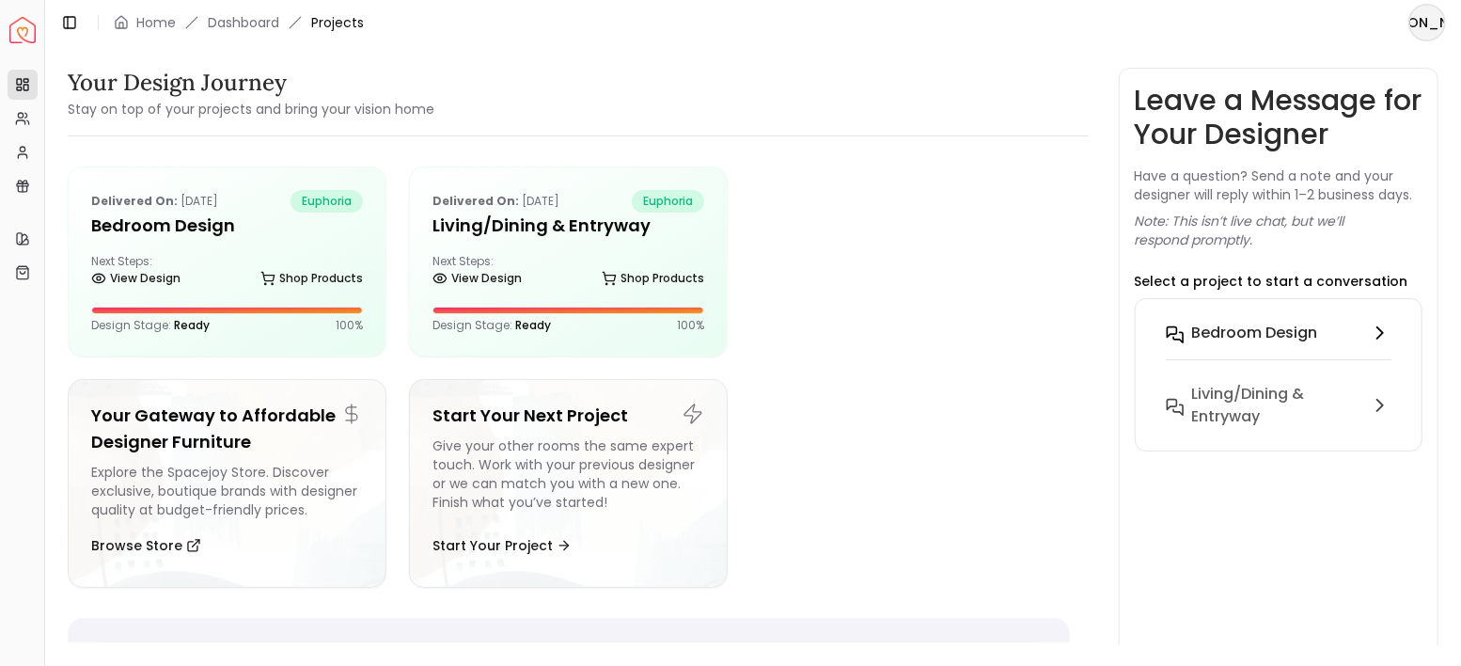
click at [1228, 337] on h6 "Bedroom design" at bounding box center [1255, 333] width 126 height 23
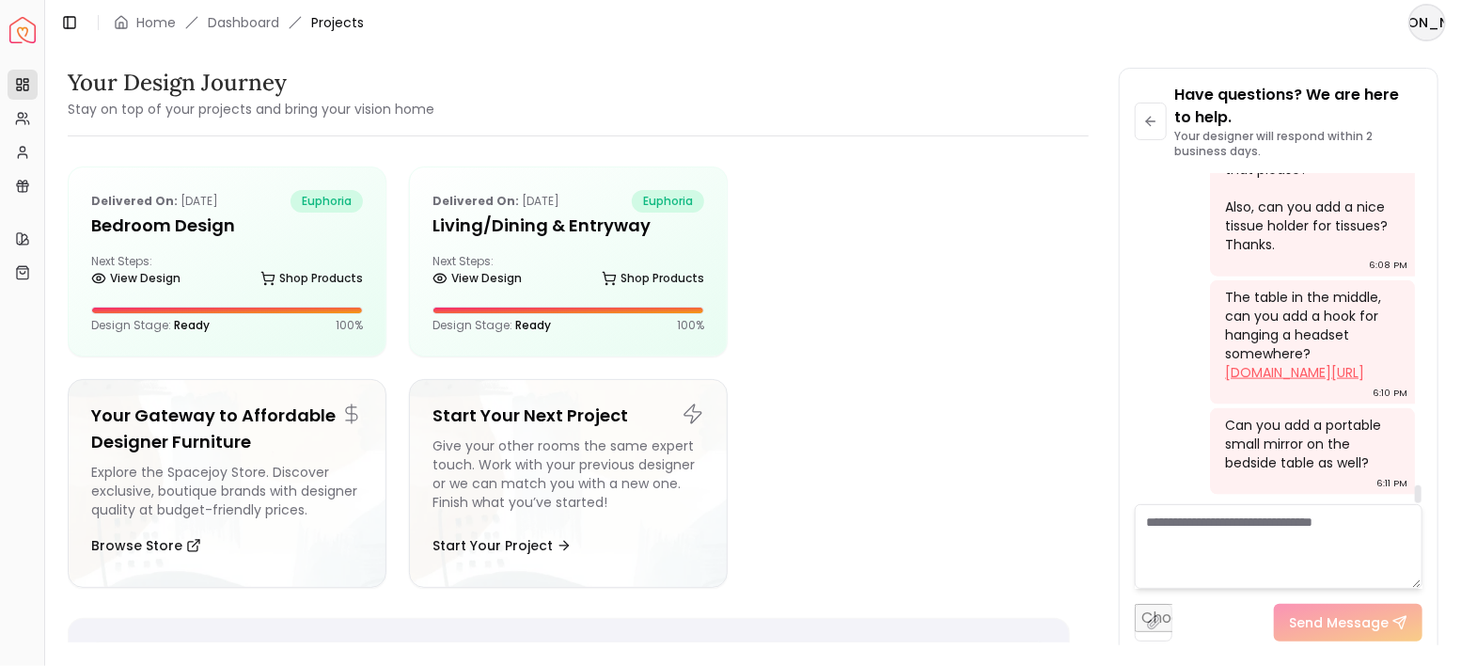
scroll to position [5685, 0]
click at [1272, 543] on textarea at bounding box center [1279, 546] width 289 height 85
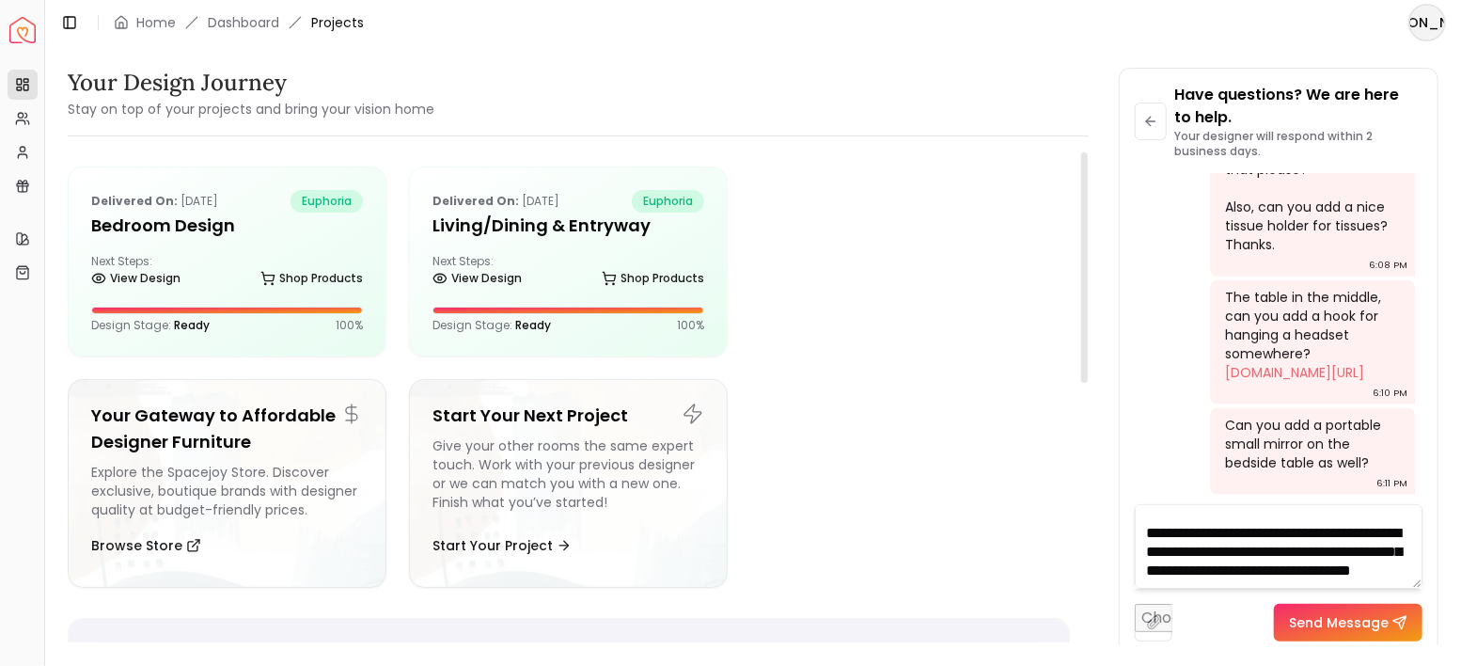
scroll to position [263, 0]
type textarea "**********"
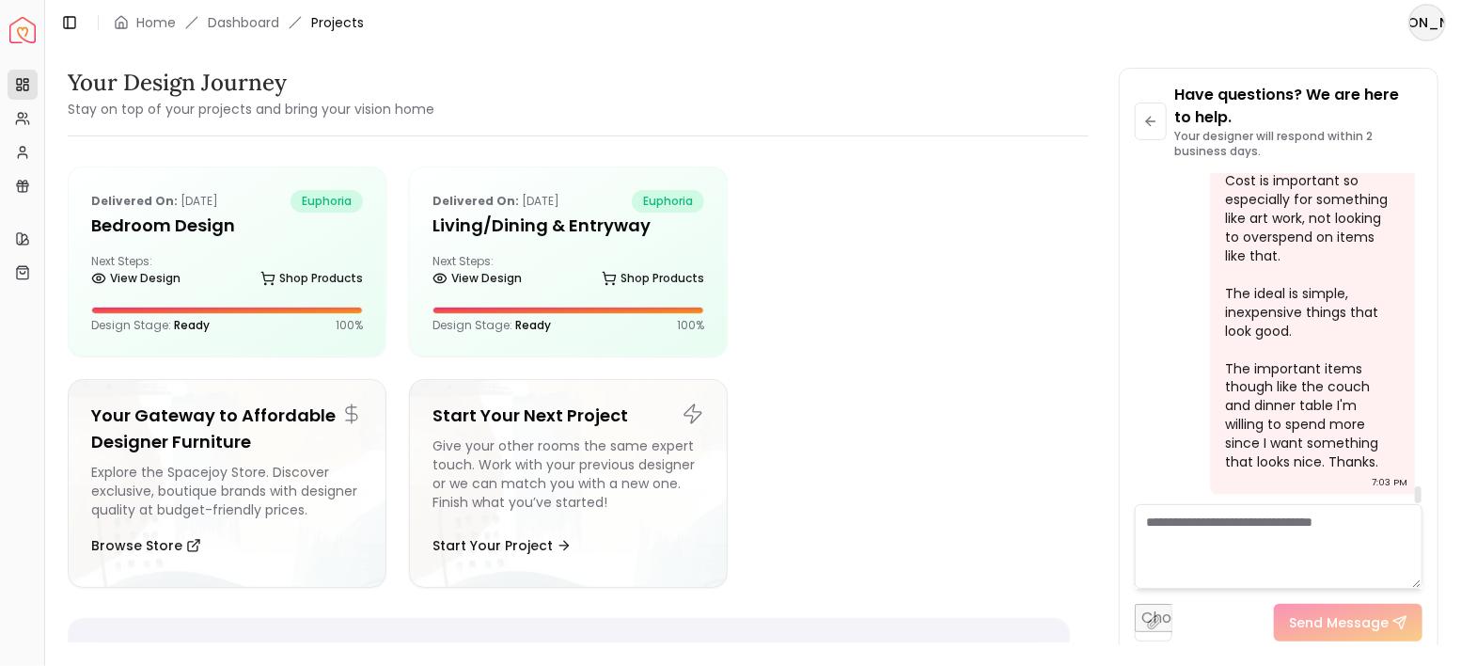
scroll to position [6114, 0]
click at [1146, 127] on icon at bounding box center [1150, 121] width 15 height 15
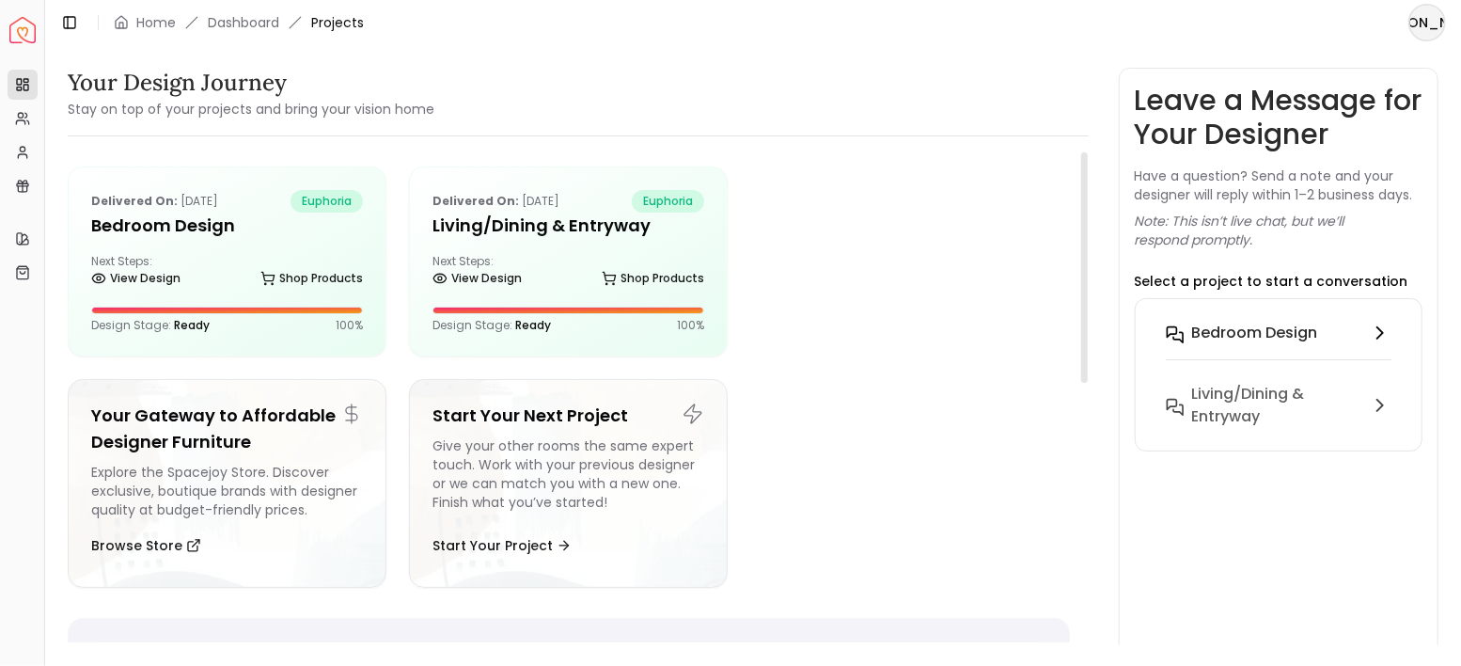
click at [1328, 340] on div "Bedroom design" at bounding box center [1277, 333] width 170 height 23
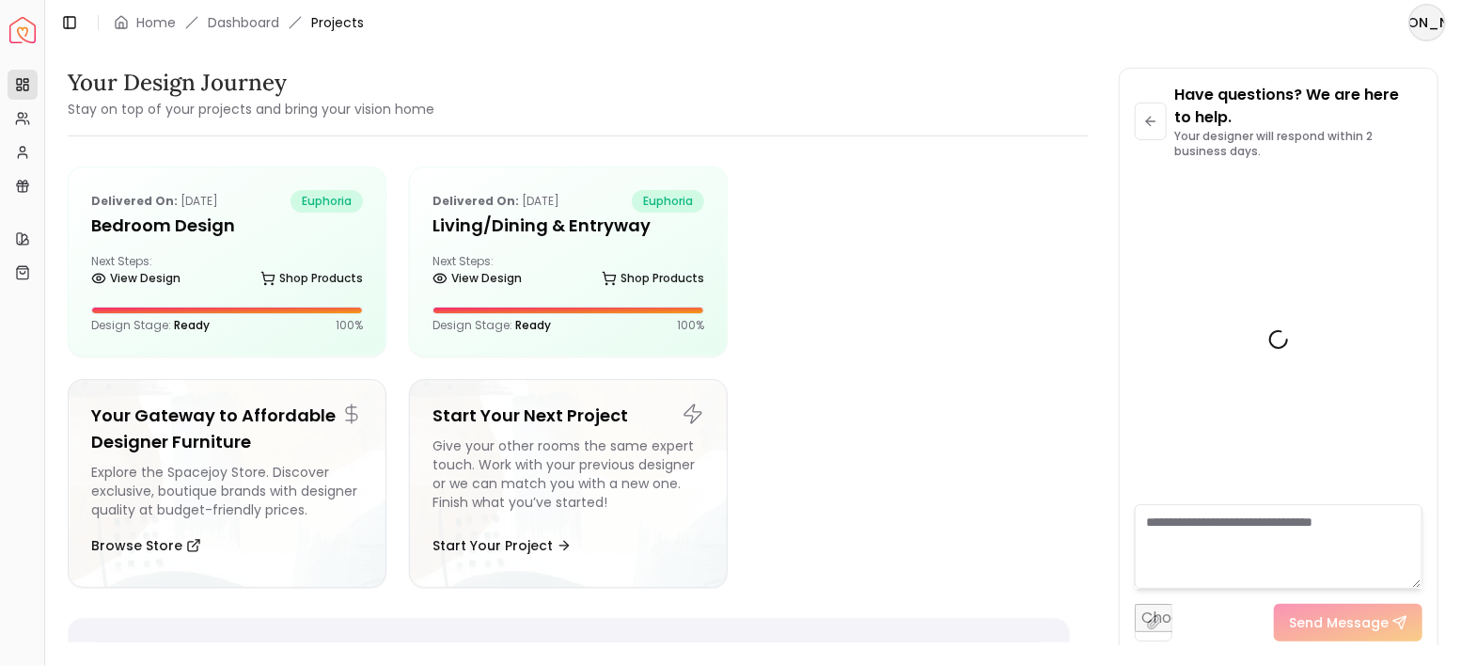
scroll to position [5986, 0]
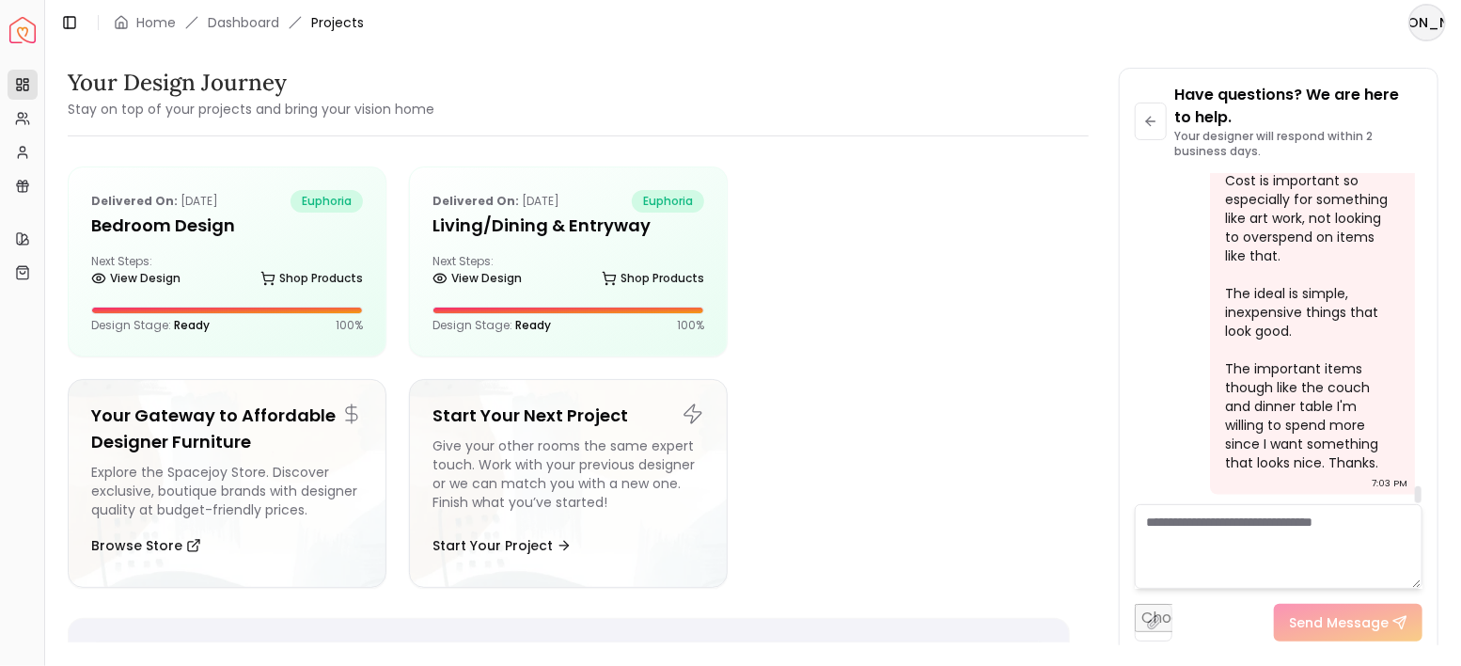
click at [1330, 527] on textarea at bounding box center [1279, 546] width 289 height 85
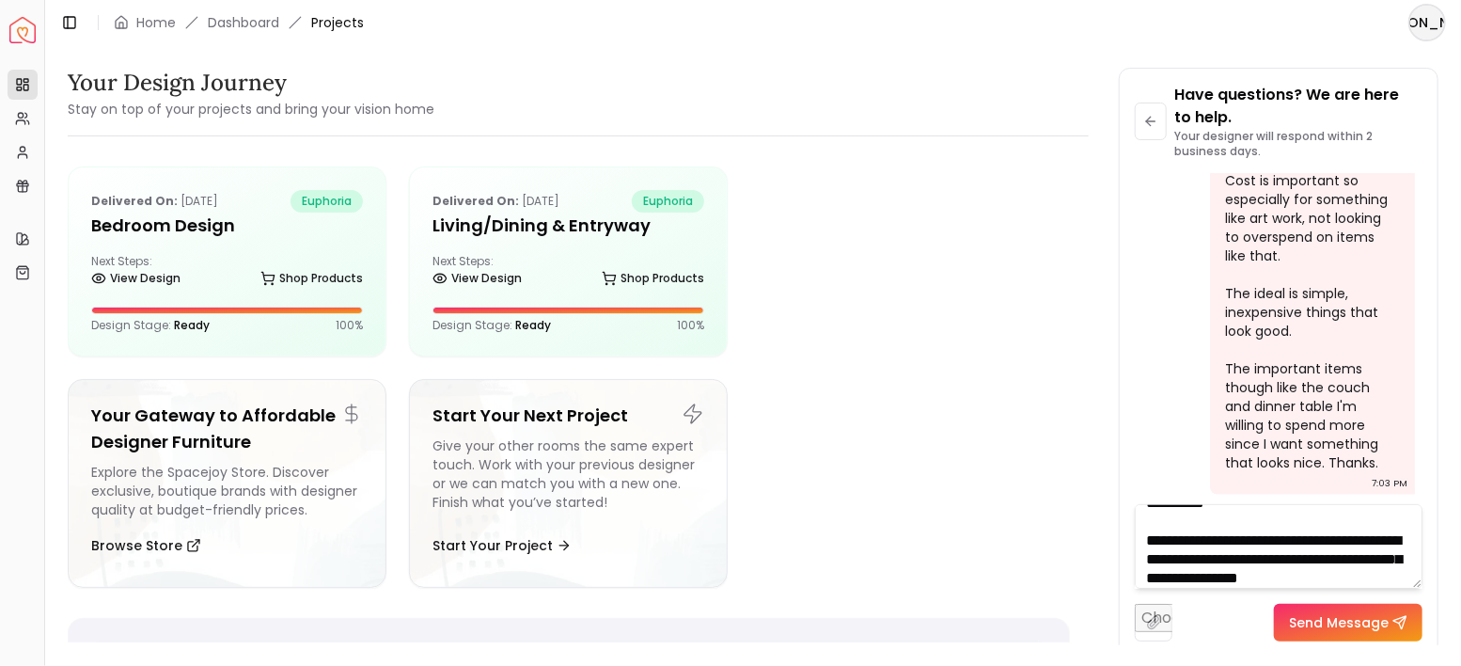
scroll to position [38, 0]
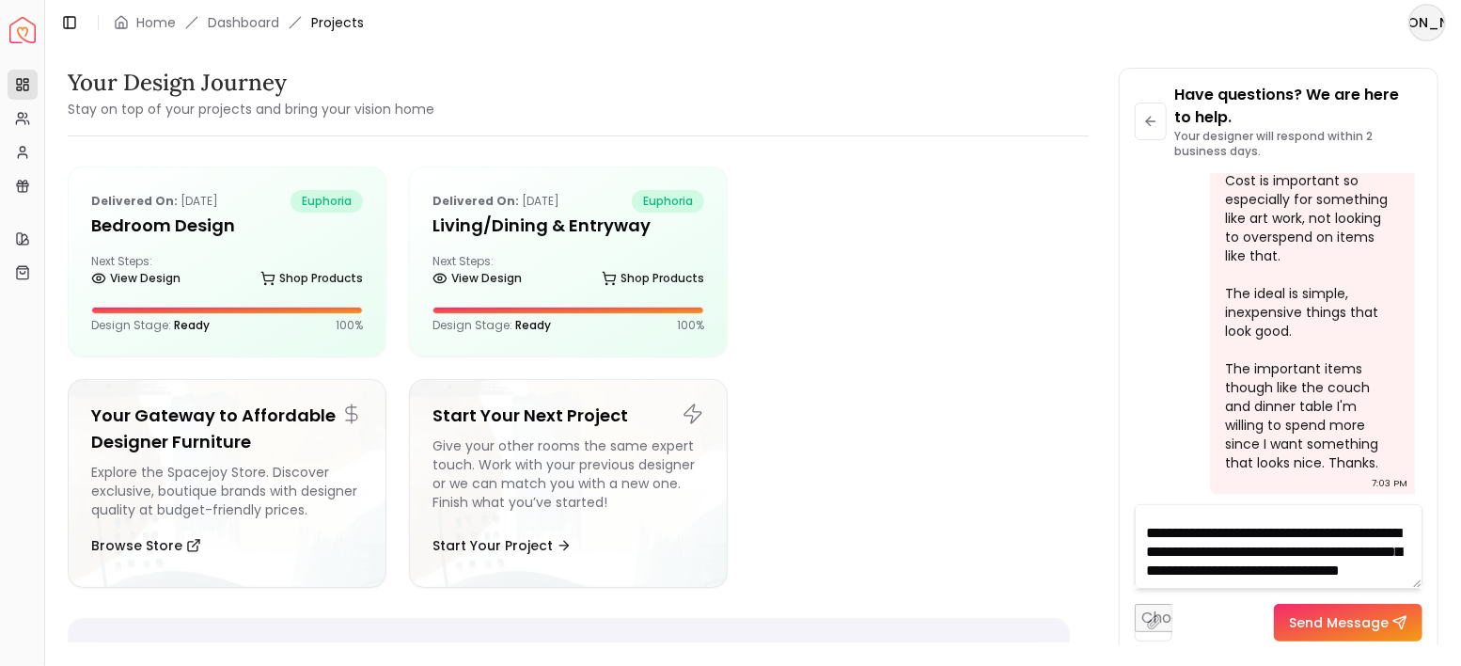
type textarea "**********"
click at [1366, 606] on button "Send Message" at bounding box center [1348, 623] width 149 height 38
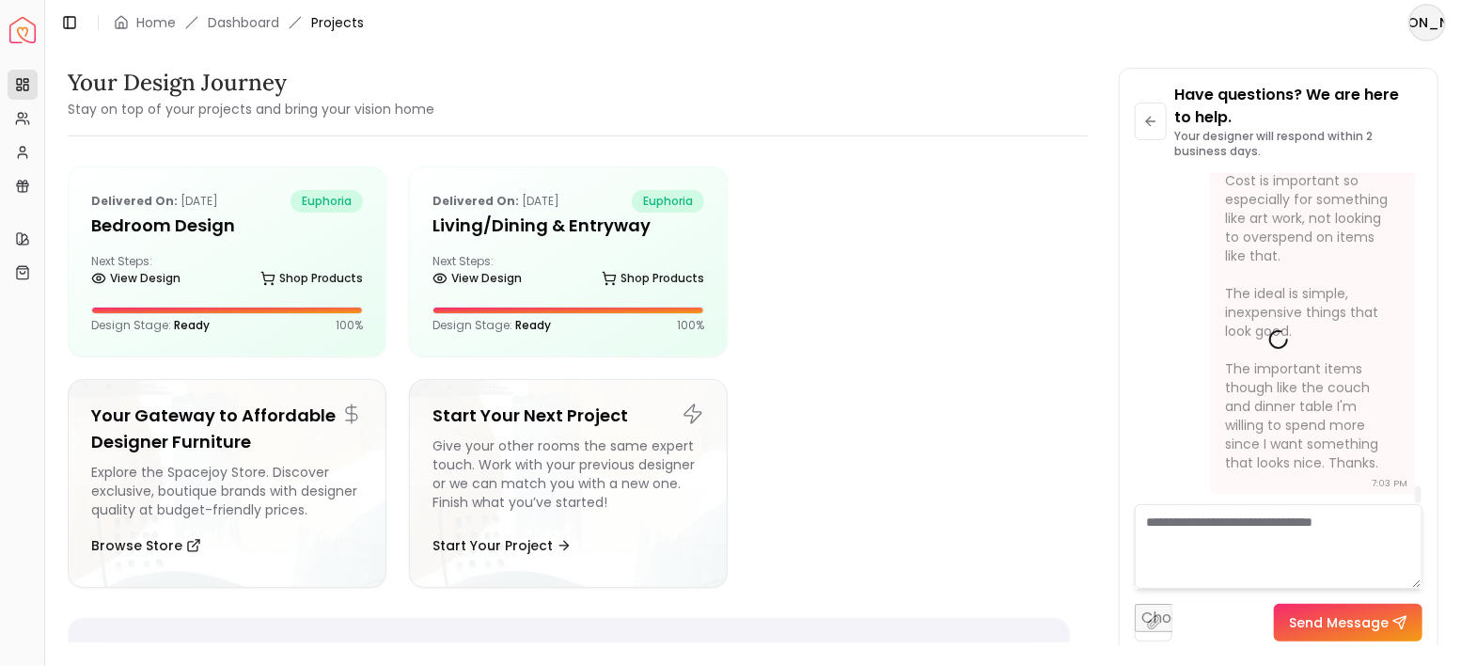
scroll to position [0, 0]
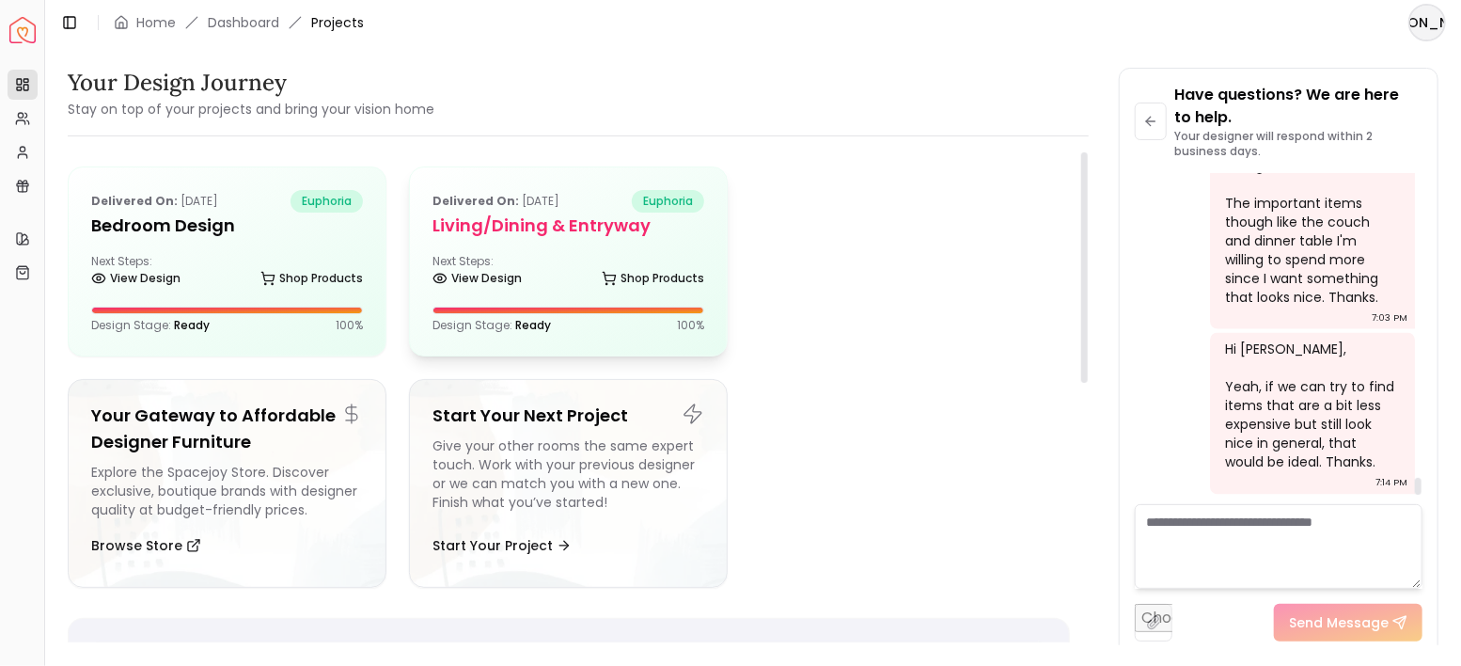
click at [598, 224] on h5 "Living/Dining & Entryway" at bounding box center [569, 225] width 272 height 26
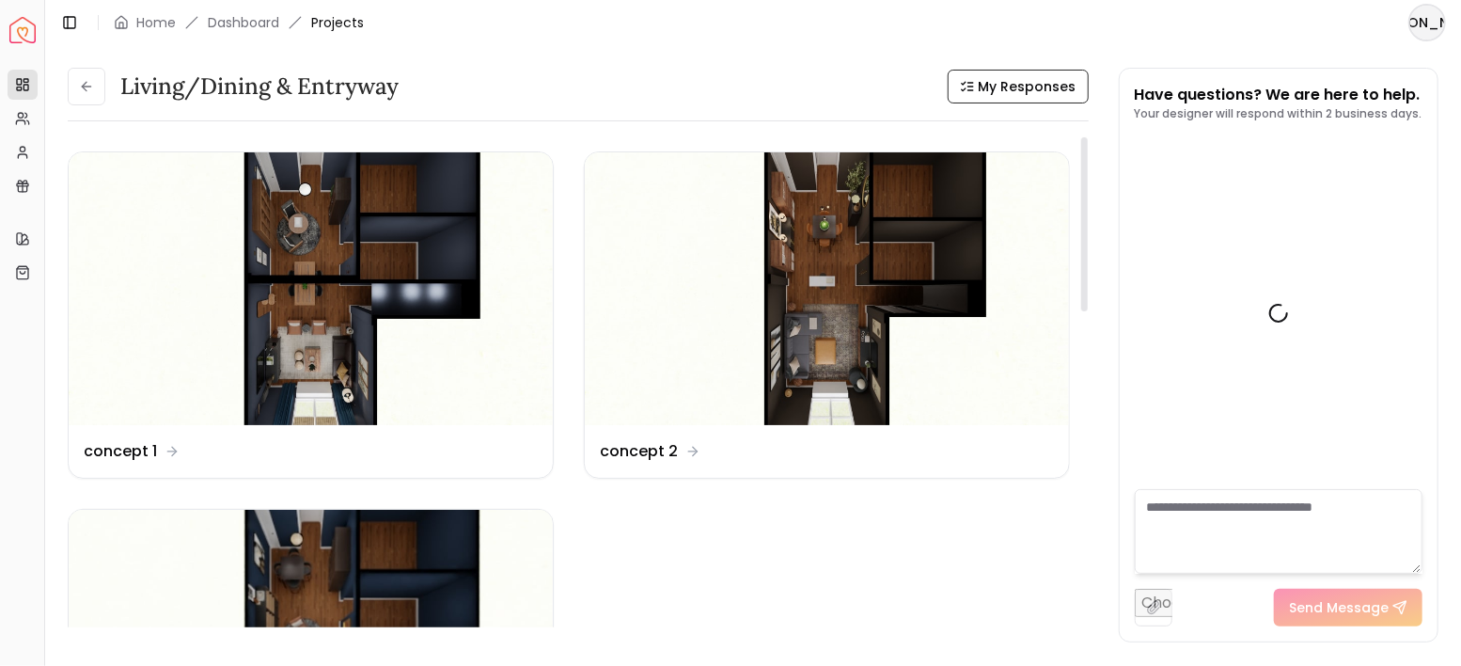
scroll to position [4983, 0]
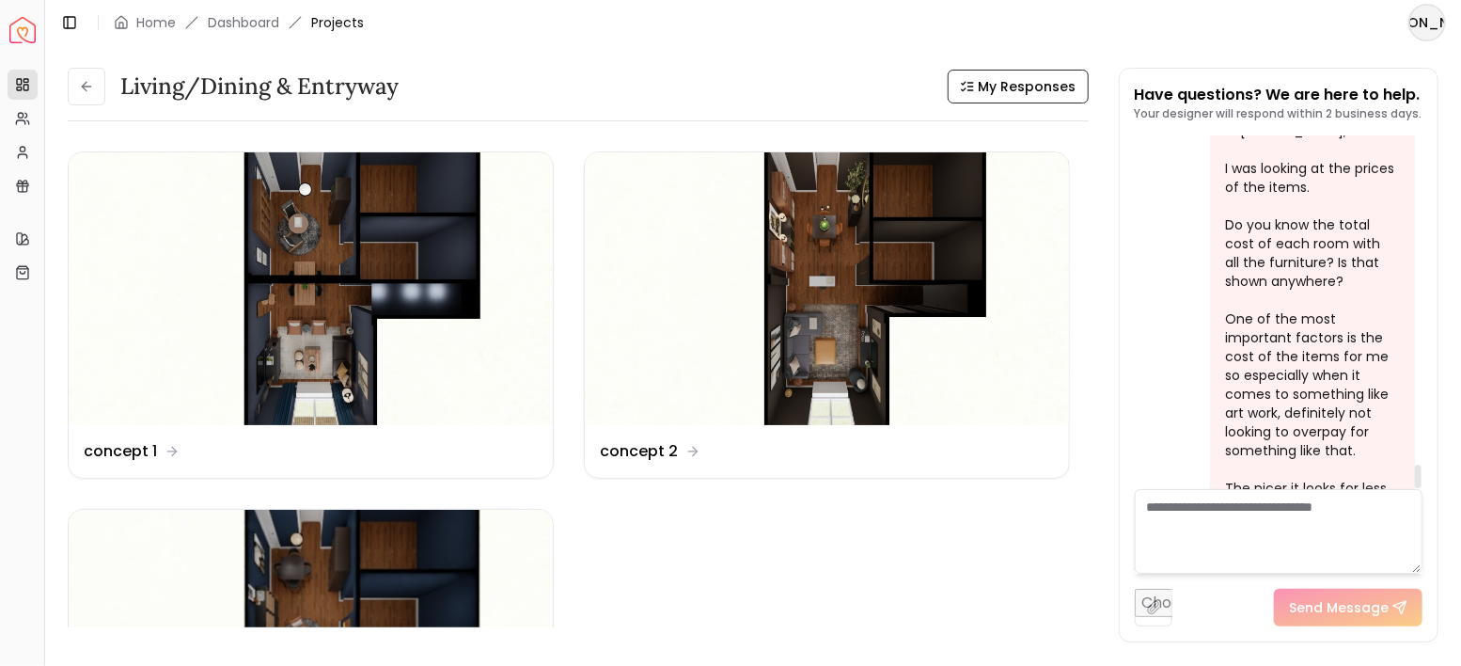
click at [1253, 505] on textarea at bounding box center [1279, 531] width 289 height 85
paste textarea "**********"
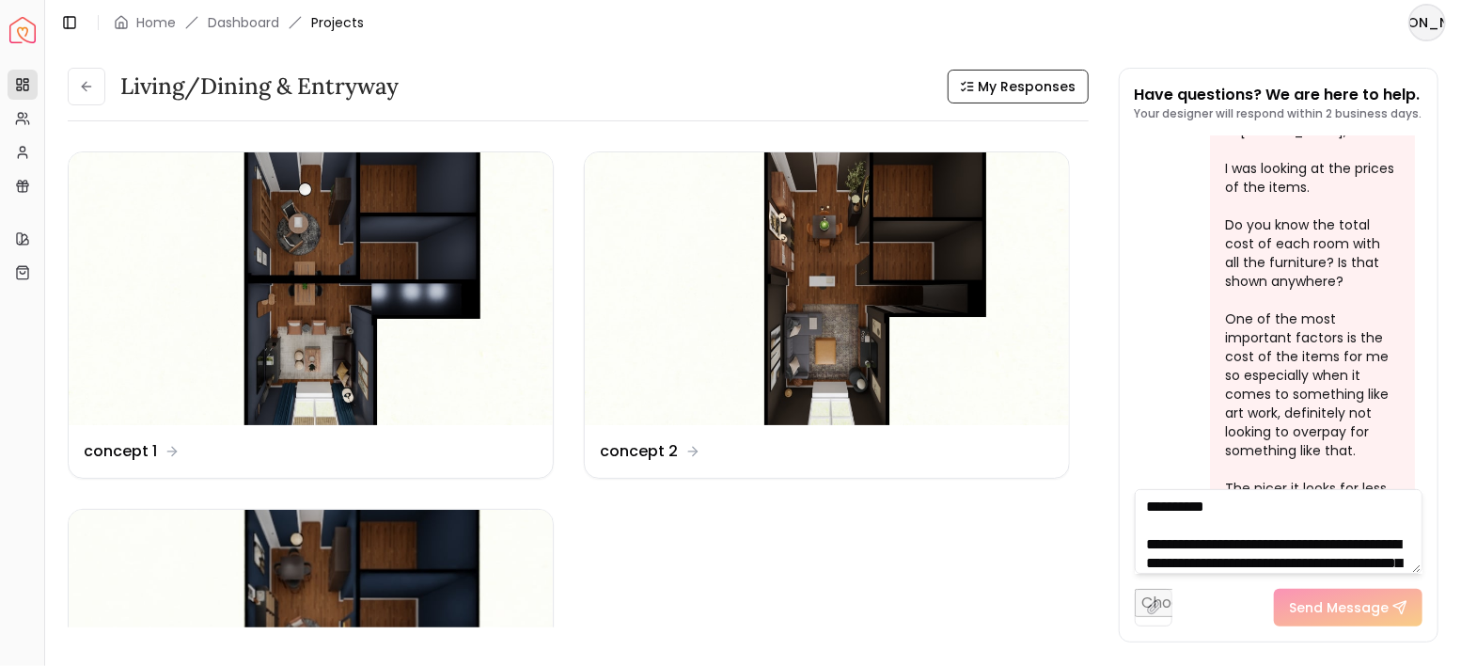
scroll to position [38, 0]
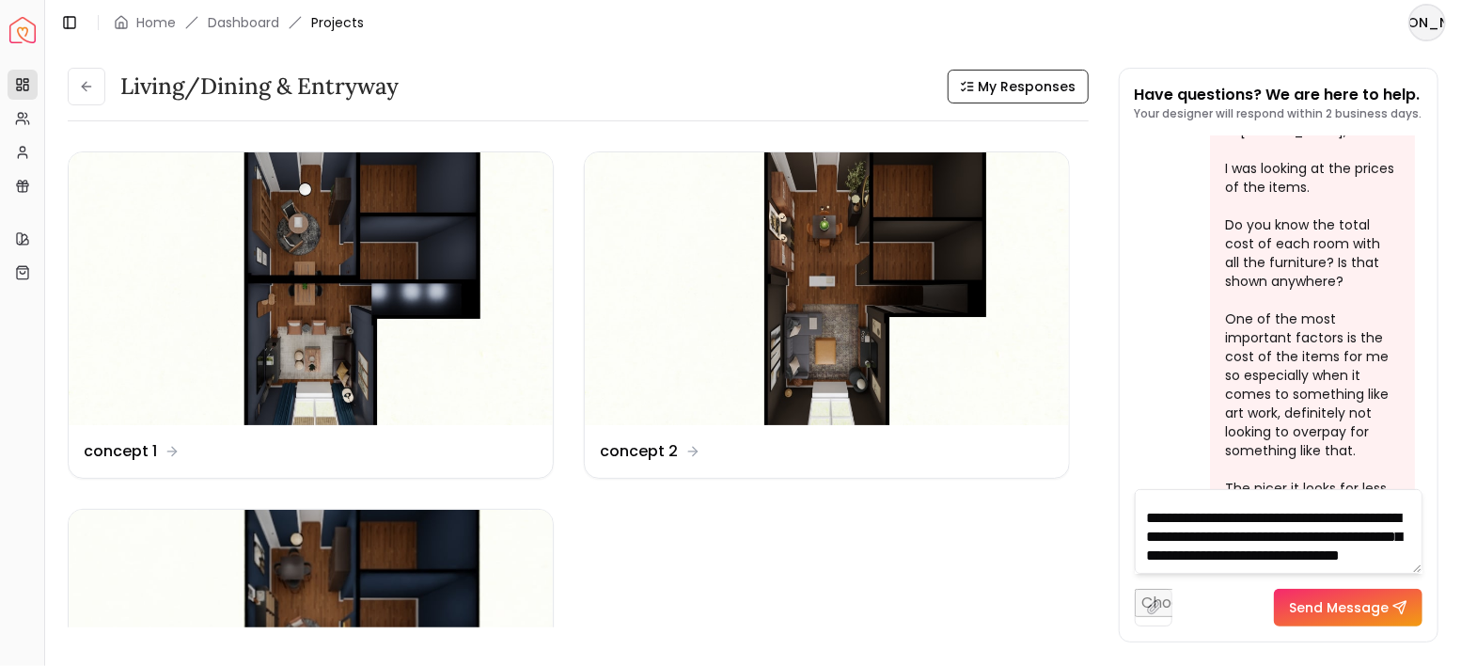
type textarea "**********"
click at [1340, 599] on button "Send Message" at bounding box center [1348, 608] width 149 height 38
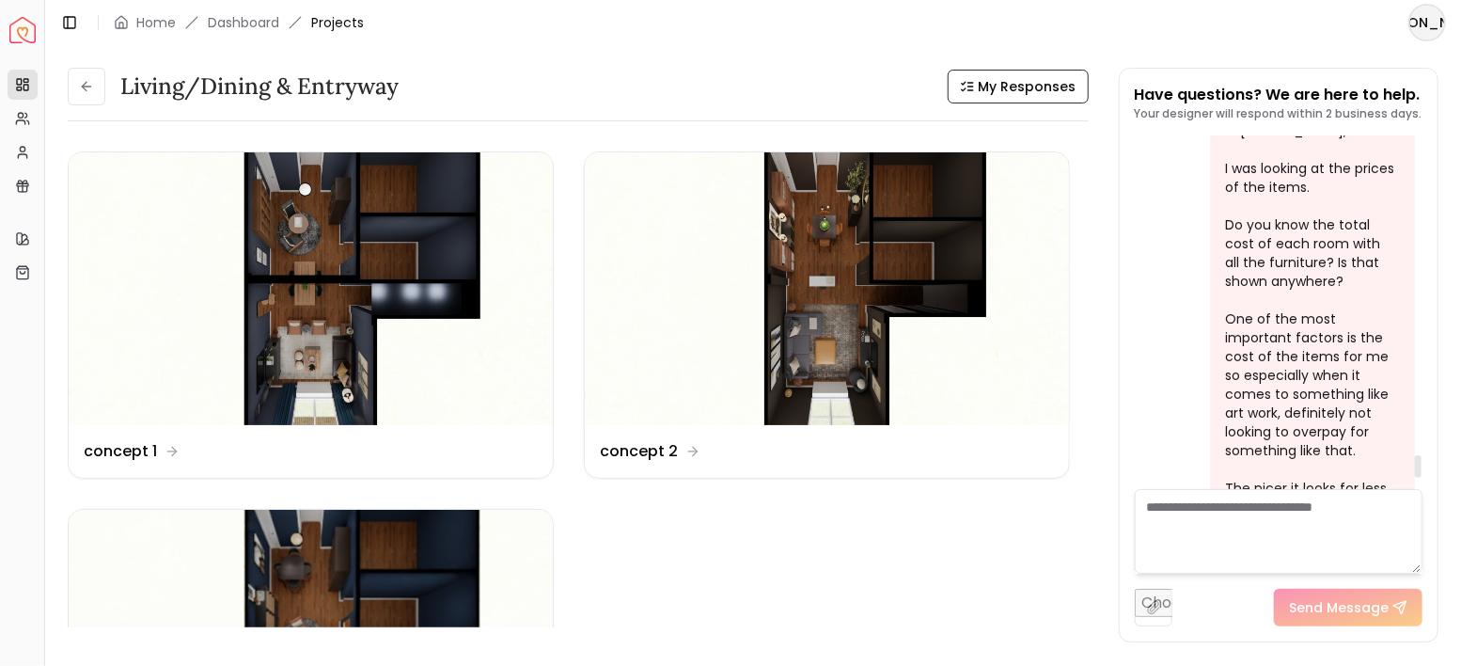
scroll to position [0, 0]
click at [97, 95] on button at bounding box center [87, 87] width 38 height 38
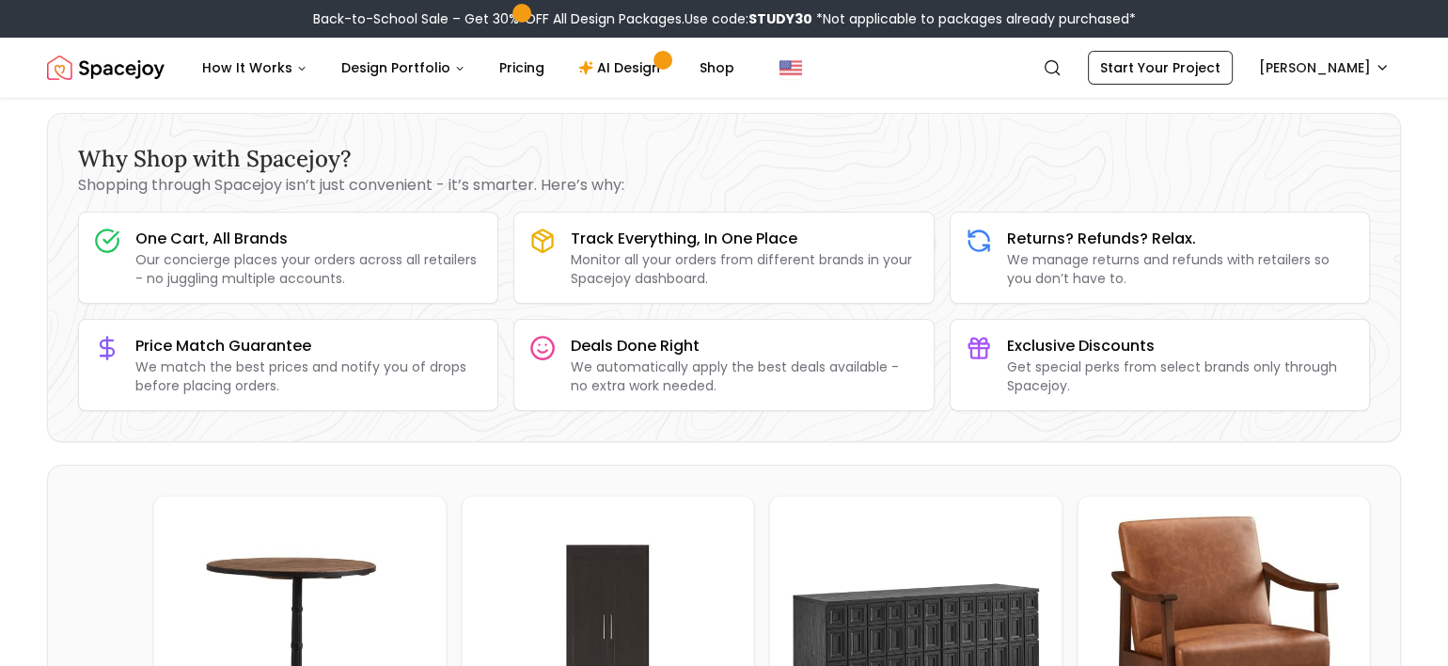
scroll to position [62, 0]
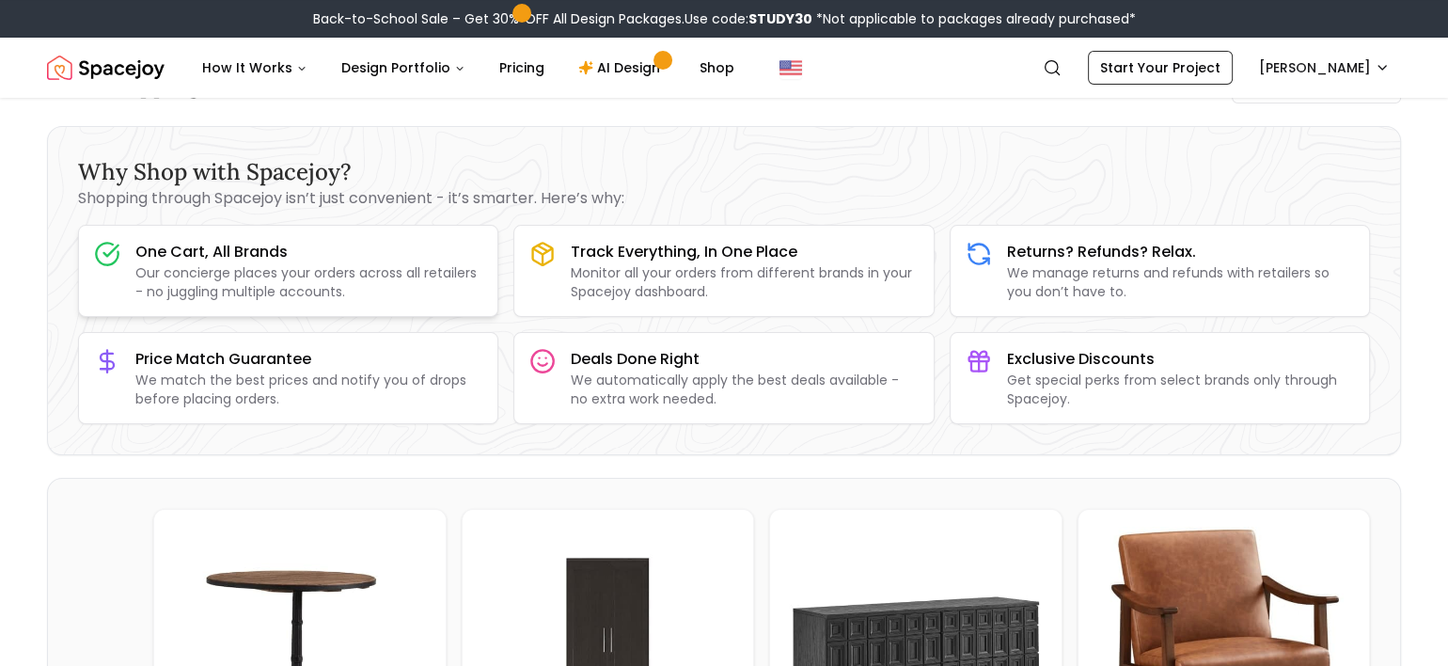
click at [335, 268] on p "Our concierge places your orders across all retailers - no juggling multiple ac…" at bounding box center [308, 282] width 347 height 38
click at [176, 273] on p "Our concierge places your orders across all retailers - no juggling multiple ac…" at bounding box center [308, 282] width 347 height 38
click at [241, 363] on h3 "Price Match Guarantee" at bounding box center [308, 359] width 347 height 23
click at [1259, 259] on h3 "Returns? Refunds? Relax." at bounding box center [1180, 252] width 347 height 23
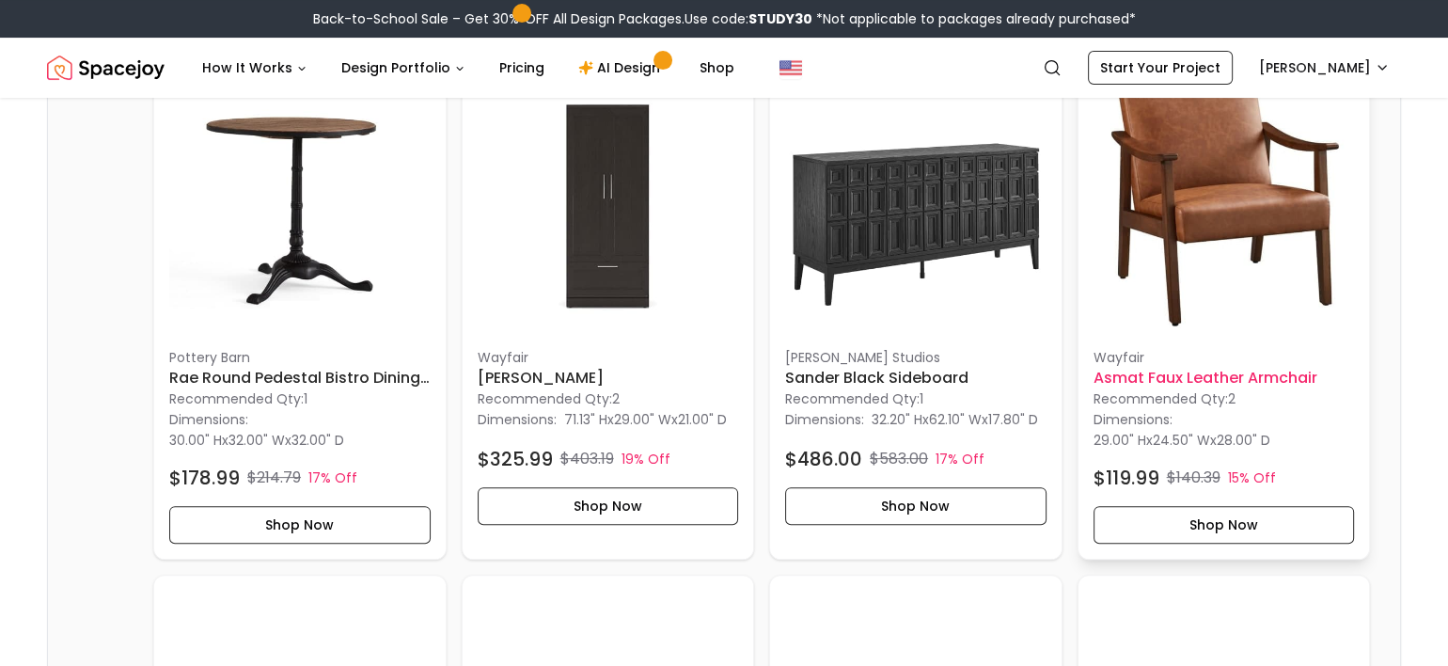
scroll to position [501, 0]
